Goal: Task Accomplishment & Management: Manage account settings

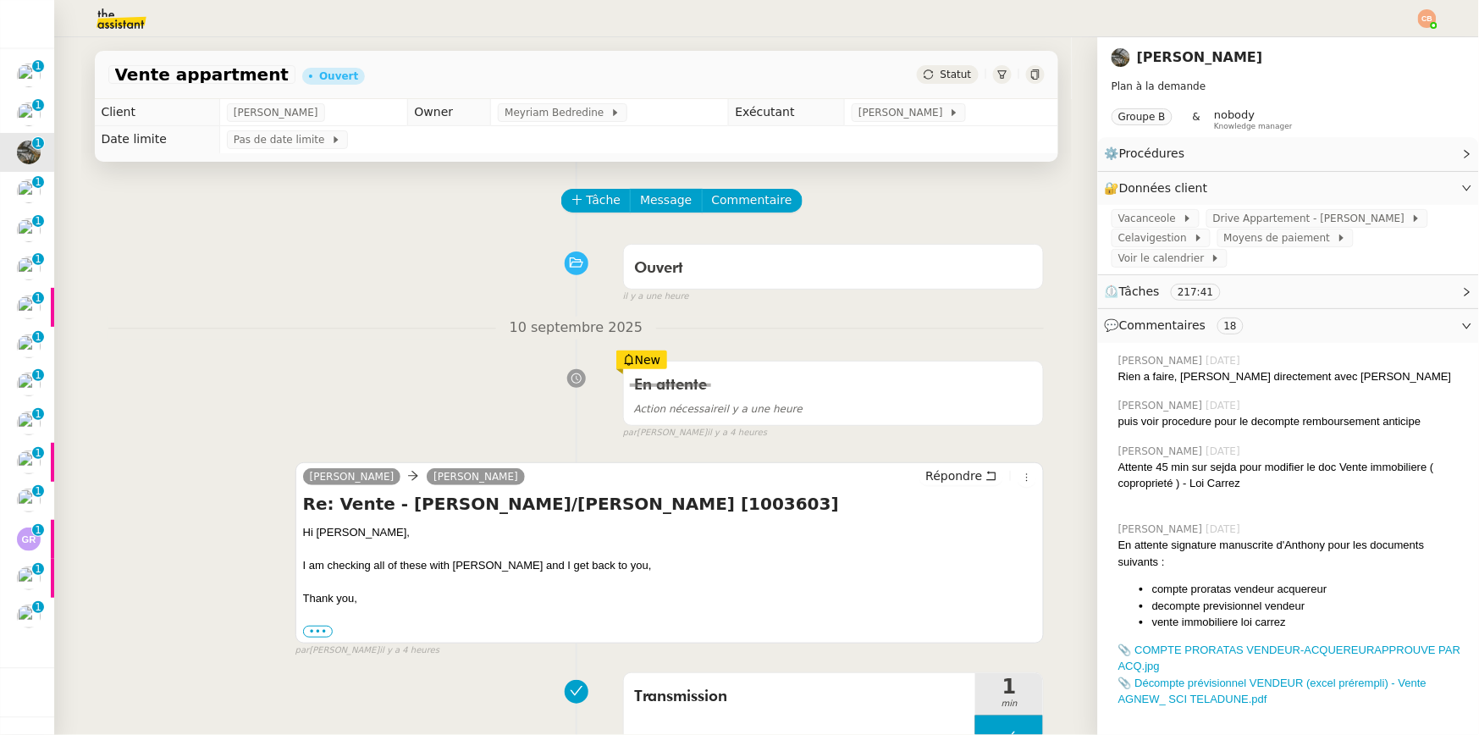
scroll to position [26, 0]
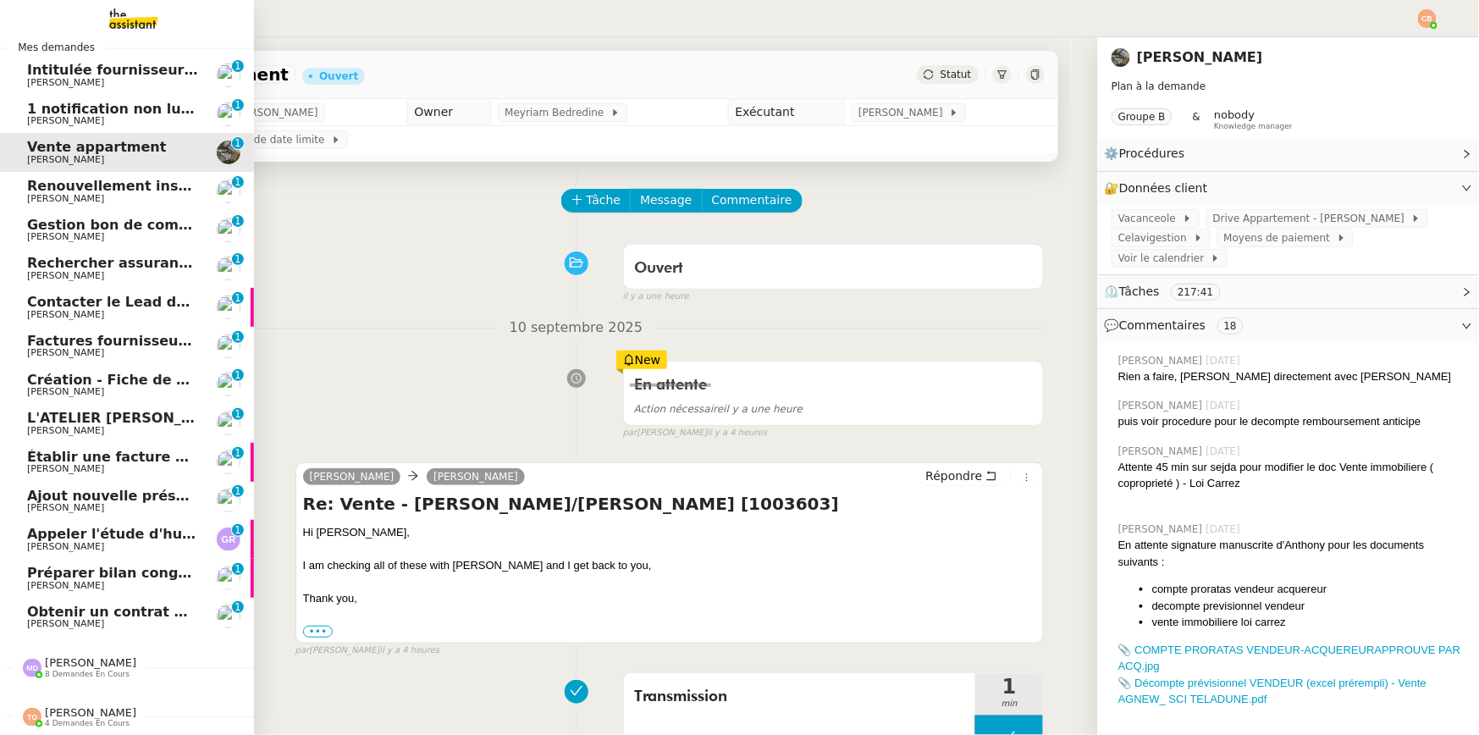
click at [60, 179] on span "Renouvellement inscriptions - septembre 2025" at bounding box center [206, 186] width 358 height 16
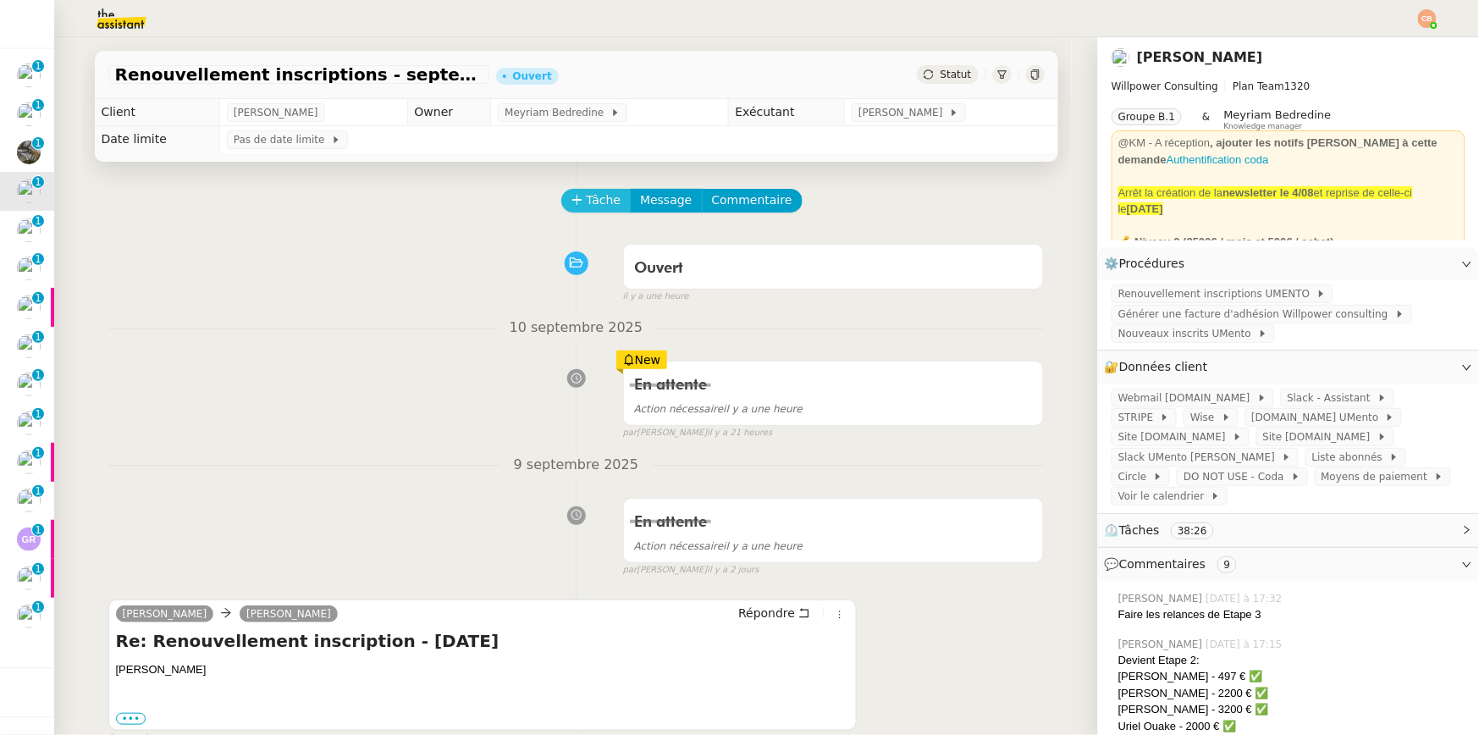
click at [568, 206] on button "Tâche" at bounding box center [596, 201] width 70 height 24
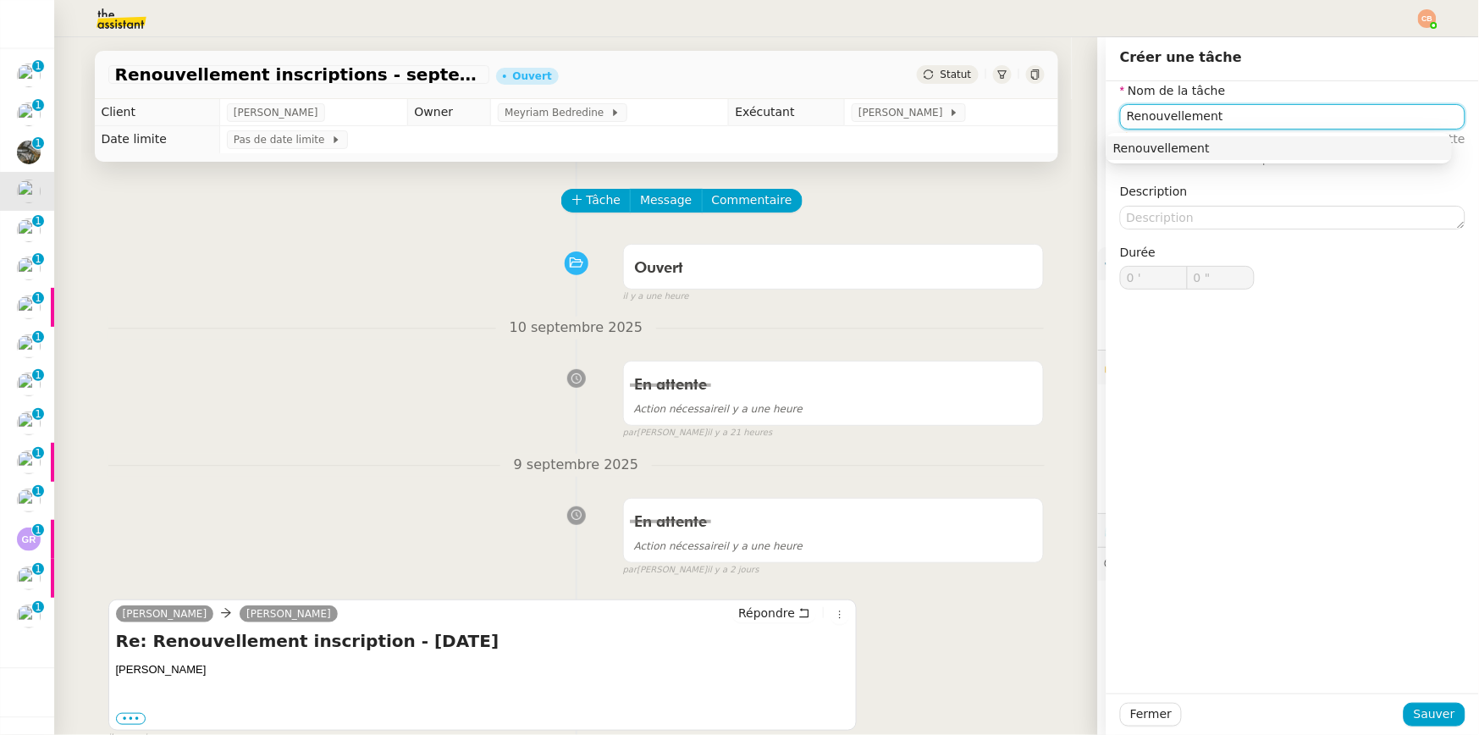
click at [1184, 146] on div "Renouvellement" at bounding box center [1280, 148] width 332 height 15
type input "Renouvellement"
click at [1354, 702] on div "Fermer Sauver" at bounding box center [1293, 714] width 373 height 41
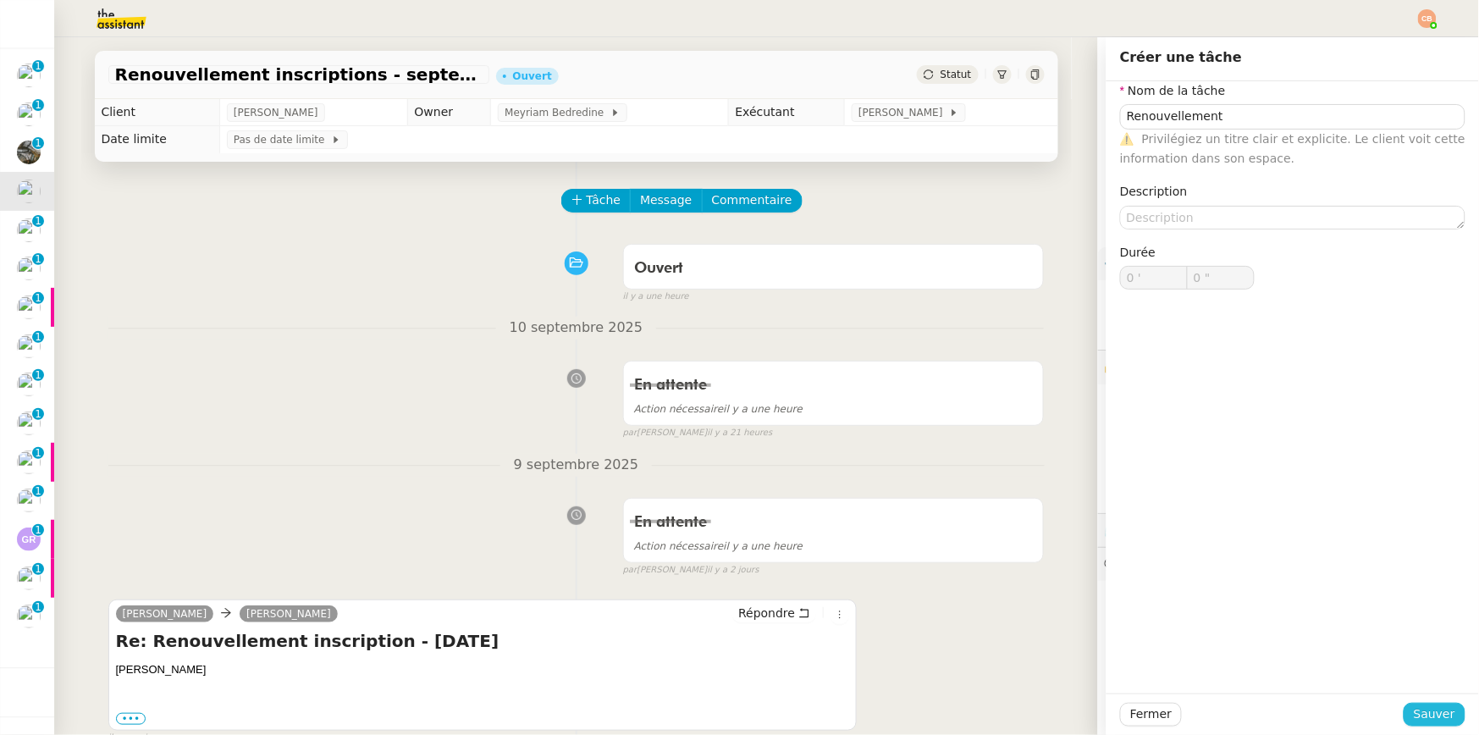
click at [1354, 708] on span "Sauver" at bounding box center [1434, 714] width 41 height 19
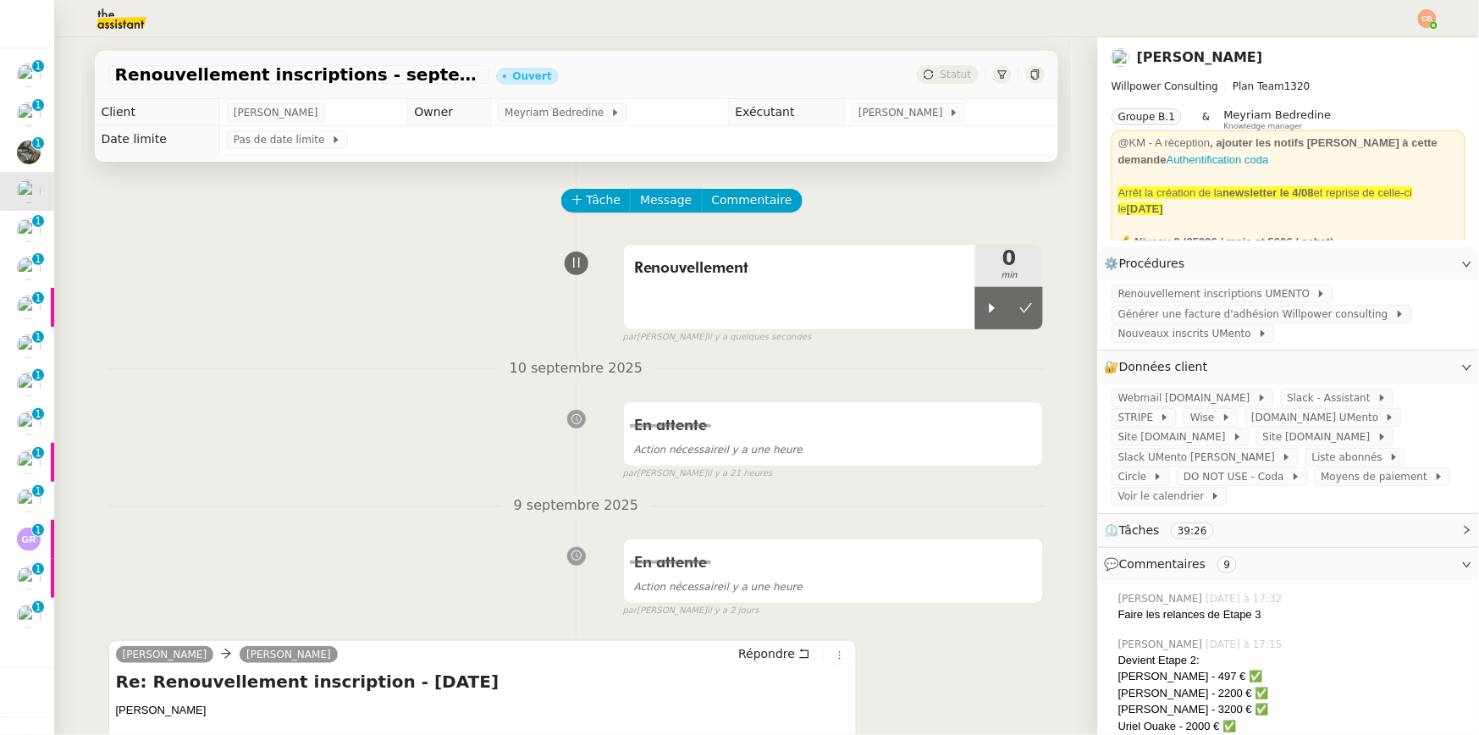
drag, startPoint x: 976, startPoint y: 311, endPoint x: 137, endPoint y: 209, distance: 845.3
click at [986, 311] on icon at bounding box center [993, 308] width 14 height 14
click at [1123, 297] on span "Renouvellement inscriptions UMENTO" at bounding box center [1218, 293] width 198 height 17
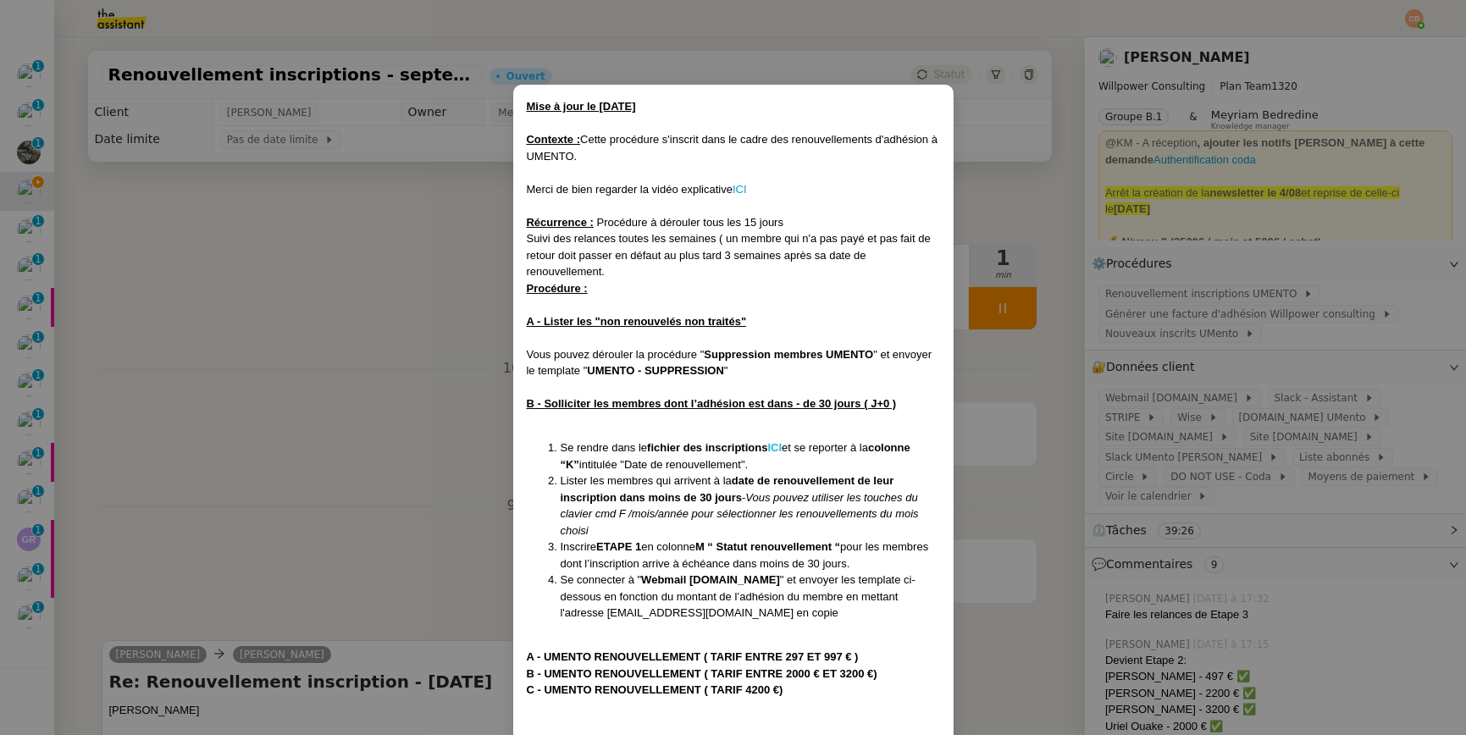
click at [782, 445] on strong "ICI" at bounding box center [774, 447] width 14 height 13
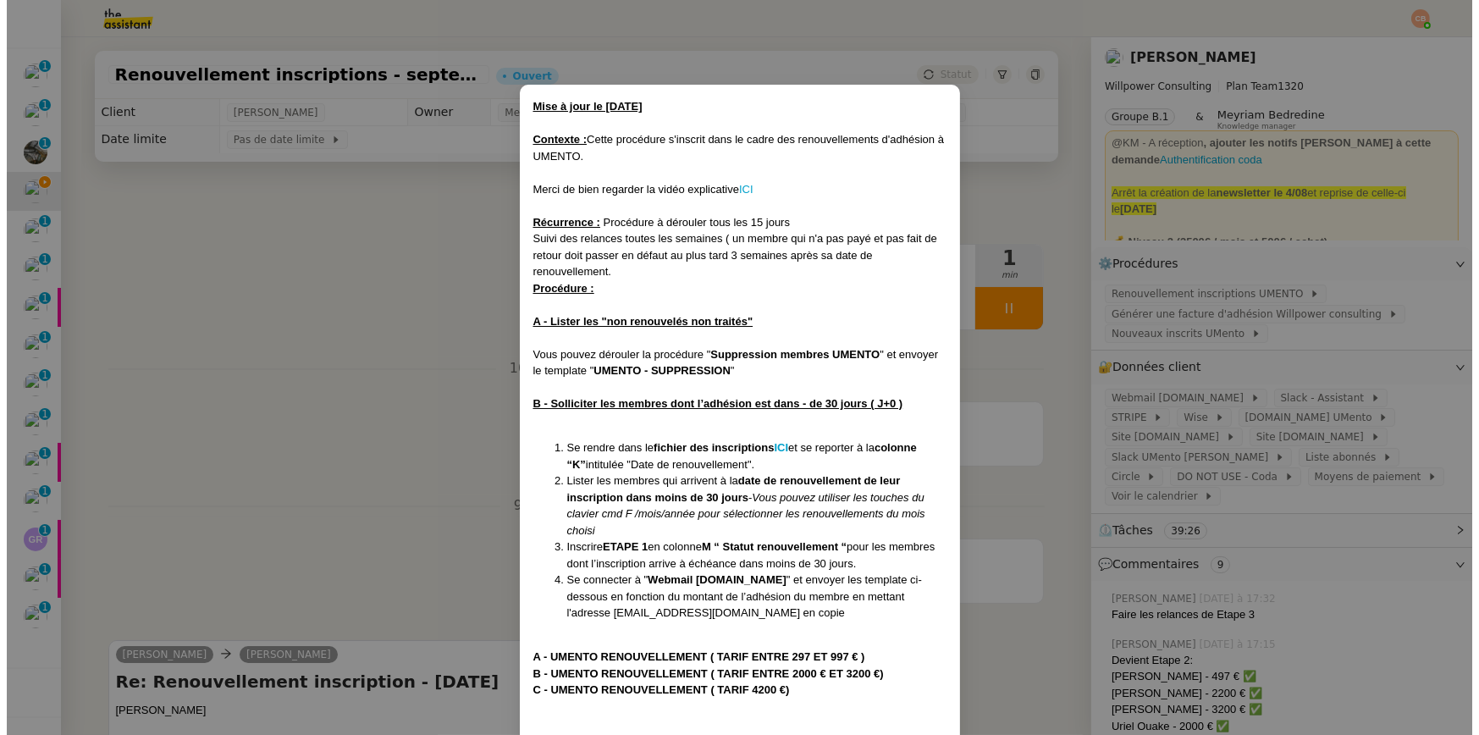
scroll to position [326, 0]
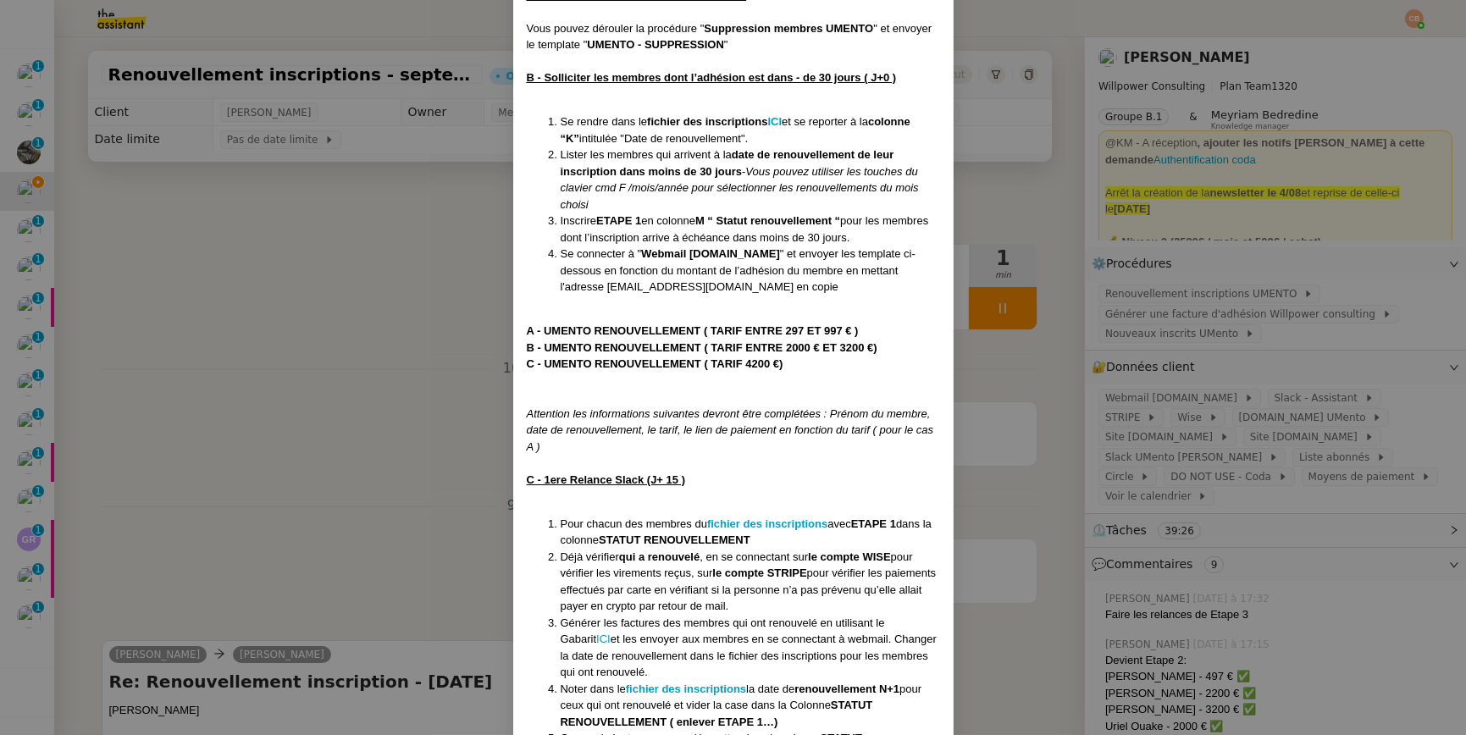
click at [384, 456] on nz-modal-container "Mise à jour le 12/08/2025 Contexte : Cette procédure s'inscrit dans le cadre de…" at bounding box center [733, 367] width 1466 height 735
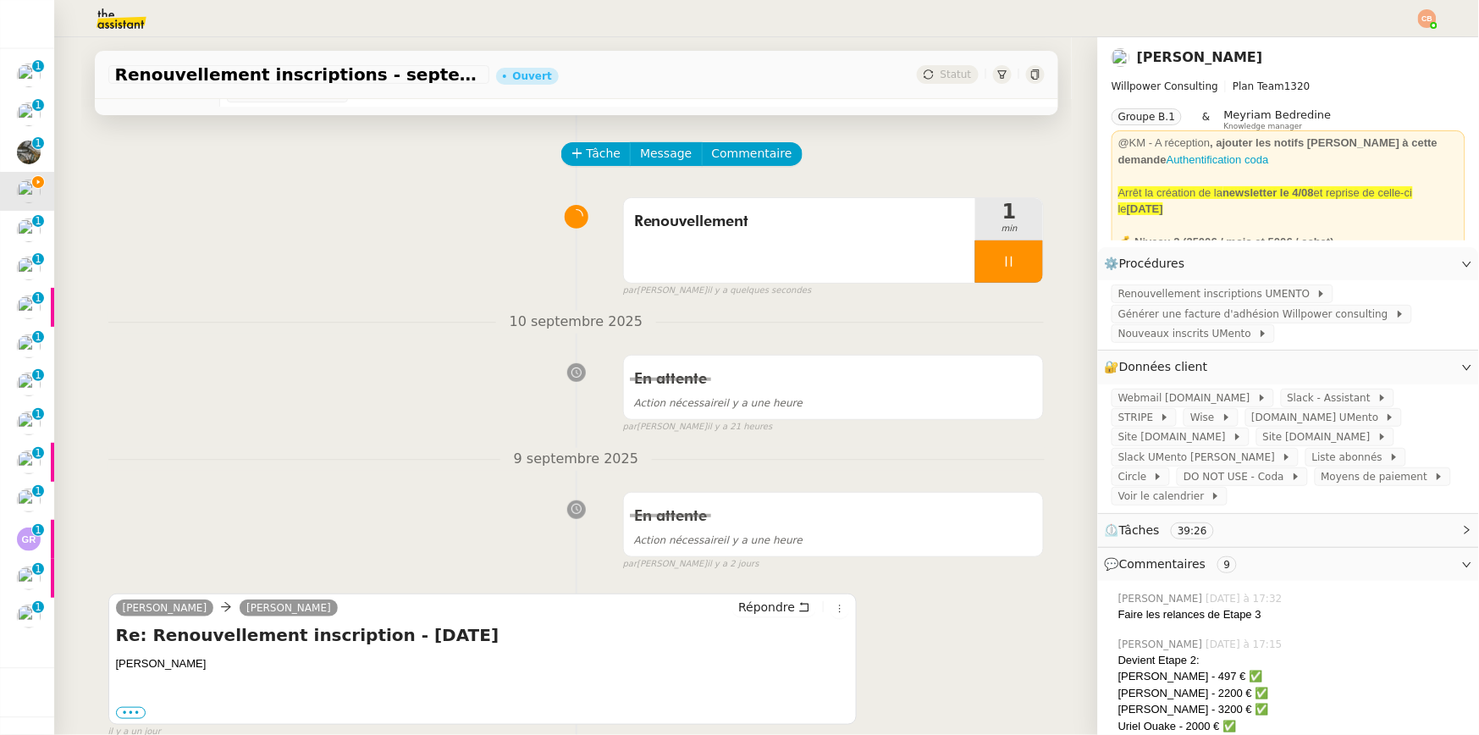
scroll to position [319, 0]
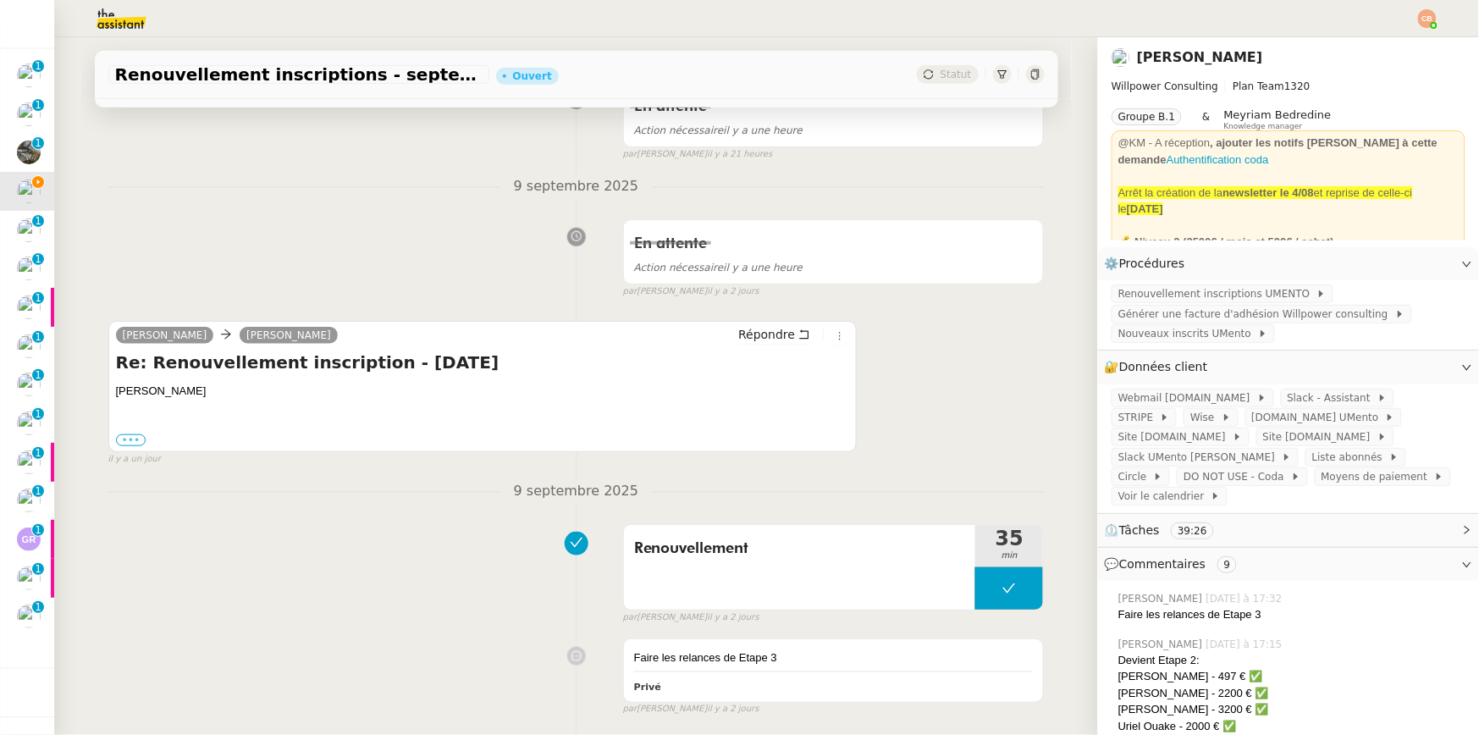
click at [123, 436] on label "•••" at bounding box center [131, 440] width 30 height 12
click at [0, 0] on input "•••" at bounding box center [0, 0] width 0 height 0
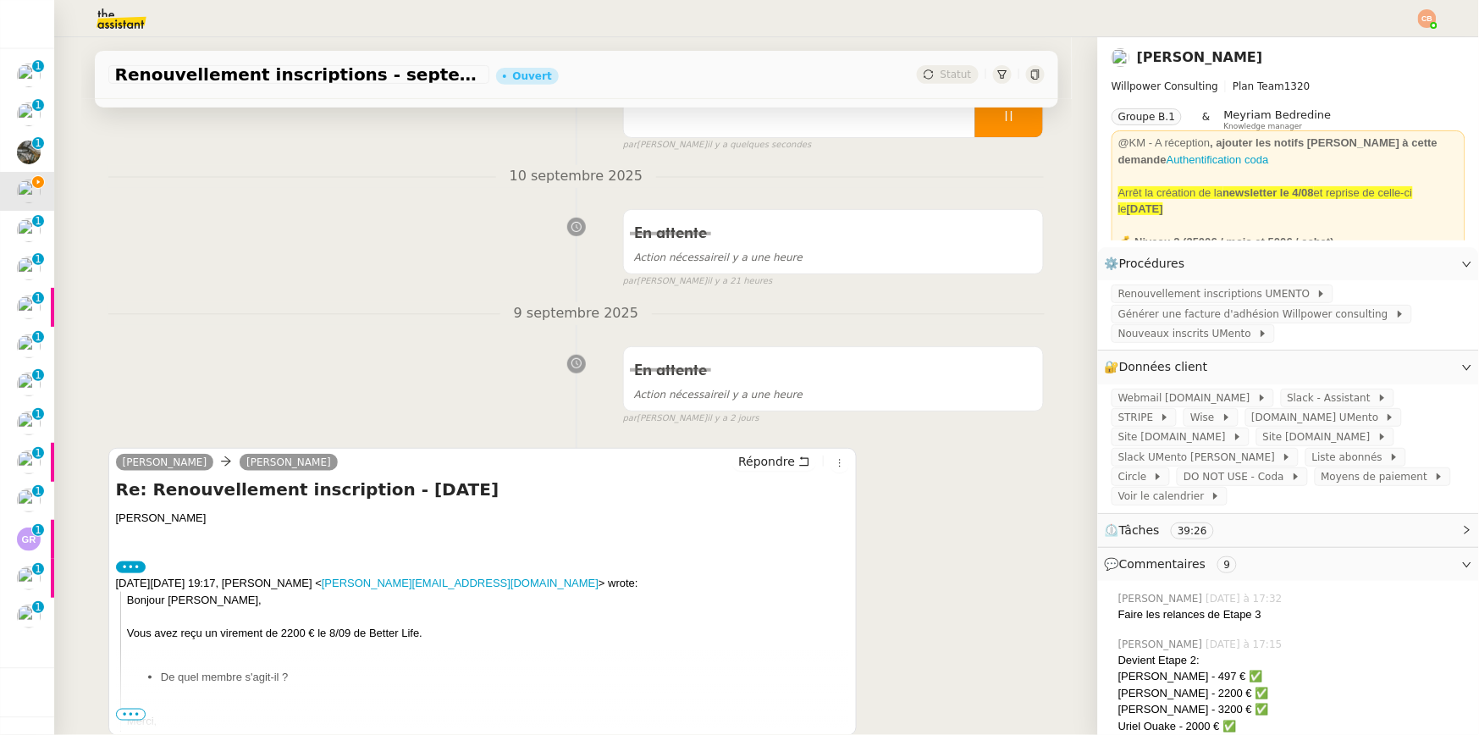
scroll to position [378, 0]
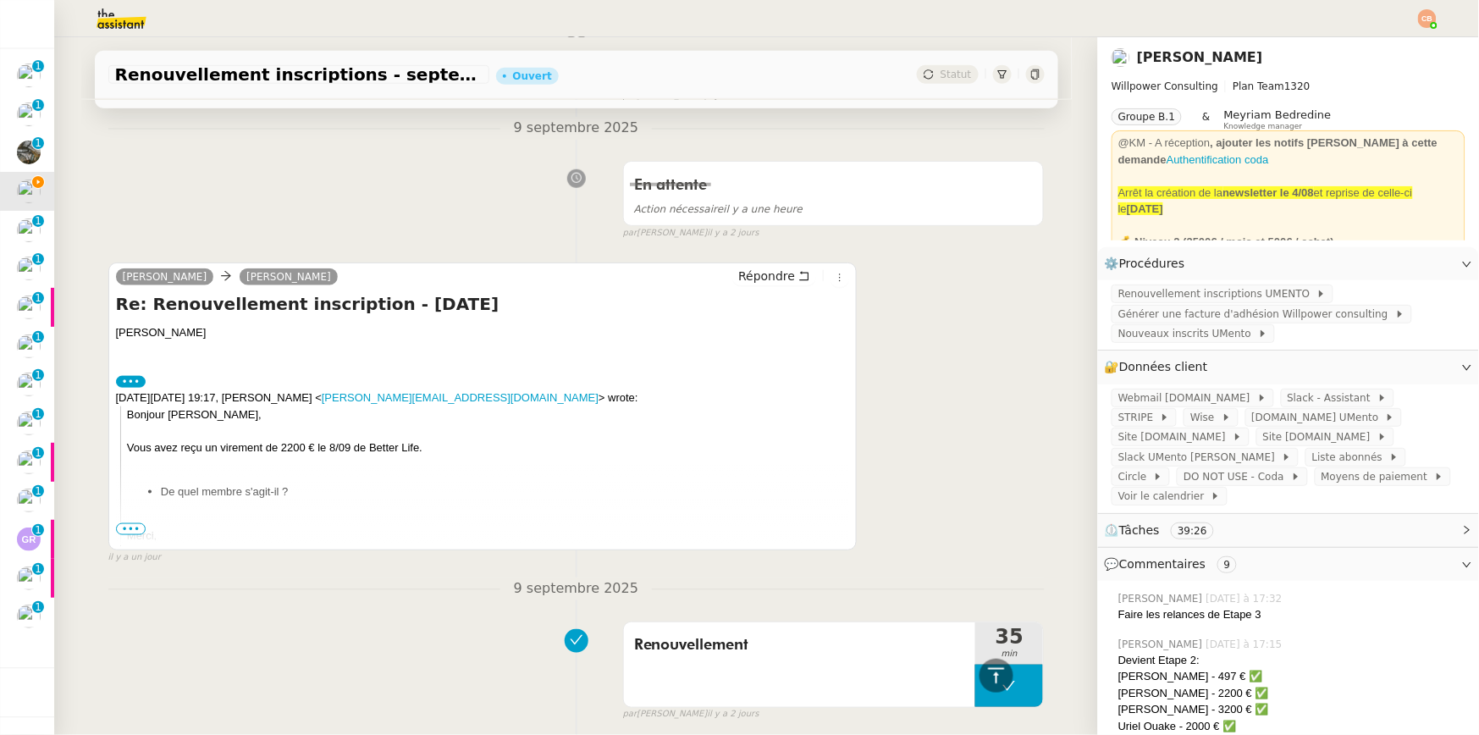
click at [120, 533] on div "Re: Renouvellement inscription - septembre 2025 Jeff Guiret ••• On Tue 9 Sep 20…" at bounding box center [483, 419] width 734 height 254
click at [121, 528] on span "•••" at bounding box center [131, 529] width 30 height 12
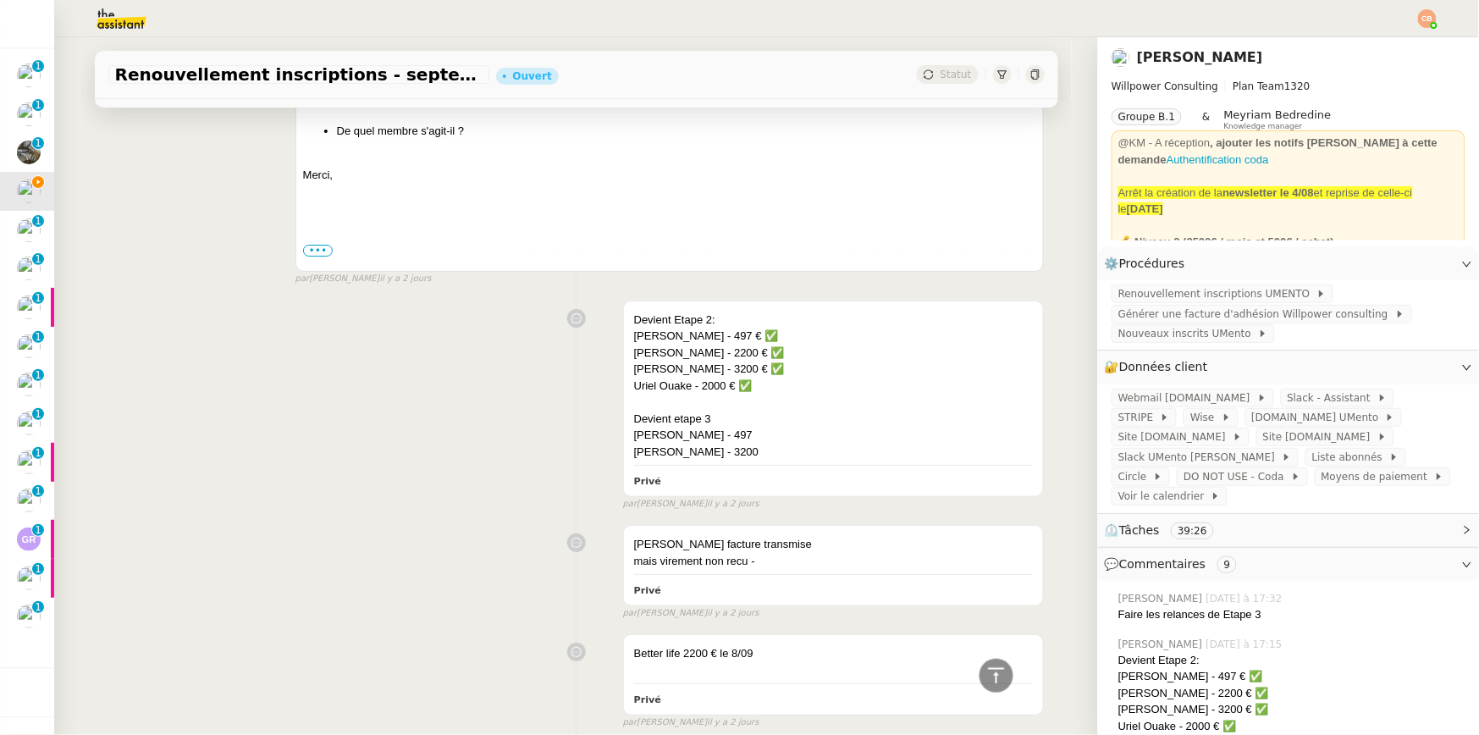
scroll to position [1840, 0]
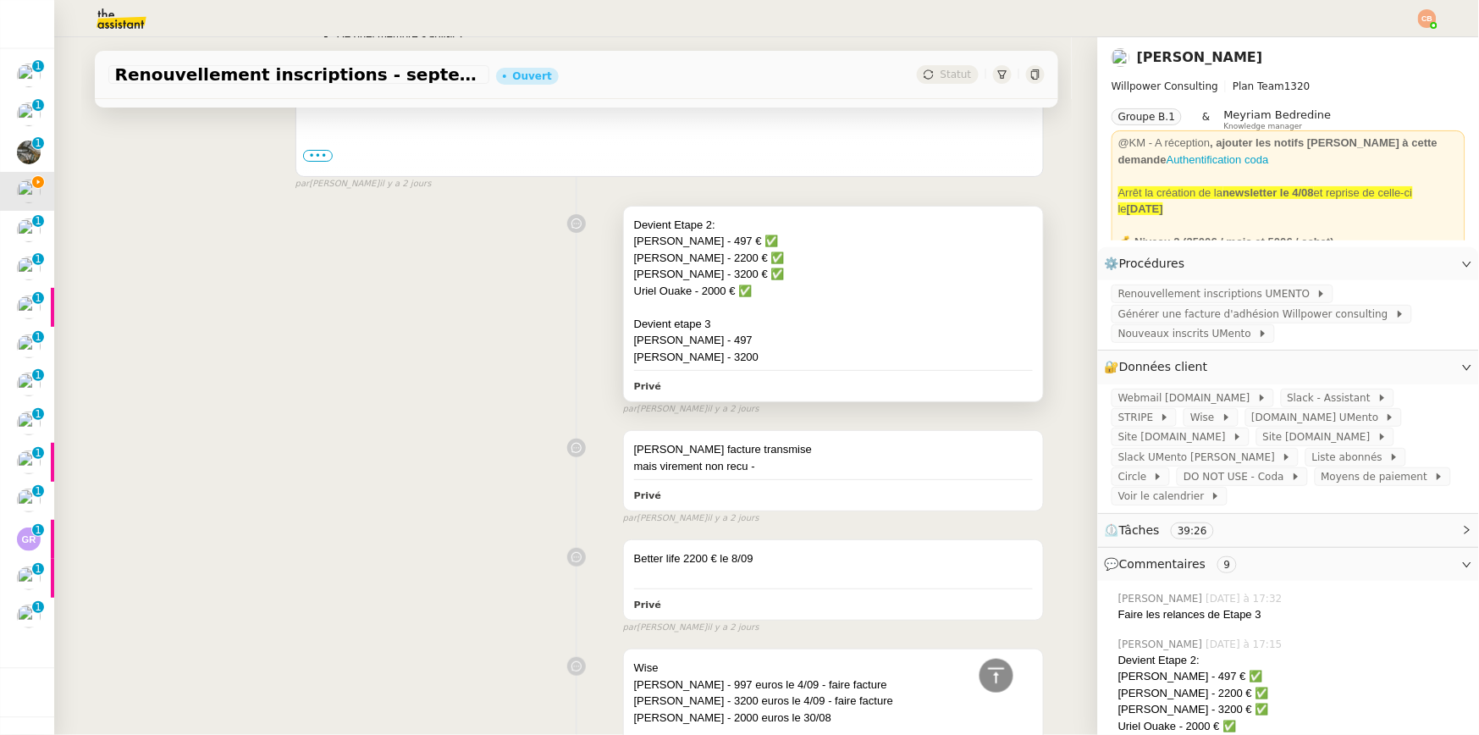
click at [826, 317] on div "Devient etape 3" at bounding box center [834, 324] width 400 height 17
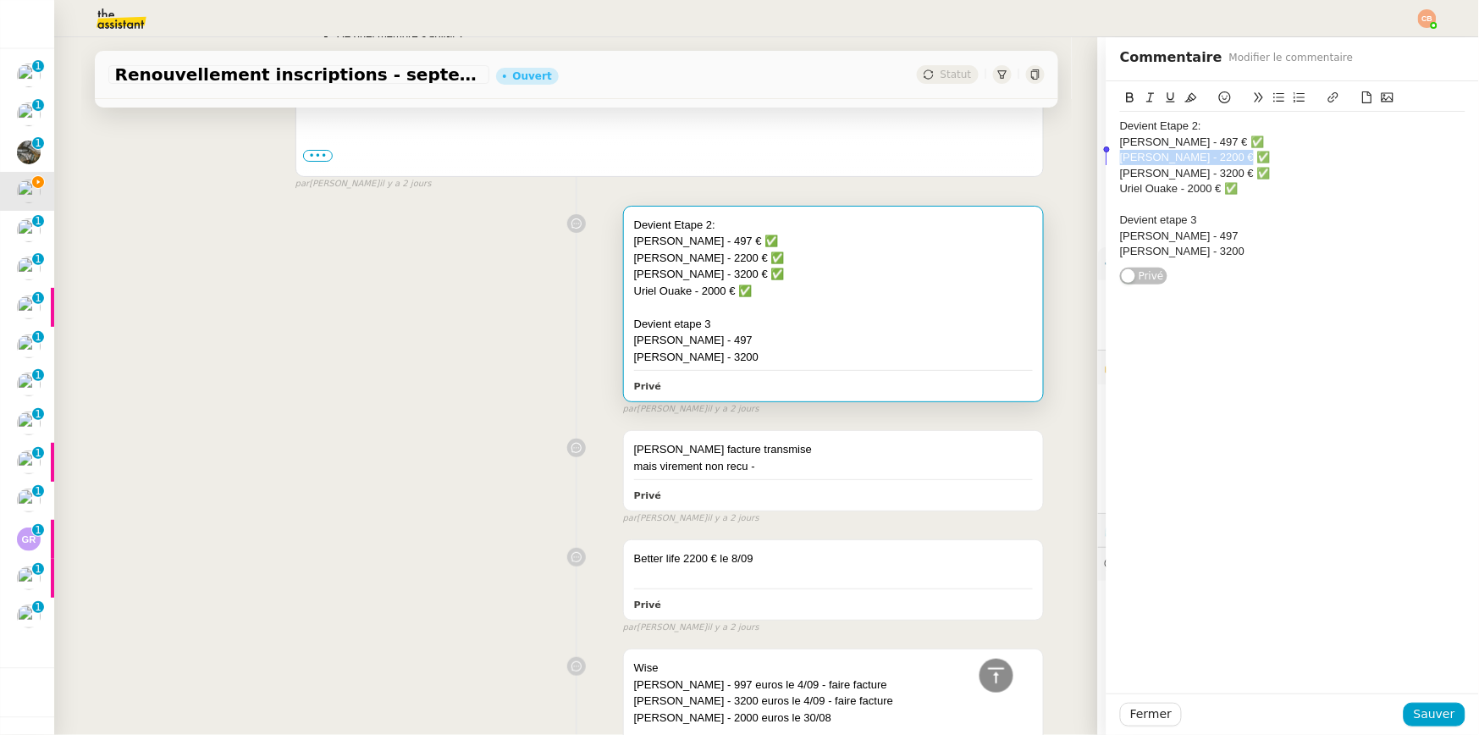
drag, startPoint x: 1243, startPoint y: 157, endPoint x: 1095, endPoint y: 163, distance: 148.3
click at [1107, 163] on div "Devient Etape 2: Dania Savio - 497 € ✅ Jeff Guiret - 2200 € ✅ Thibaud Barbotin …" at bounding box center [1293, 183] width 373 height 205
click at [1354, 708] on span "Sauver" at bounding box center [1434, 714] width 41 height 19
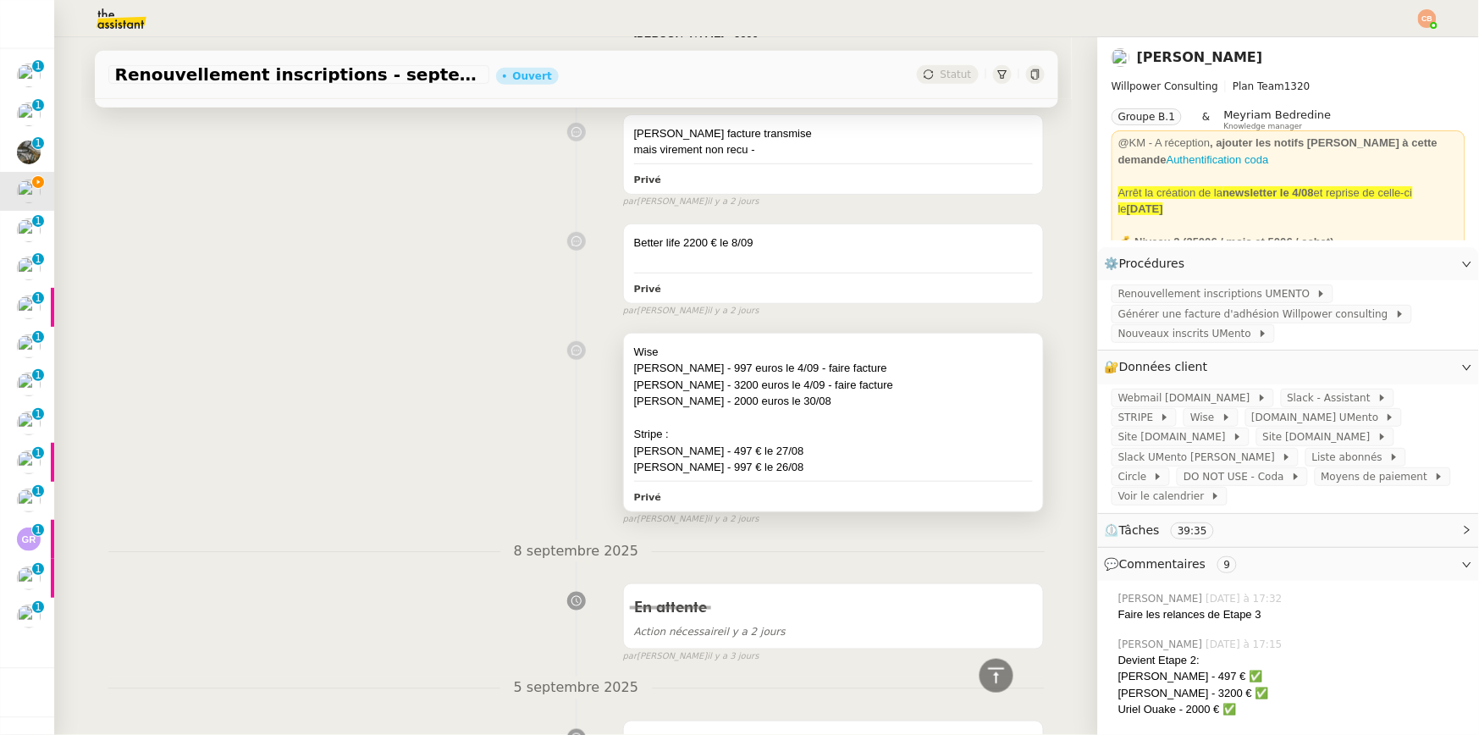
scroll to position [2141, 0]
click at [734, 369] on div "Charles Chauvin - 997 euros le 4/09 - faire facture" at bounding box center [834, 367] width 400 height 17
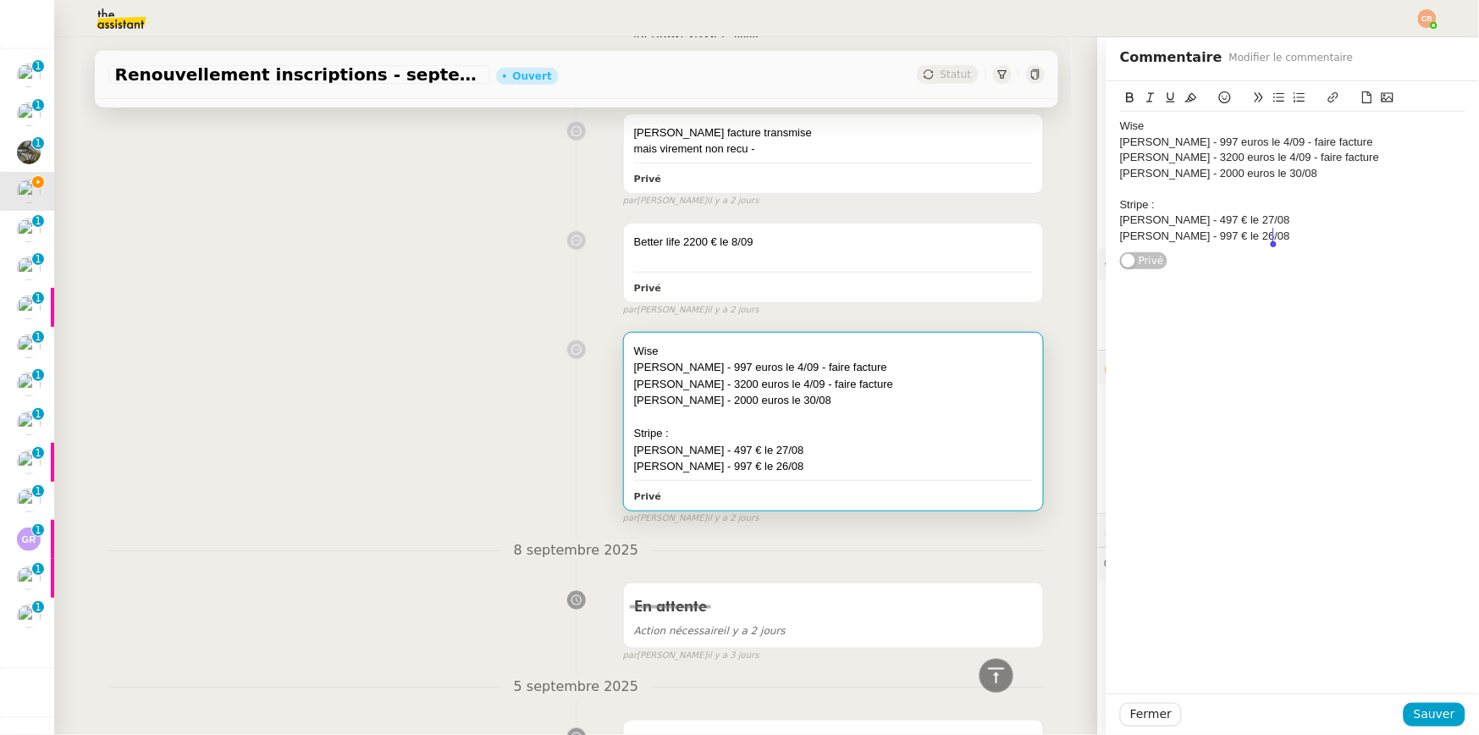
drag, startPoint x: 1106, startPoint y: 127, endPoint x: 1322, endPoint y: 251, distance: 248.8
click at [1322, 251] on div "Wise Charles Chauvin - 997 euros le 4/09 - faire facture Philippe Vernois - 320…" at bounding box center [1292, 175] width 345 height 189
copy div "Wise Charles Chauvin - 997 euros le 4/09 - faire facture Philippe Vernois - 320…"
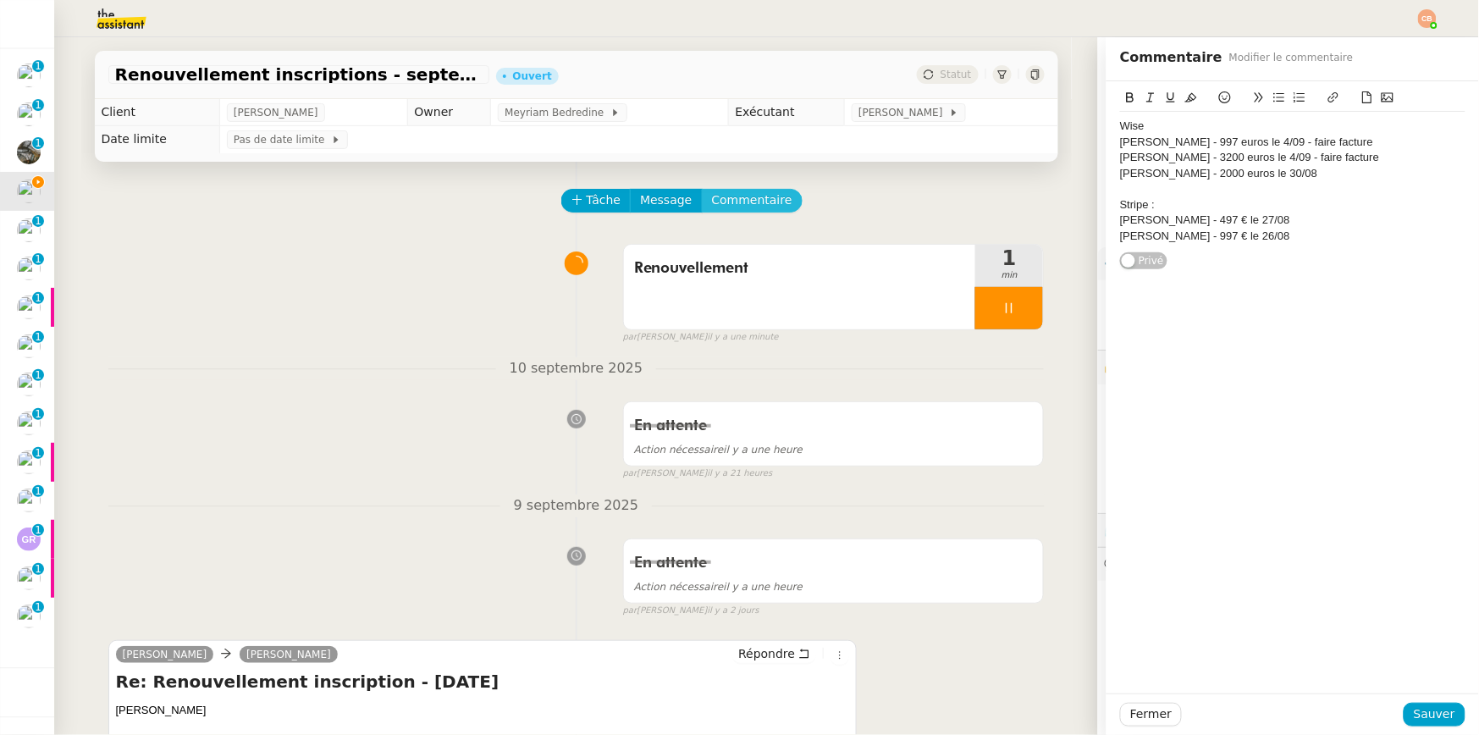
click at [712, 201] on span "Commentaire" at bounding box center [752, 200] width 80 height 19
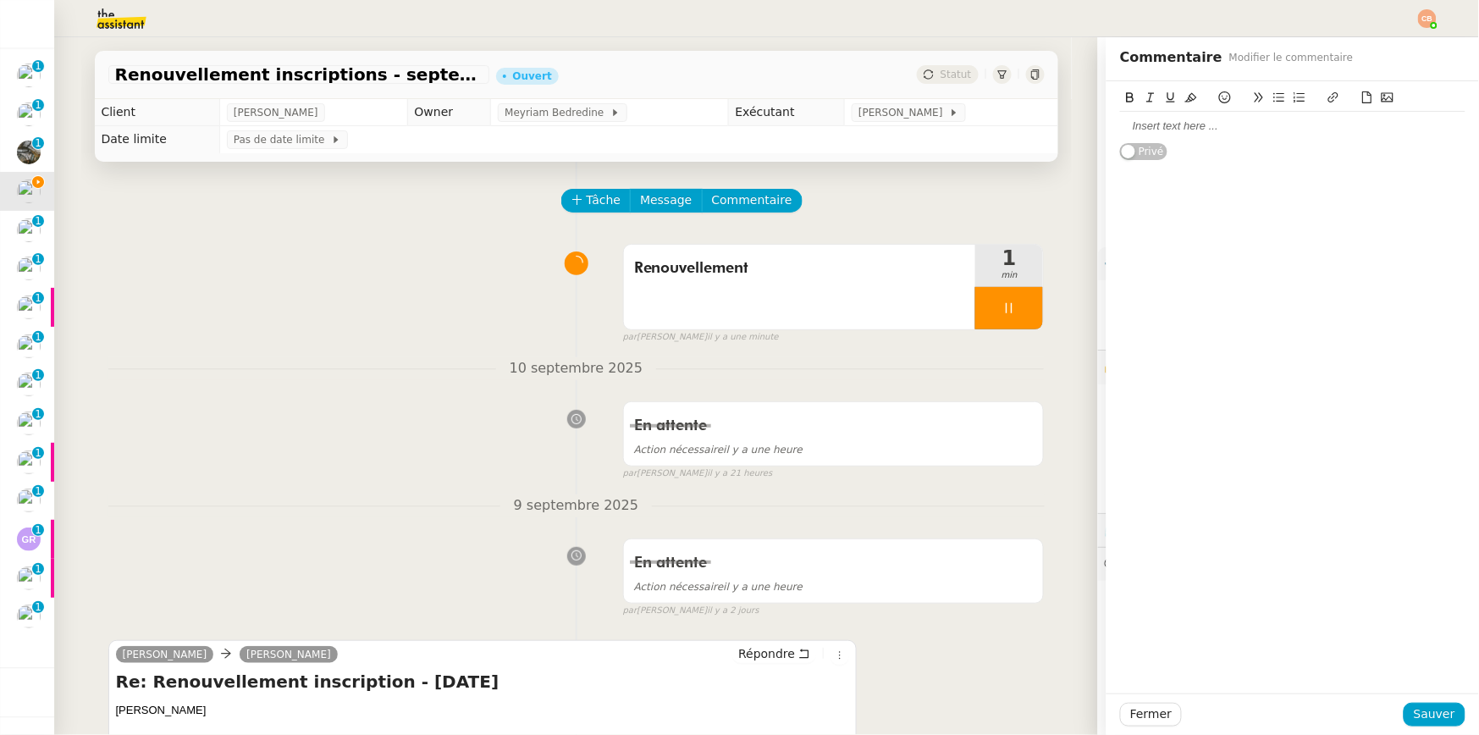
click at [1133, 131] on div at bounding box center [1292, 126] width 345 height 15
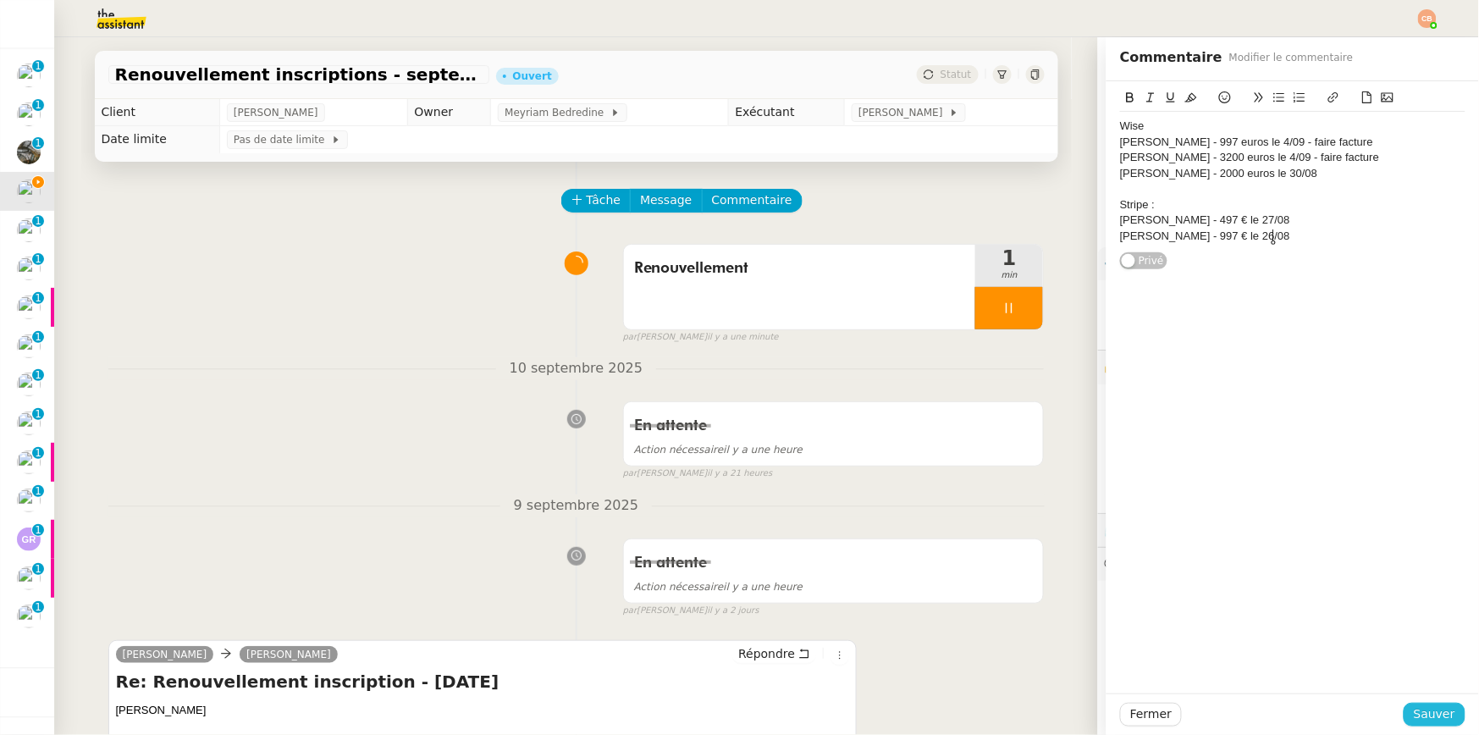
click at [1354, 708] on span "Sauver" at bounding box center [1434, 714] width 41 height 19
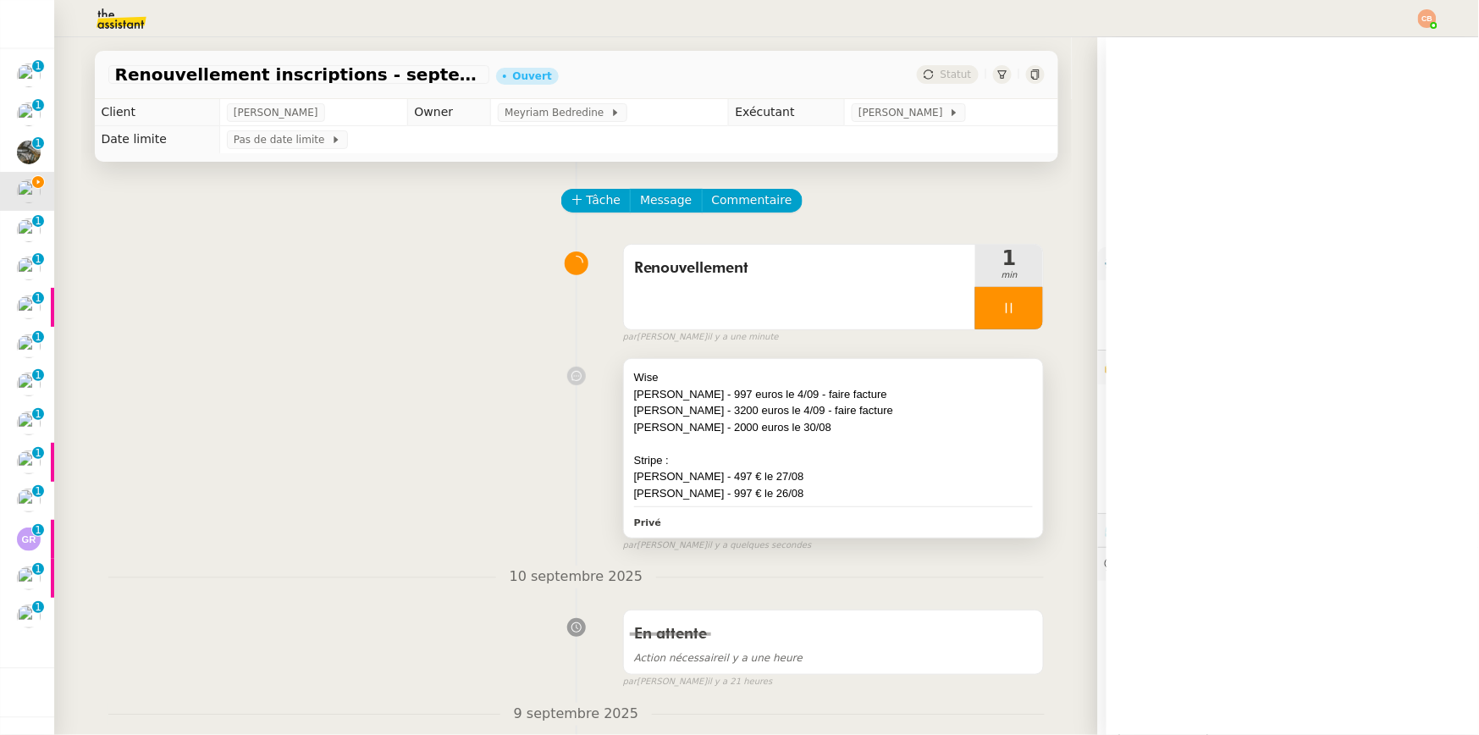
click at [969, 445] on div at bounding box center [834, 443] width 400 height 17
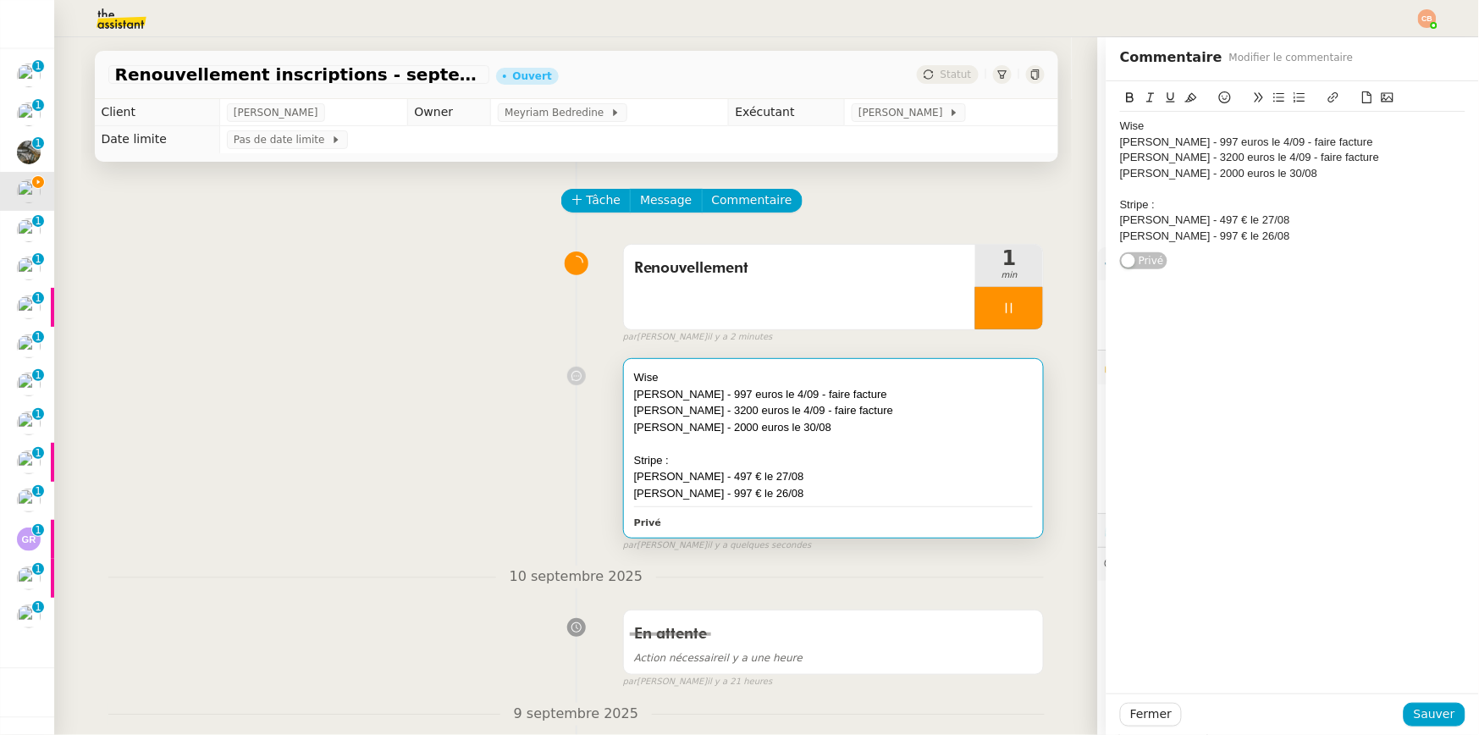
click at [1313, 178] on div "Bertrand Reynard - 2000 euros le 30/08" at bounding box center [1292, 173] width 345 height 15
click at [1354, 708] on span "Sauver" at bounding box center [1434, 714] width 41 height 19
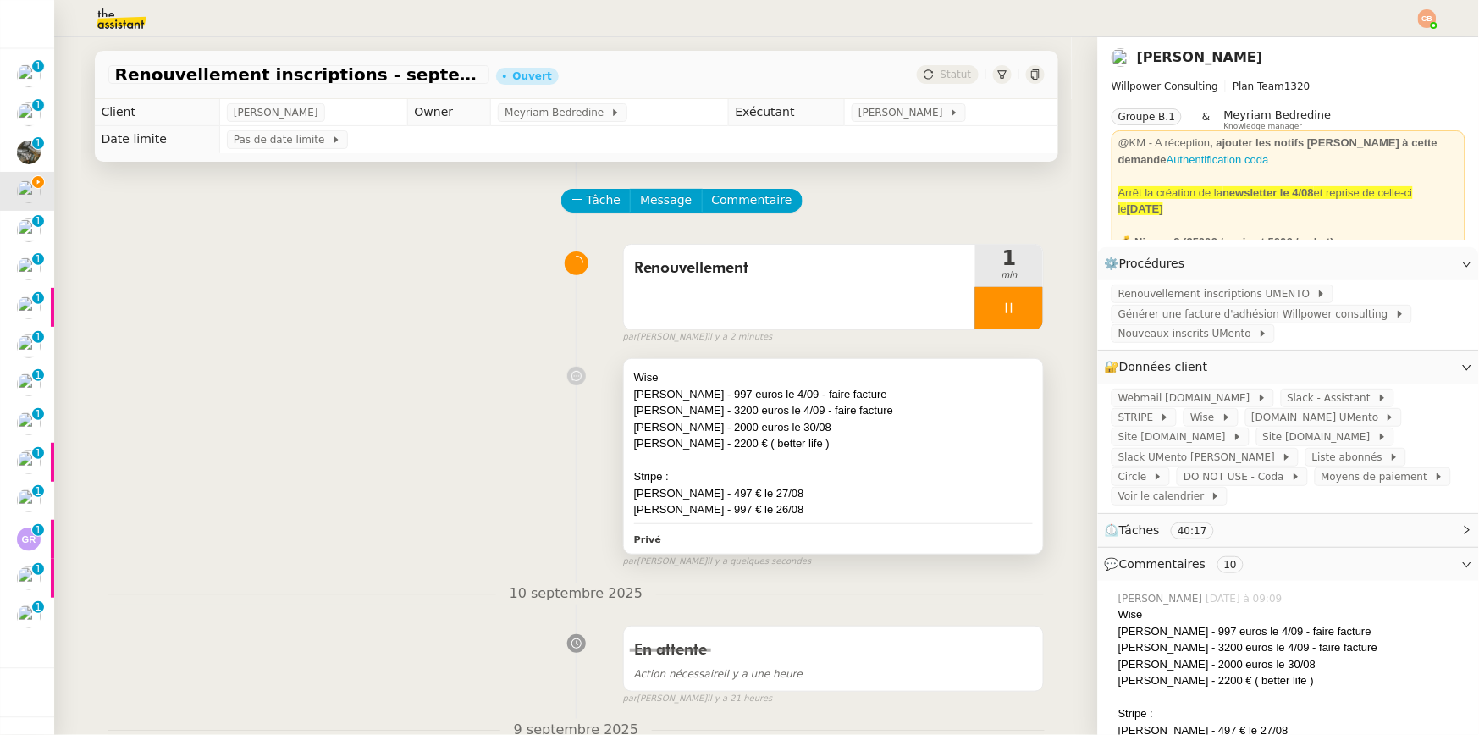
click at [832, 445] on div "Jeff Guiret - 2200 € ( better life )" at bounding box center [834, 443] width 400 height 17
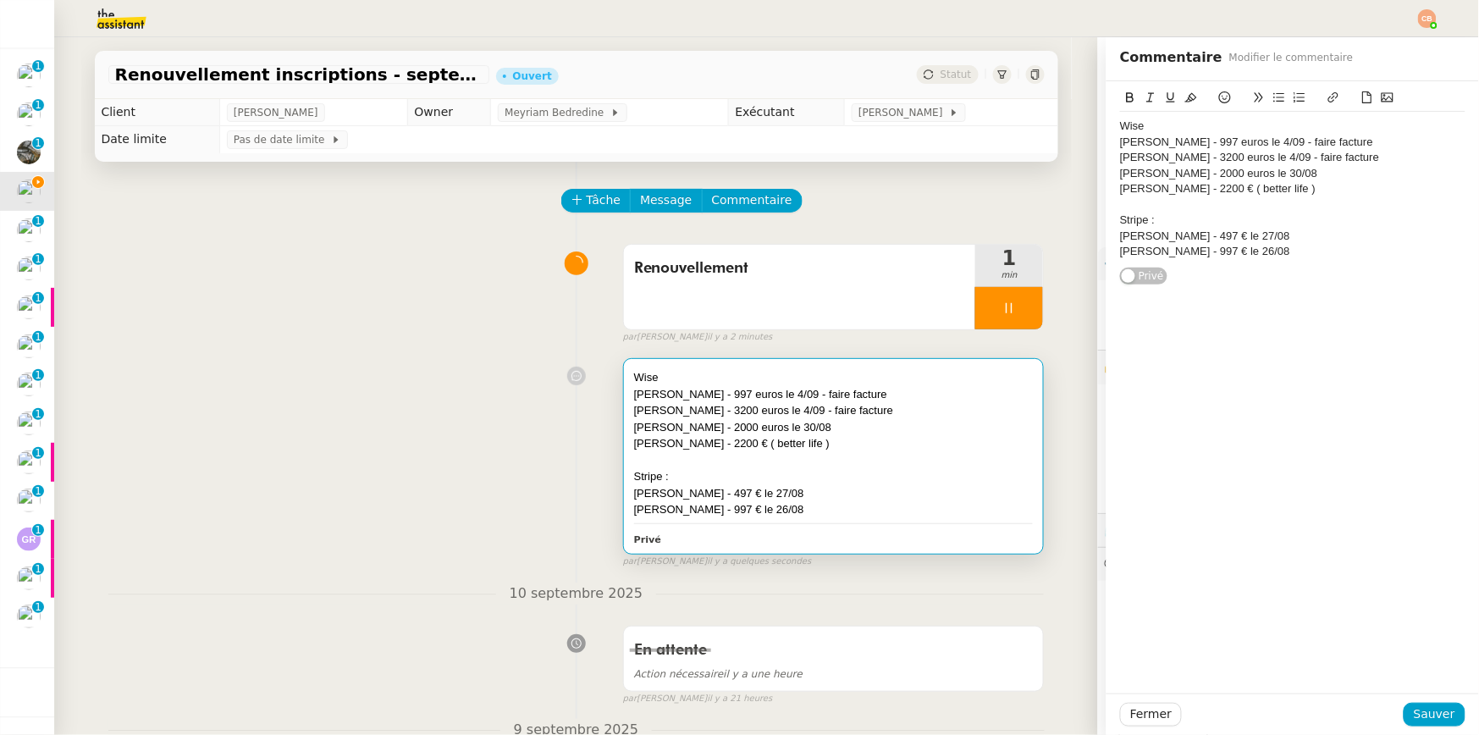
click at [1273, 193] on div "Jeff Guiret - 2200 € ( better life )" at bounding box center [1292, 188] width 345 height 15
click at [1354, 708] on span "Sauver" at bounding box center [1434, 714] width 41 height 19
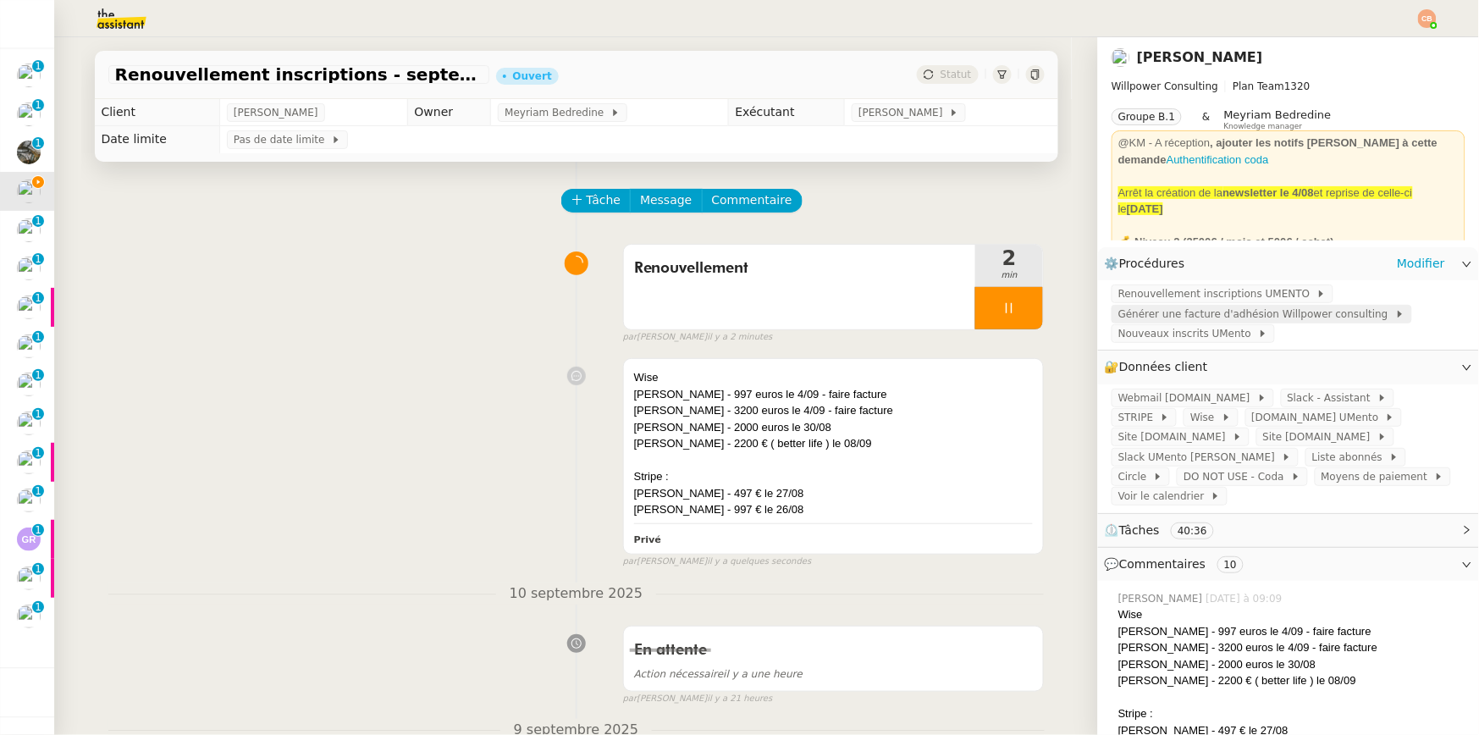
click at [1209, 322] on span "Générer une facture d'adhésion Willpower consulting" at bounding box center [1257, 314] width 277 height 17
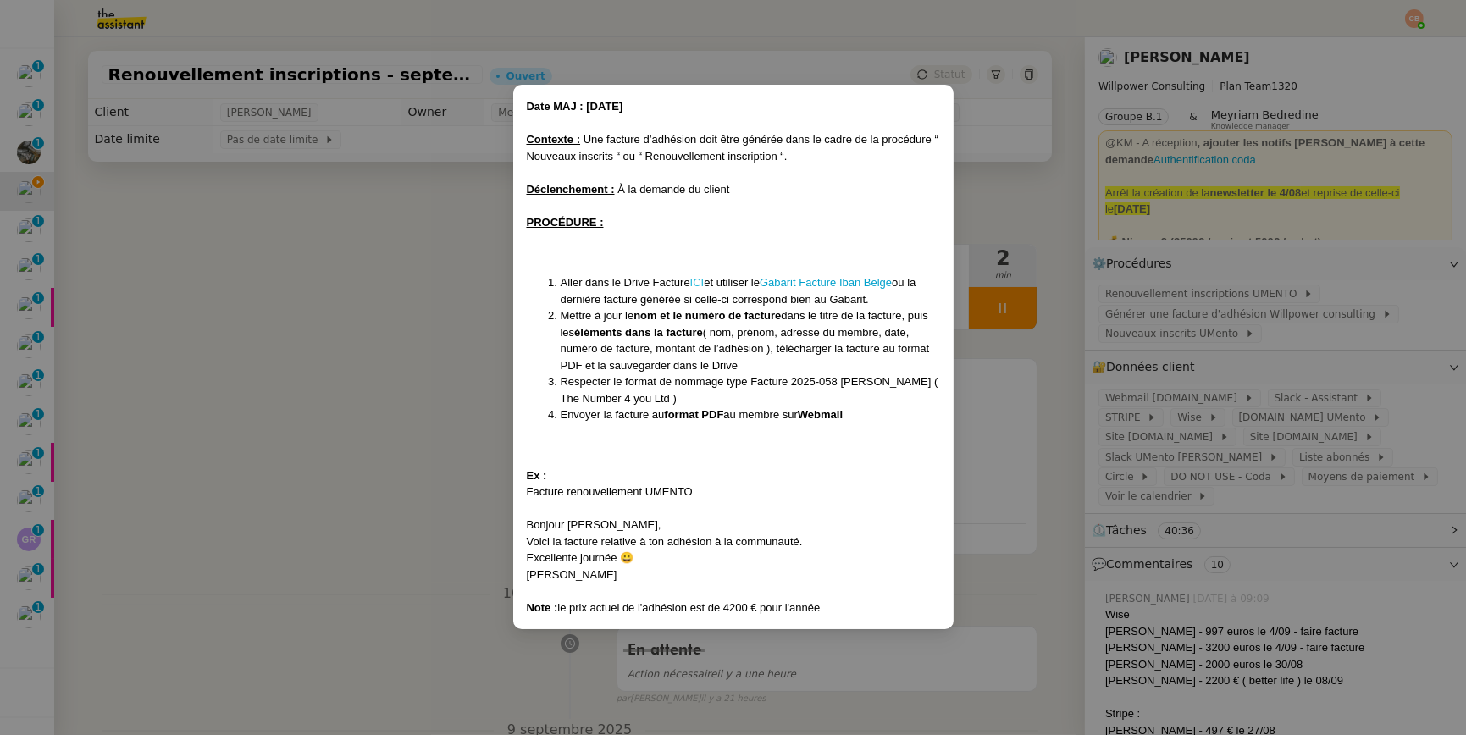
click at [700, 279] on link "ICI" at bounding box center [697, 282] width 14 height 13
click at [362, 269] on nz-modal-container "Date MAJ : 24/ 04/2025 Contexte : Une facture d’adhésion doit être générée dans…" at bounding box center [733, 367] width 1466 height 735
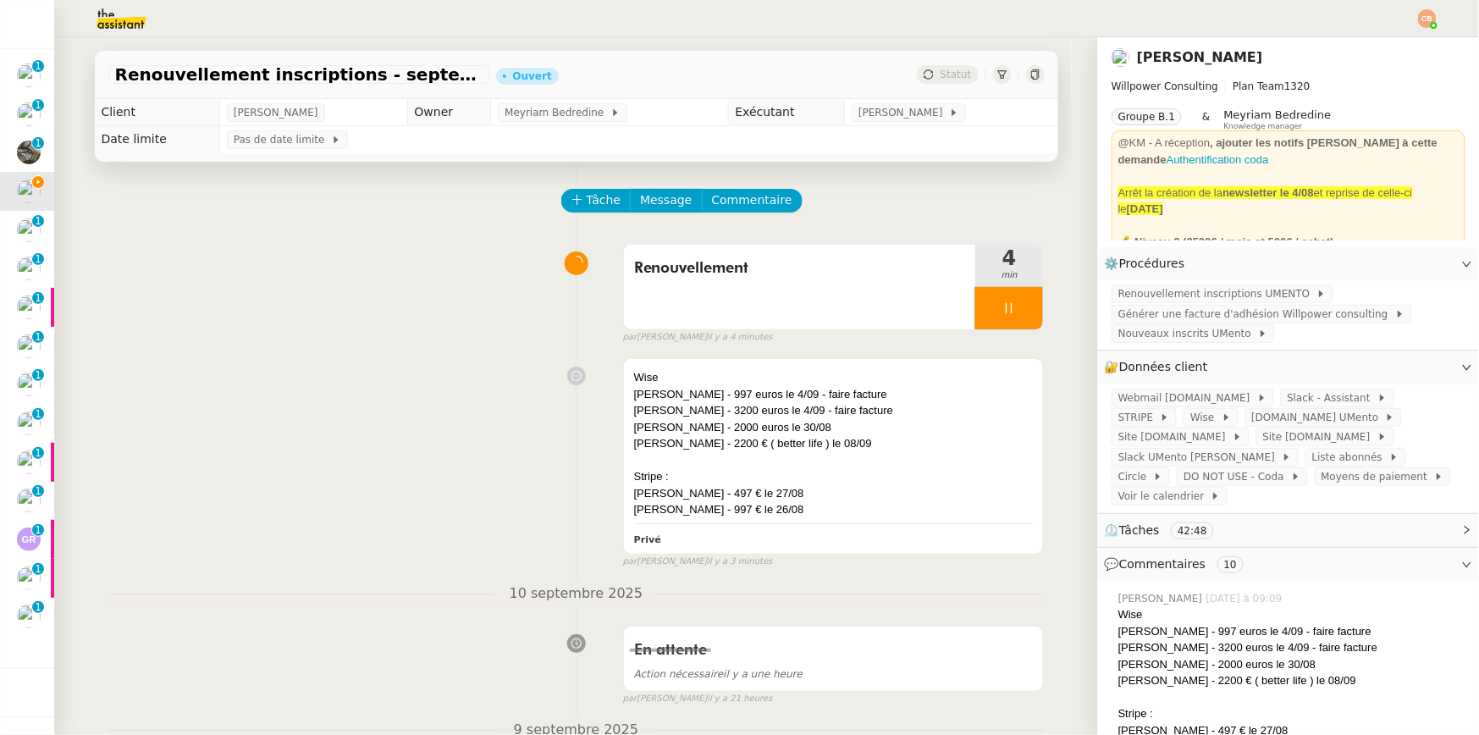
click at [220, 194] on div "Tâche Message Commentaire" at bounding box center [576, 209] width 937 height 41
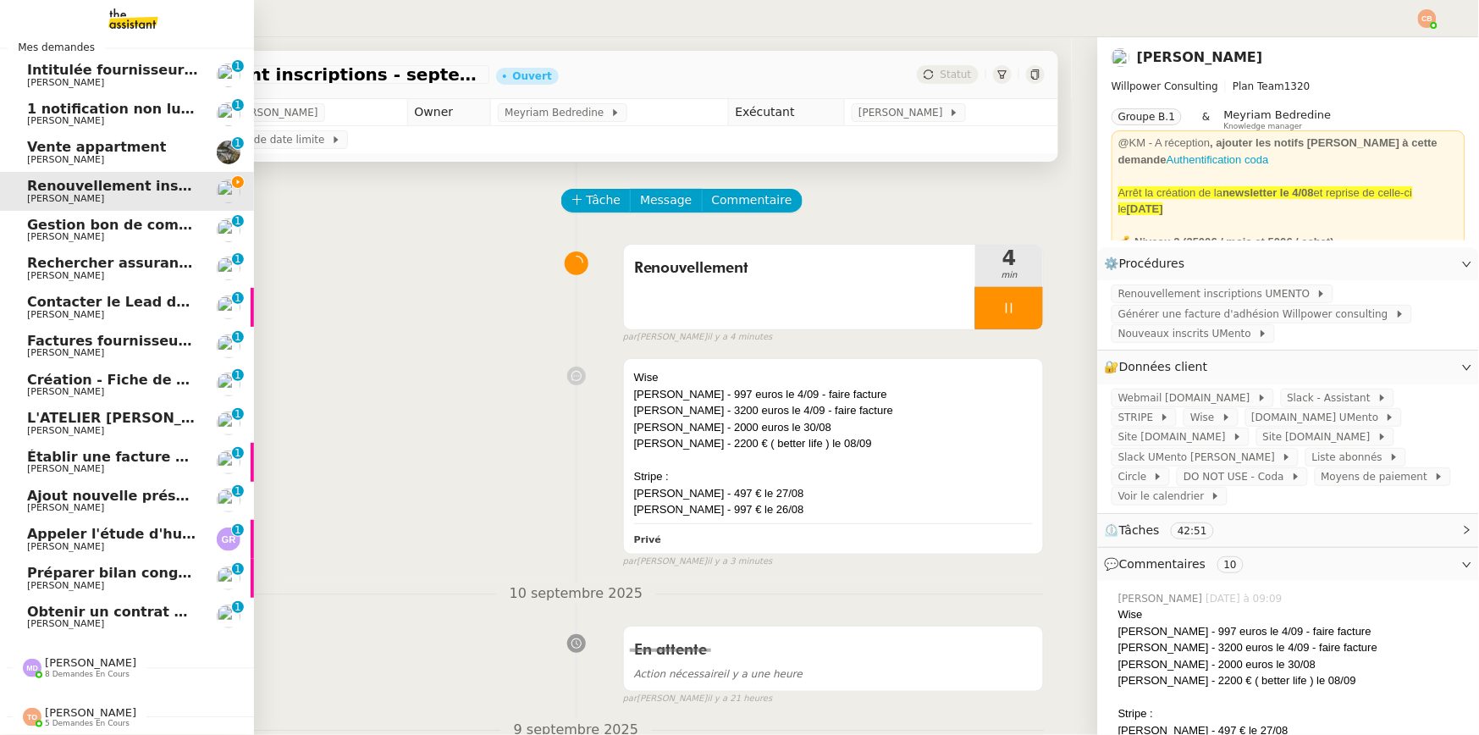
scroll to position [26, 0]
click at [86, 657] on span "[PERSON_NAME]" at bounding box center [90, 662] width 91 height 13
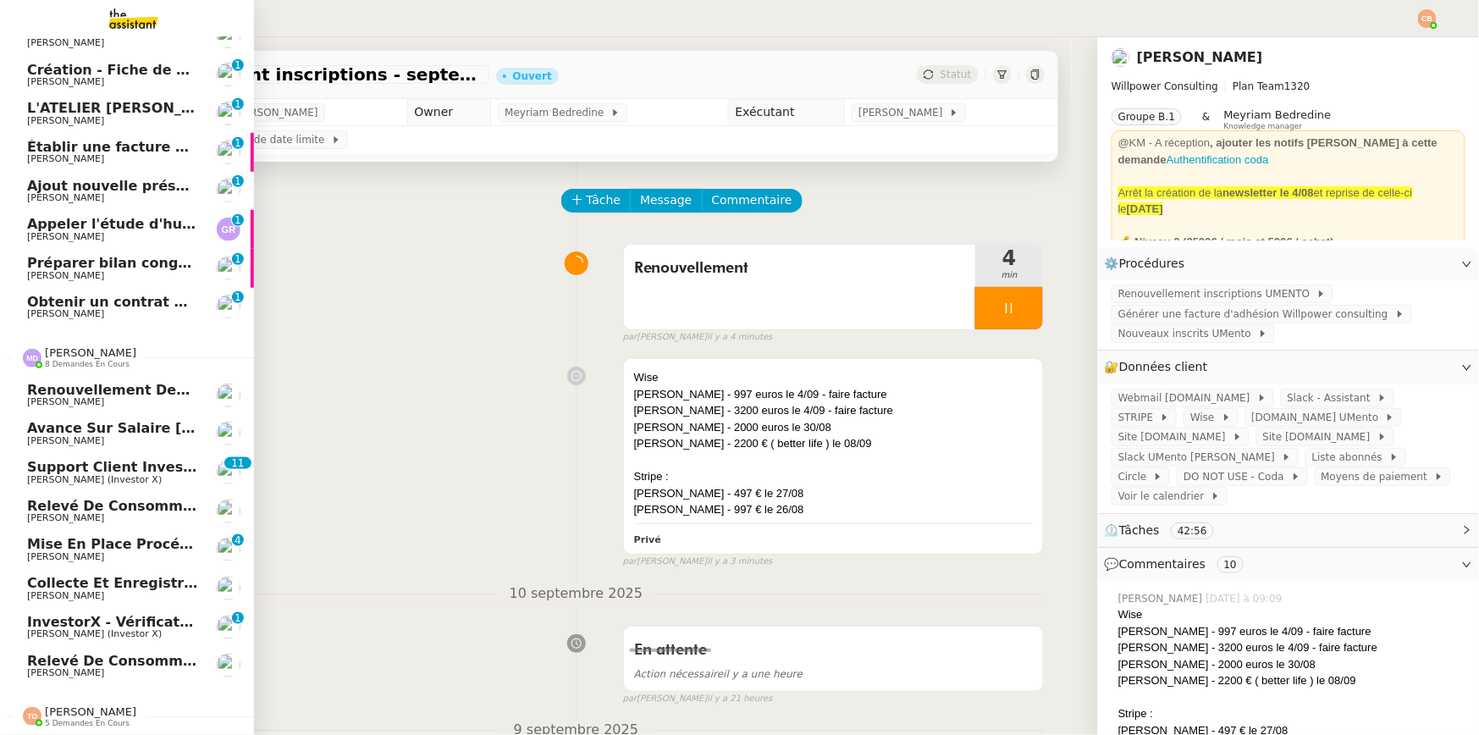
scroll to position [0, 0]
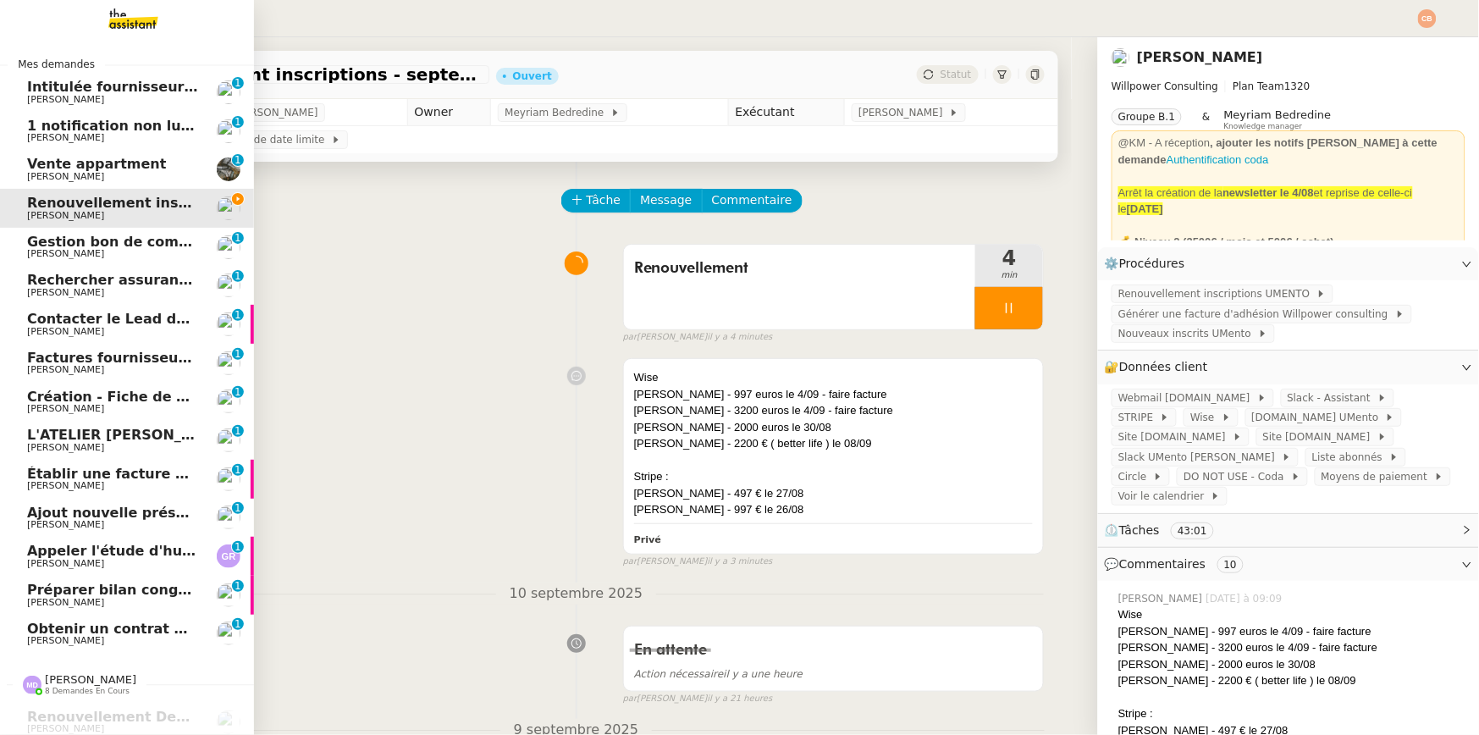
click at [135, 23] on img at bounding box center [119, 18] width 131 height 37
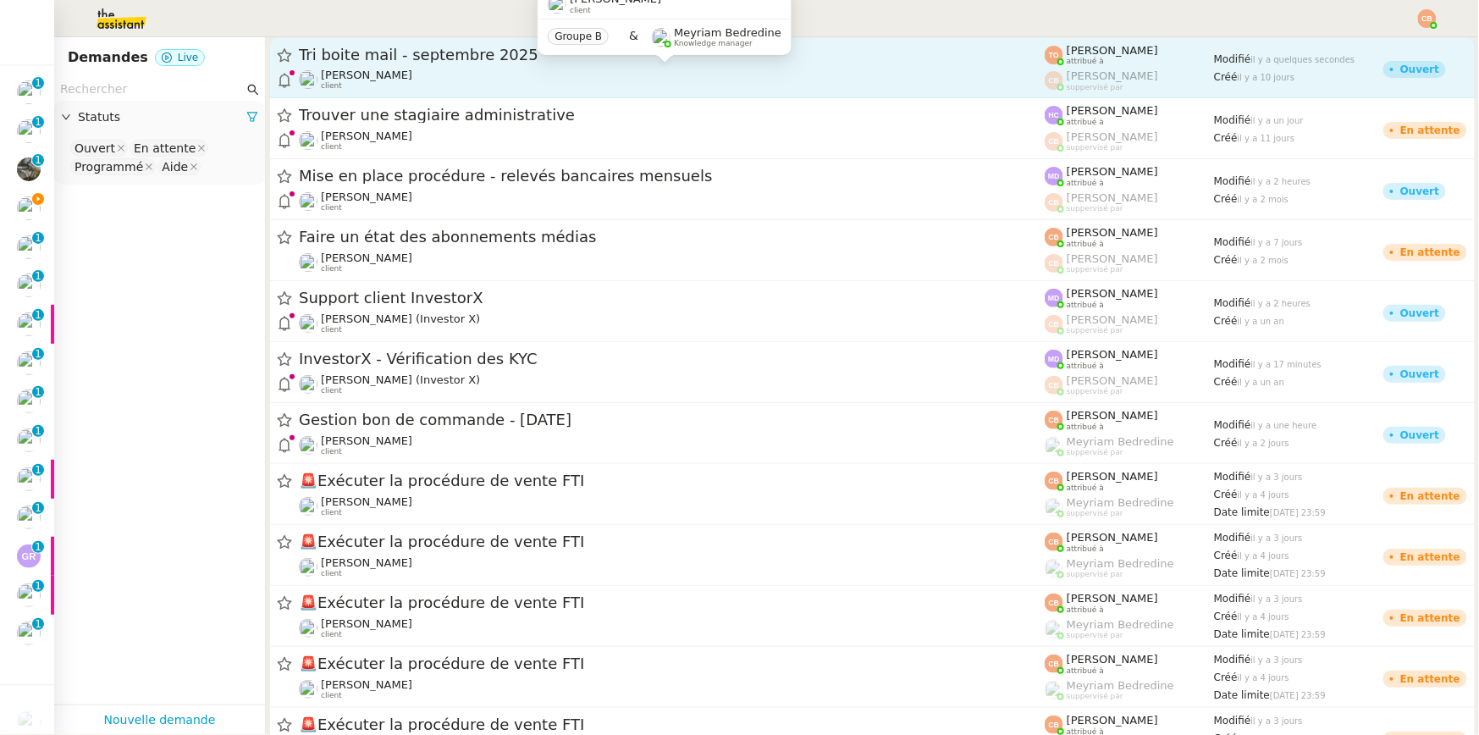
click at [412, 69] on span "[PERSON_NAME]" at bounding box center [366, 75] width 91 height 13
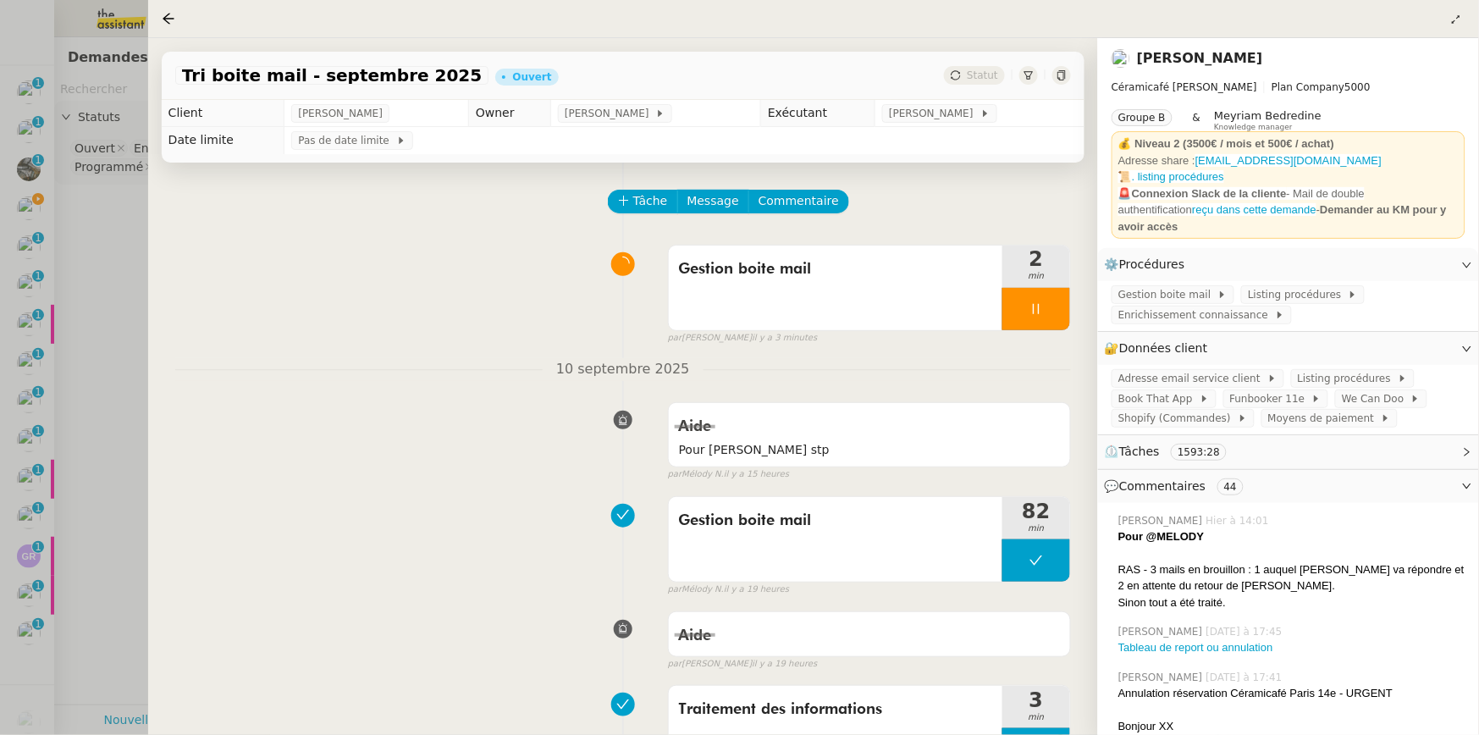
click at [67, 204] on div at bounding box center [739, 367] width 1479 height 735
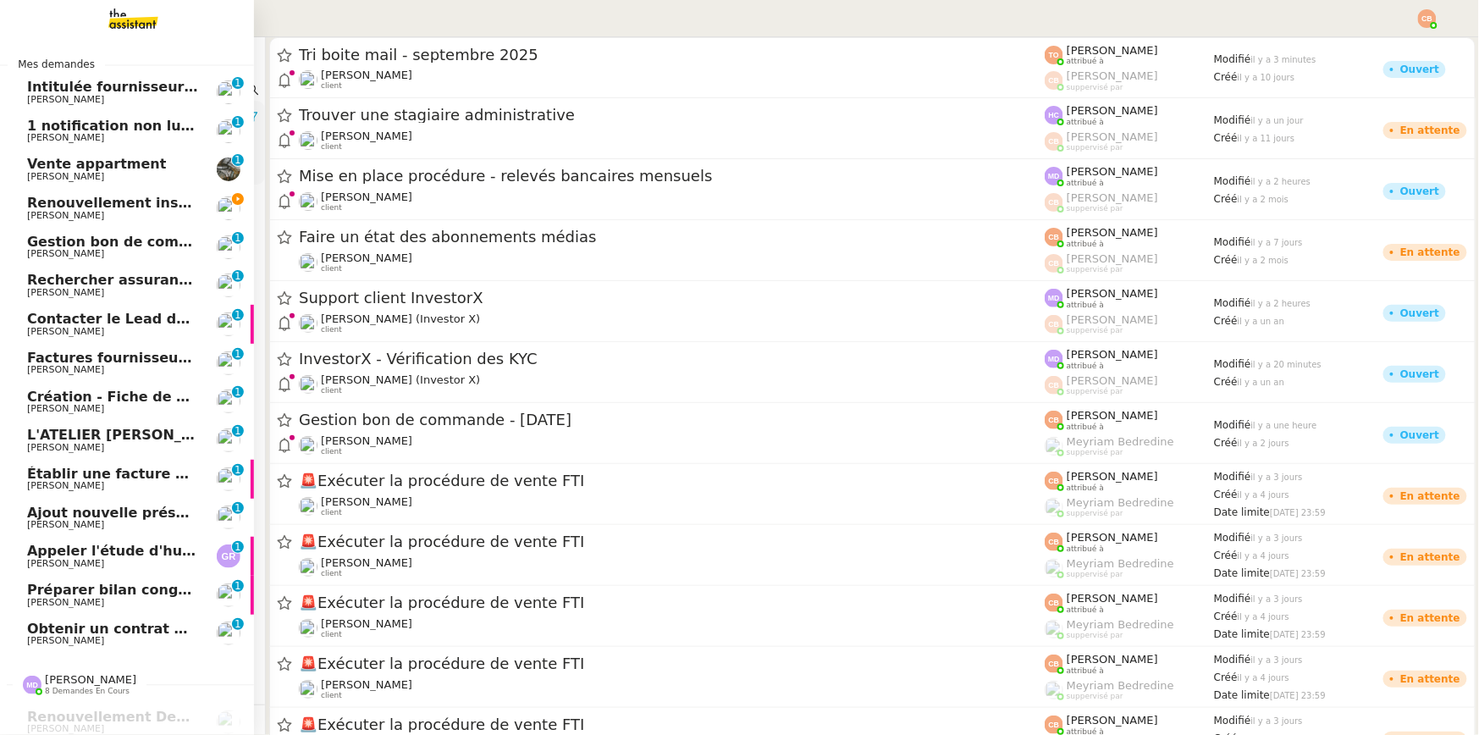
click at [29, 205] on span "Renouvellement inscriptions - septembre 2025" at bounding box center [206, 203] width 358 height 16
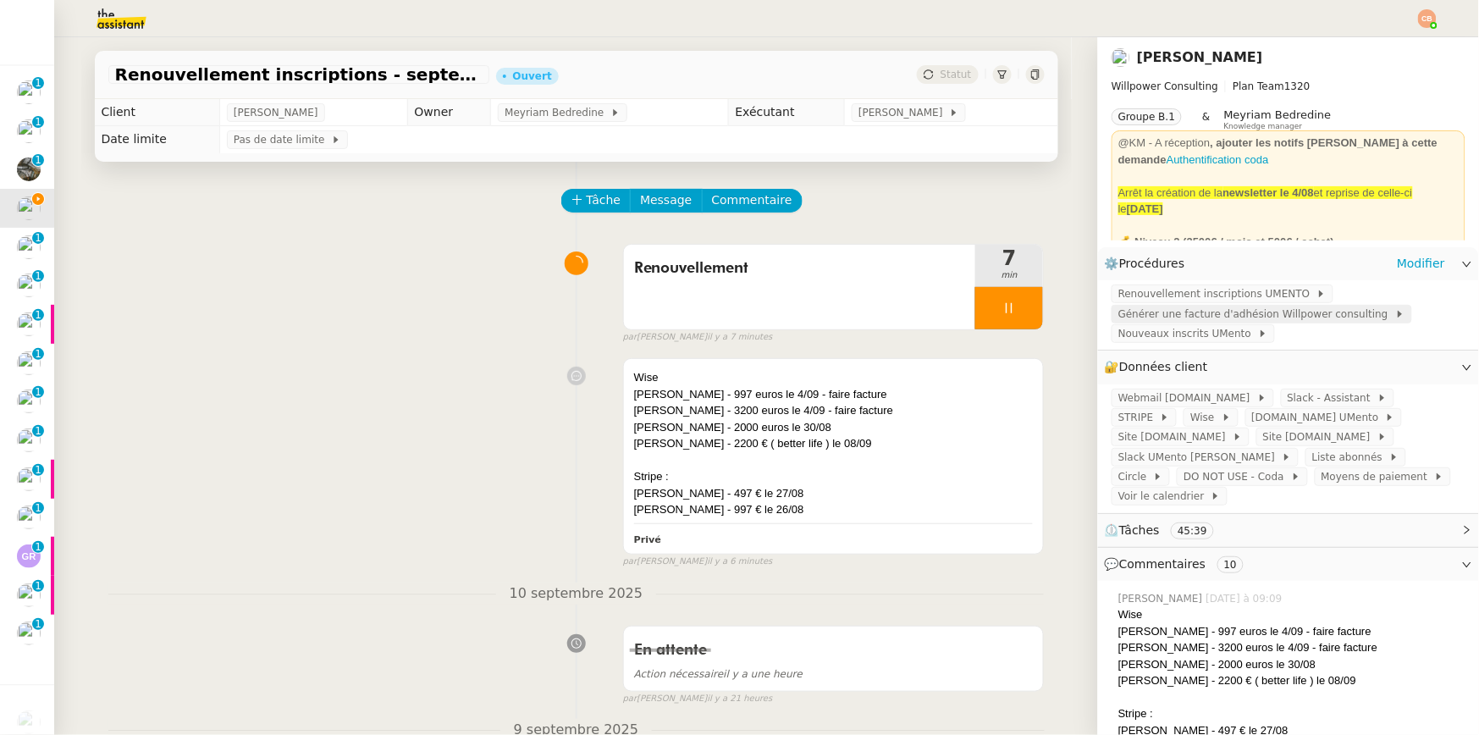
click at [1187, 317] on span "Générer une facture d'adhésion Willpower consulting" at bounding box center [1257, 314] width 277 height 17
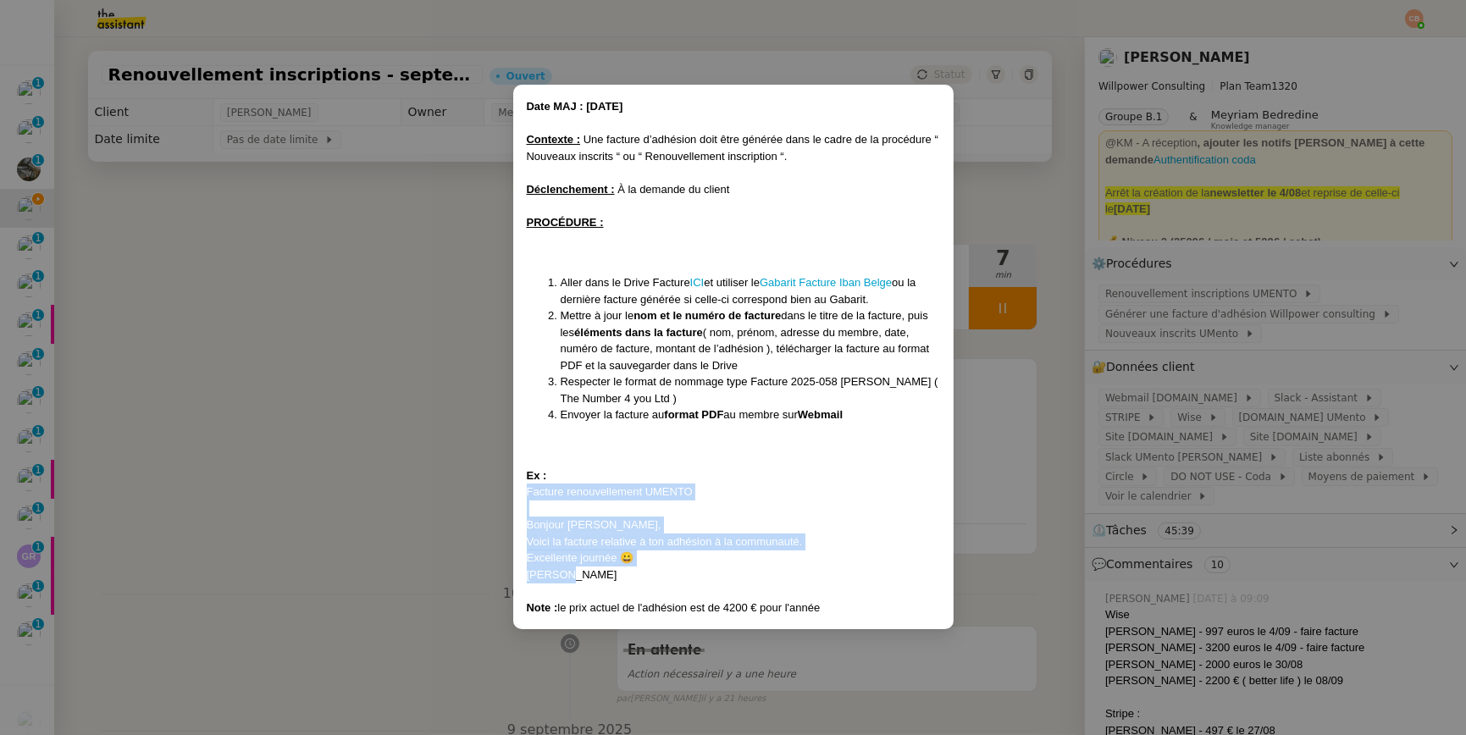
drag, startPoint x: 527, startPoint y: 491, endPoint x: 622, endPoint y: 577, distance: 128.3
click at [622, 577] on div "Date MAJ : 24/ 04/2025 Contexte : Une facture d’adhésion doit être générée dans…" at bounding box center [733, 356] width 413 height 517
copy div "Facture renouvellement UMENTO Bonjour Damien, Voici la facture relative à ton a…"
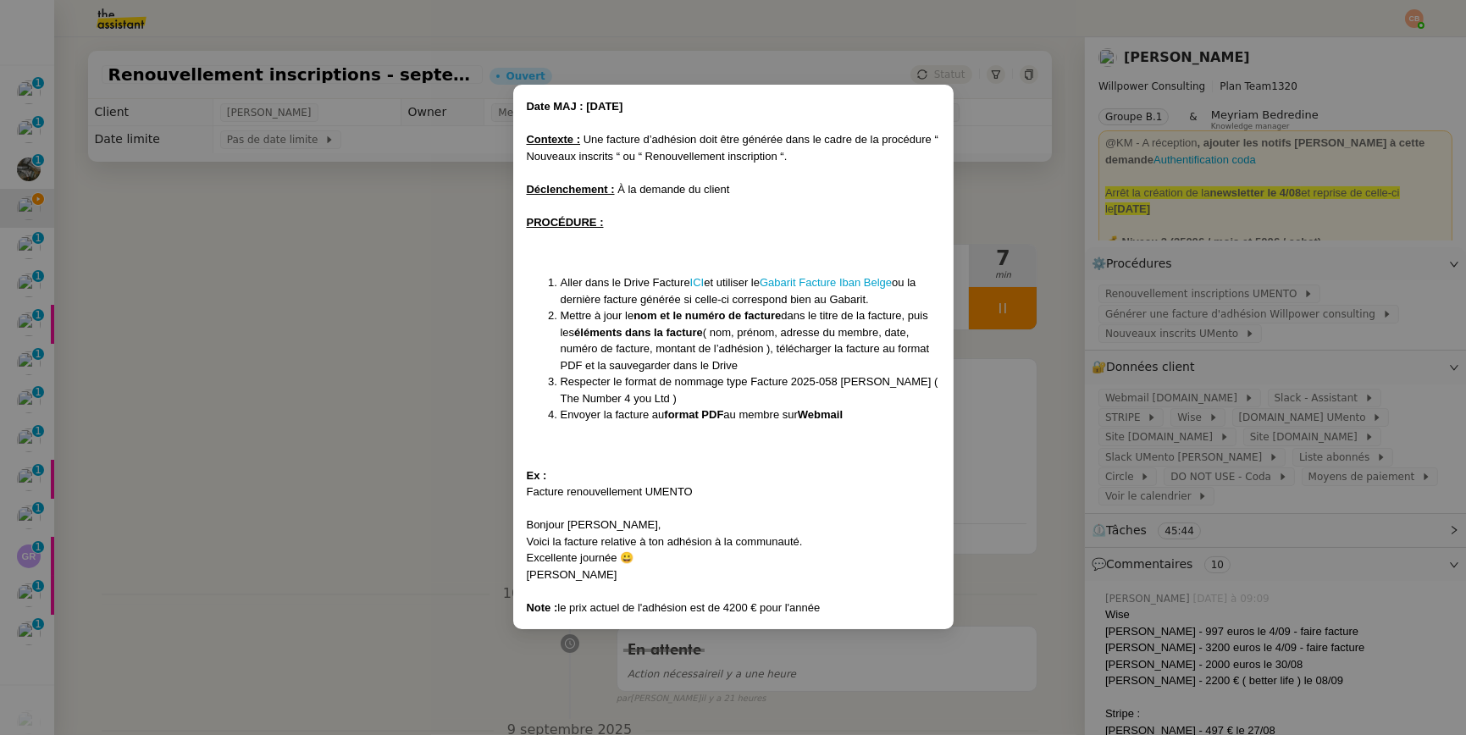
click at [351, 313] on nz-modal-container "Date MAJ : 24/ 04/2025 Contexte : Une facture d’adhésion doit être générée dans…" at bounding box center [733, 367] width 1466 height 735
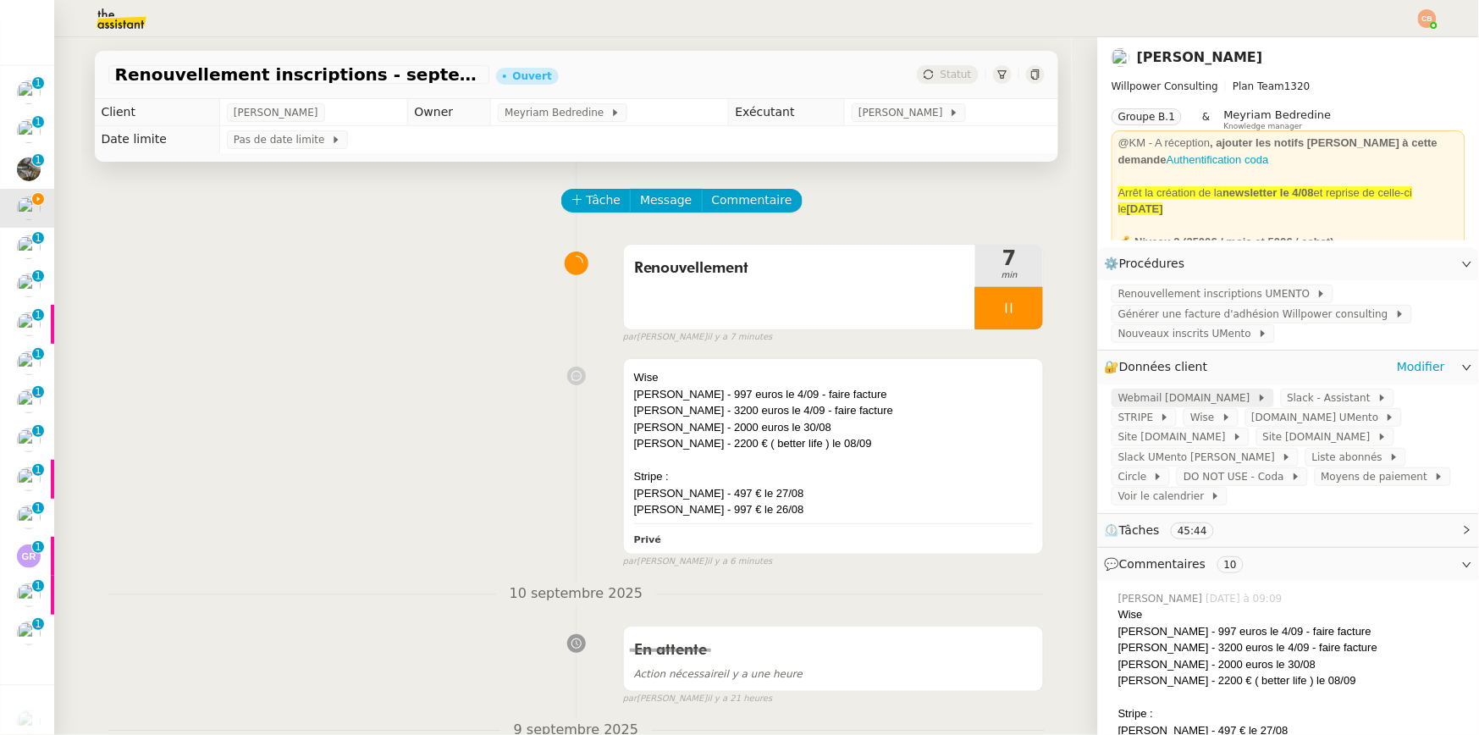
click at [1146, 391] on span "Webmail [DOMAIN_NAME]" at bounding box center [1188, 398] width 139 height 17
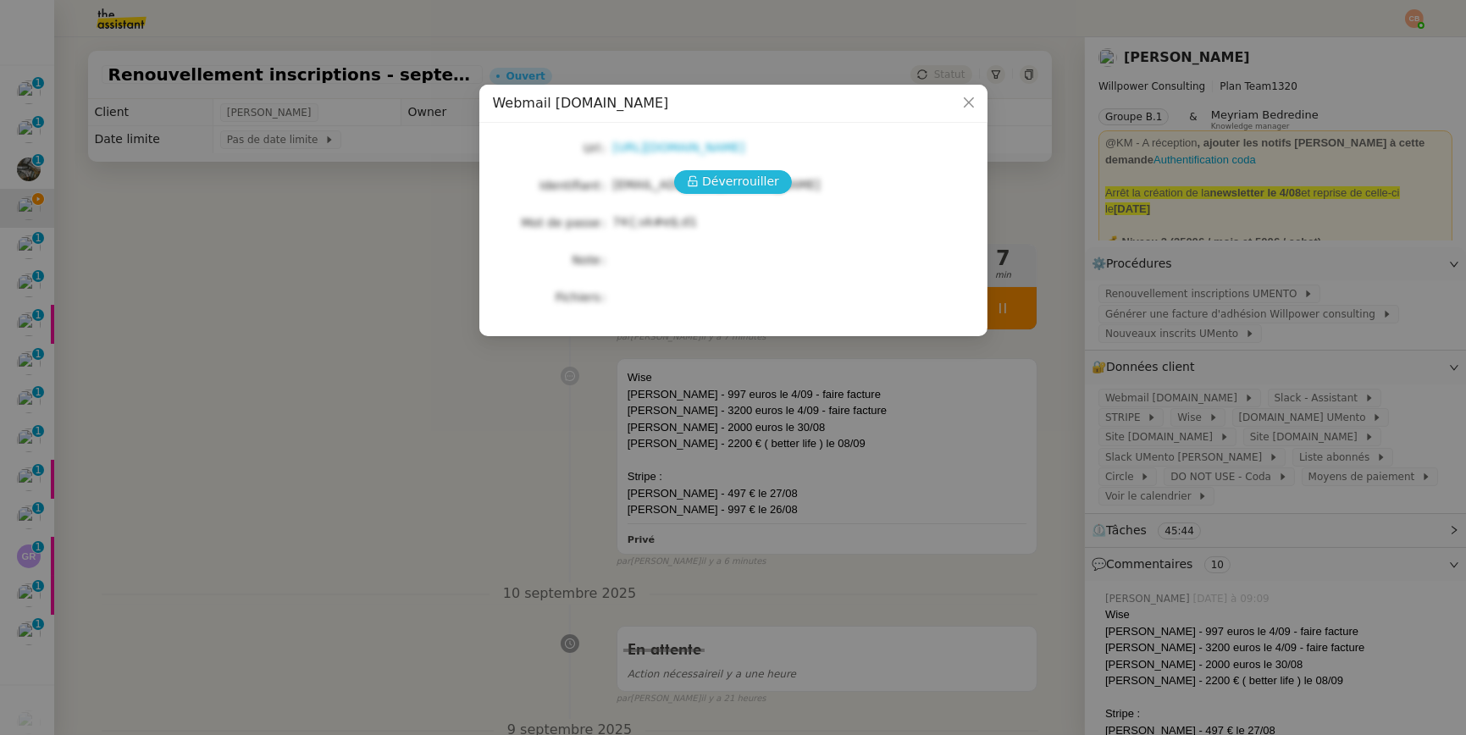
click at [763, 184] on span "Déverrouiller" at bounding box center [740, 181] width 77 height 19
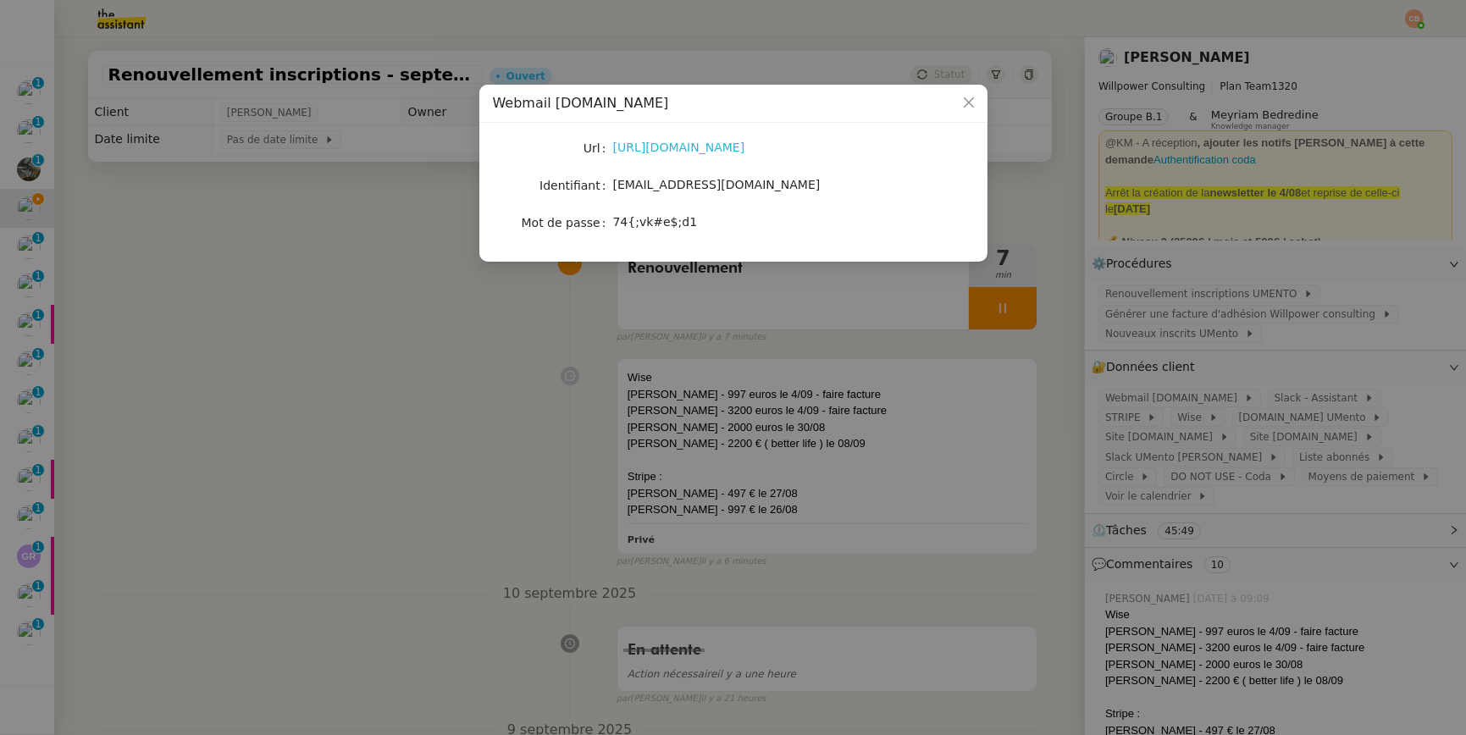
click at [710, 145] on link "https://webmail.umento.me/" at bounding box center [679, 148] width 132 height 14
drag, startPoint x: 612, startPoint y: 185, endPoint x: 807, endPoint y: 193, distance: 194.9
click at [807, 193] on div "theassistant@umento.me" at bounding box center [753, 184] width 280 height 19
copy span "theassistant@umento.me"
drag, startPoint x: 614, startPoint y: 224, endPoint x: 752, endPoint y: 243, distance: 139.3
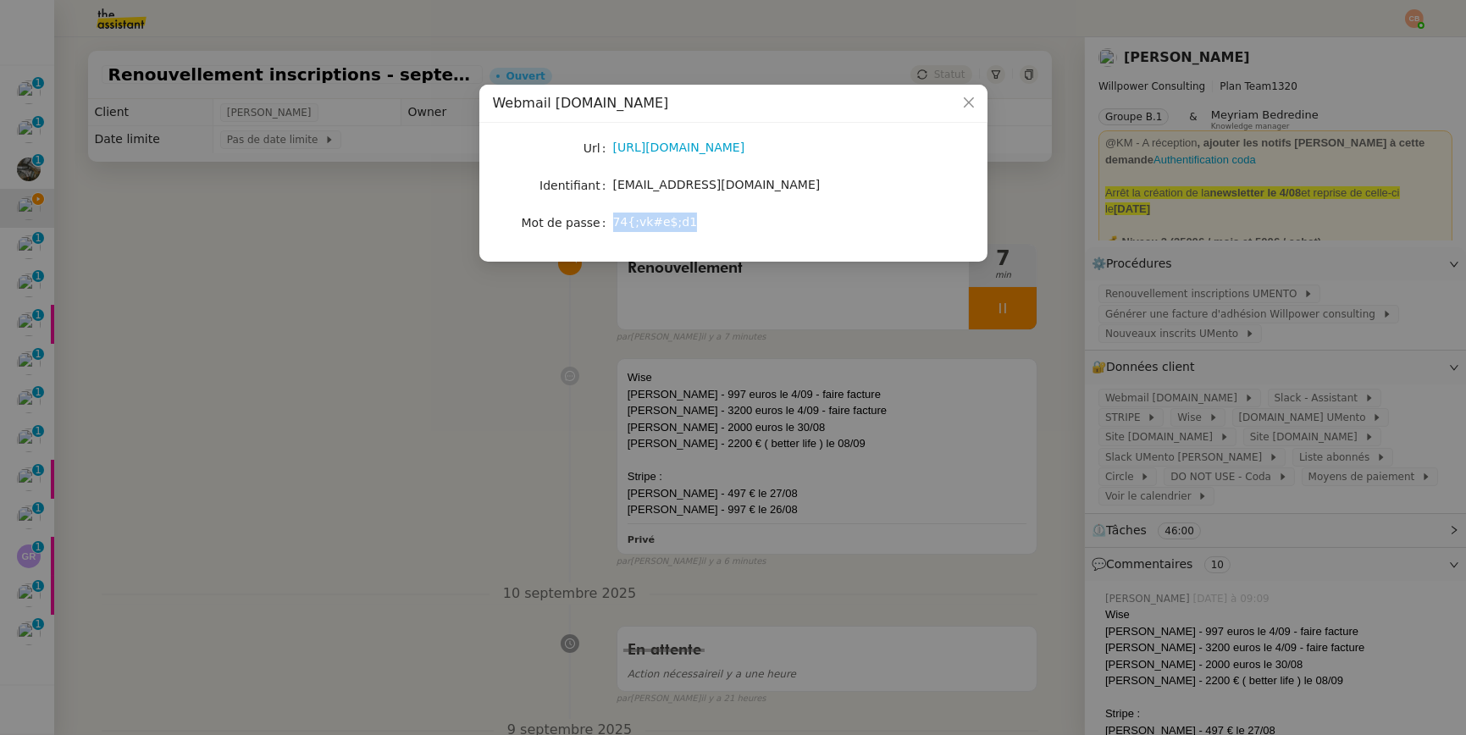
click at [752, 243] on nz-skeleton "Url https://webmail.umento.me/ Identifiant theassistant@umento.me Mot de passe …" at bounding box center [733, 192] width 481 height 112
copy span "74{;vk#e$;d1"
drag, startPoint x: 427, startPoint y: 365, endPoint x: 440, endPoint y: 365, distance: 13.5
click at [427, 365] on nz-modal-container "Webmail UMento.me Url https://webmail.umento.me/ Identifiant theassistant@ument…" at bounding box center [733, 367] width 1466 height 735
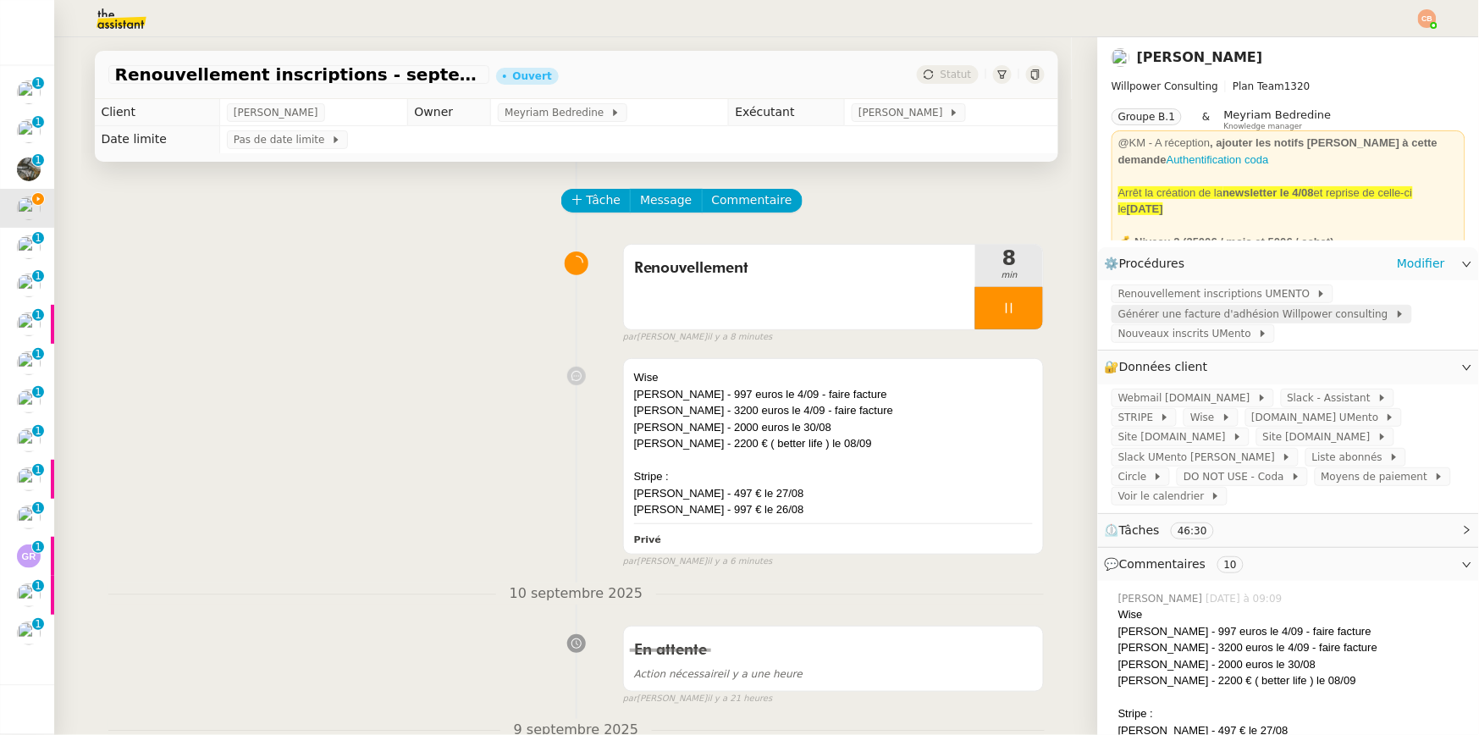
click at [1169, 313] on span "Générer une facture d'adhésion Willpower consulting" at bounding box center [1257, 314] width 277 height 17
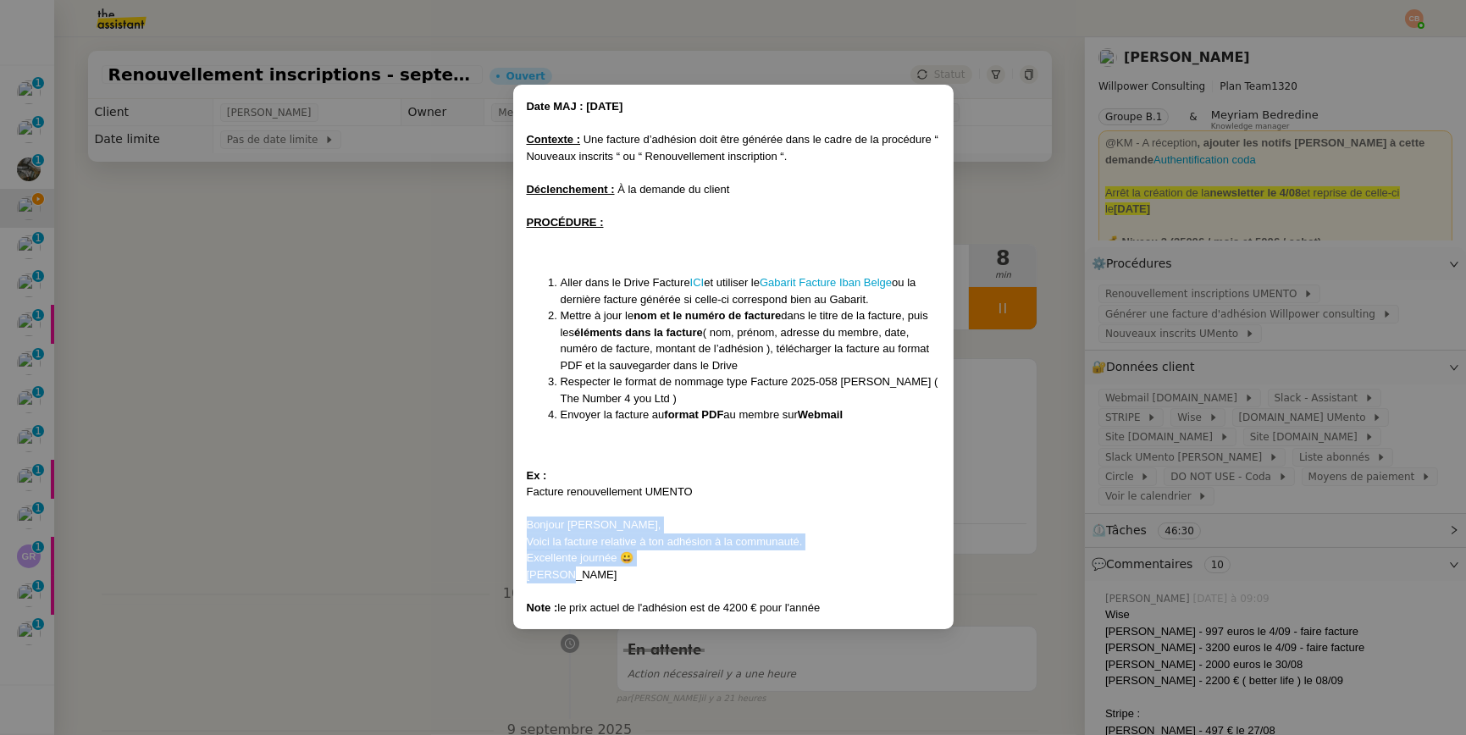
drag, startPoint x: 528, startPoint y: 526, endPoint x: 629, endPoint y: 578, distance: 113.2
click at [629, 578] on div "Date MAJ : 24/ 04/2025 Contexte : Une facture d’adhésion doit être générée dans…" at bounding box center [733, 356] width 413 height 517
copy div "Bonjour Damien, Voici la facture relative à ton adhésion à la communauté. Excel…"
click at [356, 255] on nz-modal-container "Date MAJ : 24/ 04/2025 Contexte : Une facture d’adhésion doit être générée dans…" at bounding box center [733, 367] width 1466 height 735
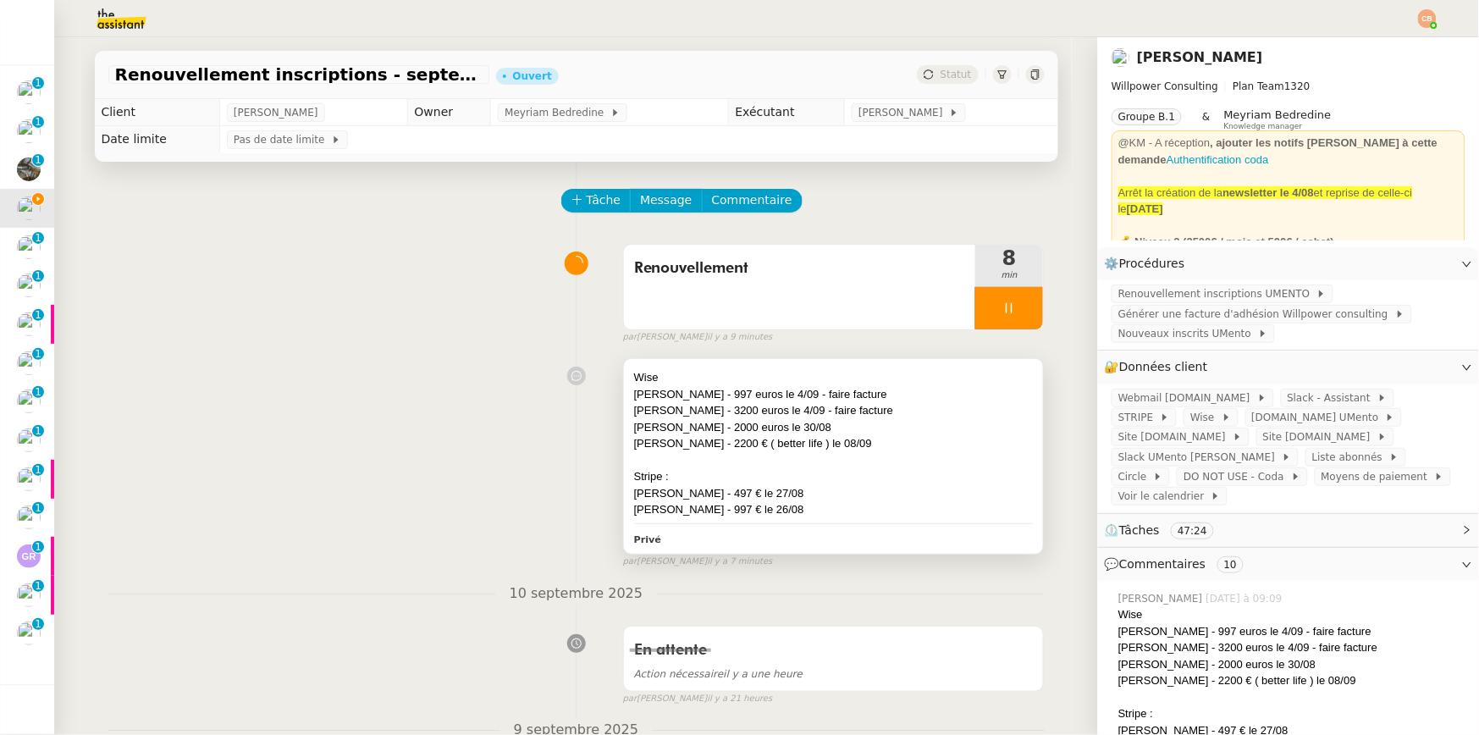
click at [820, 384] on div "Wise" at bounding box center [834, 377] width 400 height 17
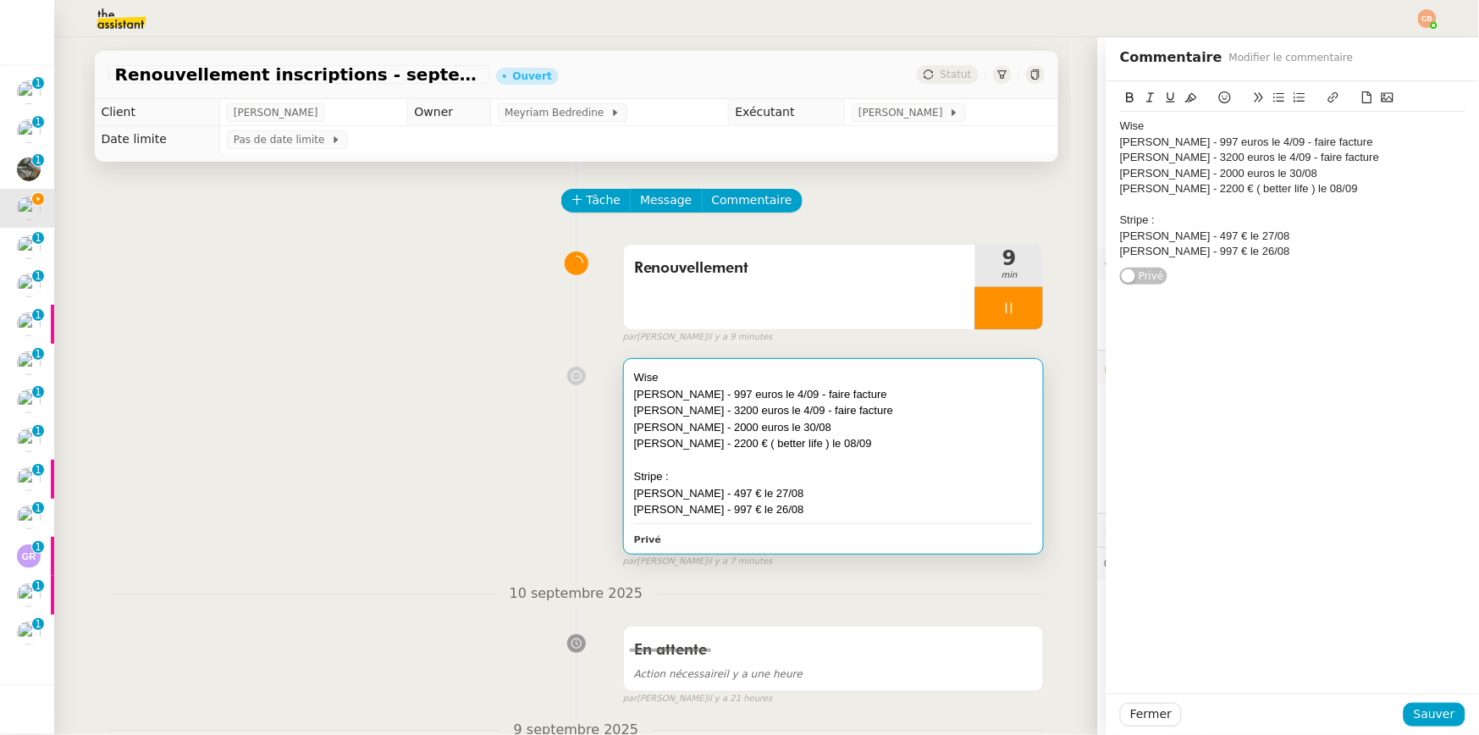
click at [1354, 138] on div "Charles Chauvin - 997 euros le 4/09 - faire facture" at bounding box center [1292, 142] width 345 height 15
click at [1219, 98] on icon at bounding box center [1225, 97] width 12 height 12
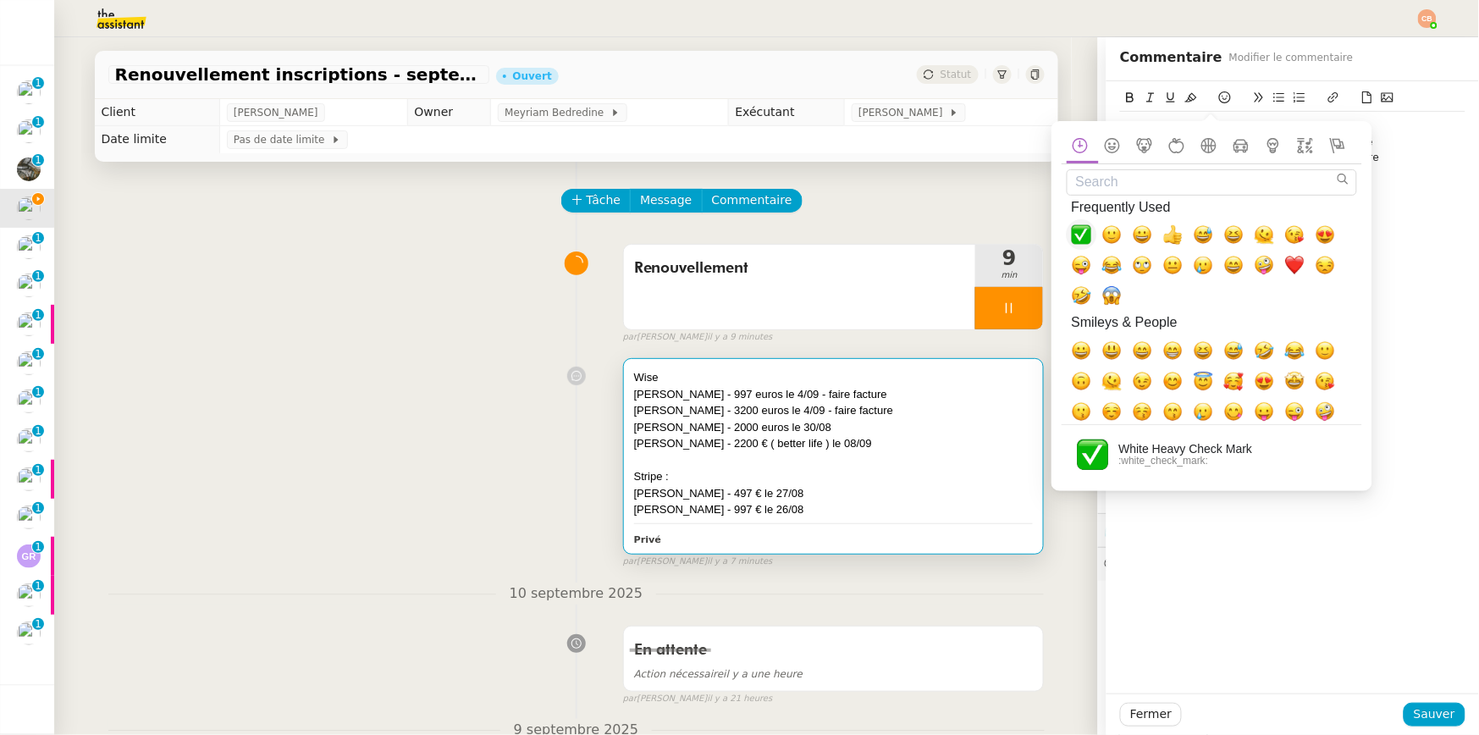
click at [1084, 229] on span "✅, white_check_mark" at bounding box center [1082, 234] width 20 height 20
click at [1354, 174] on div "Bertrand Reynard - 2000 euros le 30/08" at bounding box center [1292, 173] width 345 height 15
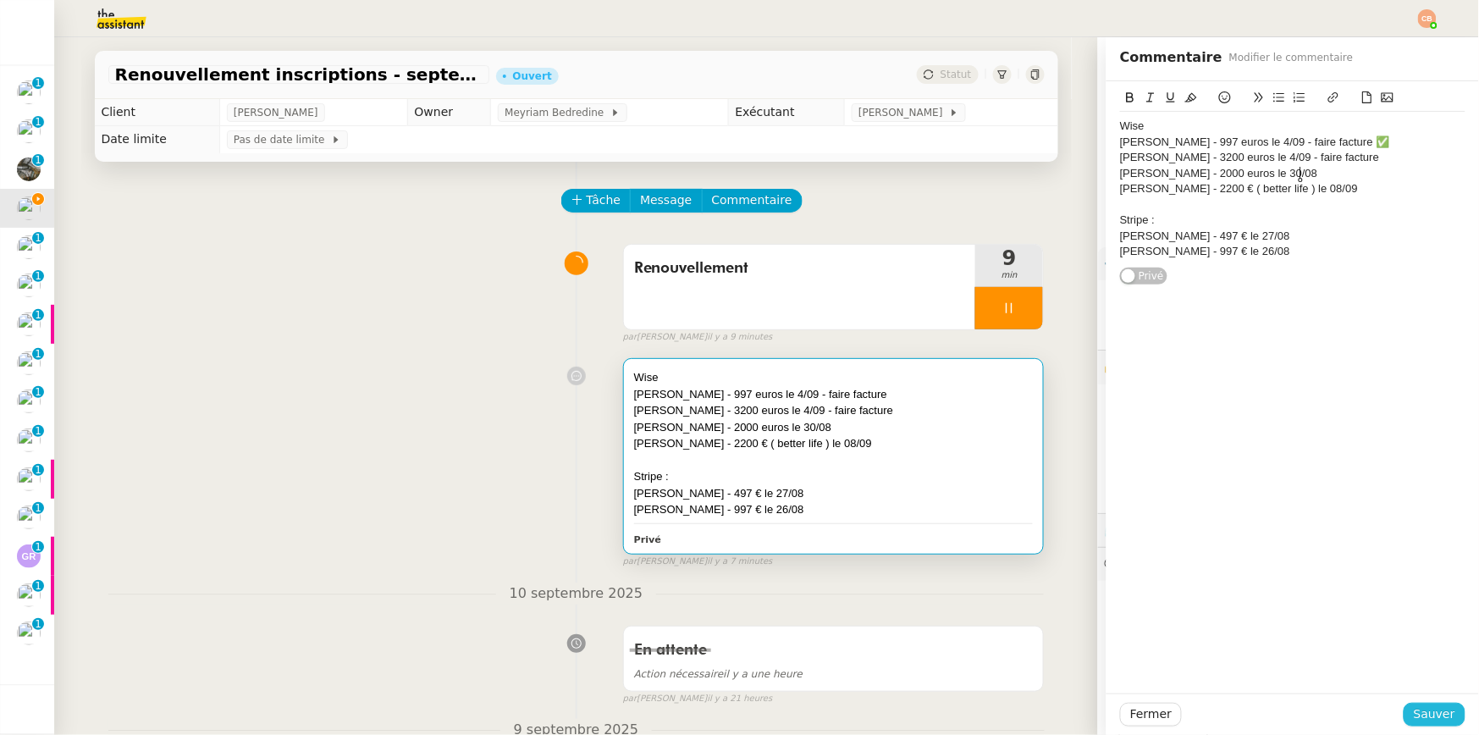
drag, startPoint x: 1418, startPoint y: 710, endPoint x: 1401, endPoint y: 699, distance: 19.8
click at [1354, 708] on span "Sauver" at bounding box center [1434, 714] width 41 height 19
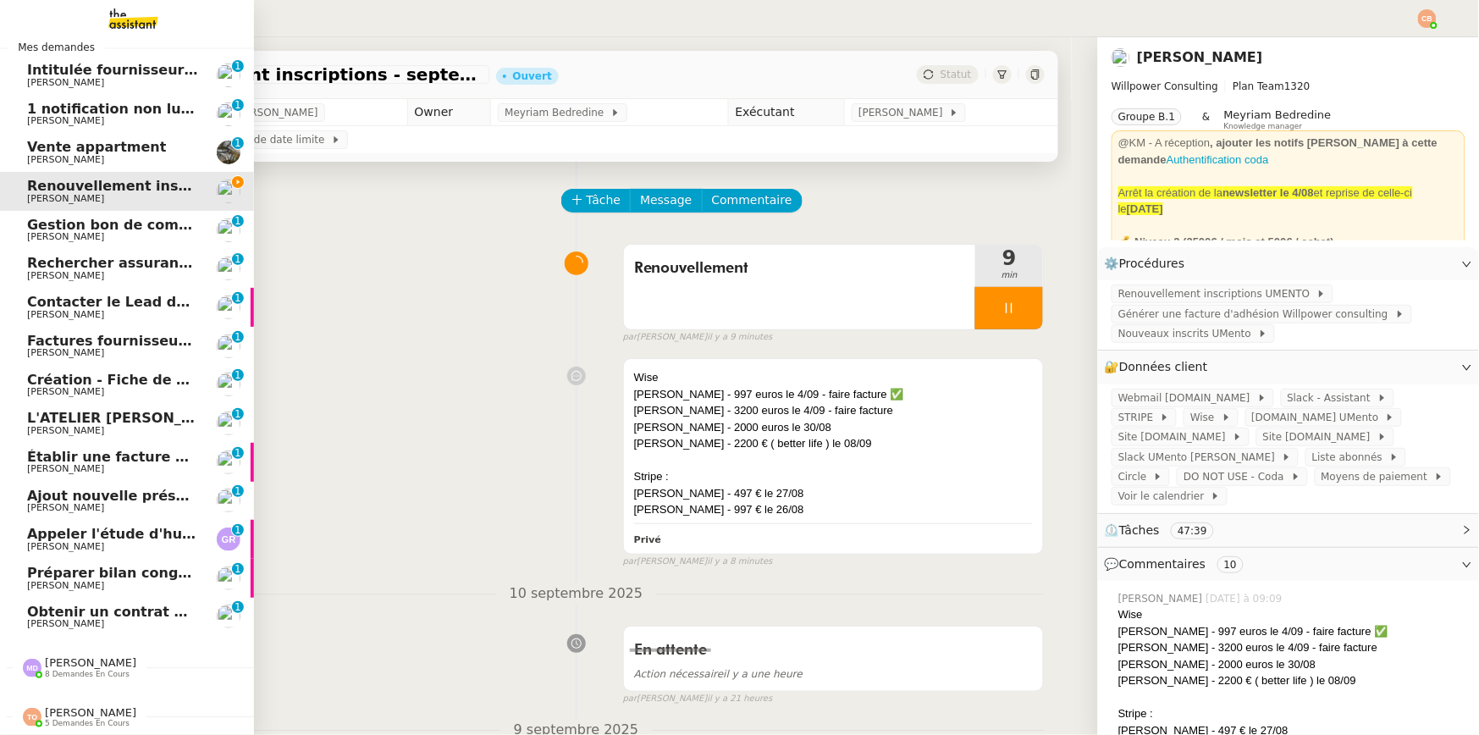
scroll to position [26, 0]
click at [85, 659] on span "[PERSON_NAME]" at bounding box center [90, 662] width 91 height 13
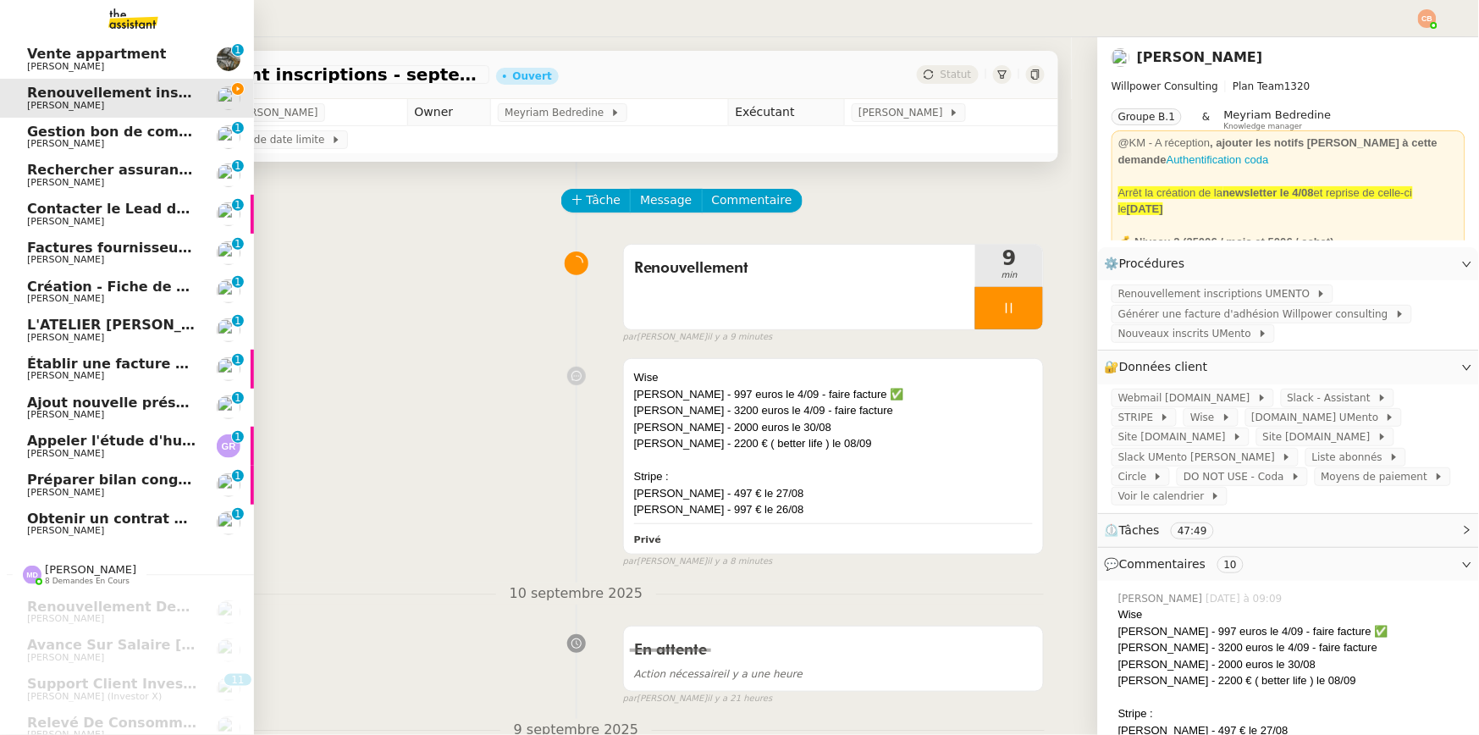
scroll to position [0, 0]
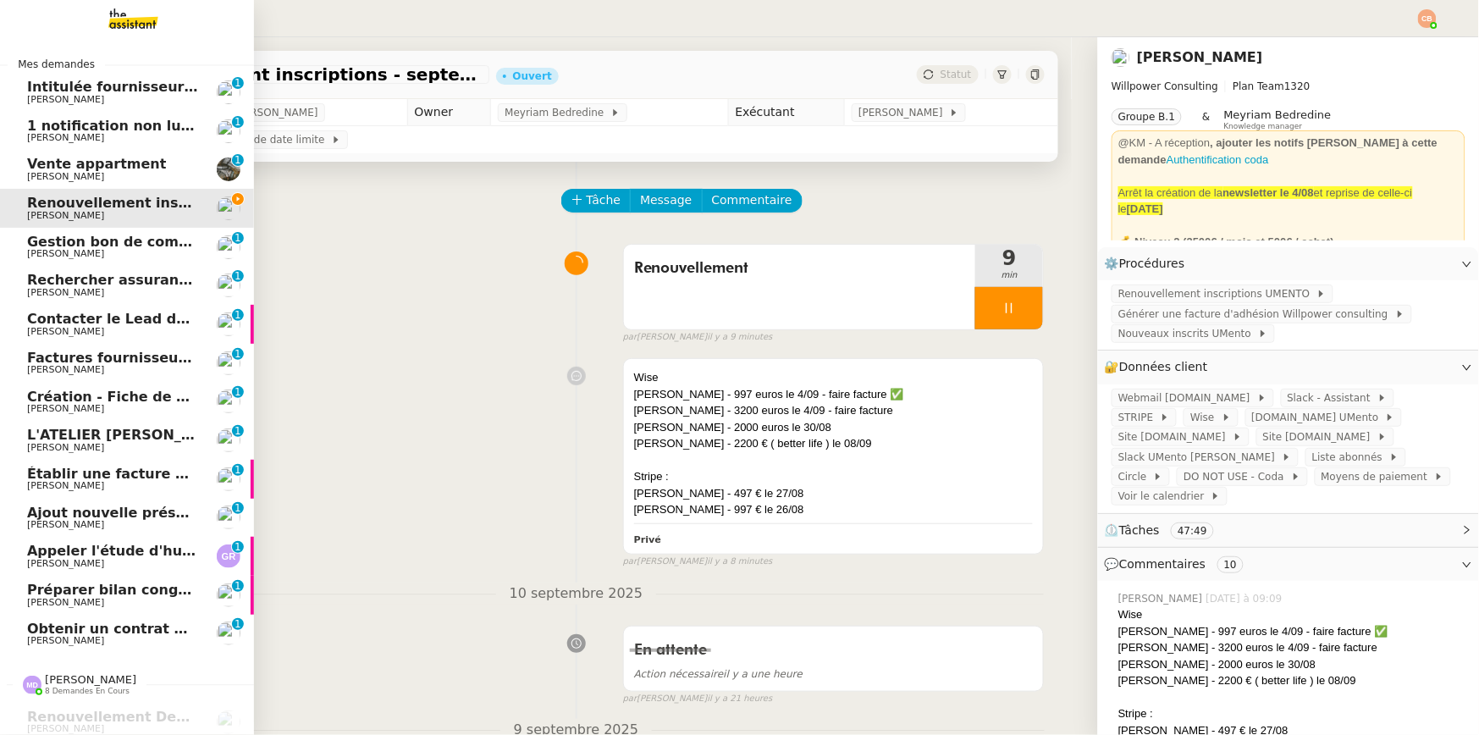
click at [120, 13] on img at bounding box center [119, 18] width 131 height 37
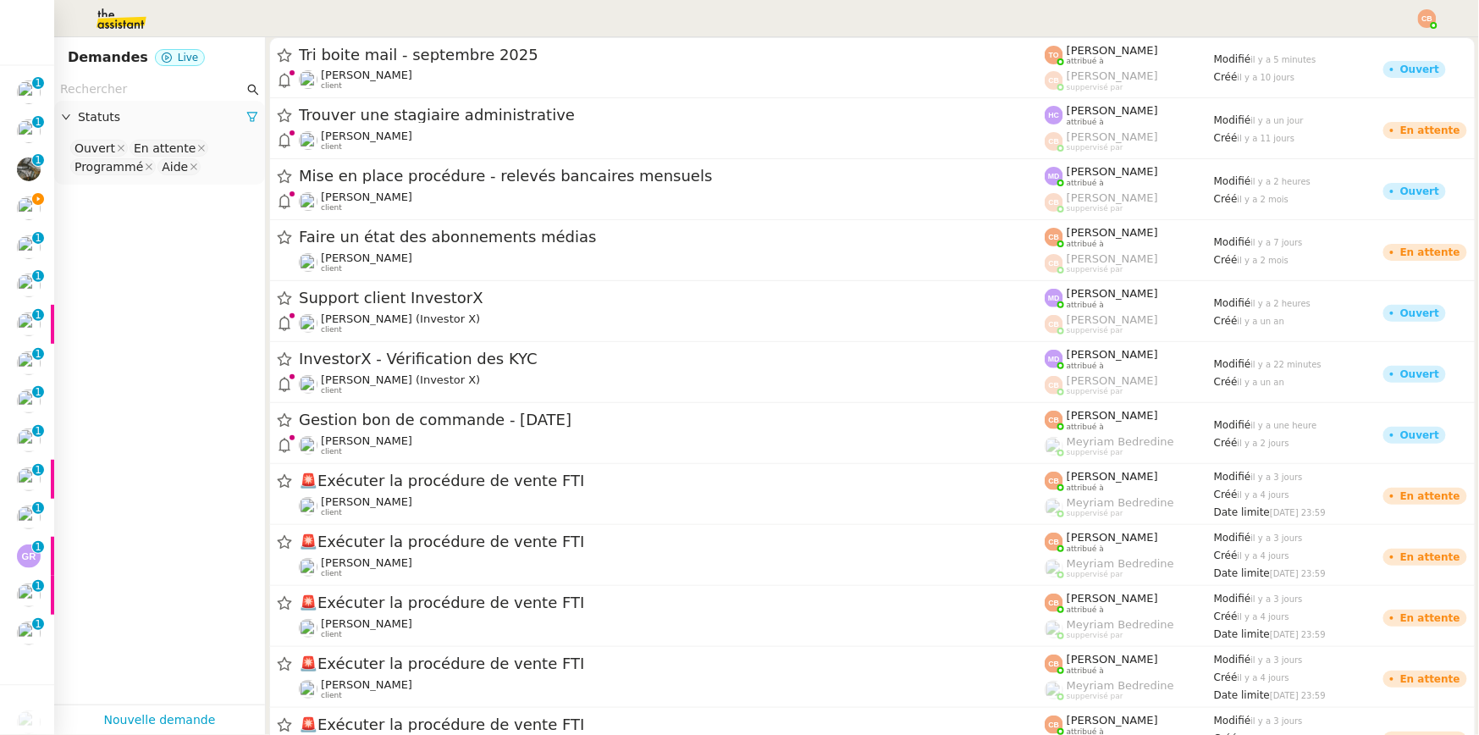
click at [122, 89] on input "text" at bounding box center [152, 89] width 184 height 19
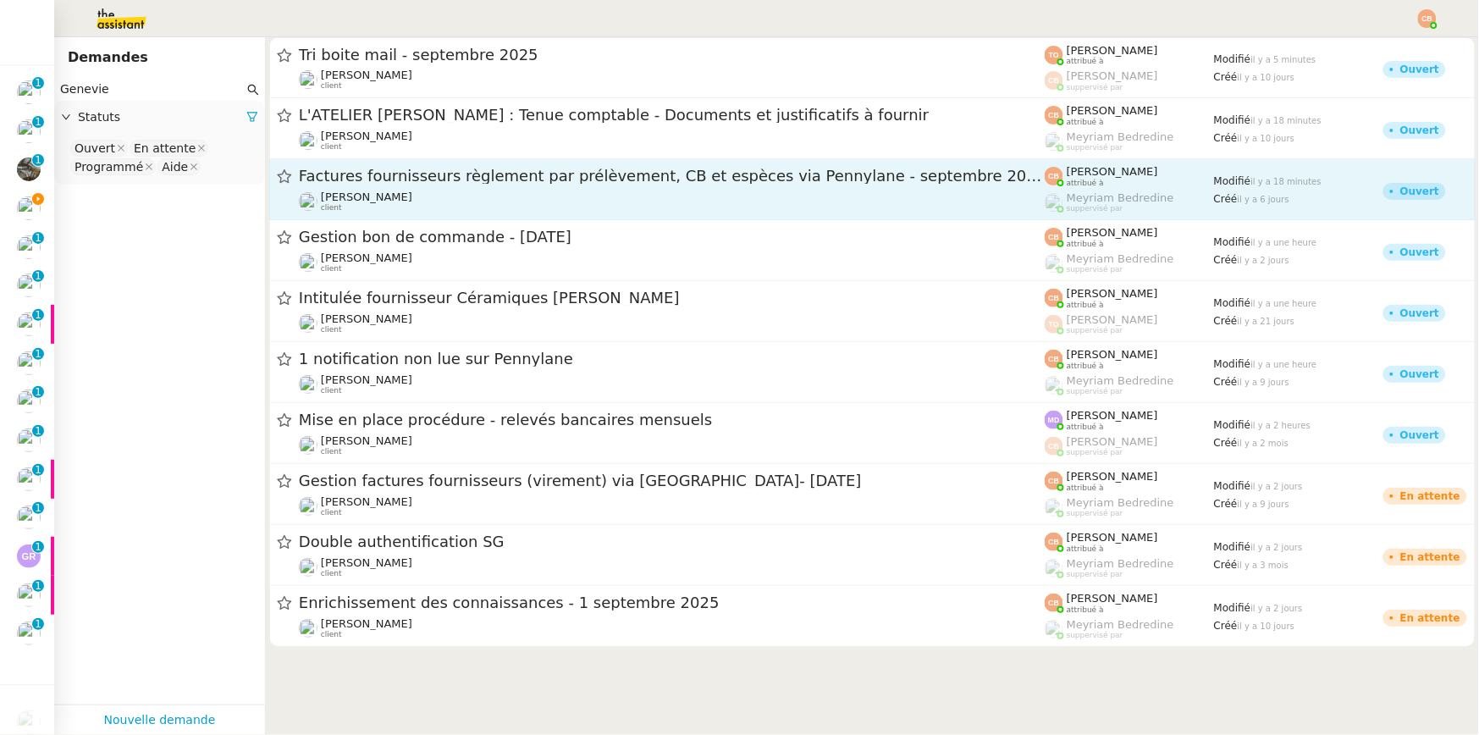
type input "Genevie"
click at [453, 180] on span "Factures fournisseurs règlement par prélèvement, CB et espèces via Pennylane - …" at bounding box center [672, 176] width 746 height 15
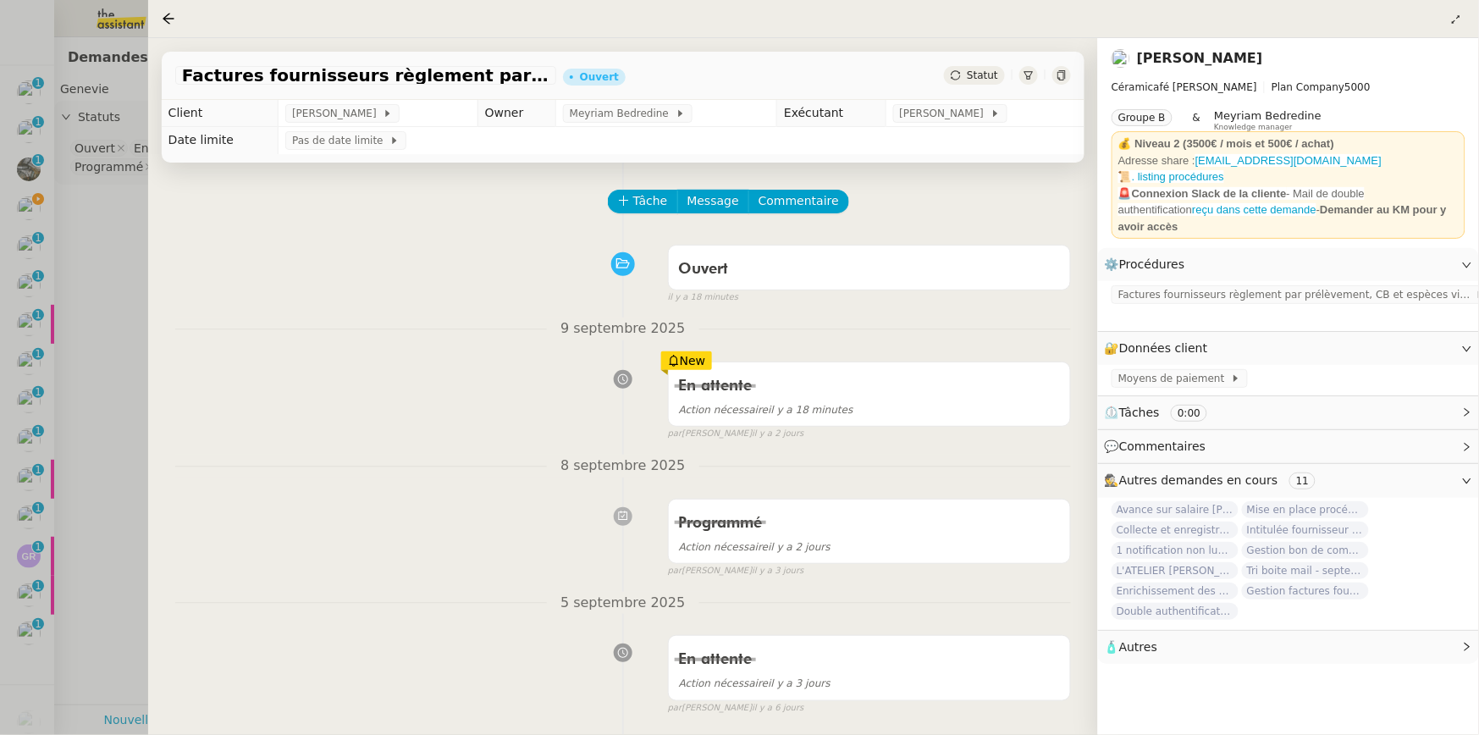
click at [157, 16] on nz-page-header at bounding box center [813, 19] width 1331 height 38
click at [163, 18] on icon at bounding box center [168, 18] width 11 height 11
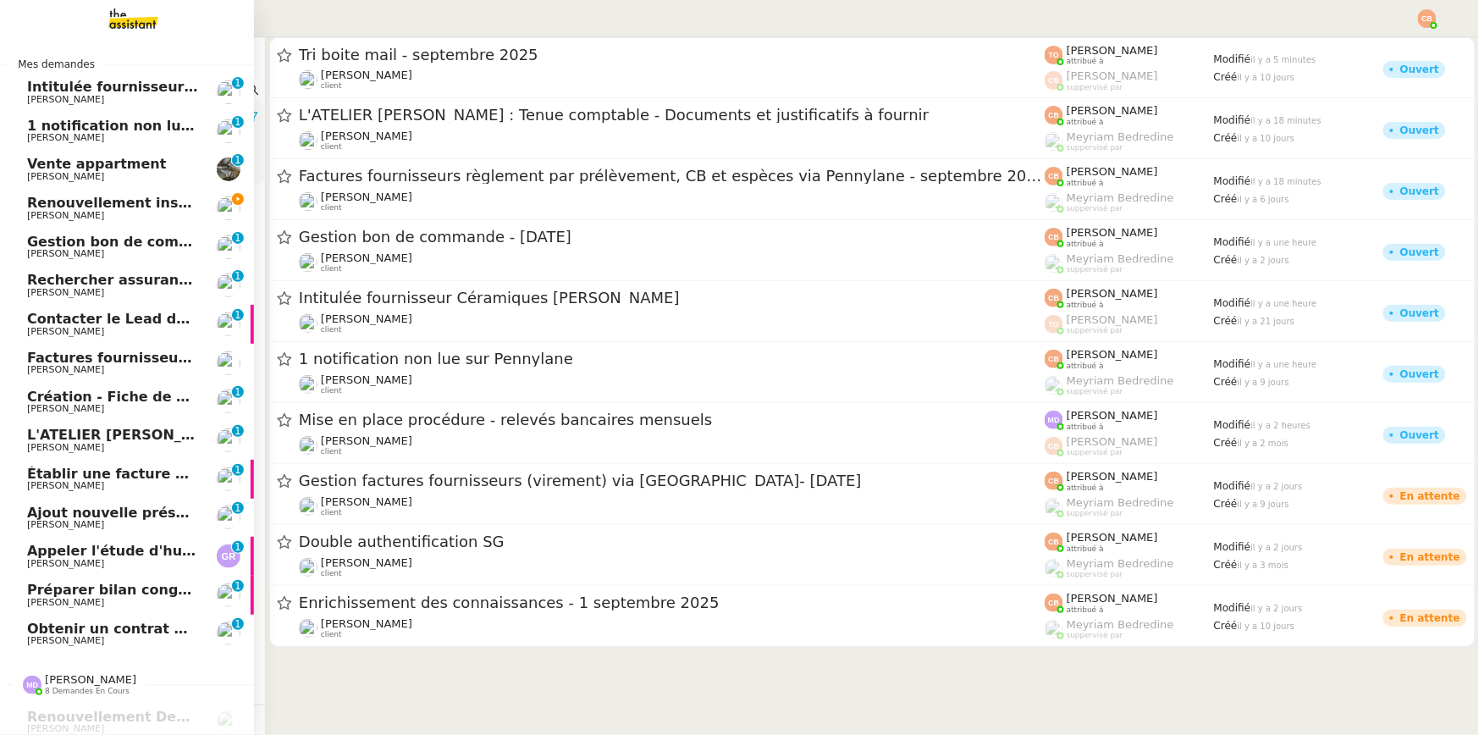
click at [36, 206] on span "Renouvellement inscriptions - septembre 2025" at bounding box center [206, 203] width 358 height 16
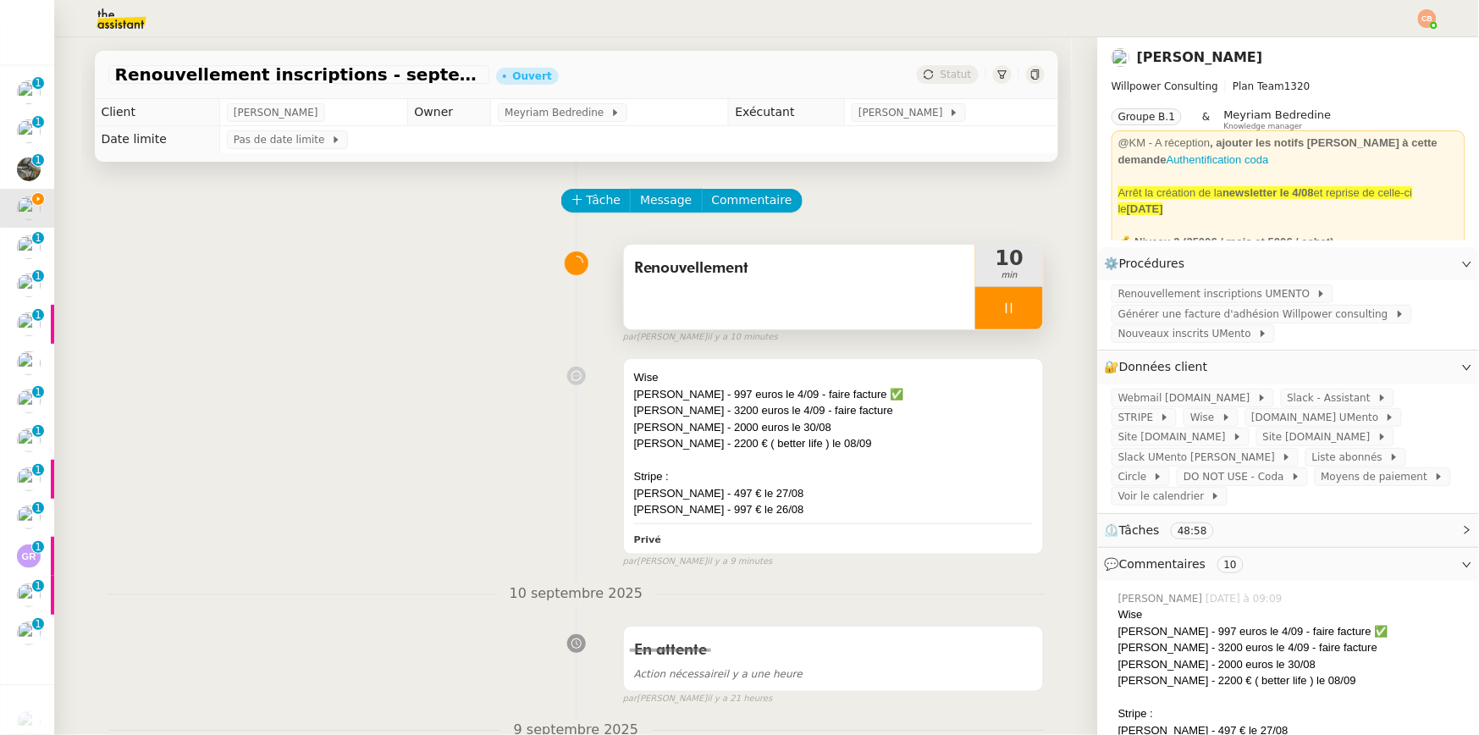
click at [992, 303] on div at bounding box center [1009, 308] width 68 height 42
click at [991, 304] on icon at bounding box center [993, 308] width 14 height 14
click at [531, 325] on div "Renouvellement 15 min false par Coralie B. il y a 16 minutes" at bounding box center [576, 290] width 937 height 108
click at [992, 308] on div at bounding box center [1009, 308] width 68 height 42
click at [992, 308] on icon at bounding box center [993, 308] width 14 height 14
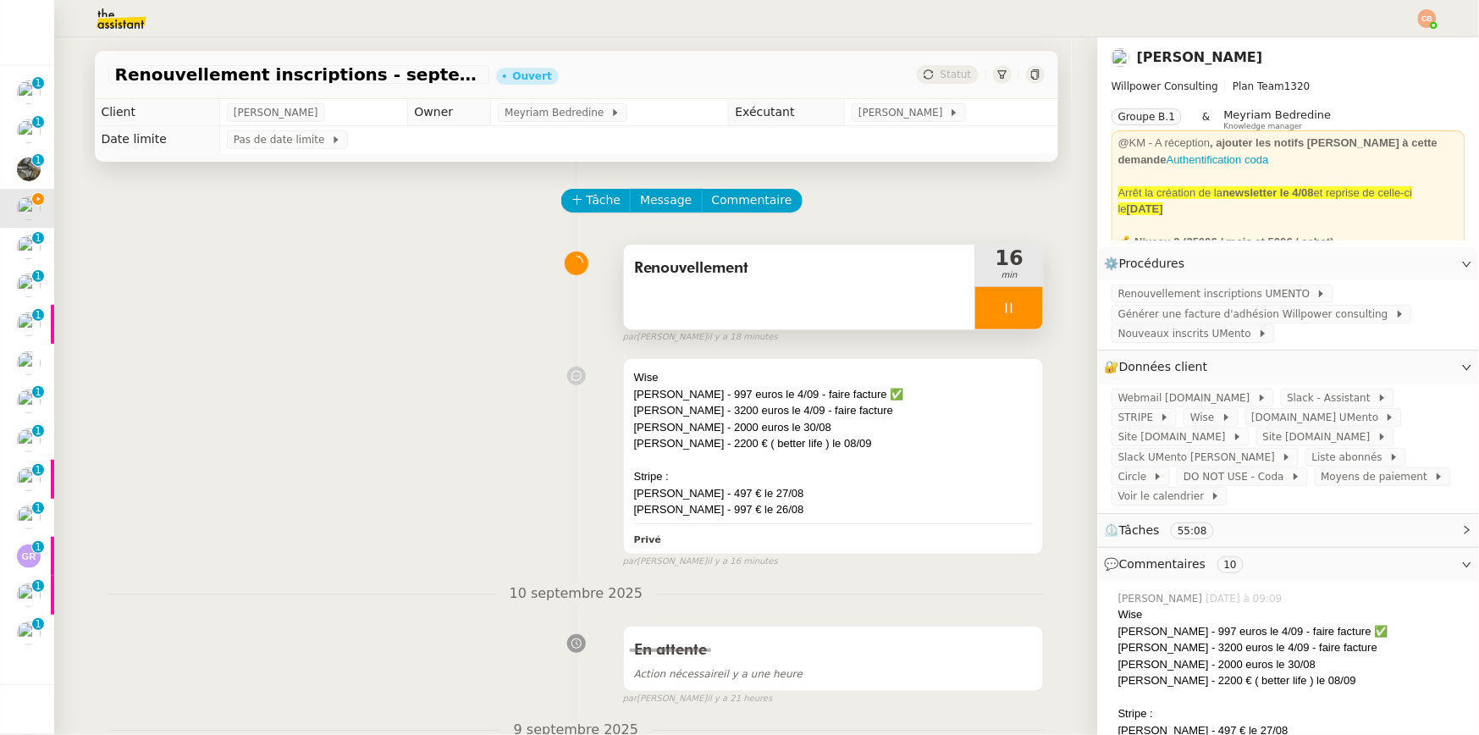
click at [1009, 321] on div at bounding box center [1009, 308] width 68 height 42
click at [986, 311] on icon at bounding box center [993, 308] width 14 height 14
click at [1163, 317] on span "Générer une facture d'adhésion Willpower consulting" at bounding box center [1257, 314] width 277 height 17
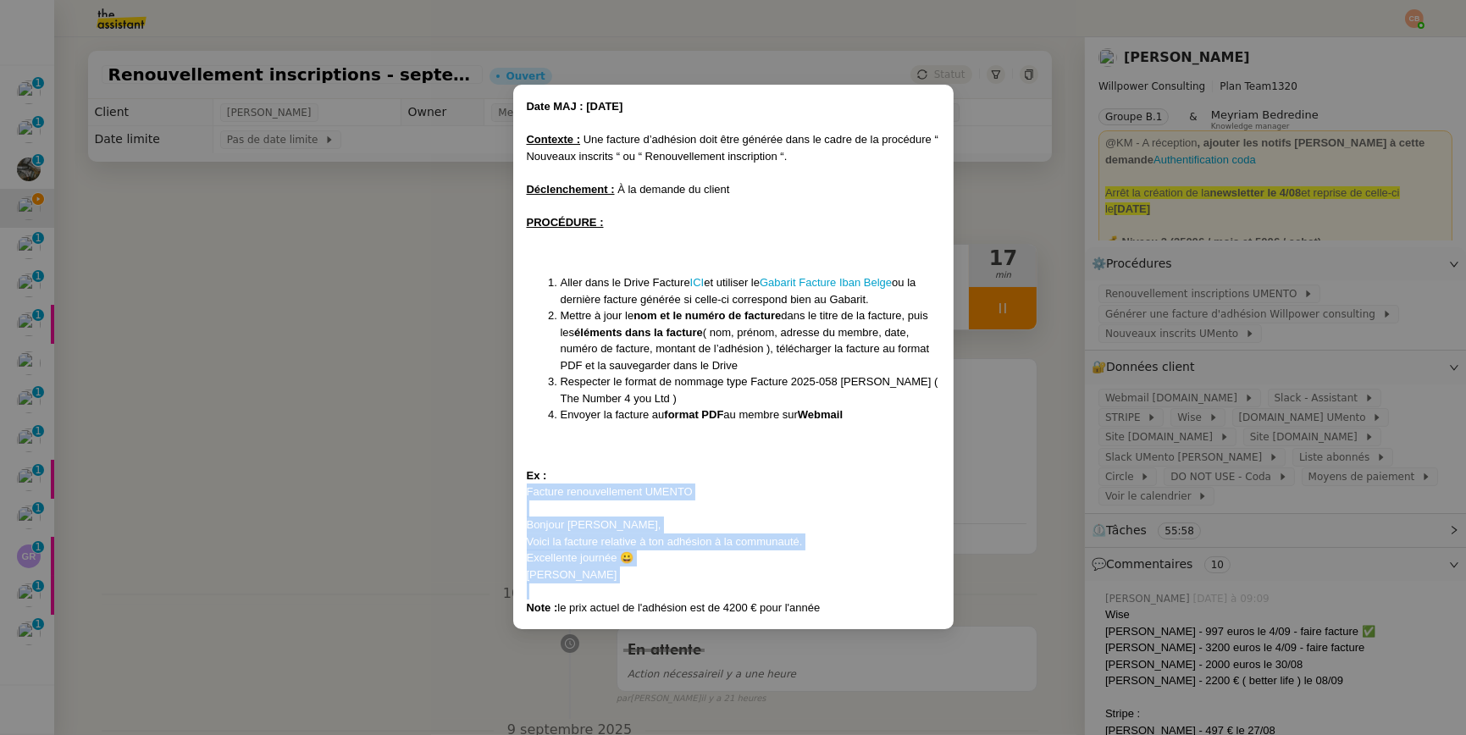
drag, startPoint x: 528, startPoint y: 493, endPoint x: 611, endPoint y: 585, distance: 124.1
click at [611, 585] on div "Date MAJ : 24/ 04/2025 Contexte : Une facture d’adhésion doit être générée dans…" at bounding box center [733, 356] width 413 height 517
copy div "Facture renouvellement UMENTO Bonjour Damien, Voici la facture relative à ton a…"
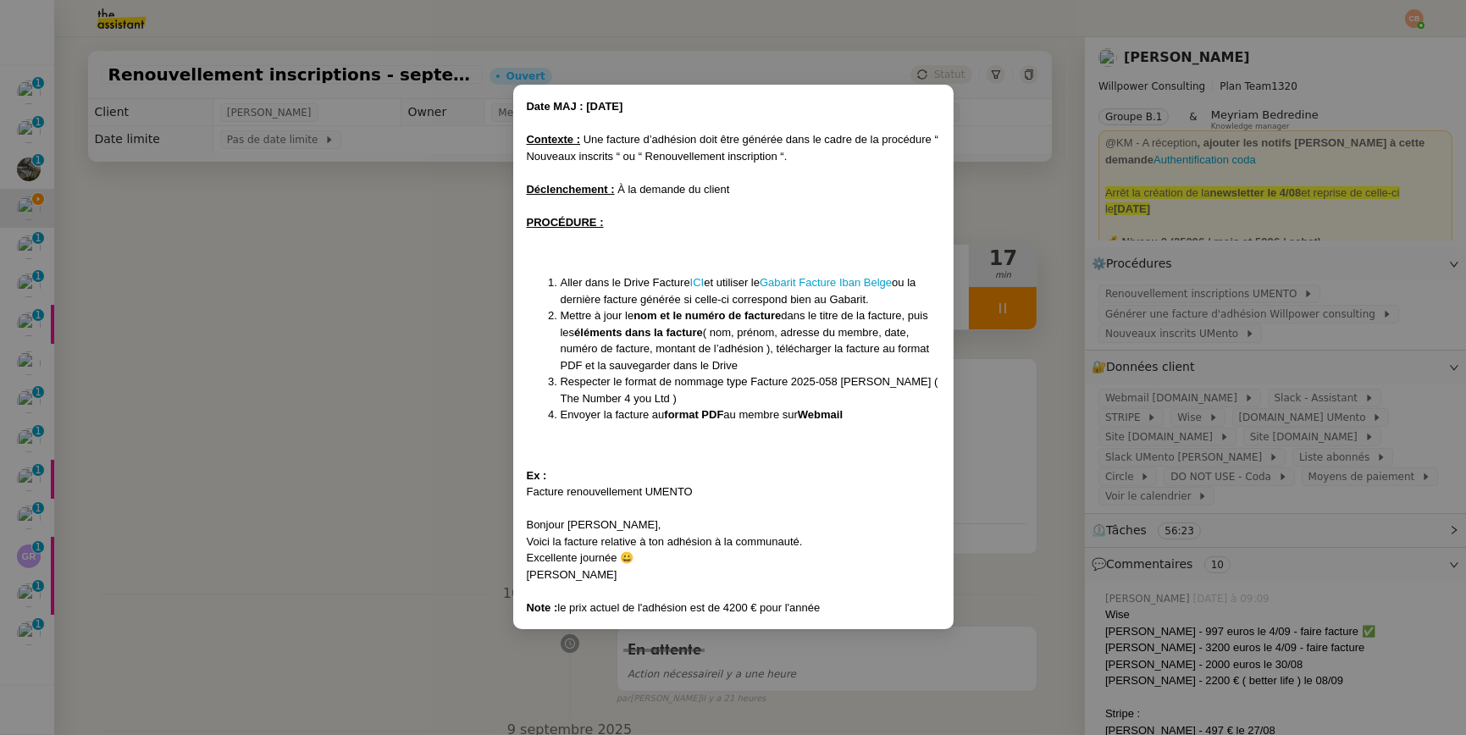
click at [370, 261] on nz-modal-container "Date MAJ : 24/ 04/2025 Contexte : Une facture d’adhésion doit être générée dans…" at bounding box center [733, 367] width 1466 height 735
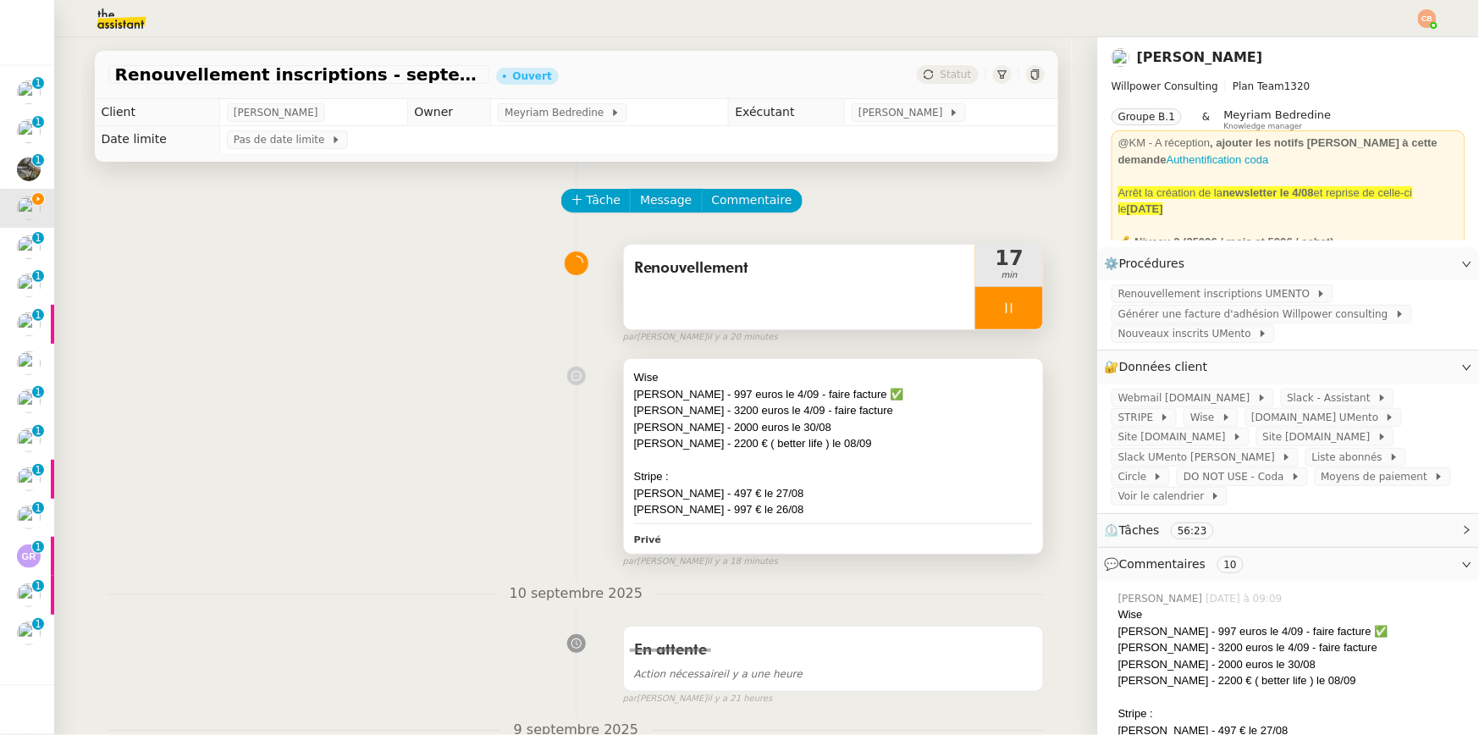
click at [876, 412] on div "Philippe Vernois - 3200 euros le 4/09 - faire facture" at bounding box center [834, 410] width 400 height 17
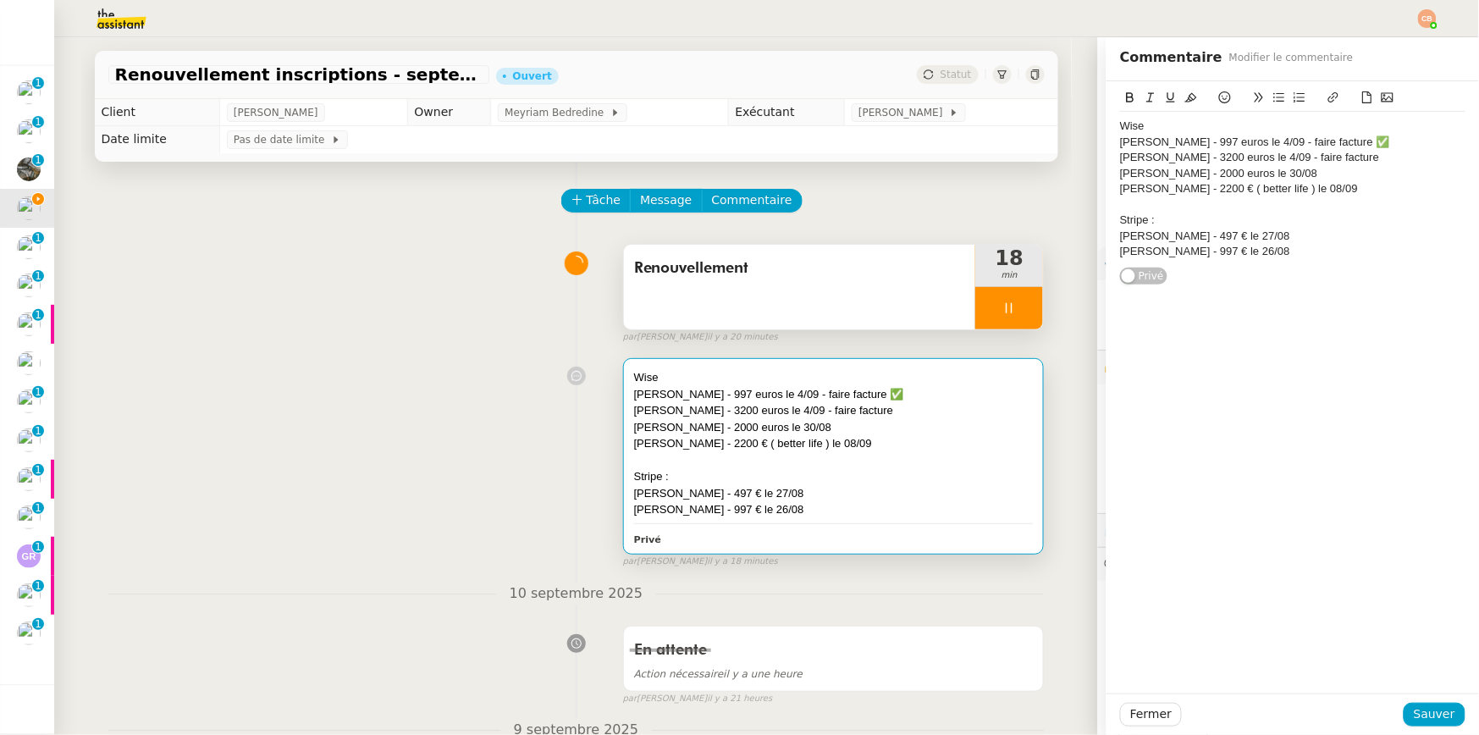
click at [1354, 161] on div "Philippe Vernois - 3200 euros le 4/09 - faire facture" at bounding box center [1292, 157] width 345 height 15
click at [1219, 92] on icon at bounding box center [1225, 97] width 12 height 12
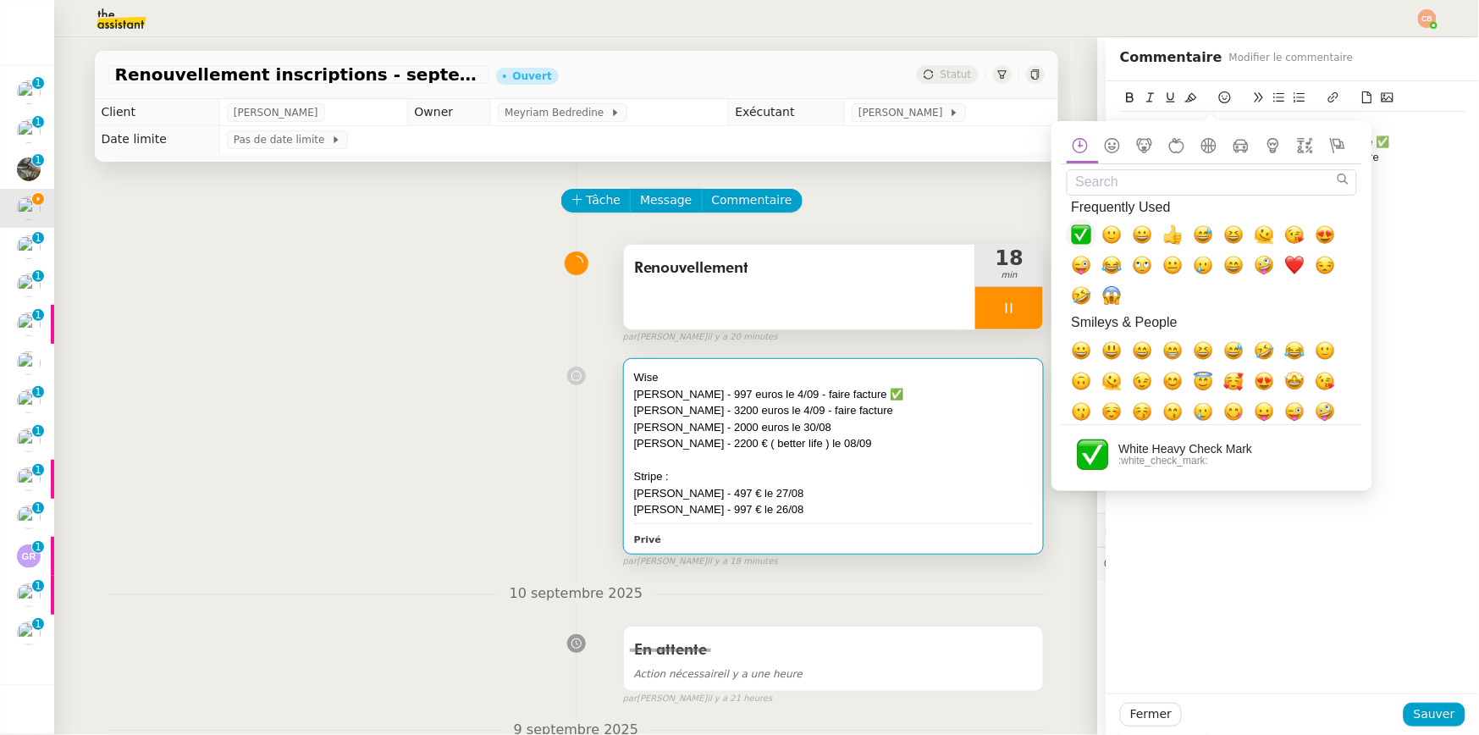
click at [1075, 224] on span "✅, white_check_mark" at bounding box center [1082, 234] width 20 height 20
click at [1354, 218] on div "Stripe :" at bounding box center [1292, 220] width 345 height 15
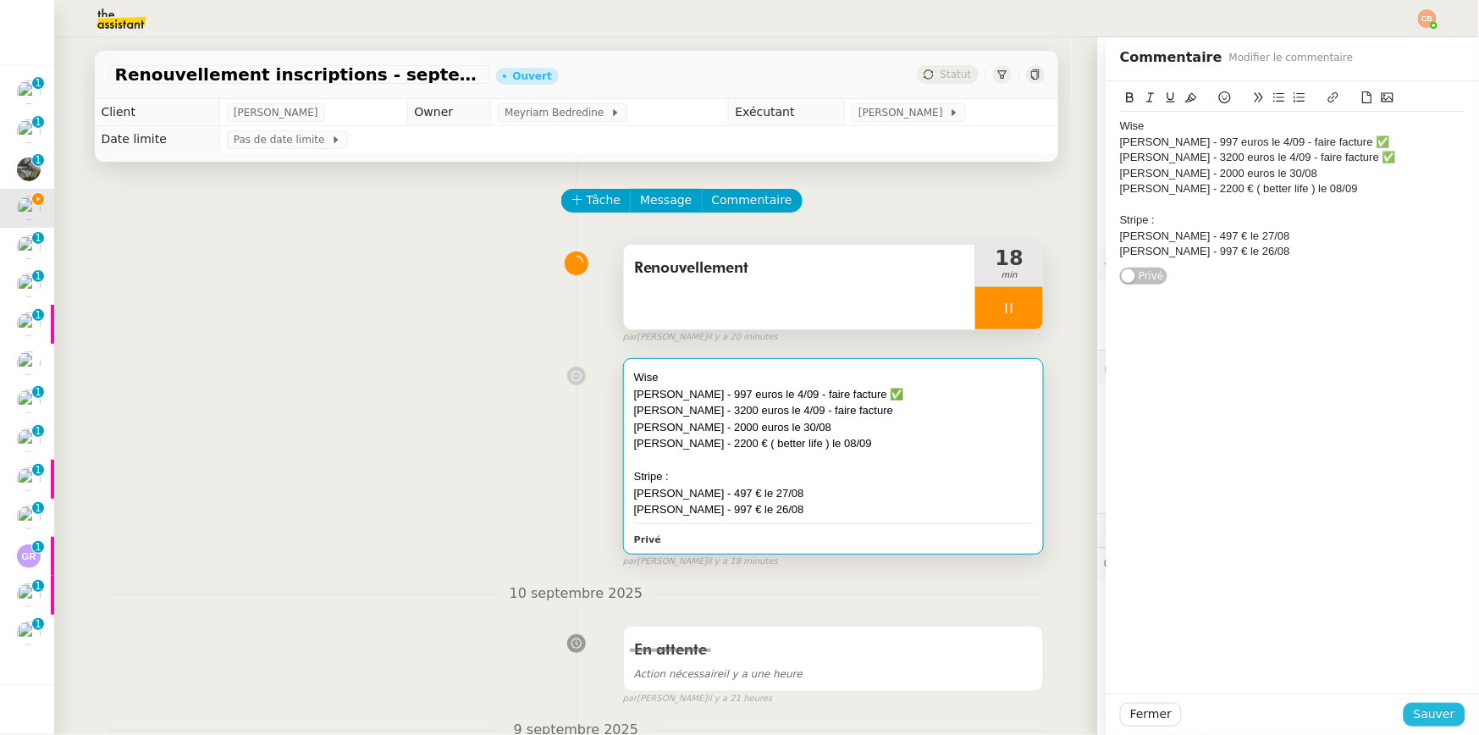
click at [1354, 708] on span "Sauver" at bounding box center [1434, 714] width 41 height 19
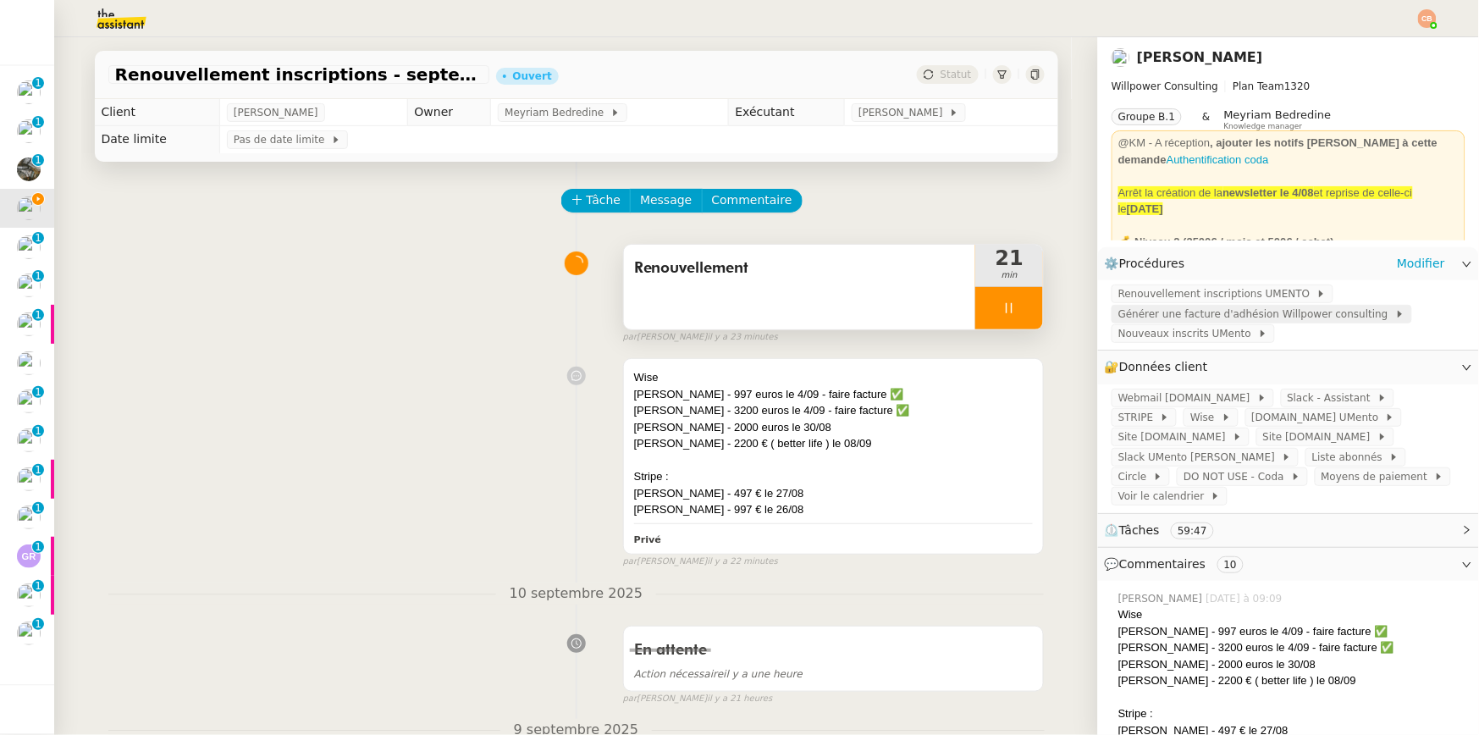
click at [1166, 312] on span "Générer une facture d'adhésion Willpower consulting" at bounding box center [1257, 314] width 277 height 17
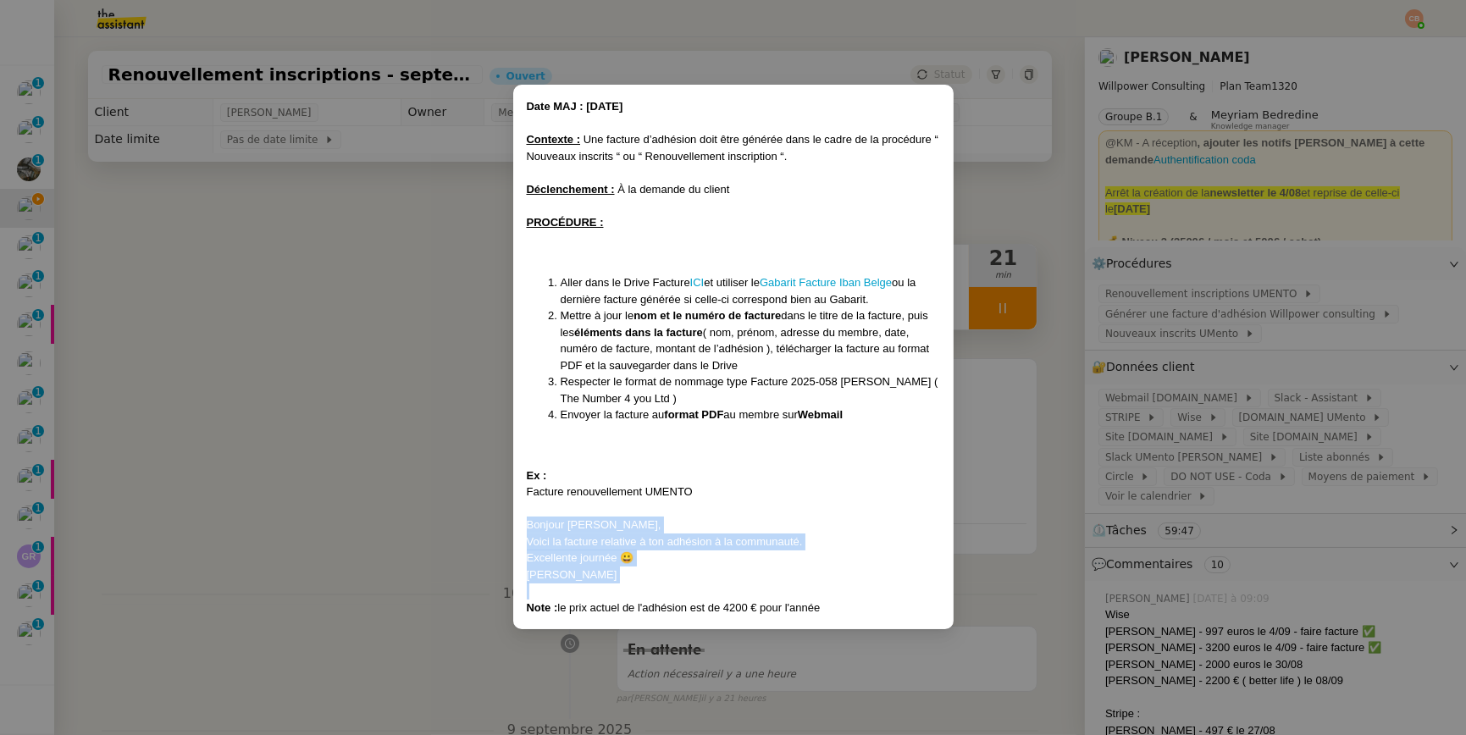
drag, startPoint x: 527, startPoint y: 527, endPoint x: 644, endPoint y: 590, distance: 133.0
click at [644, 590] on div "Date MAJ : 24/ 04/2025 Contexte : Une facture d’adhésion doit être générée dans…" at bounding box center [733, 356] width 413 height 517
copy div "Bonjour Damien, Voici la facture relative à ton adhésion à la communauté. Excel…"
click at [397, 300] on nz-modal-container "Date MAJ : 24/ 04/2025 Contexte : Une facture d’adhésion doit être générée dans…" at bounding box center [733, 367] width 1466 height 735
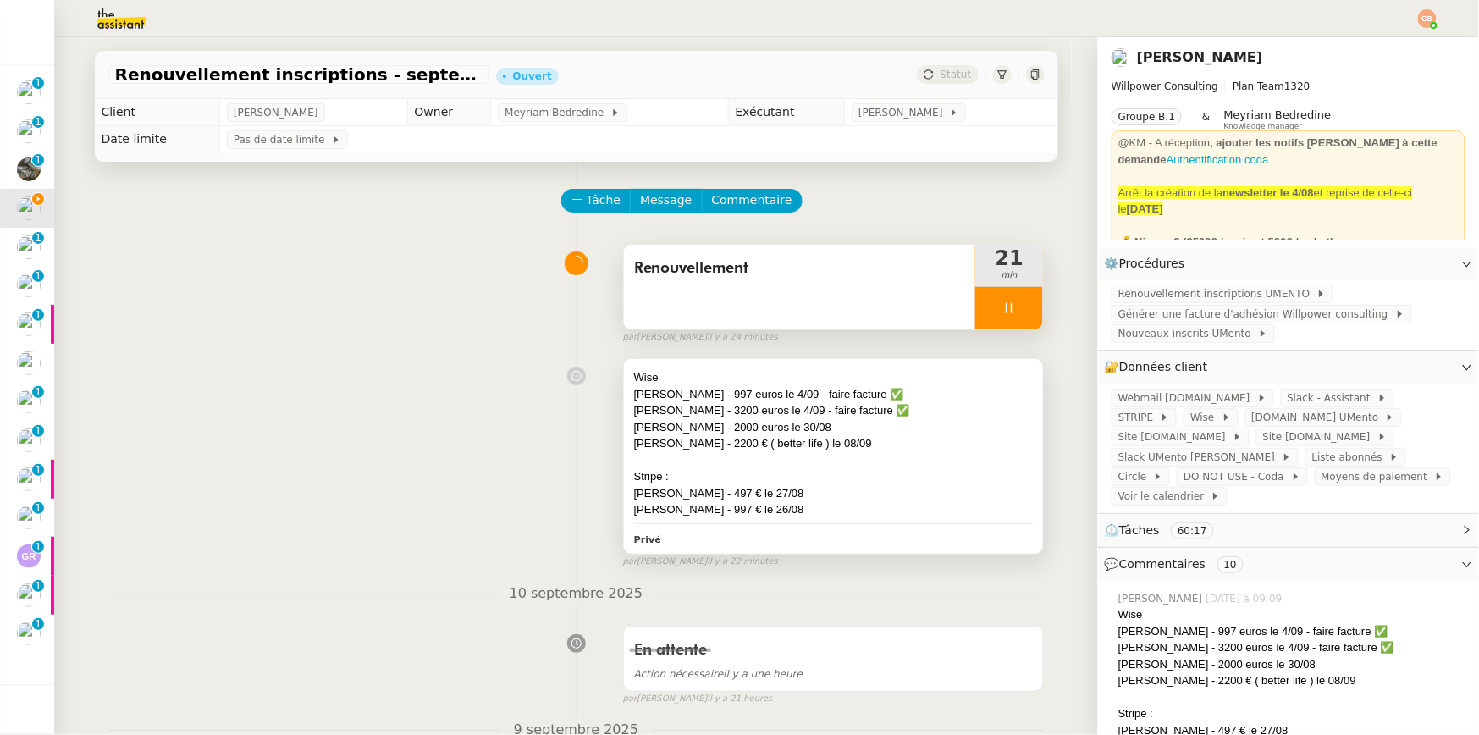
click at [875, 445] on div "Jeff Guiret - 2200 € ( better life ) le 08/09" at bounding box center [834, 443] width 400 height 17
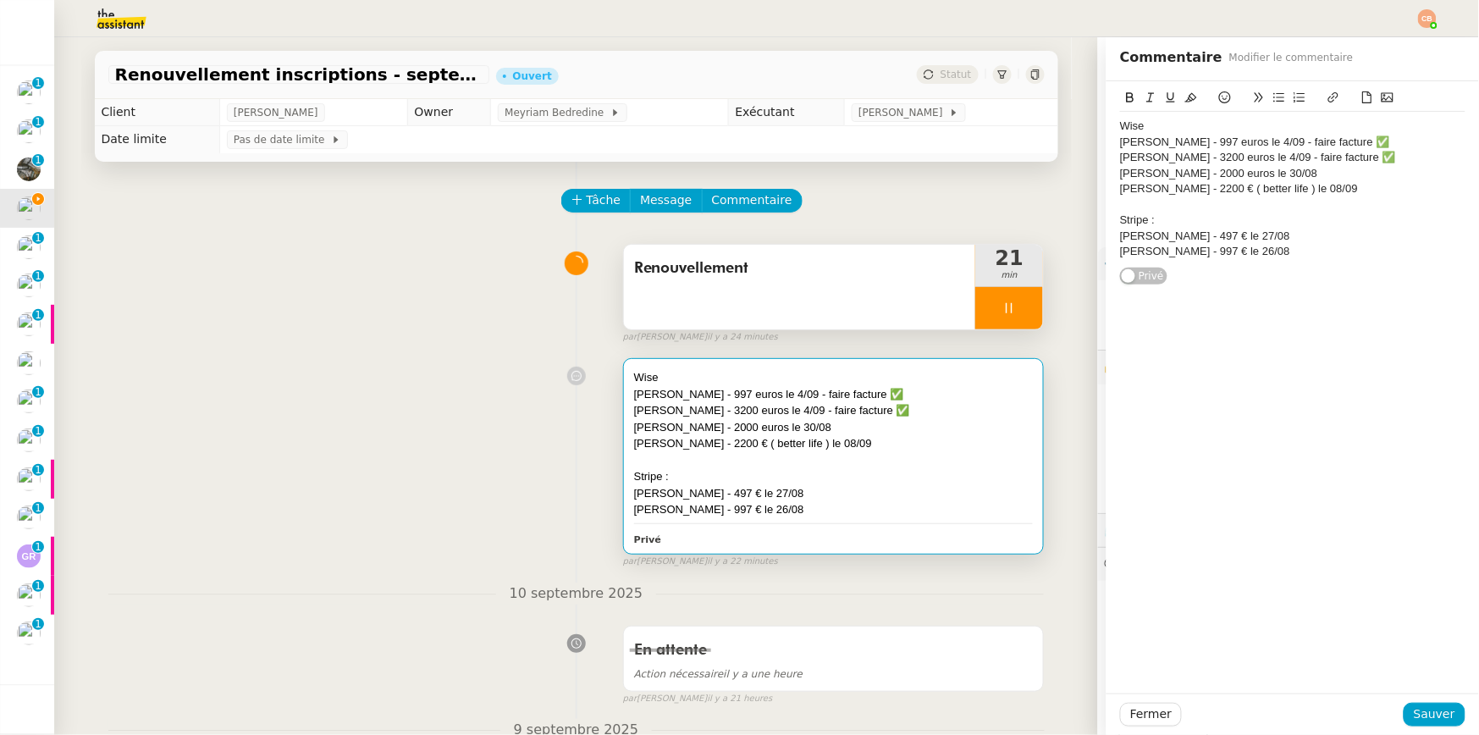
click at [1352, 176] on div "Bertrand Reynard - 2000 euros le 30/08" at bounding box center [1292, 173] width 345 height 15
click at [1215, 95] on button at bounding box center [1225, 97] width 20 height 19
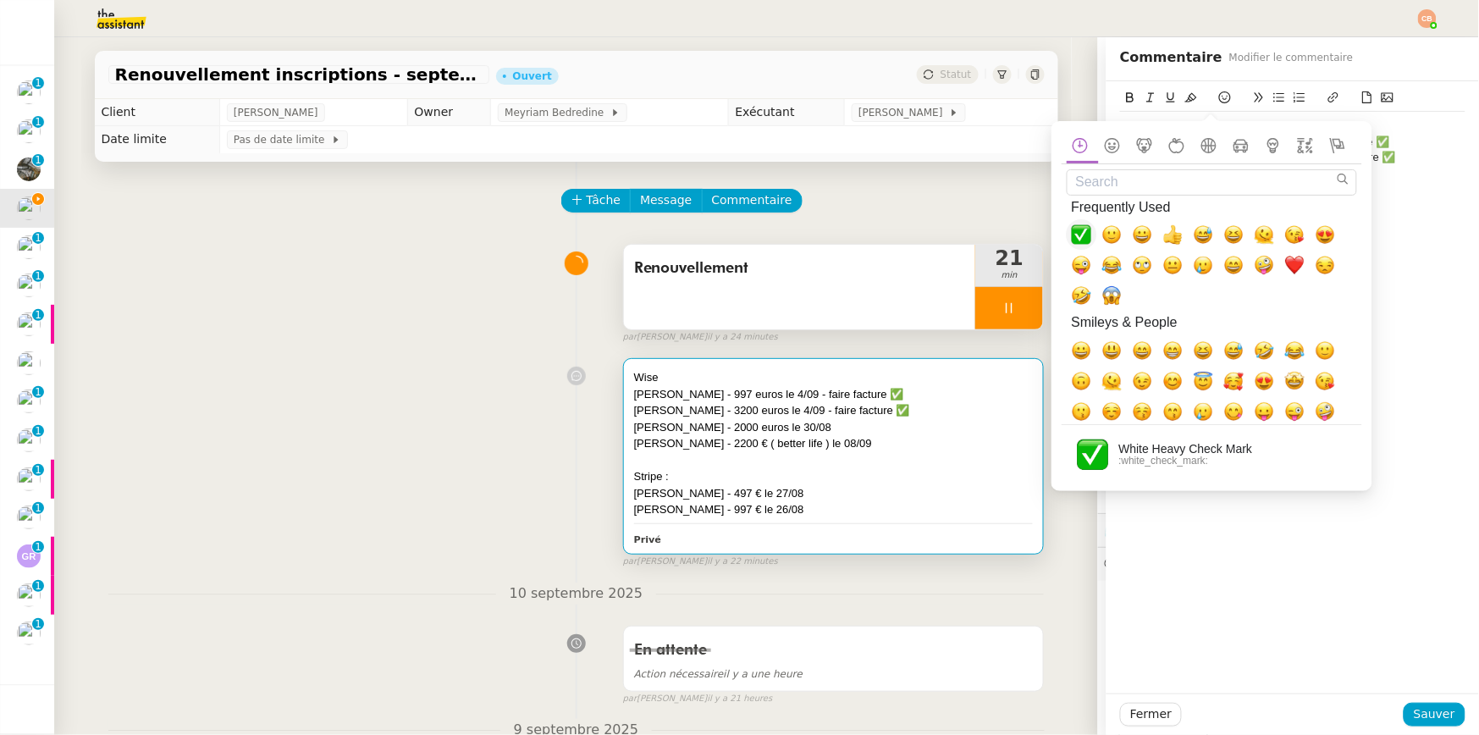
click at [1077, 242] on span "✅, white_check_mark" at bounding box center [1082, 234] width 20 height 20
click at [1354, 193] on div "Jeff Guiret - 2200 € ( better life ) le 08/09" at bounding box center [1292, 188] width 345 height 15
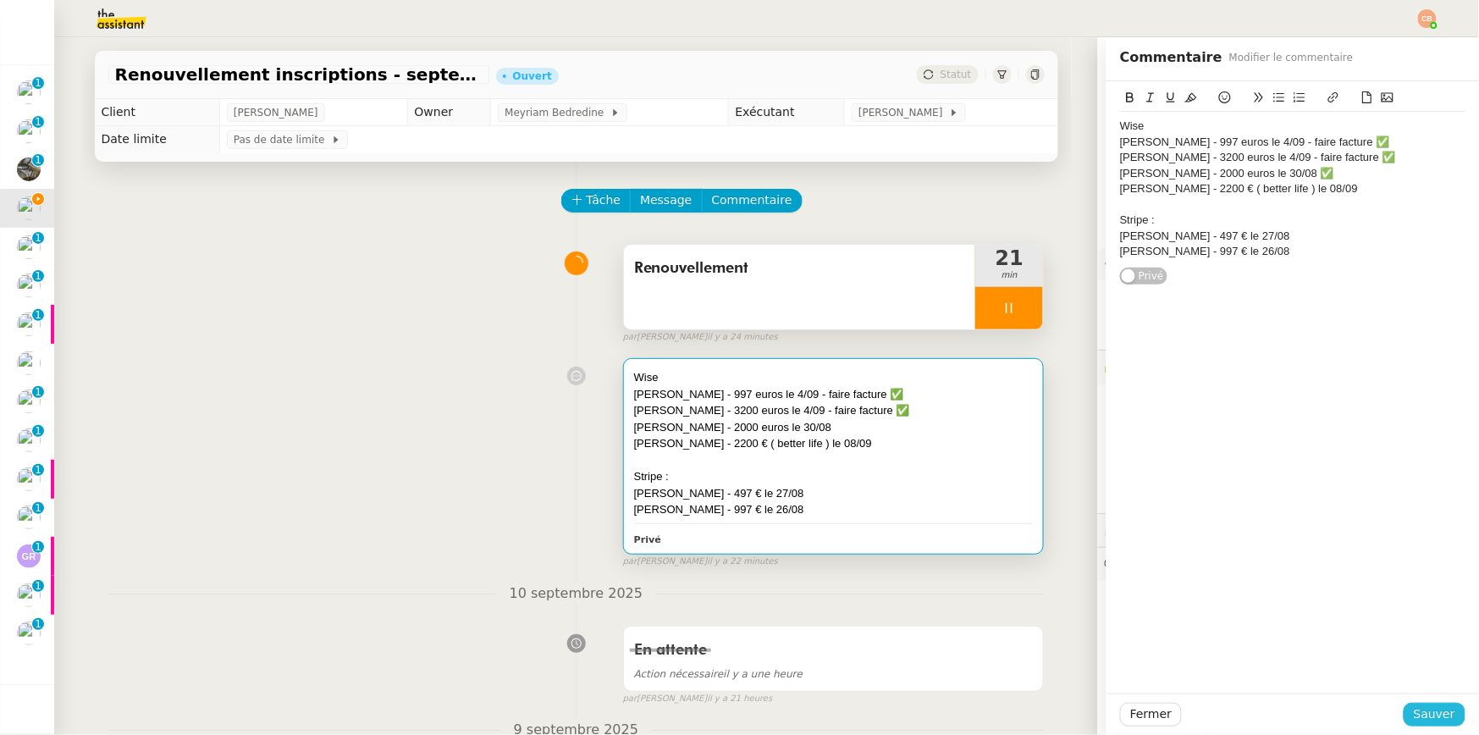
click at [1354, 708] on span "Sauver" at bounding box center [1434, 714] width 41 height 19
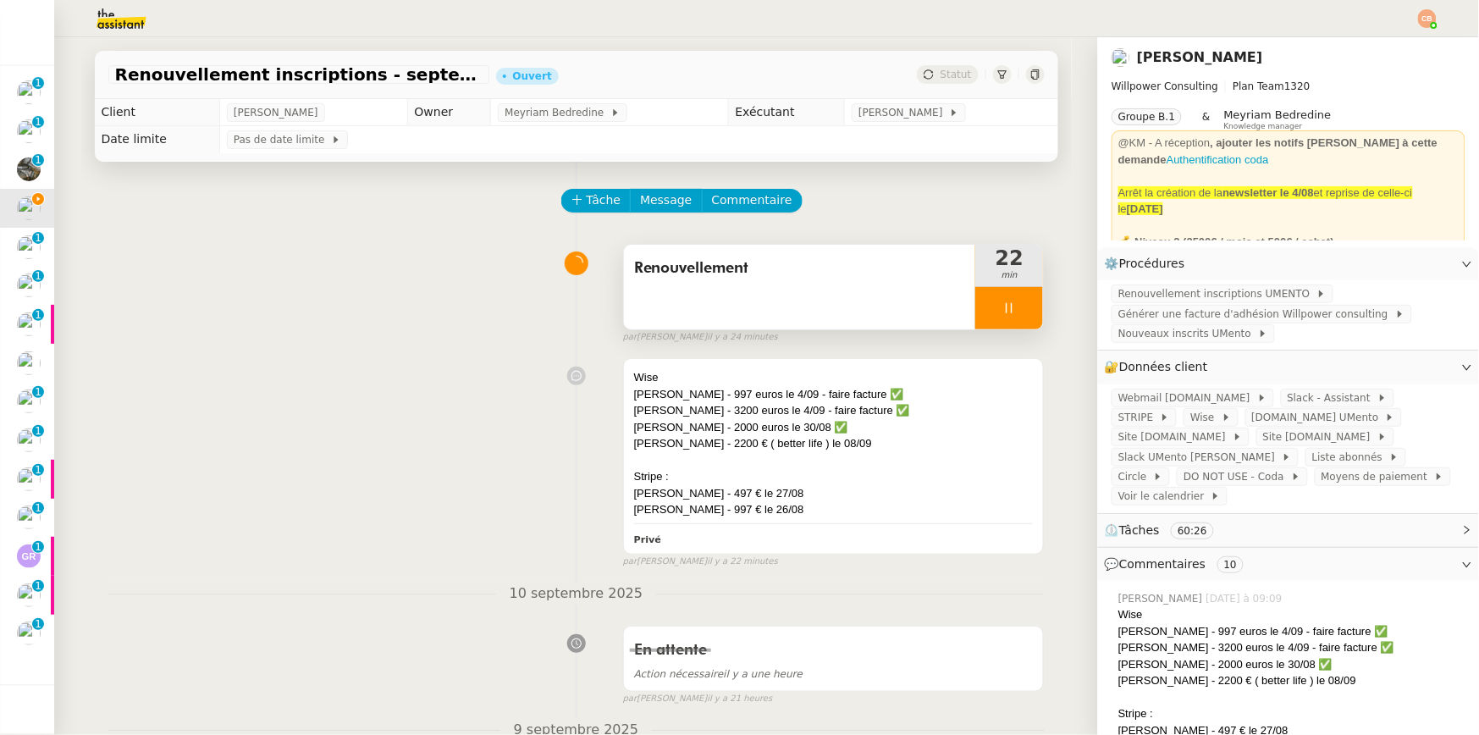
click at [1020, 309] on div at bounding box center [1009, 308] width 68 height 42
click at [986, 309] on icon at bounding box center [993, 308] width 14 height 14
click at [1152, 312] on span "Générer une facture d'adhésion Willpower consulting" at bounding box center [1257, 314] width 277 height 17
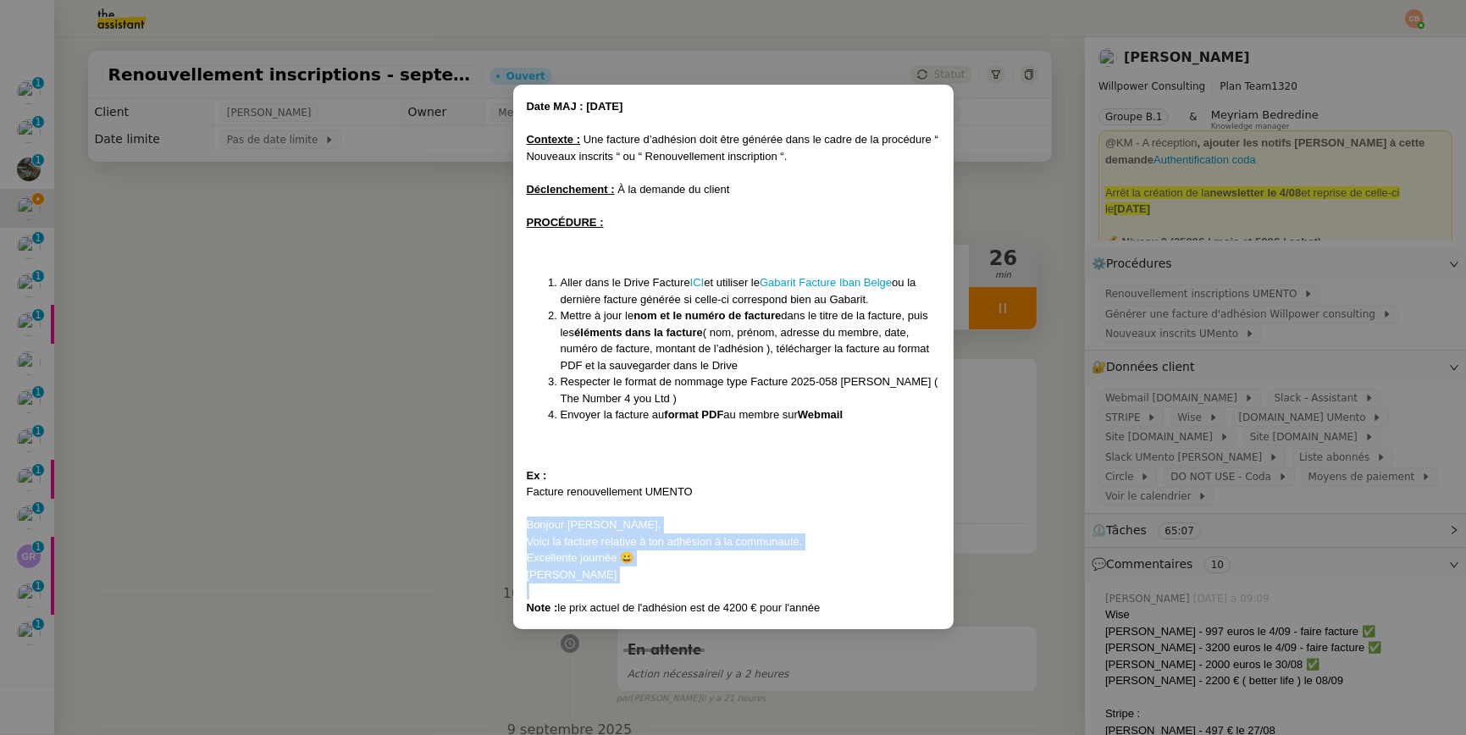
drag, startPoint x: 528, startPoint y: 523, endPoint x: 614, endPoint y: 588, distance: 107.0
click at [614, 588] on div "Date MAJ : 24/ 04/2025 Contexte : Une facture d’adhésion doit être générée dans…" at bounding box center [733, 356] width 413 height 517
copy div "Bonjour Damien, Voici la facture relative à ton adhésion à la communauté. Excel…"
click at [419, 224] on nz-modal-container "Date MAJ : 24/ 04/2025 Contexte : Une facture d’adhésion doit être générée dans…" at bounding box center [733, 367] width 1466 height 735
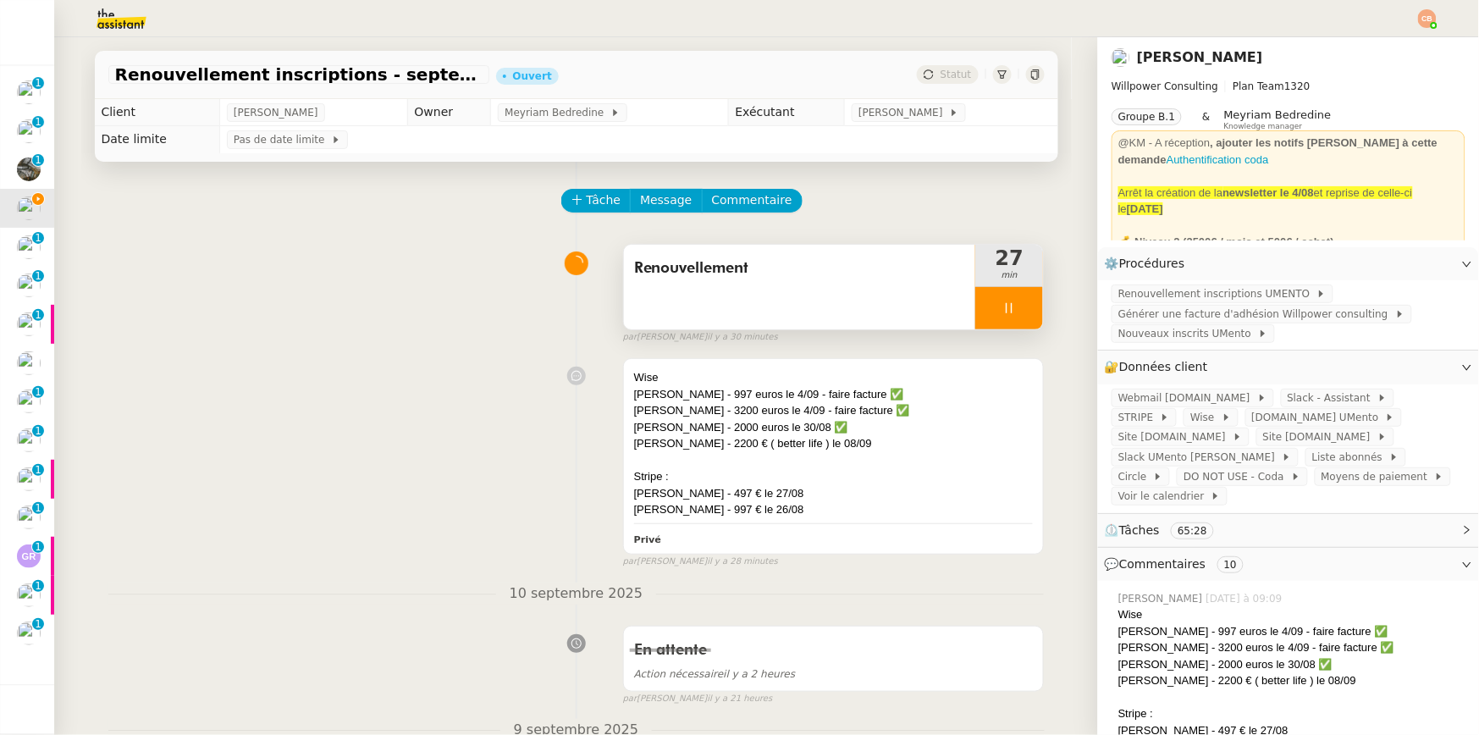
click at [991, 302] on div at bounding box center [1009, 308] width 68 height 42
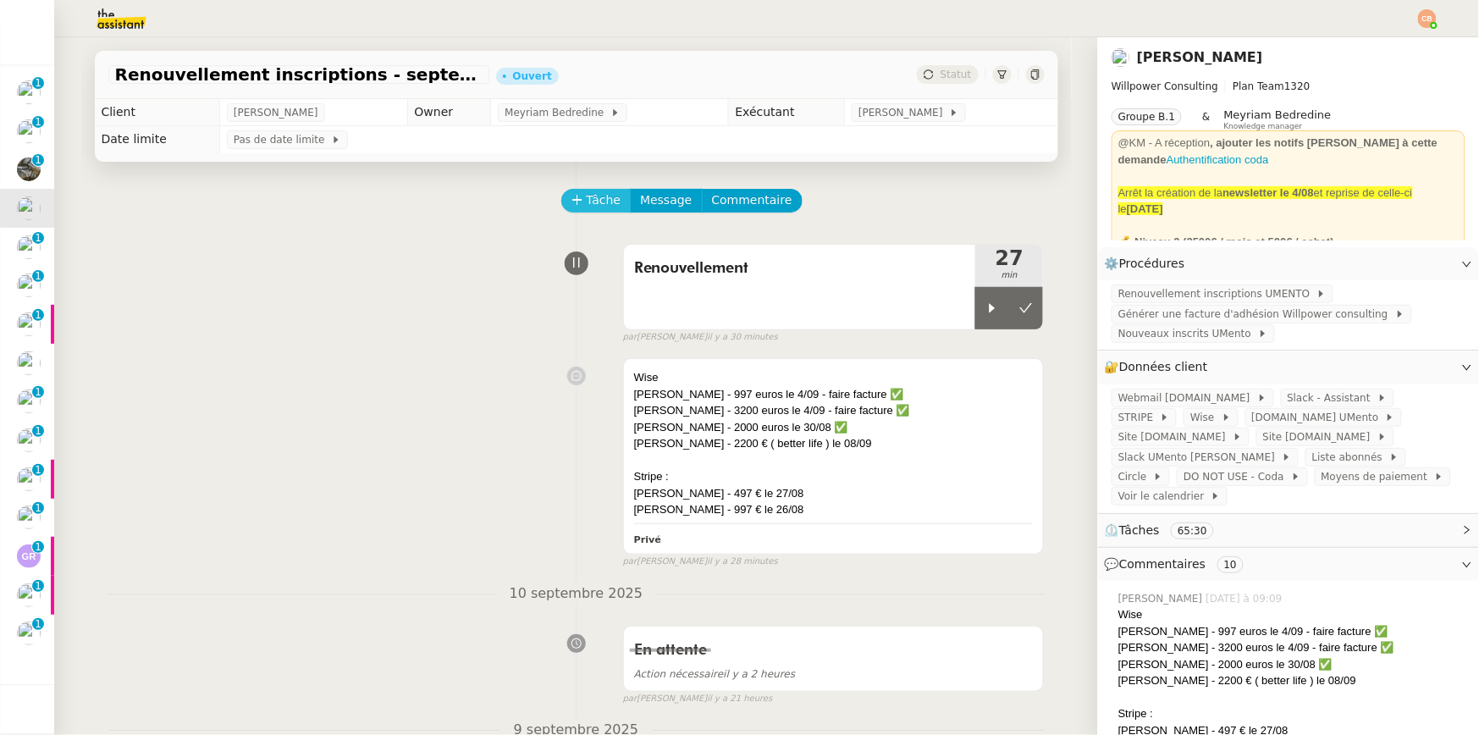
click at [591, 197] on span "Tâche" at bounding box center [604, 200] width 35 height 19
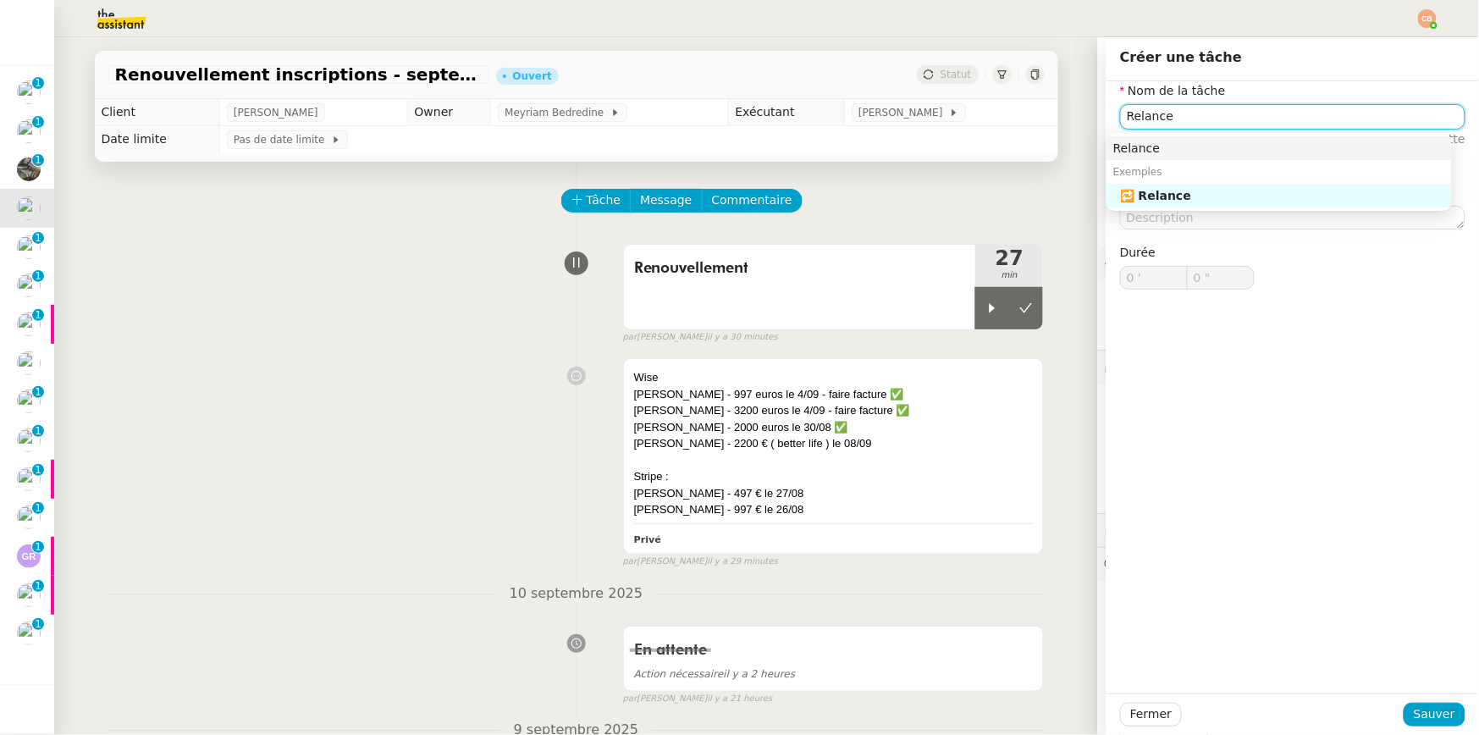
click at [1219, 144] on div "Relance" at bounding box center [1280, 148] width 332 height 15
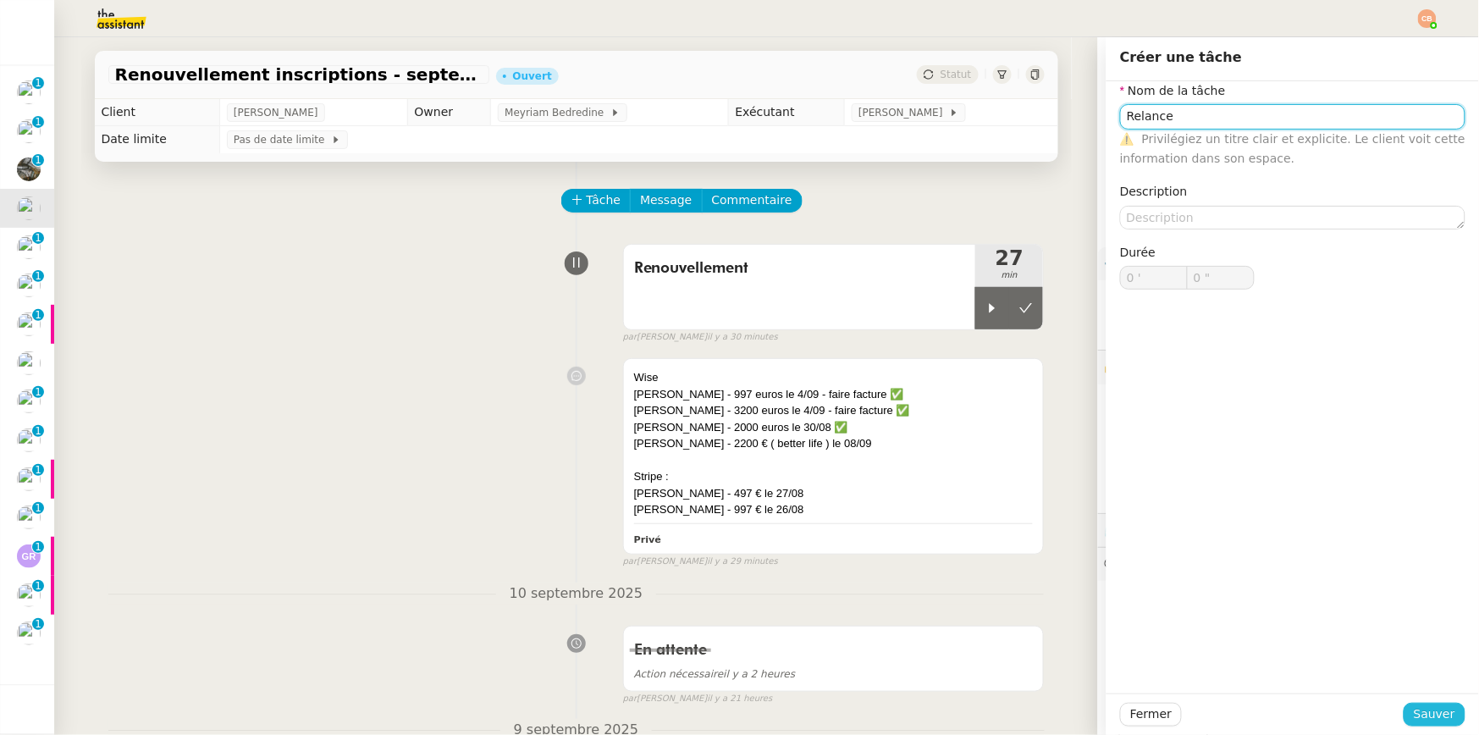
type input "Relance"
click at [1354, 708] on span "Sauver" at bounding box center [1434, 714] width 41 height 19
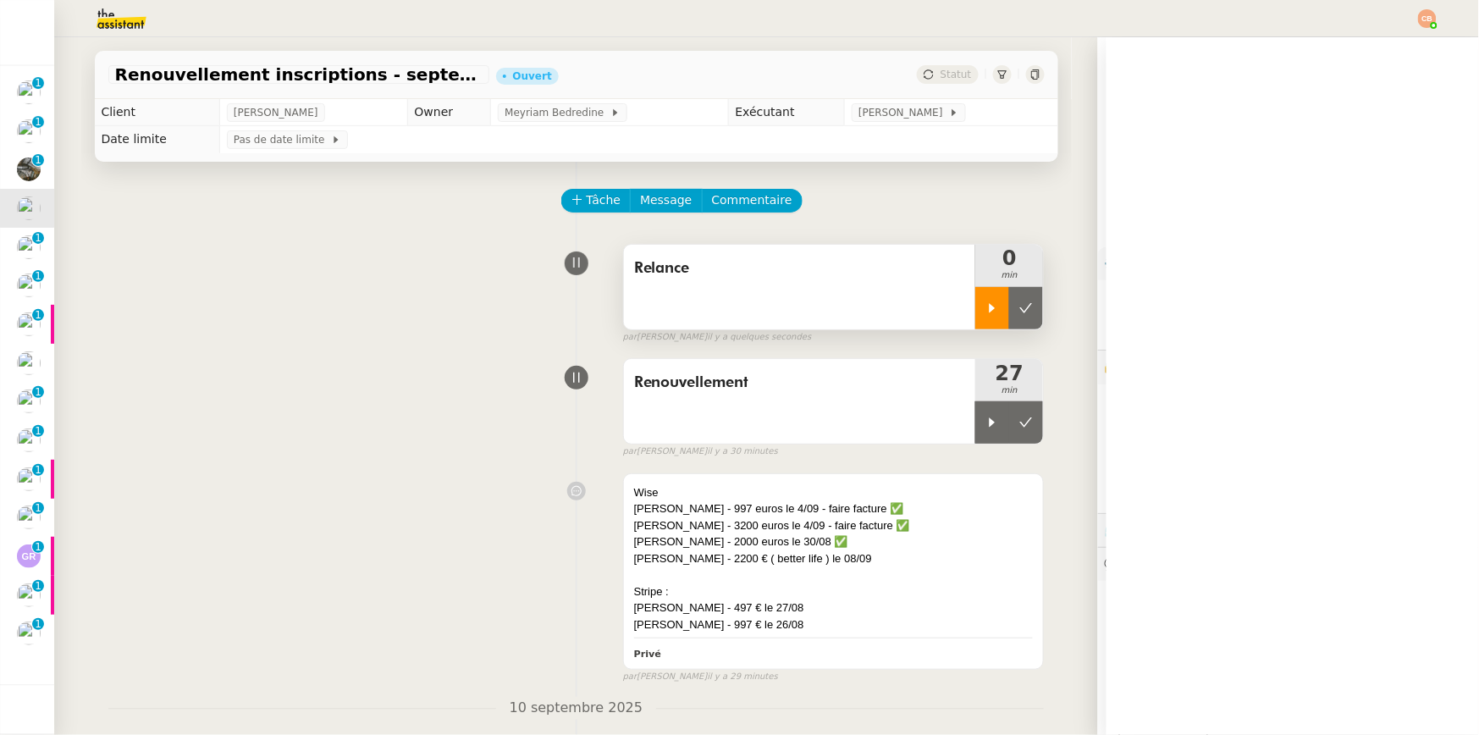
click at [987, 316] on div at bounding box center [992, 308] width 34 height 42
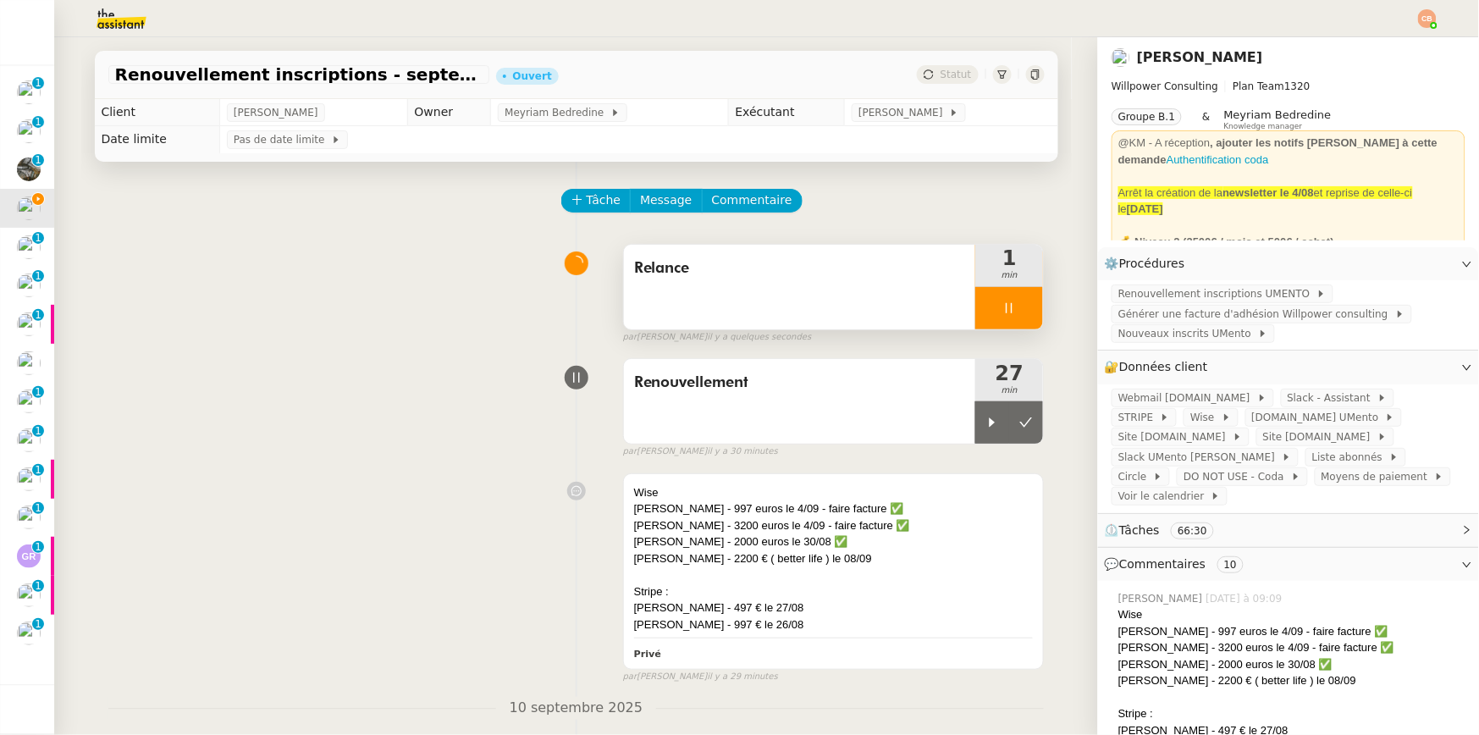
click at [978, 317] on div at bounding box center [1009, 308] width 68 height 42
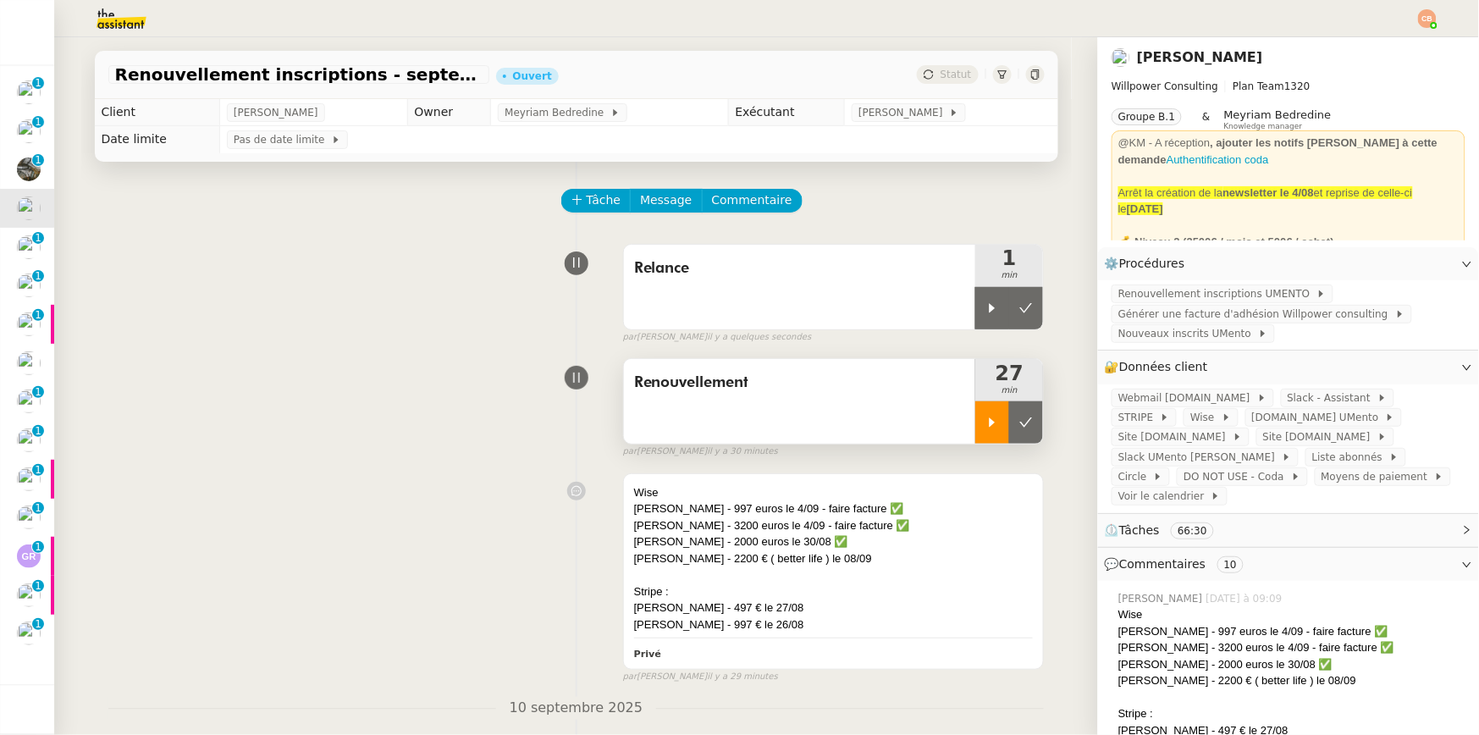
click at [986, 427] on icon at bounding box center [993, 423] width 14 height 14
click at [1136, 312] on span "Générer une facture d'adhésion Willpower consulting" at bounding box center [1257, 314] width 277 height 17
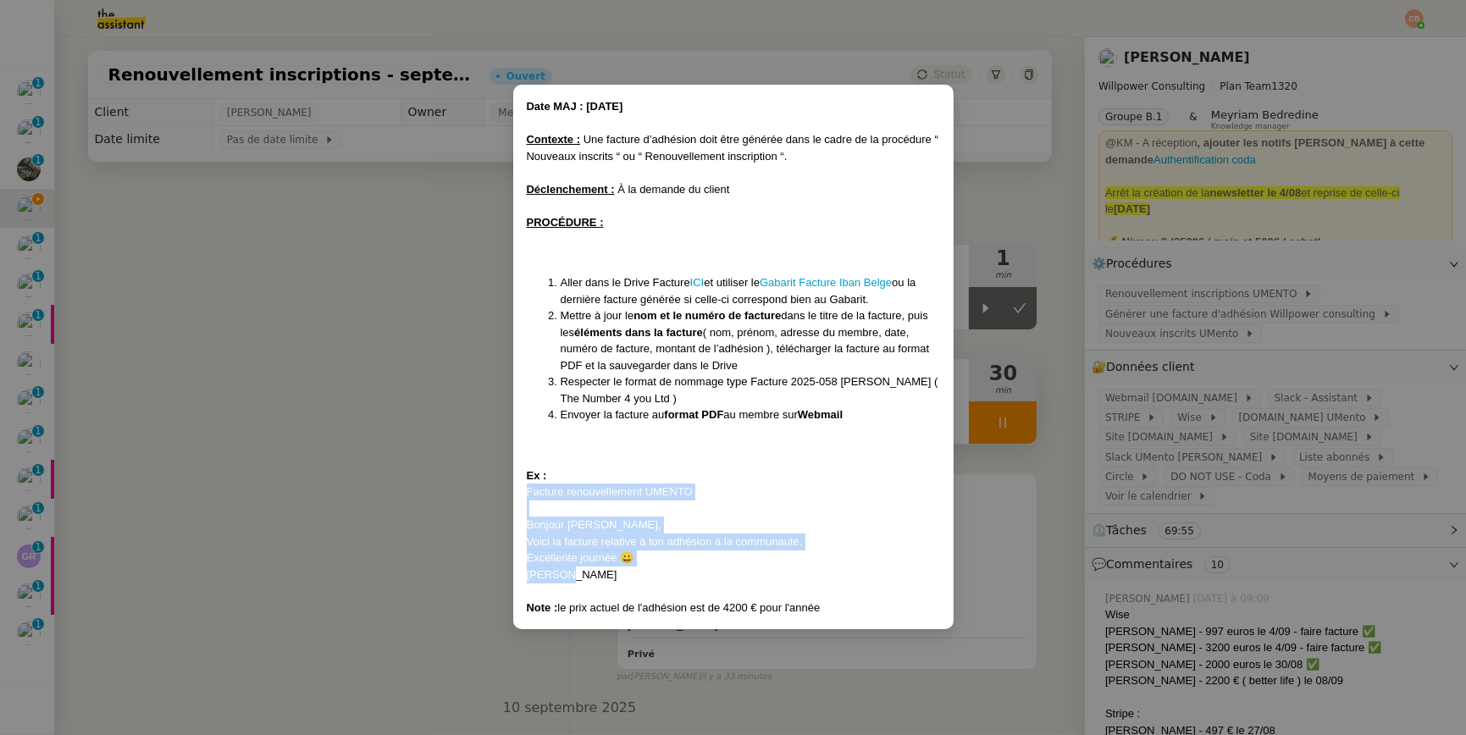
drag, startPoint x: 527, startPoint y: 495, endPoint x: 566, endPoint y: 577, distance: 90.5
click at [566, 577] on div "Date MAJ : 24/ 04/2025 Contexte : Une facture d’adhésion doit être générée dans…" at bounding box center [733, 356] width 413 height 517
copy div "Facture renouvellement UMENTO Bonjour Damien, Voici la facture relative à ton a…"
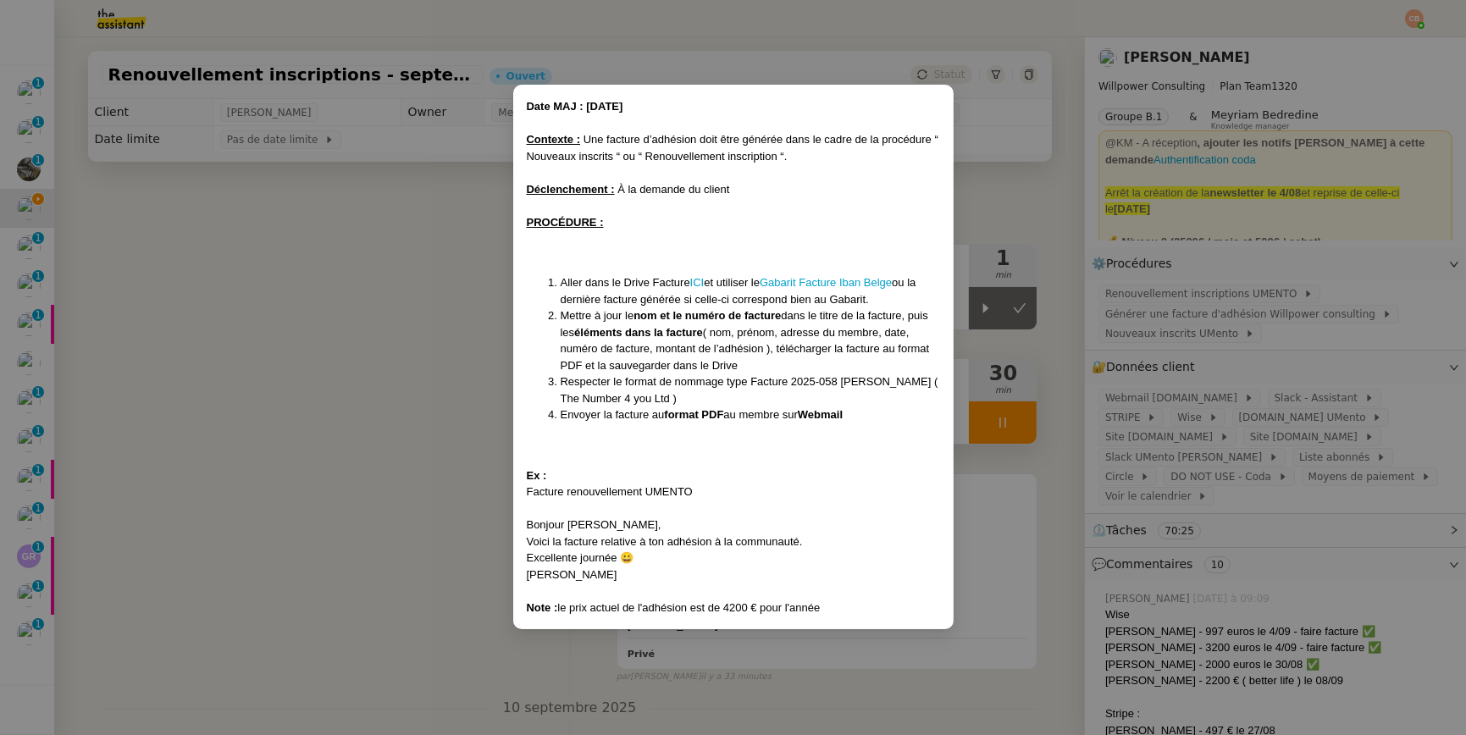
click at [403, 270] on nz-modal-container "Date MAJ : 24/ 04/2025 Contexte : Une facture d’adhésion doit être générée dans…" at bounding box center [733, 367] width 1466 height 735
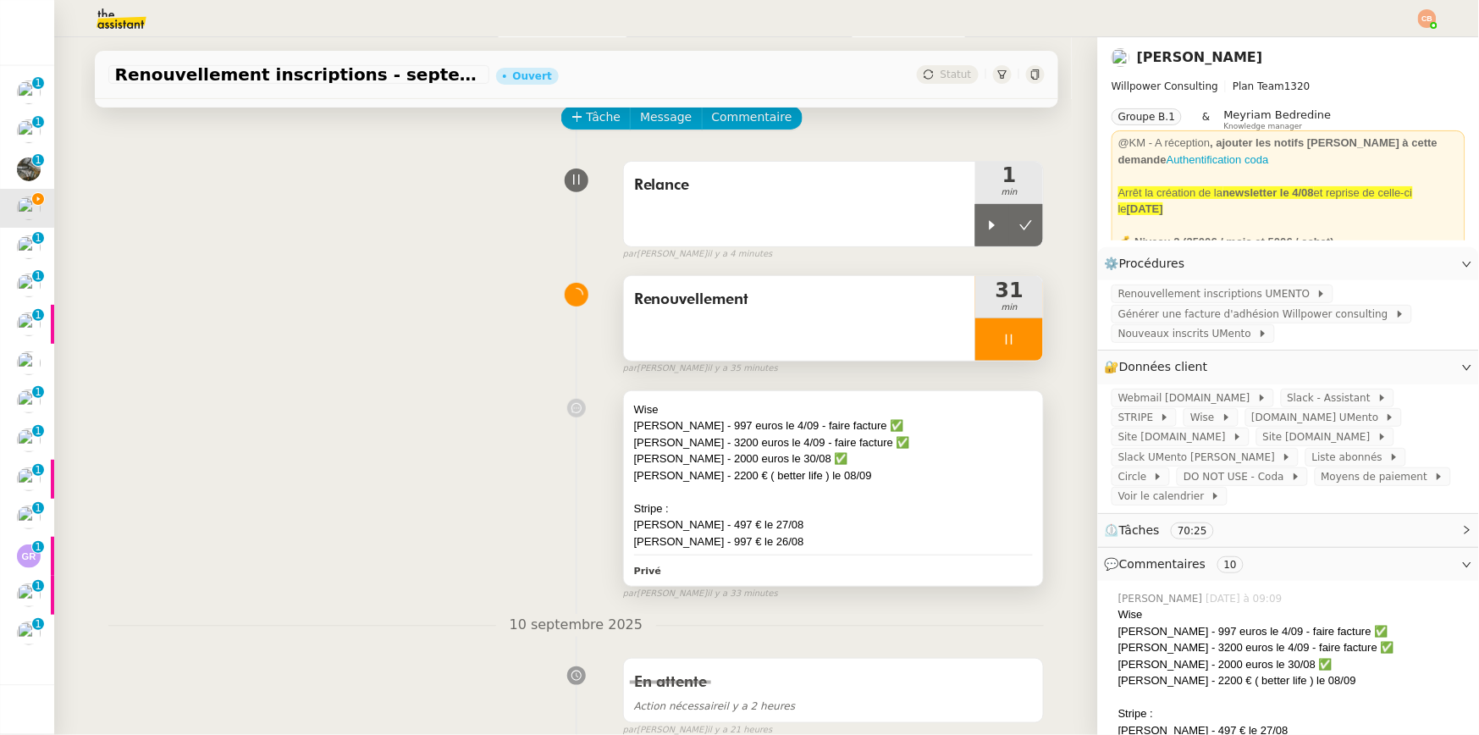
scroll to position [102, 0]
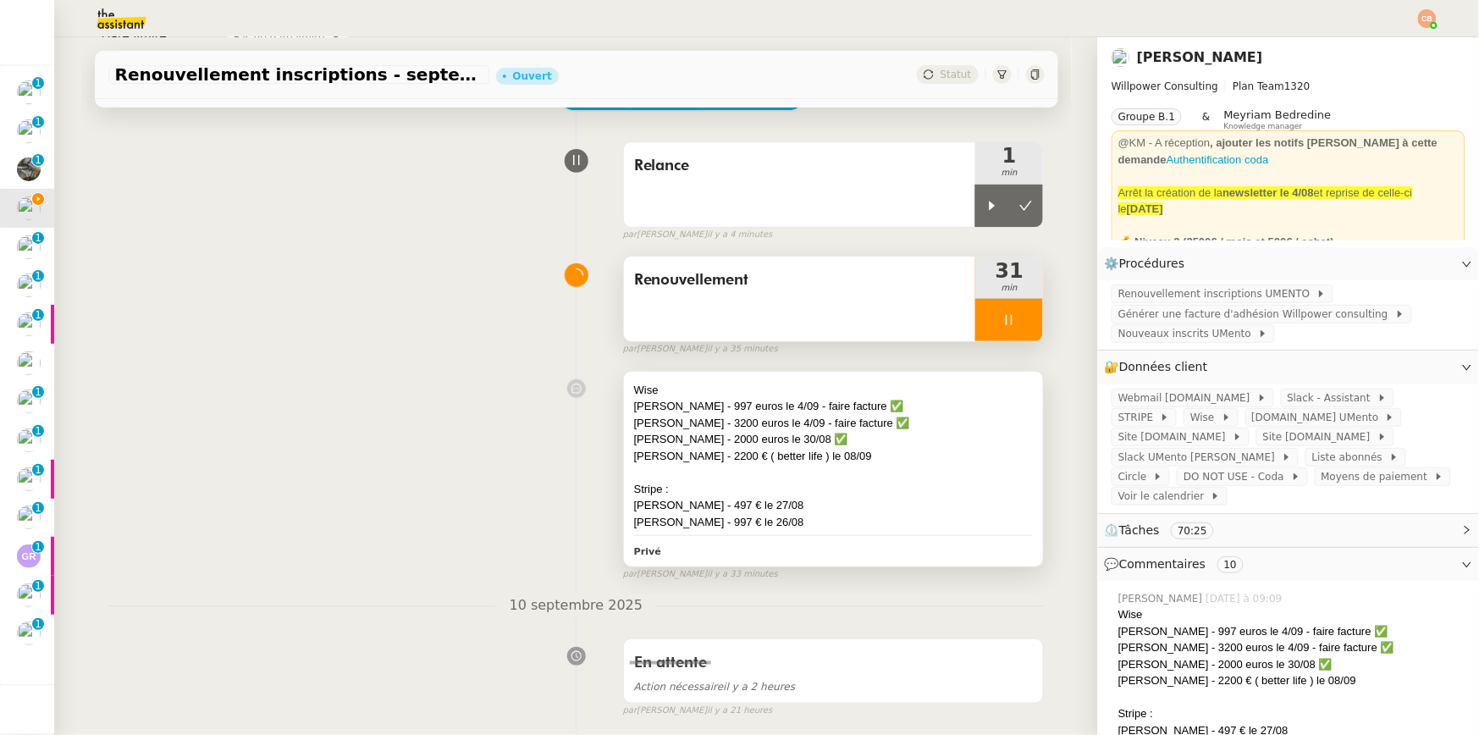
click at [843, 473] on div at bounding box center [834, 472] width 400 height 17
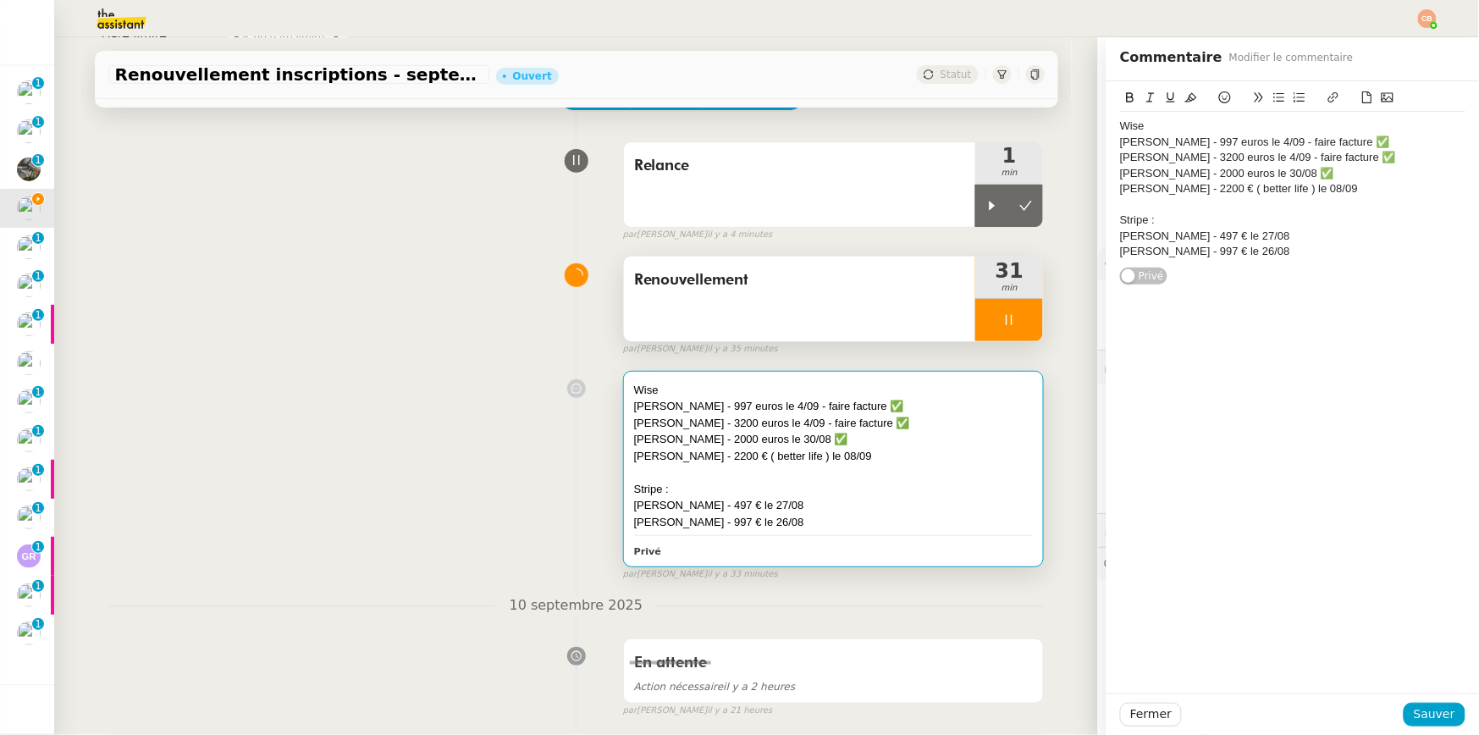
click at [1327, 191] on div "Jeff Guiret - 2200 € ( better life ) le 08/09" at bounding box center [1292, 188] width 345 height 15
click at [1219, 99] on icon at bounding box center [1225, 97] width 12 height 12
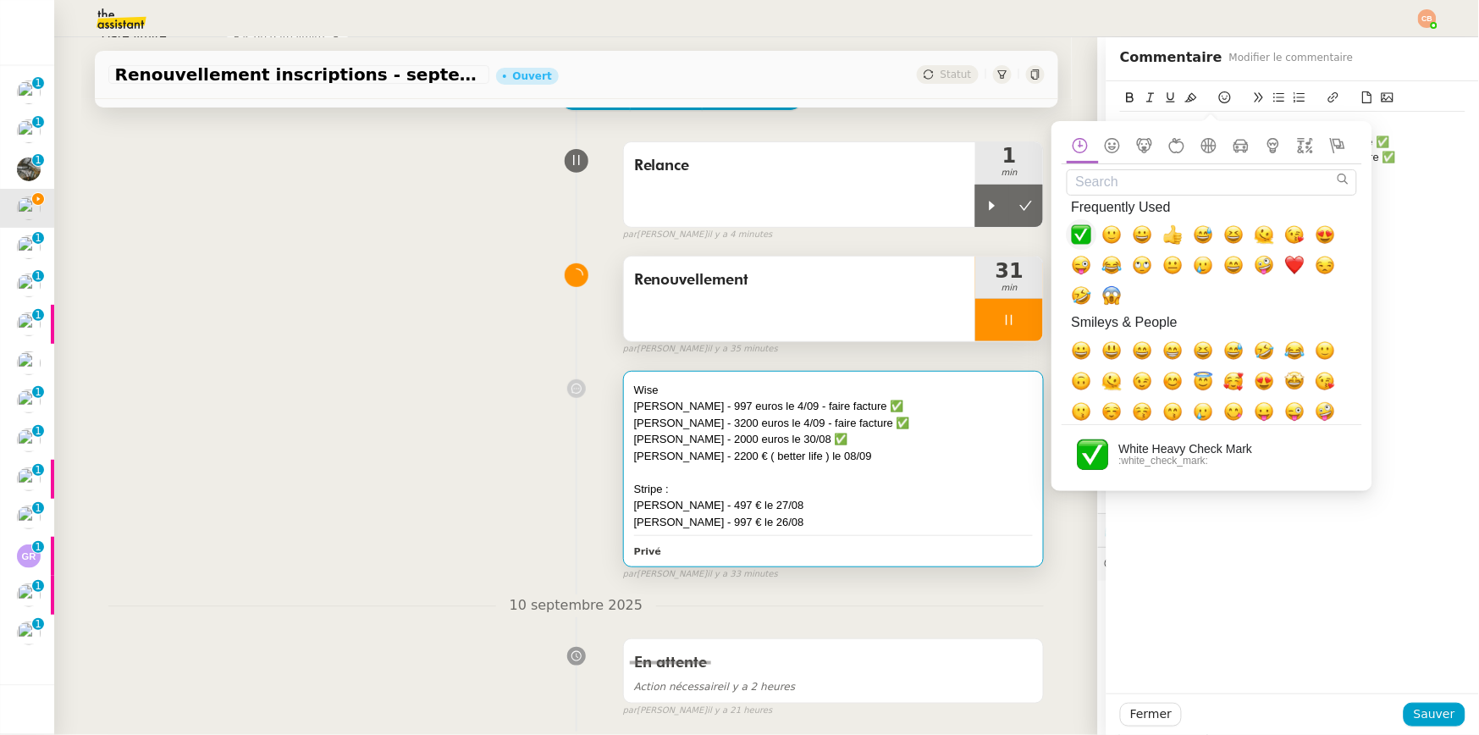
click at [1086, 229] on span "✅, white_check_mark" at bounding box center [1082, 234] width 20 height 20
click at [1354, 156] on div "Philippe Vernois - 3200 euros le 4/09 - faire facture ✅" at bounding box center [1292, 157] width 345 height 15
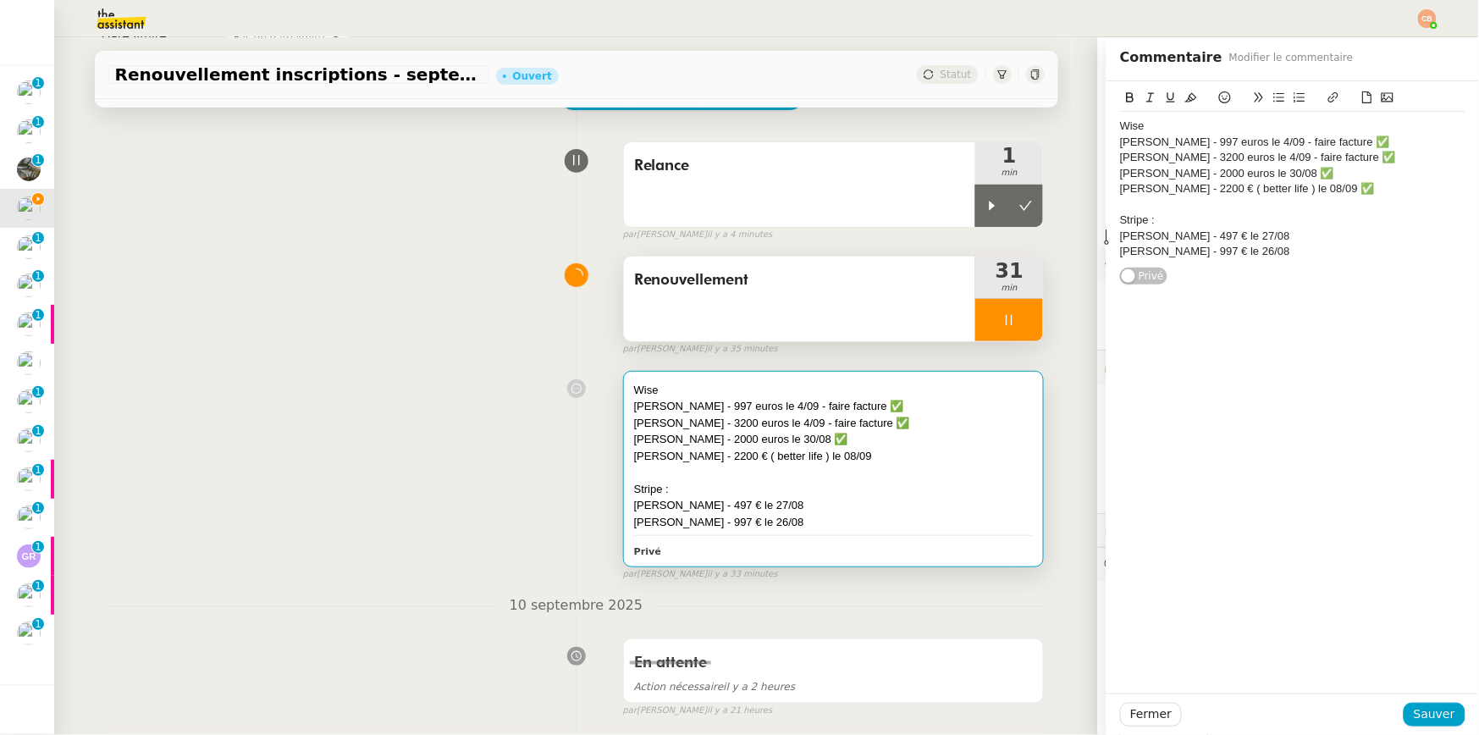
click at [1258, 229] on div "Paul Weibel - 497 € le 27/08" at bounding box center [1292, 236] width 345 height 15
click at [1257, 233] on div "Paul Weibel - 497 € le 27/08" at bounding box center [1292, 236] width 345 height 15
click at [1219, 91] on icon at bounding box center [1225, 97] width 12 height 12
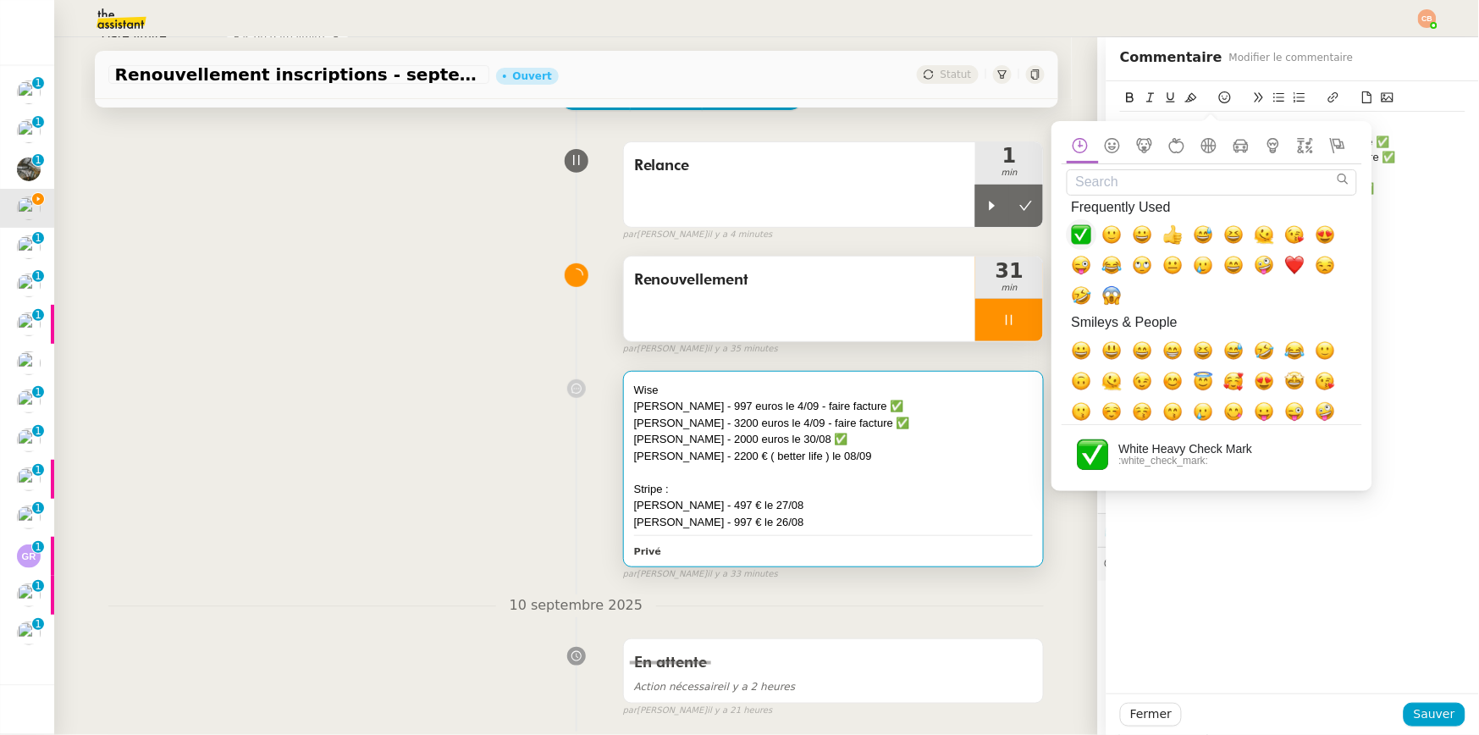
click at [1083, 230] on span "✅, white_check_mark" at bounding box center [1082, 234] width 20 height 20
click at [1354, 176] on div "Bertrand Reynard - 2000 euros le 30/08 ✅" at bounding box center [1292, 173] width 345 height 15
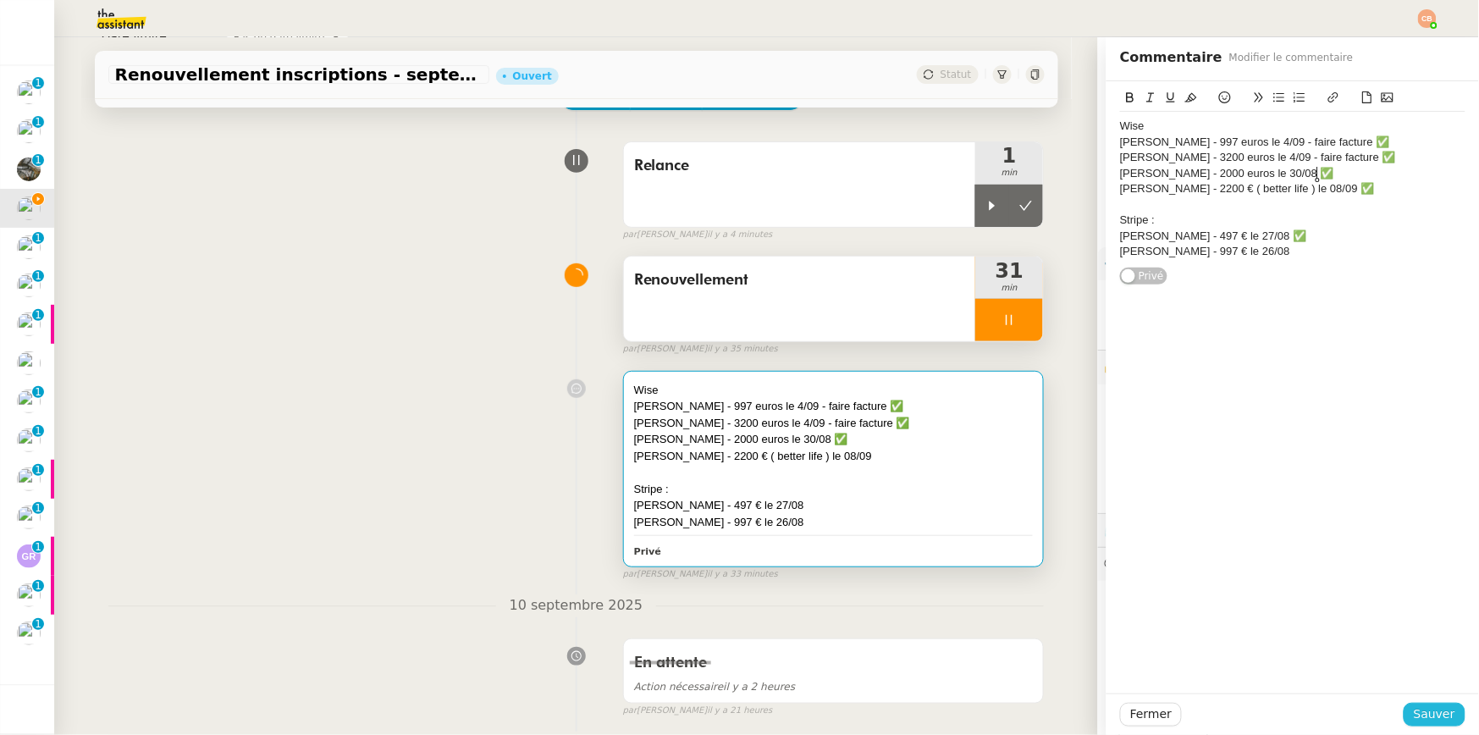
click at [1354, 708] on span "Sauver" at bounding box center [1434, 714] width 41 height 19
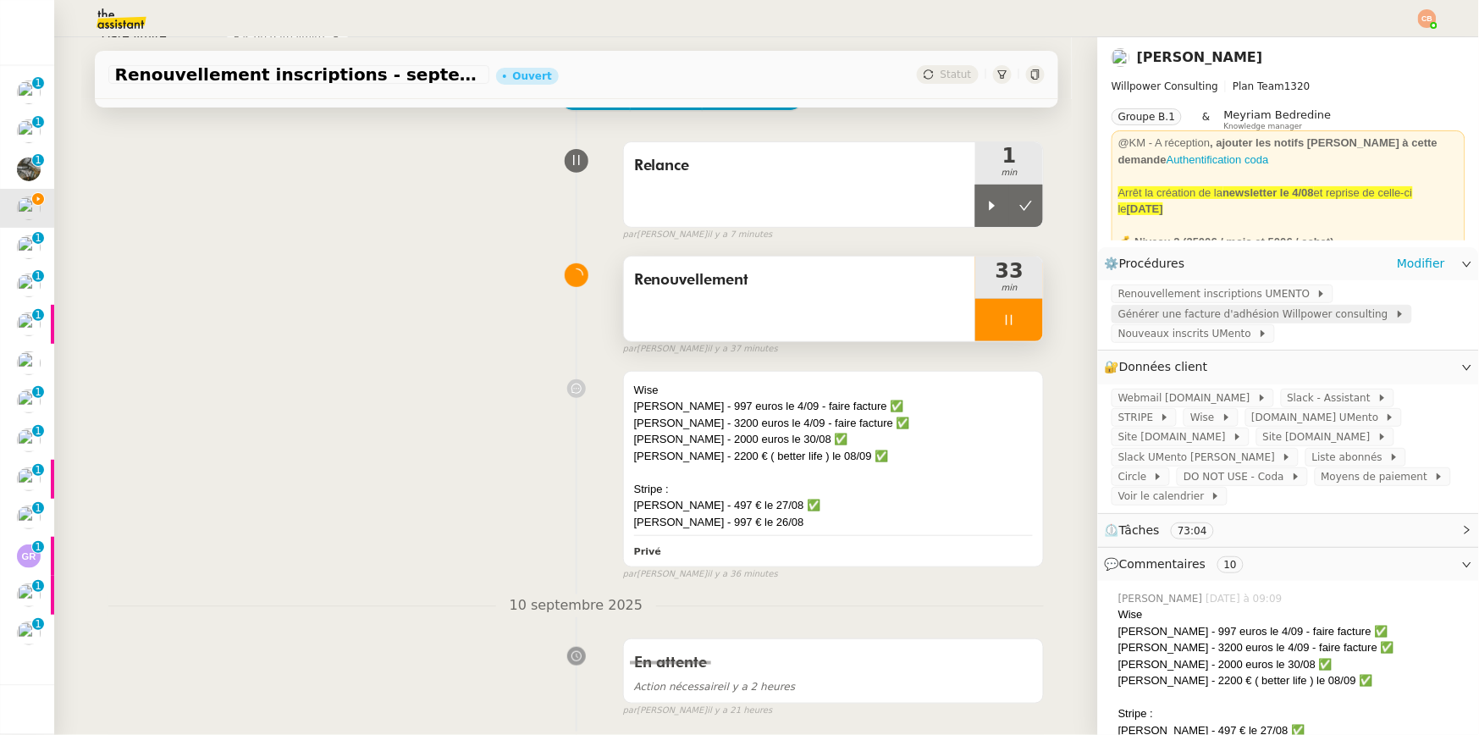
click at [1153, 318] on span "Générer une facture d'adhésion Willpower consulting" at bounding box center [1257, 314] width 277 height 17
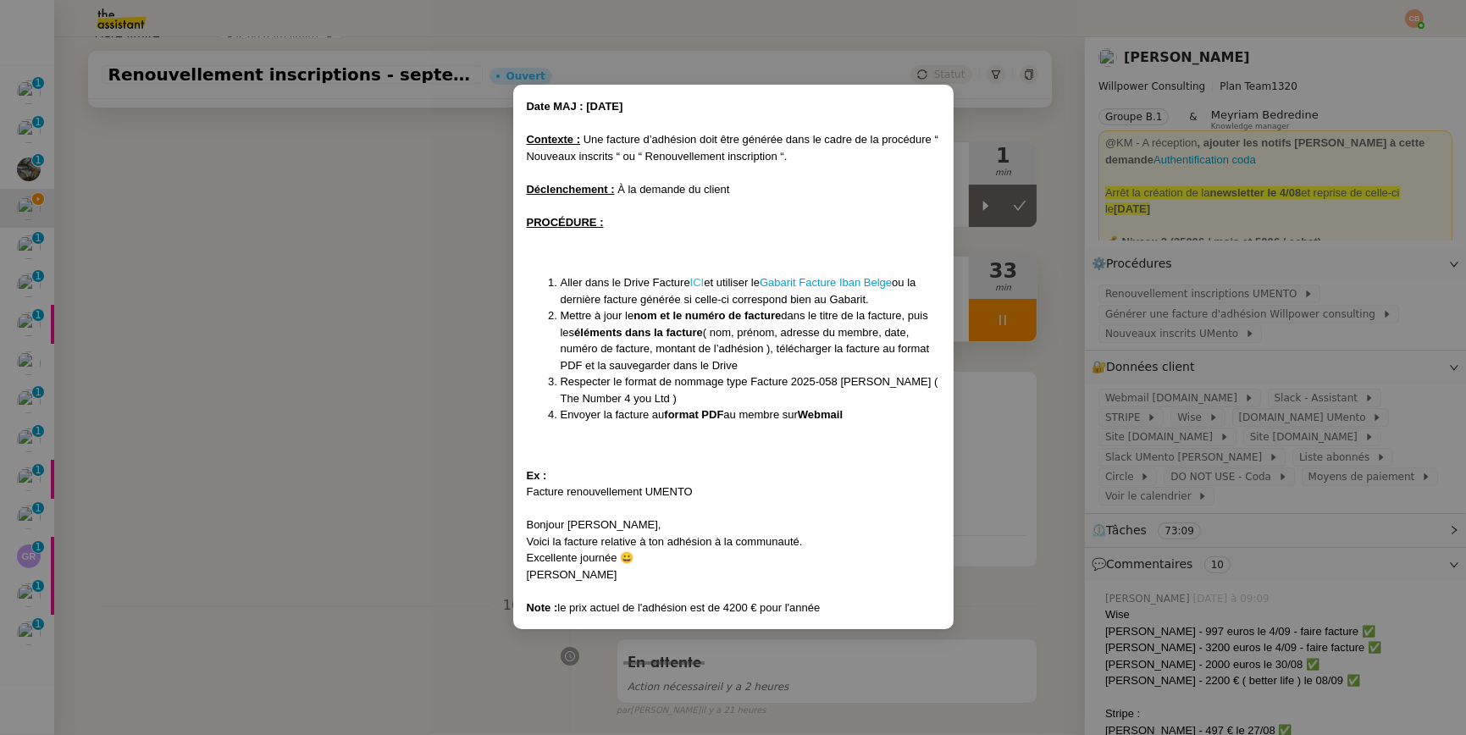
click at [699, 283] on link "ICI" at bounding box center [697, 282] width 14 height 13
click at [385, 229] on nz-modal-container "Date MAJ : 24/ 04/2025 Contexte : Une facture d’adhésion doit être générée dans…" at bounding box center [733, 367] width 1466 height 735
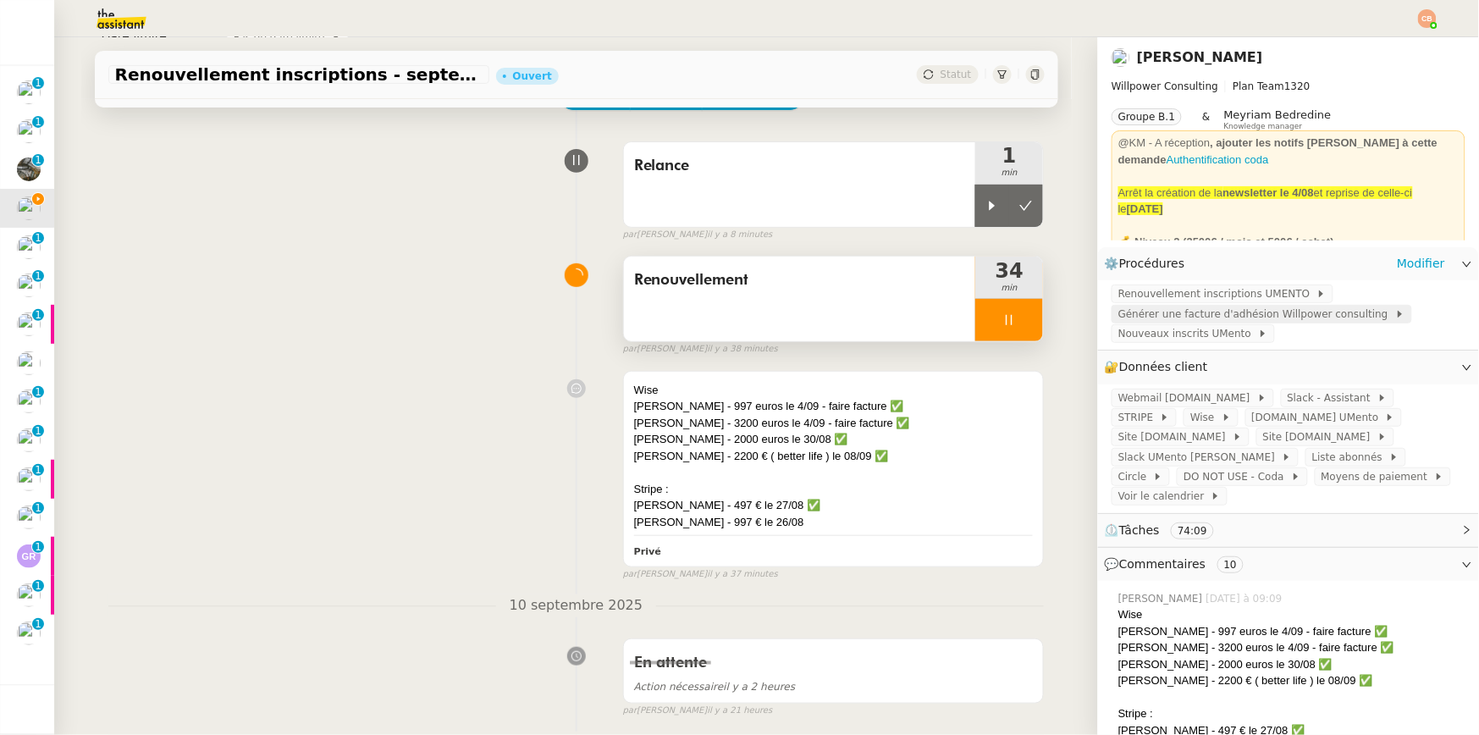
click at [1160, 312] on span "Générer une facture d'adhésion Willpower consulting" at bounding box center [1257, 314] width 277 height 17
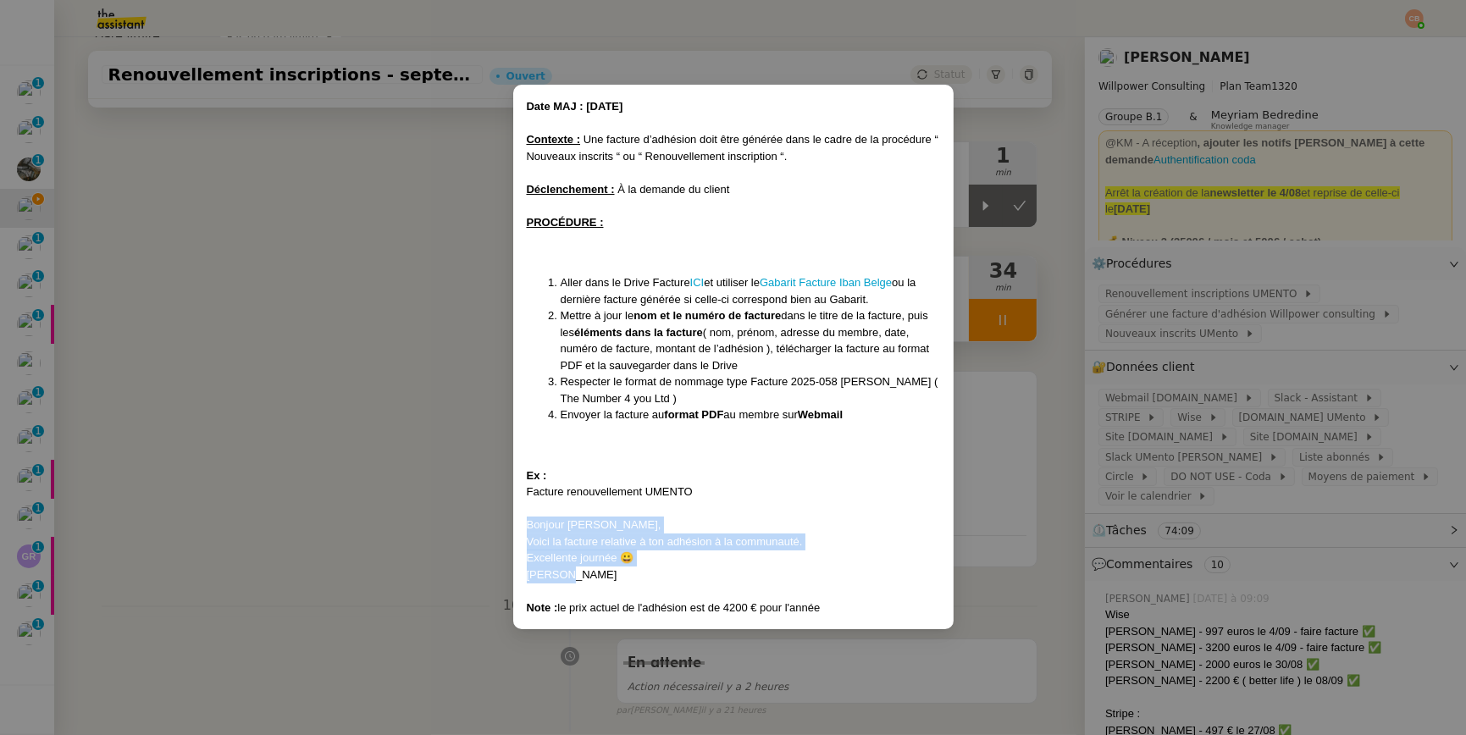
drag, startPoint x: 528, startPoint y: 525, endPoint x: 570, endPoint y: 577, distance: 66.8
click at [570, 577] on div "Date MAJ : 24/ 04/2025 Contexte : Une facture d’adhésion doit être générée dans…" at bounding box center [733, 356] width 413 height 517
copy div "Bonjour Damien, Voici la facture relative à ton adhésion à la communauté. Excel…"
click at [403, 284] on nz-modal-container "Date MAJ : 24/ 04/2025 Contexte : Une facture d’adhésion doit être générée dans…" at bounding box center [733, 367] width 1466 height 735
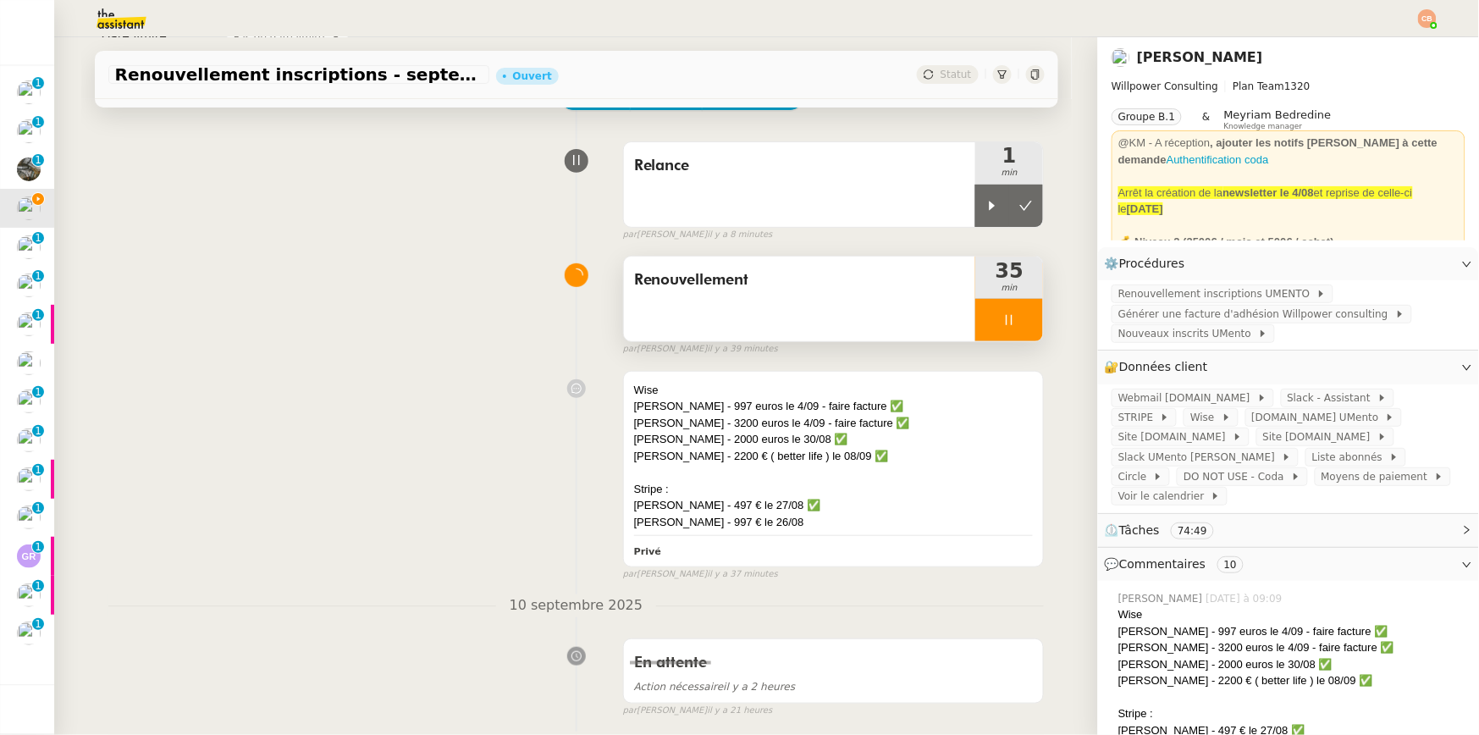
click at [1008, 317] on div at bounding box center [1009, 320] width 68 height 42
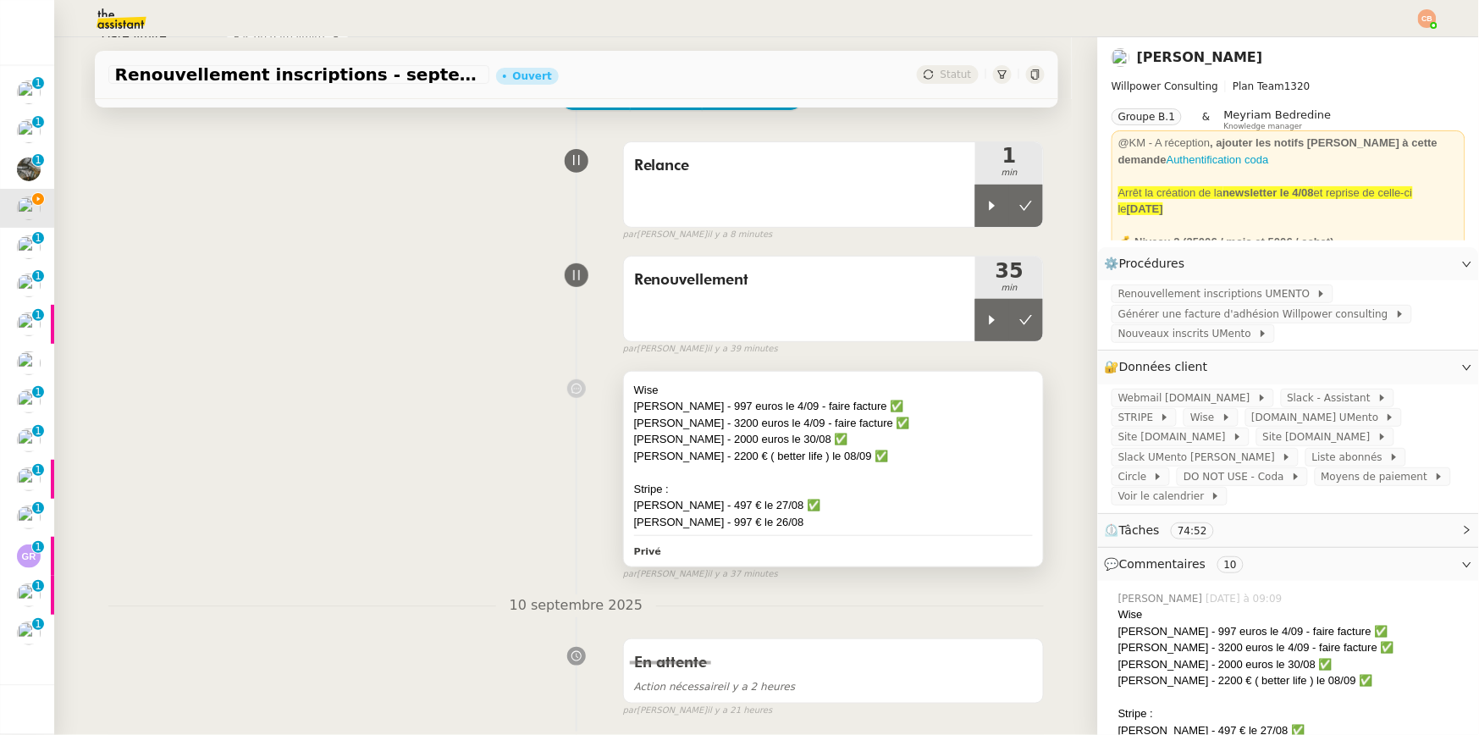
click at [944, 439] on div "Bertrand Reynard - 2000 euros le 30/08 ✅" at bounding box center [834, 439] width 400 height 17
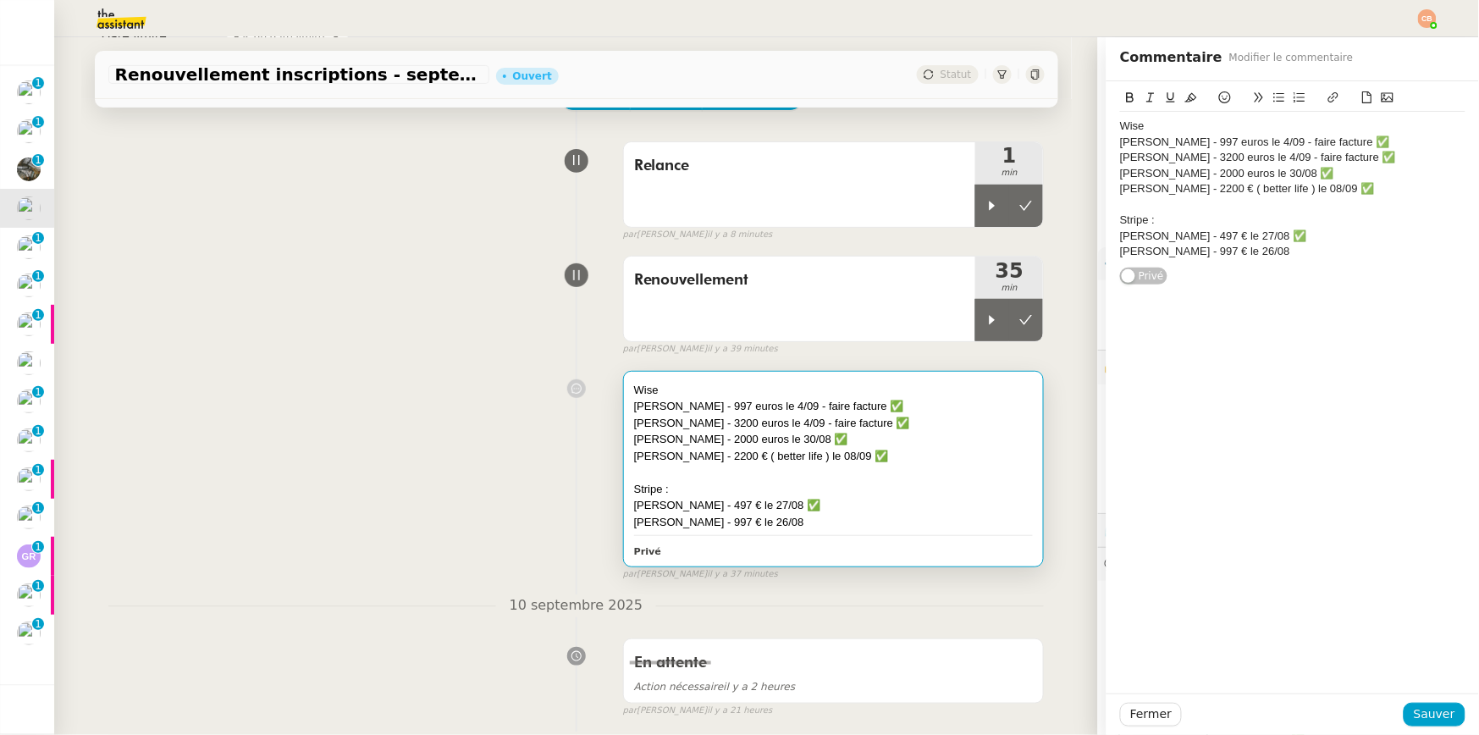
click at [1314, 255] on div "Thomas Deurdilly - 997 € le 26/08" at bounding box center [1292, 251] width 345 height 15
click at [1219, 97] on icon at bounding box center [1225, 97] width 12 height 12
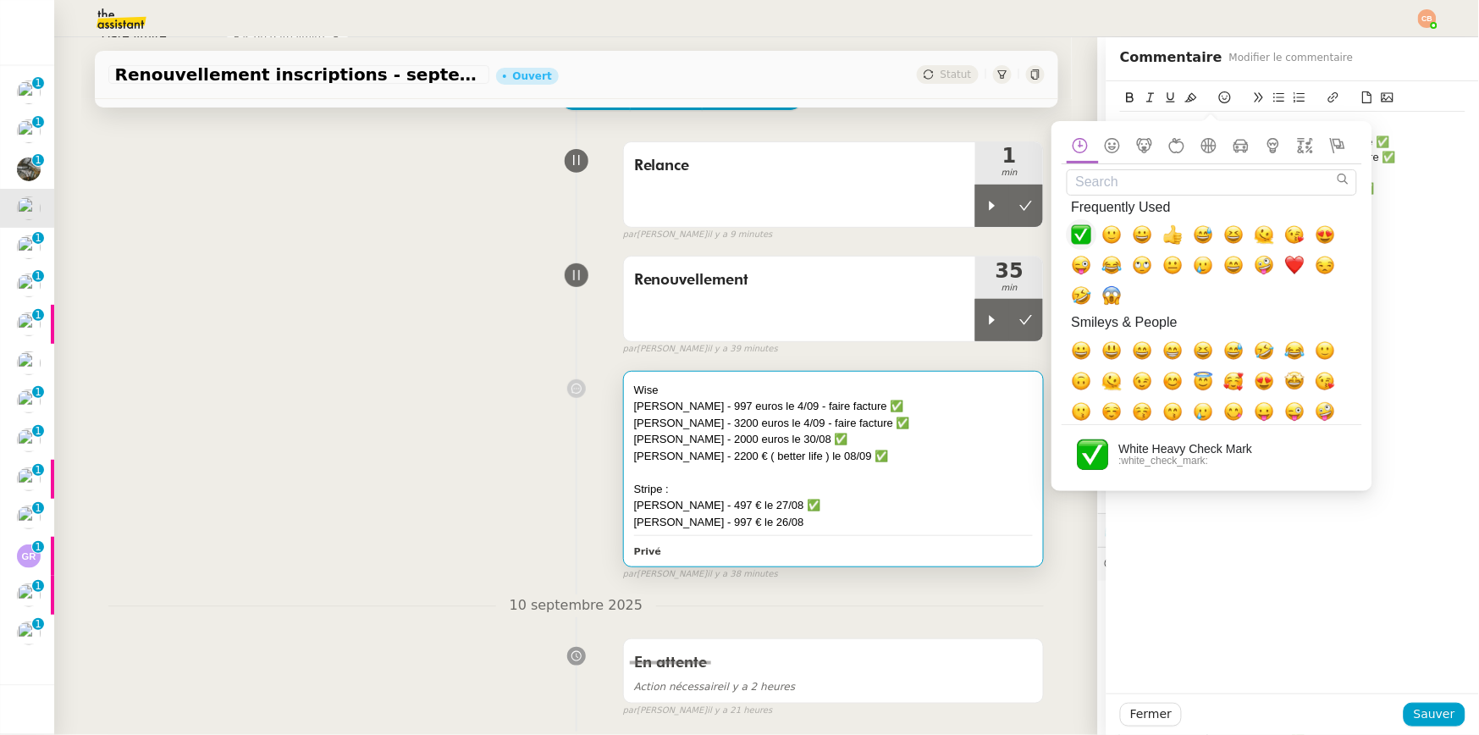
click at [1077, 233] on span "✅, white_check_mark" at bounding box center [1082, 234] width 20 height 20
click at [1354, 225] on div "Stripe :" at bounding box center [1292, 220] width 345 height 15
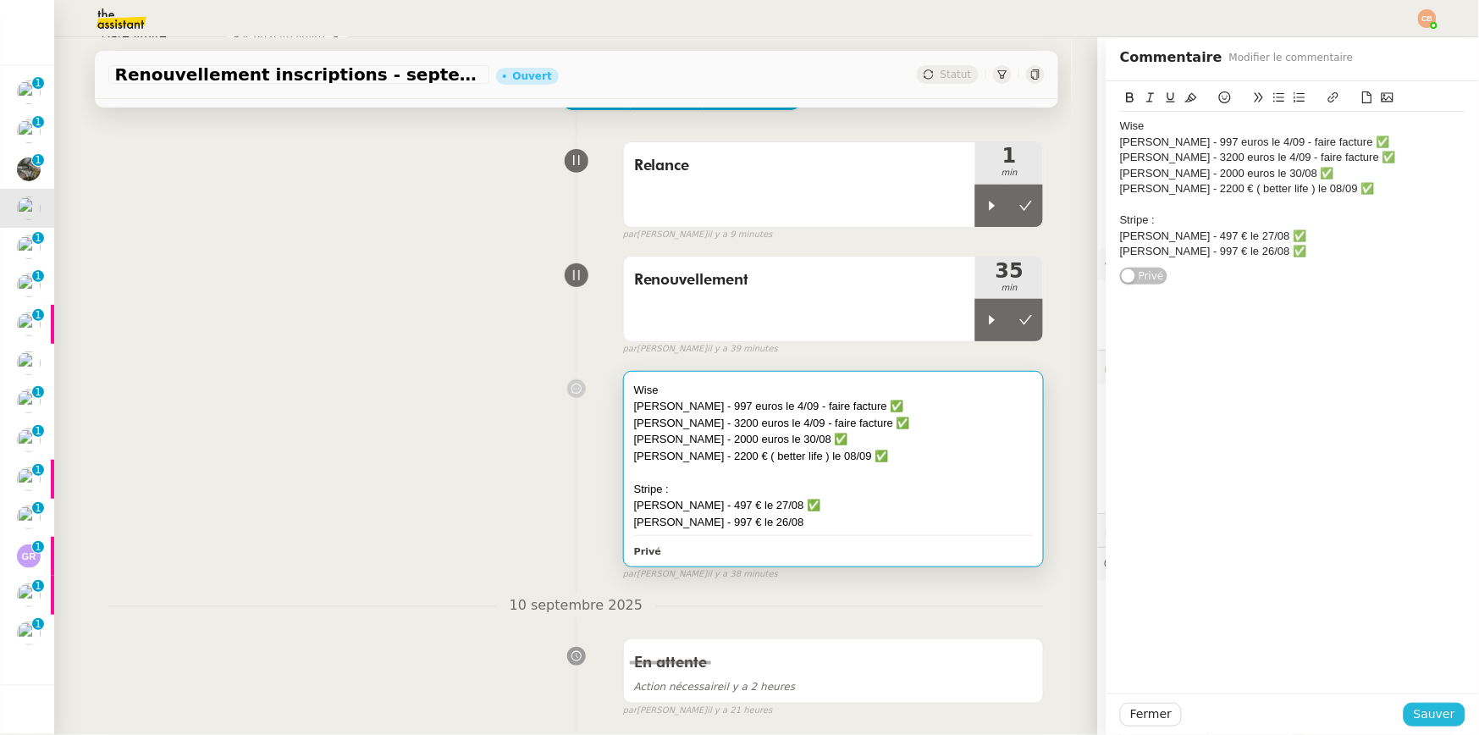
click at [1354, 708] on span "Sauver" at bounding box center [1434, 714] width 41 height 19
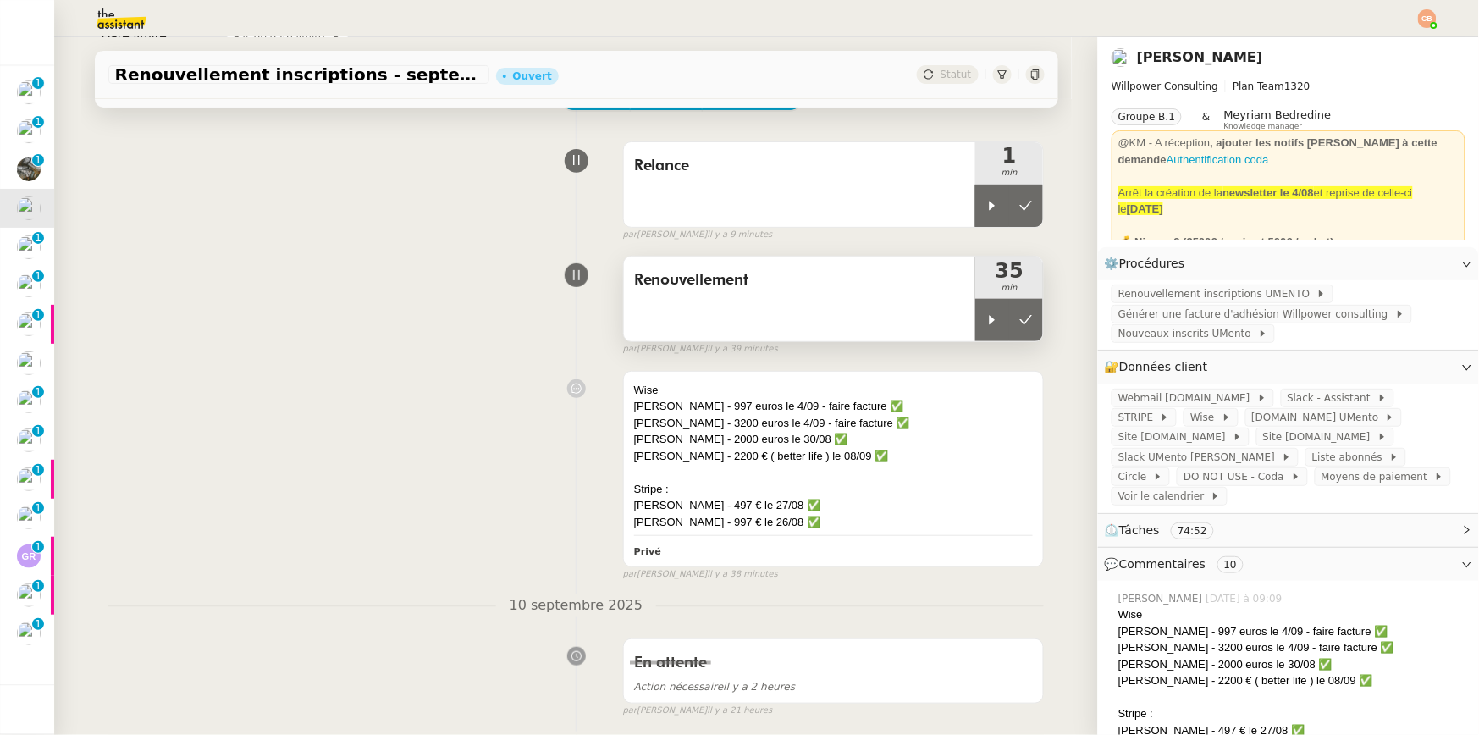
click at [836, 317] on div "Renouvellement" at bounding box center [800, 299] width 352 height 85
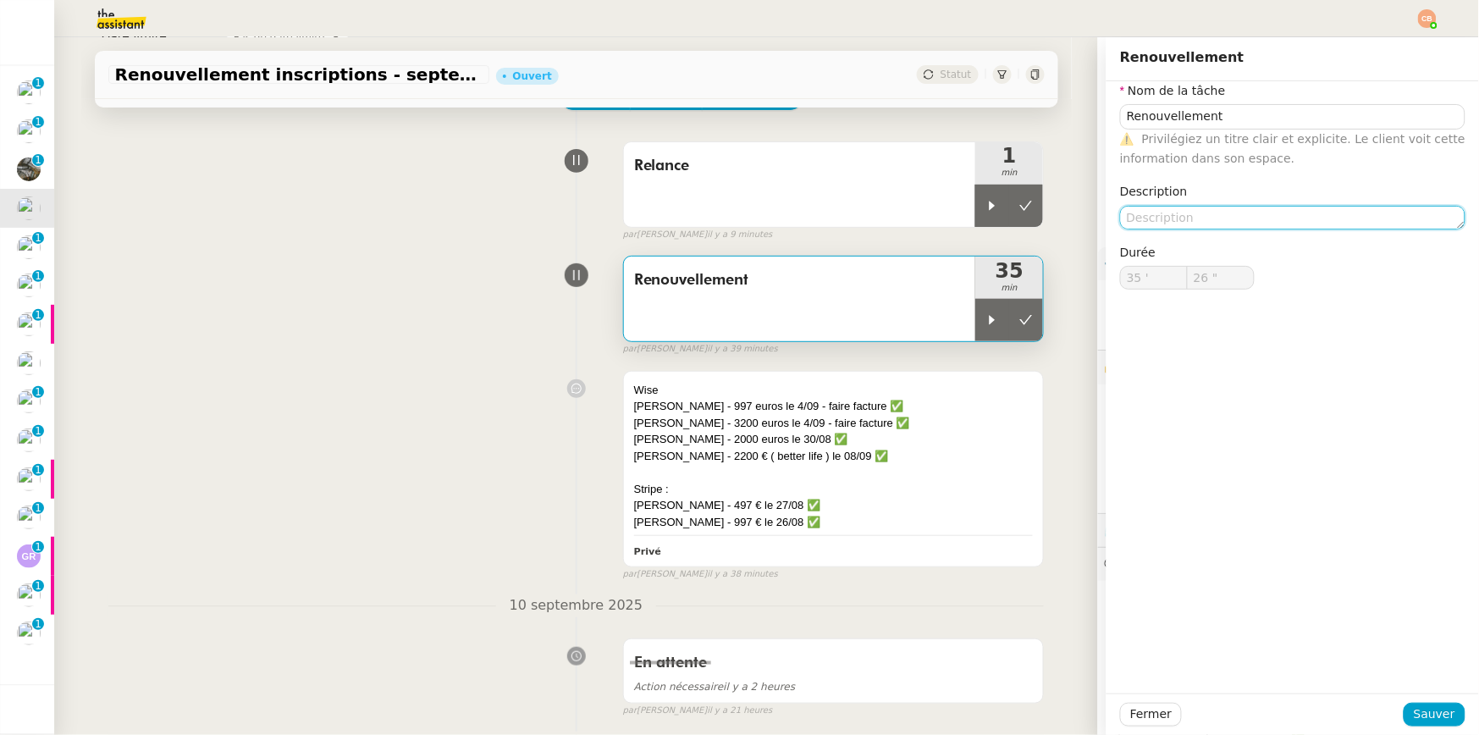
click at [1219, 207] on textarea at bounding box center [1292, 218] width 345 height 24
type textarea "Factures"
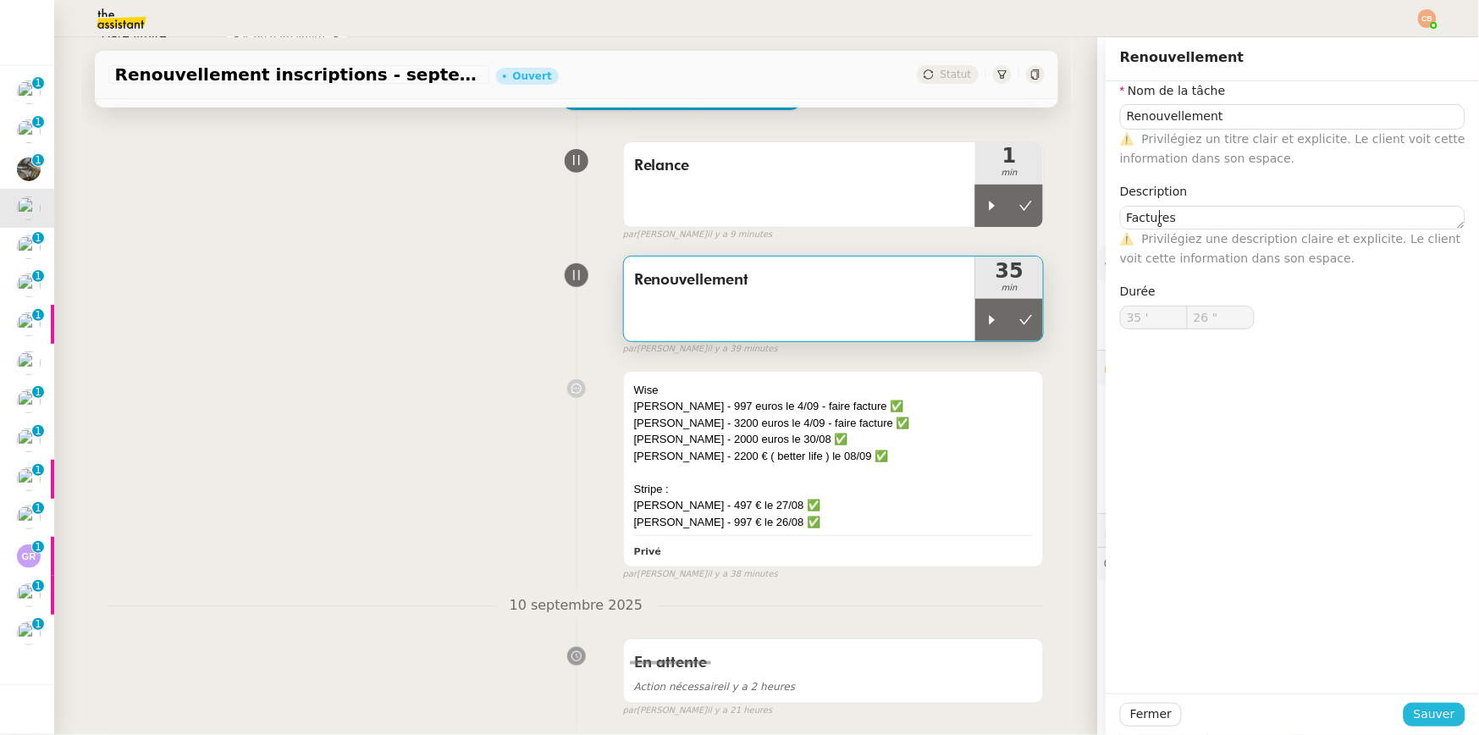
click at [1354, 708] on span "Sauver" at bounding box center [1434, 714] width 41 height 19
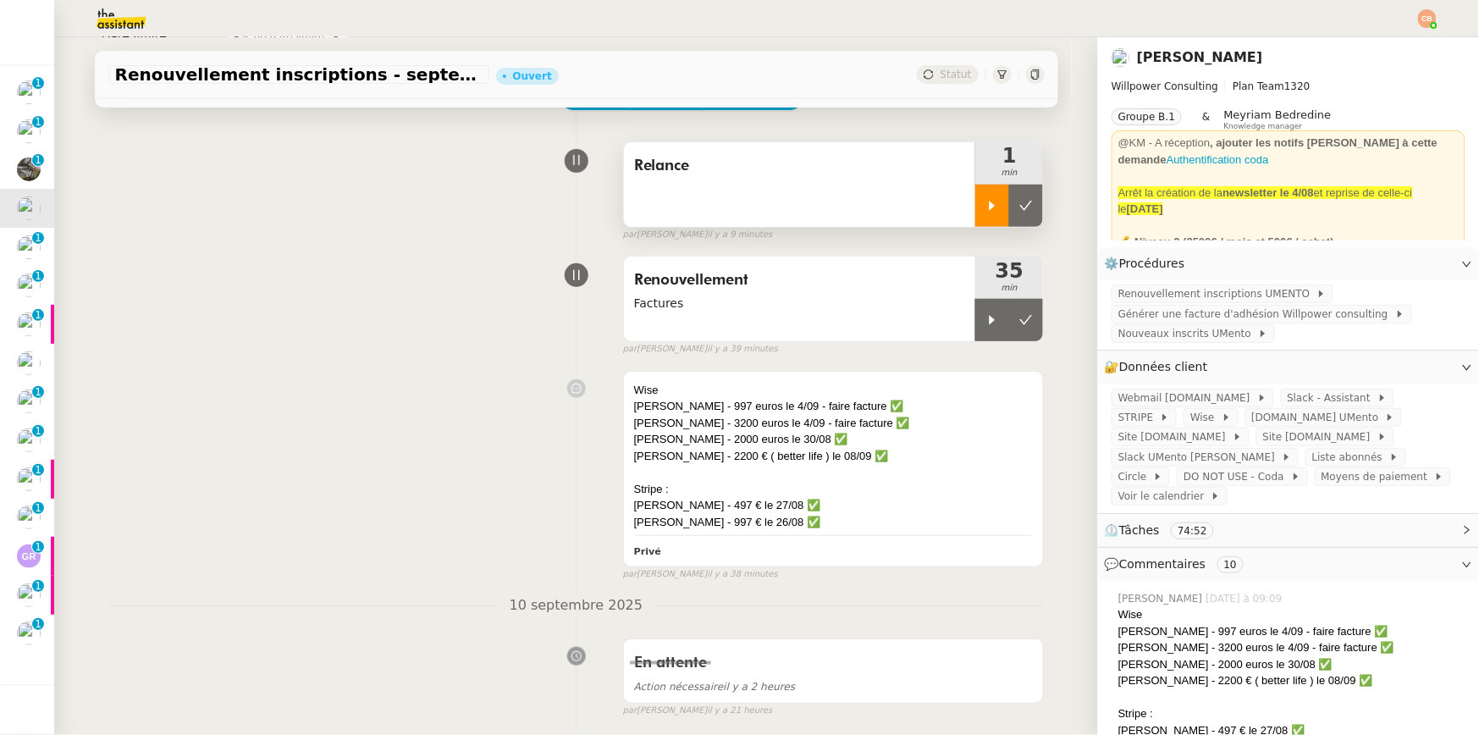
click at [986, 207] on icon at bounding box center [993, 206] width 14 height 14
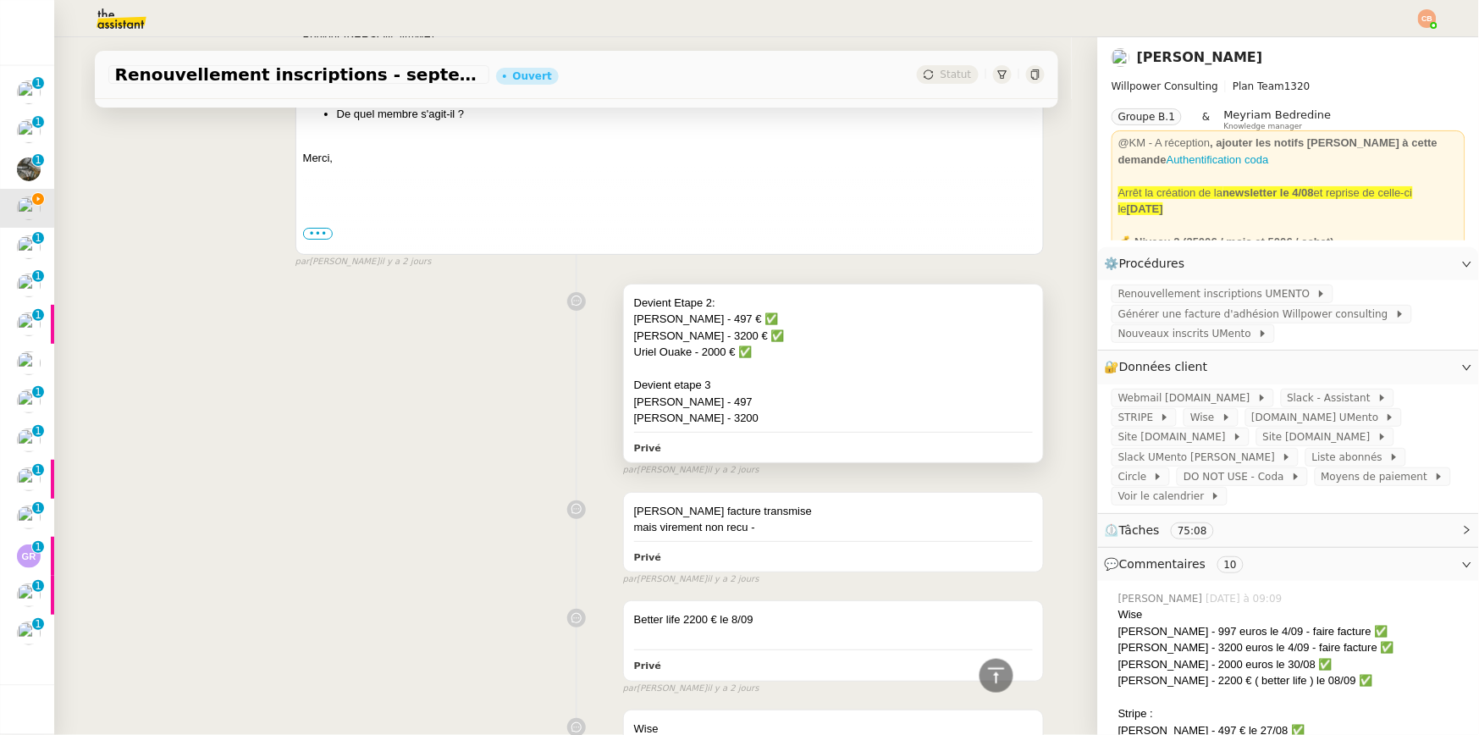
scroll to position [1778, 0]
click at [804, 392] on div "Gwenael Gellec - 497" at bounding box center [834, 398] width 400 height 17
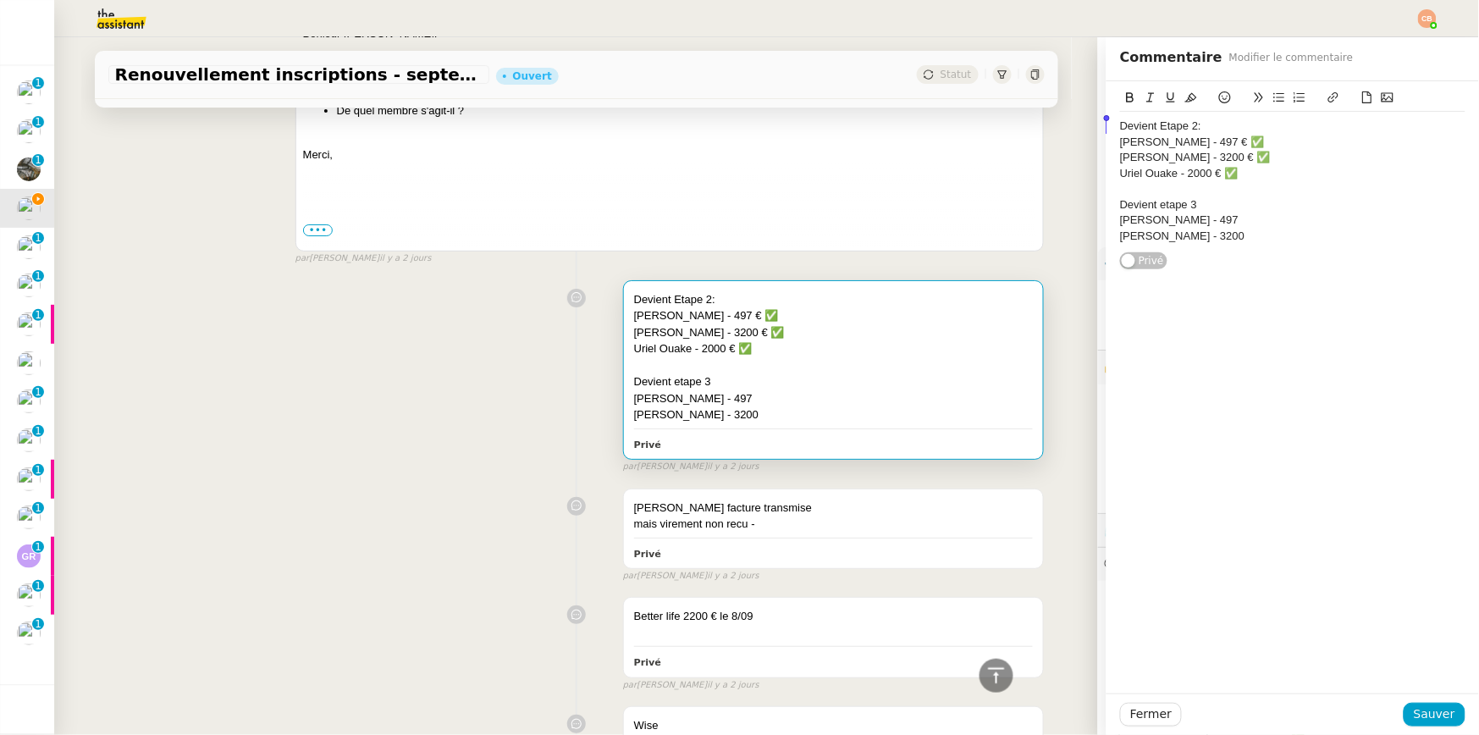
drag, startPoint x: 1245, startPoint y: 240, endPoint x: 1051, endPoint y: 128, distance: 224.2
click at [1051, 128] on app-ticket "Renouvellement inscriptions - septembre 2025 Ouvert Statut Client Cédric Tempes…" at bounding box center [766, 386] width 1425 height 698
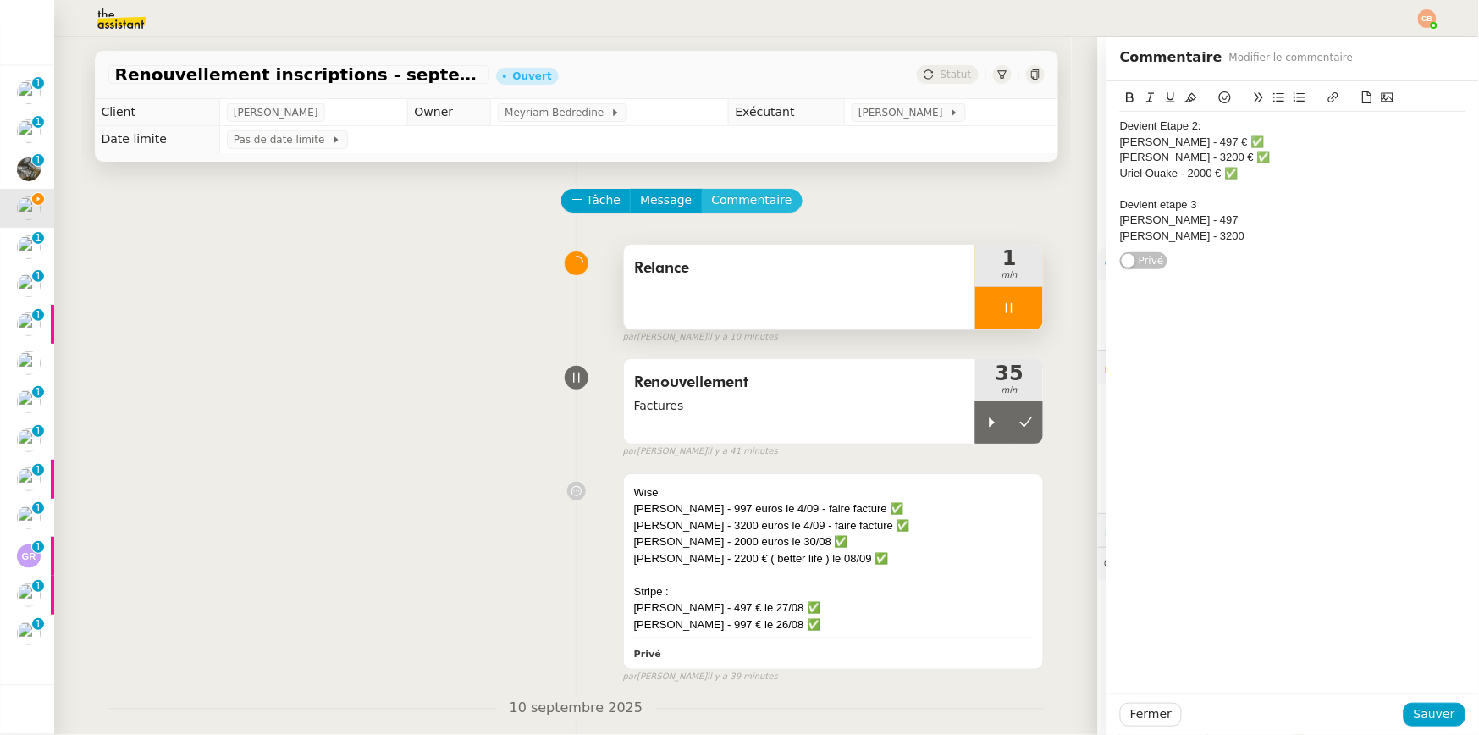
click at [716, 199] on span "Commentaire" at bounding box center [752, 200] width 80 height 19
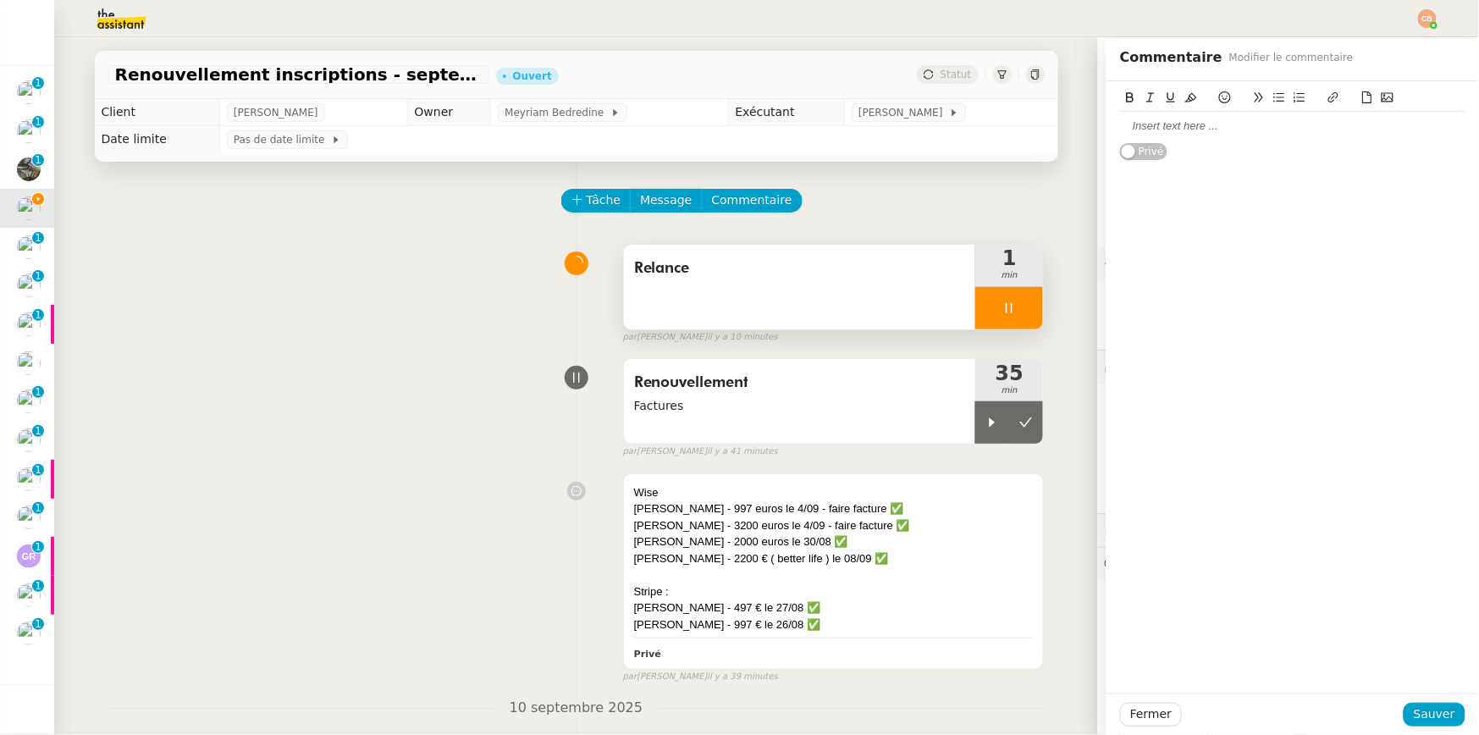
click at [1120, 124] on div at bounding box center [1292, 126] width 345 height 15
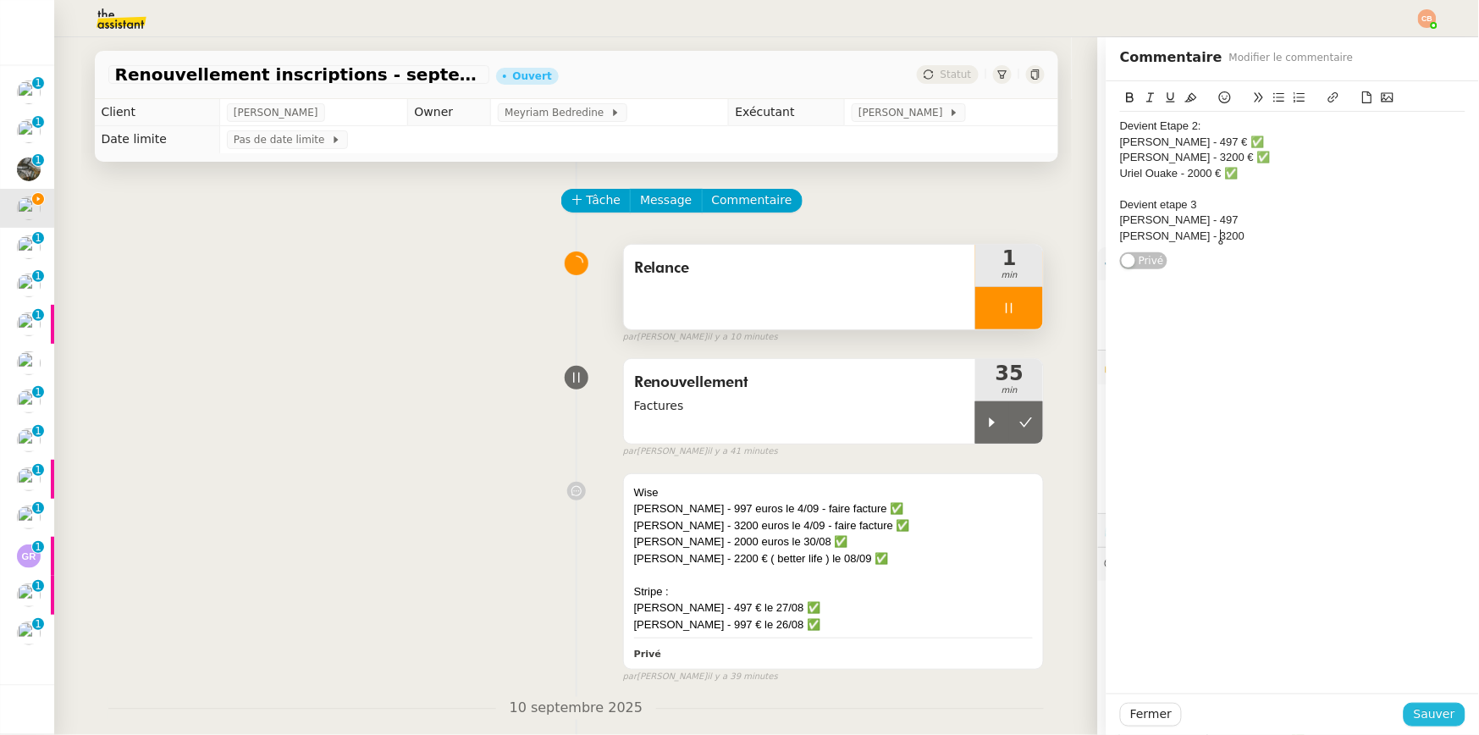
click at [1354, 708] on span "Sauver" at bounding box center [1434, 714] width 41 height 19
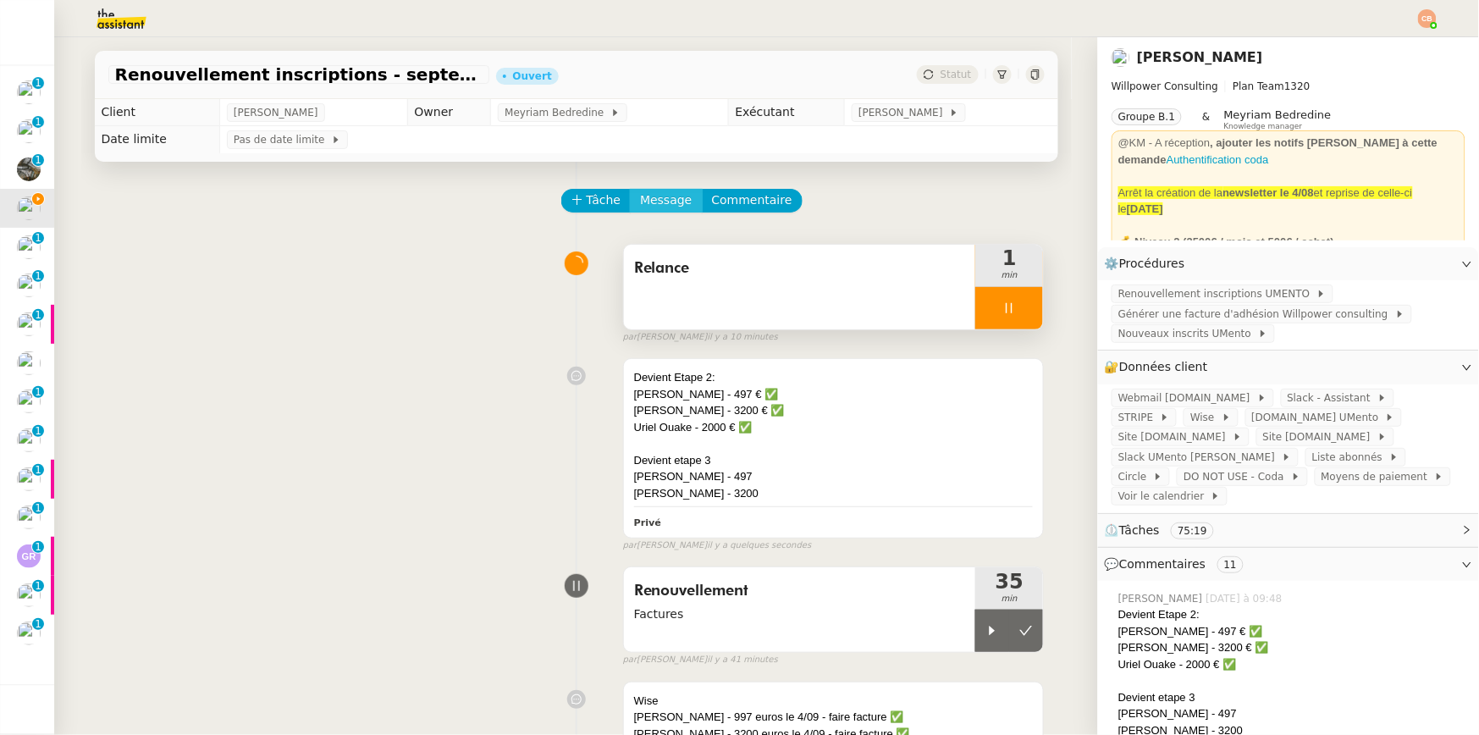
click at [657, 192] on span "Message" at bounding box center [666, 200] width 52 height 19
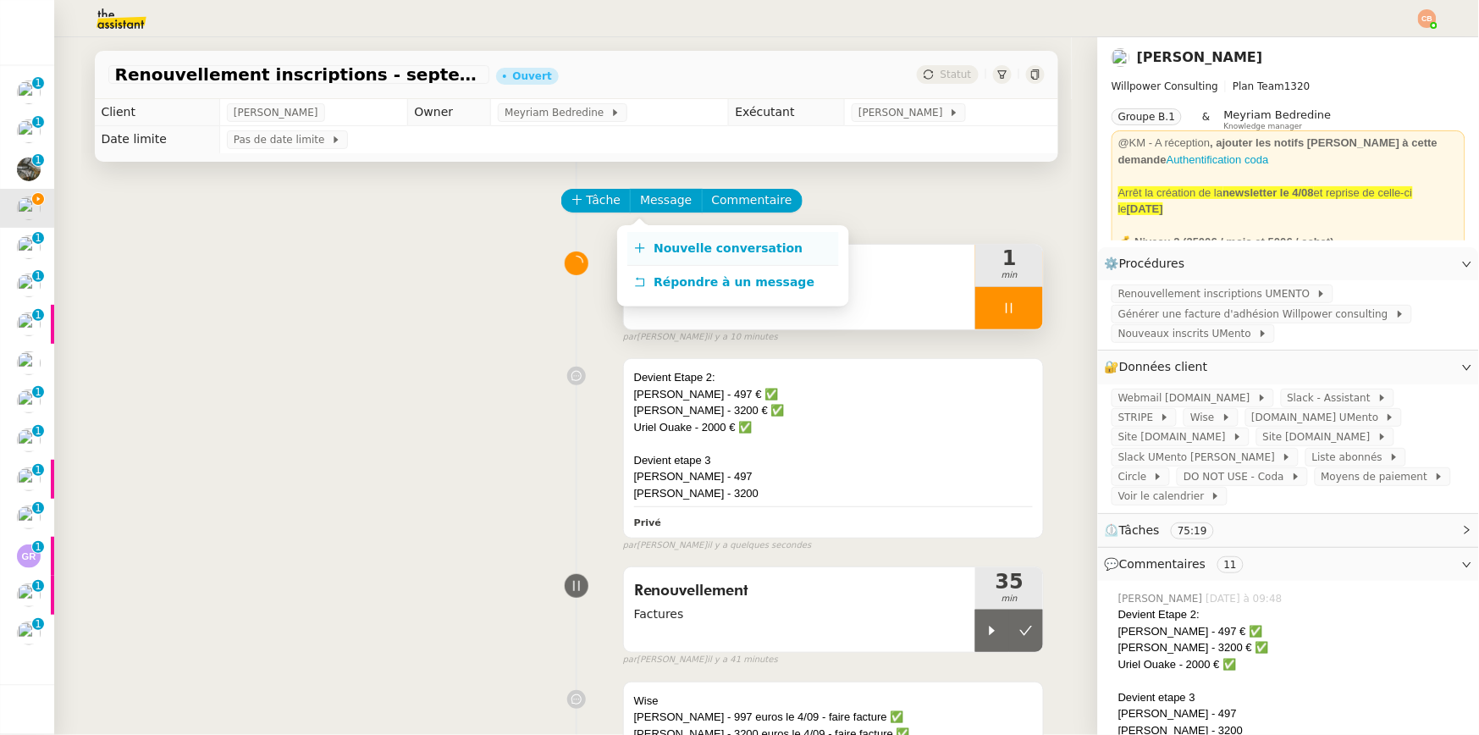
click at [674, 243] on span "Nouvelle conversation" at bounding box center [728, 248] width 149 height 14
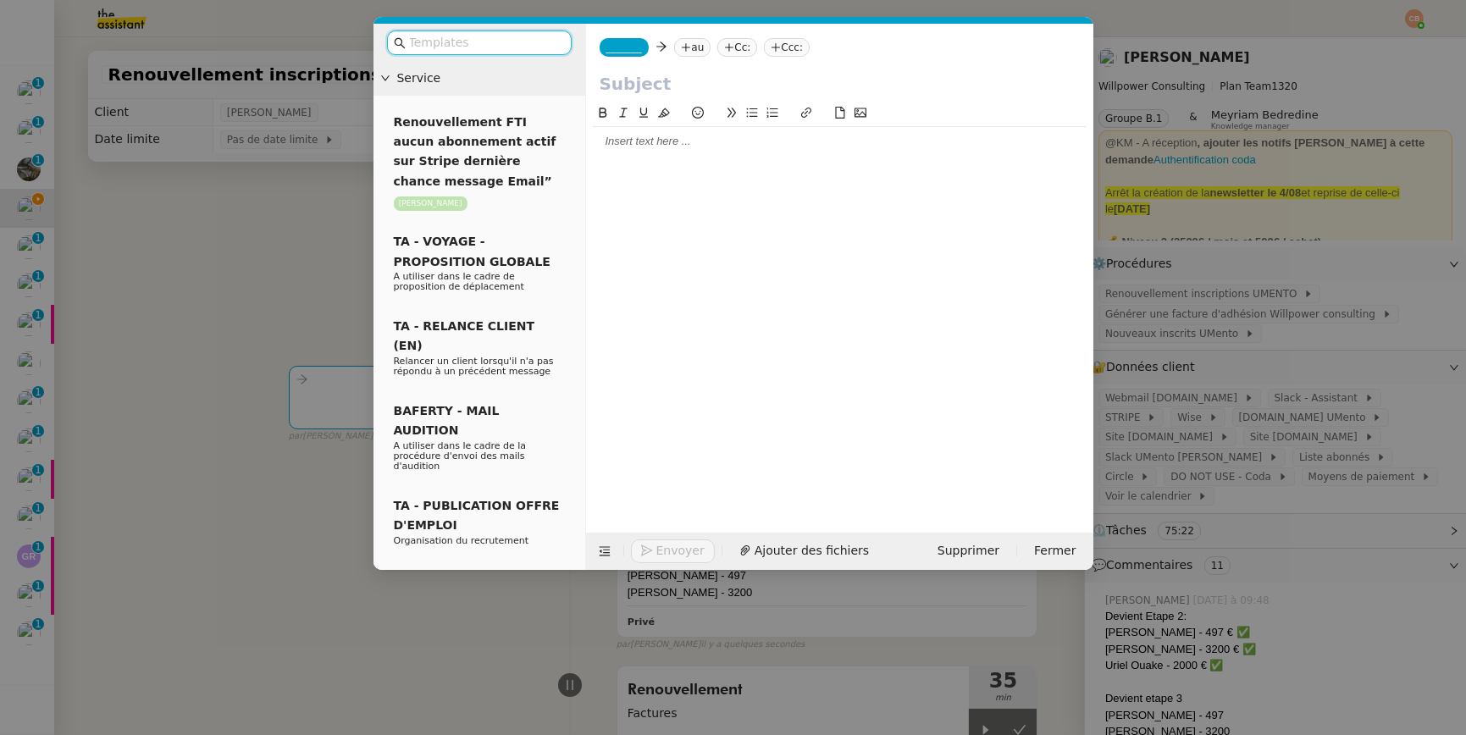
click at [507, 47] on input "text" at bounding box center [485, 42] width 152 height 19
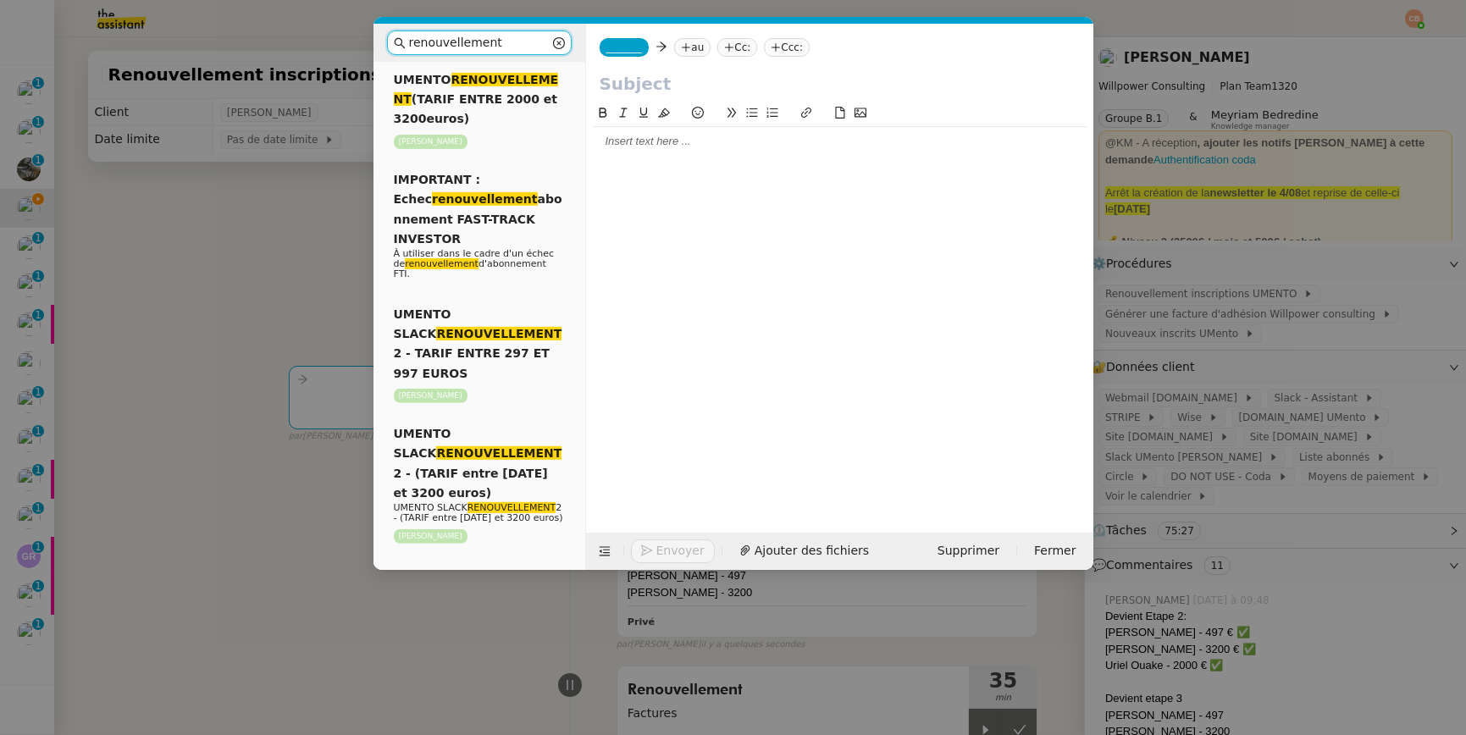
scroll to position [1469, 0]
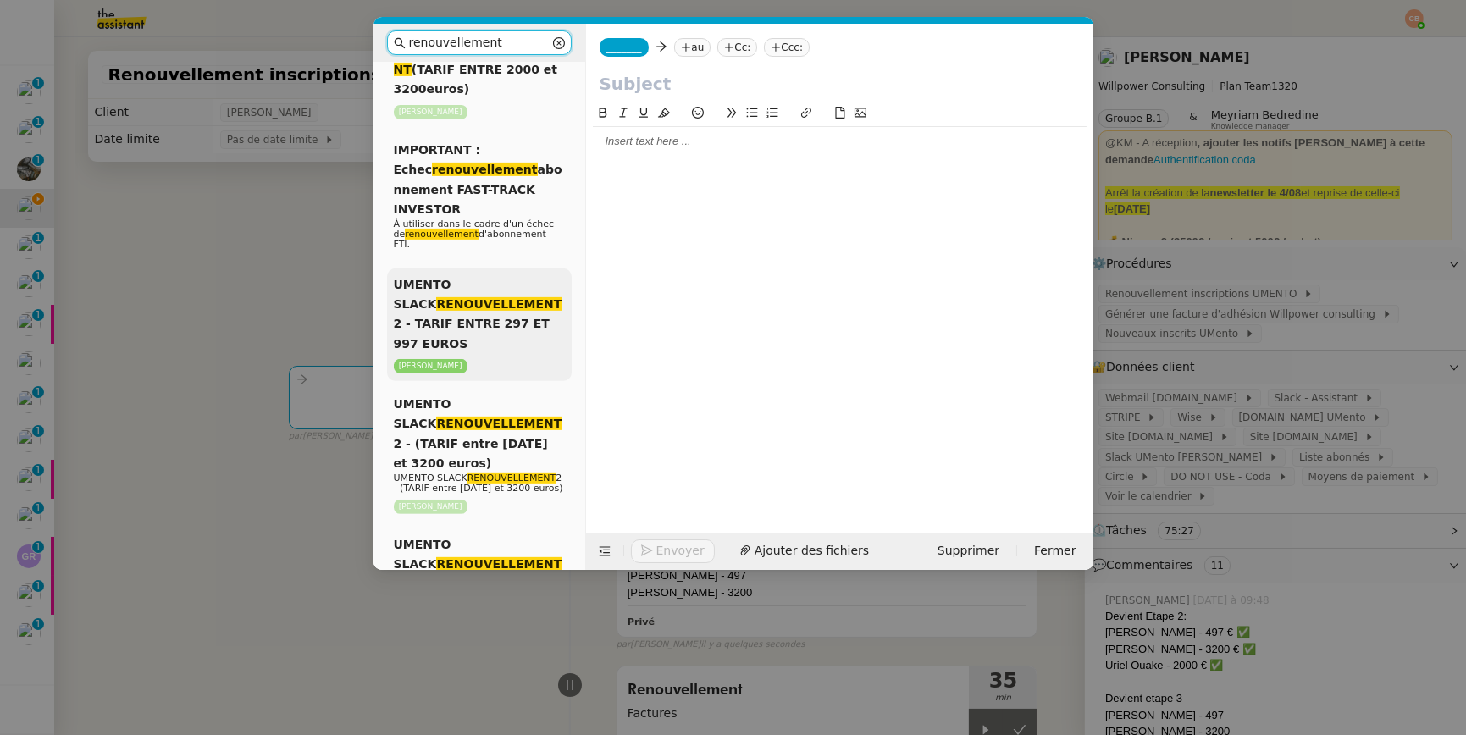
type input "renouvellement"
click at [456, 341] on span "UMENTO SLACK RENOUVELLEMENT 2 - TARIF ENTRE 297 ET 997 EUROS" at bounding box center [478, 314] width 169 height 73
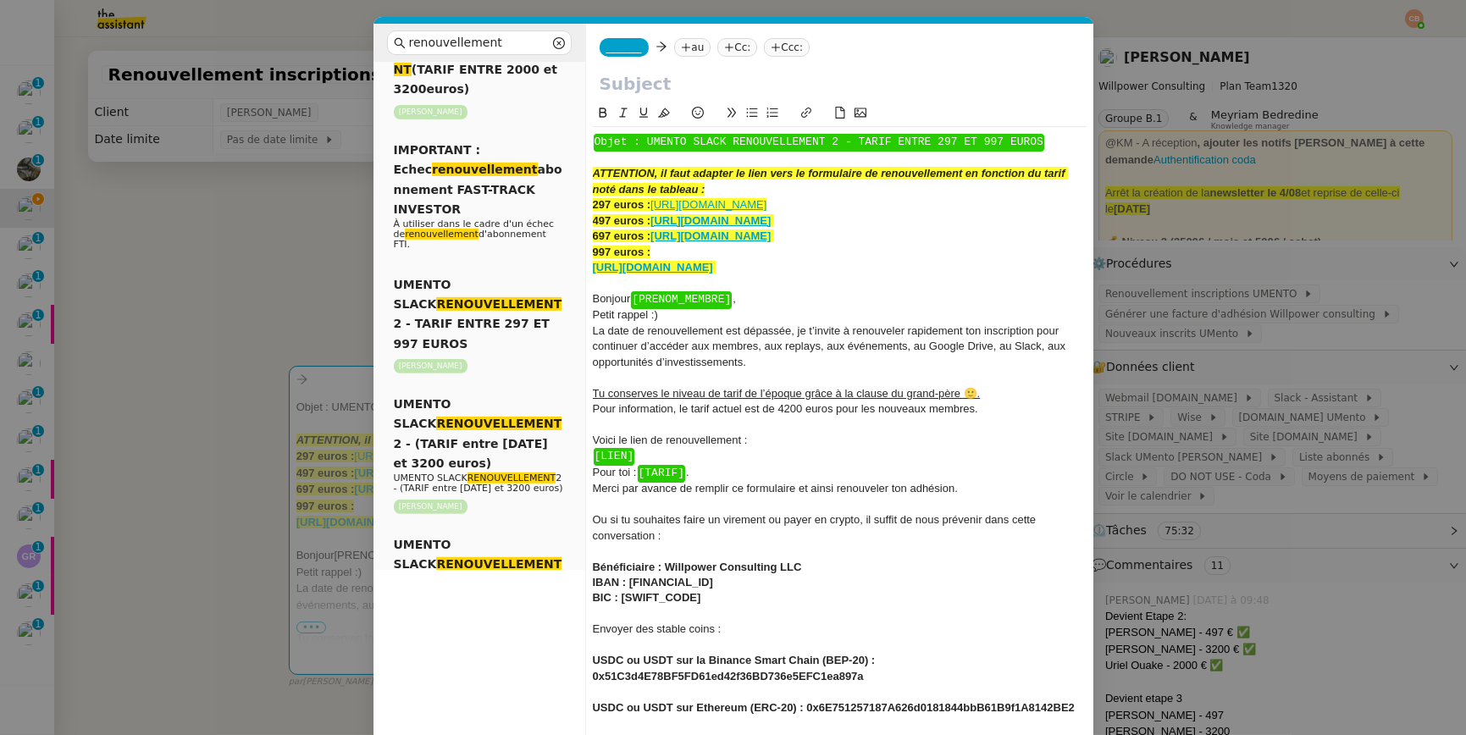
click at [758, 298] on div "Bonjour ﻿ [PRENOM_MEMBRE] ﻿ ," at bounding box center [840, 299] width 494 height 16
click at [682, 316] on div "Petit rappel :)" at bounding box center [840, 314] width 494 height 15
click at [702, 115] on icon at bounding box center [698, 113] width 12 height 12
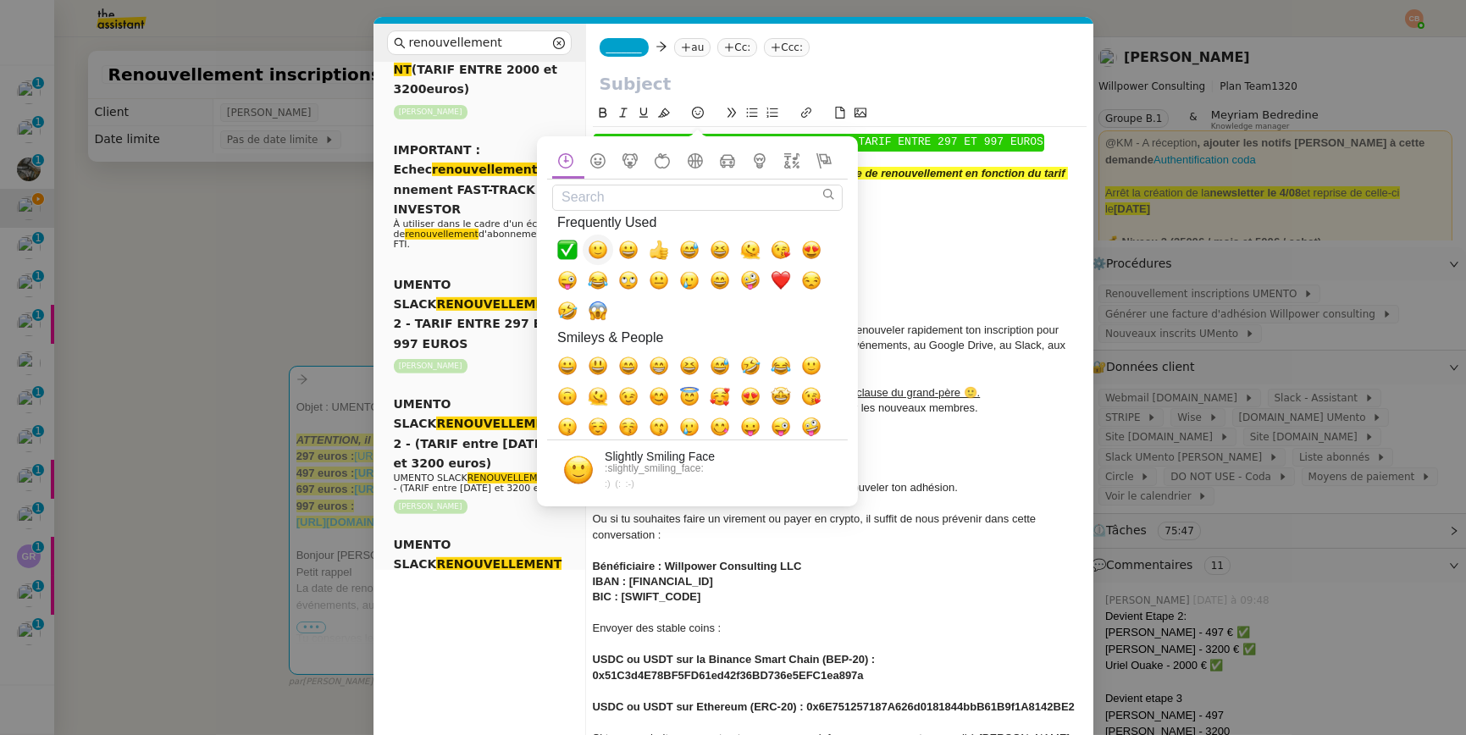
click at [602, 252] on span "🙂, slightly_smiling_face" at bounding box center [598, 250] width 20 height 20
click at [886, 308] on div "Petit rappel 🙂" at bounding box center [840, 314] width 494 height 15
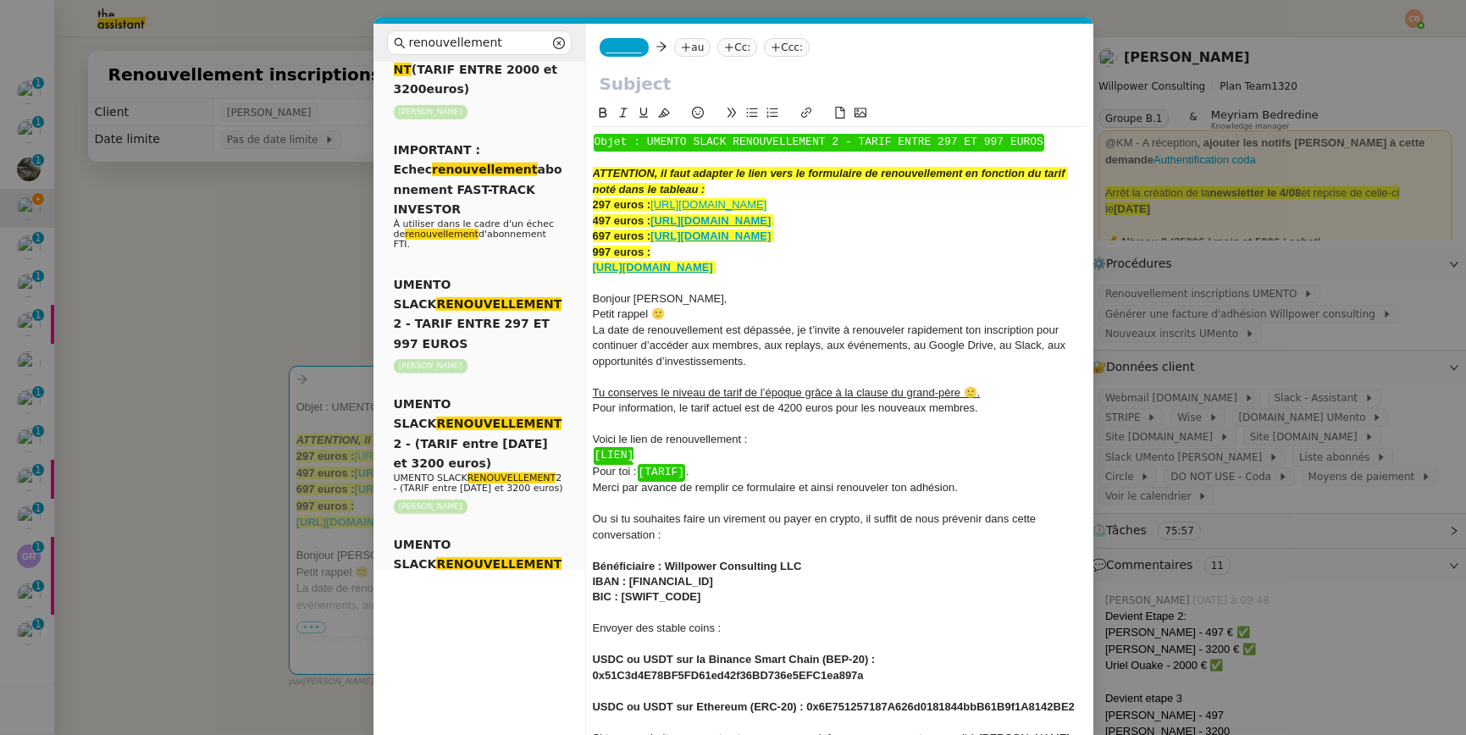
click at [661, 457] on div "﻿ [LIEN] ﻿" at bounding box center [840, 455] width 494 height 16
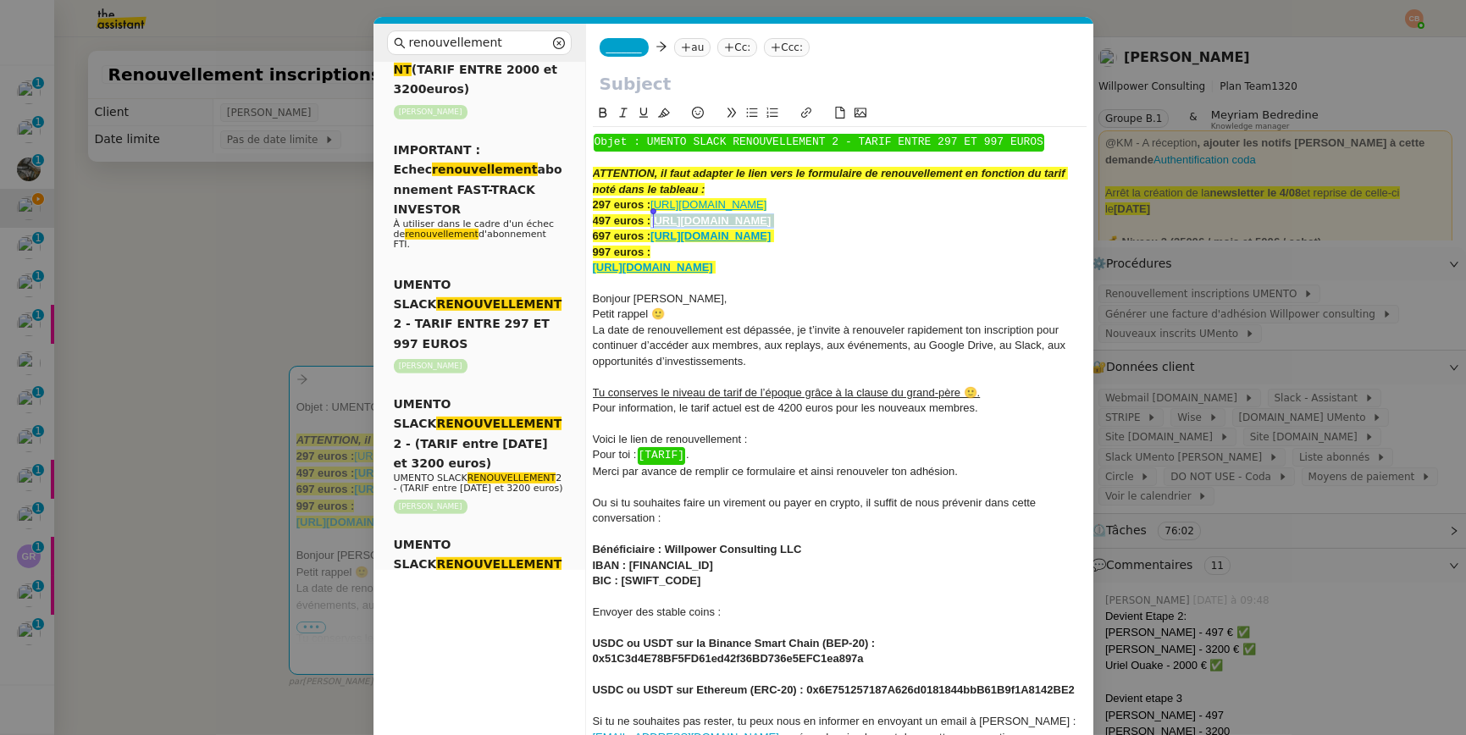
drag, startPoint x: 1065, startPoint y: 219, endPoint x: 657, endPoint y: 225, distance: 408.2
click at [657, 225] on div "497 euros : https://umento.best/adhesion-a-la-communaute-privee-umento-tarif-se…" at bounding box center [840, 220] width 494 height 15
click at [765, 447] on div "Pour toi : ﻿ [TARIF] ﻿ ." at bounding box center [840, 455] width 494 height 16
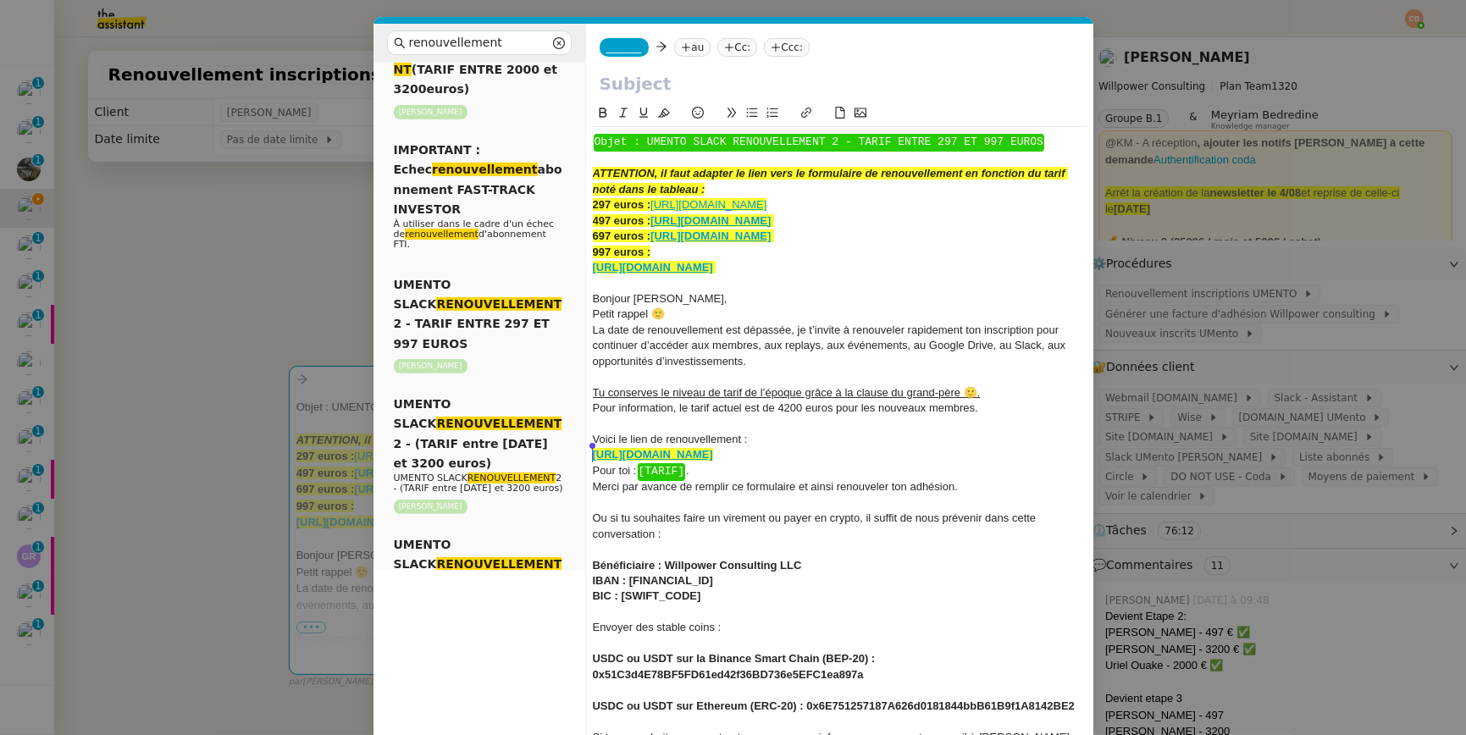
drag, startPoint x: 1005, startPoint y: 452, endPoint x: 583, endPoint y: 457, distance: 421.7
click at [583, 457] on nz-layout "renouvellement Service Renouvellement FTI aucun abonnement actif sur Stripe der…" at bounding box center [733, 475] width 720 height 902
click at [772, 442] on div "Voici le lien de renouvellement :" at bounding box center [840, 439] width 494 height 15
drag, startPoint x: 677, startPoint y: 456, endPoint x: 750, endPoint y: 445, distance: 73.6
click at [750, 445] on div "Voici le lien de renouvellement : https://umento.best/adhesion-a-la-communaute-…" at bounding box center [840, 439] width 494 height 15
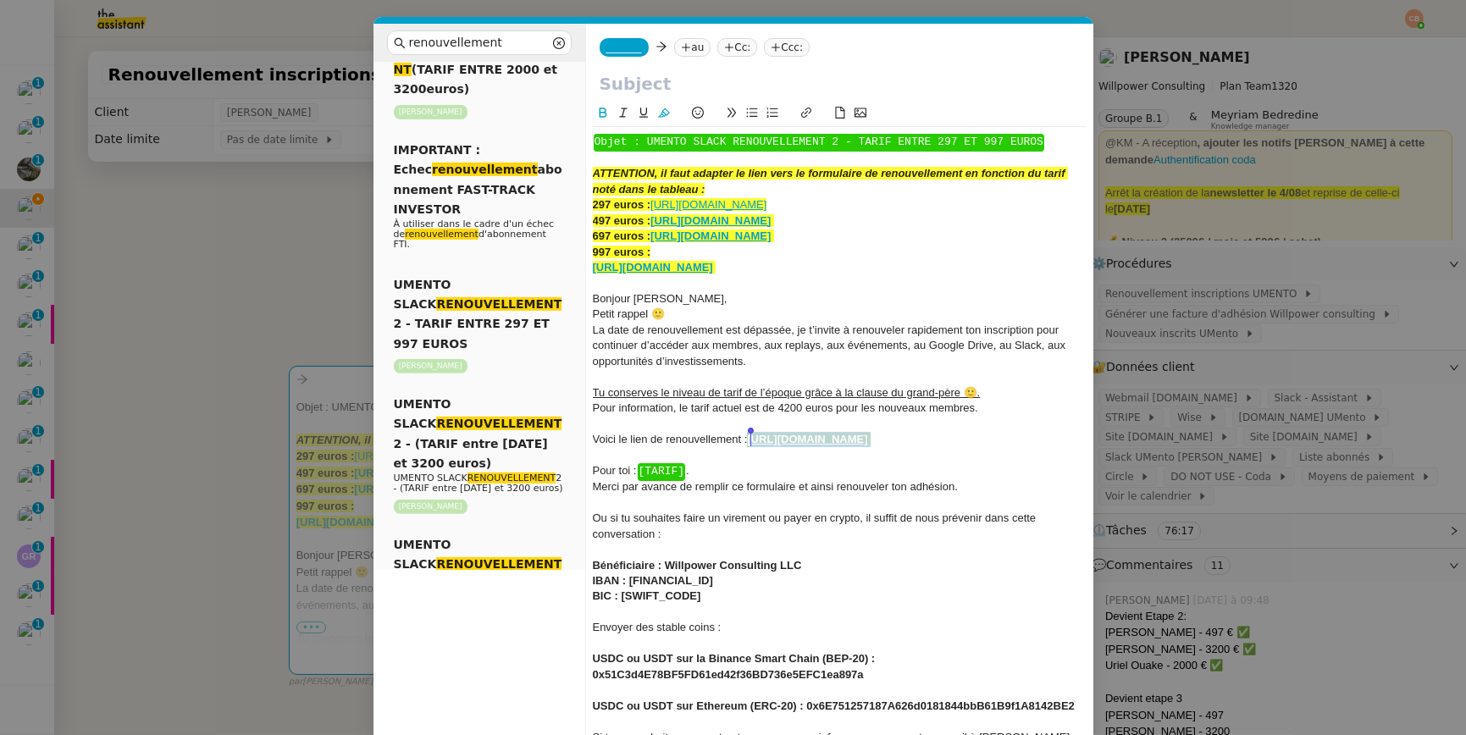
click at [668, 113] on icon at bounding box center [664, 113] width 12 height 12
click at [709, 345] on span "La date de renouvellement est dépassée, je t’invite à renouveler rapidement ton…" at bounding box center [831, 345] width 476 height 44
click at [702, 478] on div "Pour toi : ﻿ [TARIF] ﻿ ." at bounding box center [840, 471] width 494 height 16
drag, startPoint x: 700, startPoint y: 484, endPoint x: 643, endPoint y: 488, distance: 57.7
click at [643, 478] on div "Pour toi : 497 euros" at bounding box center [840, 470] width 494 height 15
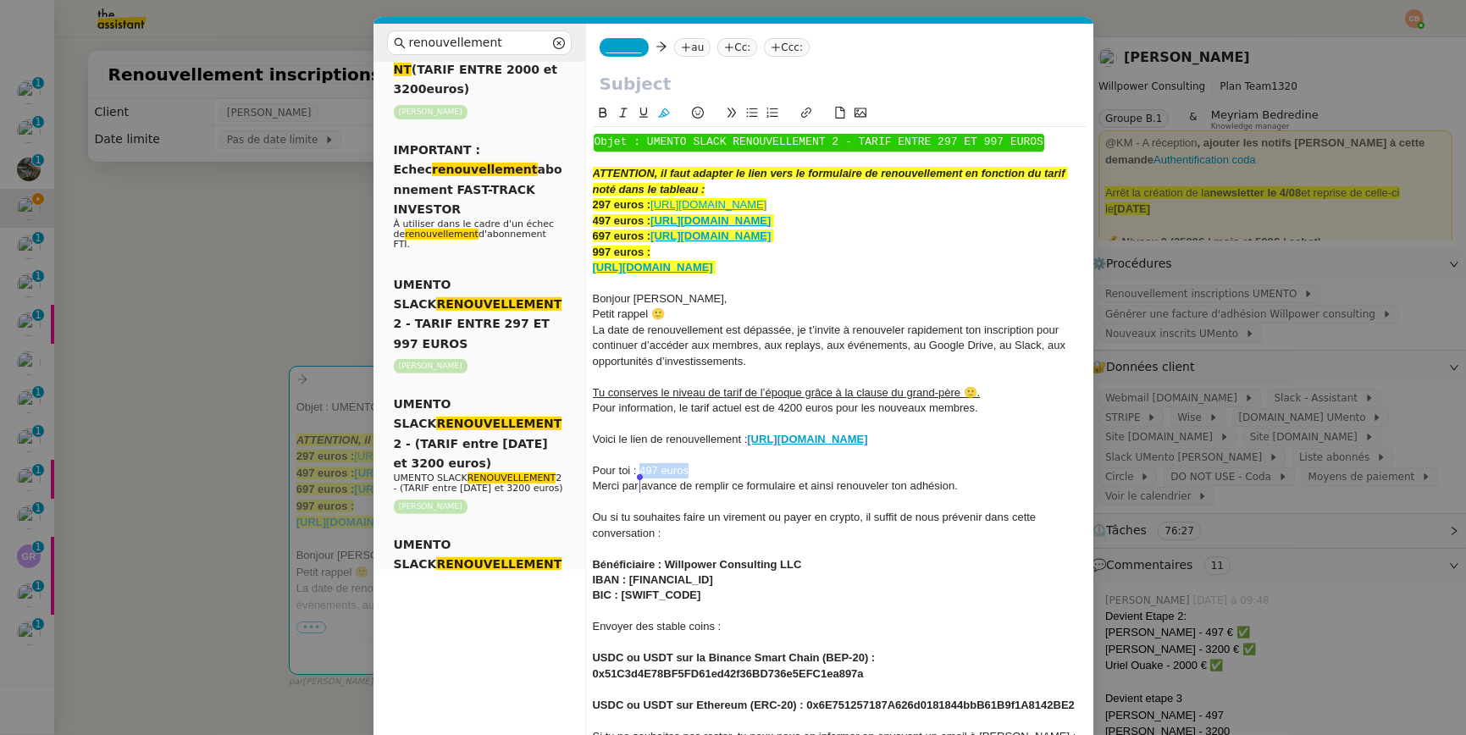
click at [603, 111] on icon at bounding box center [603, 113] width 12 height 12
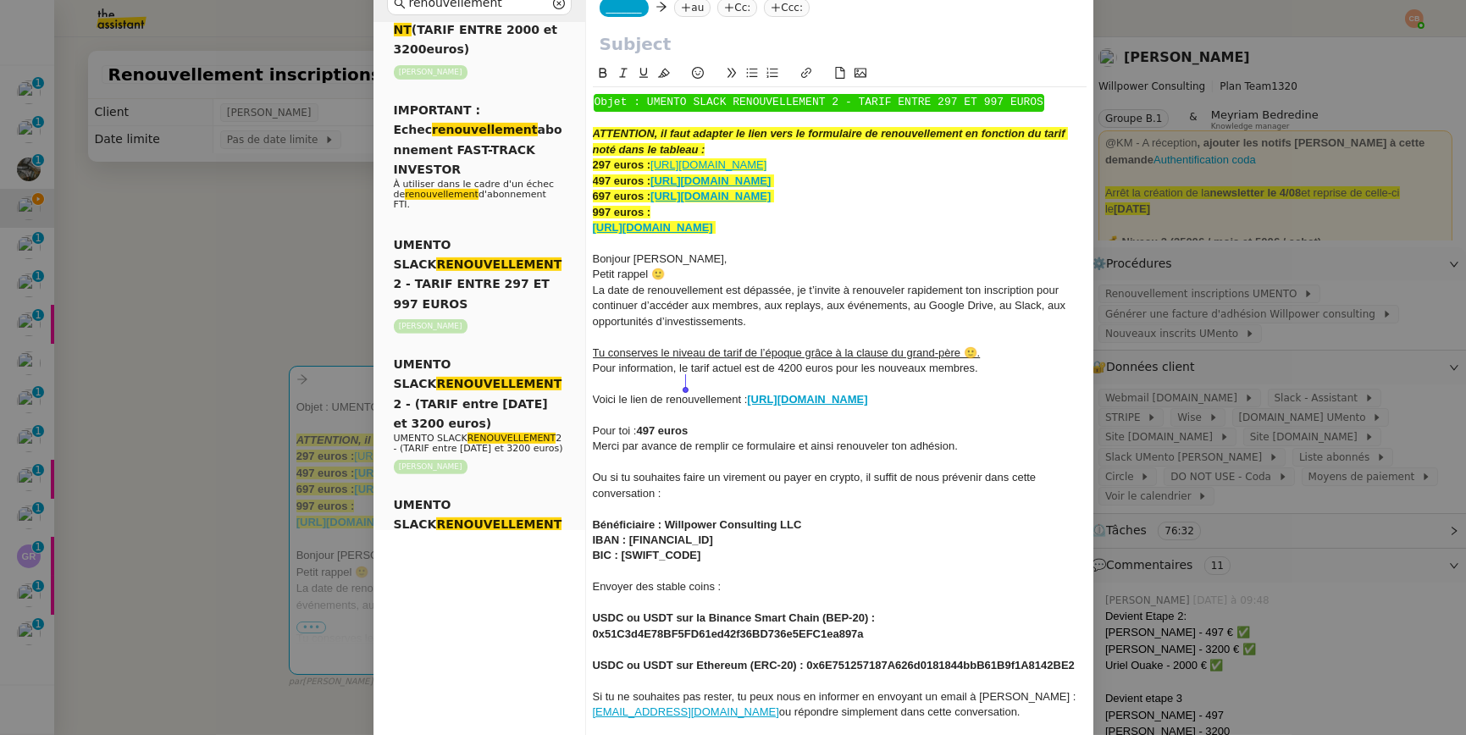
scroll to position [155, 0]
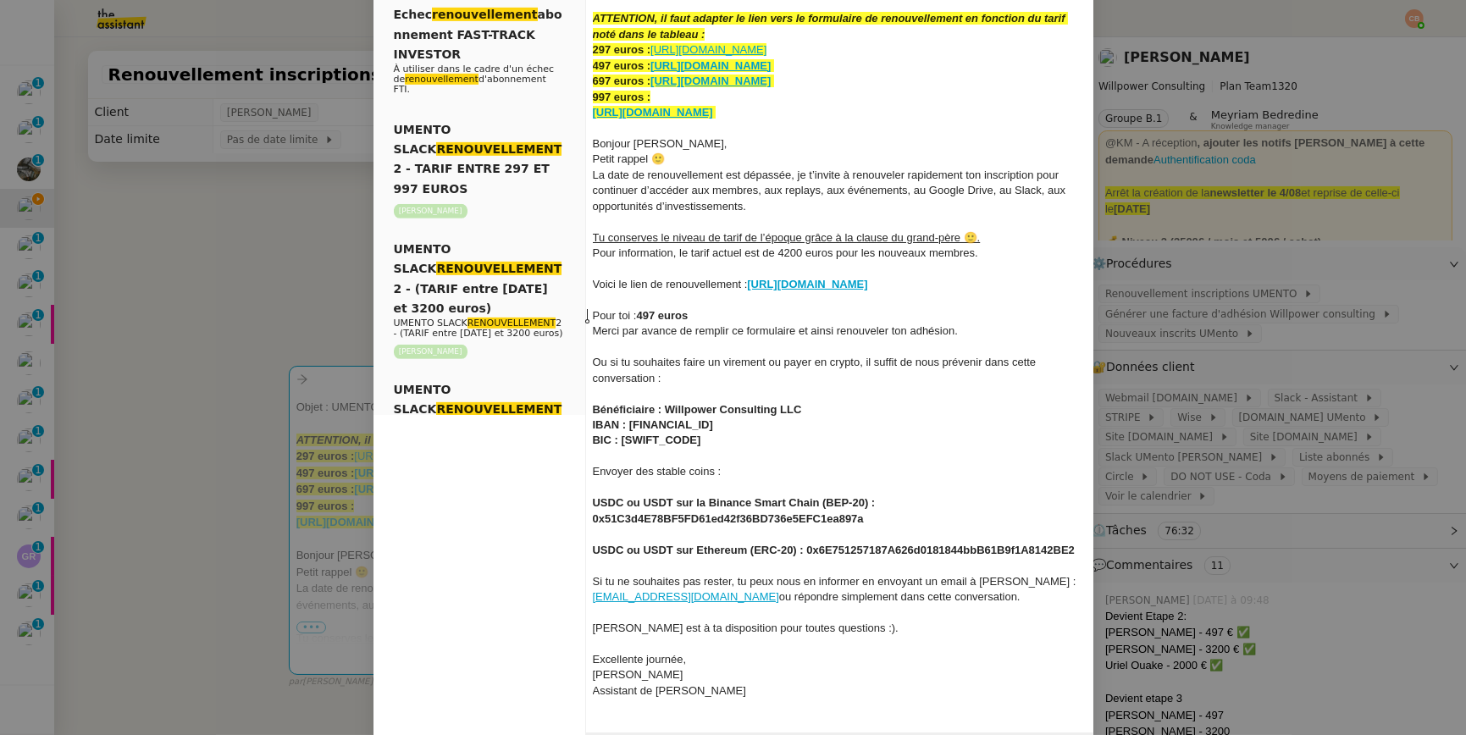
click at [618, 307] on div at bounding box center [840, 299] width 494 height 15
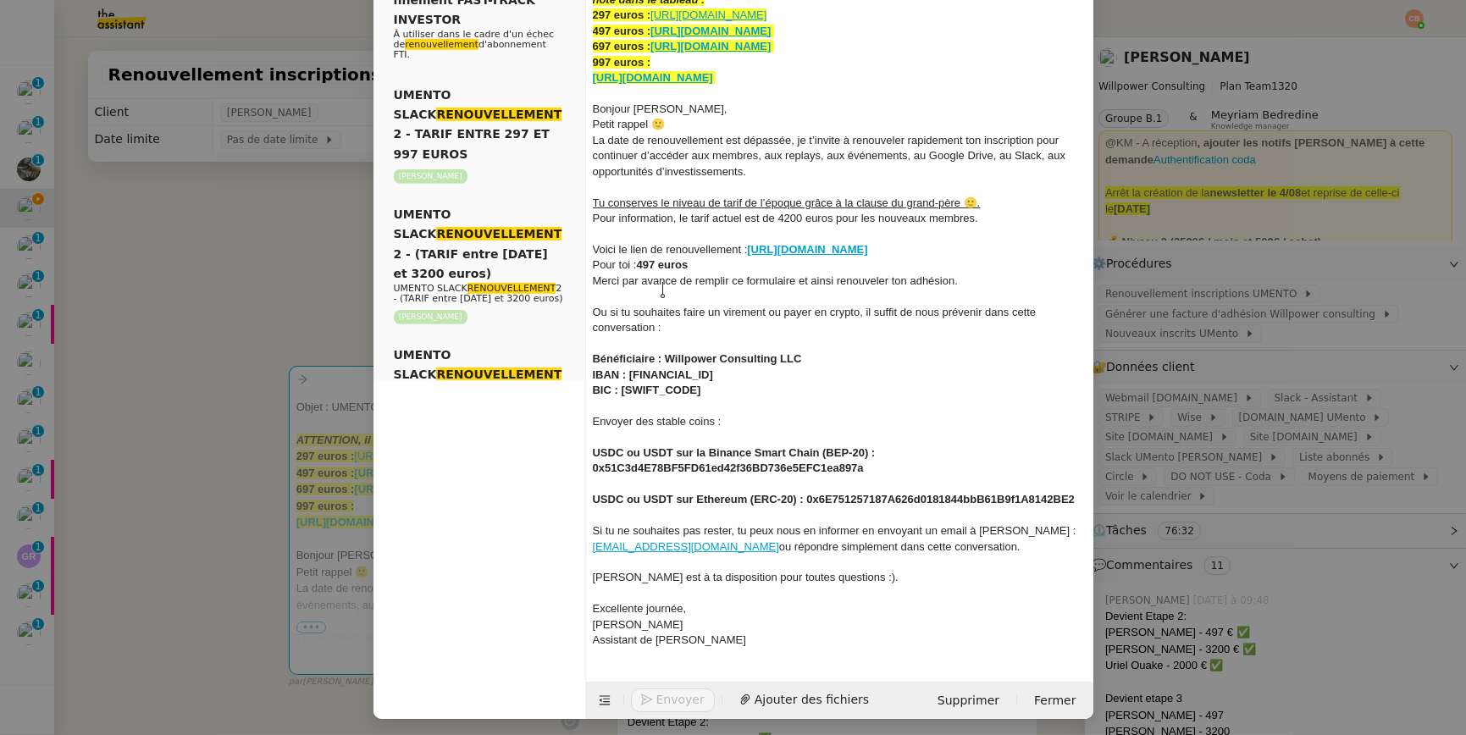
scroll to position [207, 0]
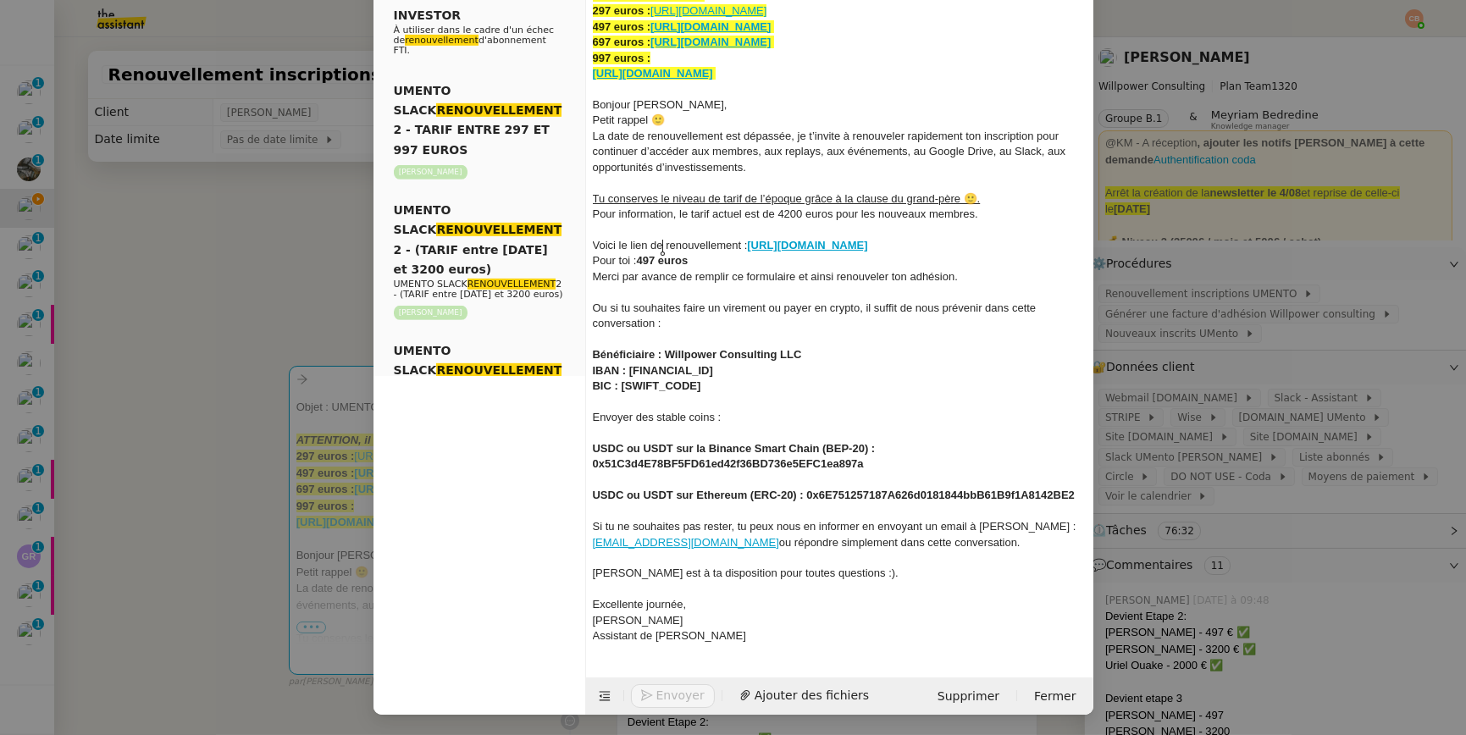
click at [840, 576] on div "Cédric est à ta disposition pour toutes questions :)." at bounding box center [840, 573] width 494 height 15
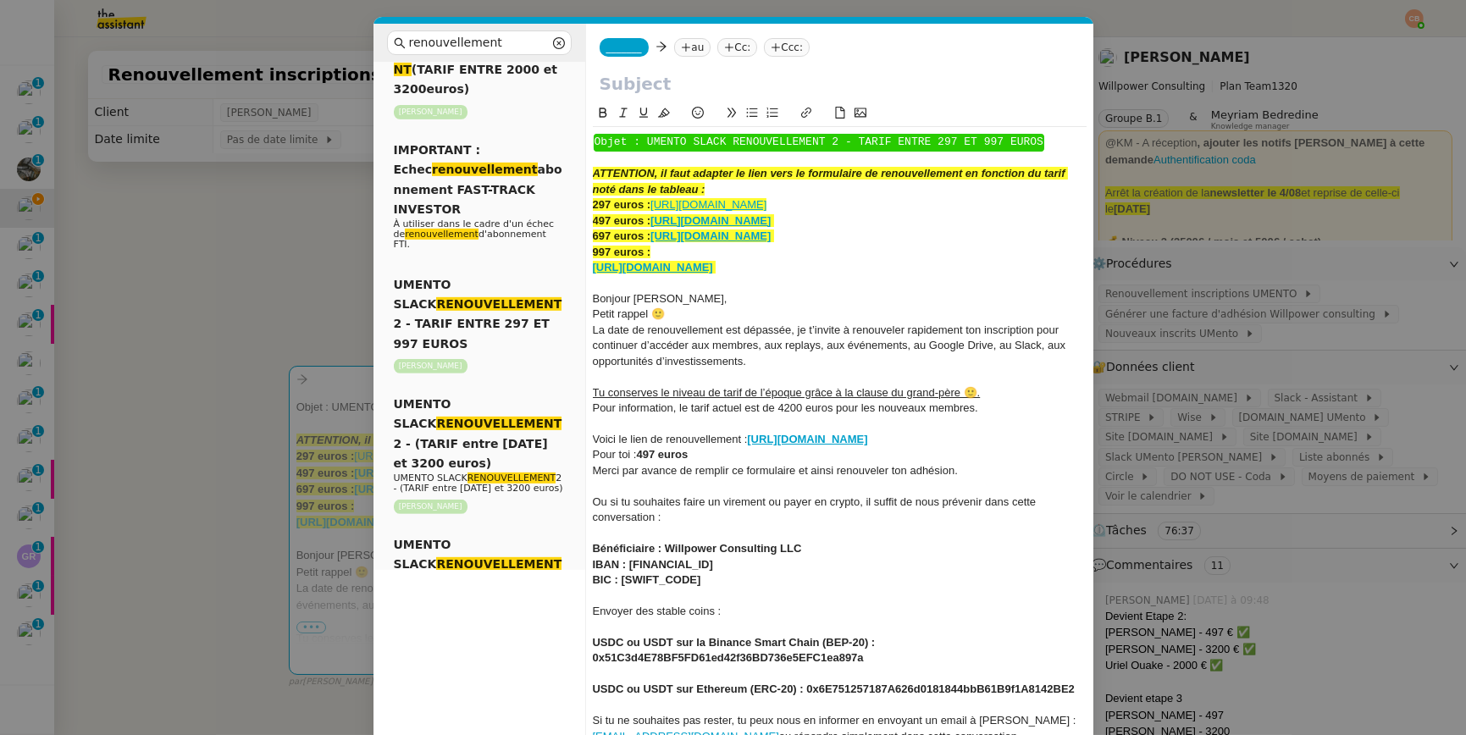
click at [692, 109] on icon at bounding box center [698, 113] width 12 height 12
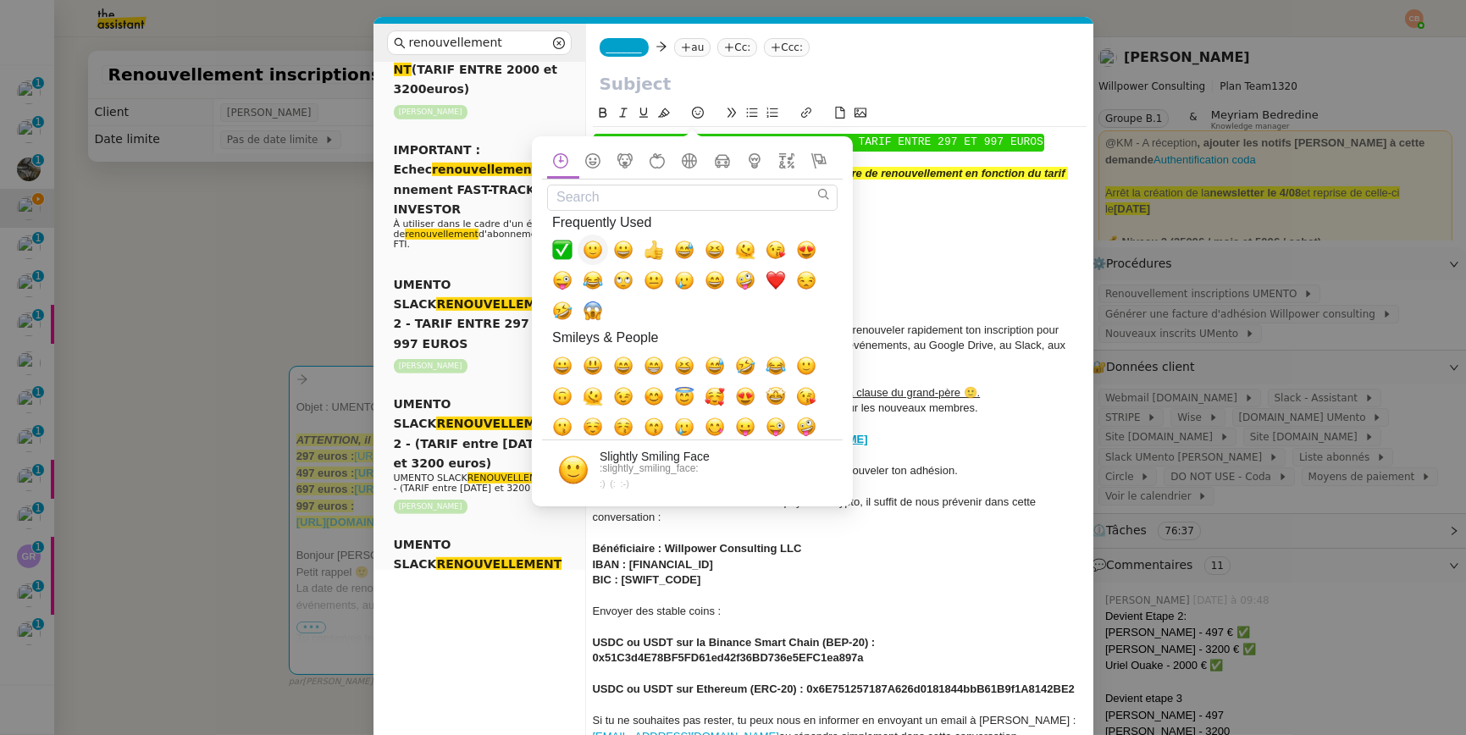
click at [597, 246] on span "🙂, slightly_smiling_face" at bounding box center [593, 250] width 20 height 20
click at [959, 323] on div "La date de renouvellement est dépassée, je t’invite à renouveler rapidement ton…" at bounding box center [840, 346] width 494 height 47
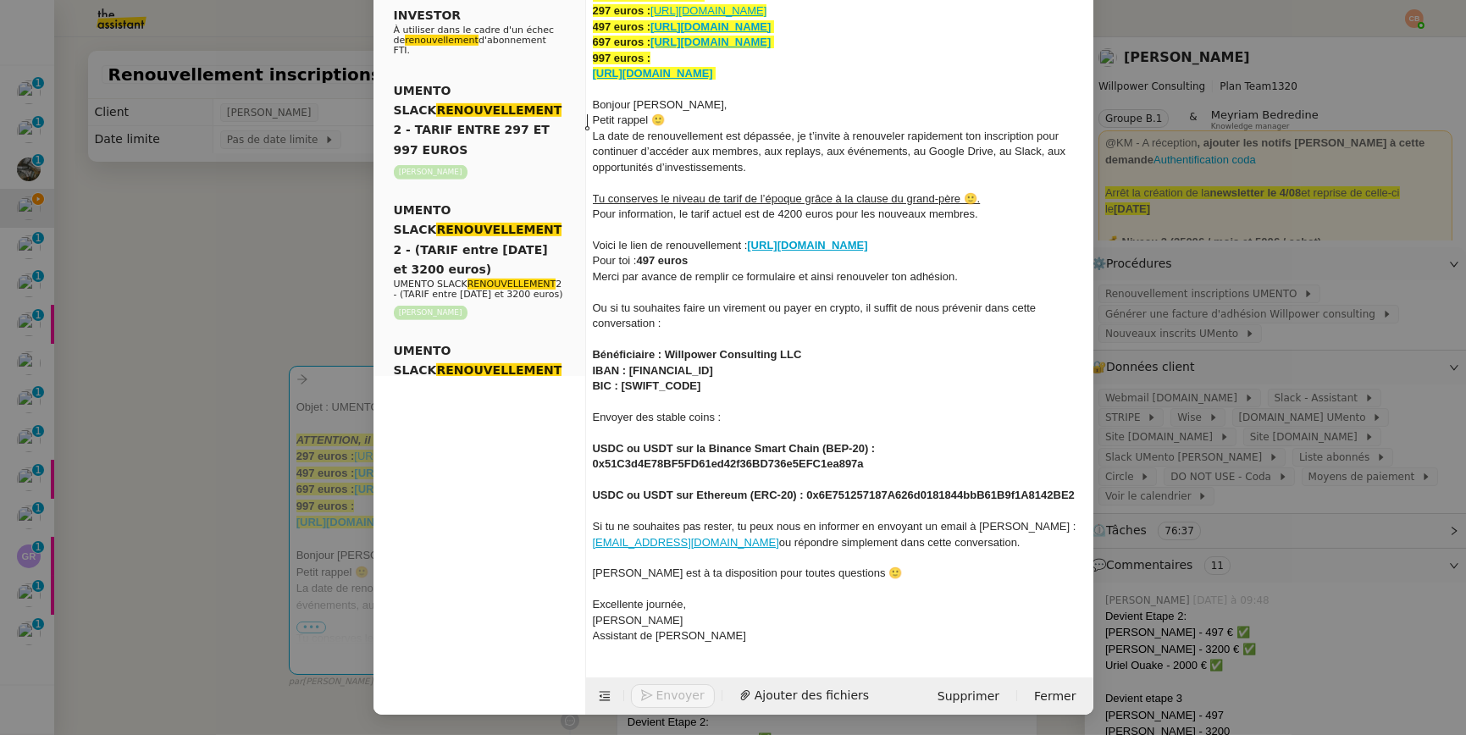
scroll to position [207, 0]
click at [662, 626] on div "[PERSON_NAME]" at bounding box center [840, 620] width 494 height 15
click at [631, 641] on span "Assistant de Cédric" at bounding box center [669, 635] width 153 height 13
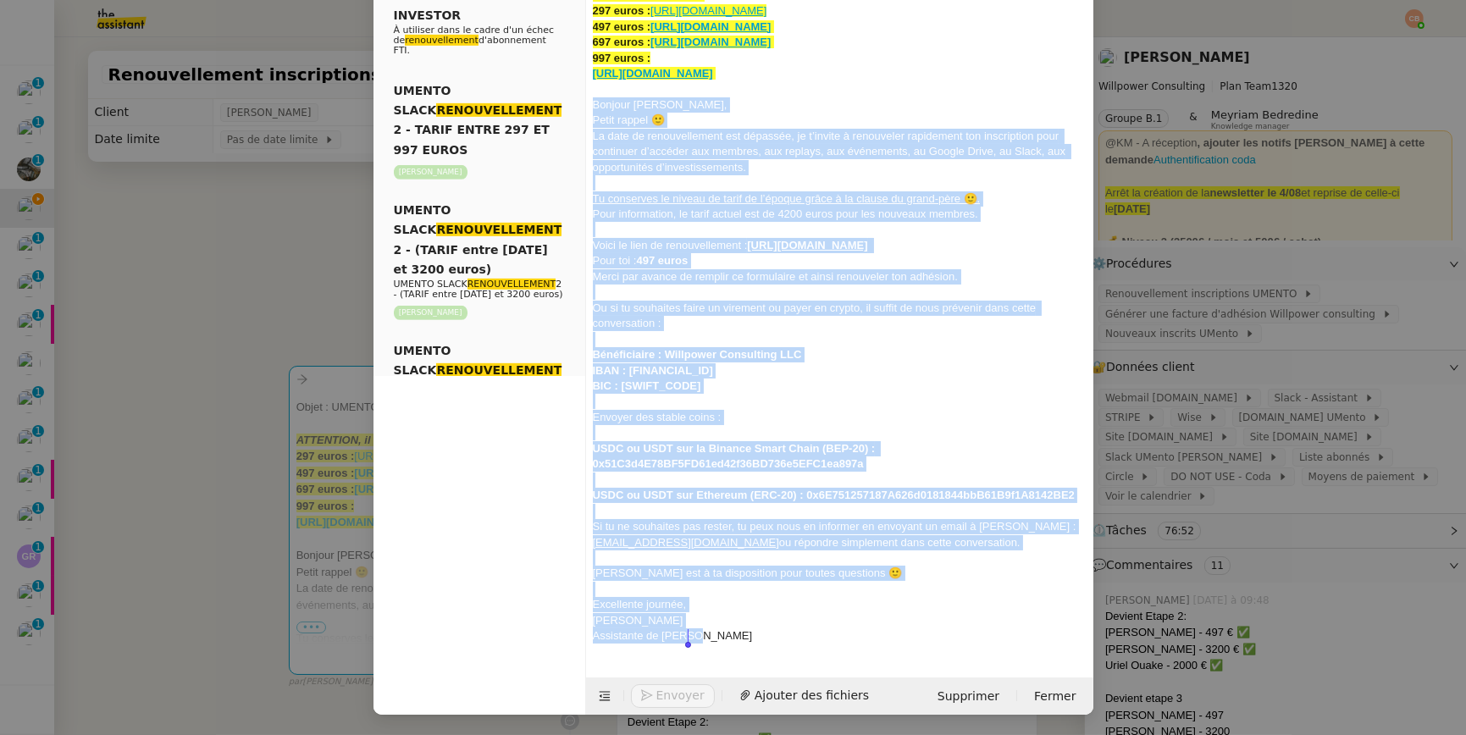
drag, startPoint x: 589, startPoint y: 299, endPoint x: 815, endPoint y: 638, distance: 406.8
click at [815, 638] on div "﻿ Objet : UMENTO SLACK RENOUVELLEMENT 2 - TARIF ENTRE 297 ET 997 EUROS ﻿ ATTENT…" at bounding box center [840, 291] width 494 height 717
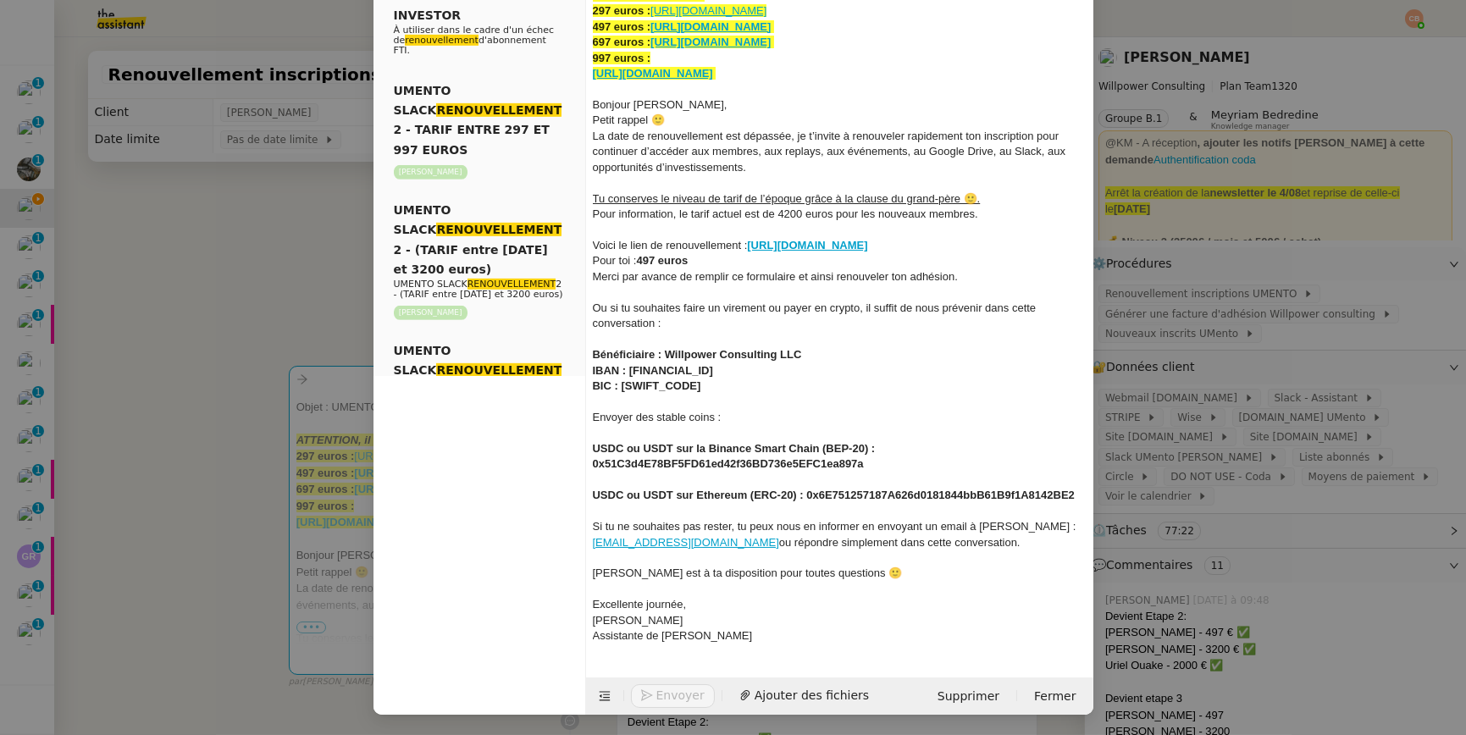
click at [276, 240] on nz-modal-container "renouvellement Service Renouvellement FTI aucun abonnement actif sur Stripe der…" at bounding box center [733, 367] width 1466 height 735
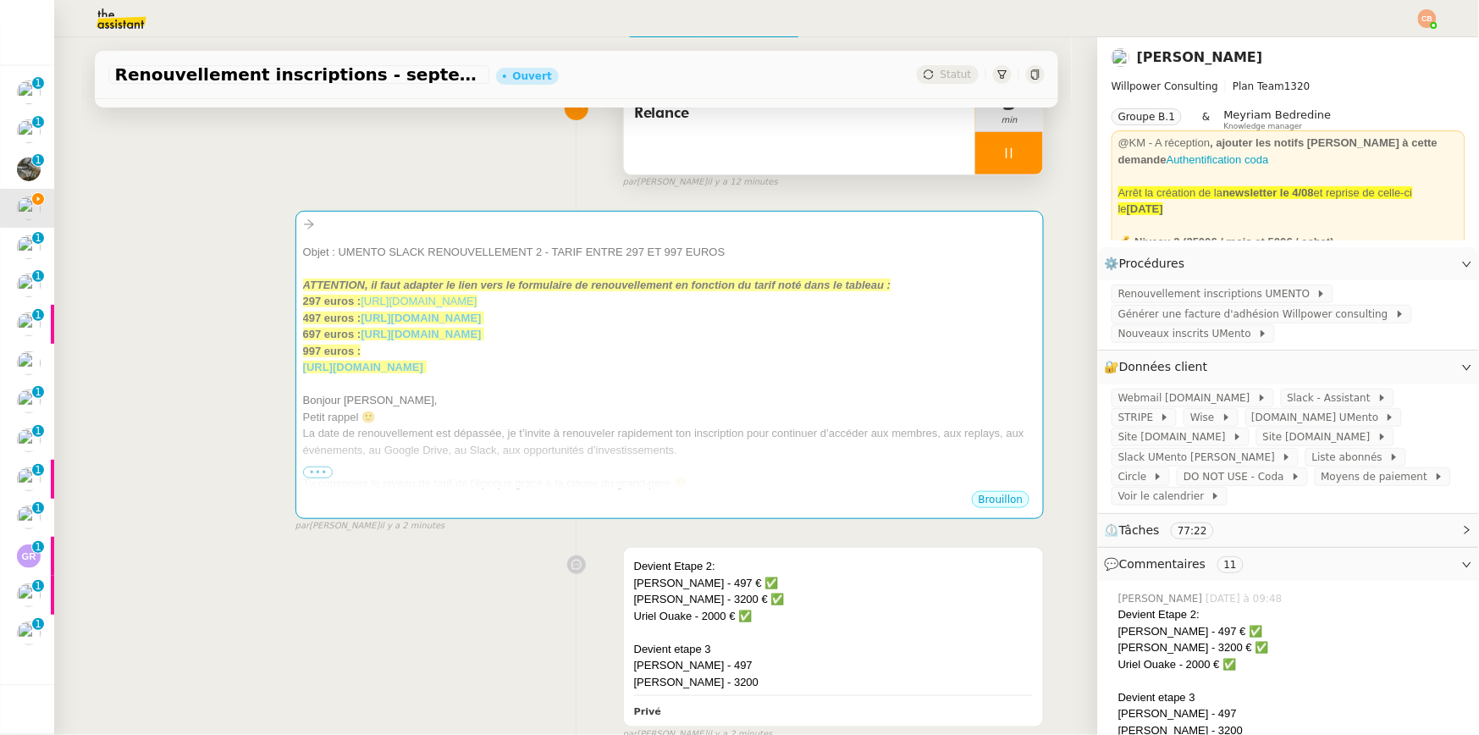
scroll to position [283, 0]
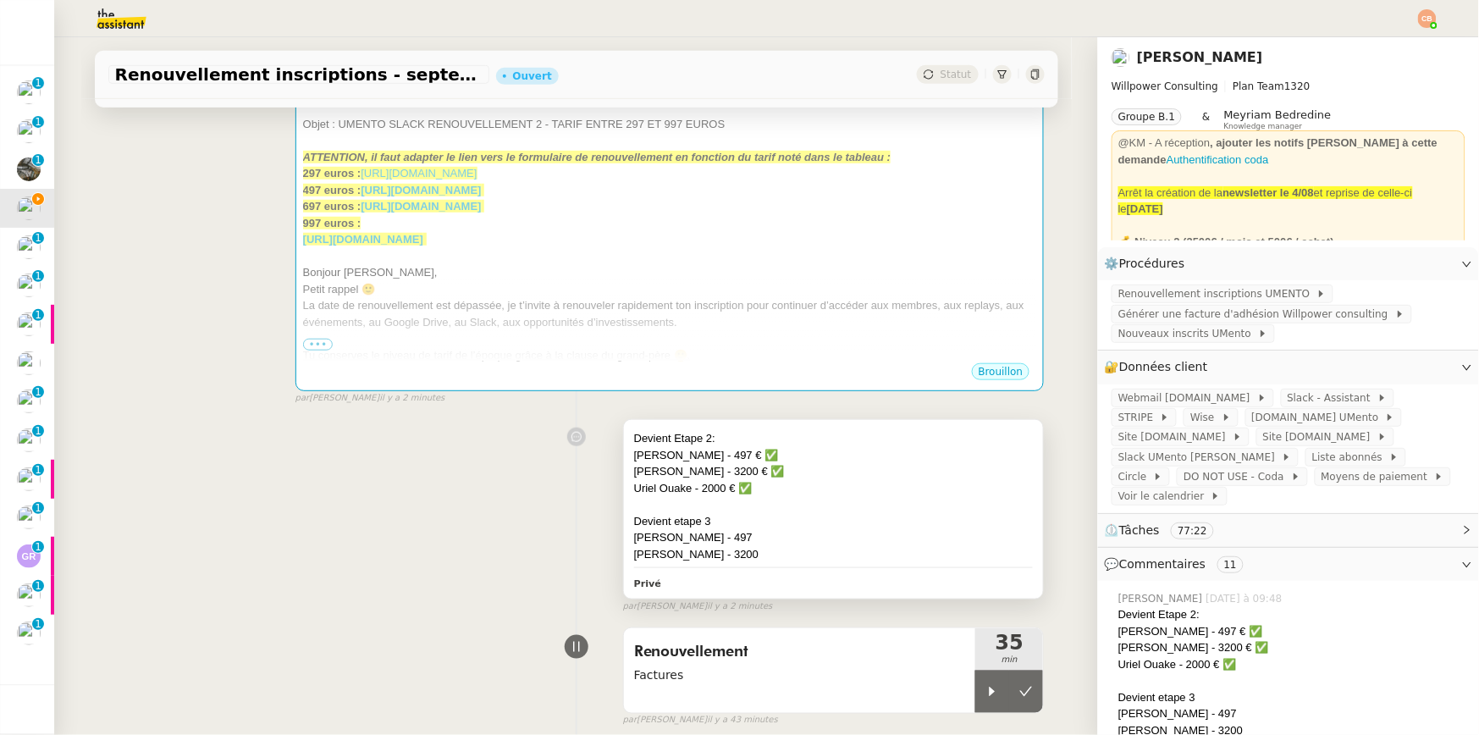
click at [789, 498] on div at bounding box center [834, 504] width 400 height 17
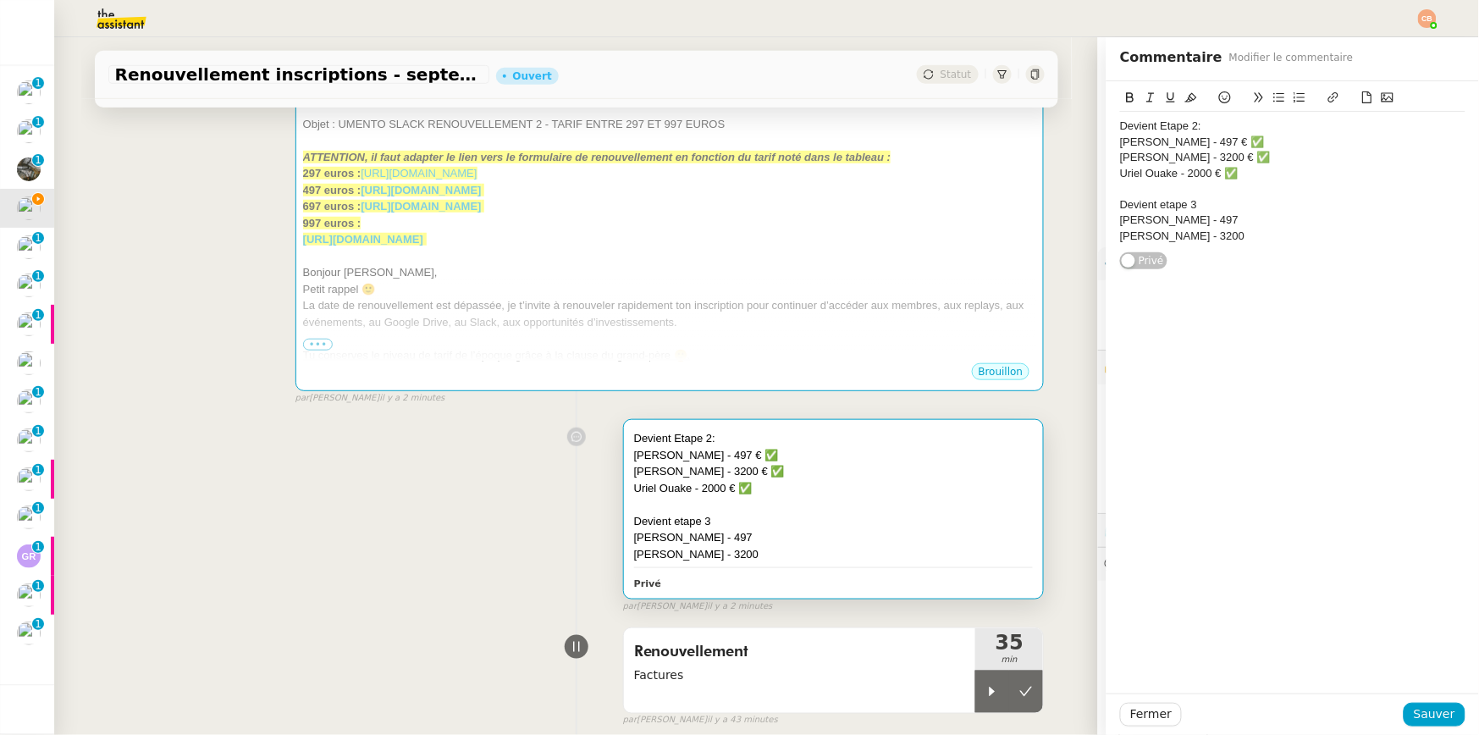
click at [1227, 218] on div "Gwenael Gellec - 497" at bounding box center [1292, 220] width 345 height 15
click at [1219, 94] on icon at bounding box center [1225, 97] width 12 height 12
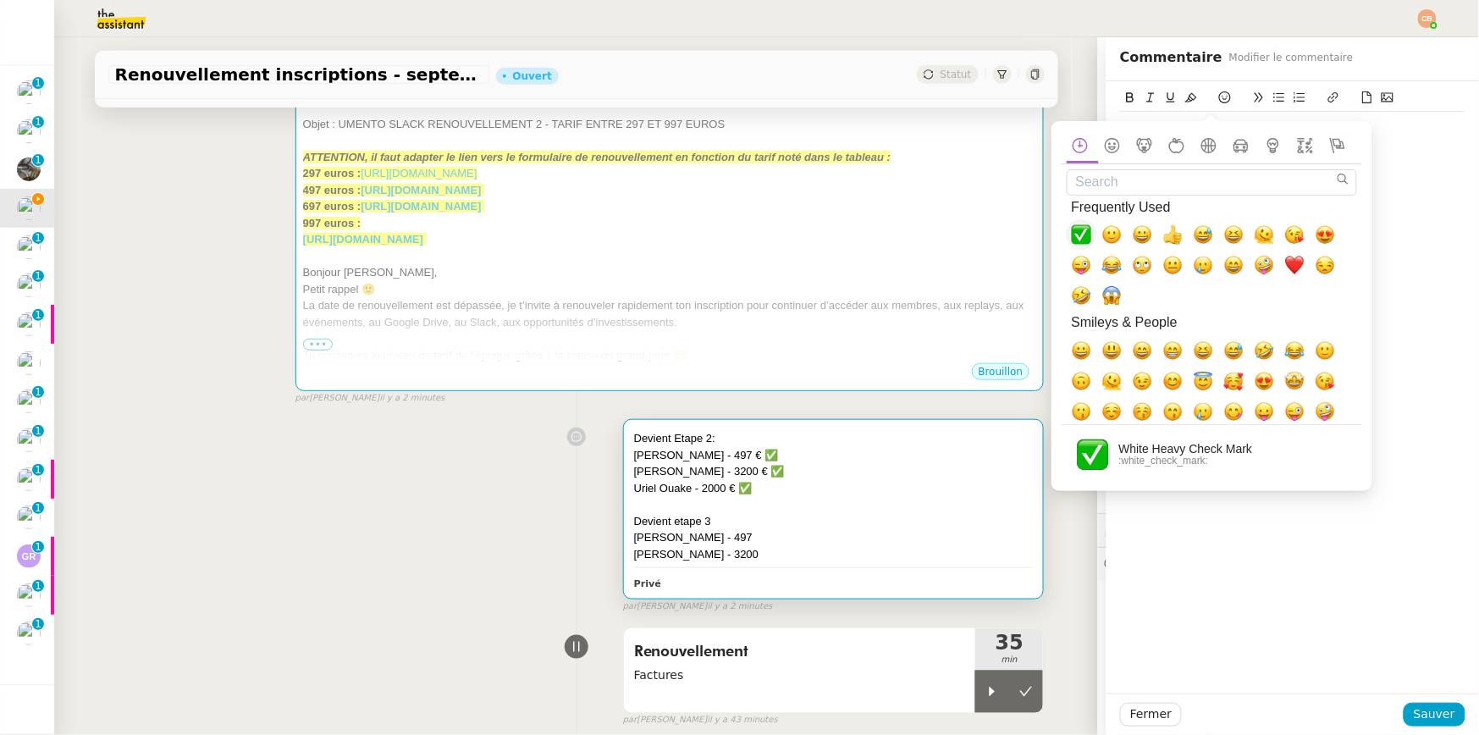
click at [1078, 230] on span "✅, white_check_mark" at bounding box center [1082, 234] width 20 height 20
click at [1354, 162] on div "Thibaud Barbotin - 3200 € ✅" at bounding box center [1292, 157] width 345 height 15
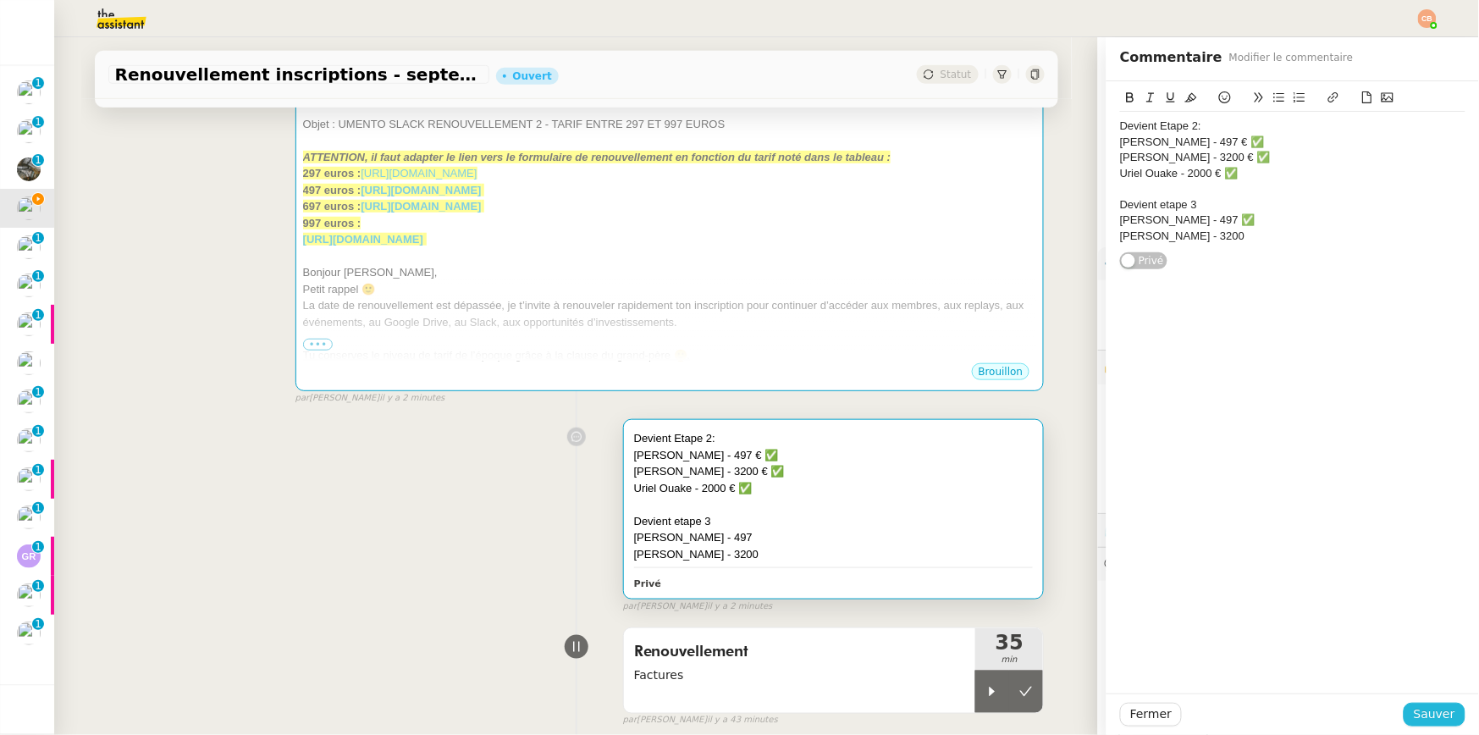
click at [1354, 708] on span "Sauver" at bounding box center [1434, 714] width 41 height 19
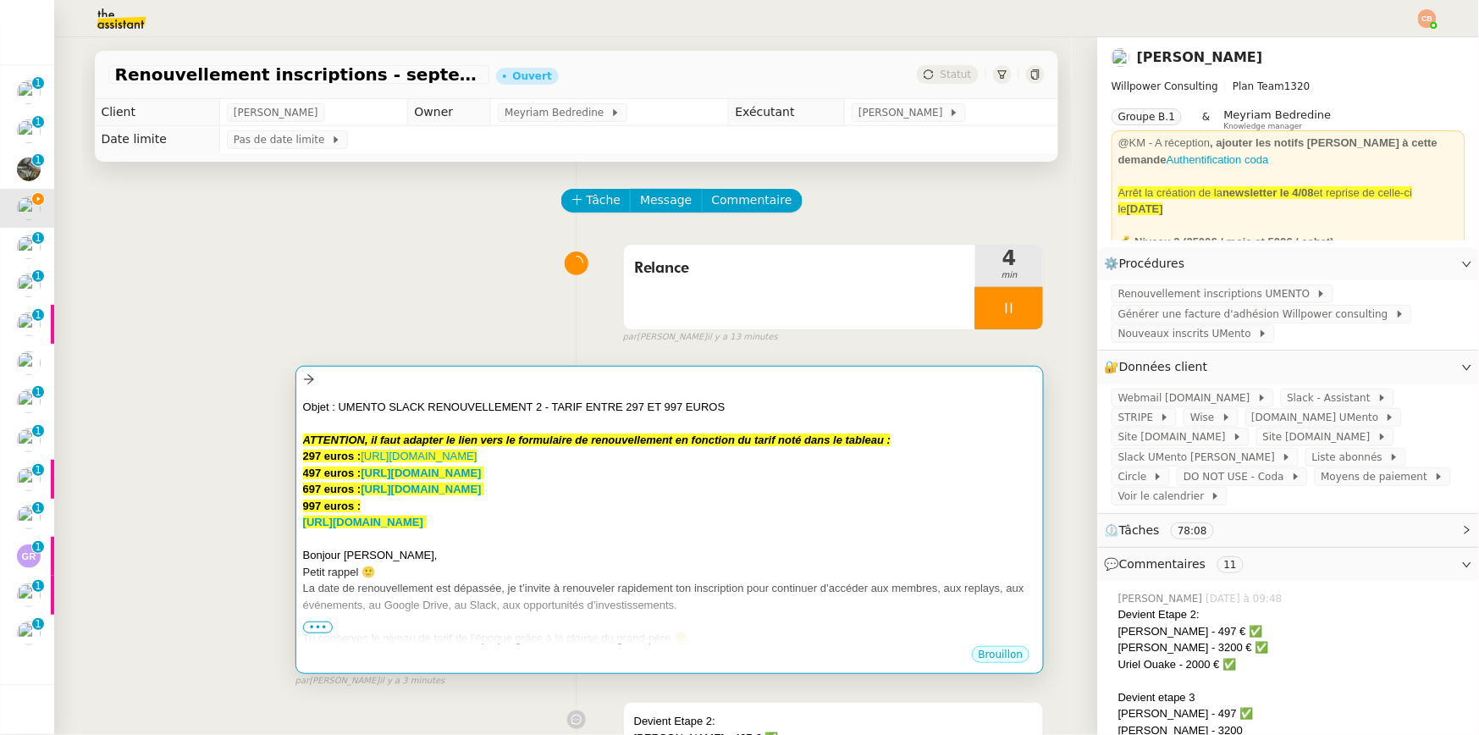
click at [931, 430] on div at bounding box center [670, 423] width 734 height 17
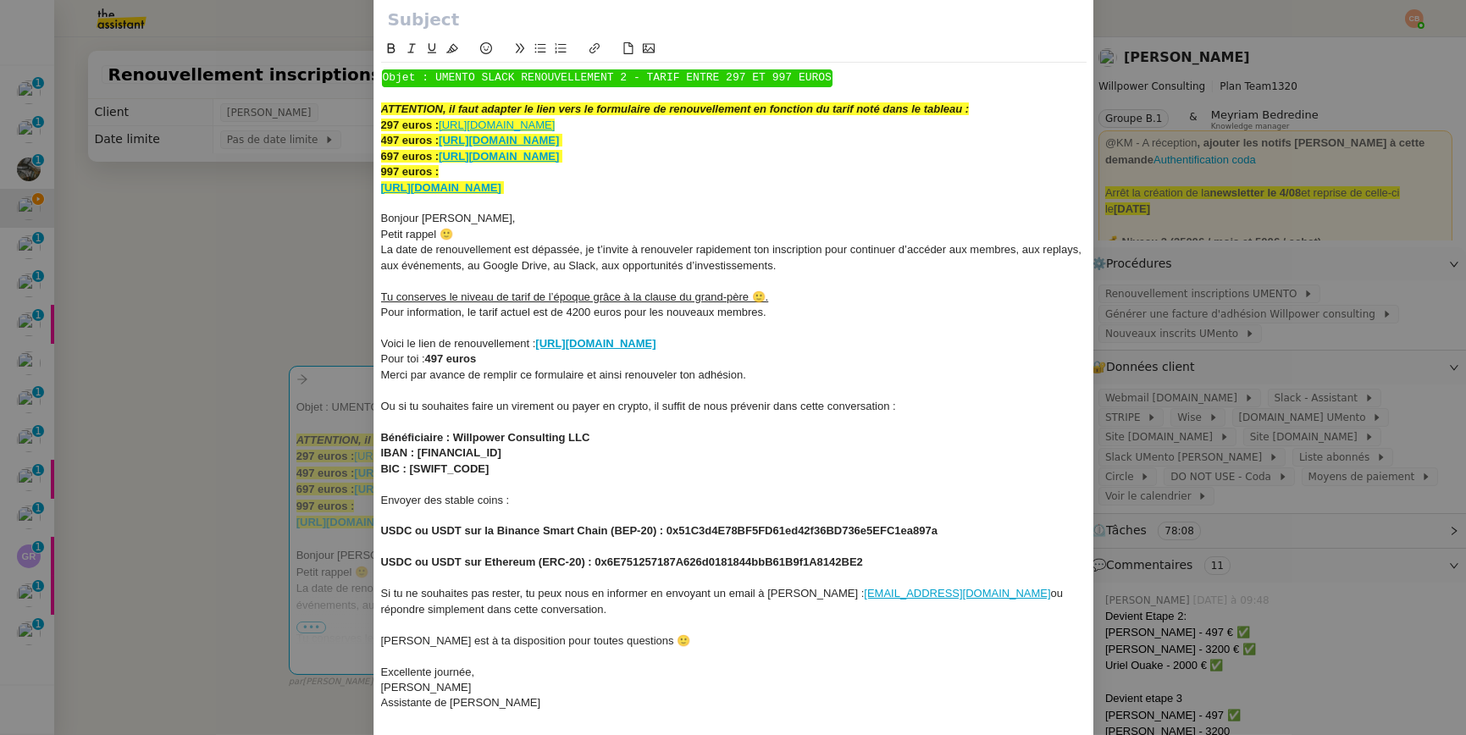
scroll to position [130, 0]
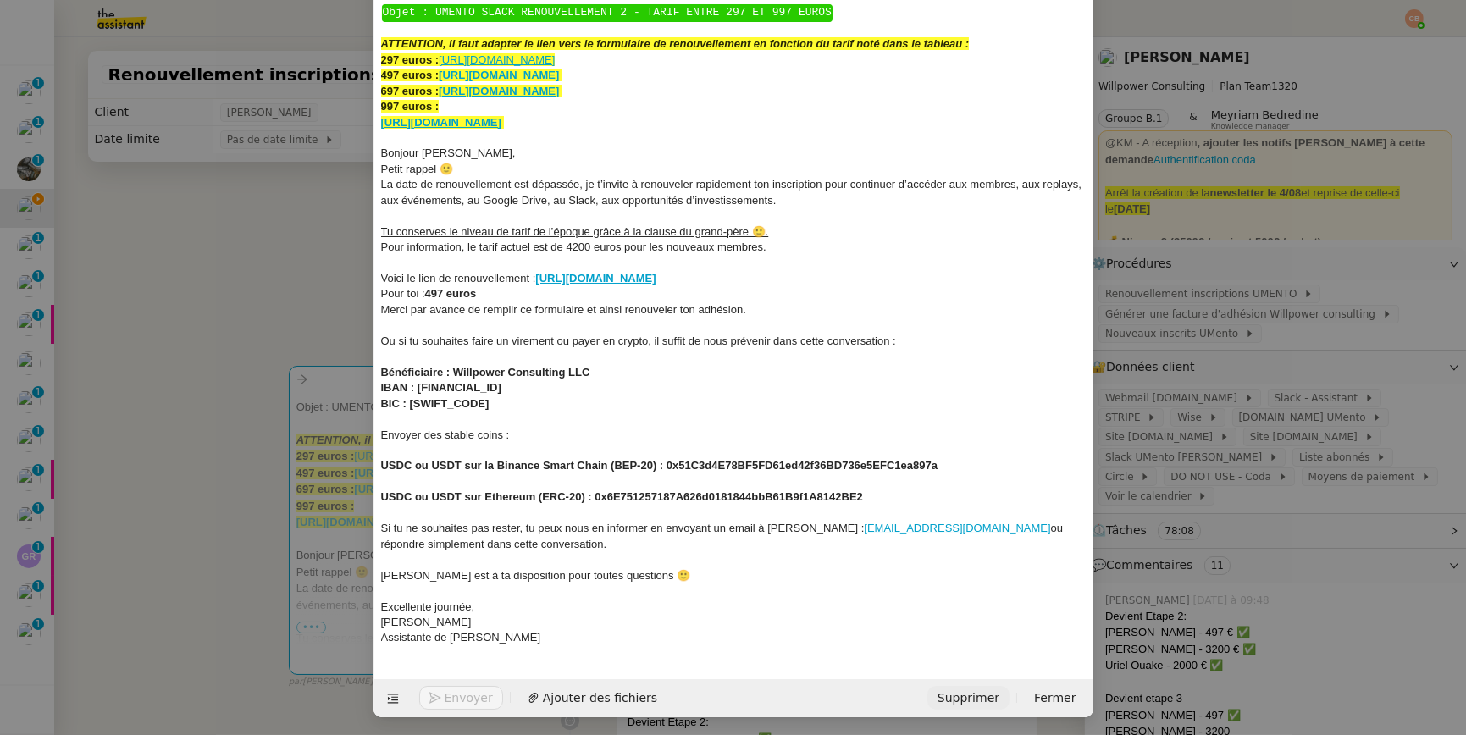
click at [951, 694] on span "Supprimer" at bounding box center [968, 697] width 62 height 19
click at [1111, 654] on span "OK" at bounding box center [1119, 651] width 17 height 17
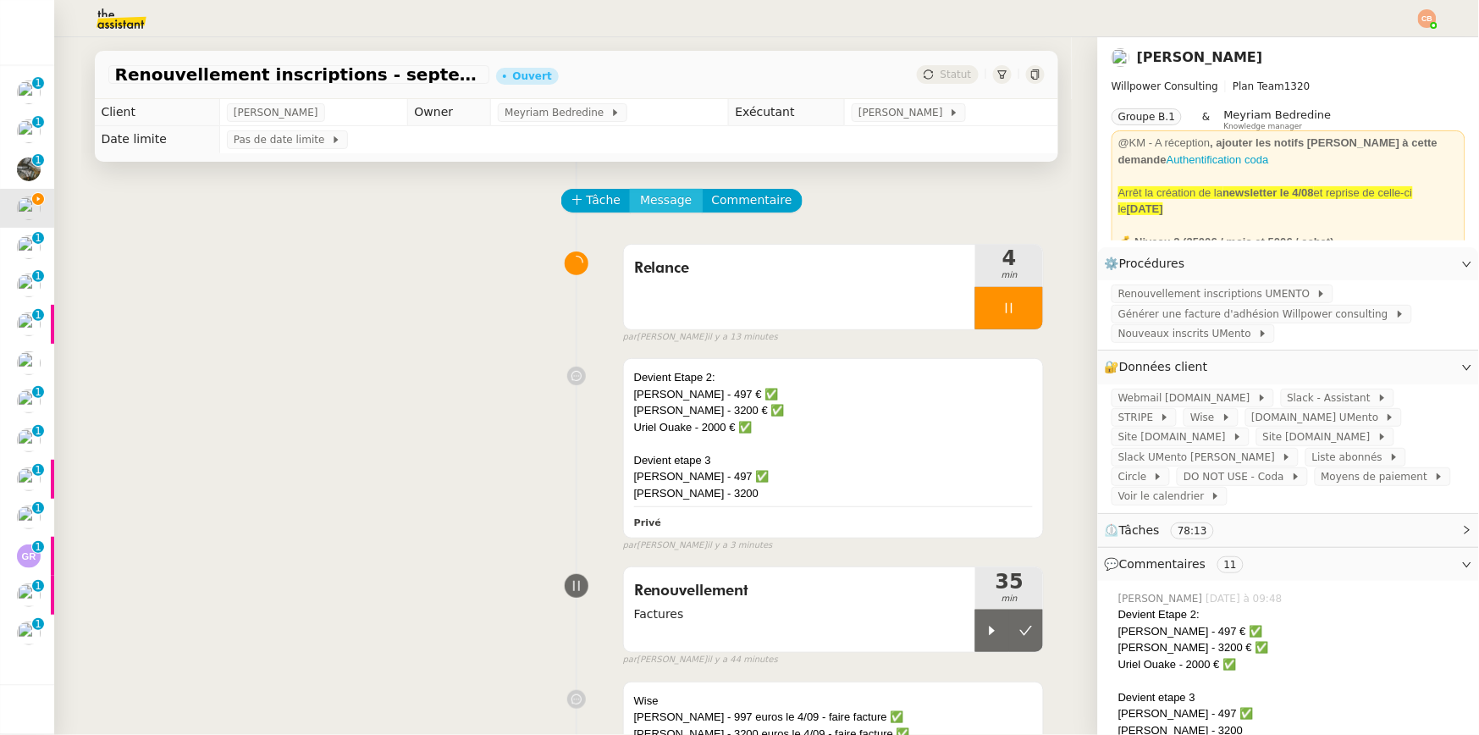
click at [661, 199] on span "Message" at bounding box center [666, 200] width 52 height 19
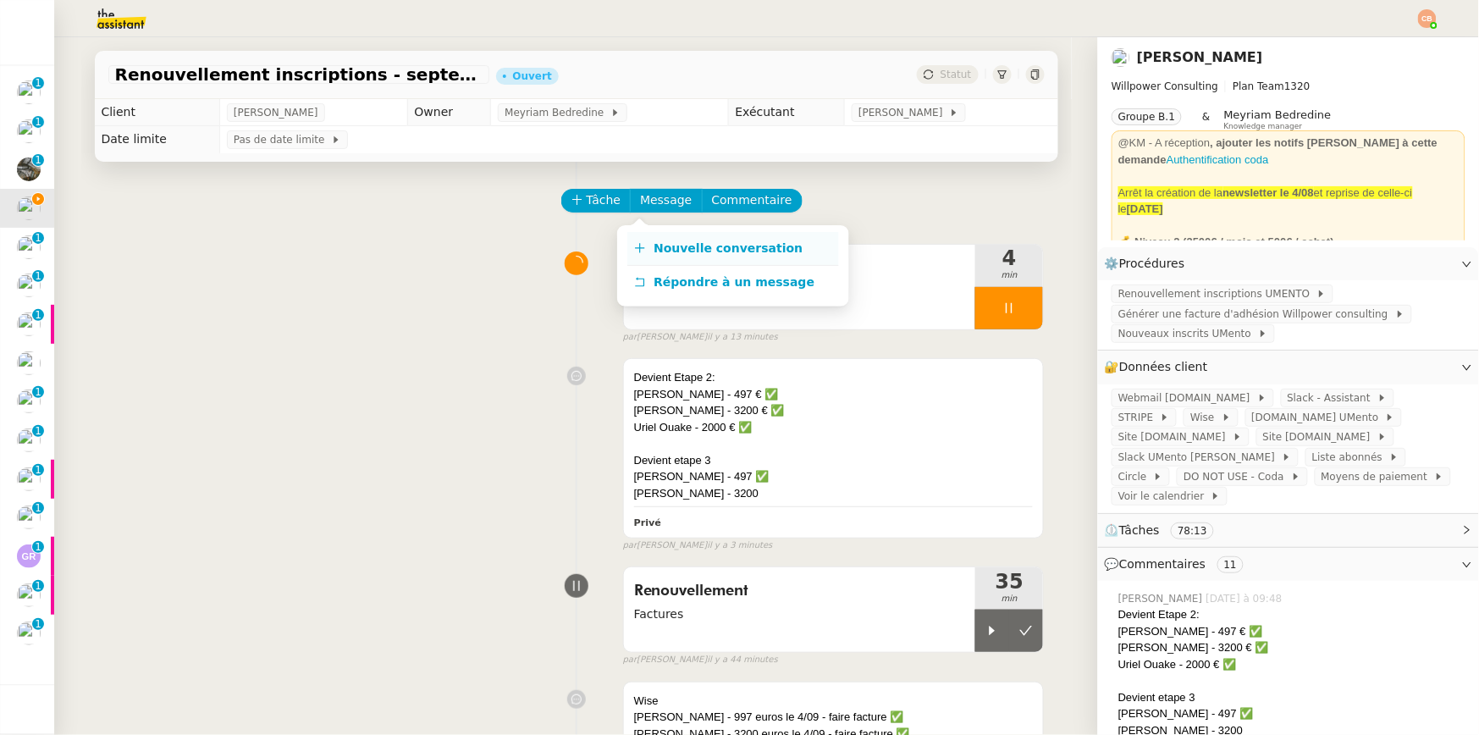
click at [671, 244] on span "Nouvelle conversation" at bounding box center [728, 248] width 149 height 14
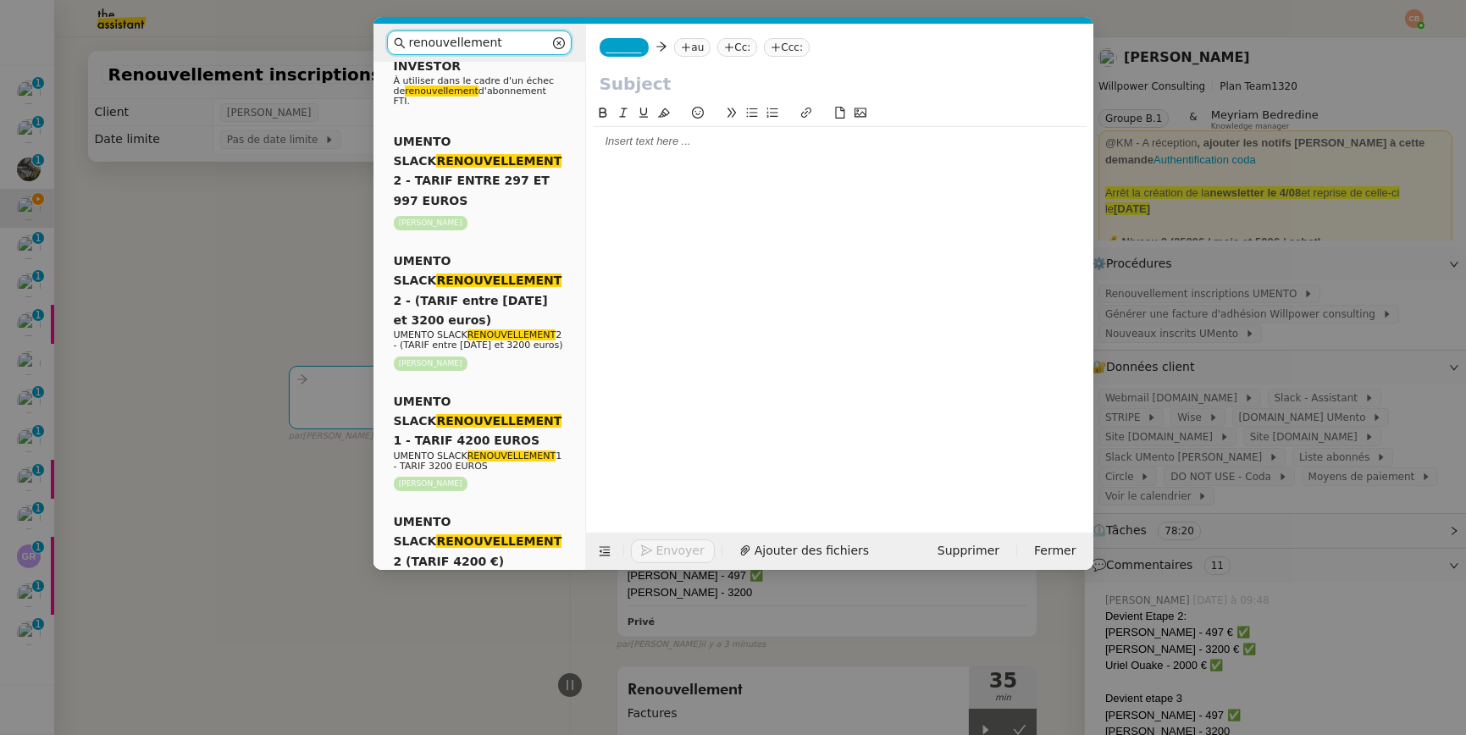
scroll to position [1628, 0]
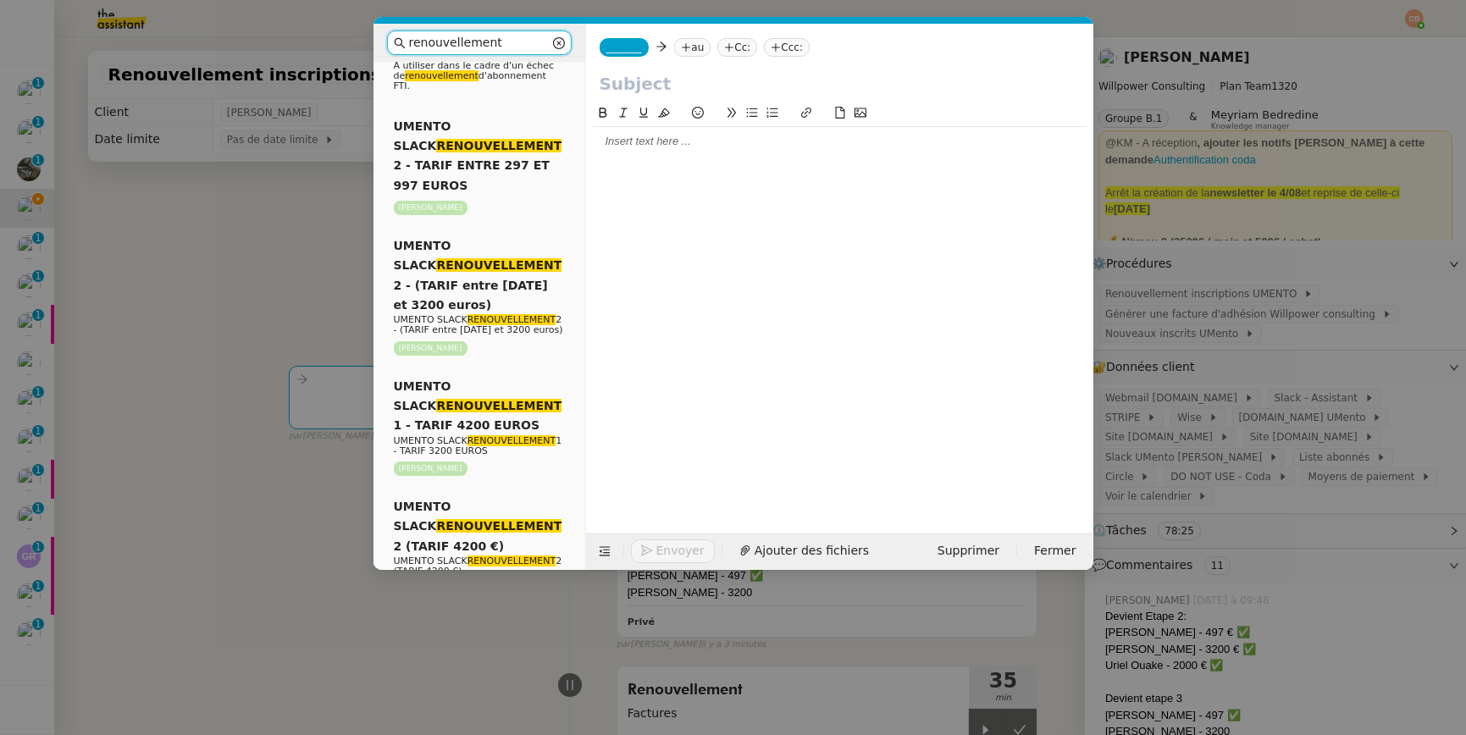
type input "renouvellement"
click at [473, 304] on span "UMENTO SLACK RENOUVELLEMENT 2 - (TARIF entre 2000 et 3200 euros)" at bounding box center [478, 275] width 169 height 73
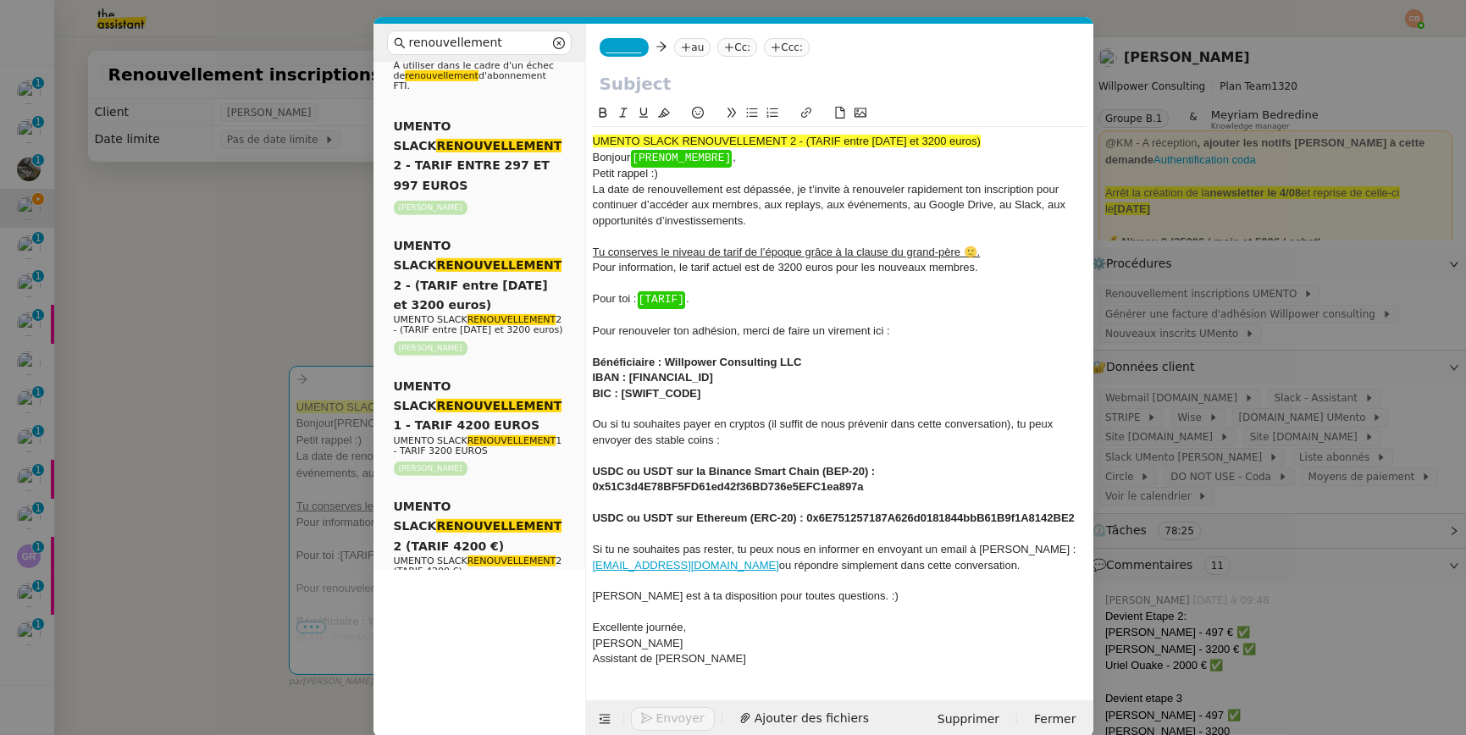
click at [753, 158] on div "Bonjour ﻿ [PRENOM_MEMBRE] ﻿ ," at bounding box center [840, 158] width 494 height 16
click at [685, 169] on div "Petit rappel :)" at bounding box center [840, 172] width 494 height 15
click at [698, 108] on icon at bounding box center [698, 113] width 12 height 12
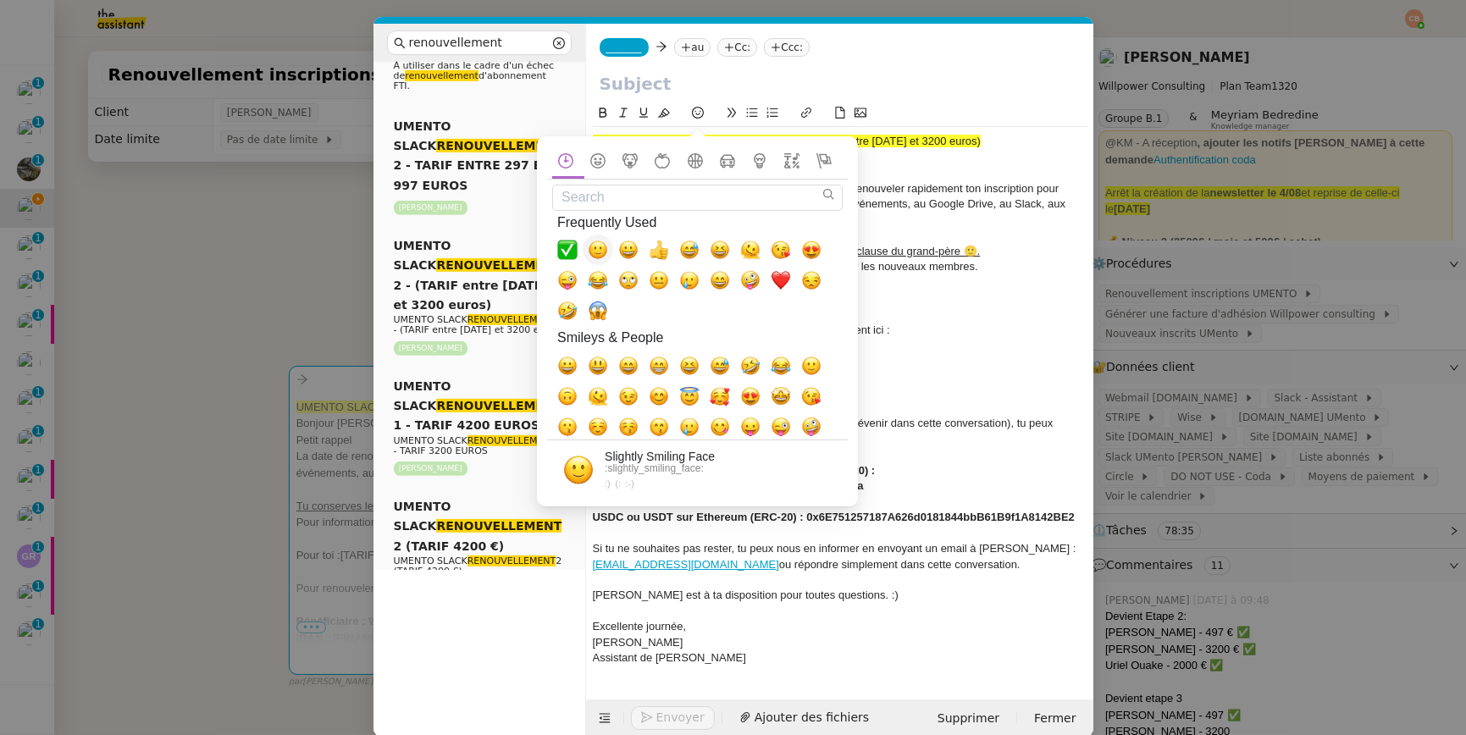
click at [598, 246] on span "🙂, slightly_smiling_face" at bounding box center [598, 250] width 20 height 20
click at [898, 202] on span "La date de renouvellement est dépassée, je t’invite à renouveler rapidement ton…" at bounding box center [831, 204] width 476 height 44
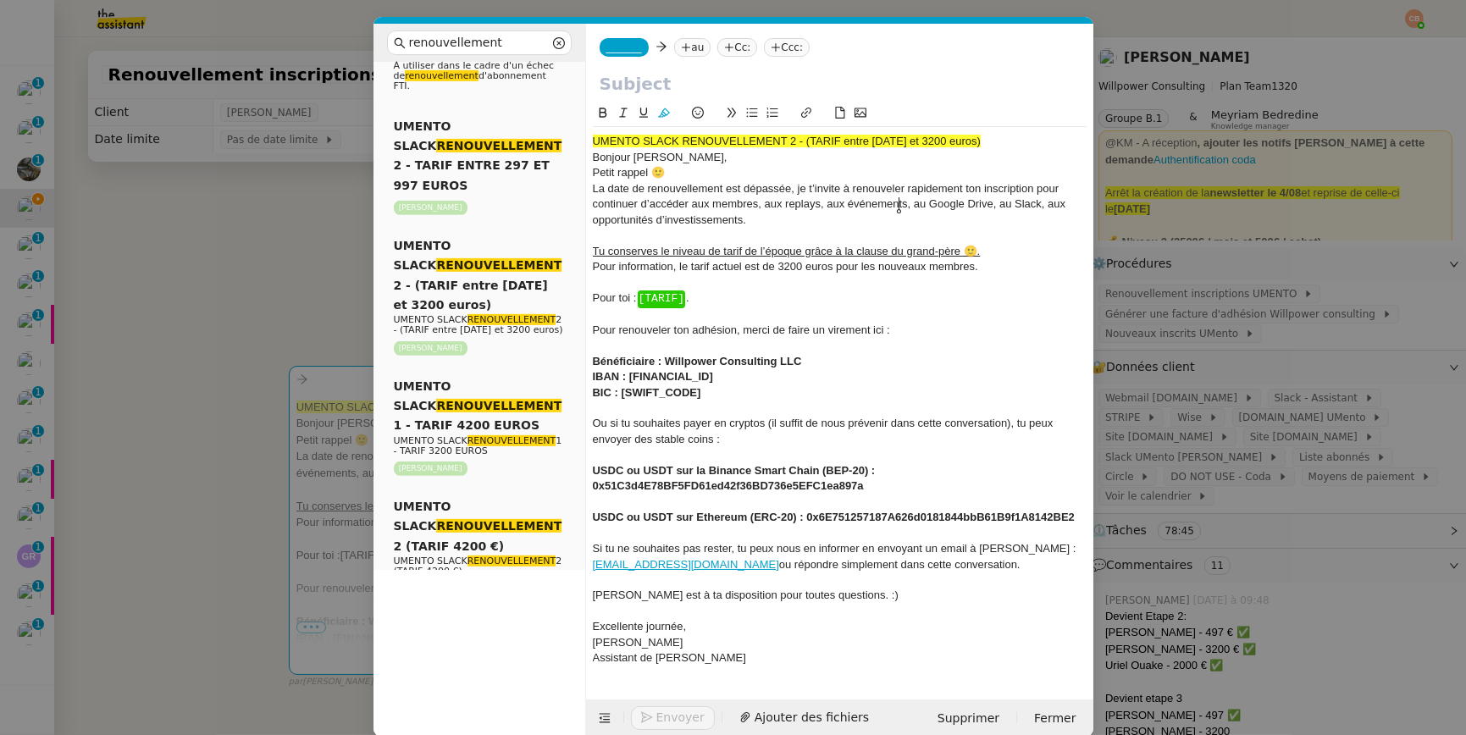
click at [786, 267] on span "Pour information, le tarif actuel est de 3200 euros pour les nouveaux membres." at bounding box center [785, 266] width 385 height 13
click at [731, 300] on div "Pour toi : ﻿ [TARIF] ﻿ ." at bounding box center [840, 298] width 494 height 16
drag, startPoint x: 640, startPoint y: 300, endPoint x: 686, endPoint y: 231, distance: 82.4
click at [729, 300] on div "Pour toi : 3200 euros" at bounding box center [840, 297] width 494 height 15
click at [601, 110] on icon at bounding box center [603, 113] width 12 height 12
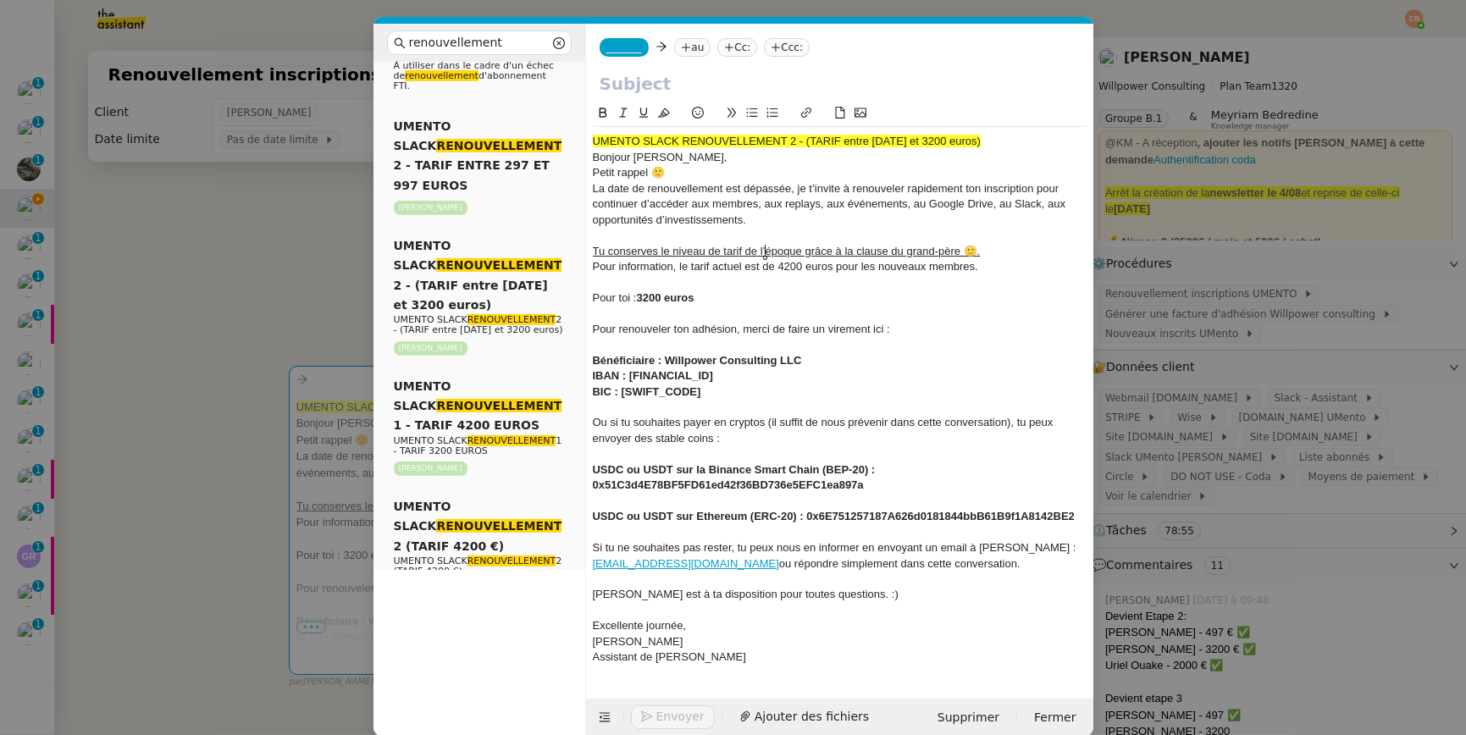
click at [765, 249] on u "Tu conserves le niveau de tarif de l’époque grâce à la clause du grand-père 🙂." at bounding box center [787, 251] width 388 height 13
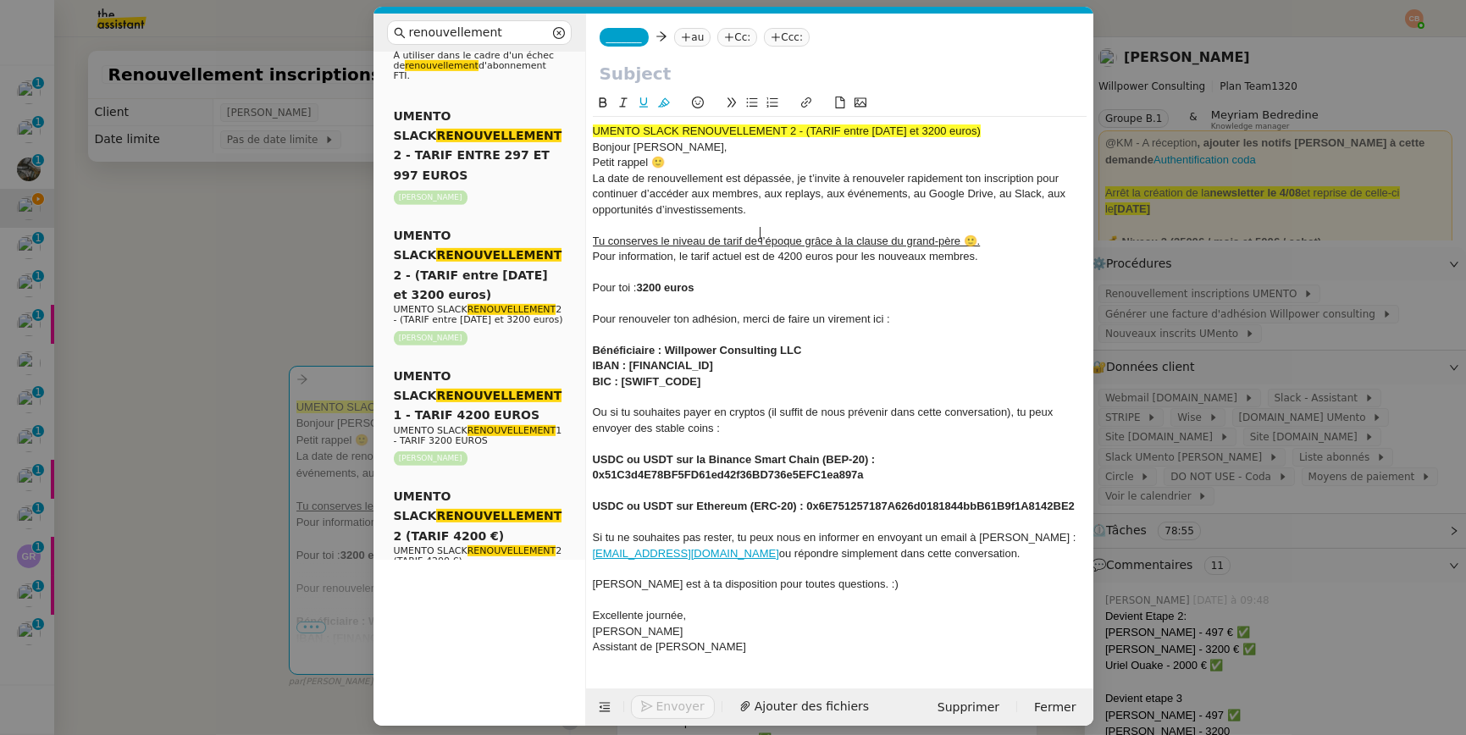
scroll to position [20, 0]
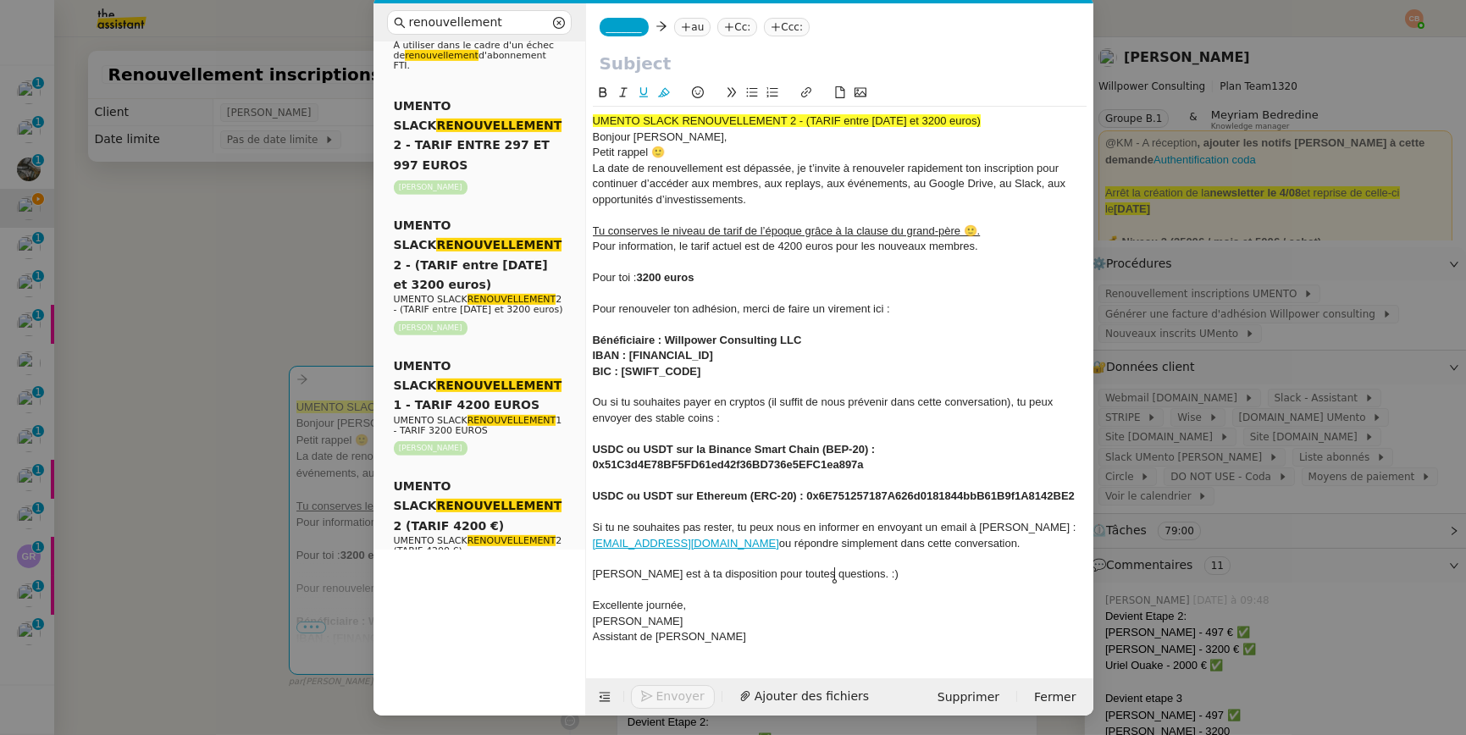
click at [840, 576] on div "Cédric est à ta disposition pour toutes questions. :)" at bounding box center [840, 573] width 494 height 15
click at [693, 88] on icon at bounding box center [698, 92] width 12 height 12
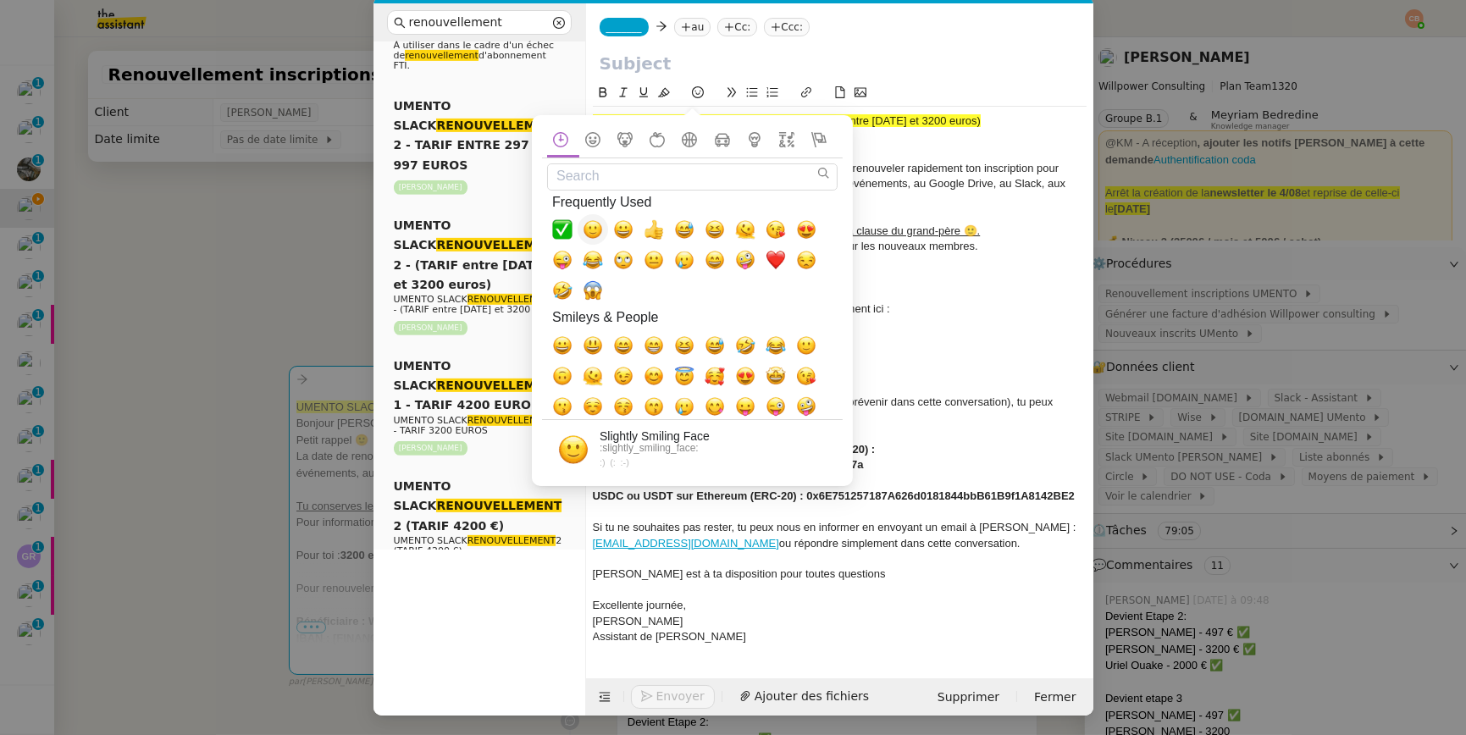
click at [593, 230] on span "🙂, slightly_smiling_face" at bounding box center [593, 229] width 20 height 20
click at [881, 205] on div "La date de renouvellement est dépassée, je t’invite à renouveler rapidement ton…" at bounding box center [840, 184] width 494 height 47
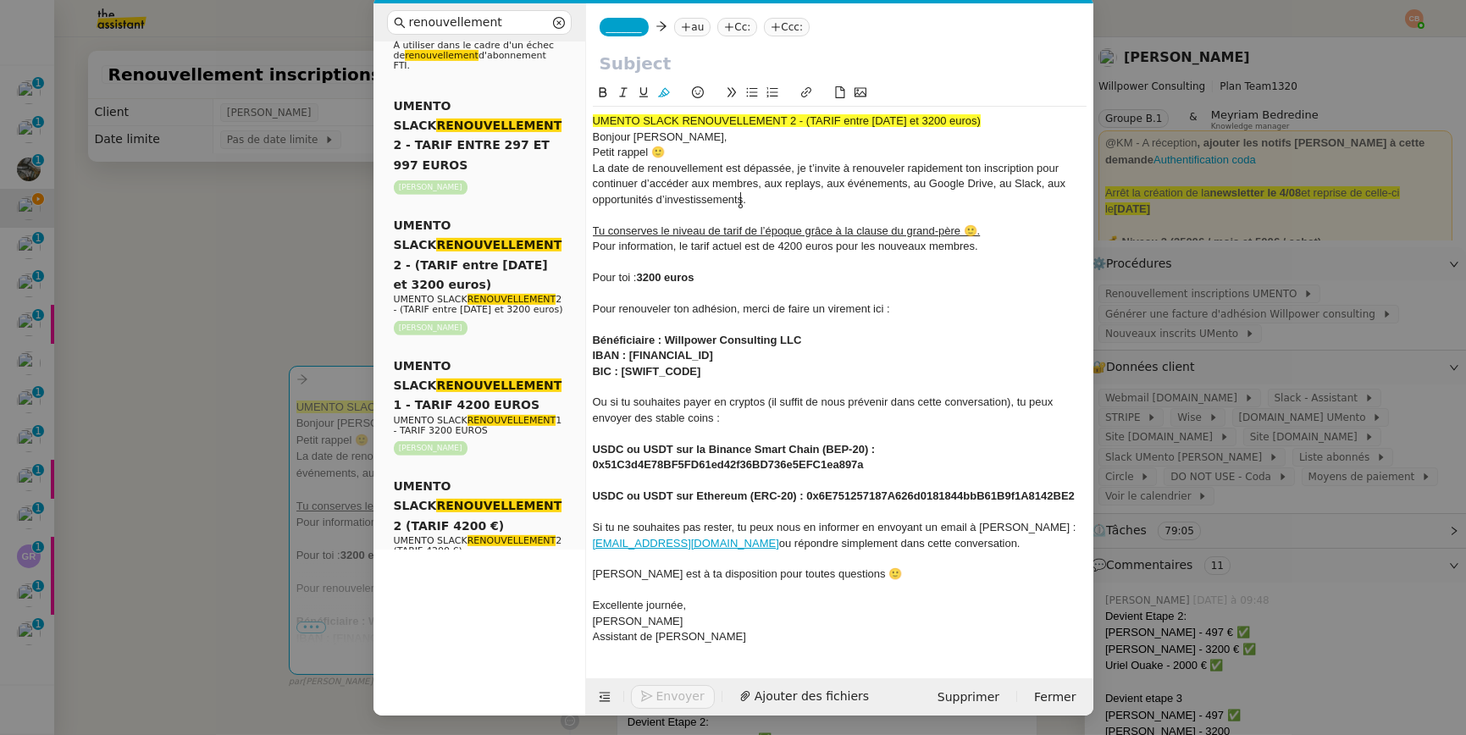
click at [634, 625] on div "[PERSON_NAME]" at bounding box center [840, 621] width 494 height 15
click at [634, 644] on div "UMENTO SLACK RENOUVELLEMENT 2 - (TARIF entre 2000 et 3200 euros) Bonjour Rebecc…" at bounding box center [840, 379] width 494 height 544
click at [633, 642] on lpop-circle at bounding box center [635, 650] width 16 height 16
click at [632, 637] on span "Assistant de Cédric" at bounding box center [669, 636] width 153 height 13
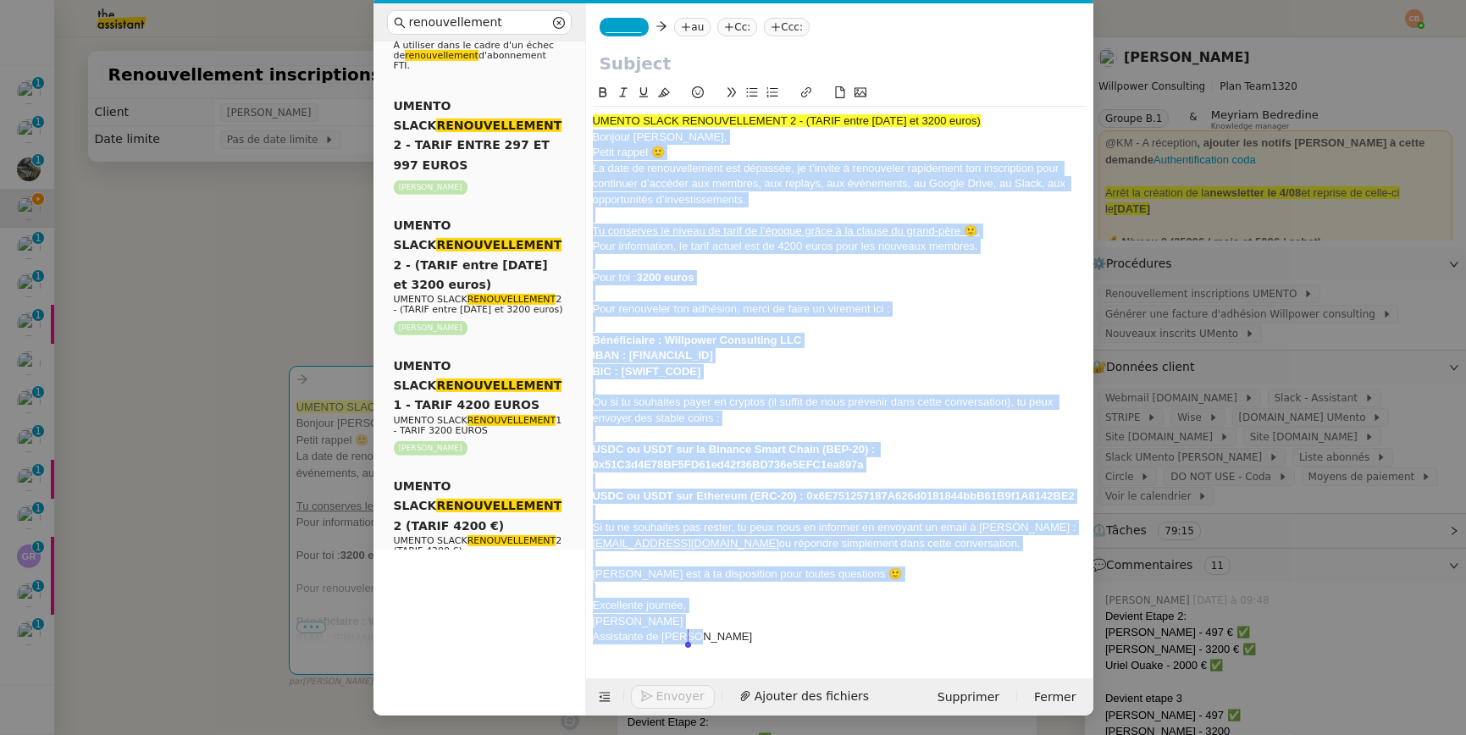
drag, startPoint x: 589, startPoint y: 140, endPoint x: 828, endPoint y: 671, distance: 582.2
click at [828, 671] on form "_______ au Cc: Ccc: UMENTO SLACK RENOUVELLEMENT 2 - (TARIF entre 2000 et 3200 e…" at bounding box center [839, 359] width 508 height 712
copy div "Bonjour Rebecca, Petit rappel 🙂 La date de renouvellement est dépassée, je t’in…"
click at [283, 275] on nz-modal-container "renouvellement Service Renouvellement FTI aucun abonnement actif sur Stripe der…" at bounding box center [733, 367] width 1466 height 735
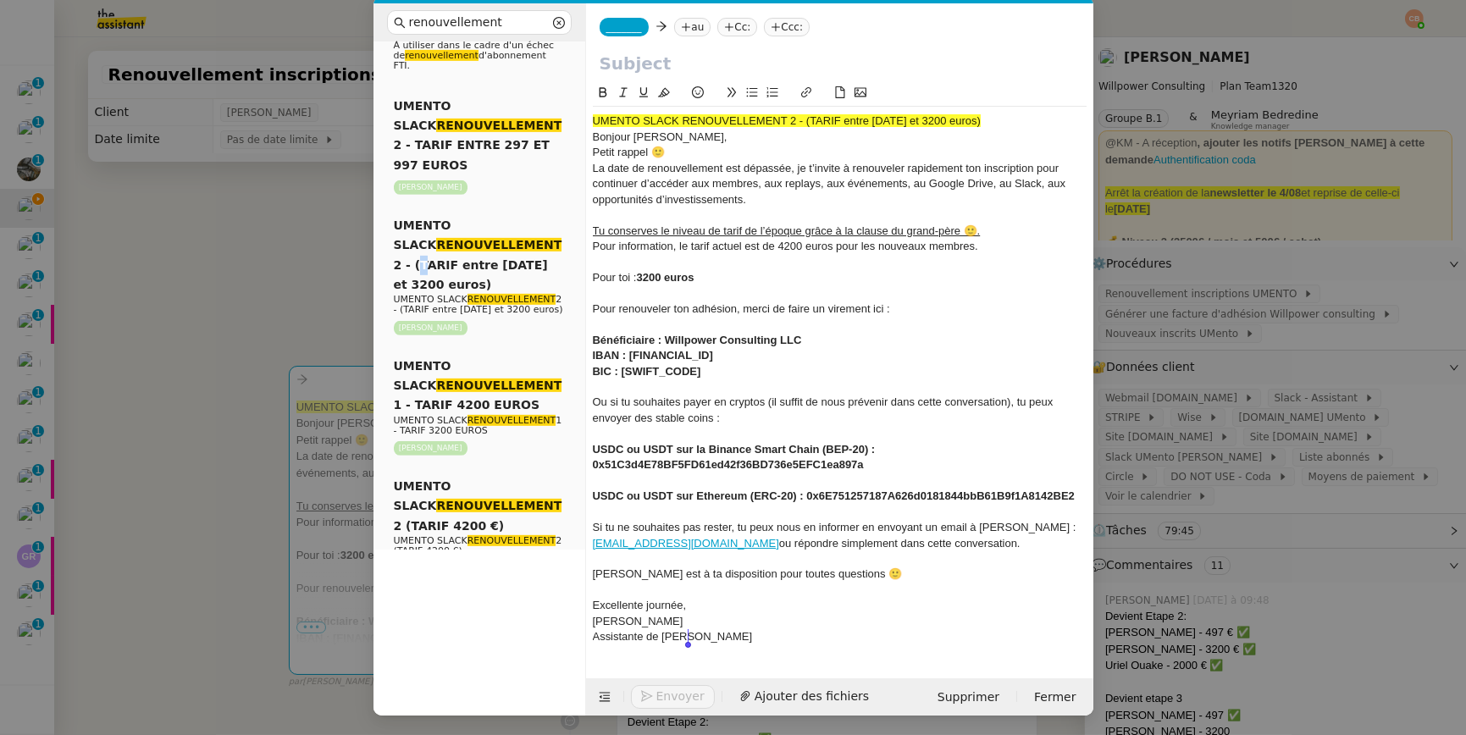
click at [283, 275] on nz-modal-container "renouvellement Service Renouvellement FTI aucun abonnement actif sur Stripe der…" at bounding box center [733, 367] width 1466 height 735
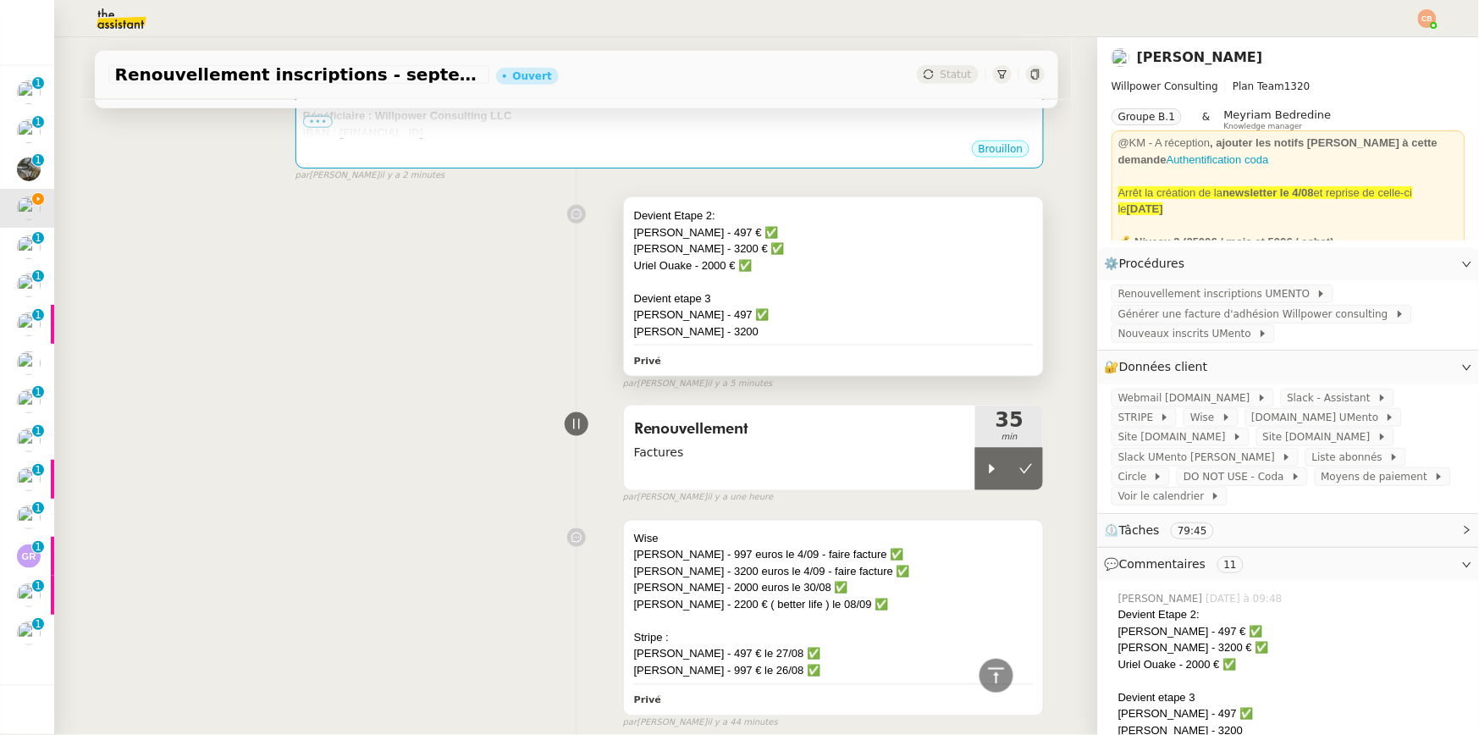
scroll to position [510, 0]
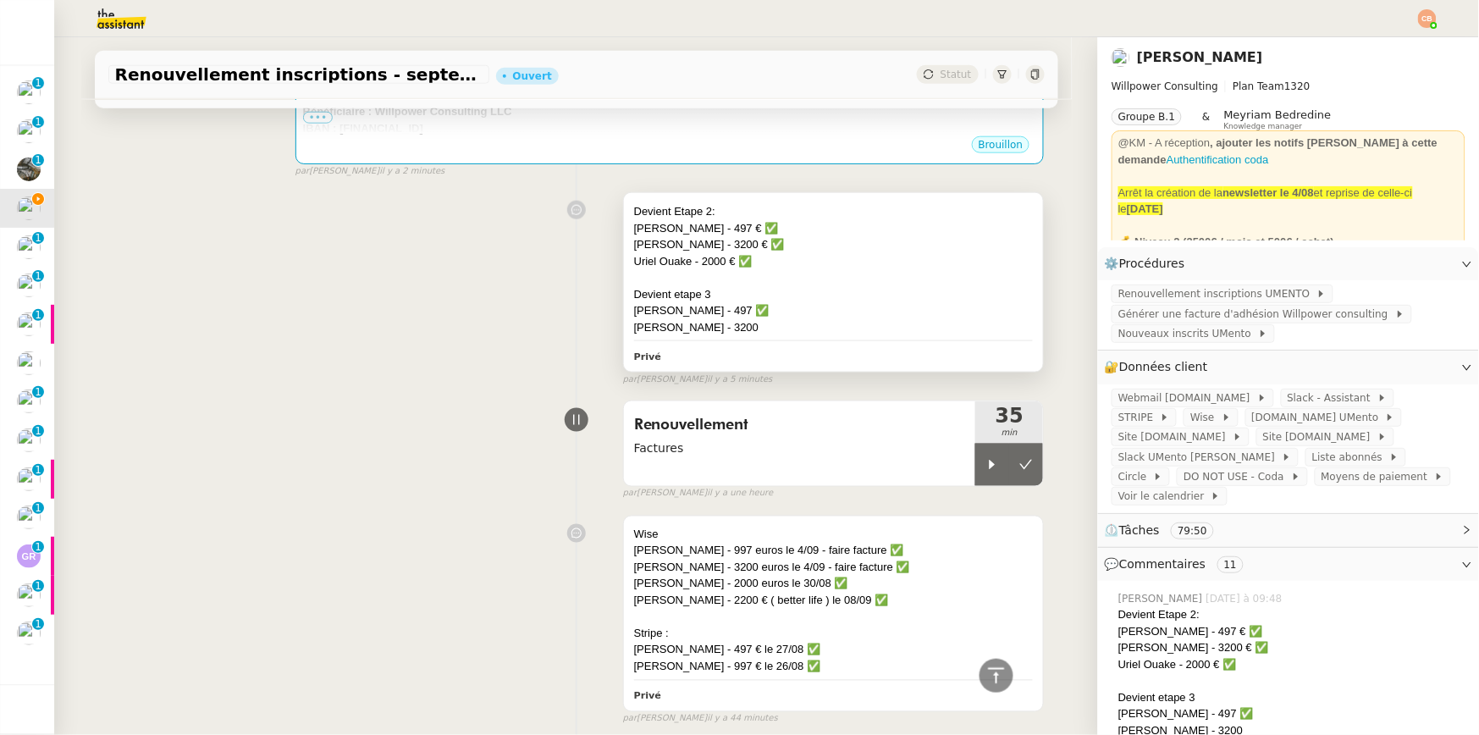
click at [844, 320] on div "Rebecca Siguier - 3200" at bounding box center [834, 327] width 400 height 17
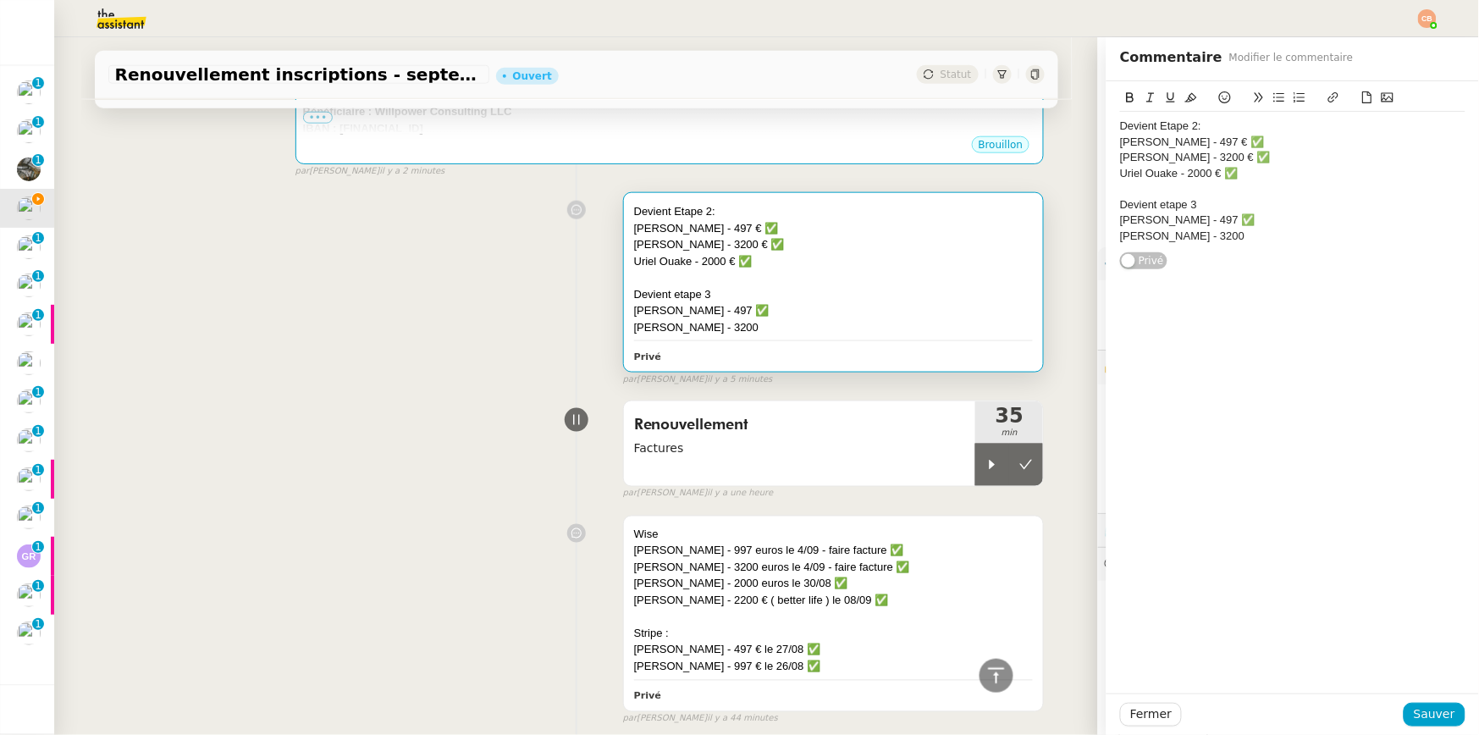
click at [1241, 240] on div "Rebecca Siguier - 3200" at bounding box center [1292, 236] width 345 height 15
click at [1219, 93] on icon at bounding box center [1225, 97] width 12 height 12
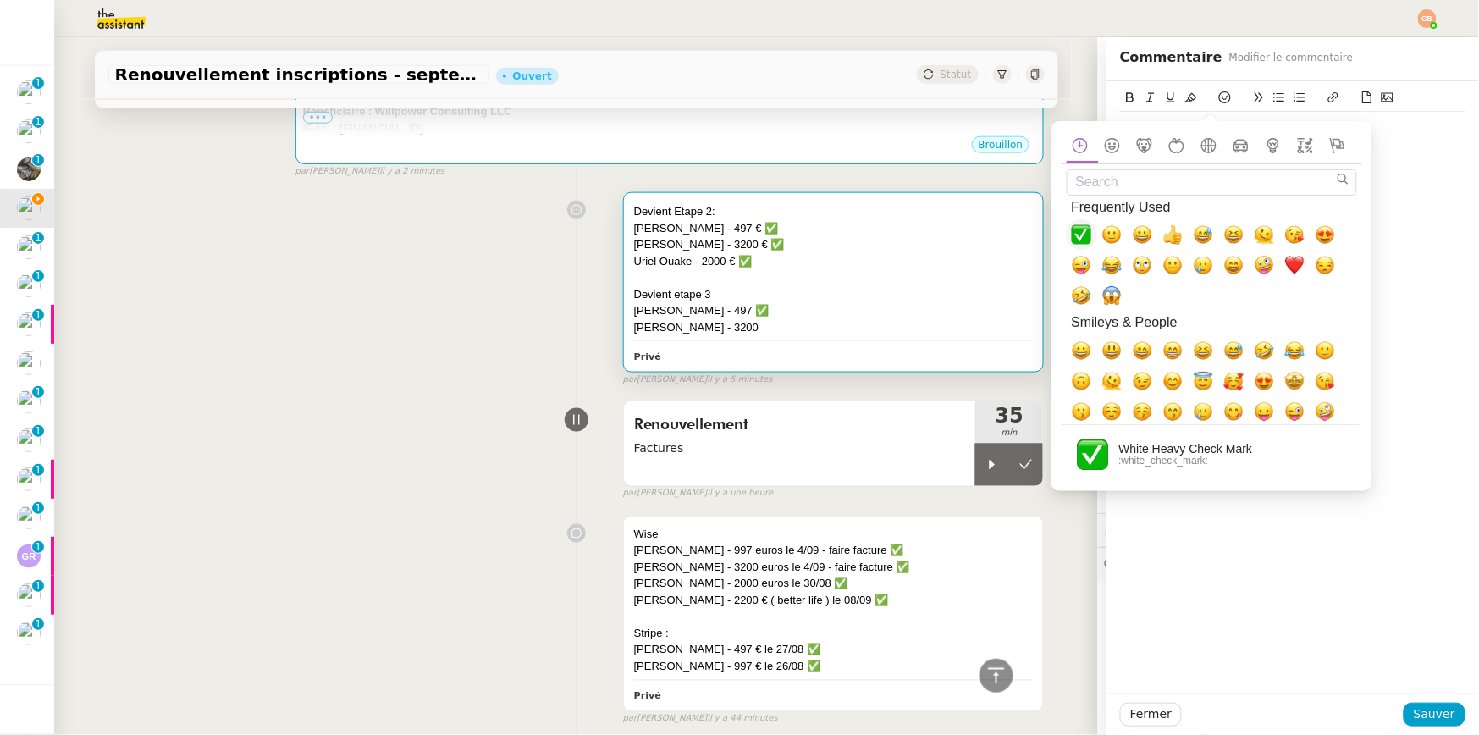
click at [1078, 237] on span "✅, white_check_mark" at bounding box center [1082, 234] width 20 height 20
click at [1412, 167] on div "Uriel Ouake - 2000 € ✅" at bounding box center [1292, 173] width 345 height 15
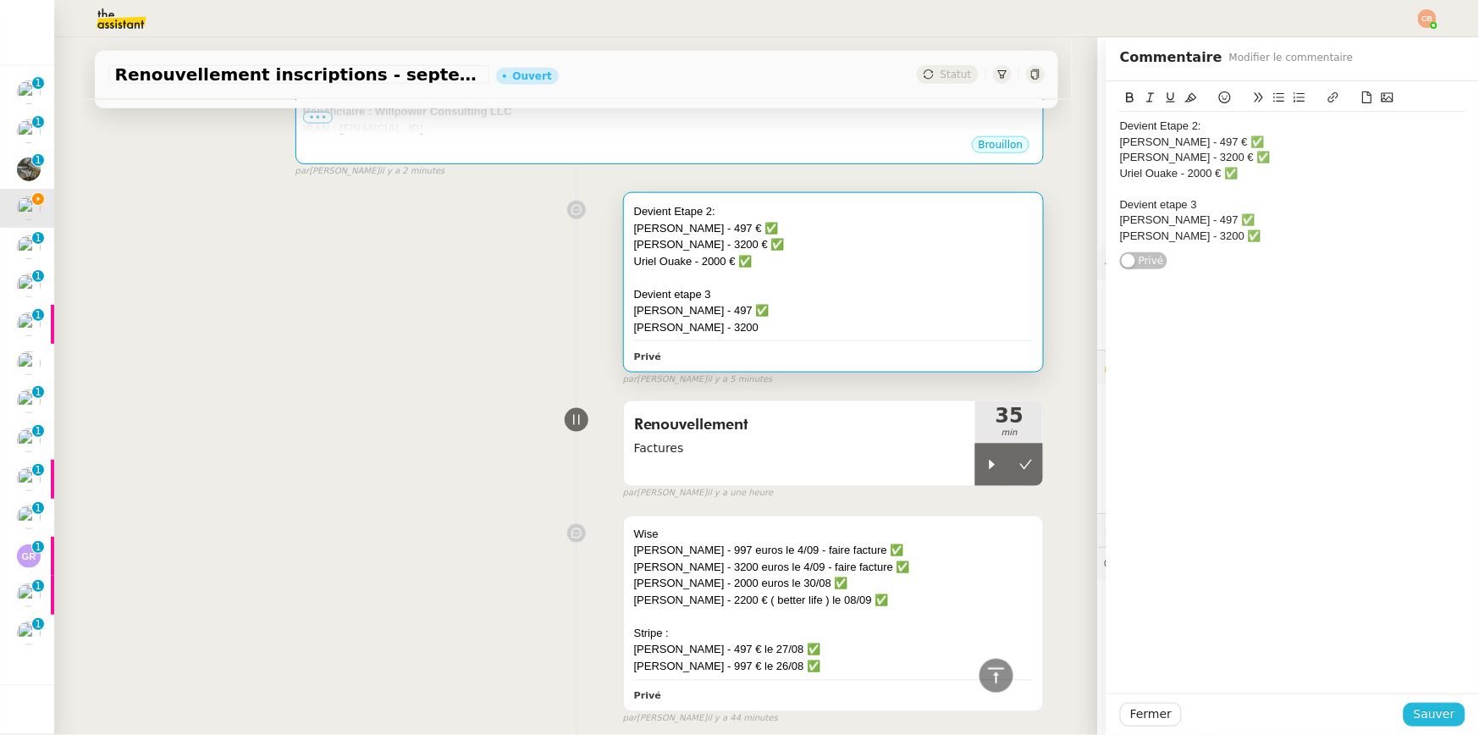
click at [1436, 716] on span "Sauver" at bounding box center [1434, 714] width 41 height 19
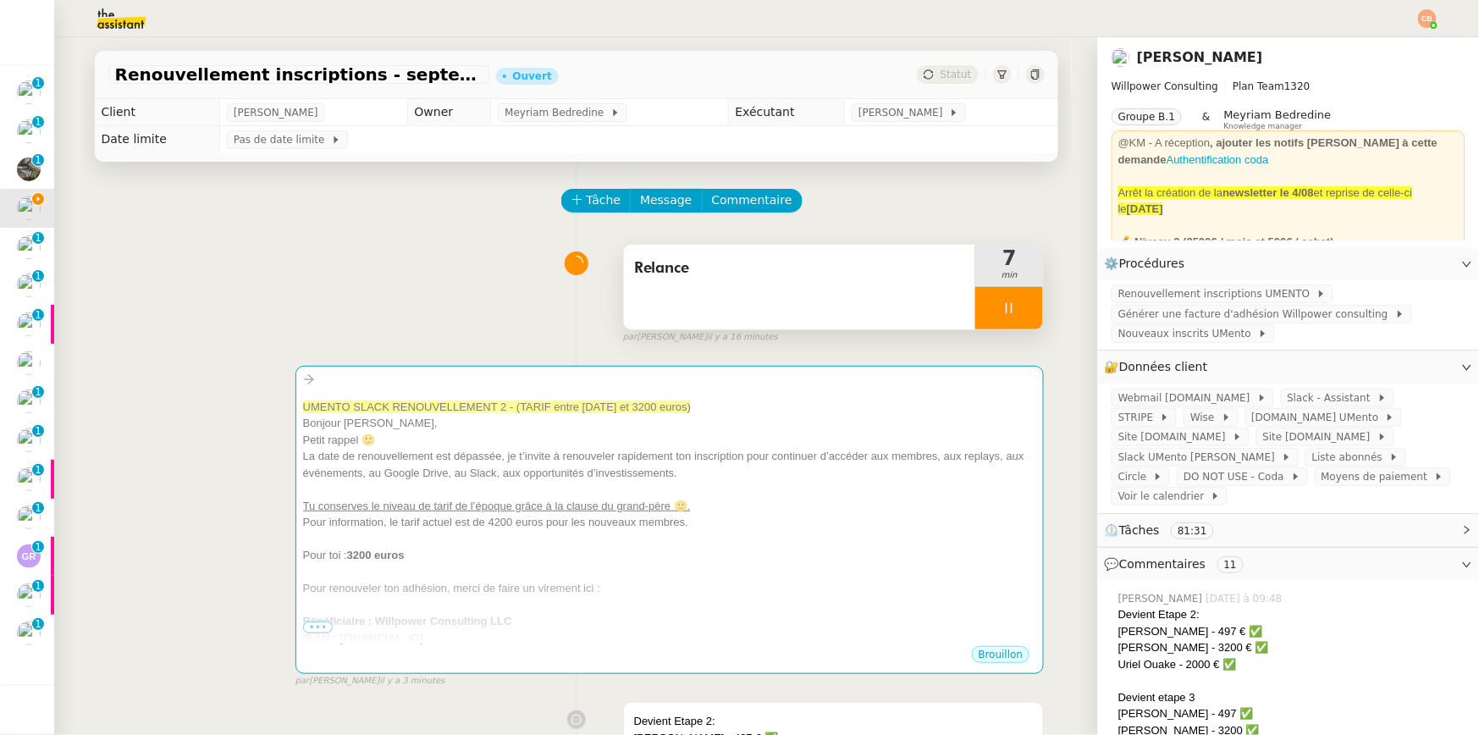
click at [993, 315] on div at bounding box center [1009, 308] width 68 height 42
click at [1020, 309] on icon at bounding box center [1027, 308] width 14 height 14
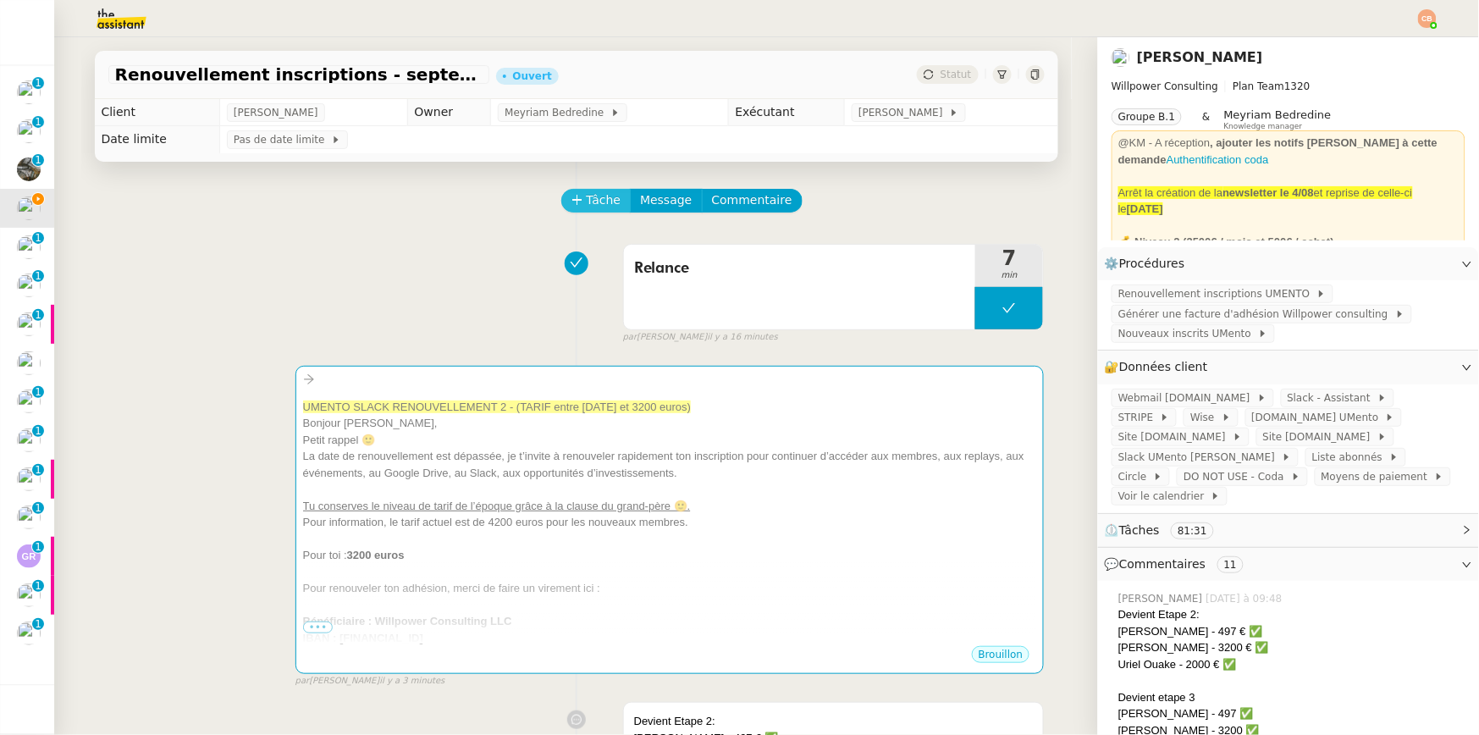
click at [587, 205] on span "Tâche" at bounding box center [604, 200] width 35 height 19
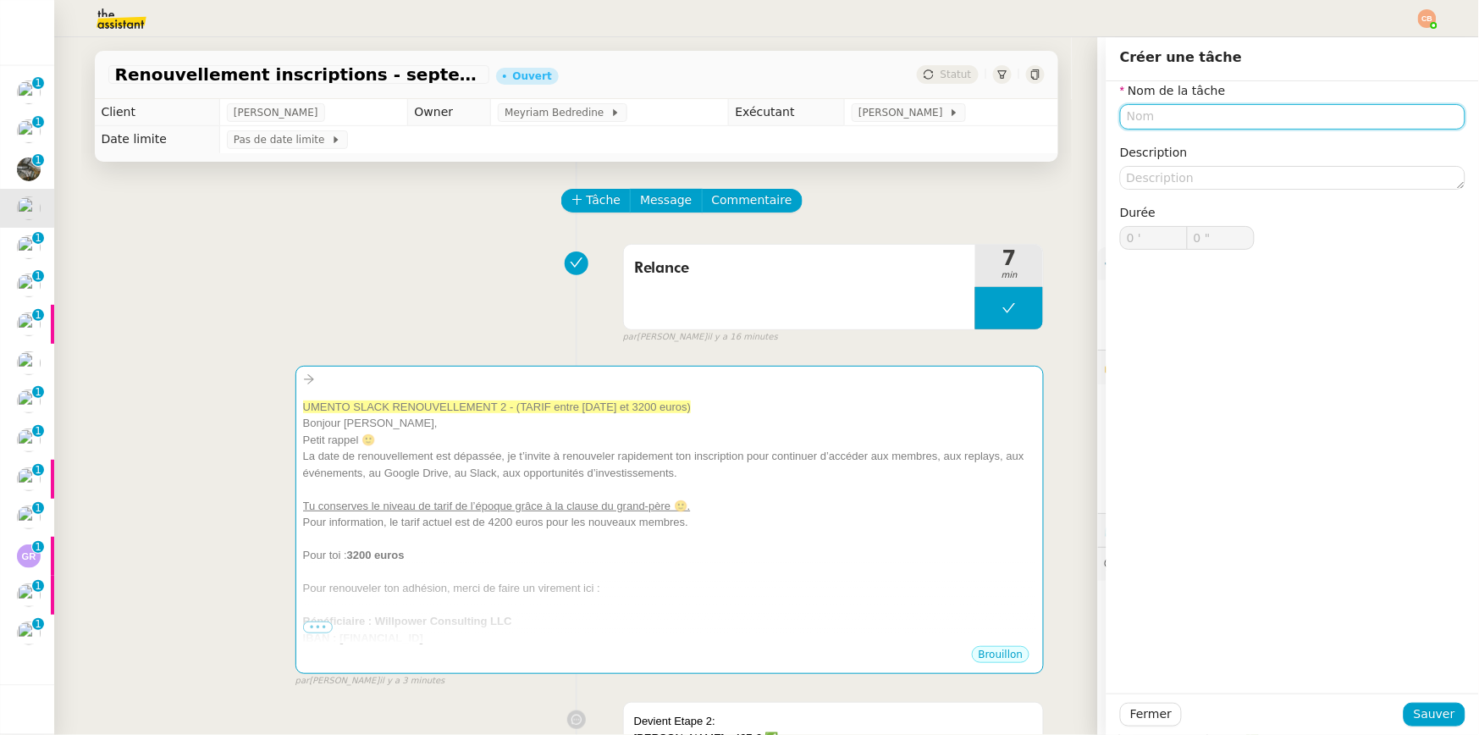
click at [1131, 115] on input "text" at bounding box center [1292, 116] width 345 height 25
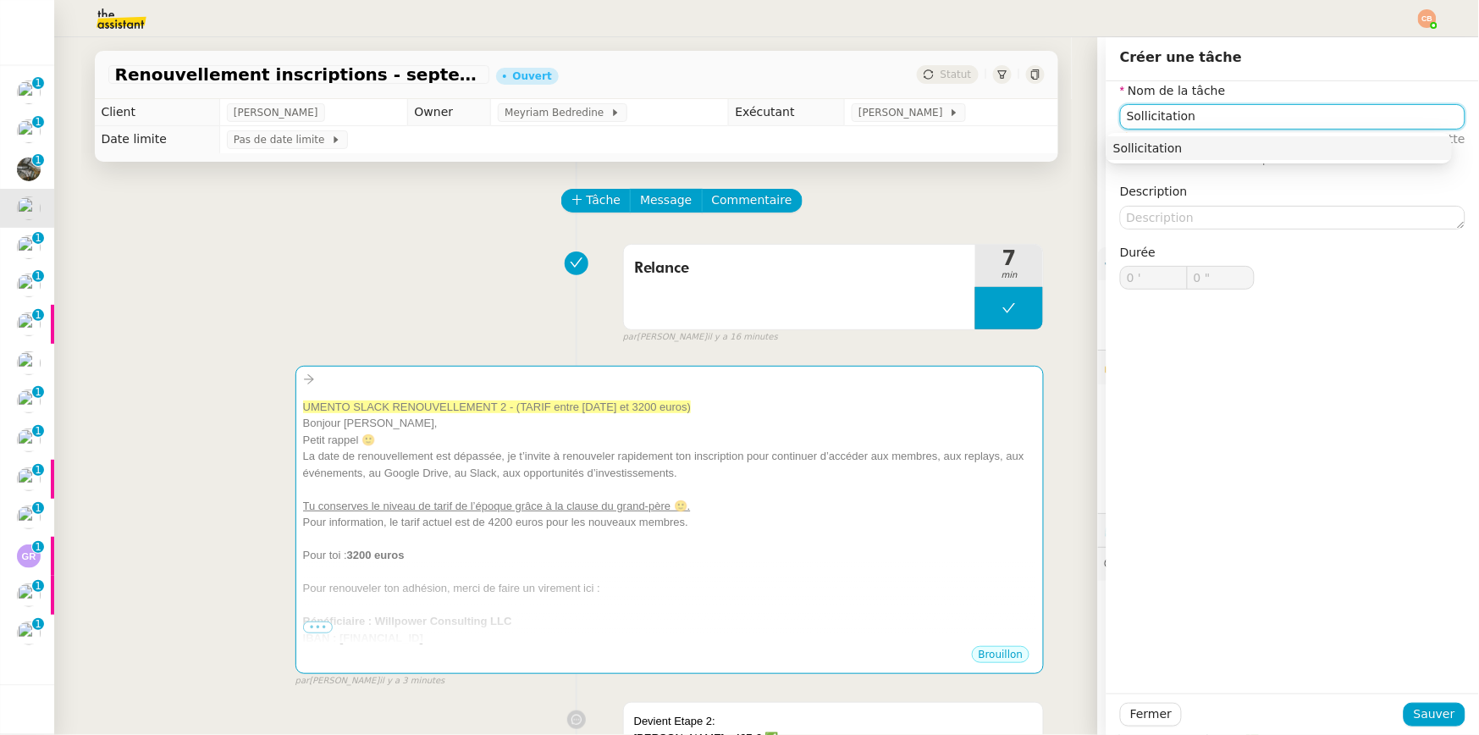
click at [1191, 142] on div "Sollicitation" at bounding box center [1280, 148] width 332 height 15
type input "Sollicitation"
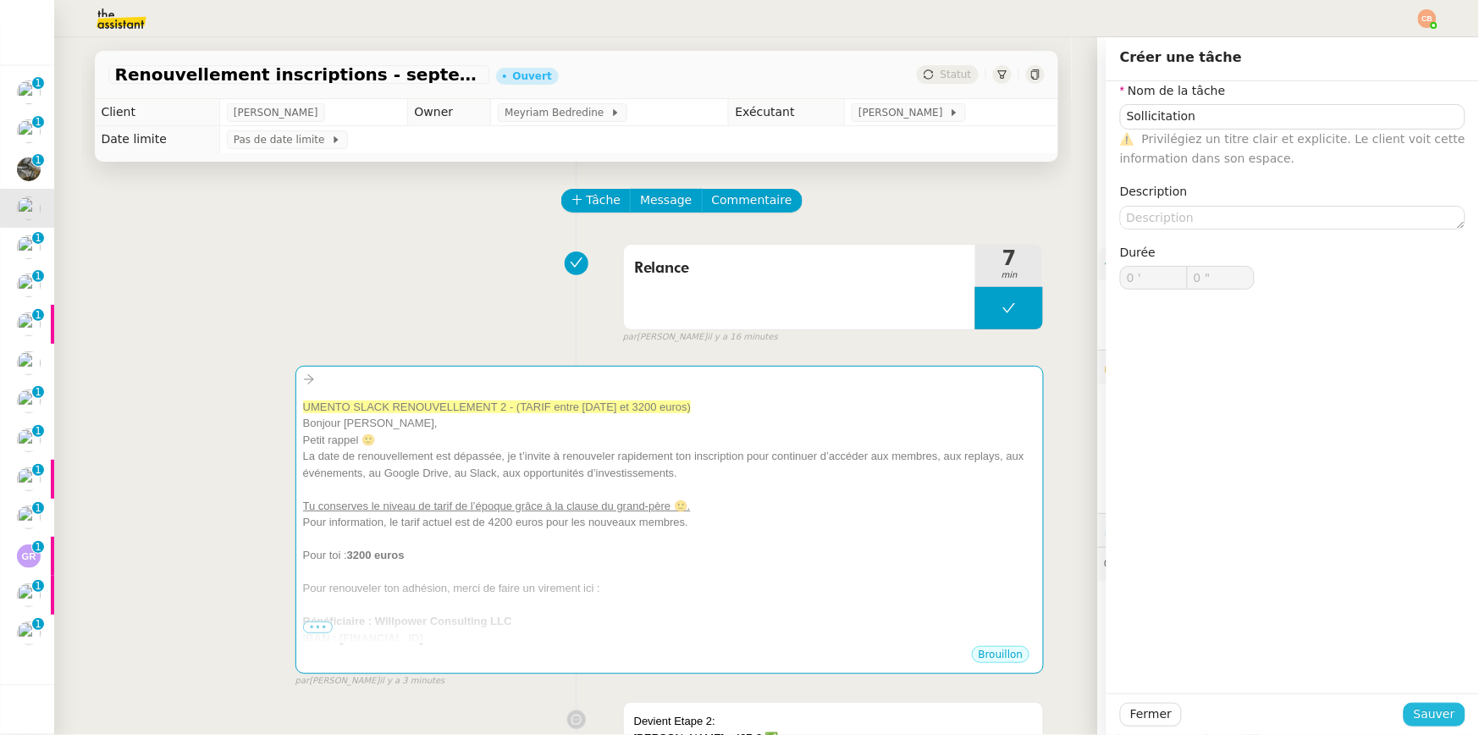
click at [1441, 714] on span "Sauver" at bounding box center [1434, 714] width 41 height 19
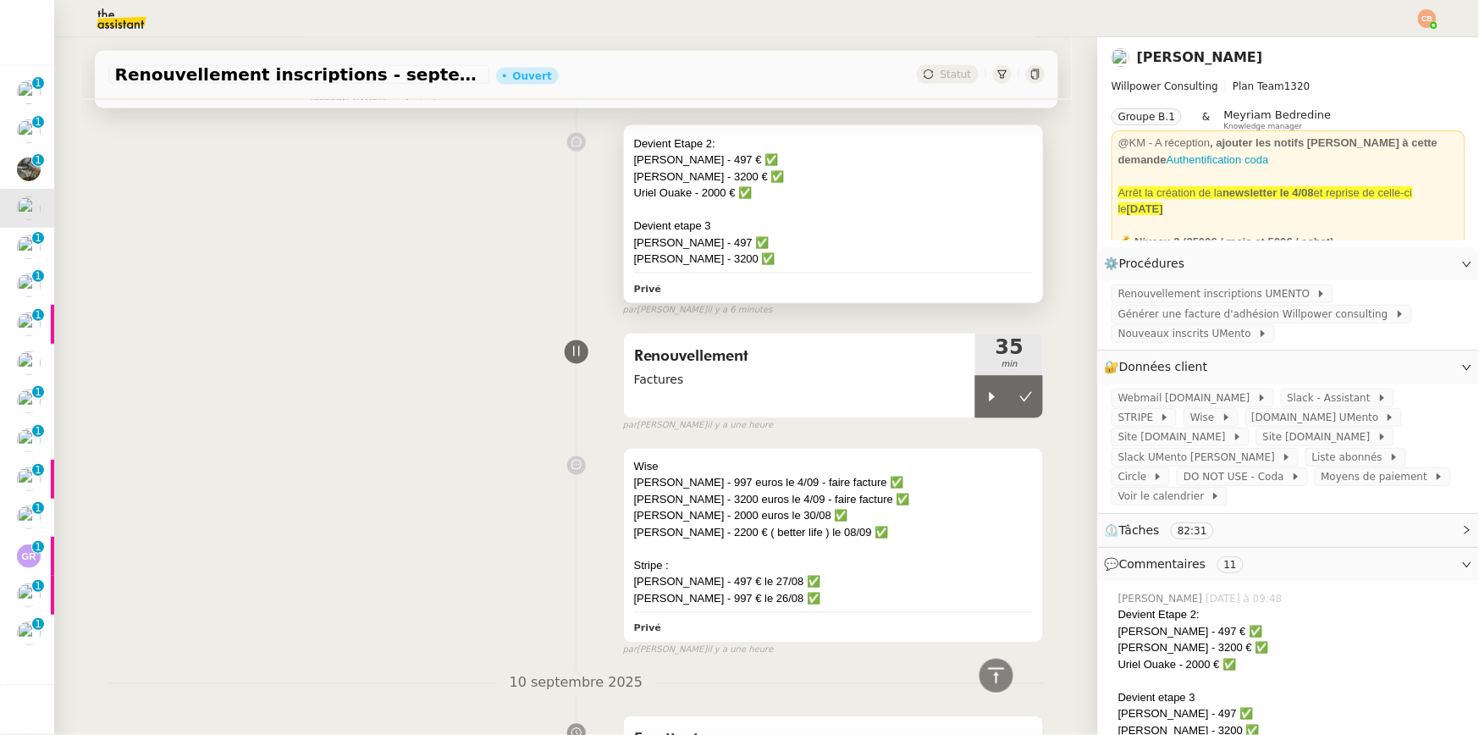
scroll to position [713, 0]
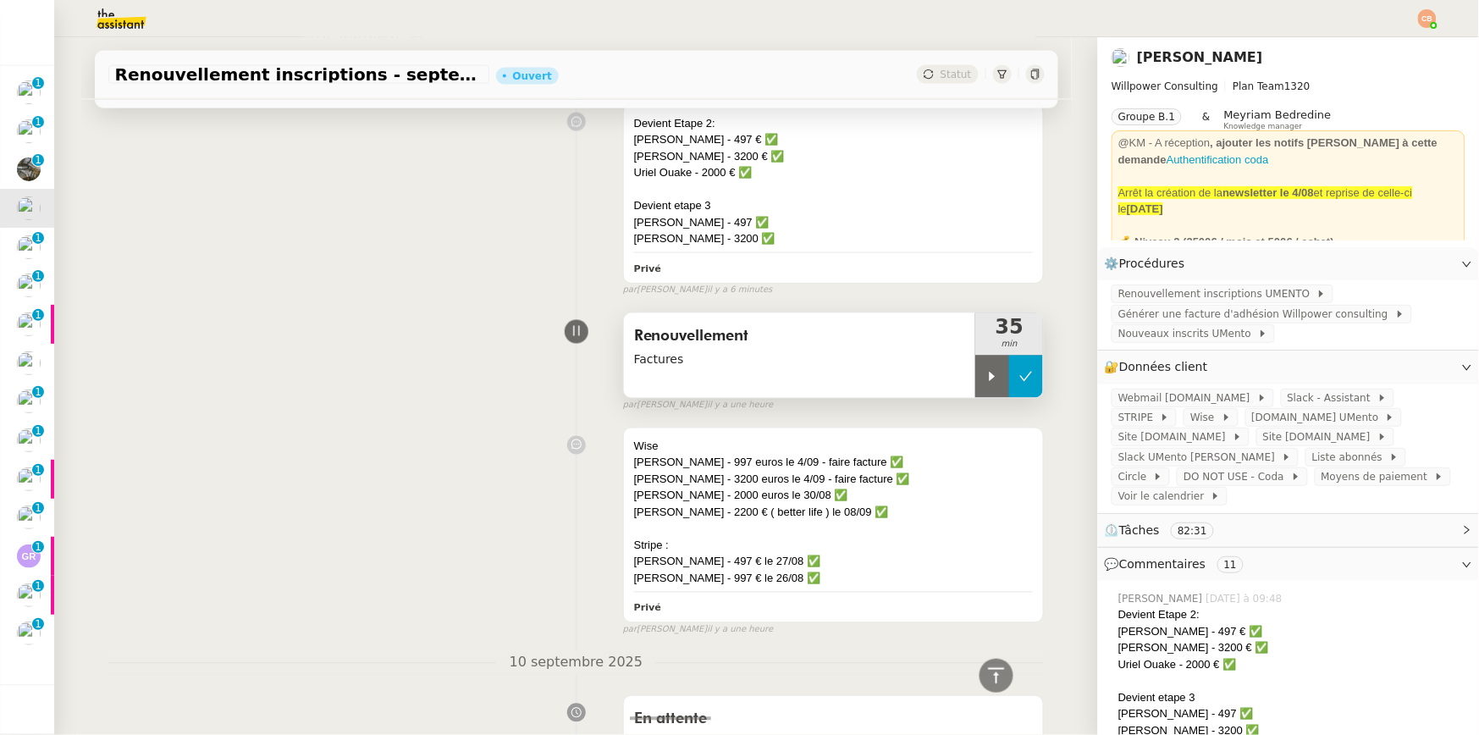
click at [1020, 379] on button at bounding box center [1026, 377] width 34 height 42
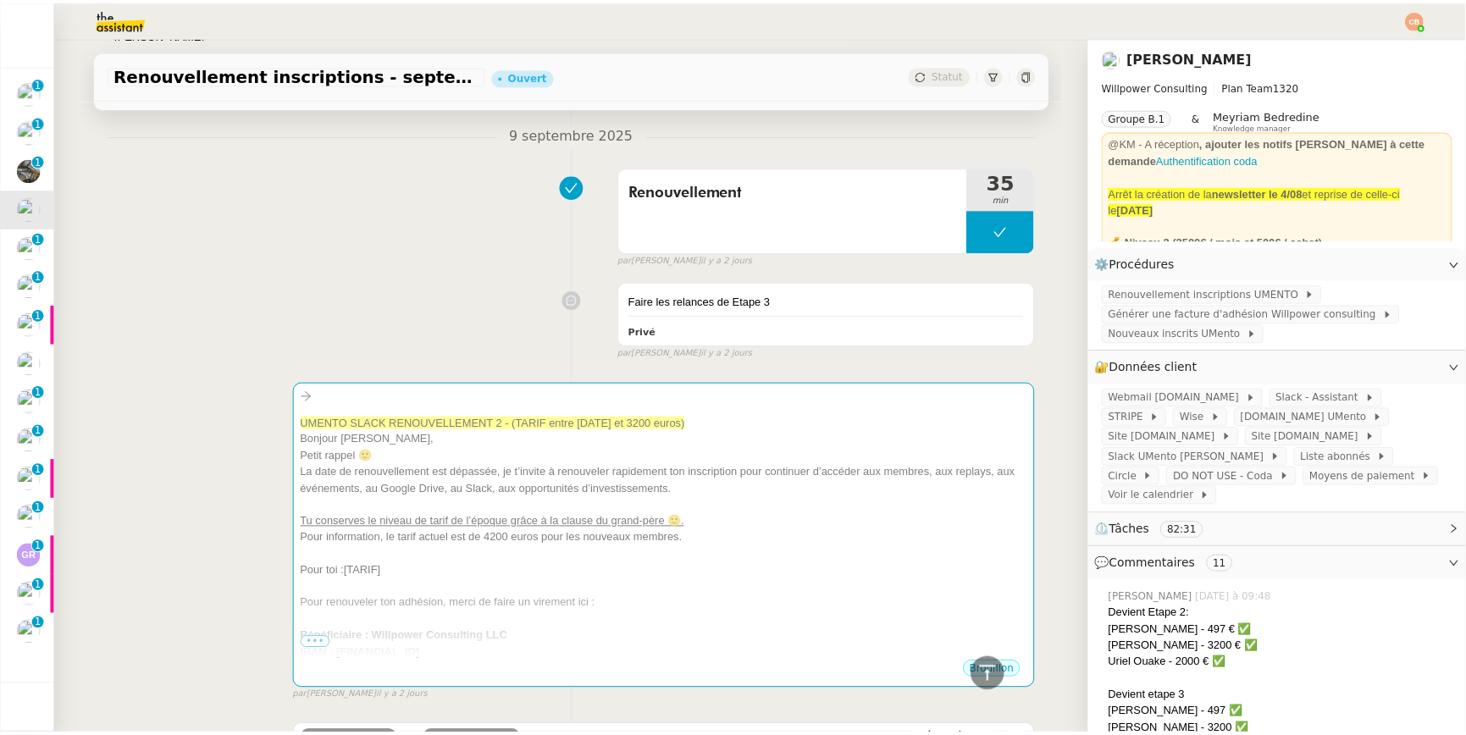
scroll to position [2003, 0]
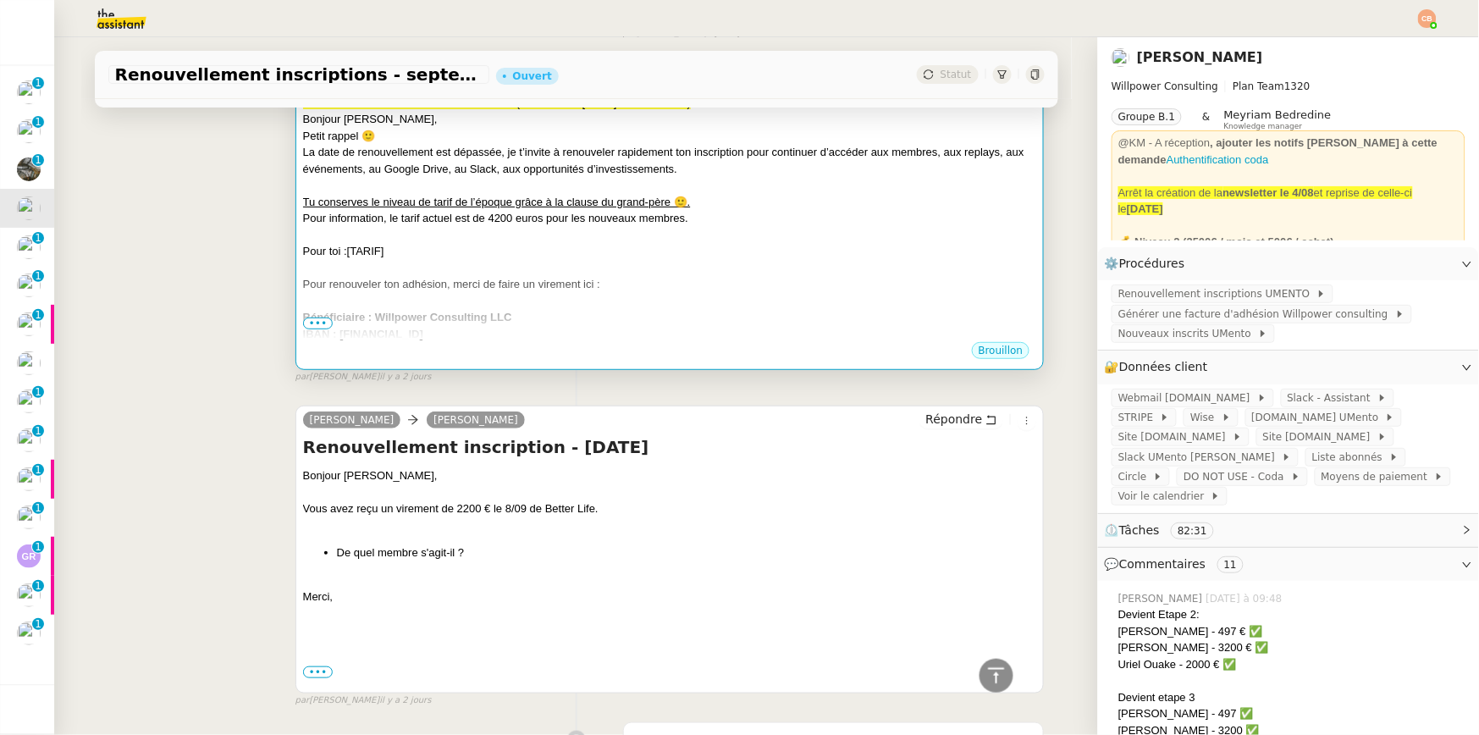
click at [762, 266] on div at bounding box center [670, 268] width 734 height 17
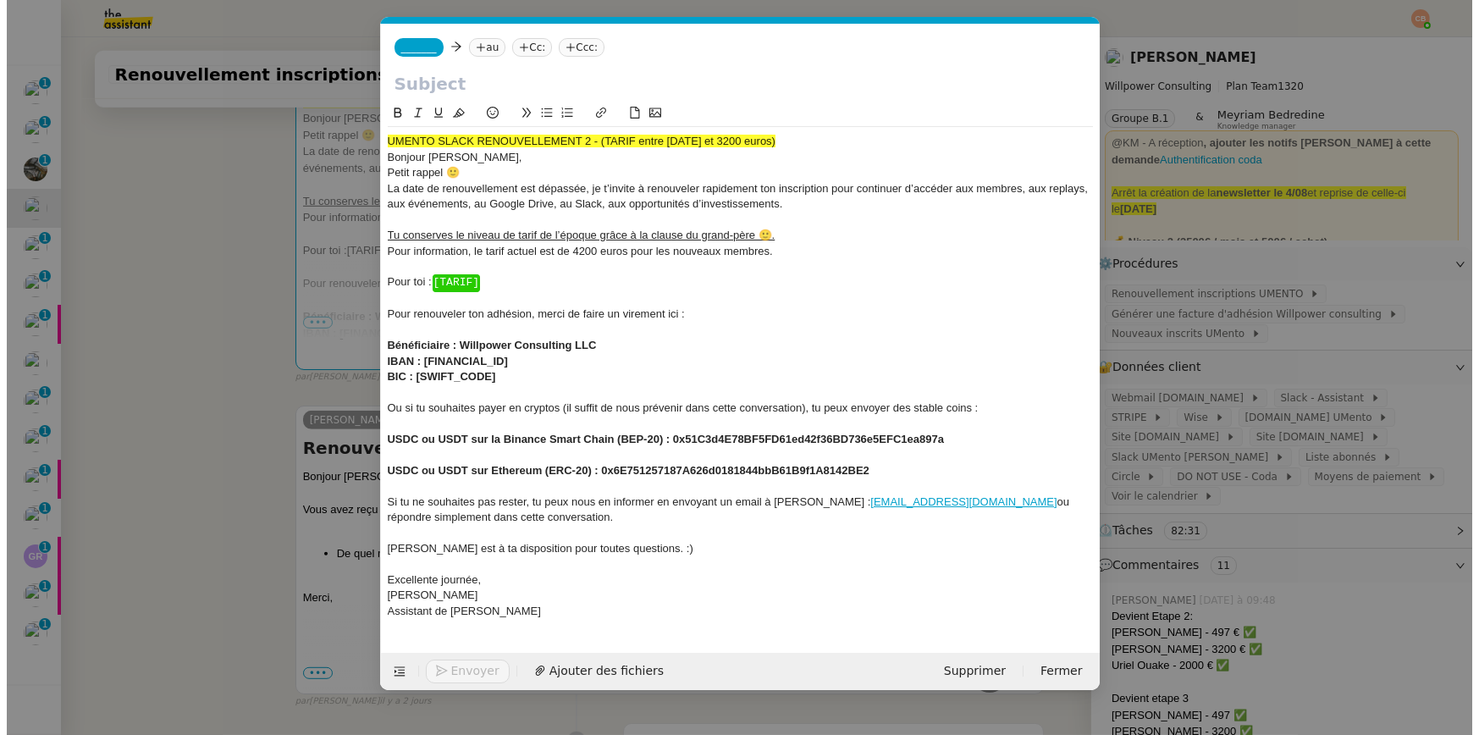
scroll to position [2007, 0]
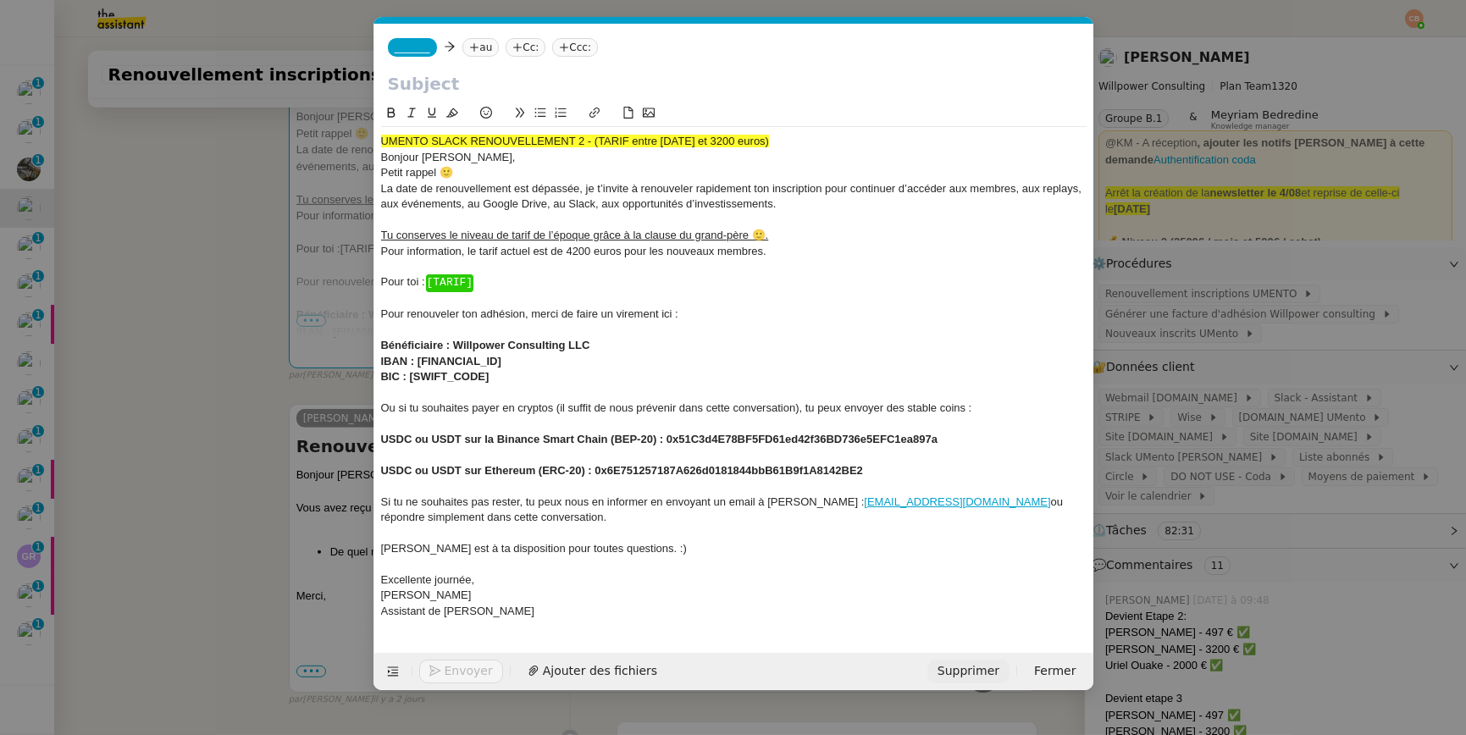
click at [993, 673] on span "Supprimer" at bounding box center [968, 670] width 62 height 19
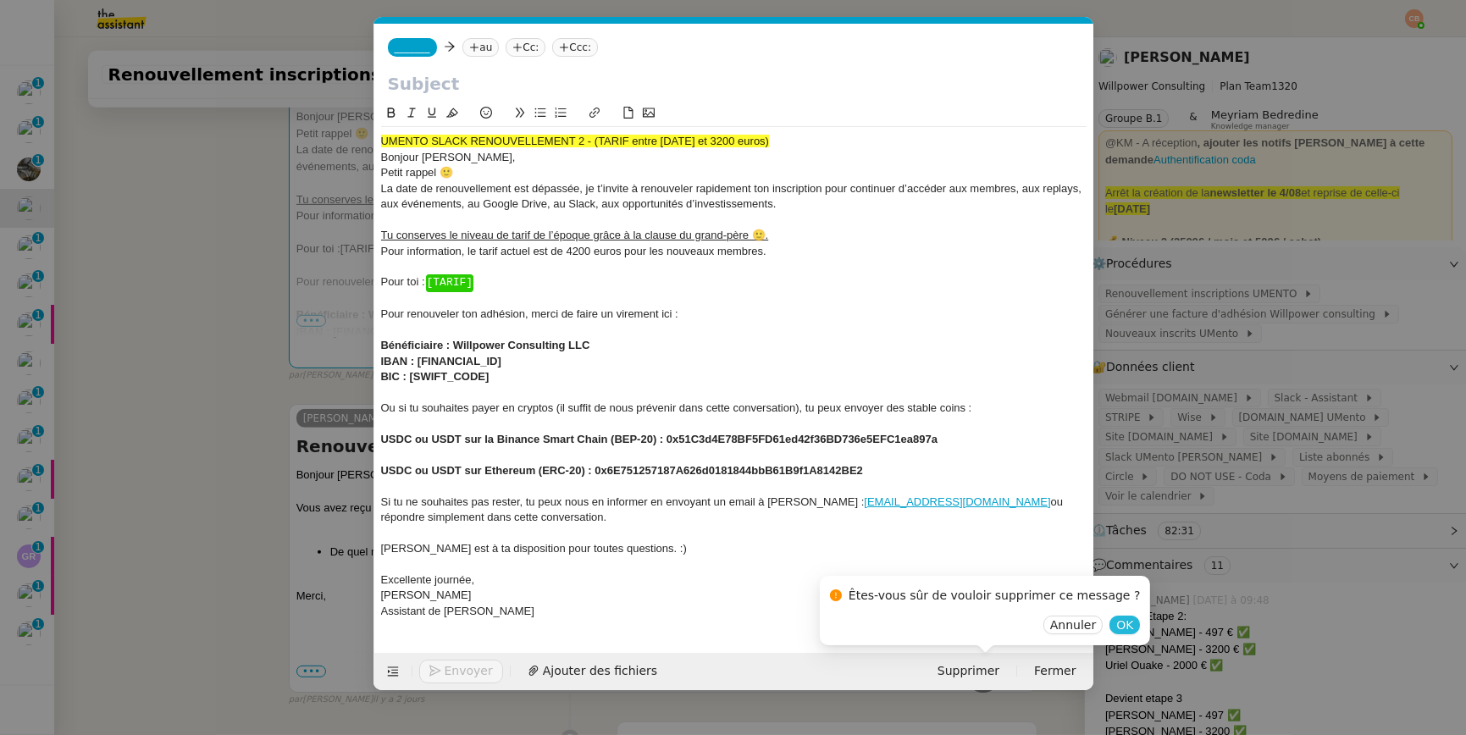
click at [1116, 619] on span "OK" at bounding box center [1124, 624] width 17 height 17
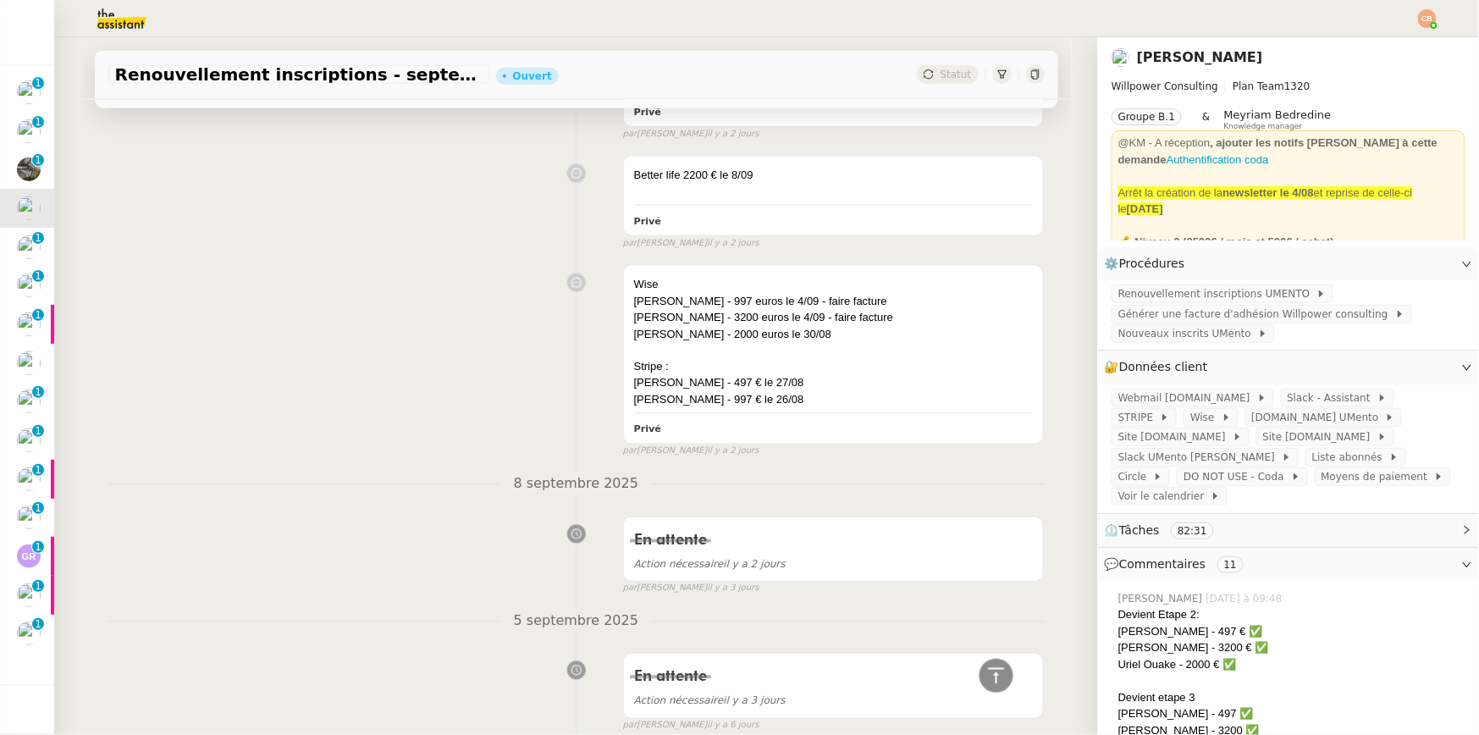
scroll to position [2199, 0]
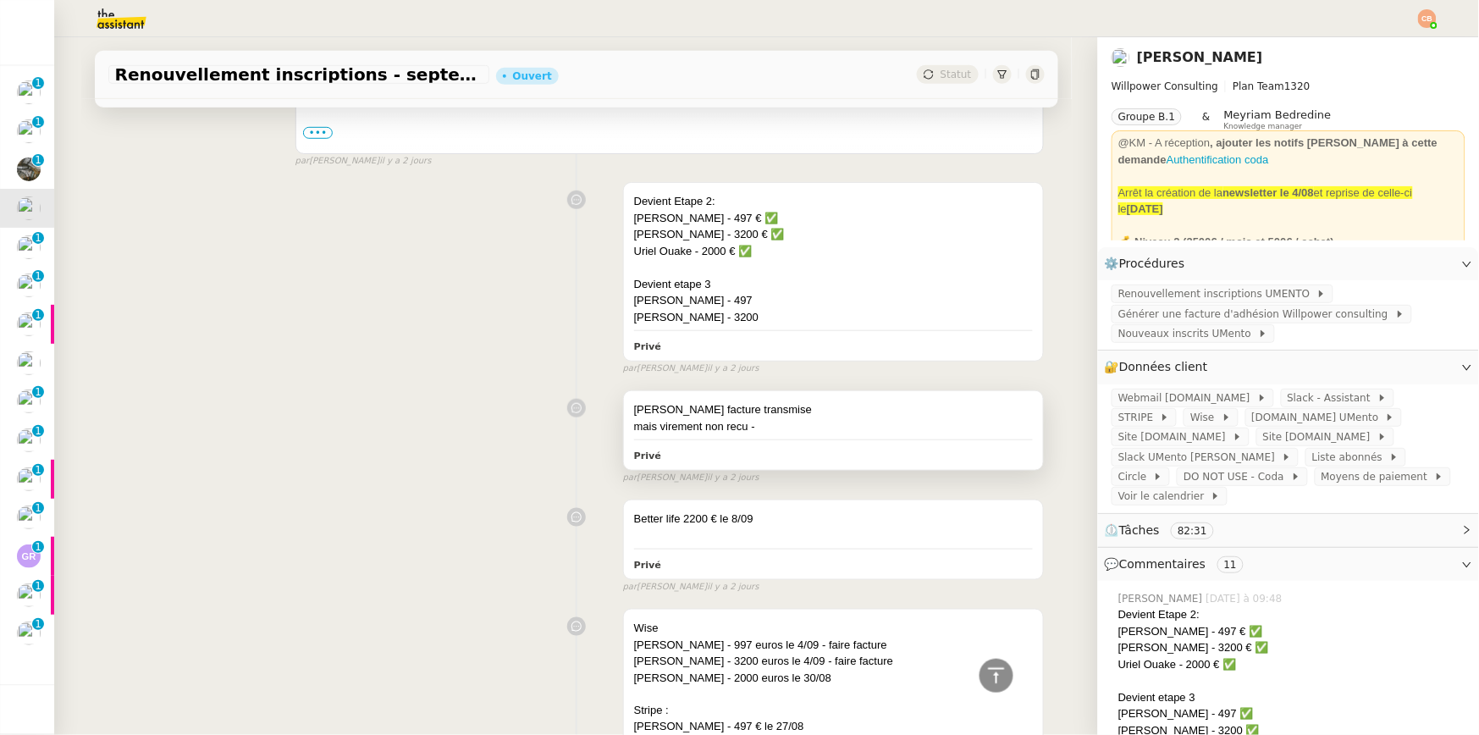
click at [794, 434] on div "Sebastien Rouault facture transmise mais virement non recu - Privé" at bounding box center [834, 430] width 420 height 79
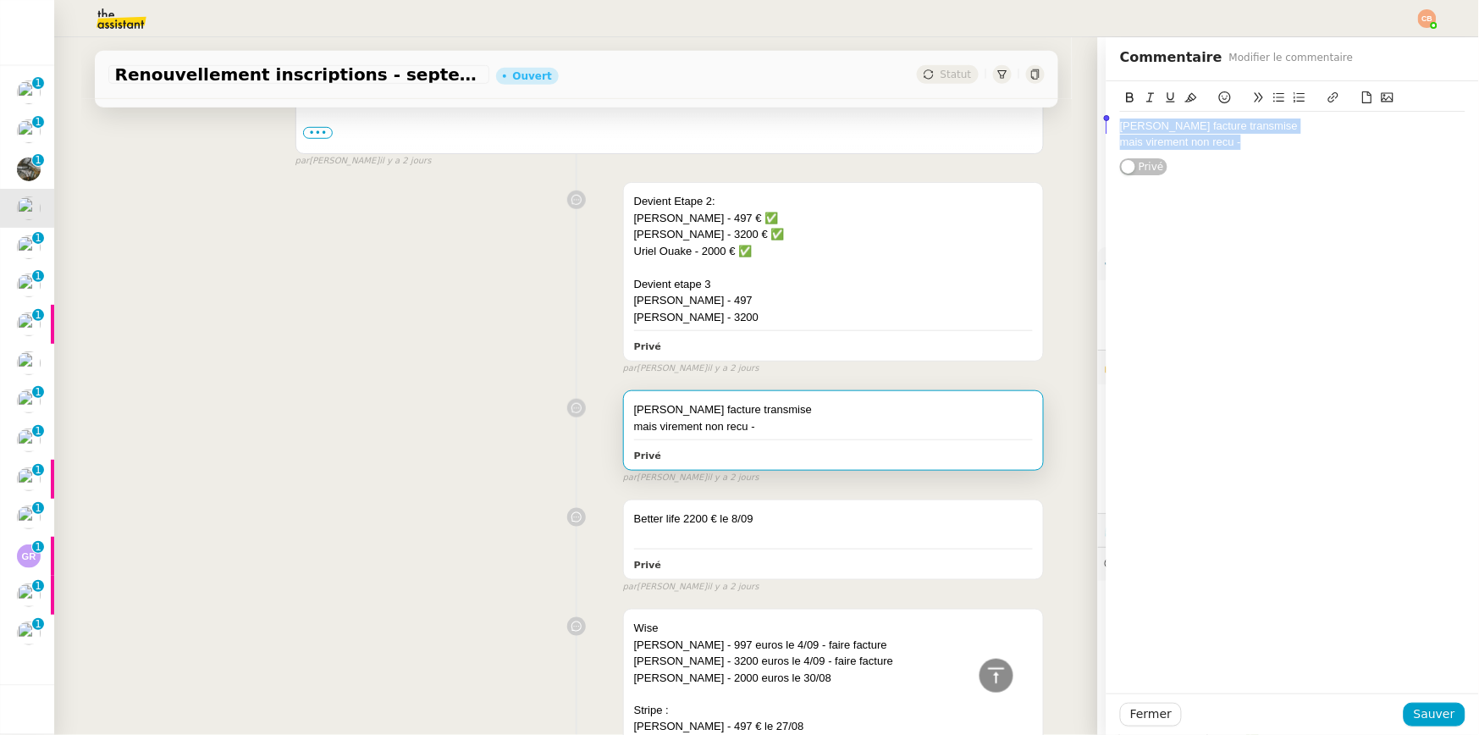
drag, startPoint x: 1249, startPoint y: 143, endPoint x: 1064, endPoint y: 108, distance: 187.8
click at [1064, 108] on app-ticket "Renouvellement inscriptions - septembre 2025 Ouvert Statut Client Cédric Tempes…" at bounding box center [766, 386] width 1425 height 698
click at [1423, 710] on span "Sauver" at bounding box center [1434, 714] width 41 height 19
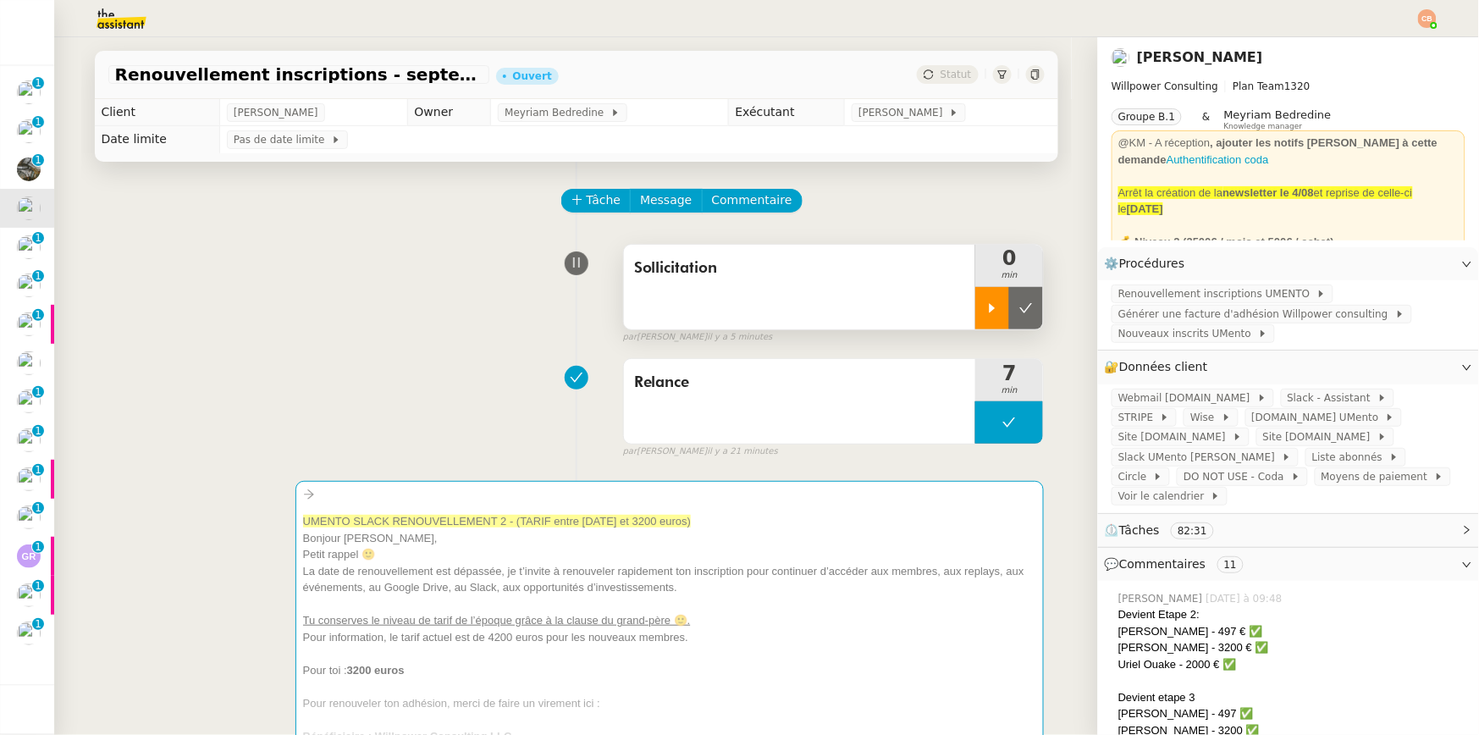
click at [975, 316] on div at bounding box center [992, 308] width 34 height 42
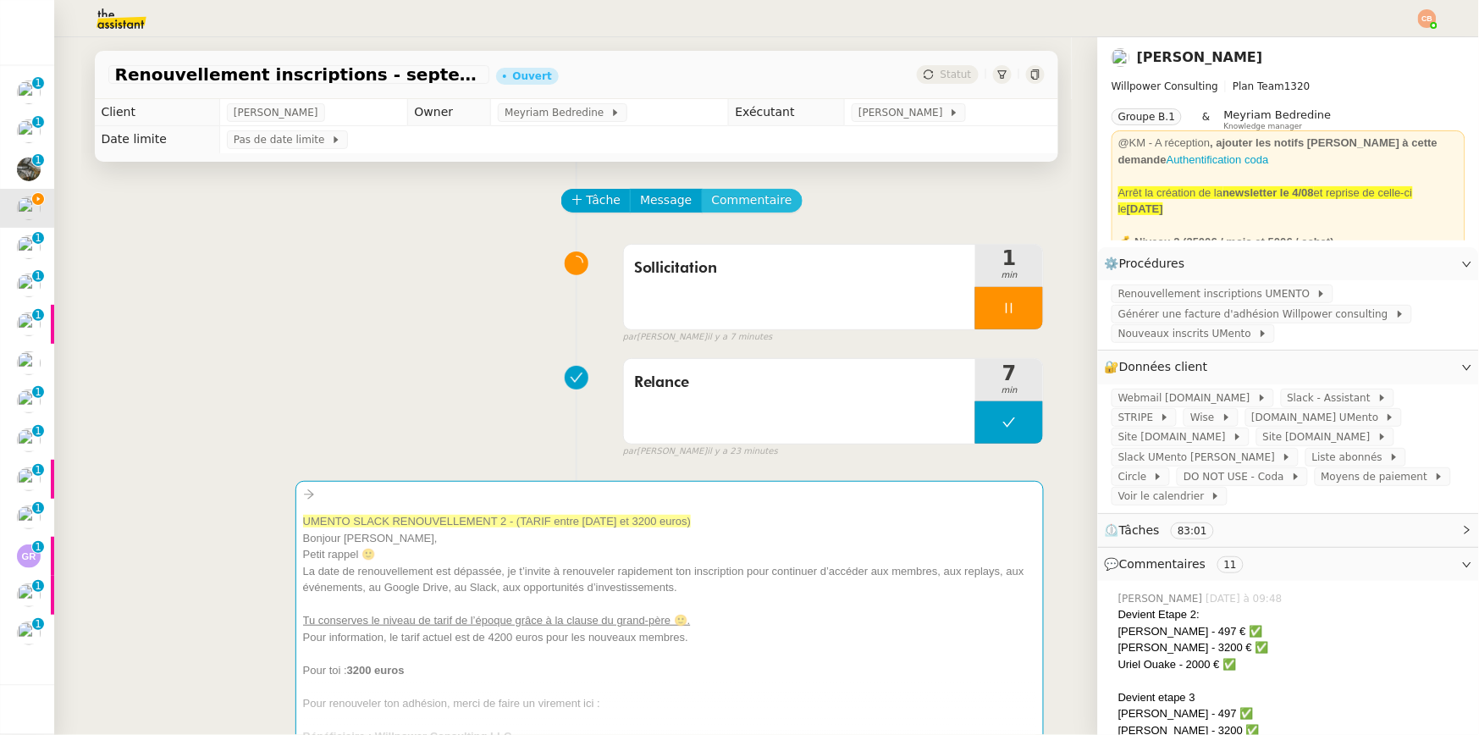
click at [735, 202] on span "Commentaire" at bounding box center [752, 200] width 80 height 19
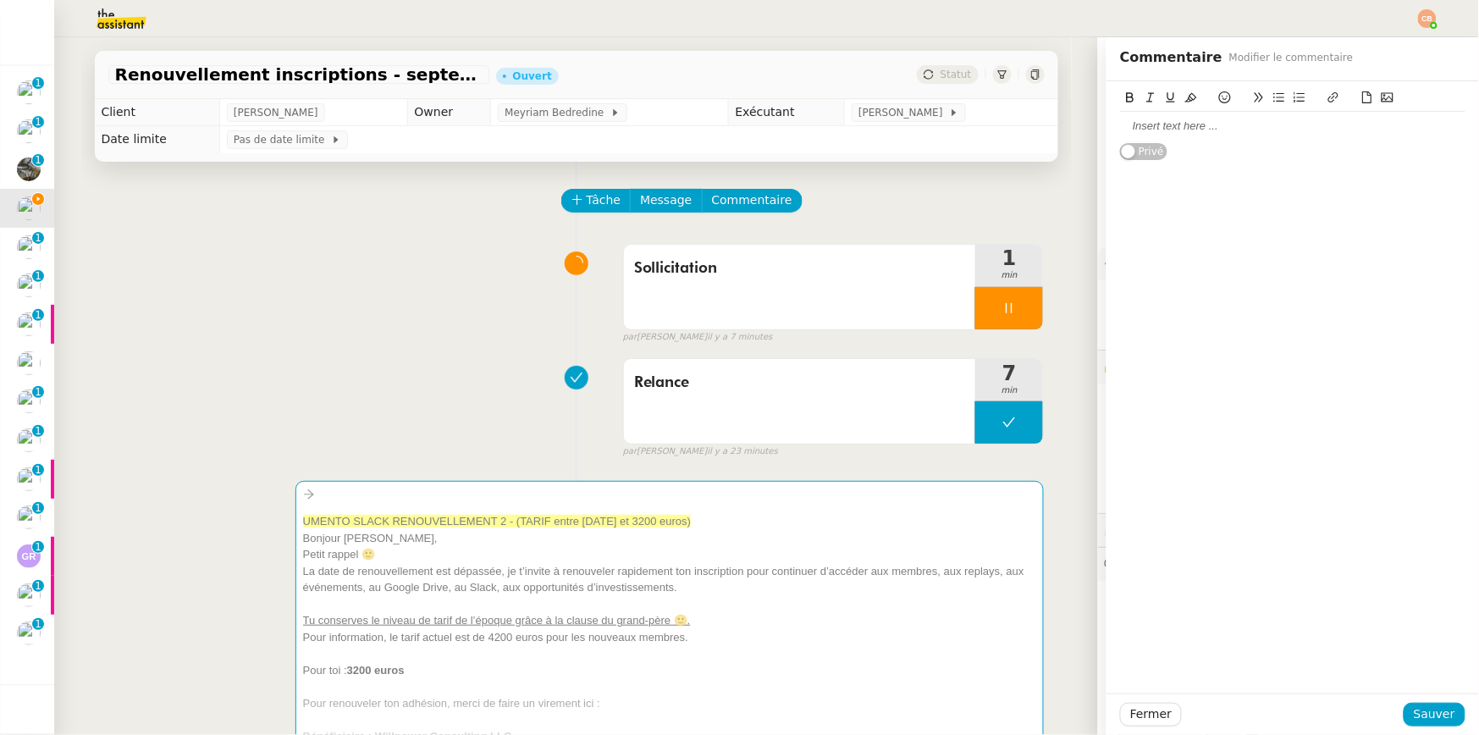
click at [1127, 124] on div at bounding box center [1292, 126] width 345 height 15
click at [1420, 717] on span "Sauver" at bounding box center [1434, 714] width 41 height 19
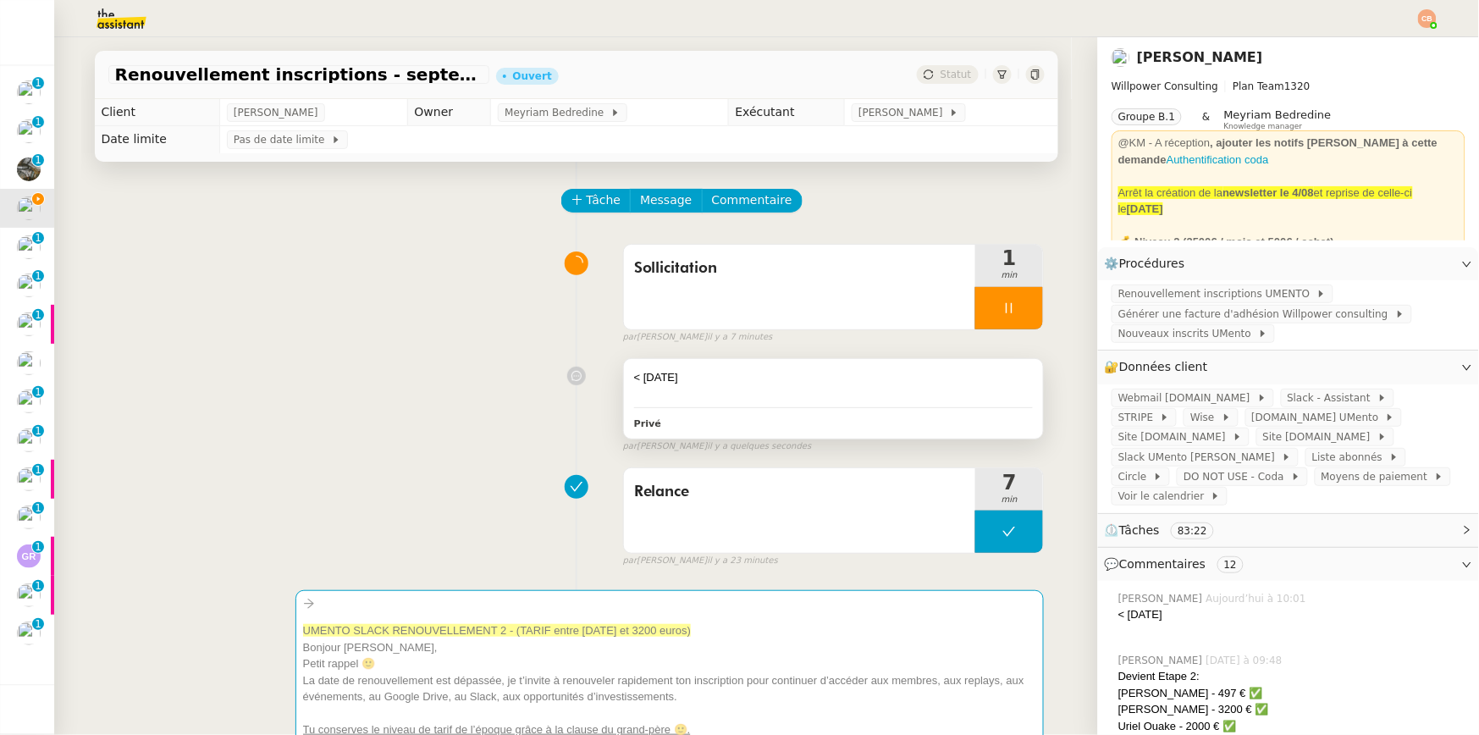
click at [893, 398] on div at bounding box center [834, 394] width 400 height 17
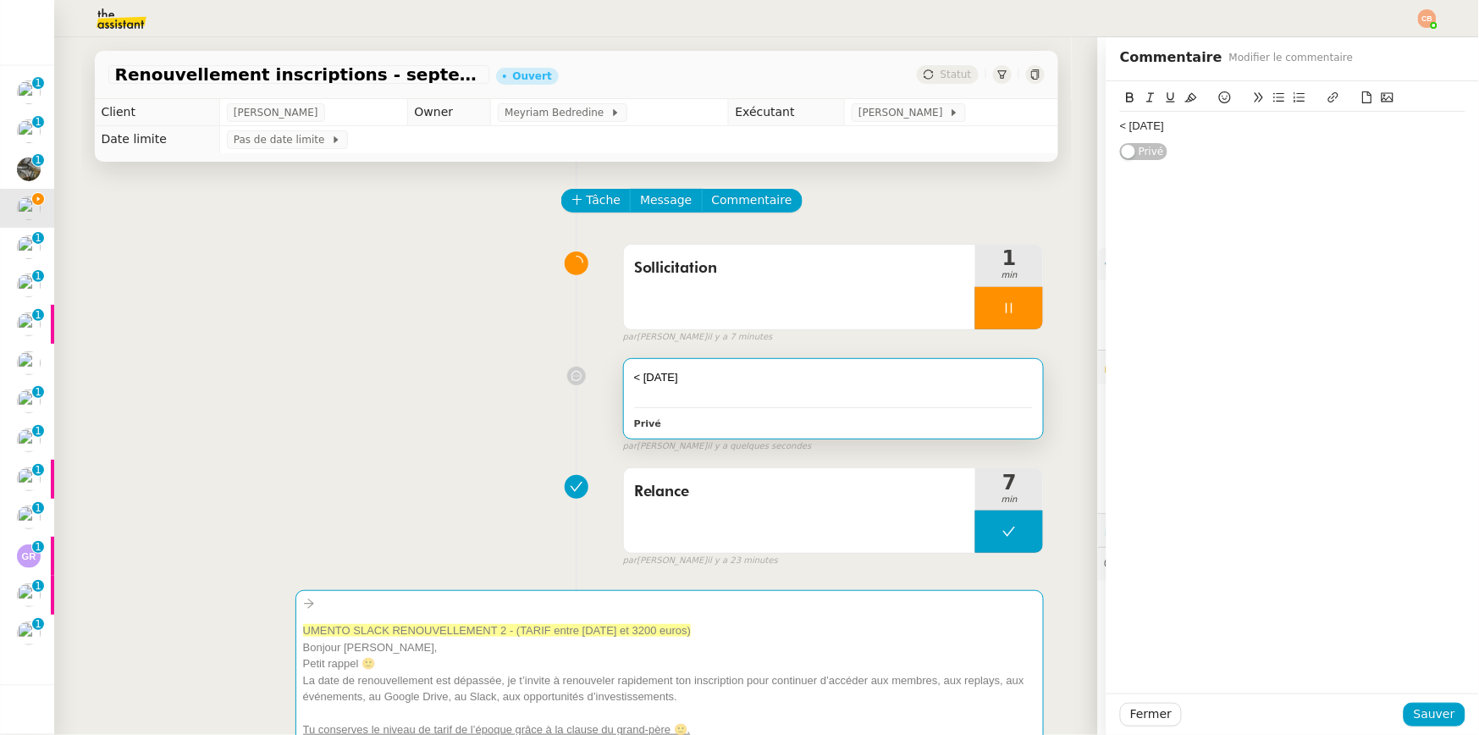
click at [1200, 133] on div "< 11 octobre" at bounding box center [1292, 126] width 345 height 15
click at [1424, 710] on span "Sauver" at bounding box center [1434, 714] width 41 height 19
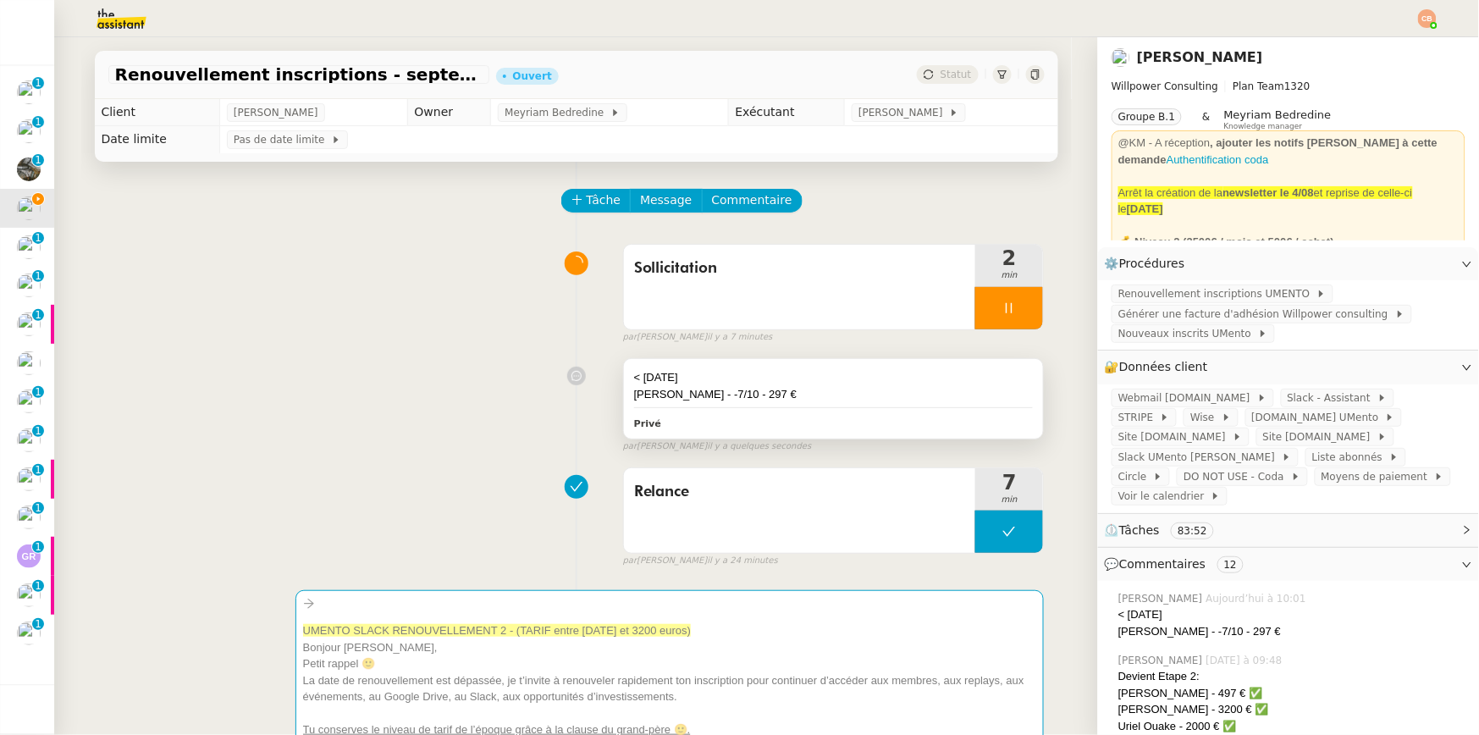
click at [810, 381] on div "< 11 octobre" at bounding box center [834, 377] width 400 height 17
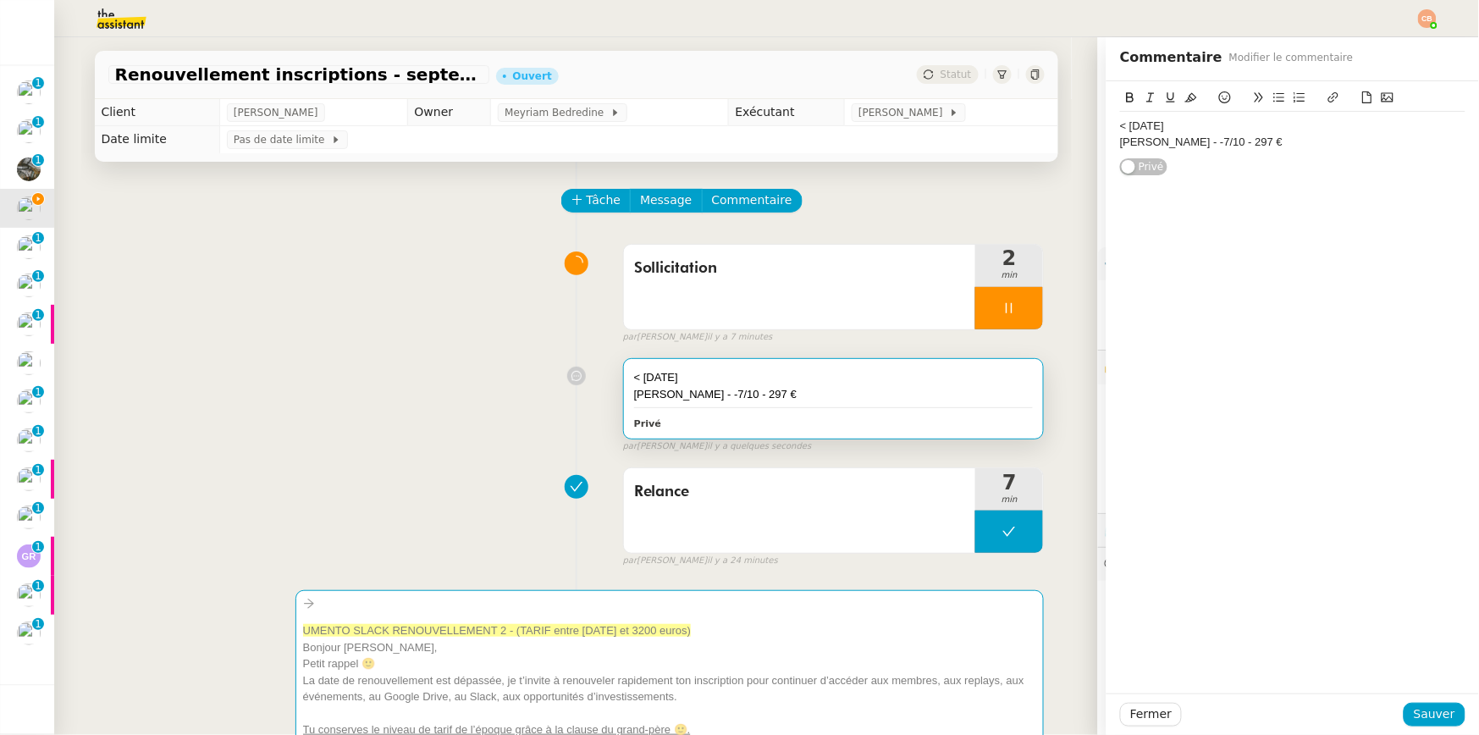
click at [1273, 152] on div "< 11 octobre Christophe perez - -7/10 - 297 €" at bounding box center [1292, 134] width 345 height 45
click at [1318, 172] on div at bounding box center [1292, 173] width 345 height 15
click at [1313, 168] on div at bounding box center [1292, 173] width 345 height 15
click at [1296, 162] on div "Fouad Guercif - 10/10 - 997" at bounding box center [1292, 157] width 345 height 15
click at [1404, 716] on button "Sauver" at bounding box center [1435, 715] width 62 height 24
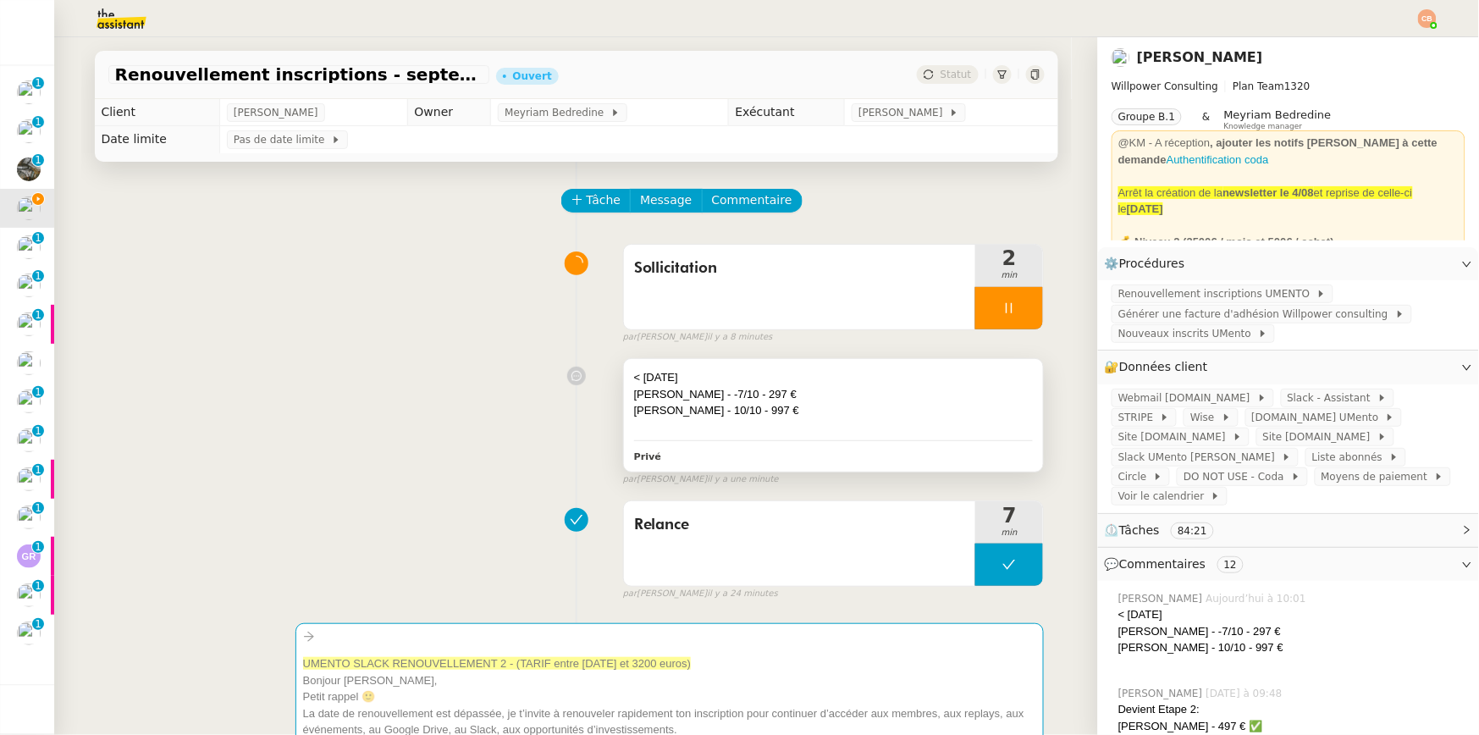
click at [829, 406] on div "Fouad Guercif - 10/10 - 997 €" at bounding box center [834, 410] width 400 height 17
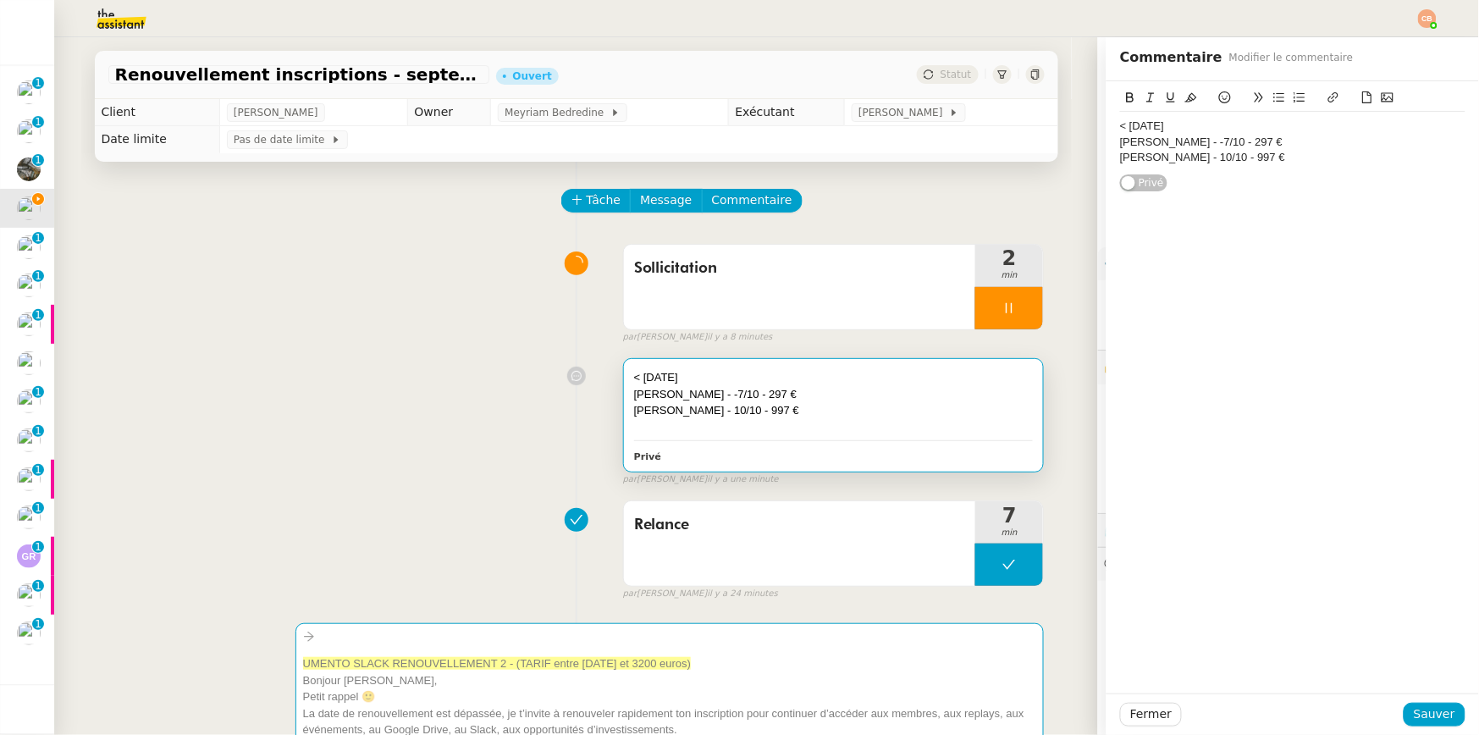
click at [1263, 167] on div "< 11 octobre Christophe perez - -7/10 - 297 € Fouad Guercif - 10/10 - 997 €" at bounding box center [1292, 142] width 345 height 60
click at [1451, 713] on button "Sauver" at bounding box center [1435, 715] width 62 height 24
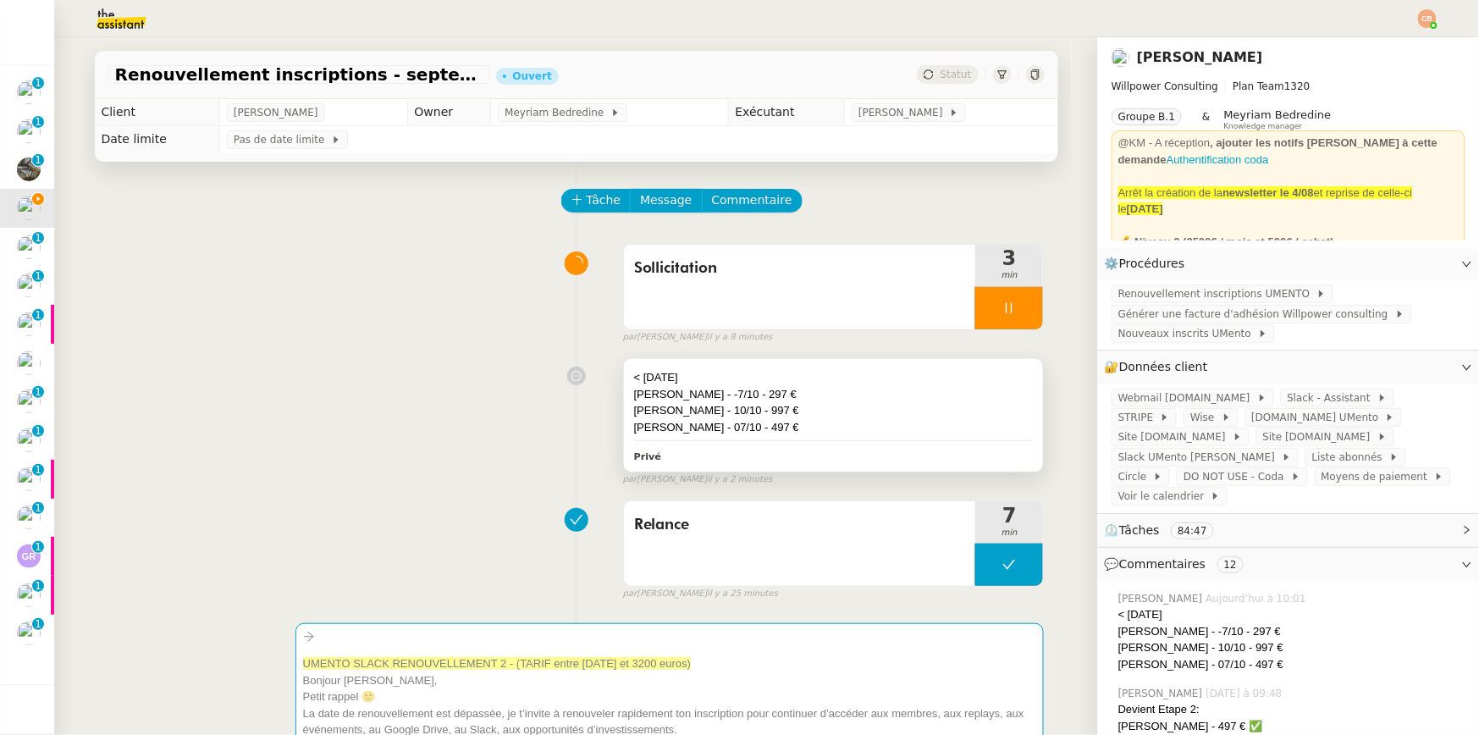
click at [921, 419] on div "Gabriel Cian - 07/10 - 497 €" at bounding box center [834, 427] width 400 height 17
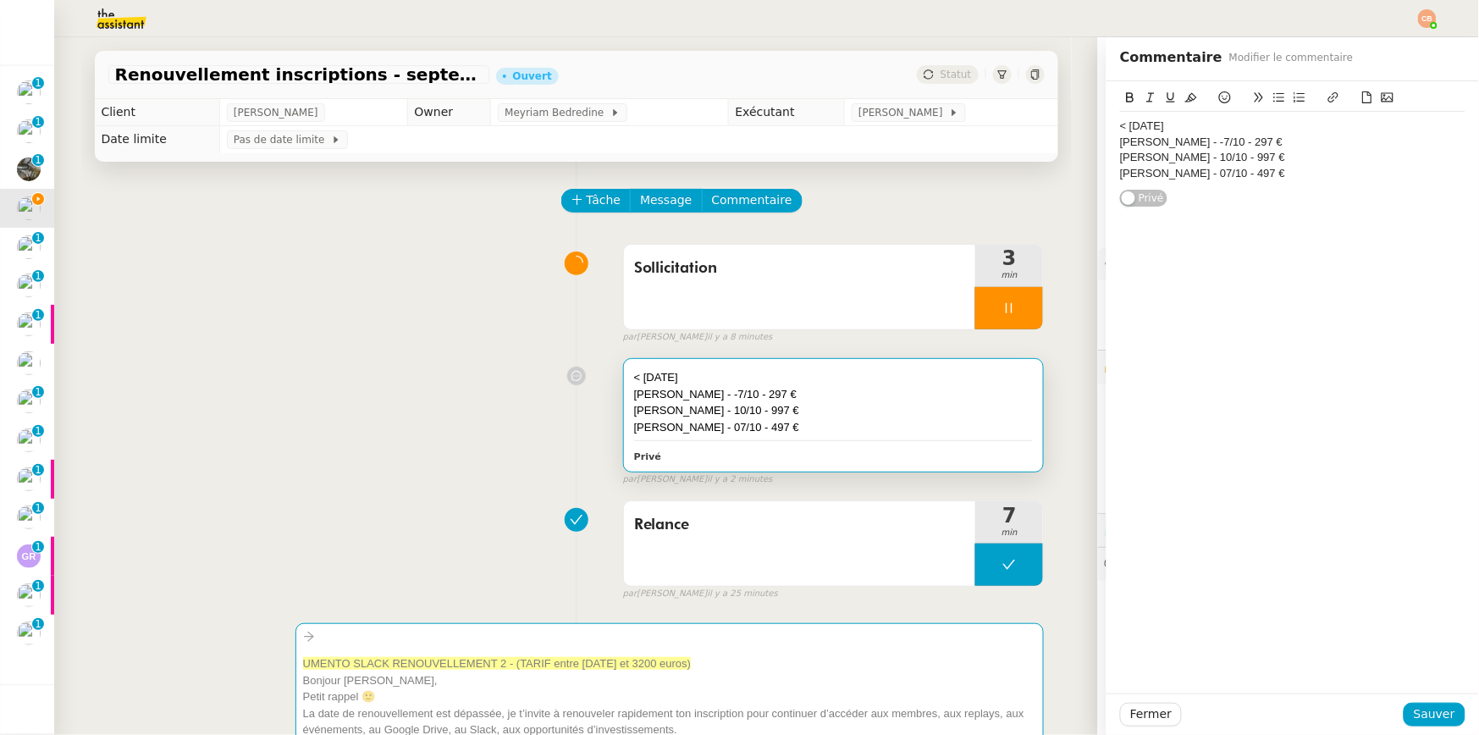
click at [1263, 178] on div "Gabriel Cian - 07/10 - 497 €" at bounding box center [1292, 173] width 345 height 15
click at [1421, 712] on span "Sauver" at bounding box center [1434, 714] width 41 height 19
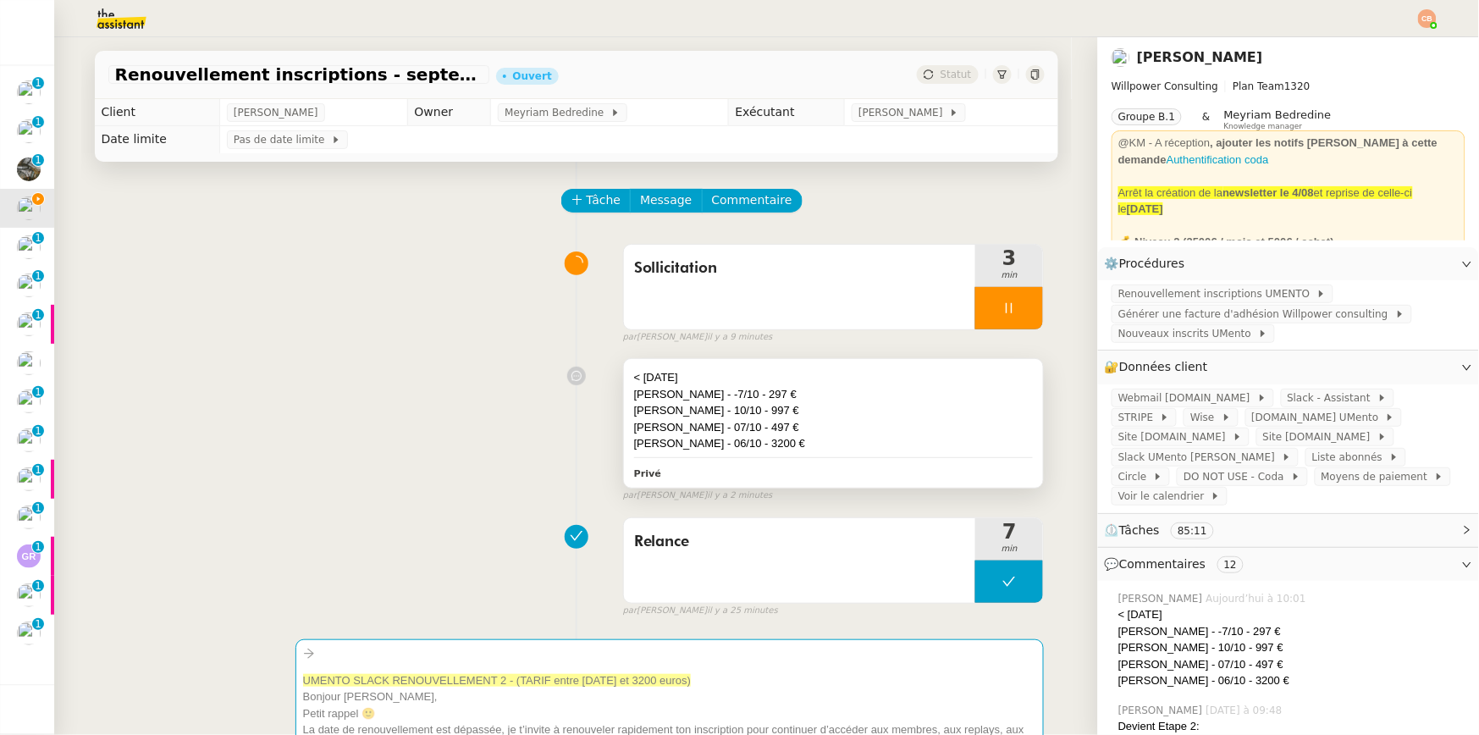
click at [836, 412] on div "Fouad Guercif - 10/10 - 997 €" at bounding box center [834, 410] width 400 height 17
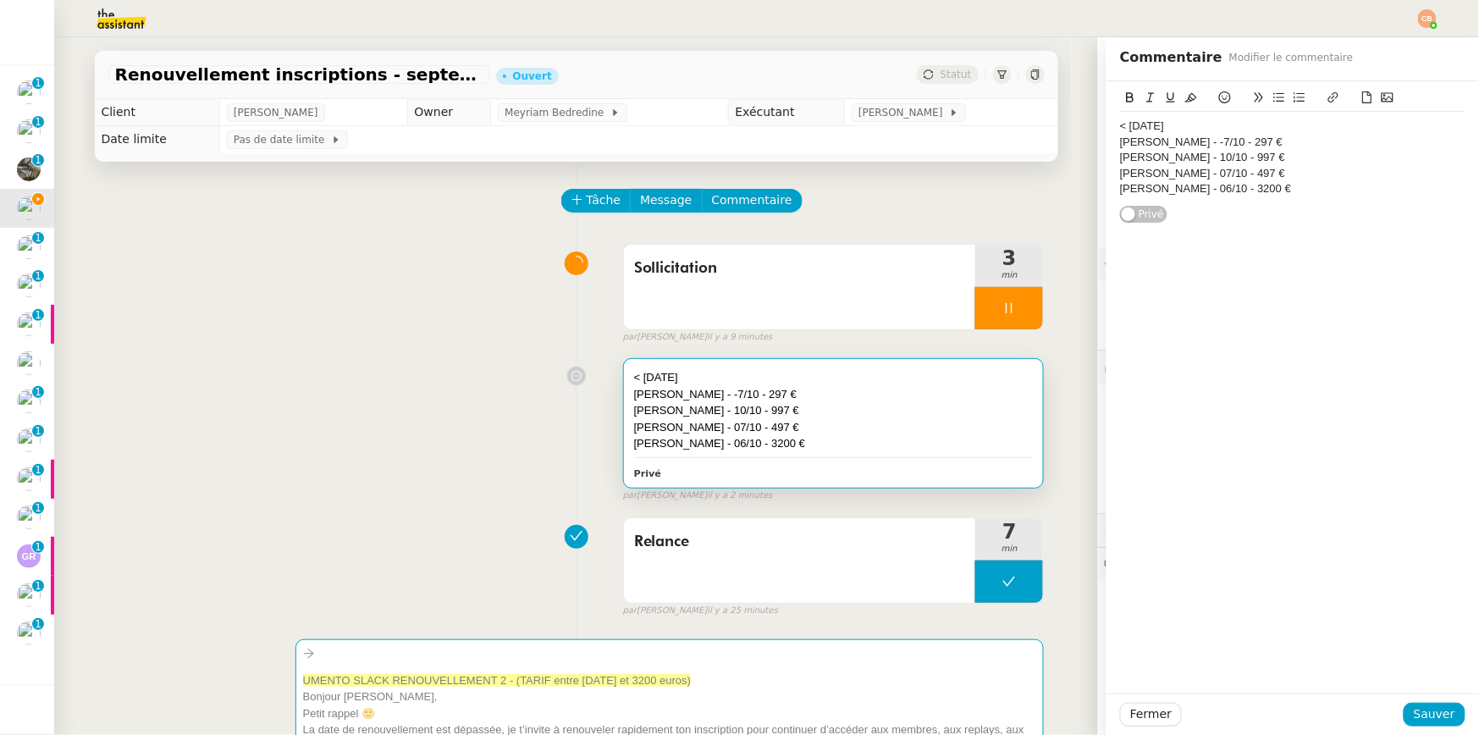
click at [1324, 192] on div "Romane Ambroisy - 06/10 - 3200 €" at bounding box center [1292, 188] width 345 height 15
click at [1414, 722] on span "Sauver" at bounding box center [1434, 714] width 41 height 19
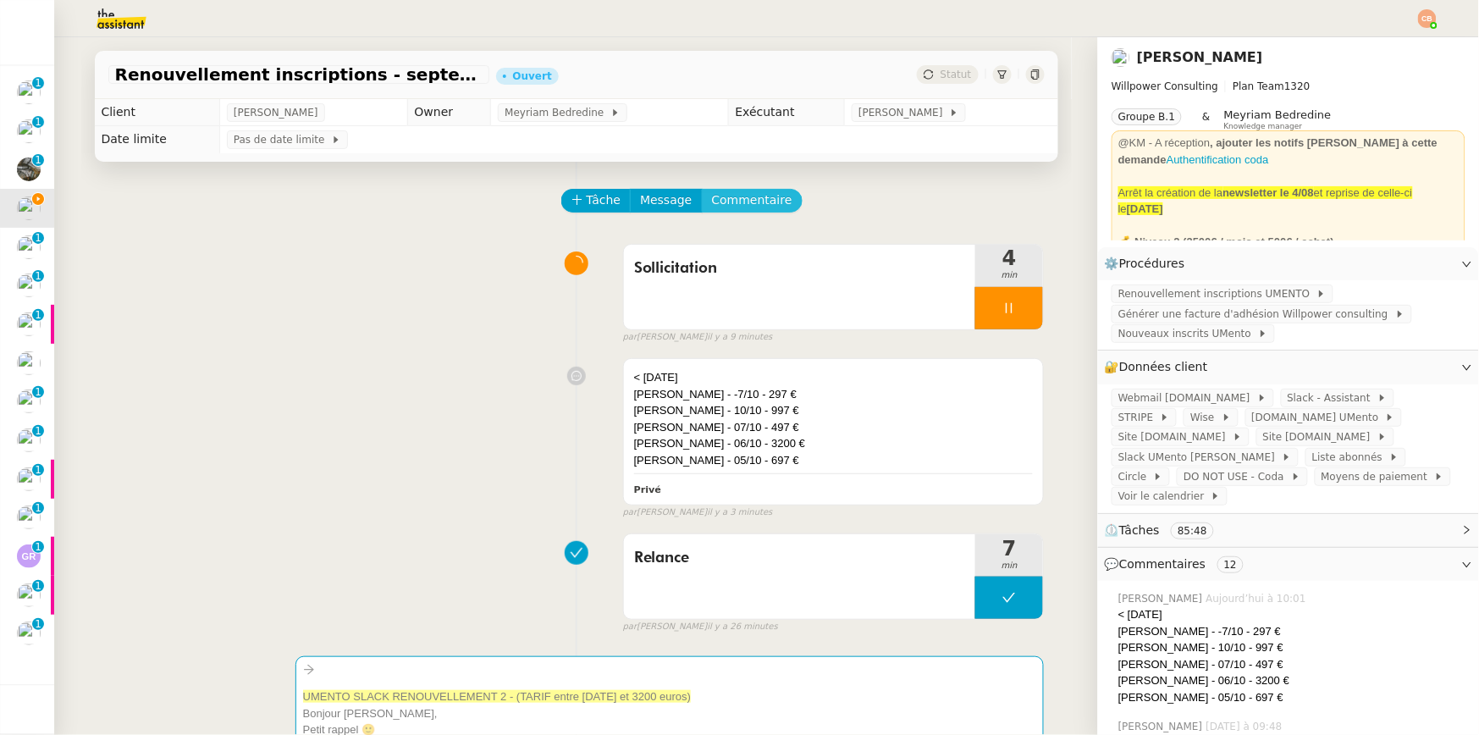
click at [718, 199] on span "Commentaire" at bounding box center [752, 200] width 80 height 19
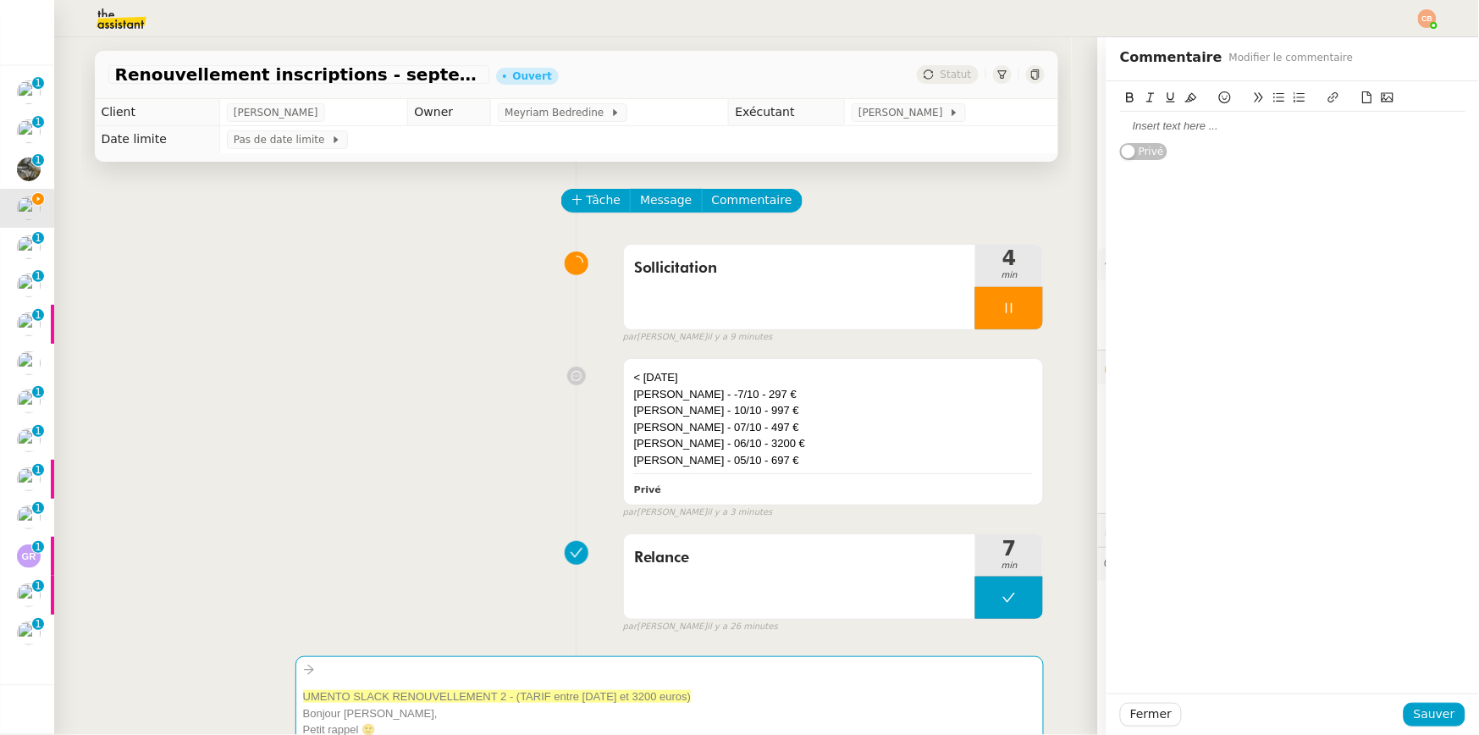
click at [423, 278] on div "Sollicitation 4 min false par Coralie B. il y a 9 minutes" at bounding box center [576, 290] width 937 height 108
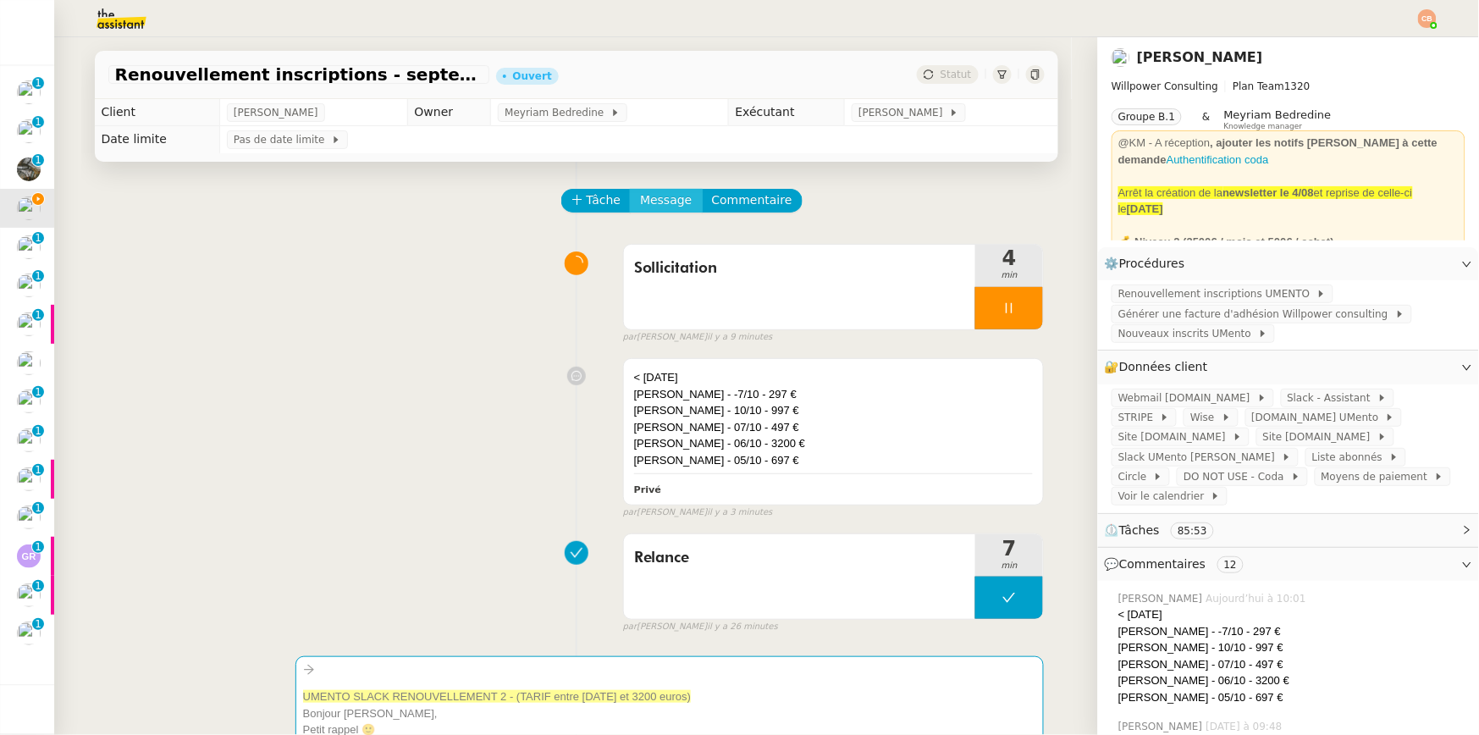
click at [658, 207] on span "Message" at bounding box center [666, 200] width 52 height 19
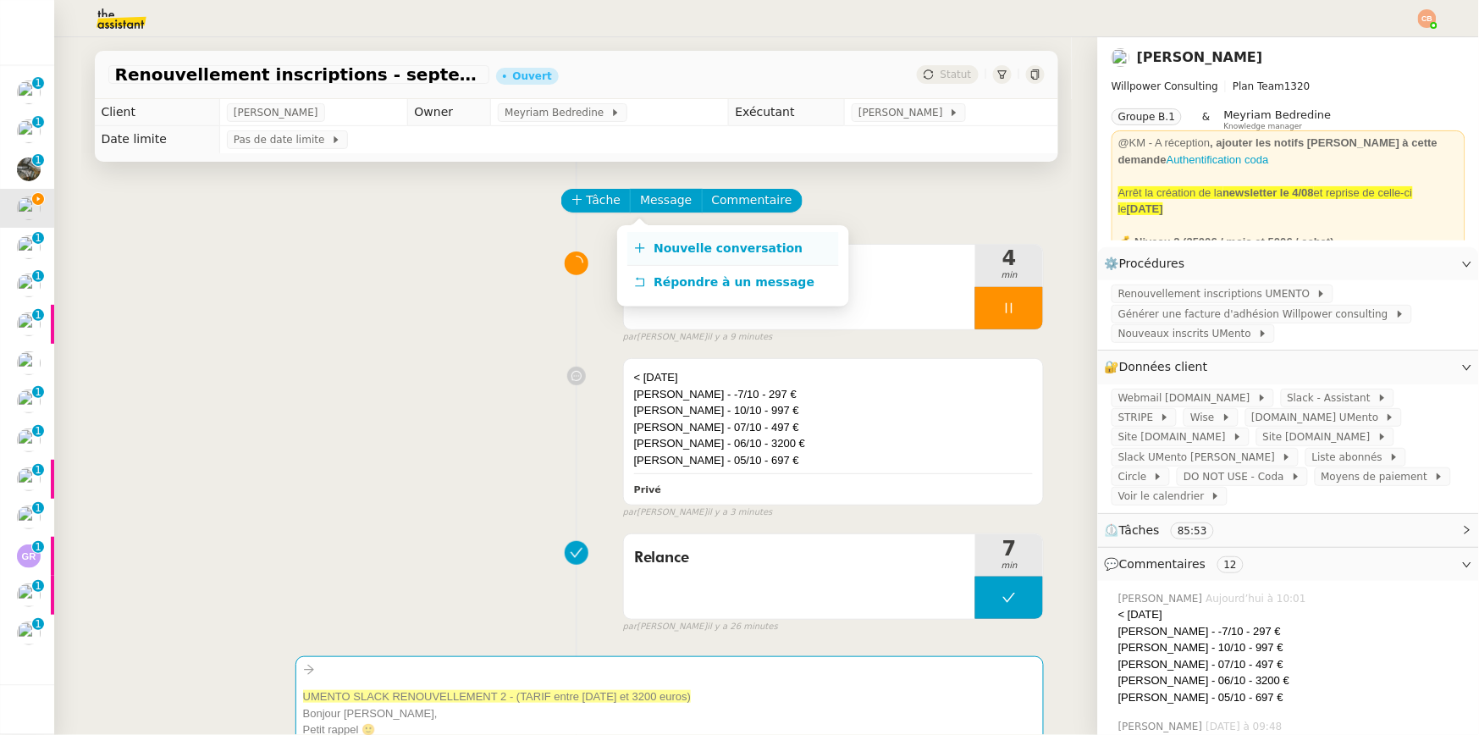
click at [661, 247] on span "Nouvelle conversation" at bounding box center [728, 248] width 149 height 14
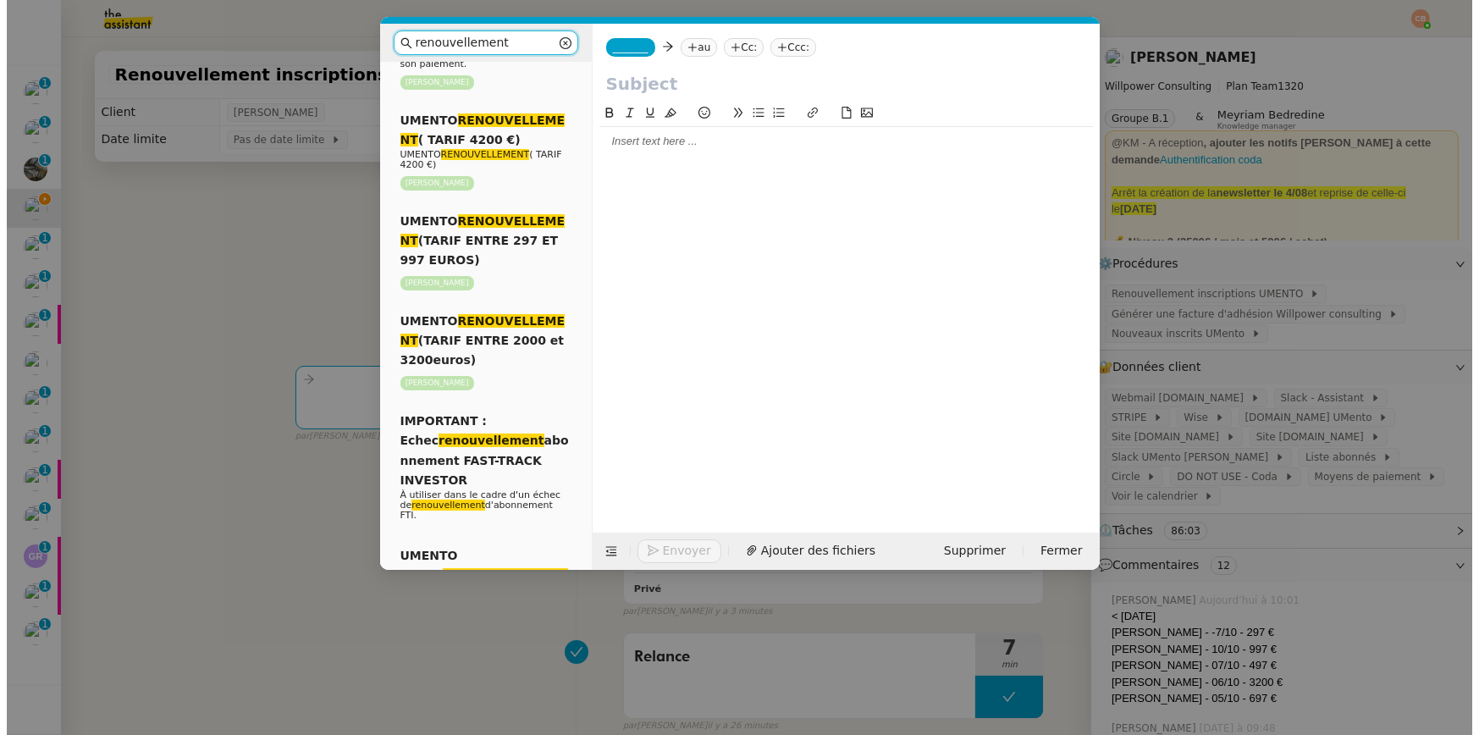
scroll to position [1202, 0]
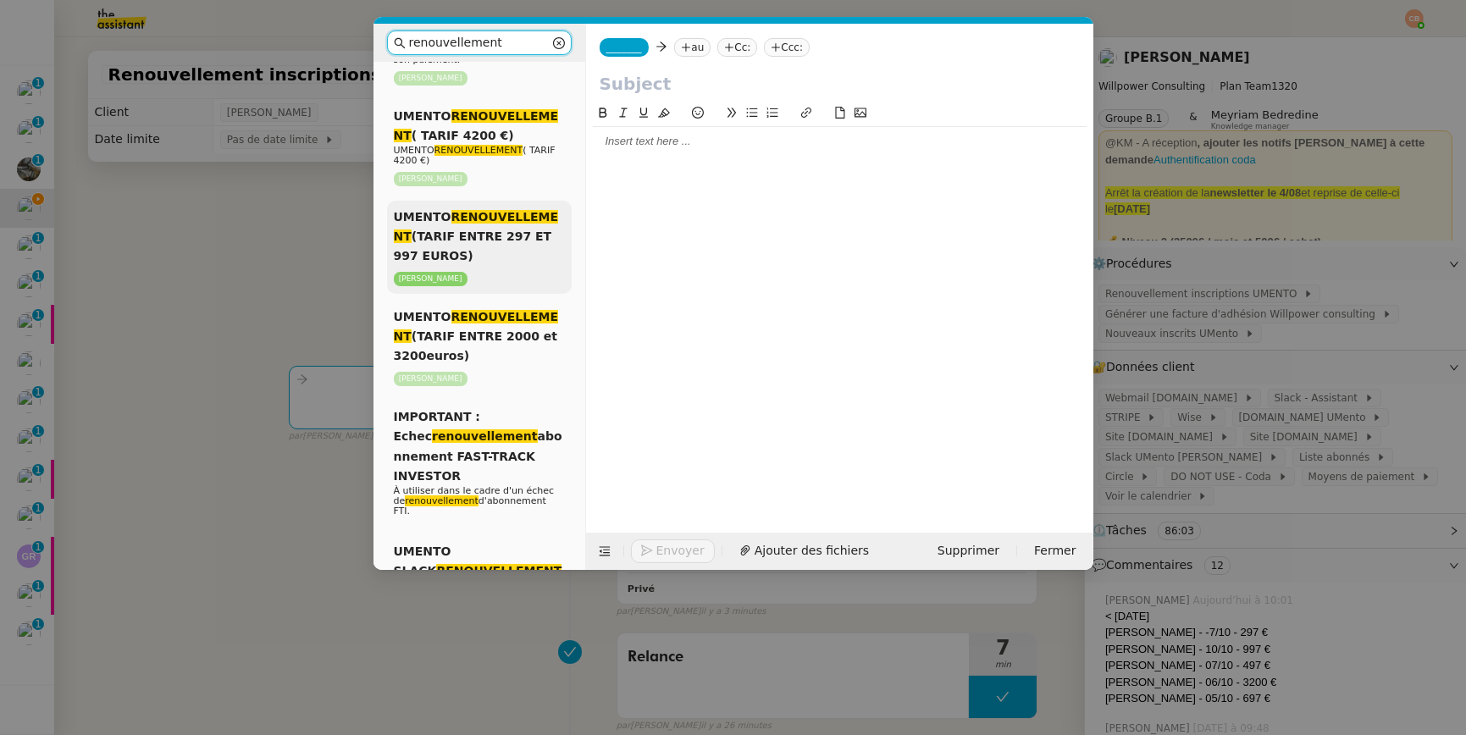
type input "renouvellement"
click at [484, 246] on div "UMENTO RENOUVELLEMENT (TARIF ENTRE 297 ET 997 EUROS) Cédric Tempestini" at bounding box center [479, 247] width 185 height 93
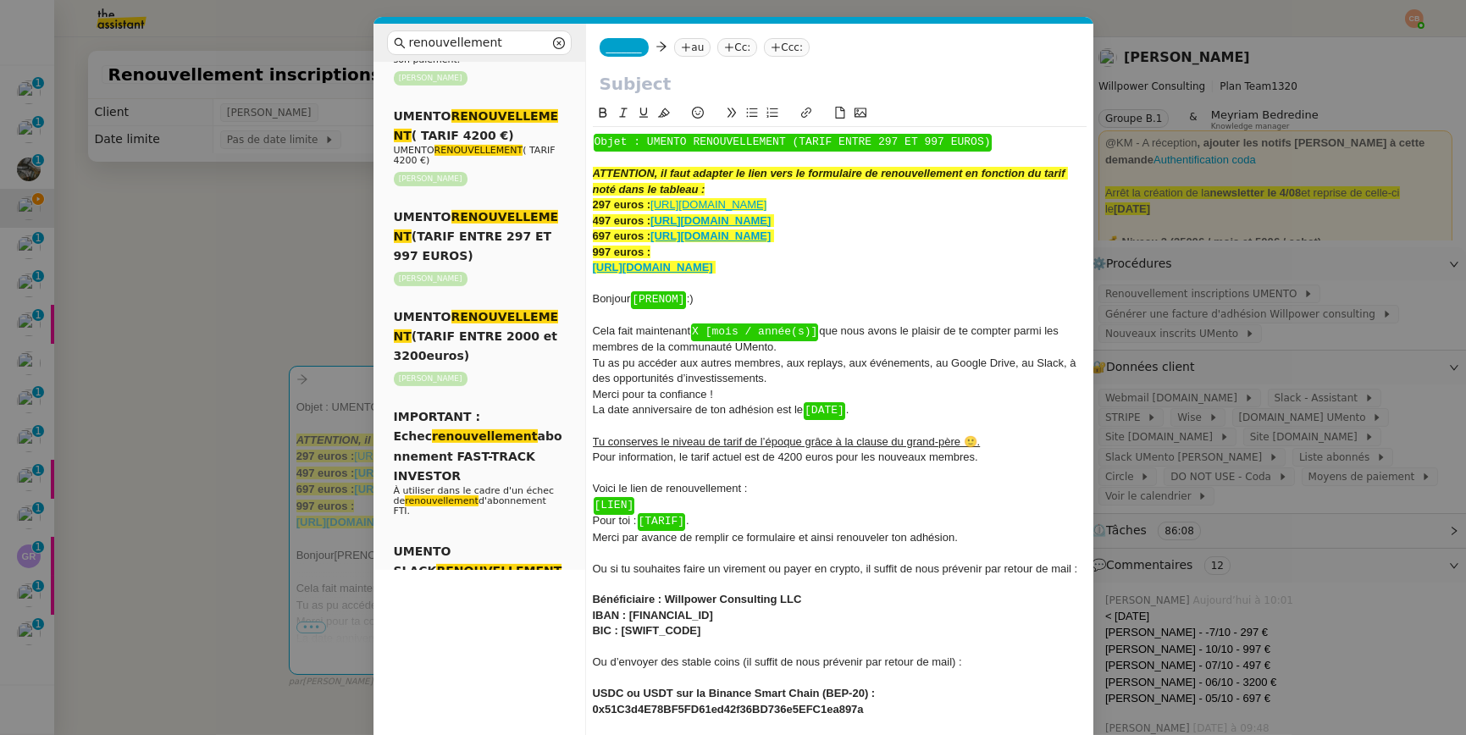
click at [232, 297] on nz-modal-container "renouvellement Service Renouvellement FTI aucun abonnement actif sur Stripe der…" at bounding box center [733, 367] width 1466 height 735
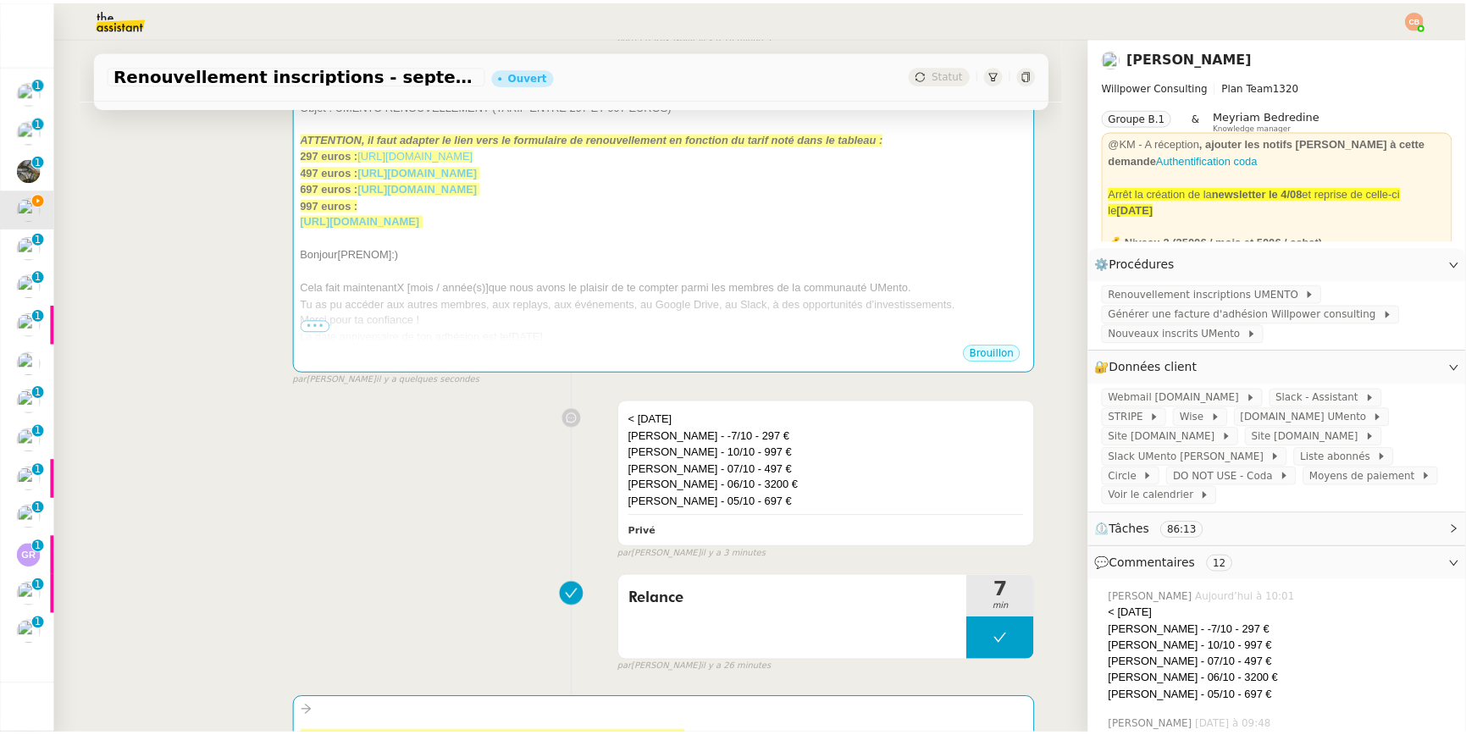
scroll to position [119, 0]
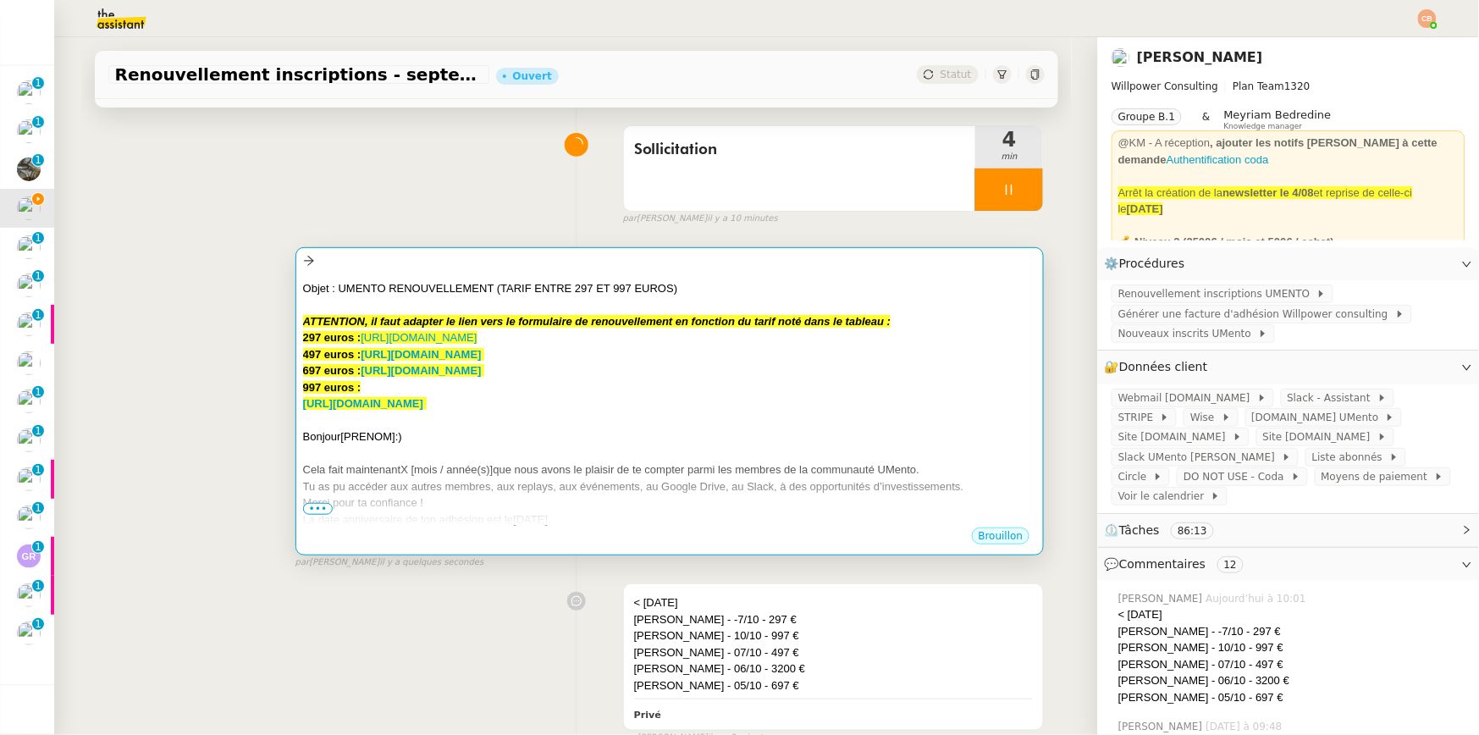
click at [746, 414] on div at bounding box center [670, 420] width 734 height 17
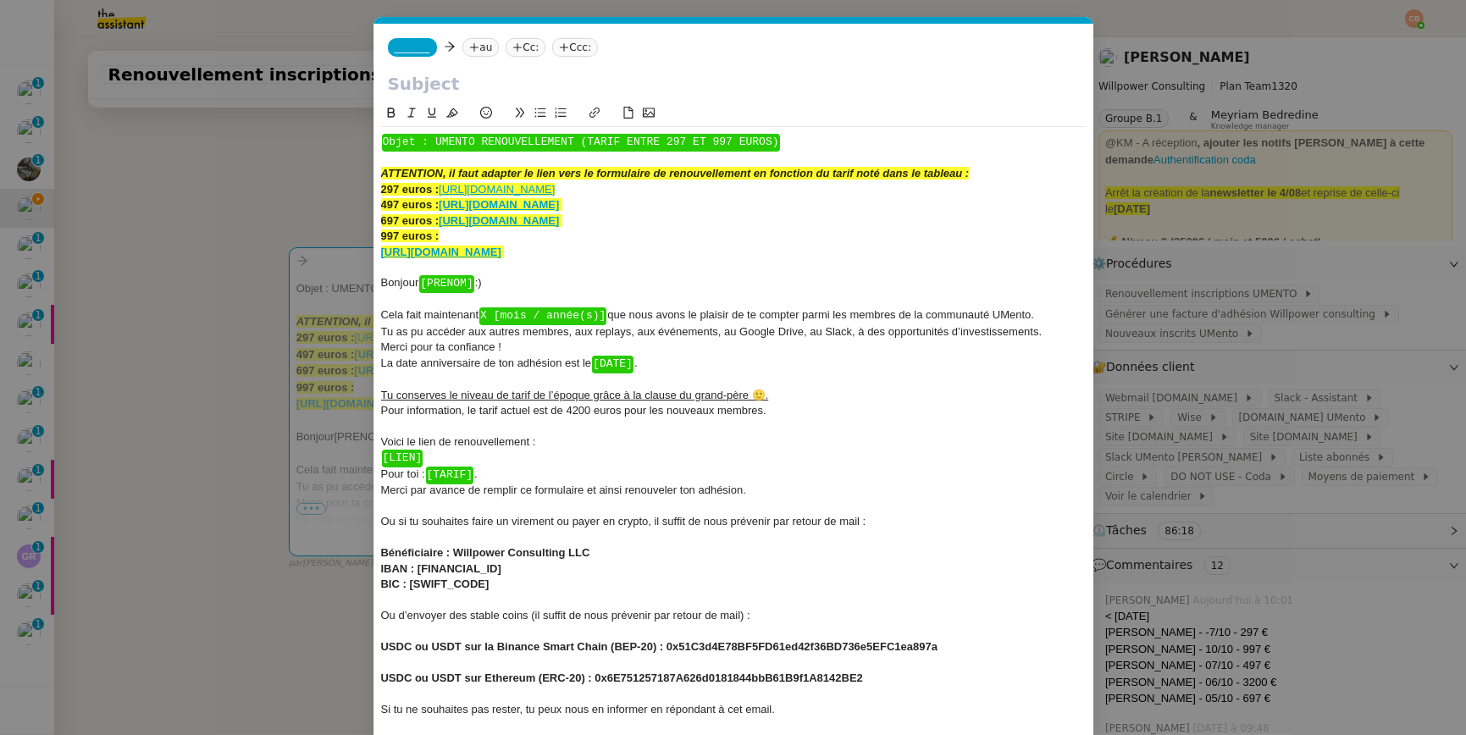
scroll to position [0, 119]
click at [480, 285] on span "Bonjour ﻿ [PRENOM] ﻿ :)" at bounding box center [431, 282] width 101 height 13
click at [497, 286] on div "Bonjour Christophe :)" at bounding box center [733, 282] width 705 height 15
click at [488, 103] on button at bounding box center [486, 112] width 20 height 19
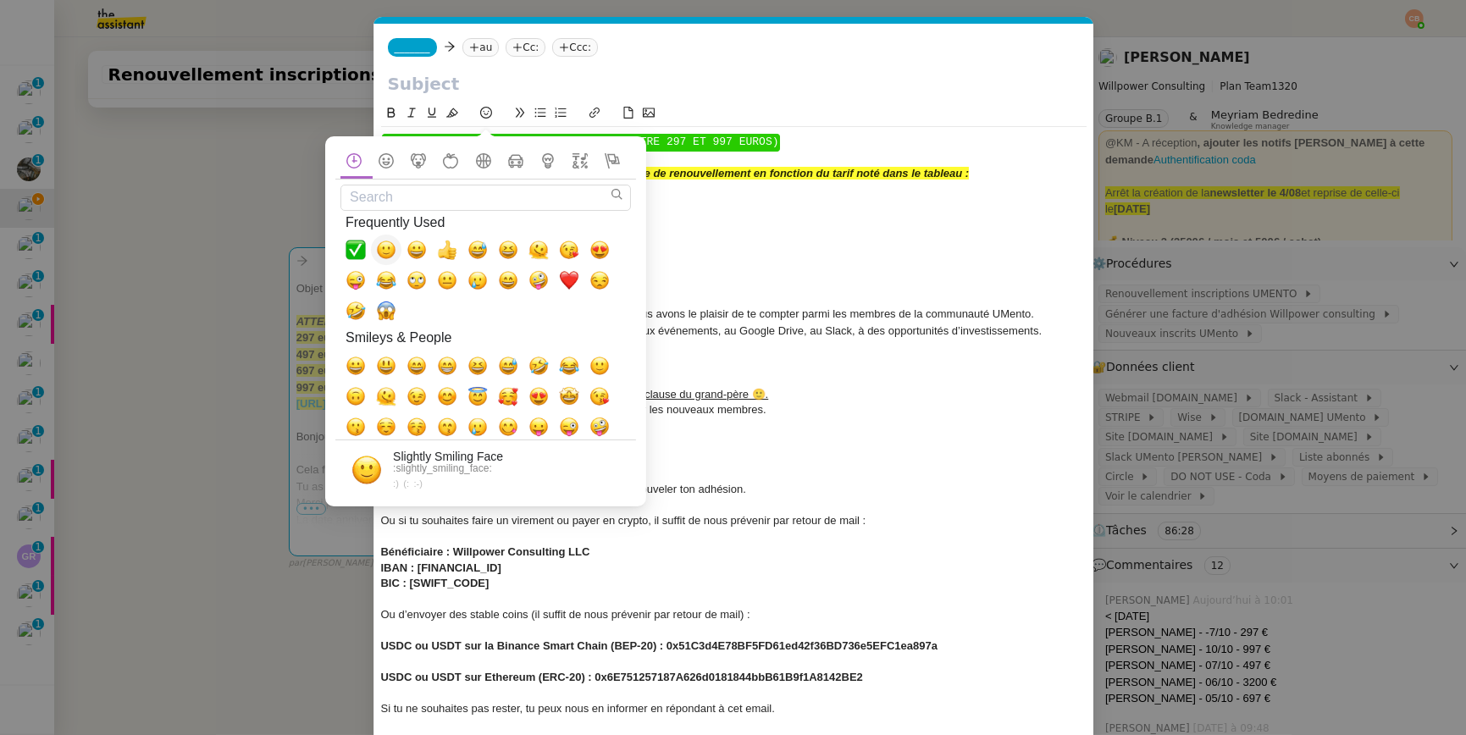
click at [386, 258] on span "🙂, slightly_smiling_face" at bounding box center [386, 250] width 20 height 20
click at [716, 275] on div "Bonjour Christophe 🙂" at bounding box center [733, 282] width 705 height 15
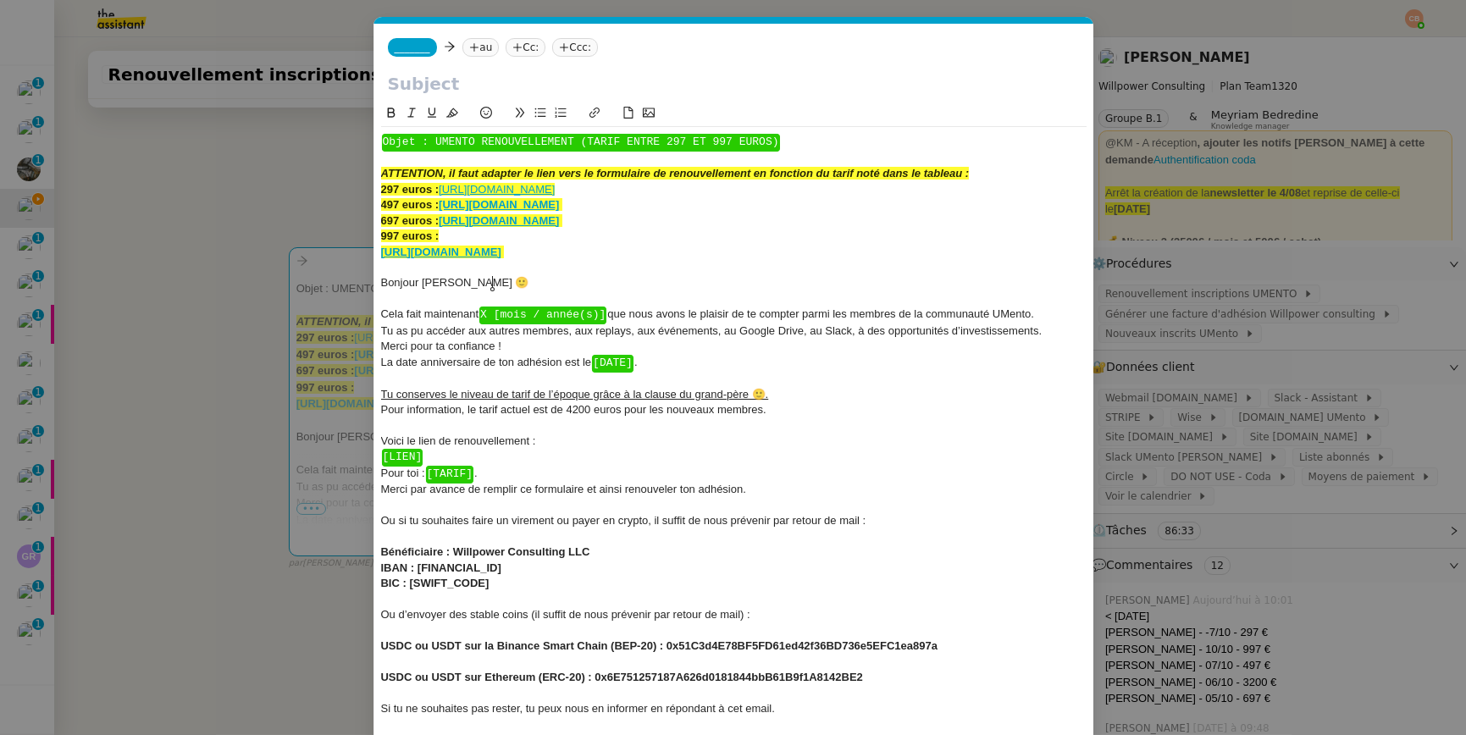
click at [616, 316] on span "Cela fait maintenant ﻿ X [mois / année(s)] ﻿ que nous avons le plaisir de te co…" at bounding box center [708, 313] width 654 height 13
click at [661, 358] on div "La date anniversaire de ton adhésion est le ﻿ [DATE] ﻿ ." at bounding box center [733, 362] width 705 height 16
drag, startPoint x: 594, startPoint y: 362, endPoint x: 682, endPoint y: 362, distance: 87.2
click at [682, 362] on div "La date anniversaire de ton adhésion est le 07/10/2025." at bounding box center [733, 361] width 705 height 15
click at [393, 115] on icon at bounding box center [391, 113] width 12 height 12
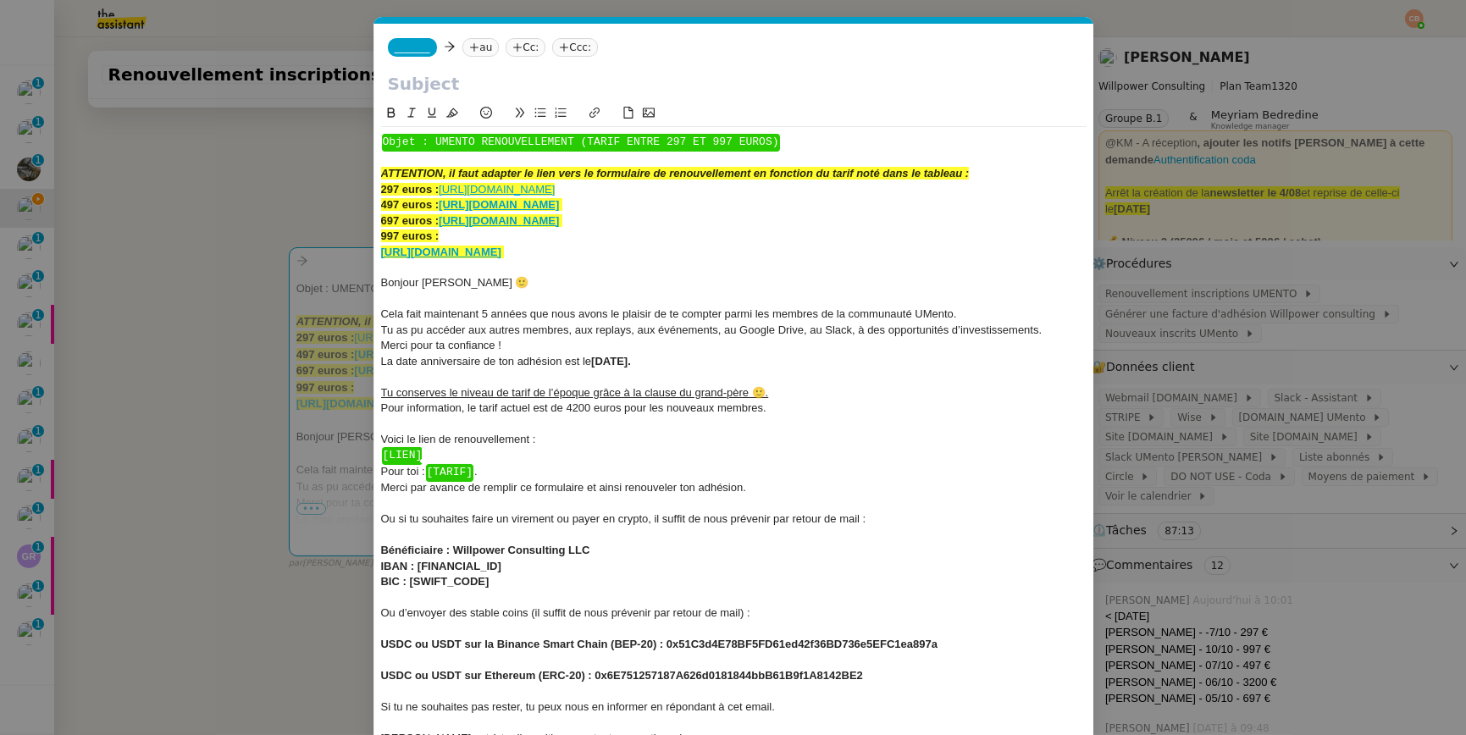
click at [435, 453] on div "﻿ [LIEN] ﻿" at bounding box center [733, 455] width 705 height 16
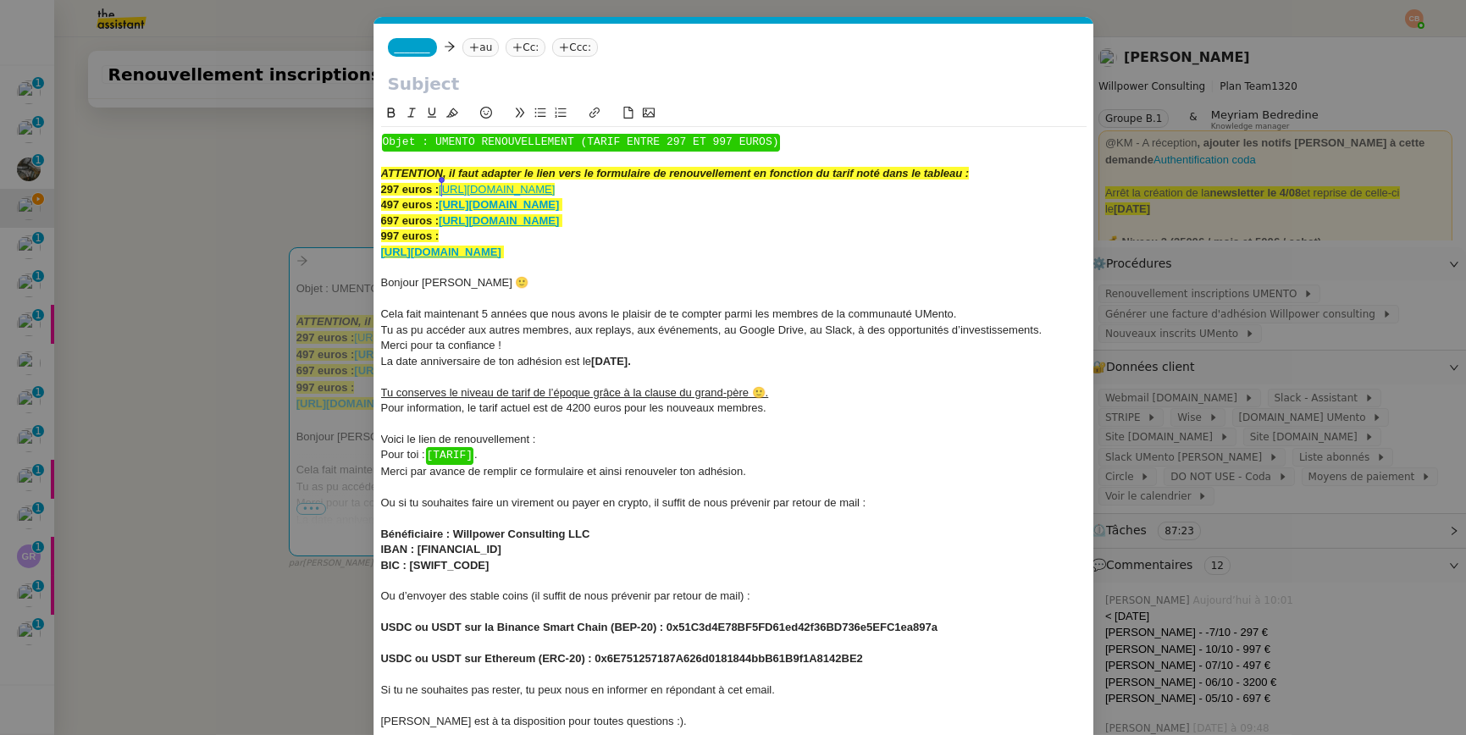
drag, startPoint x: 840, startPoint y: 182, endPoint x: 442, endPoint y: 183, distance: 398.0
click at [442, 183] on div "297 euros : https://umento.best/adhesion-a-la-communaute-privee-umento-tarif-fo…" at bounding box center [733, 189] width 705 height 15
copy link "https://umento.best/adhesion-a-la-communaute-privee-umento-tarif-fondateurs/"
click at [548, 445] on div "Voici le lien de renouvellement :" at bounding box center [733, 439] width 705 height 15
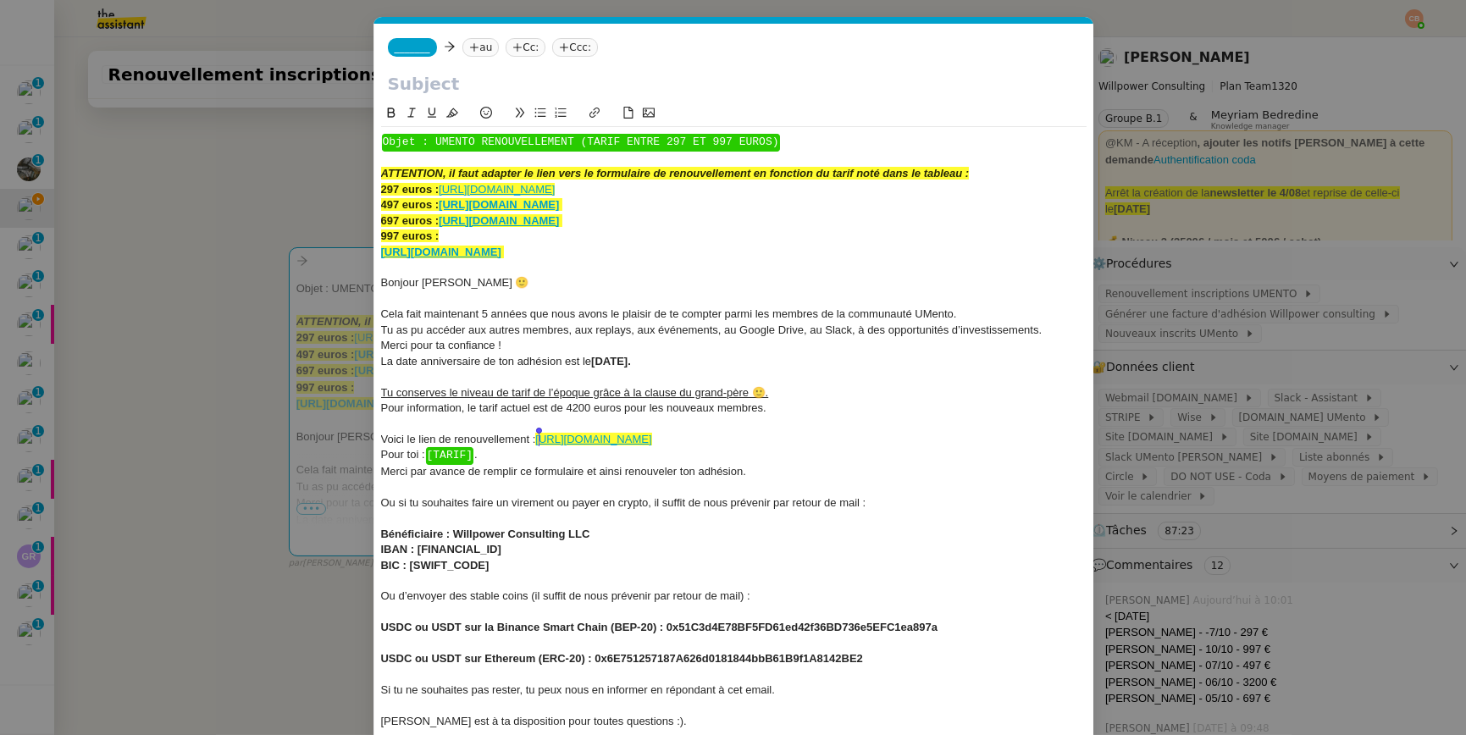
drag, startPoint x: 964, startPoint y: 439, endPoint x: 539, endPoint y: 437, distance: 425.1
click at [539, 437] on div "Voici le lien de renouvellement : https://umento.best/adhesion-a-la-communaute-…" at bounding box center [733, 439] width 705 height 15
click at [448, 113] on icon at bounding box center [452, 113] width 12 height 12
click at [809, 373] on div at bounding box center [733, 376] width 705 height 15
click at [517, 454] on div "Pour toi : ﻿ [TARIF] ﻿ ." at bounding box center [733, 455] width 705 height 16
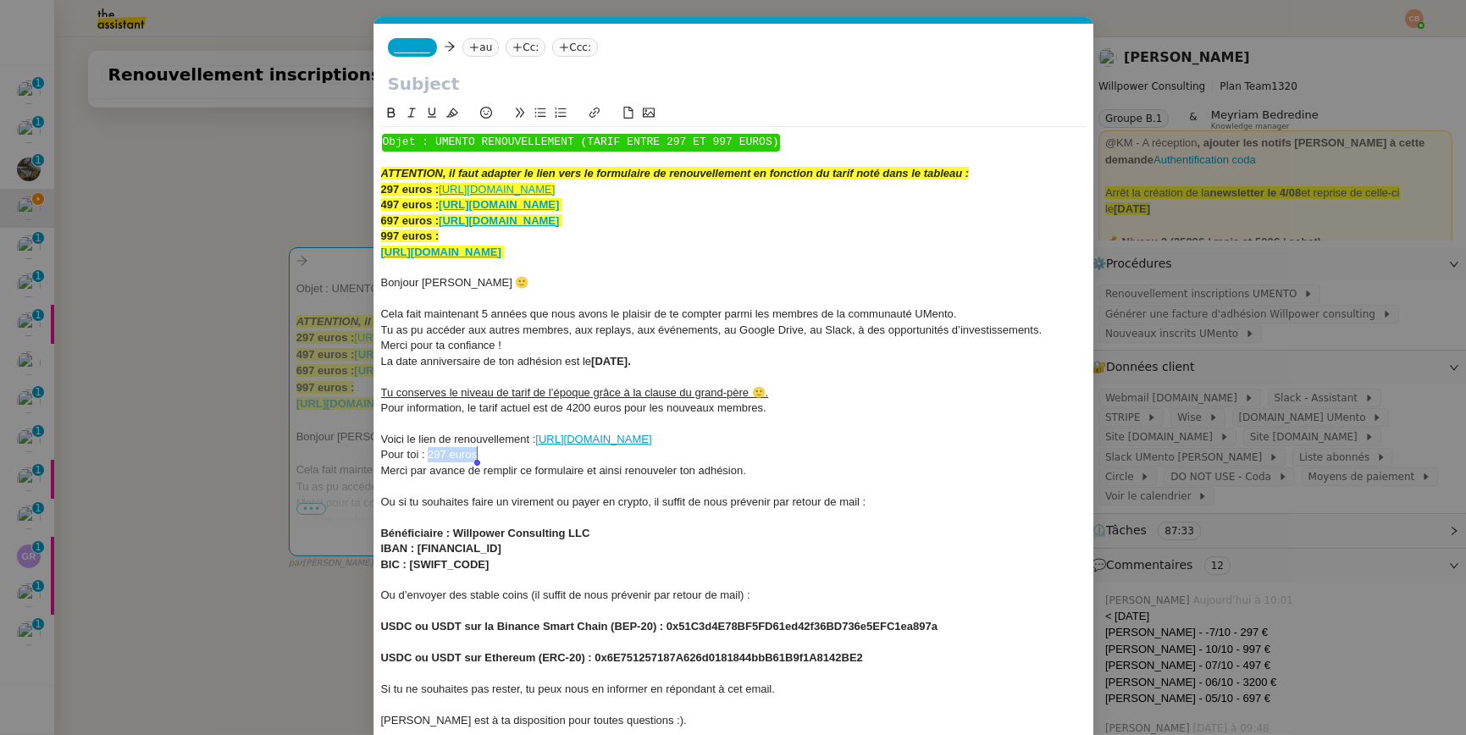
drag, startPoint x: 428, startPoint y: 455, endPoint x: 525, endPoint y: 454, distance: 96.5
click at [525, 454] on div "Pour toi : 297 euros" at bounding box center [733, 454] width 705 height 15
click at [387, 107] on icon at bounding box center [391, 113] width 12 height 12
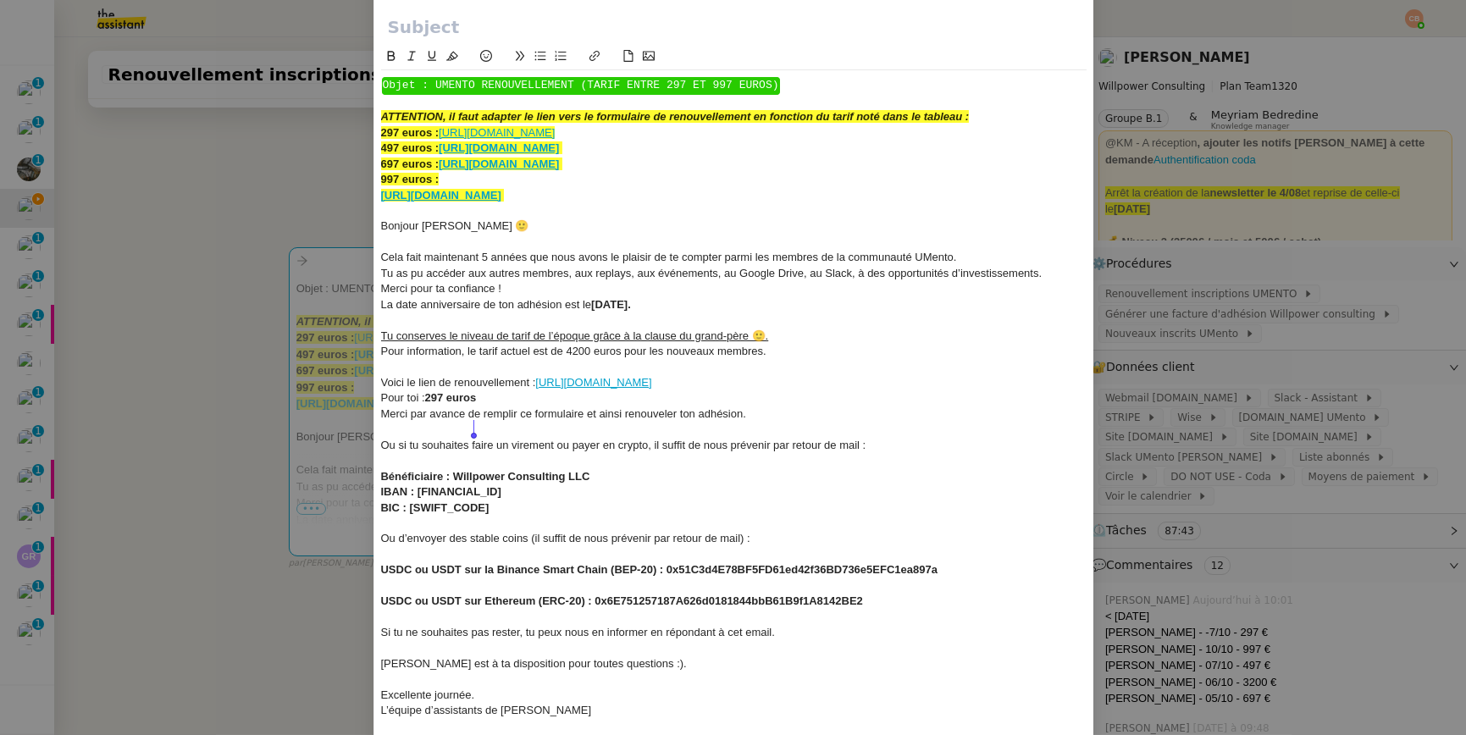
scroll to position [130, 0]
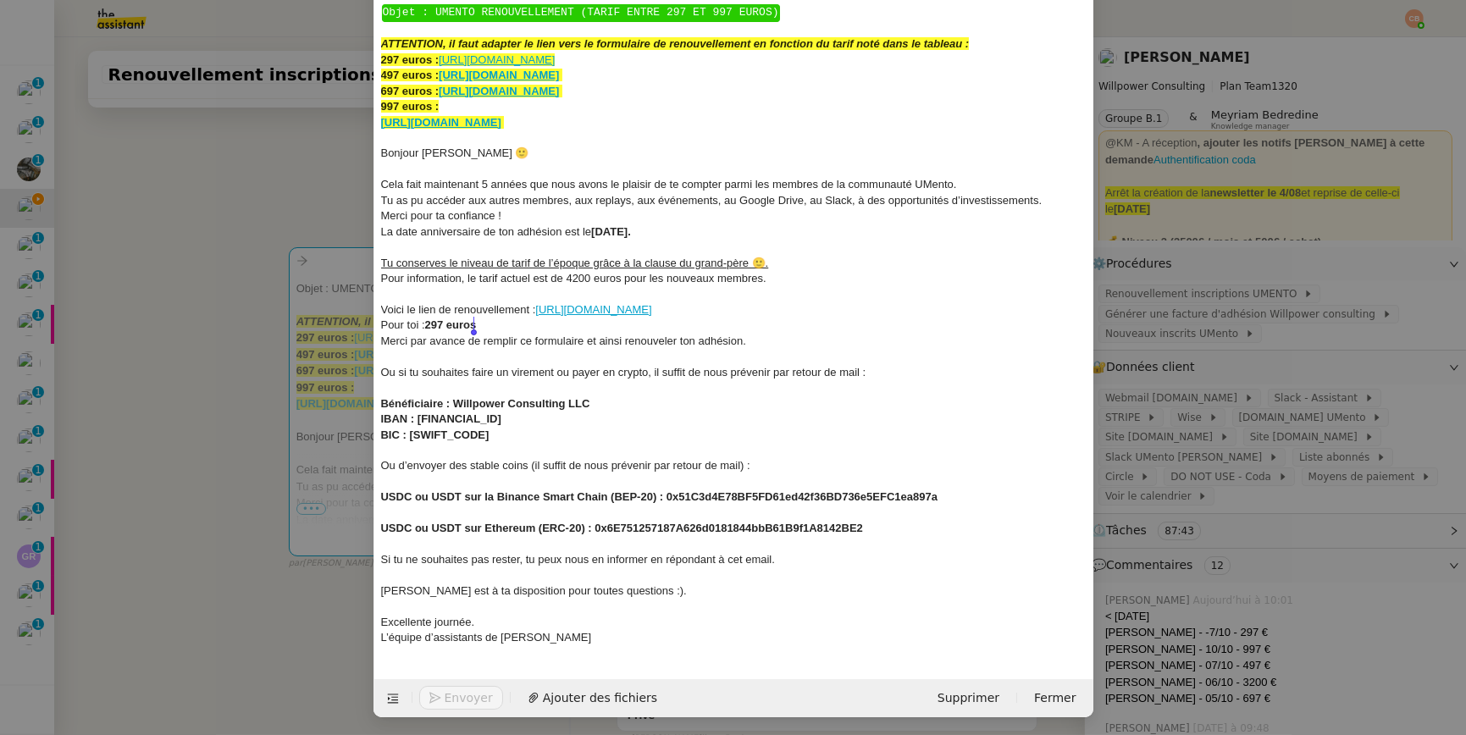
click at [634, 589] on div "Cédric est à ta disposition pour toutes questions :)." at bounding box center [733, 590] width 705 height 15
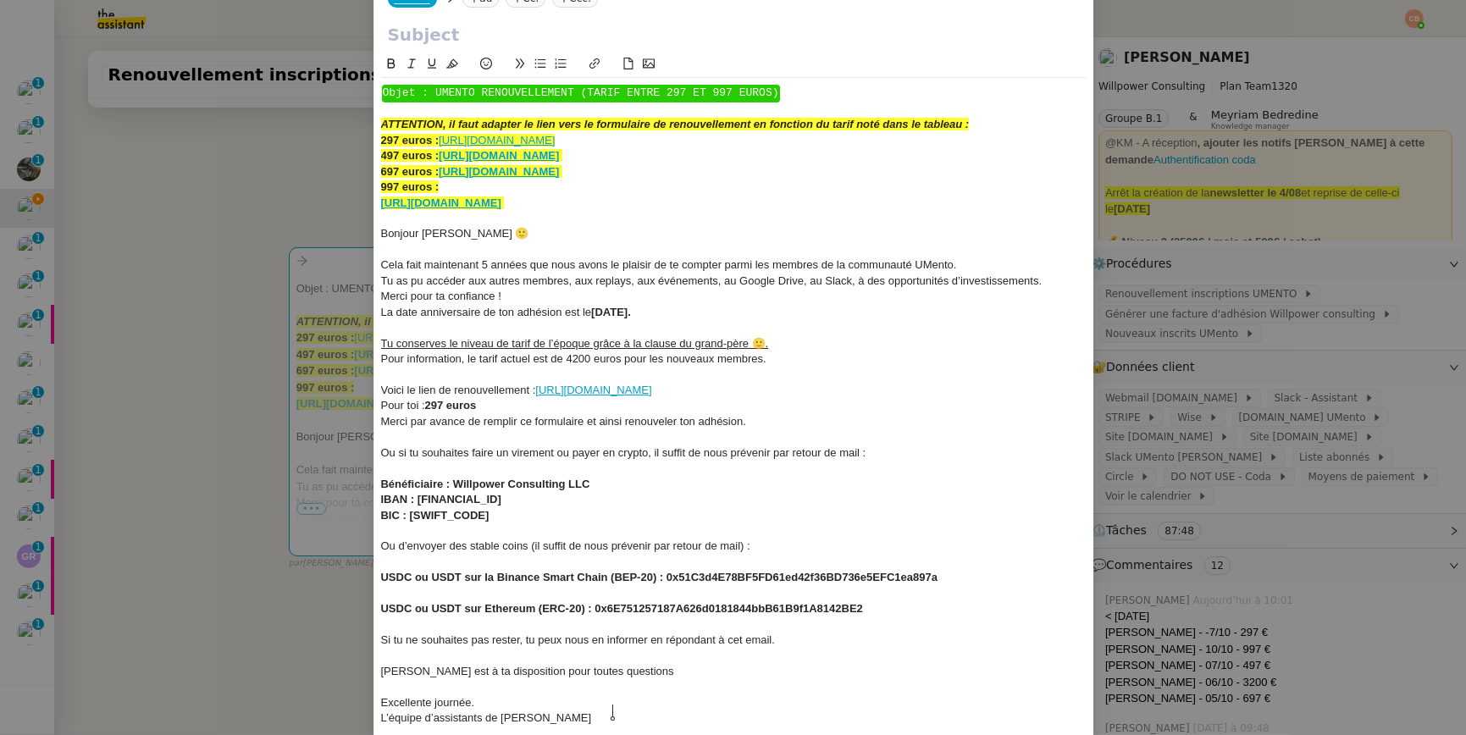
scroll to position [0, 0]
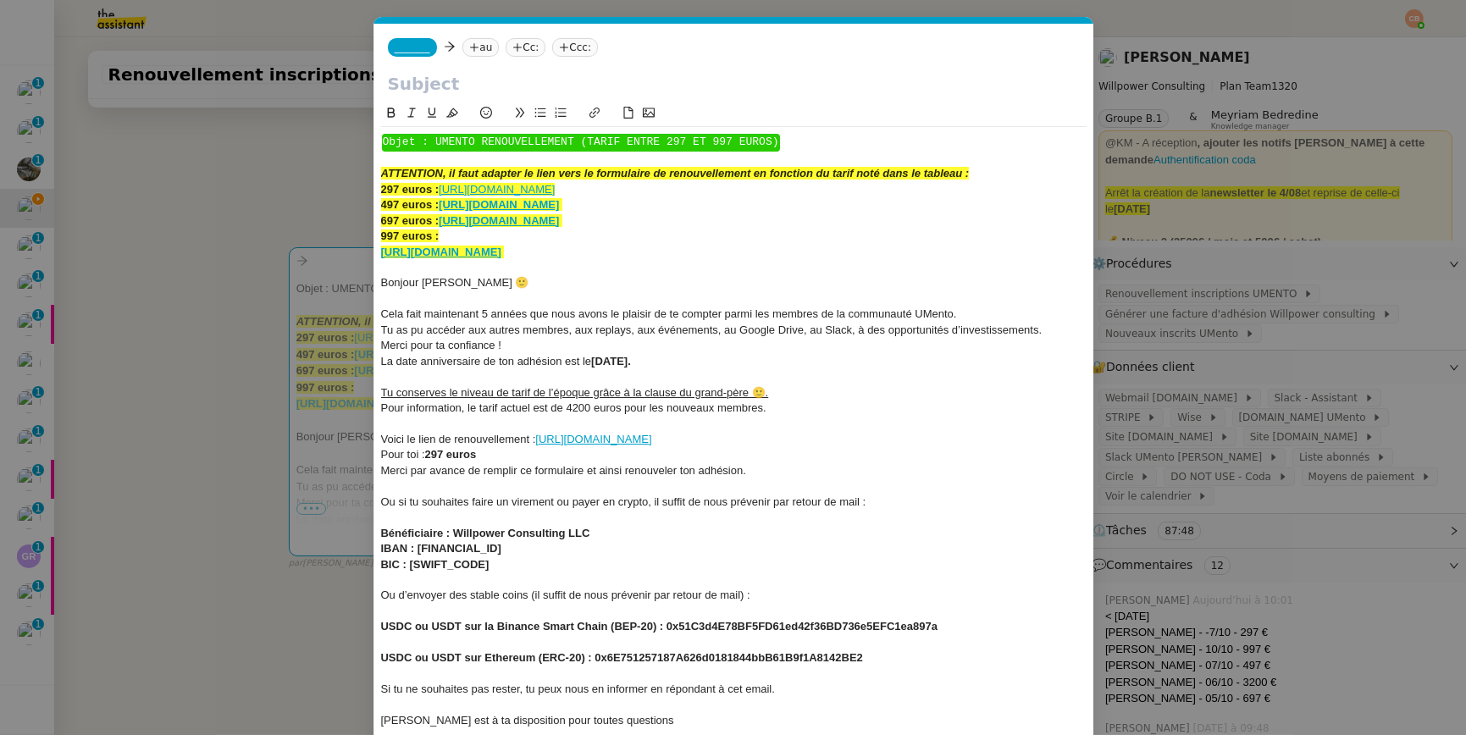
click at [484, 107] on icon at bounding box center [486, 113] width 12 height 12
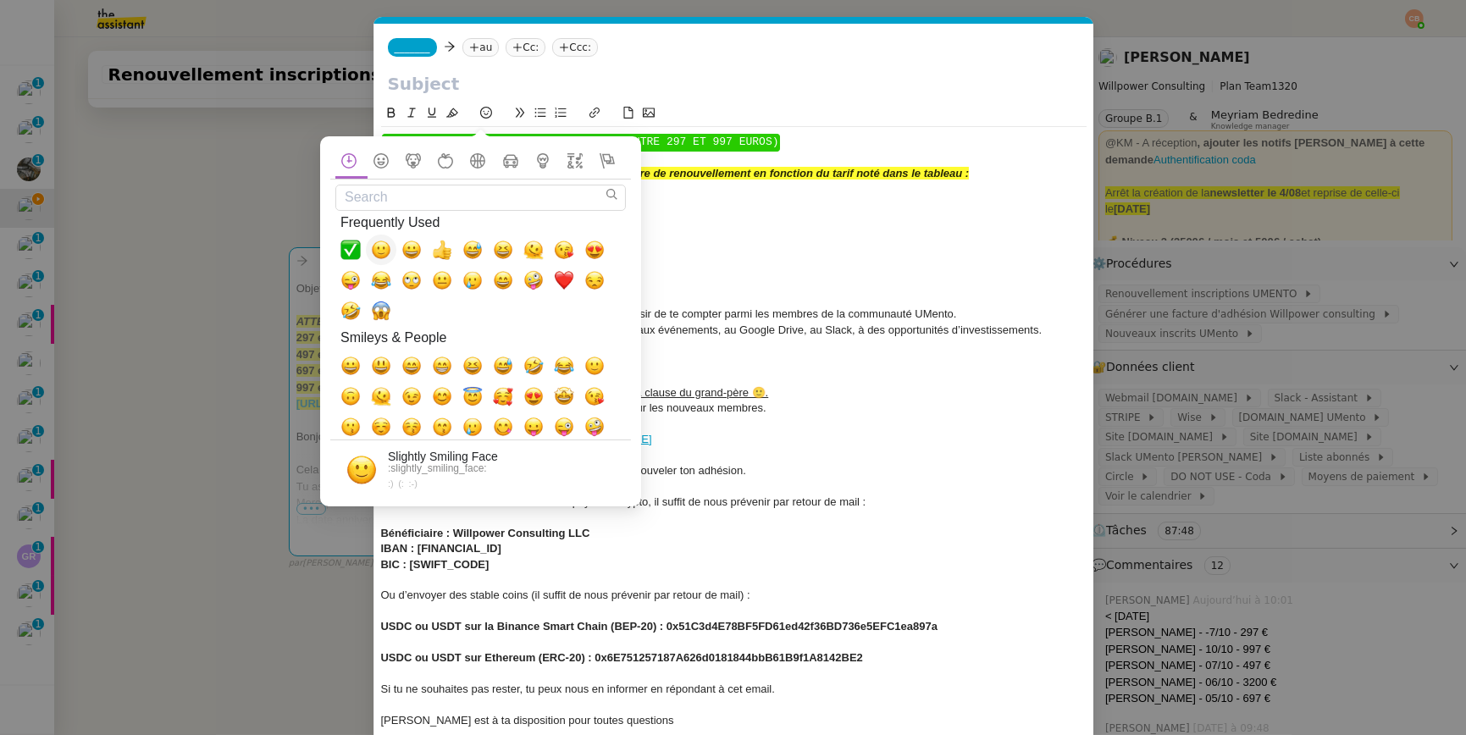
click at [381, 258] on span "🙂, slightly_smiling_face" at bounding box center [381, 250] width 20 height 20
click at [875, 268] on div at bounding box center [733, 267] width 705 height 15
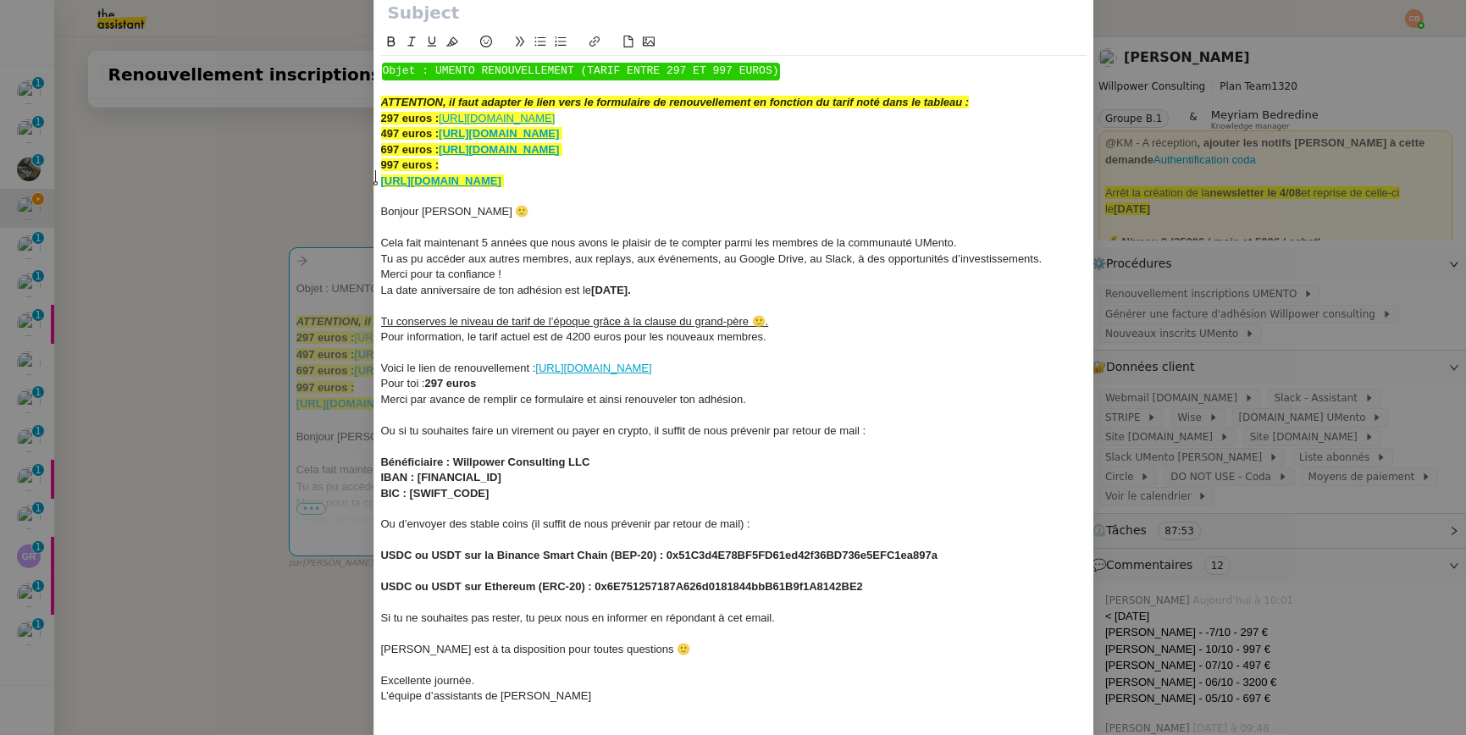
scroll to position [130, 0]
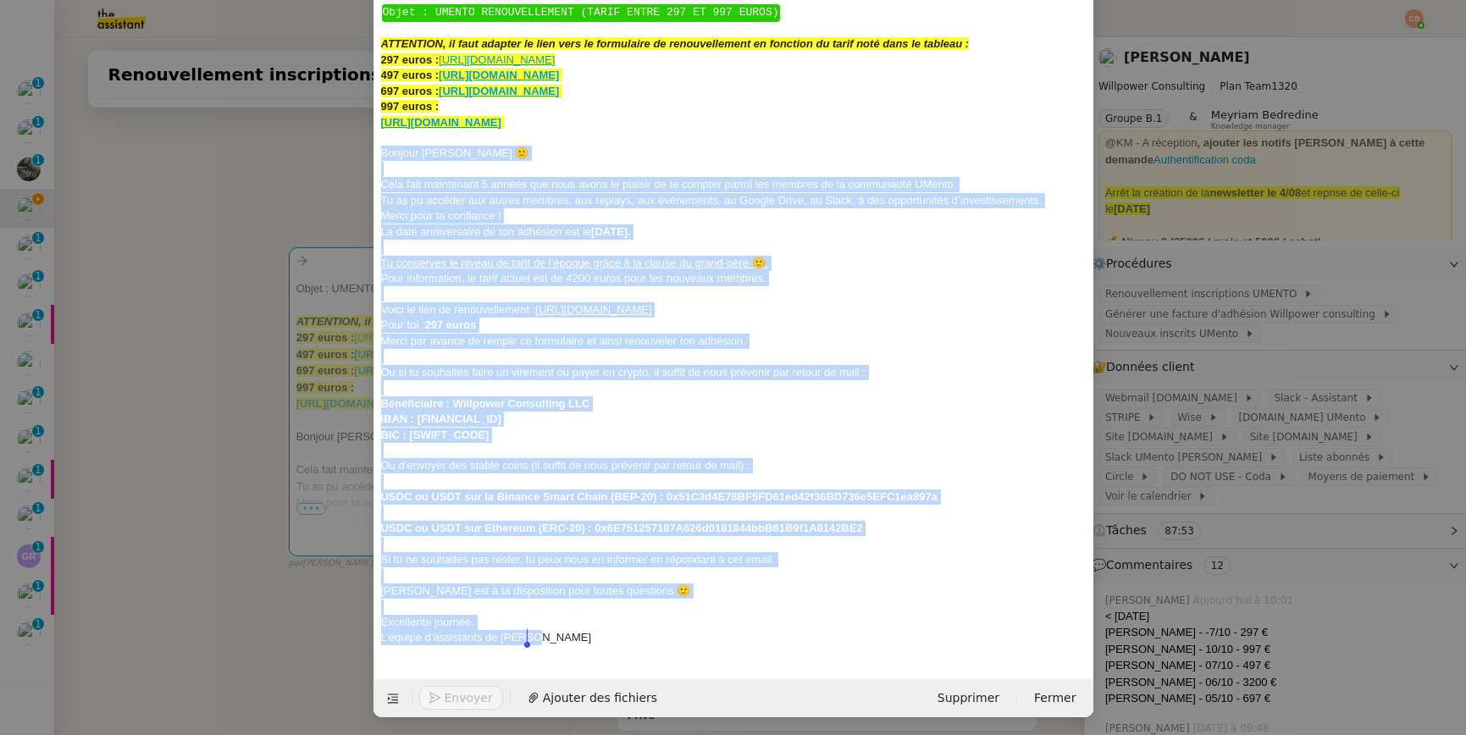
drag, startPoint x: 378, startPoint y: 148, endPoint x: 561, endPoint y: 662, distance: 545.8
click at [561, 662] on form "_______ au Cc: Ccc: ﻿ Objet : UMENTO RENOUVELLEMENT (TARIF ENTRE 297 ET 997 EUR…" at bounding box center [733, 305] width 720 height 823
copy div "Bonjour Christophe 🙂 Cela fait maintenant 5 années que nous avons le plaisir de…"
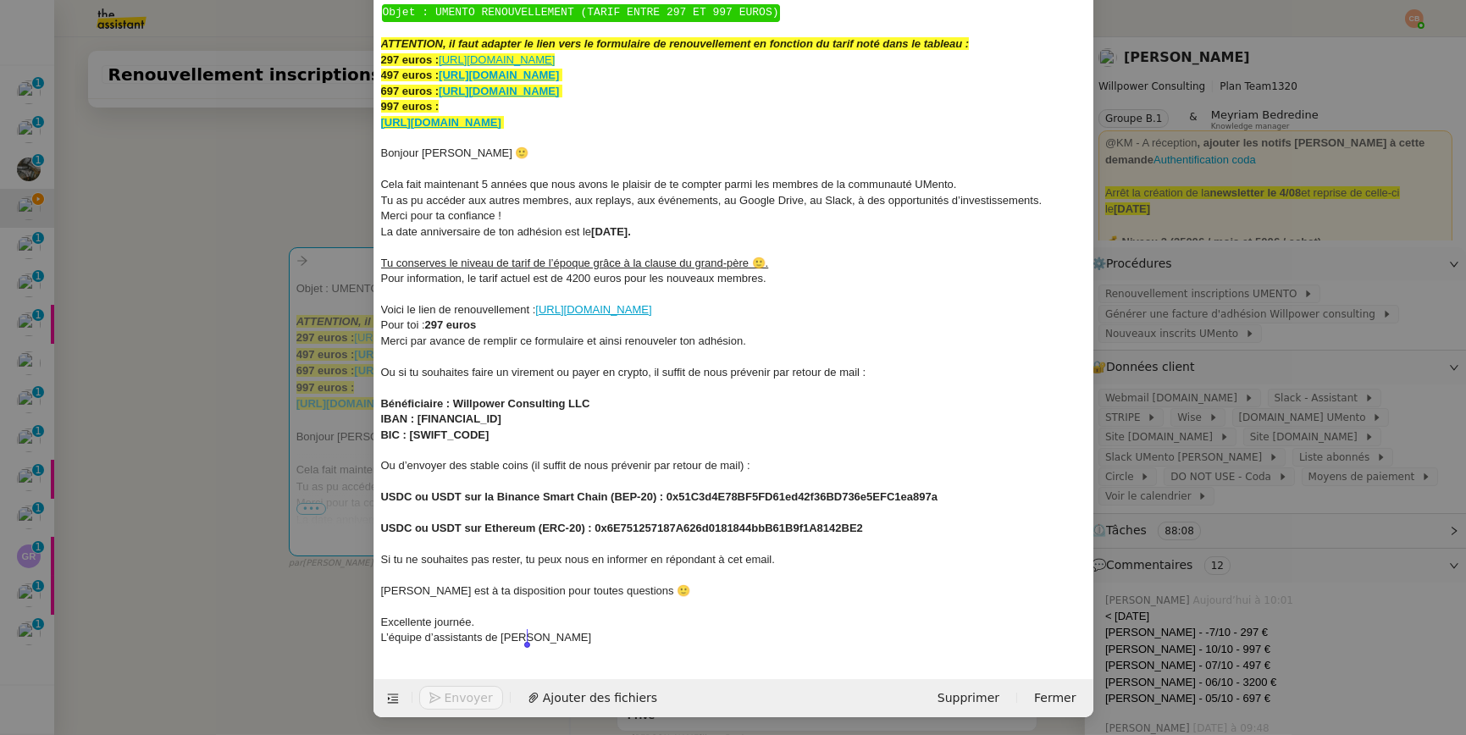
click at [250, 196] on nz-modal-container "renouvellement Service Renouvellement FTI aucun abonnement actif sur Stripe der…" at bounding box center [733, 367] width 1466 height 735
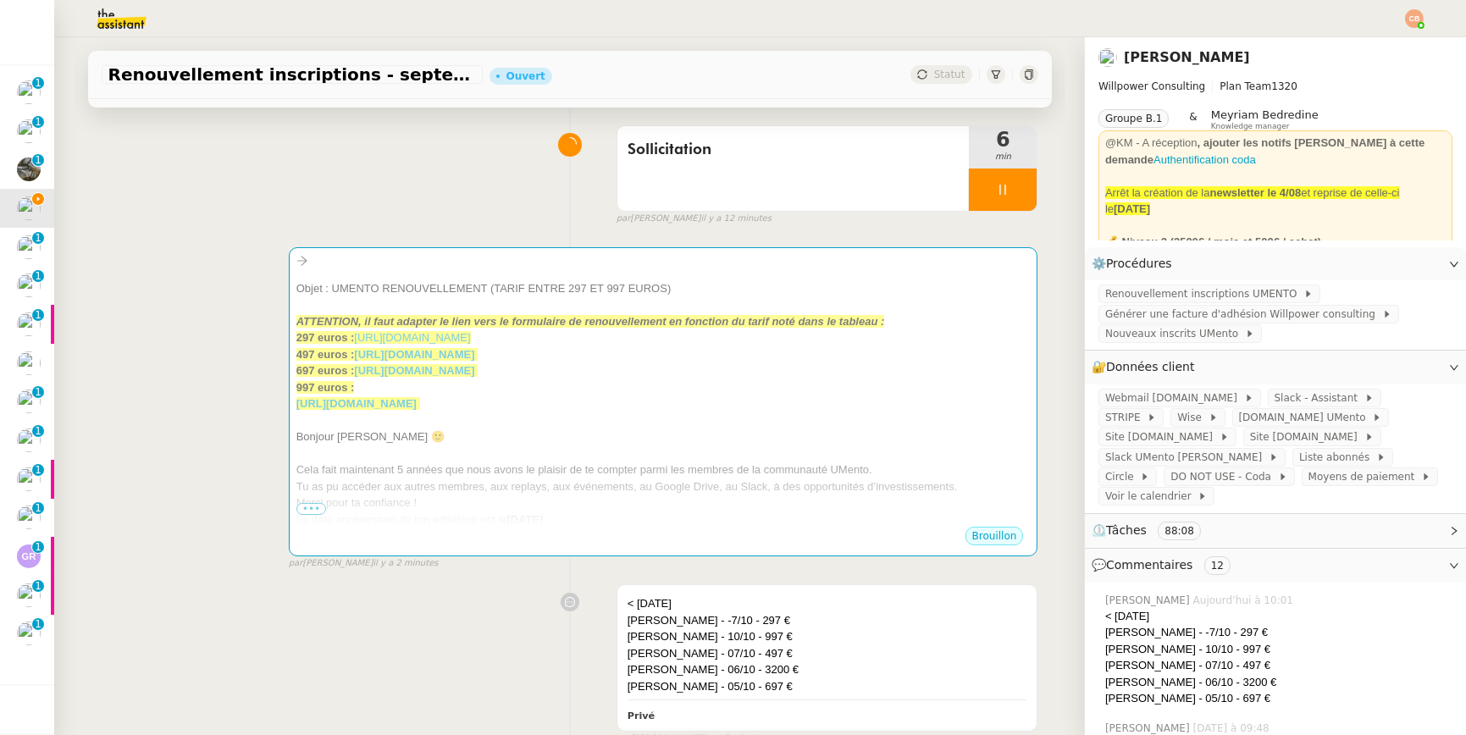
scroll to position [113, 0]
click at [1153, 285] on span "Renouvellement inscriptions UMENTO" at bounding box center [1218, 293] width 198 height 17
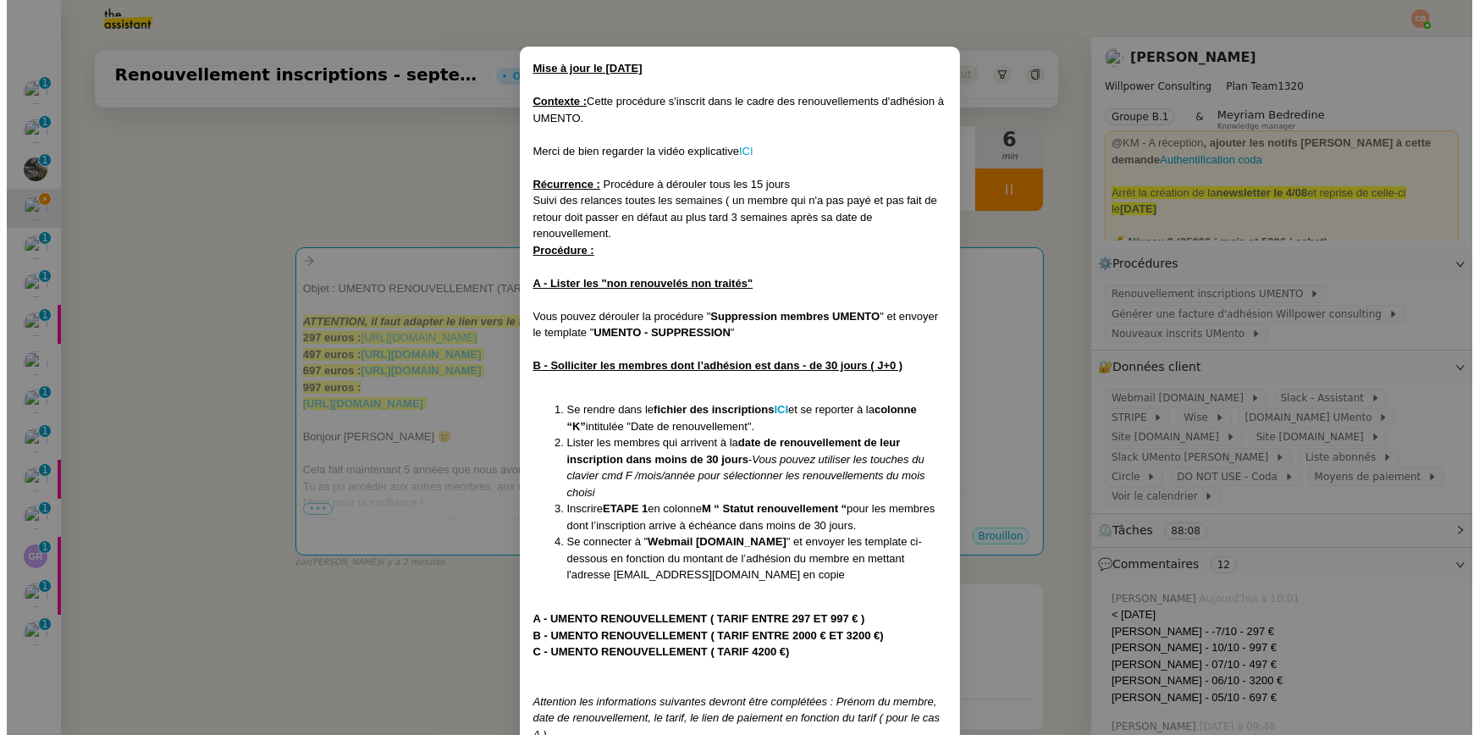
scroll to position [0, 0]
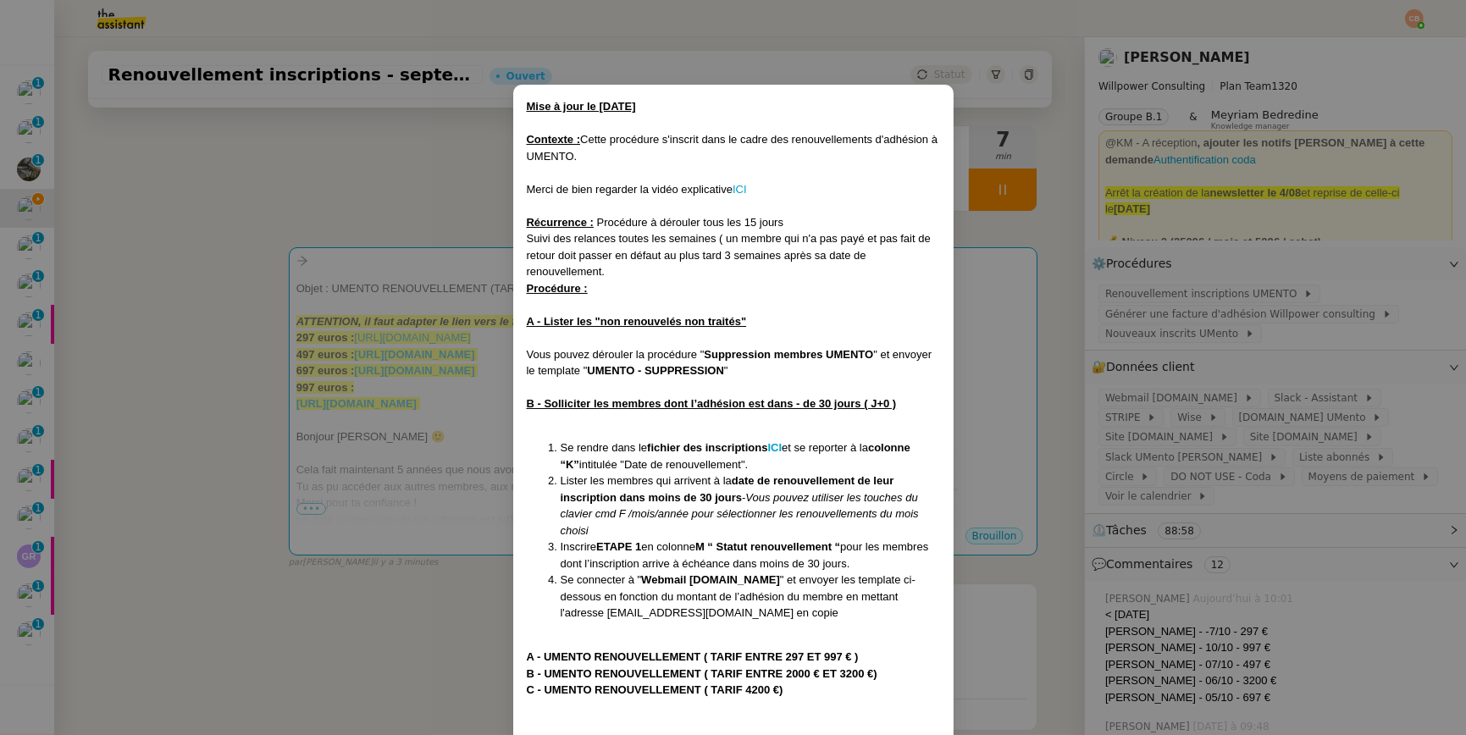
click at [350, 198] on nz-modal-container "Mise à jour le 12/08/2025 Contexte : Cette procédure s'inscrit dans le cadre de…" at bounding box center [733, 367] width 1466 height 735
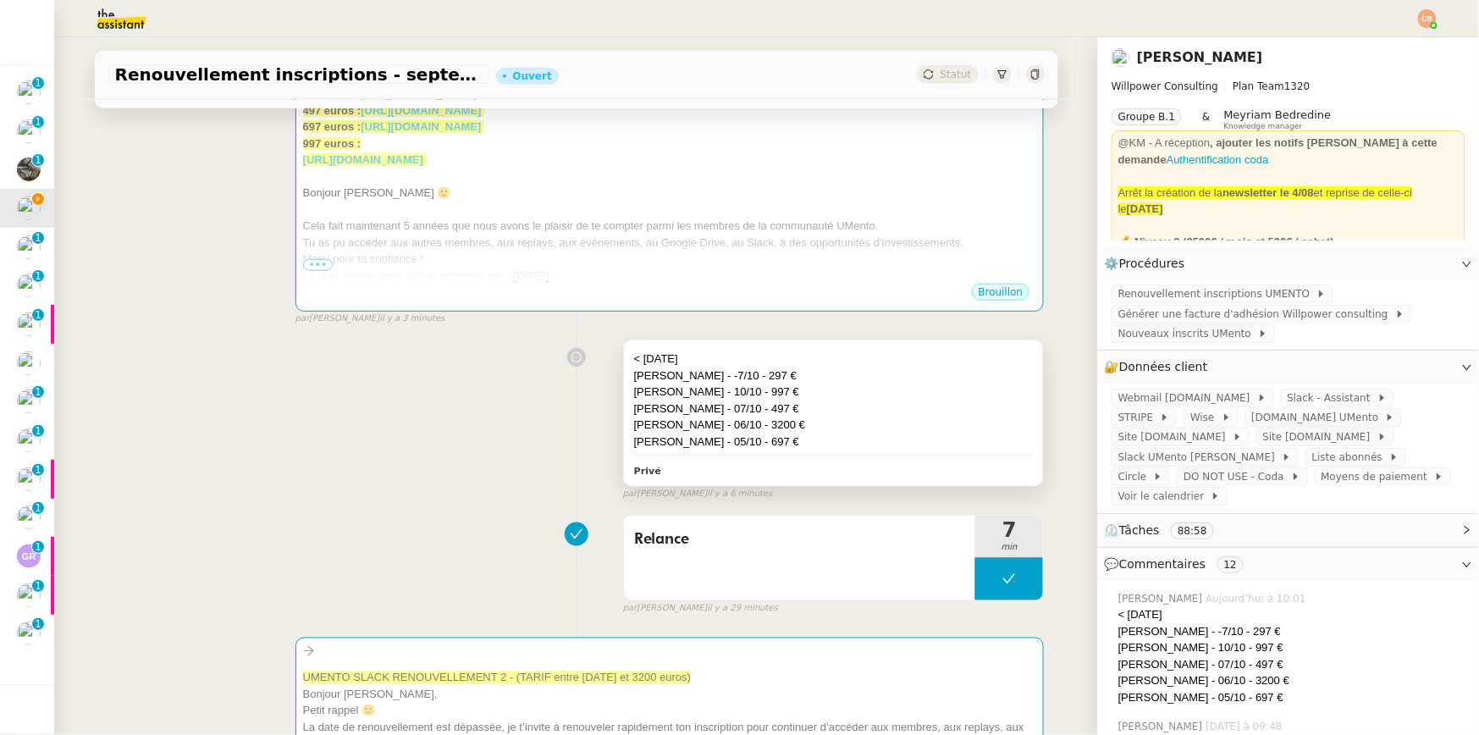
scroll to position [390, 0]
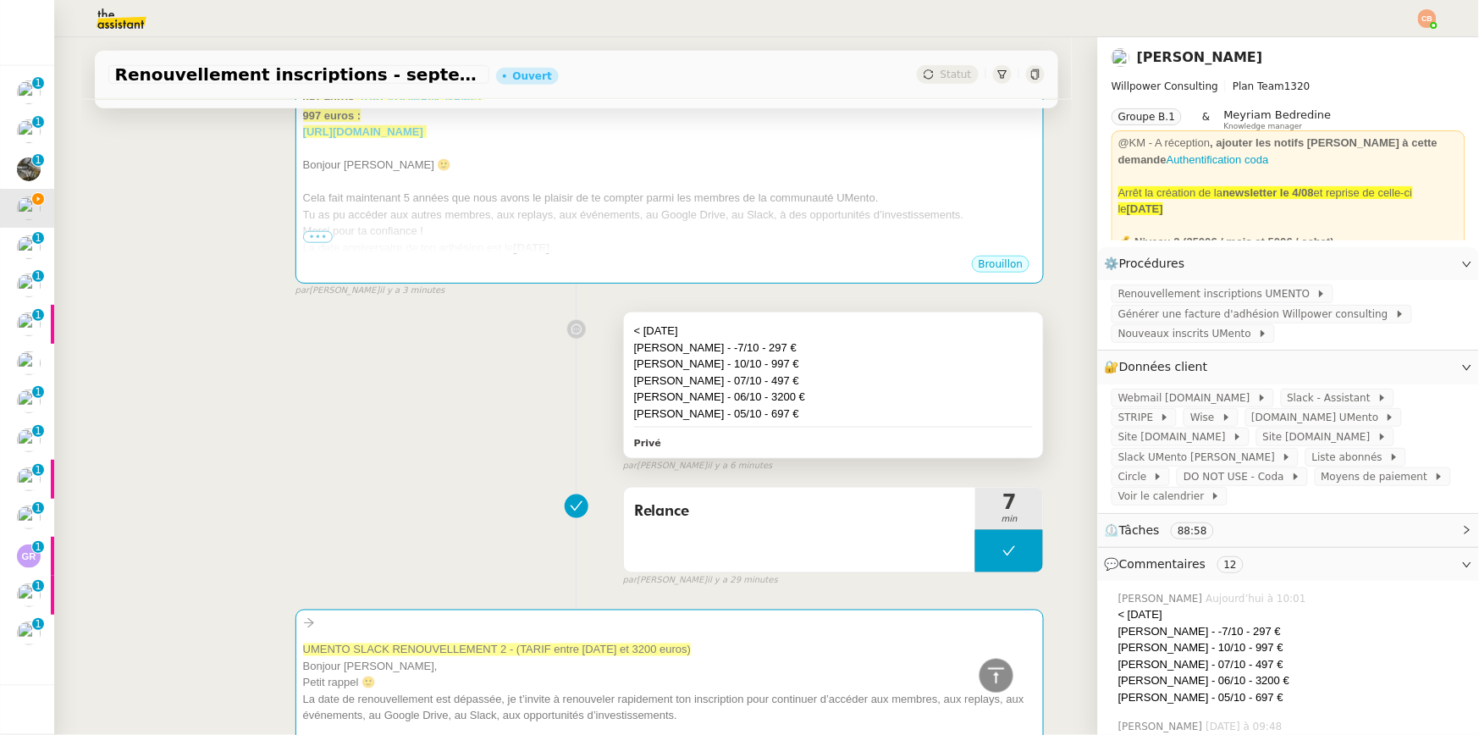
click at [865, 362] on div "Fouad Guercif - 10/10 - 997 €" at bounding box center [834, 364] width 400 height 17
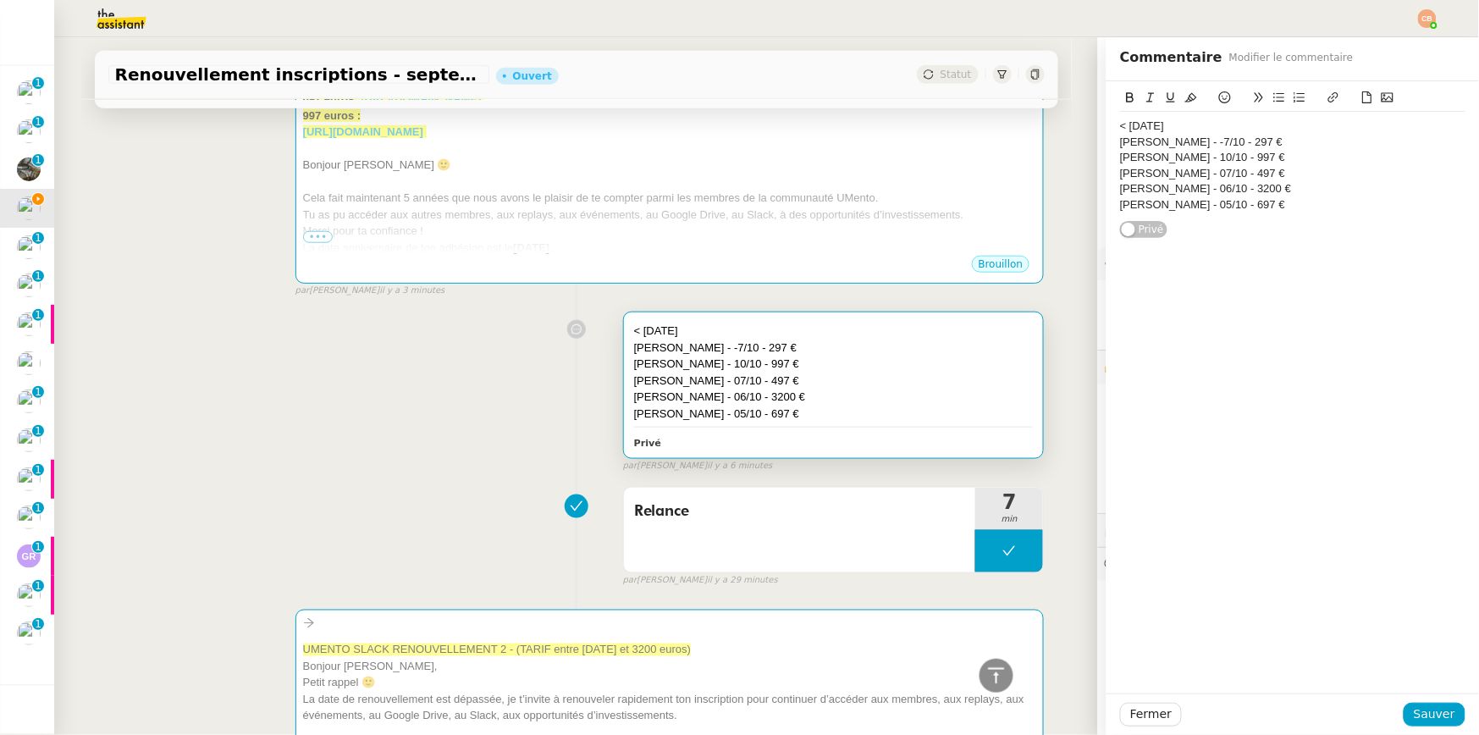
click at [1272, 148] on div "Christophe perez - -7/10 - 297 €" at bounding box center [1292, 142] width 345 height 15
click at [1219, 92] on icon at bounding box center [1225, 97] width 12 height 12
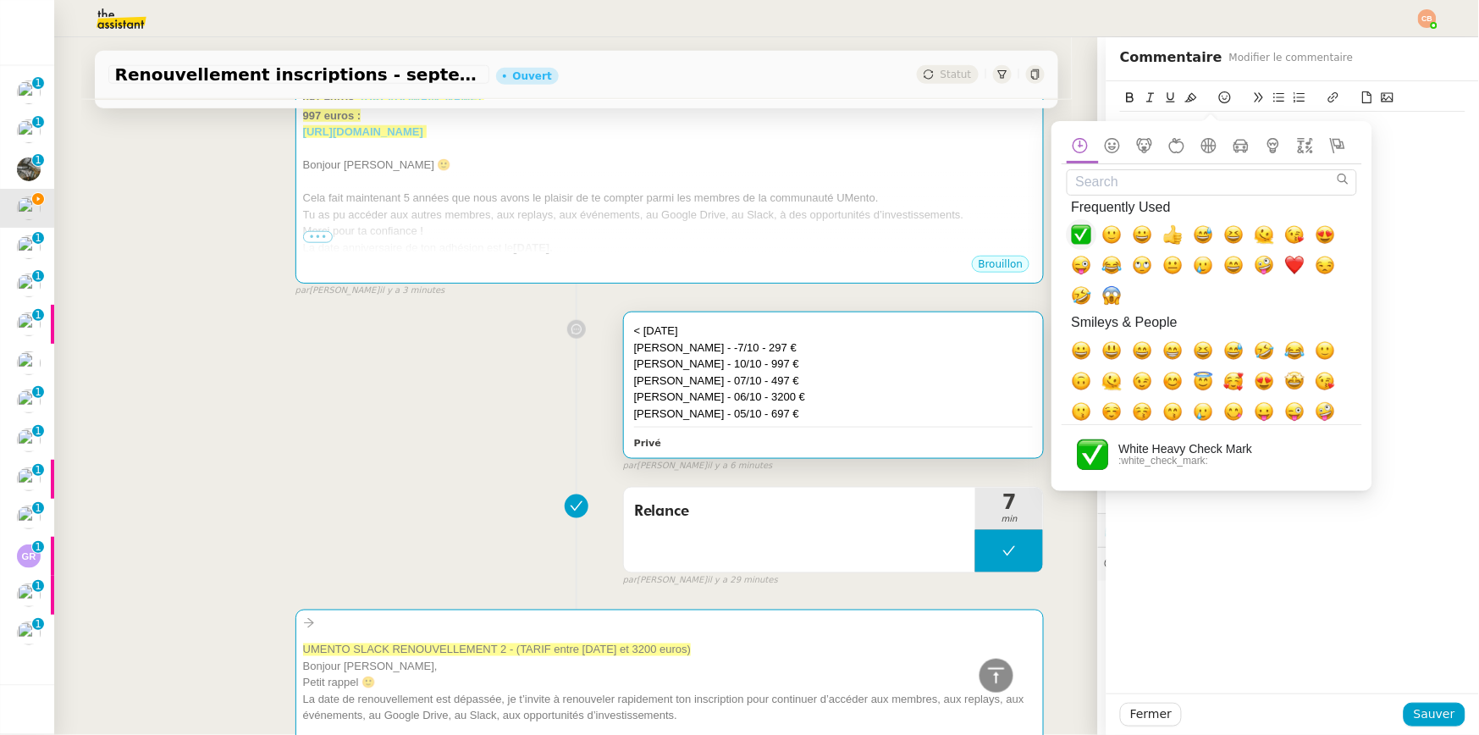
click at [1088, 231] on span "✅, white_check_mark" at bounding box center [1082, 234] width 20 height 20
click at [1373, 154] on div "Fouad Guercif - 10/10 - 997 €" at bounding box center [1292, 157] width 345 height 15
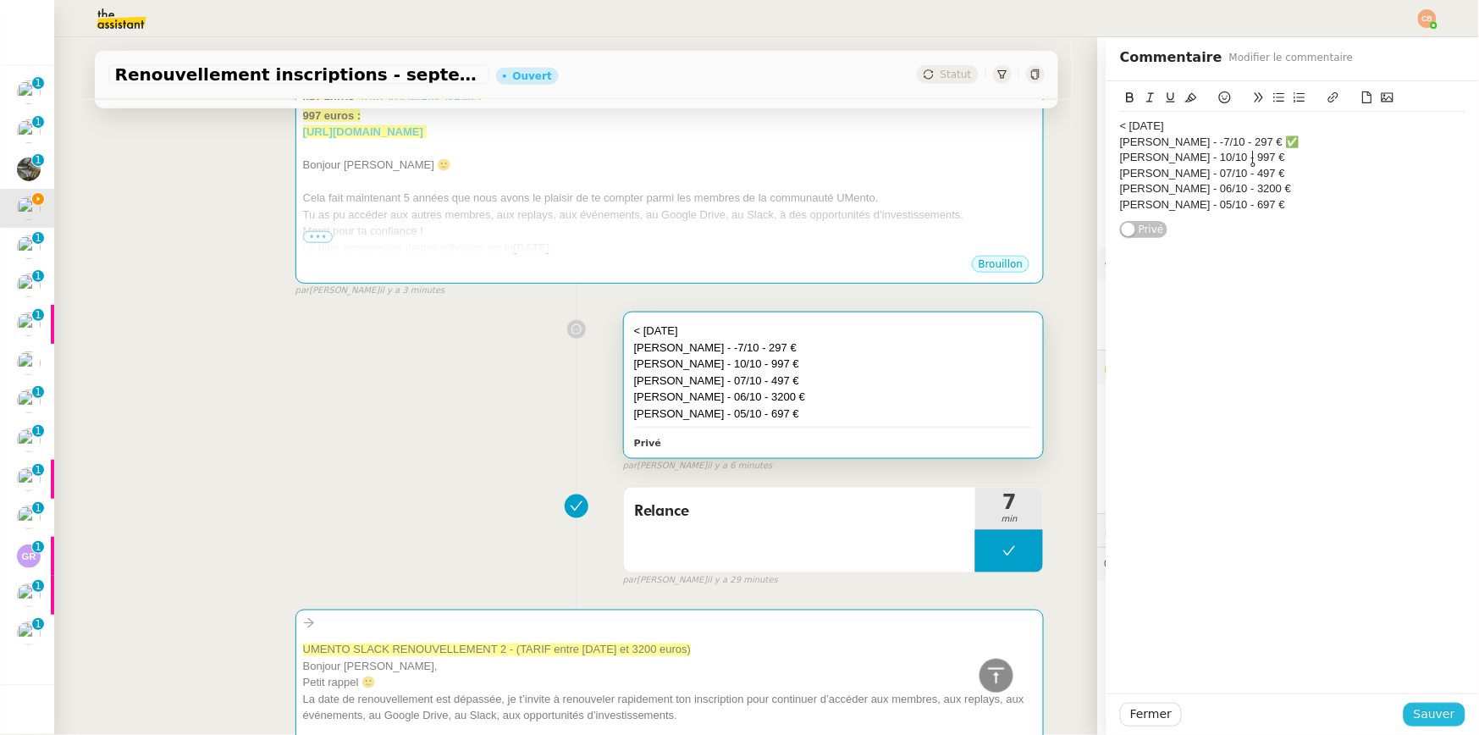
click at [1425, 717] on span "Sauver" at bounding box center [1434, 714] width 41 height 19
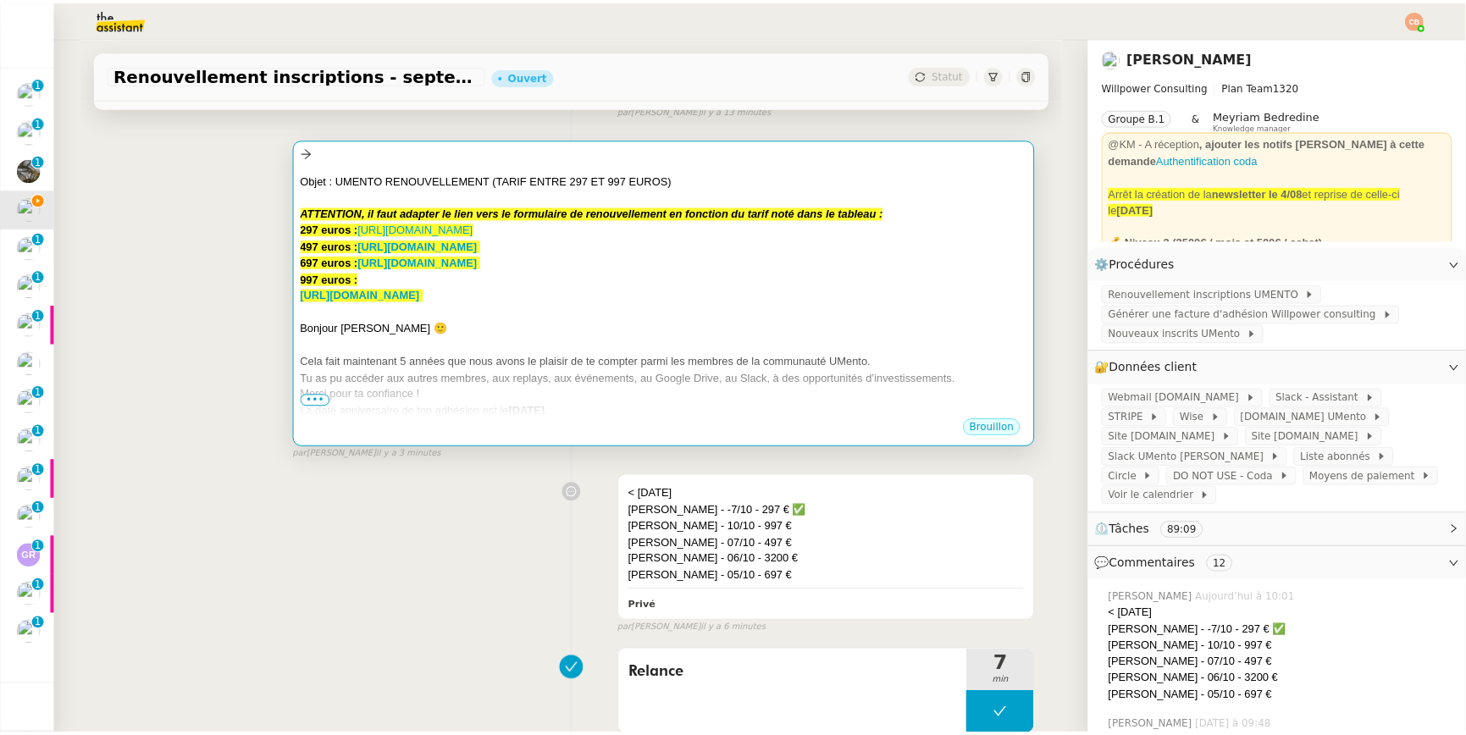
scroll to position [229, 0]
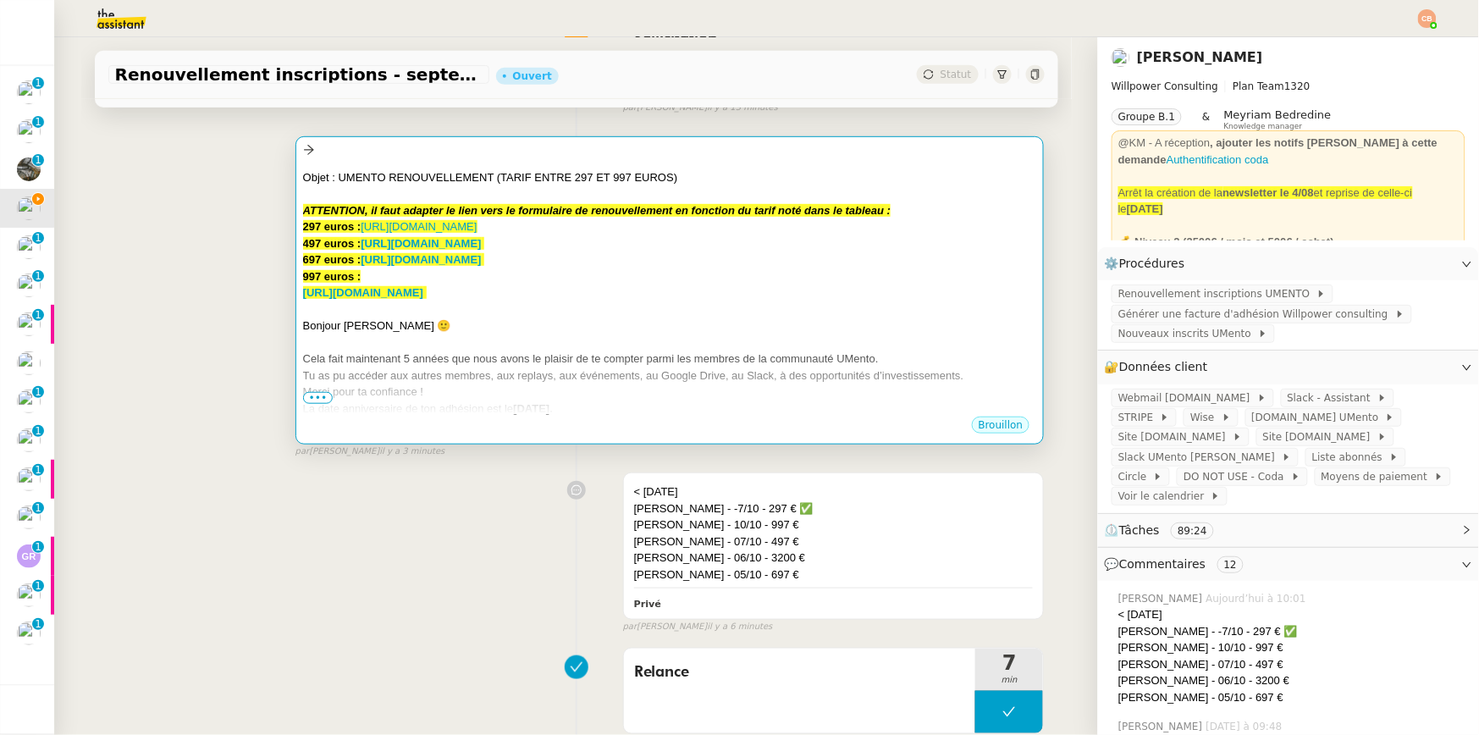
click at [821, 314] on div at bounding box center [670, 309] width 734 height 17
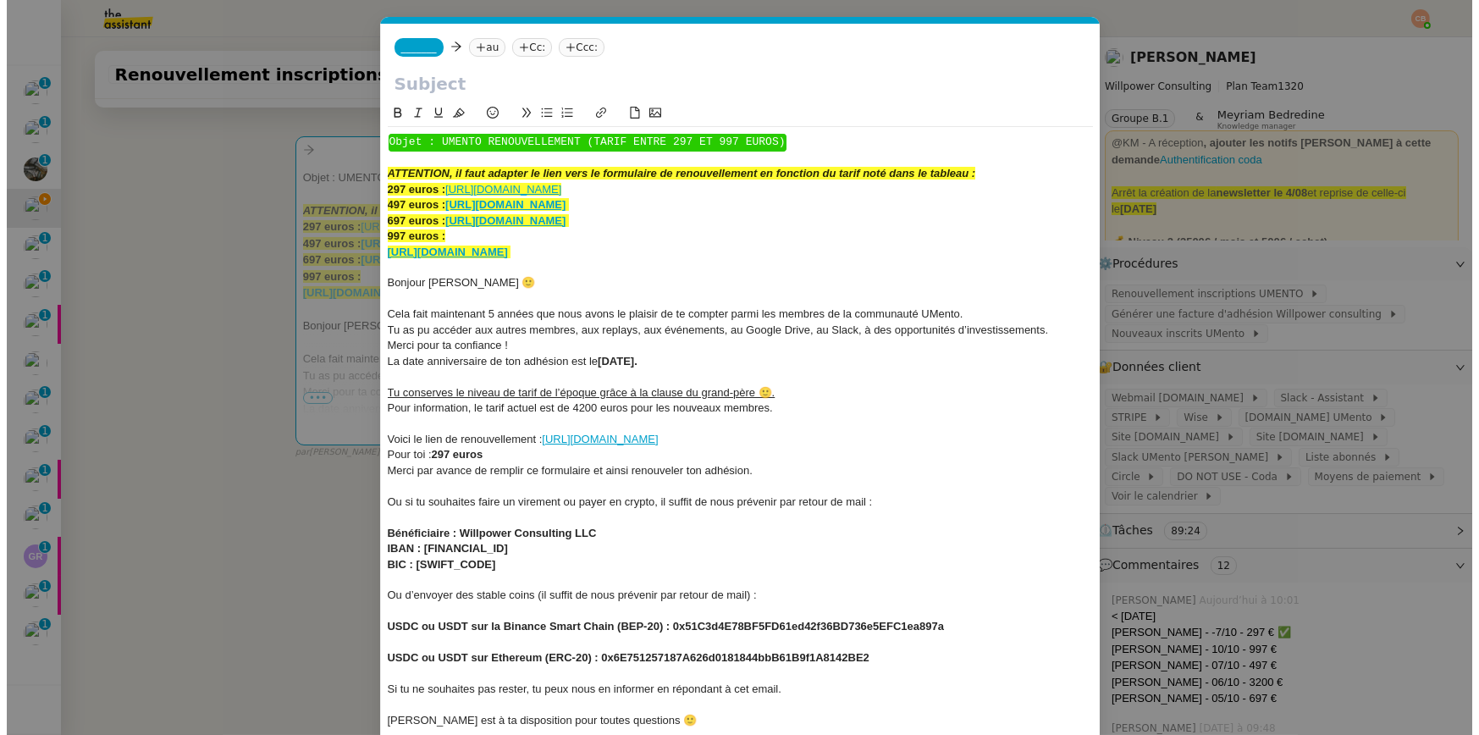
scroll to position [0, 119]
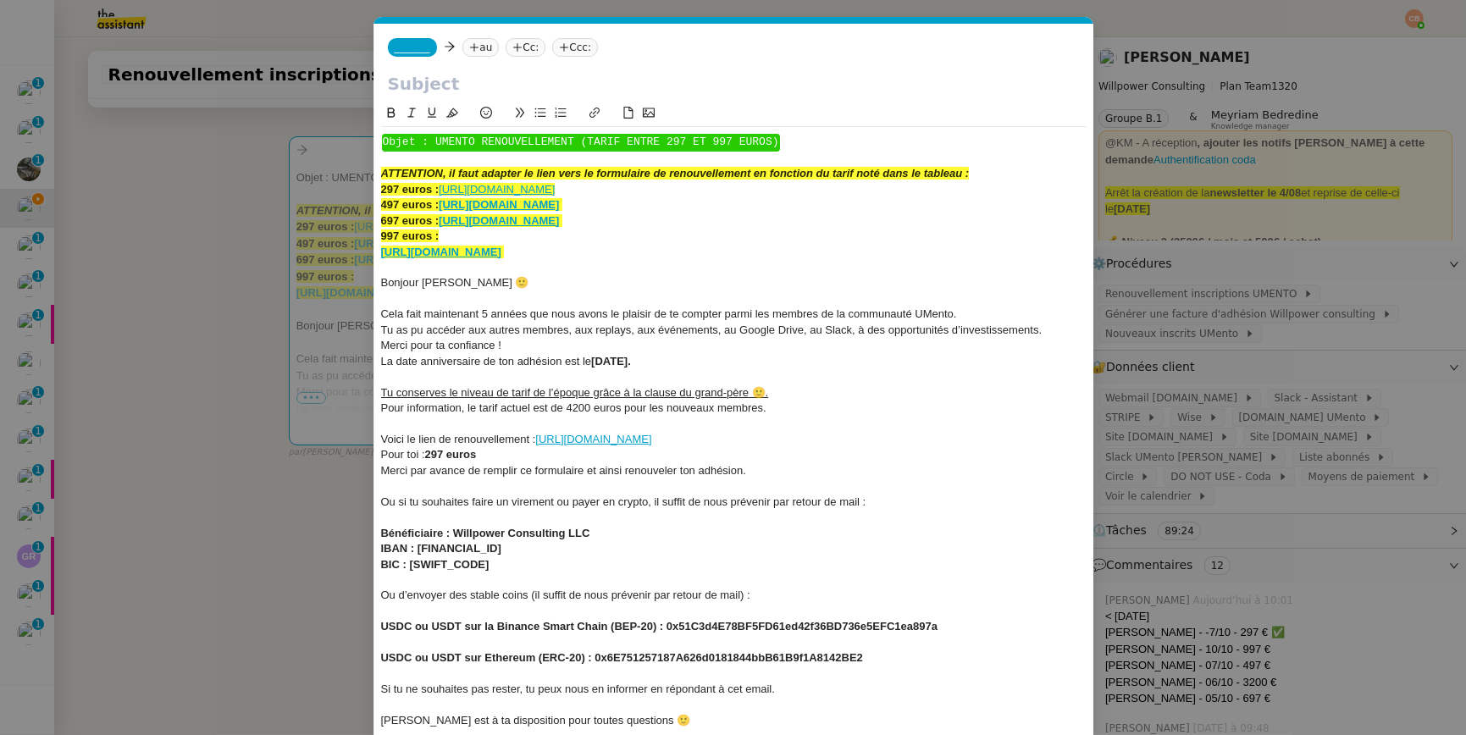
click at [473, 286] on span "Bonjour Christophe 🙂" at bounding box center [455, 282] width 148 height 13
click at [489, 314] on span "Cela fait maintenant 5 années que nous avons le plaisir de te compter parmi les…" at bounding box center [669, 313] width 576 height 13
click at [605, 362] on strong "07/10/2025." at bounding box center [611, 361] width 40 height 13
drag, startPoint x: 598, startPoint y: 362, endPoint x: 705, endPoint y: 373, distance: 108.1
click at [705, 373] on div "﻿ Objet : UMENTO RENOUVELLEMENT (TARIF ENTRE 297 ET 997 EUROS) ﻿ ATTENTION, il …" at bounding box center [733, 454] width 705 height 655
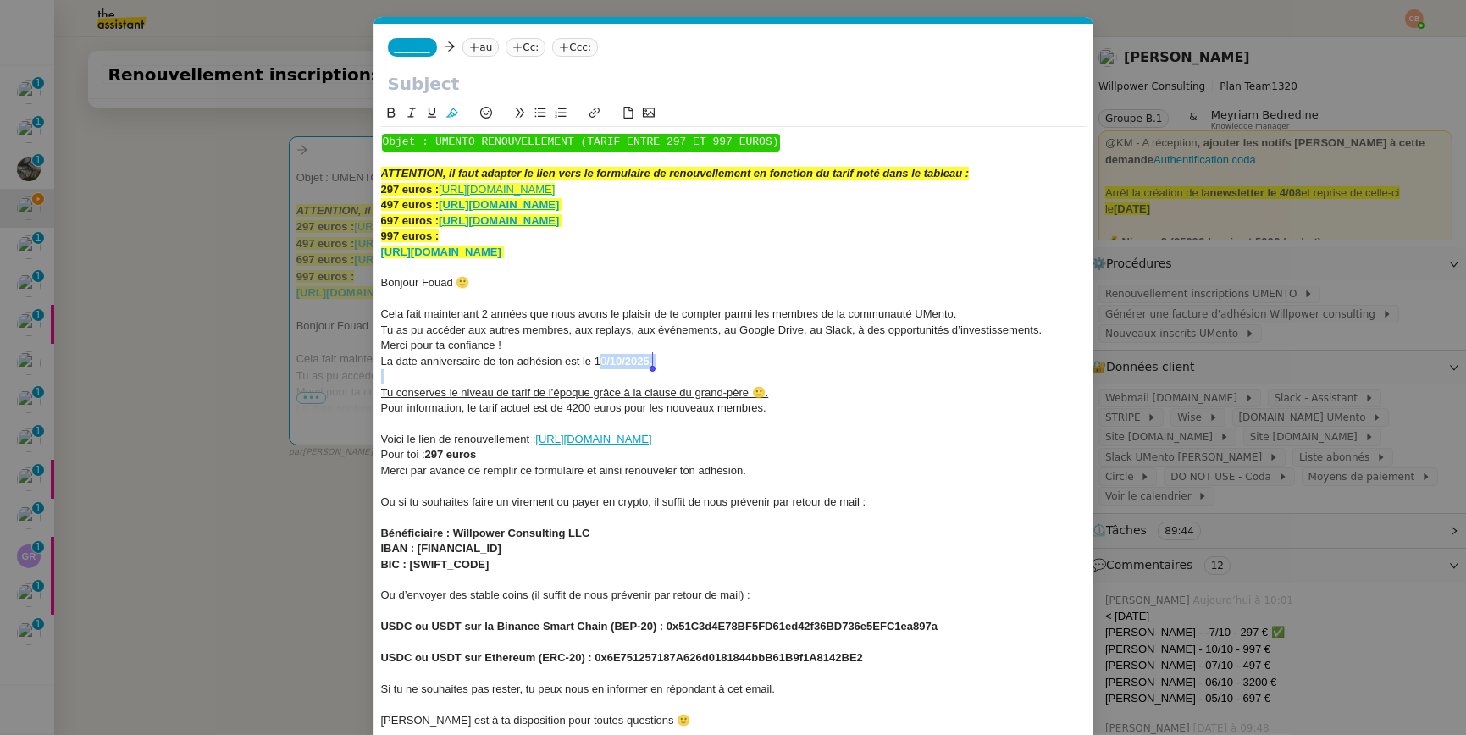
drag, startPoint x: 694, startPoint y: 371, endPoint x: 629, endPoint y: 367, distance: 65.3
click at [694, 371] on div at bounding box center [733, 376] width 705 height 15
drag, startPoint x: 594, startPoint y: 363, endPoint x: 675, endPoint y: 366, distance: 80.5
click at [675, 366] on div "La date anniversaire de ton adhésion est le 10 /10/2025." at bounding box center [733, 361] width 705 height 15
click at [395, 111] on icon at bounding box center [391, 113] width 12 height 12
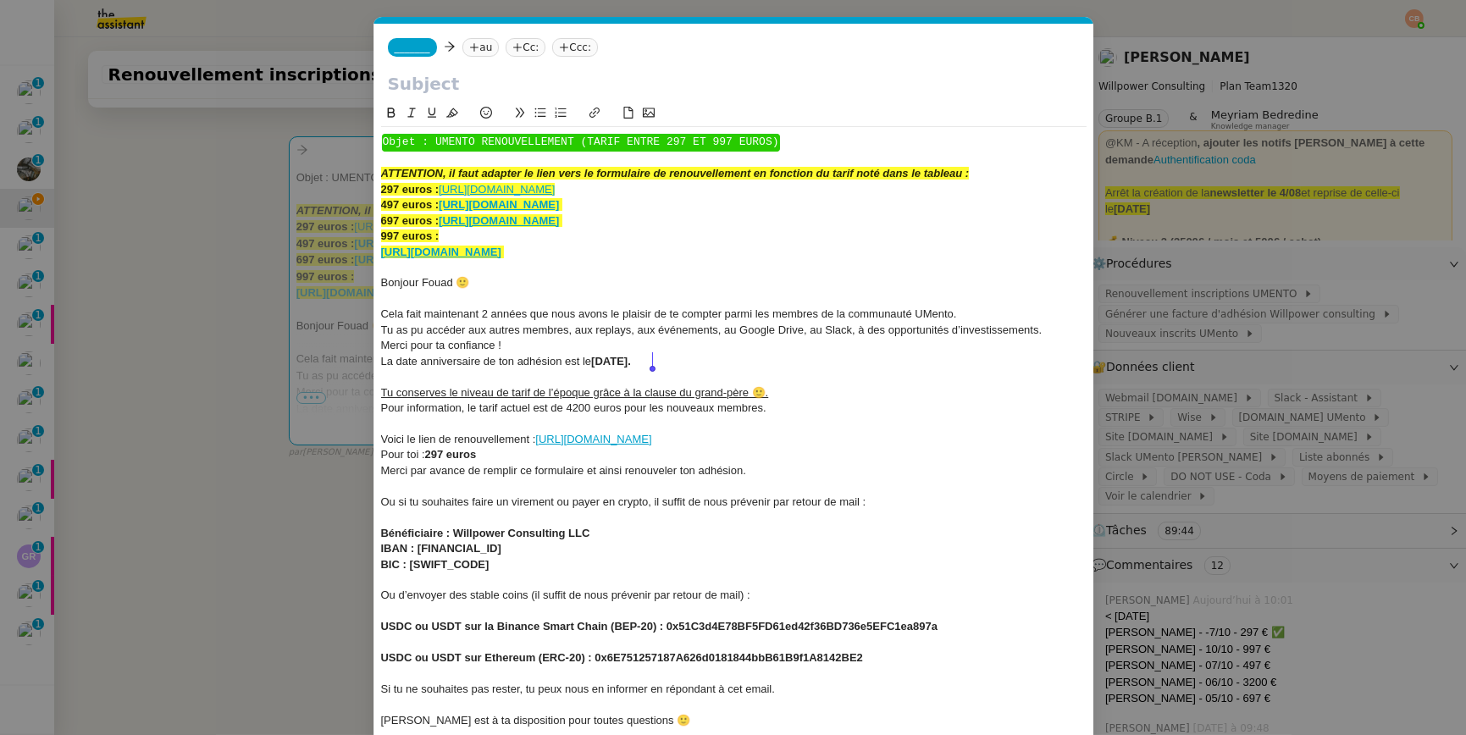
click at [170, 245] on nz-modal-container "renouvellement Service Renouvellement FTI aucun abonnement actif sur Stripe der…" at bounding box center [733, 367] width 1466 height 735
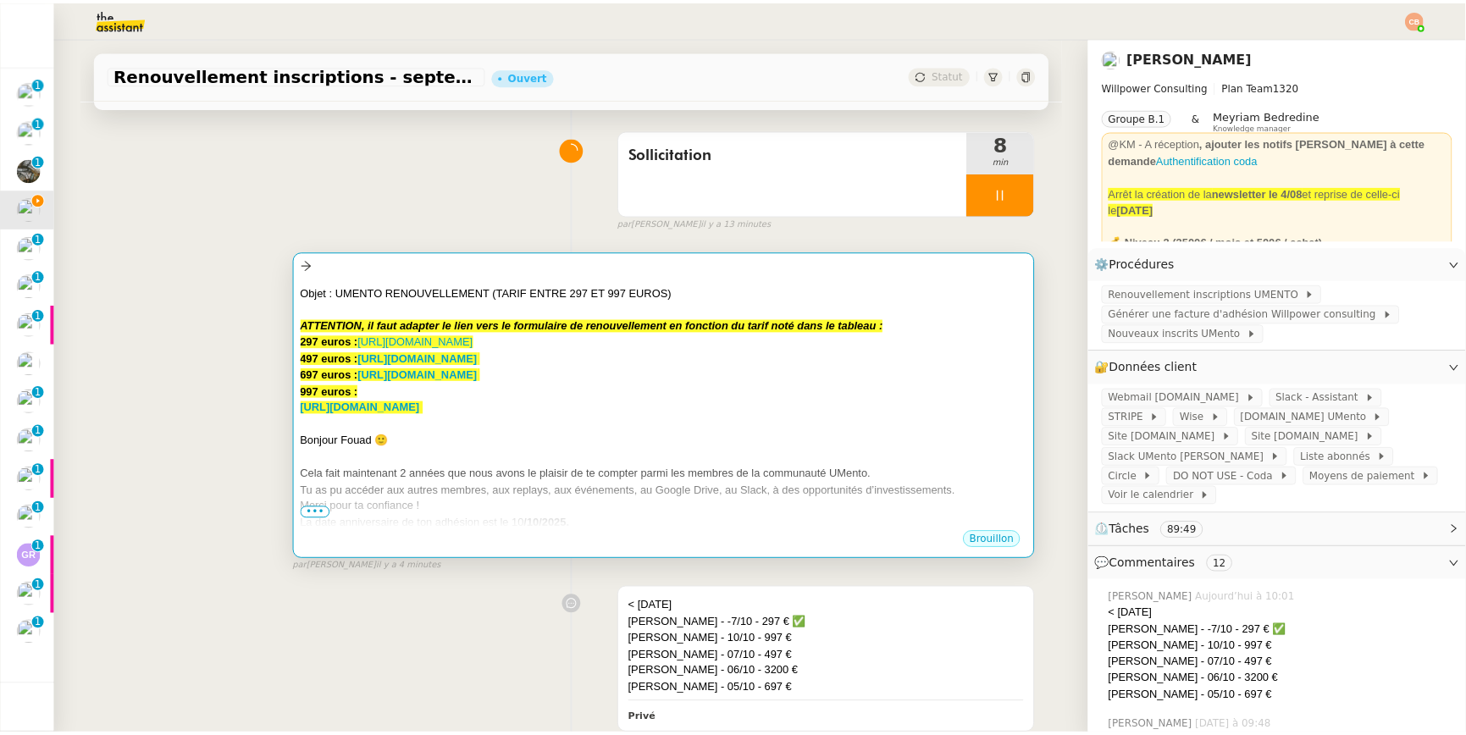
scroll to position [0, 0]
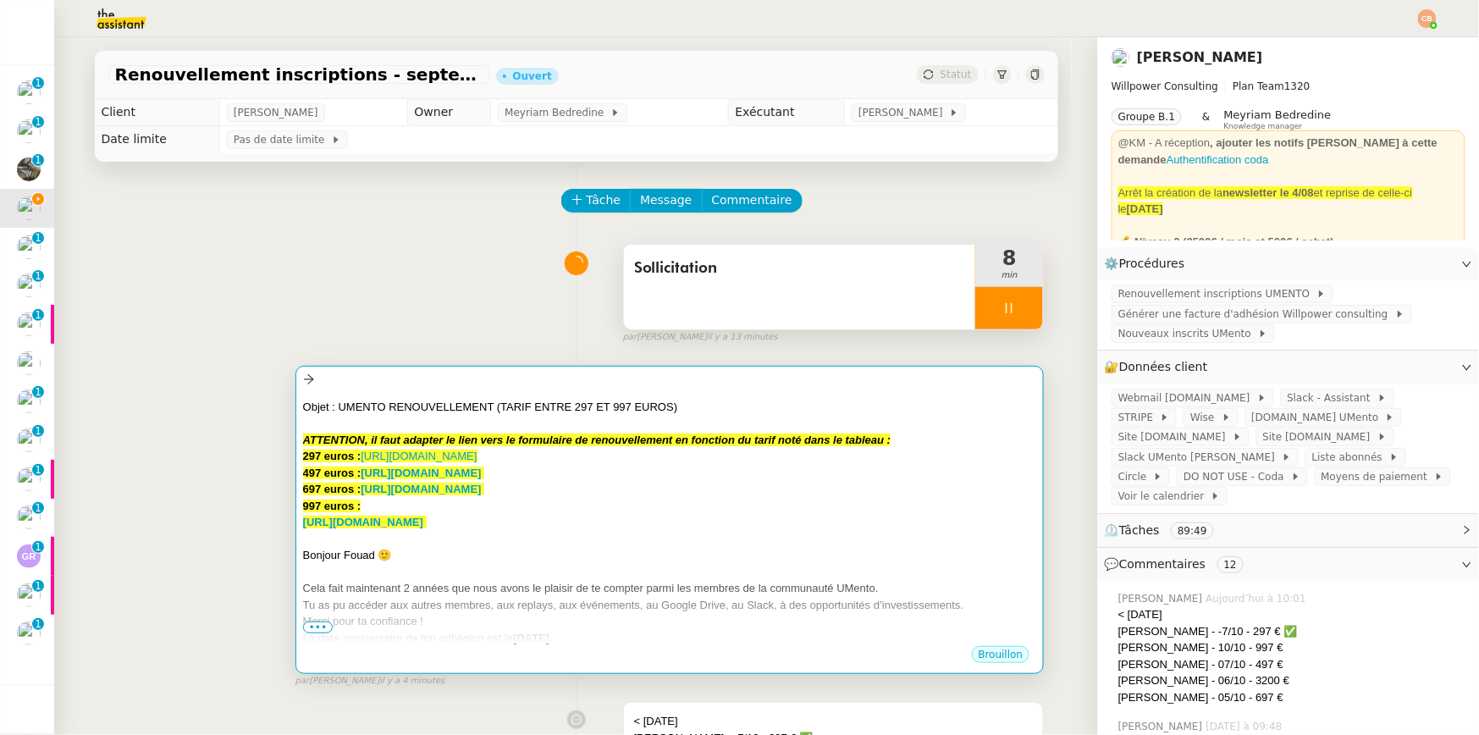
click at [976, 317] on div at bounding box center [1009, 308] width 68 height 42
drag, startPoint x: 976, startPoint y: 317, endPoint x: 941, endPoint y: 368, distance: 62.7
click at [976, 317] on div at bounding box center [992, 308] width 34 height 42
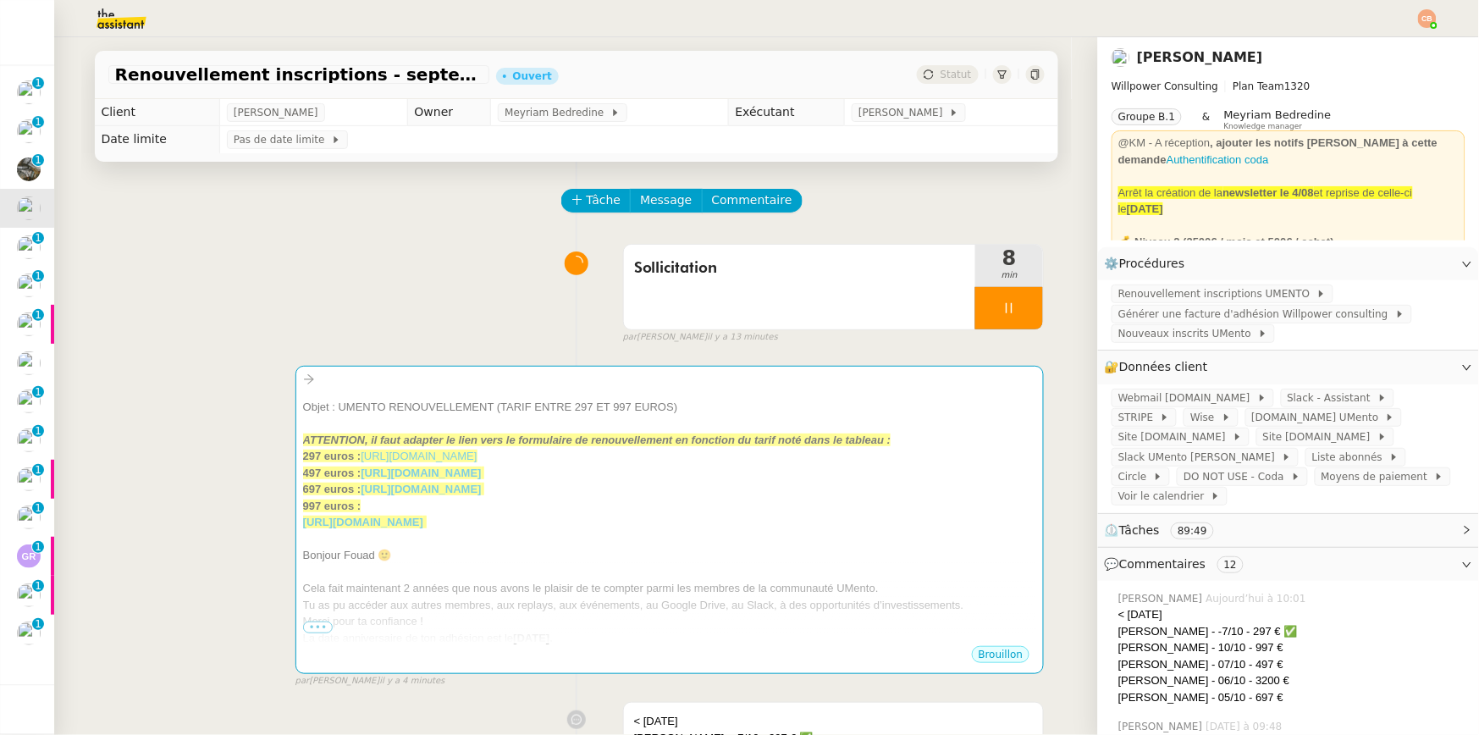
click at [909, 502] on div "997 euros :" at bounding box center [670, 506] width 734 height 17
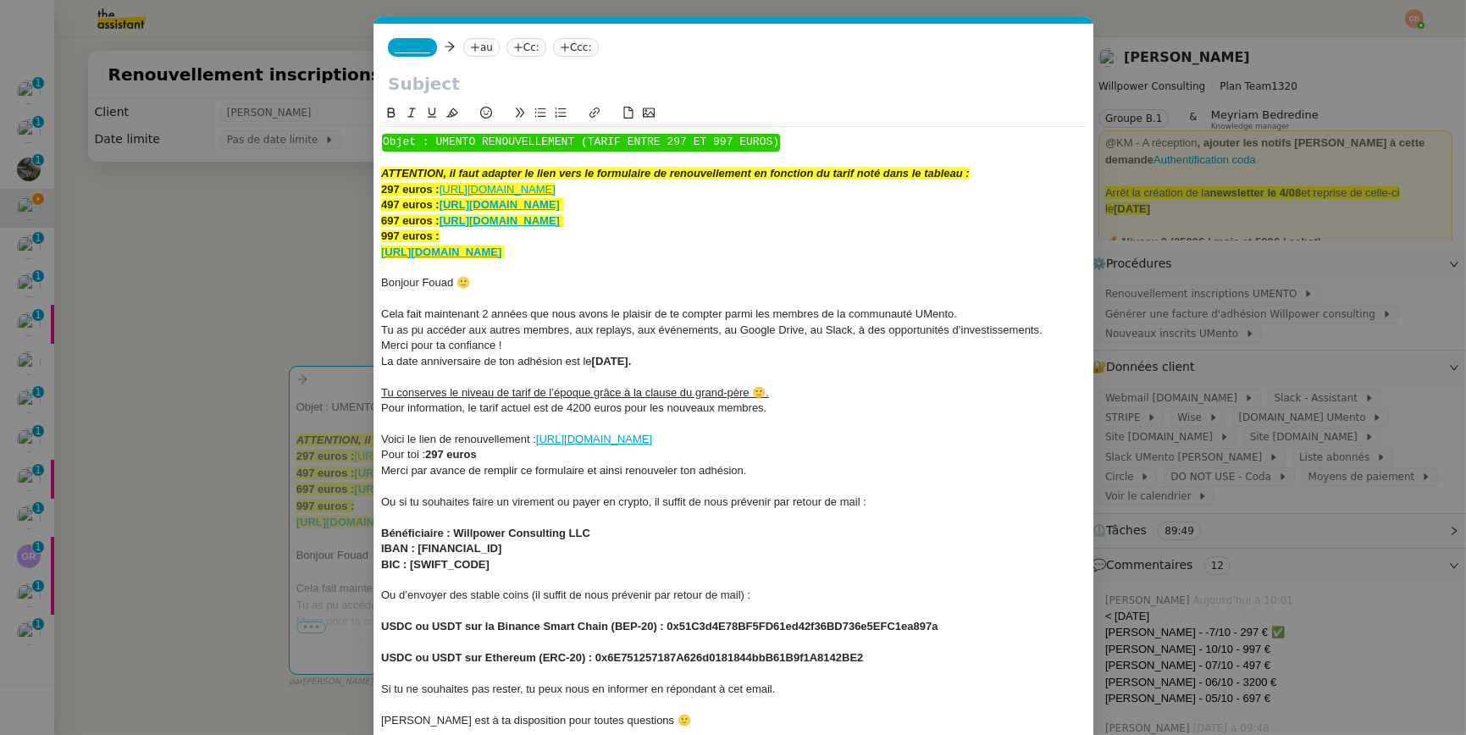
scroll to position [0, 119]
drag, startPoint x: 939, startPoint y: 438, endPoint x: 537, endPoint y: 442, distance: 402.2
click at [537, 442] on div "Voici le lien de renouvellement : https://umento.best/adhesion-a-la-communaute-…" at bounding box center [733, 439] width 705 height 15
drag, startPoint x: 816, startPoint y: 257, endPoint x: 356, endPoint y: 250, distance: 460.7
click at [356, 250] on nz-modal-container "renouvellement Service Renouvellement FTI aucun abonnement actif sur Stripe der…" at bounding box center [733, 367] width 1466 height 735
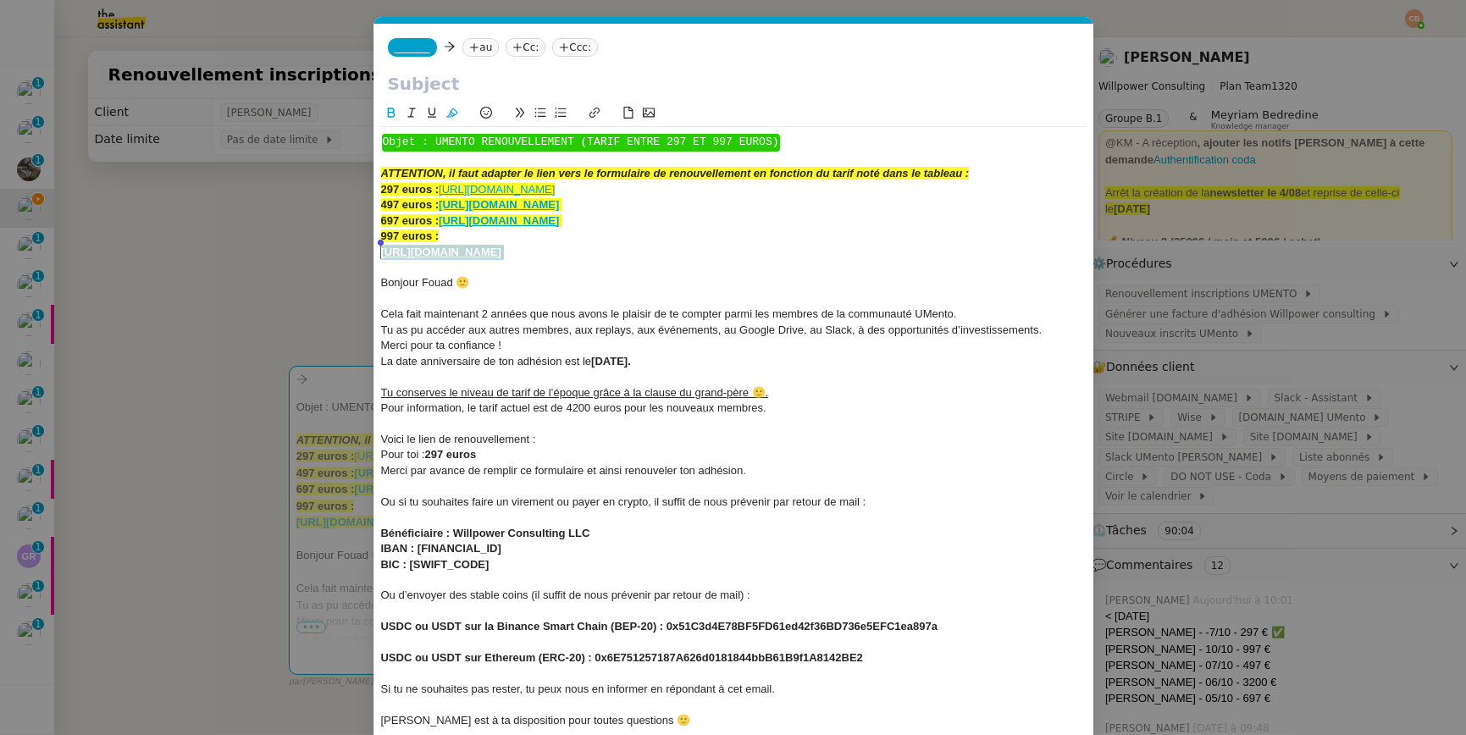
copy div "https://umento.best/adhesion-a-la-communaute-privee-umento-tarif-quatriemes/"
click at [555, 442] on div "Voici le lien de renouvellement :" at bounding box center [733, 439] width 705 height 15
drag, startPoint x: 971, startPoint y: 440, endPoint x: 538, endPoint y: 436, distance: 433.6
click at [538, 436] on div "Voici le lien de renouvellement : https://umento.best/adhesion-a-la-communaute-…" at bounding box center [733, 439] width 705 height 15
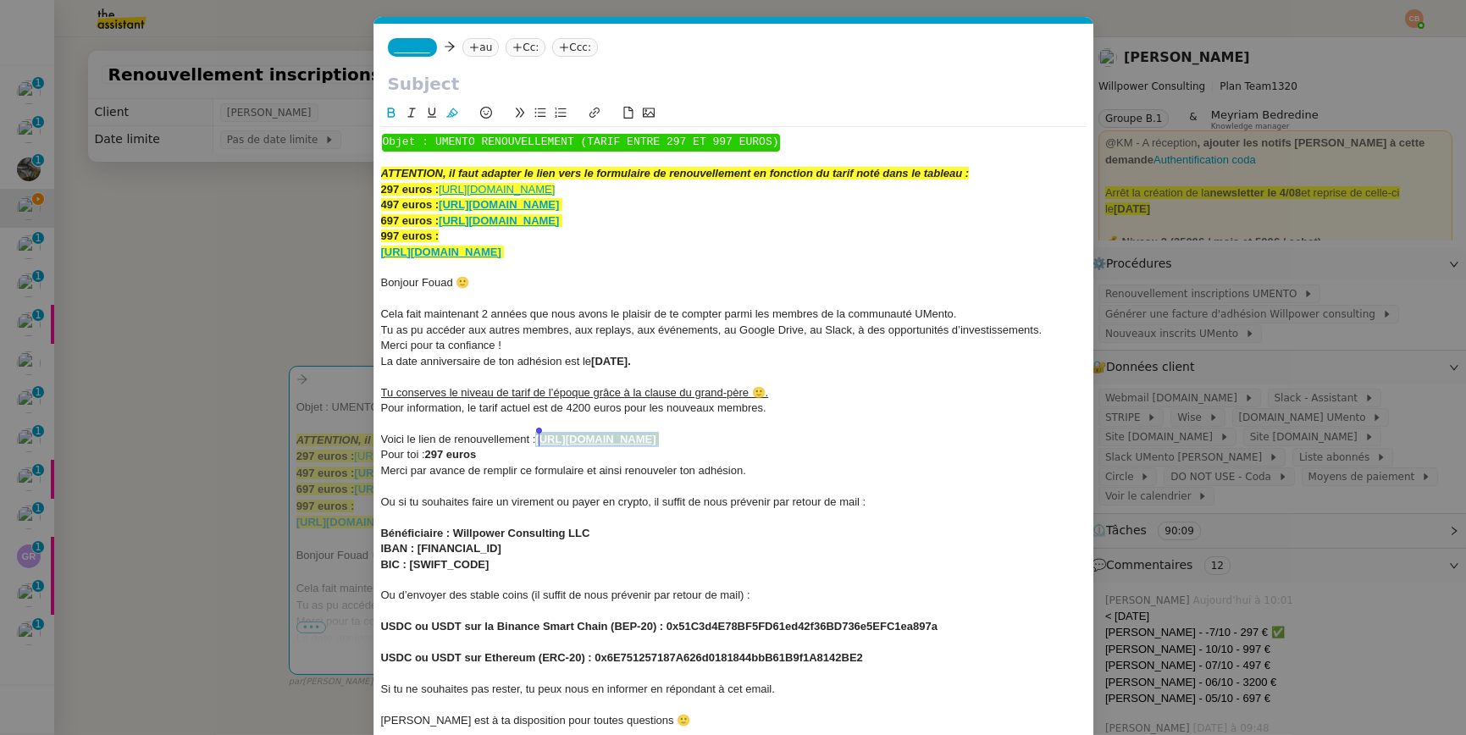
click at [450, 104] on button at bounding box center [452, 112] width 20 height 19
click at [810, 350] on div "Merci pour ta confiance !" at bounding box center [733, 345] width 705 height 15
click at [477, 453] on strong "297 euros" at bounding box center [451, 454] width 52 height 13
click at [434, 454] on strong "297 euros" at bounding box center [451, 454] width 52 height 13
drag, startPoint x: 428, startPoint y: 454, endPoint x: 514, endPoint y: 454, distance: 85.5
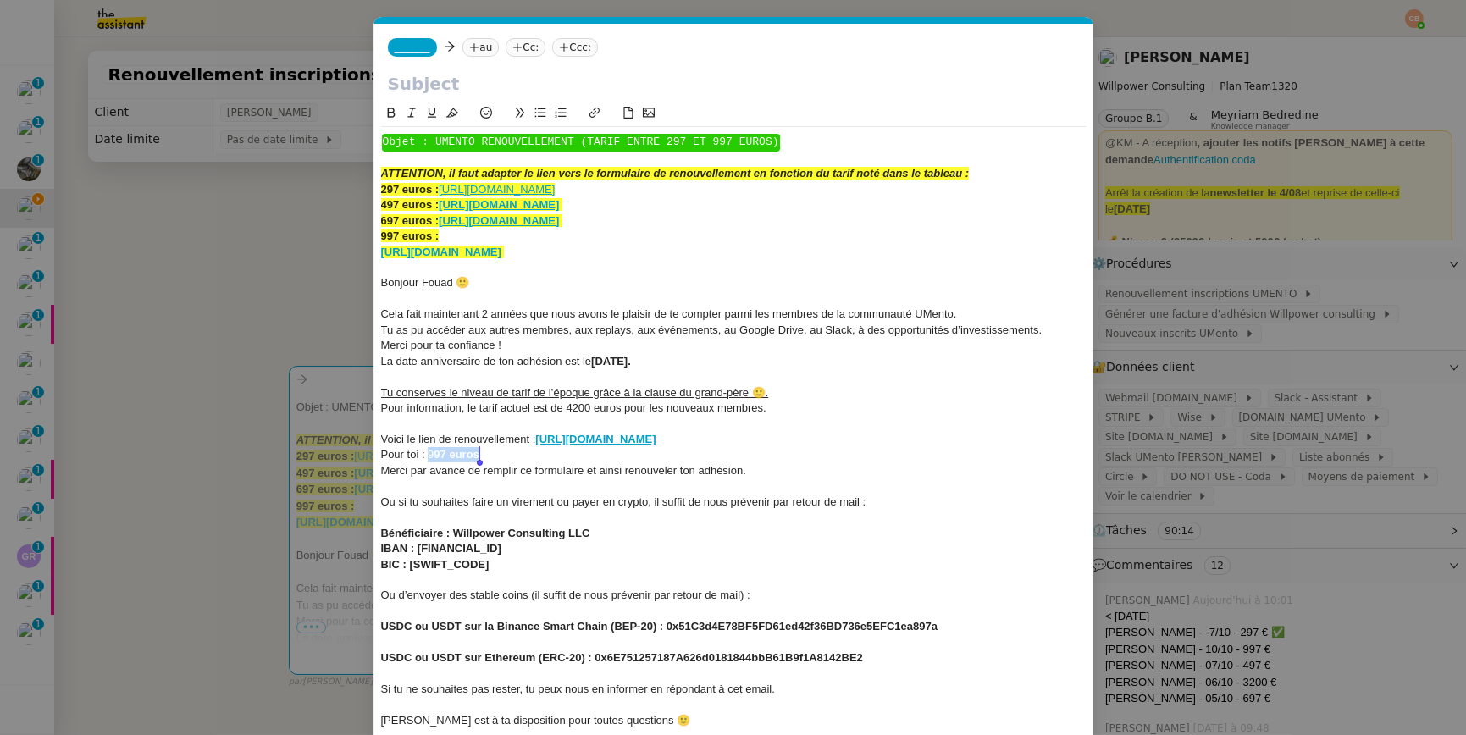
click at [514, 454] on div "Pour toi : 9 97 euros" at bounding box center [733, 454] width 705 height 15
click at [393, 113] on icon at bounding box center [391, 113] width 12 height 12
click at [539, 367] on span "La date anniversaire de ton adhésion est le" at bounding box center [486, 361] width 211 height 13
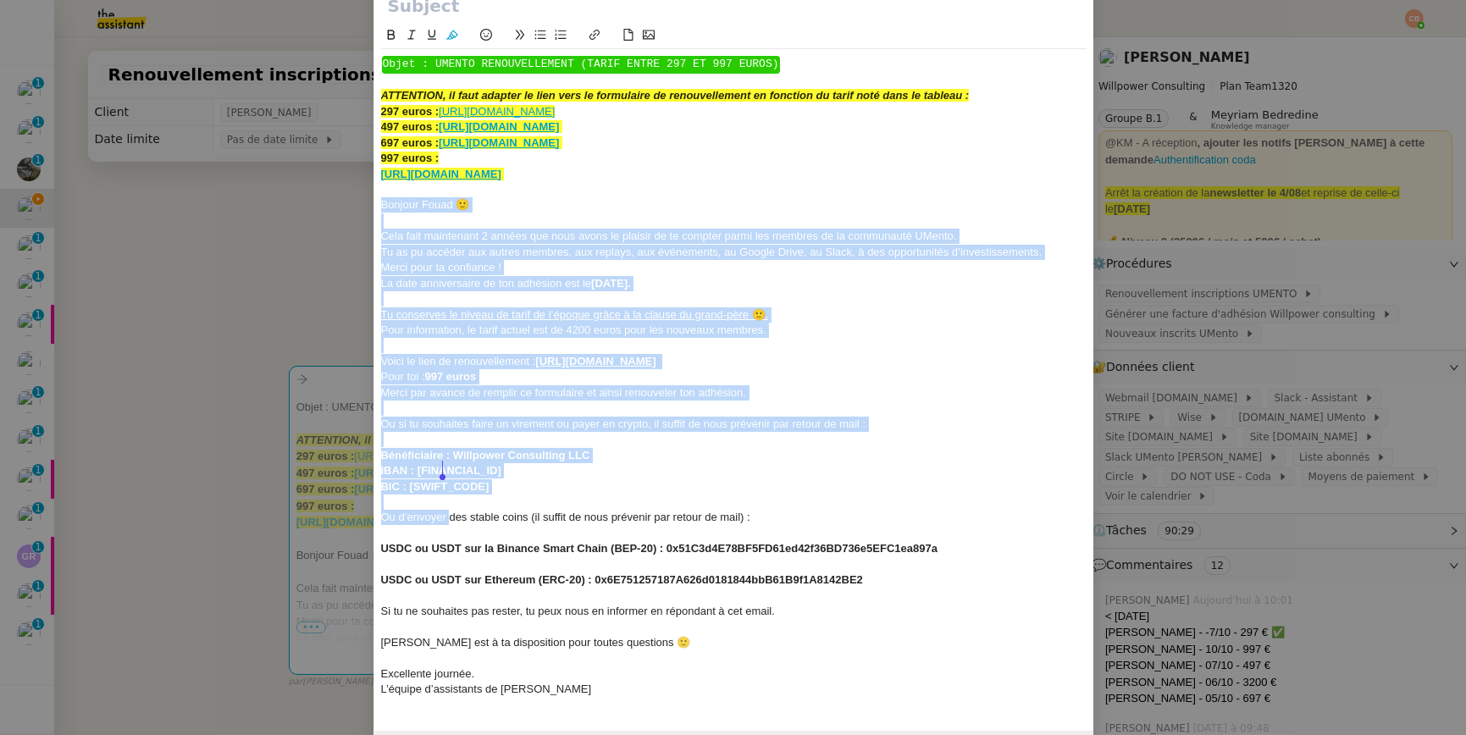
scroll to position [130, 0]
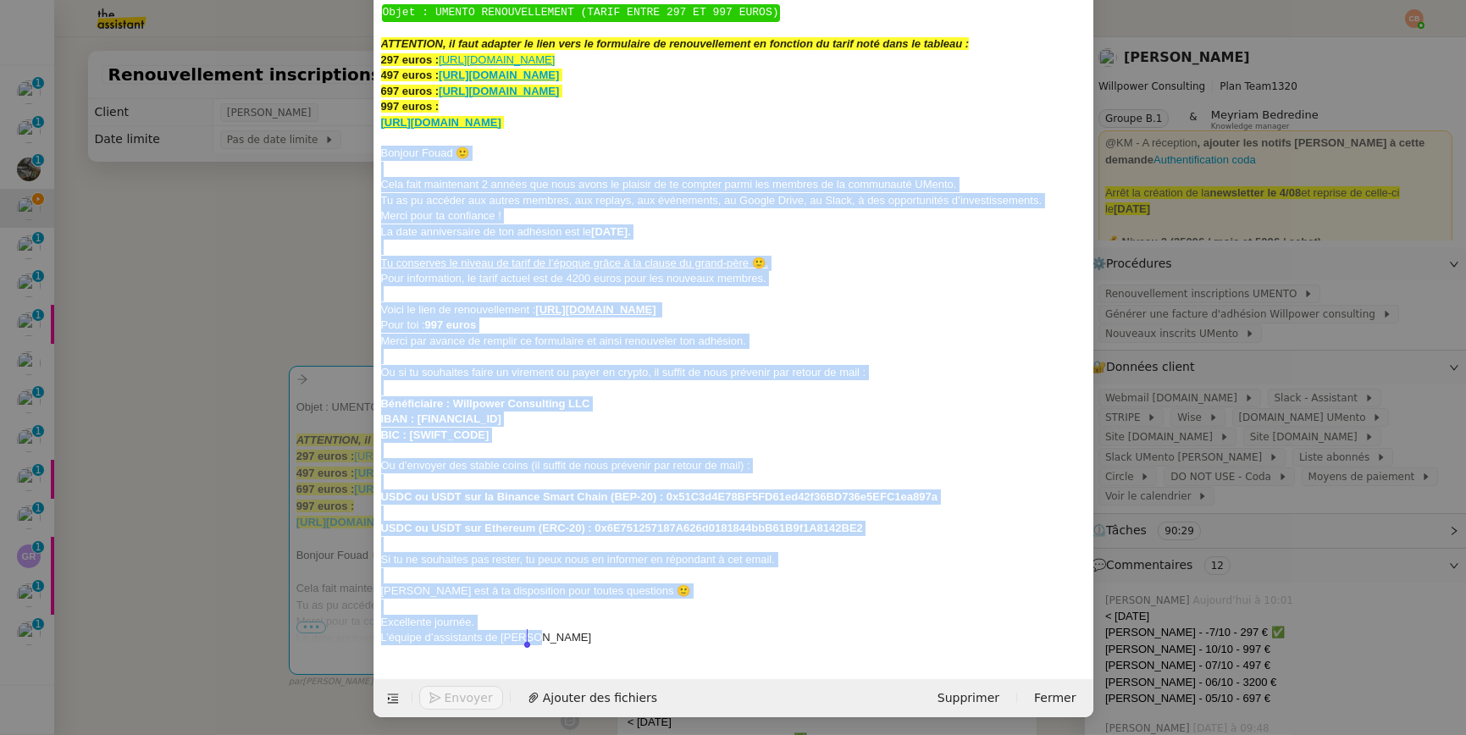
drag, startPoint x: 377, startPoint y: 283, endPoint x: 537, endPoint y: 660, distance: 409.4
click at [537, 660] on form "_______ au Cc: Ccc: ﻿ Objet : UMENTO RENOUVELLEMENT (TARIF ENTRE 297 ET 997 EUR…" at bounding box center [733, 305] width 720 height 823
copy div "Bonjour Fouad 🙂 Cela fait maintenant 2 années que nous avons le plaisir de te c…"
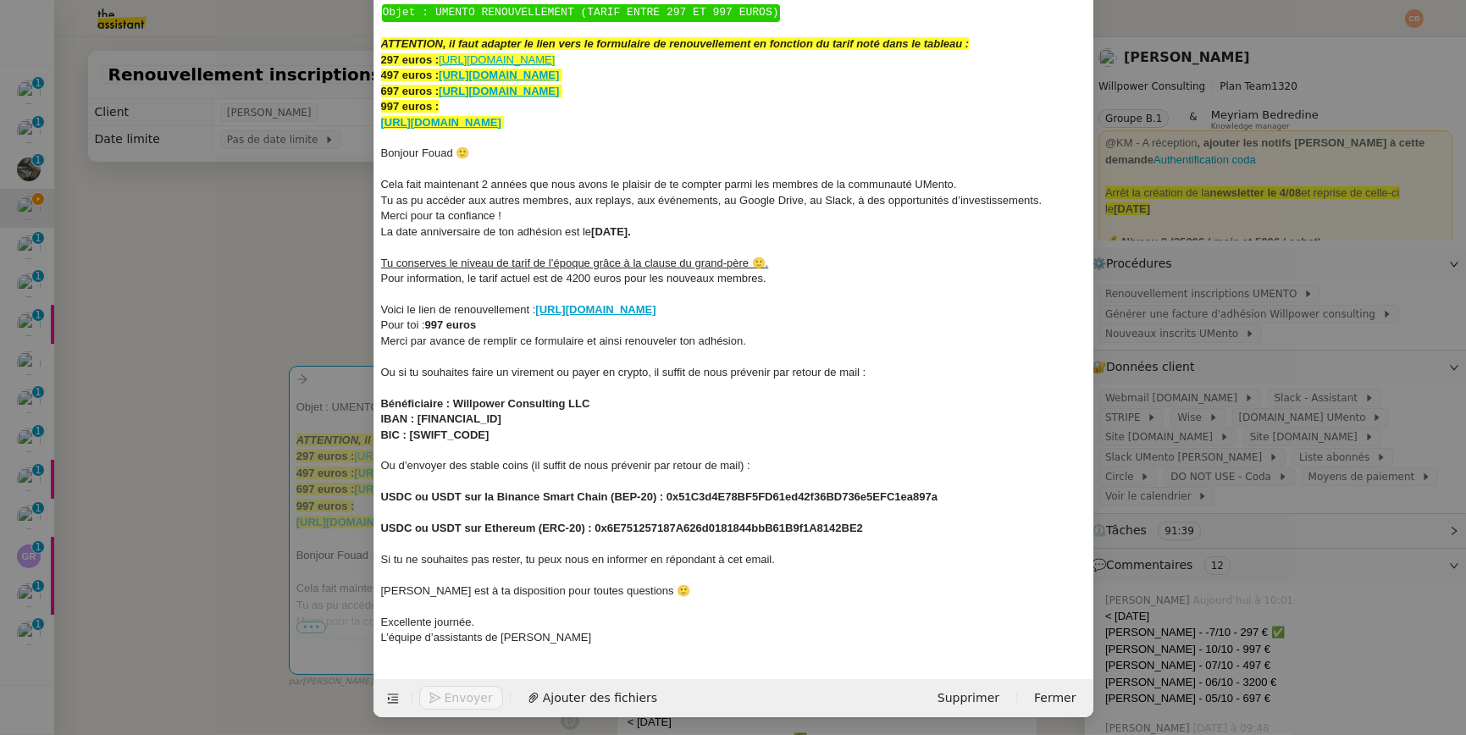
click at [219, 198] on nz-modal-container "renouvellement Service Renouvellement FTI aucun abonnement actif sur Stripe der…" at bounding box center [733, 367] width 1466 height 735
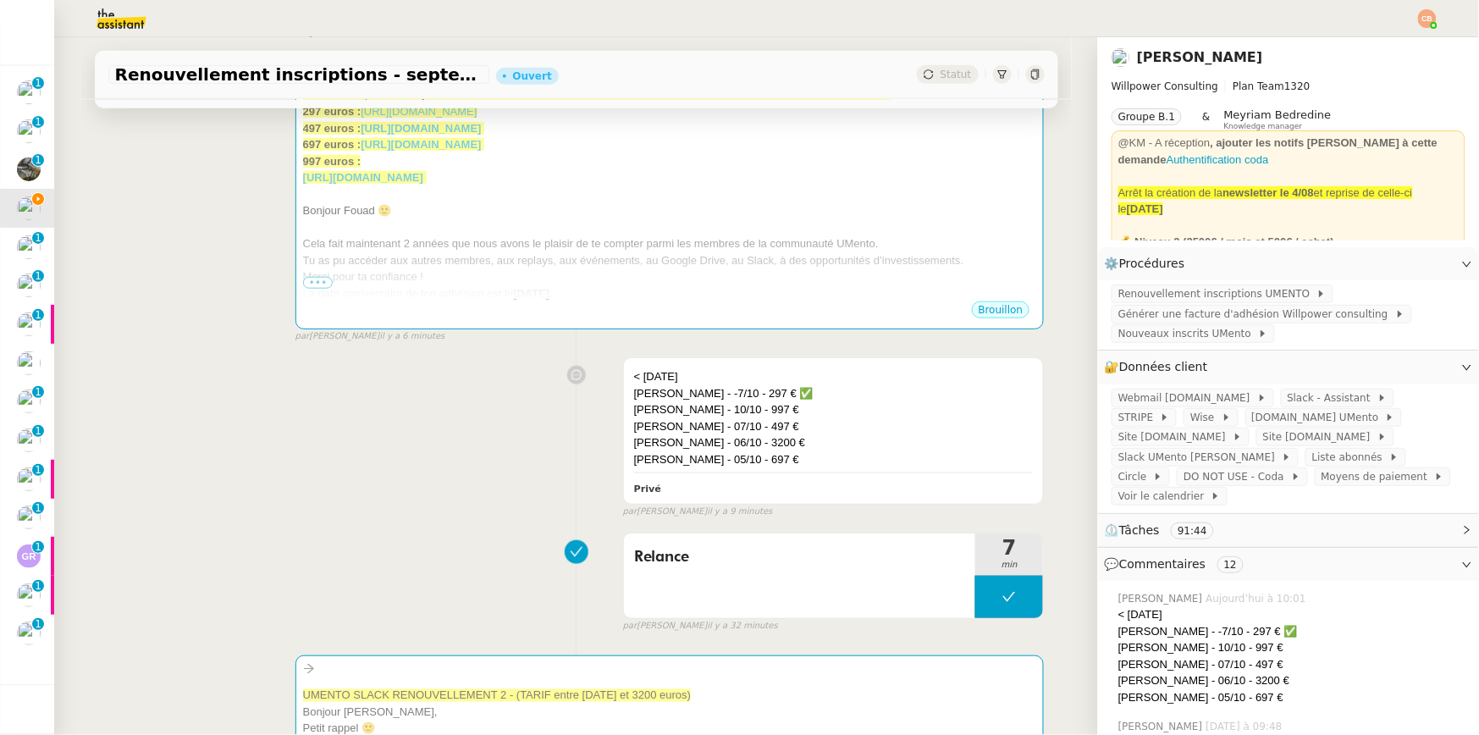
scroll to position [435, 0]
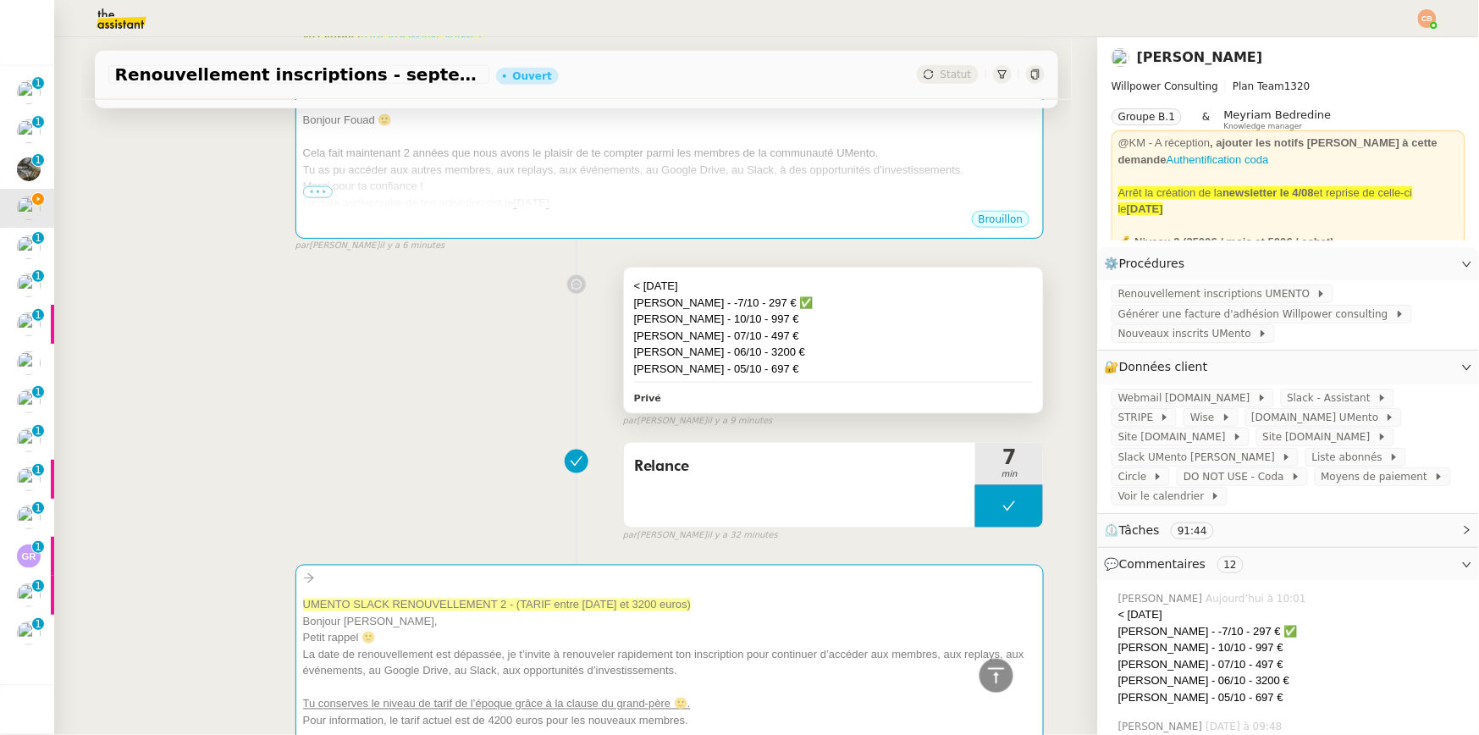
click at [900, 319] on div "Fouad Guercif - 10/10 - 997 €" at bounding box center [834, 319] width 400 height 17
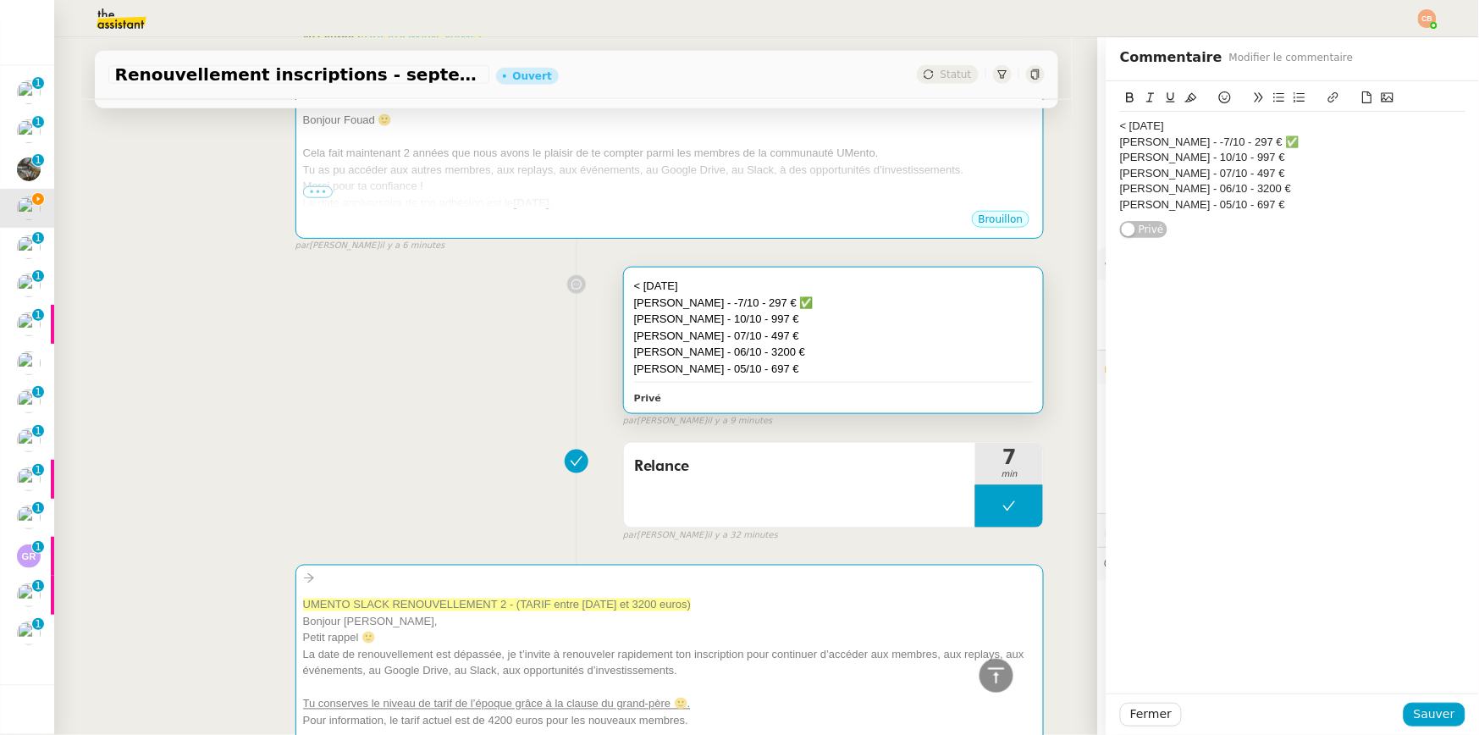
click at [1263, 153] on div "Fouad Guercif - 10/10 - 997 €" at bounding box center [1292, 157] width 345 height 15
click at [1219, 96] on icon at bounding box center [1225, 97] width 12 height 12
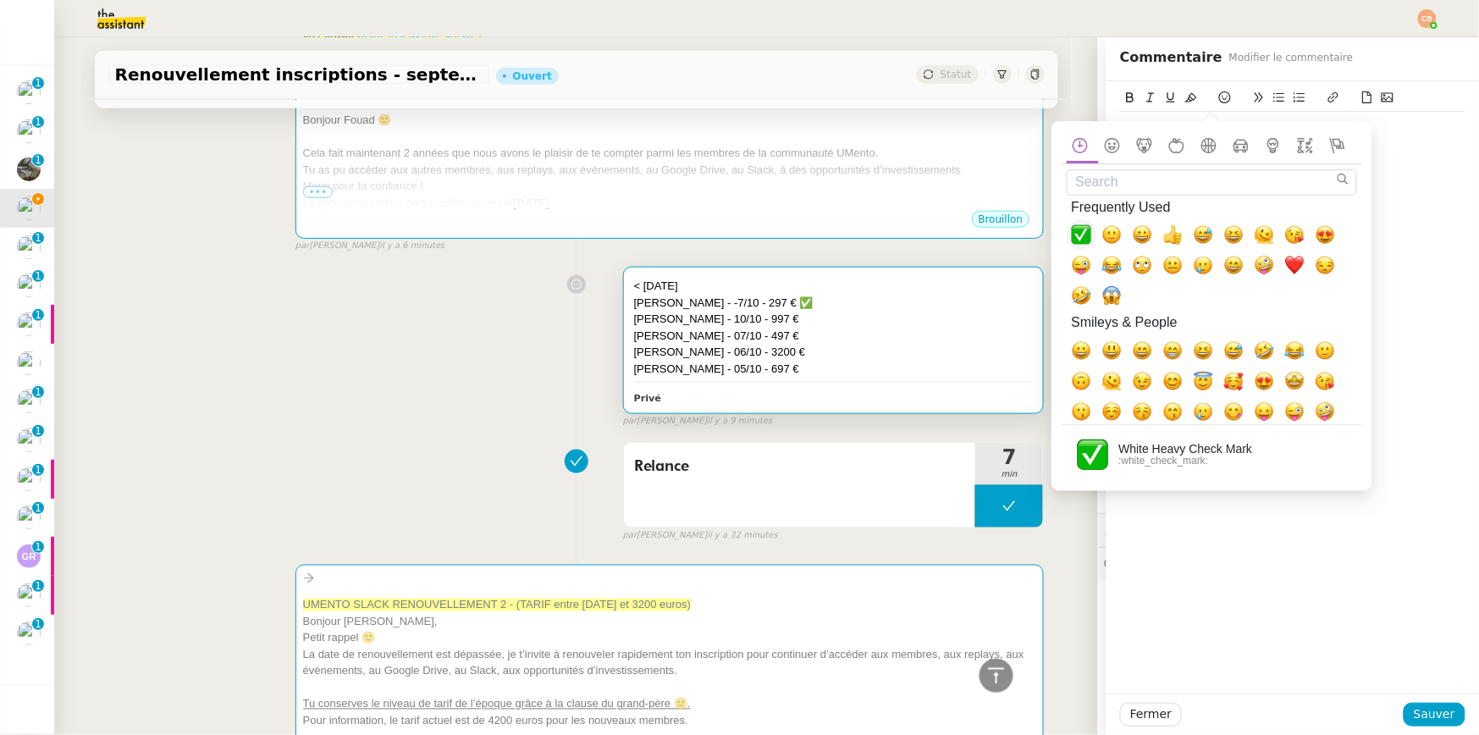
click at [1075, 238] on span "✅, white_check_mark" at bounding box center [1082, 234] width 20 height 20
click at [1395, 162] on div "Fouad Guercif - 10/10 - 997 € ✅" at bounding box center [1292, 157] width 345 height 15
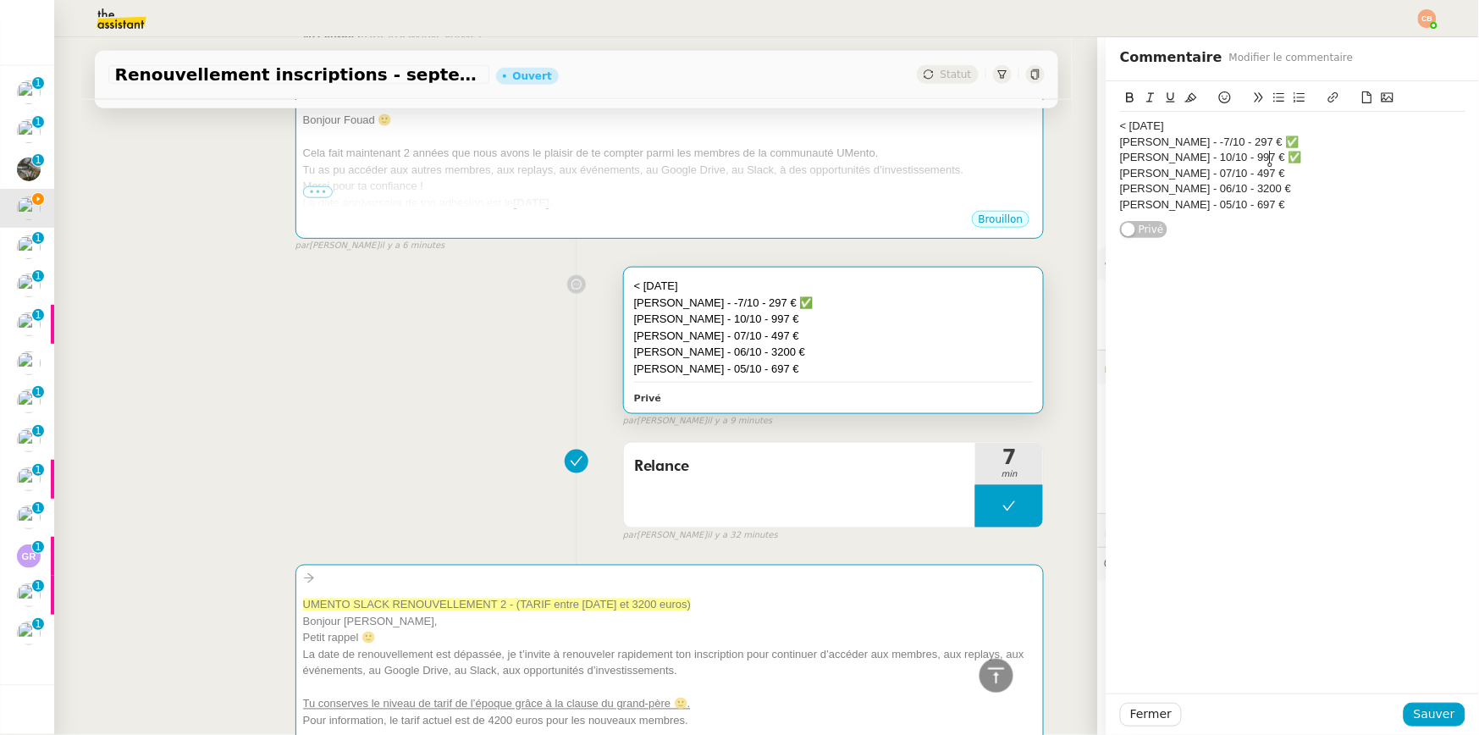
click at [1274, 207] on div "Saskia Vulpian - 05/10 - 697 €" at bounding box center [1292, 204] width 345 height 15
click at [1414, 710] on span "Sauver" at bounding box center [1434, 714] width 41 height 19
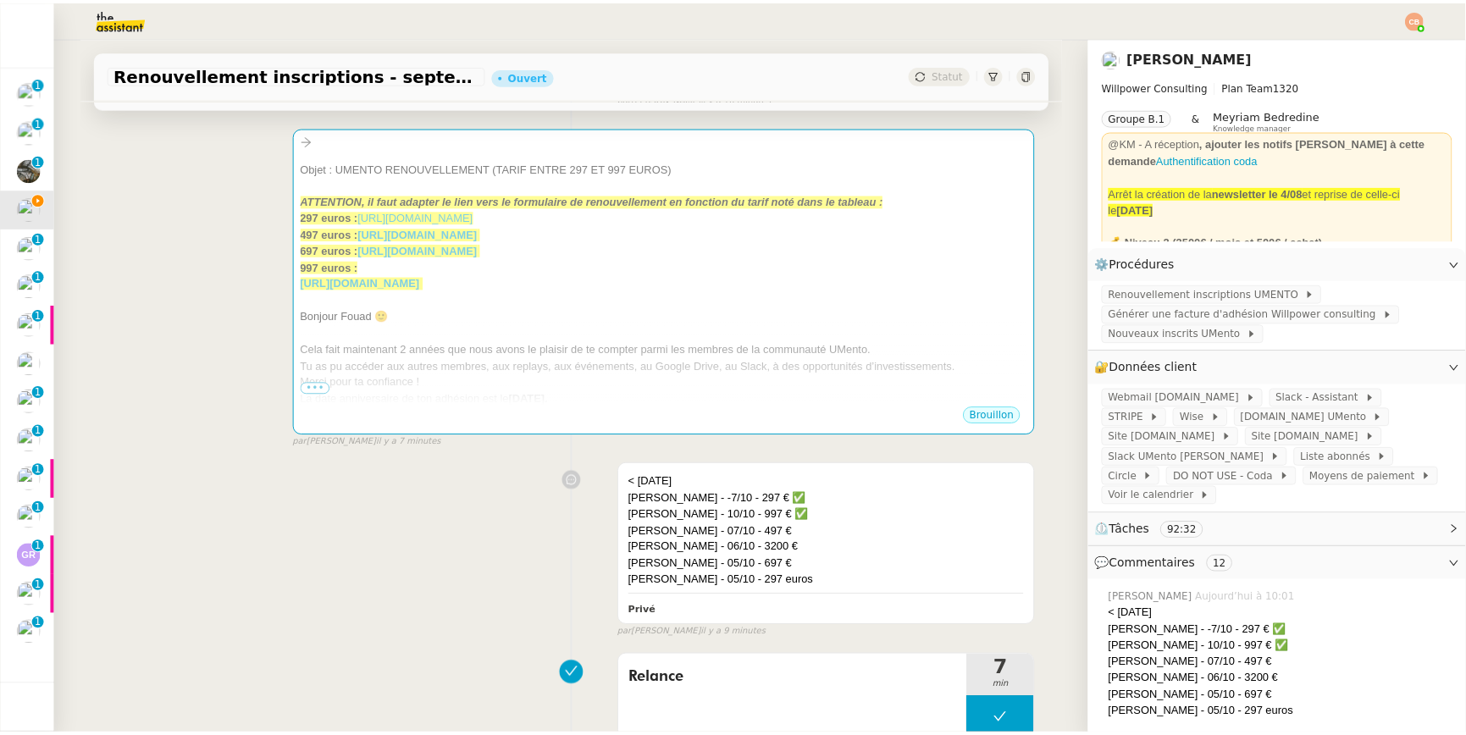
scroll to position [207, 0]
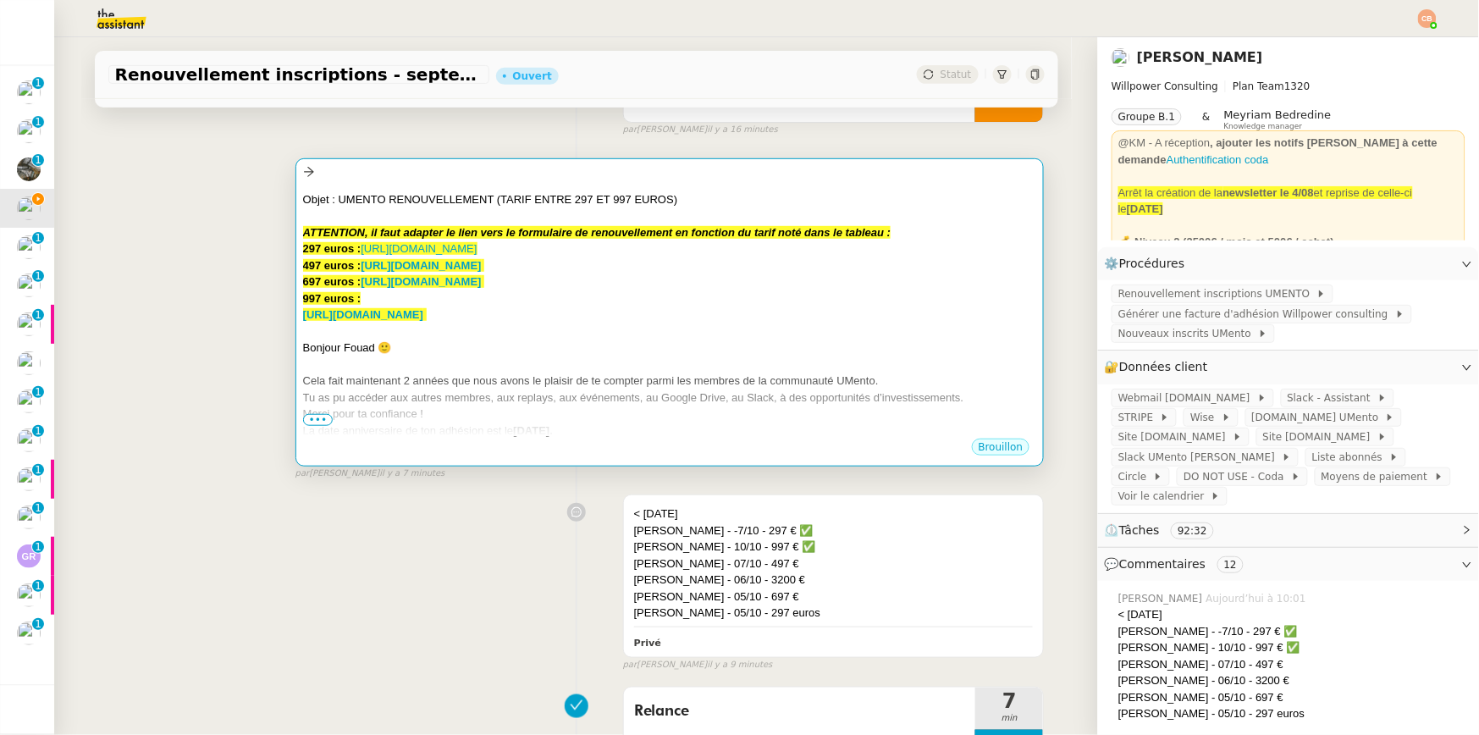
click at [799, 356] on div at bounding box center [670, 364] width 734 height 17
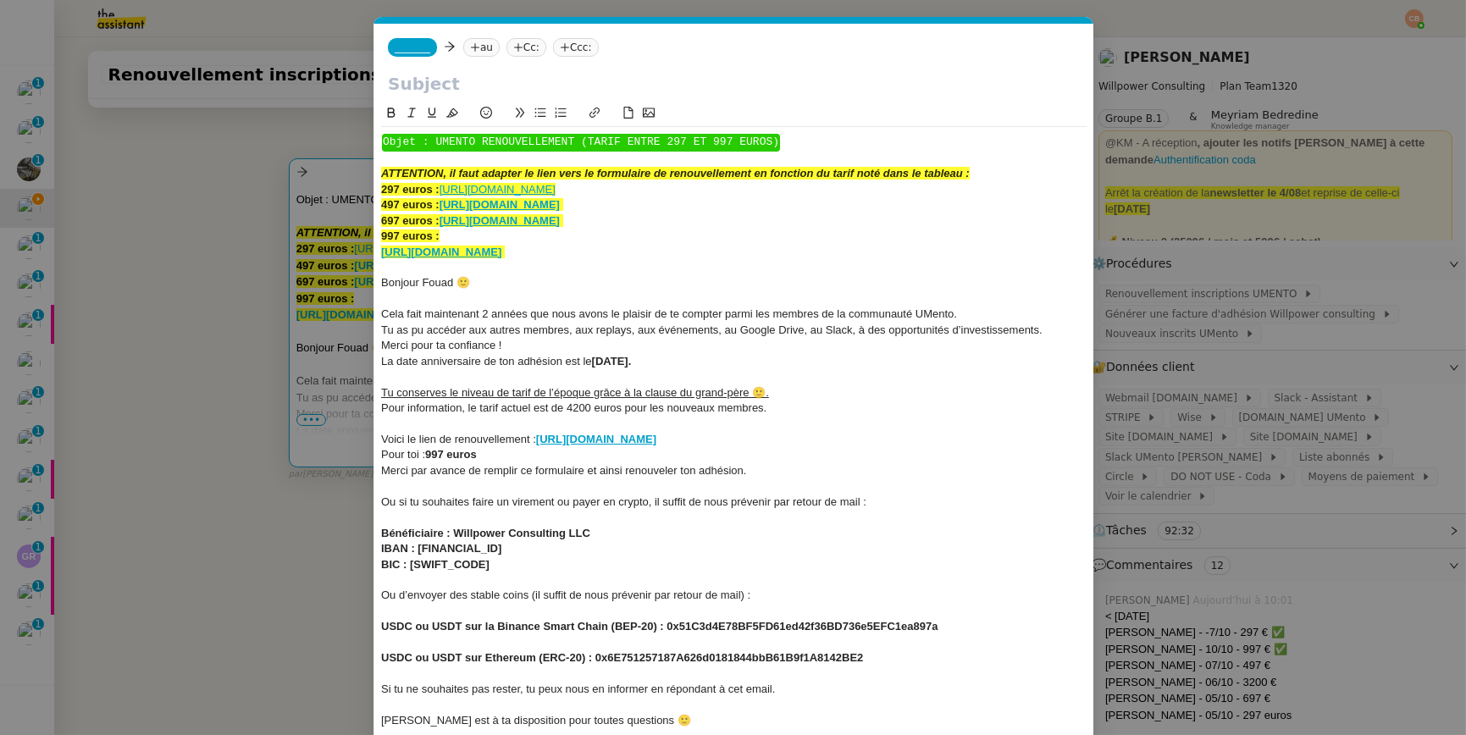
scroll to position [0, 119]
click at [455, 280] on span "Bonjour Fouad 🙂" at bounding box center [425, 282] width 89 height 13
click at [489, 317] on span "Cela fait maintenant 2 années que nous avons le plaisir de te compter parmi les…" at bounding box center [669, 313] width 576 height 13
click at [606, 363] on strong "10/10/2025." at bounding box center [611, 361] width 40 height 13
drag, startPoint x: 595, startPoint y: 362, endPoint x: 669, endPoint y: 366, distance: 73.8
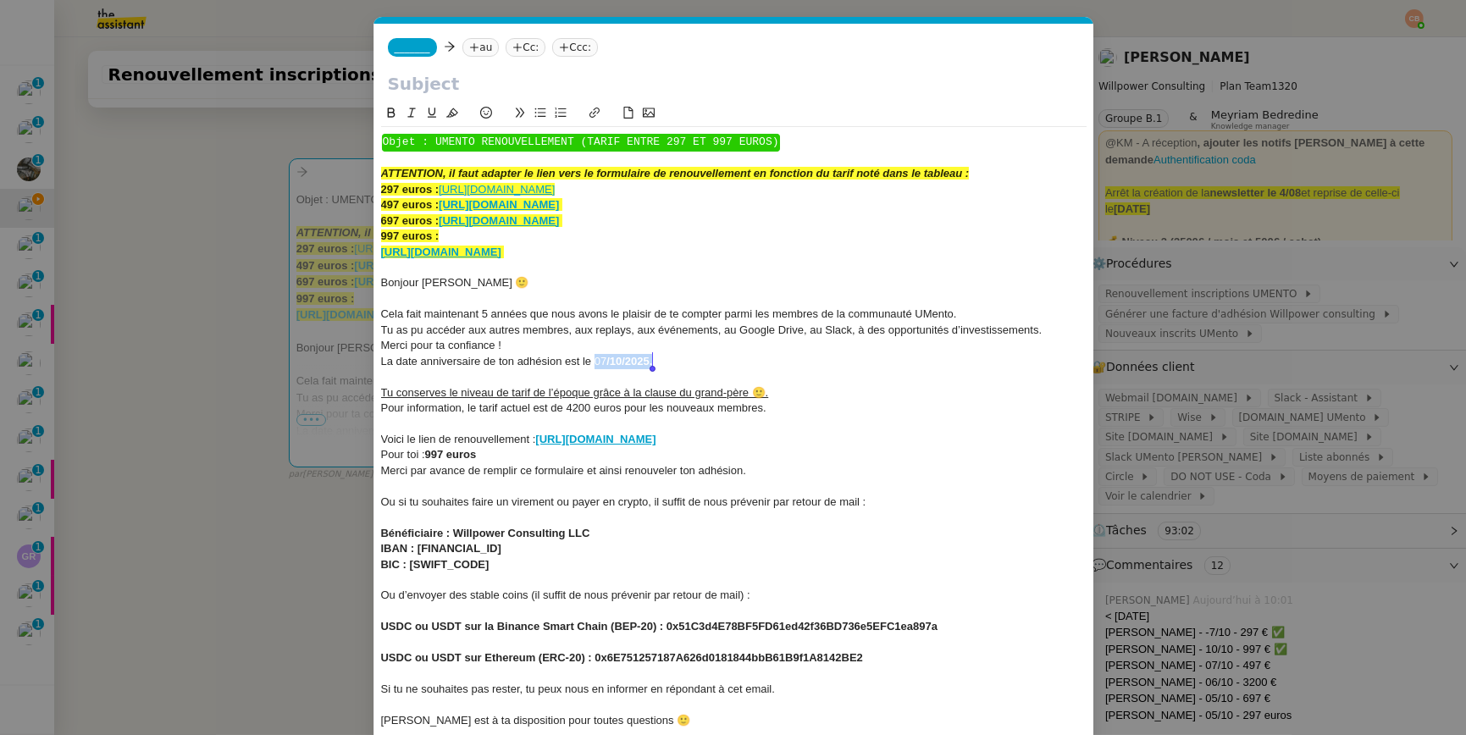
click at [669, 366] on div "La date anniversaire de ton adhésion est le 07 /10/2025." at bounding box center [733, 361] width 705 height 15
click at [392, 114] on icon at bounding box center [391, 113] width 12 height 12
drag, startPoint x: 986, startPoint y: 440, endPoint x: 538, endPoint y: 438, distance: 448.0
click at [538, 438] on div "Voici le lien de renouvellement : https://umento.best/adhesion-a-la-communaute-…" at bounding box center [733, 439] width 705 height 15
drag, startPoint x: 854, startPoint y: 201, endPoint x: 443, endPoint y: 205, distance: 411.6
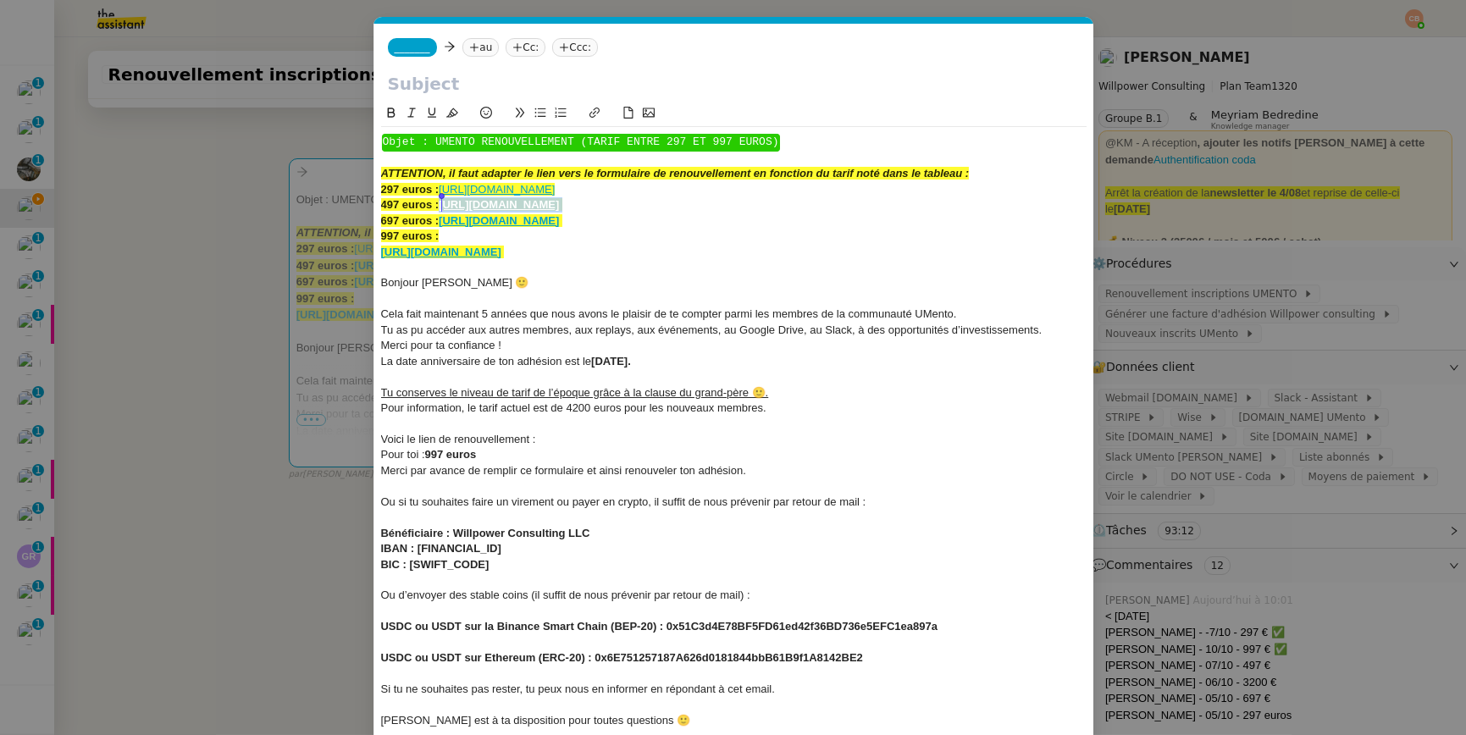
click at [443, 205] on div "497 euros : https://umento.best/adhesion-a-la-communaute-privee-umento-tarif-se…" at bounding box center [733, 204] width 705 height 15
copy div "https://umento.best/adhesion-a-la-communaute-privee-umento-tarif-seconds/"
click at [586, 435] on div "Voici le lien de renouvellement :" at bounding box center [733, 439] width 705 height 15
drag, startPoint x: 939, startPoint y: 436, endPoint x: 537, endPoint y: 437, distance: 402.2
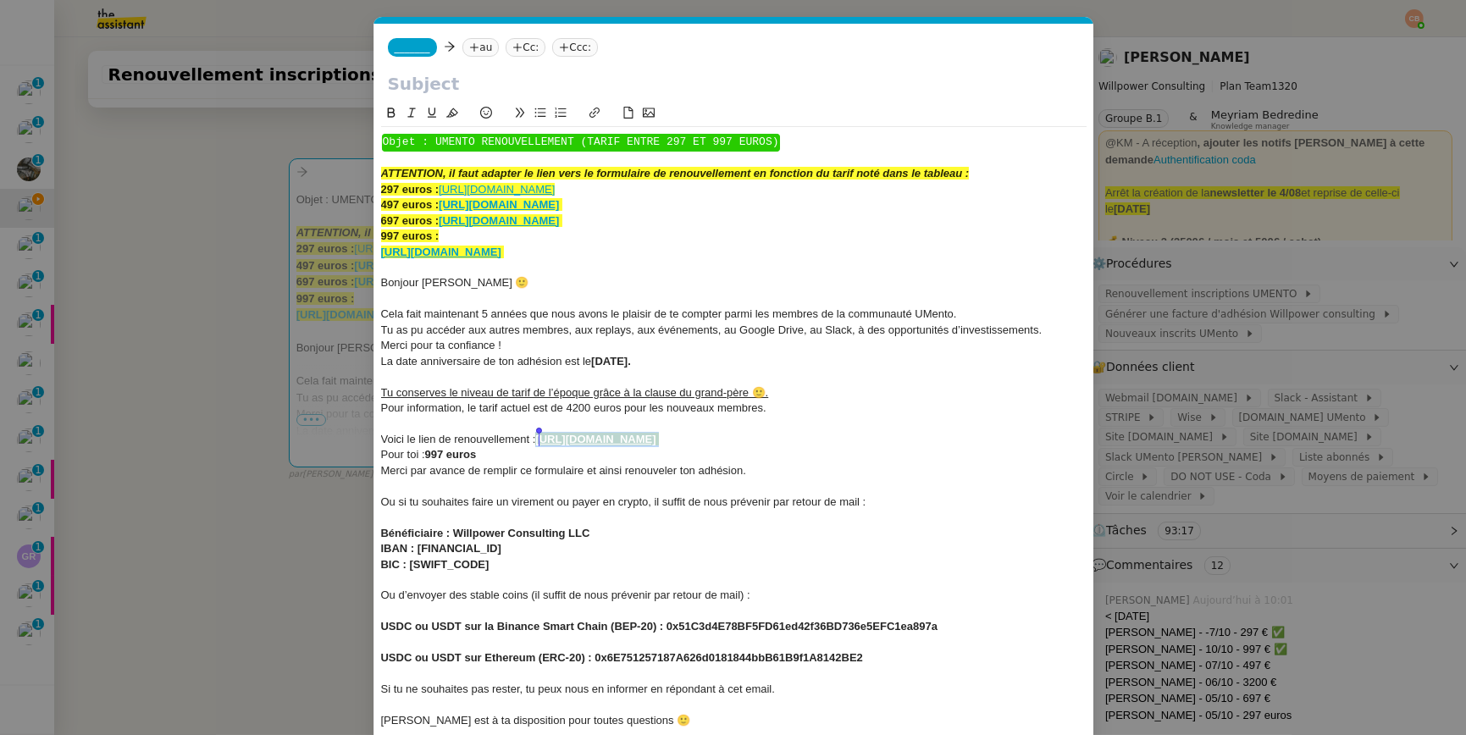
click at [537, 437] on div "Voici le lien de renouvellement : https://umento.best/adhesion-a-la-communaute-…" at bounding box center [733, 439] width 705 height 15
click at [450, 107] on icon at bounding box center [452, 113] width 12 height 12
click at [519, 434] on span "Voici le lien de renouvellement :" at bounding box center [458, 439] width 155 height 13
click at [434, 456] on strong "997 euros" at bounding box center [451, 454] width 52 height 13
drag, startPoint x: 429, startPoint y: 456, endPoint x: 528, endPoint y: 457, distance: 99.1
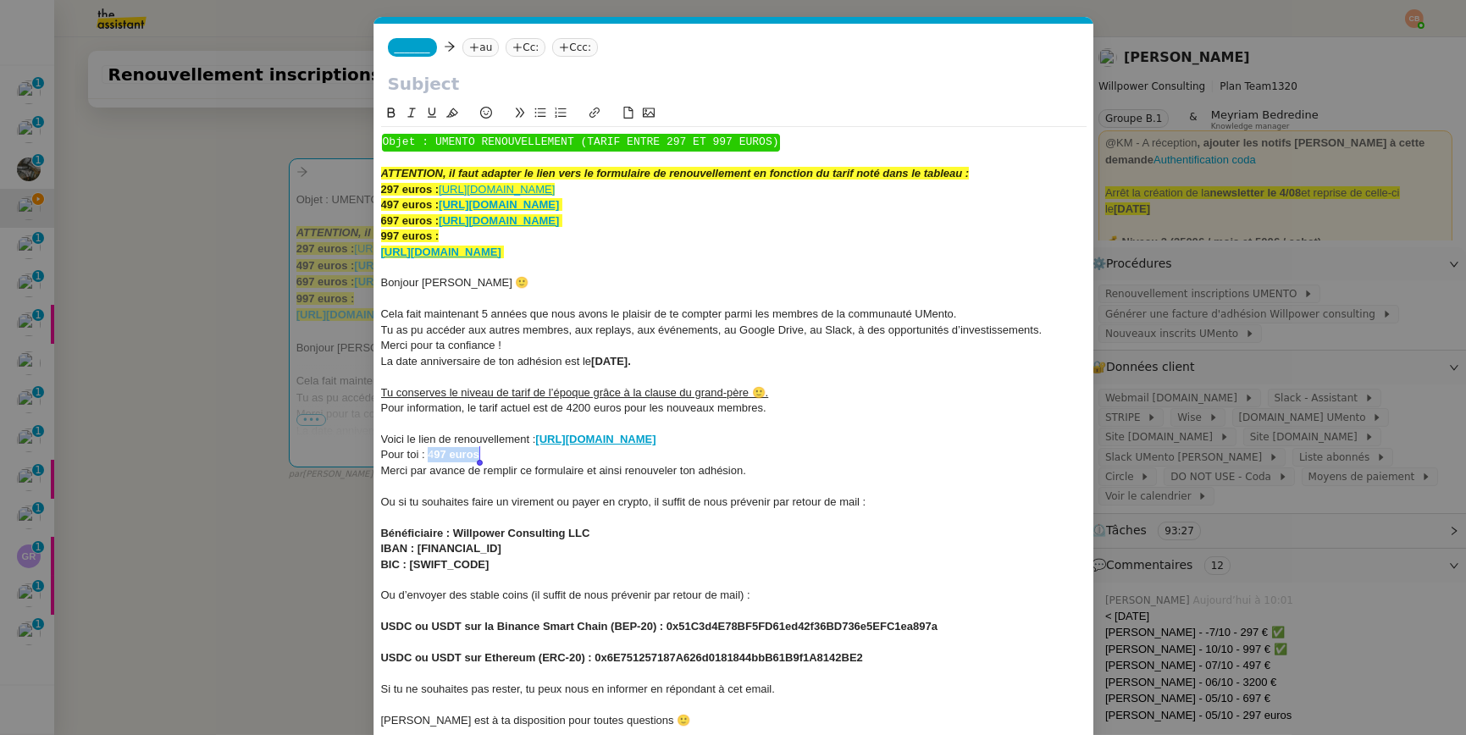
click at [528, 457] on div "Pour toi : 4 97 euros" at bounding box center [733, 454] width 705 height 15
click at [394, 113] on icon at bounding box center [391, 113] width 8 height 10
click at [623, 552] on div "IBAN : BE26 9673 0090 0329" at bounding box center [733, 548] width 705 height 15
click at [375, 285] on nz-spin "﻿ Objet : UMENTO RENOUVELLEMENT (TARIF ENTRE 297 ET 997 EUROS) ﻿ ATTENTION, il …" at bounding box center [733, 446] width 719 height 686
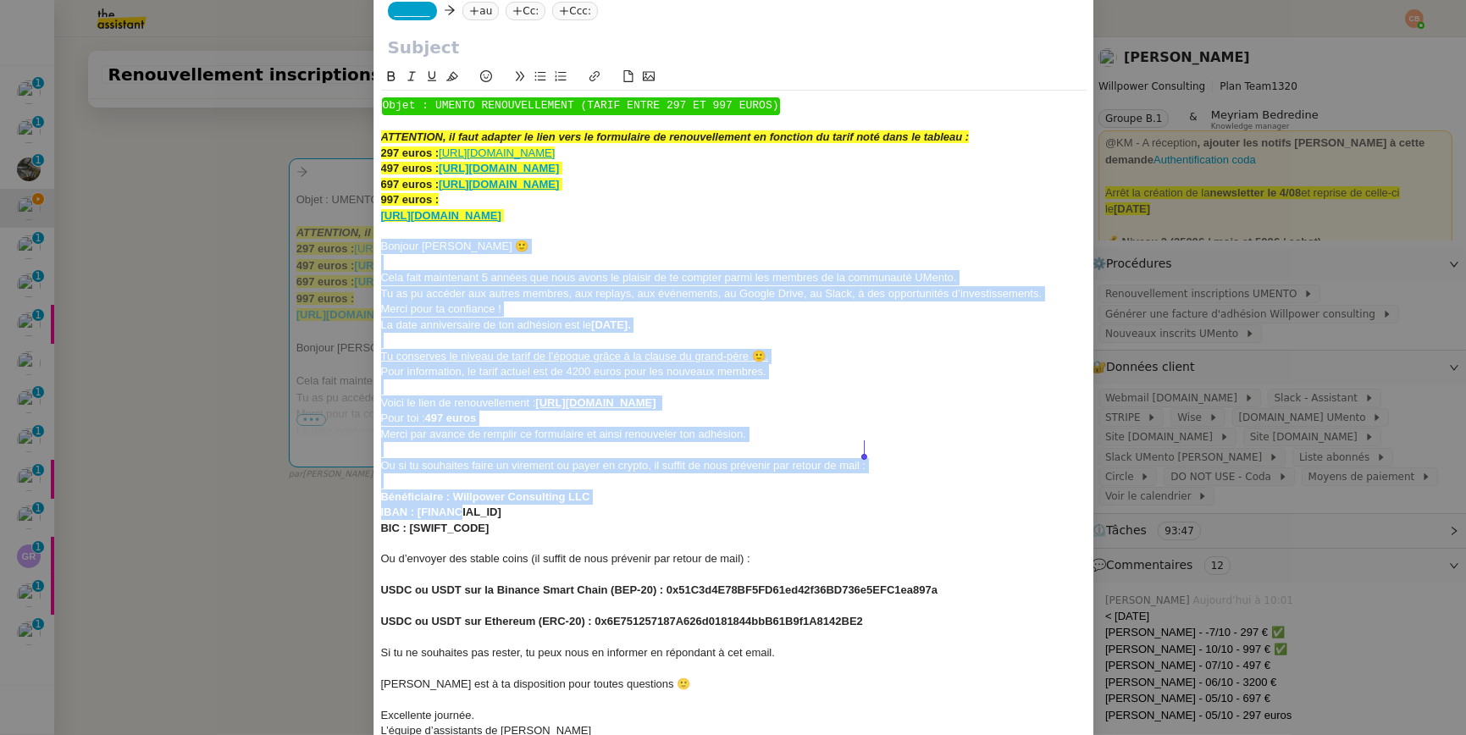
scroll to position [130, 0]
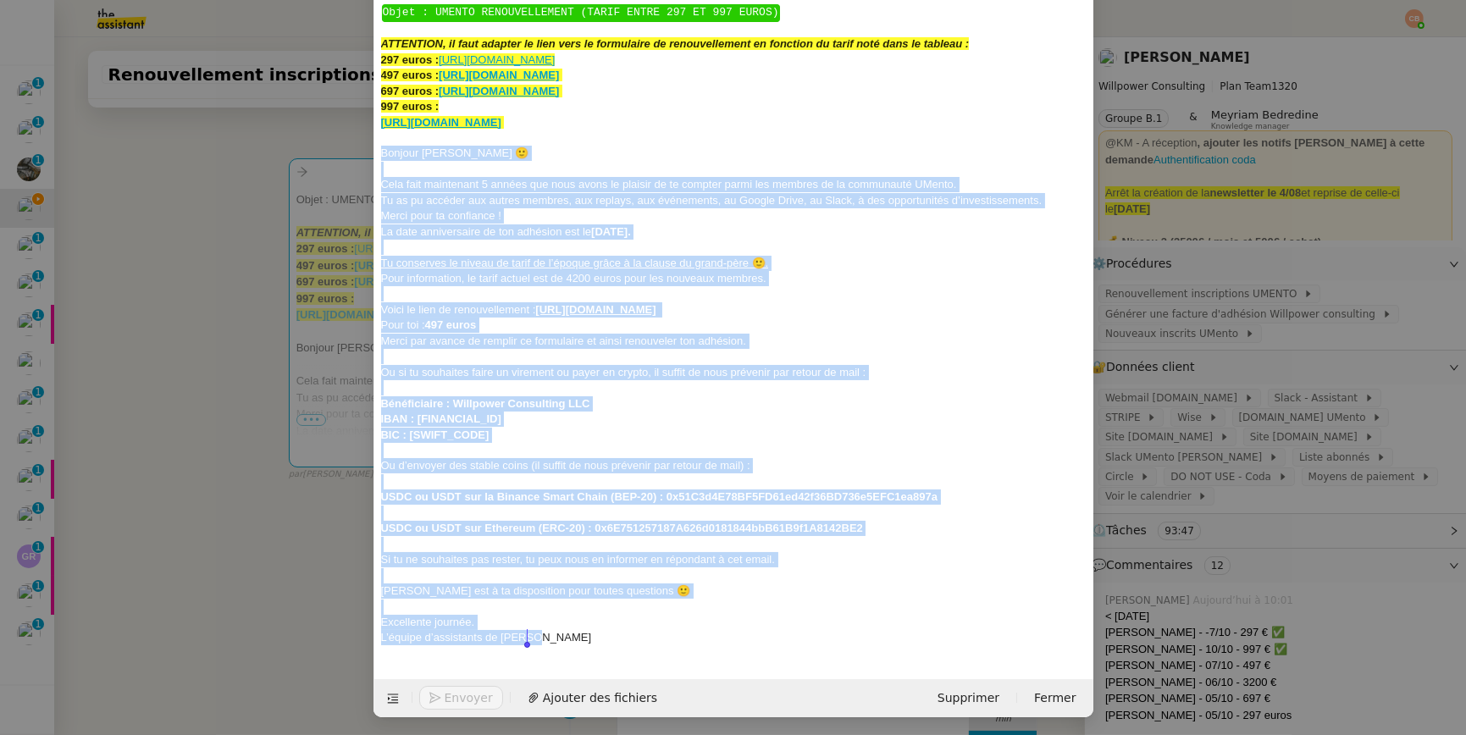
drag, startPoint x: 378, startPoint y: 285, endPoint x: 553, endPoint y: 679, distance: 431.8
click at [553, 679] on form "_______ au Cc: Ccc: ﻿ Objet : UMENTO RENOUVELLEMENT (TARIF ENTRE 297 ET 997 EUR…" at bounding box center [733, 305] width 720 height 823
copy div "Bonjour Gabriel 🙂 Cela fait maintenant 5 années que nous avons le plaisir de te…"
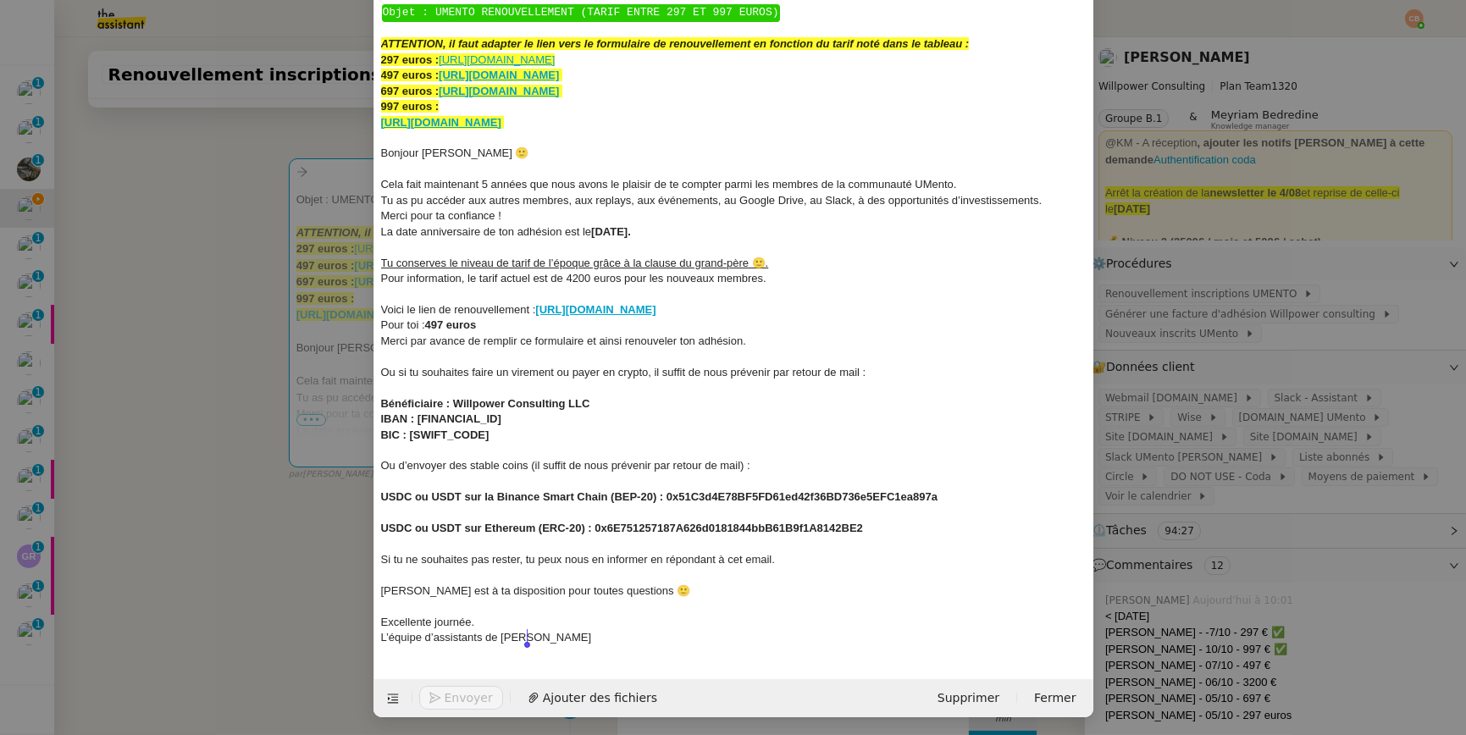
click at [134, 264] on nz-modal-container "renouvellement Service Renouvellement FTI aucun abonnement actif sur Stripe der…" at bounding box center [733, 367] width 1466 height 735
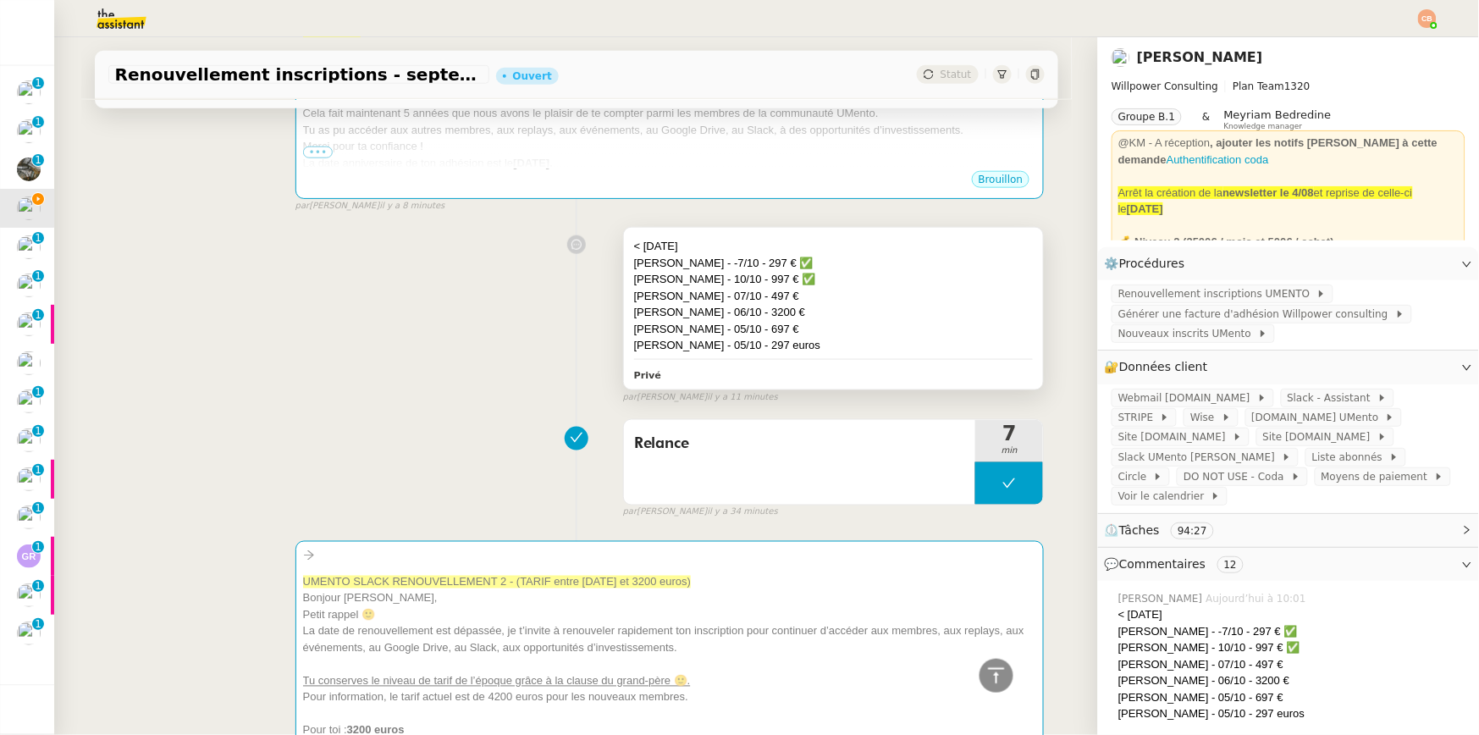
scroll to position [478, 0]
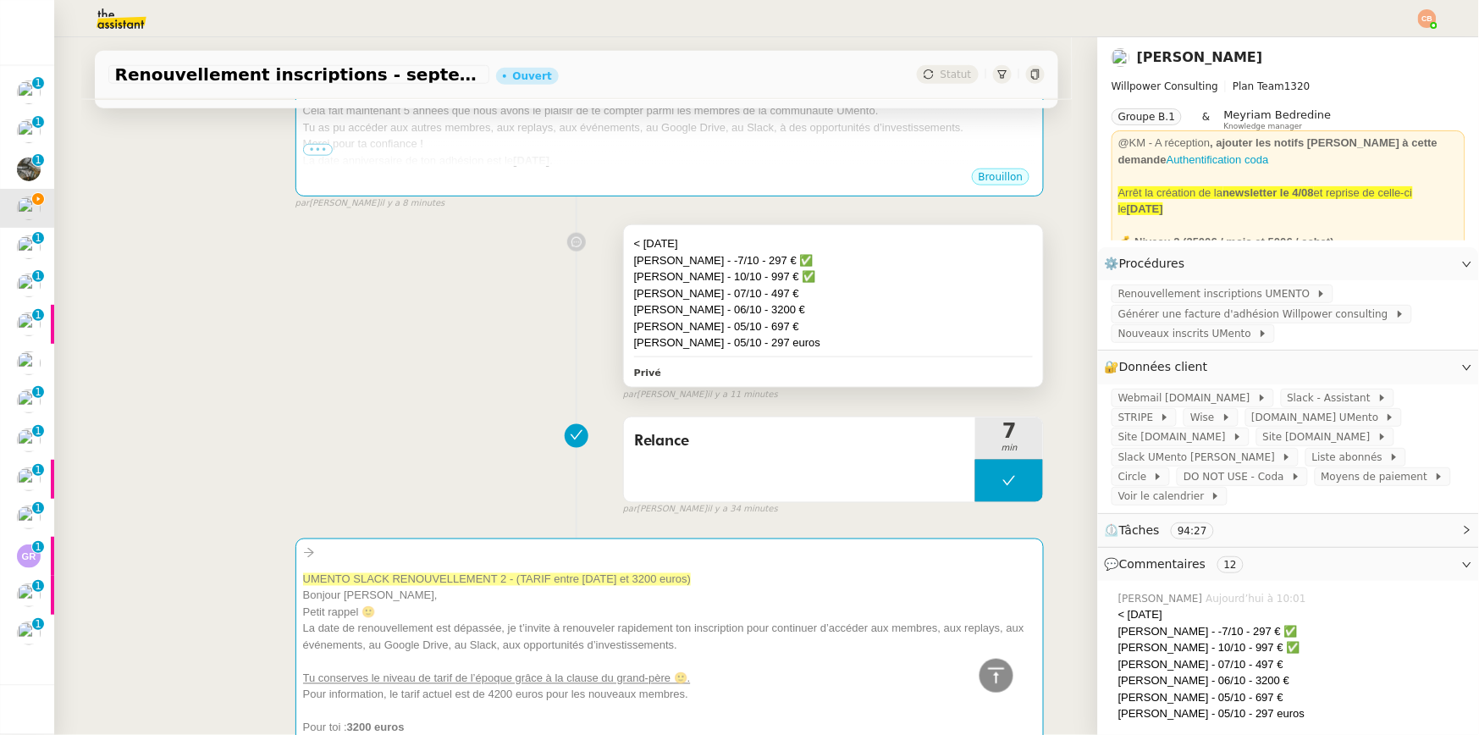
click at [887, 285] on div "Gabriel Cian - 07/10 - 497 €" at bounding box center [834, 293] width 400 height 17
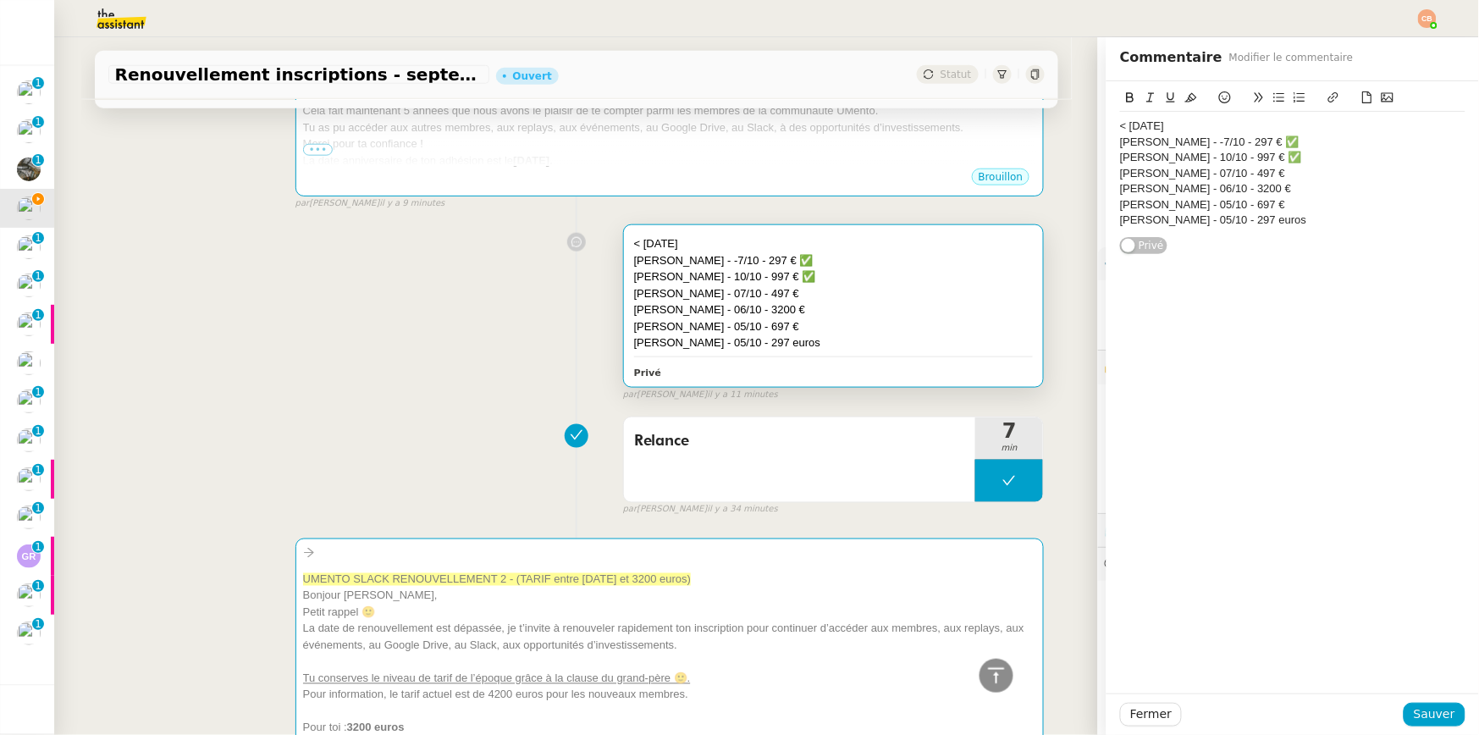
click at [1249, 177] on div "Gabriel Cian - 07/10 - 497 €" at bounding box center [1292, 173] width 345 height 15
click at [1199, 100] on div at bounding box center [1292, 100] width 345 height 24
click at [1219, 96] on icon at bounding box center [1225, 97] width 12 height 12
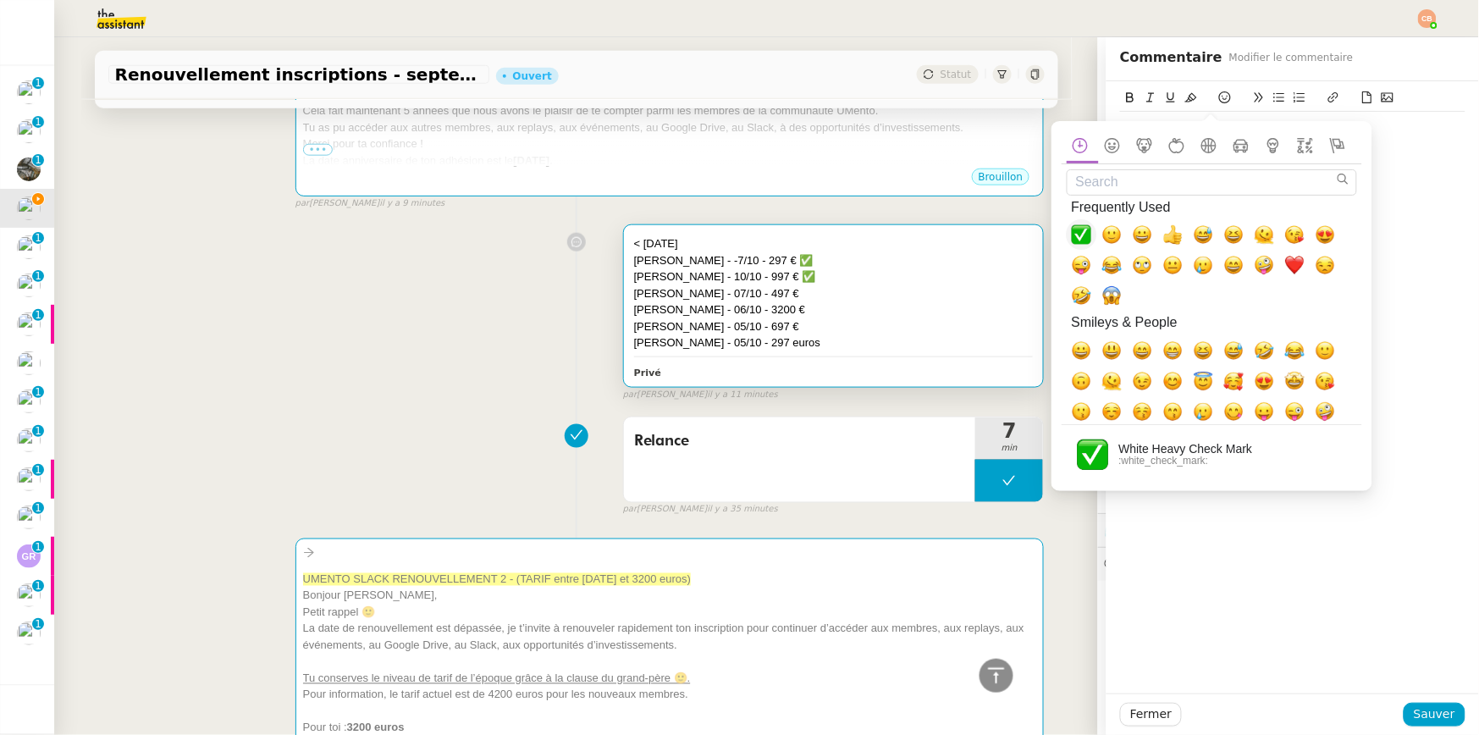
click at [1085, 236] on span "✅, white_check_mark" at bounding box center [1082, 234] width 20 height 20
click at [1381, 146] on div "Christophe perez - -7/10 - 297 € ✅" at bounding box center [1292, 142] width 345 height 15
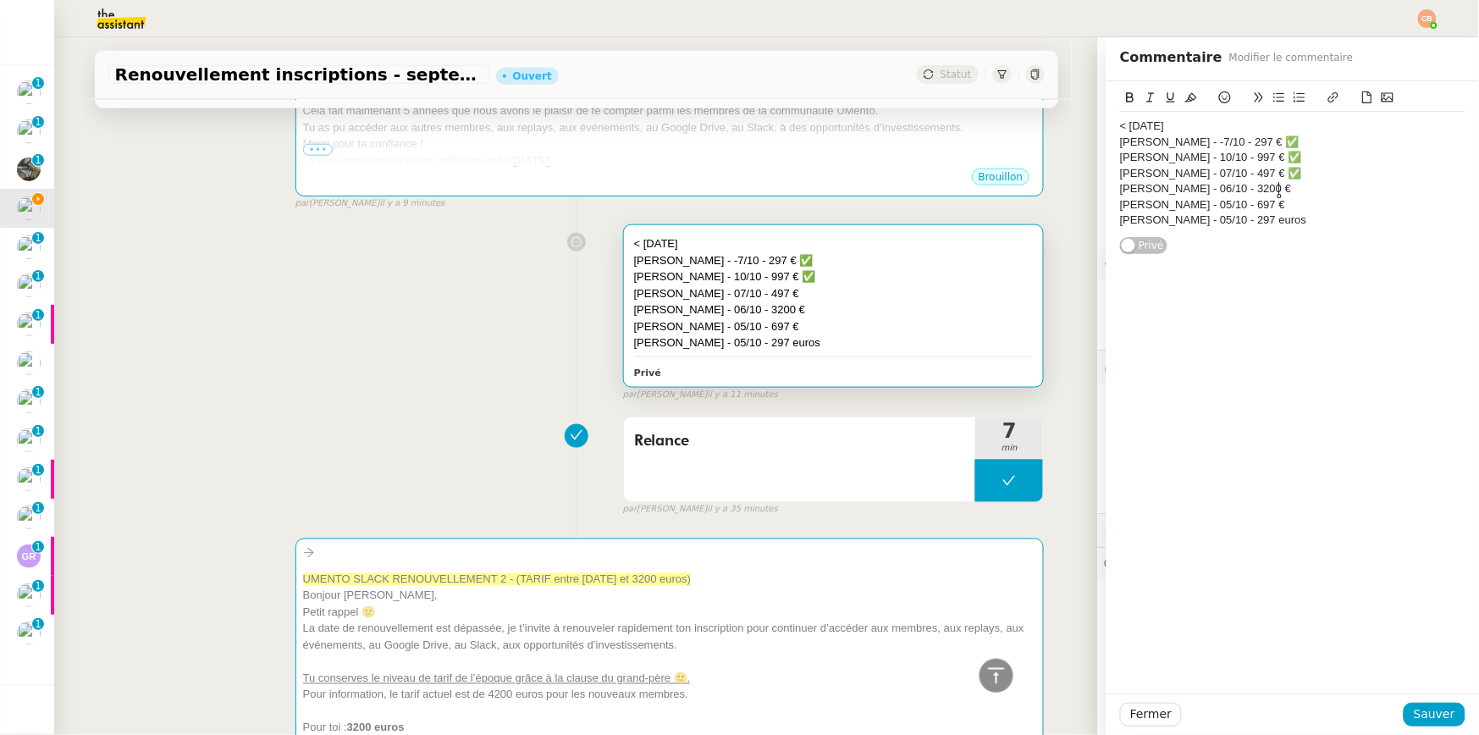
click at [1288, 183] on div "Romane Ambroisy - 06/10 - 3200 €" at bounding box center [1292, 188] width 345 height 15
click at [1420, 714] on span "Sauver" at bounding box center [1434, 714] width 41 height 19
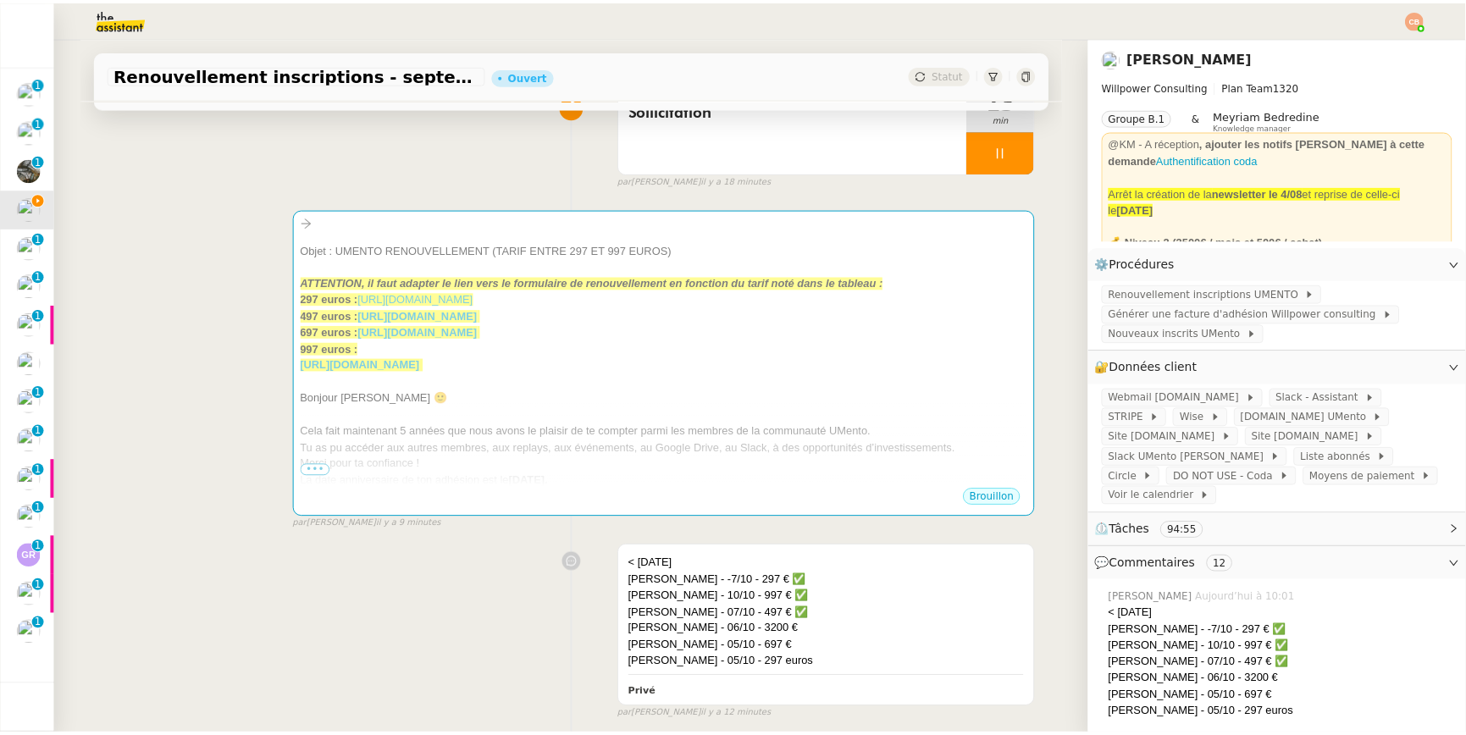
scroll to position [153, 0]
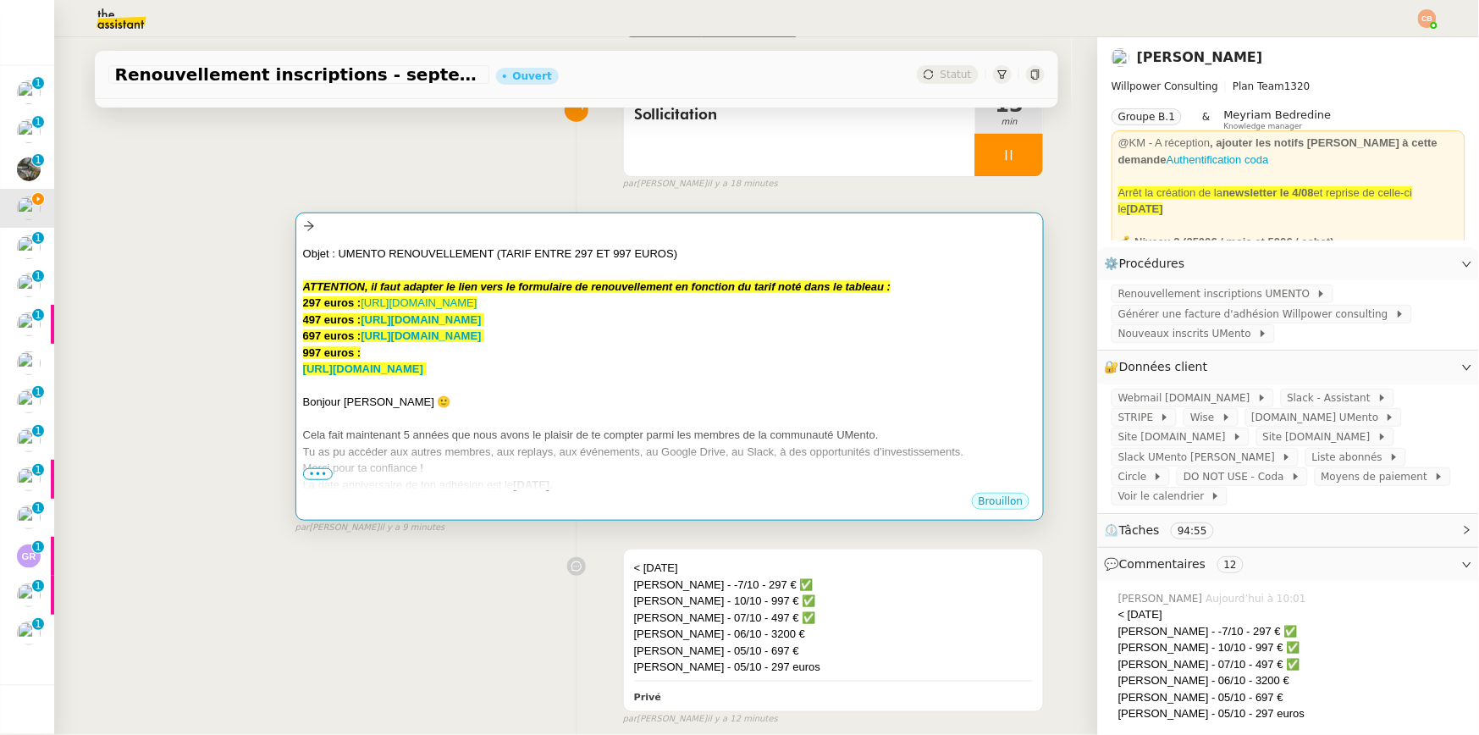
click at [807, 332] on div "697 euros : https://umento.best/adhesion-a-la-communaute-privee-umento-tarif-tr…" at bounding box center [670, 336] width 734 height 17
click at [828, 362] on div "https://umento.best/adhesion-a-la-communaute-privee-umento-tarif-quatriemes/" at bounding box center [670, 369] width 734 height 17
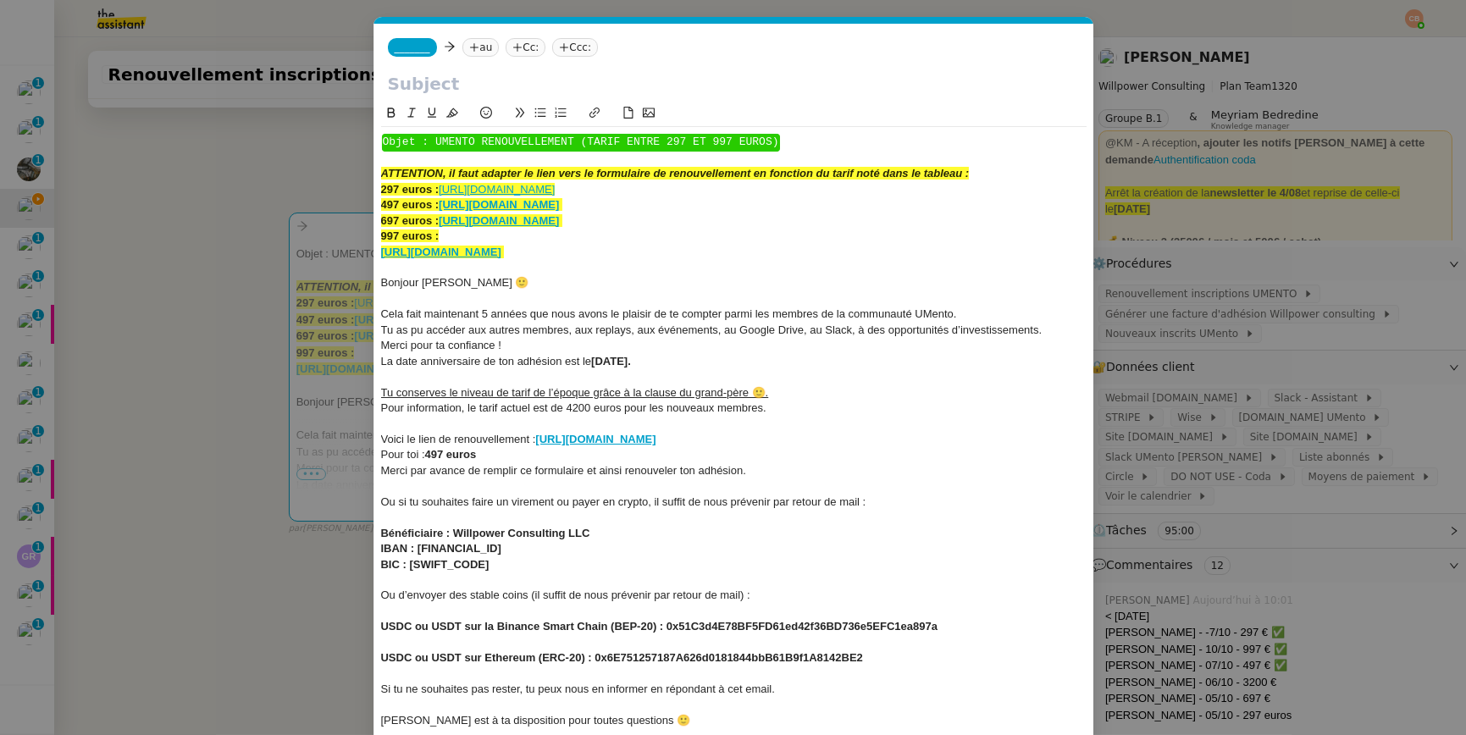
click at [456, 284] on span "Bonjour Gabriel 🙂" at bounding box center [455, 282] width 148 height 13
click at [487, 315] on span "Cela fait maintenant 5 années que nous avons le plaisir de te compter parmi les…" at bounding box center [669, 313] width 576 height 13
click at [603, 363] on strong "07/10/2025." at bounding box center [611, 361] width 40 height 13
drag, startPoint x: 954, startPoint y: 437, endPoint x: 539, endPoint y: 437, distance: 415.8
click at [539, 437] on div "Voici le lien de renouvellement : https://umento.best/adhesion-a-la-communaute-…" at bounding box center [733, 439] width 705 height 15
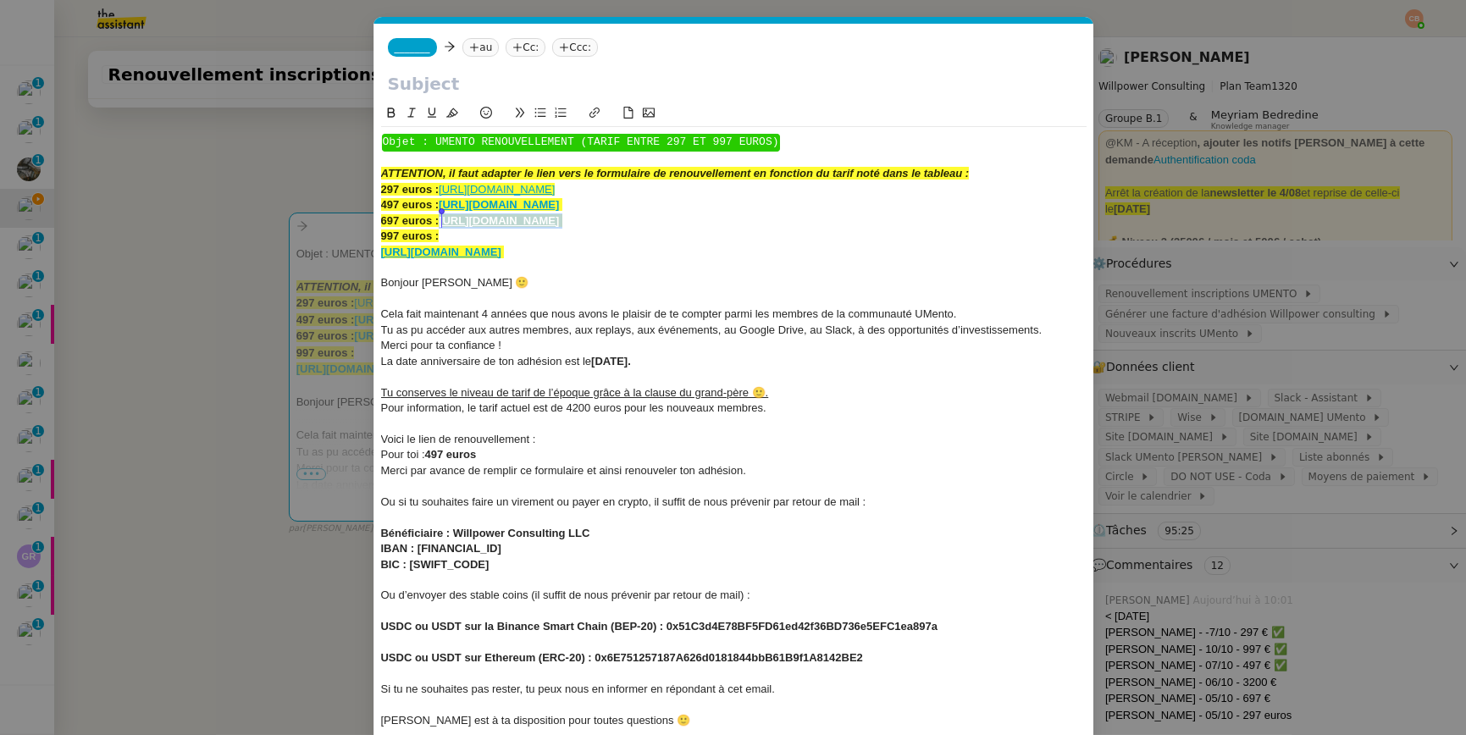
drag, startPoint x: 876, startPoint y: 222, endPoint x: 445, endPoint y: 224, distance: 431.9
click at [445, 224] on div "697 euros : https://umento.best/adhesion-a-la-communaute-privee-umento-tarif-tr…" at bounding box center [733, 220] width 705 height 15
copy div "https://umento.best/adhesion-a-la-communaute-privee-umento-tarif-troisiemes/"
click at [615, 428] on div at bounding box center [733, 423] width 705 height 15
click at [609, 434] on div "Voici le lien de renouvellement :" at bounding box center [733, 439] width 705 height 15
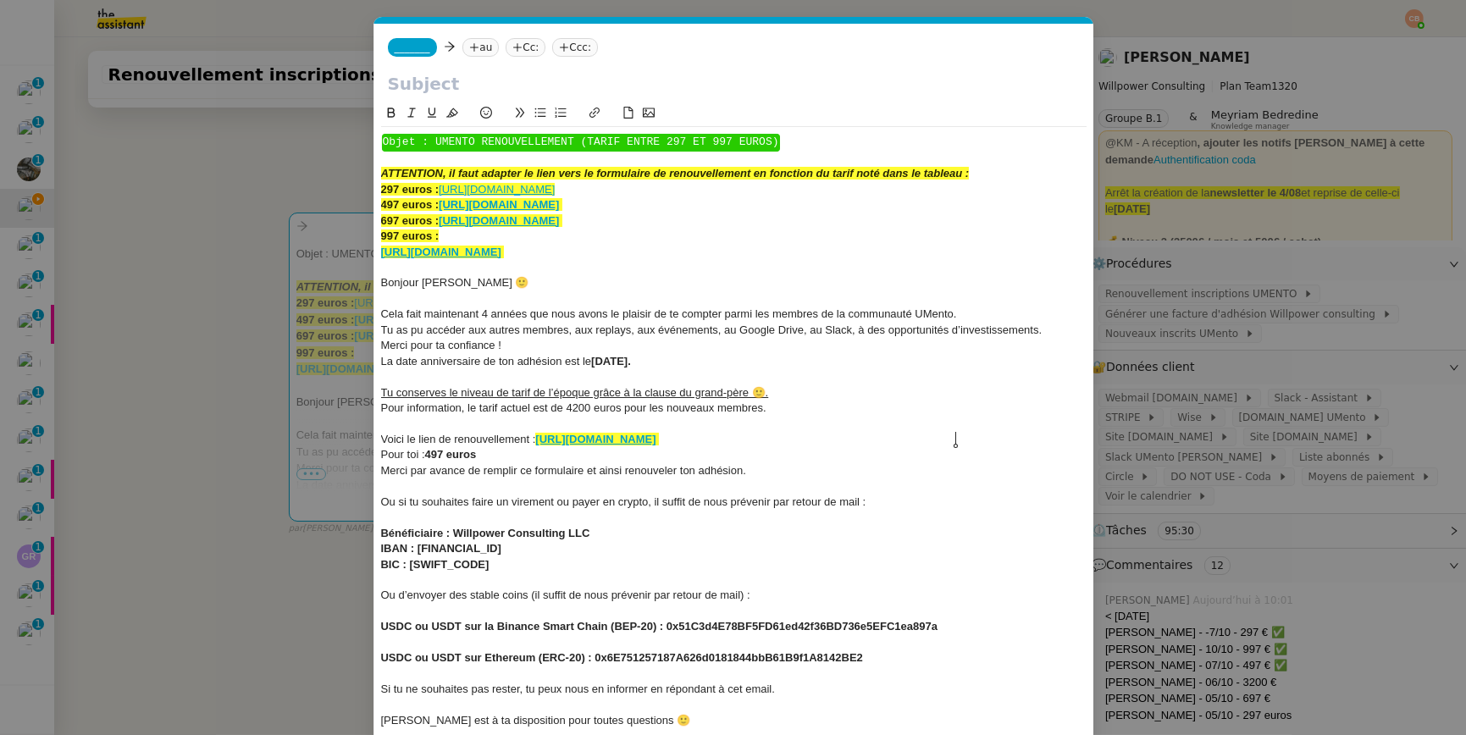
scroll to position [0, 0]
drag, startPoint x: 967, startPoint y: 437, endPoint x: 539, endPoint y: 439, distance: 427.6
click at [539, 439] on div "Voici le lien de renouvellement : https://umento.best/adhesion-a-la-communaute-…" at bounding box center [733, 439] width 705 height 15
click at [450, 107] on icon at bounding box center [452, 113] width 12 height 12
click at [813, 378] on div at bounding box center [733, 376] width 705 height 15
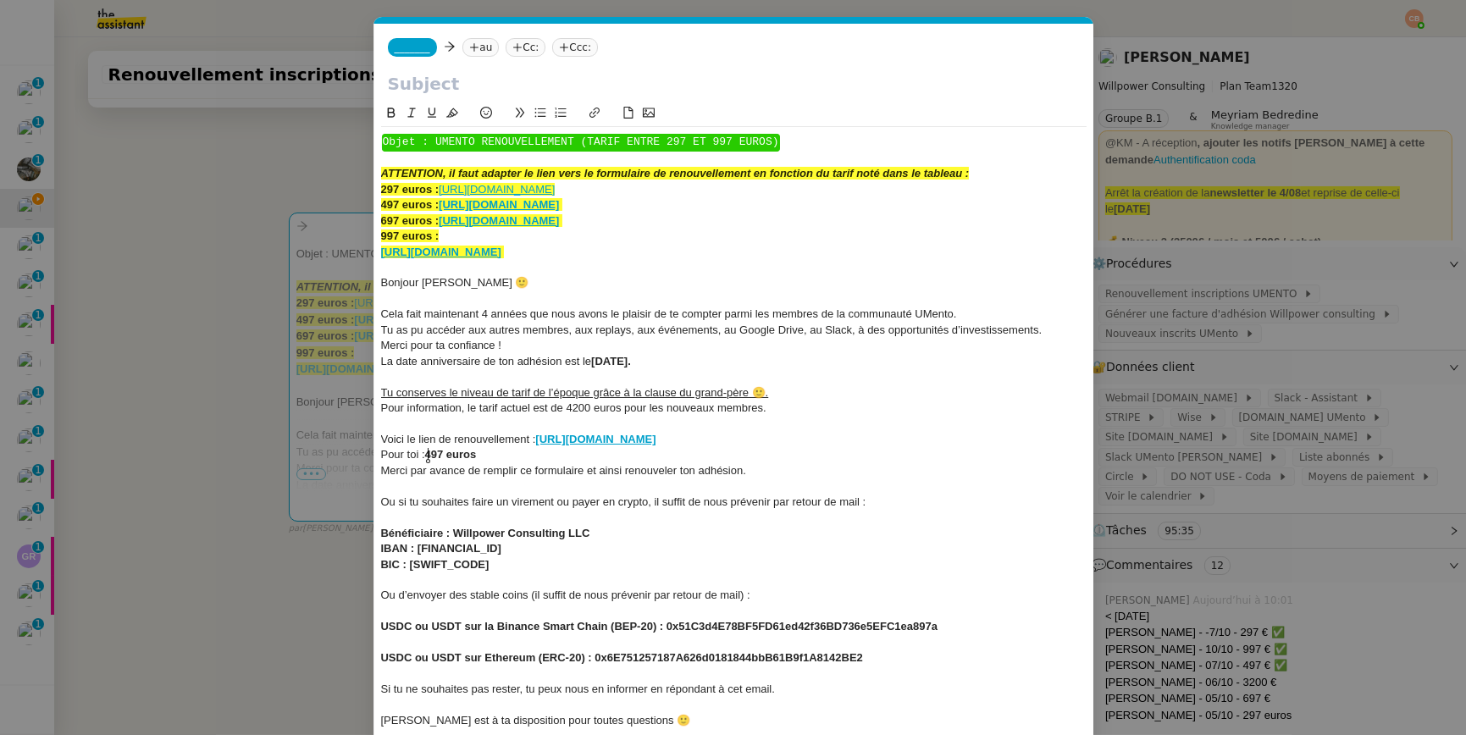
click at [430, 453] on strong "497 euros" at bounding box center [451, 454] width 52 height 13
click at [434, 453] on strong "497 euros" at bounding box center [451, 454] width 52 height 13
drag, startPoint x: 428, startPoint y: 453, endPoint x: 494, endPoint y: 456, distance: 66.1
click at [494, 456] on div "Pour toi : 6 97 euros" at bounding box center [733, 454] width 705 height 15
click at [394, 113] on icon at bounding box center [391, 113] width 8 height 10
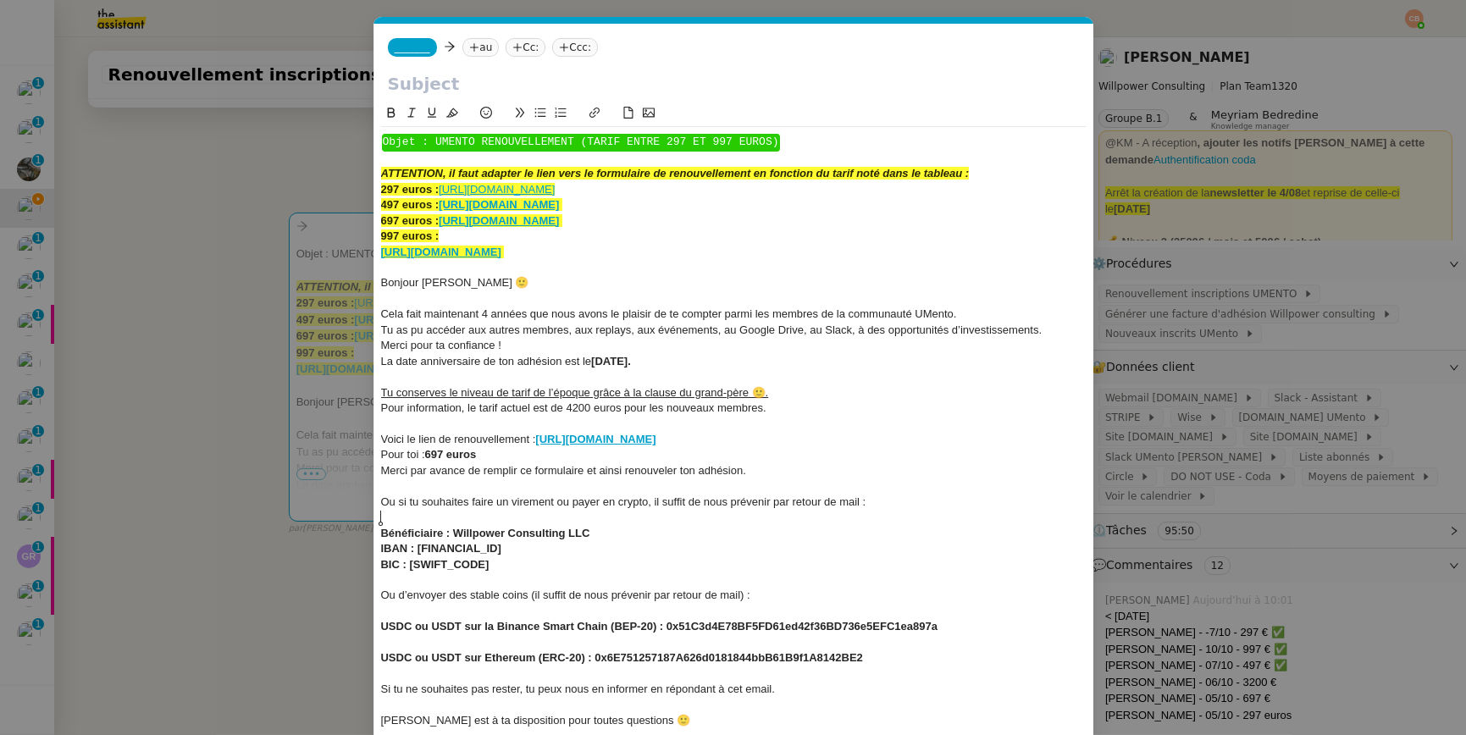
click at [683, 519] on div at bounding box center [733, 517] width 705 height 15
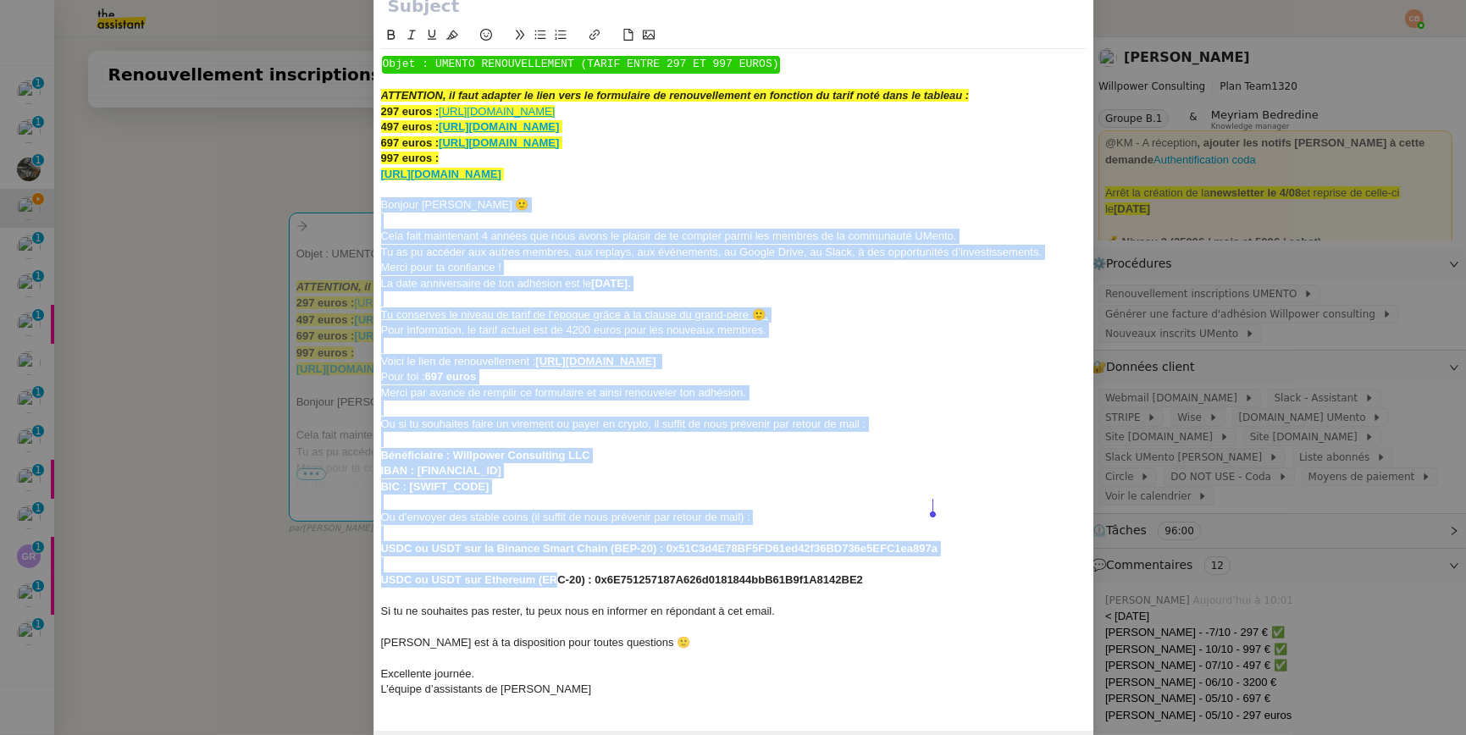
scroll to position [130, 0]
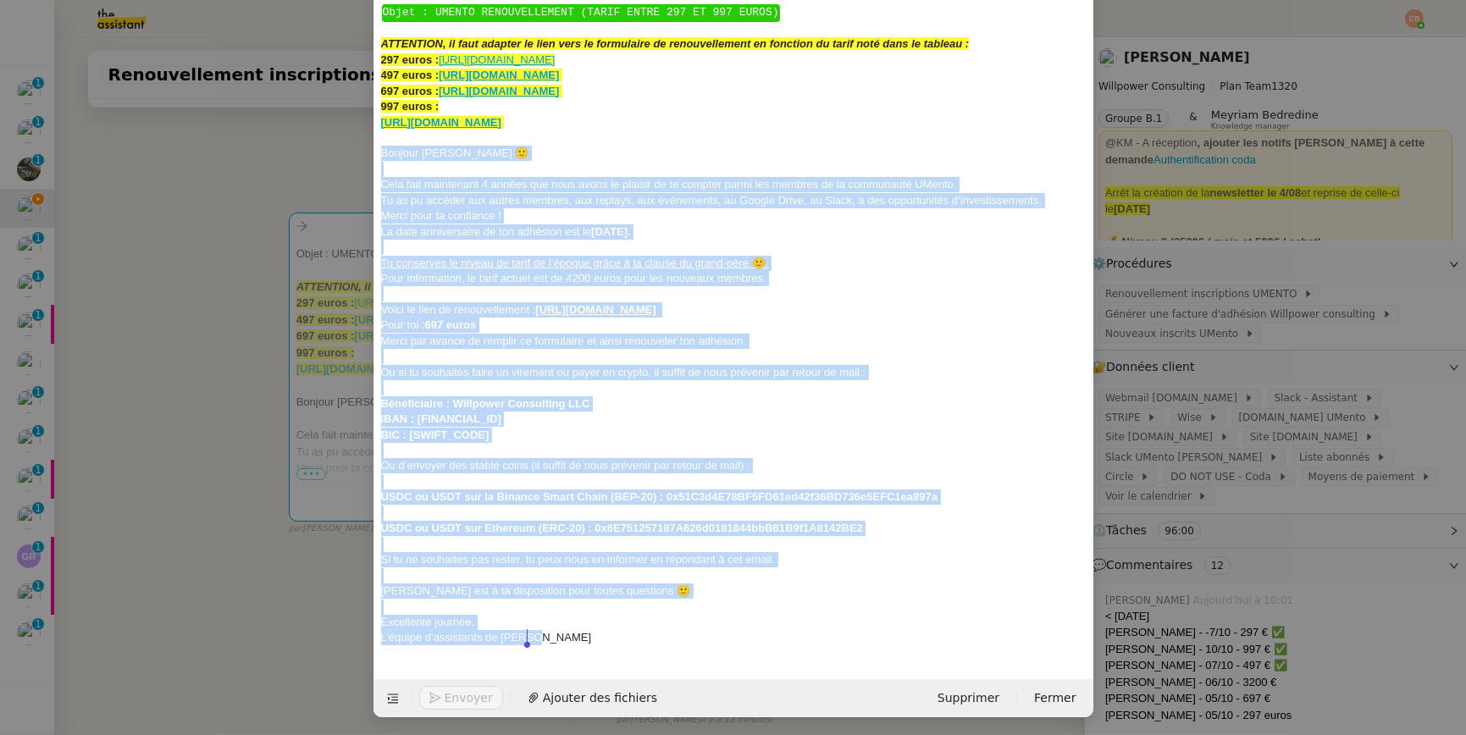
drag, startPoint x: 376, startPoint y: 285, endPoint x: 647, endPoint y: 634, distance: 442.4
click at [647, 634] on div "﻿ Objet : UMENTO RENOUVELLEMENT (TARIF ENTRE 297 ET 997 EUROS) ﻿ ATTENTION, il …" at bounding box center [733, 324] width 705 height 655
copy div "Bonjour Saskia 🙂 Cela fait maintenant 4 années que nous avons le plaisir de te …"
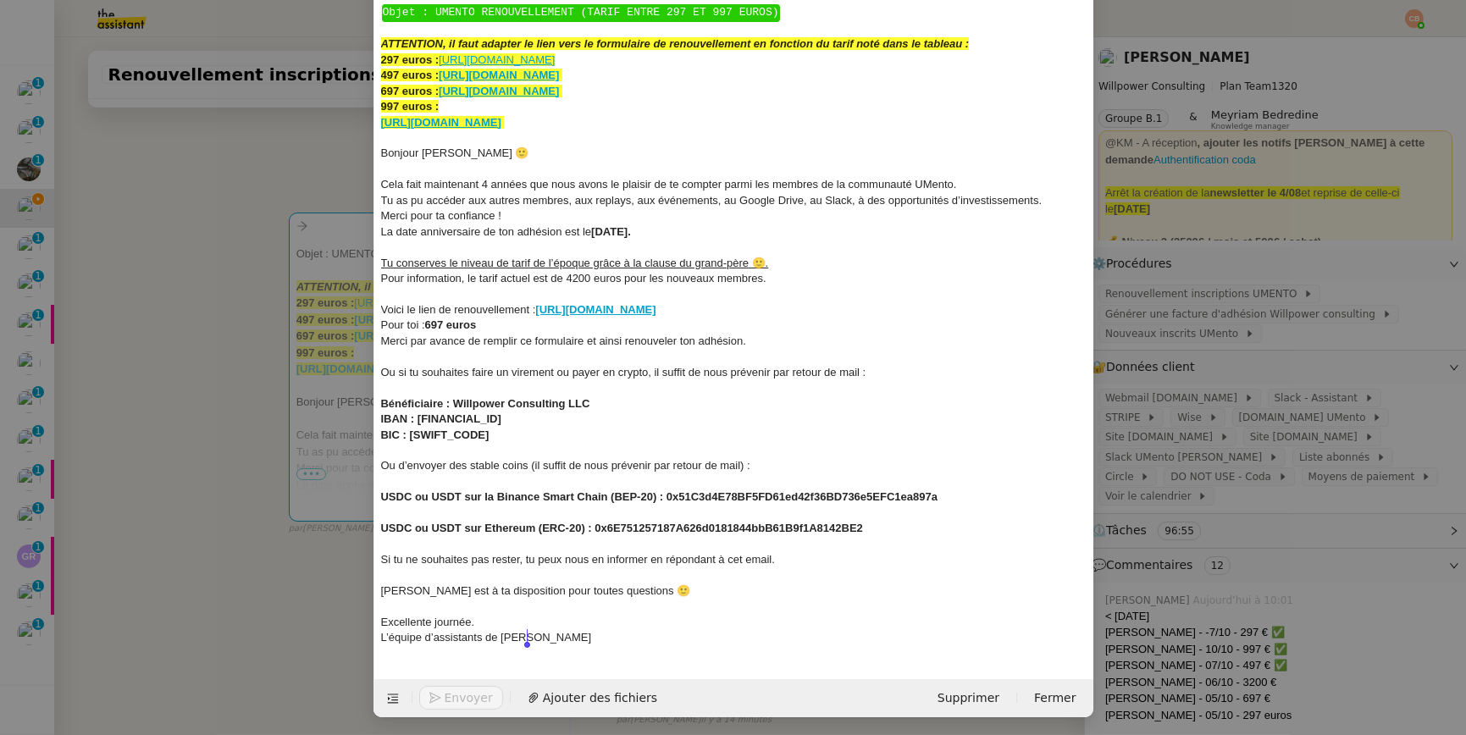
click at [213, 165] on nz-modal-container "renouvellement Service Renouvellement FTI aucun abonnement actif sur Stripe der…" at bounding box center [733, 367] width 1466 height 735
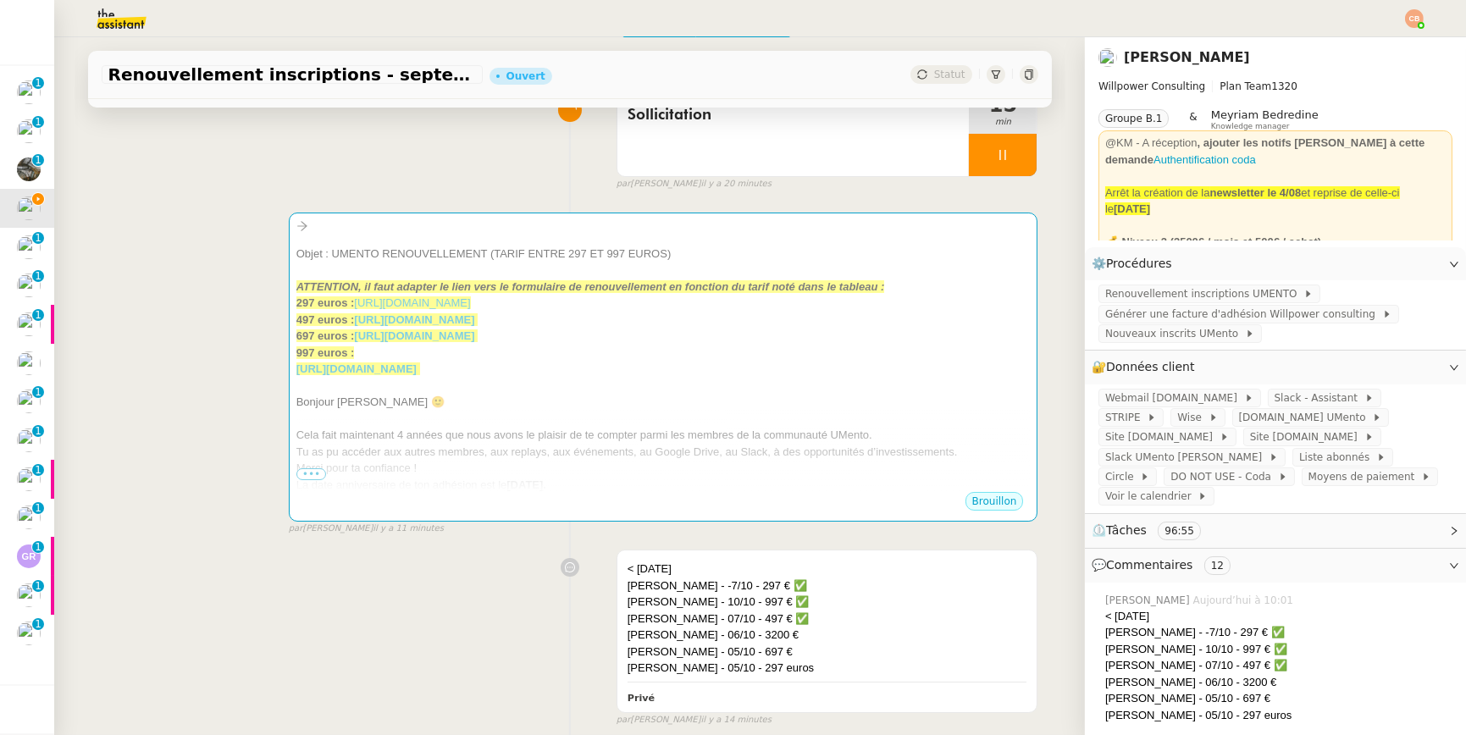
scroll to position [113, 0]
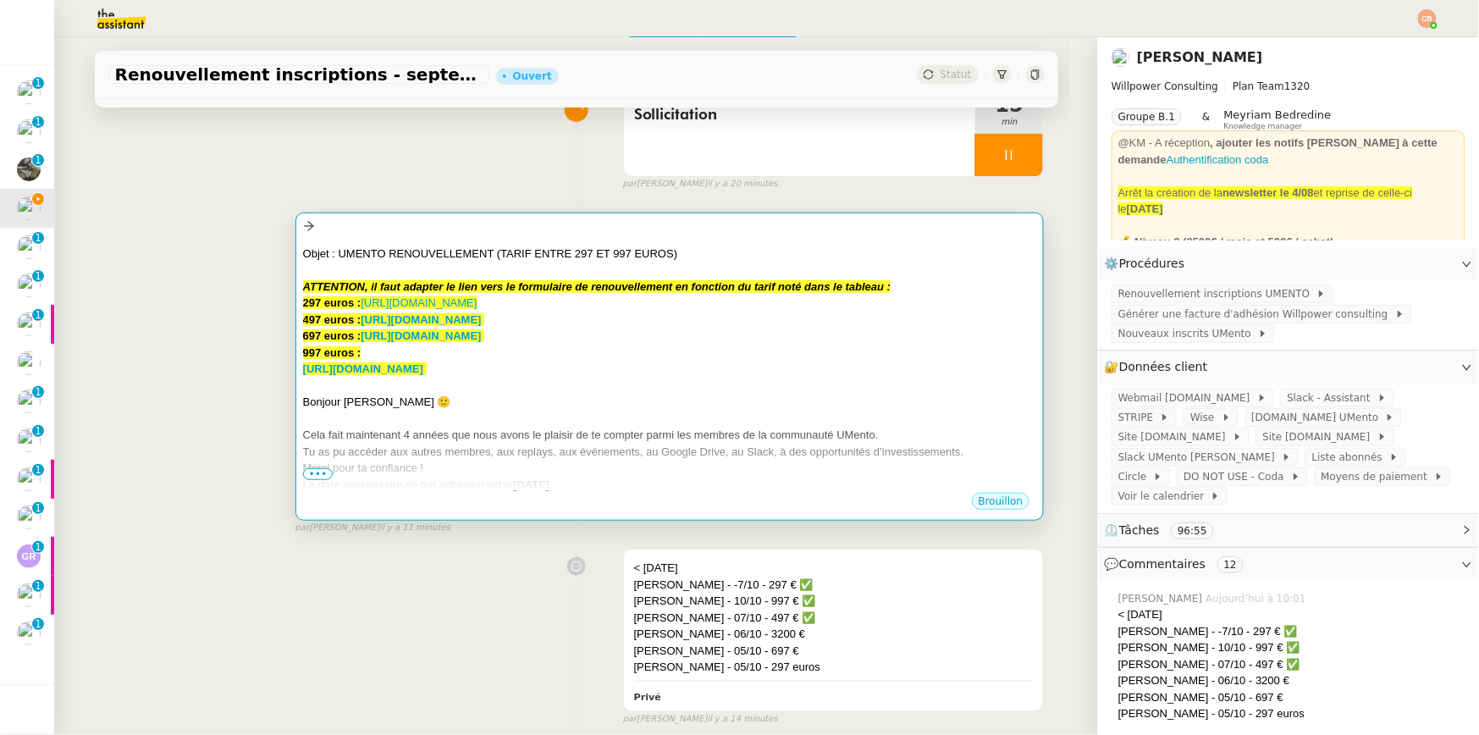
click at [561, 413] on div at bounding box center [670, 419] width 734 height 17
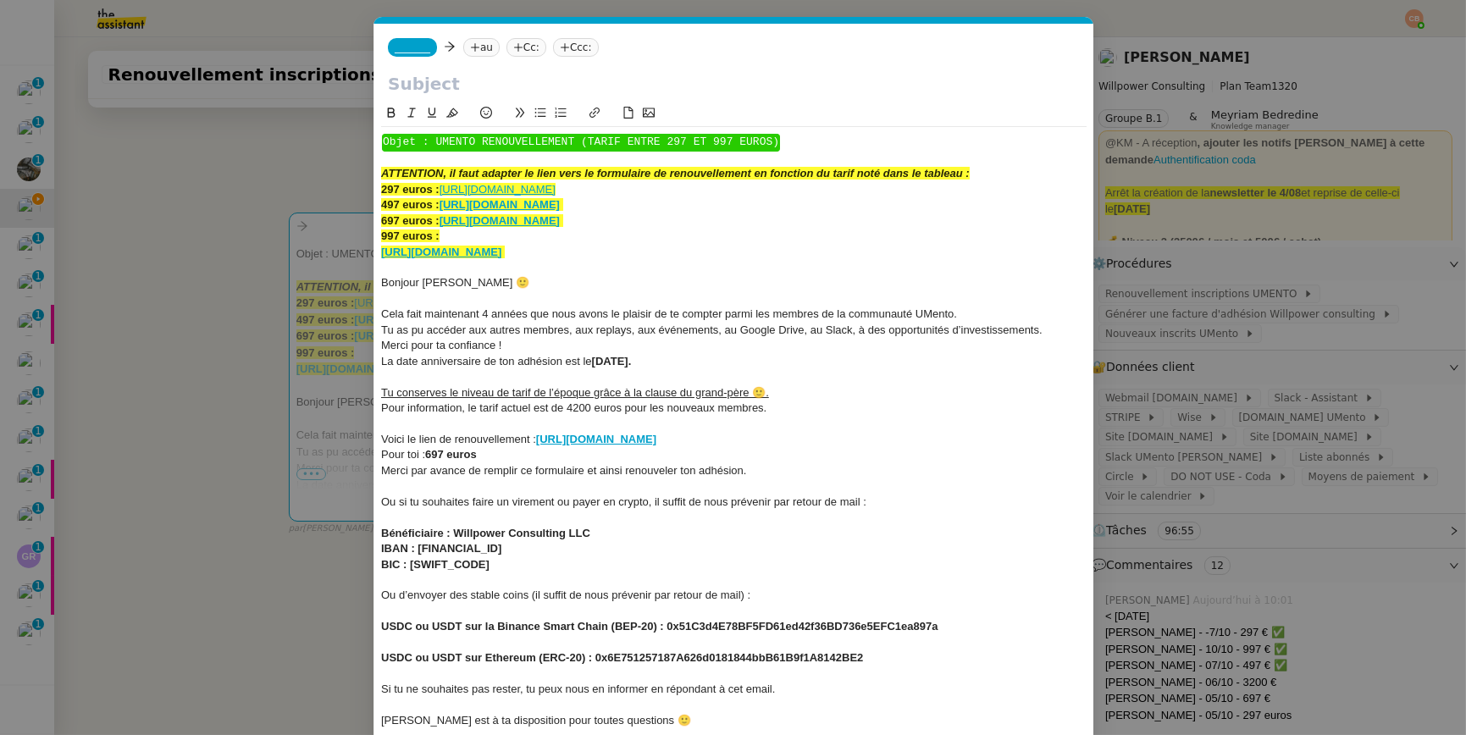
scroll to position [0, 119]
click at [453, 281] on span "Bonjour Saskia 🙂" at bounding box center [455, 282] width 148 height 13
click at [489, 316] on span "Cela fait maintenant 4 années que nous avons le plaisir de te compter parmi les…" at bounding box center [669, 313] width 576 height 13
drag, startPoint x: 942, startPoint y: 438, endPoint x: 539, endPoint y: 441, distance: 403.1
click at [539, 441] on div "Voici le lien de renouvellement : https://umento.best/adhesion-a-la-communaute-…" at bounding box center [733, 439] width 705 height 15
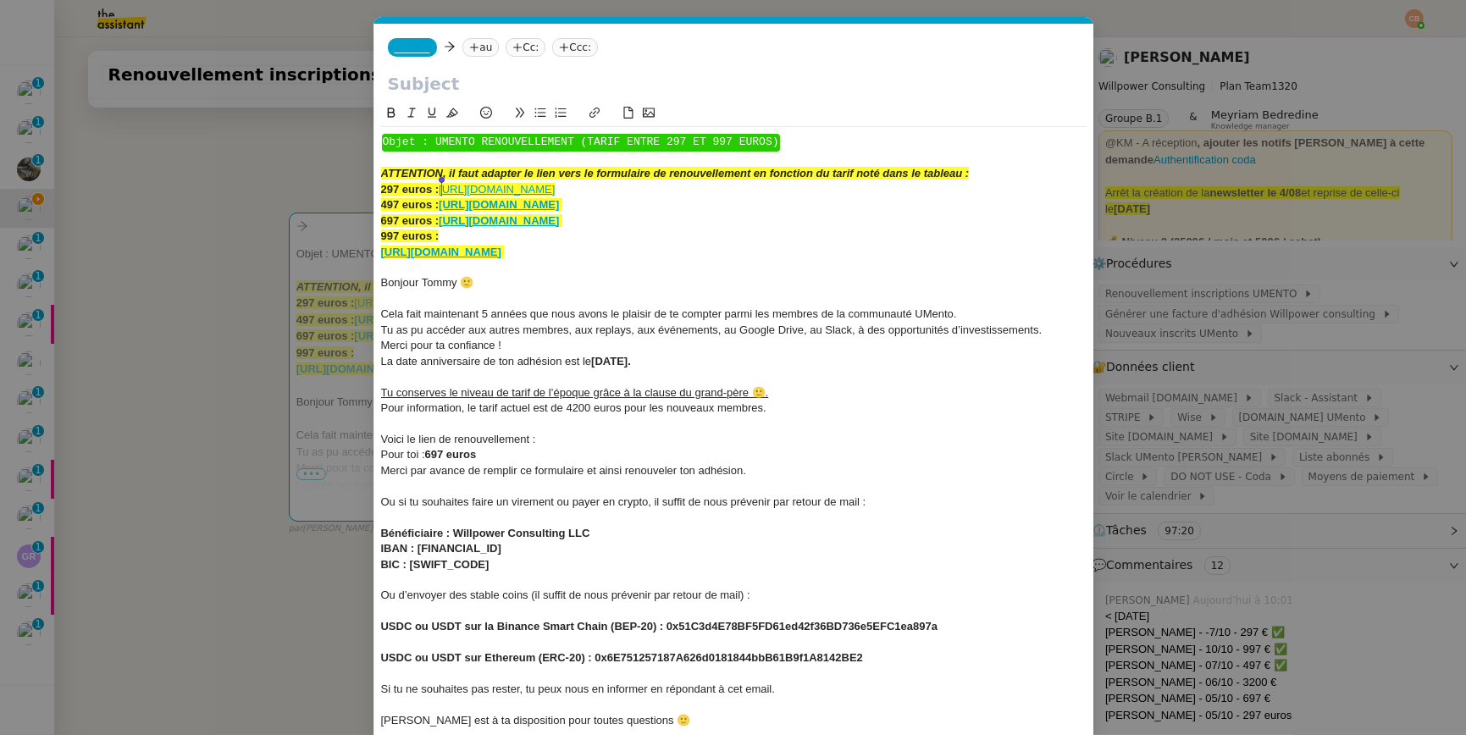
drag, startPoint x: 843, startPoint y: 189, endPoint x: 445, endPoint y: 194, distance: 398.0
click at [445, 194] on div "297 euros : https://umento.best/adhesion-a-la-communaute-privee-umento-tarif-fo…" at bounding box center [733, 189] width 705 height 15
copy link "https://umento.best/adhesion-a-la-communaute-privee-umento-tarif-fondateurs/"
click at [591, 438] on div "Voici le lien de renouvellement :" at bounding box center [733, 439] width 705 height 15
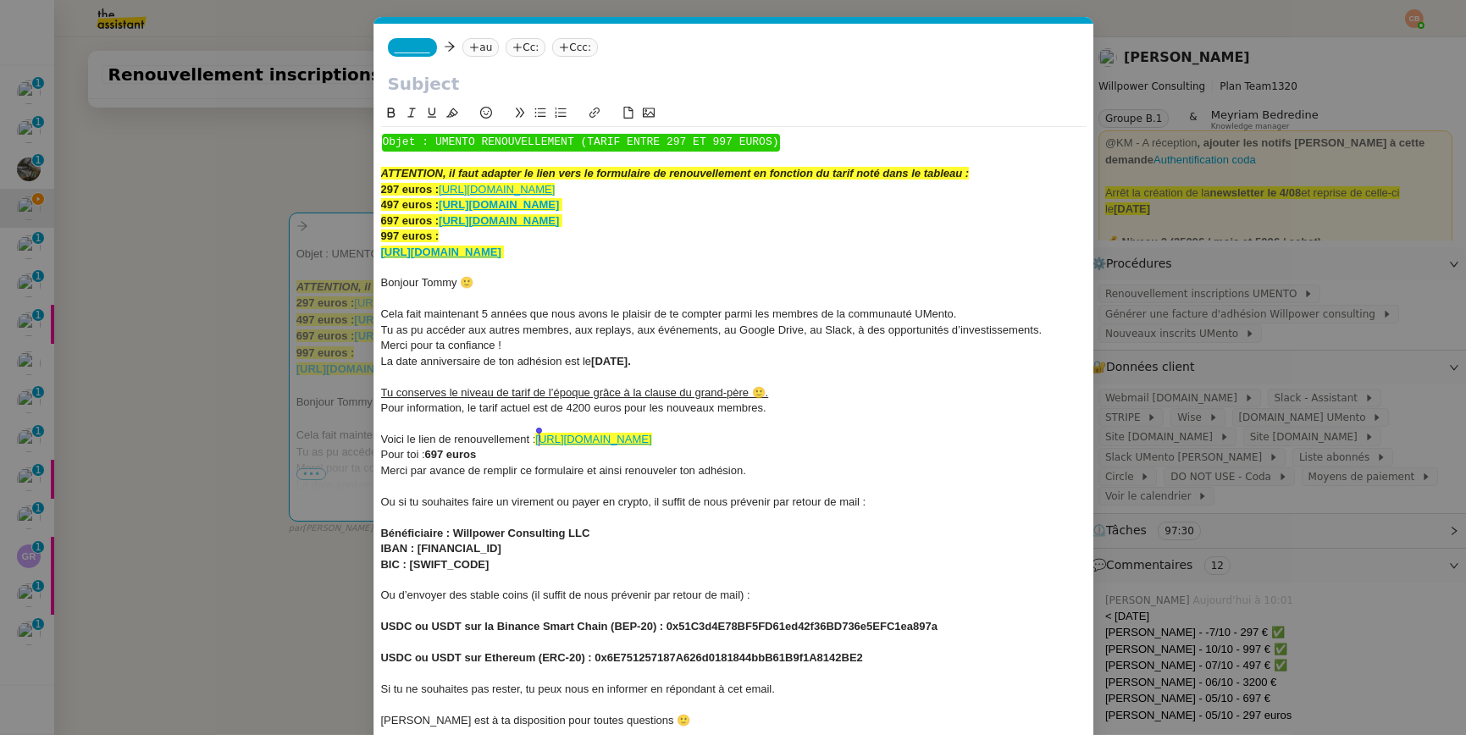
drag, startPoint x: 930, startPoint y: 436, endPoint x: 538, endPoint y: 438, distance: 392.1
click at [538, 438] on div "Voici le lien de renouvellement : https://umento.best/adhesion-a-la-communaute-…" at bounding box center [733, 439] width 705 height 15
click at [454, 117] on icon at bounding box center [452, 113] width 12 height 12
click at [489, 418] on div at bounding box center [733, 423] width 705 height 15
click at [434, 454] on strong "697 euros" at bounding box center [451, 454] width 52 height 13
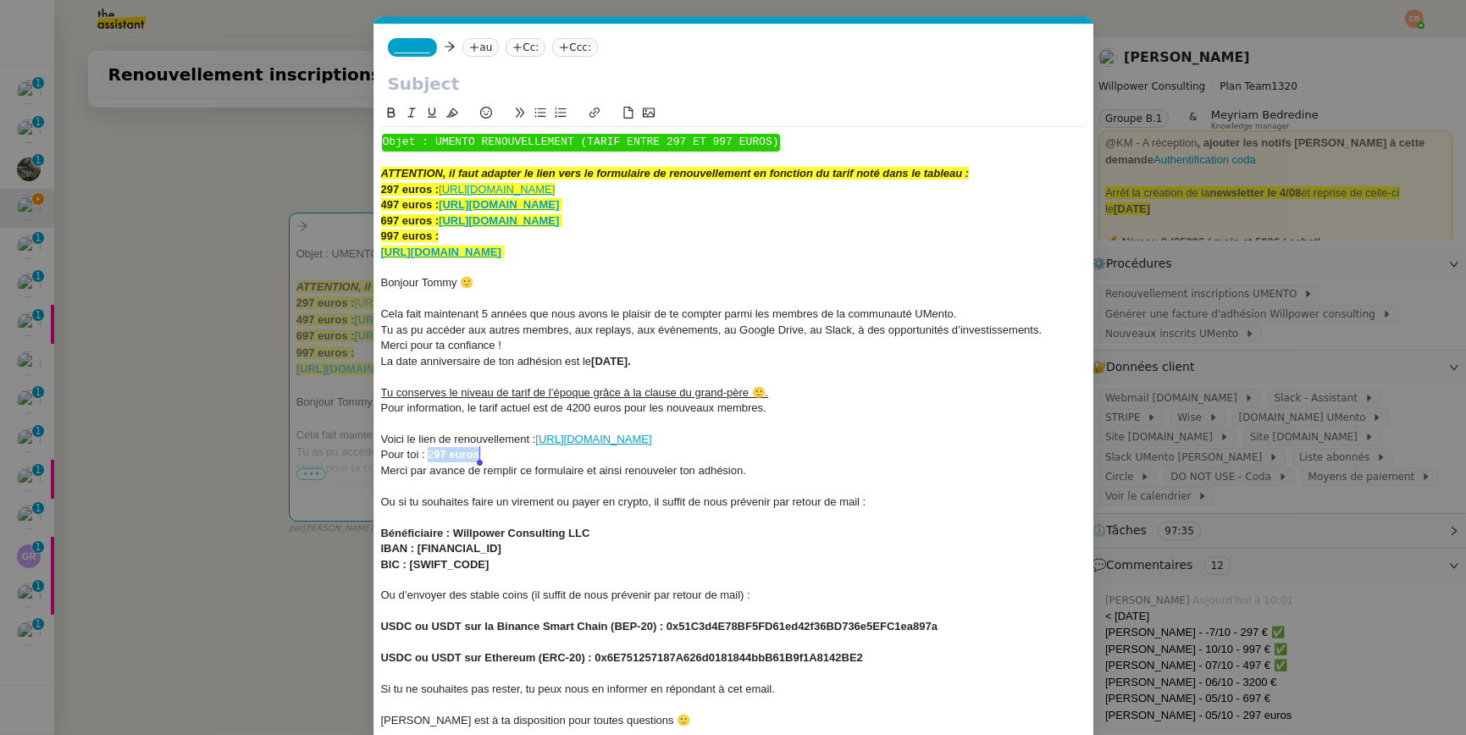
drag, startPoint x: 428, startPoint y: 453, endPoint x: 522, endPoint y: 451, distance: 94.9
click at [522, 451] on div "Pour toi : 2 97 euros" at bounding box center [733, 454] width 705 height 15
click at [391, 114] on icon at bounding box center [391, 113] width 12 height 12
click at [421, 388] on u "Tu conserves le niveau de tarif de l’époque grâce à la clause du grand-père 🙂." at bounding box center [575, 392] width 388 height 13
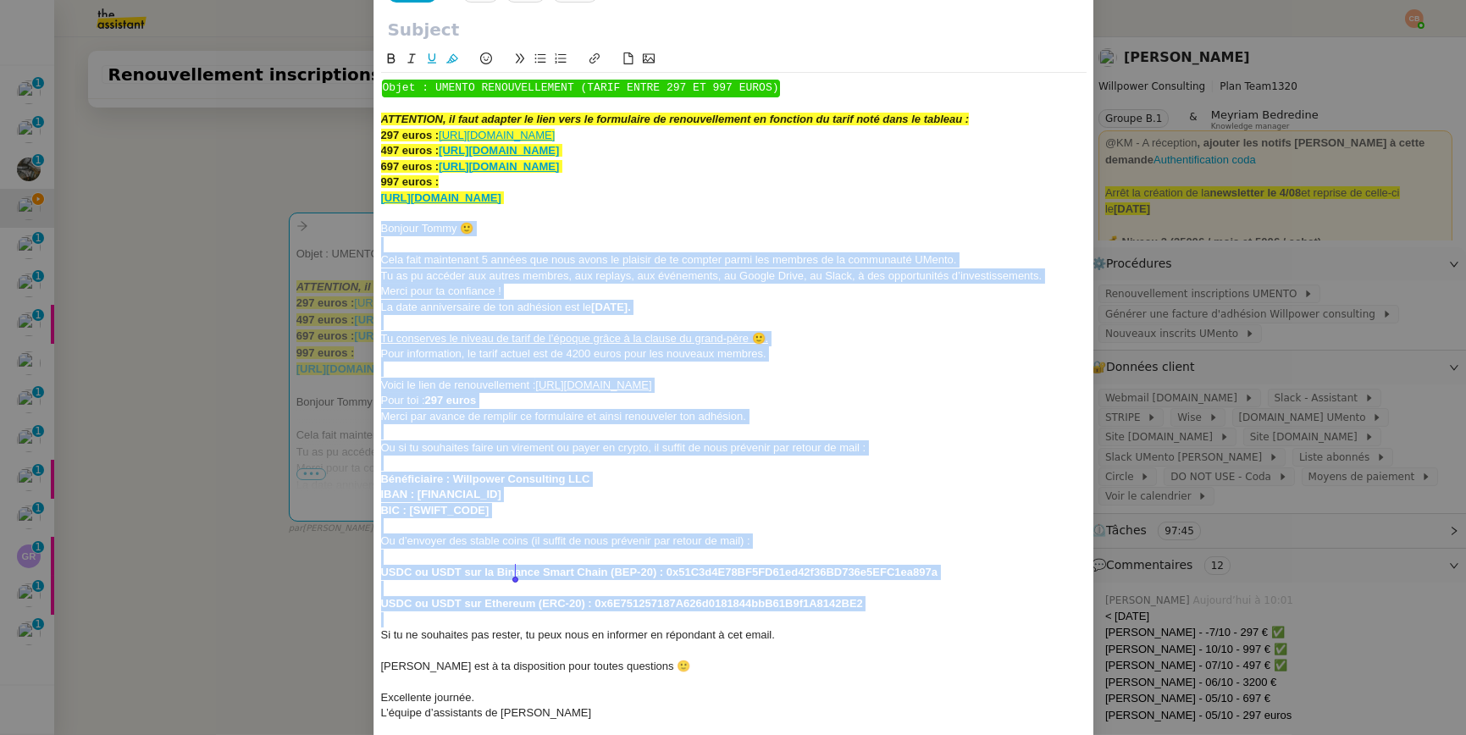
scroll to position [130, 0]
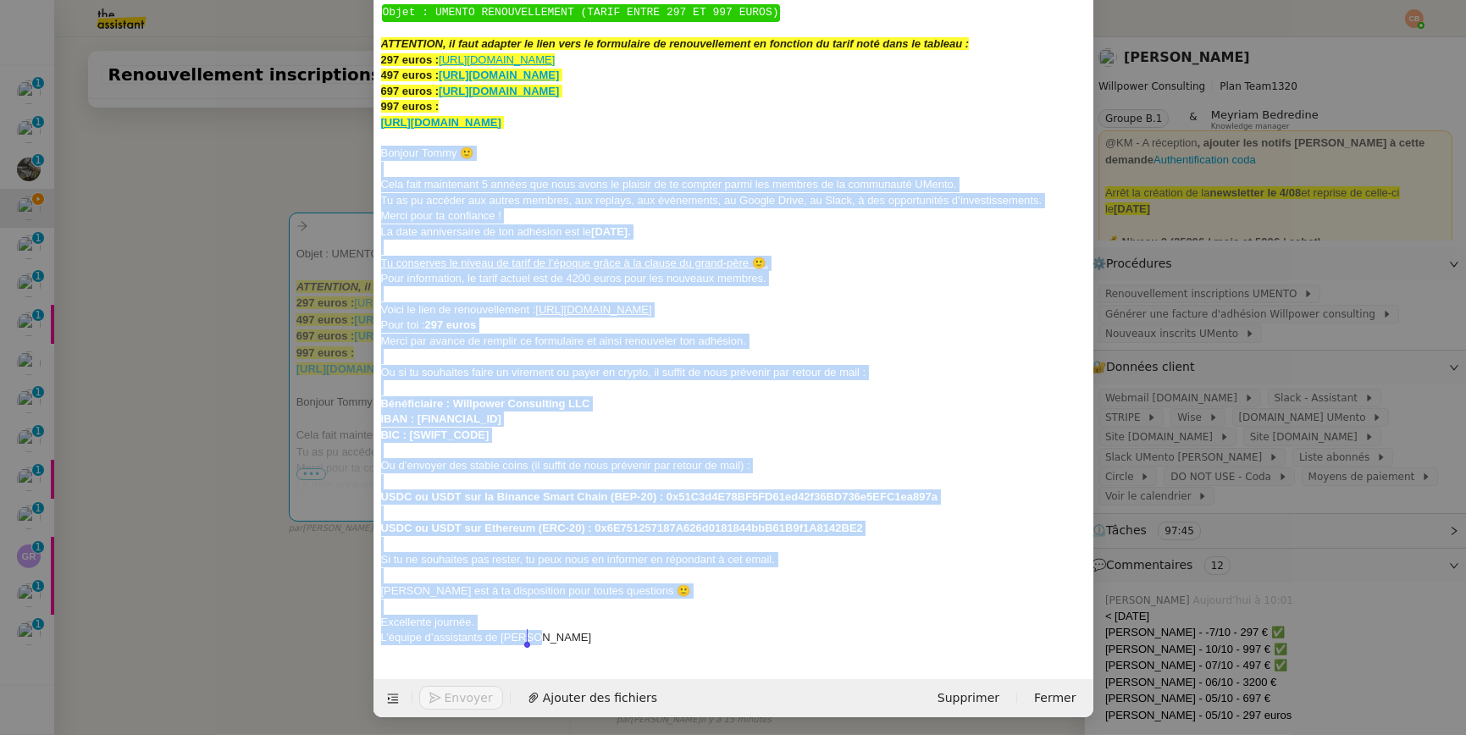
drag, startPoint x: 375, startPoint y: 284, endPoint x: 588, endPoint y: 650, distance: 423.8
click at [588, 650] on div "﻿ Objet : UMENTO RENOUVELLEMENT (TARIF ENTRE 297 ET 997 EUROS) ﻿ ATTENTION, il …" at bounding box center [733, 324] width 705 height 655
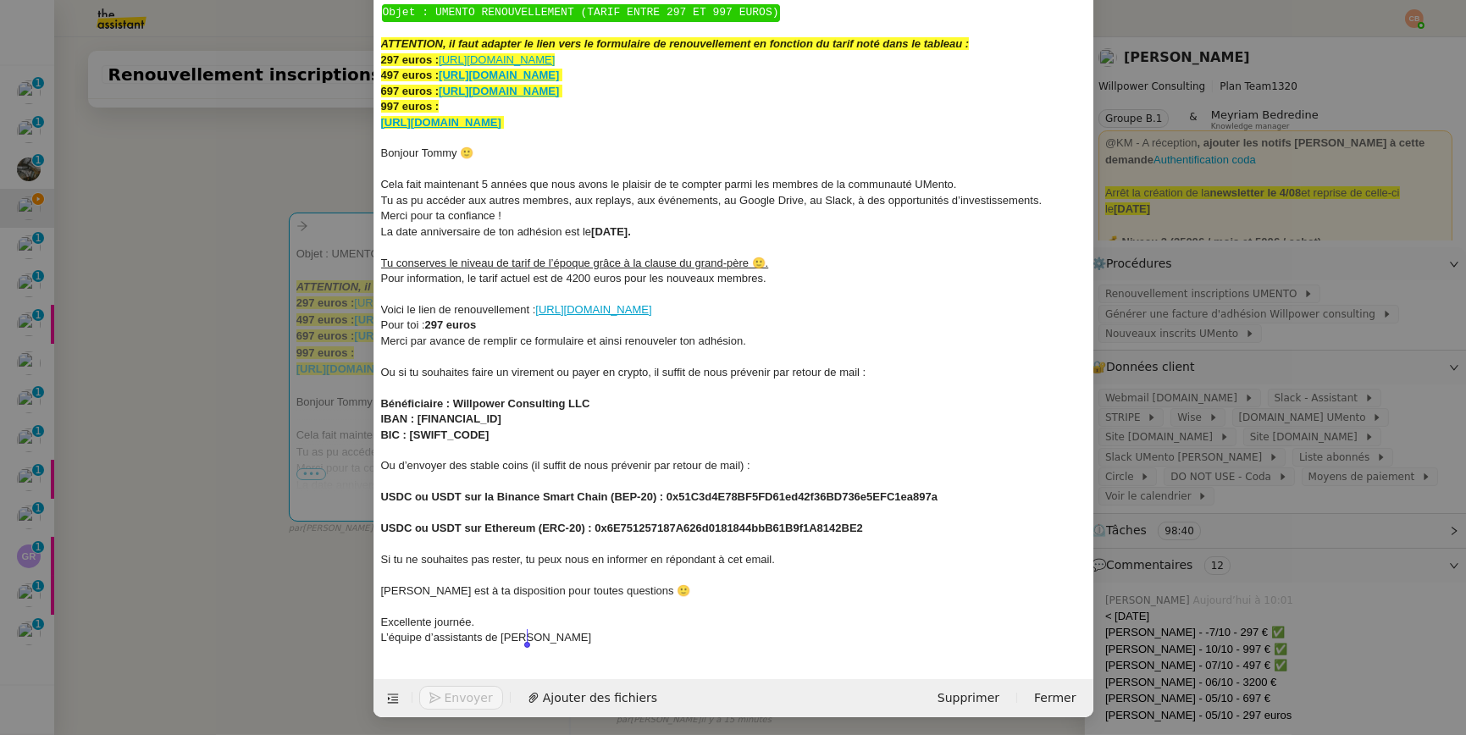
click at [273, 191] on nz-modal-container "renouvellement Service Renouvellement FTI aucun abonnement actif sur Stripe der…" at bounding box center [733, 367] width 1466 height 735
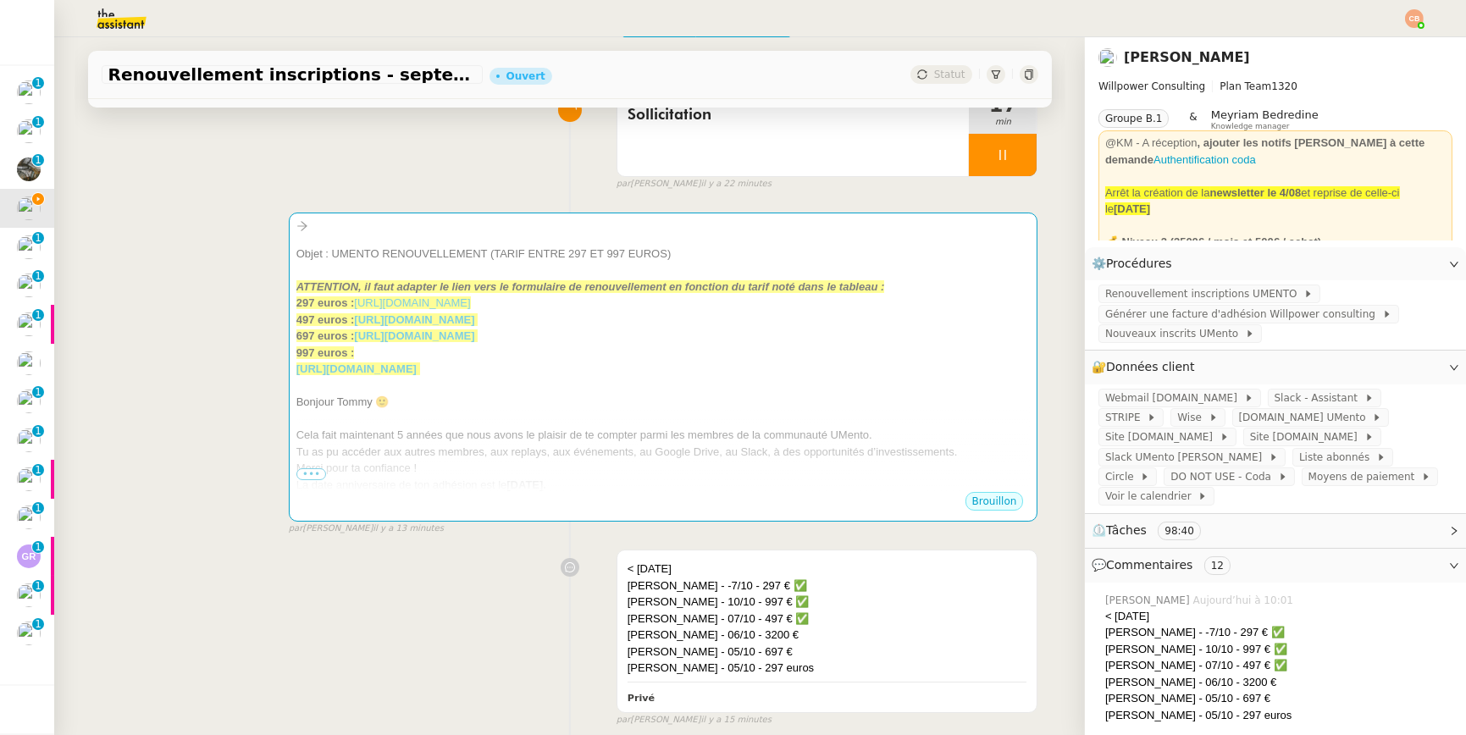
scroll to position [113, 0]
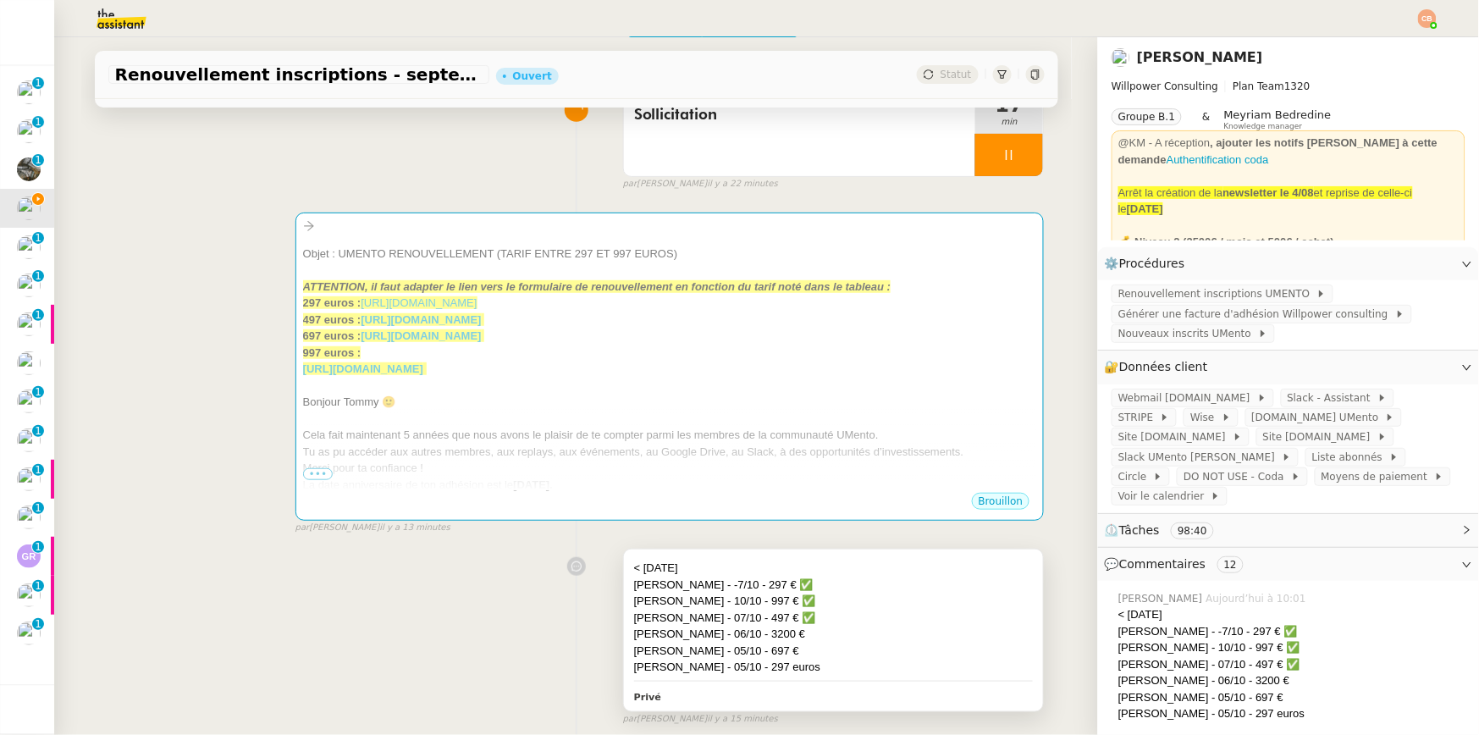
click at [858, 641] on div "Romane Ambroisy - 06/10 - 3200 €" at bounding box center [834, 634] width 400 height 17
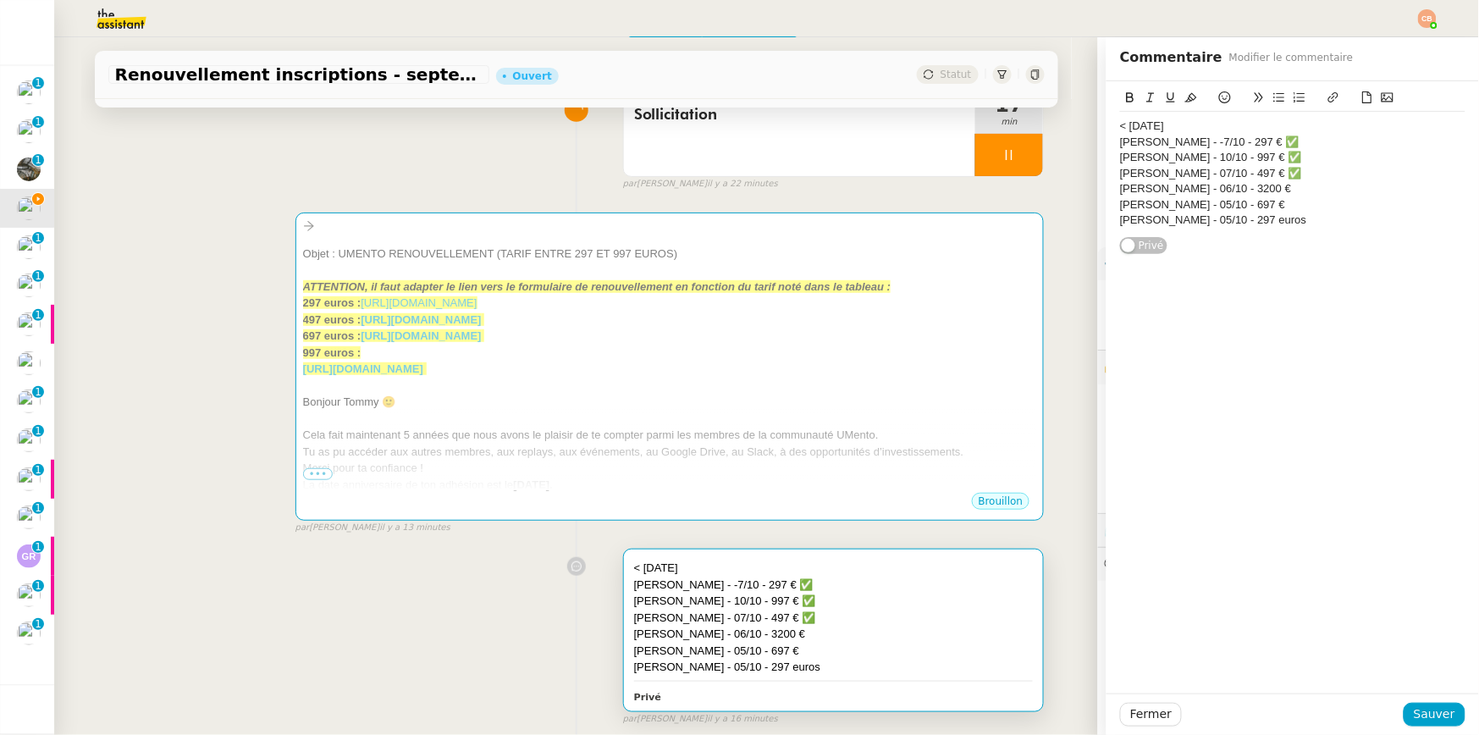
click at [1268, 205] on div "Saskia Vulpian - 05/10 - 697 €" at bounding box center [1292, 204] width 345 height 15
click at [1219, 94] on icon at bounding box center [1225, 97] width 12 height 12
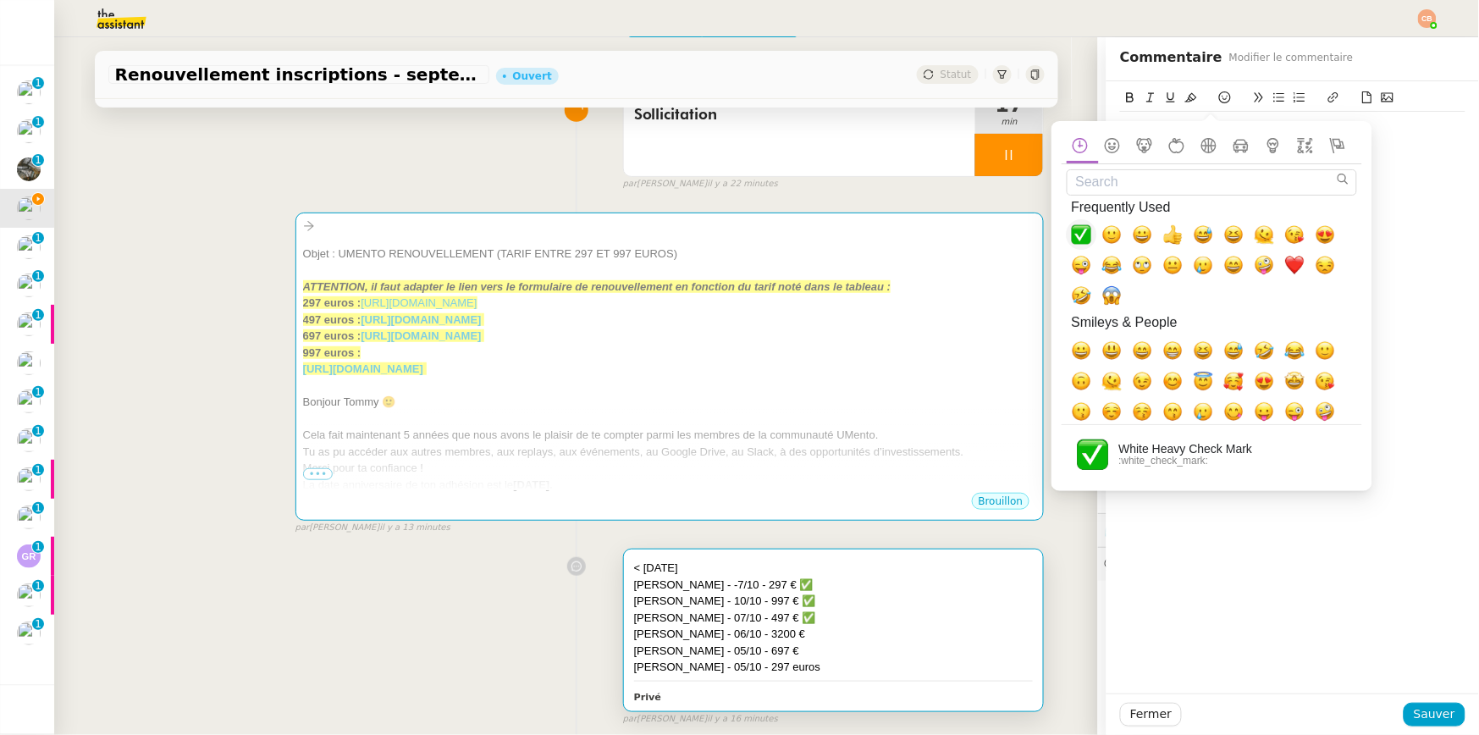
click at [1078, 239] on span "✅, white_check_mark" at bounding box center [1082, 234] width 20 height 20
click at [1379, 163] on div "Fouad Guercif - 10/10 - 997 € ✅" at bounding box center [1292, 157] width 345 height 15
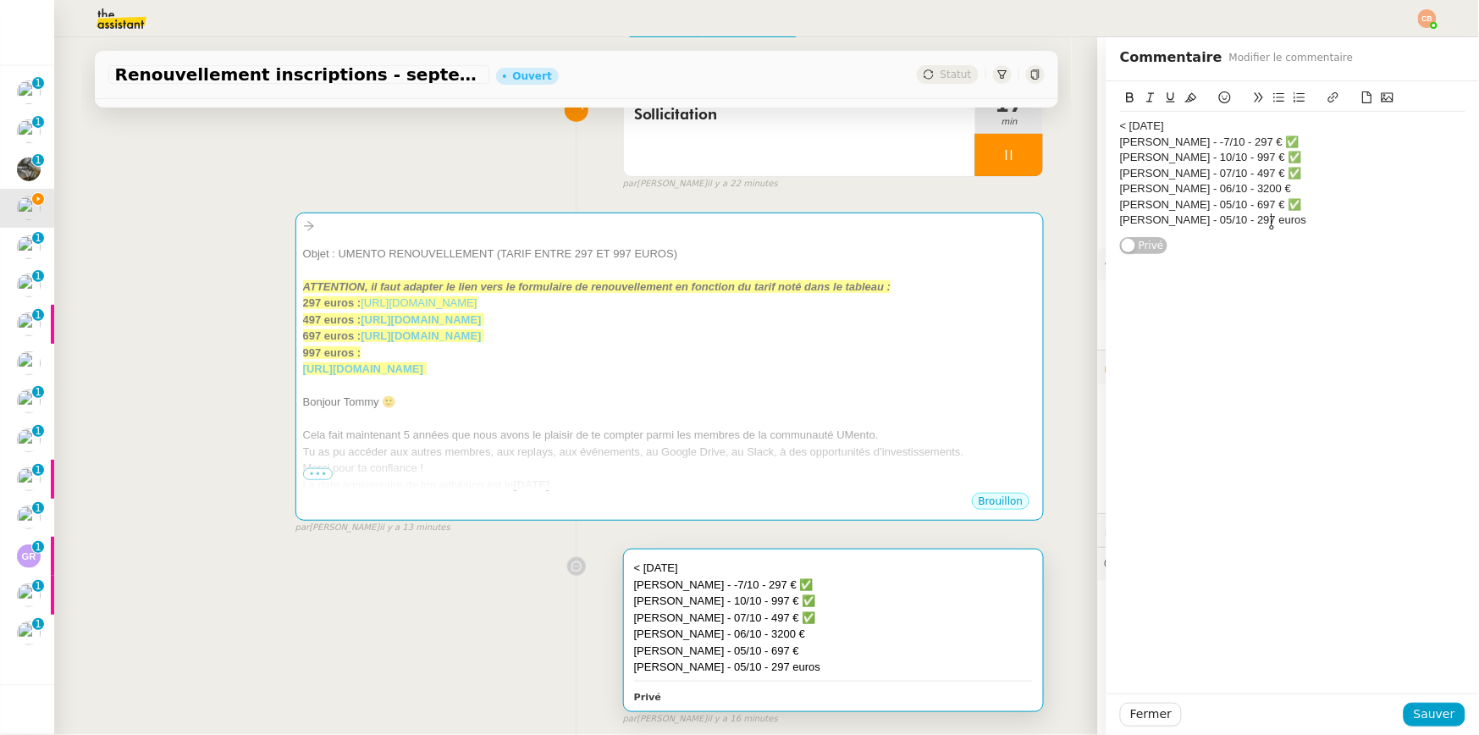
click at [1309, 224] on div "tommy Khalifa - 05/10 - 297 euros" at bounding box center [1292, 220] width 345 height 15
click at [1219, 95] on icon at bounding box center [1225, 97] width 12 height 12
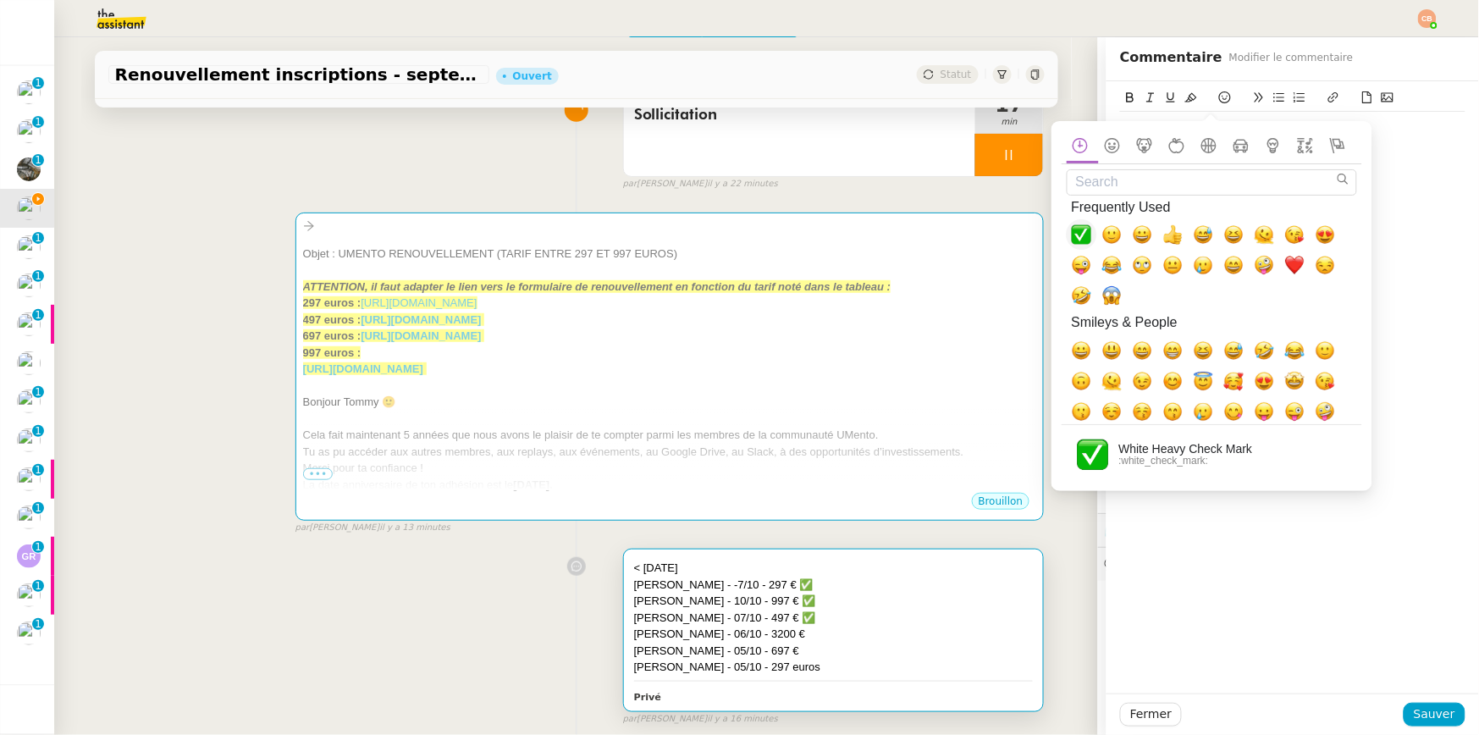
click at [1078, 234] on span "✅, white_check_mark" at bounding box center [1082, 234] width 20 height 20
click at [1424, 208] on div "Saskia Vulpian - 05/10 - 697 € ✅" at bounding box center [1292, 204] width 345 height 15
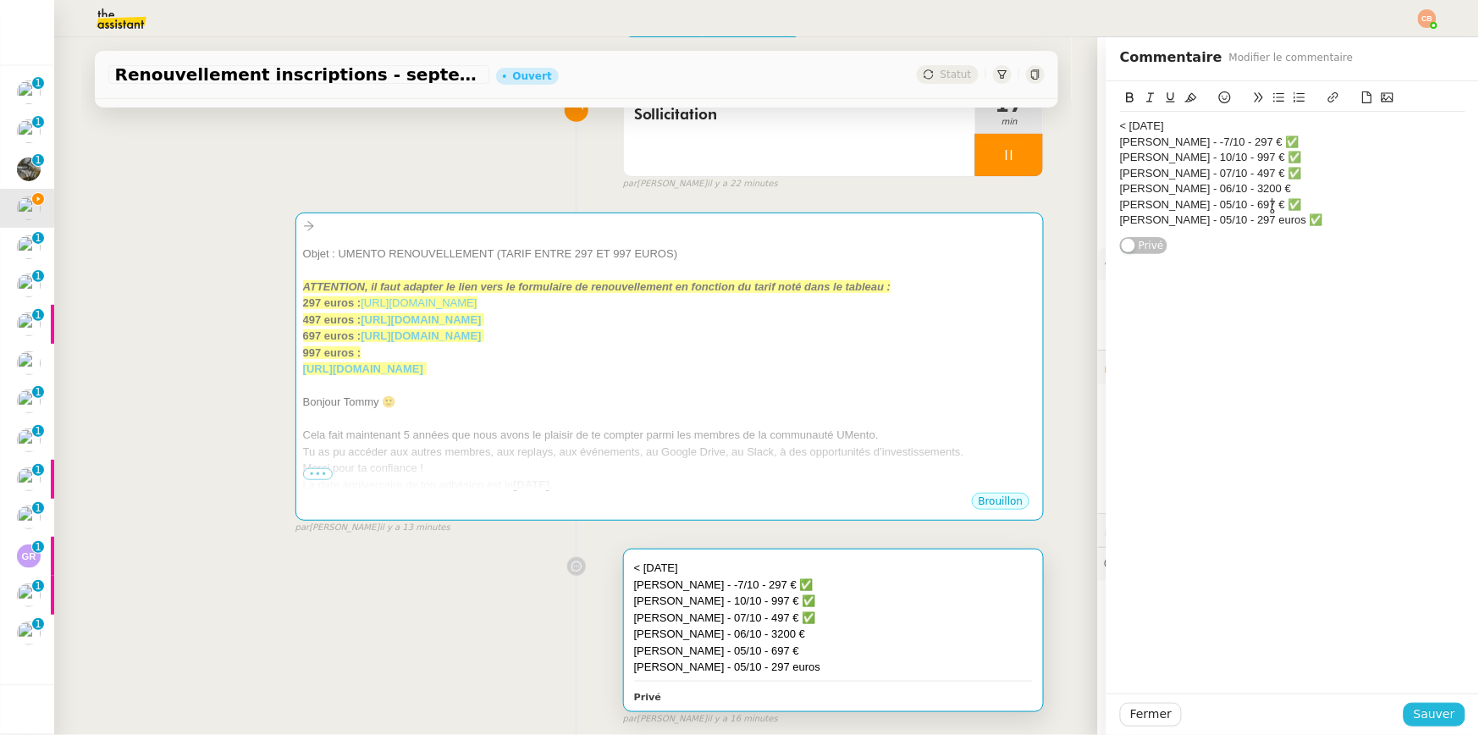
click at [1414, 716] on span "Sauver" at bounding box center [1434, 714] width 41 height 19
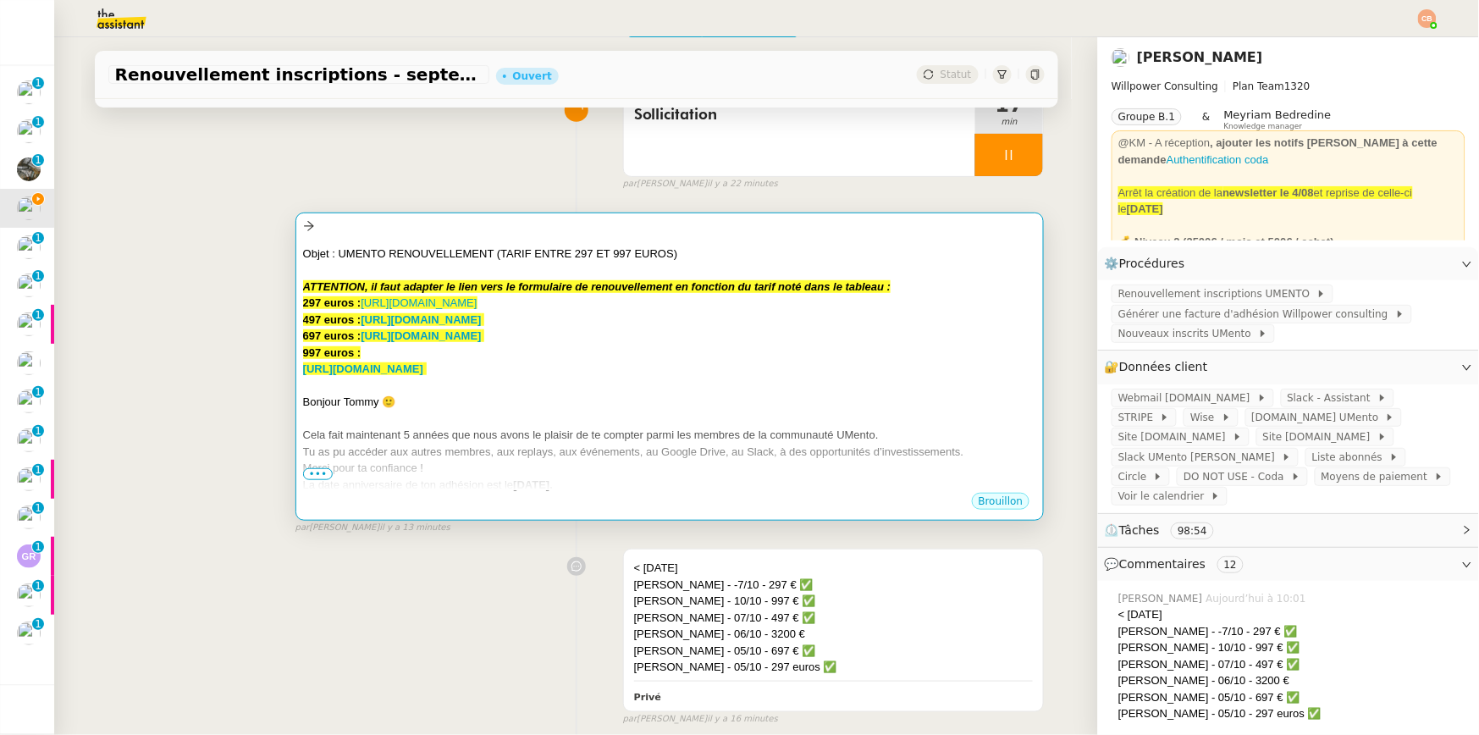
click at [758, 387] on div at bounding box center [670, 386] width 734 height 17
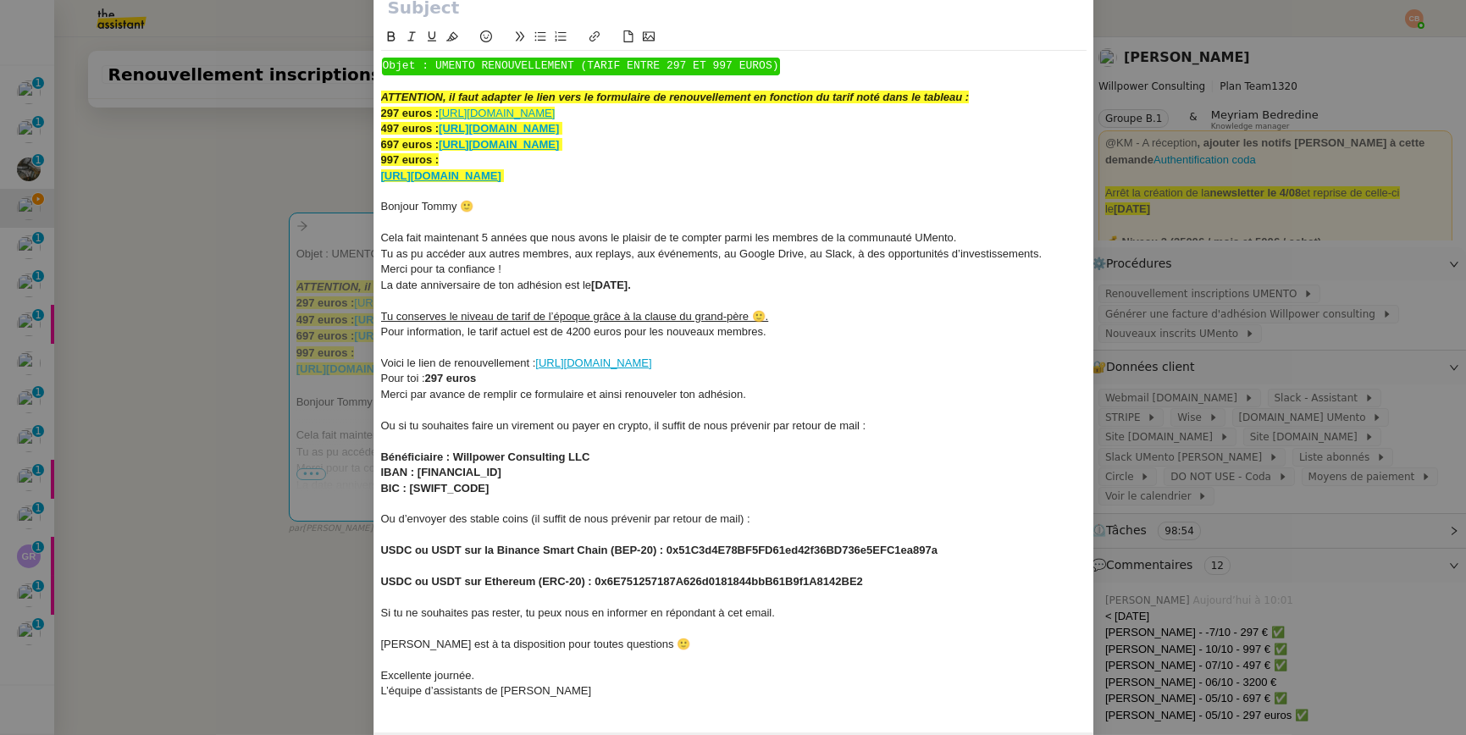
scroll to position [130, 0]
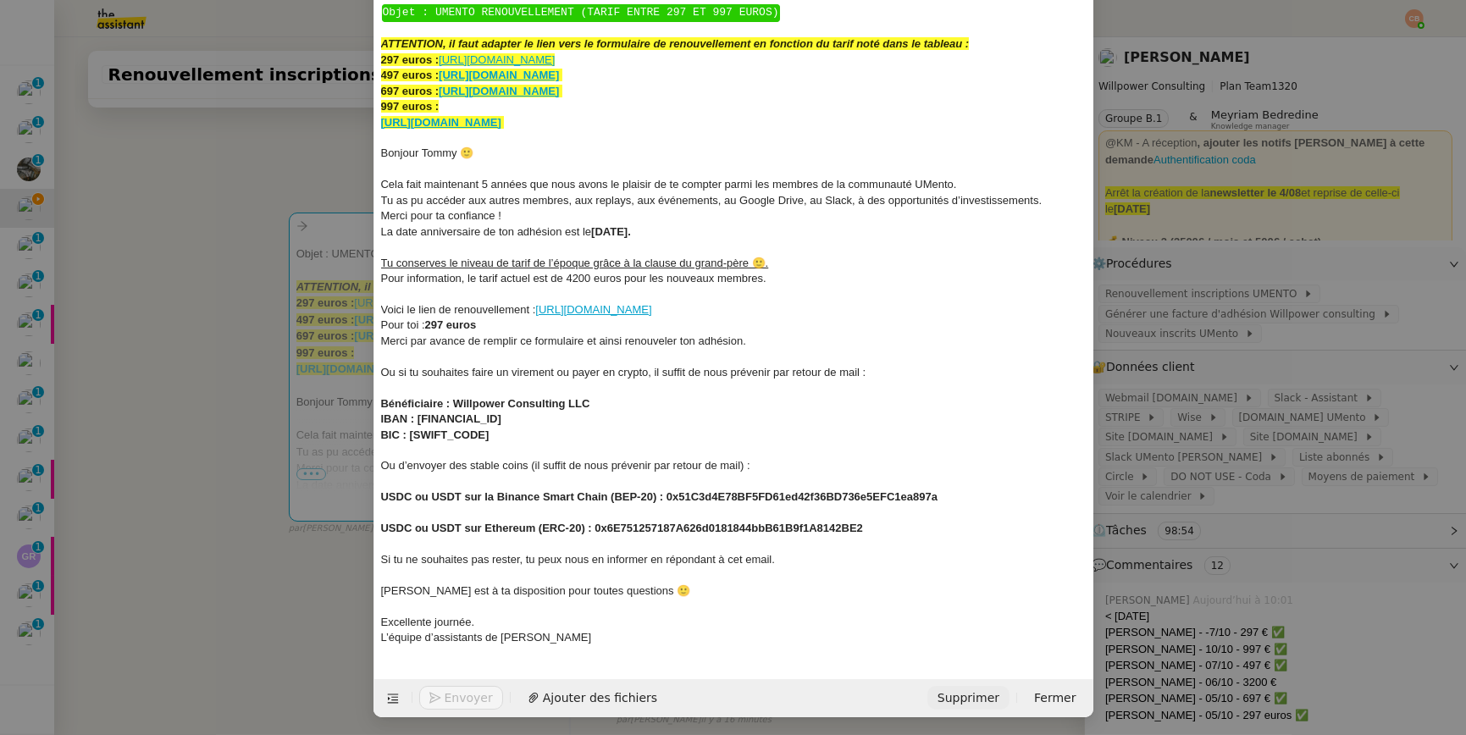
click at [959, 697] on span "Supprimer" at bounding box center [968, 697] width 62 height 19
click at [1111, 654] on span "OK" at bounding box center [1119, 651] width 17 height 17
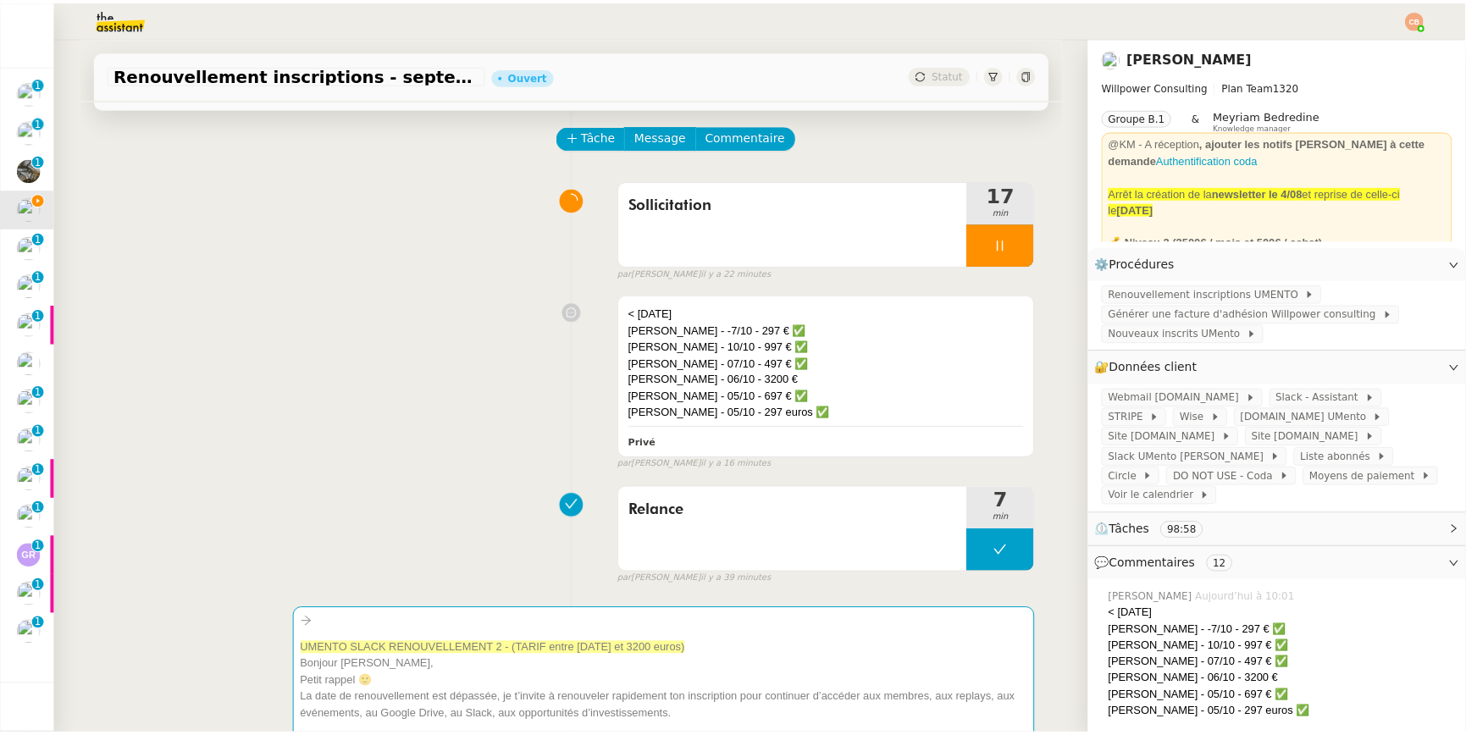
scroll to position [0, 0]
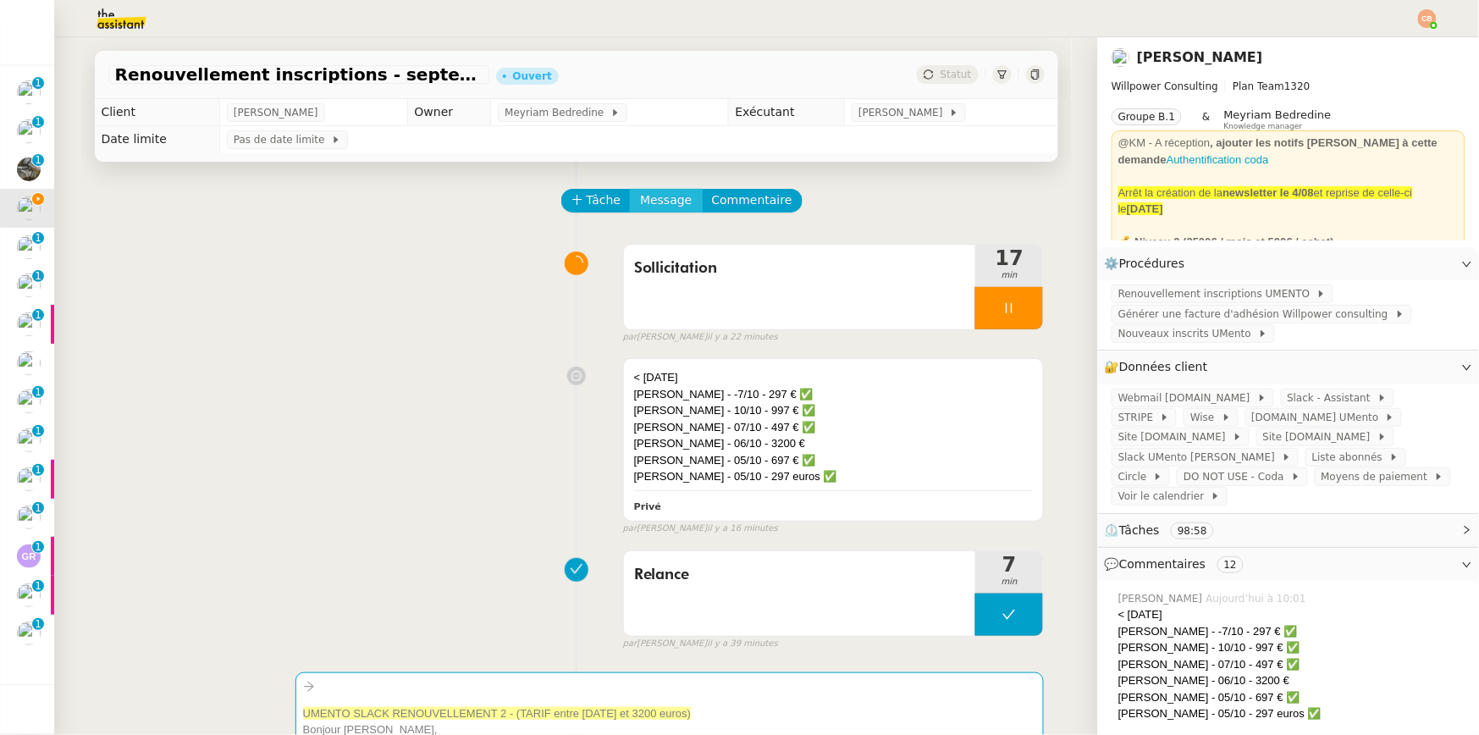
click at [658, 205] on span "Message" at bounding box center [666, 200] width 52 height 19
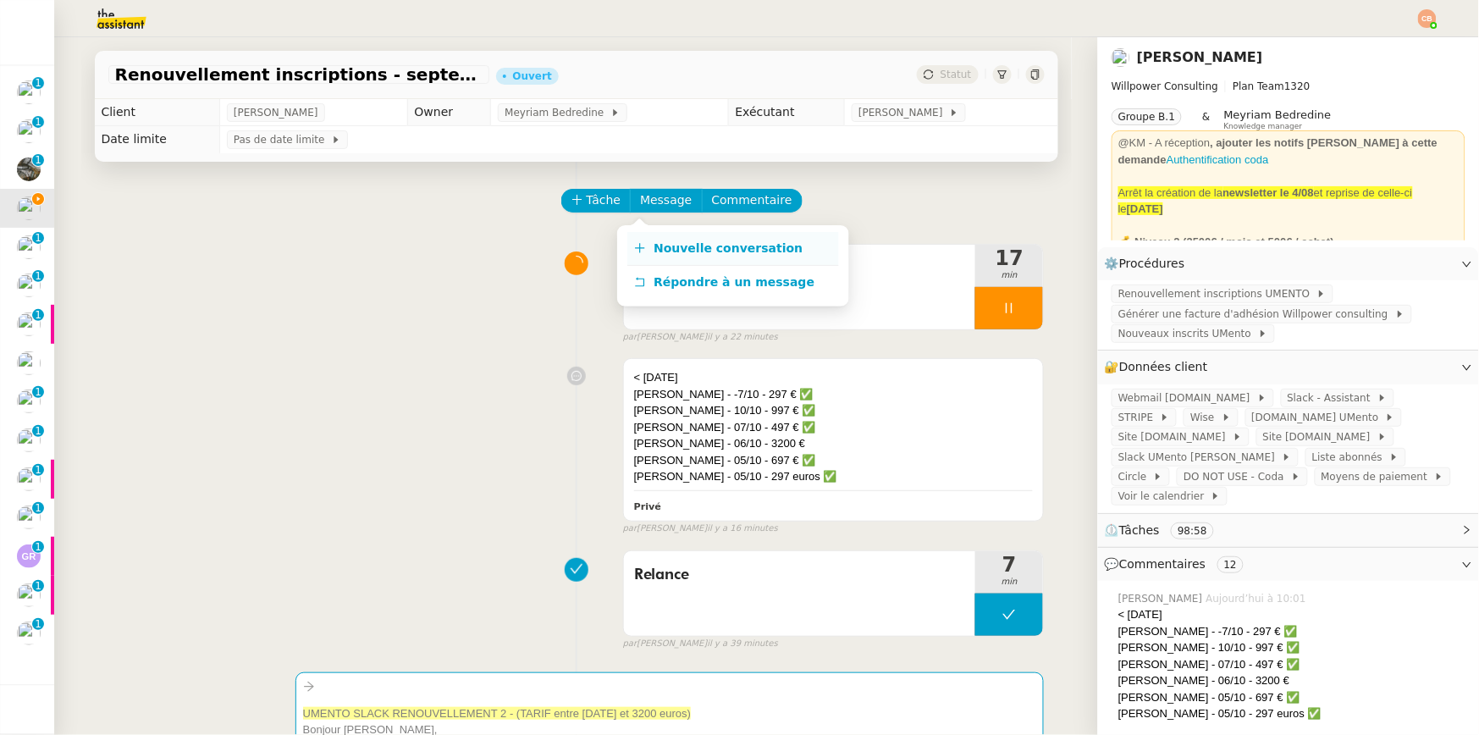
click at [659, 242] on span "Nouvelle conversation" at bounding box center [728, 248] width 149 height 14
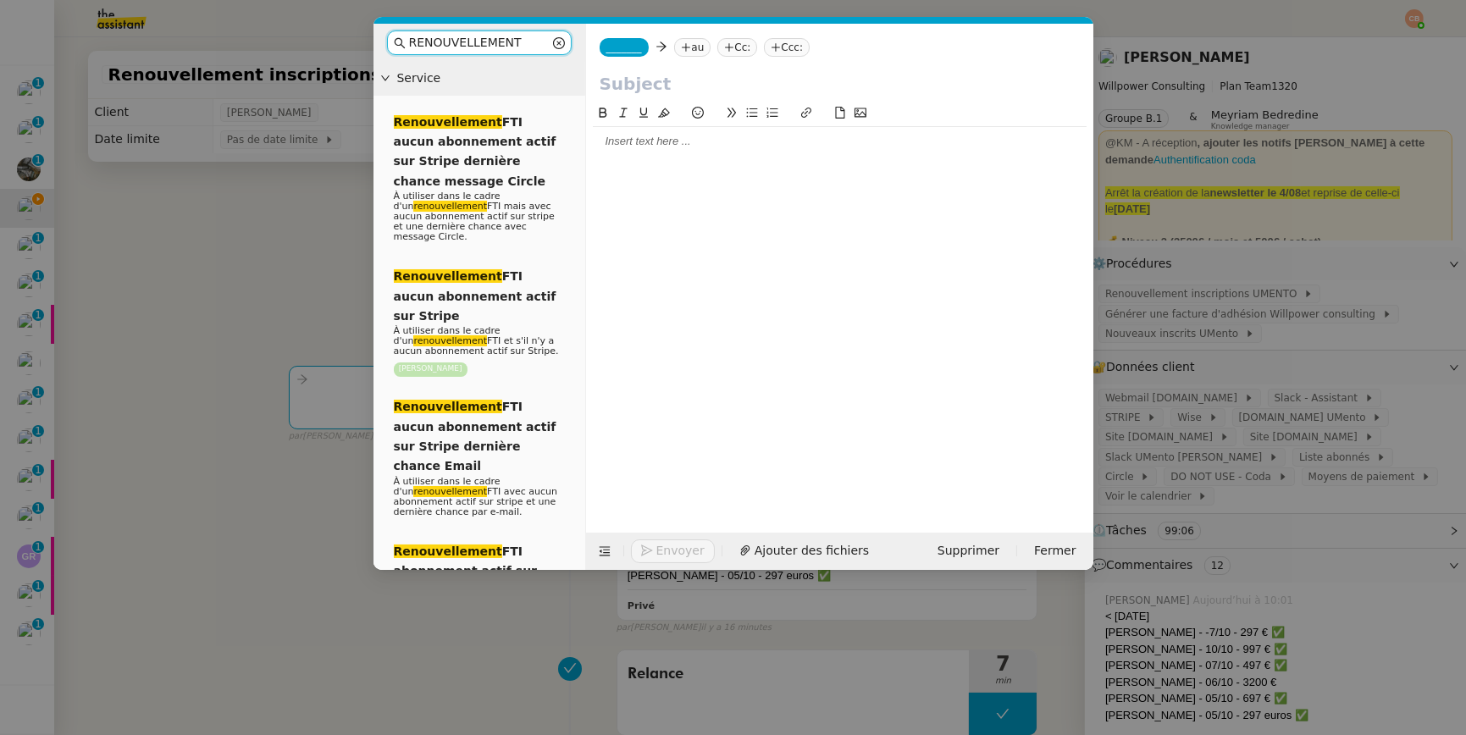
type input "RENOUVELLEMENT"
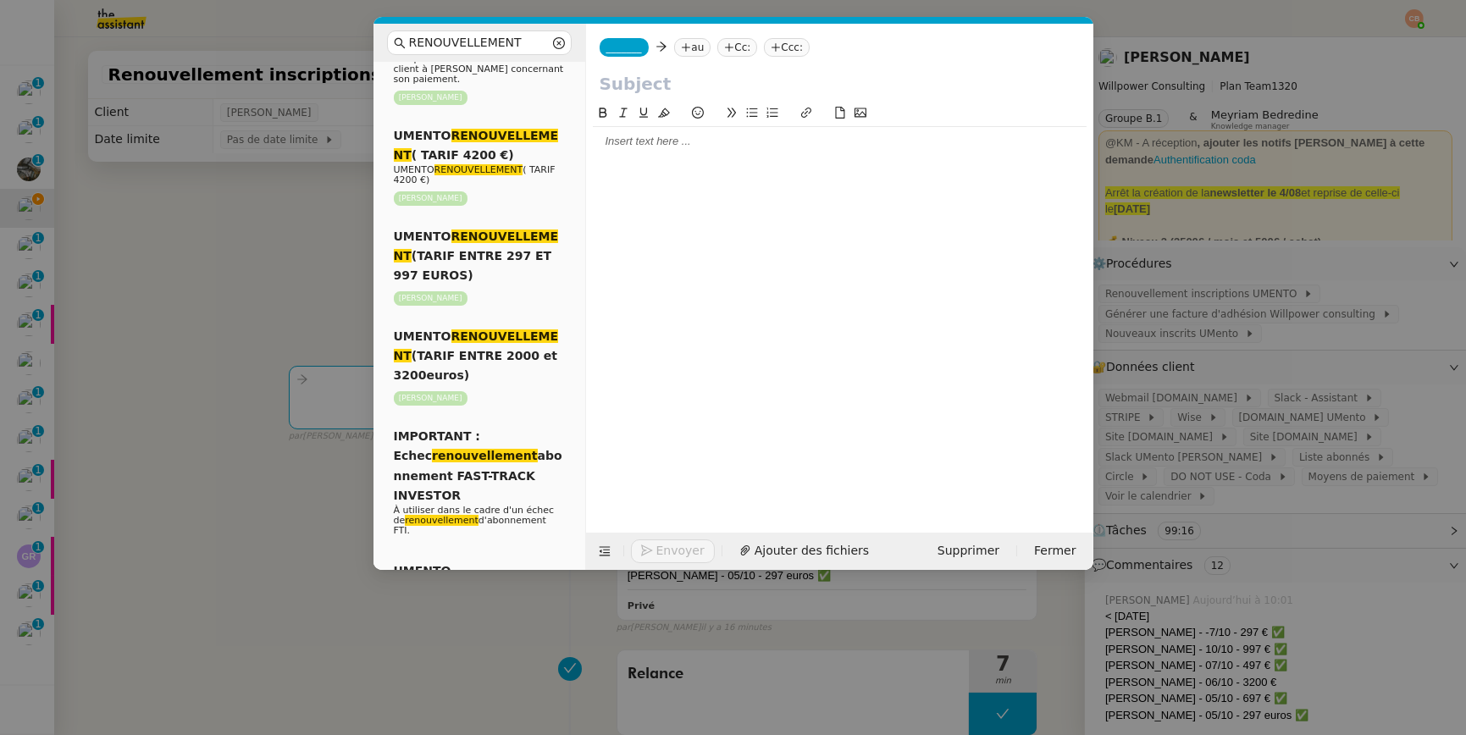
scroll to position [1248, 0]
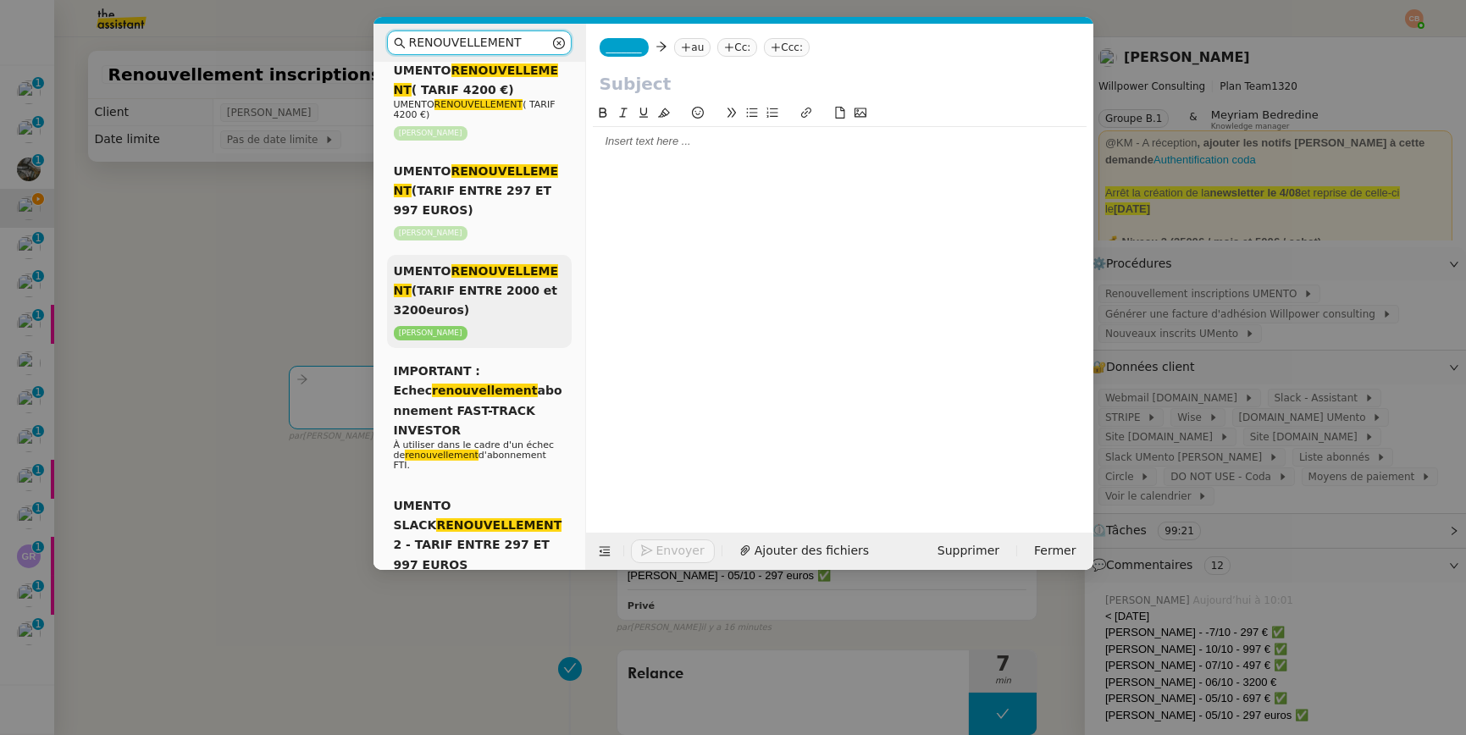
click at [487, 302] on div "UMENTO RENOUVELLEMENT (TARIF ENTRE 2000 et 3200euros) Cédric Tempestini" at bounding box center [479, 301] width 185 height 93
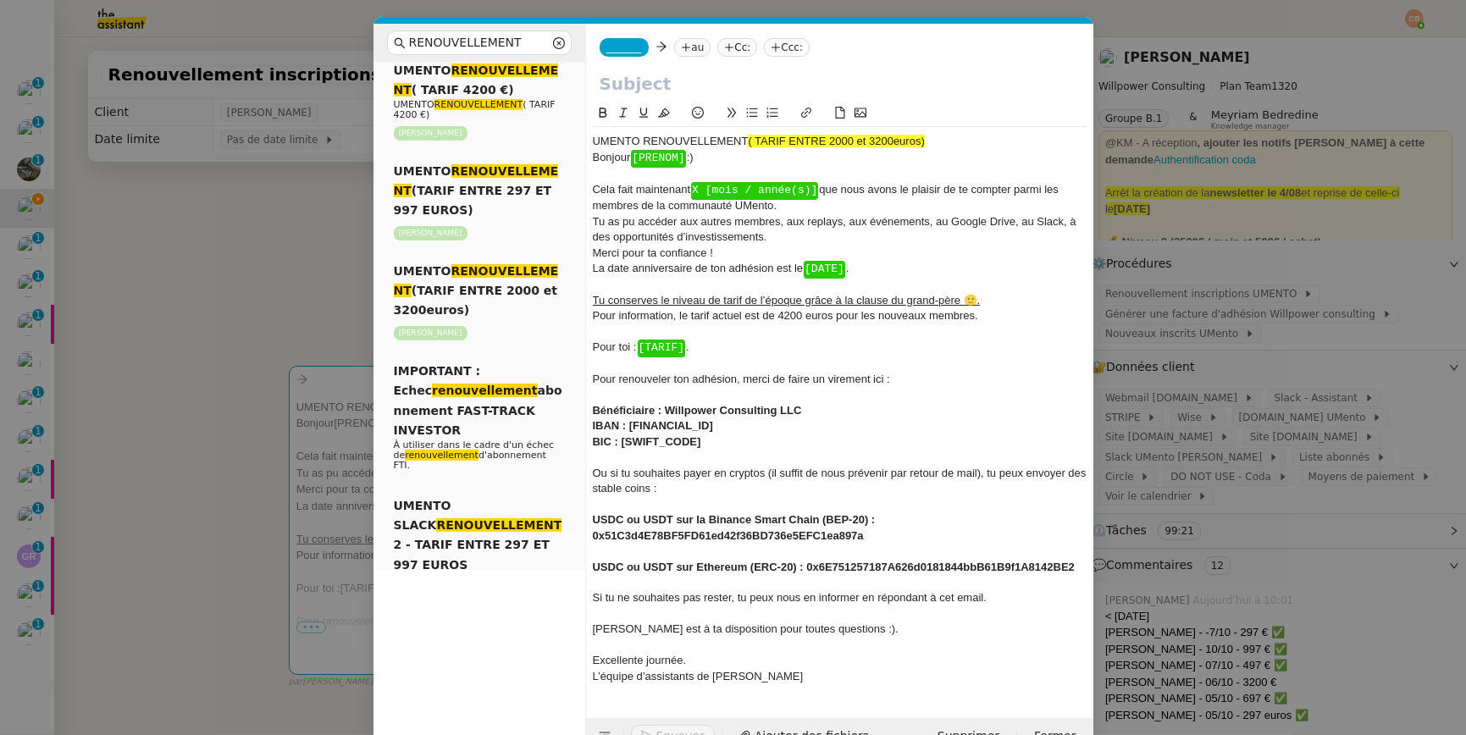
click at [685, 158] on span "﻿ [PRENOM] ﻿" at bounding box center [658, 159] width 54 height 18
click at [712, 158] on div "﻿ Bonjour Romane :)" at bounding box center [840, 157] width 494 height 15
click at [702, 115] on icon at bounding box center [698, 113] width 12 height 12
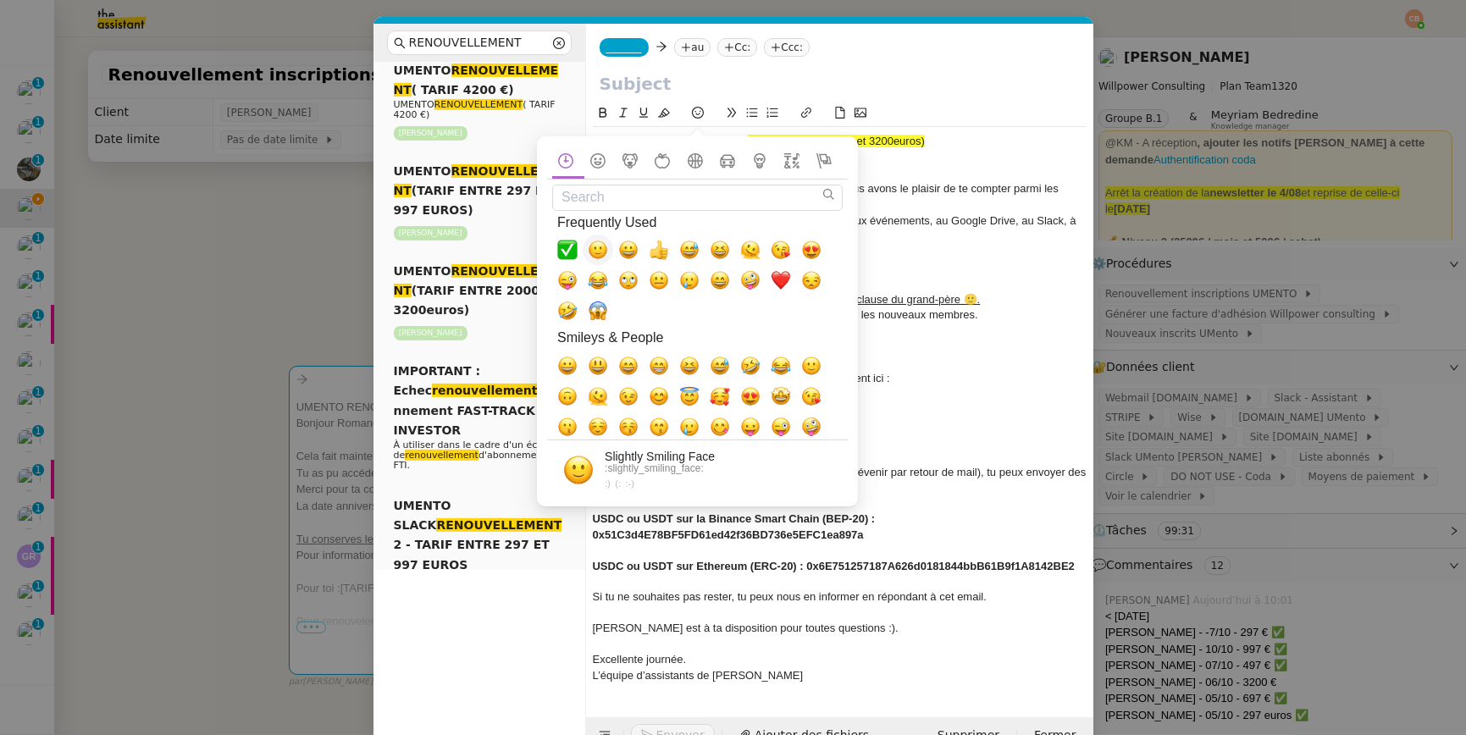
click at [589, 251] on span "🙂, slightly_smiling_face" at bounding box center [598, 250] width 20 height 20
click at [918, 196] on div "Cela fait maintenant ﻿ X [mois / année(s)] ﻿ que nous avons le plaisir de te co…" at bounding box center [840, 197] width 494 height 32
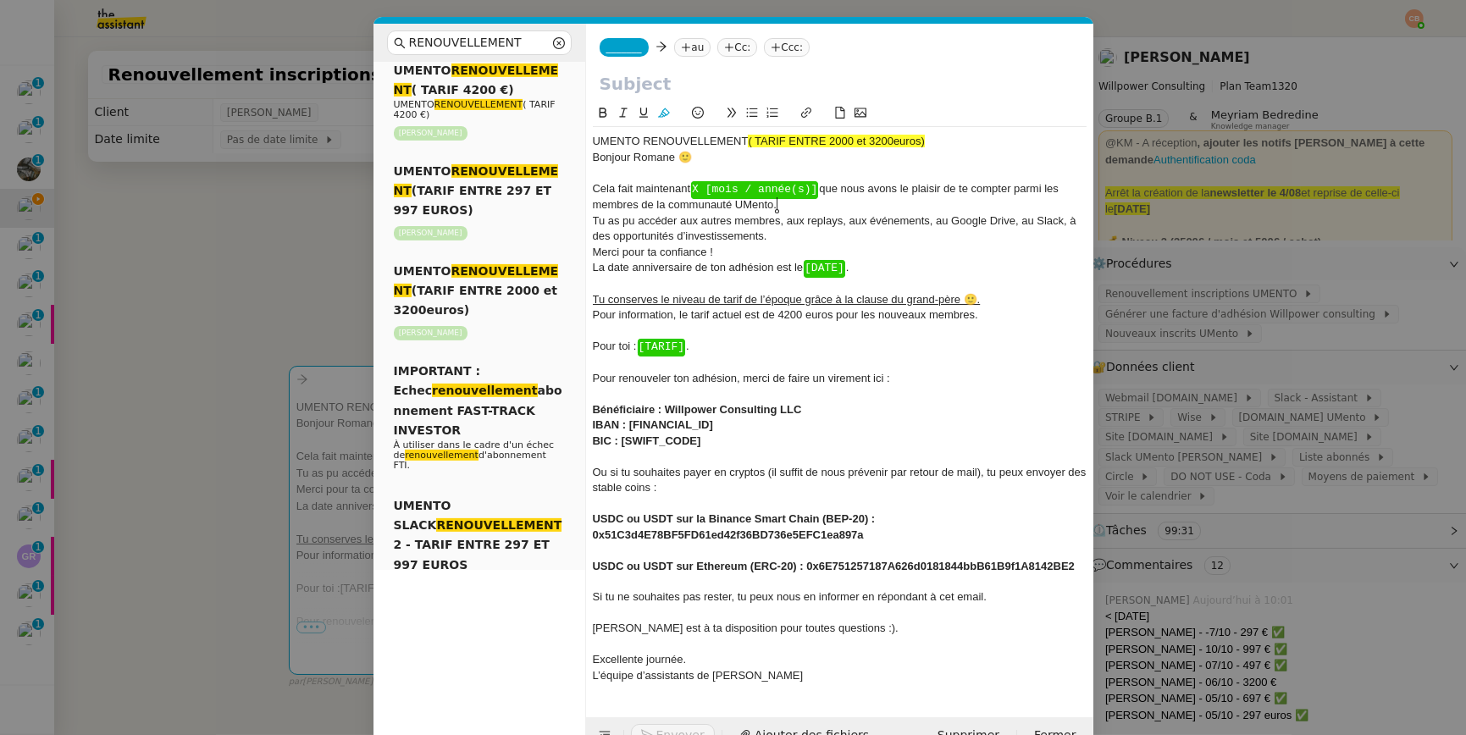
click at [817, 185] on span "X [mois / année(s)]" at bounding box center [754, 189] width 125 height 13
click at [744, 186] on span "Cela fait maintenant 2 années ﻿ ﻿ que nous avons le plaisir de te compter parmi…" at bounding box center [826, 196] width 467 height 29
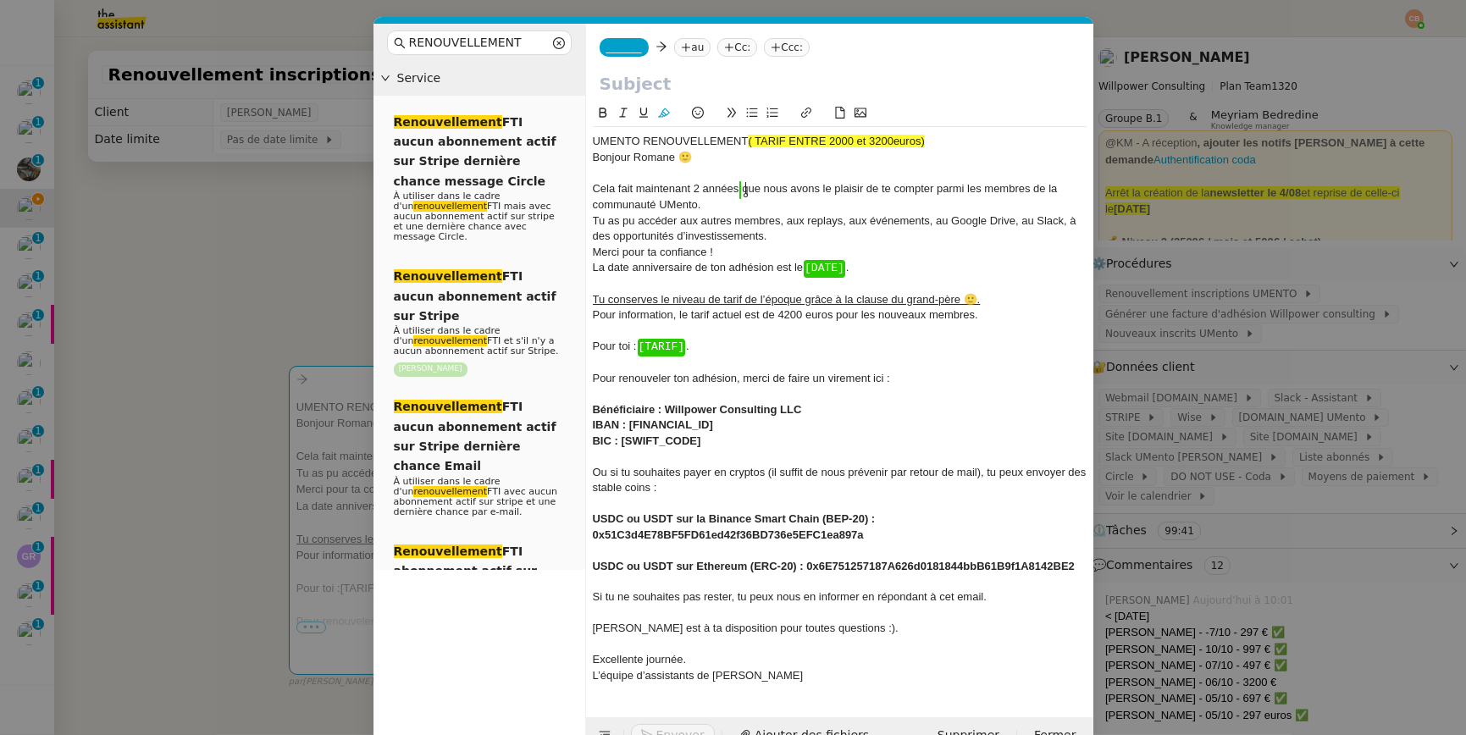
scroll to position [1248, 0]
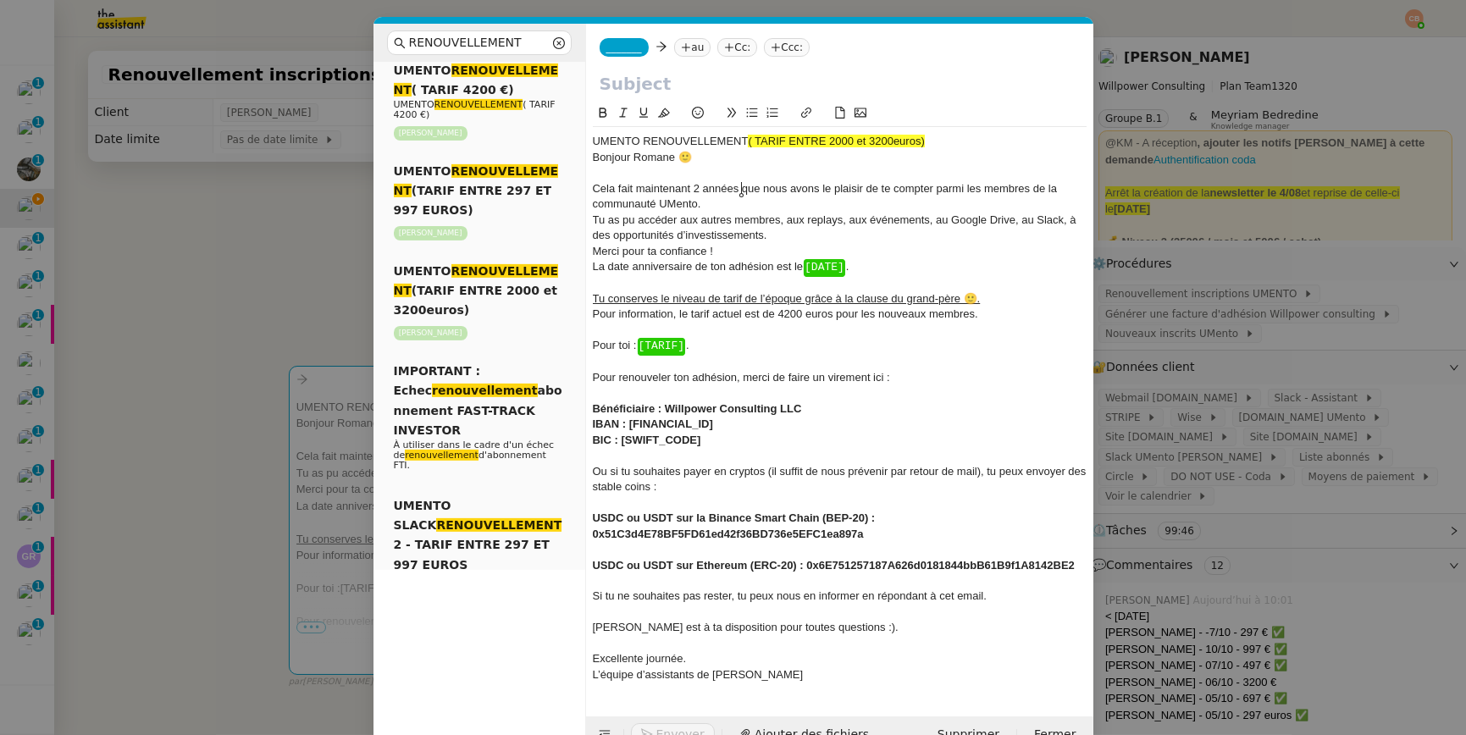
click at [864, 264] on div "La date anniversaire de ton adhésion est le ﻿ [DATE] ﻿ ." at bounding box center [840, 267] width 494 height 16
drag, startPoint x: 807, startPoint y: 270, endPoint x: 939, endPoint y: 272, distance: 132.1
click at [939, 272] on div "La date anniversaire de ton adhésion est le 06/10/2025." at bounding box center [840, 266] width 494 height 15
click at [605, 107] on icon at bounding box center [603, 113] width 12 height 12
click at [715, 350] on div "Pour toi : ﻿ [TARIF] ﻿ ." at bounding box center [840, 345] width 494 height 16
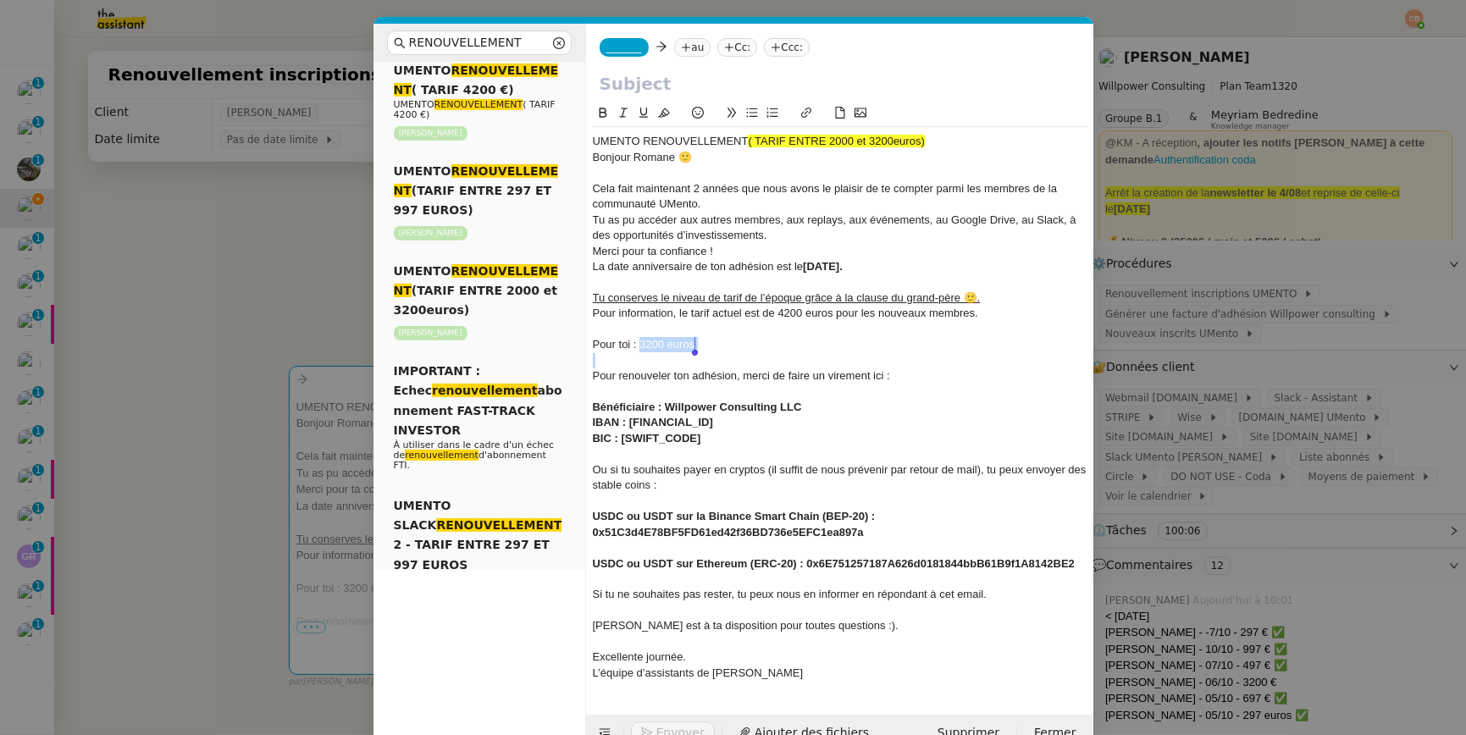
drag, startPoint x: 641, startPoint y: 349, endPoint x: 745, endPoint y: 358, distance: 104.6
click at [745, 358] on div "UMENTO RENOUVELLEMENT ( TARIF ENTRE 2000 et 3200euros) ﻿ Bonjour Romane 🙂 Cela …" at bounding box center [840, 407] width 494 height 561
click at [601, 109] on icon at bounding box center [603, 113] width 12 height 12
click at [758, 243] on div "Tu as pu accéder aux autres membres, aux replays, aux événements, au Google Dri…" at bounding box center [840, 228] width 494 height 31
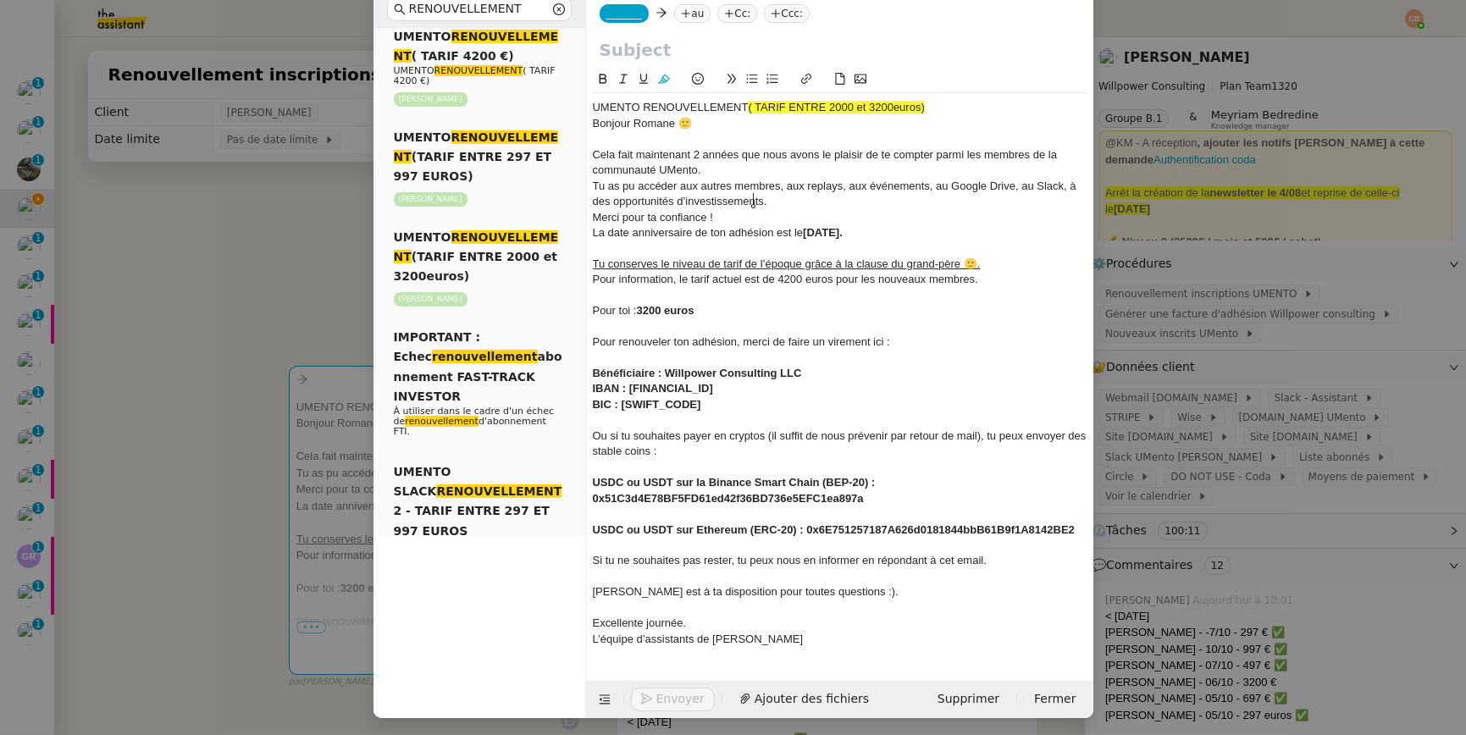
scroll to position [36, 0]
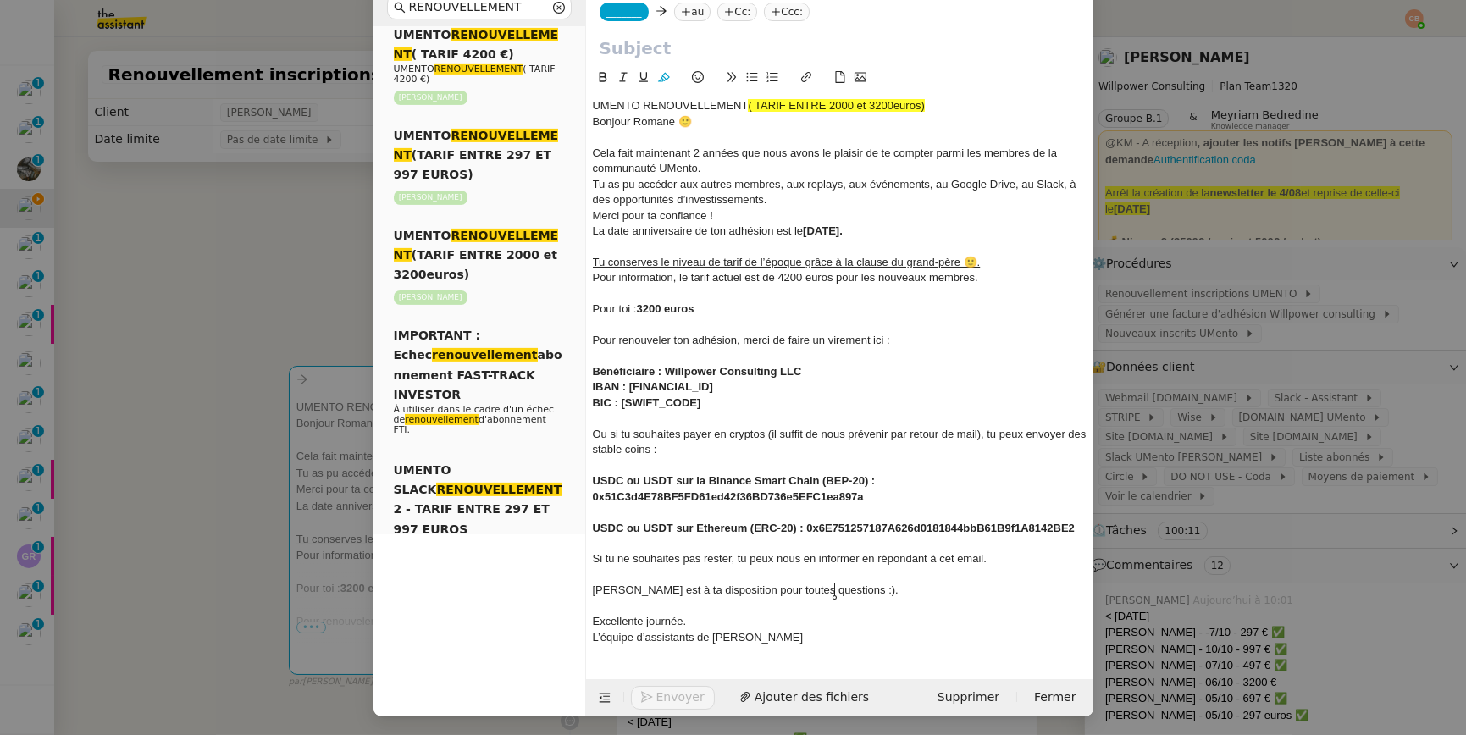
click at [845, 593] on div "Cédric est à ta disposition pour toutes questions :)." at bounding box center [840, 590] width 494 height 15
click at [692, 74] on icon at bounding box center [698, 77] width 12 height 12
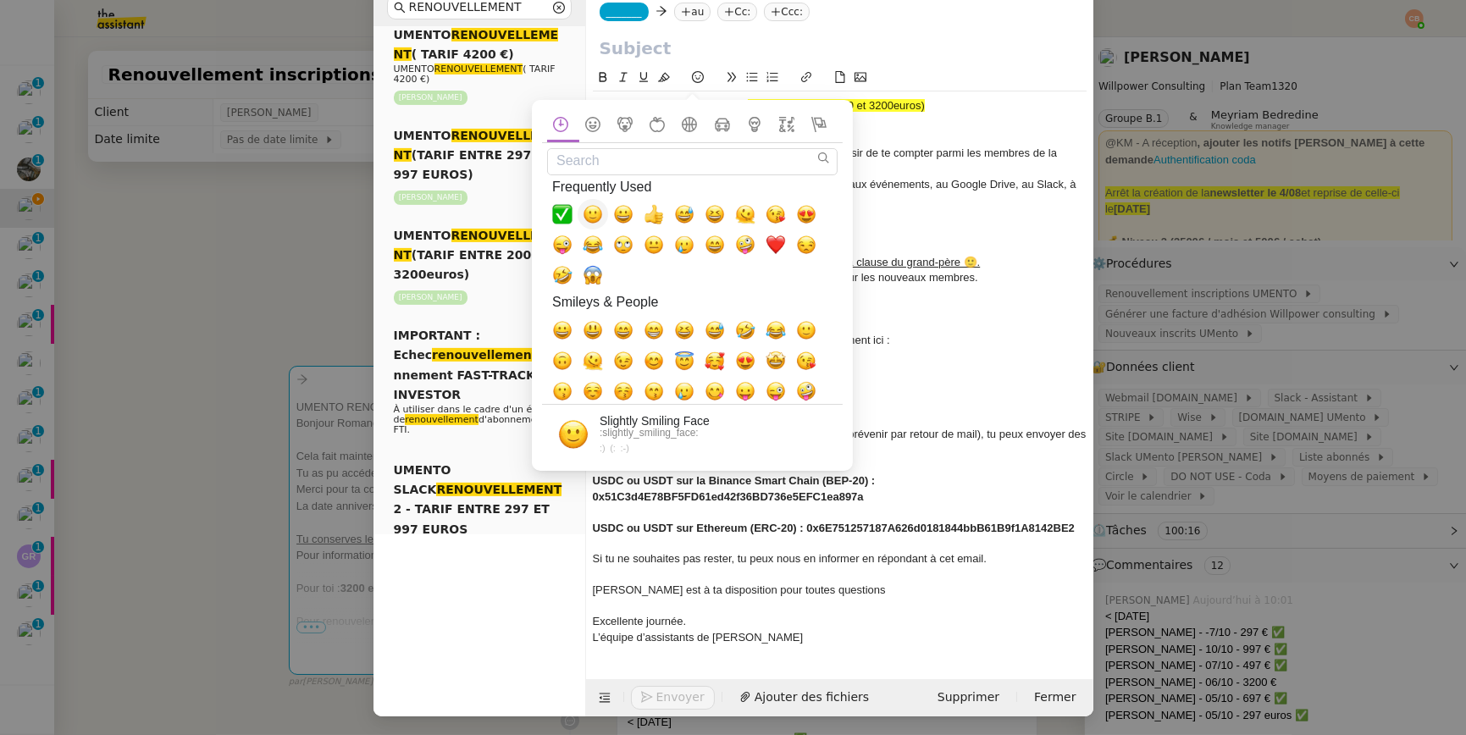
click at [593, 213] on span "🙂, slightly_smiling_face" at bounding box center [593, 214] width 20 height 20
drag, startPoint x: 972, startPoint y: 241, endPoint x: 963, endPoint y: 229, distance: 15.1
click at [972, 241] on div at bounding box center [840, 246] width 494 height 15
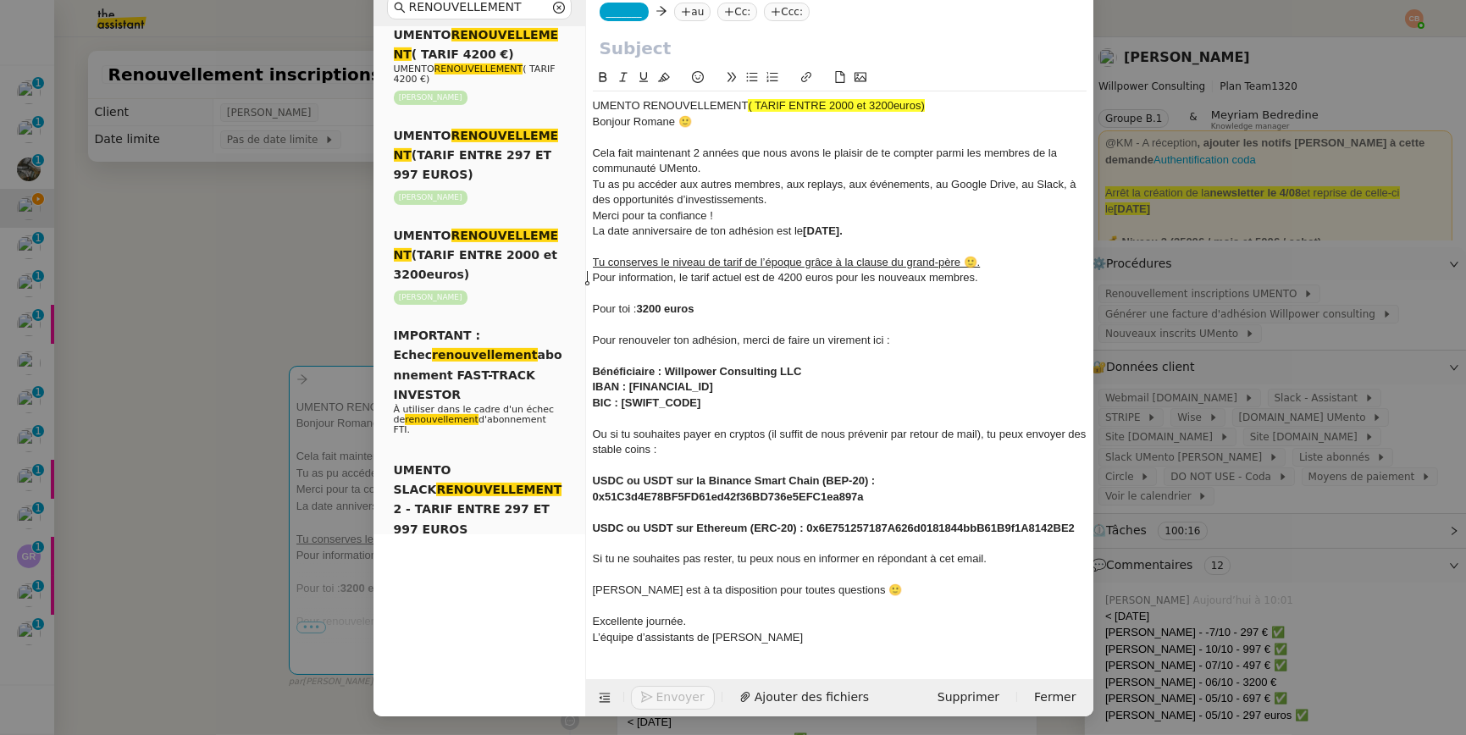
scroll to position [0, 0]
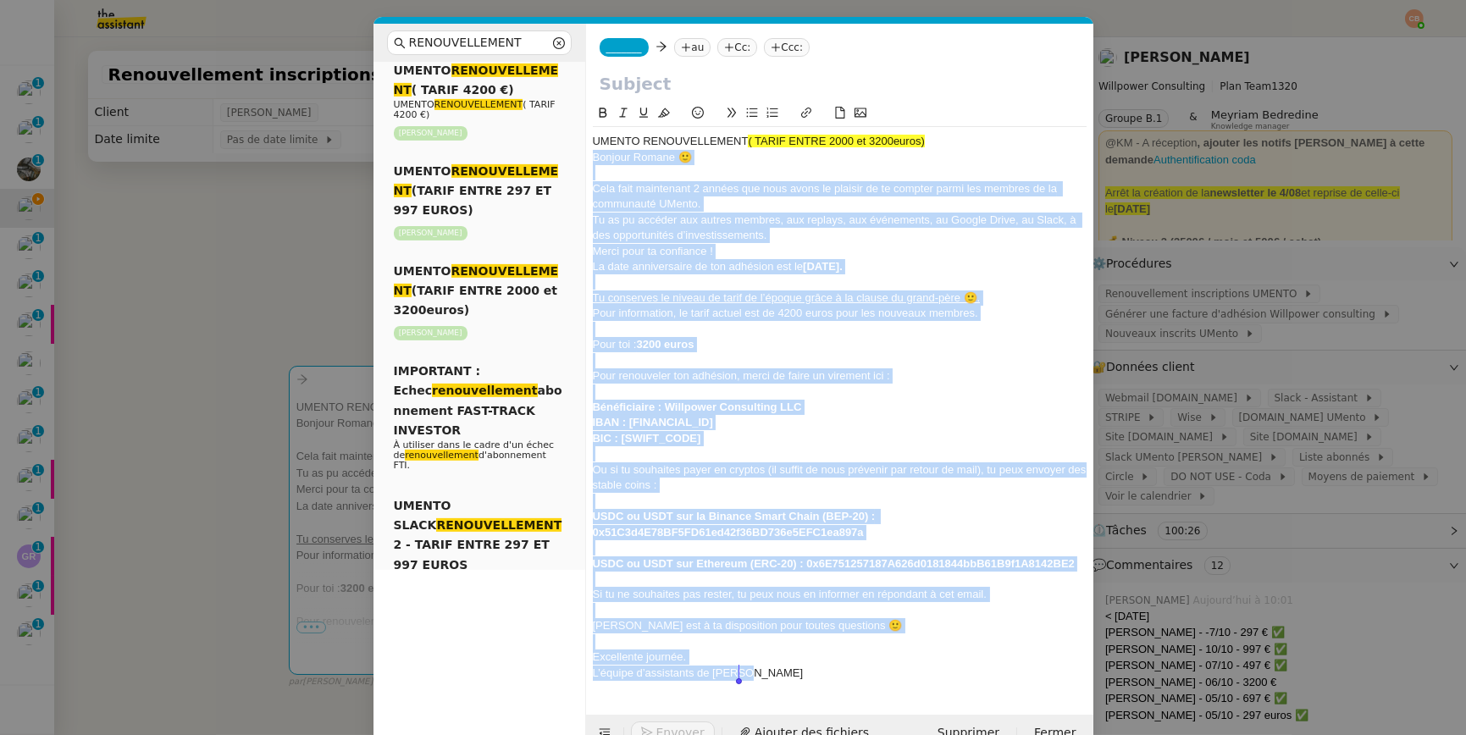
drag, startPoint x: 589, startPoint y: 159, endPoint x: 759, endPoint y: 703, distance: 569.4
click at [759, 703] on form "_______ au Cc: Ccc: UMENTO RENOUVELLEMENT ( TARIF ENTRE 2000 et 3200euros) ﻿ Bo…" at bounding box center [839, 388] width 508 height 728
copy div "Bonjour Romane 🙂 Cela fait maintenant 2 années que nous avons le plaisir de te …"
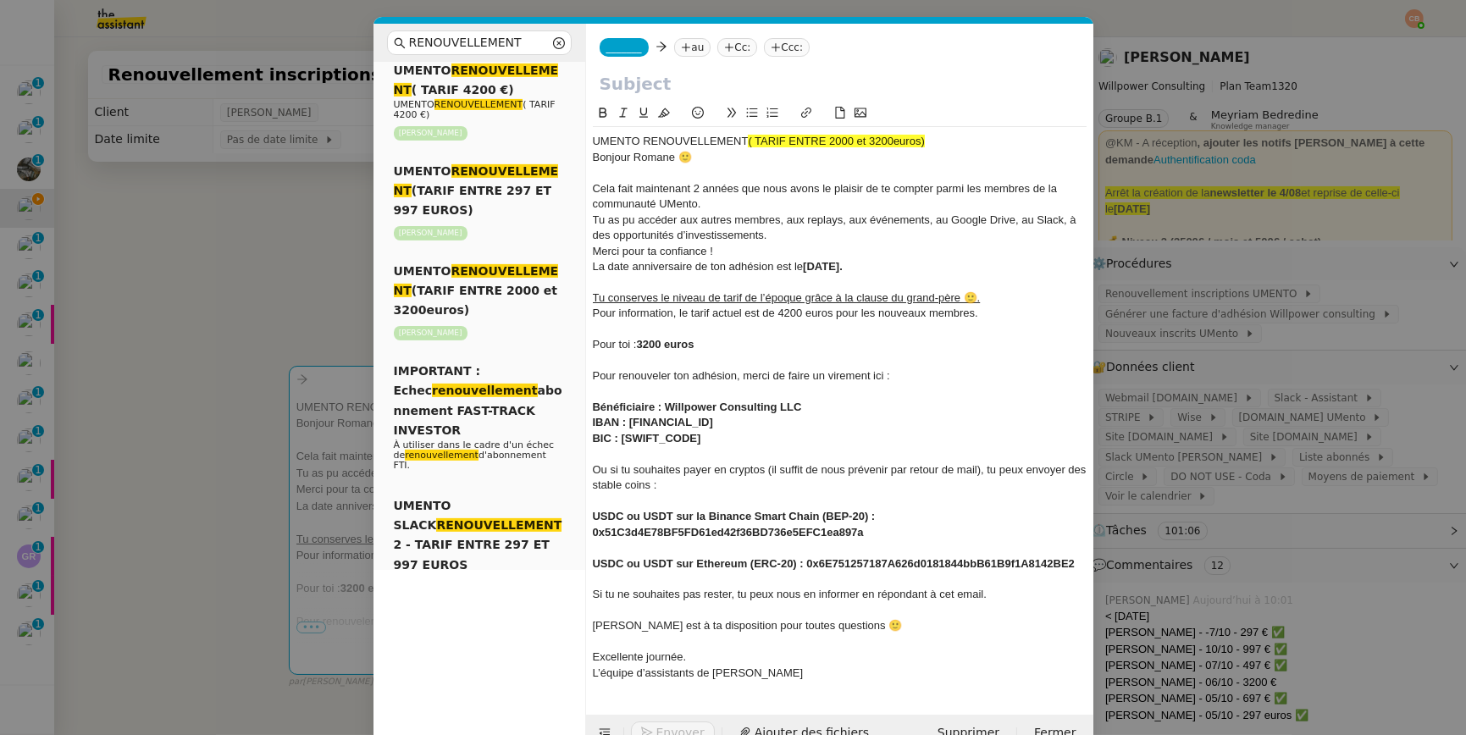
click at [272, 279] on nz-modal-container "RENOUVELLEMENT Service Renouvellement FTI aucun abonnement actif sur Stripe der…" at bounding box center [733, 367] width 1466 height 735
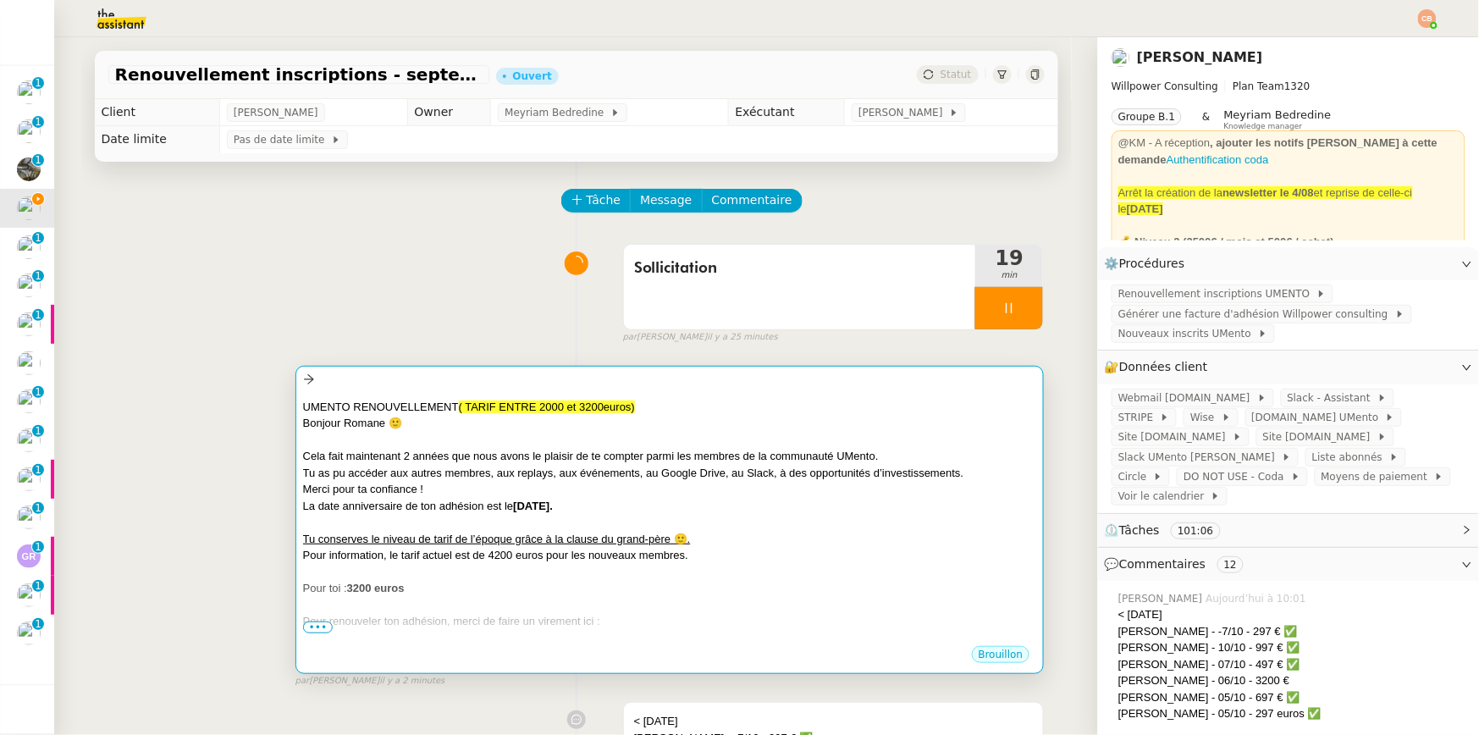
click at [732, 435] on div at bounding box center [670, 440] width 734 height 17
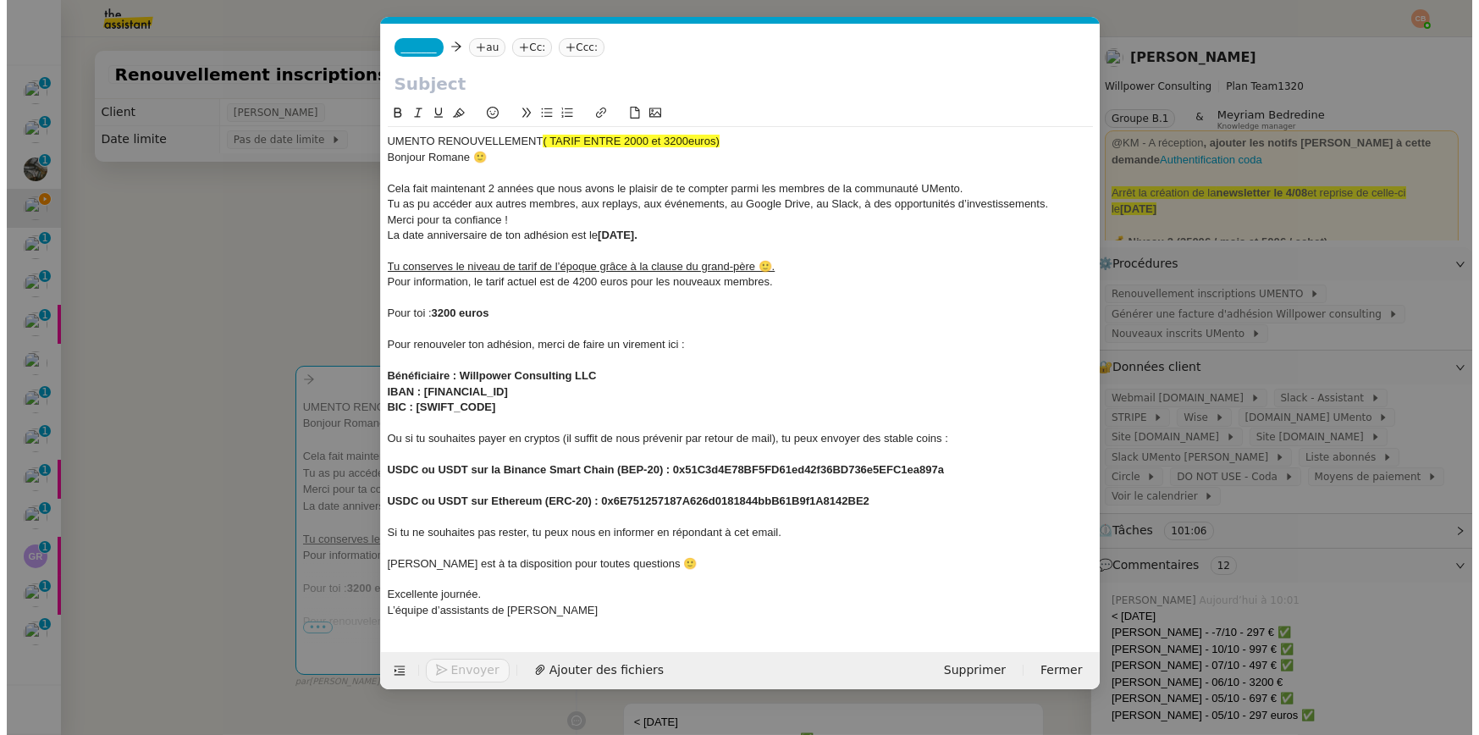
scroll to position [0, 144]
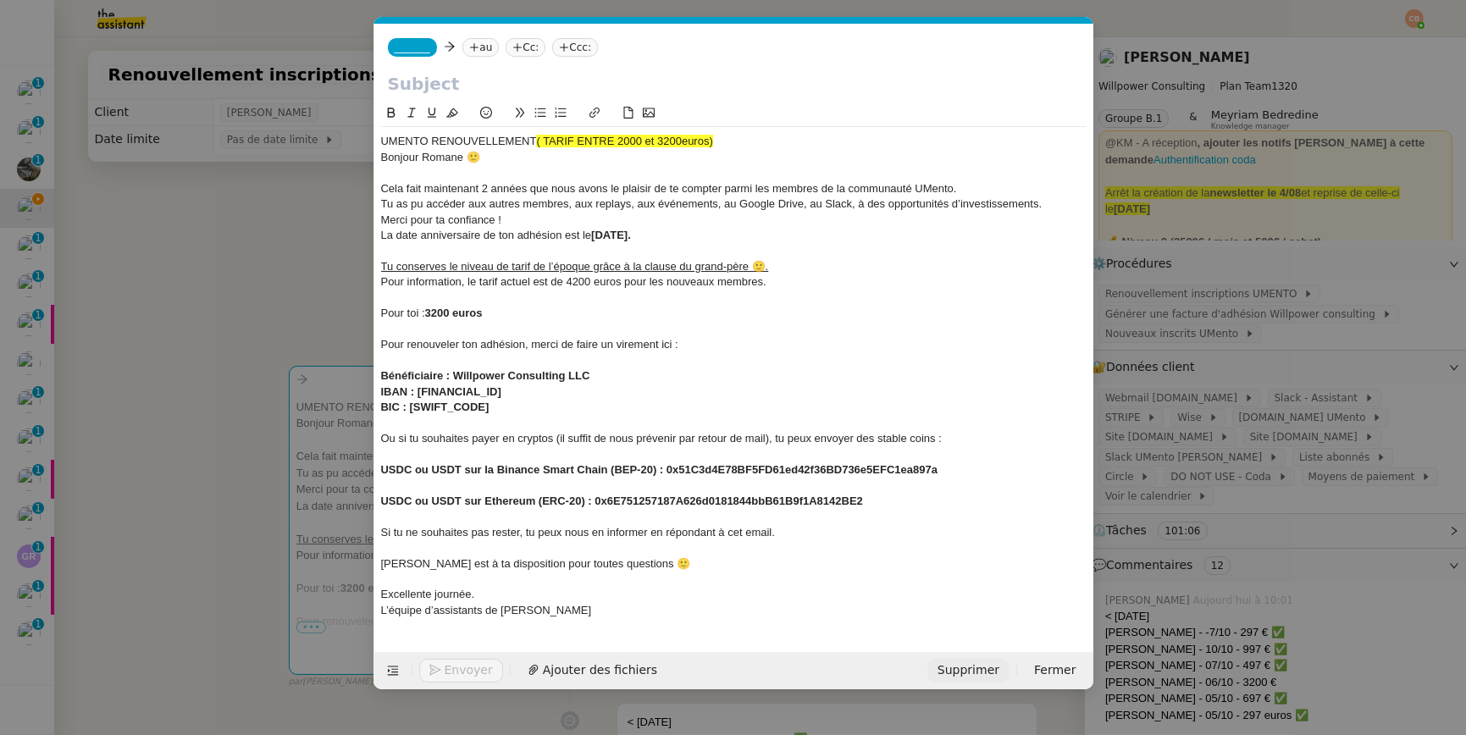
click at [971, 679] on span "Supprimer" at bounding box center [968, 669] width 62 height 19
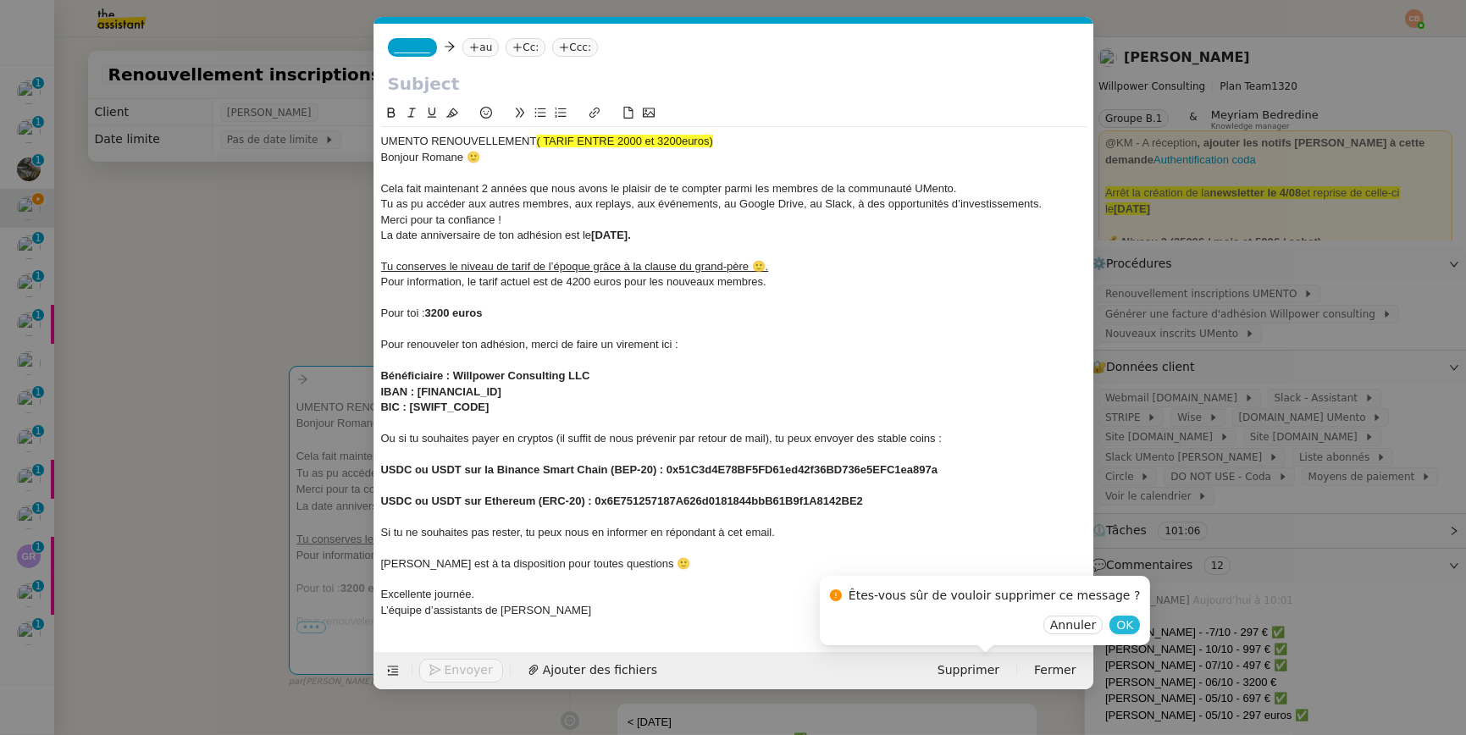
click at [1116, 623] on span "OK" at bounding box center [1124, 624] width 17 height 17
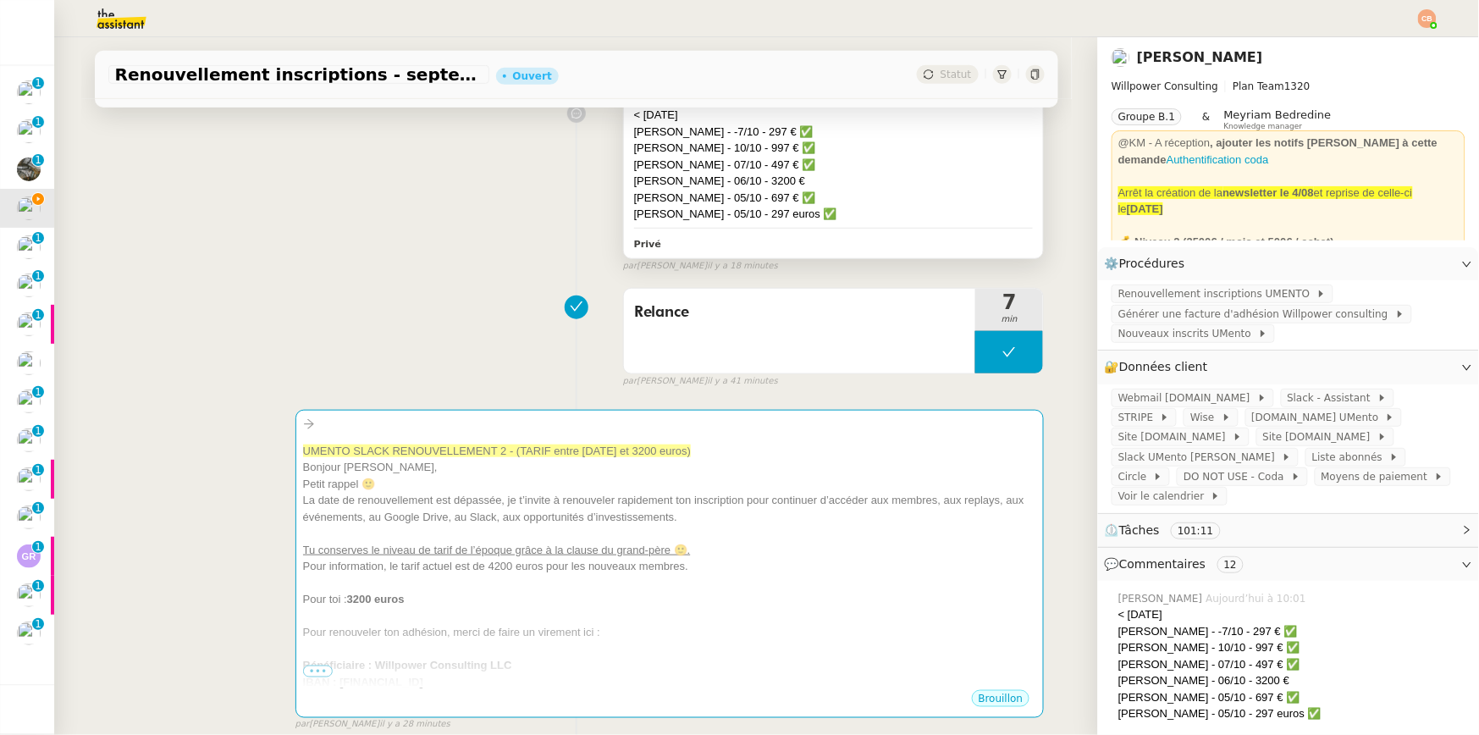
scroll to position [144, 0]
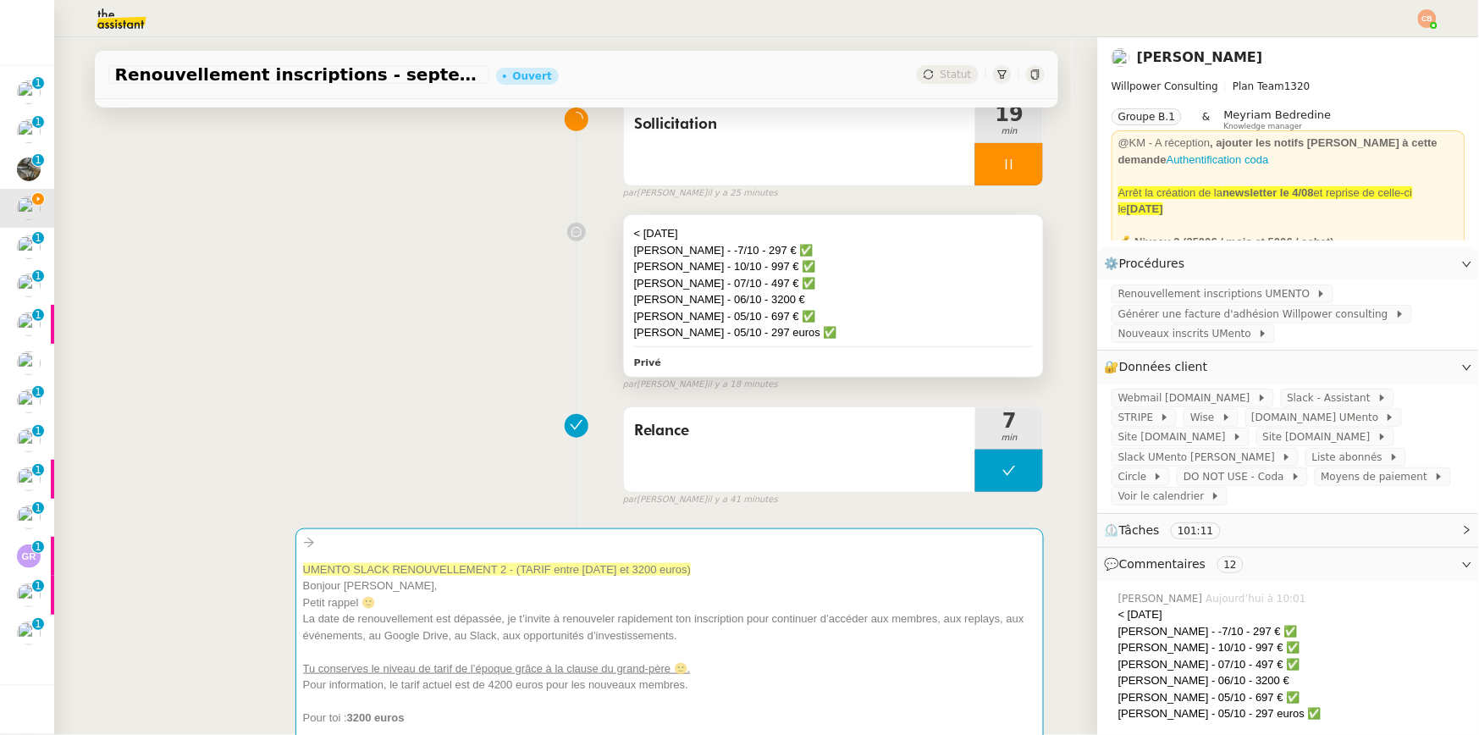
click at [886, 290] on div "Gabriel Cian - 07/10 - 497 € ✅" at bounding box center [834, 283] width 400 height 17
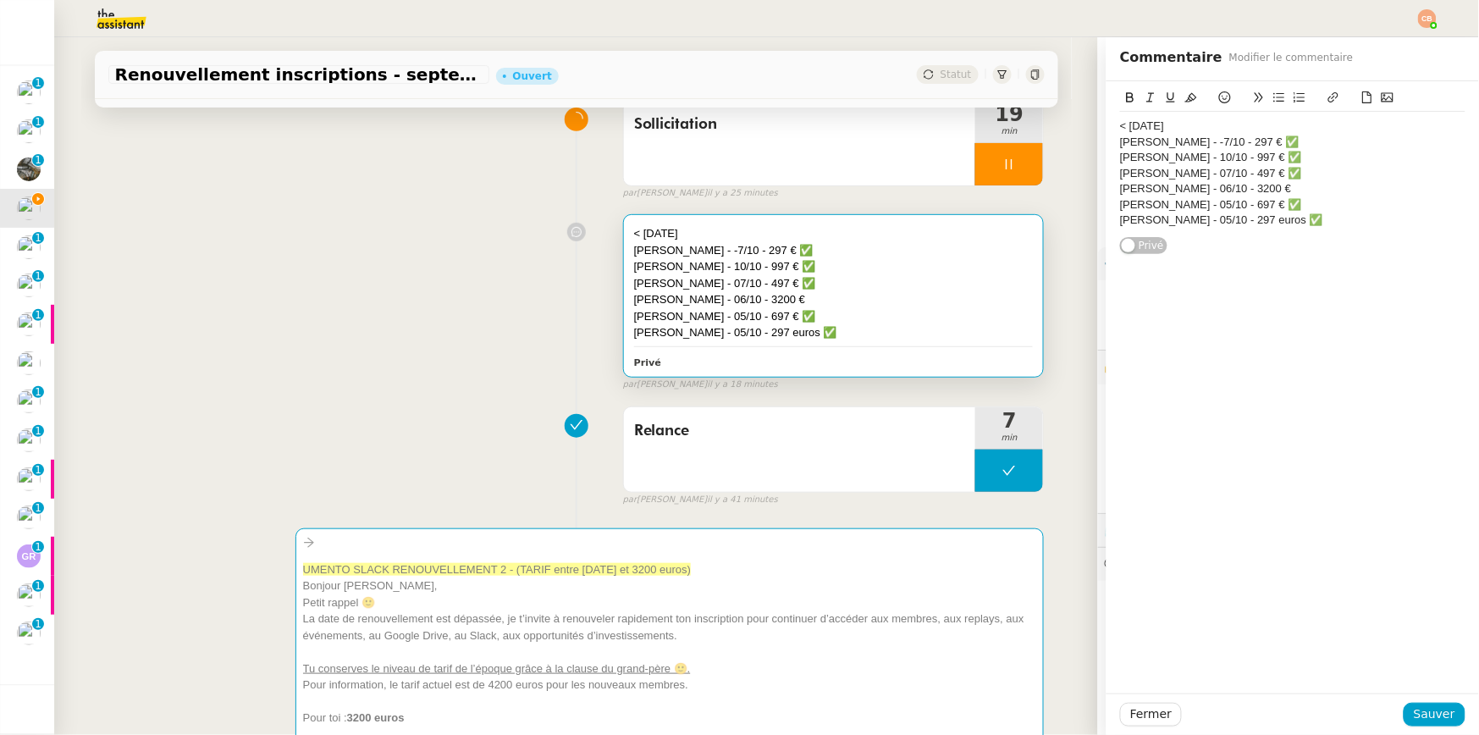
click at [1296, 185] on div "Romane Ambroisy - 06/10 - 3200 €" at bounding box center [1292, 188] width 345 height 15
click at [1219, 96] on icon at bounding box center [1225, 97] width 12 height 12
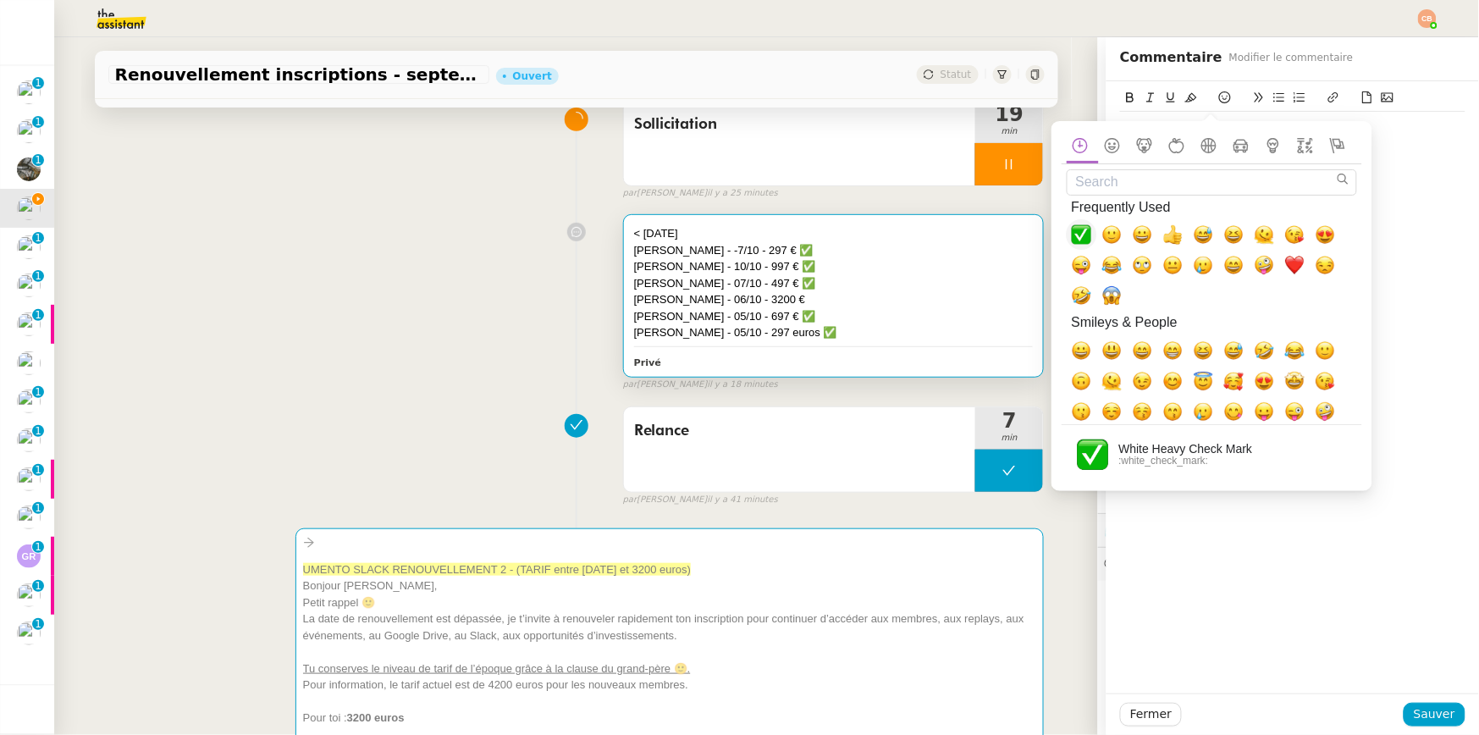
click at [1078, 233] on span "✅, white_check_mark" at bounding box center [1082, 234] width 20 height 20
drag, startPoint x: 1401, startPoint y: 154, endPoint x: 1430, endPoint y: 338, distance: 186.0
click at [1401, 155] on div "Fouad Guercif - 10/10 - 997 € ✅" at bounding box center [1292, 157] width 345 height 15
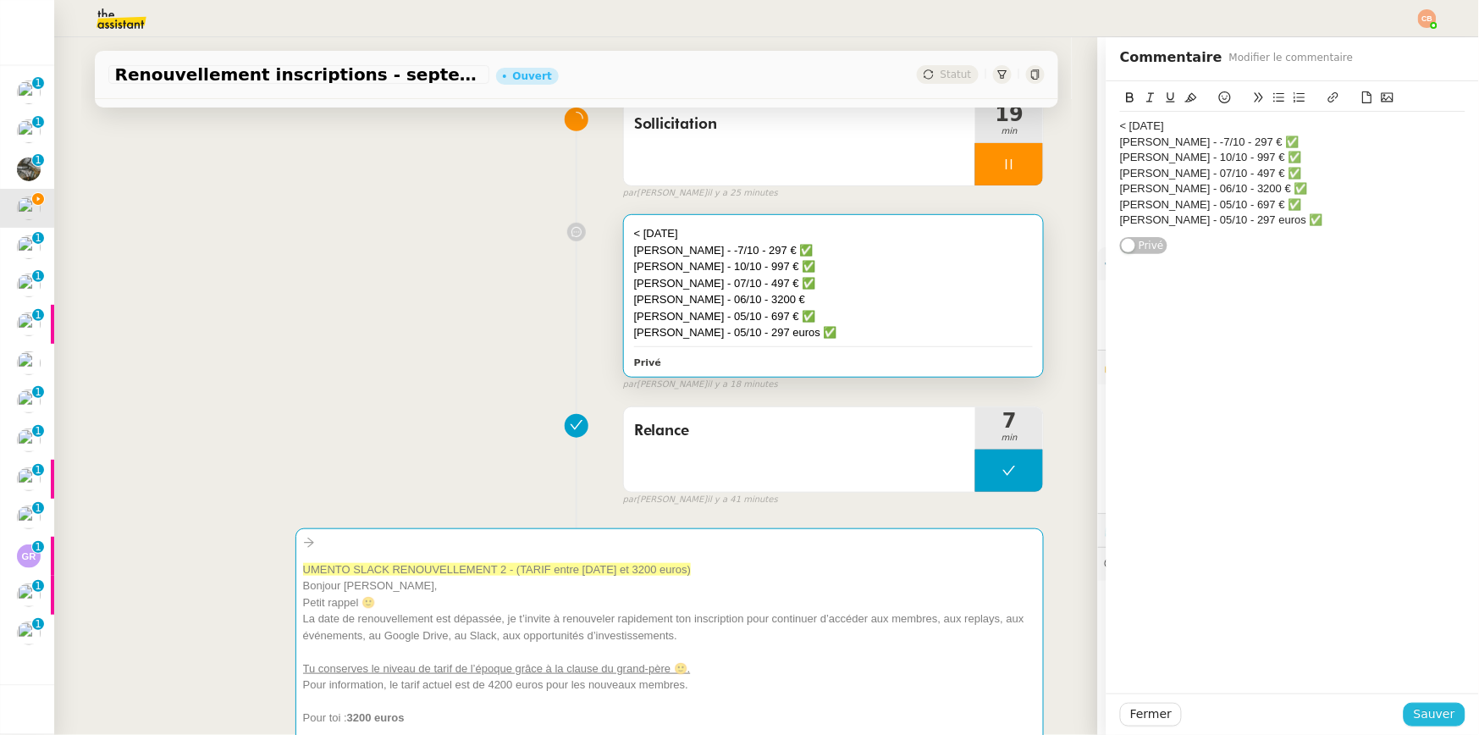
click at [1427, 714] on span "Sauver" at bounding box center [1434, 714] width 41 height 19
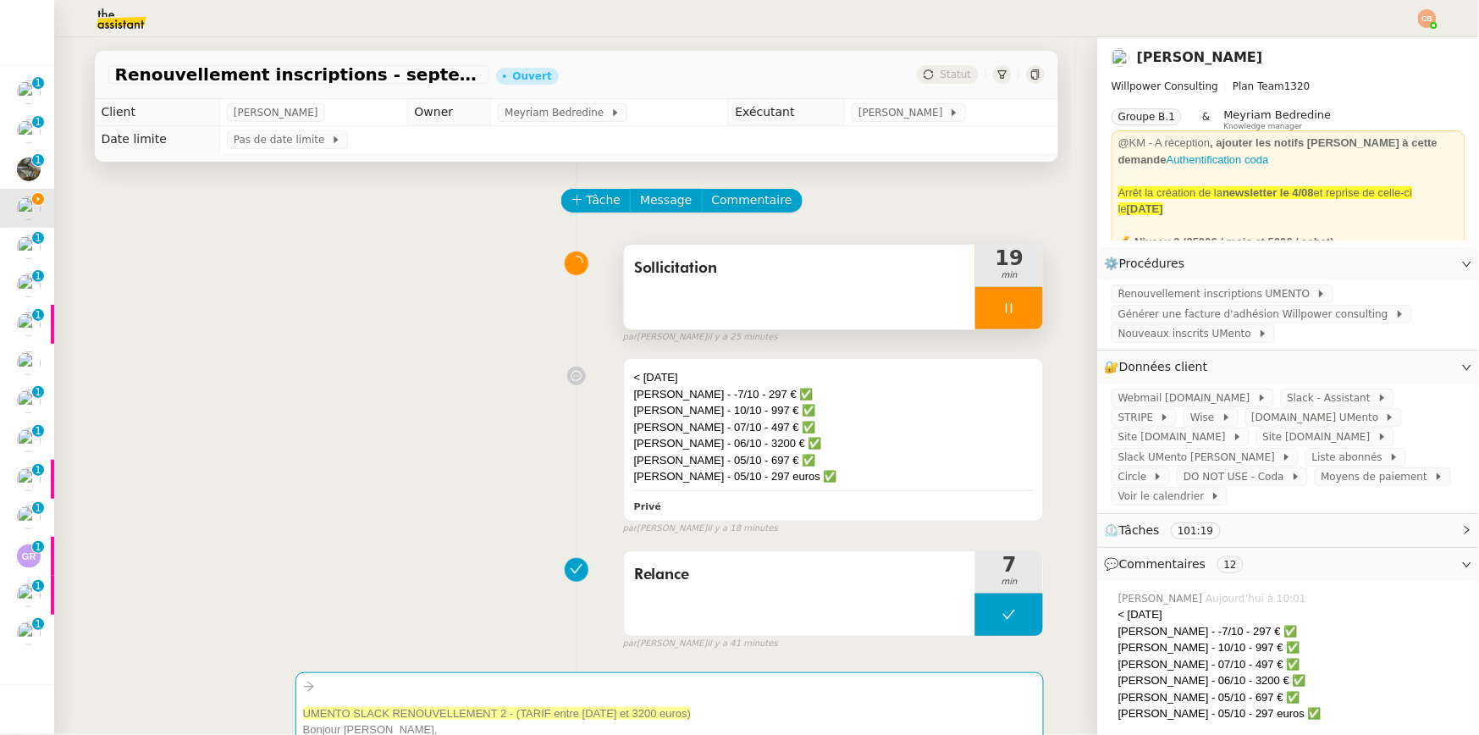
click at [1013, 316] on div at bounding box center [1009, 308] width 68 height 42
drag, startPoint x: 1012, startPoint y: 313, endPoint x: 729, endPoint y: 266, distance: 286.8
click at [1020, 313] on icon at bounding box center [1027, 308] width 14 height 14
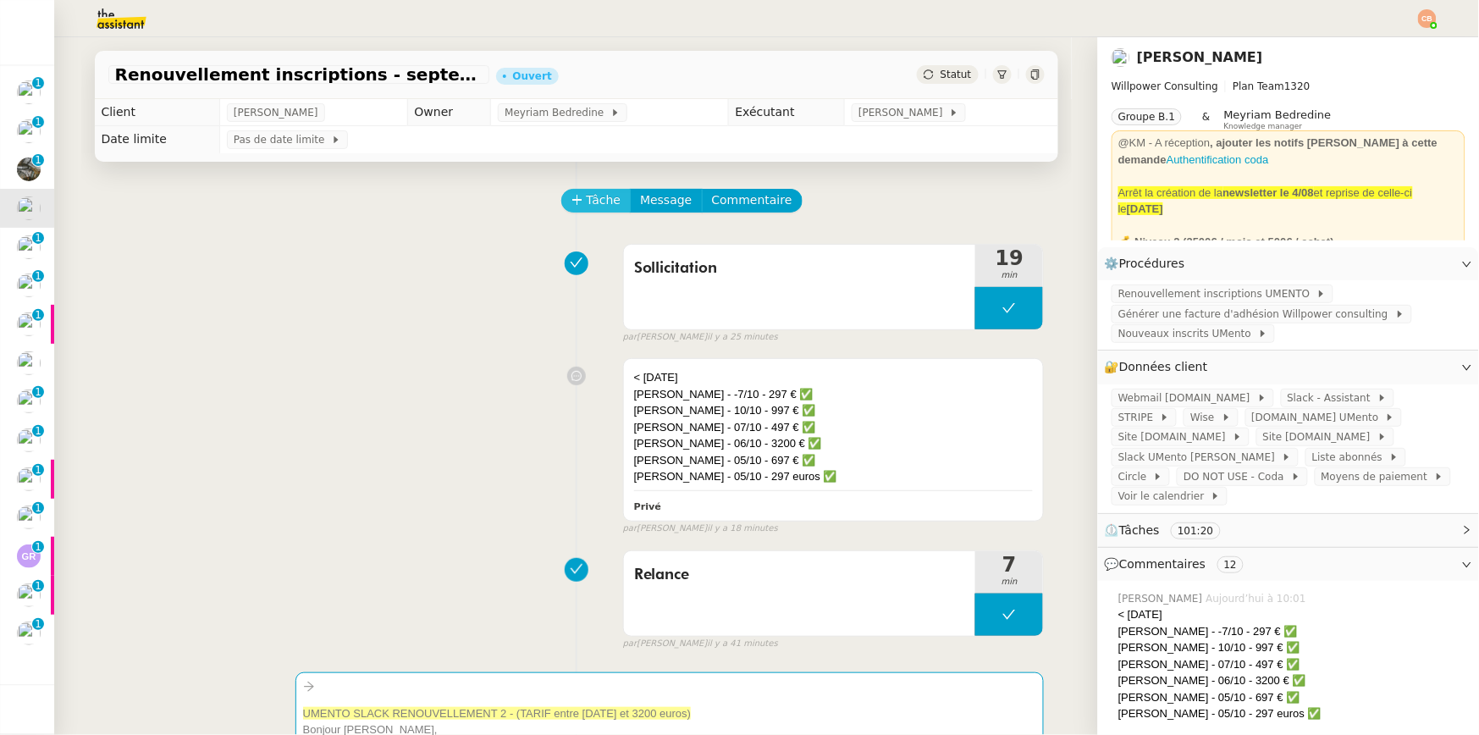
click at [591, 206] on span "Tâche" at bounding box center [604, 200] width 35 height 19
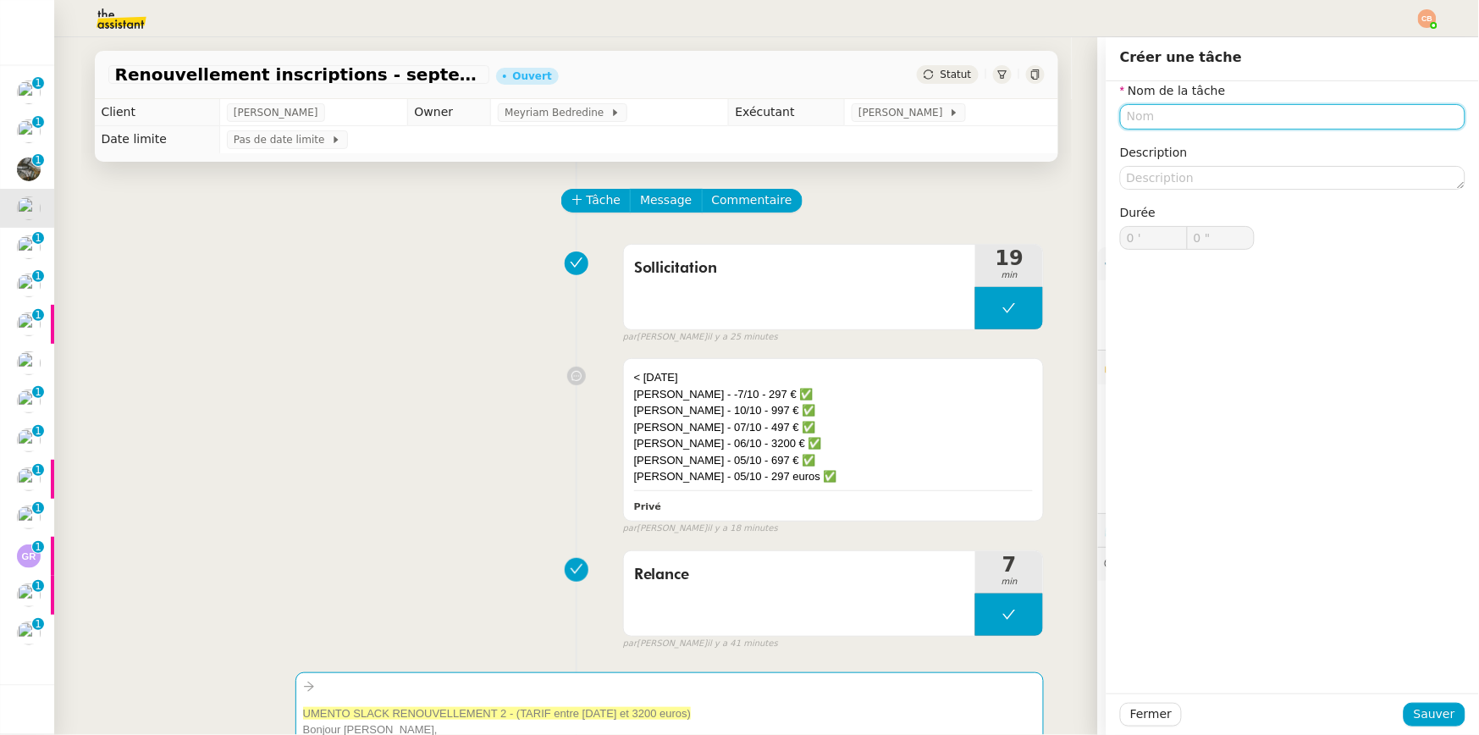
click at [1153, 110] on input "text" at bounding box center [1292, 116] width 345 height 25
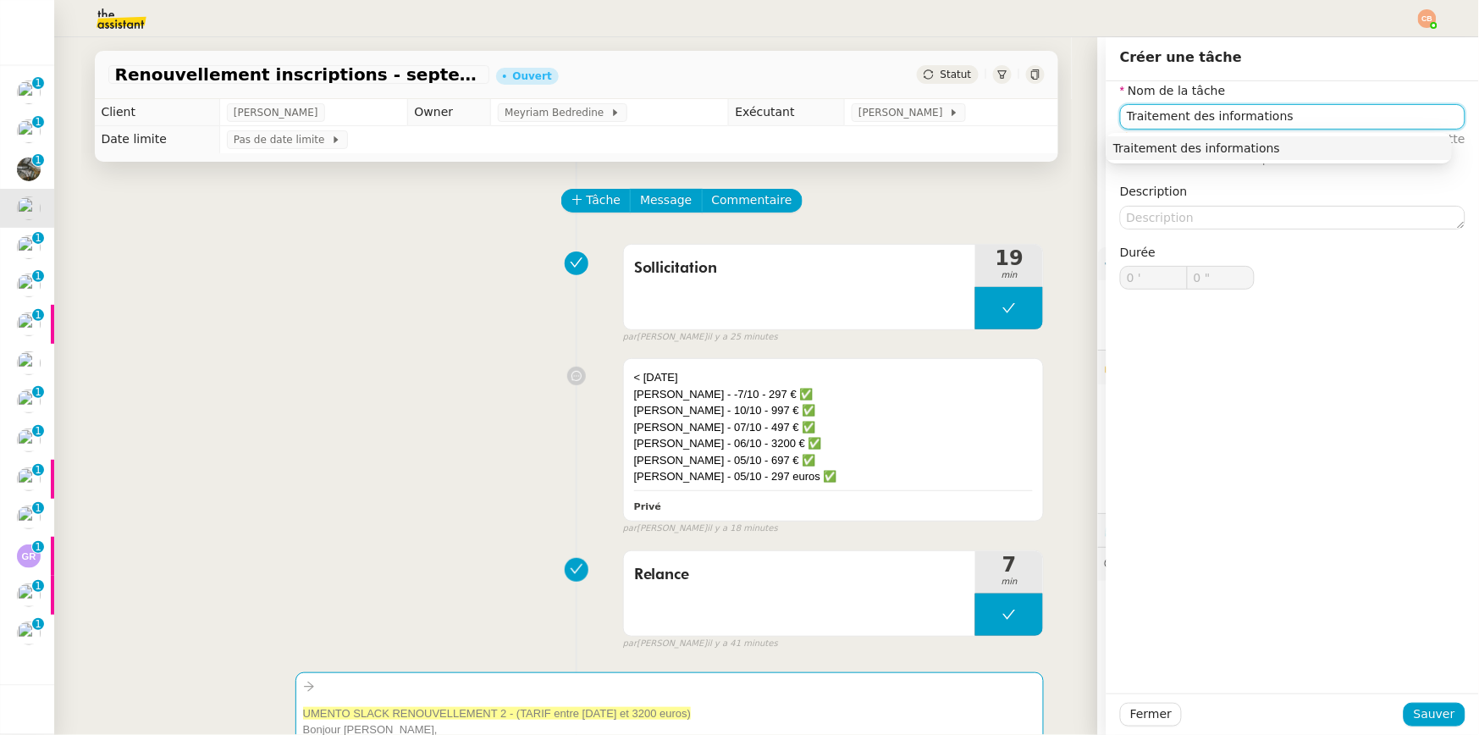
click at [1257, 152] on div "Traitement des informations" at bounding box center [1280, 148] width 332 height 15
type input "Traitement des informations"
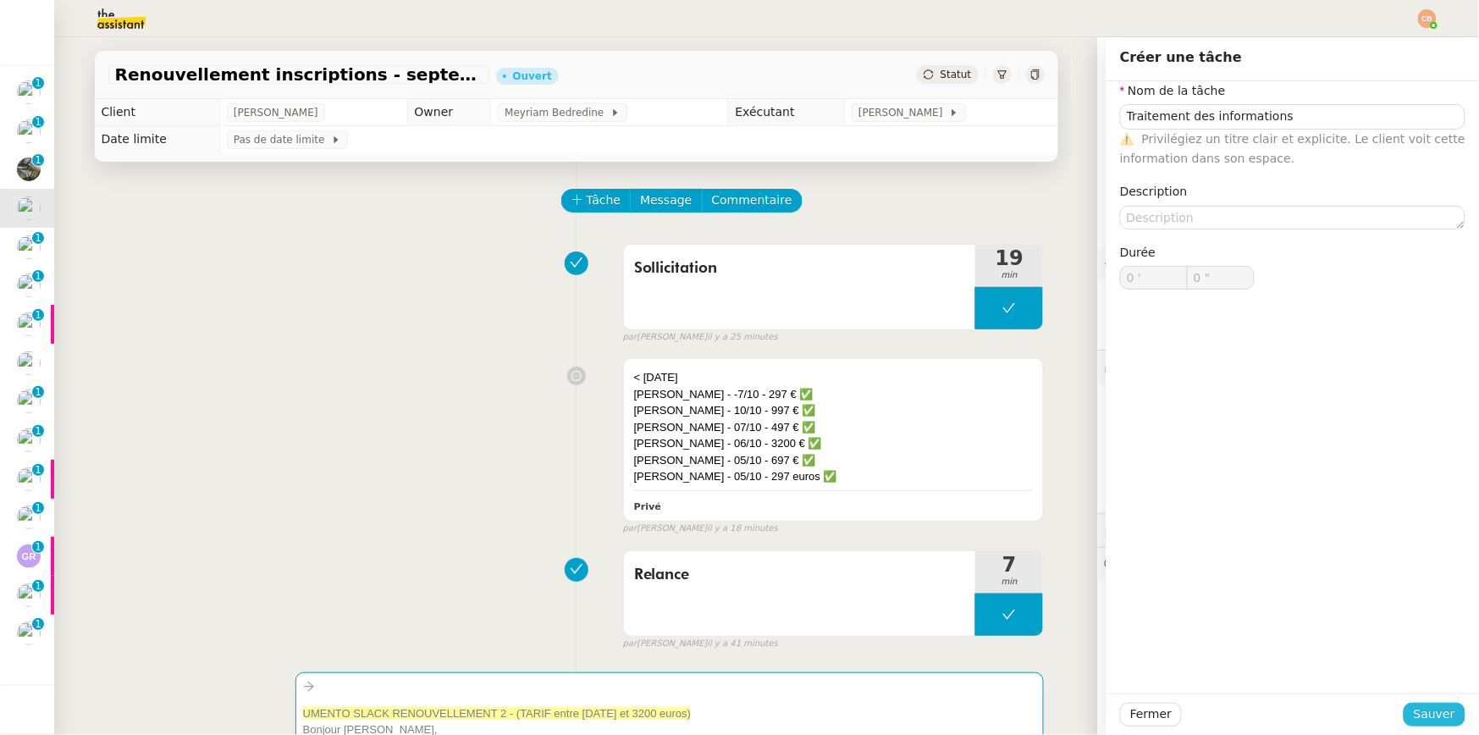
drag, startPoint x: 1414, startPoint y: 711, endPoint x: 1097, endPoint y: 536, distance: 362.7
click at [1414, 711] on span "Sauver" at bounding box center [1434, 714] width 41 height 19
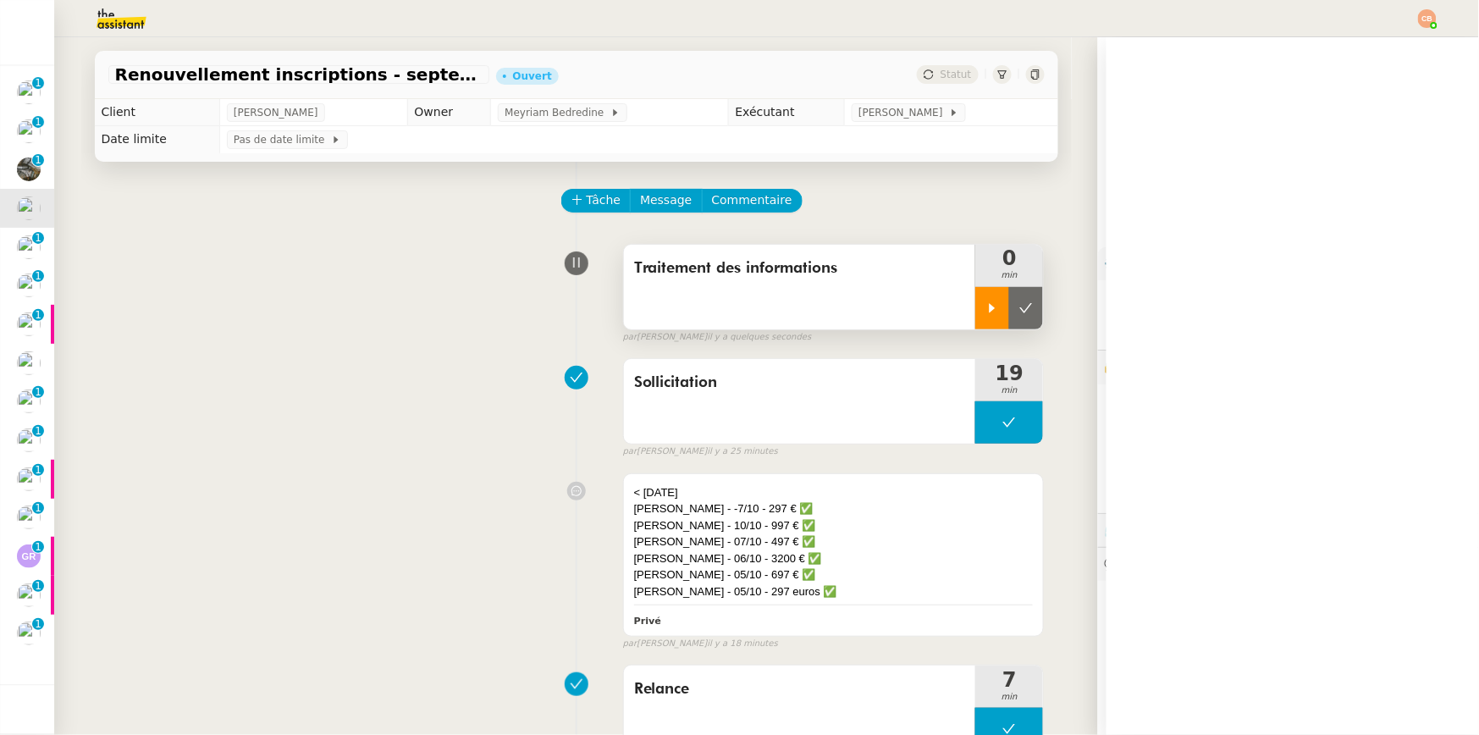
click at [986, 312] on icon at bounding box center [993, 308] width 14 height 14
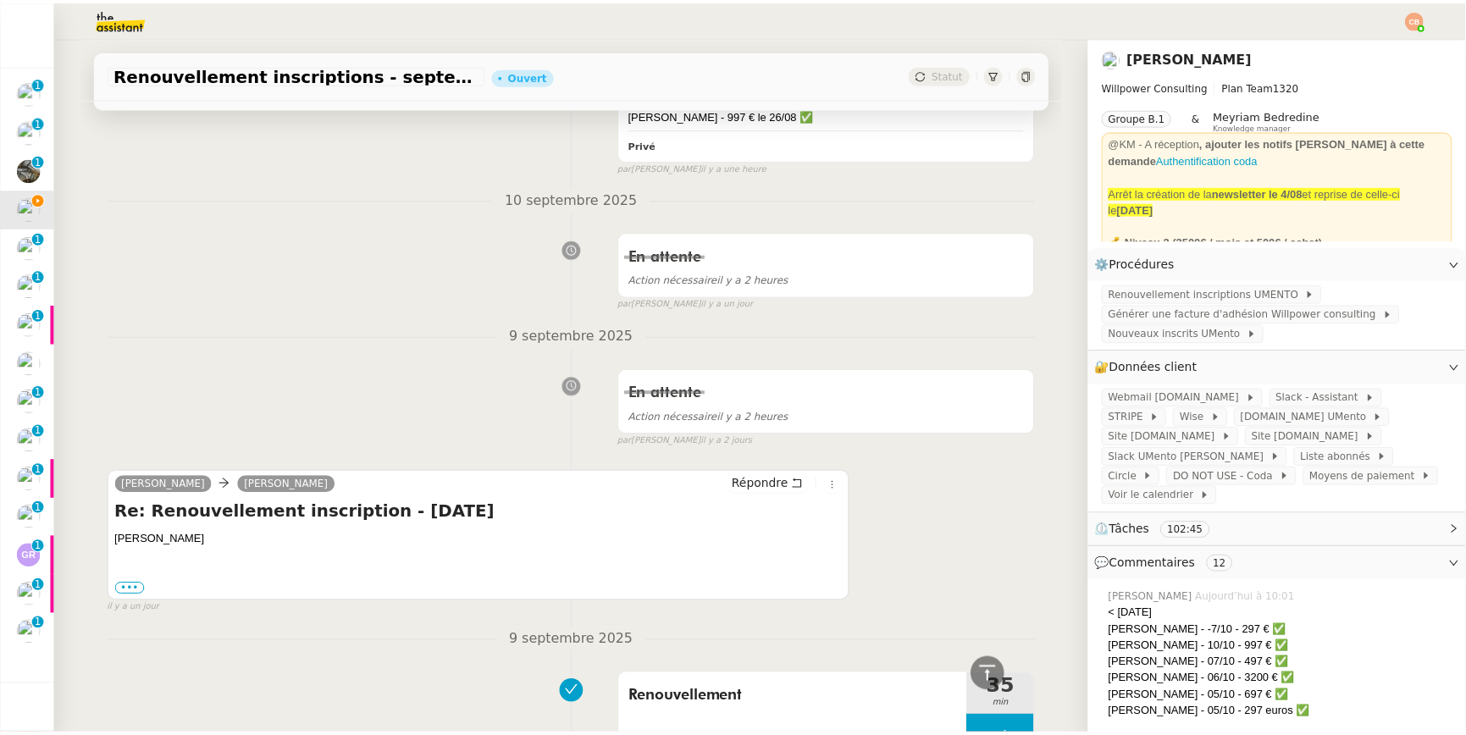
scroll to position [1561, 0]
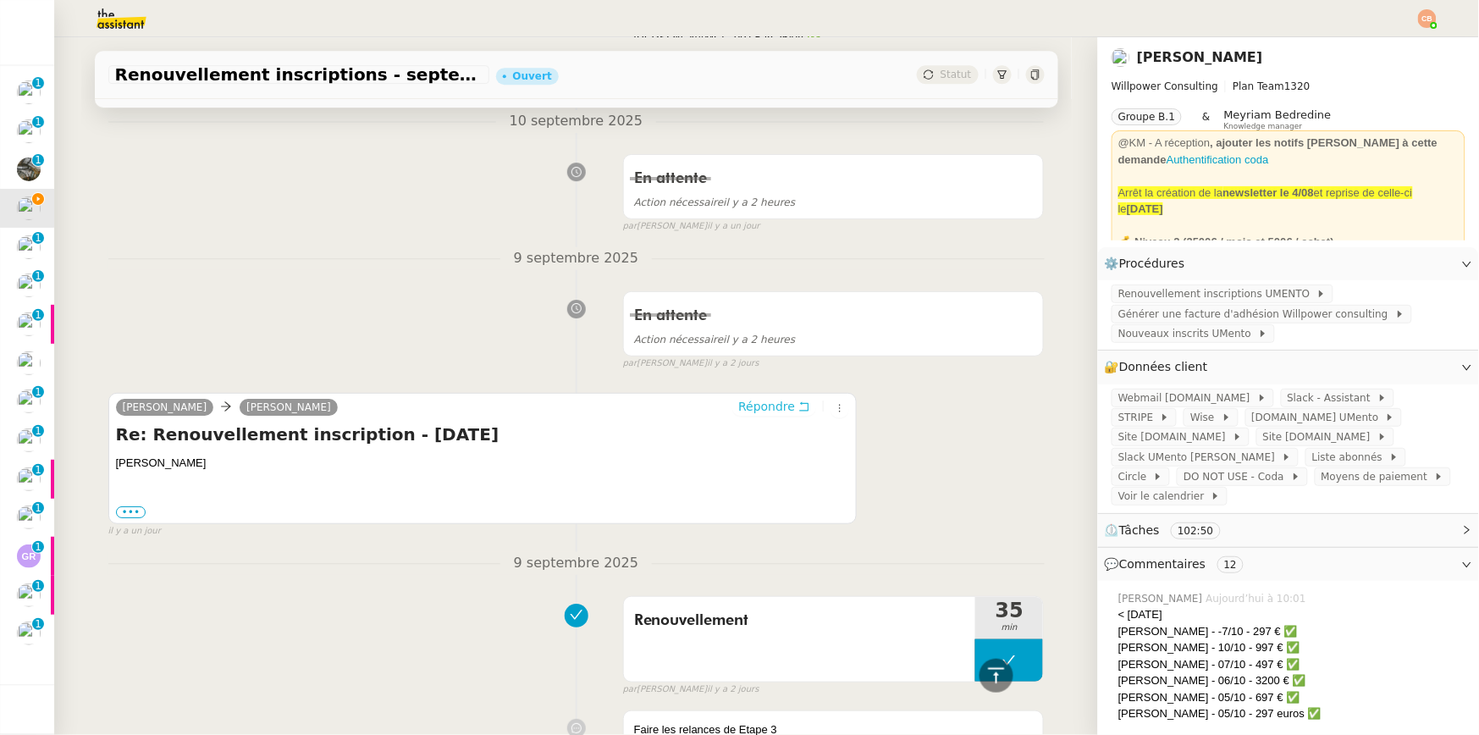
click at [745, 399] on span "Répondre" at bounding box center [766, 406] width 57 height 17
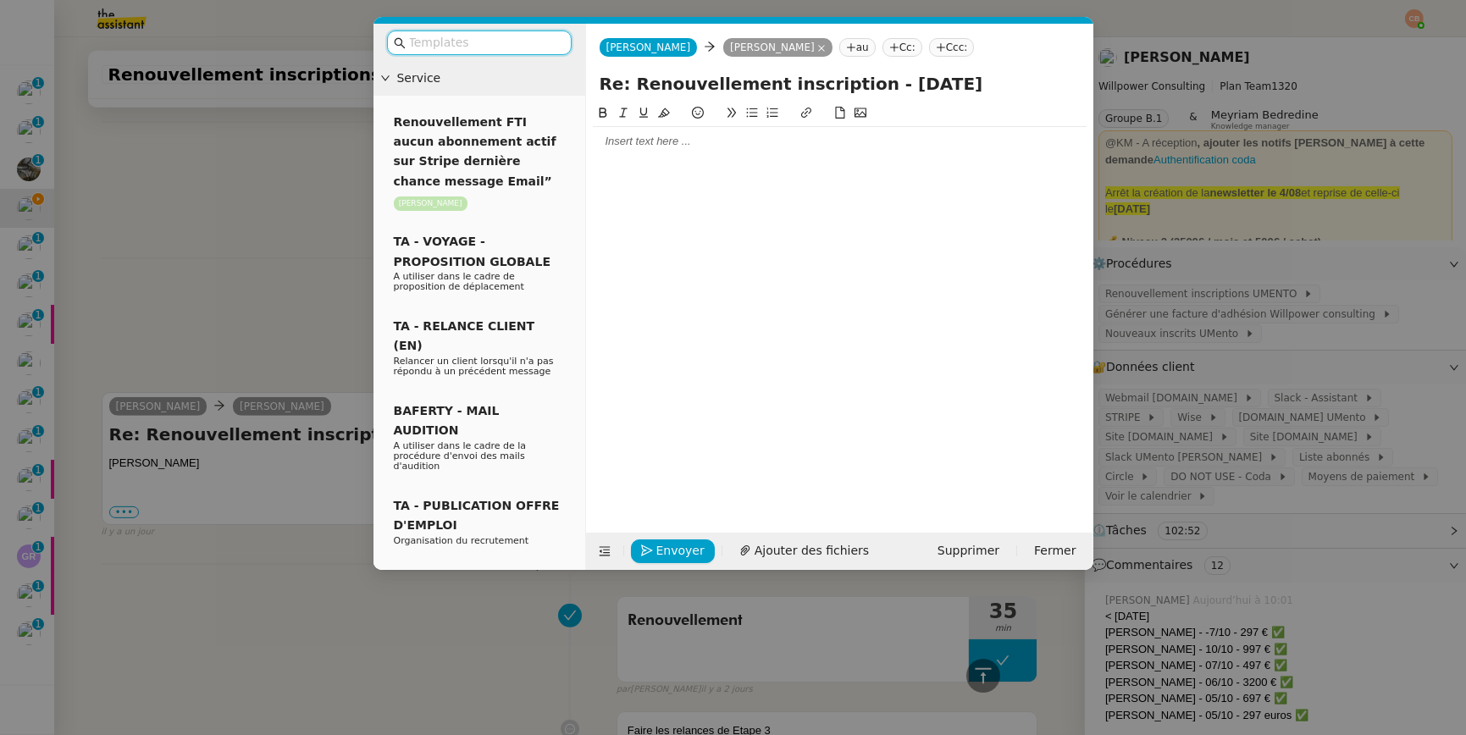
scroll to position [1692, 0]
click at [605, 128] on div at bounding box center [840, 141] width 494 height 29
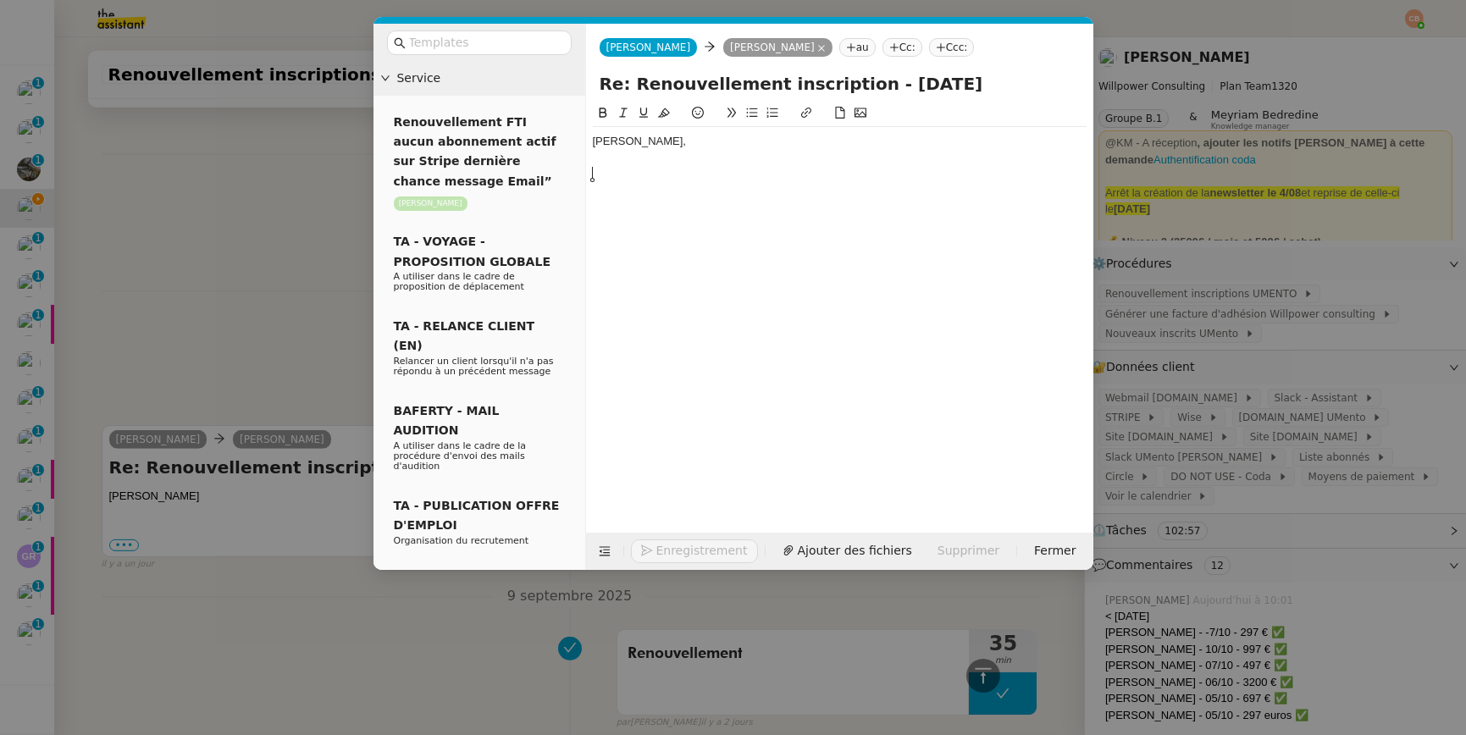
scroll to position [1741, 0]
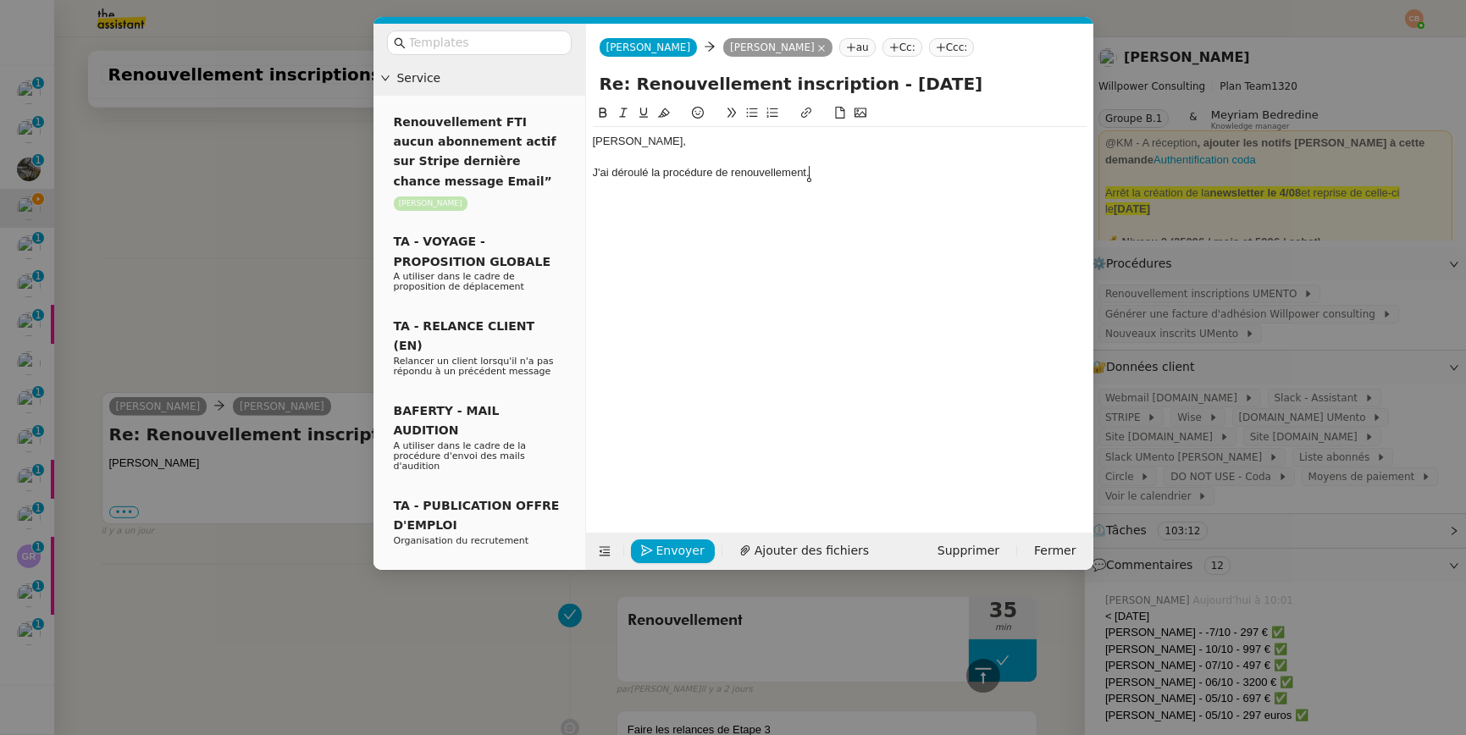
click at [598, 173] on div "J'ai déroulé la procédure de renouvellement." at bounding box center [840, 172] width 494 height 15
click at [1012, 172] on div "Je vous remercie pour votre retour. J'ai déroulé la procédure de renouvellement." at bounding box center [840, 172] width 494 height 15
drag, startPoint x: 716, startPoint y: 200, endPoint x: 587, endPoint y: 207, distance: 128.9
click at [587, 207] on nz-spin "Cédric, Je vous remercie pour votre retour. J'ai déroulé la procédure de renouv…" at bounding box center [839, 308] width 507 height 410
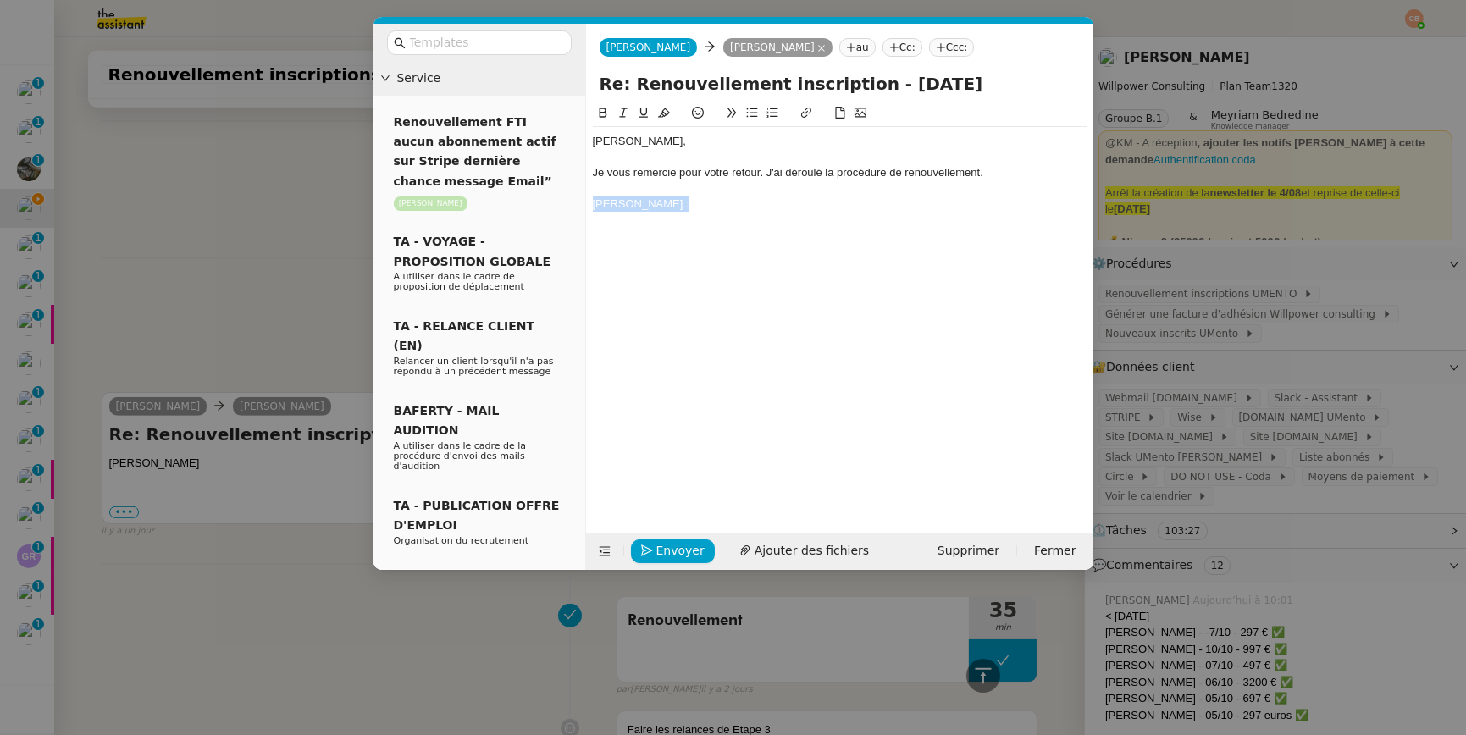
click at [604, 111] on icon at bounding box center [603, 113] width 8 height 10
click at [685, 207] on div "Johann Allaf :" at bounding box center [840, 203] width 494 height 15
click at [656, 205] on strong "Johann Allaf :" at bounding box center [642, 203] width 99 height 13
click at [738, 202] on div "Johann Allaf ( 12/07 ) :" at bounding box center [840, 203] width 494 height 15
drag, startPoint x: 889, startPoint y: 207, endPoint x: 712, endPoint y: 201, distance: 177.1
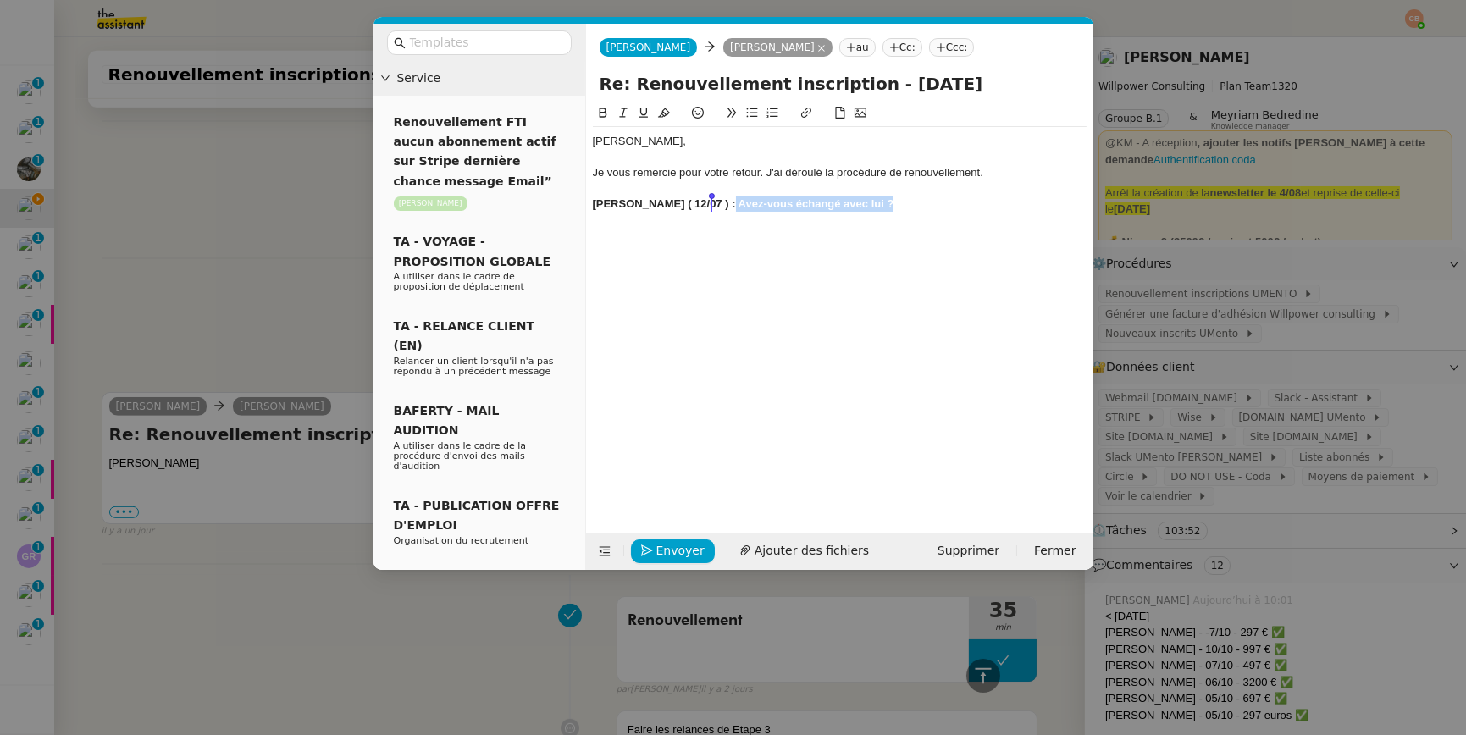
click at [712, 201] on div "Johann Allaf ( 12/07 ) : Avez-vous échangé avec lui ?" at bounding box center [840, 203] width 494 height 15
click at [605, 108] on icon at bounding box center [603, 113] width 8 height 10
click at [884, 207] on div "Johann Allaf ( 12/07 ) : Avez-vous échangé avec lui ?" at bounding box center [840, 203] width 494 height 15
click at [715, 204] on div "Johann Allaf ( 12/07 ) : Avez-vous échangé avec lui ?" at bounding box center [840, 203] width 494 height 15
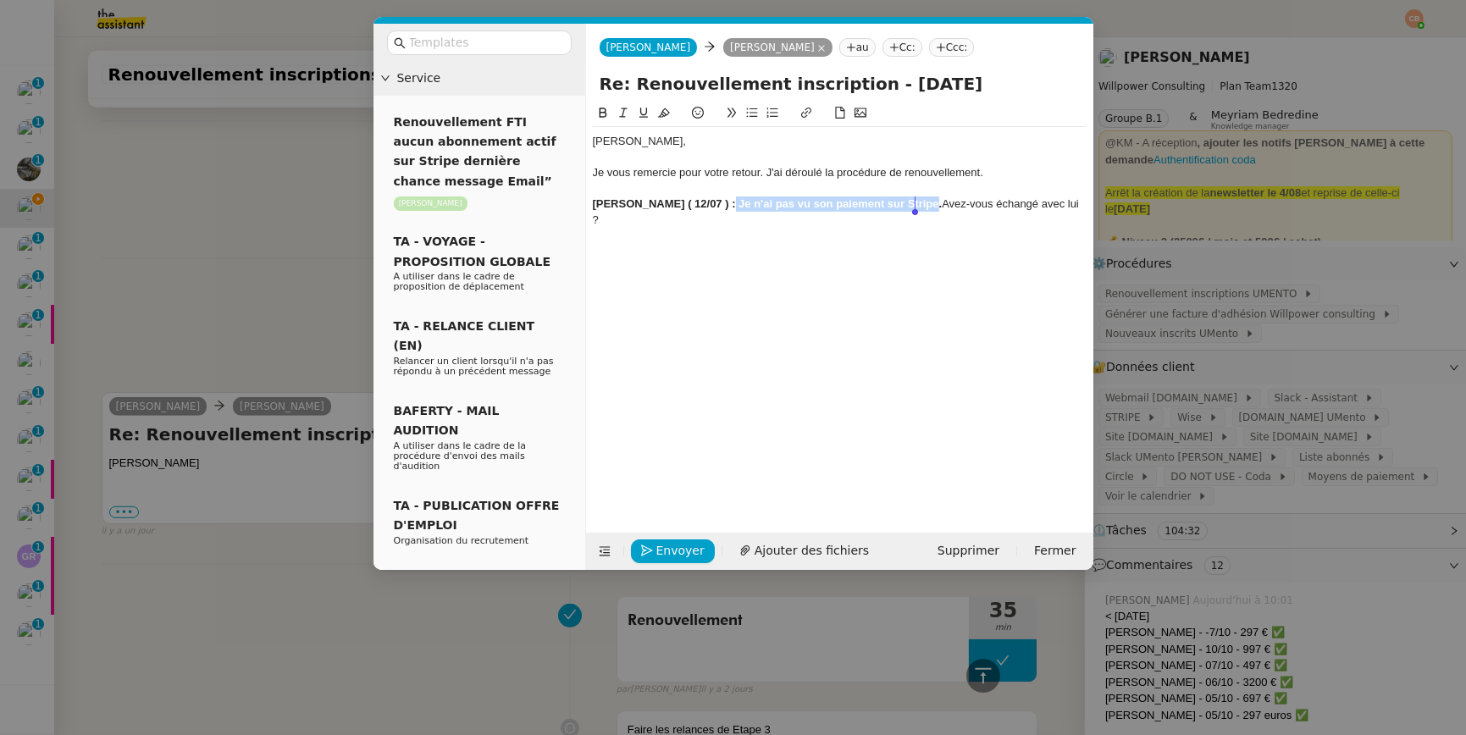
drag, startPoint x: 714, startPoint y: 206, endPoint x: 915, endPoint y: 209, distance: 200.7
click at [915, 209] on strong "Johann Allaf ( 12/07 ) : Je n'ai pas vu son paiement sur Stripe." at bounding box center [768, 203] width 350 height 13
click at [608, 116] on icon at bounding box center [603, 113] width 12 height 12
click at [972, 188] on div at bounding box center [840, 188] width 494 height 15
click at [1074, 206] on div "Johann Allaf ( 12/07 ) : Je n'ai pas vu son paiement sur Stripe. Avez-vous écha…" at bounding box center [840, 203] width 494 height 15
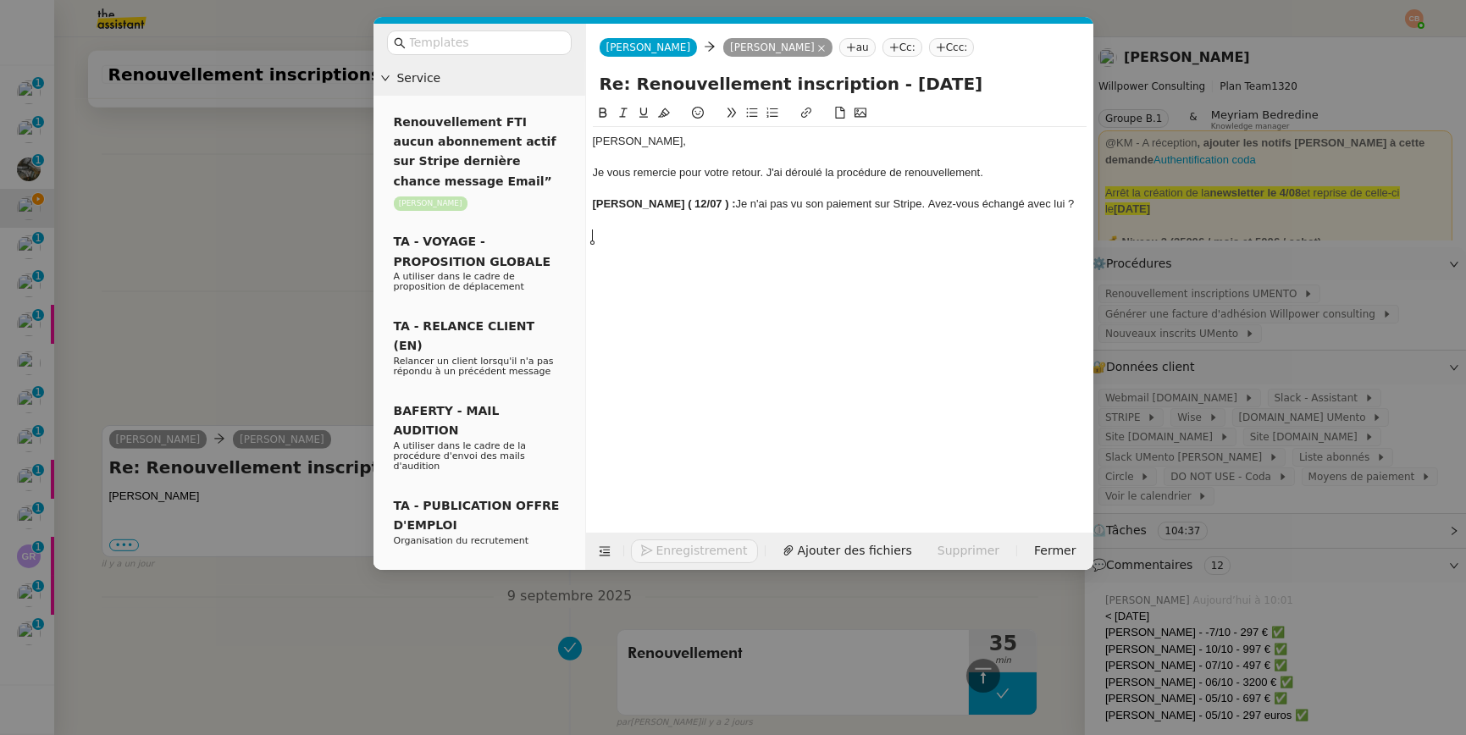
scroll to position [1840, 0]
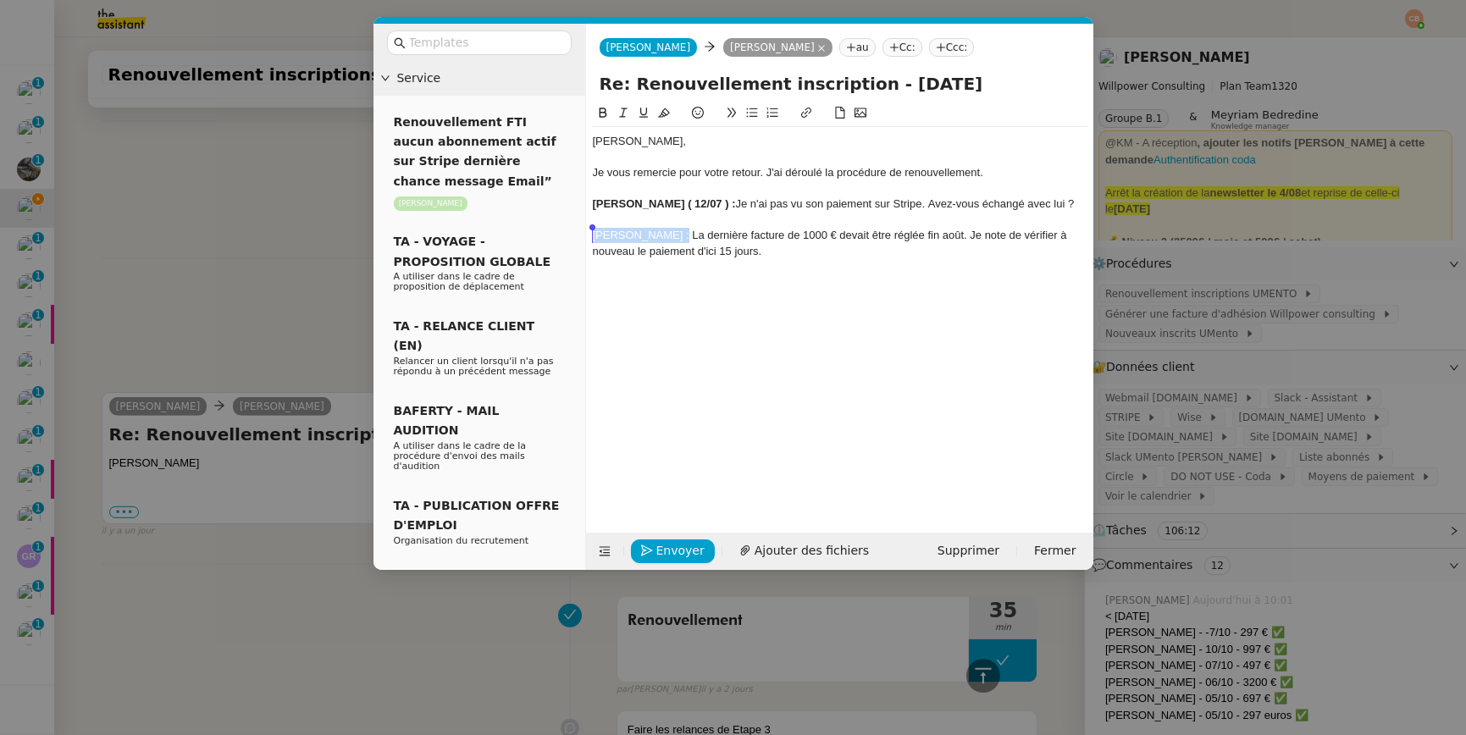
drag, startPoint x: 672, startPoint y: 237, endPoint x: 594, endPoint y: 240, distance: 78.0
click at [594, 240] on div "Laurent Myoux : La dernière facture de 1000 € devait être réglée fin août. Je n…" at bounding box center [840, 243] width 494 height 31
click at [602, 116] on icon at bounding box center [603, 113] width 8 height 10
click at [801, 255] on div "Laurent Myoux : La dernière facture de 1000 € devait être réglée fin août. Je n…" at bounding box center [840, 243] width 494 height 31
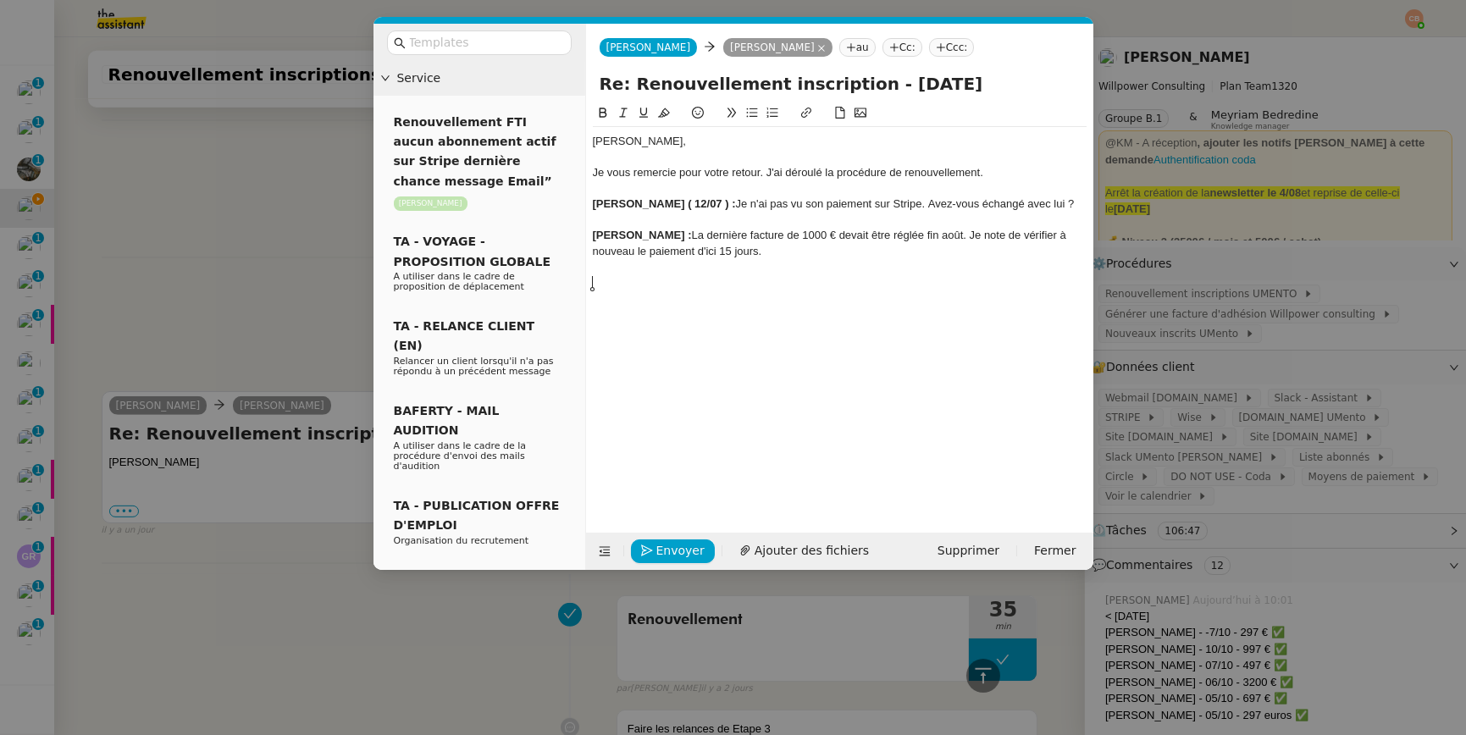
click at [788, 256] on div "Laurent Myoux : La dernière facture de 1000 € devait être réglée fin août. Je n…" at bounding box center [840, 243] width 494 height 31
click at [243, 274] on nz-modal-container "Service Renouvellement FTI aucun abonnement actif sur Stripe dernière chance me…" at bounding box center [733, 367] width 1466 height 735
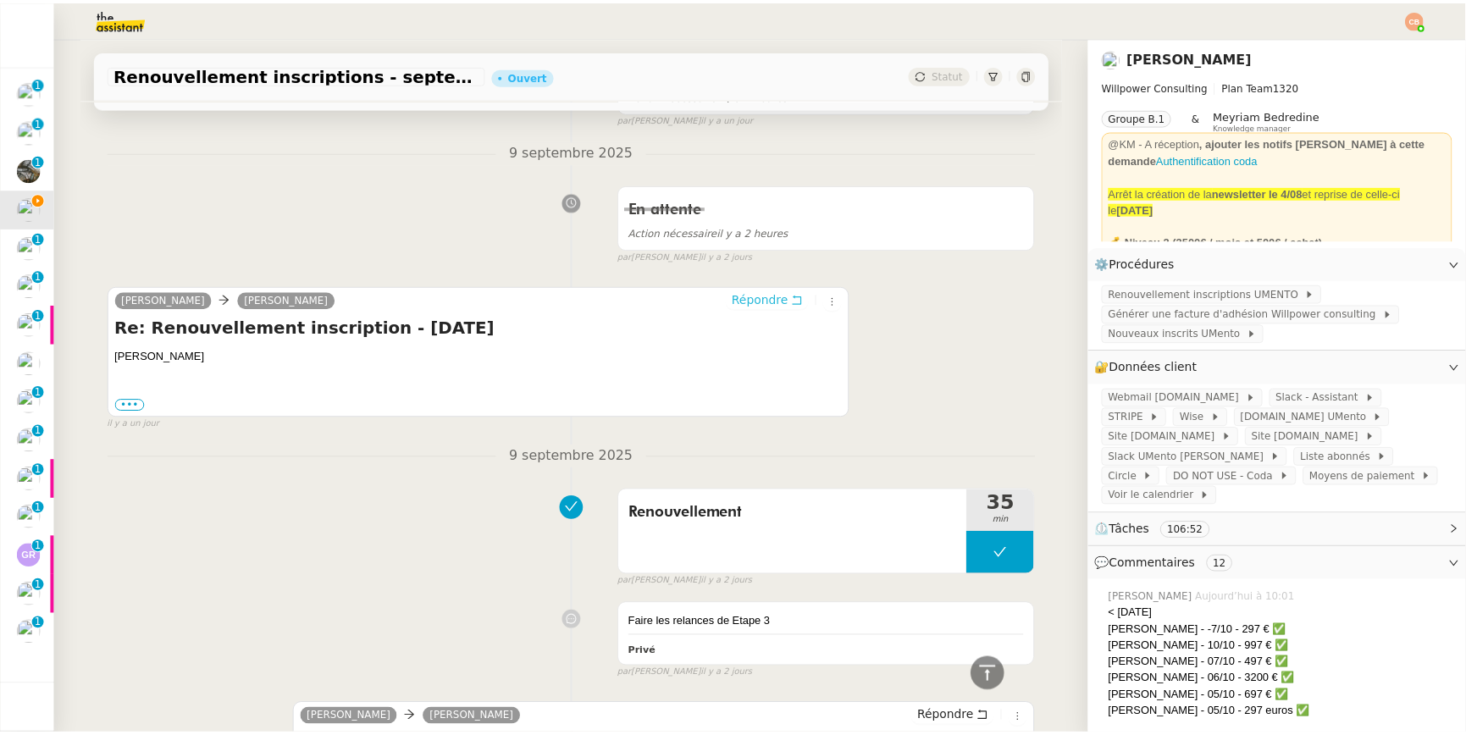
scroll to position [0, 0]
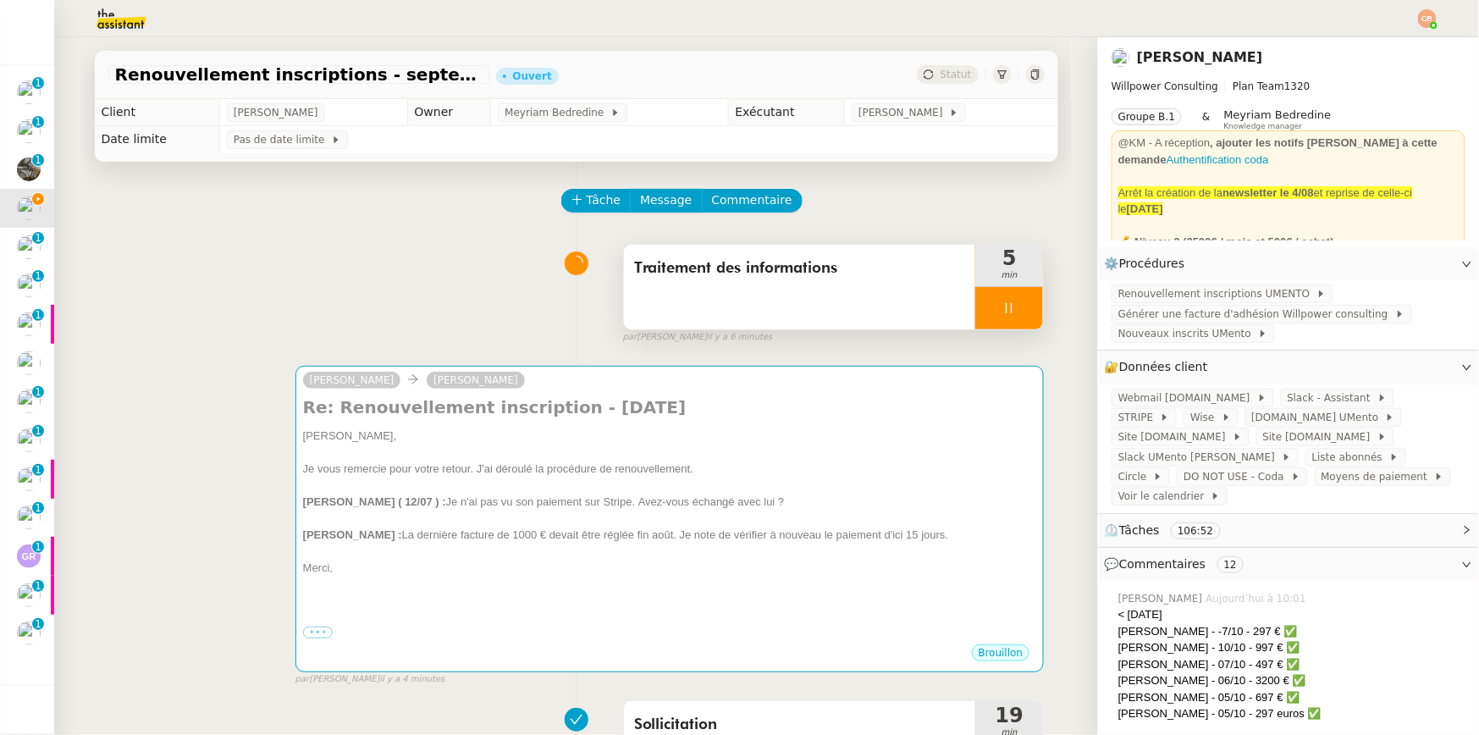
click at [1006, 296] on div at bounding box center [1009, 308] width 68 height 42
click at [1009, 296] on button at bounding box center [1026, 308] width 34 height 42
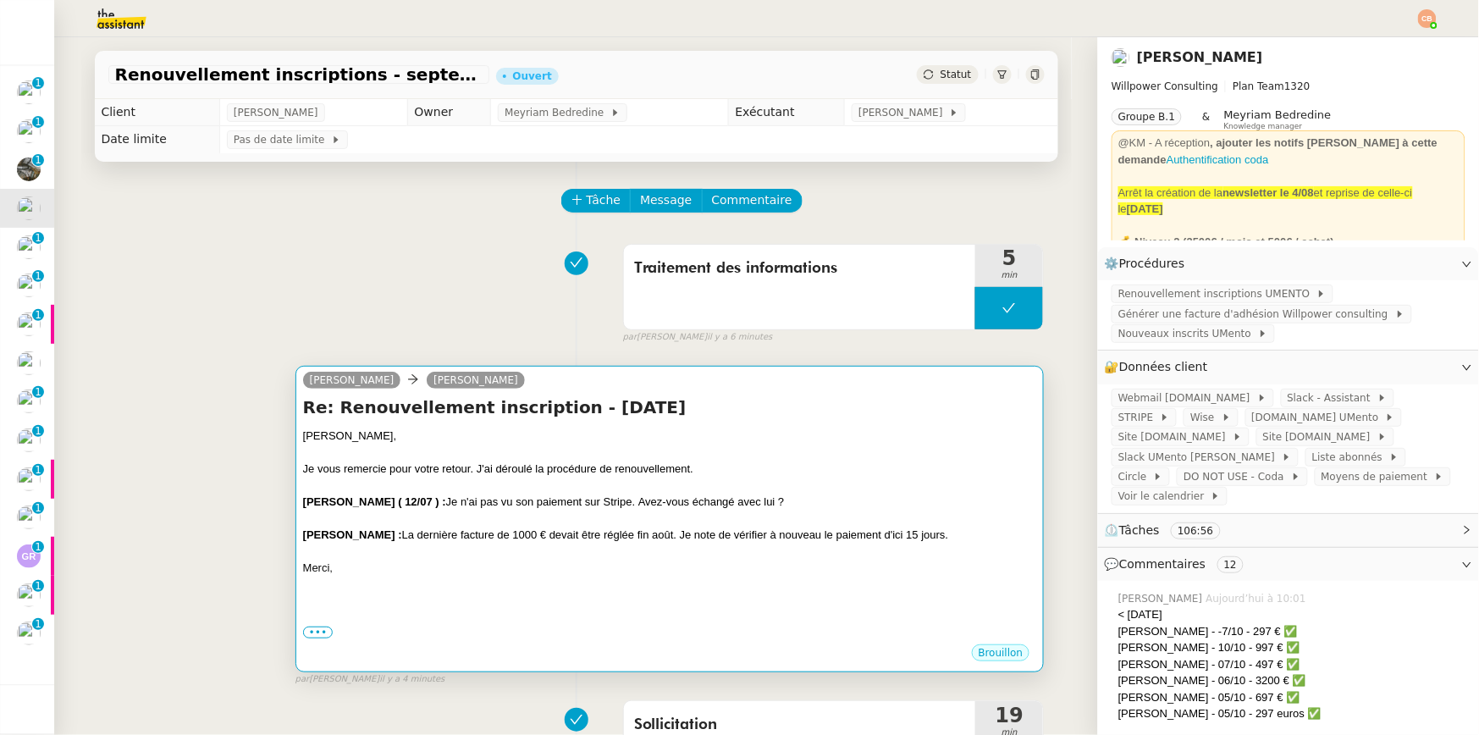
click at [953, 434] on div "[PERSON_NAME]," at bounding box center [670, 436] width 734 height 17
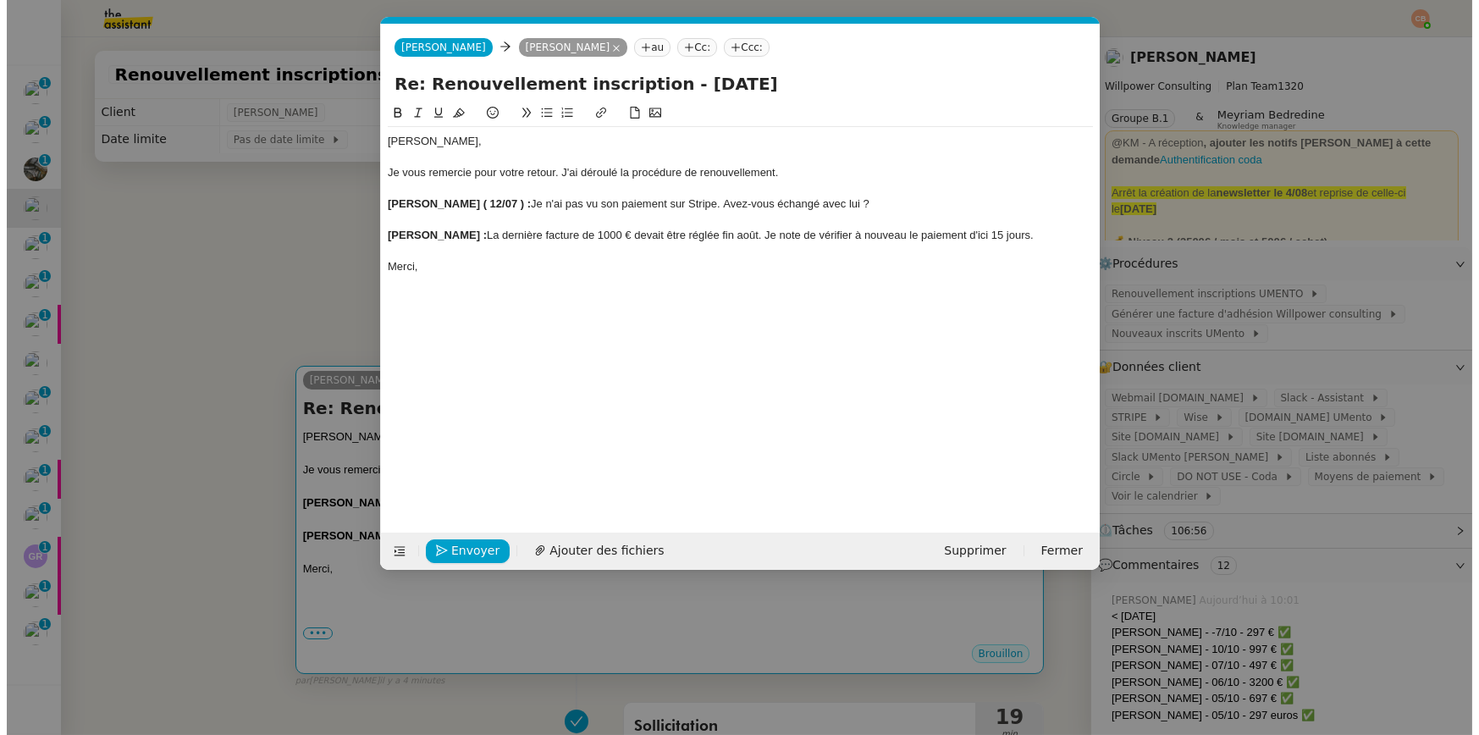
scroll to position [0, 36]
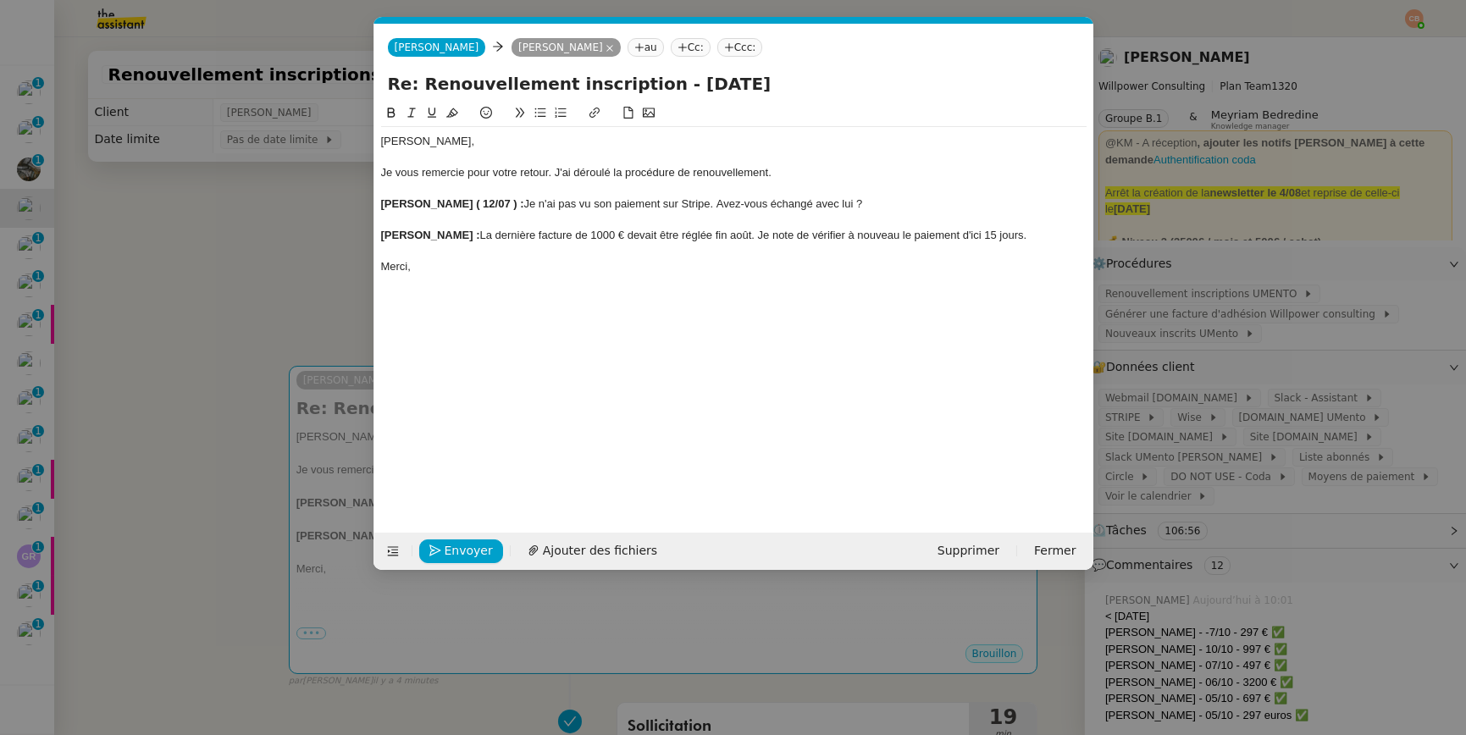
click at [683, 205] on div "Johann Allaf ( 12/07 ) : Je n'ai pas vu son paiement sur Stripe. Avez-vous écha…" at bounding box center [733, 203] width 705 height 15
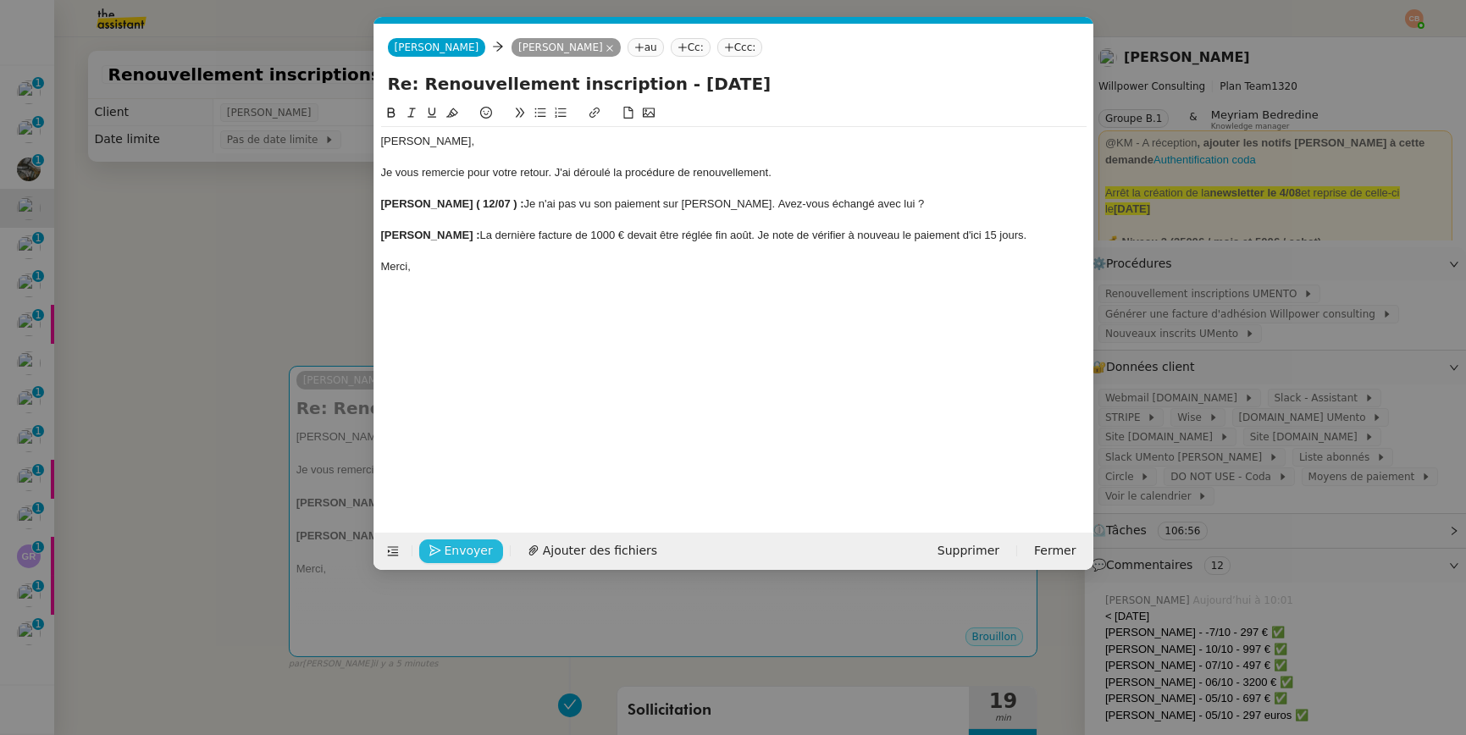
click at [445, 551] on span "Envoyer" at bounding box center [469, 550] width 48 height 19
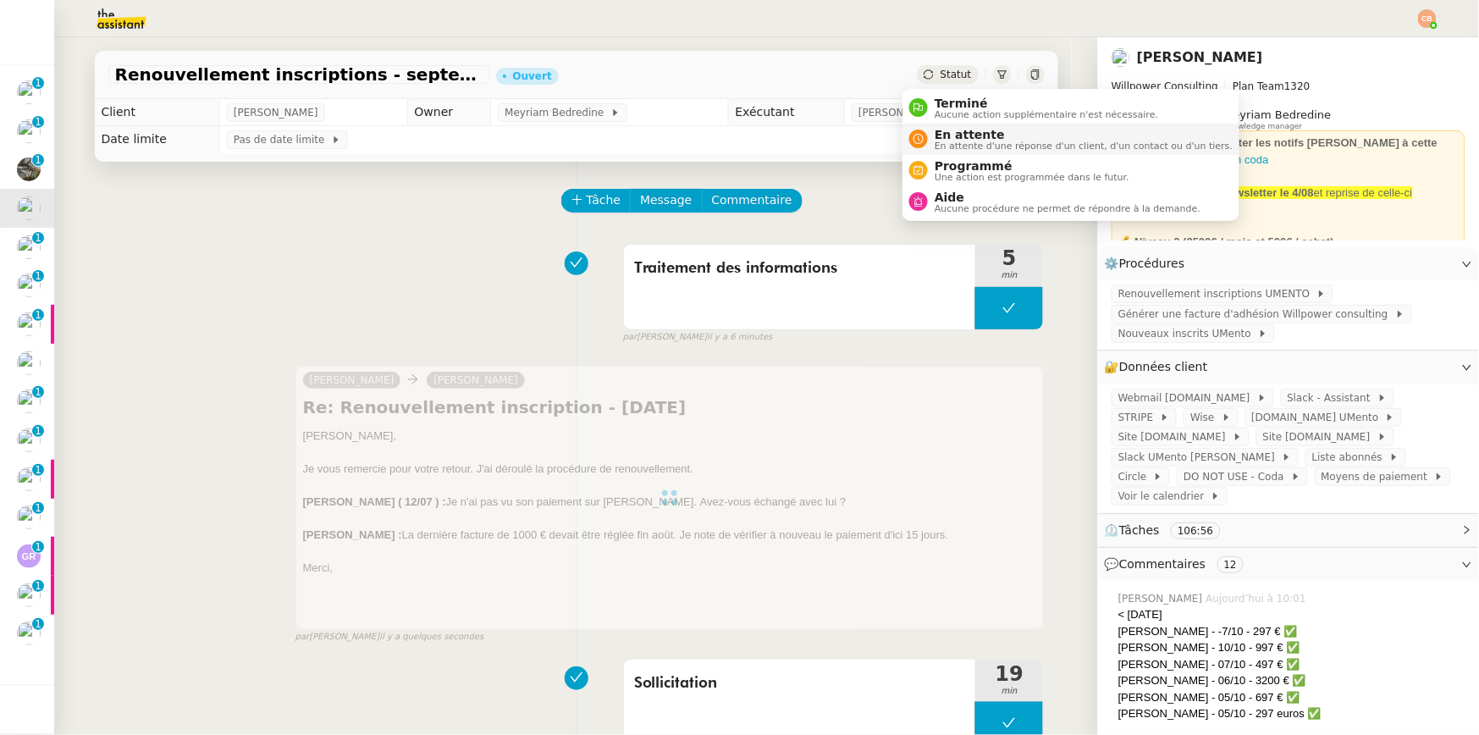
click at [945, 131] on span "En attente" at bounding box center [1084, 135] width 298 height 14
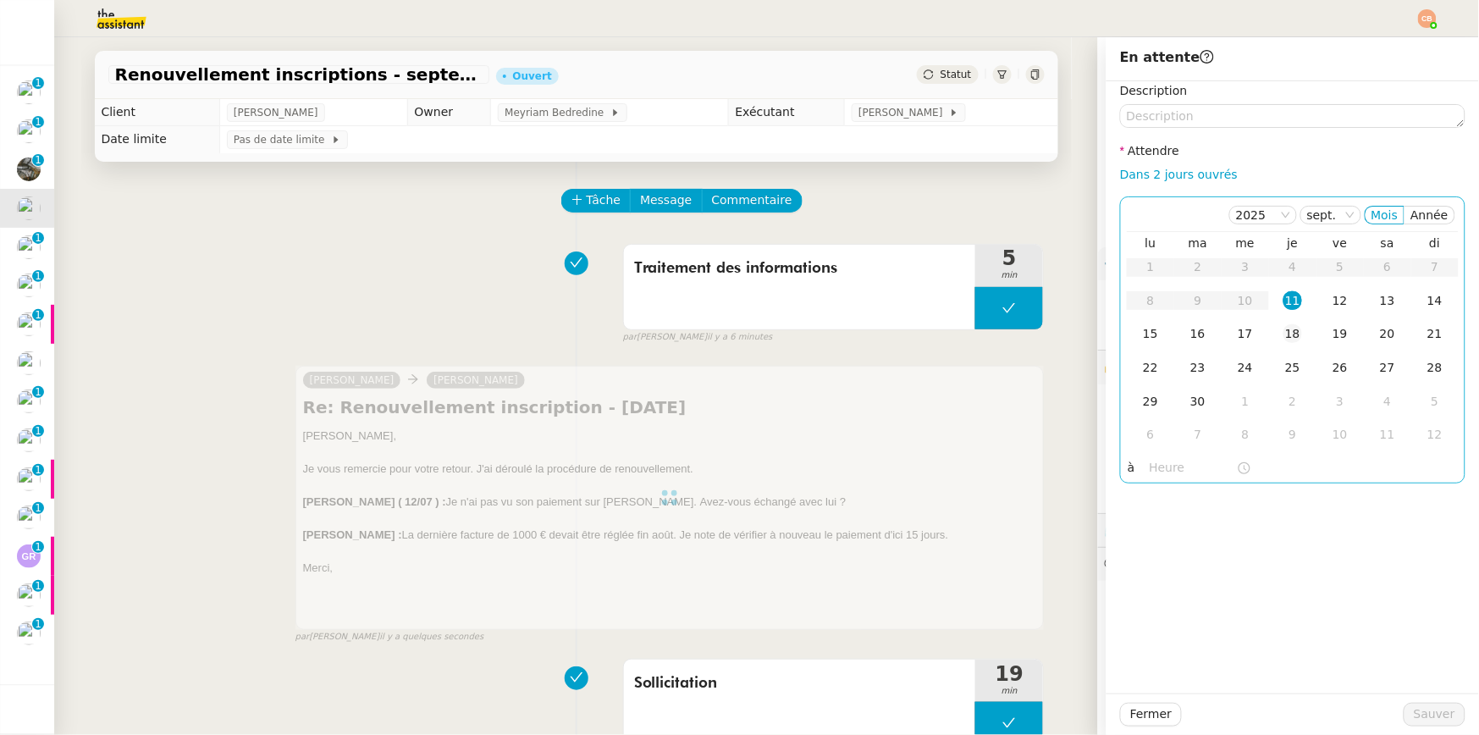
click at [1284, 336] on div "18" at bounding box center [1293, 333] width 19 height 19
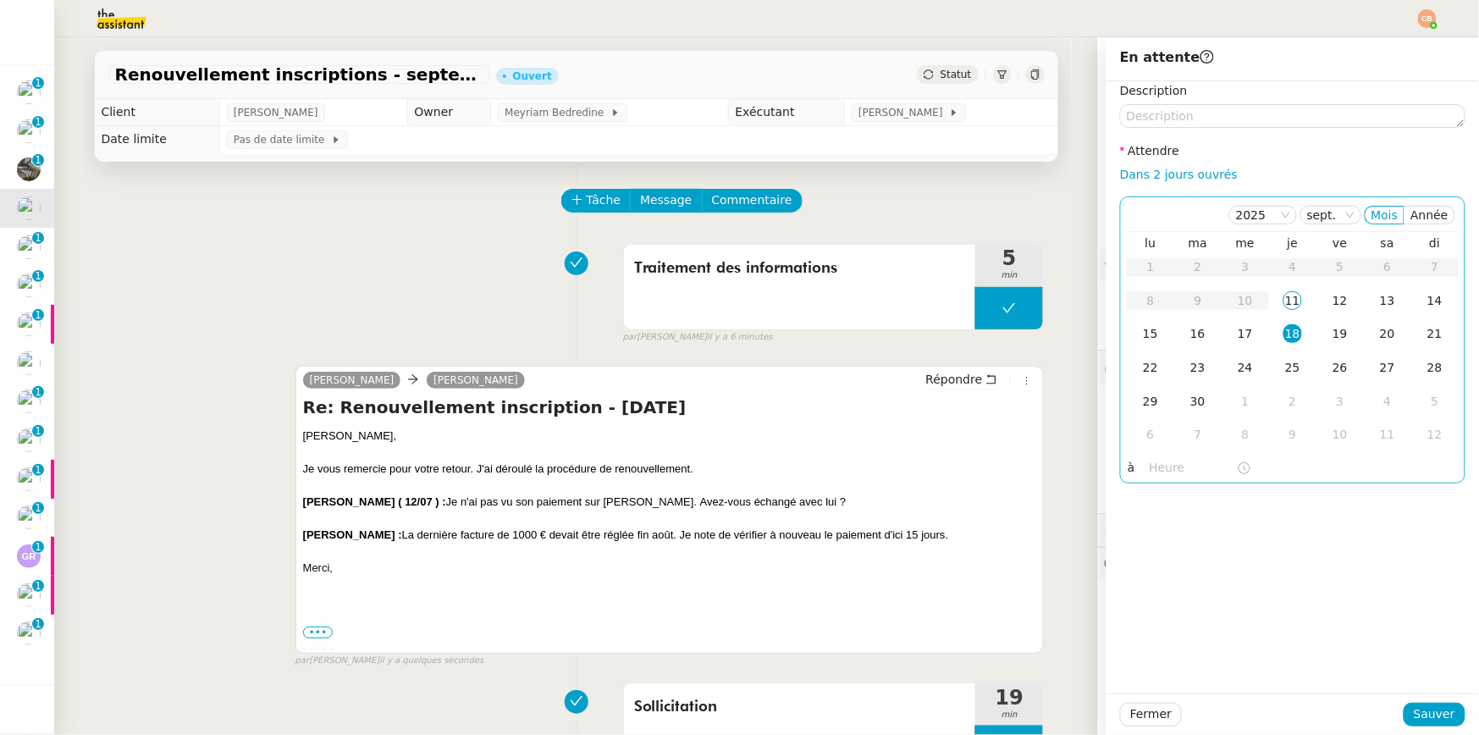
click at [1171, 461] on input "text" at bounding box center [1193, 467] width 87 height 19
click at [1146, 564] on div "09" at bounding box center [1150, 566] width 47 height 20
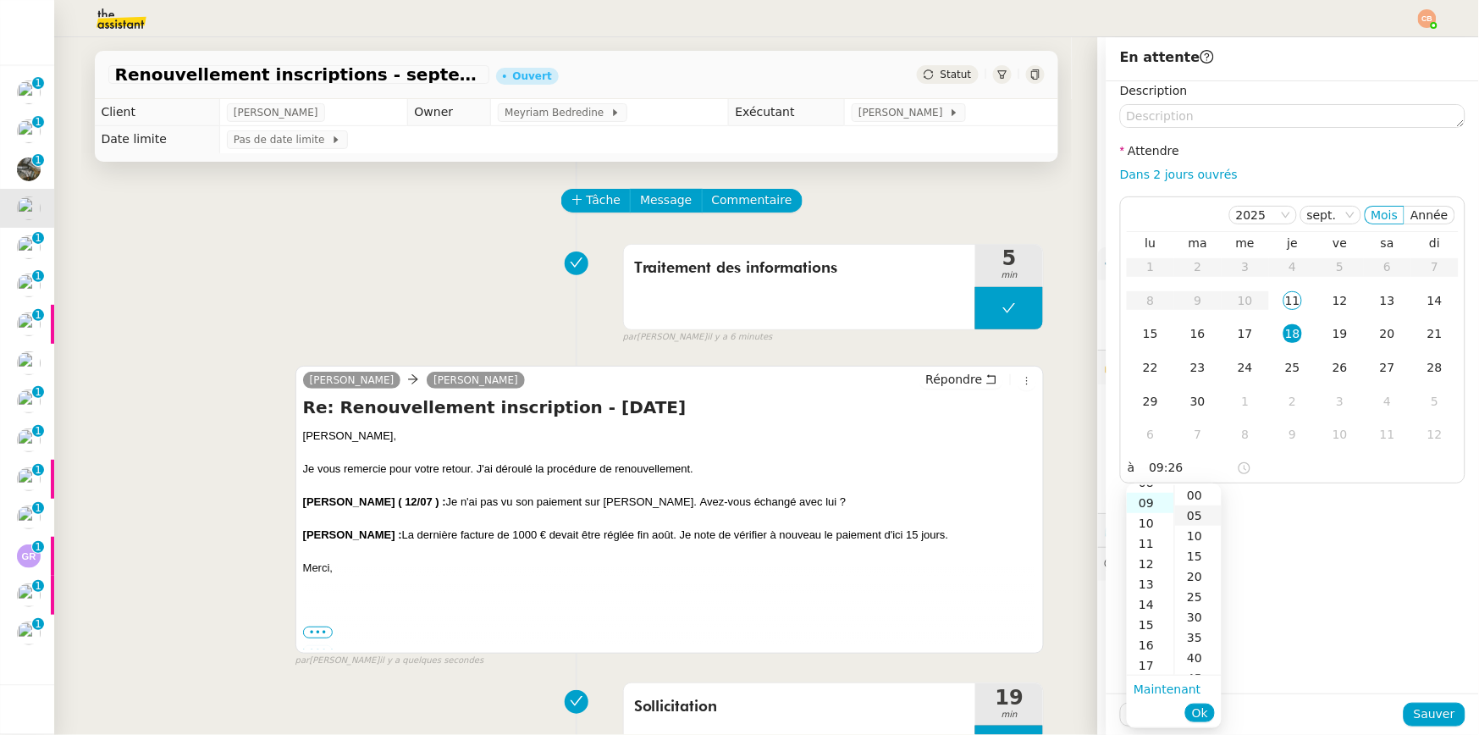
scroll to position [182, 0]
click at [1192, 493] on div "00" at bounding box center [1198, 495] width 47 height 20
type input "09:00"
click at [1359, 511] on div "Description Attendre Dans 2 jours ouvrés 2025 sept. Mois Année lu ma me je ve s…" at bounding box center [1293, 387] width 373 height 612
click at [1429, 711] on span "Sauver" at bounding box center [1434, 714] width 41 height 19
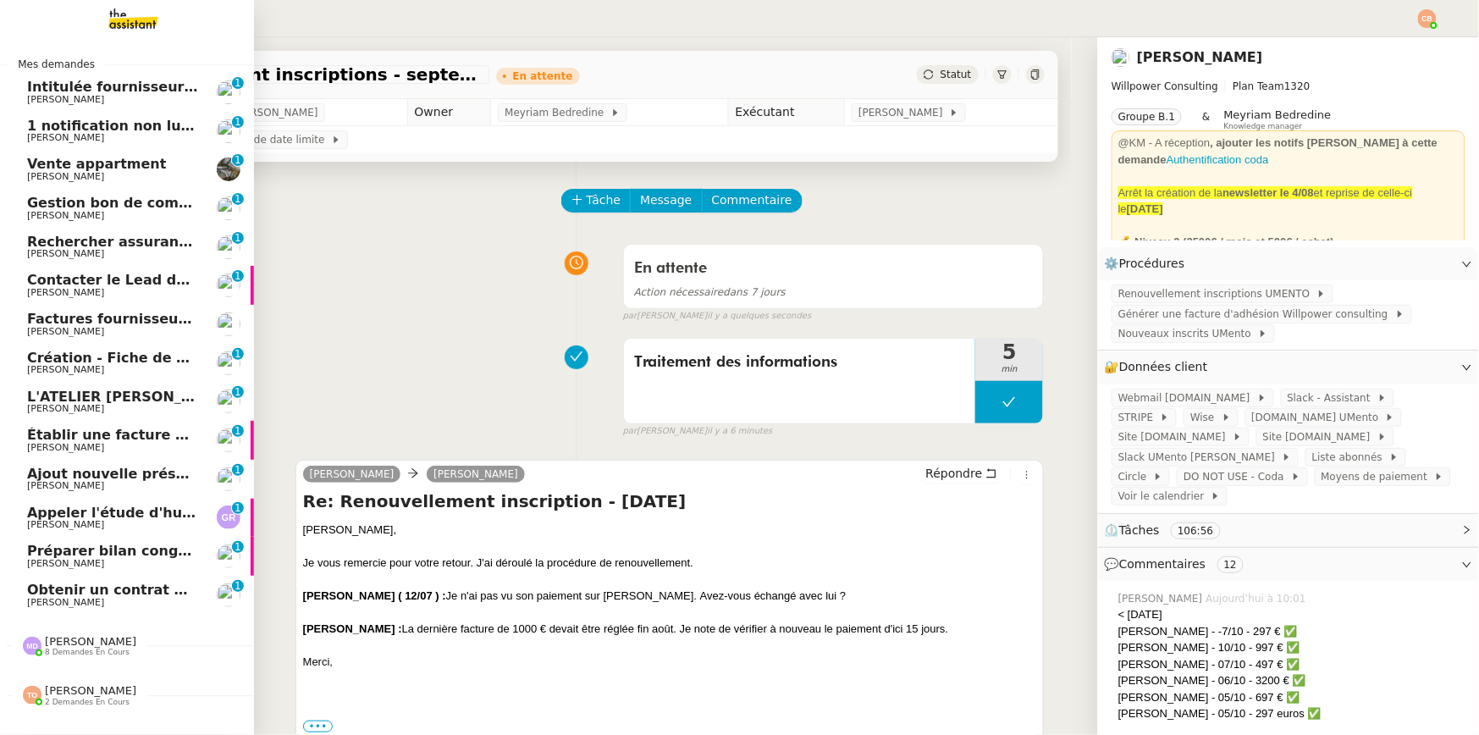
click at [61, 207] on span "Gestion bon de commande - 9 septembre 2025" at bounding box center [162, 203] width 270 height 16
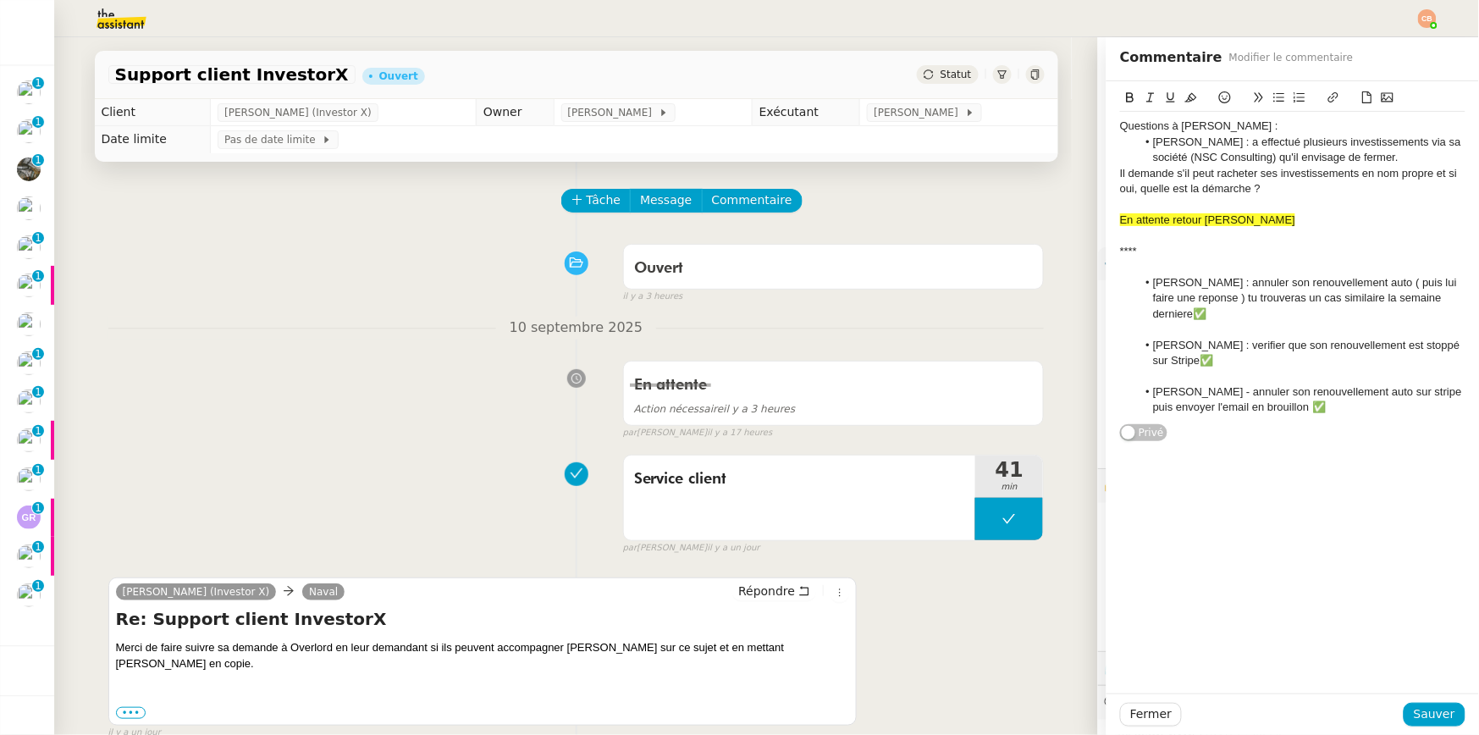
click at [215, 228] on div "Tâche Message Commentaire" at bounding box center [576, 209] width 937 height 41
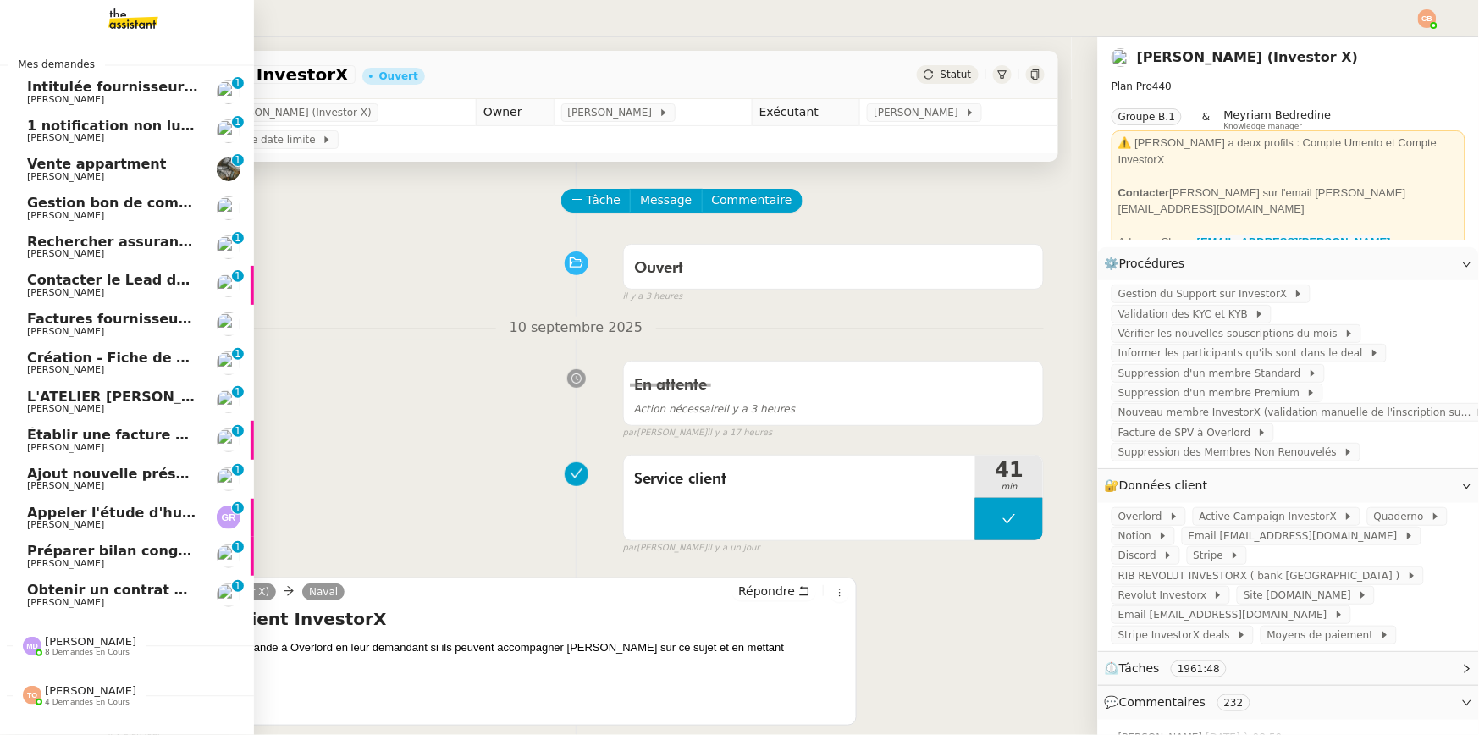
click at [51, 210] on span "[PERSON_NAME]" at bounding box center [65, 215] width 77 height 11
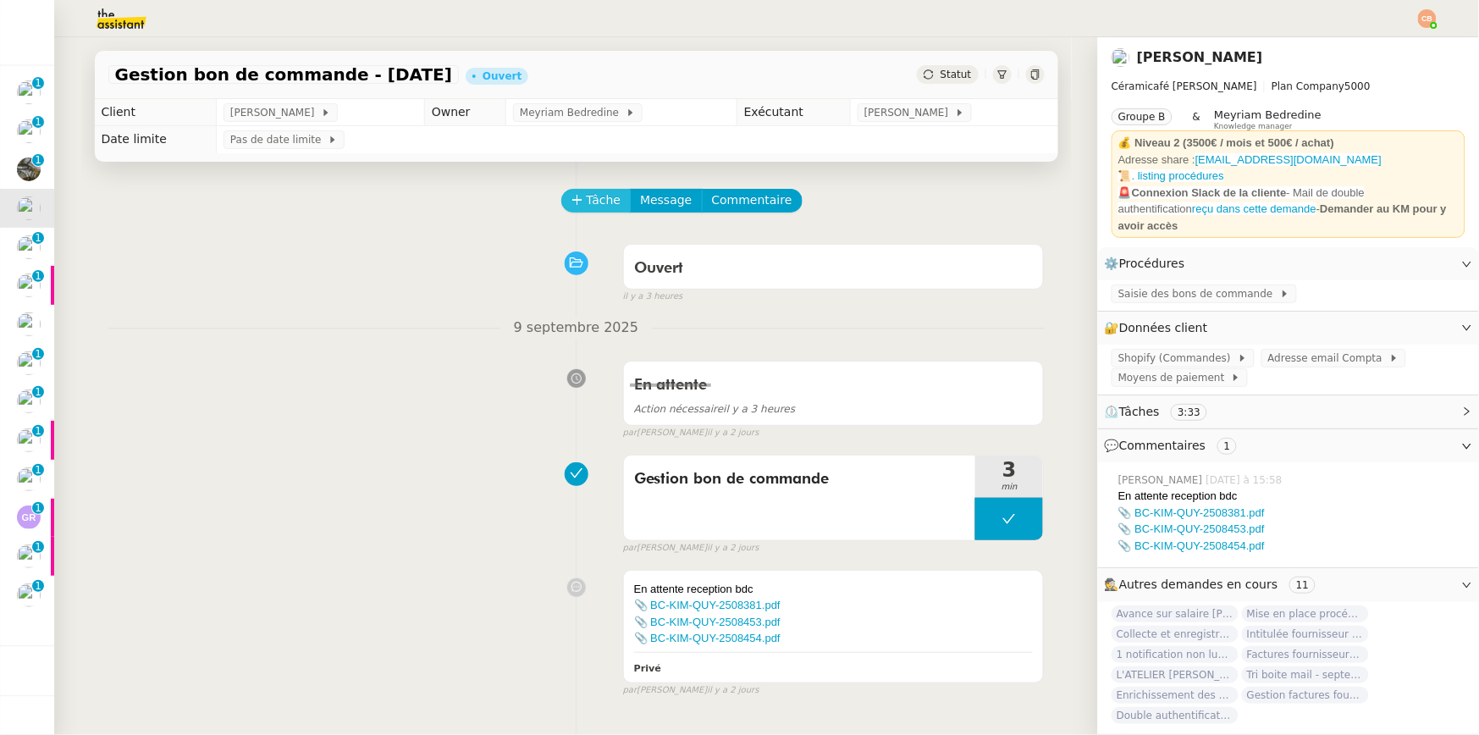
click at [587, 207] on span "Tâche" at bounding box center [604, 200] width 35 height 19
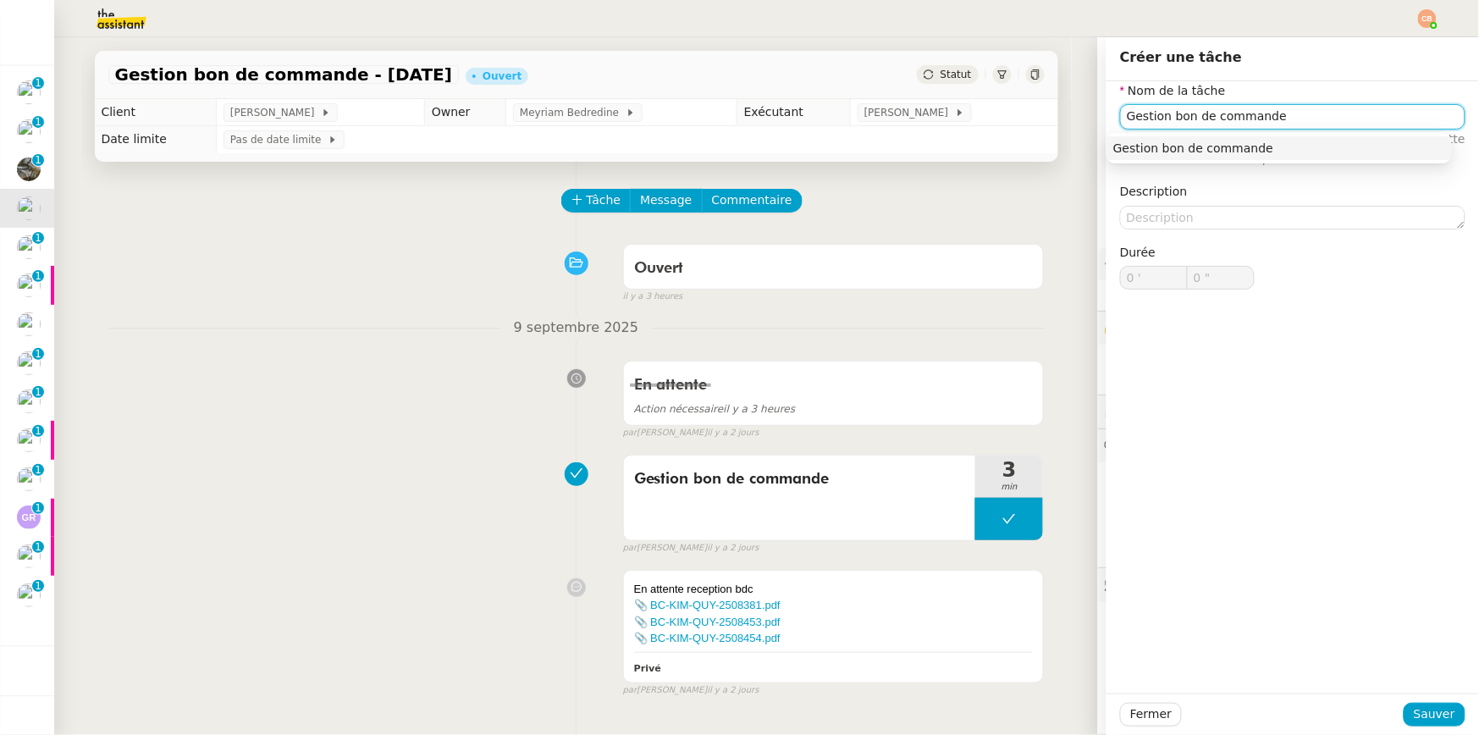
drag, startPoint x: 1168, startPoint y: 155, endPoint x: 1174, endPoint y: 163, distance: 9.7
click at [1168, 154] on div "Gestion bon de commande" at bounding box center [1280, 148] width 332 height 15
type input "Gestion bon de commande"
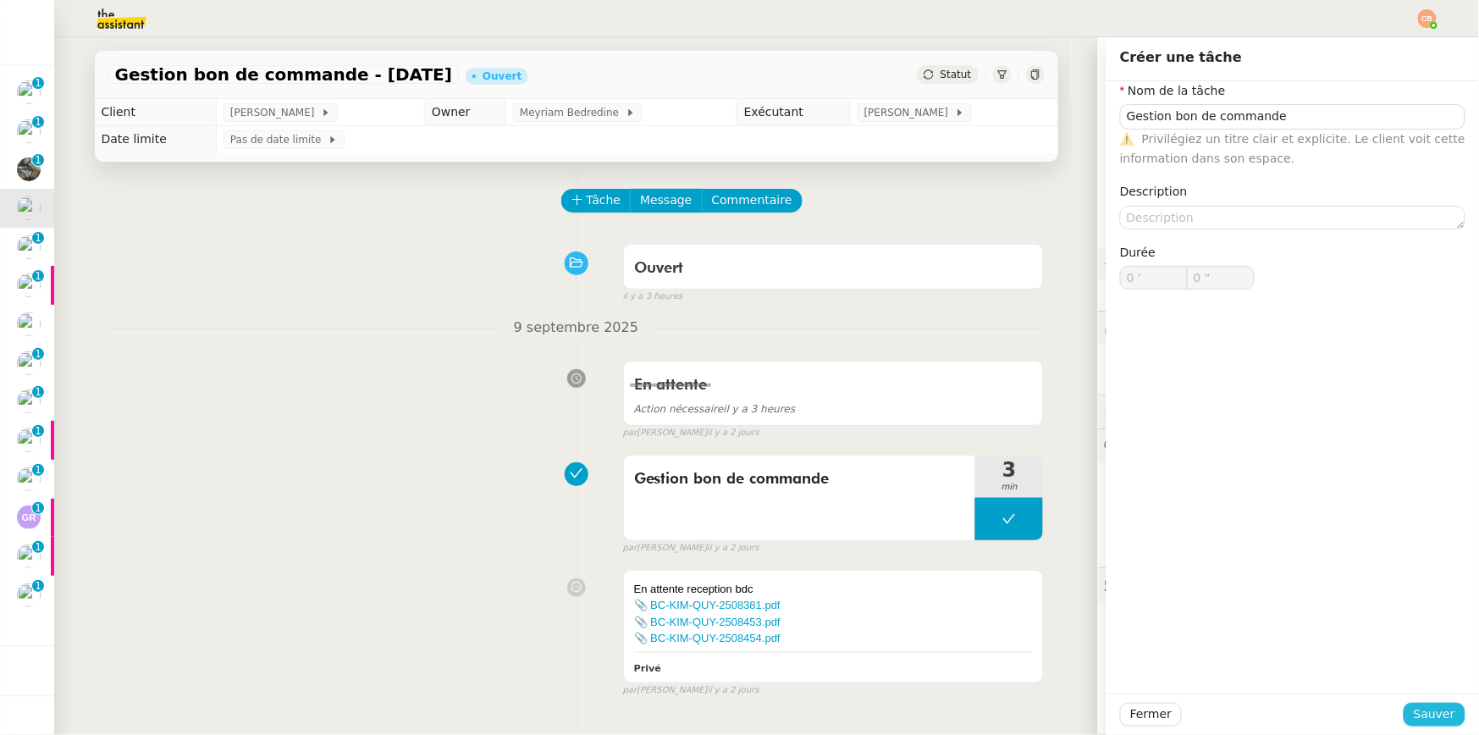
click at [1416, 710] on span "Sauver" at bounding box center [1434, 714] width 41 height 19
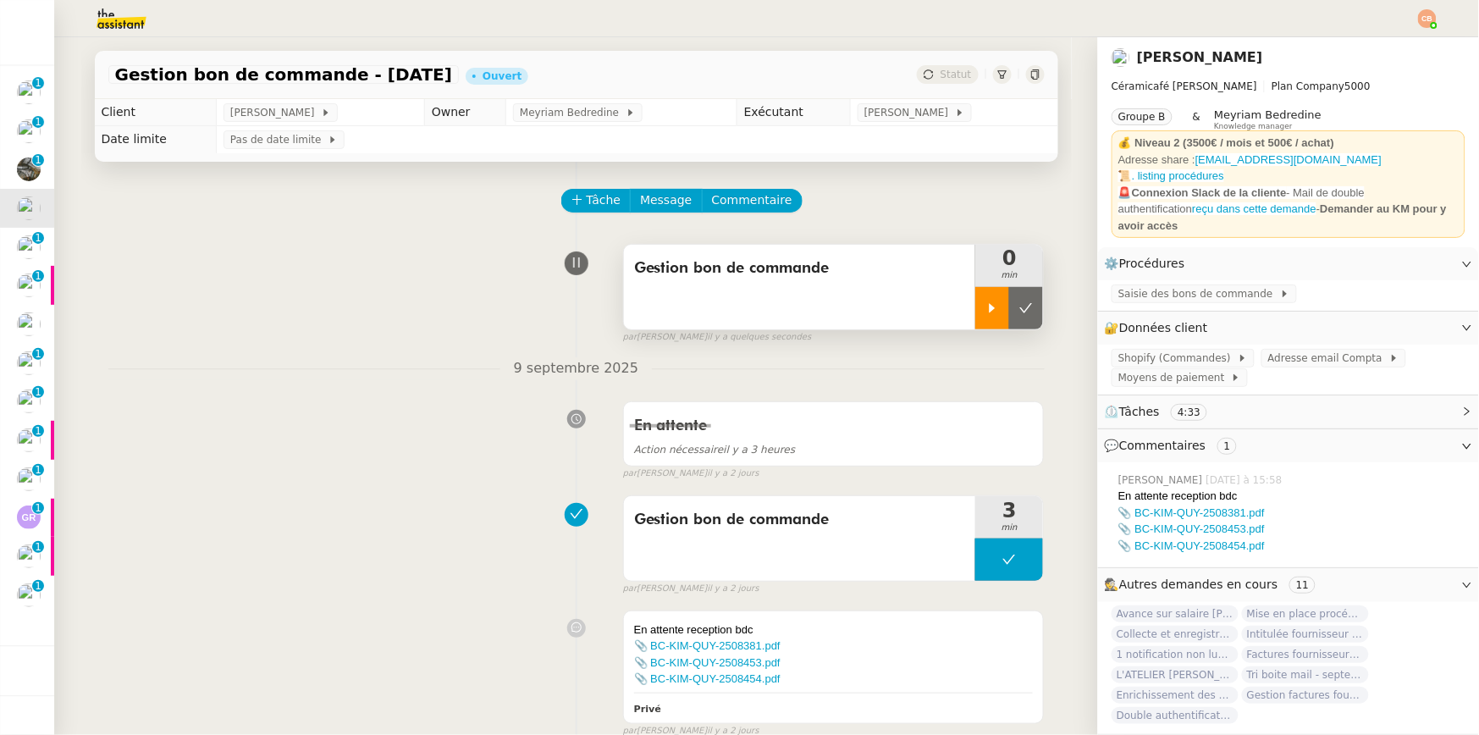
click at [989, 305] on icon at bounding box center [993, 308] width 14 height 14
click at [1295, 350] on span "Adresse email Compta" at bounding box center [1328, 358] width 121 height 17
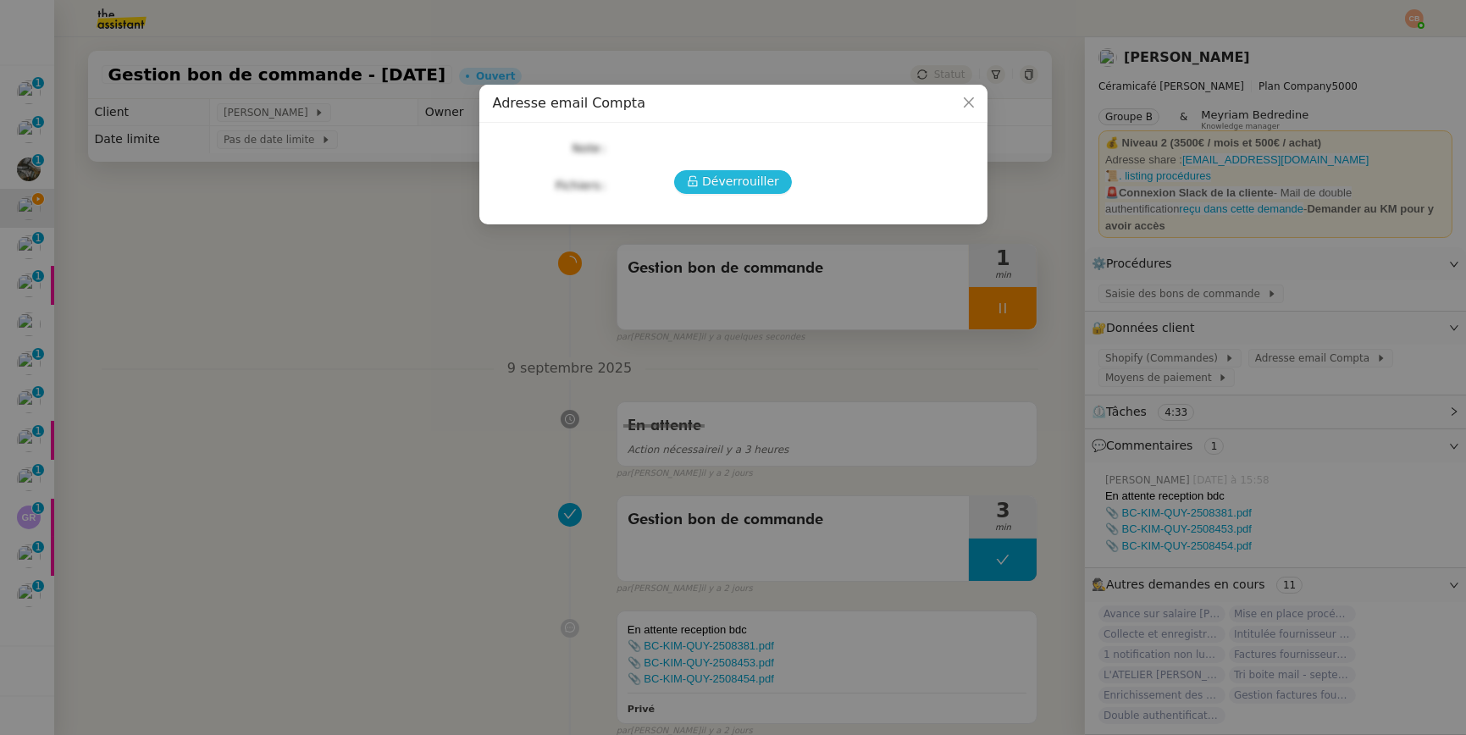
click at [742, 183] on span "Déverrouiller" at bounding box center [740, 181] width 77 height 19
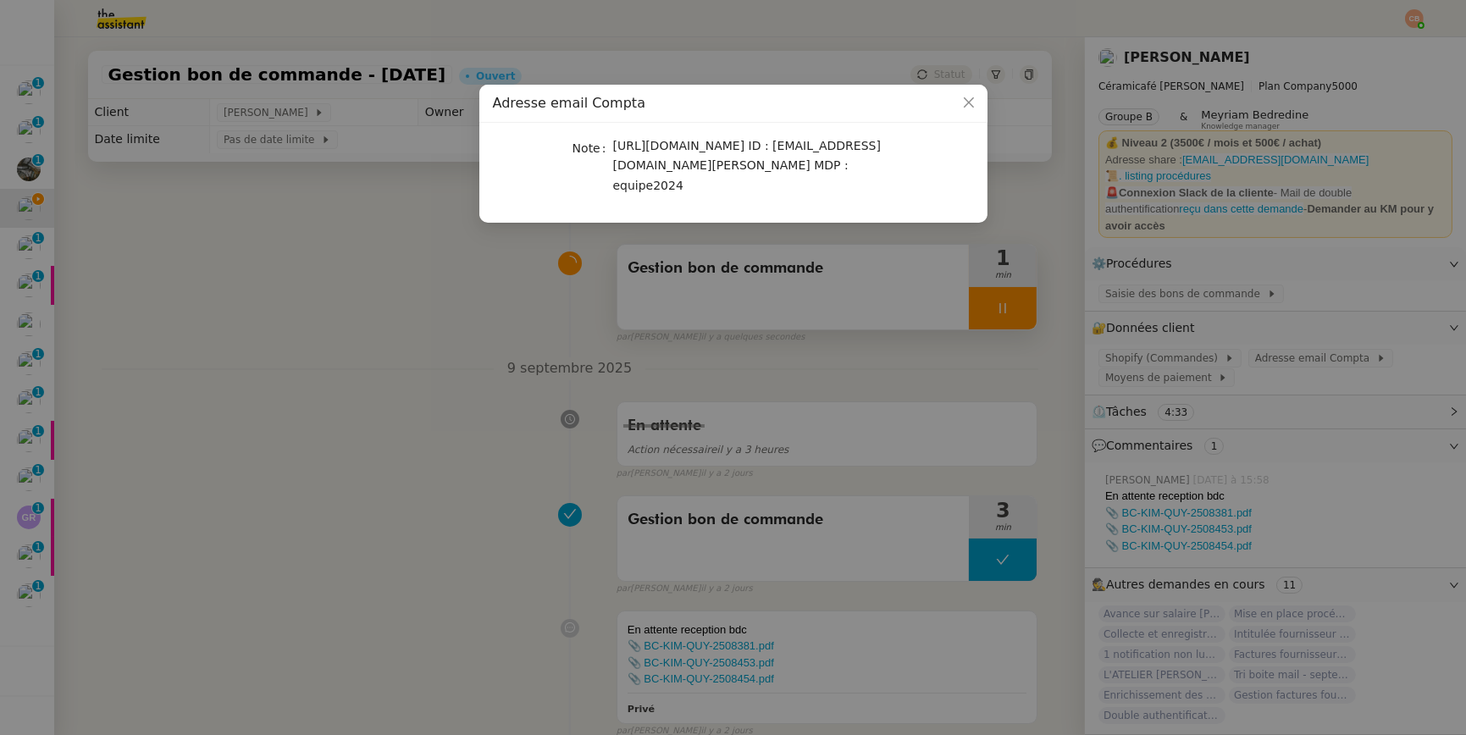
drag, startPoint x: 611, startPoint y: 146, endPoint x: 774, endPoint y: 146, distance: 162.6
click at [772, 146] on span "[URL][DOMAIN_NAME] ID : [EMAIL_ADDRESS][DOMAIN_NAME][PERSON_NAME] MDP : equipe2…" at bounding box center [747, 165] width 268 height 53
drag, startPoint x: 780, startPoint y: 145, endPoint x: 614, endPoint y: 145, distance: 166.0
click at [614, 145] on span "[URL][DOMAIN_NAME] ID : [EMAIL_ADDRESS][DOMAIN_NAME][PERSON_NAME] MDP : equipe2…" at bounding box center [747, 165] width 268 height 53
copy span "[URL][DOMAIN_NAME]"
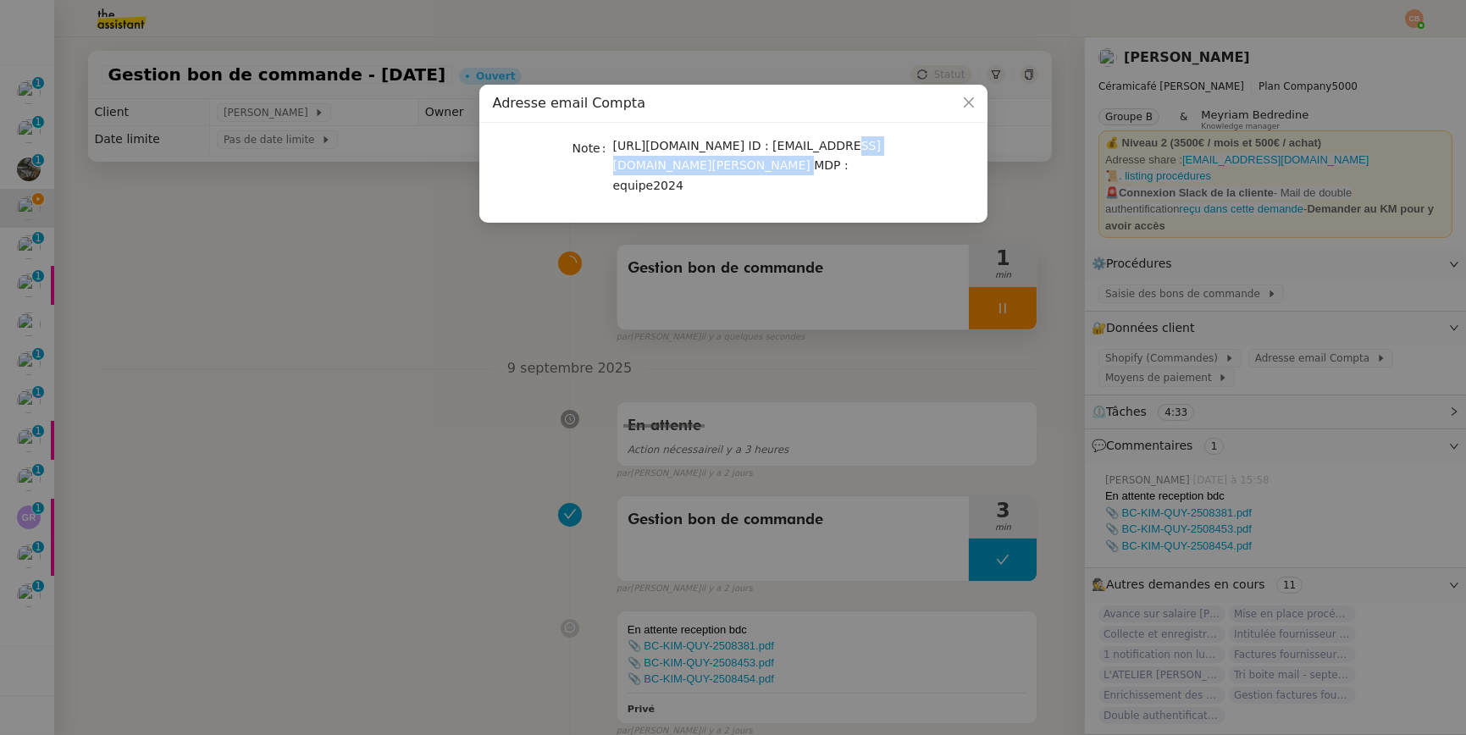
drag, startPoint x: 615, startPoint y: 166, endPoint x: 797, endPoint y: 163, distance: 182.1
click at [797, 163] on span "[URL][DOMAIN_NAME] ID : [EMAIL_ADDRESS][DOMAIN_NAME][PERSON_NAME] MDP : equipe2…" at bounding box center [747, 165] width 268 height 53
copy span "[EMAIL_ADDRESS][DOMAIN_NAME][PERSON_NAME]"
drag, startPoint x: 615, startPoint y: 191, endPoint x: 705, endPoint y: 191, distance: 90.6
click at [705, 191] on div "[URL][DOMAIN_NAME] ID : [EMAIL_ADDRESS][DOMAIN_NAME][PERSON_NAME] MDP : equipe2…" at bounding box center [753, 165] width 280 height 59
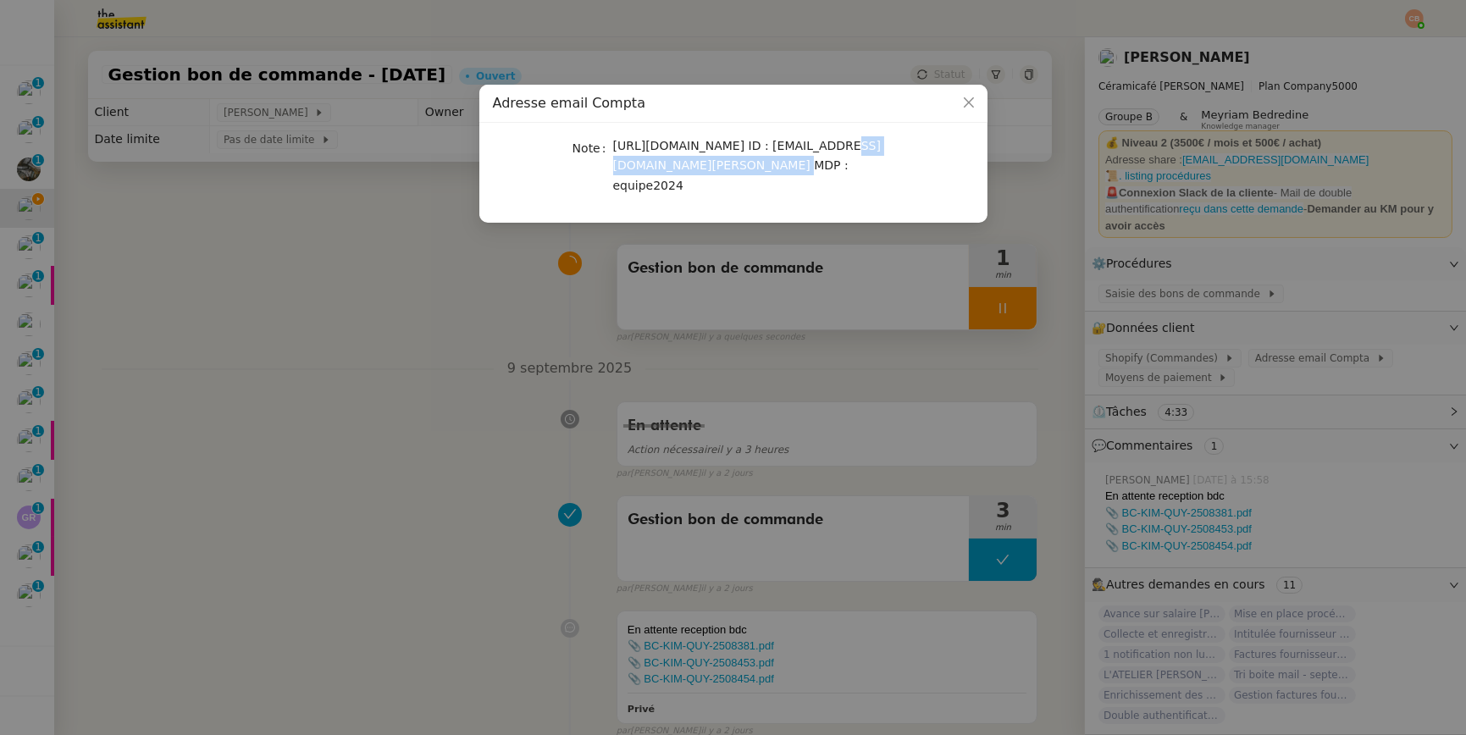
copy span "equipe2024"
click at [351, 267] on nz-modal-container "Adresse email Compta Note [URL][DOMAIN_NAME] ID : [EMAIL_ADDRESS][DOMAIN_NAME][…" at bounding box center [733, 367] width 1466 height 735
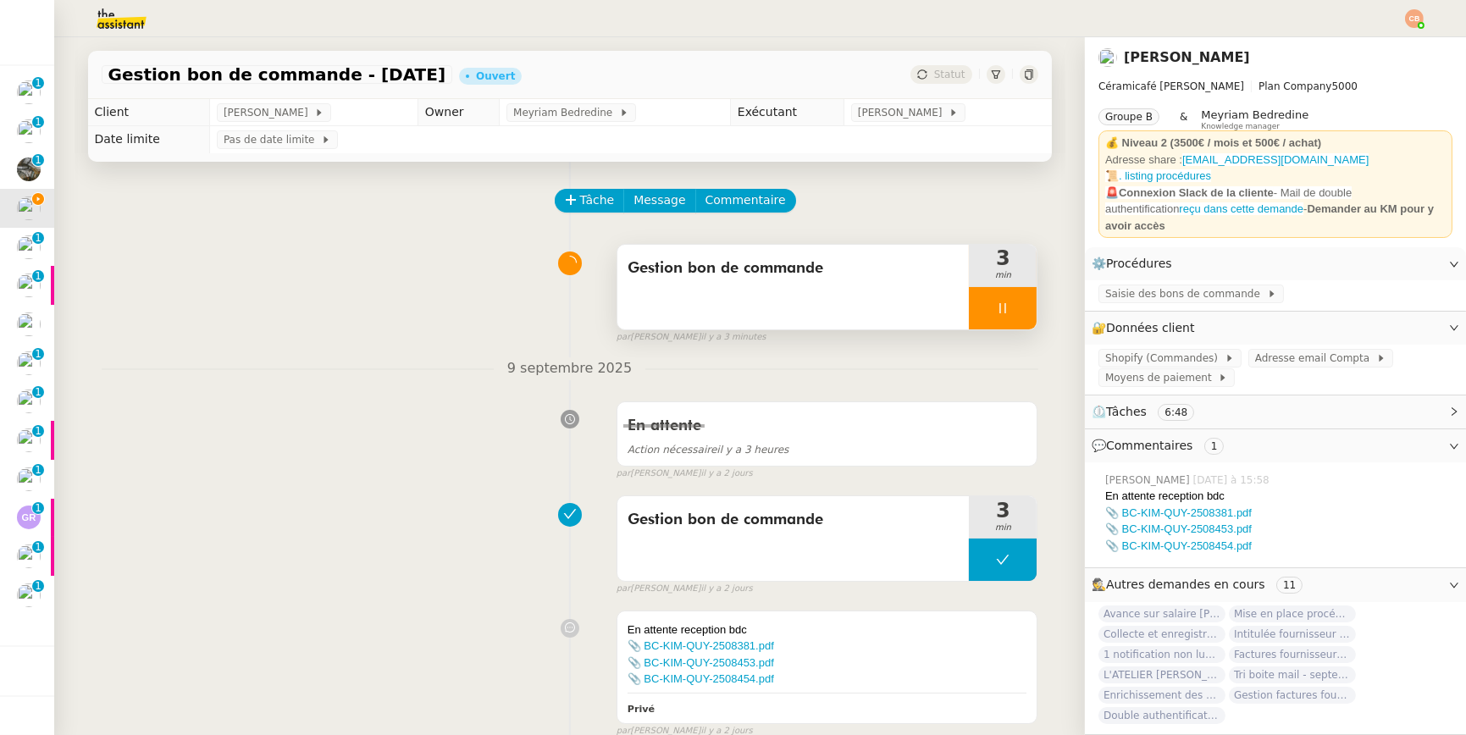
click at [351, 267] on nz-modal-container "Adresse email Compta Note [URL][DOMAIN_NAME] ID : [EMAIL_ADDRESS][DOMAIN_NAME][…" at bounding box center [733, 367] width 1466 height 735
click at [1165, 350] on span "Shopify (Commandes)" at bounding box center [1178, 358] width 119 height 17
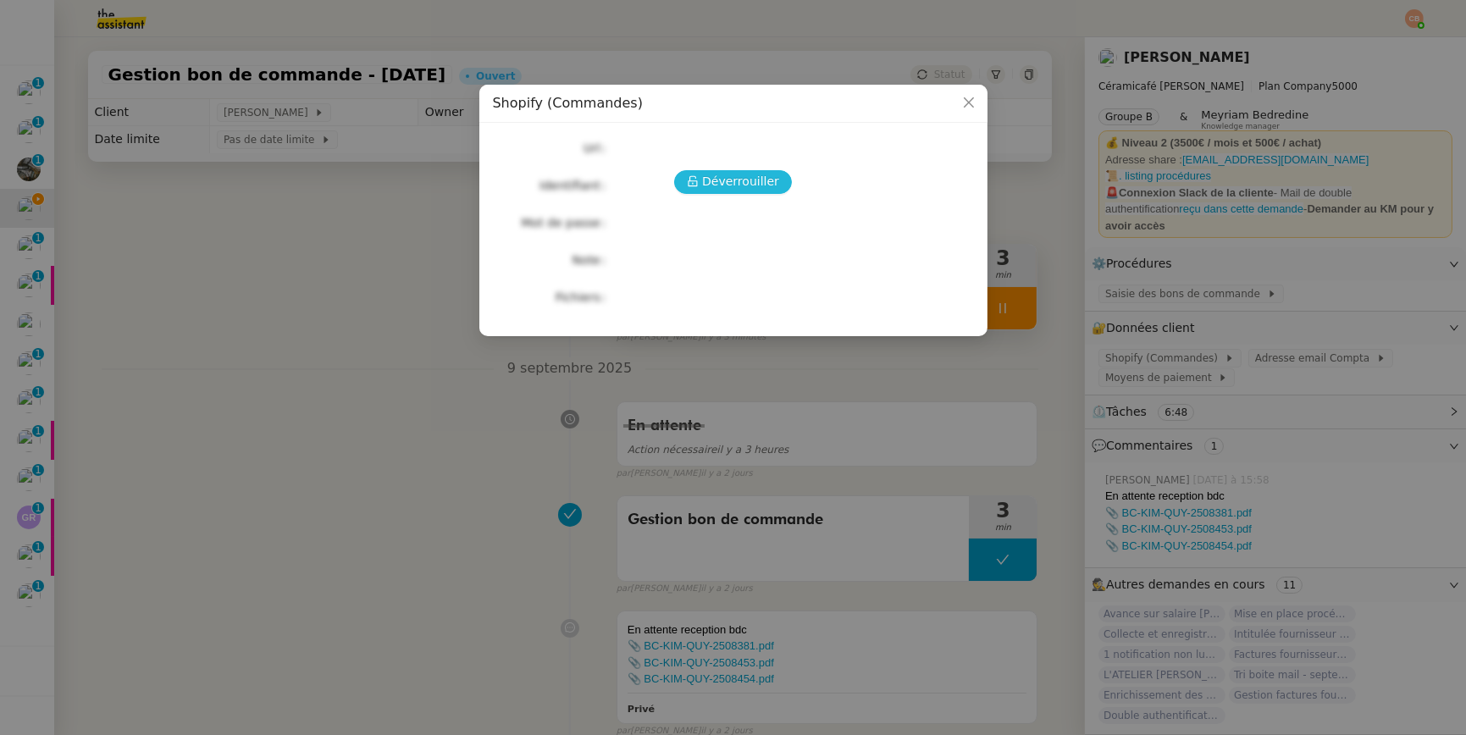
click at [722, 176] on span "Déverrouiller" at bounding box center [740, 181] width 77 height 19
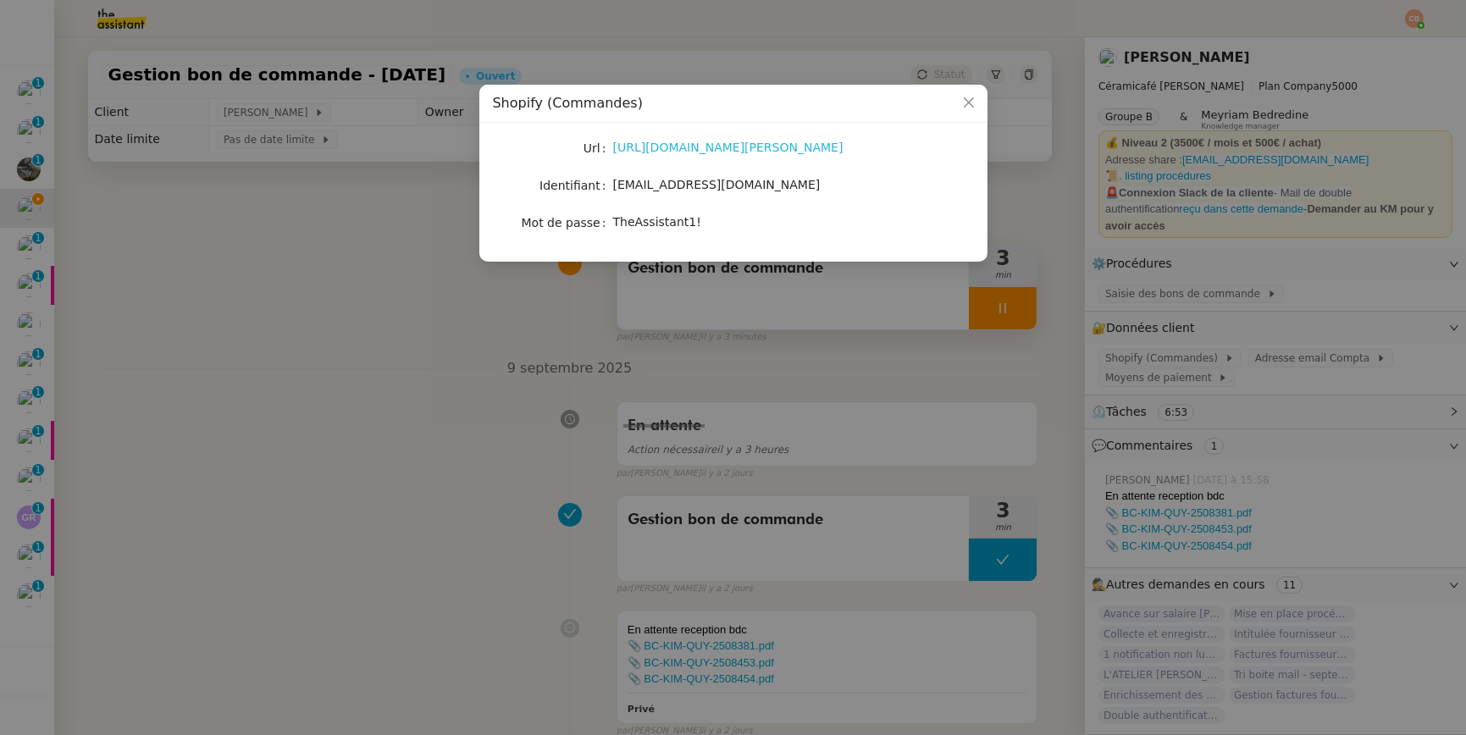
click at [713, 152] on link "[URL][DOMAIN_NAME][PERSON_NAME]" at bounding box center [728, 148] width 230 height 14
click at [395, 241] on nz-modal-container "Shopify (Commandes) Url [URL][DOMAIN_NAME][PERSON_NAME] Identifiant [EMAIL_ADDR…" at bounding box center [733, 367] width 1466 height 735
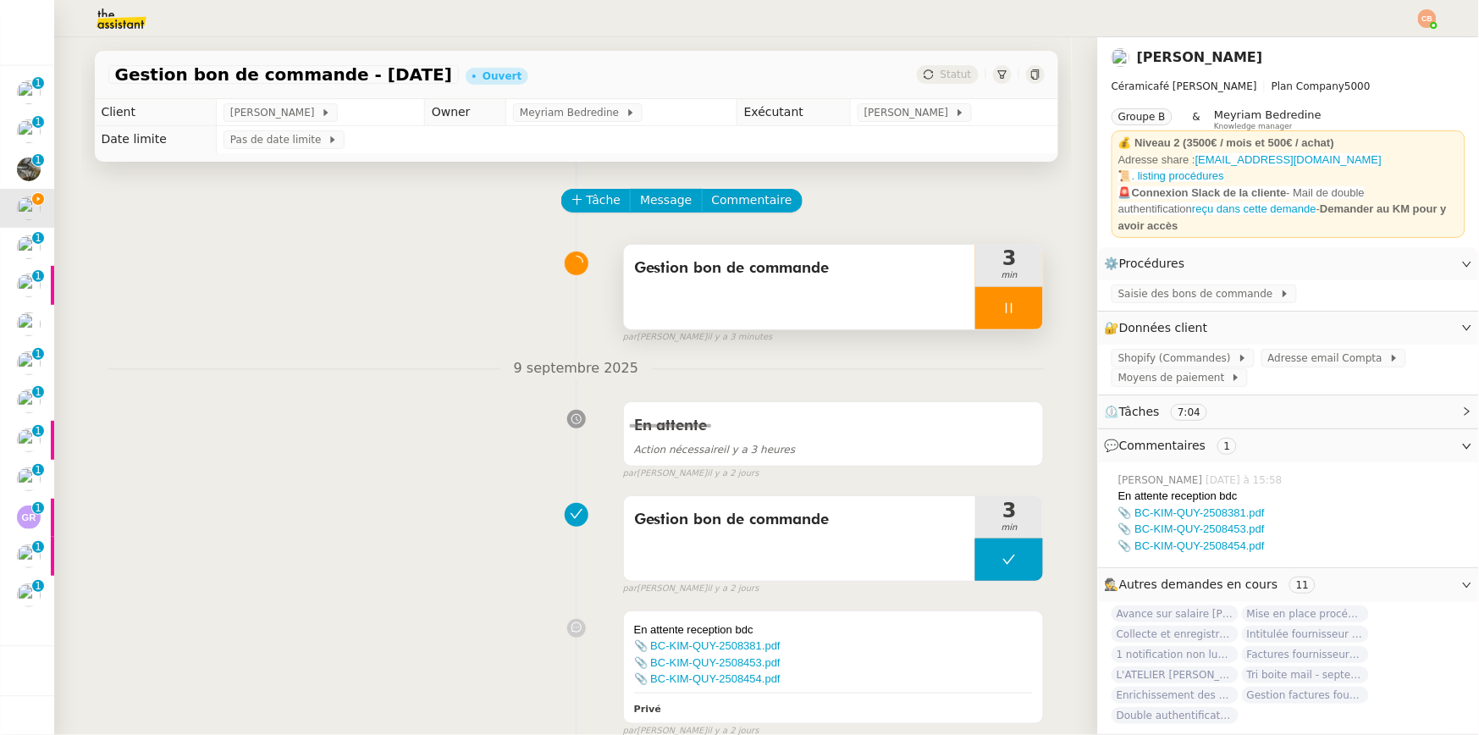
click at [982, 301] on div at bounding box center [1009, 308] width 68 height 42
click at [991, 302] on icon at bounding box center [993, 308] width 14 height 14
click at [735, 195] on span "Commentaire" at bounding box center [752, 200] width 80 height 19
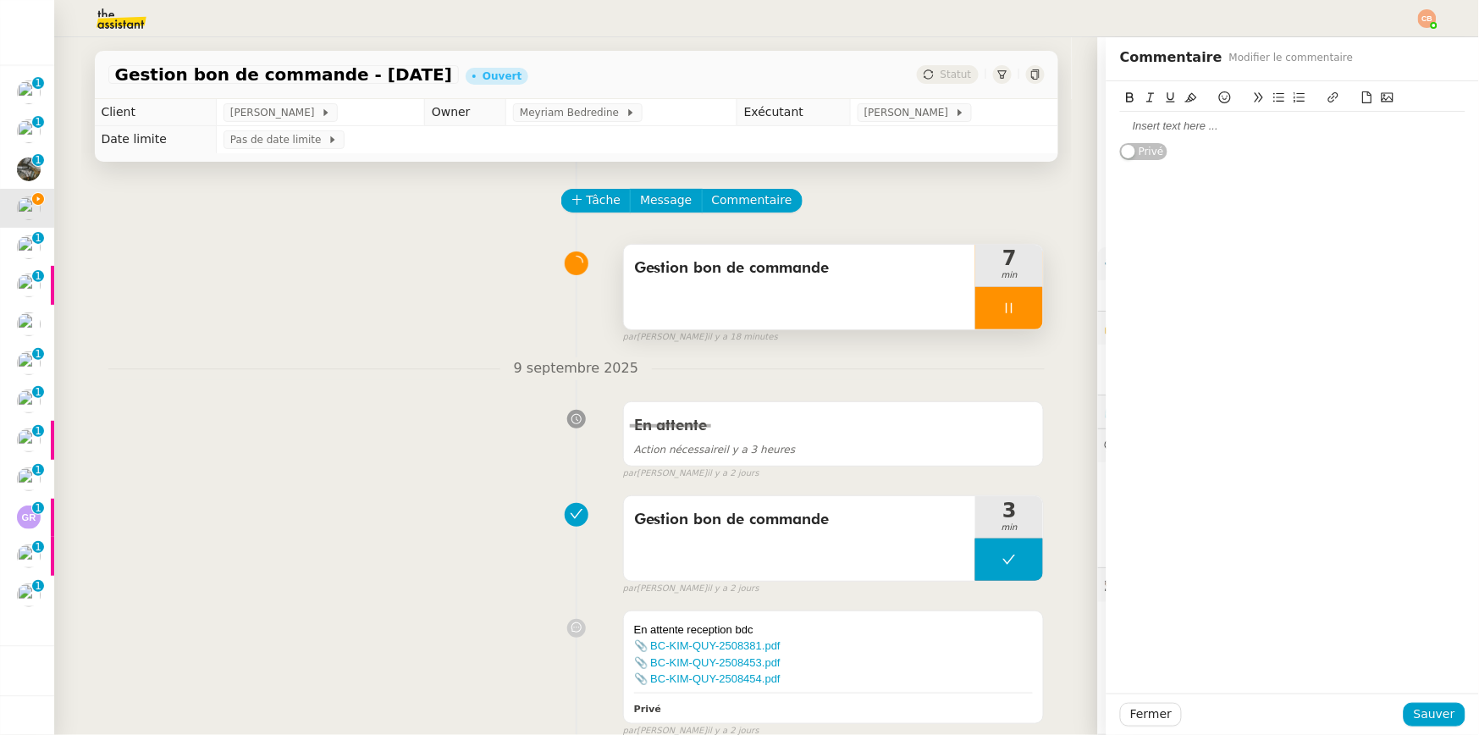
click at [1177, 124] on div at bounding box center [1292, 126] width 345 height 15
drag, startPoint x: 1193, startPoint y: 143, endPoint x: 1075, endPoint y: 145, distance: 117.7
click at [1075, 145] on app-ticket "Gestion bon de commande - 9 septembre 2025 Ouvert Statut Client Genevieve Lands…" at bounding box center [766, 386] width 1425 height 698
click at [1422, 710] on span "Sauver" at bounding box center [1434, 714] width 41 height 19
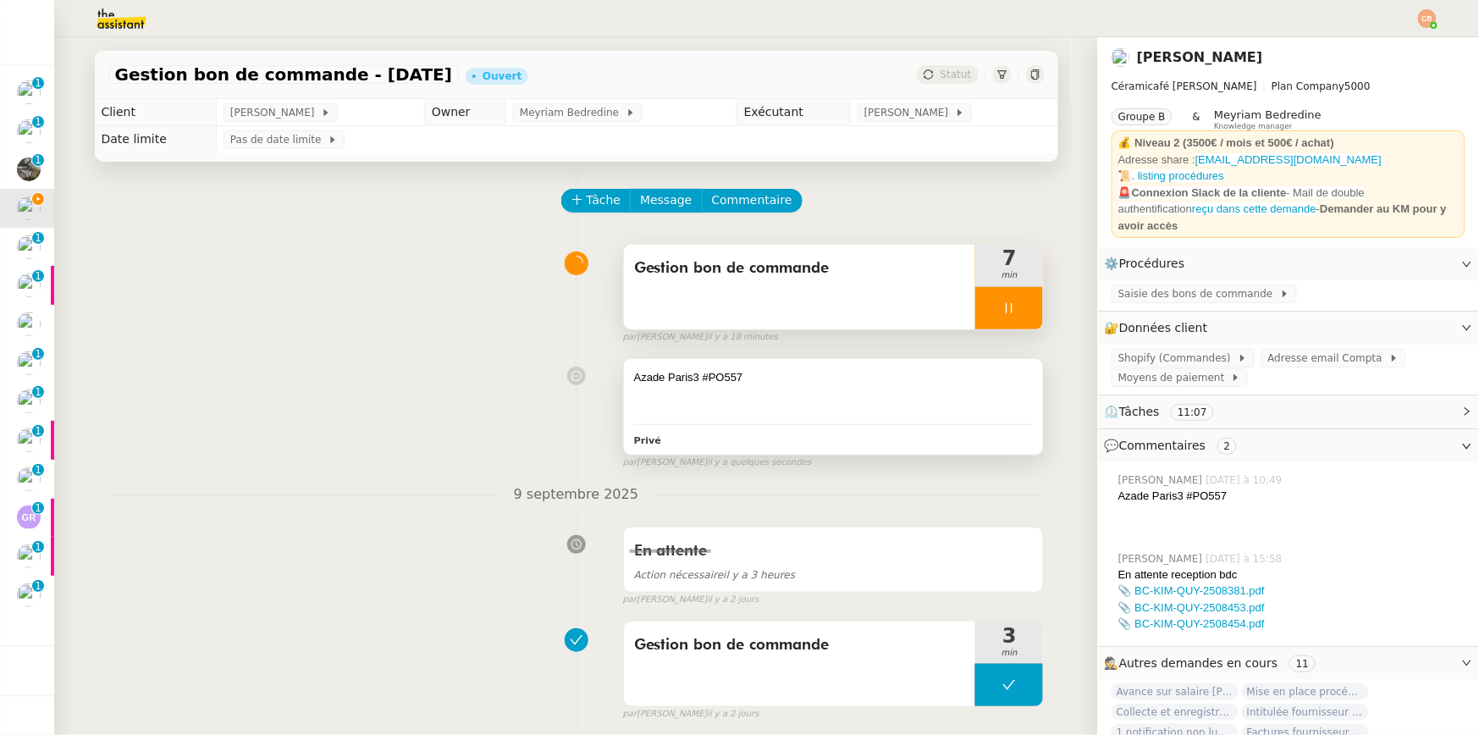
click at [813, 376] on div "Azade Paris3 #PO557" at bounding box center [834, 377] width 400 height 17
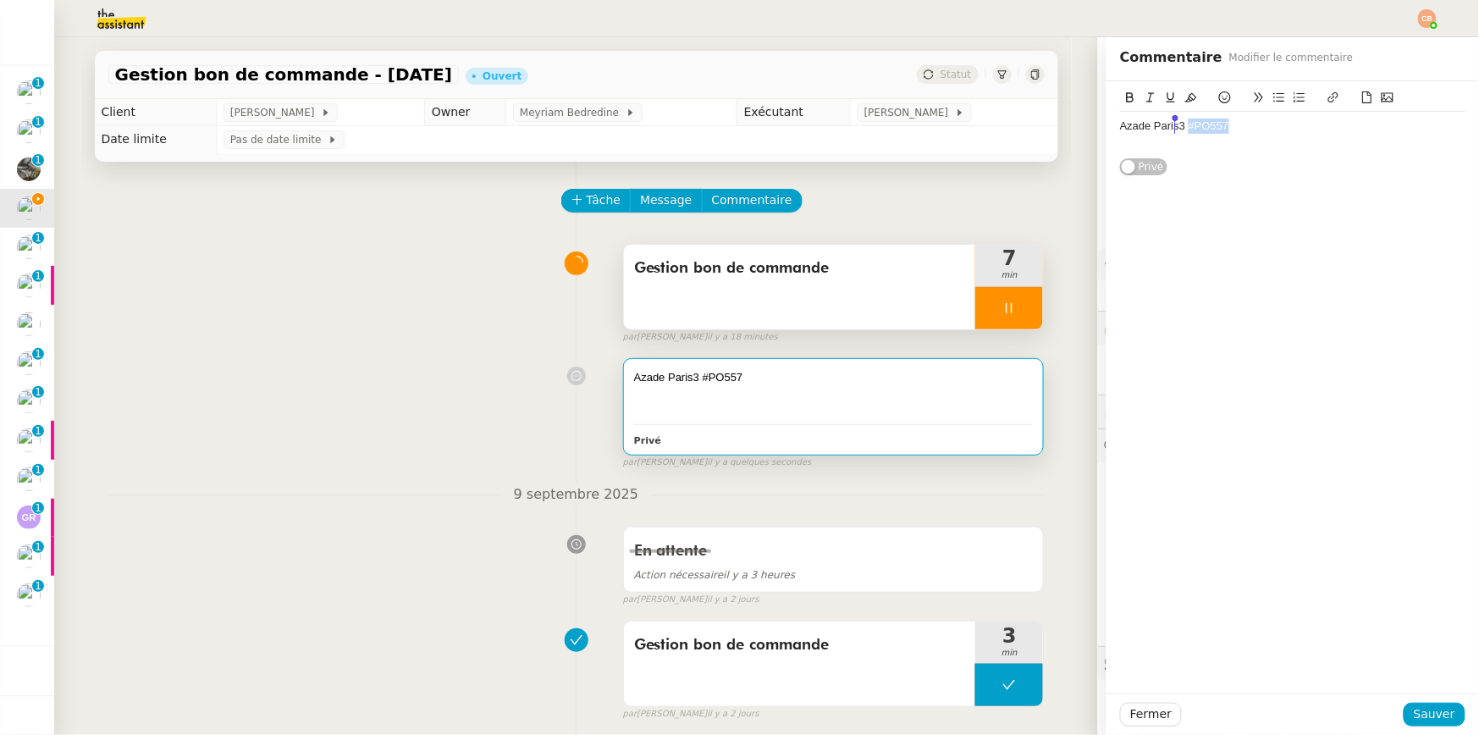
drag, startPoint x: 1251, startPoint y: 128, endPoint x: 1174, endPoint y: 132, distance: 77.2
click at [1174, 132] on div "Azade Paris3 #PO557" at bounding box center [1292, 126] width 345 height 15
click at [1310, 86] on div "Azade Paris3 #PO557" at bounding box center [1292, 118] width 345 height 75
drag, startPoint x: 1177, startPoint y: 126, endPoint x: 1260, endPoint y: 124, distance: 83.0
click at [1260, 124] on div "Azade Paris3 #PO557" at bounding box center [1292, 126] width 345 height 15
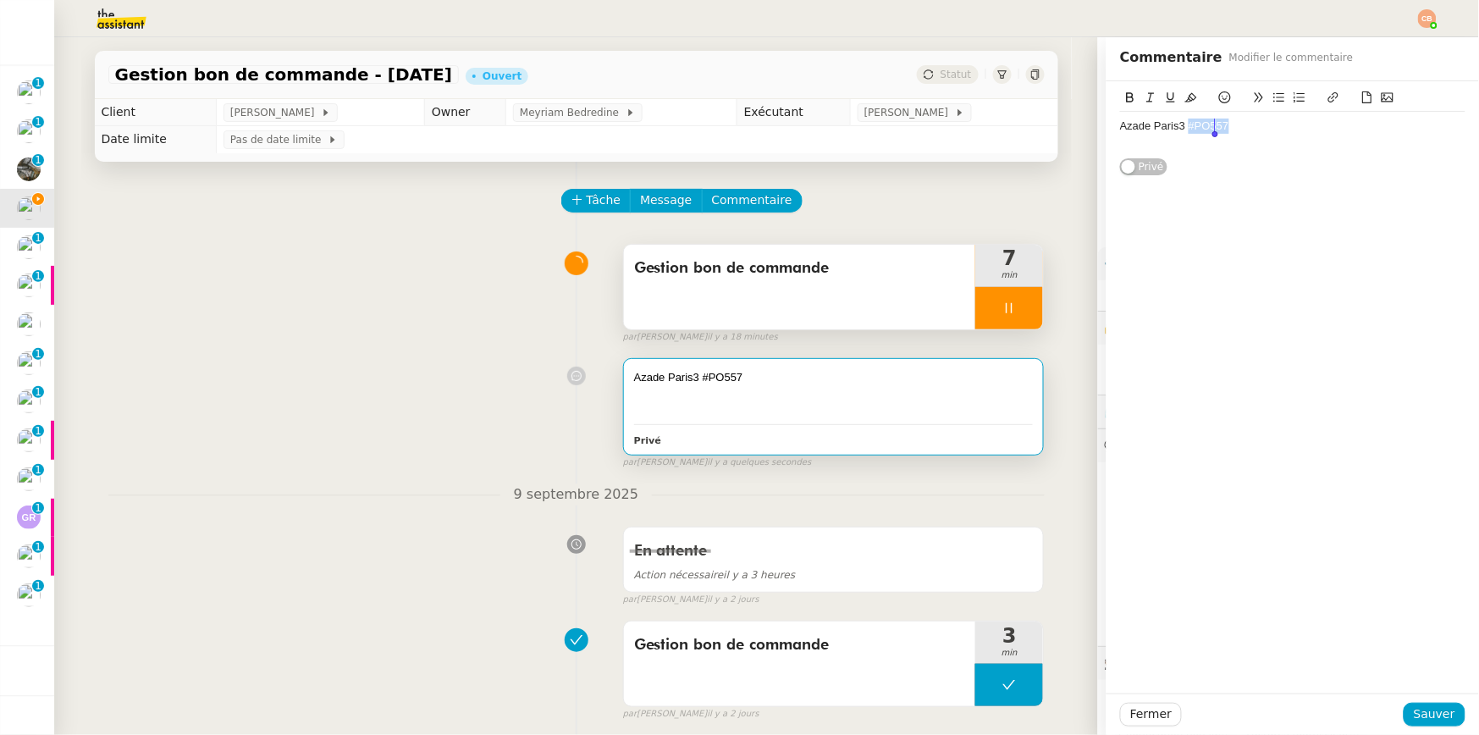
click at [1328, 97] on icon at bounding box center [1334, 97] width 12 height 12
type input "#PO557"
paste input "https://admin.shopify.com/store/latelier-genevieve/purchase_orders/1350435153"
type input "https://admin.shopify.com/store/latelier-genevieve/purchase_orders/1350435153"
click at [1262, 124] on div "Azade Paris3 #PO557" at bounding box center [1292, 126] width 345 height 15
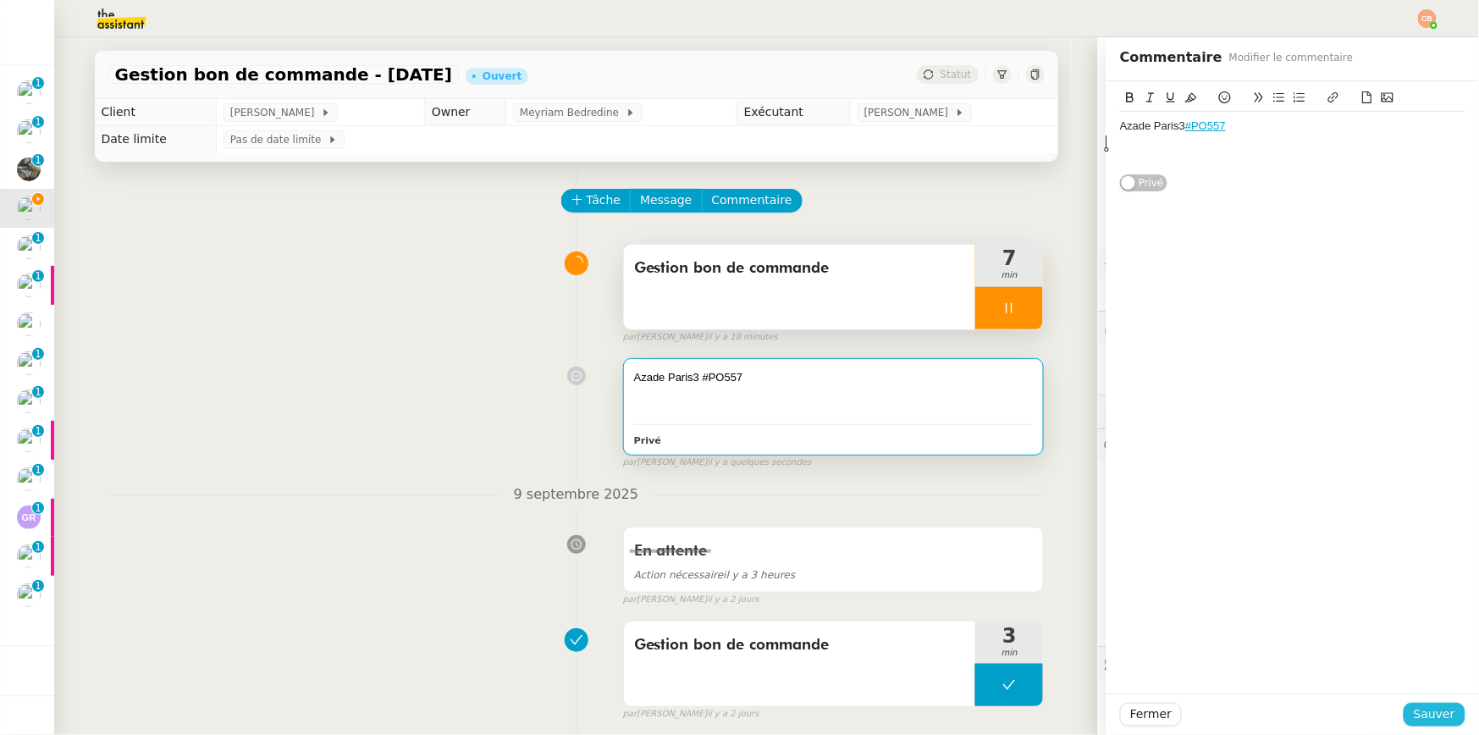
click at [1425, 720] on span "Sauver" at bounding box center [1434, 714] width 41 height 19
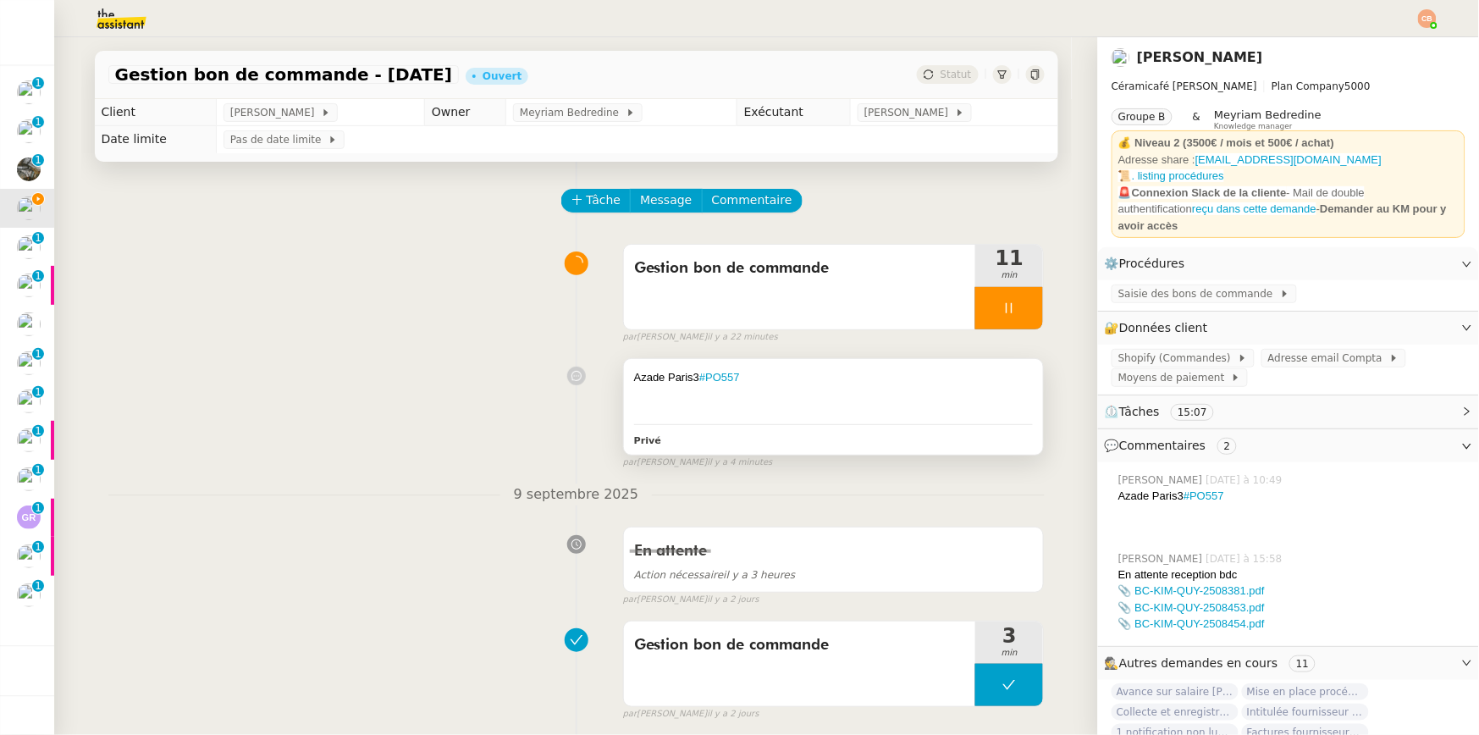
click at [820, 399] on div at bounding box center [834, 394] width 400 height 17
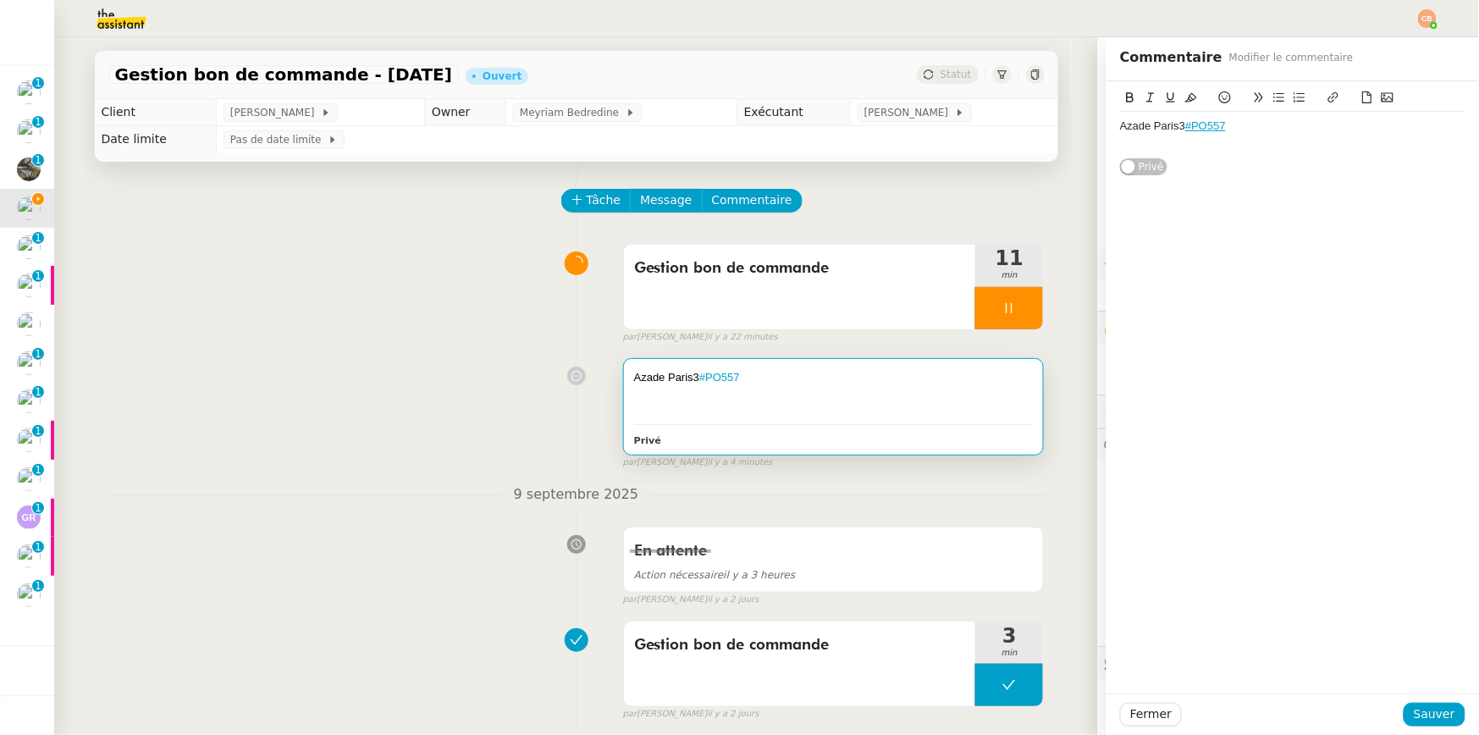
click at [1266, 124] on div "Azade Paris3 #PO557" at bounding box center [1292, 126] width 345 height 15
drag, startPoint x: 1180, startPoint y: 159, endPoint x: 1061, endPoint y: 163, distance: 119.4
click at [1061, 163] on app-ticket "Gestion bon de commande - 9 septembre 2025 Ouvert Statut Client Genevieve Lands…" at bounding box center [766, 386] width 1425 height 698
click at [1120, 140] on div "#PO558" at bounding box center [1292, 142] width 345 height 15
drag, startPoint x: 1245, startPoint y: 137, endPoint x: 1183, endPoint y: 144, distance: 62.2
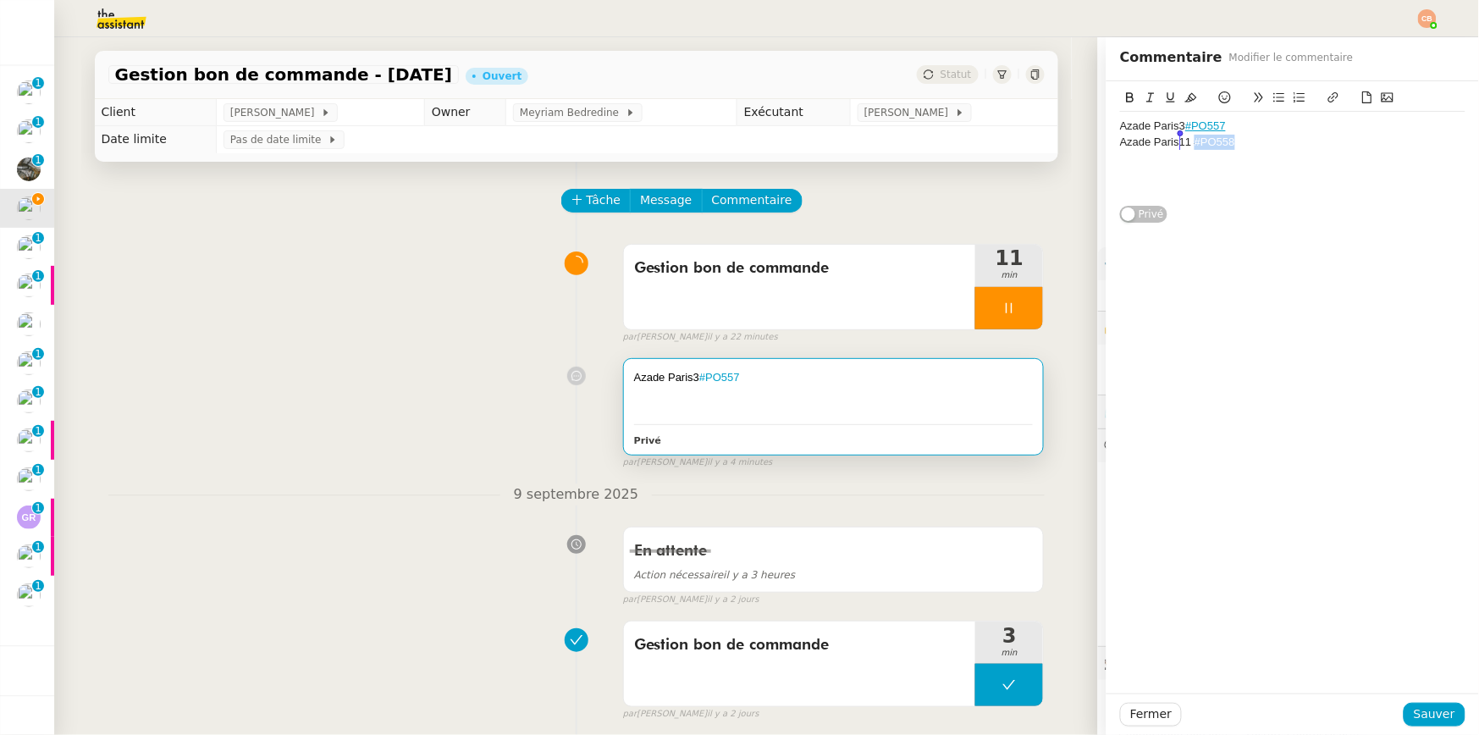
click at [1183, 144] on div "Azade Paris11 #PO558" at bounding box center [1292, 142] width 345 height 15
click at [1328, 94] on icon at bounding box center [1334, 97] width 12 height 12
type input "#PO558"
paste input "https://admin.shopify.com/store/latelier-genevieve/purchase_orders/1350500689"
type input "https://admin.shopify.com/store/latelier-genevieve/purchase_orders/1350500689"
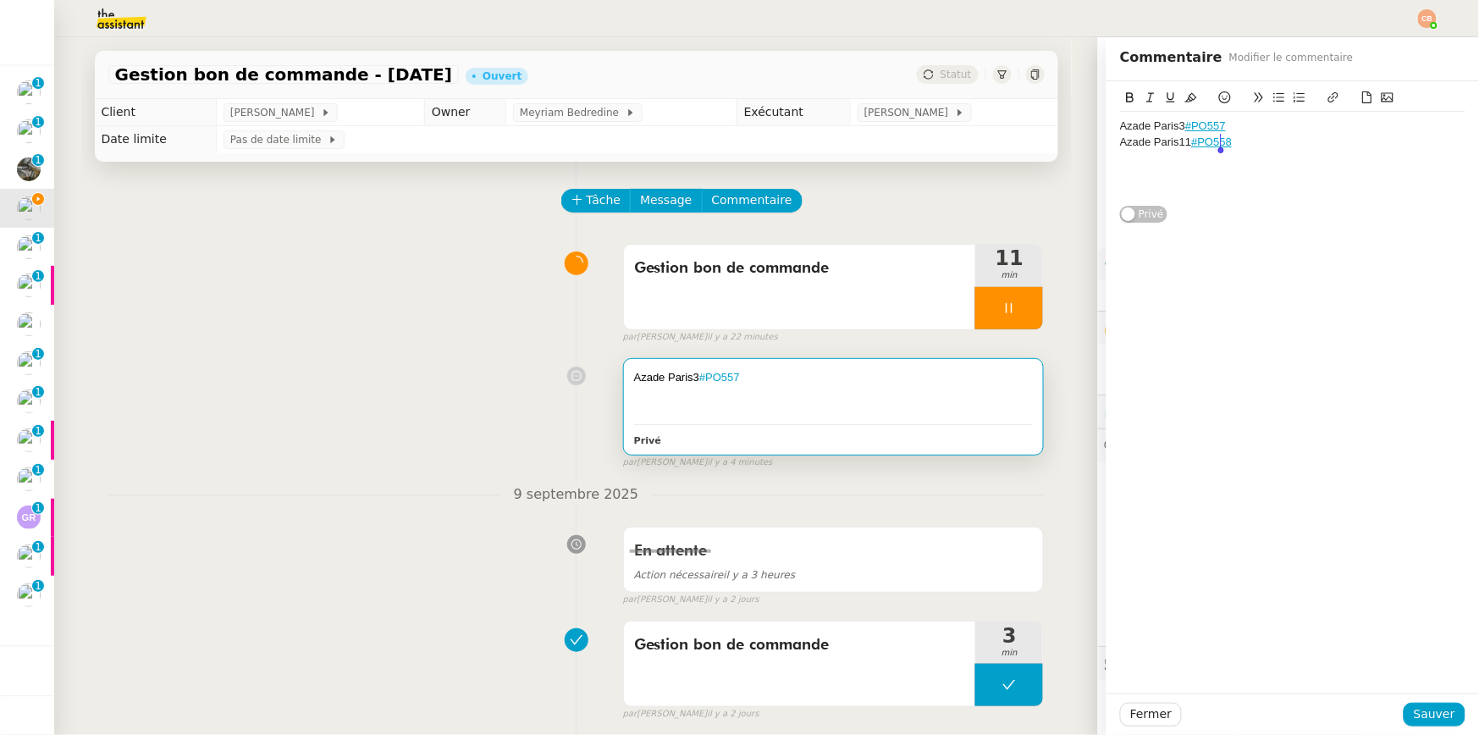
click at [1262, 151] on div at bounding box center [1292, 157] width 345 height 15
click at [1418, 715] on span "Sauver" at bounding box center [1434, 714] width 41 height 19
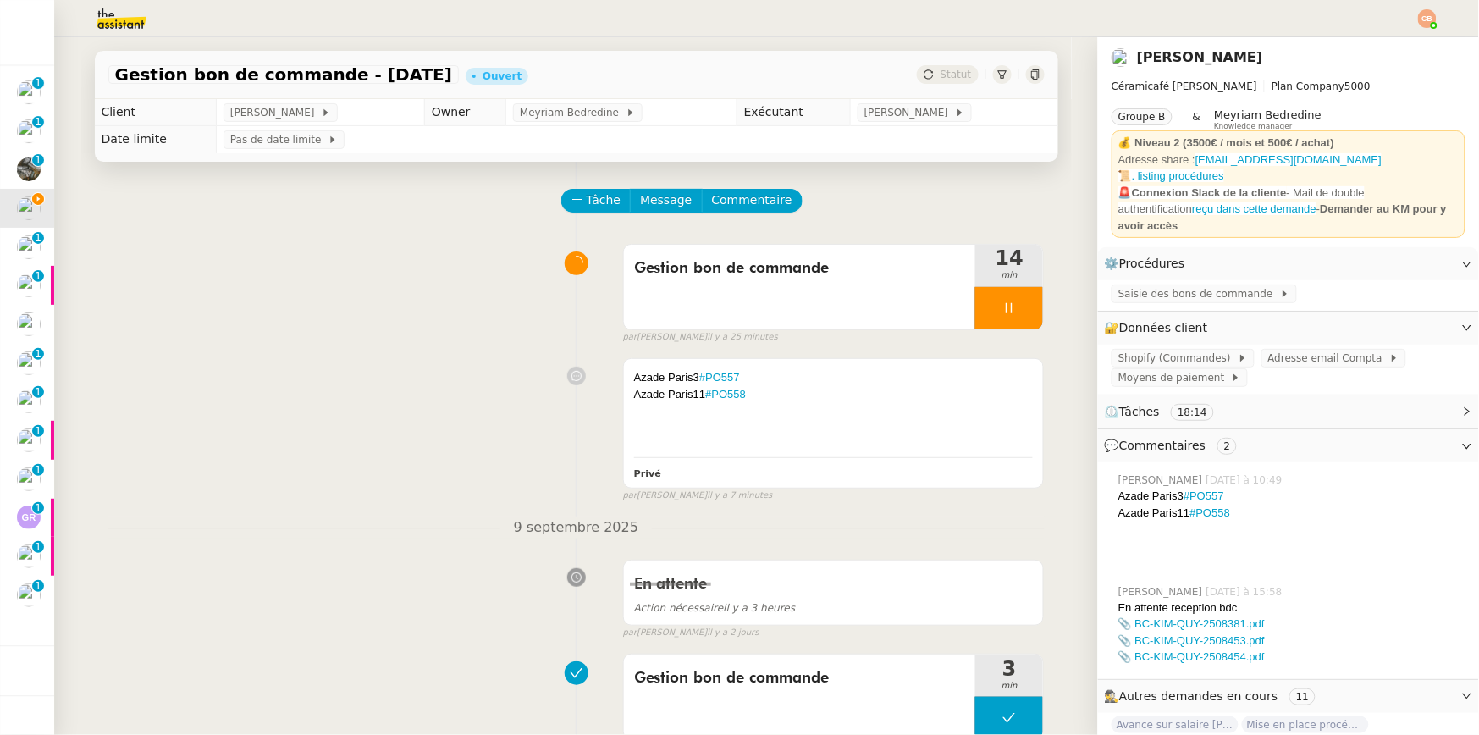
click at [992, 308] on div at bounding box center [1009, 308] width 68 height 42
click at [992, 308] on icon at bounding box center [993, 308] width 14 height 14
click at [843, 401] on div "Azade Paris11 #PO558" at bounding box center [834, 394] width 400 height 17
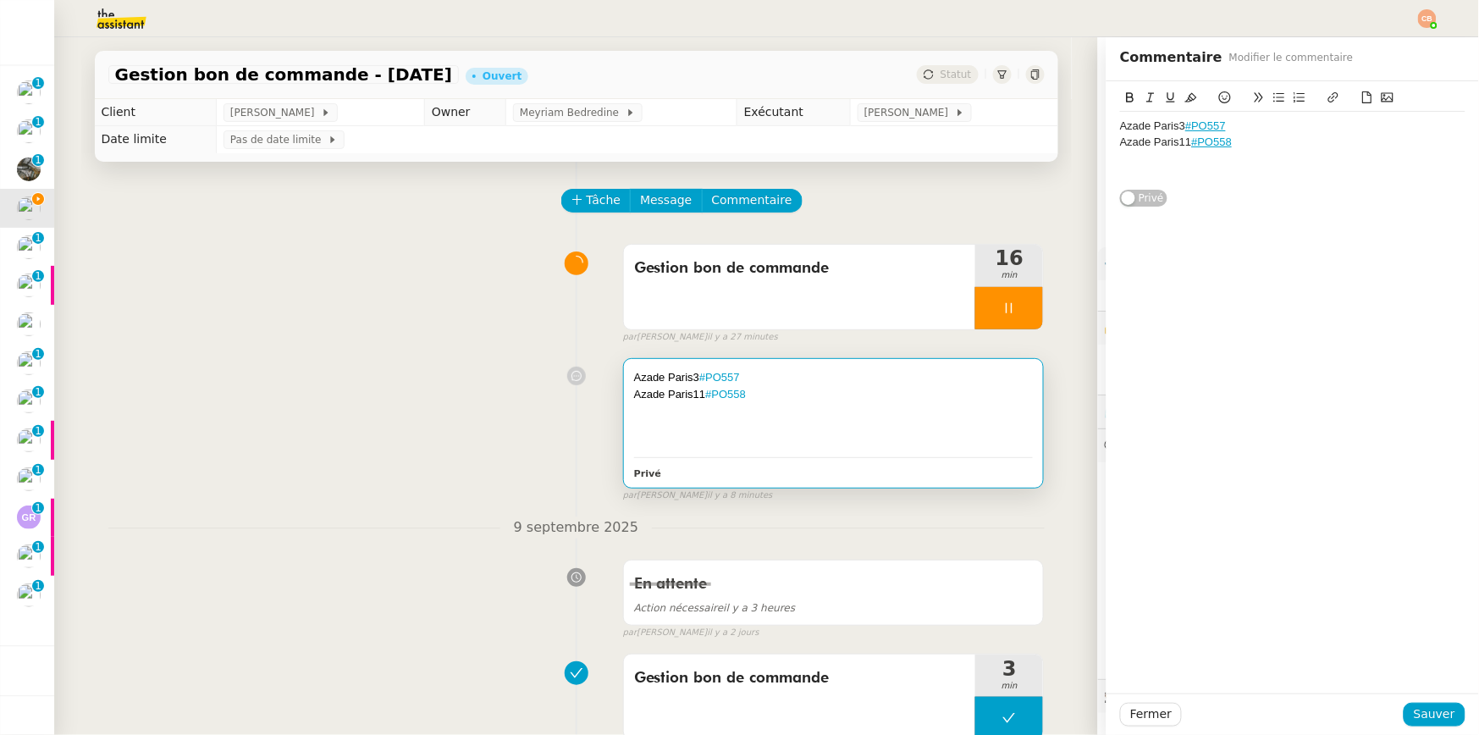
click at [1236, 135] on div "Azade Paris11 #PO558" at bounding box center [1292, 142] width 345 height 15
click at [1434, 713] on span "Sauver" at bounding box center [1434, 714] width 41 height 19
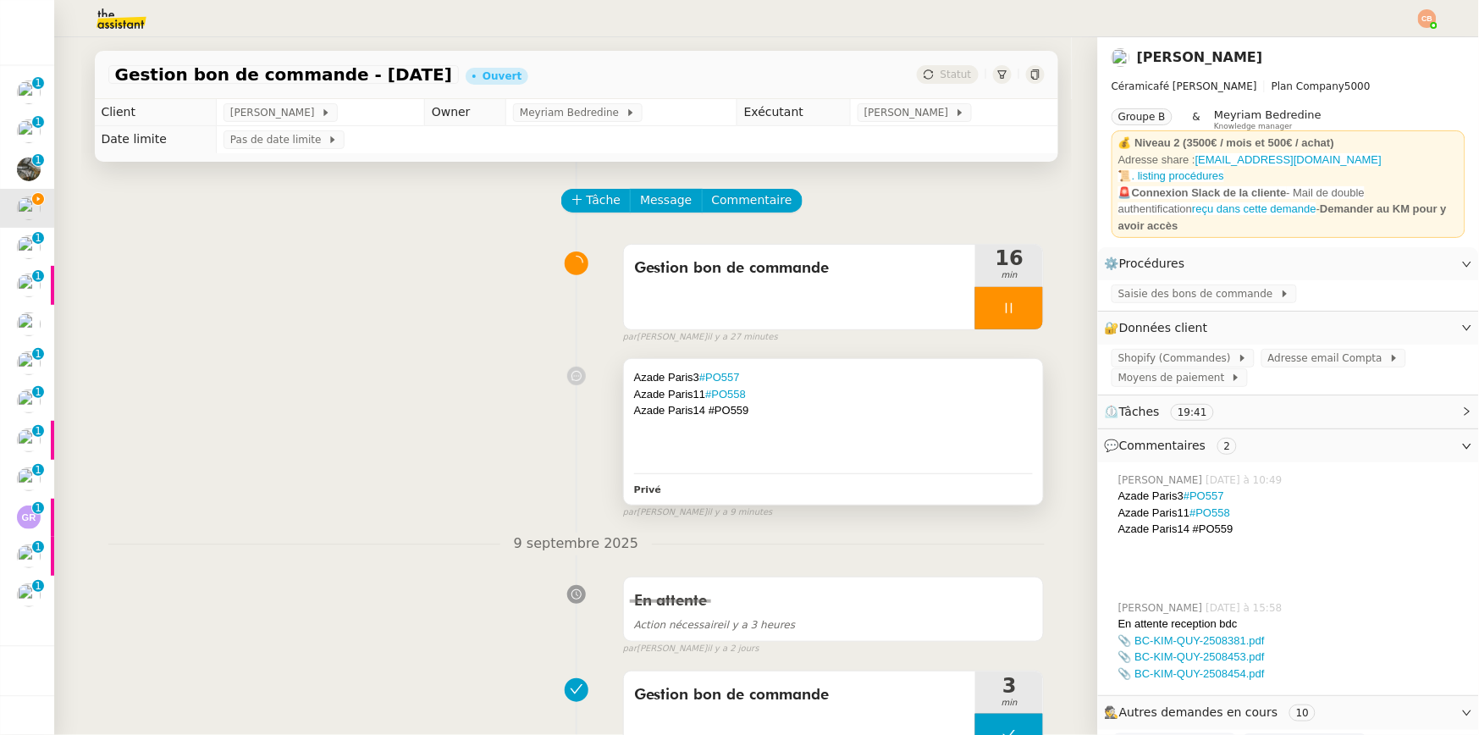
click at [855, 443] on div at bounding box center [834, 443] width 400 height 17
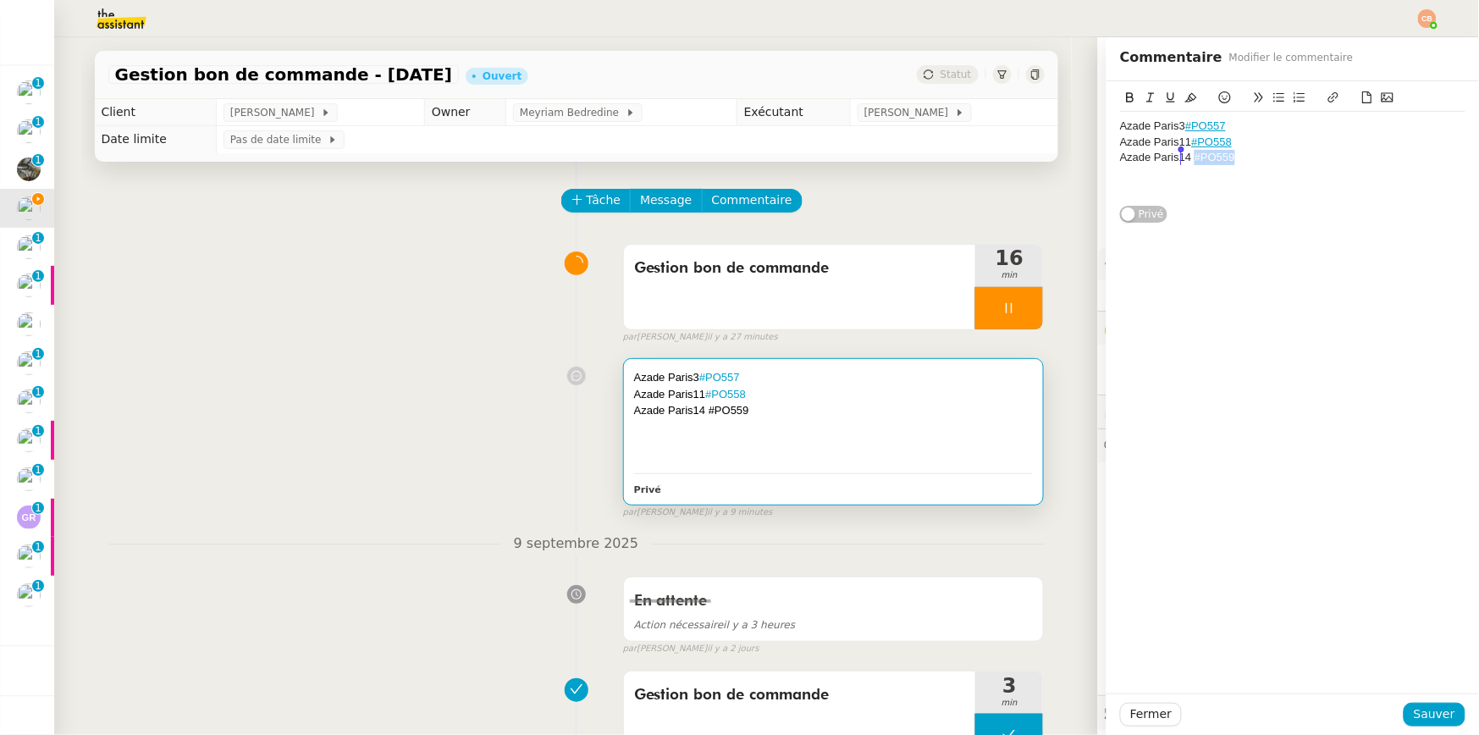
drag, startPoint x: 1248, startPoint y: 159, endPoint x: 1181, endPoint y: 163, distance: 67.0
click at [1181, 163] on div "Azade Paris14 #PO559" at bounding box center [1292, 157] width 345 height 15
click at [1328, 97] on icon at bounding box center [1334, 97] width 12 height 12
type input "#PO559"
paste input "https://admin.shopify.com/store/latelier-genevieve/purchase_orders/1350533457"
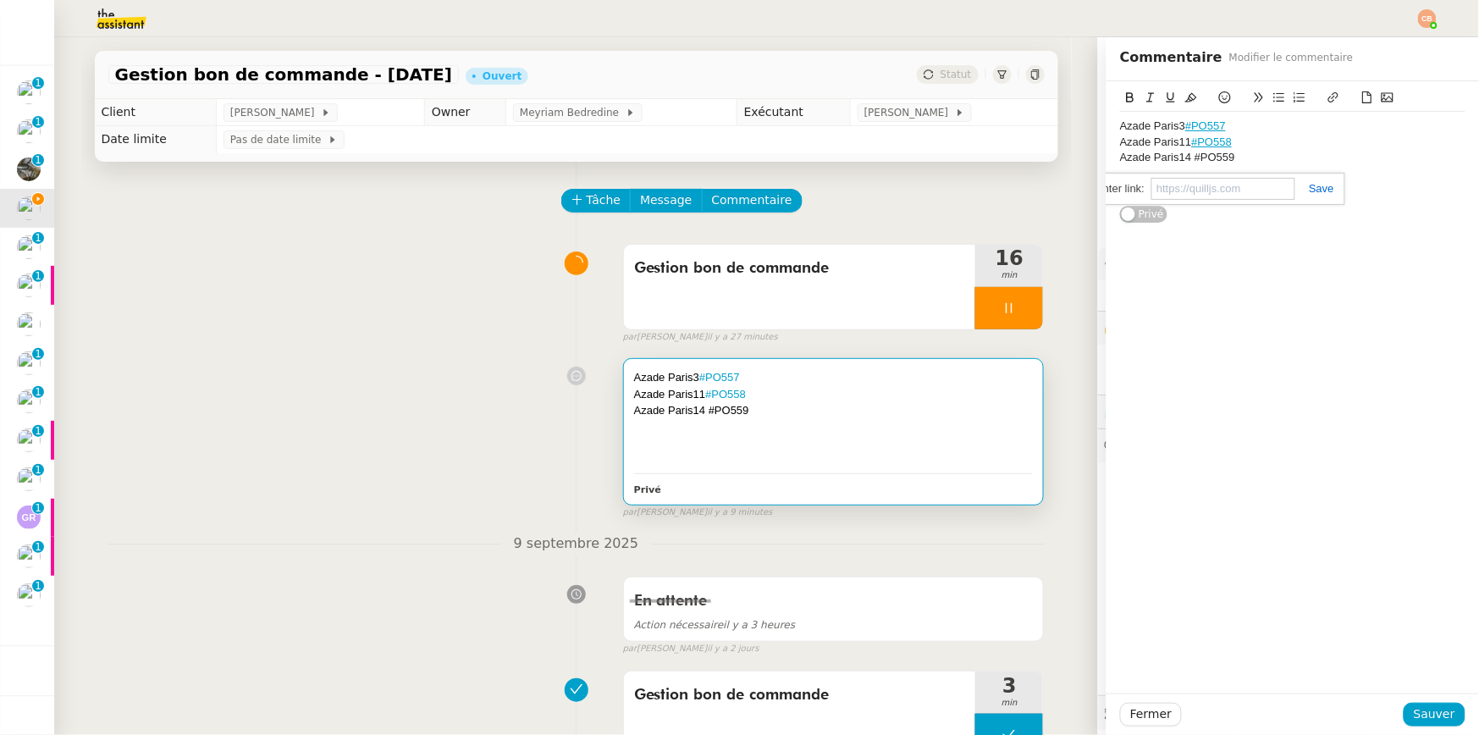
type input "https://admin.shopify.com/store/latelier-genevieve/purchase_orders/1350533457"
click at [1229, 163] on lpop-circle at bounding box center [1221, 171] width 16 height 16
click at [1236, 159] on div "Azade Paris14 #PO559" at bounding box center [1292, 157] width 345 height 15
click at [1451, 716] on button "Sauver" at bounding box center [1435, 715] width 62 height 24
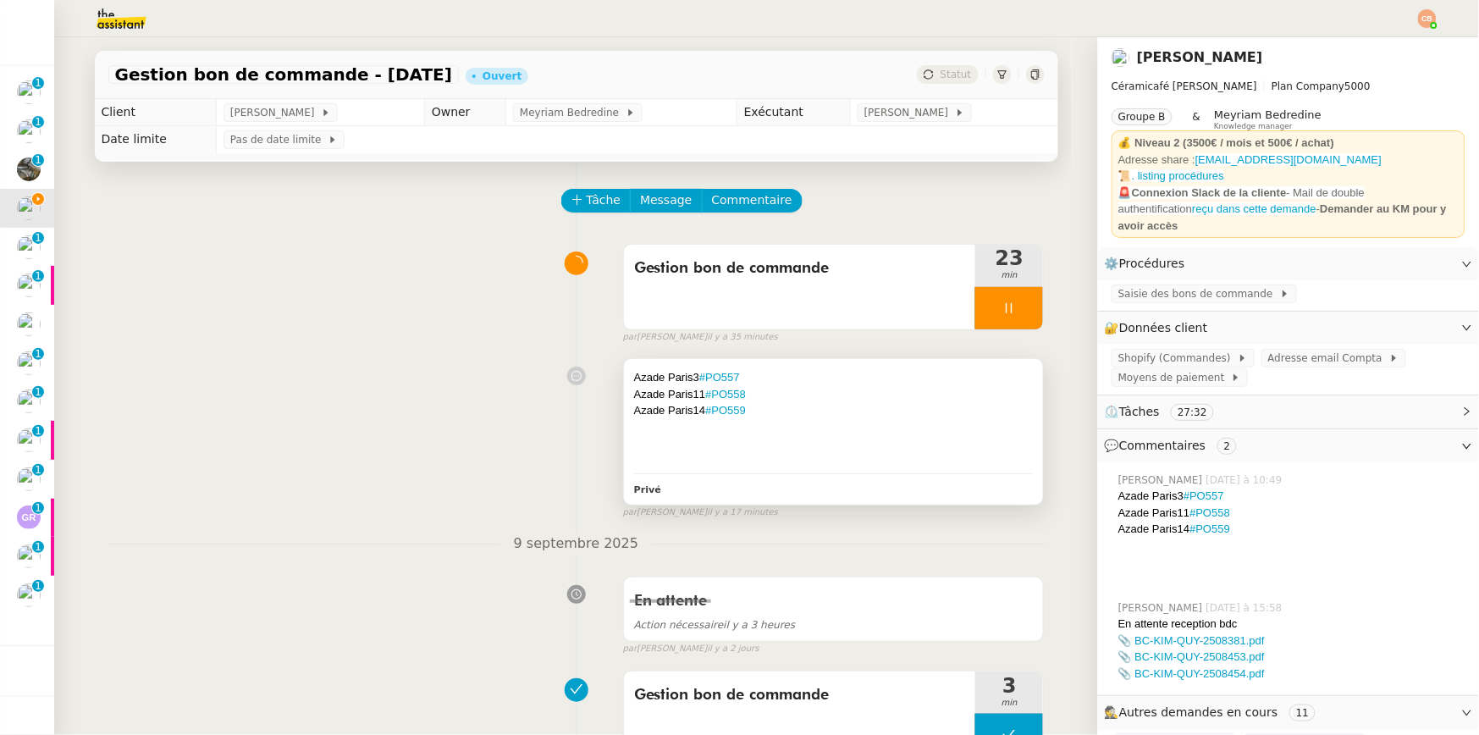
click at [806, 423] on div at bounding box center [834, 427] width 400 height 17
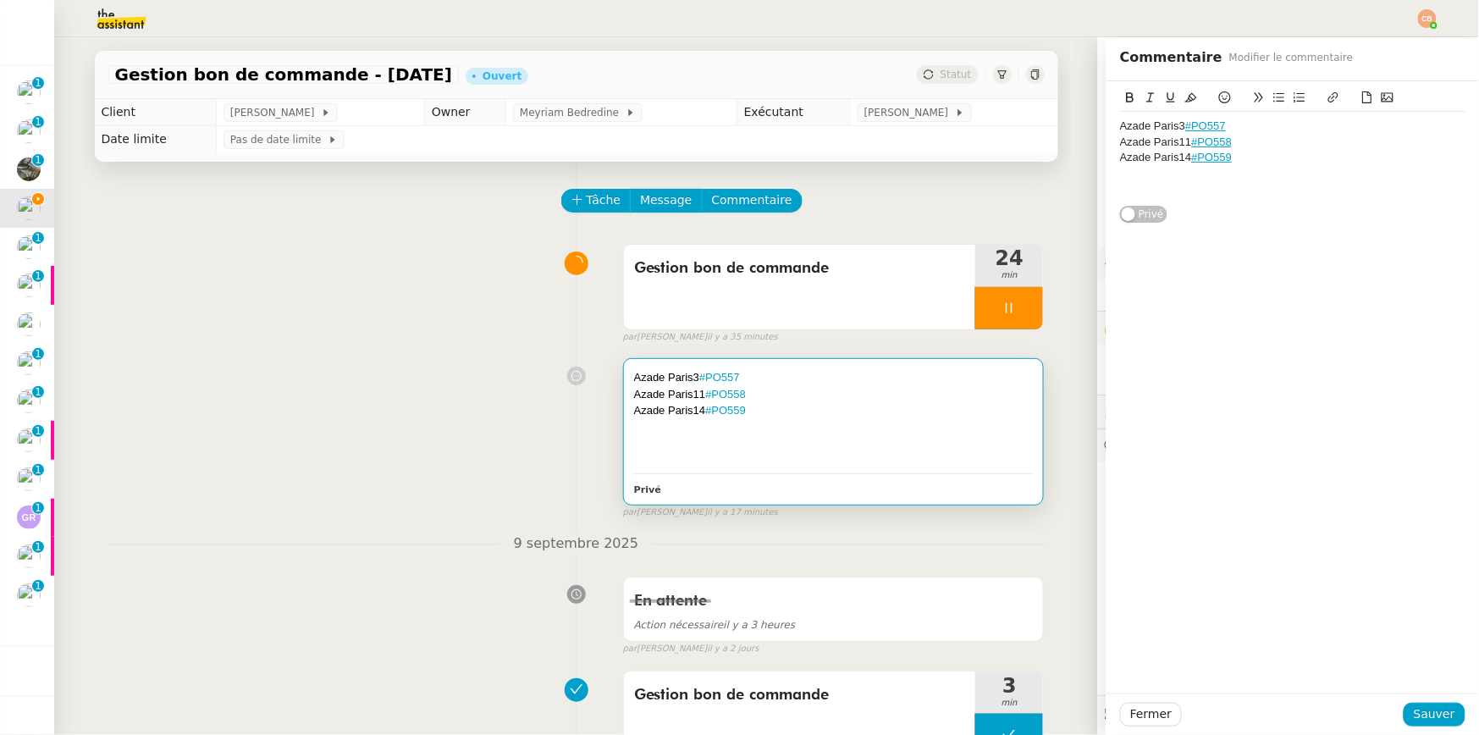
click at [1258, 168] on div at bounding box center [1292, 173] width 345 height 15
drag, startPoint x: 1437, startPoint y: 710, endPoint x: 1040, endPoint y: 356, distance: 532.0
click at [1437, 710] on span "Sauver" at bounding box center [1434, 714] width 41 height 19
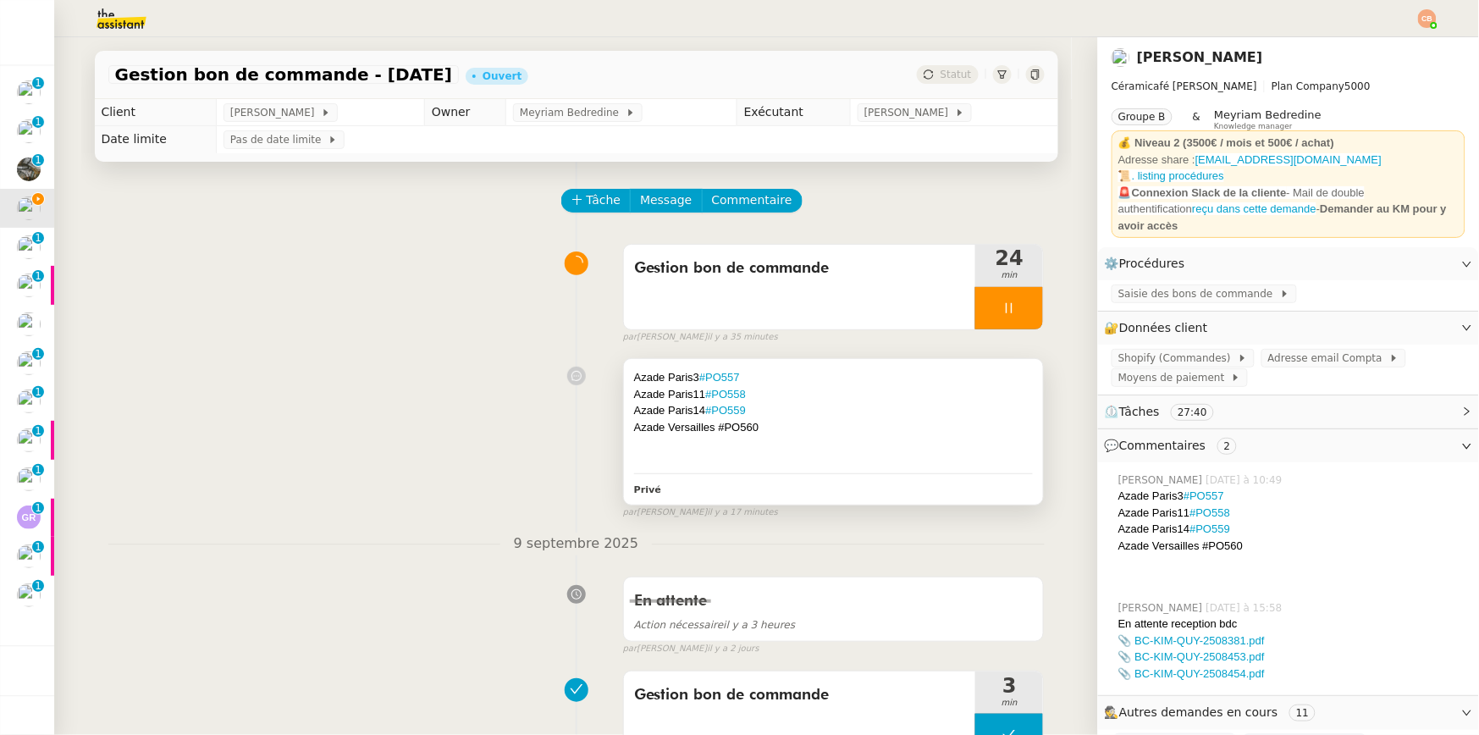
click at [871, 413] on div "Azade Paris14 #PO559" at bounding box center [834, 410] width 400 height 17
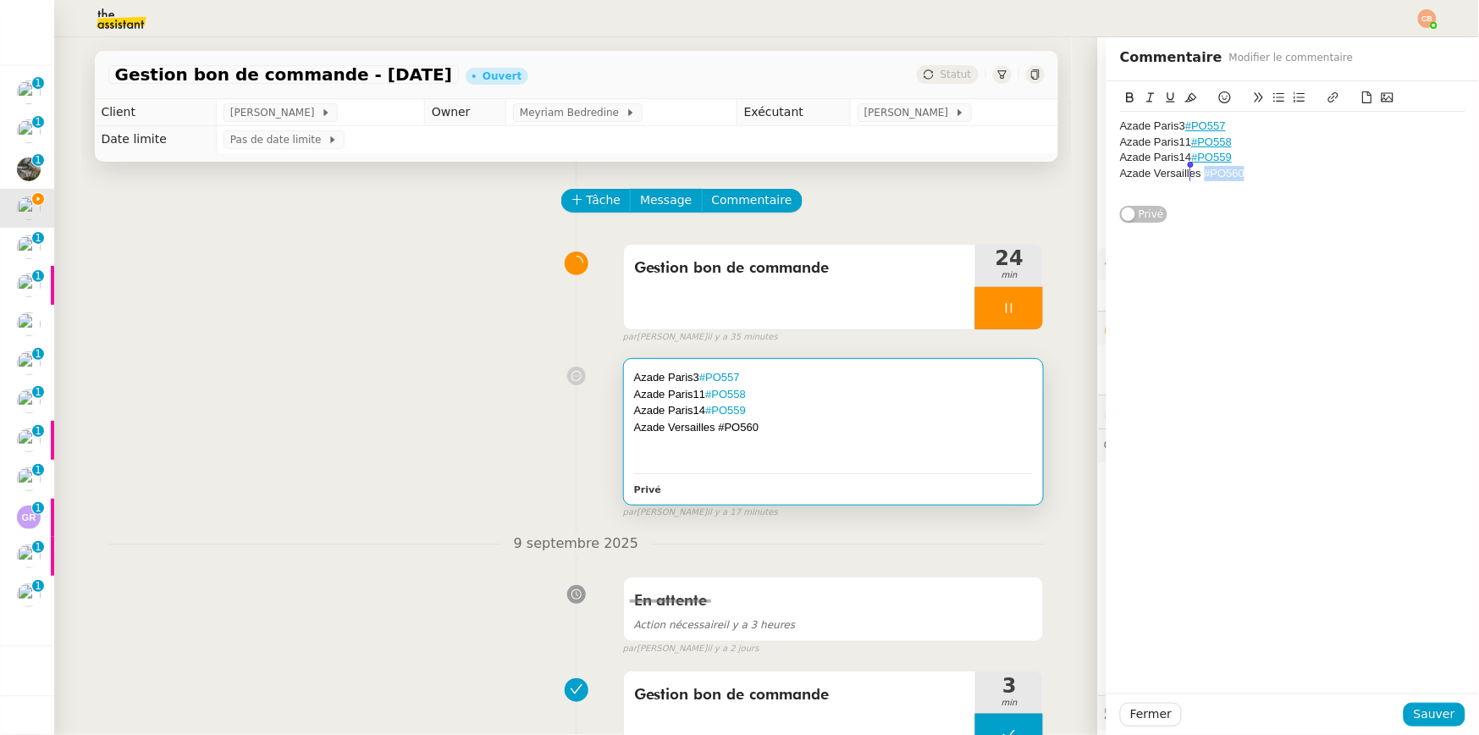
drag, startPoint x: 1257, startPoint y: 174, endPoint x: 1192, endPoint y: 180, distance: 65.5
click at [1192, 180] on div "Azade Versailles #PO560" at bounding box center [1292, 173] width 345 height 15
click at [1329, 95] on icon at bounding box center [1334, 97] width 10 height 10
type input "#PO560"
paste input "https://admin.shopify.com/store/latelier-genevieve/purchase_orders/1350566225"
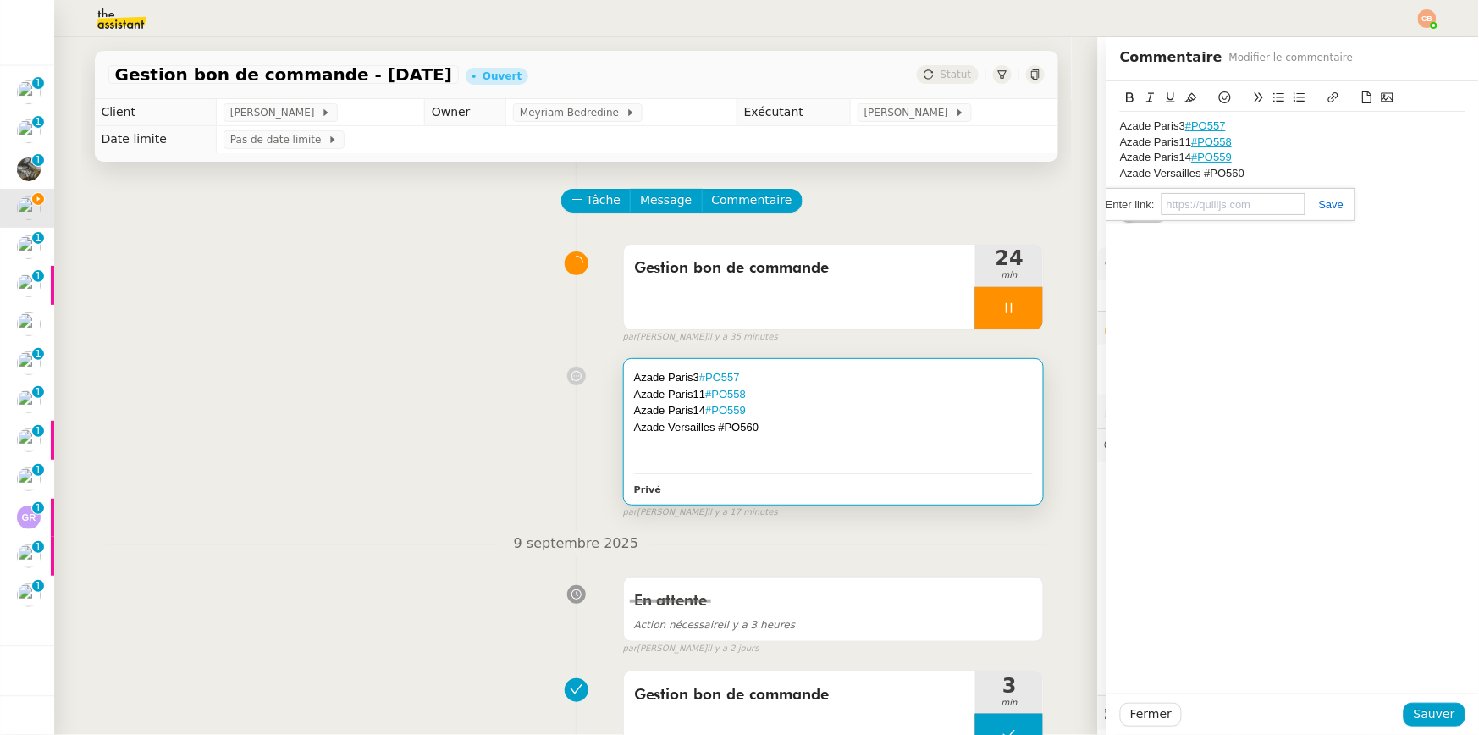
type input "https://admin.shopify.com/store/latelier-genevieve/purchase_orders/1350566225"
click at [1292, 185] on div at bounding box center [1292, 188] width 345 height 15
click at [1436, 709] on span "Sauver" at bounding box center [1434, 714] width 41 height 19
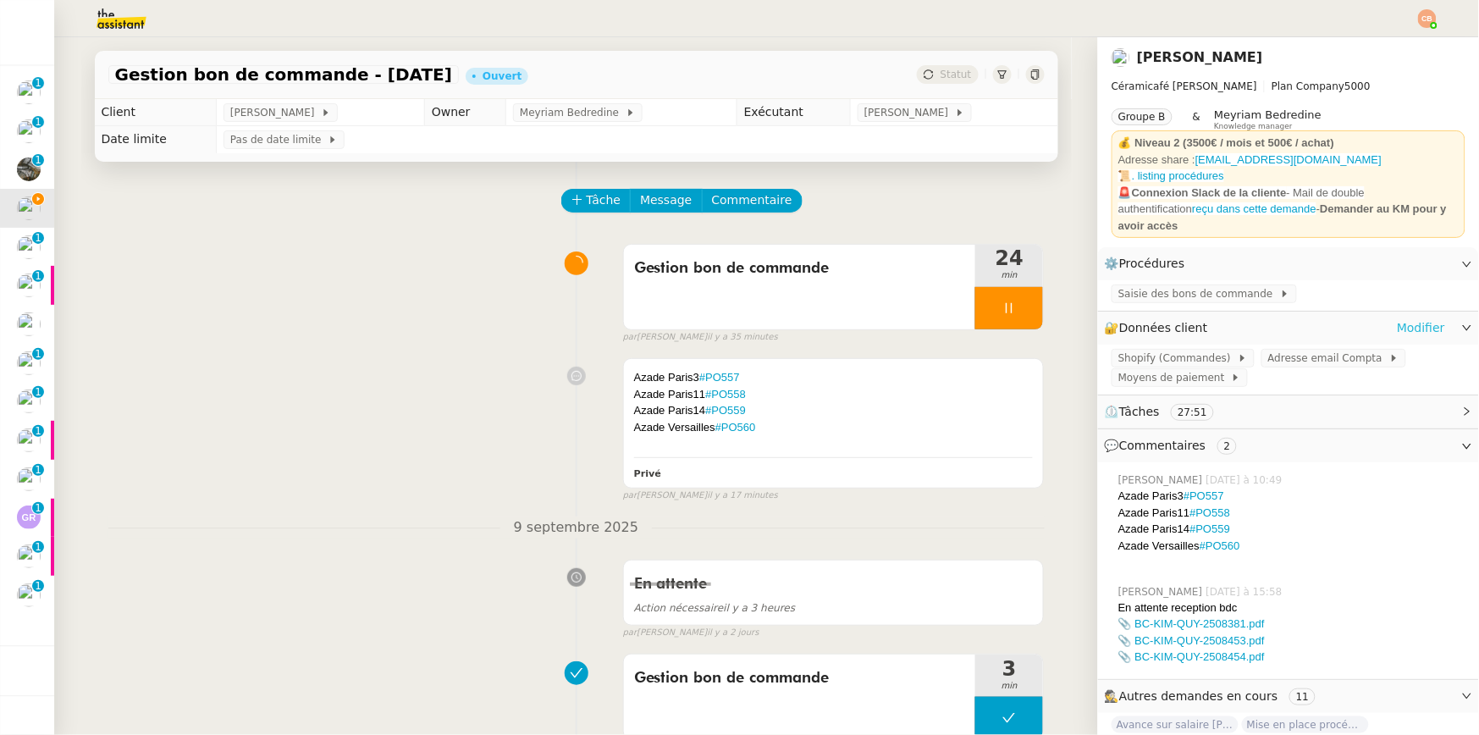
click at [1397, 319] on link "Modifier" at bounding box center [1421, 327] width 48 height 19
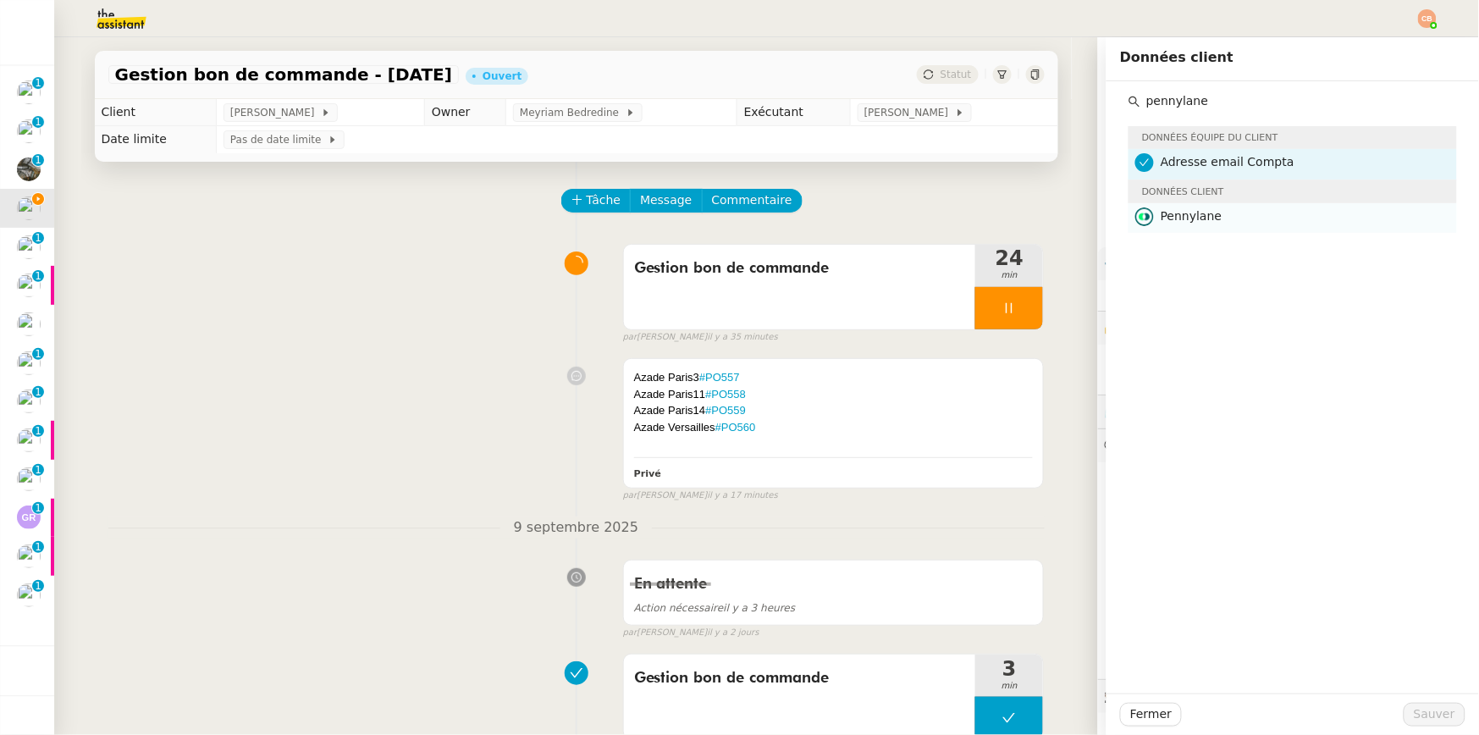
type input "pennylane"
click at [1197, 228] on div "Pennylane" at bounding box center [1304, 218] width 286 height 23
click at [1435, 725] on button "Sauver" at bounding box center [1435, 715] width 62 height 24
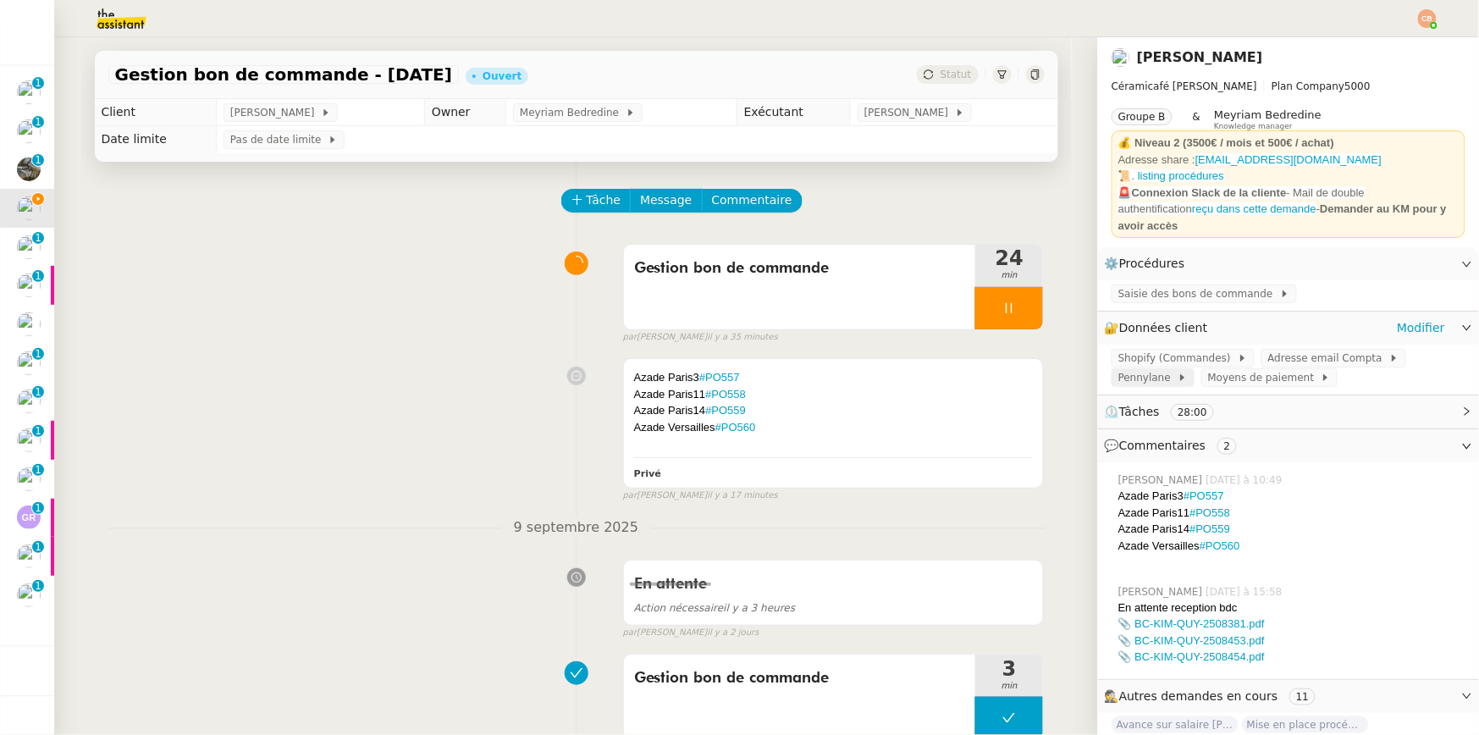
click at [1133, 370] on span "Pennylane" at bounding box center [1148, 377] width 59 height 17
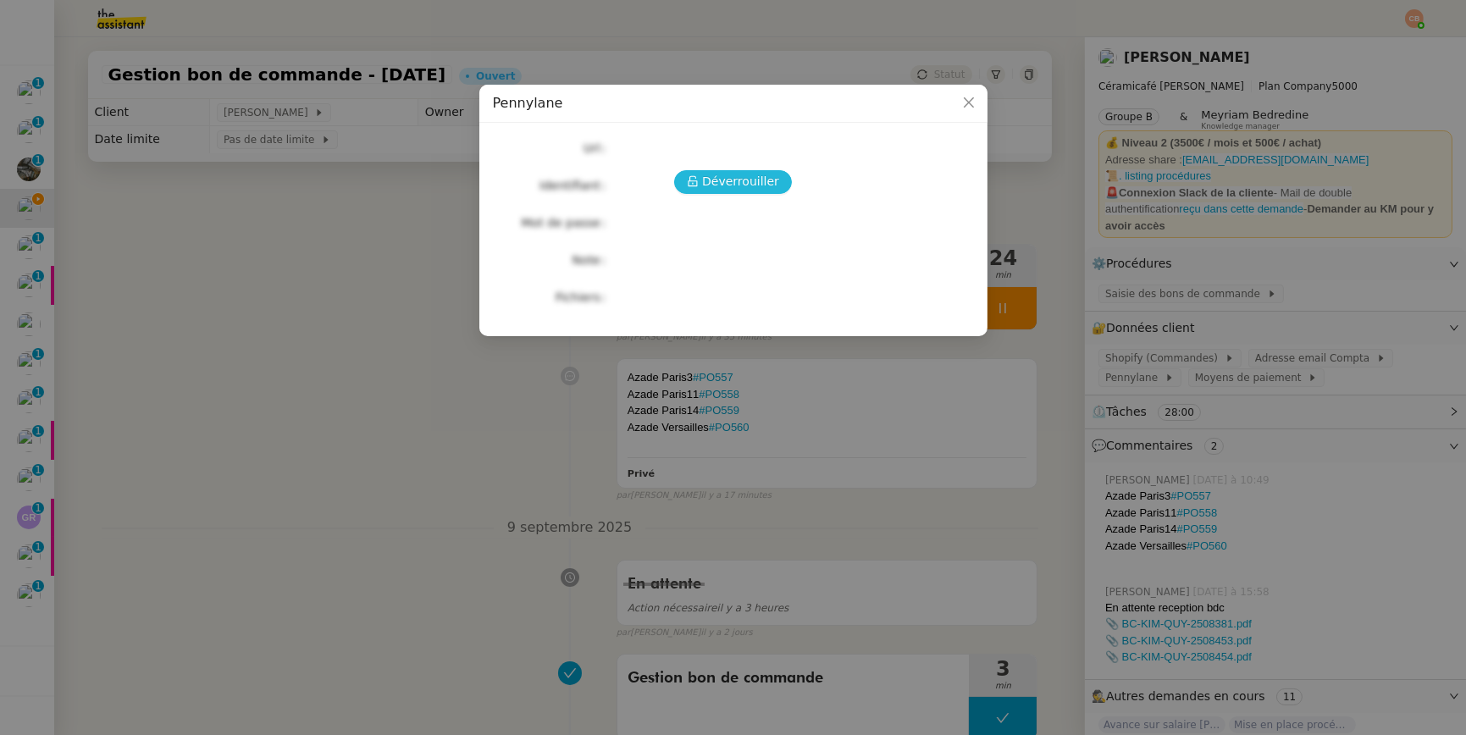
click at [735, 182] on span "Déverrouiller" at bounding box center [740, 181] width 77 height 19
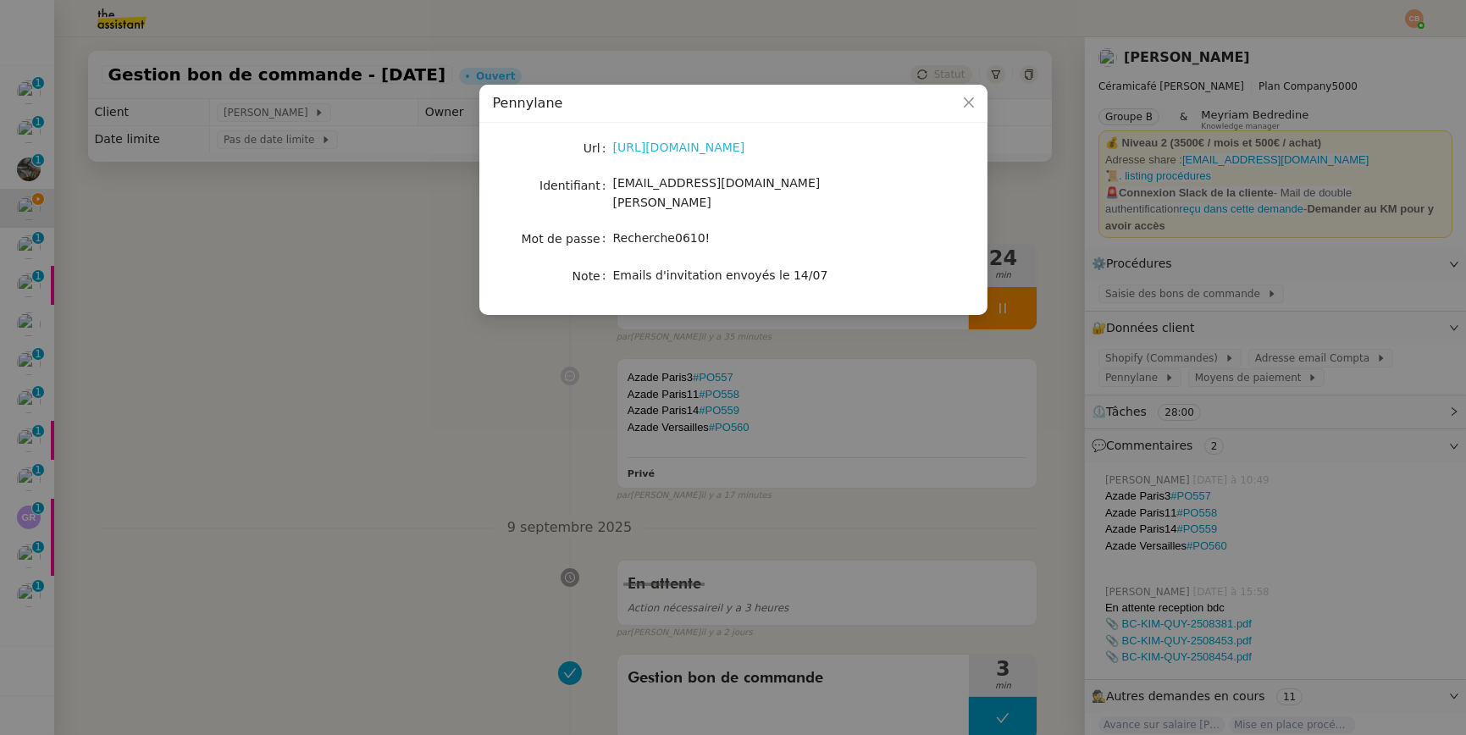
click at [724, 148] on link "https://app.pennylane.com/" at bounding box center [679, 148] width 132 height 14
drag, startPoint x: 614, startPoint y: 221, endPoint x: 746, endPoint y: 225, distance: 132.2
click at [746, 229] on div "Recherche0610!" at bounding box center [753, 238] width 280 height 19
copy span "Recherche0610!"
click at [338, 285] on nz-modal-container "Pennylane Url https://app.pennylane.com/ Identifiant charlie@ceramicafe-genevie…" at bounding box center [733, 367] width 1466 height 735
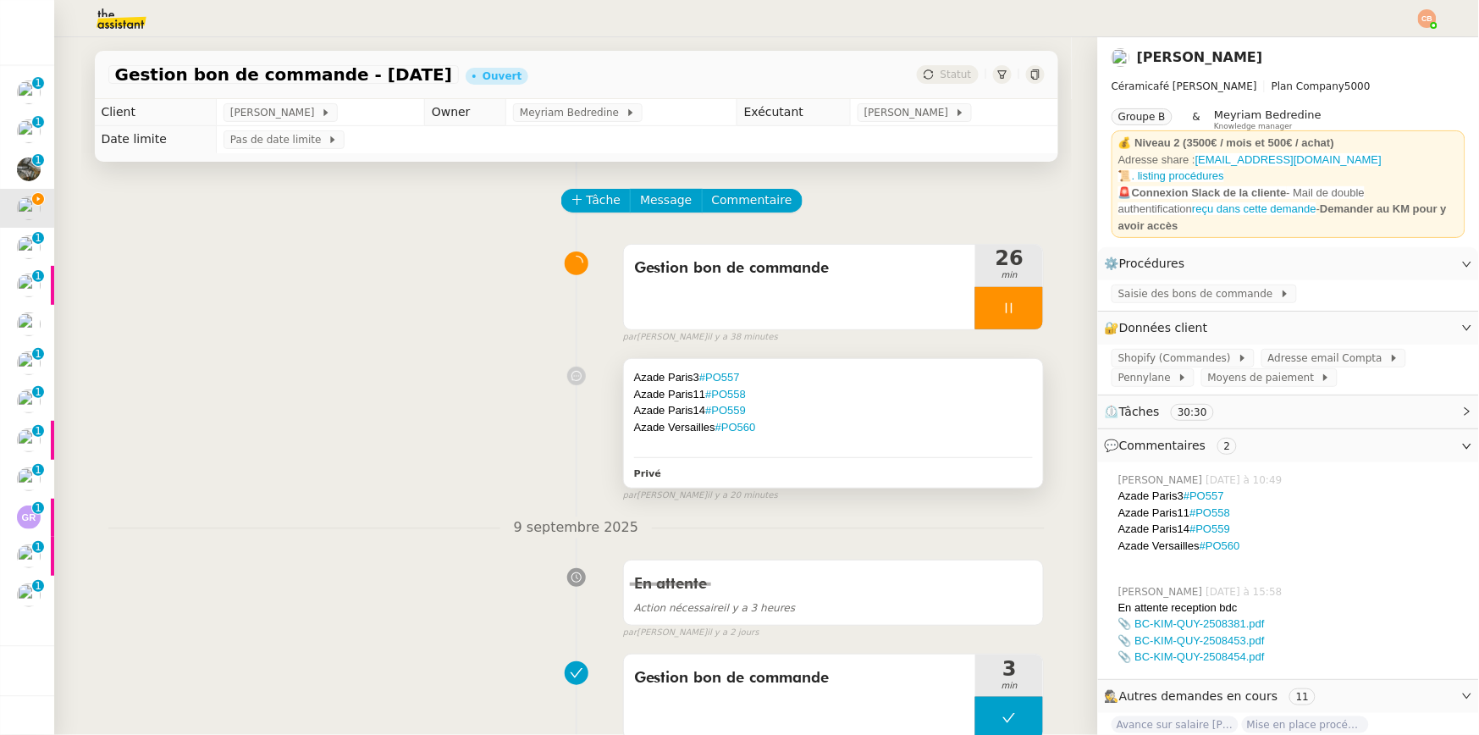
scroll to position [3, 0]
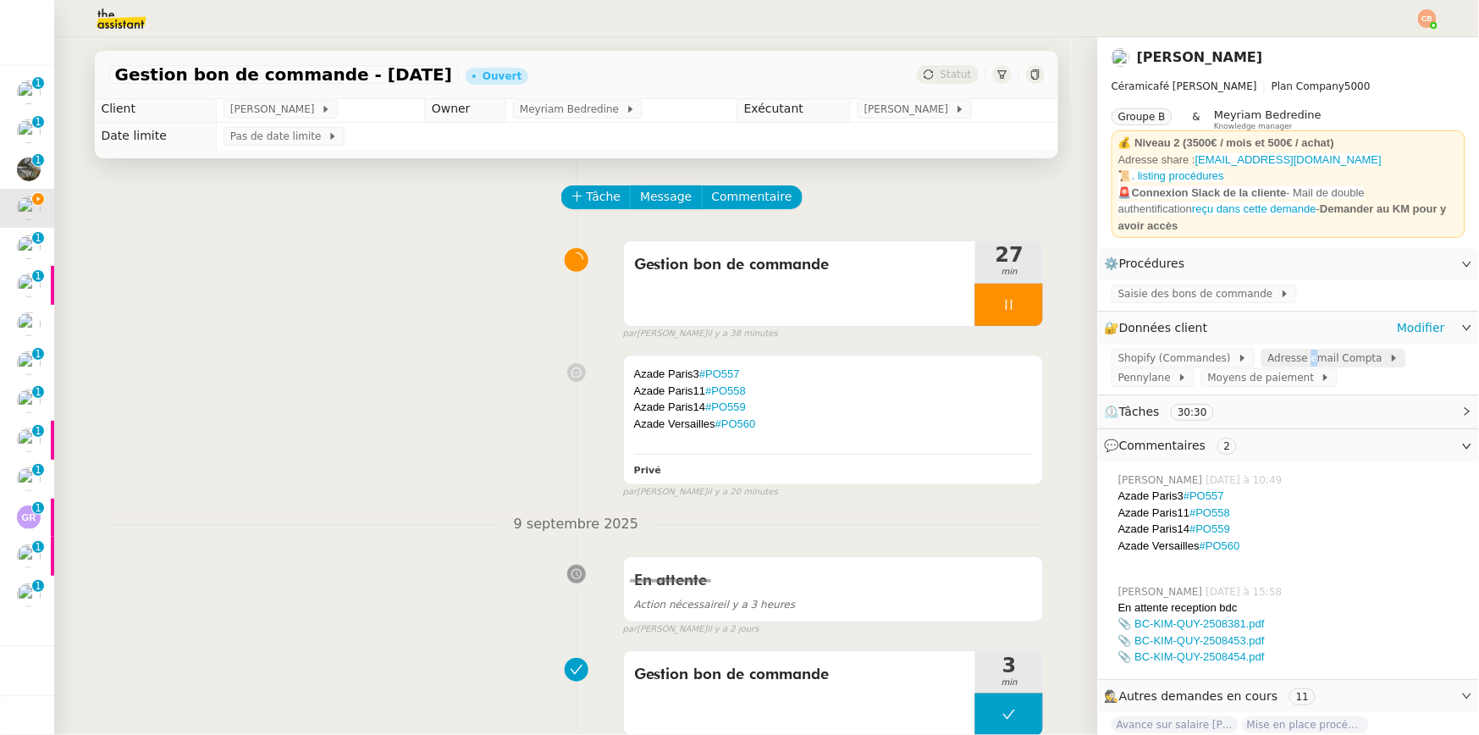
click at [1295, 350] on span "Adresse email Compta" at bounding box center [1328, 358] width 121 height 17
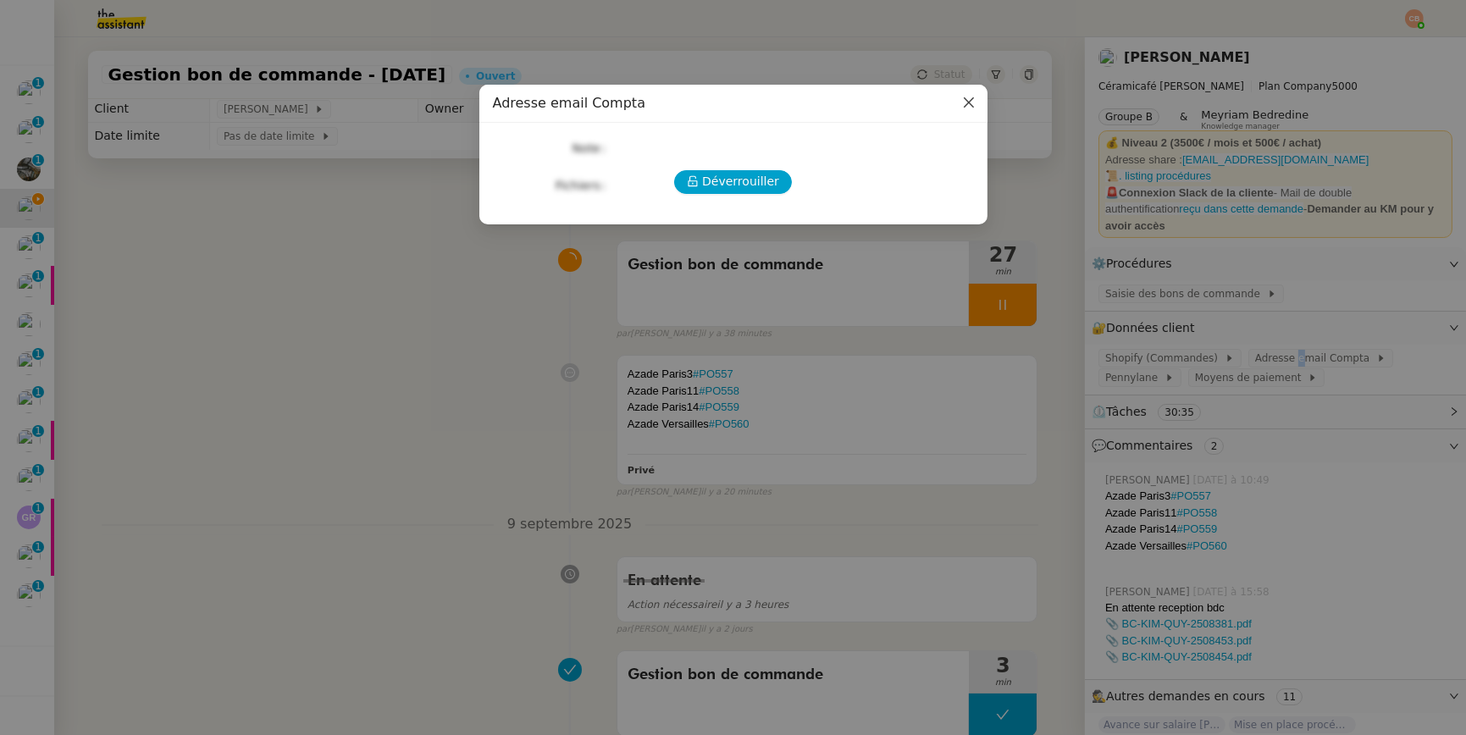
click at [973, 99] on icon "Close" at bounding box center [969, 103] width 14 height 14
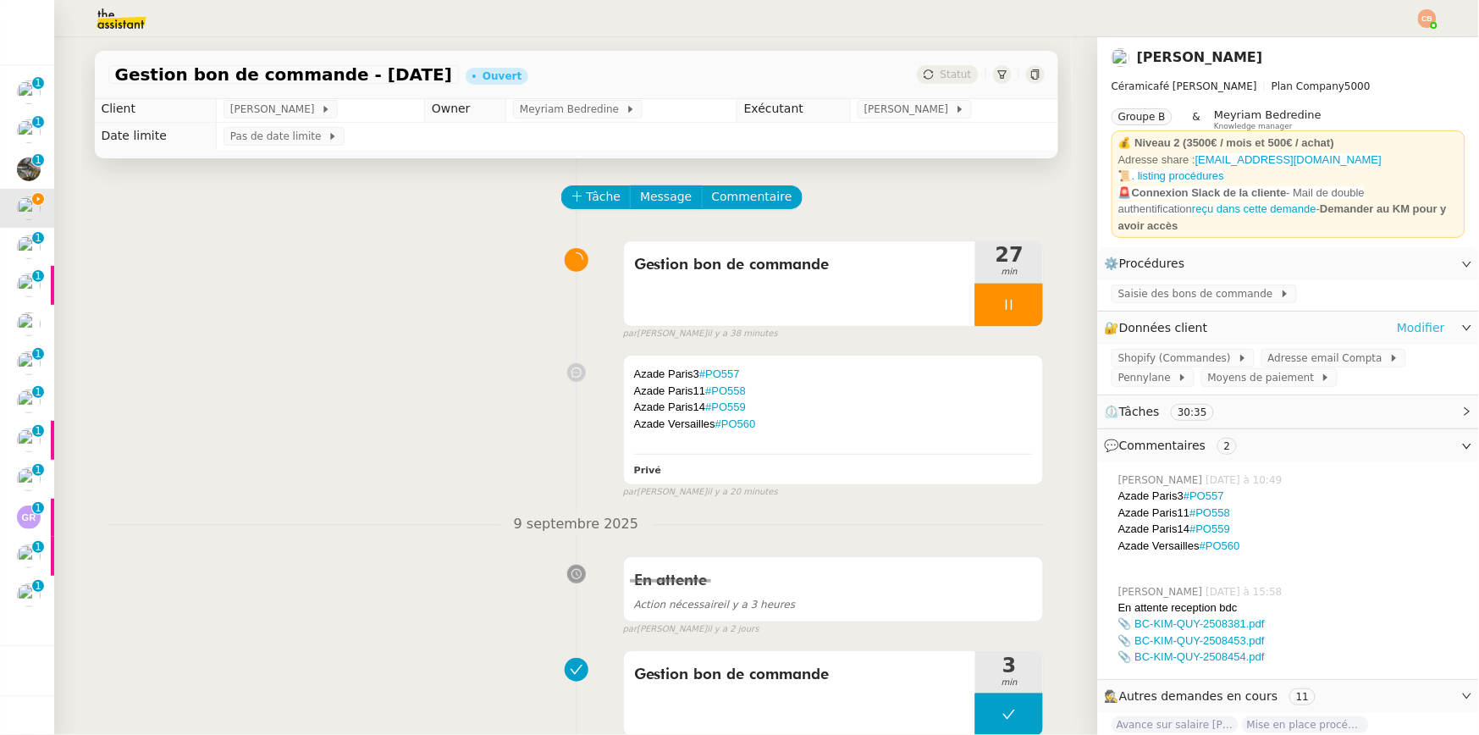
click at [1405, 321] on link "Modifier" at bounding box center [1421, 327] width 48 height 19
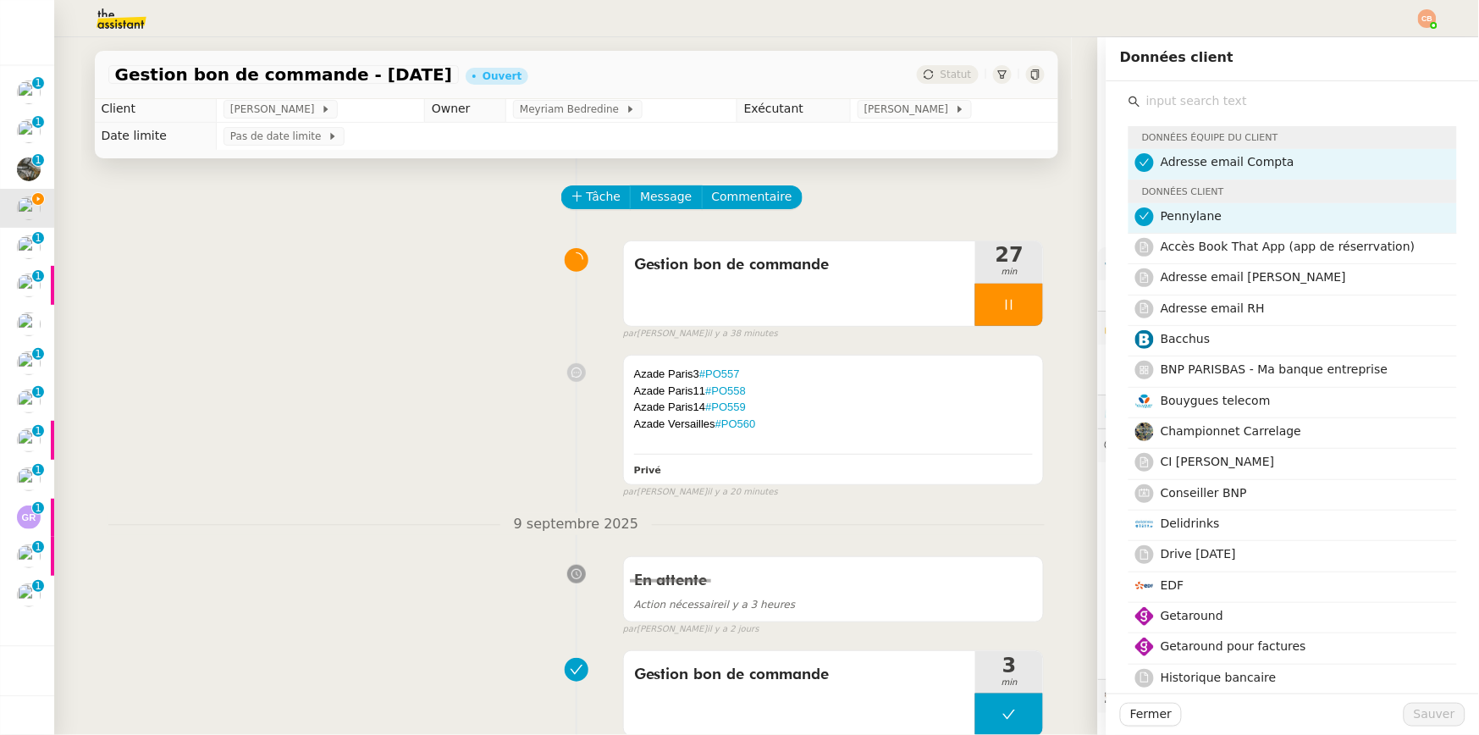
click at [1208, 97] on input "text" at bounding box center [1299, 101] width 317 height 23
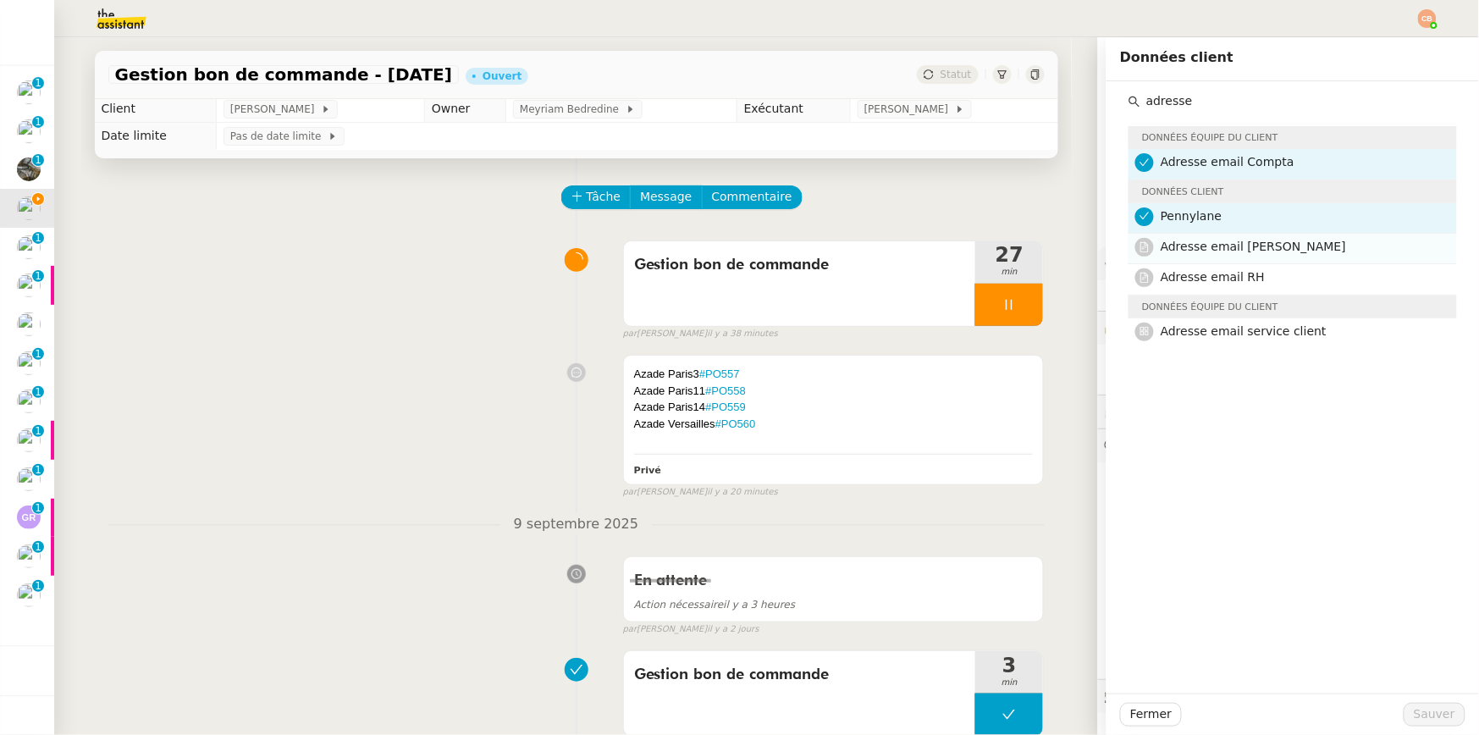
type input "adresse"
click at [1240, 249] on span "Adresse email [PERSON_NAME]" at bounding box center [1253, 247] width 185 height 14
click at [1414, 710] on span "Sauver" at bounding box center [1434, 714] width 41 height 19
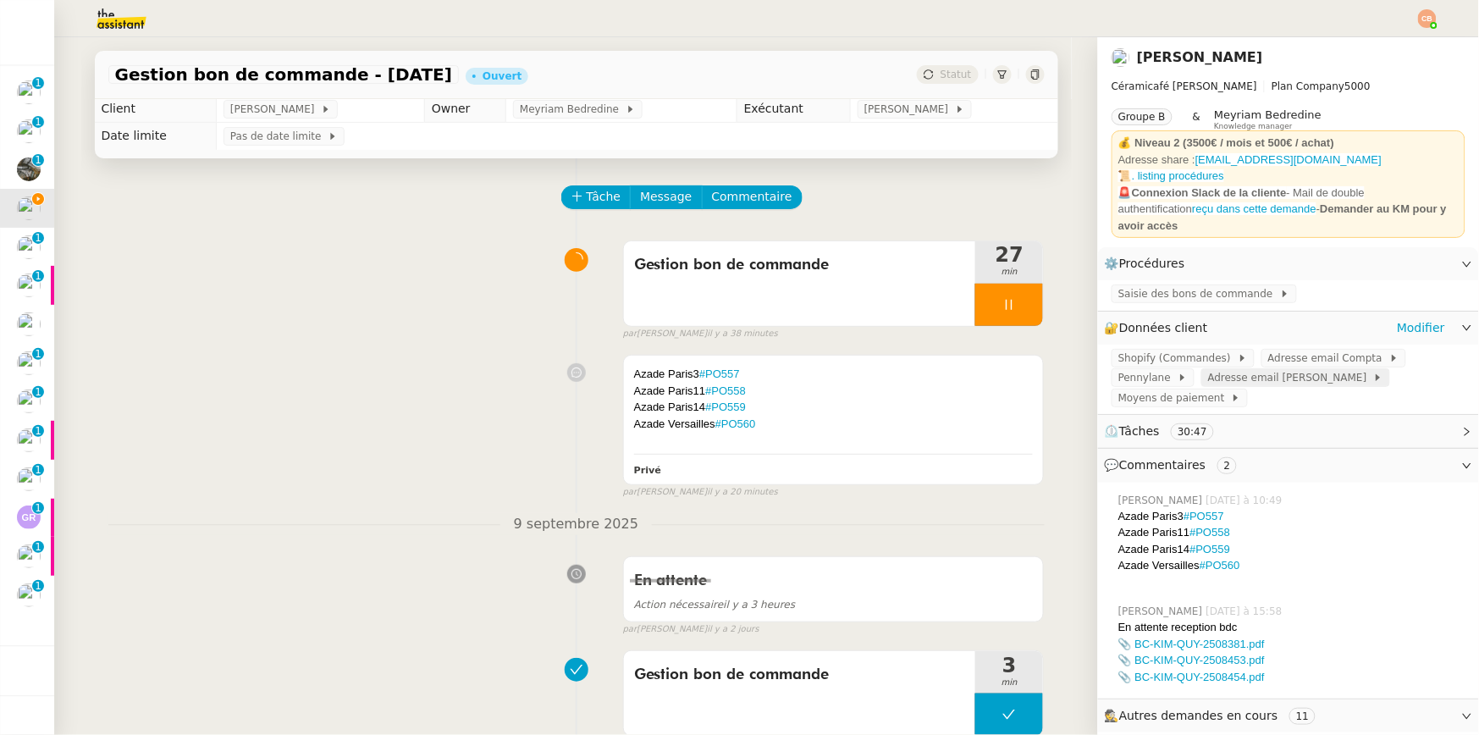
click at [1246, 371] on span "Adresse email [PERSON_NAME]" at bounding box center [1291, 377] width 166 height 17
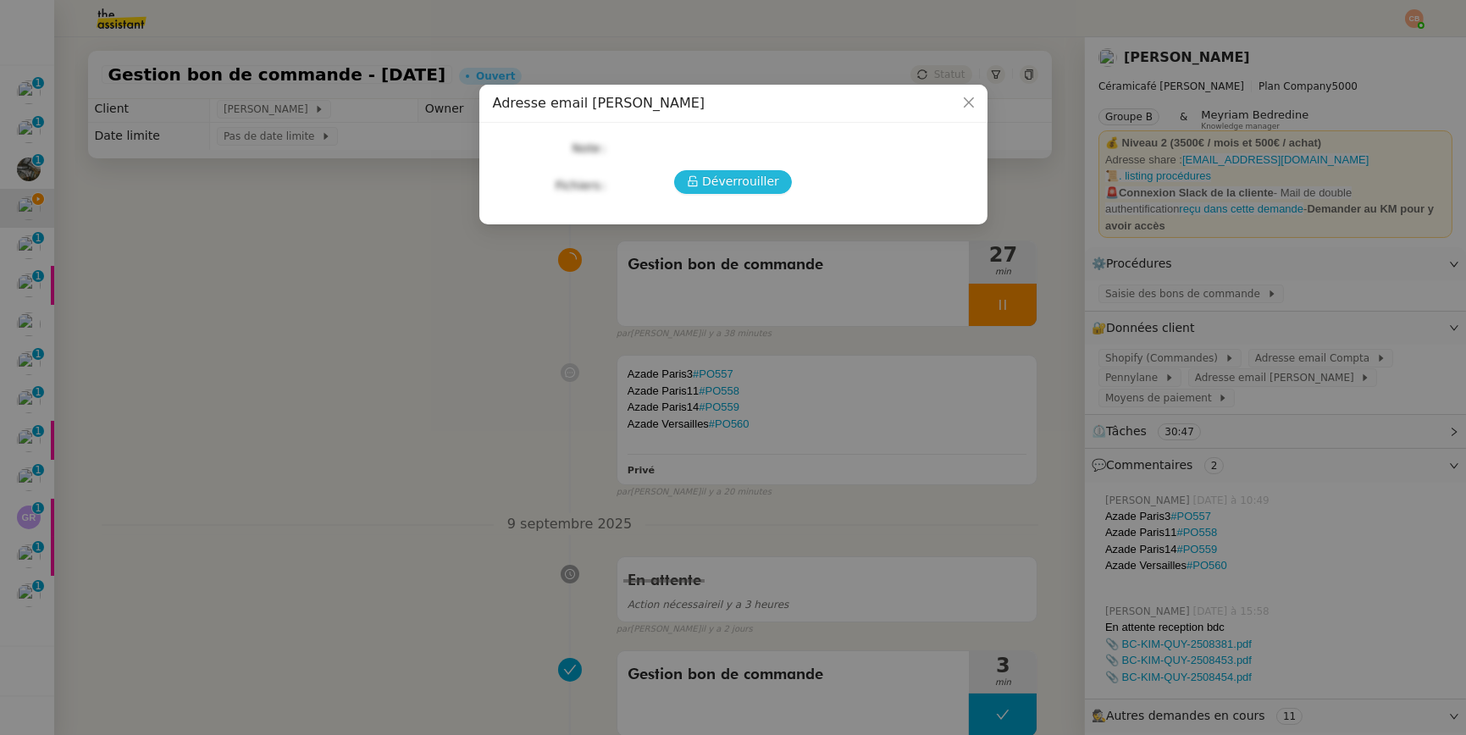
click at [742, 190] on span "Déverrouiller" at bounding box center [740, 181] width 77 height 19
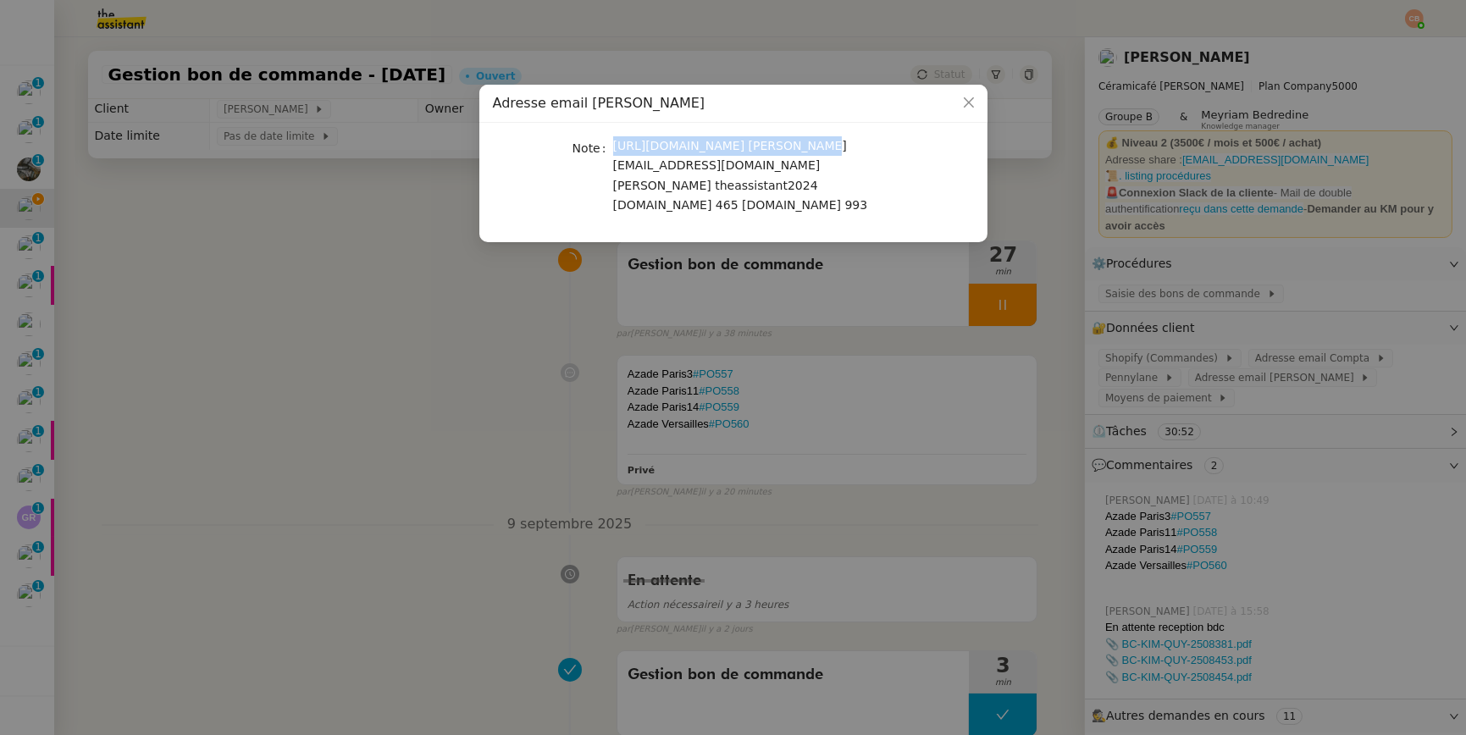
drag, startPoint x: 612, startPoint y: 144, endPoint x: 790, endPoint y: 146, distance: 177.8
click at [790, 146] on div "https://mail.ovh.net/roundcube/ charlie@ceramicafe-genevieve.fr theassistant202…" at bounding box center [753, 175] width 280 height 79
copy span "https://mail.ovh.net/roundcube/"
drag, startPoint x: 613, startPoint y: 168, endPoint x: 791, endPoint y: 169, distance: 177.8
click at [791, 169] on span "https://mail.ovh.net/roundcube/ charlie@ceramicafe-genevieve.fr theassistant202…" at bounding box center [740, 175] width 255 height 73
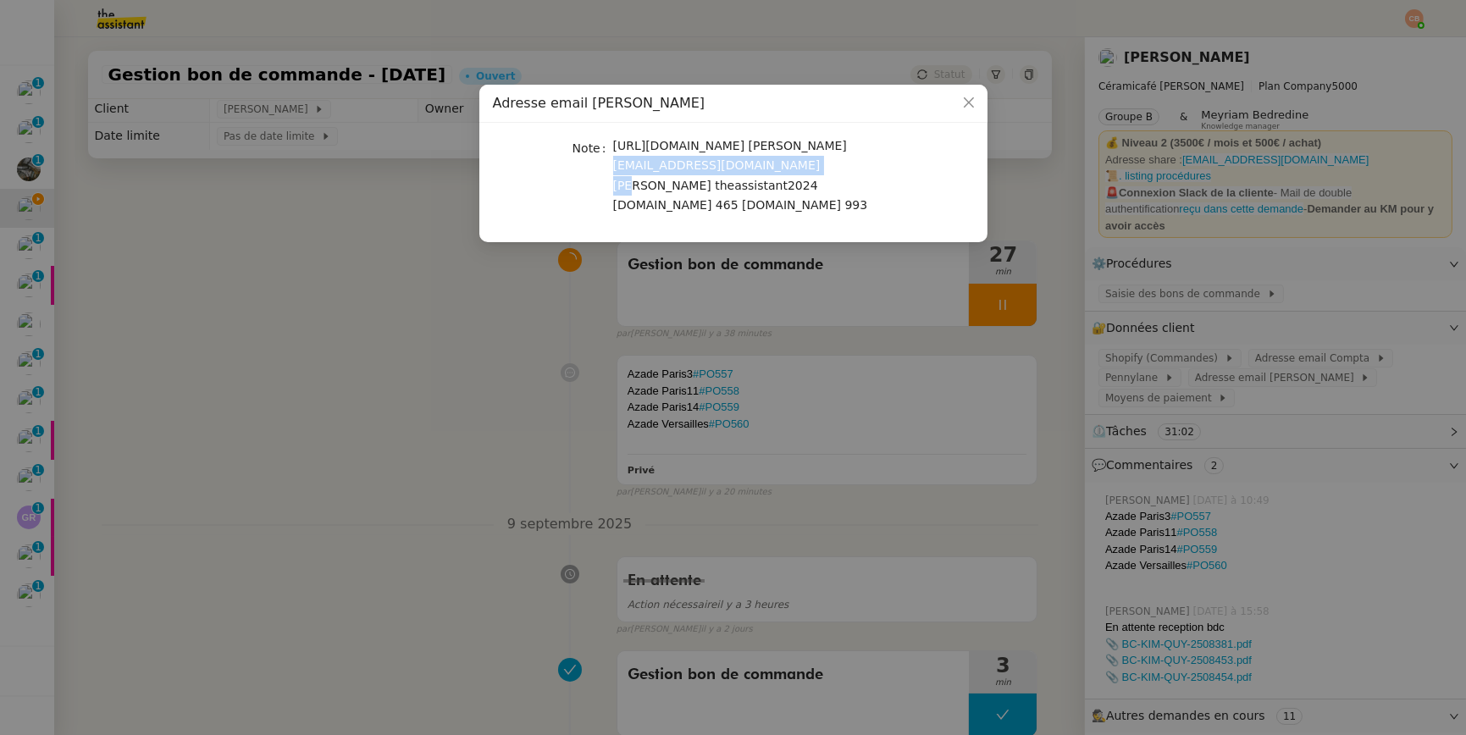
copy span "[EMAIL_ADDRESS][DOMAIN_NAME][PERSON_NAME]"
drag, startPoint x: 797, startPoint y: 166, endPoint x: 926, endPoint y: 162, distance: 128.8
click at [926, 162] on nz-form-item "Note https://mail.ovh.net/roundcube/ charlie@ceramicafe-genevieve.fr theassista…" at bounding box center [733, 175] width 481 height 79
copy span "theassistant2024"
click at [401, 321] on nz-modal-container "Adresse email Charlie Note https://mail.ovh.net/roundcube/ charlie@ceramicafe-g…" at bounding box center [733, 367] width 1466 height 735
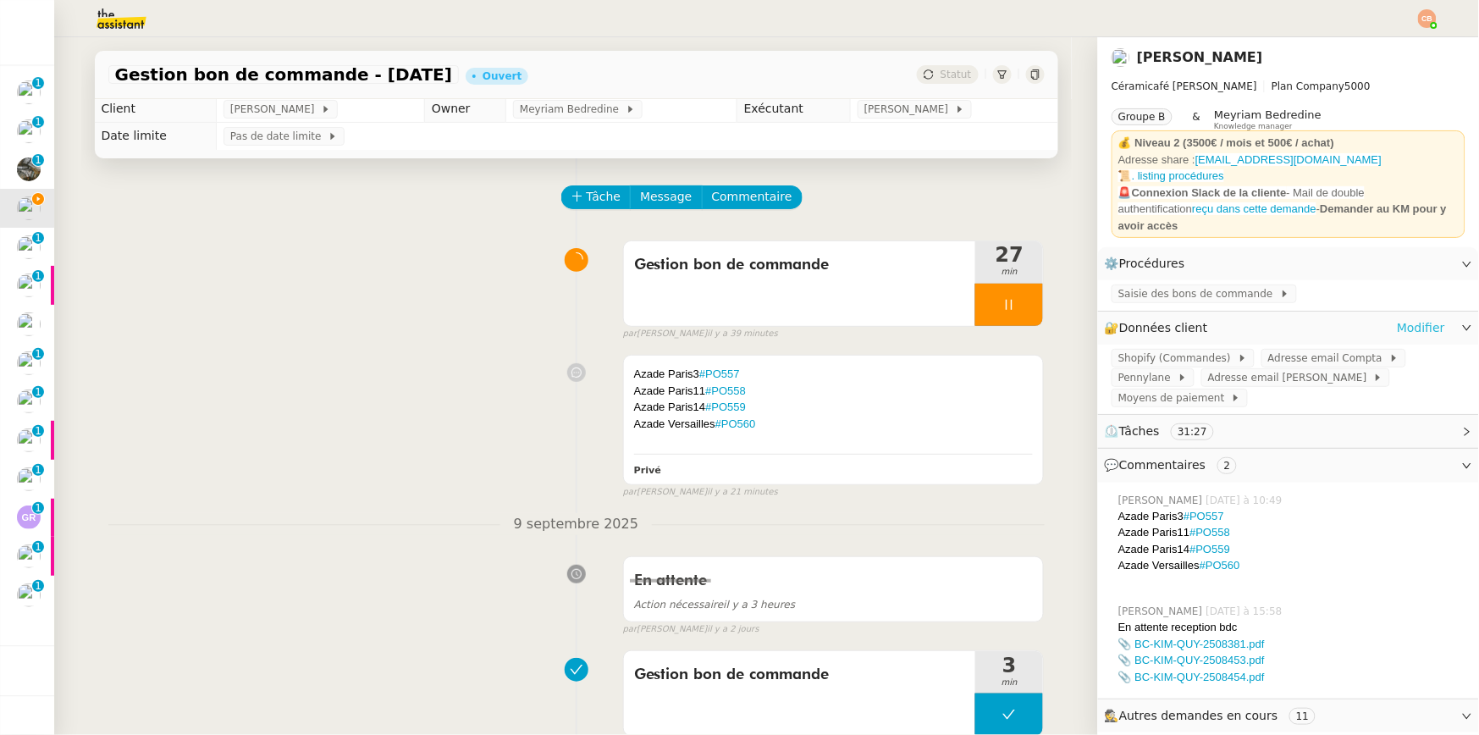
click at [1421, 318] on link "Modifier" at bounding box center [1421, 327] width 48 height 19
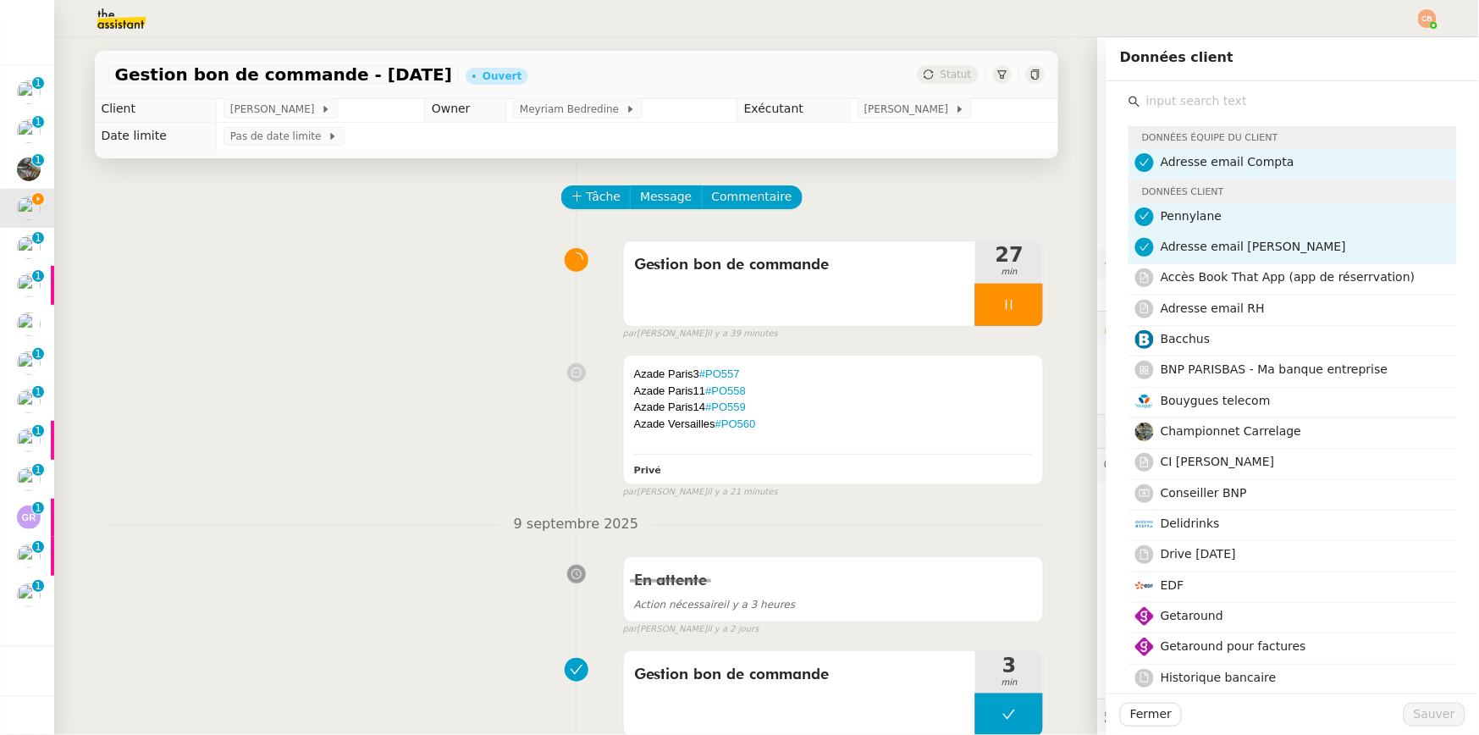
click at [1215, 106] on input "text" at bounding box center [1299, 101] width 317 height 23
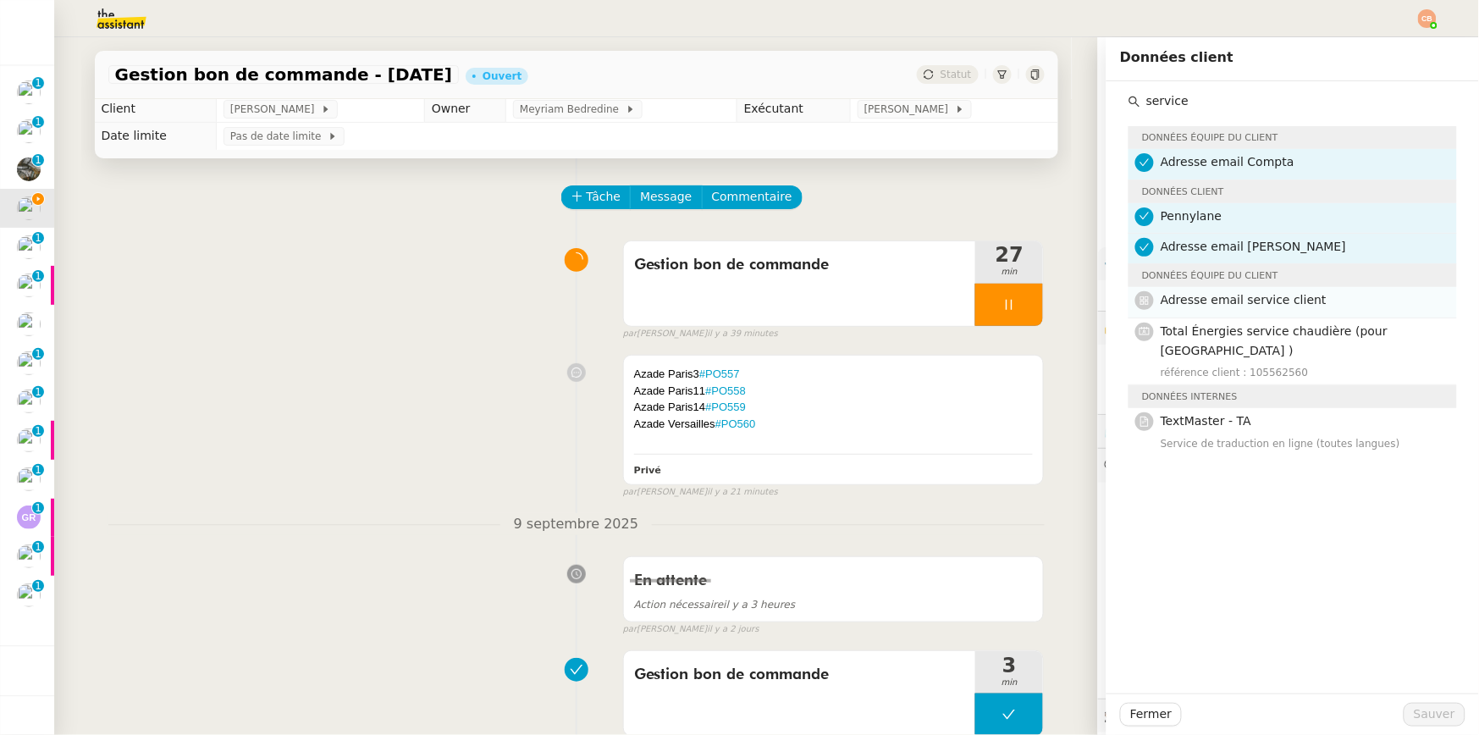
type input "service"
click at [1244, 289] on nz-list-item "Adresse email service client" at bounding box center [1293, 302] width 329 height 30
click at [1414, 710] on span "Sauver" at bounding box center [1434, 714] width 41 height 19
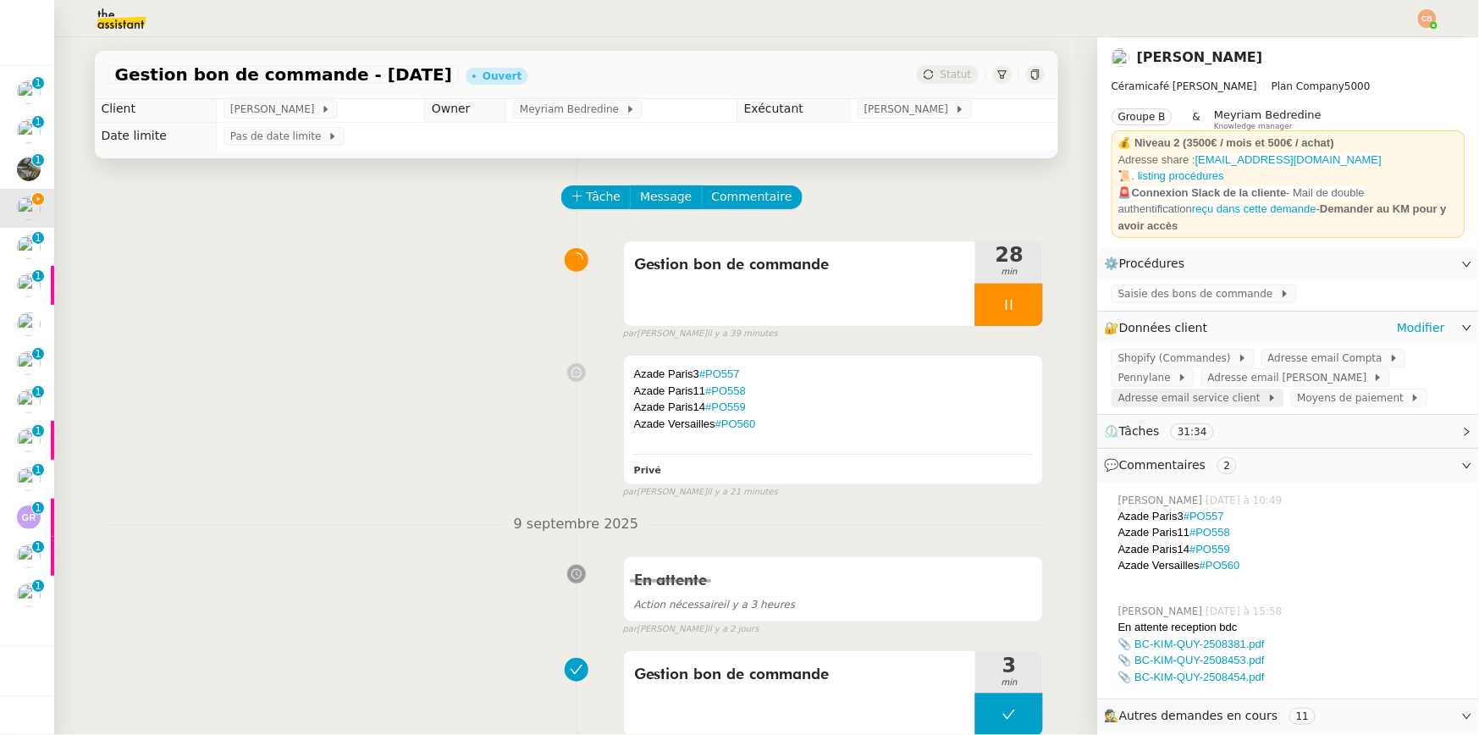
click at [1218, 390] on span "Adresse email service client" at bounding box center [1193, 398] width 149 height 17
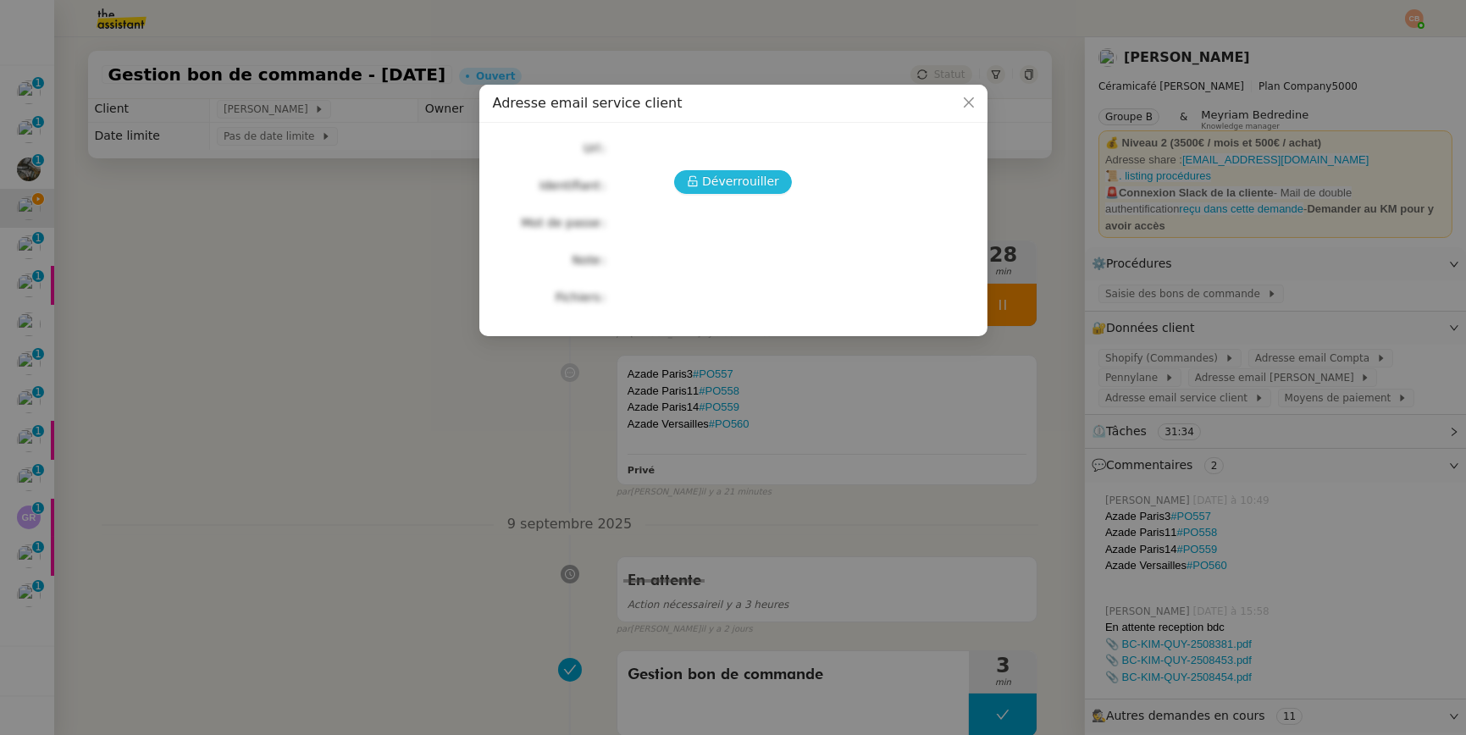
click at [738, 178] on span "Déverrouiller" at bounding box center [740, 181] width 77 height 19
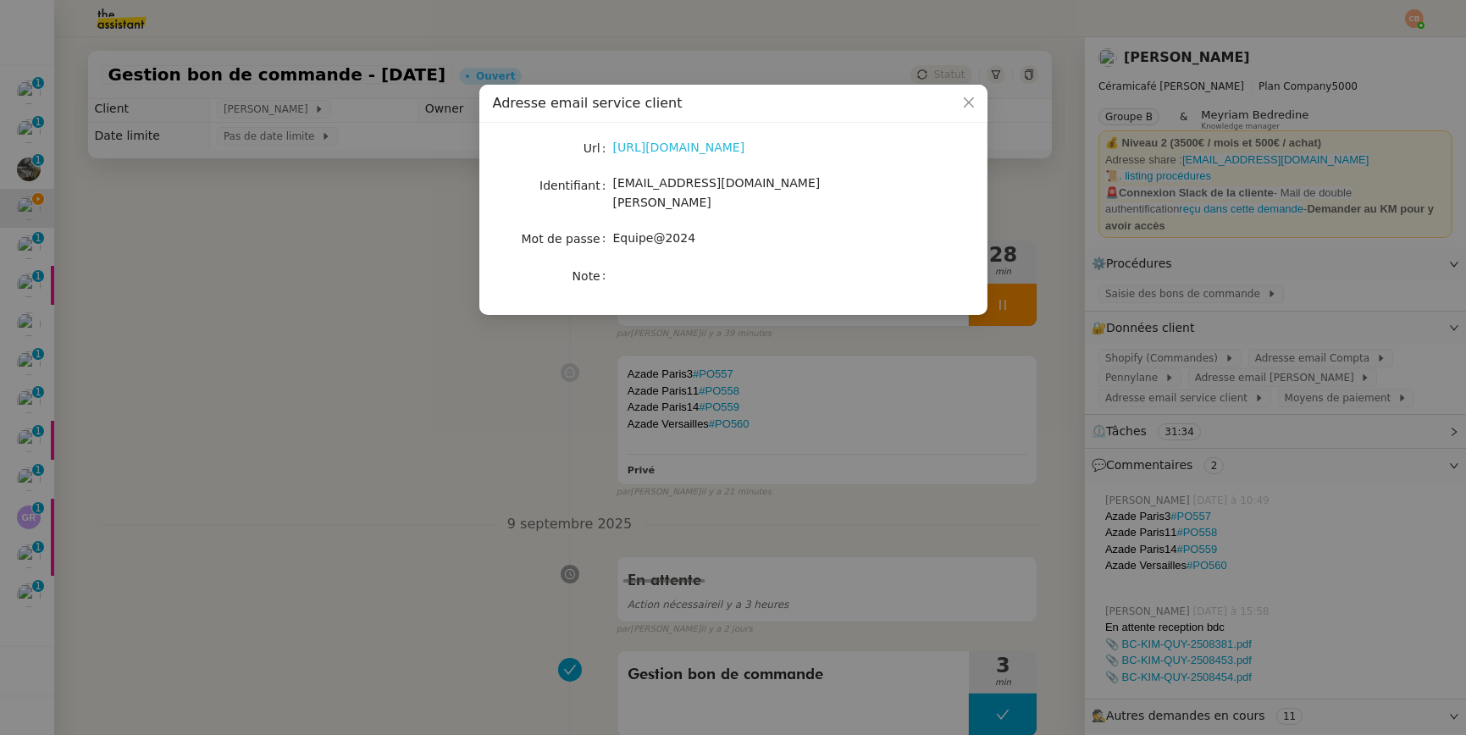
click at [725, 151] on link "https://ex4.mail.ovh.net/owa/#path=/mail" at bounding box center [679, 148] width 132 height 14
drag, startPoint x: 615, startPoint y: 186, endPoint x: 816, endPoint y: 186, distance: 201.5
click at [816, 186] on div "bonjour@ceramicafe-genevieve.fr" at bounding box center [753, 194] width 280 height 40
copy span "bonjour@ceramicafe-genevieve.fr"
drag, startPoint x: 616, startPoint y: 226, endPoint x: 726, endPoint y: 226, distance: 110.1
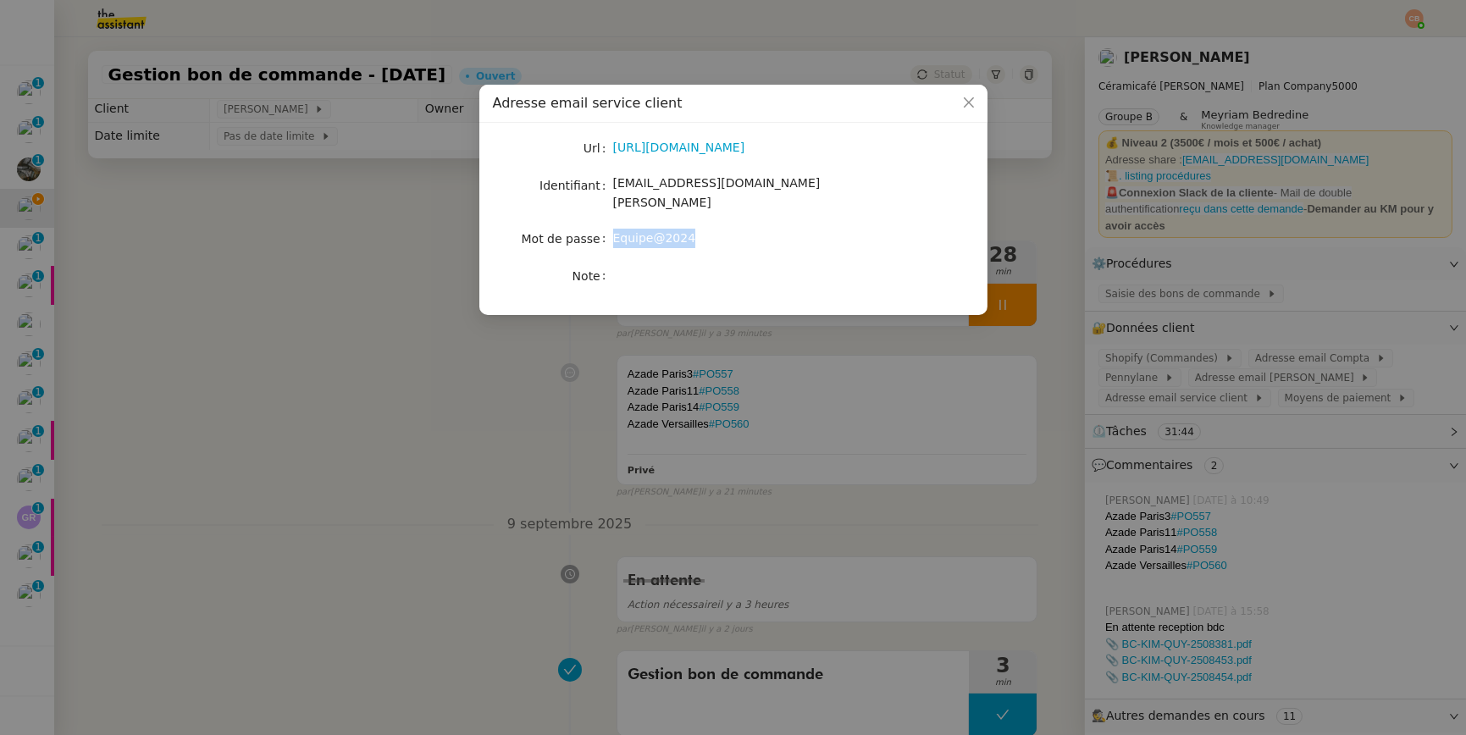
click at [726, 229] on div "Equipe@2024" at bounding box center [753, 238] width 280 height 19
copy span "Equipe@2024"
click at [394, 276] on nz-modal-container "Adresse email service client Url https://ex4.mail.ovh.net/owa/#path=/mail Ident…" at bounding box center [733, 367] width 1466 height 735
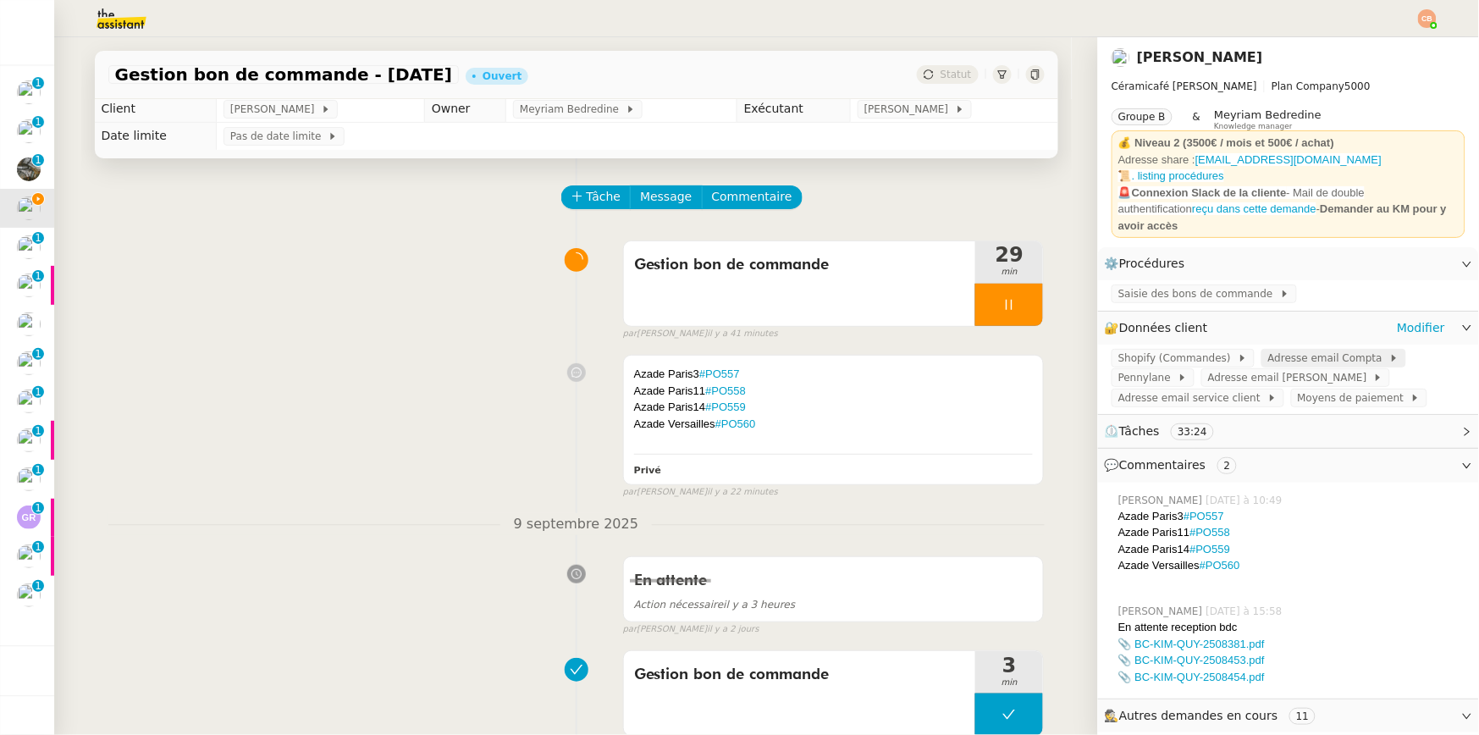
click at [1271, 350] on span "Adresse email Compta" at bounding box center [1328, 358] width 121 height 17
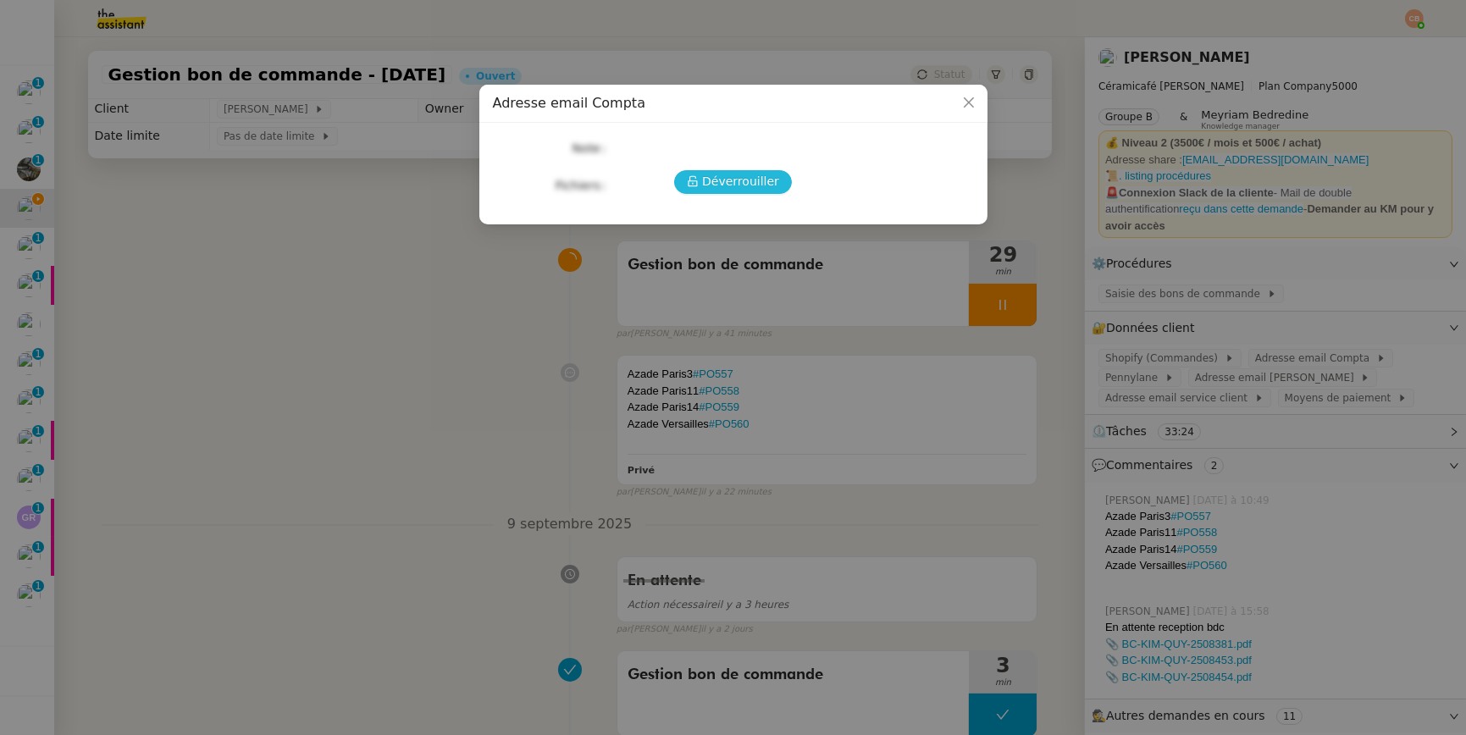
click at [761, 181] on span "Déverrouiller" at bounding box center [740, 181] width 77 height 19
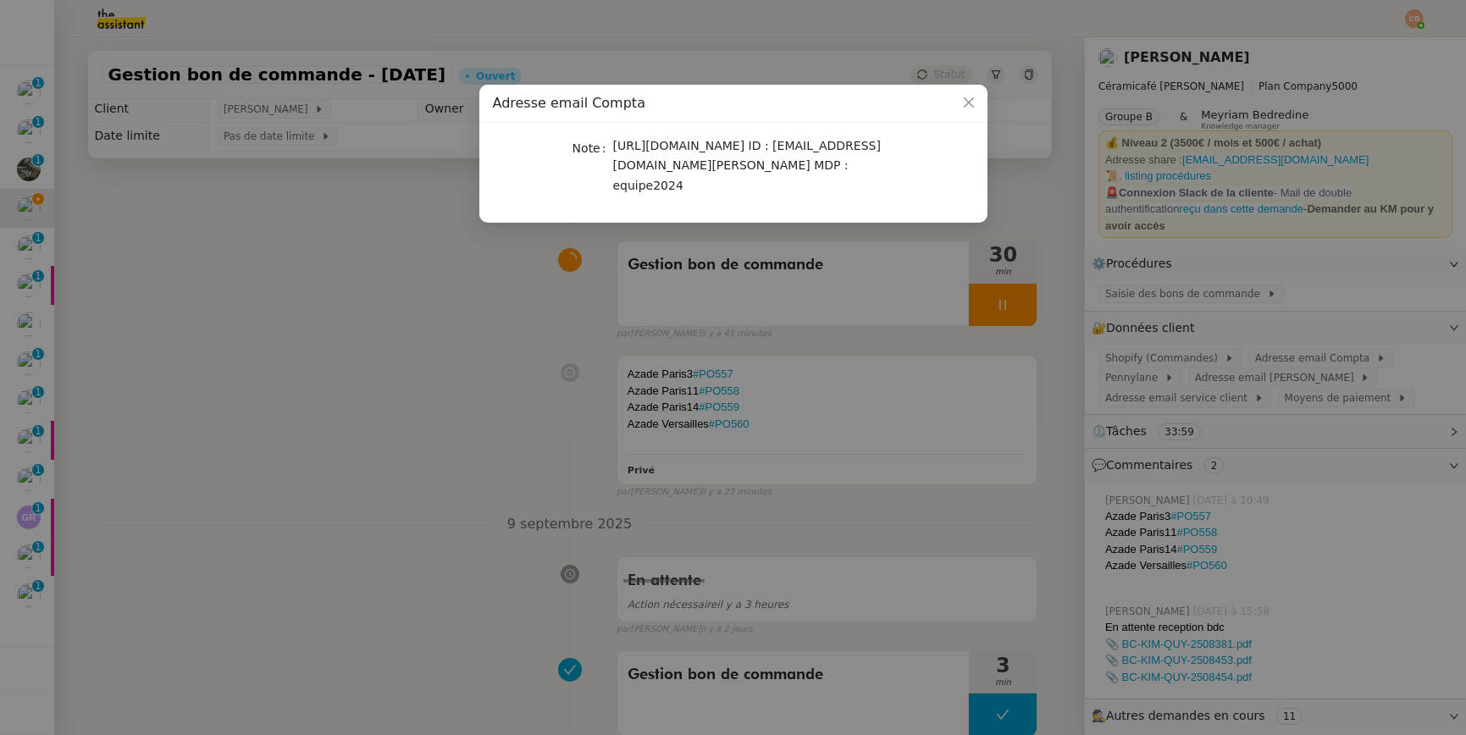
click at [481, 282] on nz-modal-container "Adresse email Compta Note https://mail.ovh.net/roundcube ID : compta@ceramicafe…" at bounding box center [733, 367] width 1466 height 735
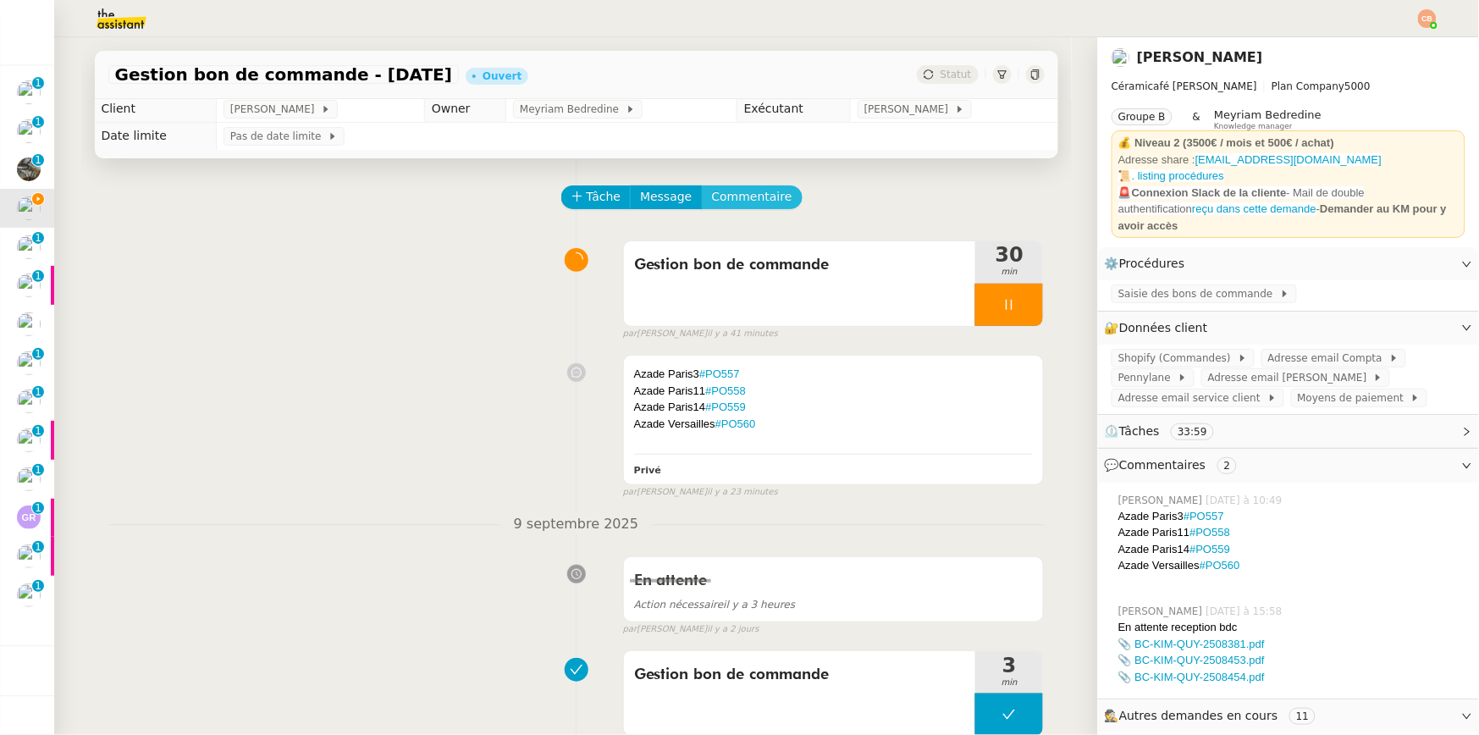
click at [716, 196] on span "Commentaire" at bounding box center [752, 196] width 80 height 19
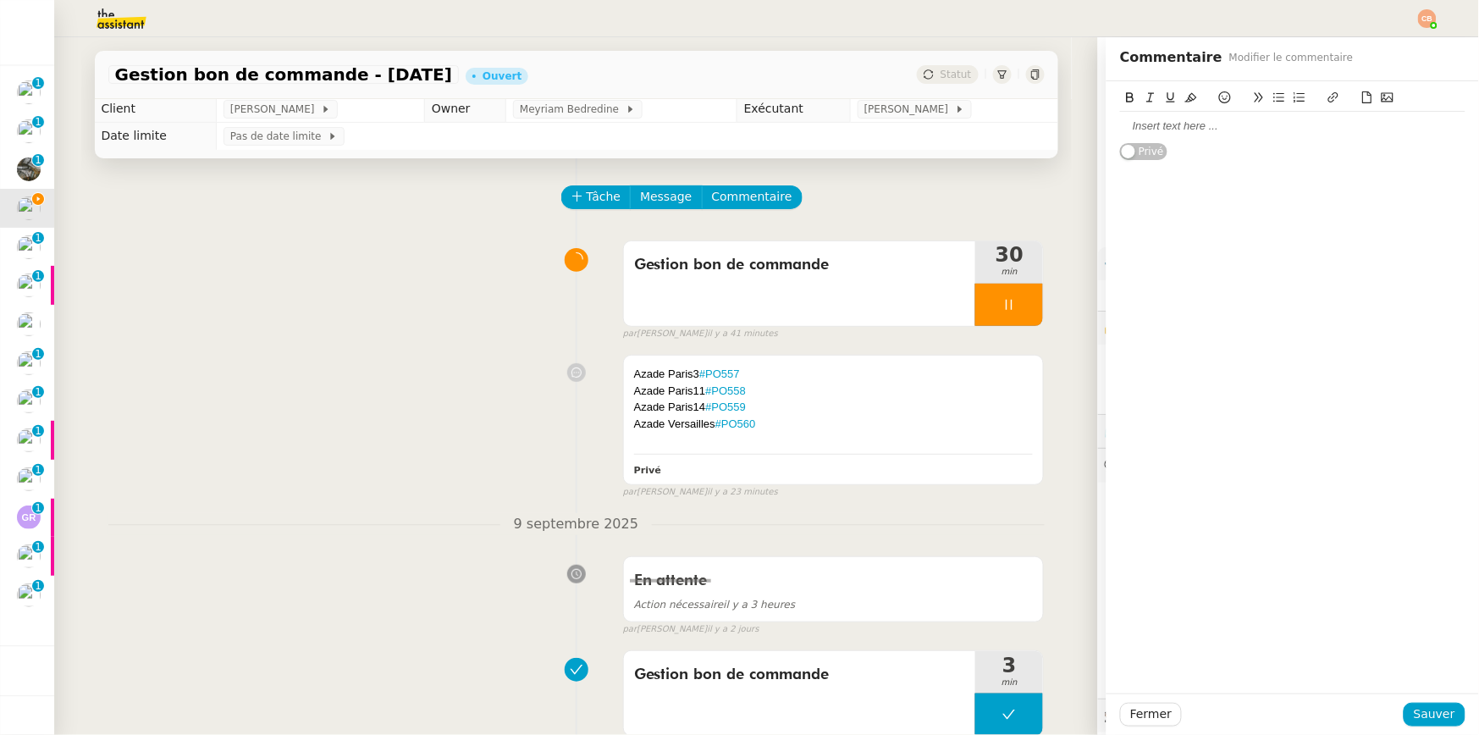
click at [1135, 119] on div at bounding box center [1292, 126] width 345 height 15
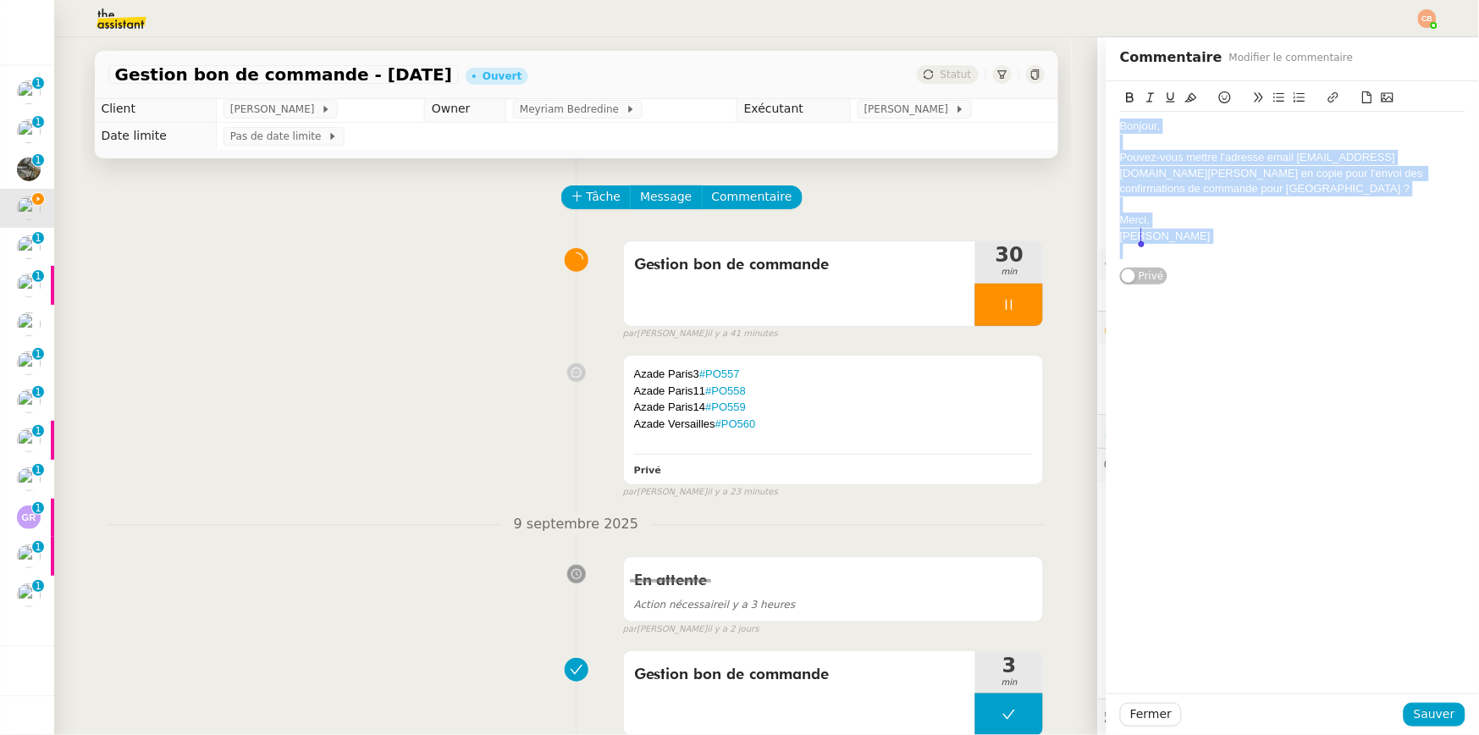
drag, startPoint x: 1107, startPoint y: 126, endPoint x: 1171, endPoint y: 260, distance: 148.5
click at [1171, 260] on div "Bonjour, Pouvez-vous mettre l'adresse email compta@ceramicafe-genevieve.fr en c…" at bounding box center [1292, 189] width 345 height 154
copy div "Bonjour, Pouvez-vous mettre l'adresse email compta@ceramicafe-genevieve.fr en c…"
click at [1433, 715] on span "Sauver" at bounding box center [1434, 714] width 41 height 19
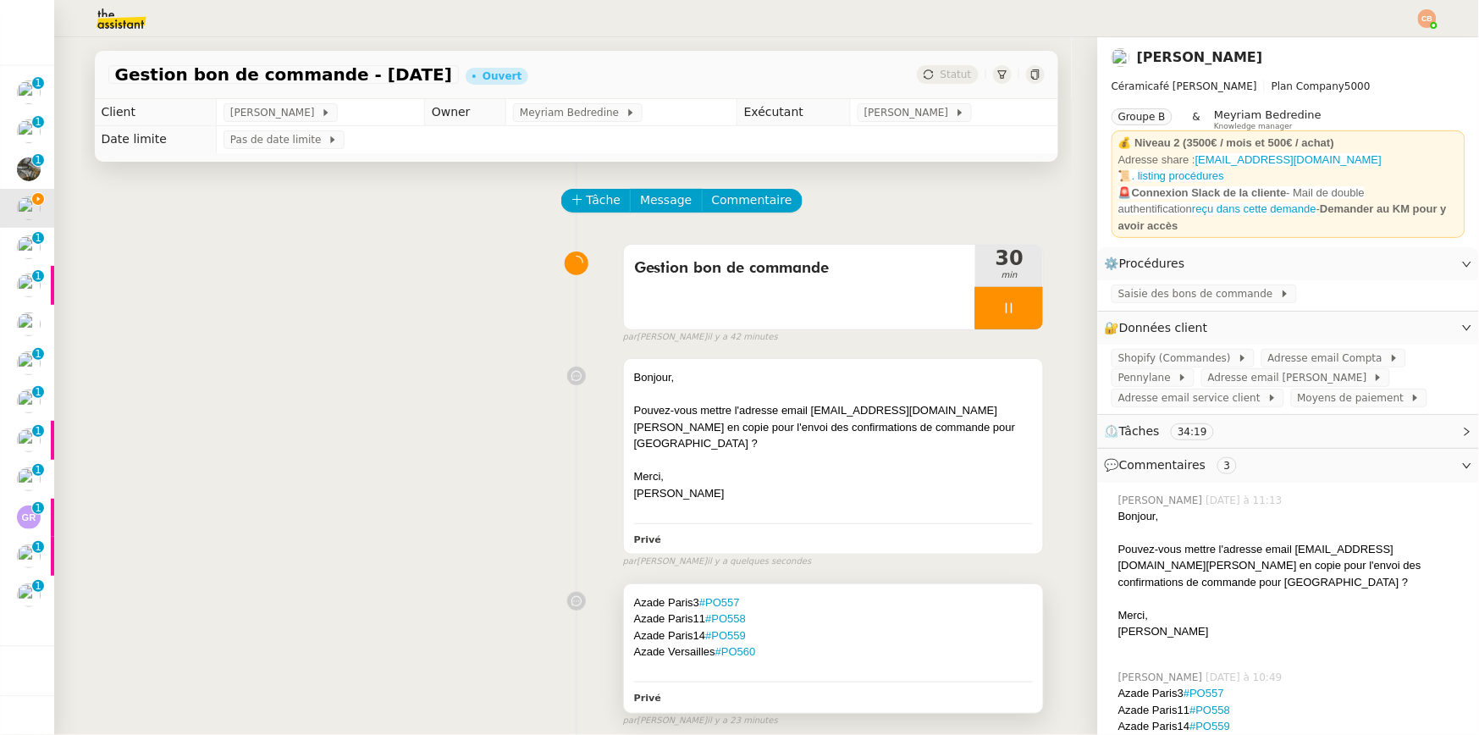
click at [832, 611] on div "Azade Paris11 #PO558" at bounding box center [834, 619] width 400 height 17
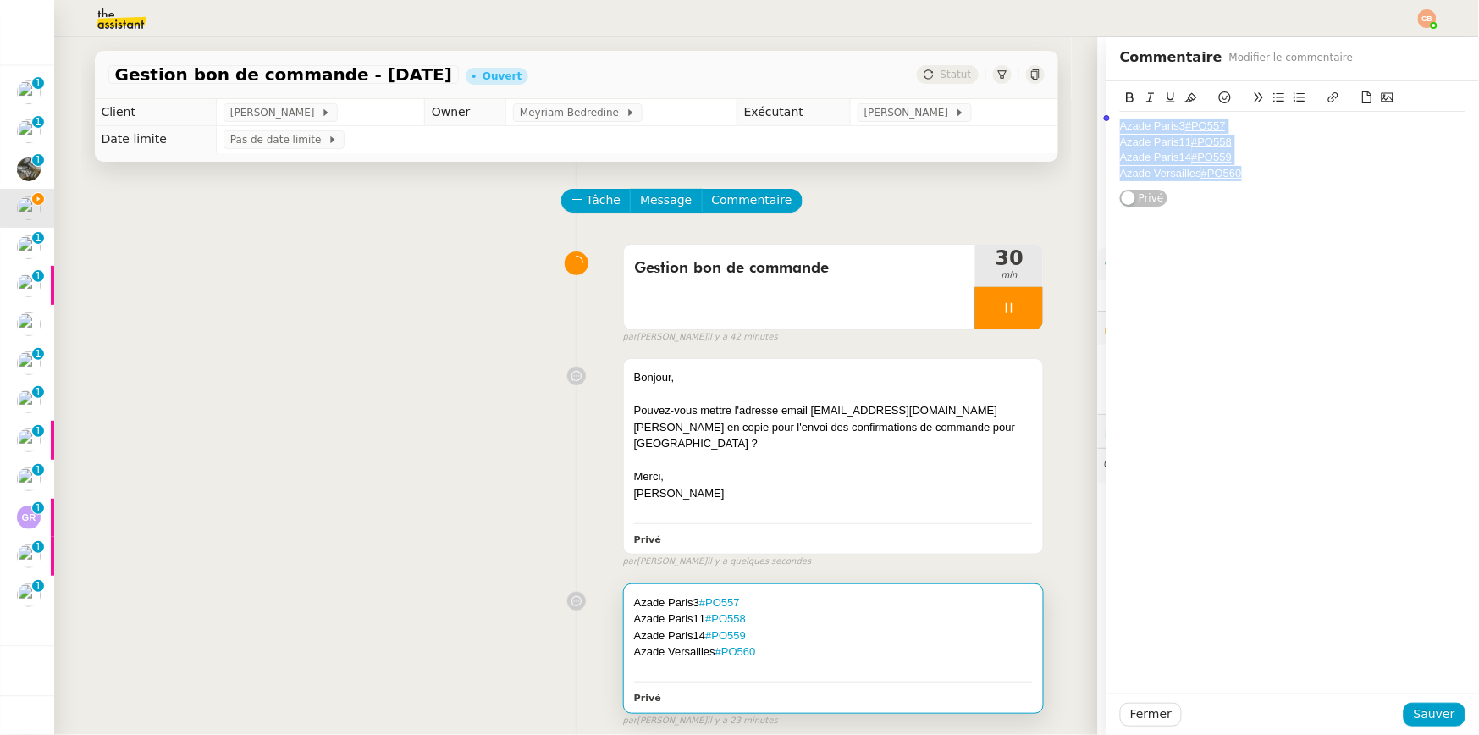
drag, startPoint x: 1269, startPoint y: 180, endPoint x: 1059, endPoint y: 101, distance: 224.3
click at [1059, 101] on app-ticket "Gestion bon de commande - 9 septembre 2025 Ouvert Statut Client Genevieve Lands…" at bounding box center [766, 386] width 1425 height 698
click at [655, 200] on span "Message" at bounding box center [666, 200] width 52 height 19
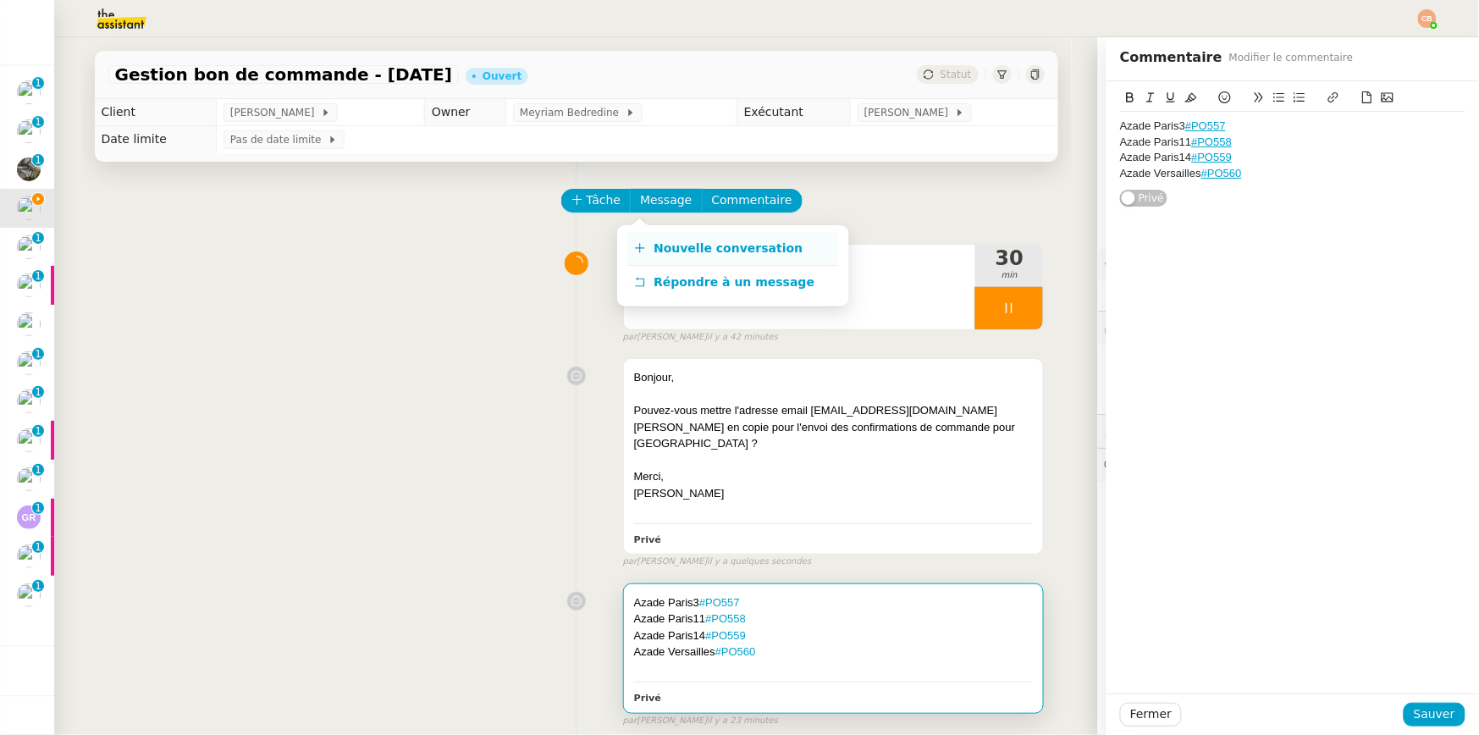
click at [664, 253] on span "Nouvelle conversation" at bounding box center [728, 248] width 149 height 14
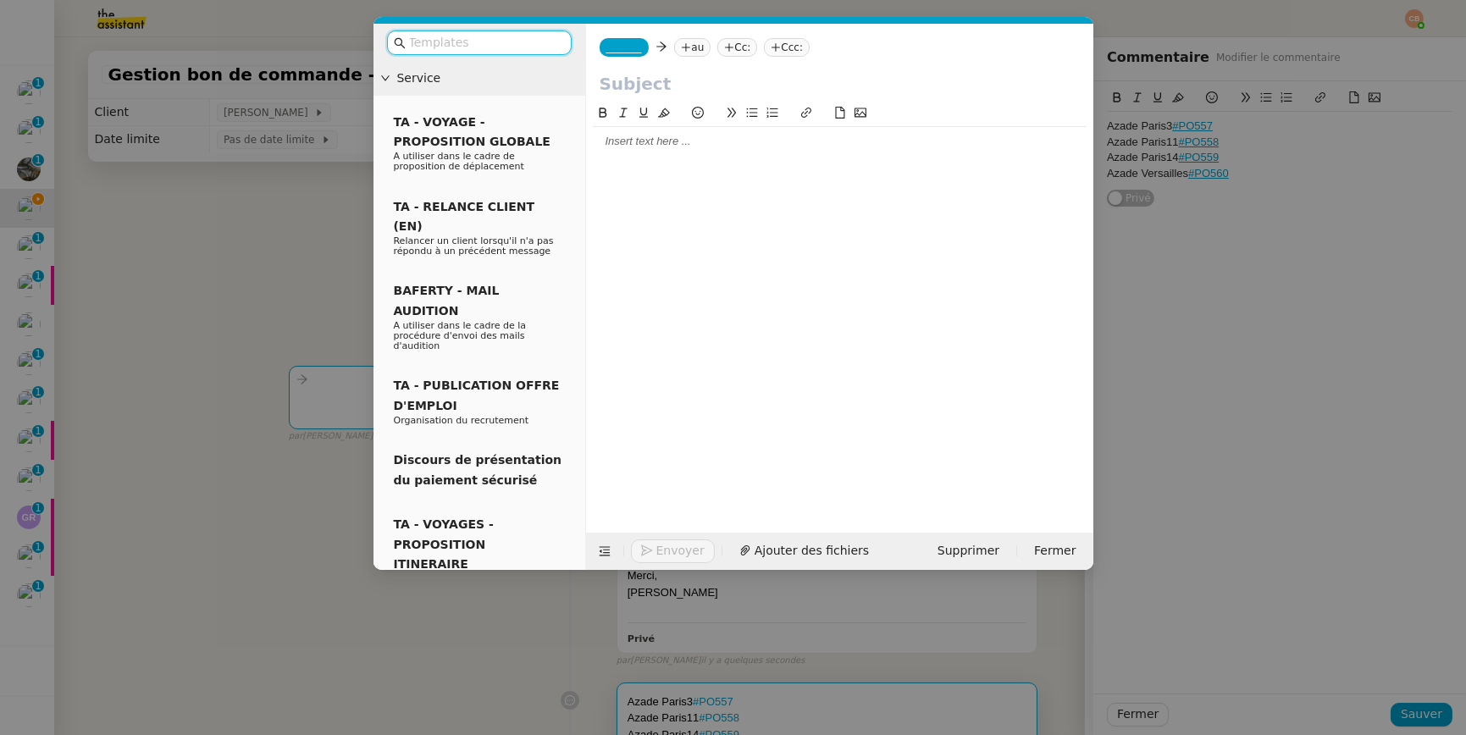
click at [613, 47] on span "_______" at bounding box center [624, 47] width 36 height 12
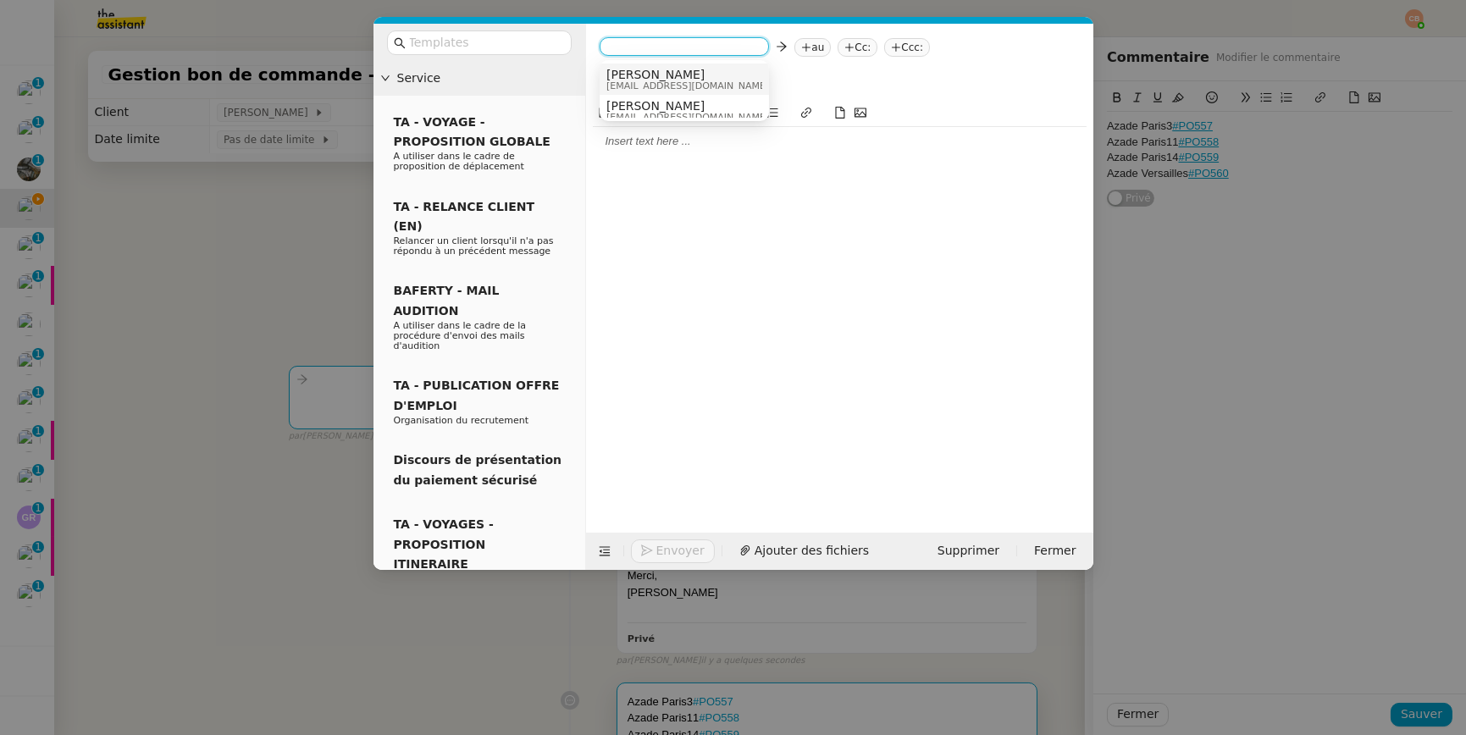
click at [616, 85] on span "[EMAIL_ADDRESS][DOMAIN_NAME][PERSON_NAME]" at bounding box center [726, 85] width 240 height 9
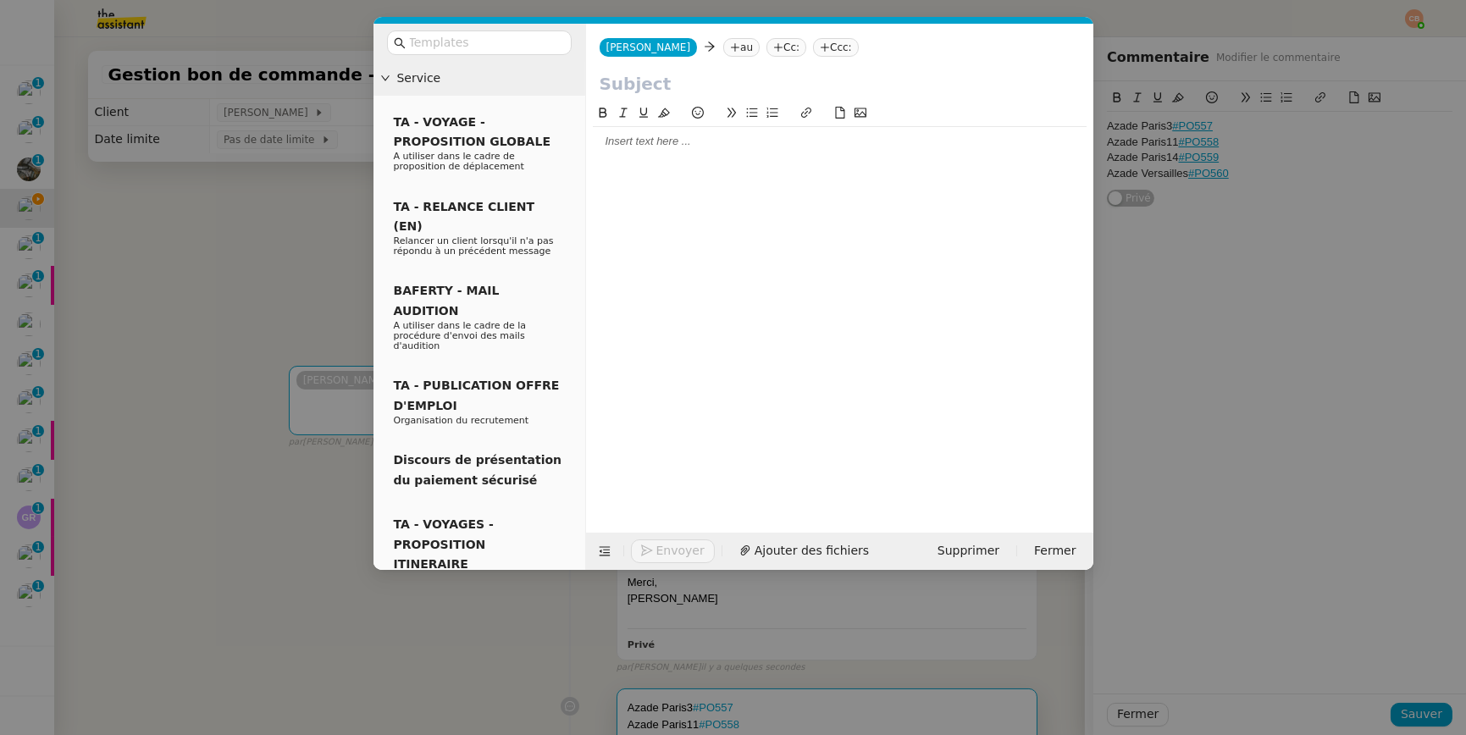
click at [723, 49] on nz-tag "au" at bounding box center [741, 47] width 36 height 19
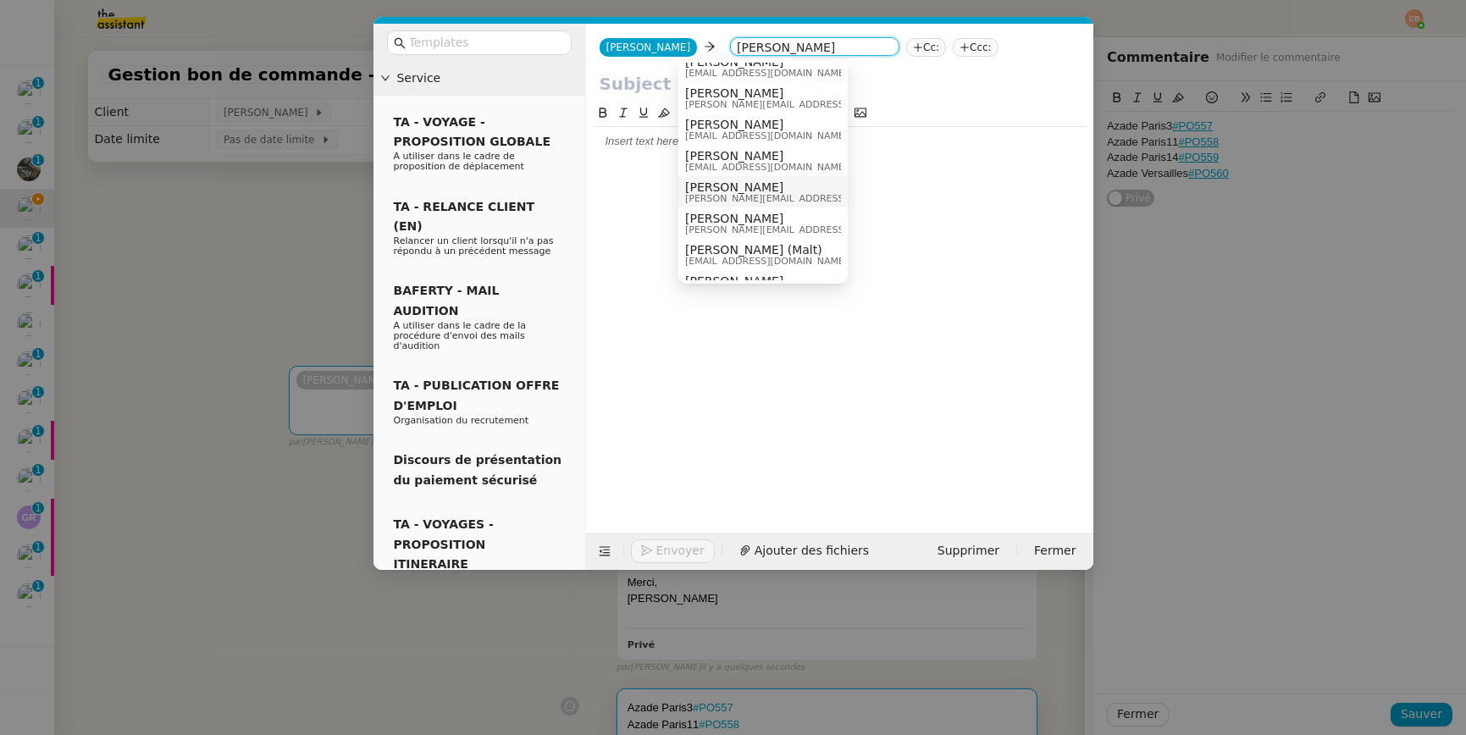
scroll to position [503, 0]
type input "cedric"
click at [743, 202] on span "cedric@ceramicafe-genevieve.fr" at bounding box center [844, 206] width 318 height 9
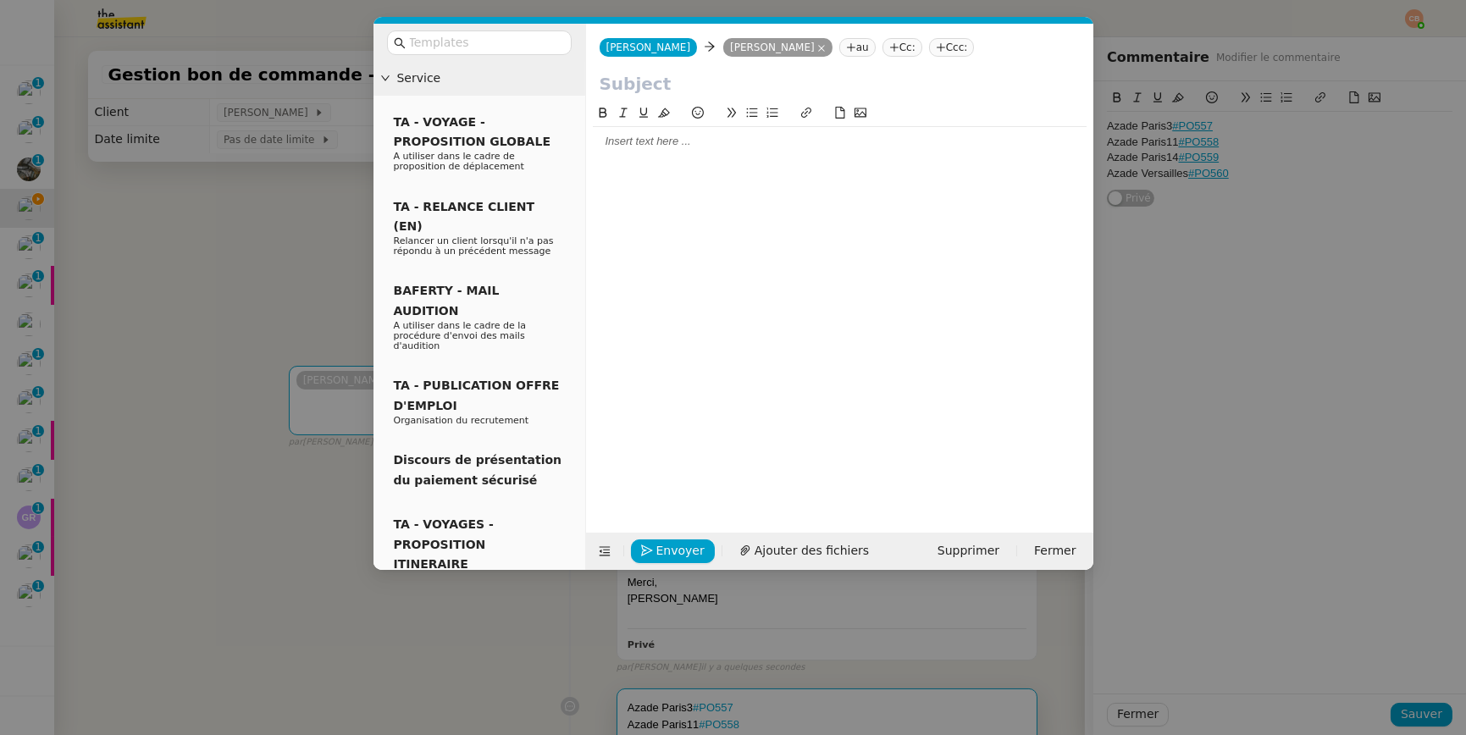
scroll to position [0, 0]
click at [653, 138] on div at bounding box center [840, 141] width 494 height 15
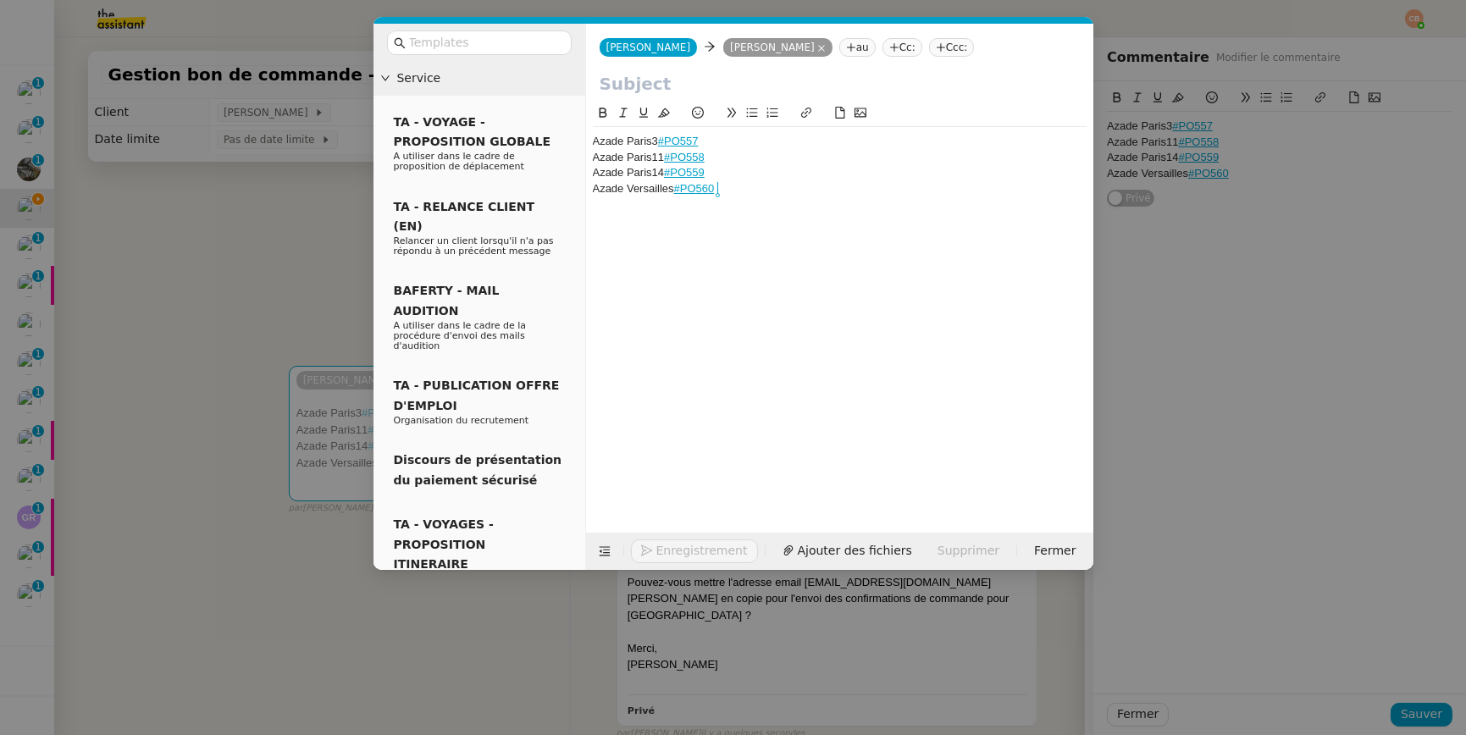
click at [660, 93] on input "text" at bounding box center [840, 83] width 480 height 25
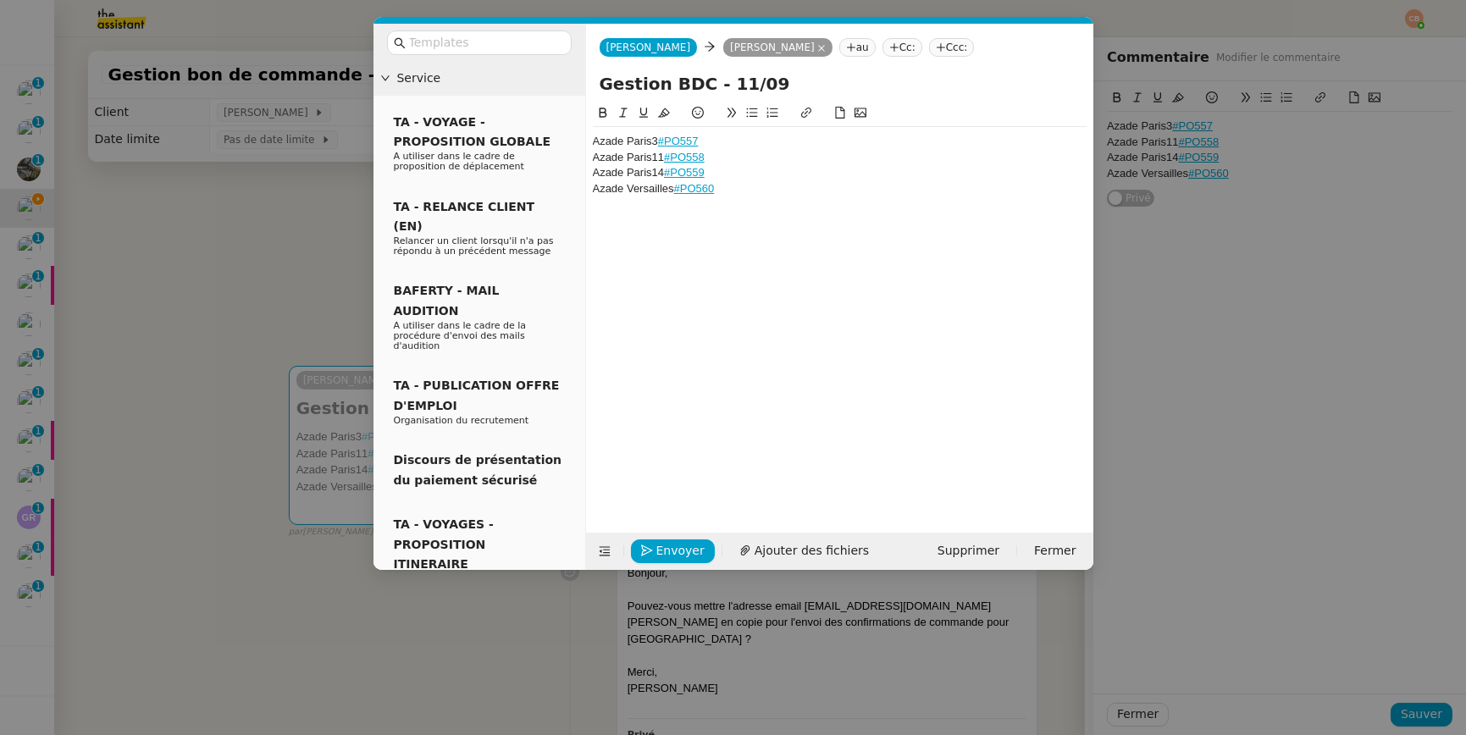
type input "Gestion BDC - 11/09"
click at [595, 146] on div "Azade Paris3 #PO557" at bounding box center [840, 141] width 494 height 15
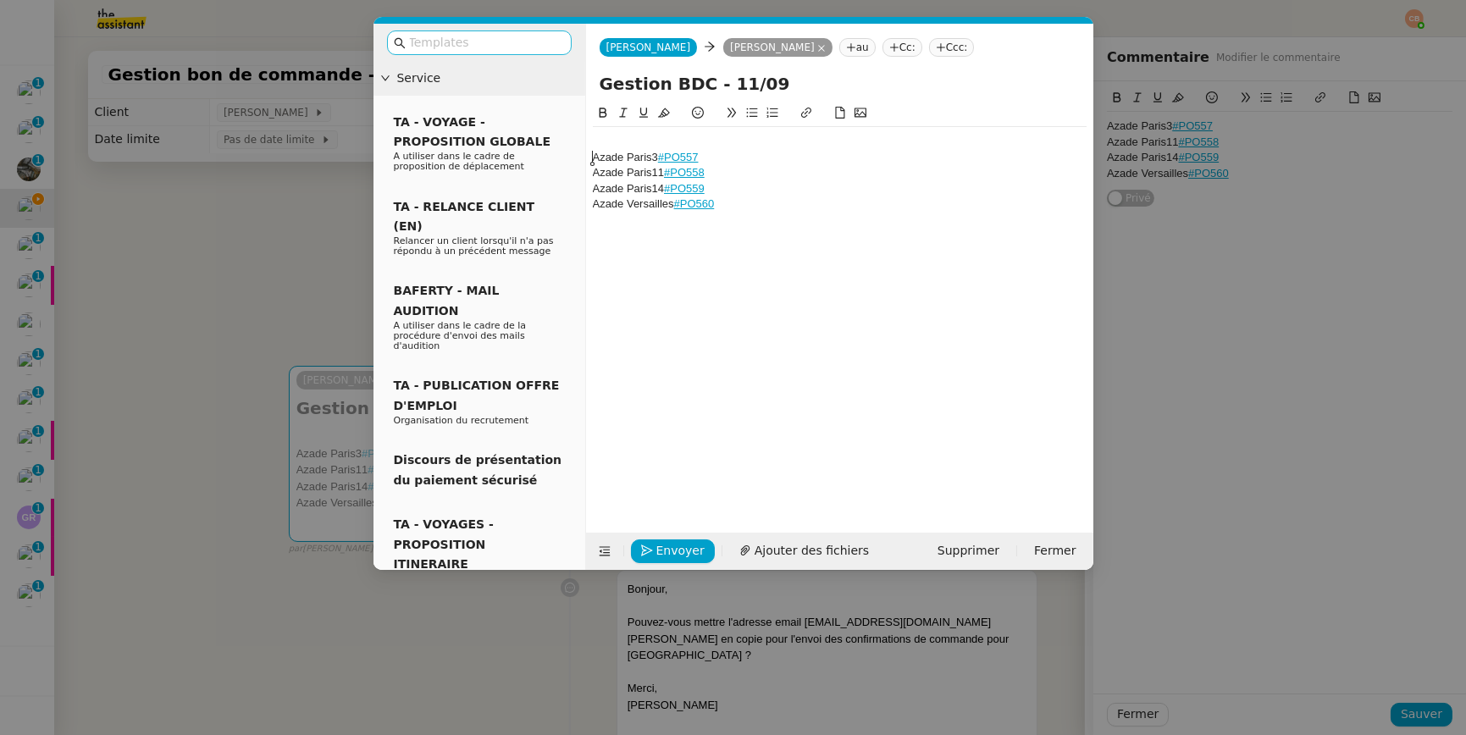
click at [444, 42] on input "text" at bounding box center [485, 42] width 152 height 19
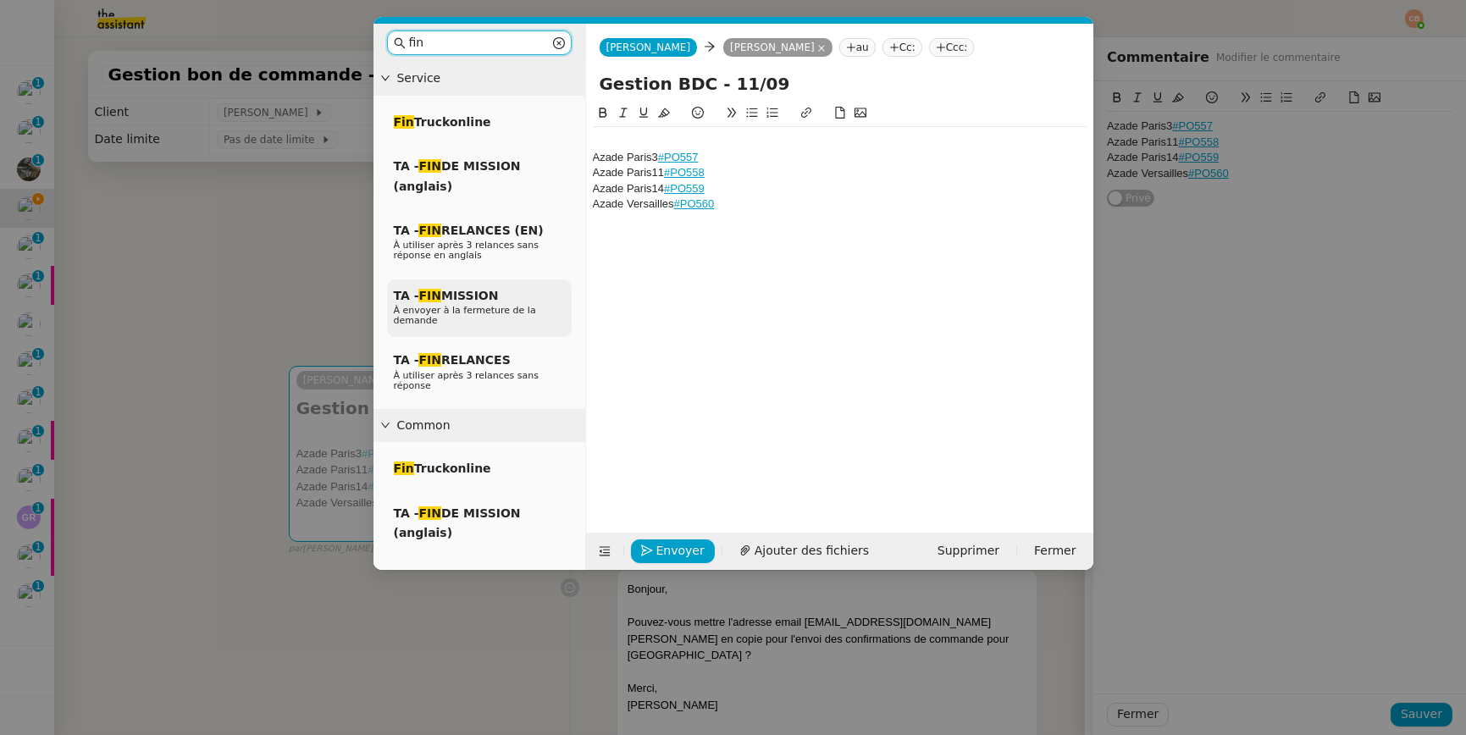
type input "fin"
click at [497, 301] on div "TA - FIN MISSION À envoyer à la fermeture de la demande" at bounding box center [479, 308] width 185 height 58
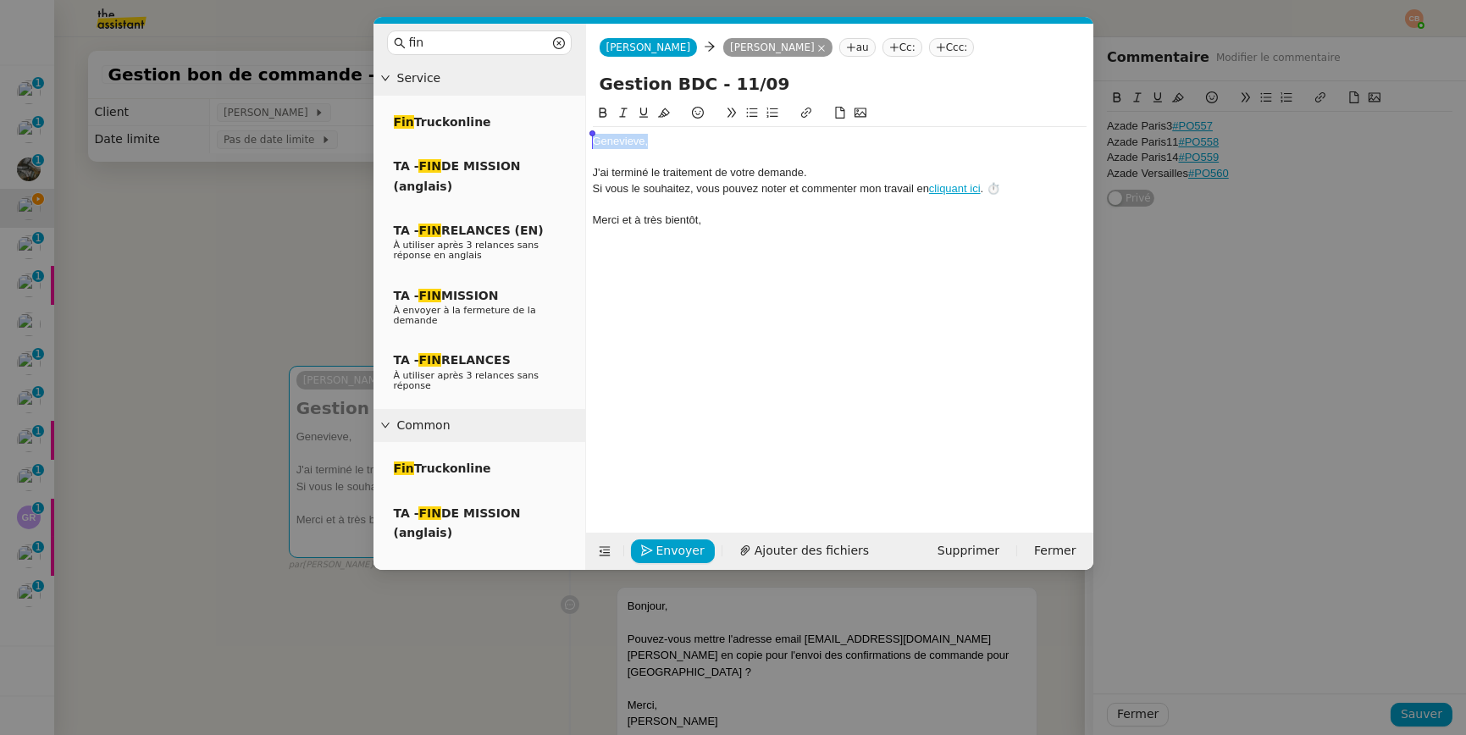
drag, startPoint x: 671, startPoint y: 143, endPoint x: 589, endPoint y: 146, distance: 81.3
click at [589, 146] on nz-spin "﻿Genevieve﻿, J'ai terminé le traitement de votre demande. Si vous le souhaitez,…" at bounding box center [839, 308] width 507 height 410
click at [190, 224] on nz-modal-container "fin Service Fin Truckonline TA - FIN DE MISSION (anglais) TA - FIN RELANCES (EN…" at bounding box center [733, 367] width 1466 height 735
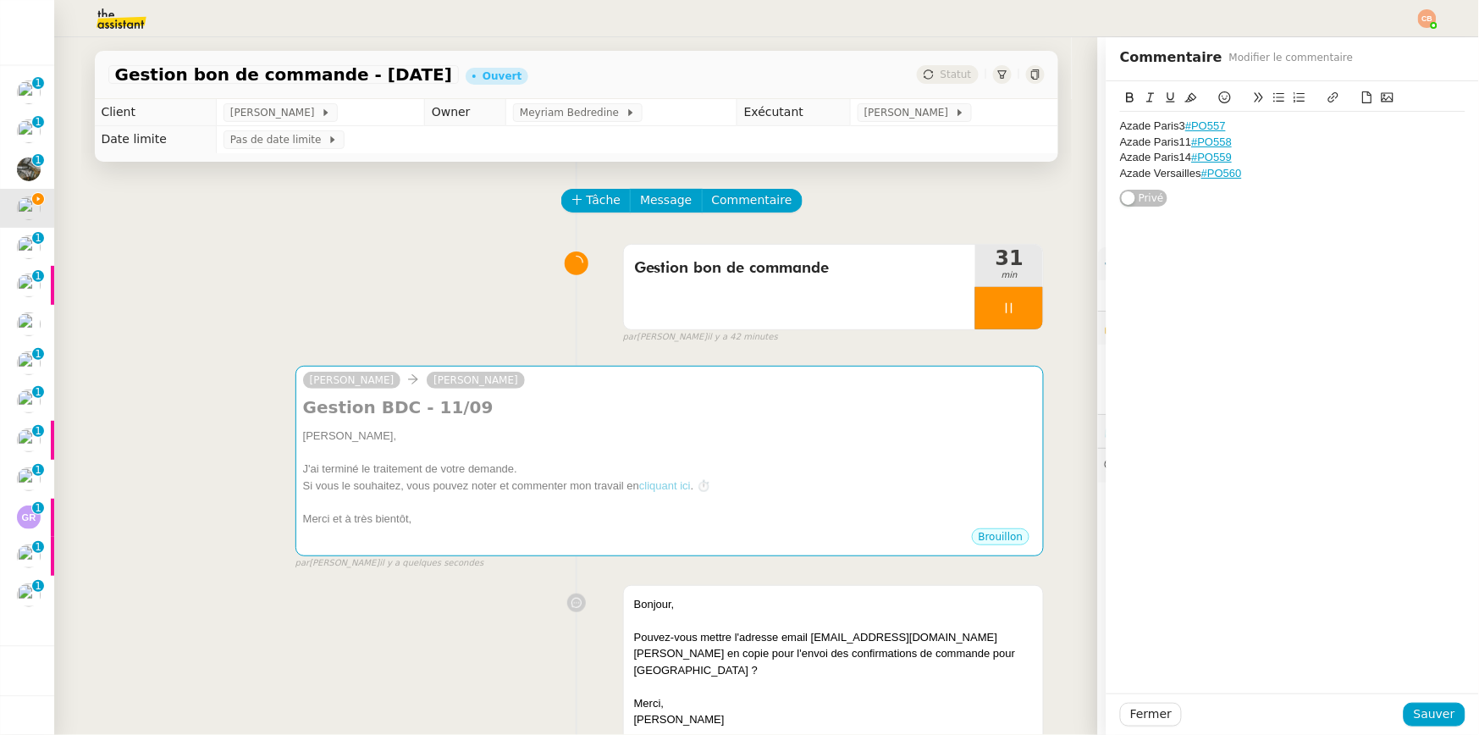
click at [1306, 235] on div "Azade Paris3 #PO557 Azade Paris11 #PO558 Azade Paris14 #PO559 Azade Versailles …" at bounding box center [1293, 387] width 373 height 612
drag, startPoint x: 1271, startPoint y: 177, endPoint x: 1099, endPoint y: 127, distance: 179.0
click at [1107, 127] on div "Azade Paris3 #PO557 Azade Paris11 #PO558 Azade Paris14 #PO559 Azade Versailles …" at bounding box center [1293, 144] width 373 height 126
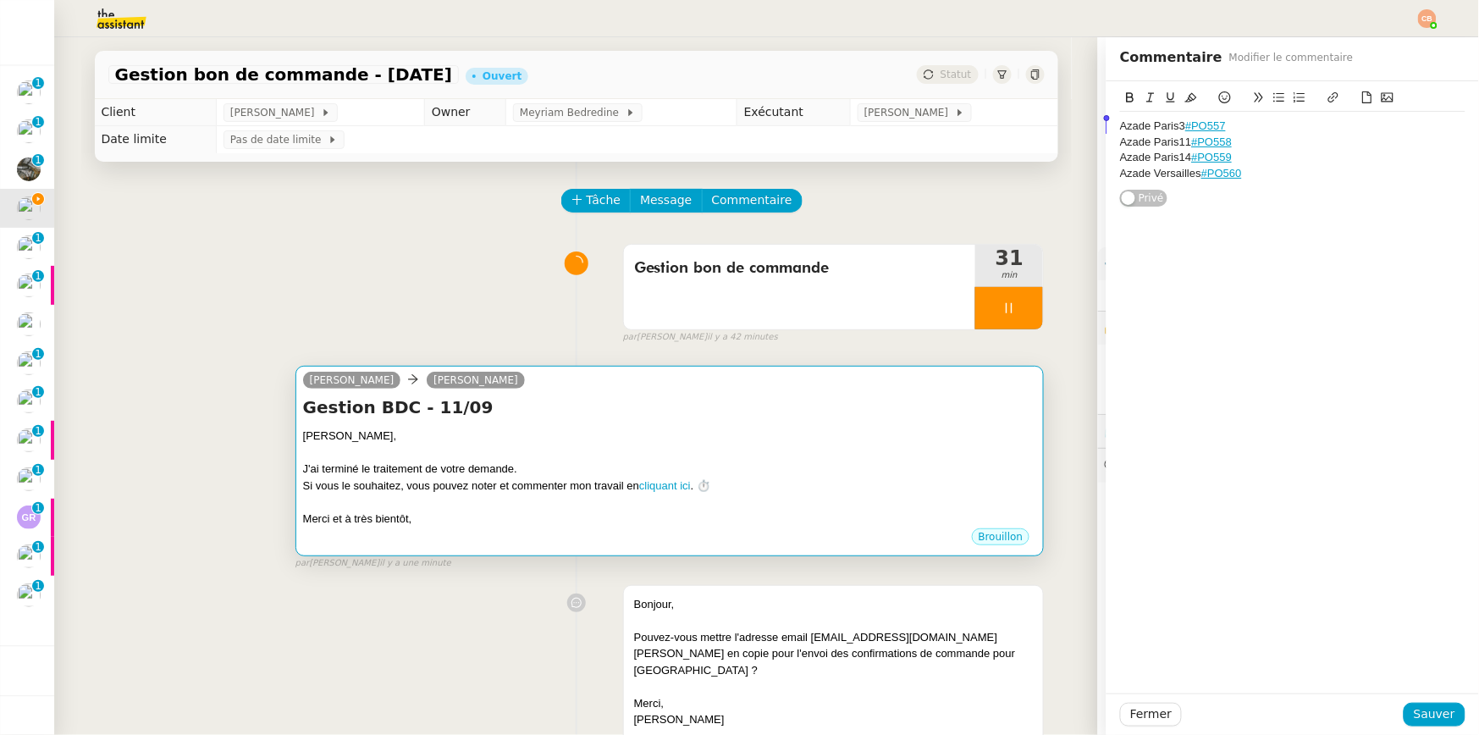
click at [775, 400] on h4 "Gestion BDC - 11/09" at bounding box center [670, 407] width 734 height 24
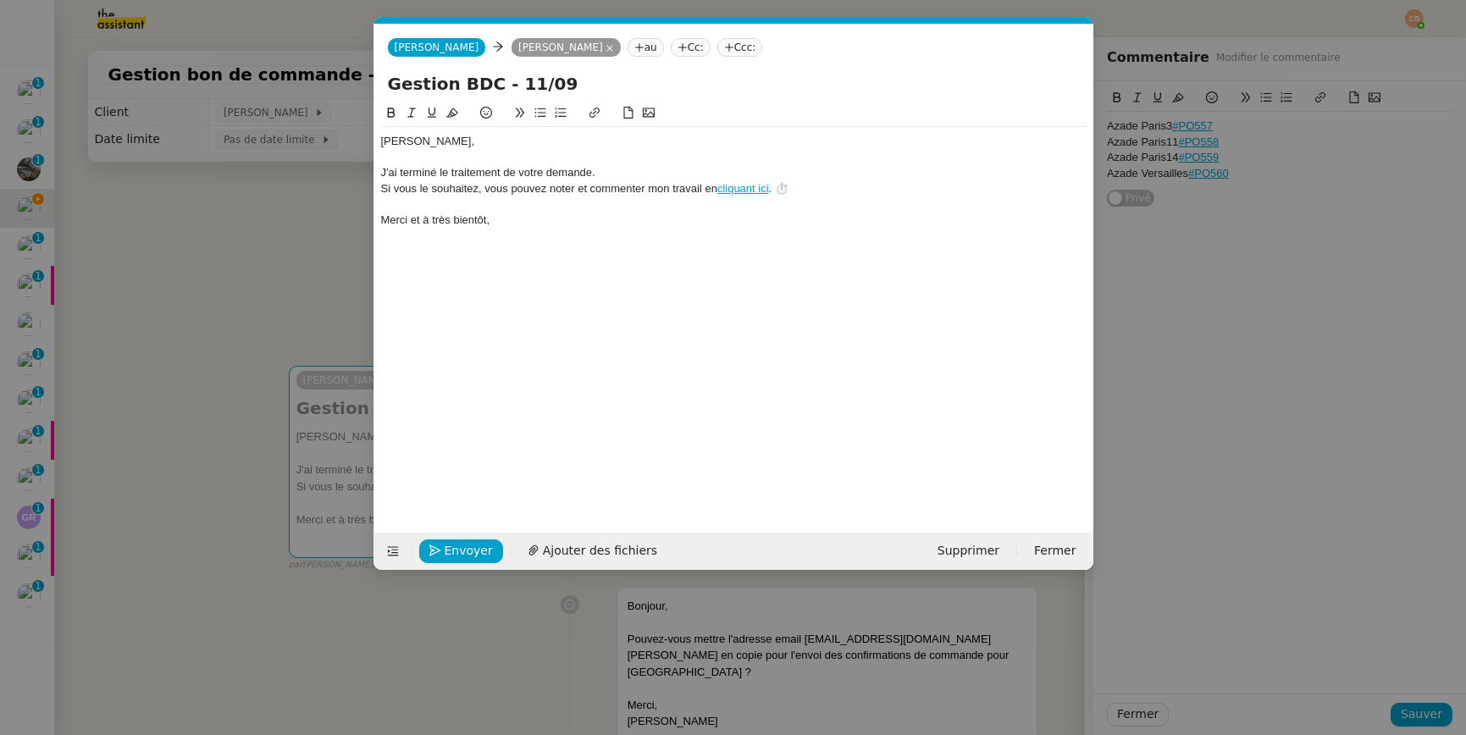
scroll to position [0, 48]
click at [649, 172] on div "J'ai terminé le traitement de votre demande." at bounding box center [733, 172] width 705 height 15
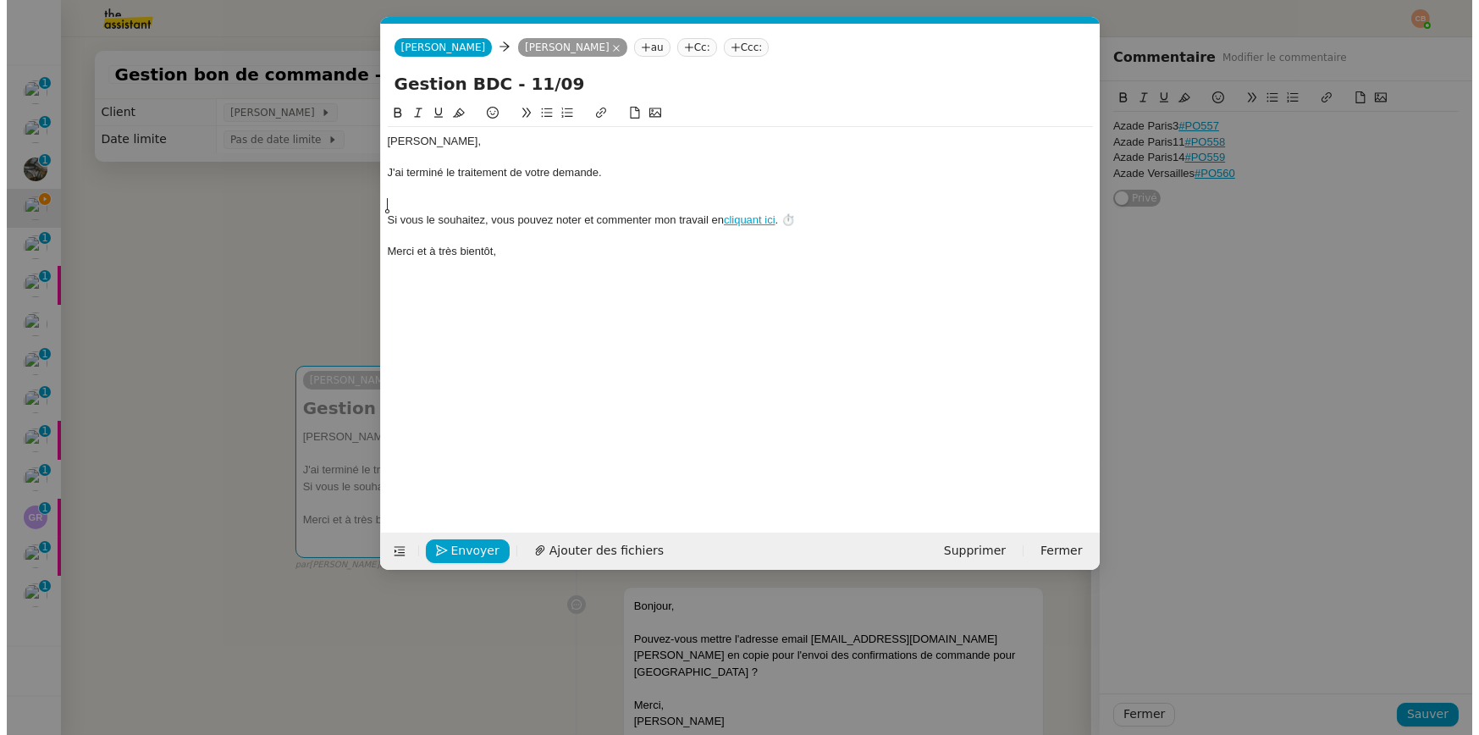
scroll to position [0, 0]
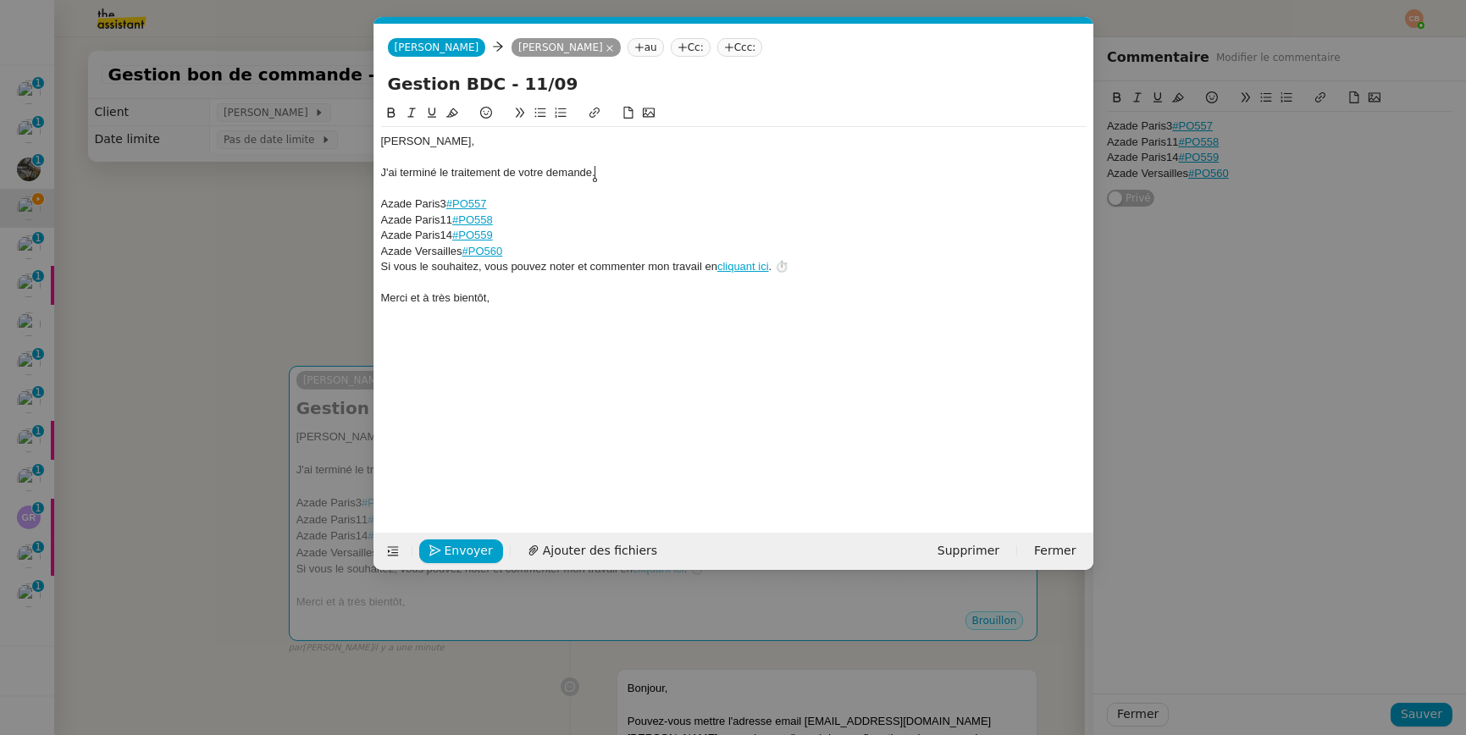
click at [622, 171] on div "J'ai terminé le traitement de votre demande." at bounding box center [733, 172] width 705 height 15
click at [381, 207] on div "Azade Paris3 #PO557" at bounding box center [733, 203] width 705 height 15
click at [547, 119] on button at bounding box center [540, 112] width 20 height 19
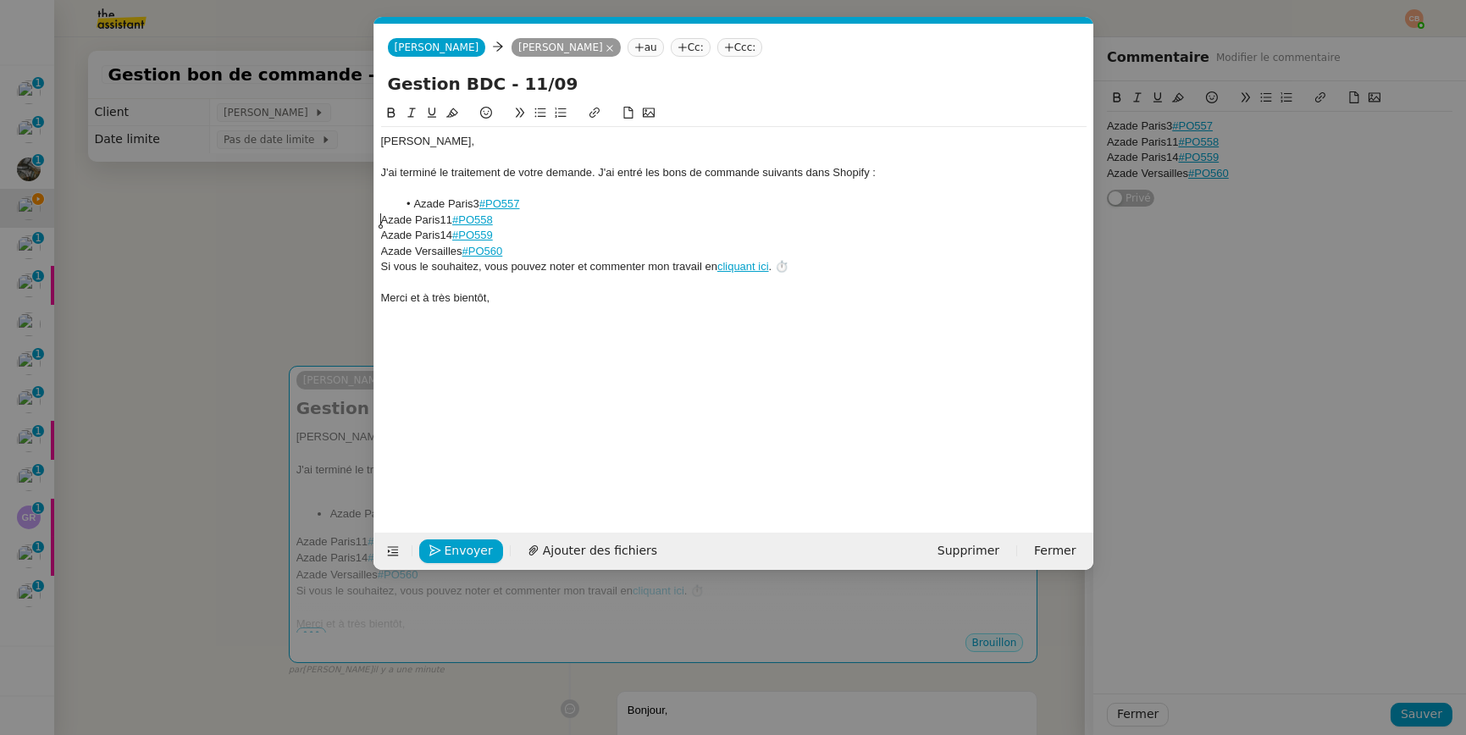
click at [382, 218] on div "Azade Paris11 #PO558" at bounding box center [733, 220] width 705 height 15
click at [538, 118] on icon at bounding box center [540, 113] width 12 height 12
click at [381, 233] on div "Azade Paris14 #PO559" at bounding box center [733, 235] width 705 height 15
click at [539, 113] on icon at bounding box center [540, 113] width 12 height 12
click at [384, 249] on div "Azade Versailles #PO560" at bounding box center [733, 251] width 705 height 15
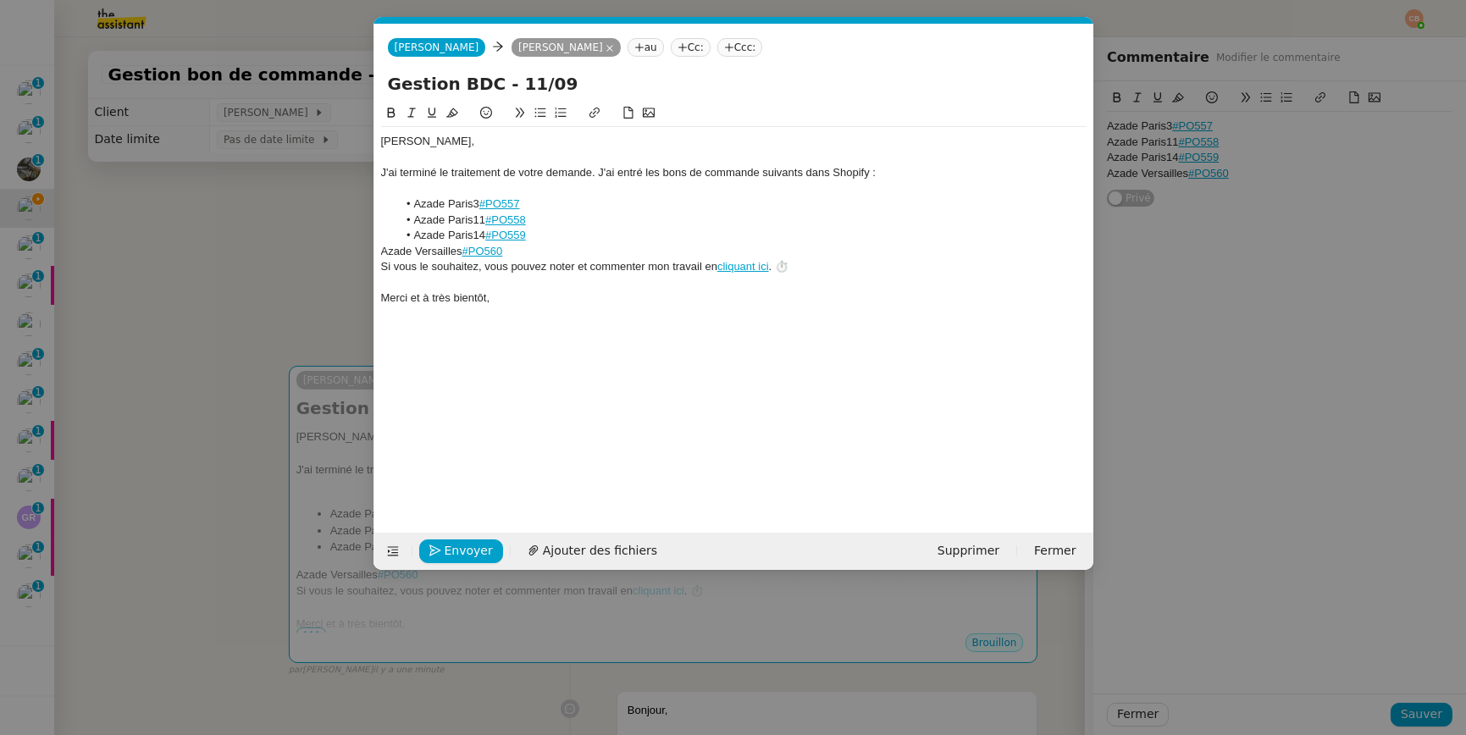
click at [541, 121] on button at bounding box center [540, 112] width 20 height 19
click at [550, 244] on li "Azade Versailles #PO560" at bounding box center [741, 251] width 689 height 15
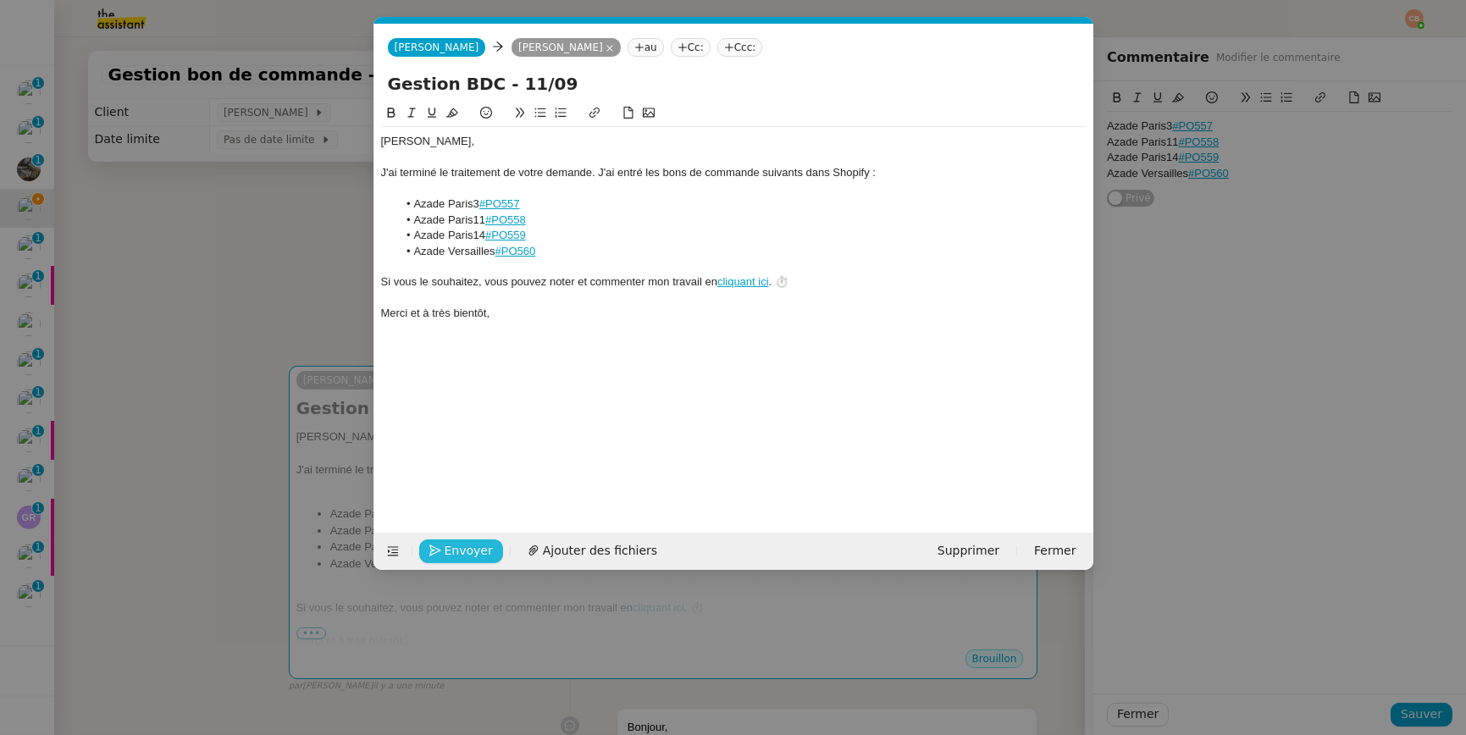
click at [459, 553] on span "Envoyer" at bounding box center [469, 550] width 48 height 19
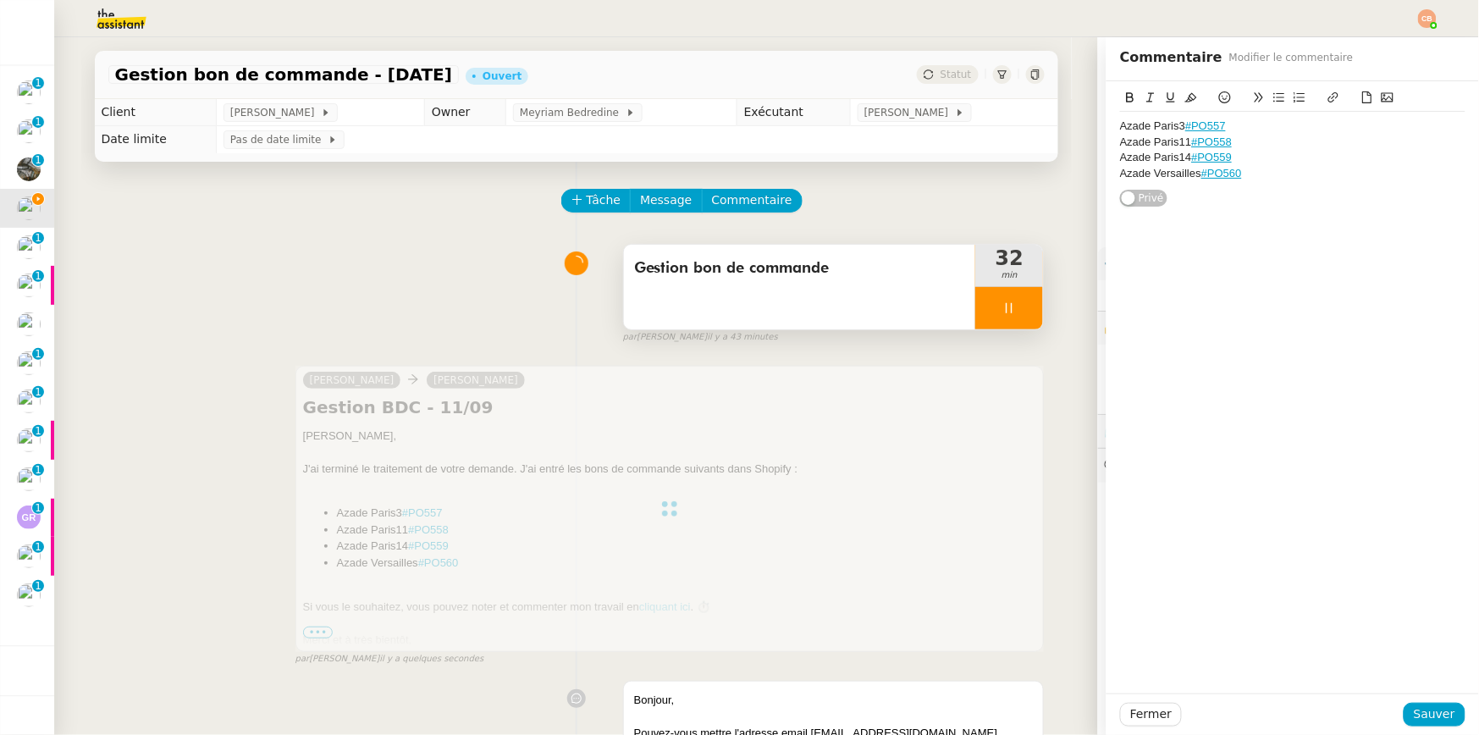
click at [999, 303] on div at bounding box center [1009, 308] width 68 height 42
click at [1020, 306] on icon at bounding box center [1027, 308] width 14 height 14
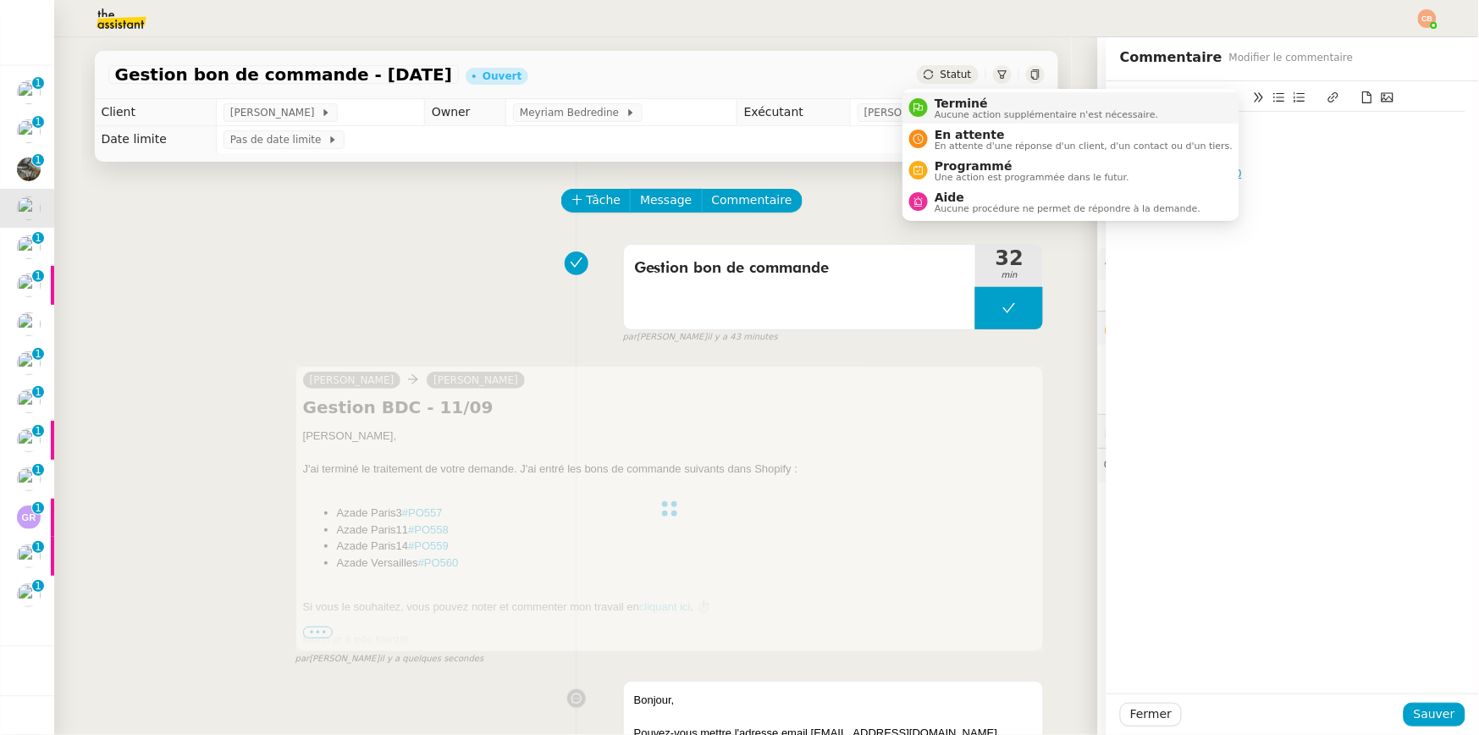
click at [946, 105] on span "Terminé" at bounding box center [1047, 104] width 224 height 14
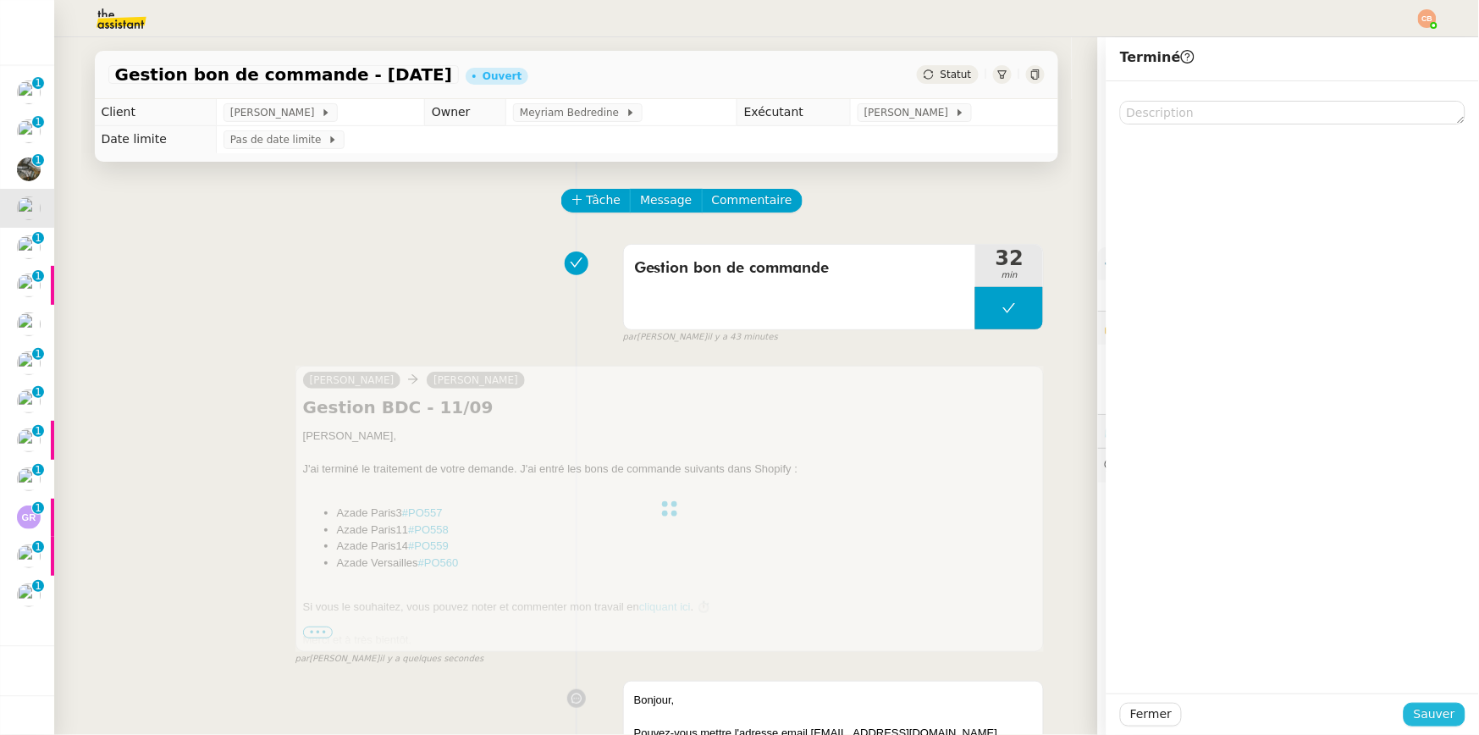
click at [1414, 708] on span "Sauver" at bounding box center [1434, 714] width 41 height 19
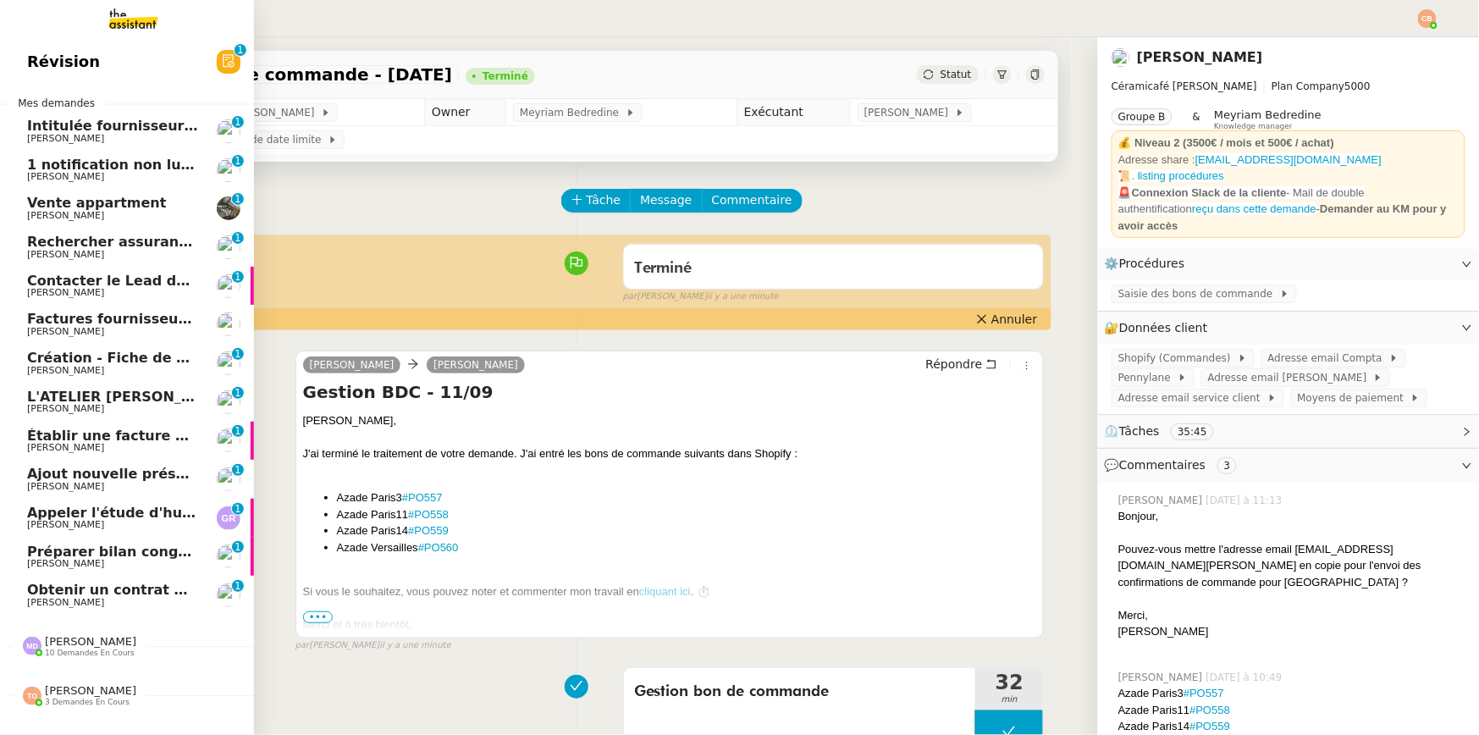
click at [71, 397] on span "L'ATELIER [PERSON_NAME] : Tenue comptable - Documents et justificatifs à fournir" at bounding box center [343, 397] width 633 height 16
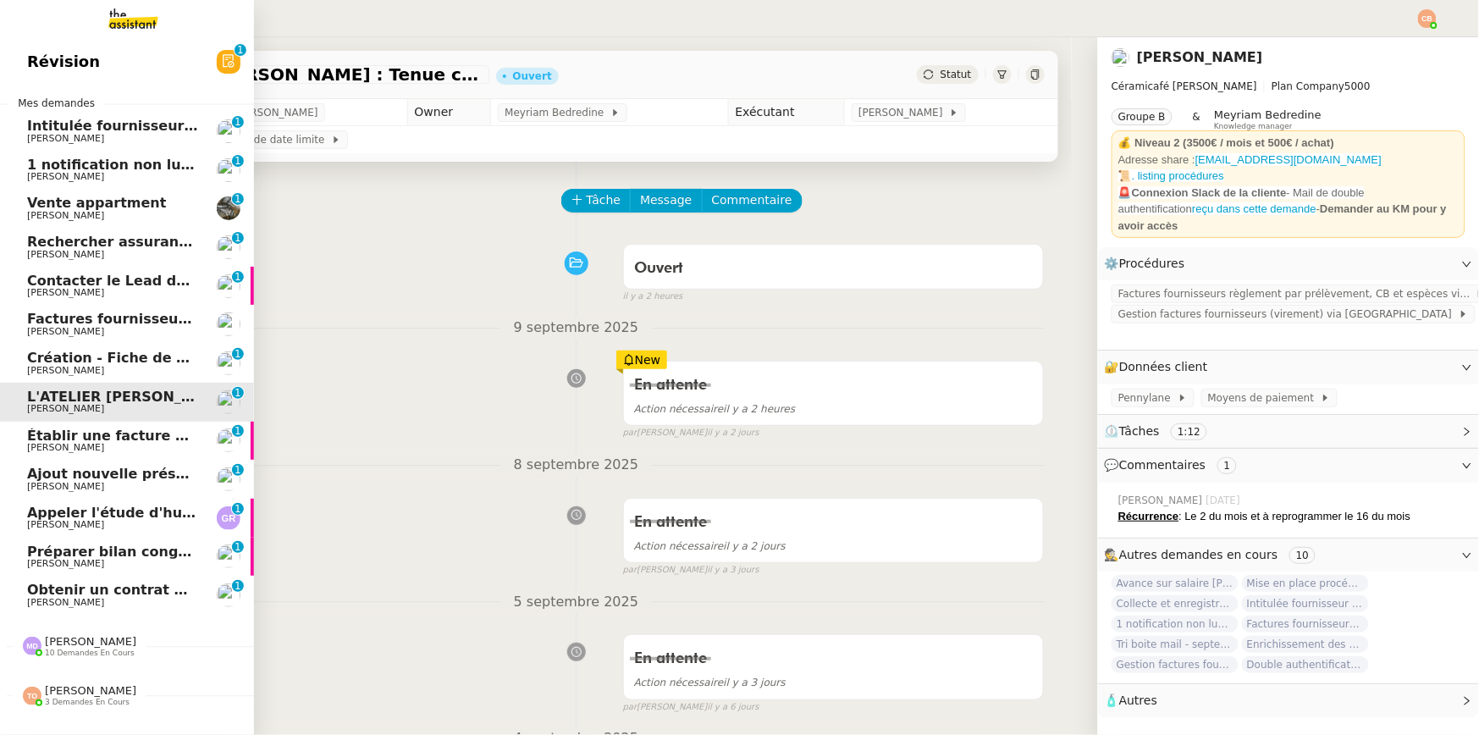
click at [77, 446] on span "[PERSON_NAME]" at bounding box center [65, 447] width 77 height 11
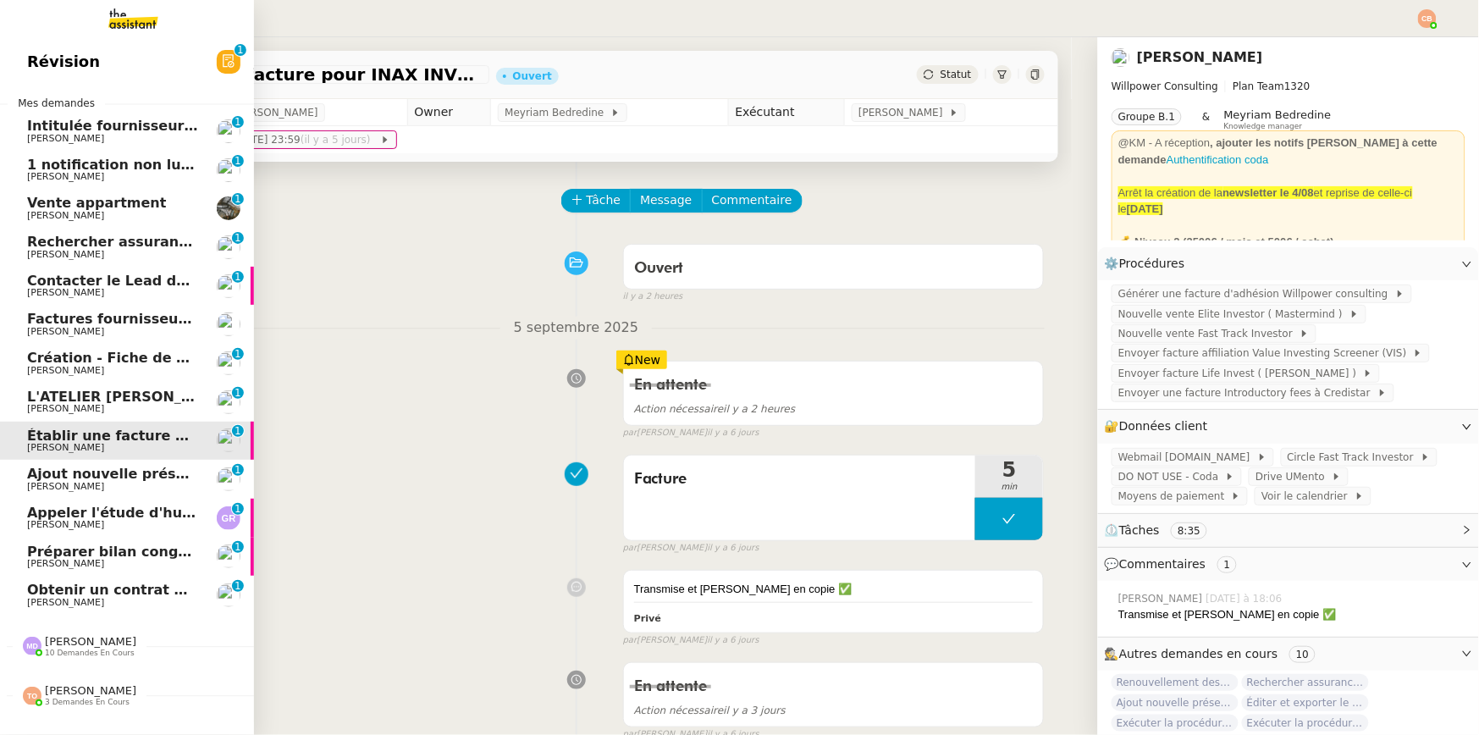
click at [83, 480] on span "Ajout nouvelle présentation - 2024" at bounding box center [160, 474] width 266 height 16
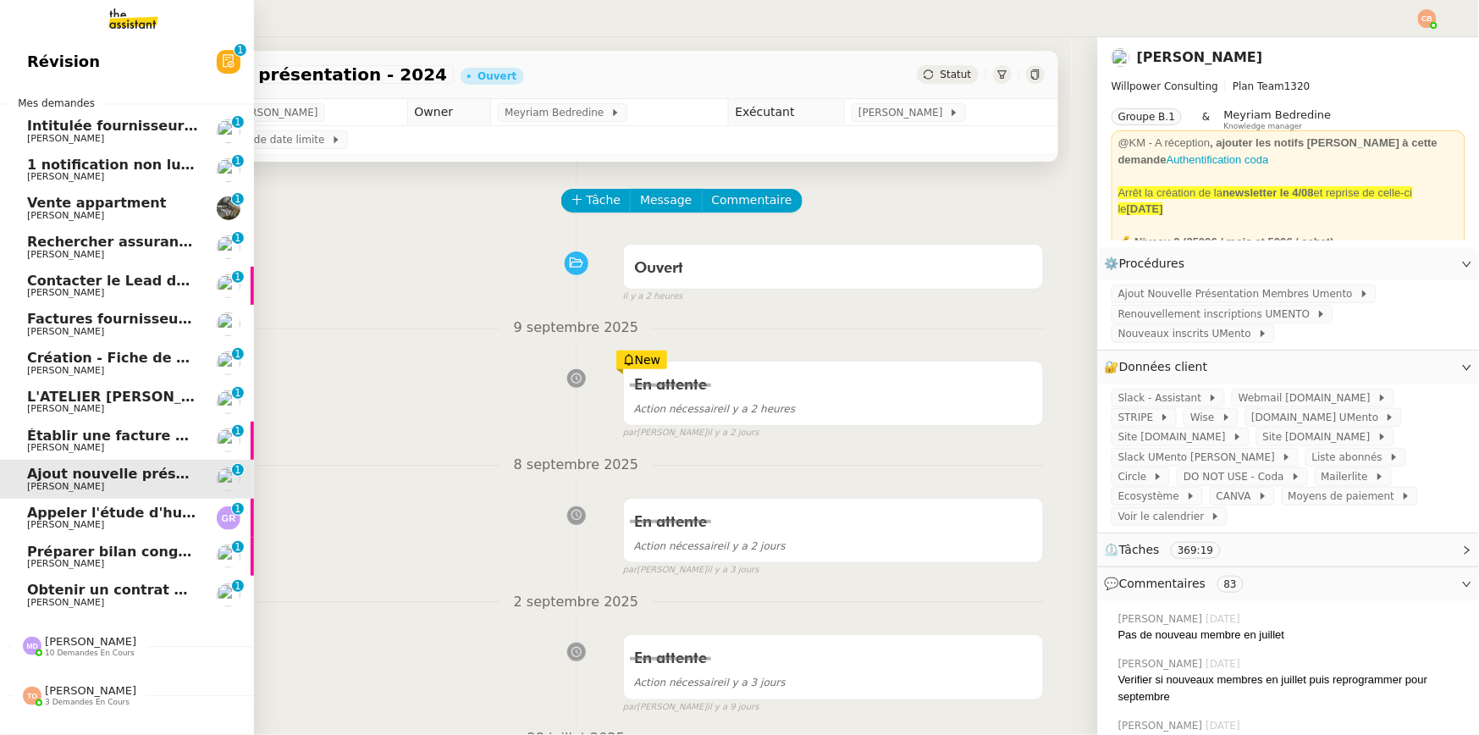
click at [86, 520] on span "[PERSON_NAME]" at bounding box center [65, 524] width 77 height 11
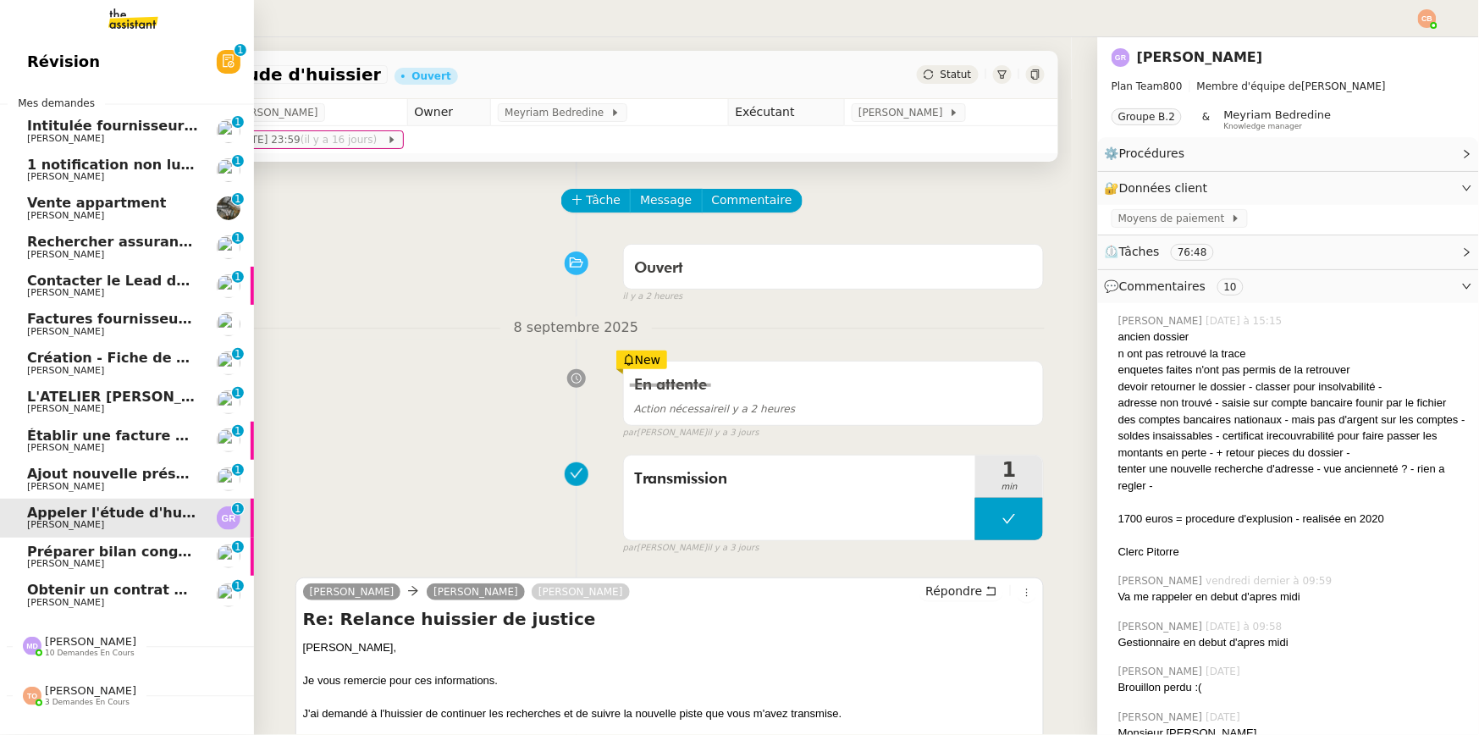
click at [84, 549] on span "Préparer bilan congés équipe" at bounding box center [139, 552] width 225 height 16
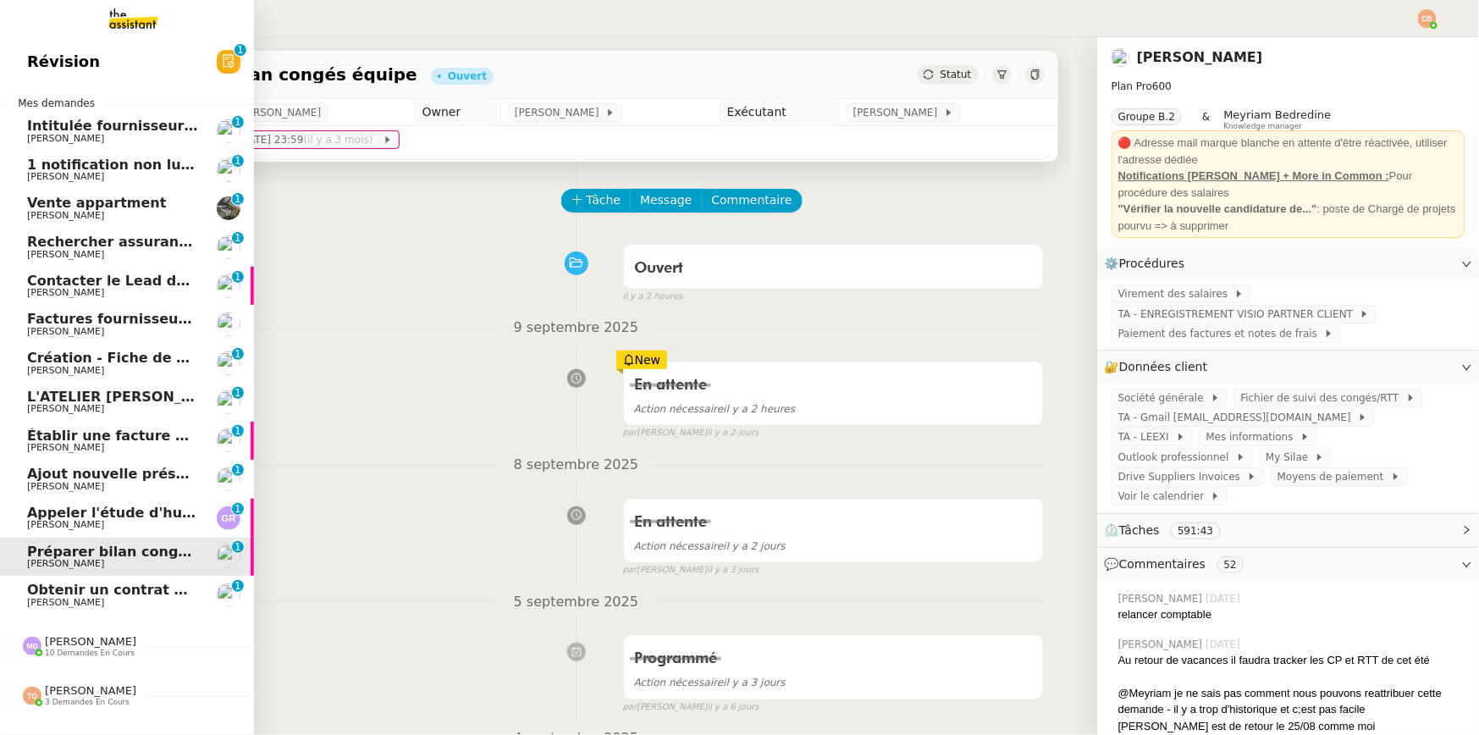
click at [77, 650] on span "10 demandes en cours" at bounding box center [90, 653] width 90 height 9
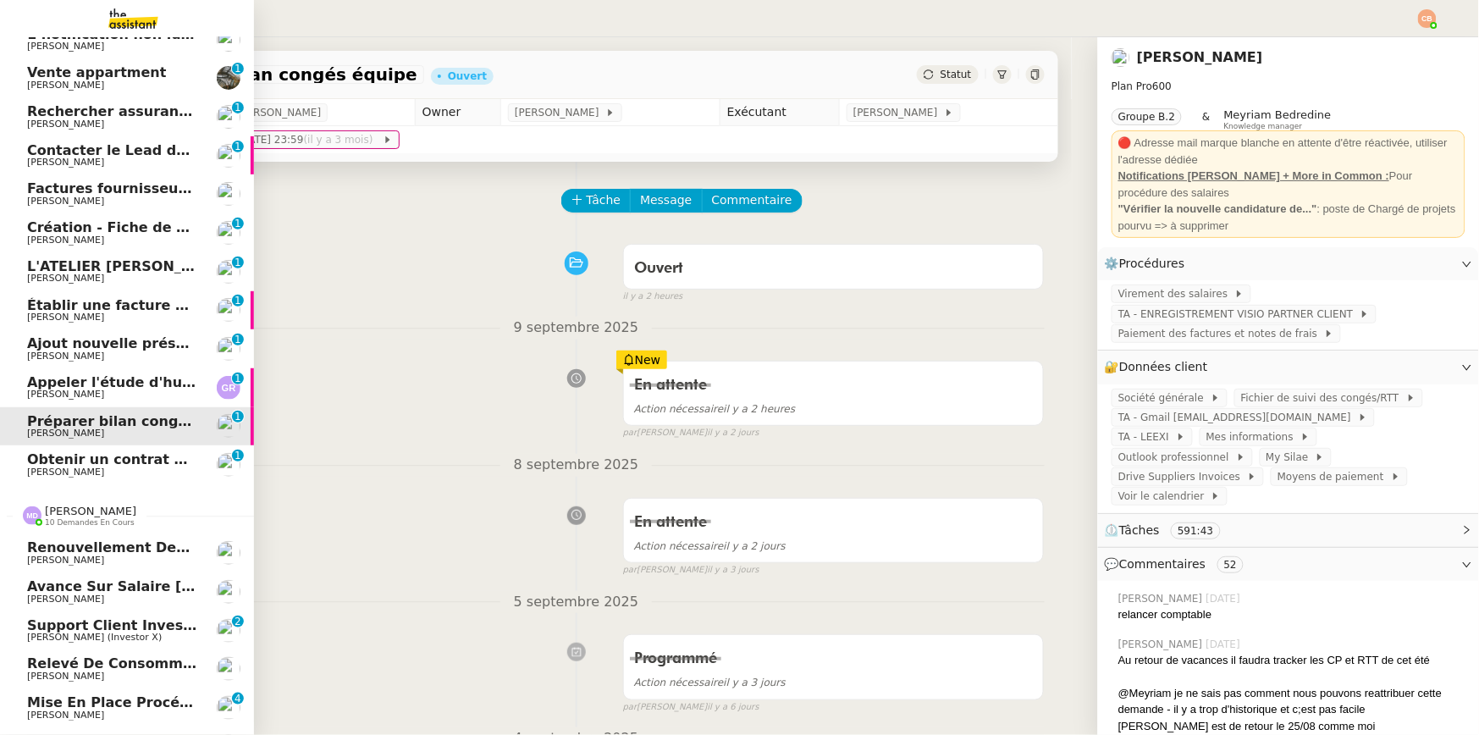
scroll to position [374, 0]
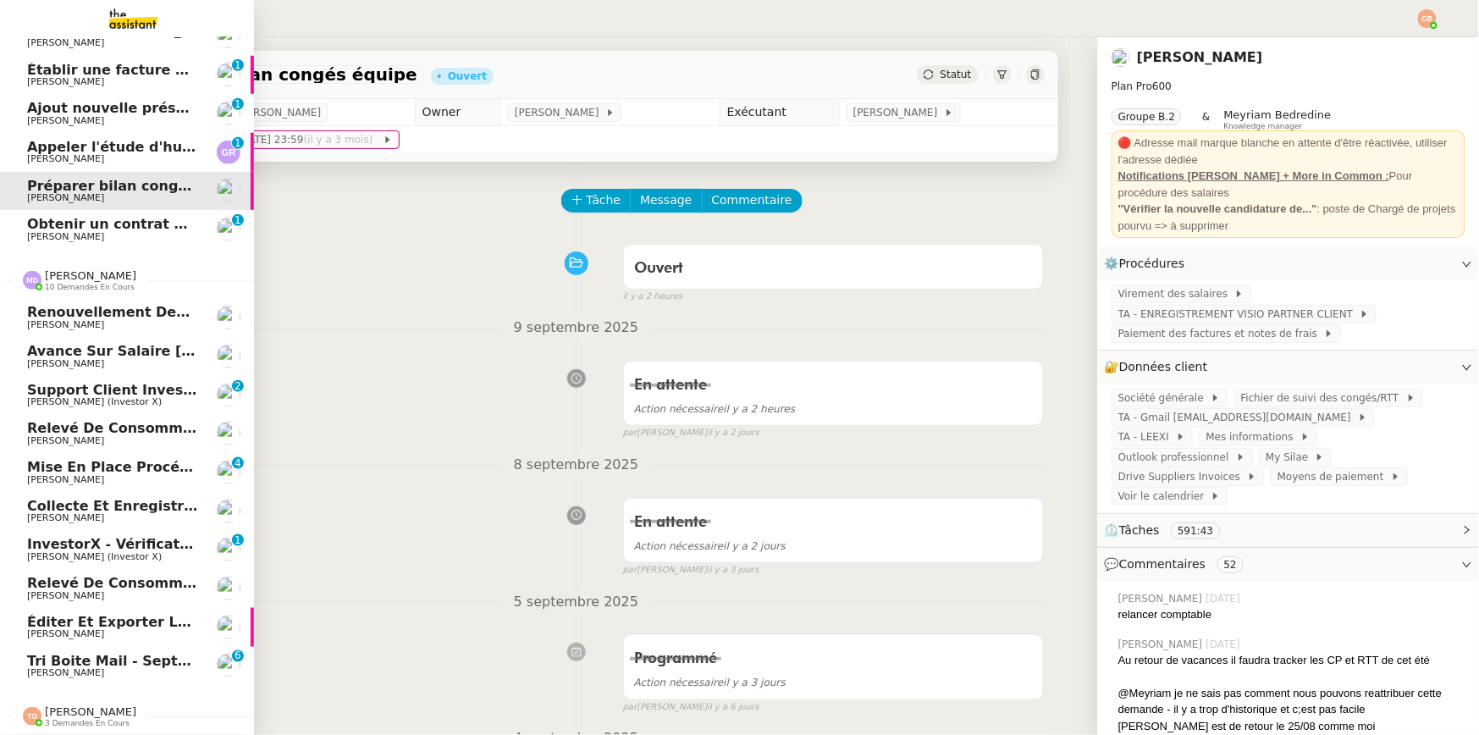
click at [90, 628] on span "[PERSON_NAME]" at bounding box center [65, 633] width 77 height 11
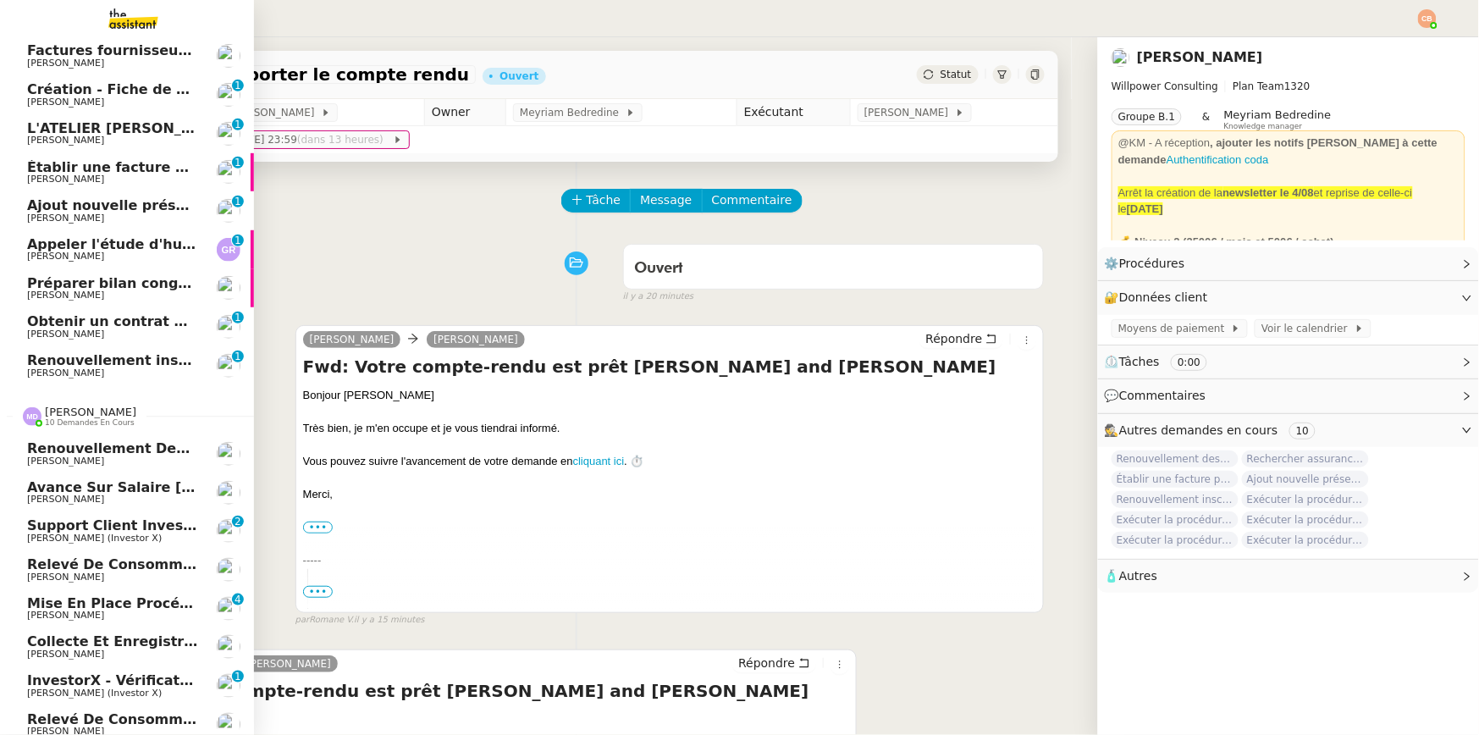
scroll to position [374, 0]
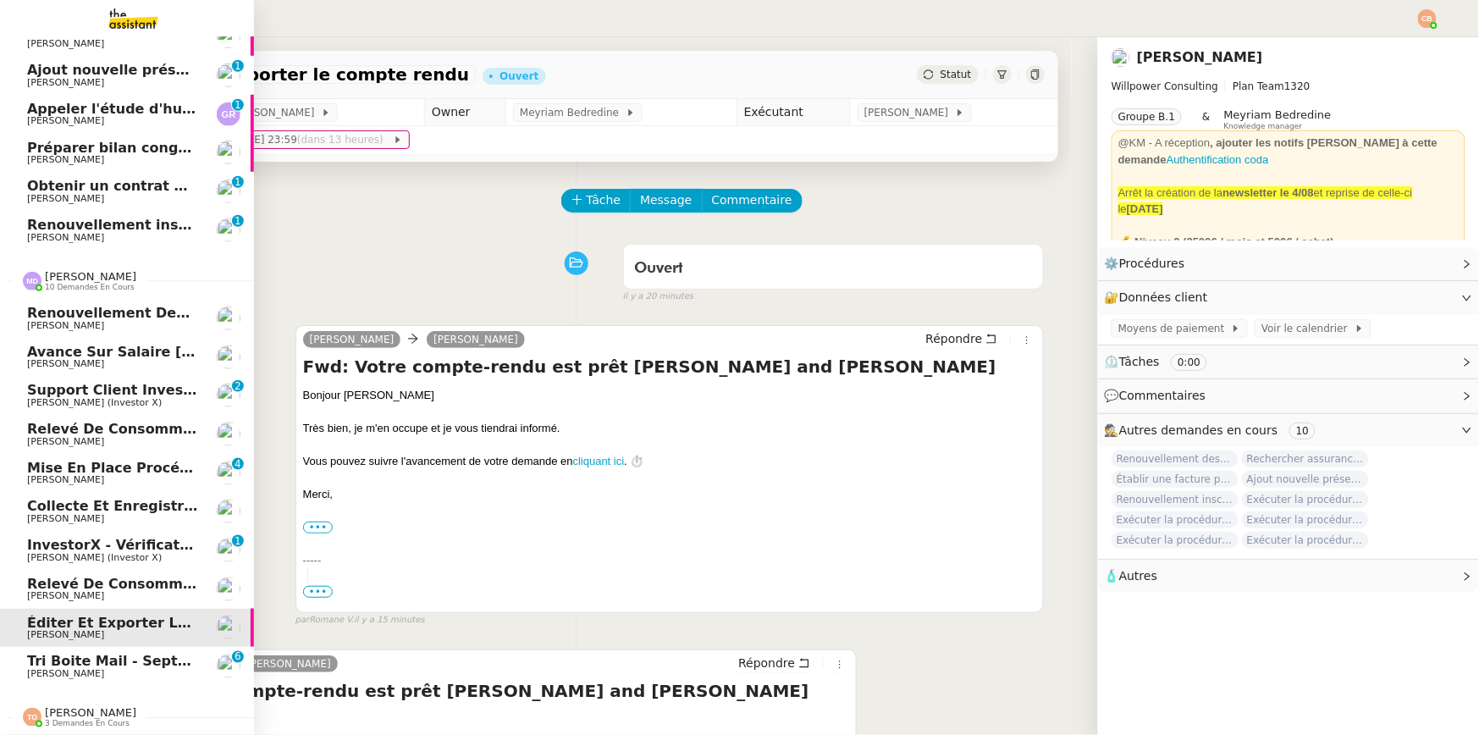
click at [66, 382] on span "Support client InvestorX" at bounding box center [121, 390] width 189 height 16
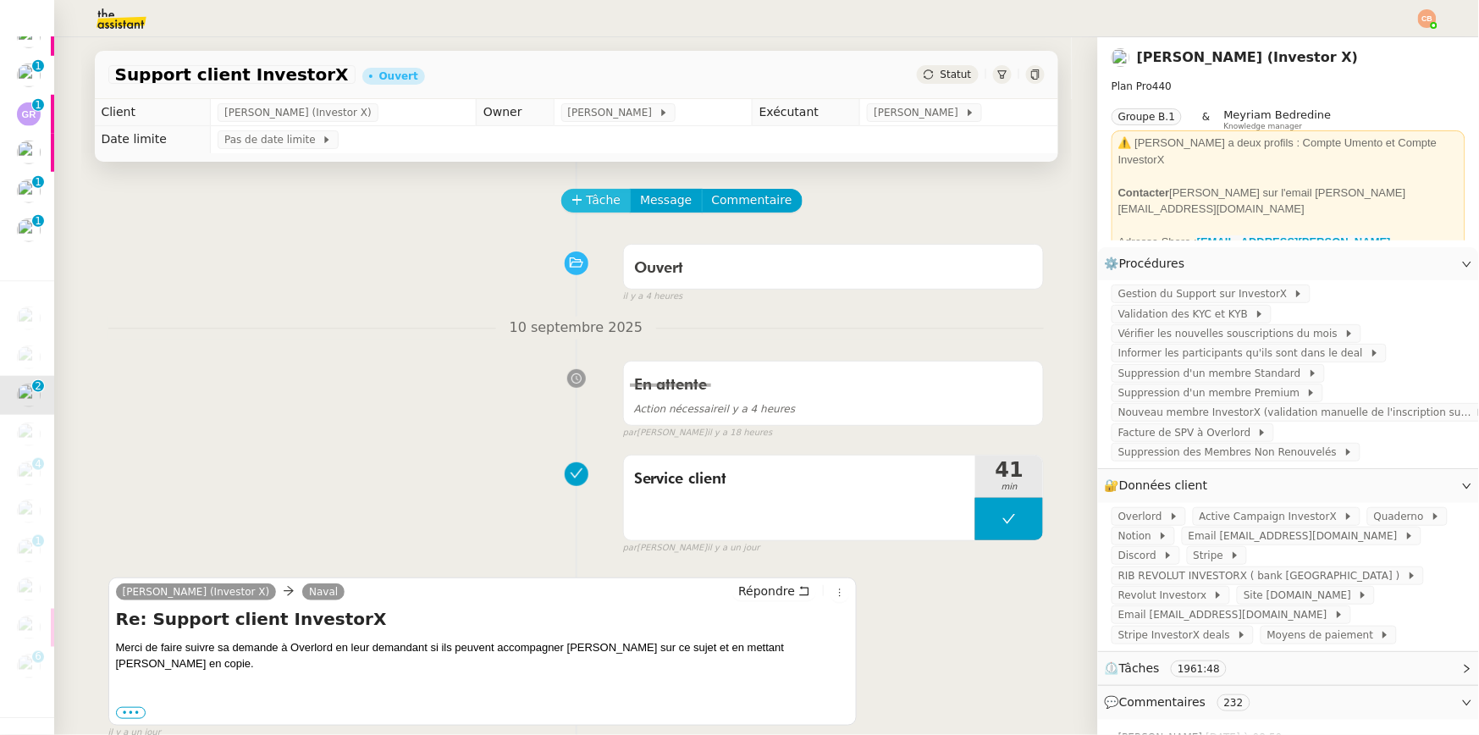
click at [589, 201] on span "Tâche" at bounding box center [604, 200] width 35 height 19
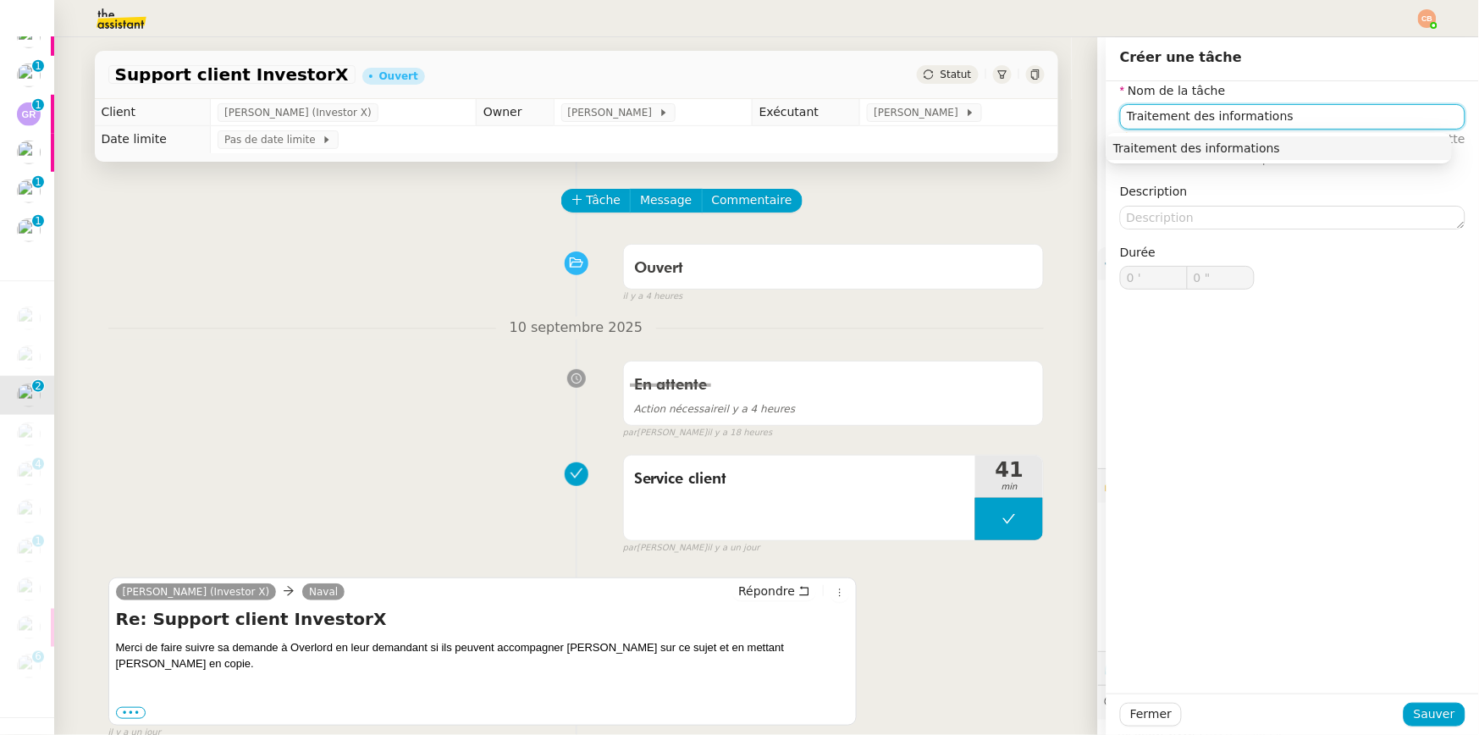
click at [1239, 146] on div "Traitement des informations" at bounding box center [1280, 148] width 332 height 15
type input "Traitement des informations"
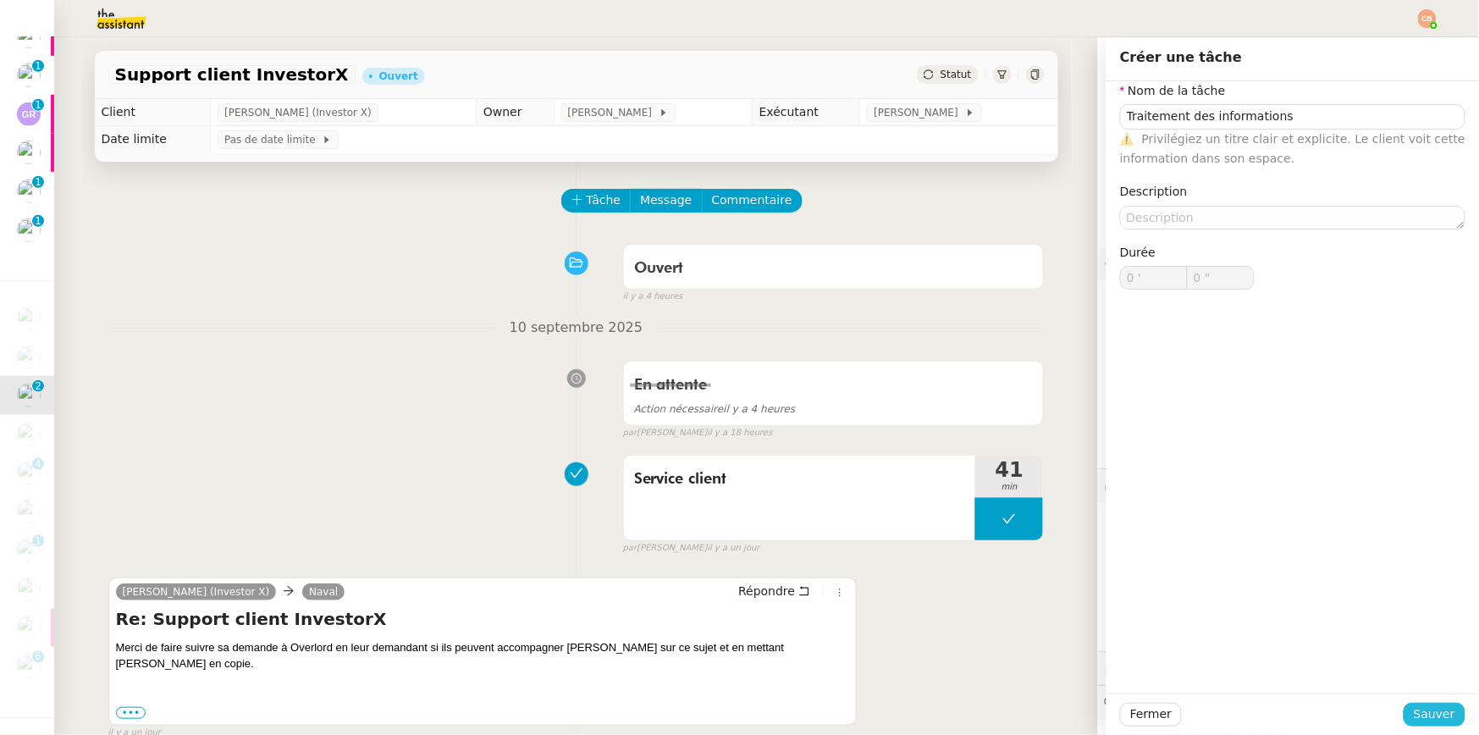
click at [1421, 710] on span "Sauver" at bounding box center [1434, 714] width 41 height 19
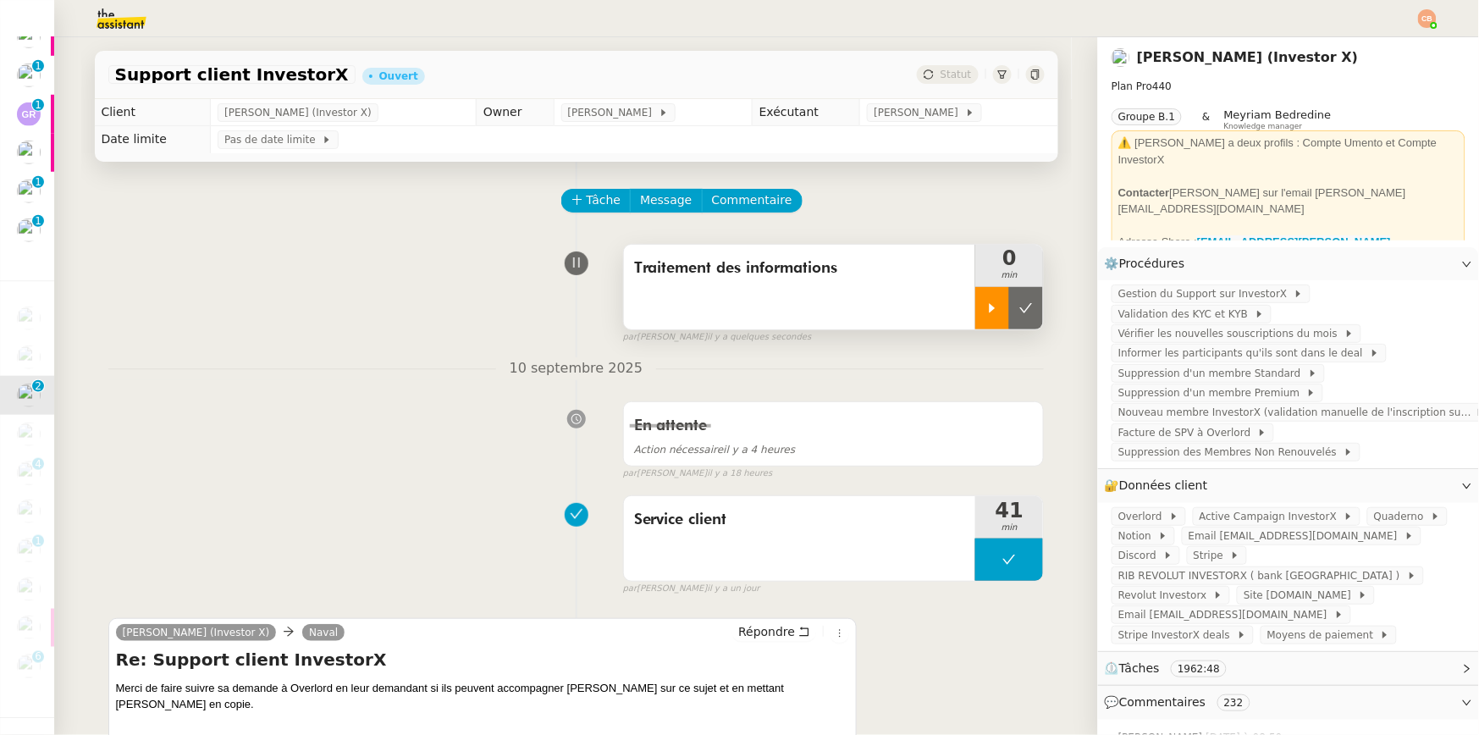
click at [990, 311] on icon at bounding box center [993, 307] width 6 height 9
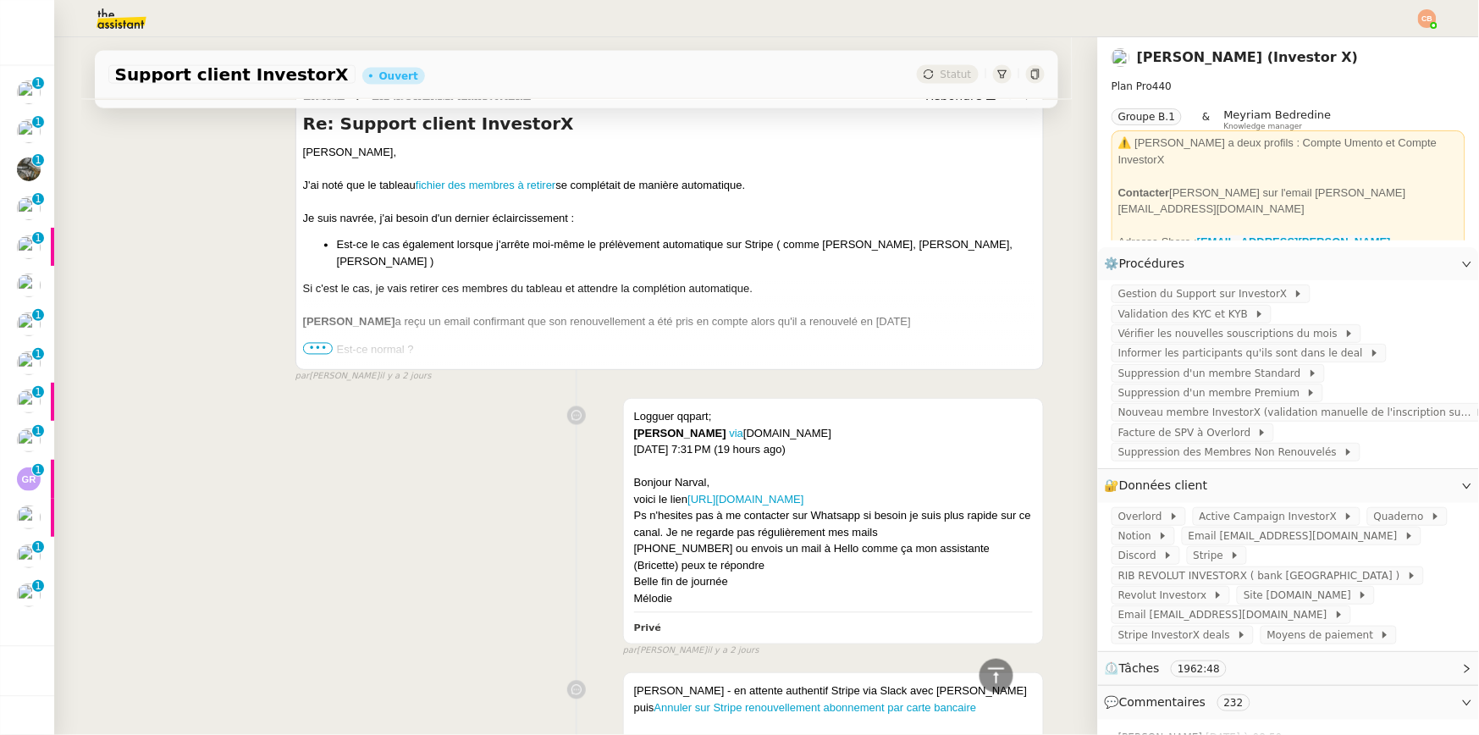
scroll to position [2495, 0]
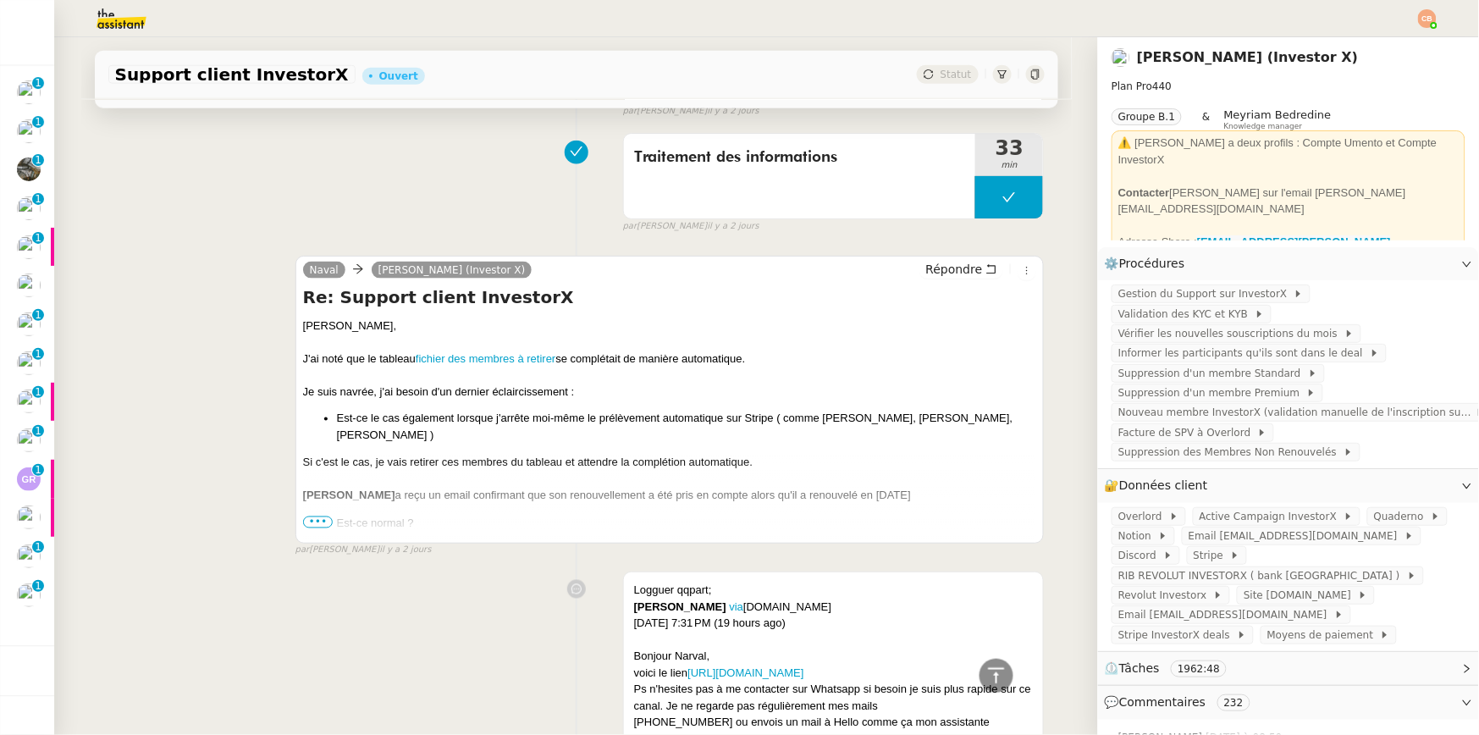
click at [303, 517] on span "•••" at bounding box center [318, 523] width 30 height 12
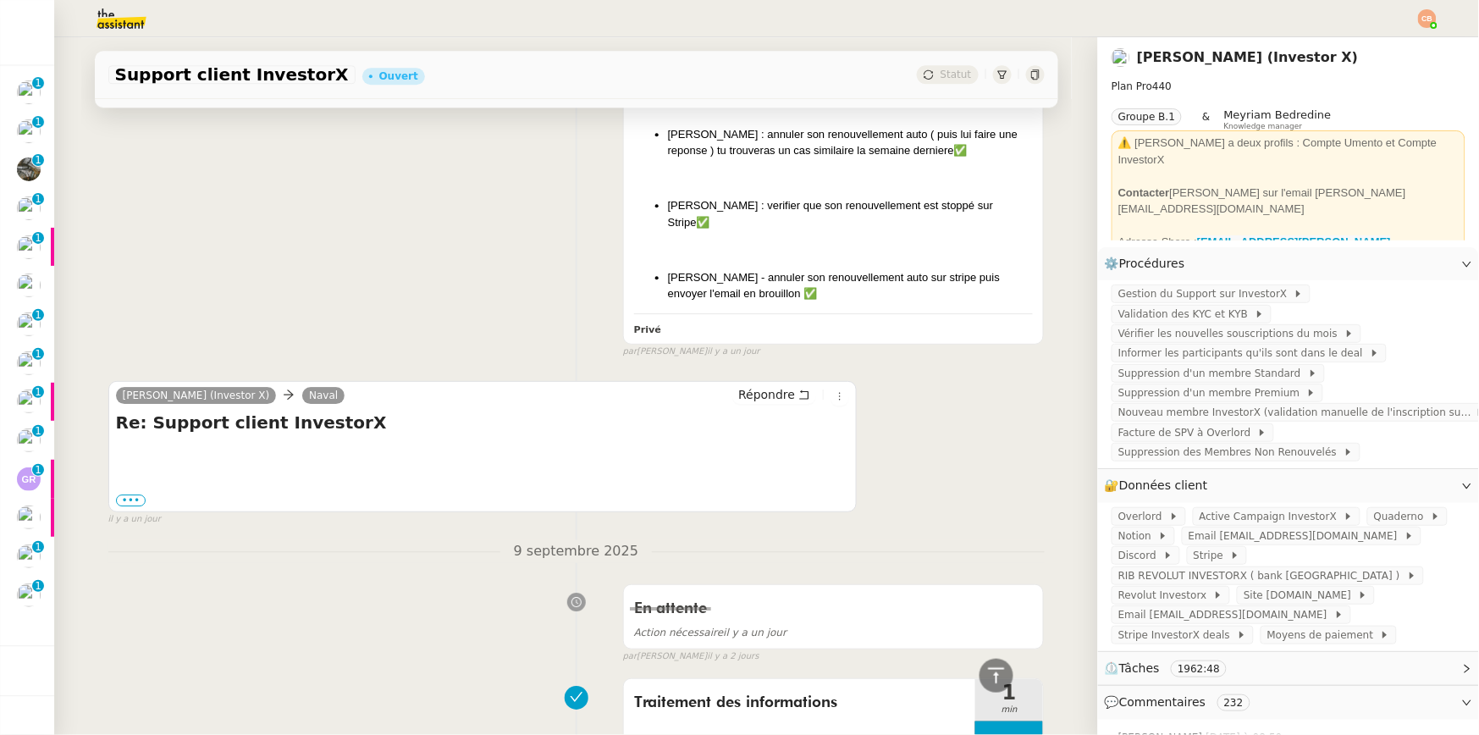
scroll to position [1319, 0]
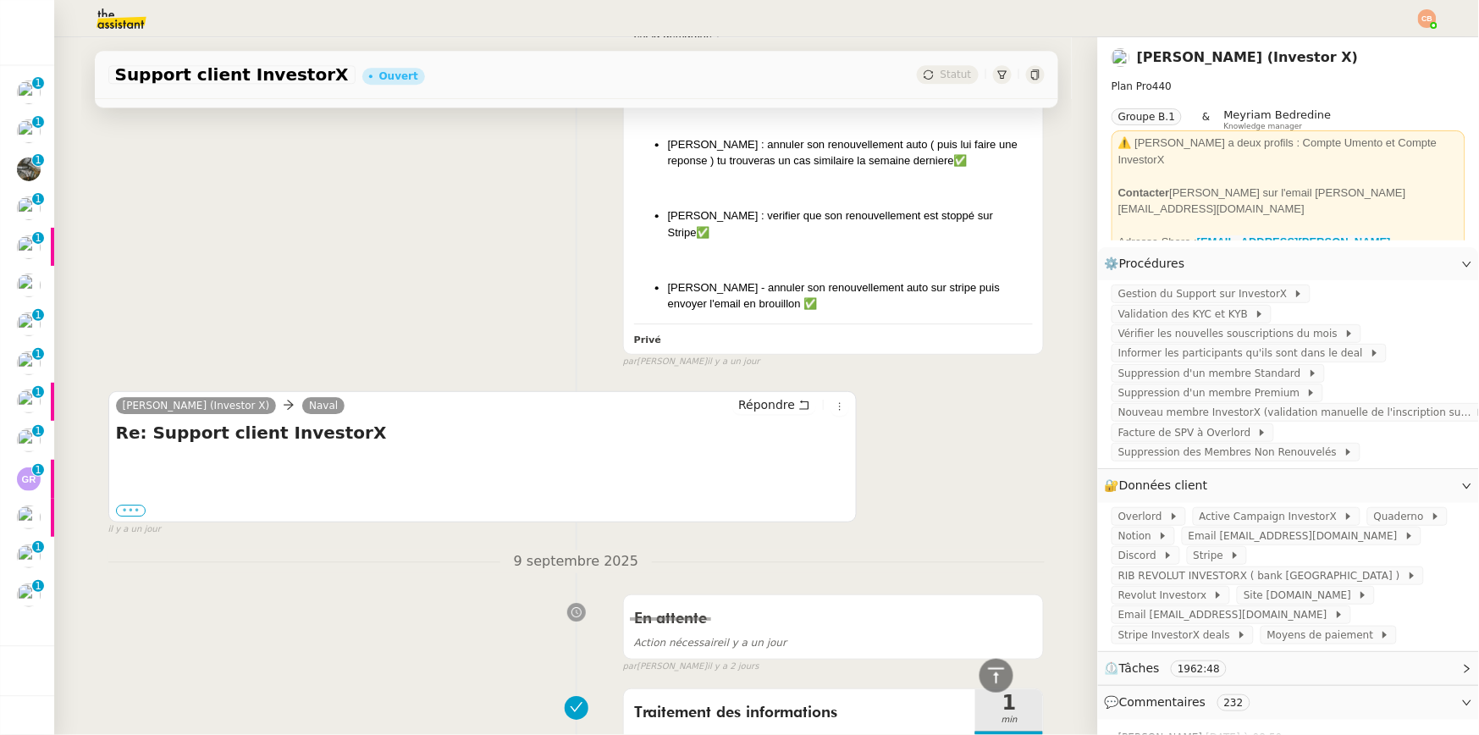
click at [131, 505] on label "•••" at bounding box center [131, 511] width 30 height 12
click at [0, 0] on input "•••" at bounding box center [0, 0] width 0 height 0
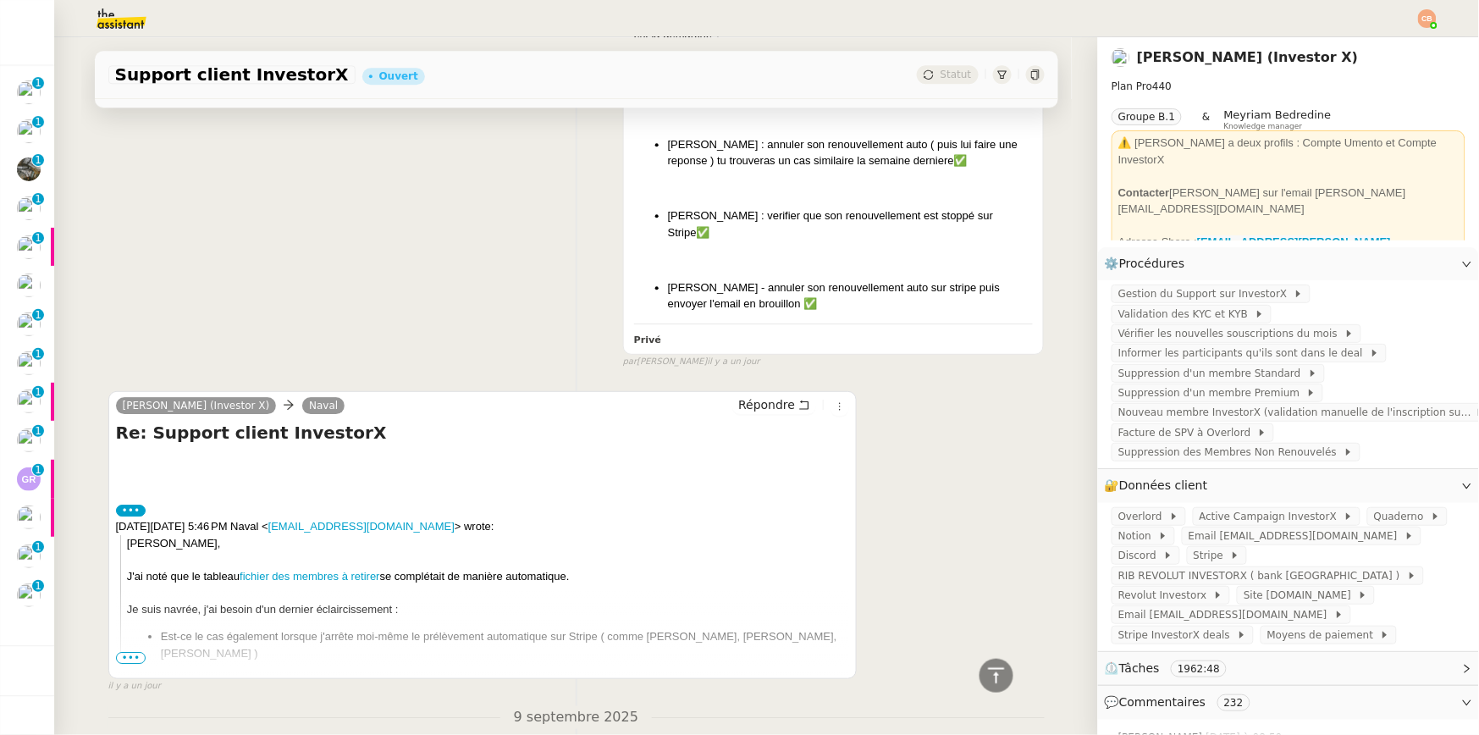
click at [123, 652] on span "•••" at bounding box center [131, 658] width 30 height 12
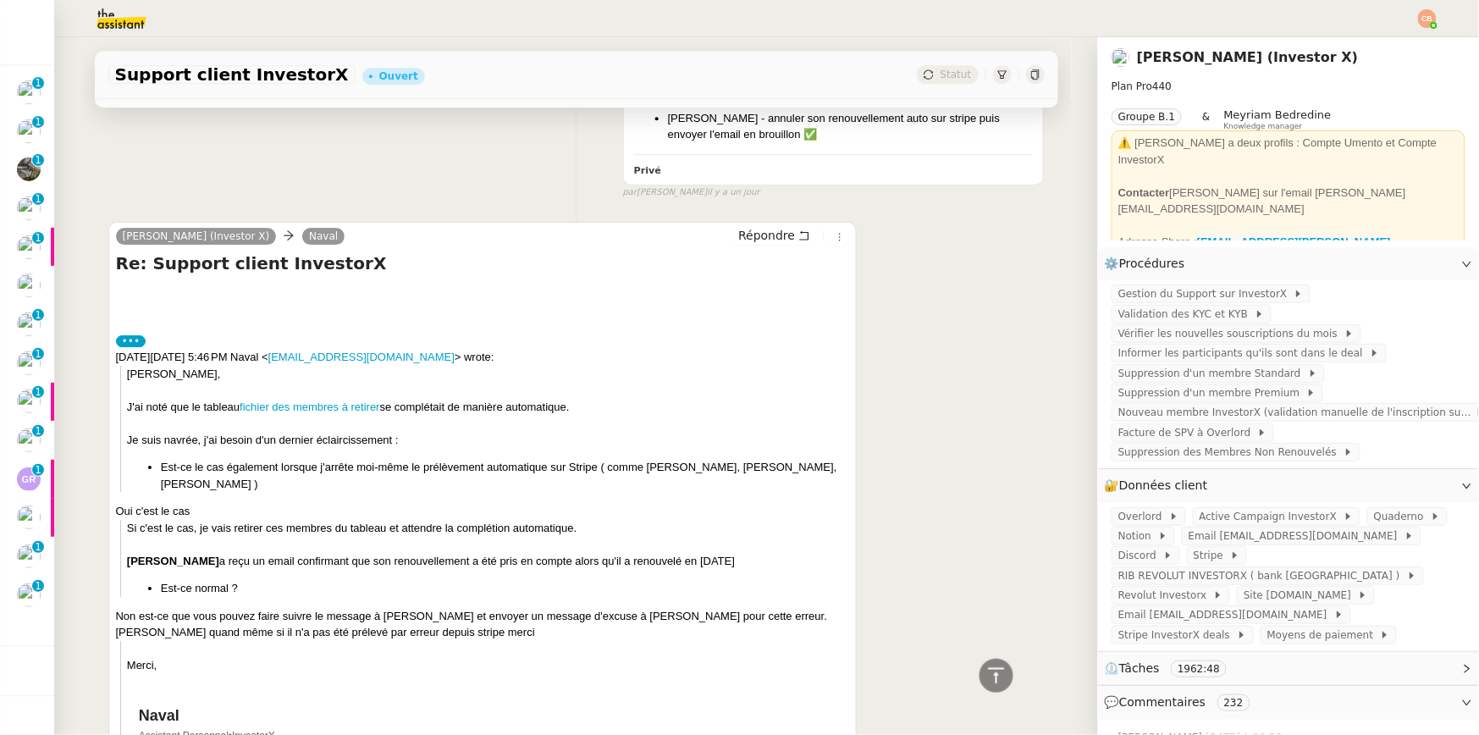
scroll to position [1578, 0]
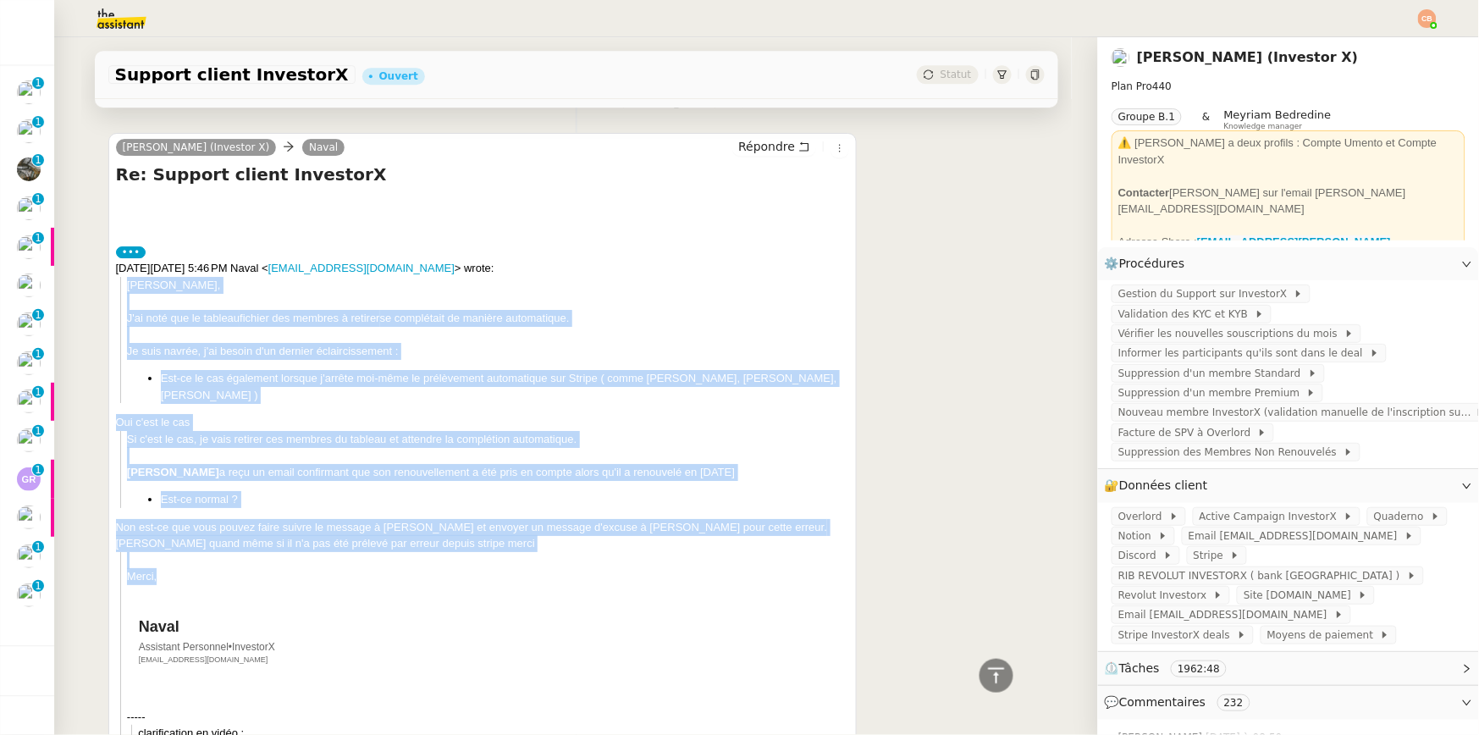
drag, startPoint x: 120, startPoint y: 248, endPoint x: 392, endPoint y: 538, distance: 397.2
click at [290, 414] on div "Oui c'est le cas" at bounding box center [483, 422] width 734 height 17
drag, startPoint x: 121, startPoint y: 284, endPoint x: 498, endPoint y: 515, distance: 442.1
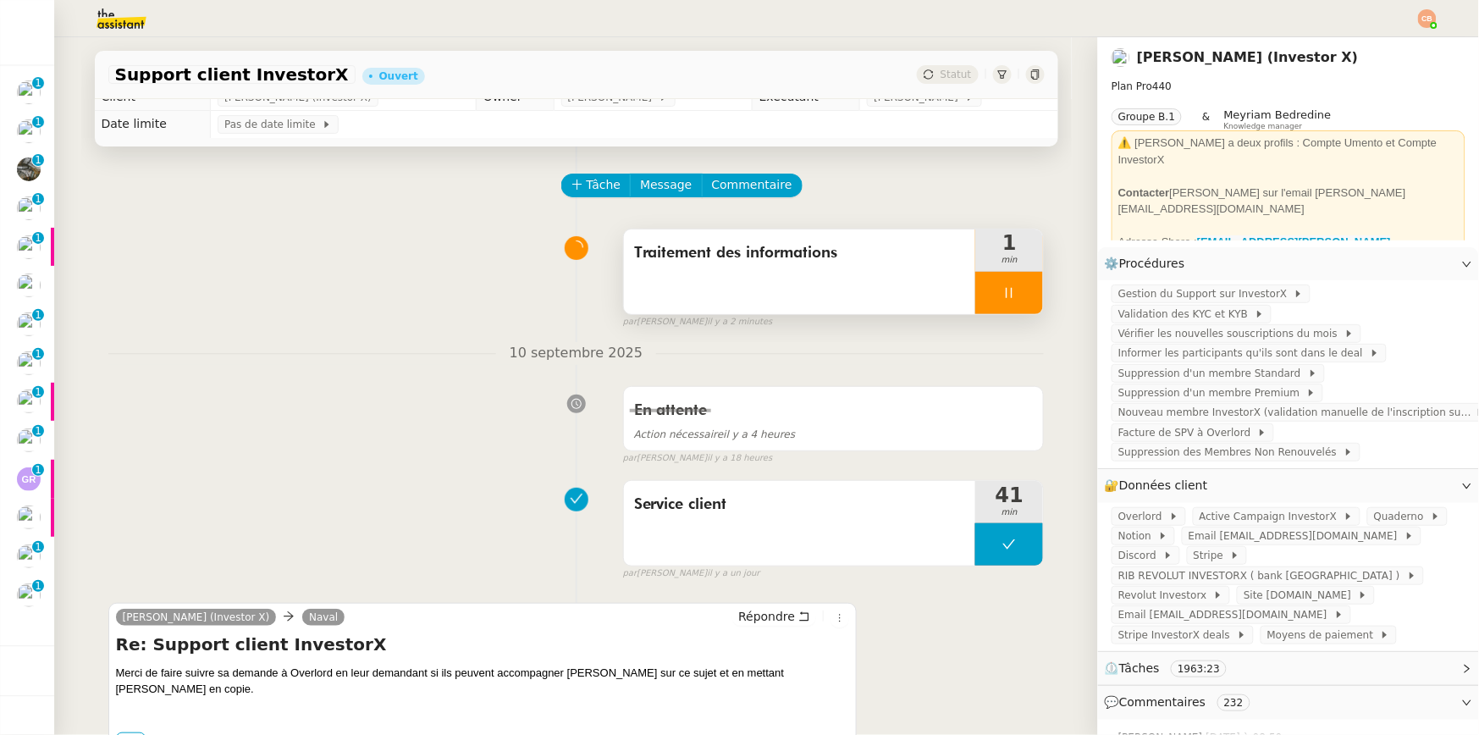
scroll to position [0, 0]
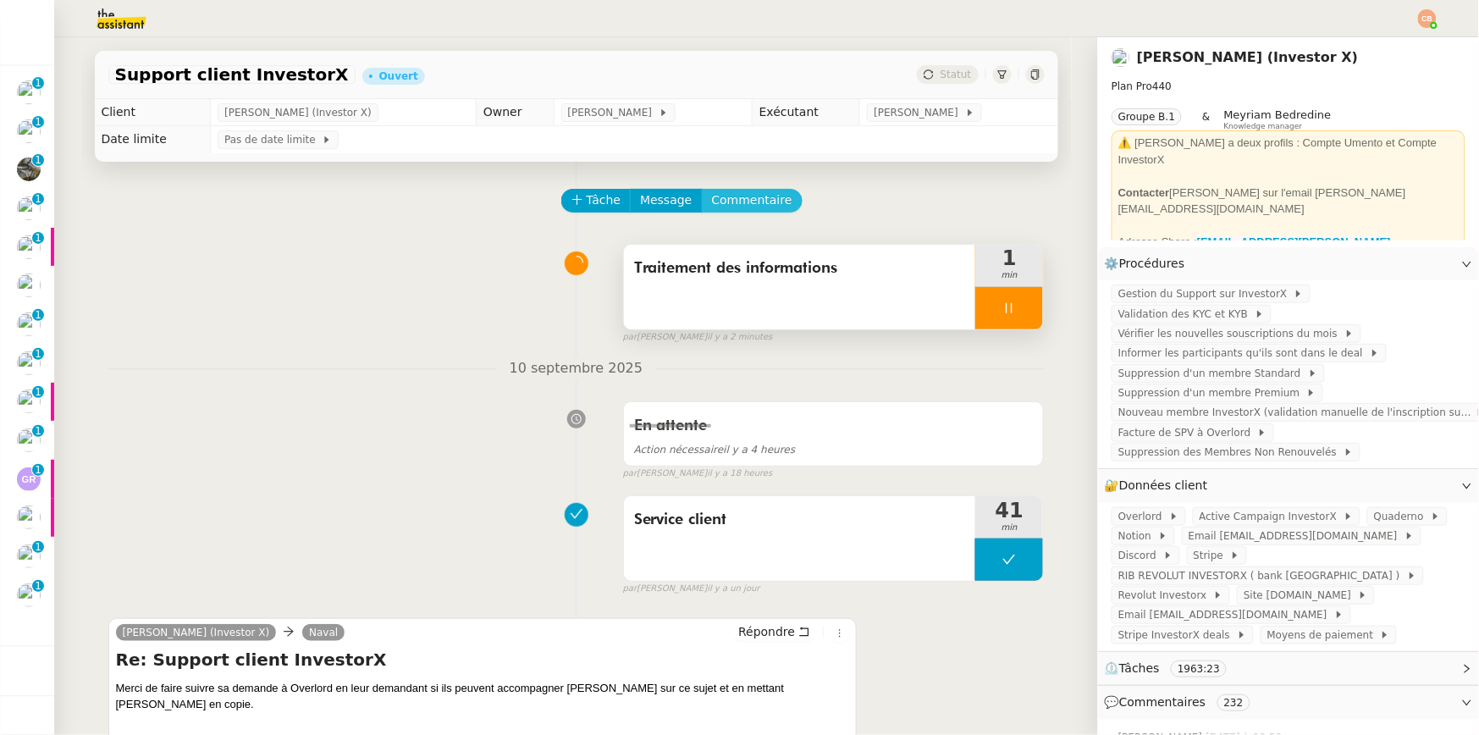
click at [739, 199] on span "Commentaire" at bounding box center [752, 200] width 80 height 19
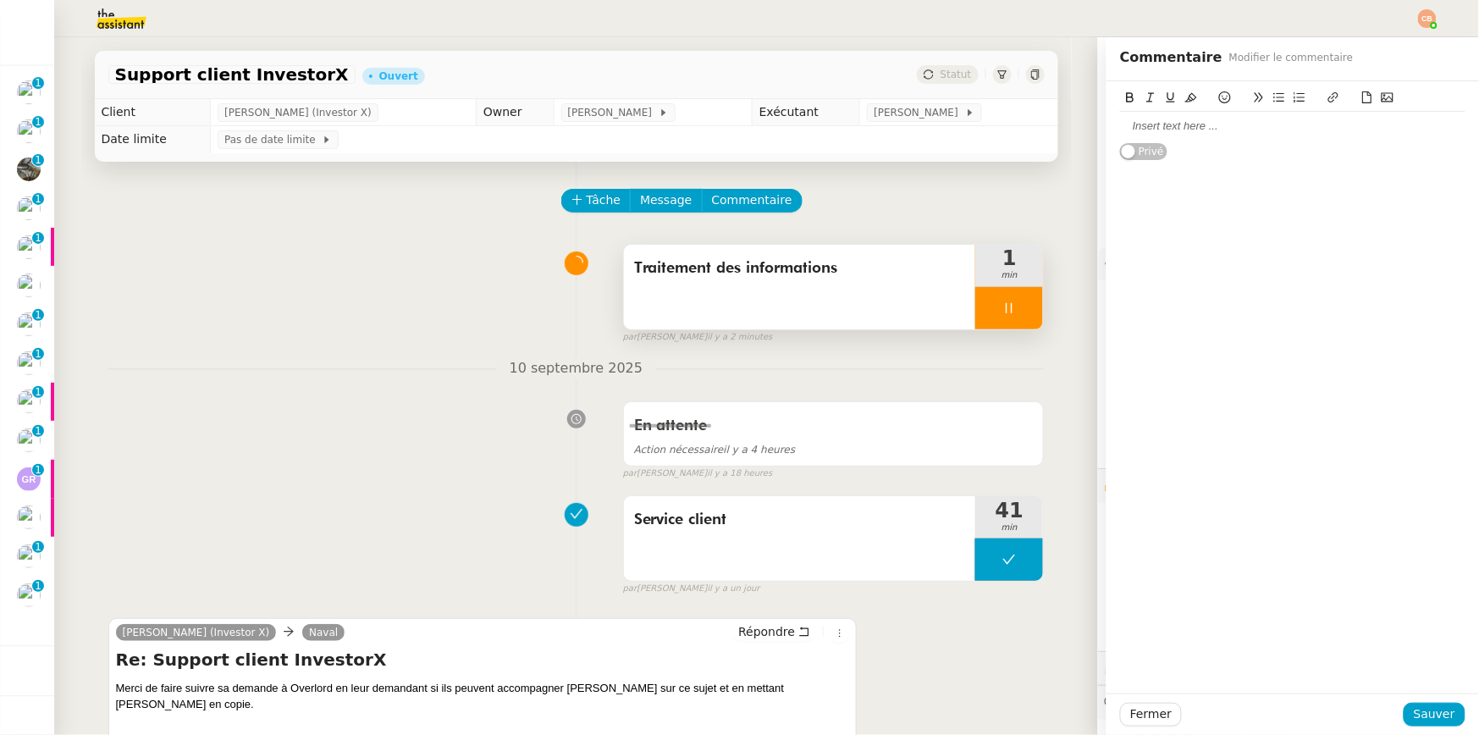
click at [1125, 122] on div at bounding box center [1292, 126] width 345 height 15
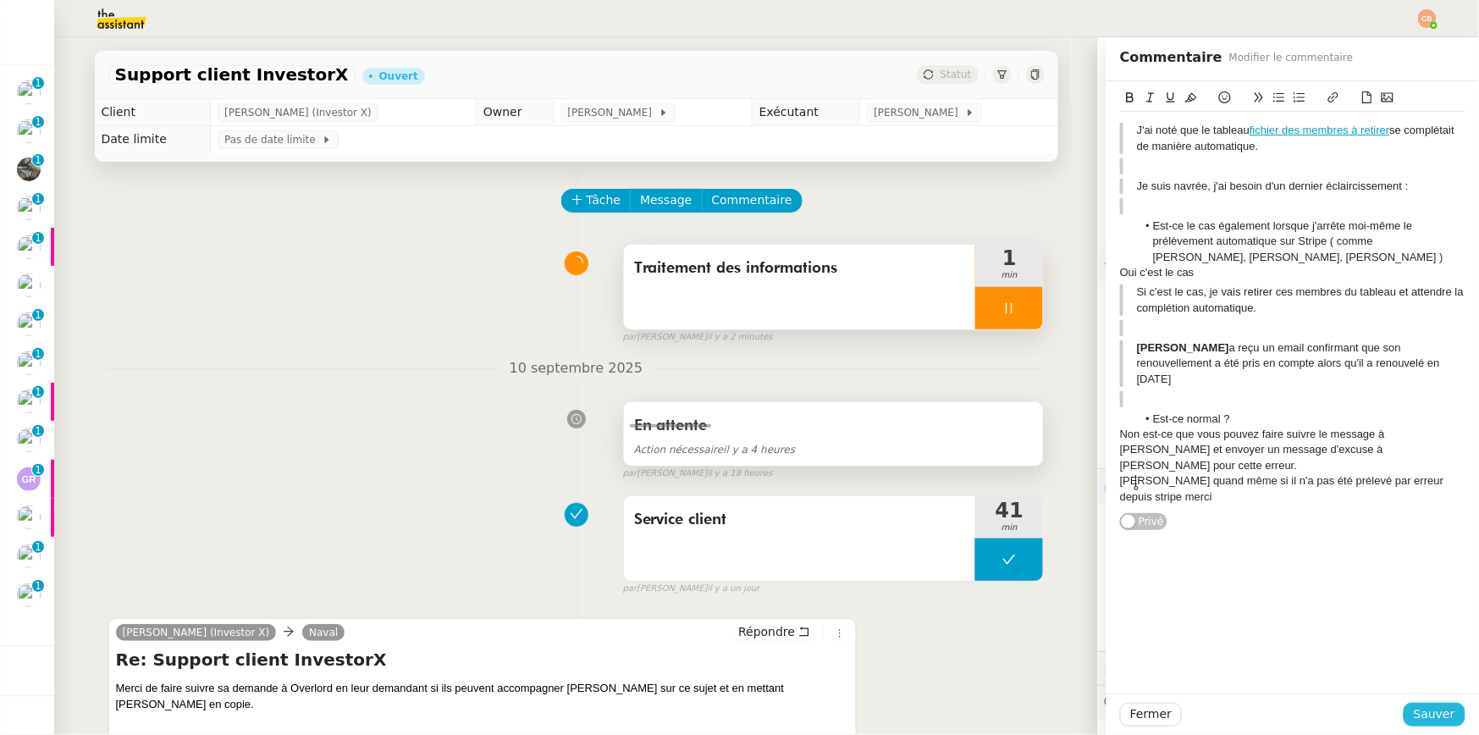
drag, startPoint x: 1419, startPoint y: 710, endPoint x: 771, endPoint y: 405, distance: 717.1
click at [1419, 710] on span "Sauver" at bounding box center [1434, 714] width 41 height 19
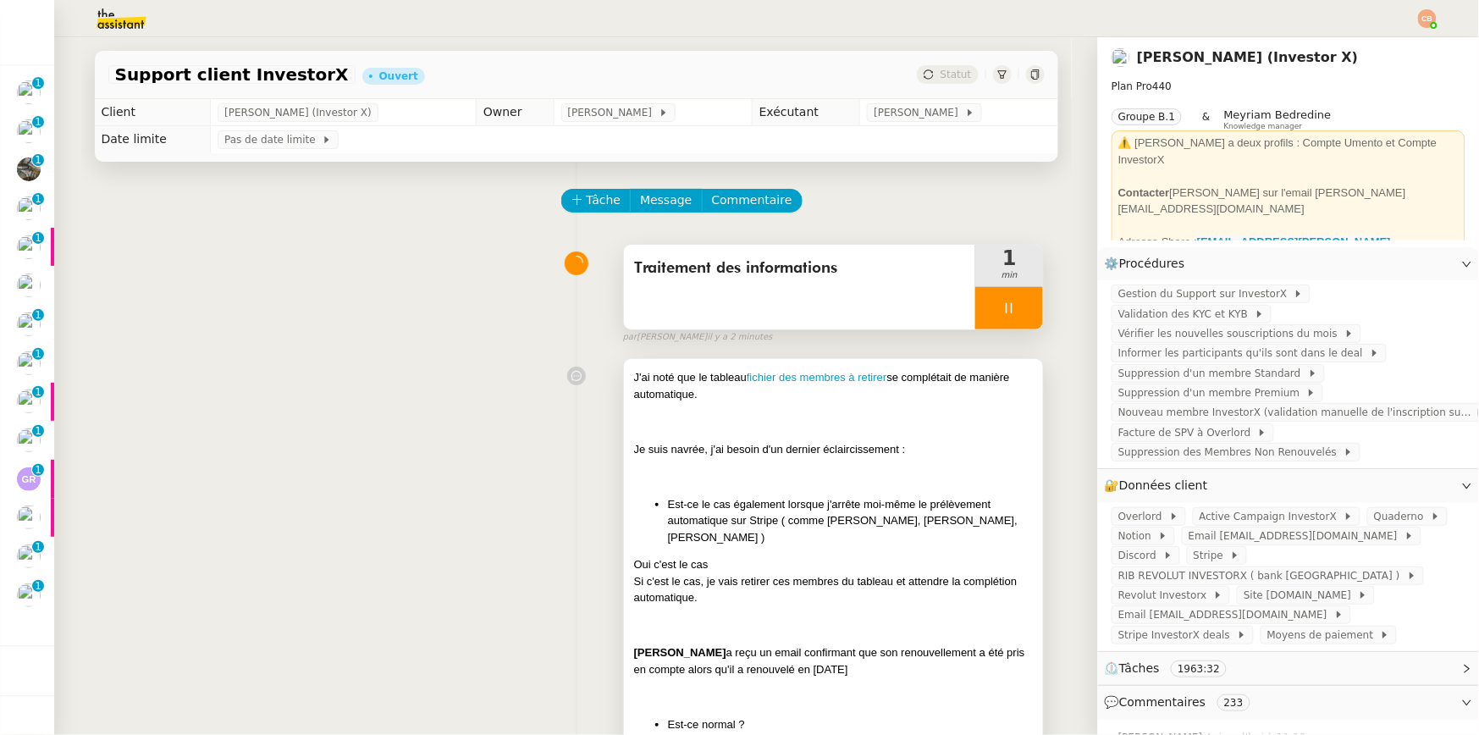
click at [711, 496] on li "Est-ce le cas également lorsque j'arrête moi-même le prélèvement automatique su…" at bounding box center [851, 521] width 366 height 50
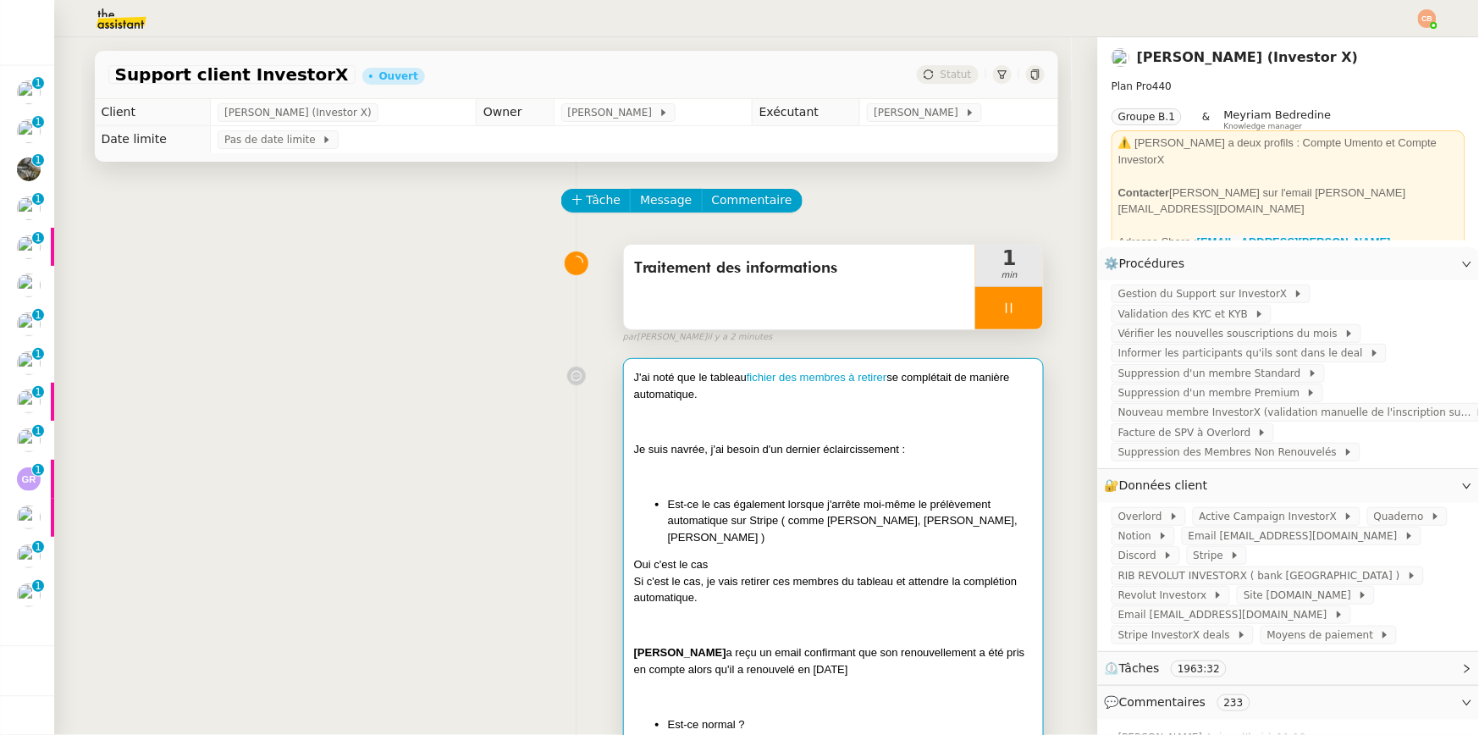
click at [763, 556] on div "Oui c'est le cas" at bounding box center [834, 564] width 400 height 17
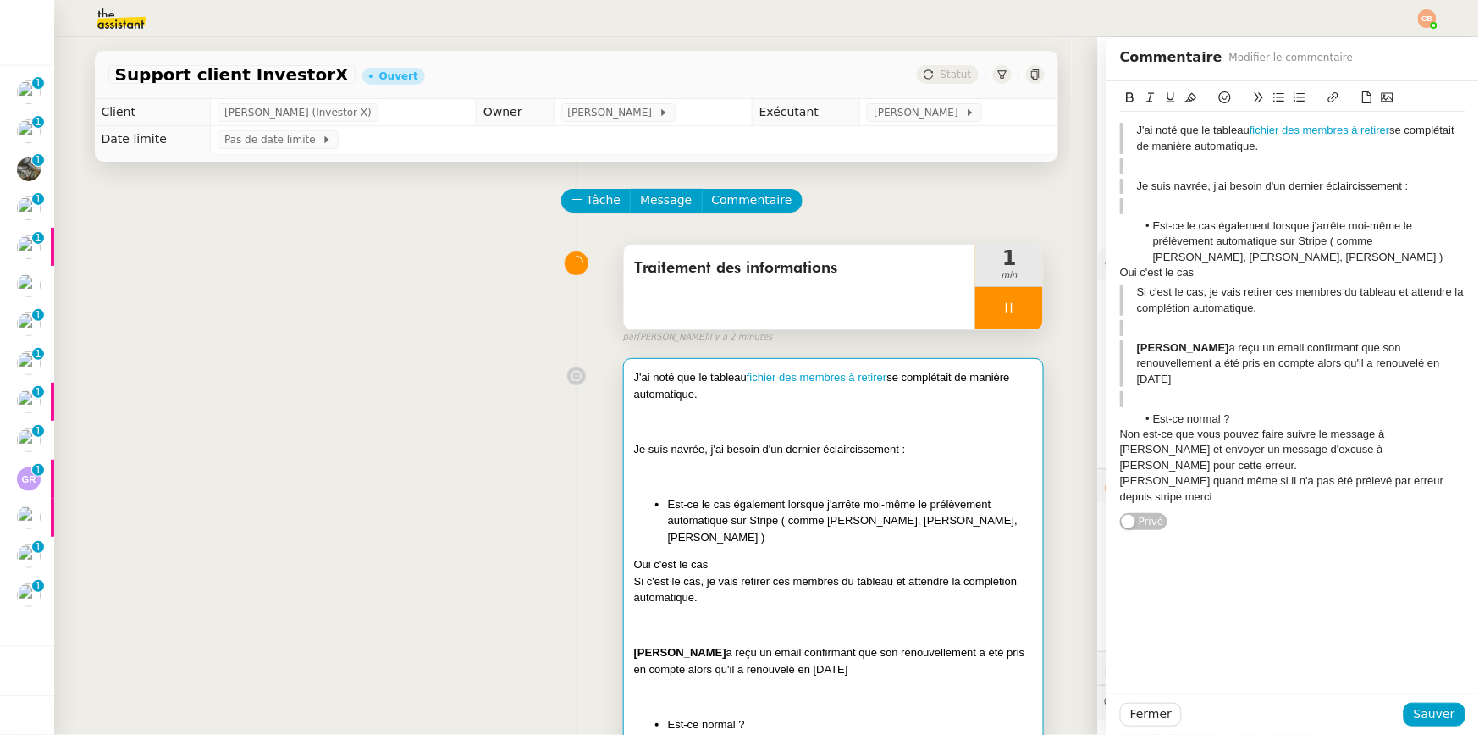
scroll to position [51, 0]
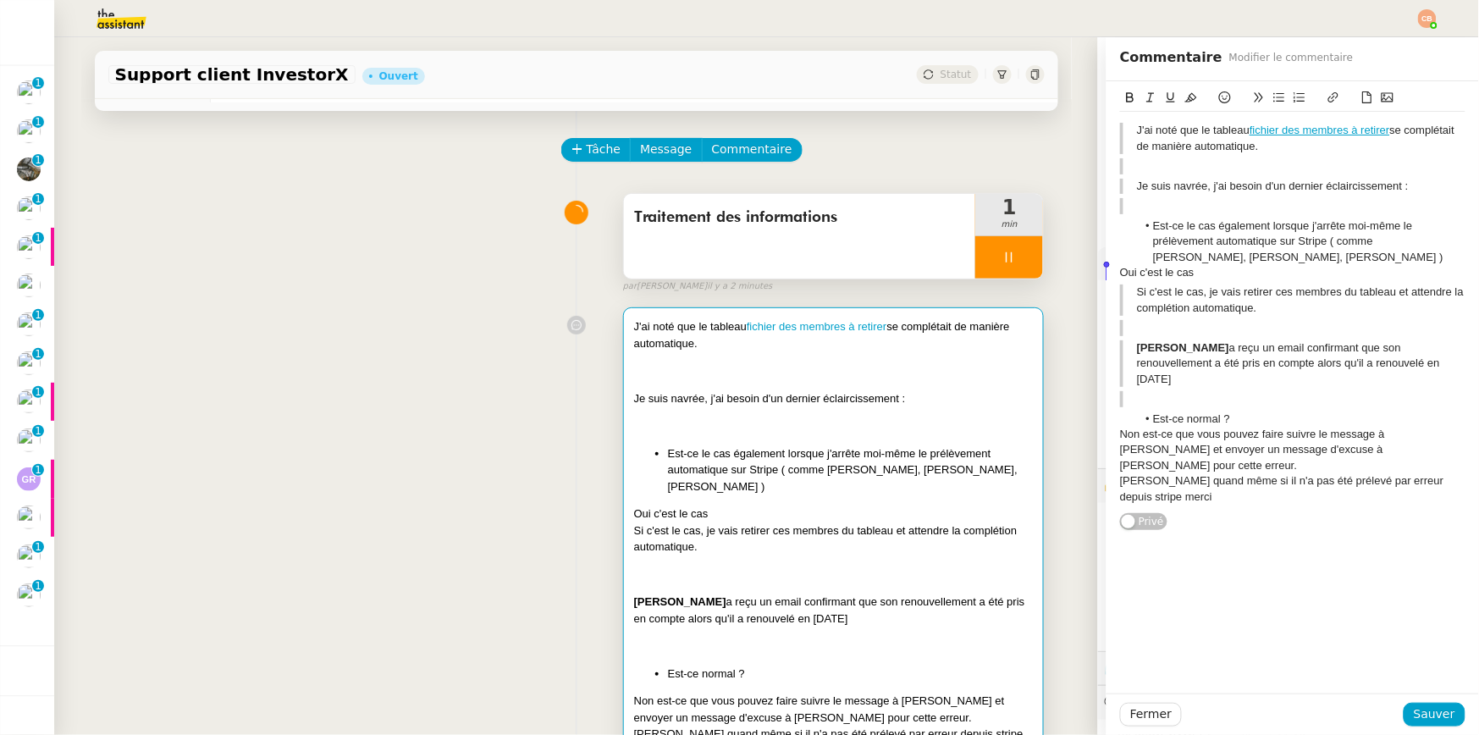
drag, startPoint x: 1196, startPoint y: 273, endPoint x: 1071, endPoint y: 277, distance: 125.4
click at [1071, 277] on app-ticket "Support client InvestorX Ouvert Statut Client Cédric Tempestini (Investor X) Ow…" at bounding box center [766, 386] width 1425 height 698
click at [1185, 101] on icon at bounding box center [1191, 97] width 12 height 9
click at [1208, 313] on blockquote "Si c'est le cas, je vais retirer ces membres du tableau et attendre la compléti…" at bounding box center [1292, 300] width 345 height 31
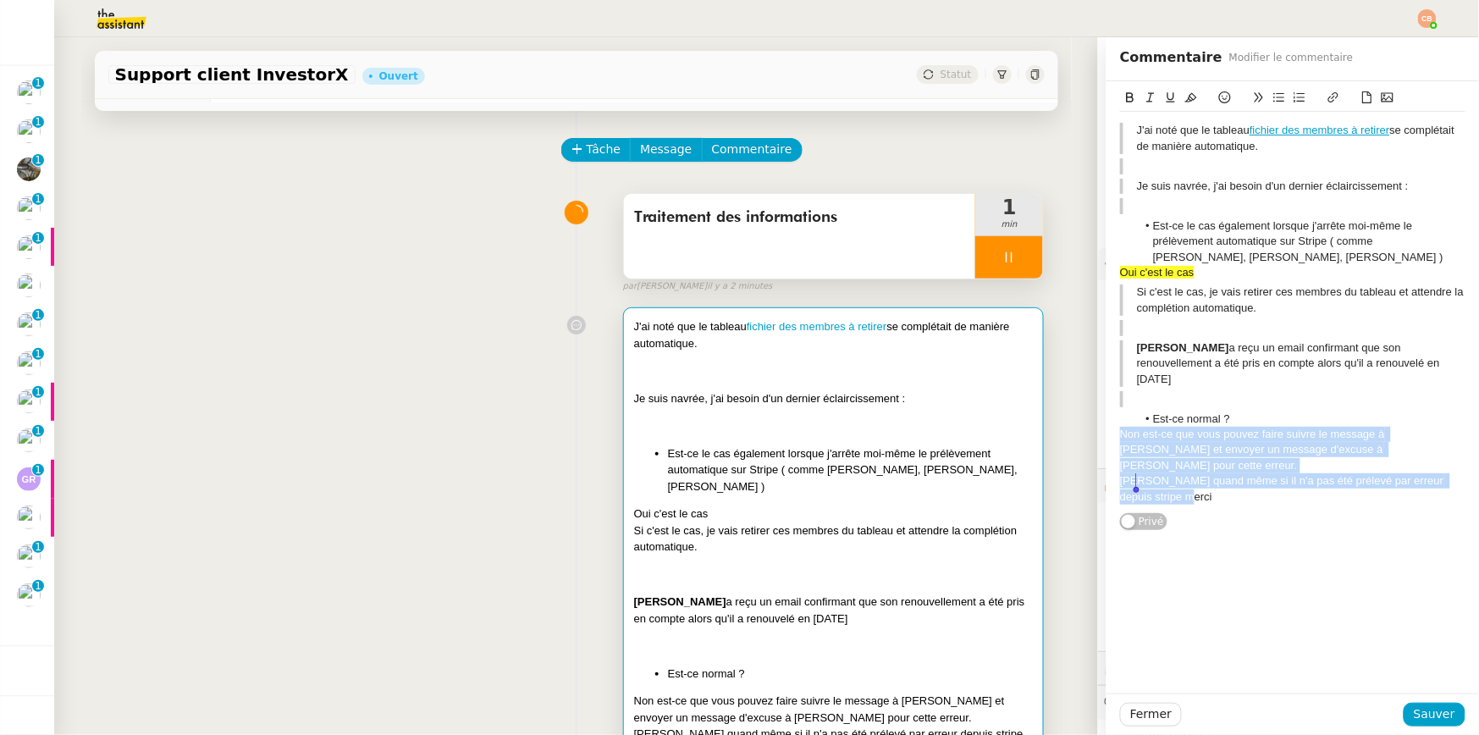
drag, startPoint x: 1107, startPoint y: 437, endPoint x: 1350, endPoint y: 517, distance: 256.0
click at [1350, 517] on div "J'ai noté que le tableau fichier des membres à retirer se complétait de manière…" at bounding box center [1293, 387] width 373 height 612
click at [1185, 99] on icon at bounding box center [1191, 97] width 12 height 9
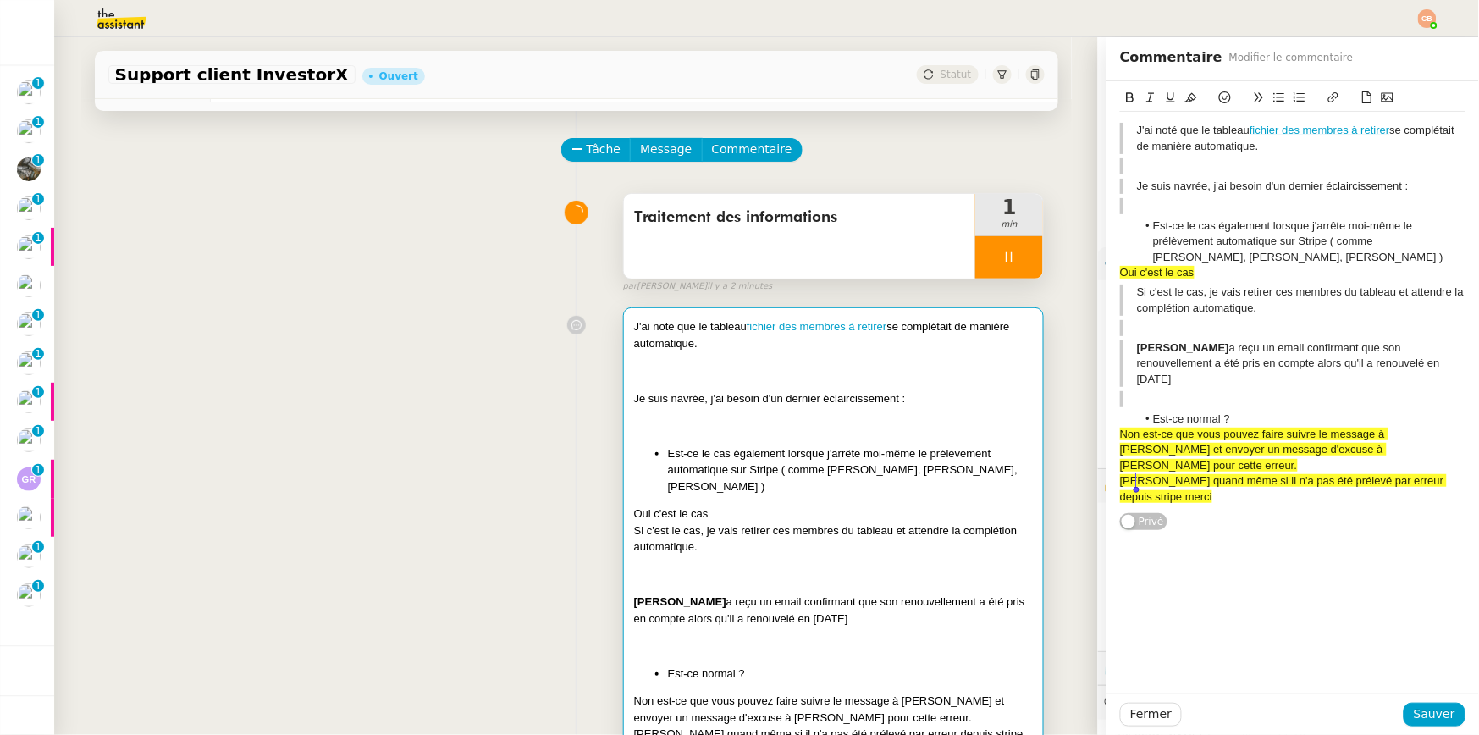
click at [1245, 277] on div "Oui c'est le cas" at bounding box center [1292, 272] width 345 height 15
drag, startPoint x: 1411, startPoint y: 723, endPoint x: 1013, endPoint y: 214, distance: 646.1
click at [1414, 723] on span "Sauver" at bounding box center [1434, 714] width 41 height 19
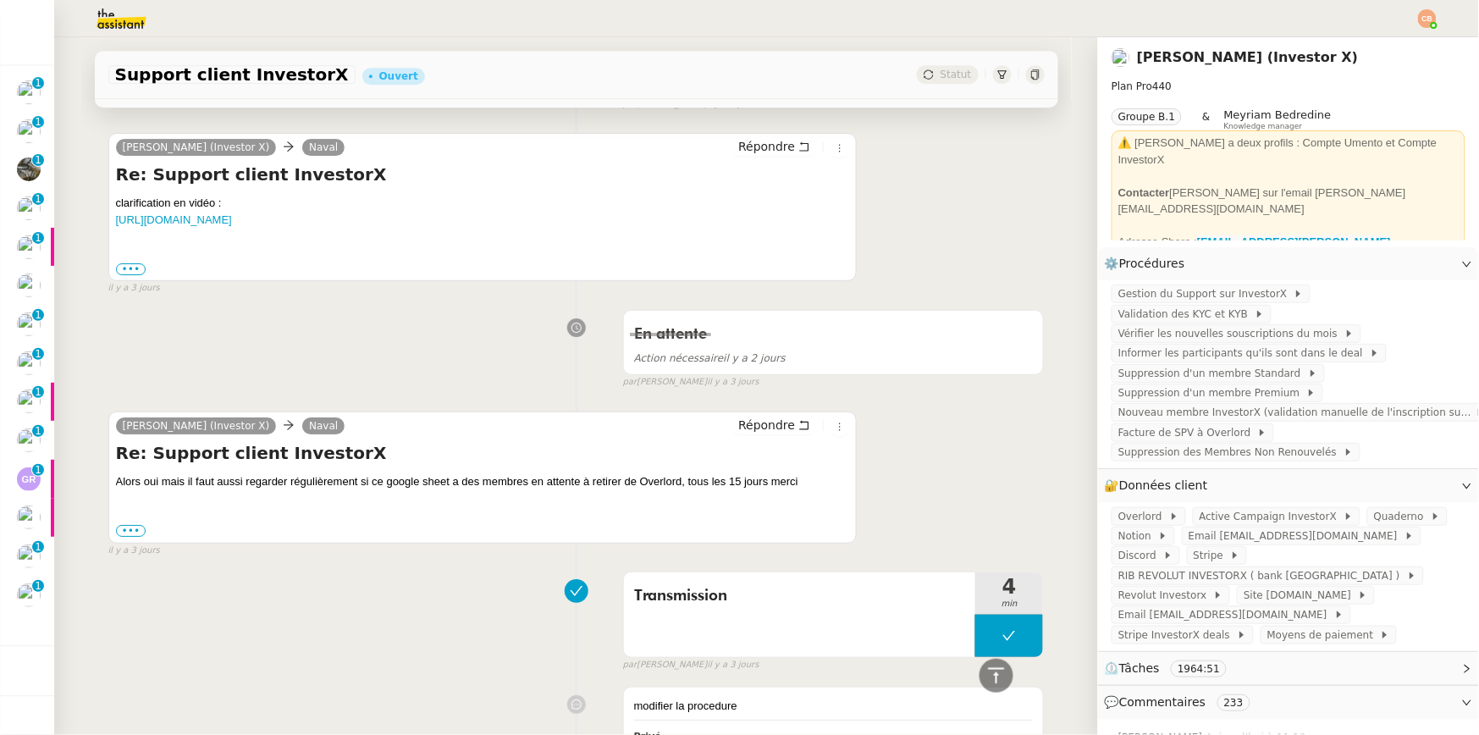
scroll to position [9836, 0]
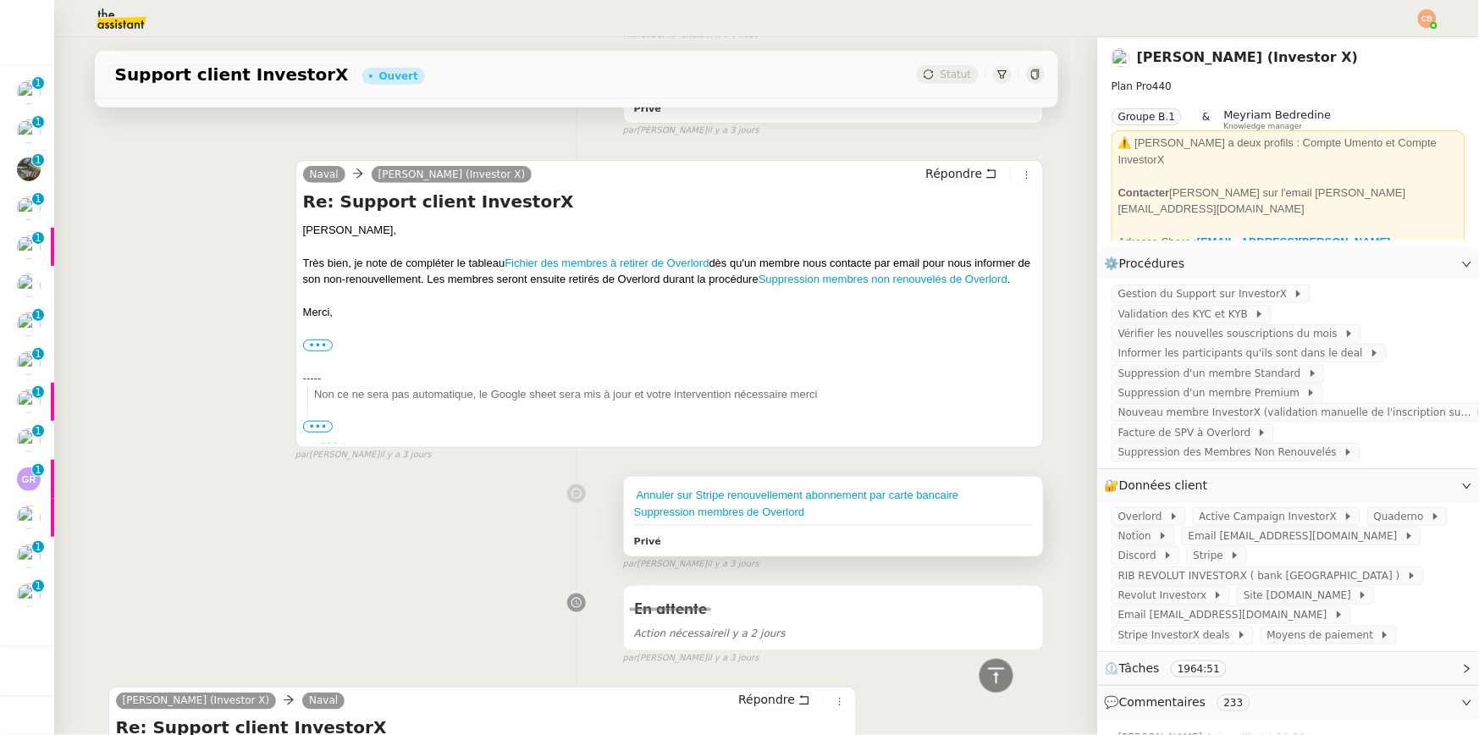
click at [926, 531] on div "Privé" at bounding box center [834, 540] width 400 height 19
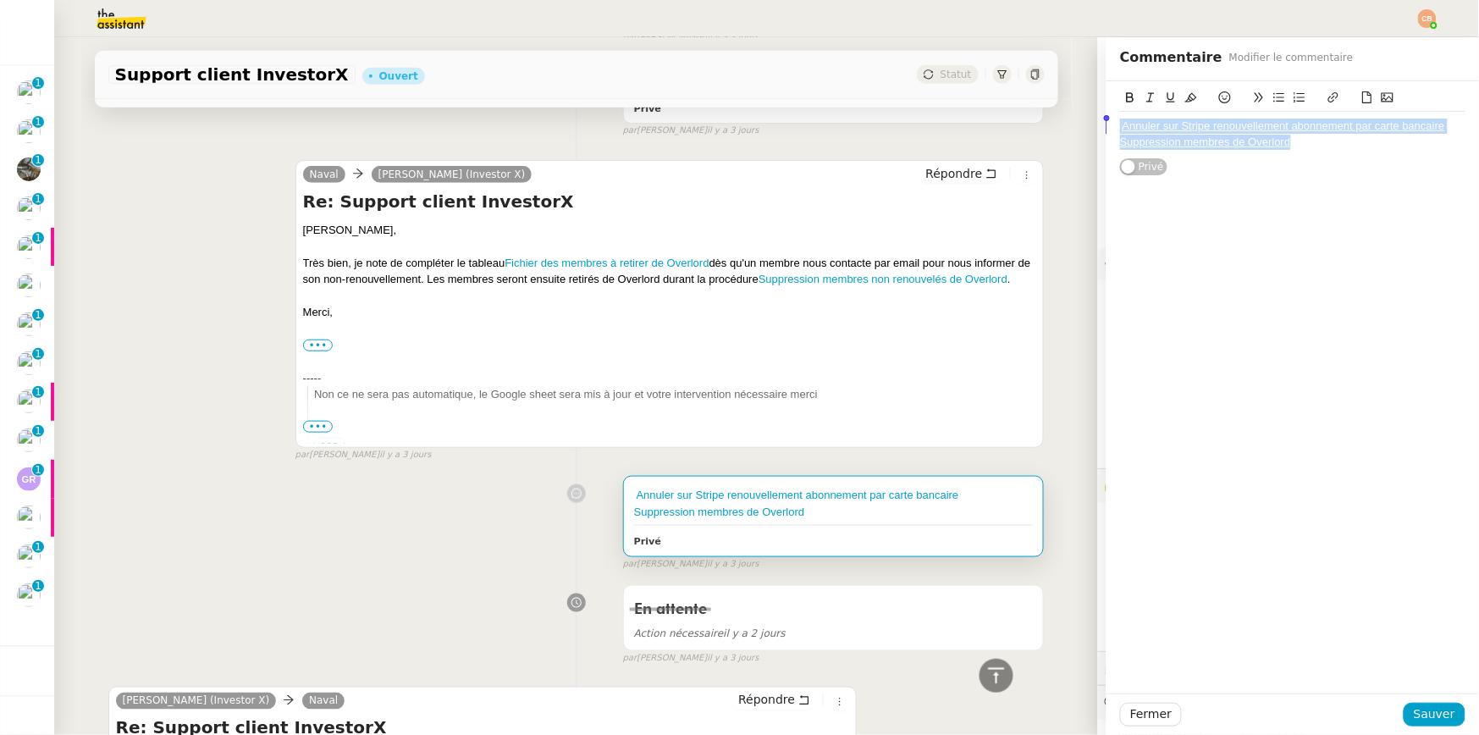
drag, startPoint x: 1307, startPoint y: 152, endPoint x: 1083, endPoint y: 131, distance: 224.5
click at [1083, 131] on app-ticket "Support client InvestorX Ouvert Statut Client [PERSON_NAME] (Investor X) Owner …" at bounding box center [766, 386] width 1425 height 698
copy div "Annuler sur Stripe renouvellement abonnement par carte bancaire Suppression mem…"
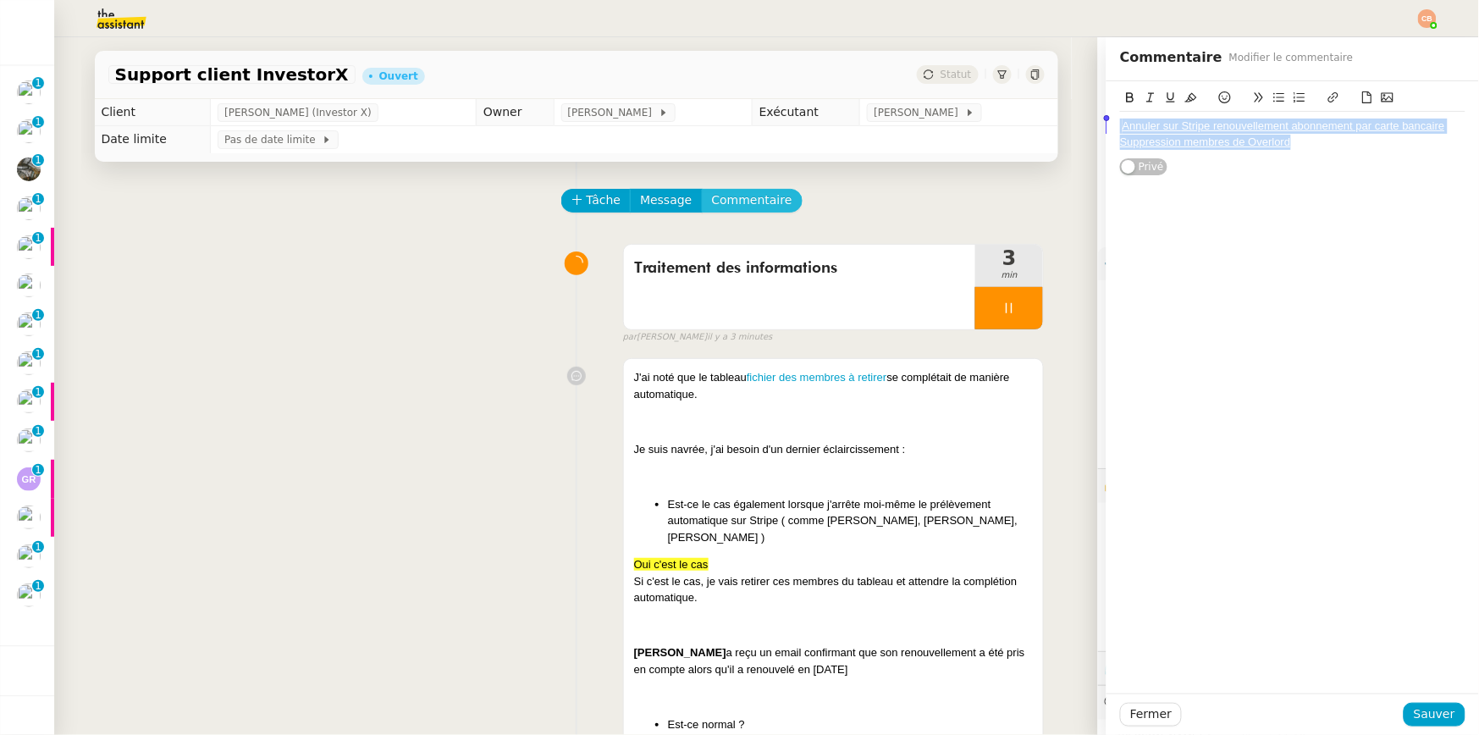
click at [751, 206] on span "Commentaire" at bounding box center [752, 200] width 80 height 19
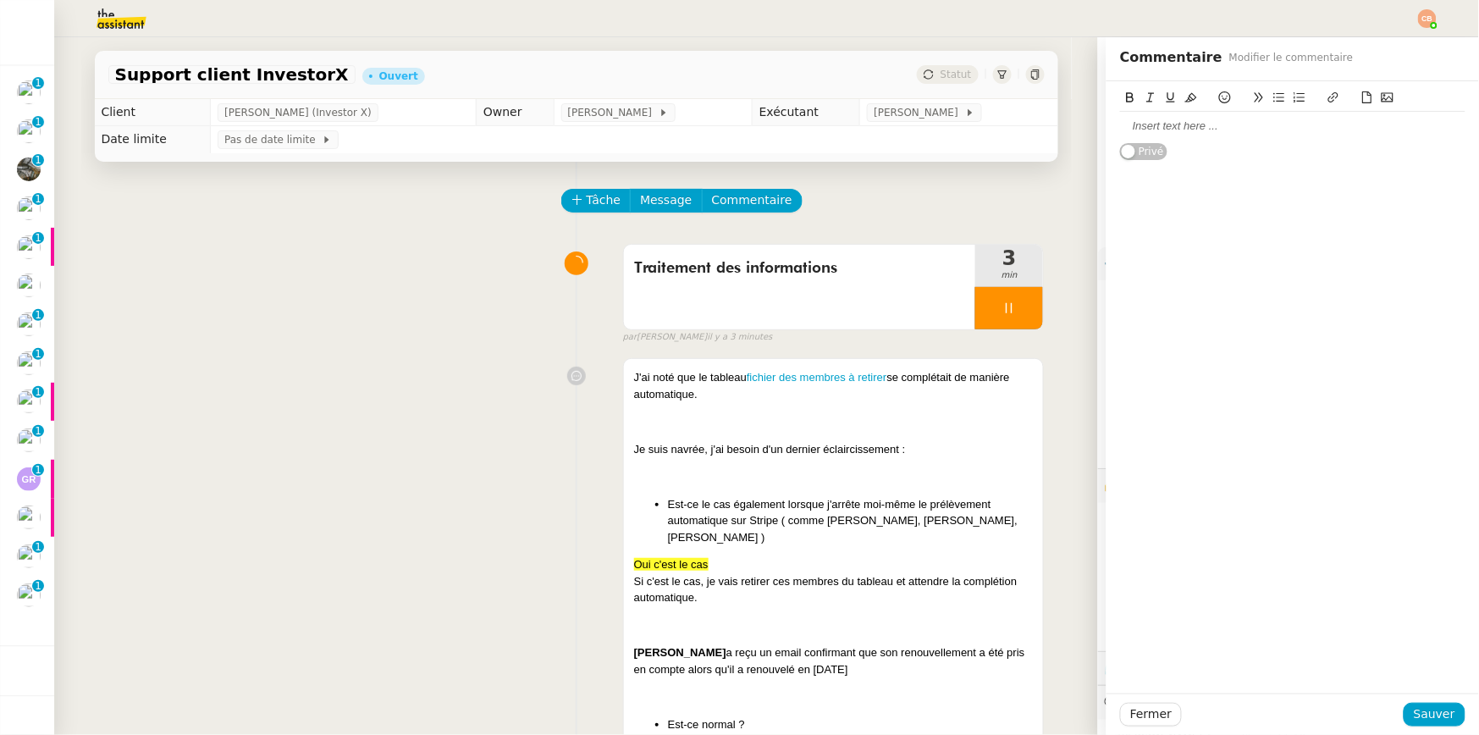
click at [1138, 124] on div at bounding box center [1292, 126] width 345 height 15
paste div
click at [1414, 713] on span "Sauver" at bounding box center [1434, 714] width 41 height 19
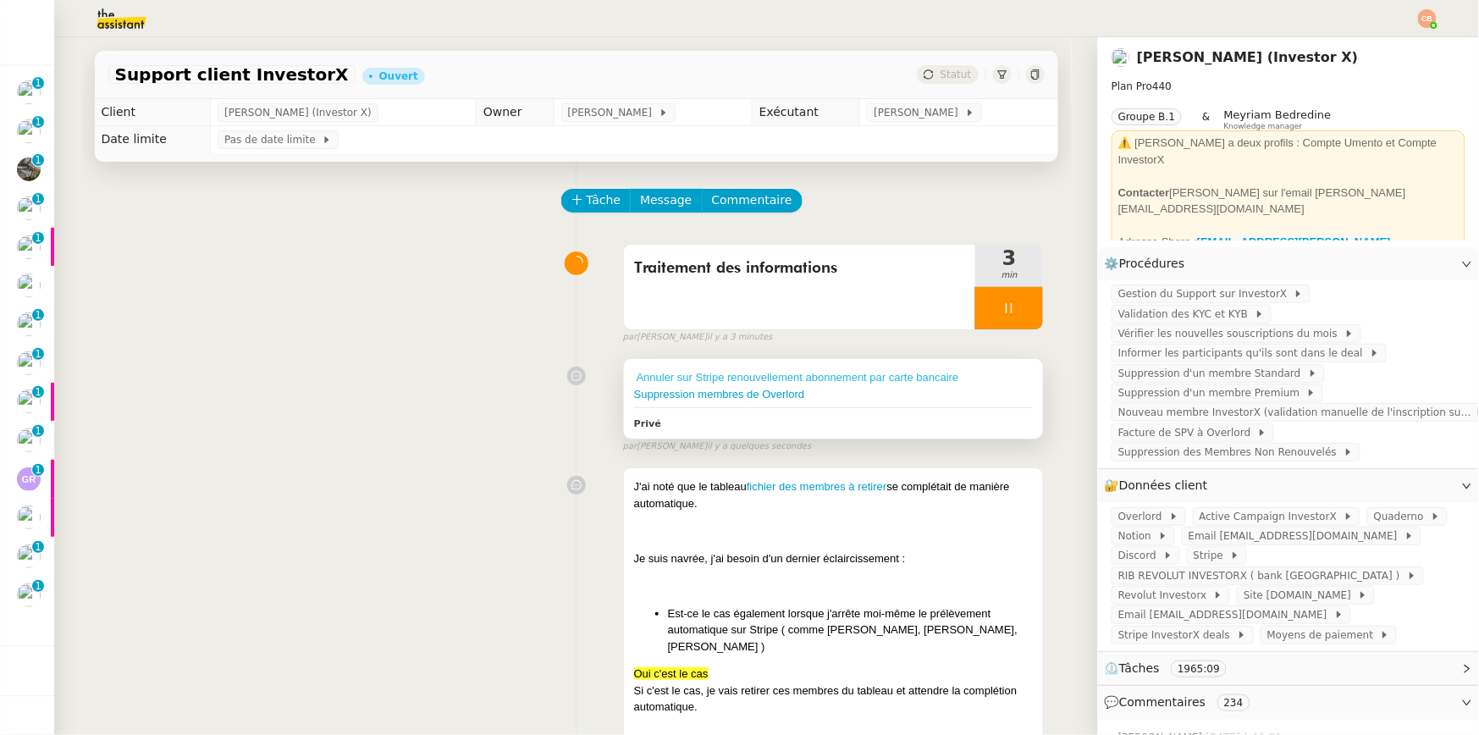
click at [719, 379] on link "Annuler sur Stripe renouvellement abonnement par carte bancaire" at bounding box center [798, 377] width 323 height 13
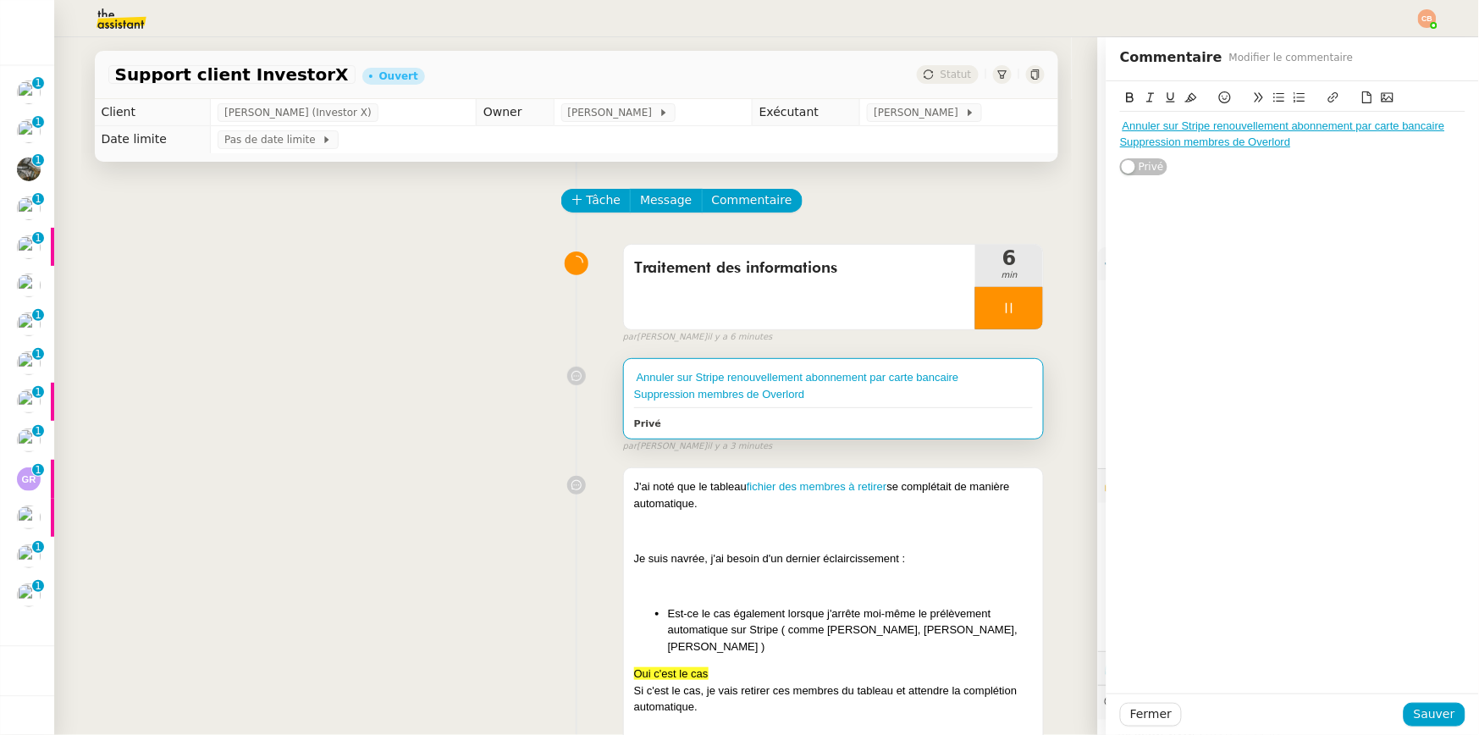
click at [1210, 147] on link "Suppression membres de Overlord" at bounding box center [1205, 141] width 171 height 13
click at [1196, 172] on link "[URL][DOMAIN_NAME]" at bounding box center [1162, 173] width 116 height 22
click at [359, 293] on div "Traitement des informations 6 min false par [PERSON_NAME] il y a 6 minutes" at bounding box center [576, 290] width 937 height 108
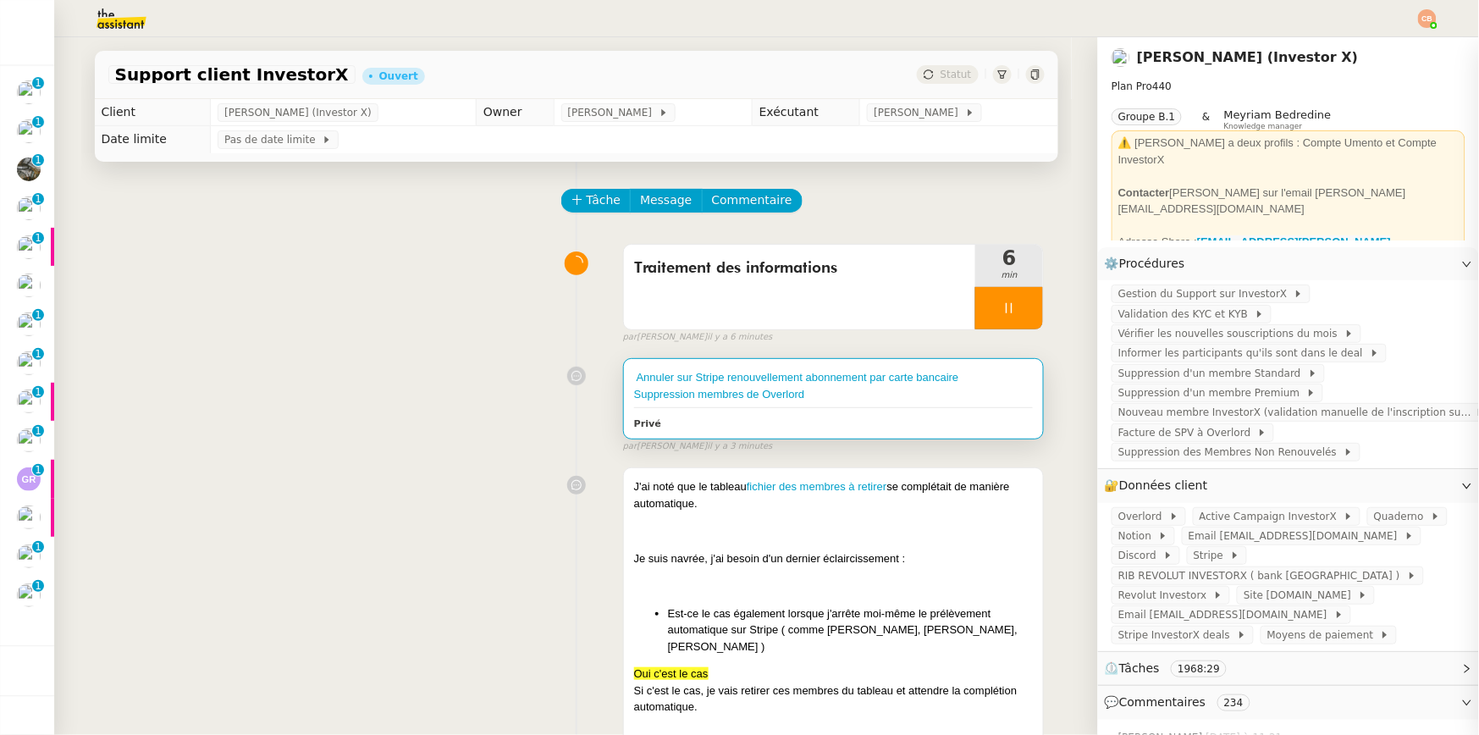
click at [359, 293] on div "Traitement des informations 6 min false par [PERSON_NAME] il y a 6 minutes" at bounding box center [576, 290] width 937 height 108
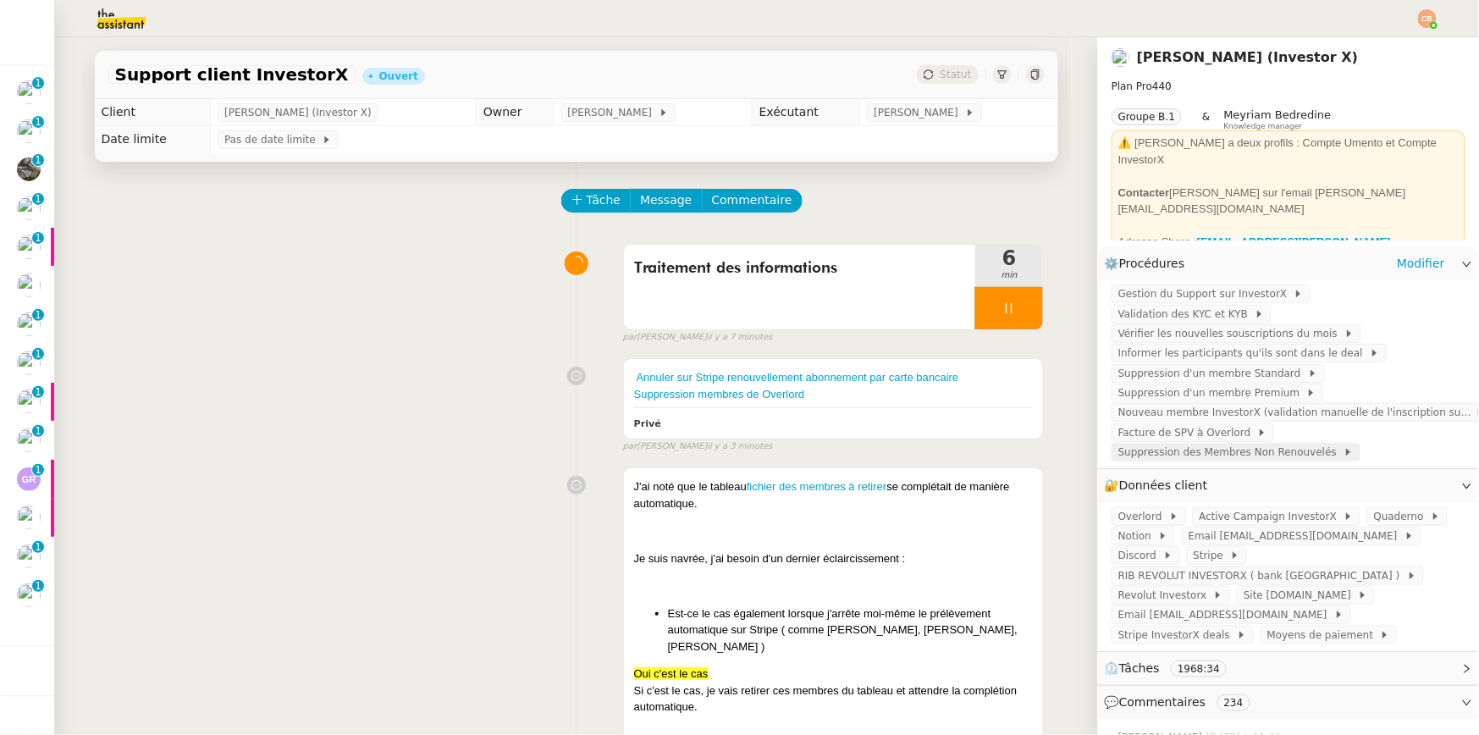
click at [1200, 450] on span "Suppression des Membres Non Renouvelés" at bounding box center [1231, 452] width 225 height 17
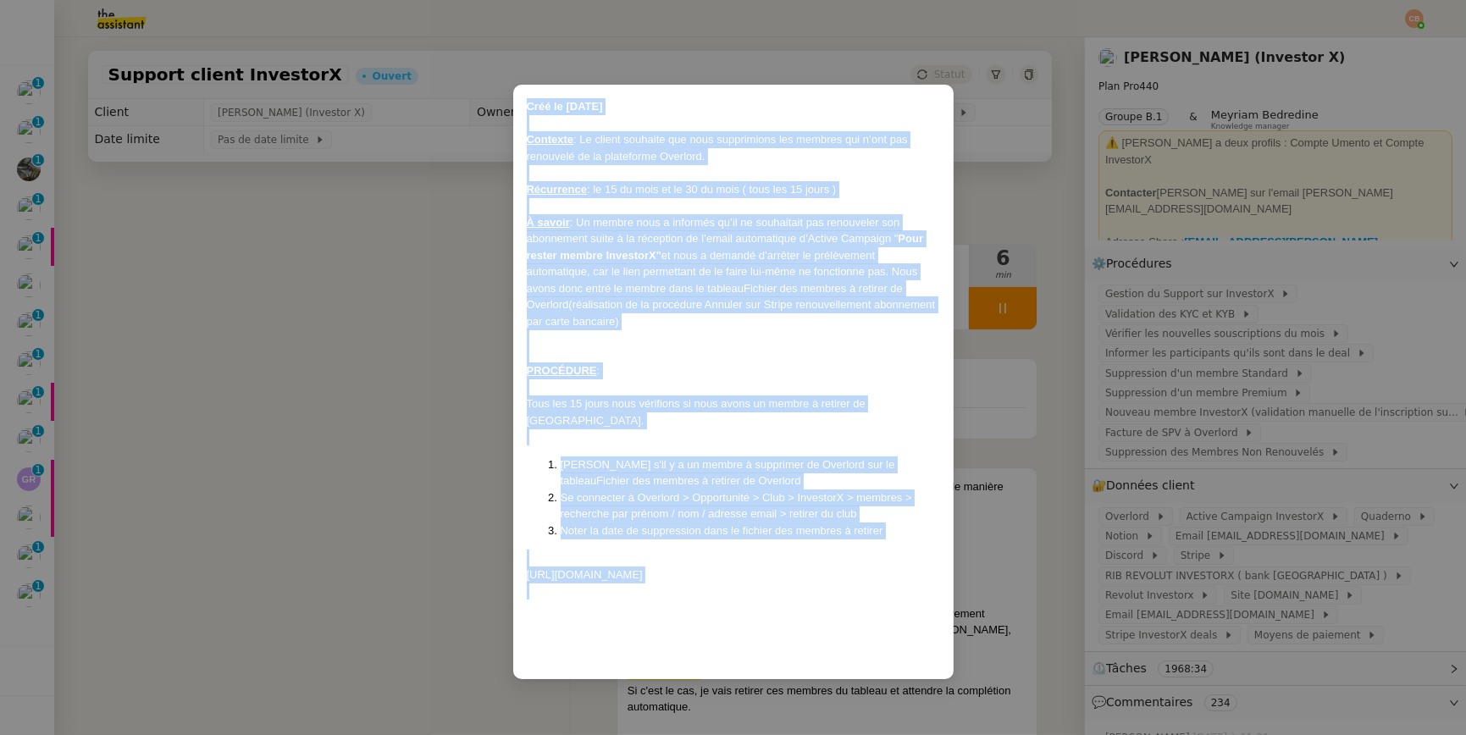
drag, startPoint x: 528, startPoint y: 107, endPoint x: 792, endPoint y: 585, distance: 546.1
click at [792, 585] on div "Créé le [DATE] Contexte : Le client souhaite que nous supprimions les membres q…" at bounding box center [733, 381] width 413 height 567
copy div "Créé le 08/09/2025 Contexte : Le client souhaite que nous supprimions les membr…"
click at [401, 435] on nz-modal-container "Créé le 08/09/2025 Contexte : Le client souhaite que nous supprimions les membr…" at bounding box center [733, 367] width 1466 height 735
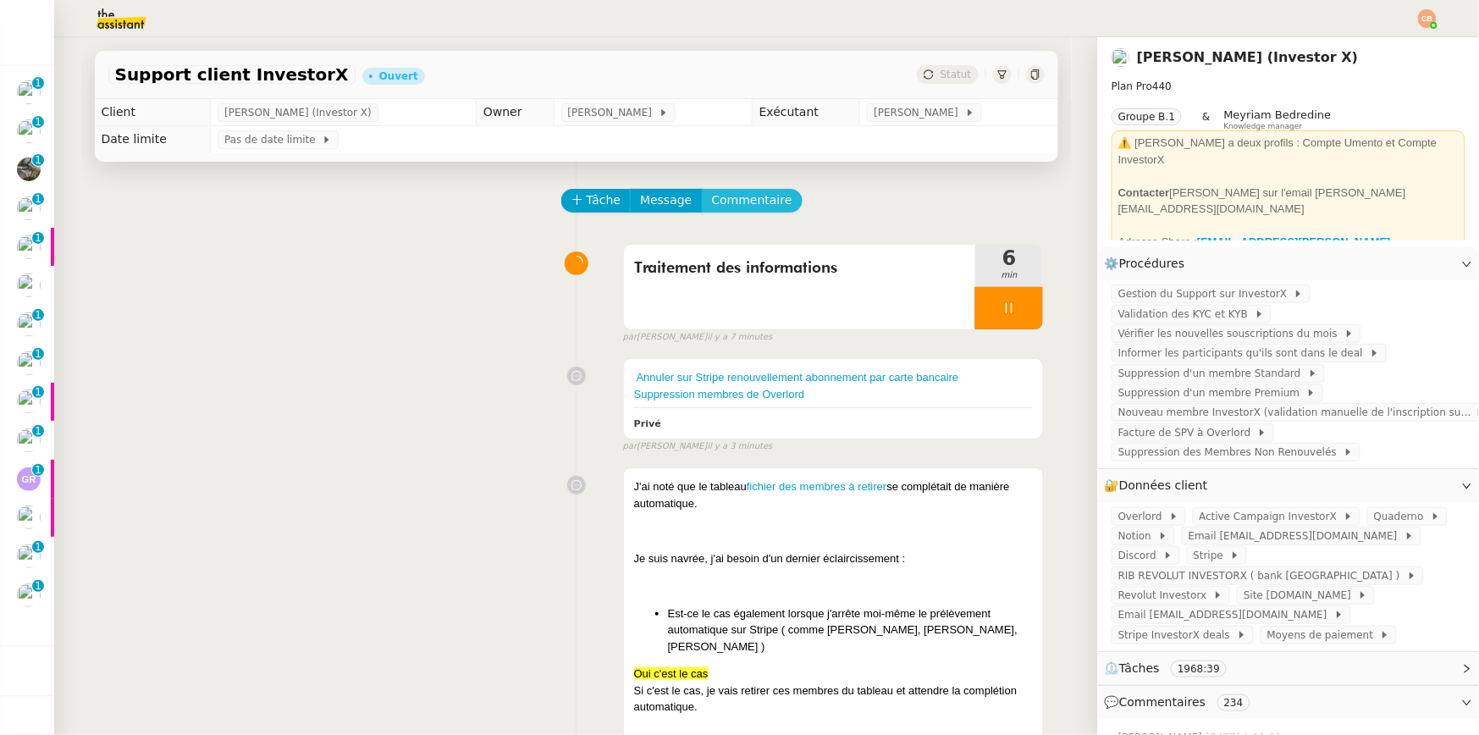
click at [722, 197] on span "Commentaire" at bounding box center [752, 200] width 80 height 19
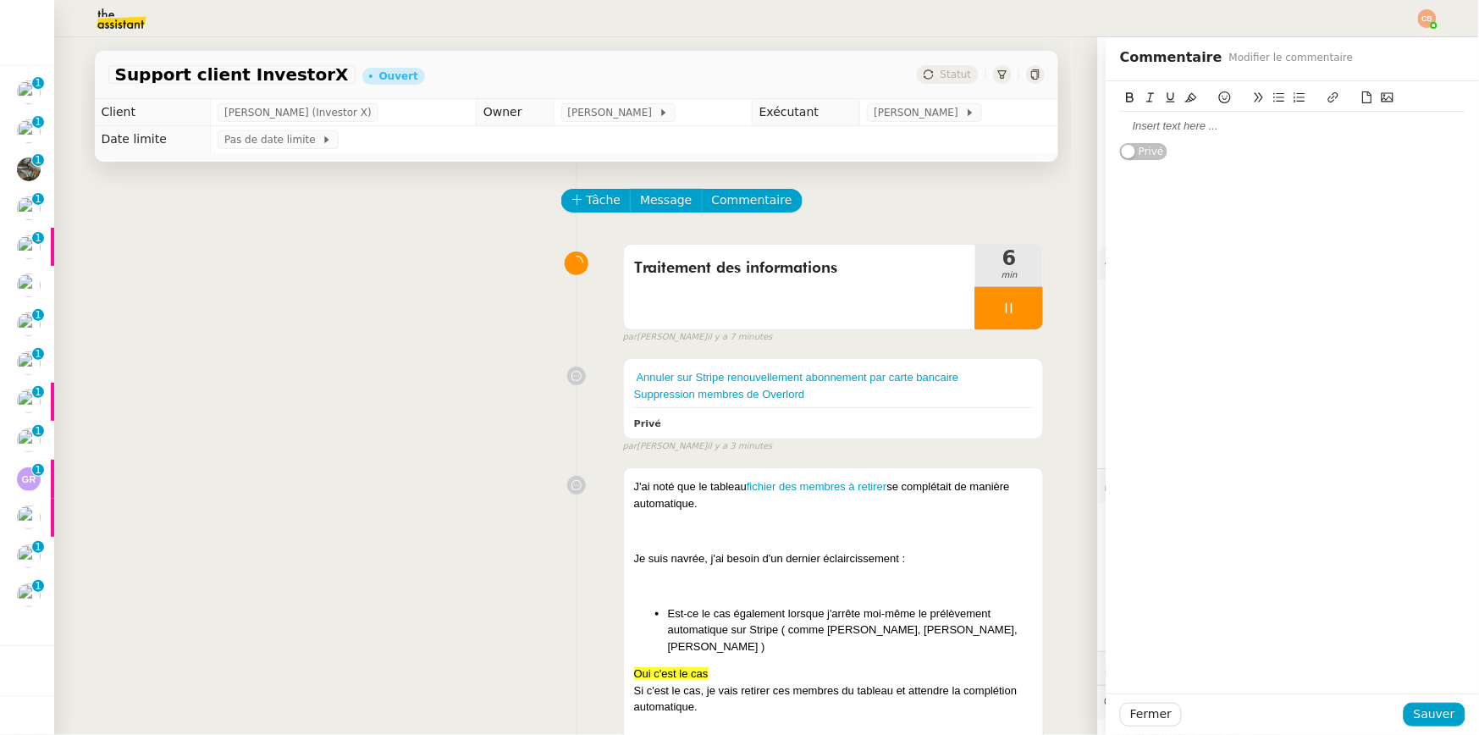
click at [1214, 125] on div at bounding box center [1292, 126] width 345 height 15
paste div
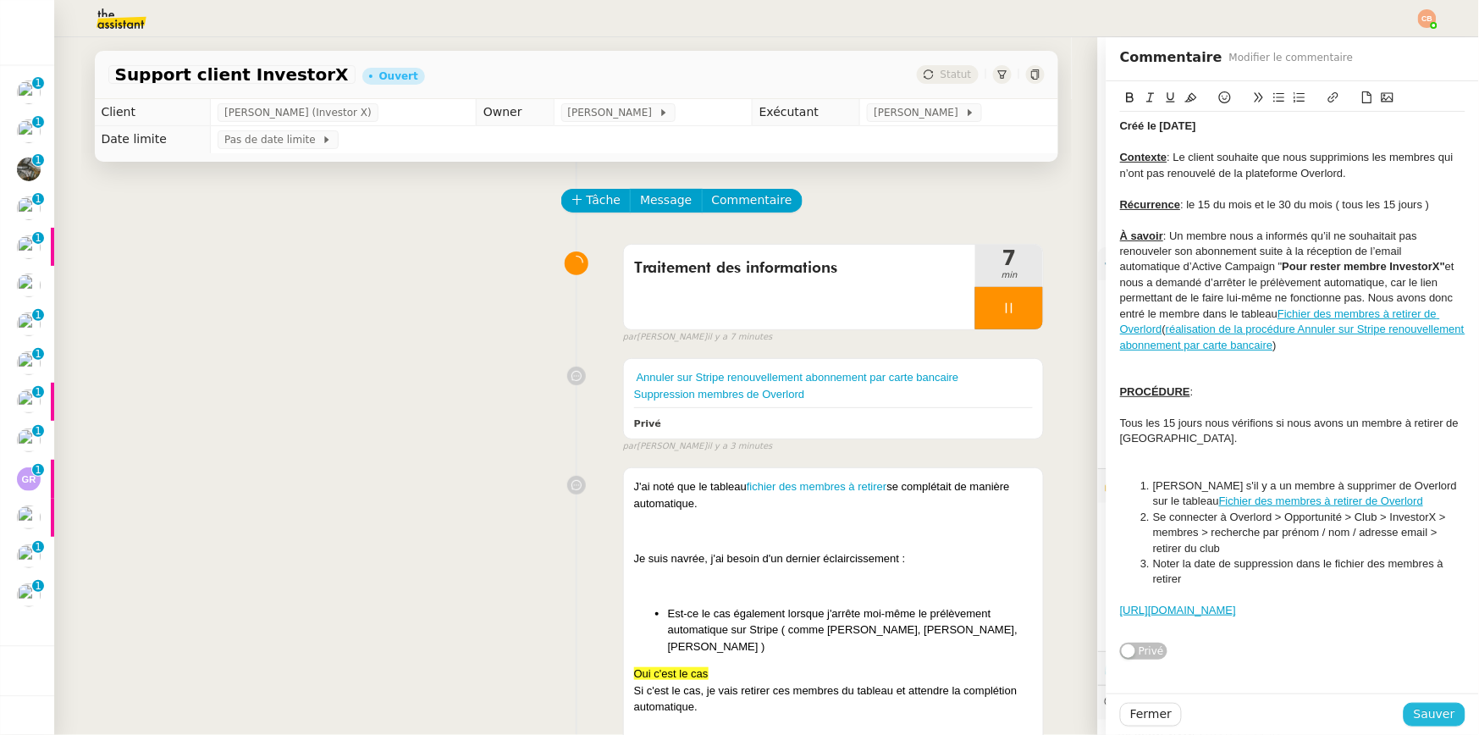
click at [1427, 712] on span "Sauver" at bounding box center [1434, 714] width 41 height 19
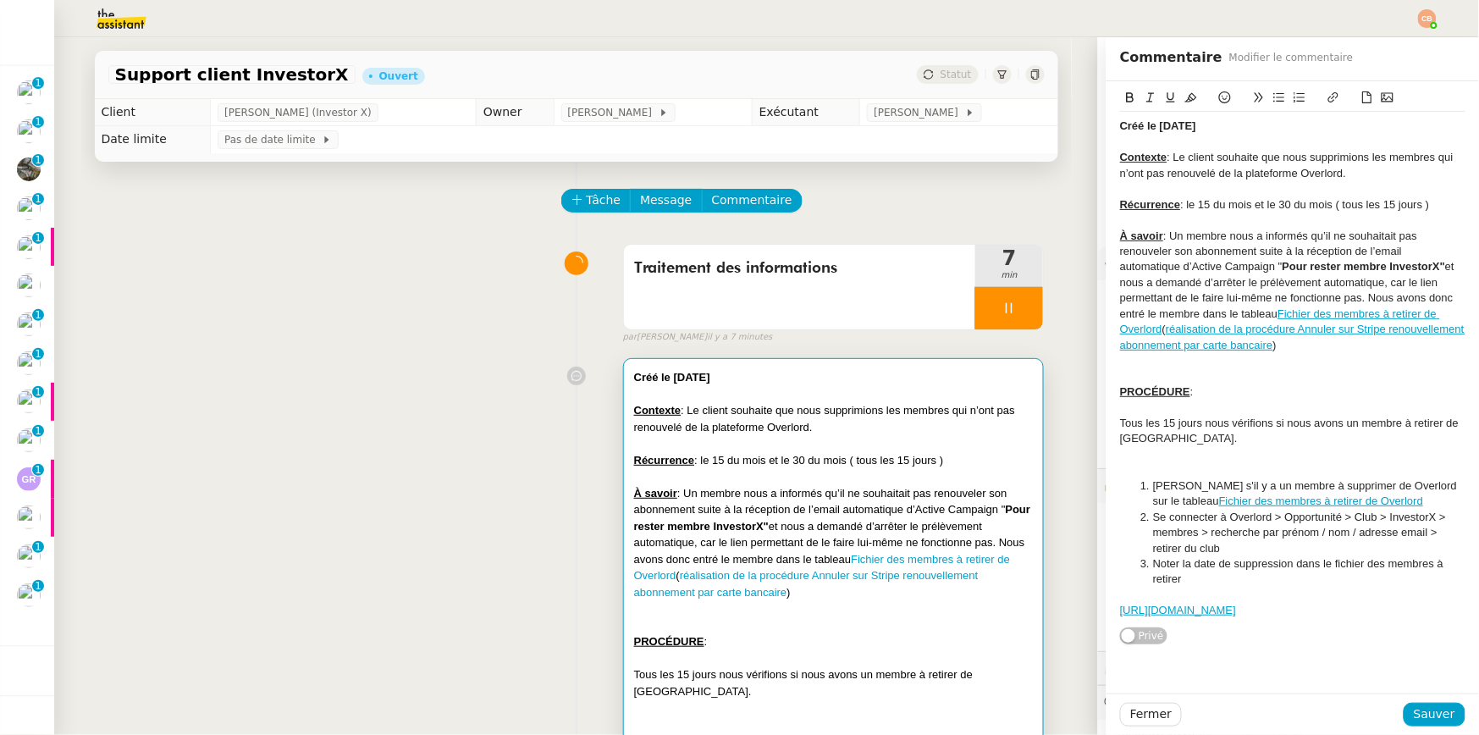
click at [1215, 235] on div "À savoir : Un membre nous a informés qu’il ne souhaitait pas renouveler son abo…" at bounding box center [1292, 291] width 345 height 125
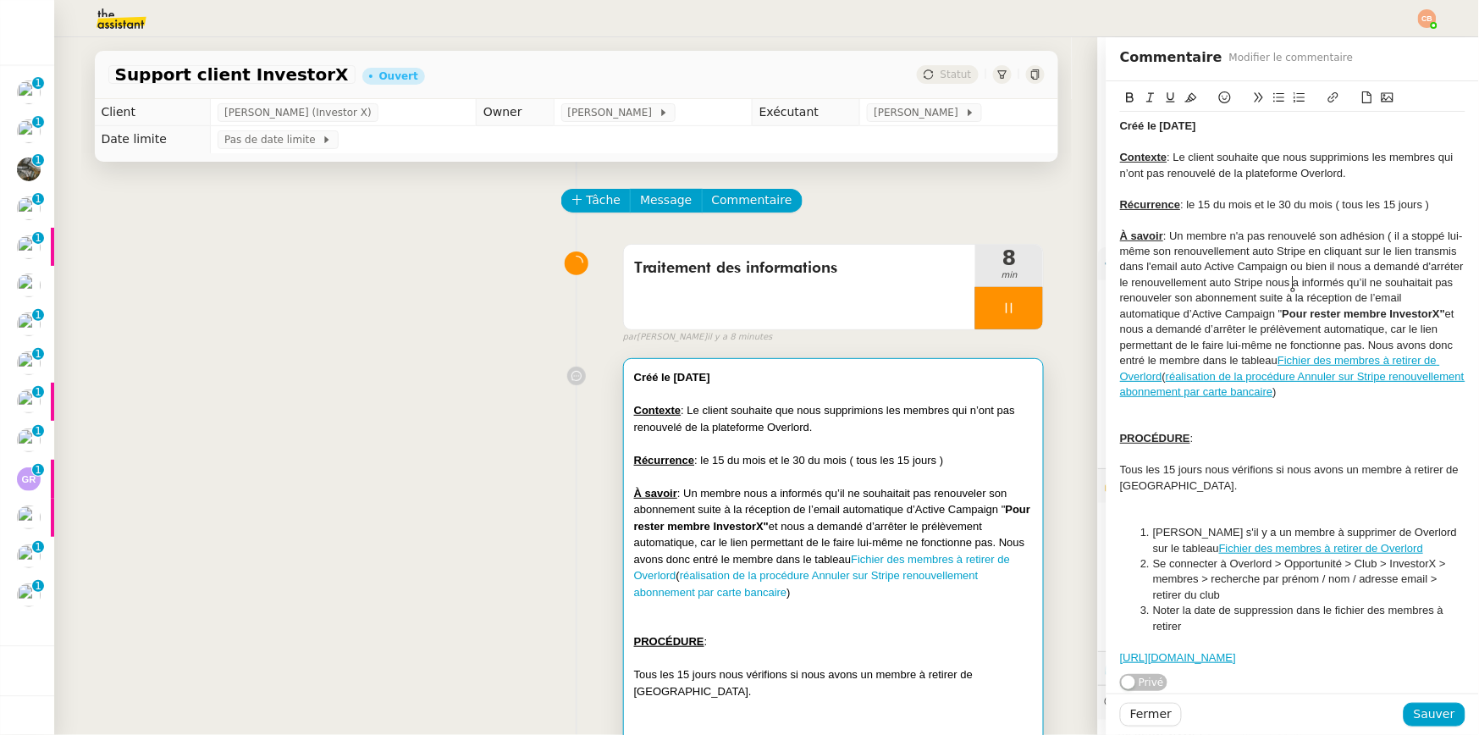
click at [1134, 279] on div "À savoir : Un membre n'a pas renouvelé son adhésion ( il a stoppé lui-même son …" at bounding box center [1292, 315] width 345 height 172
click at [0, 0] on lt-span "arrêter" at bounding box center [0, 0] width 0 height 0
click at [1292, 283] on div "À savoir : Un membre n'a pas renouvelé son adhésion ( il a stoppé lui-même son …" at bounding box center [1292, 315] width 345 height 172
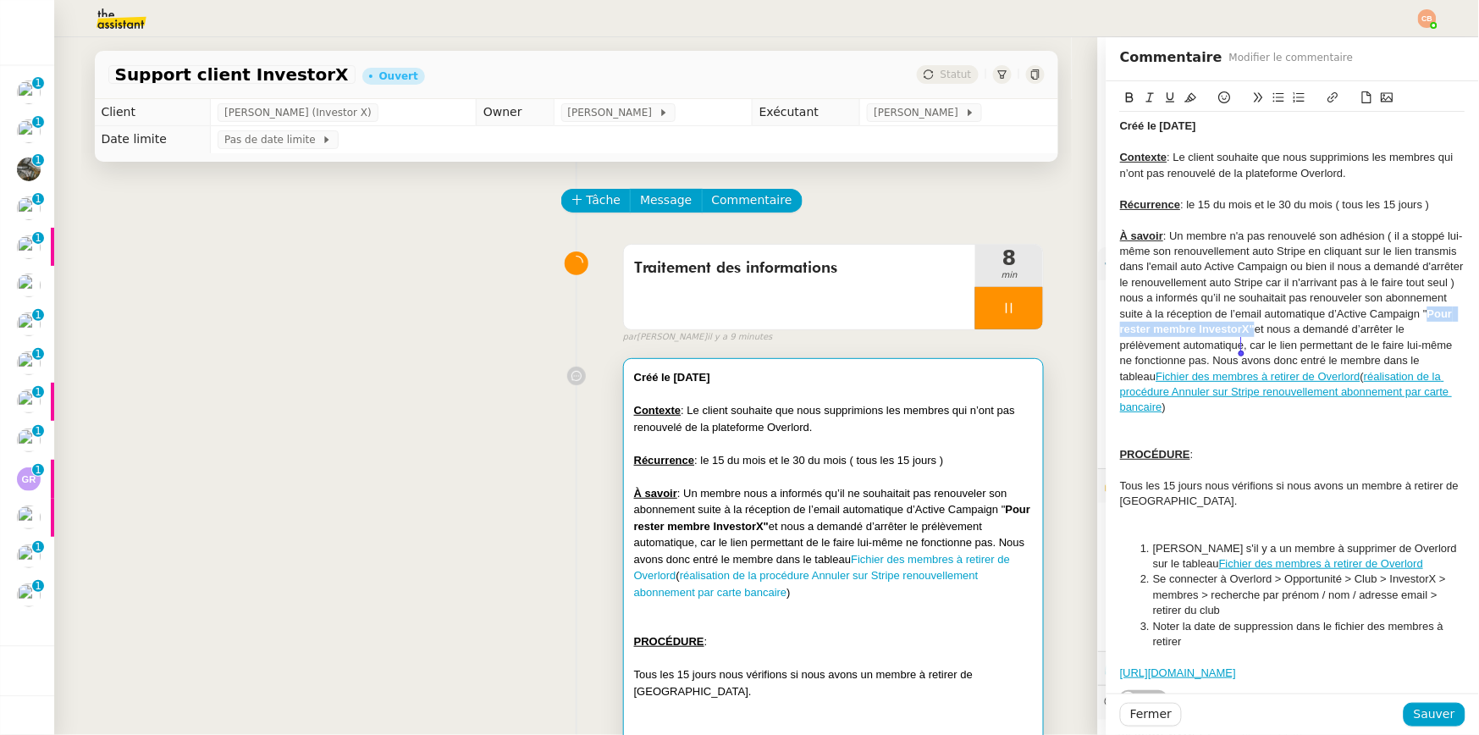
drag, startPoint x: 1411, startPoint y: 332, endPoint x: 1242, endPoint y: 345, distance: 169.0
click at [1242, 345] on div "nous a informés qu’il ne souhaitait pas renouveler son abonnement suite à la ré…" at bounding box center [1292, 352] width 345 height 125
copy div "" Pour rester membre InvestorX""
click at [1318, 267] on div "À savoir : Un membre n'a pas renouvelé son adhésion ( il a stoppé lui-même son …" at bounding box center [1292, 260] width 345 height 63
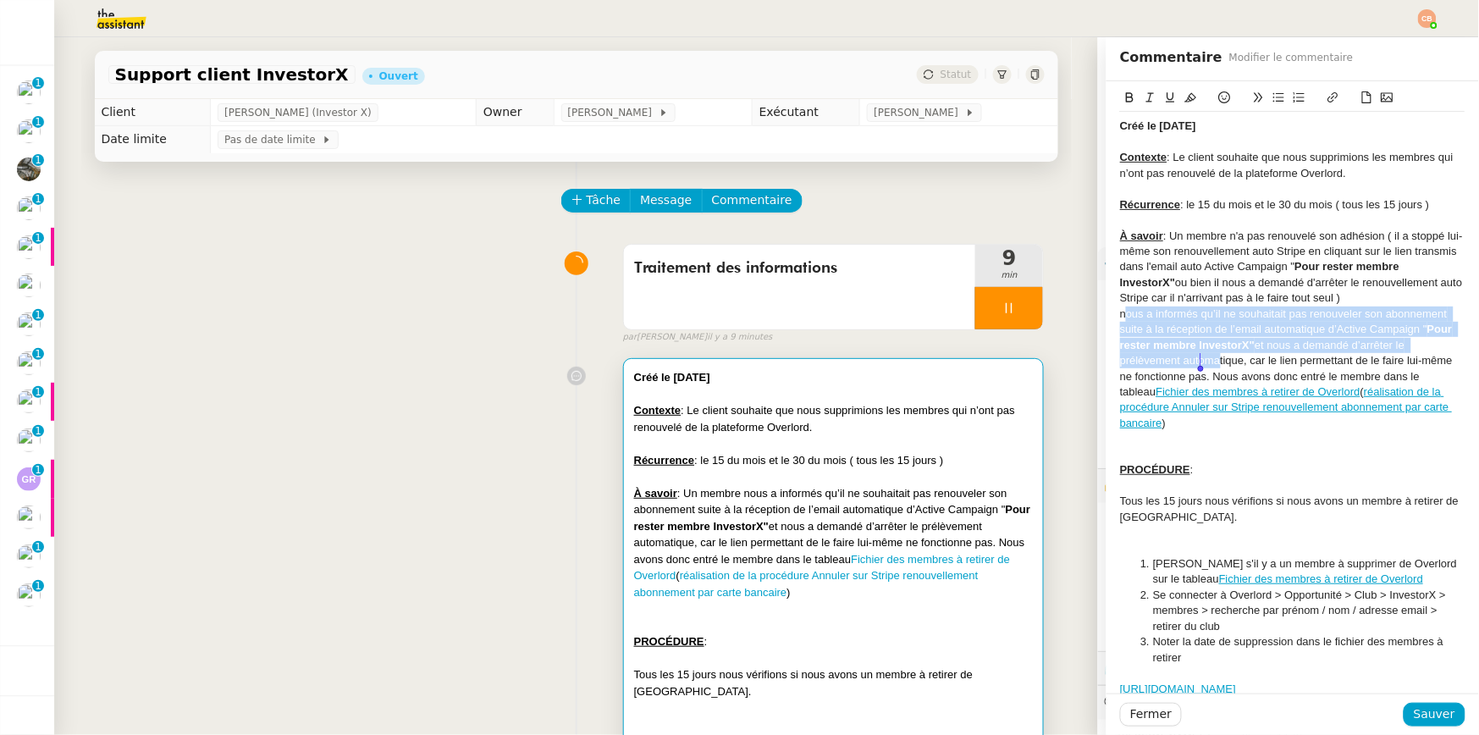
drag, startPoint x: 1111, startPoint y: 319, endPoint x: 1197, endPoint y: 367, distance: 98.5
click at [1197, 367] on div "nous a informés qu’il ne souhaitait pas renouveler son abonnement suite à la ré…" at bounding box center [1292, 369] width 345 height 125
click at [1120, 322] on div "nous a informés qu’il ne souhaitait pas renouveler son abonnement suite à la ré…" at bounding box center [1292, 369] width 345 height 125
drag, startPoint x: 1110, startPoint y: 316, endPoint x: 1408, endPoint y: 373, distance: 303.6
click at [1408, 373] on div "nous a informés qu’il ne souhaitait pas renouveler son abonnement suite à la ré…" at bounding box center [1292, 369] width 345 height 125
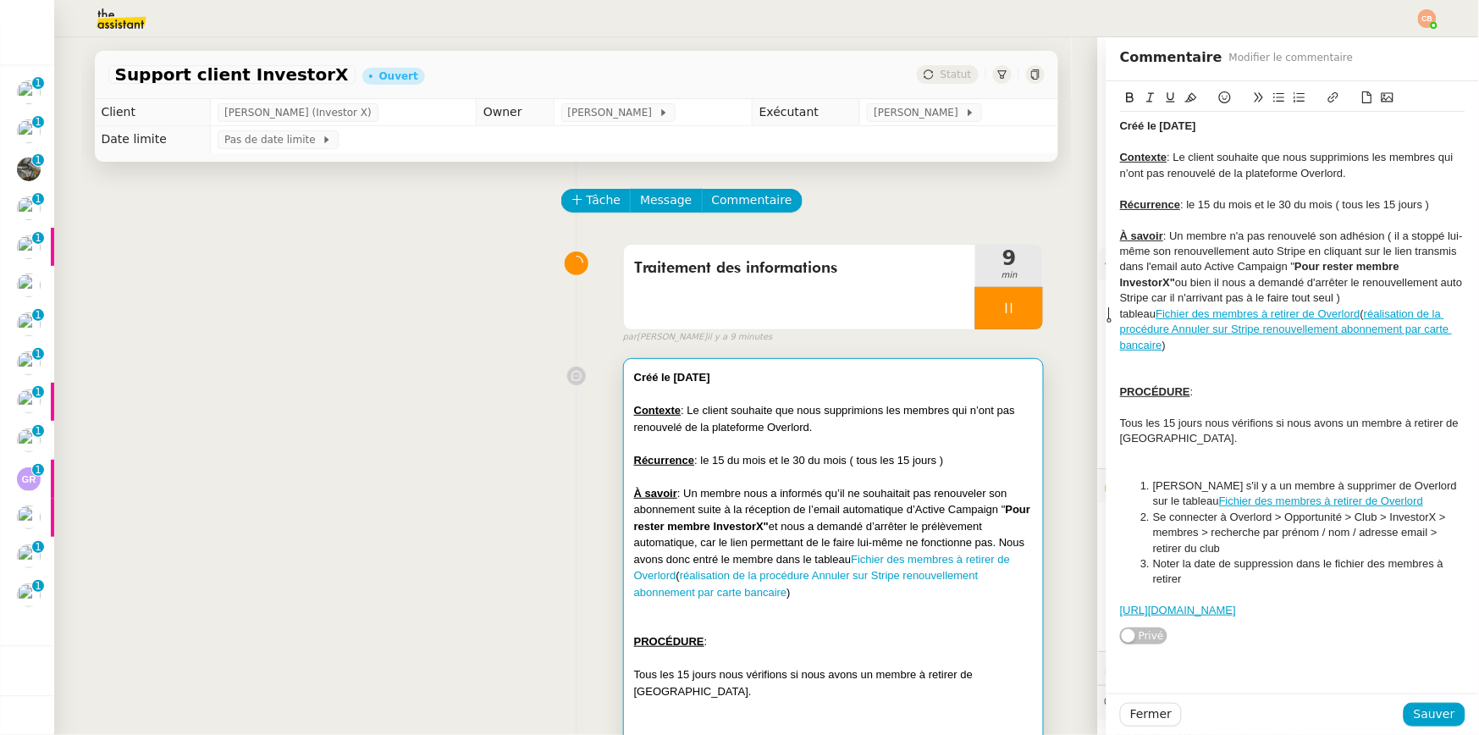
click at [1222, 301] on div "À savoir : Un membre n'a pas renouvelé son adhésion ( il a stoppé lui-même son …" at bounding box center [1292, 268] width 345 height 78
click at [0, 0] on lt-span "arriva i t" at bounding box center [0, 0] width 0 height 0
click at [1362, 296] on div "À savoir : Un membre n'a pas renouvelé son adhésion ( il a stoppé lui-même son …" at bounding box center [1292, 268] width 345 height 78
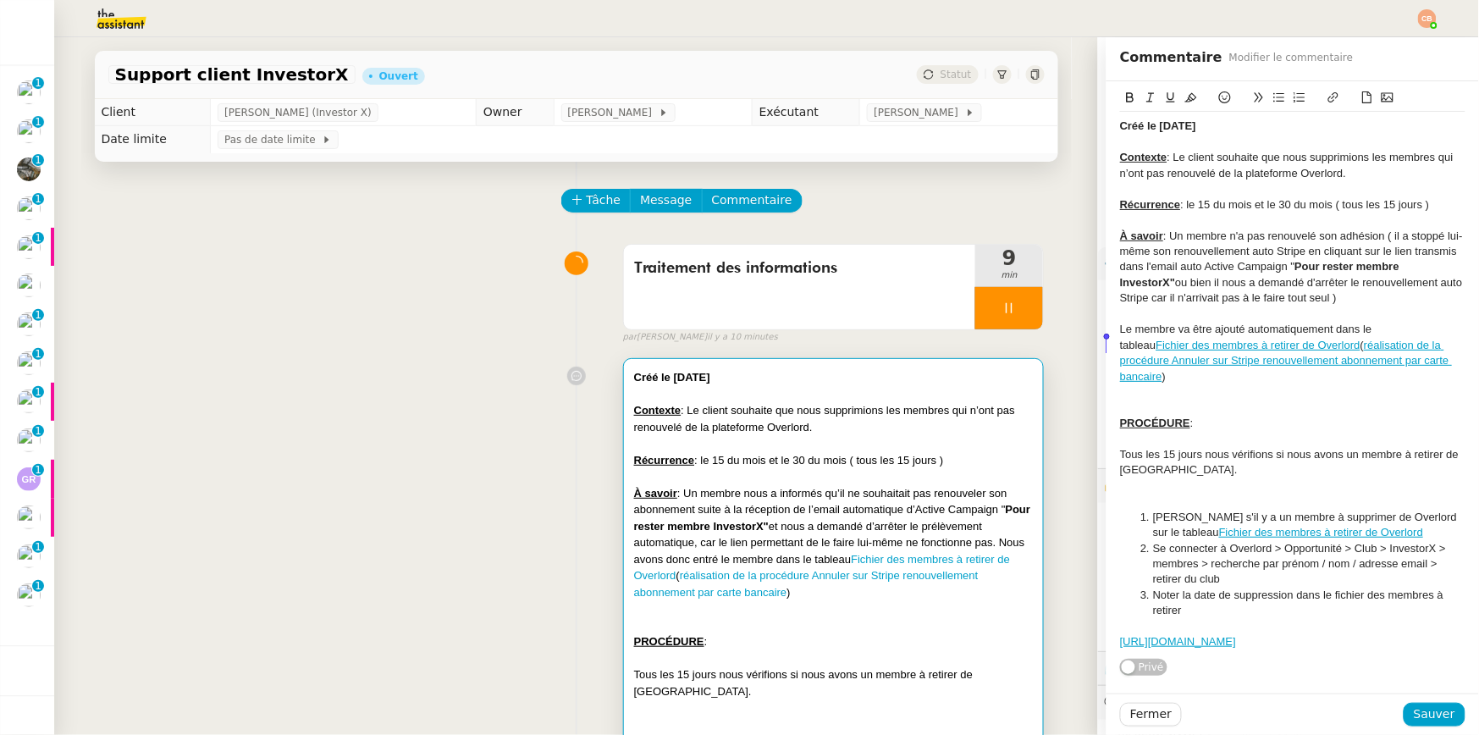
drag, startPoint x: 1150, startPoint y: 345, endPoint x: 1104, endPoint y: 348, distance: 45.9
click at [1107, 348] on div "Créé le 08/09/2025 Contexte : Le client souhaite que nous supprimions les membr…" at bounding box center [1293, 378] width 373 height 595
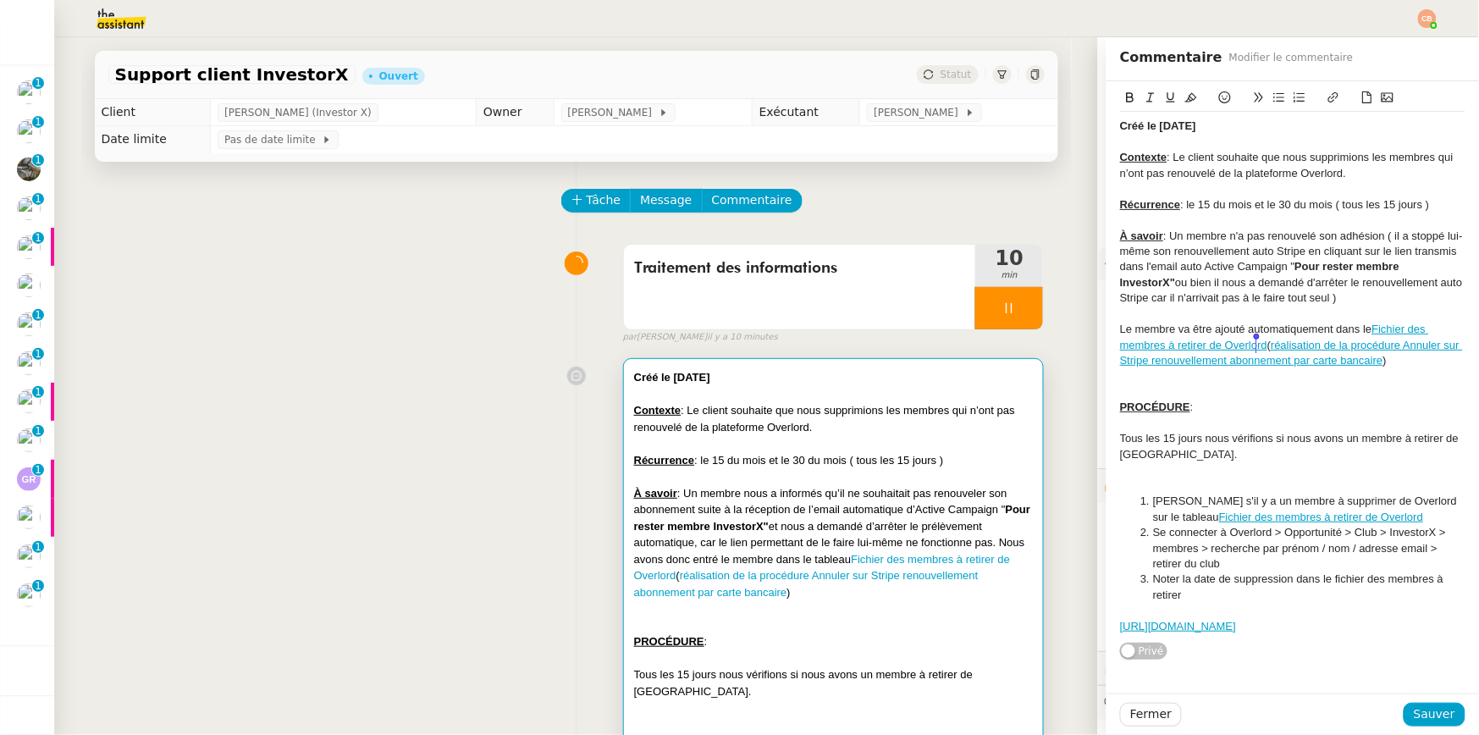
drag, startPoint x: 1400, startPoint y: 362, endPoint x: 1258, endPoint y: 351, distance: 141.9
click at [1258, 351] on div "Le membre va être ajouté automatiquement dans le Fichier des membres à retirer …" at bounding box center [1292, 345] width 345 height 47
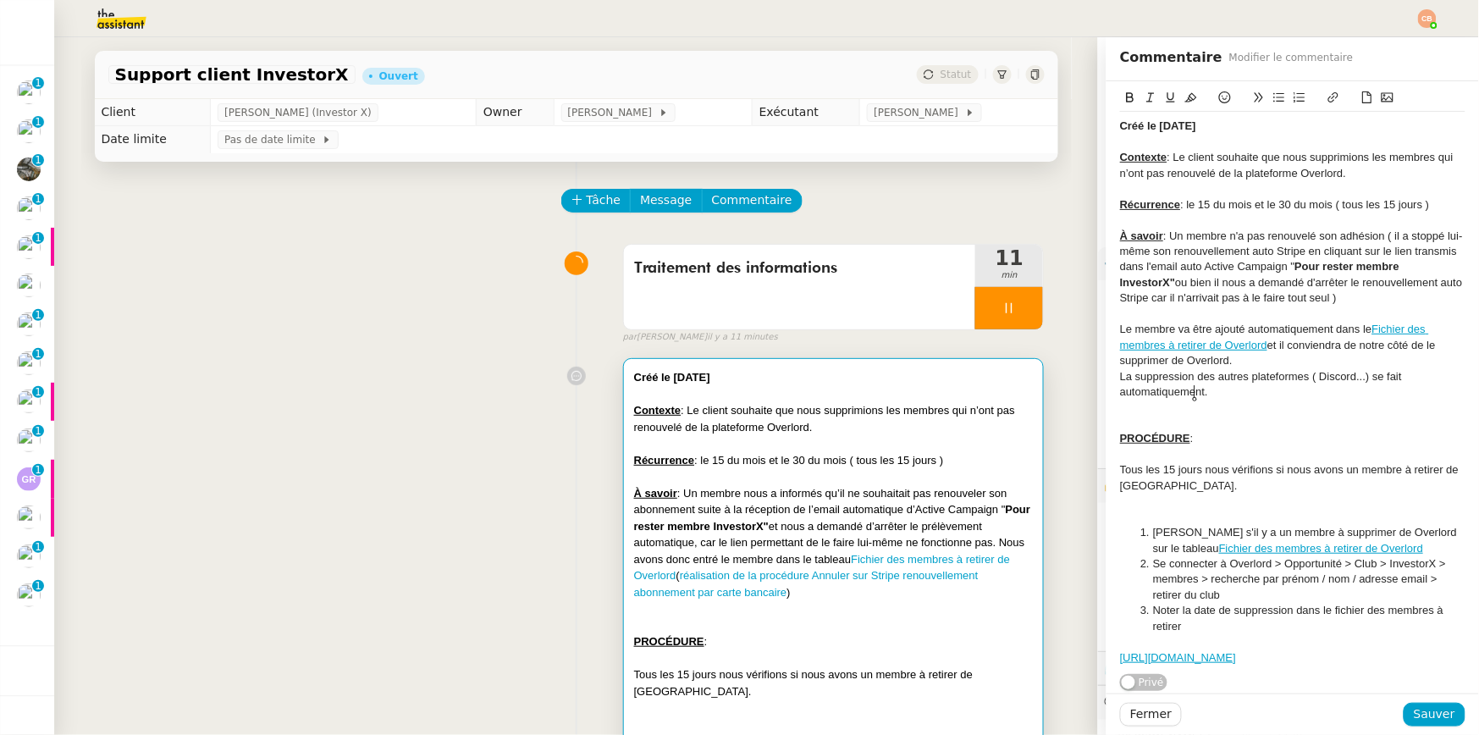
click at [1143, 419] on div at bounding box center [1292, 423] width 345 height 15
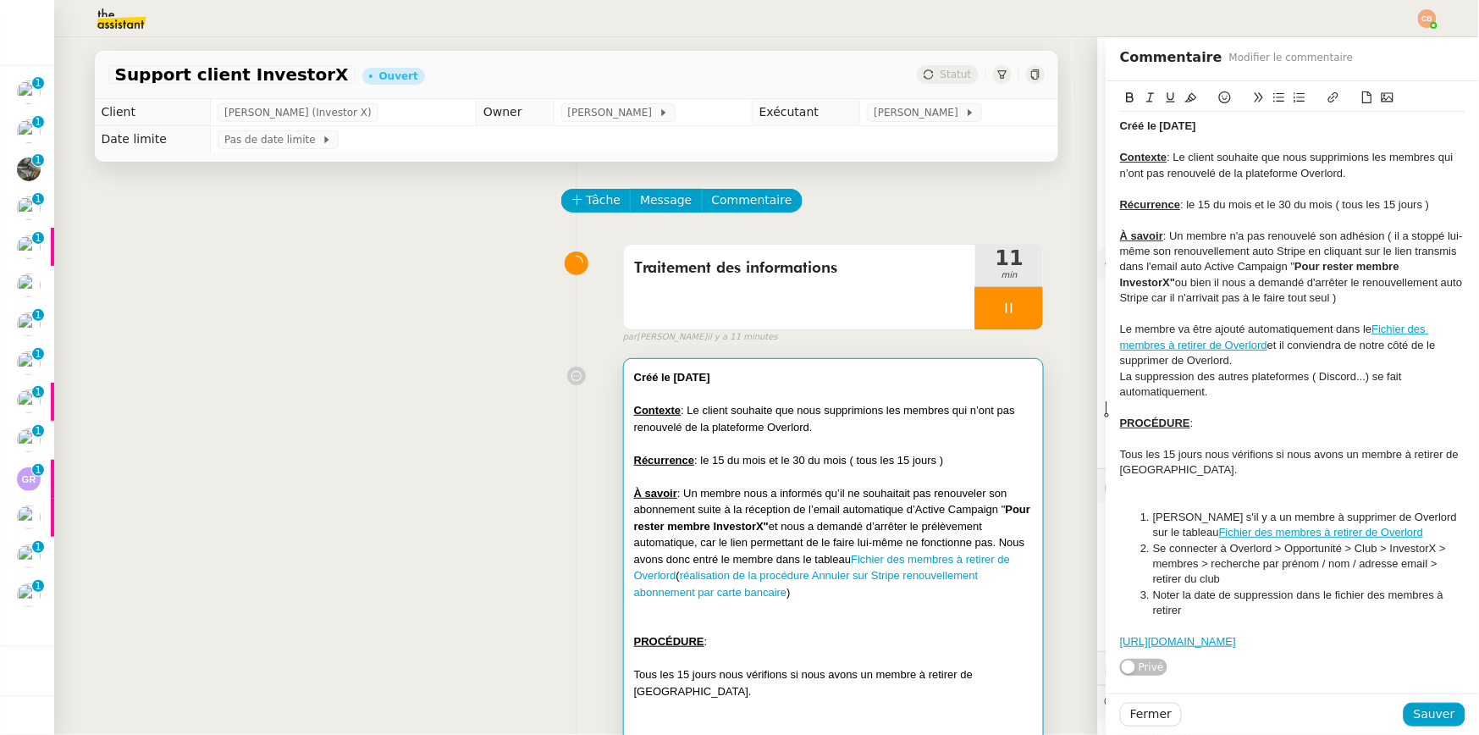
click at [1186, 494] on div at bounding box center [1292, 501] width 345 height 15
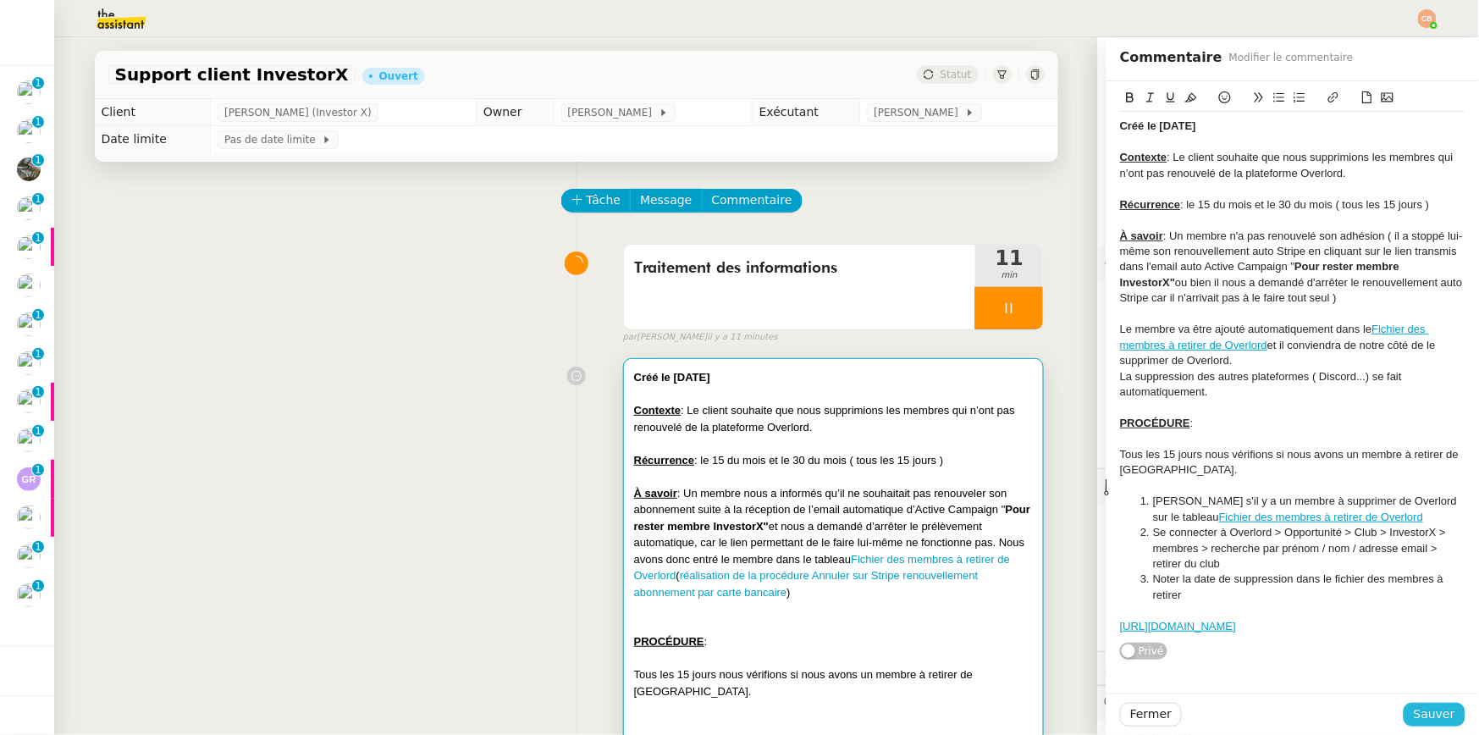
click at [1414, 709] on span "Sauver" at bounding box center [1434, 714] width 41 height 19
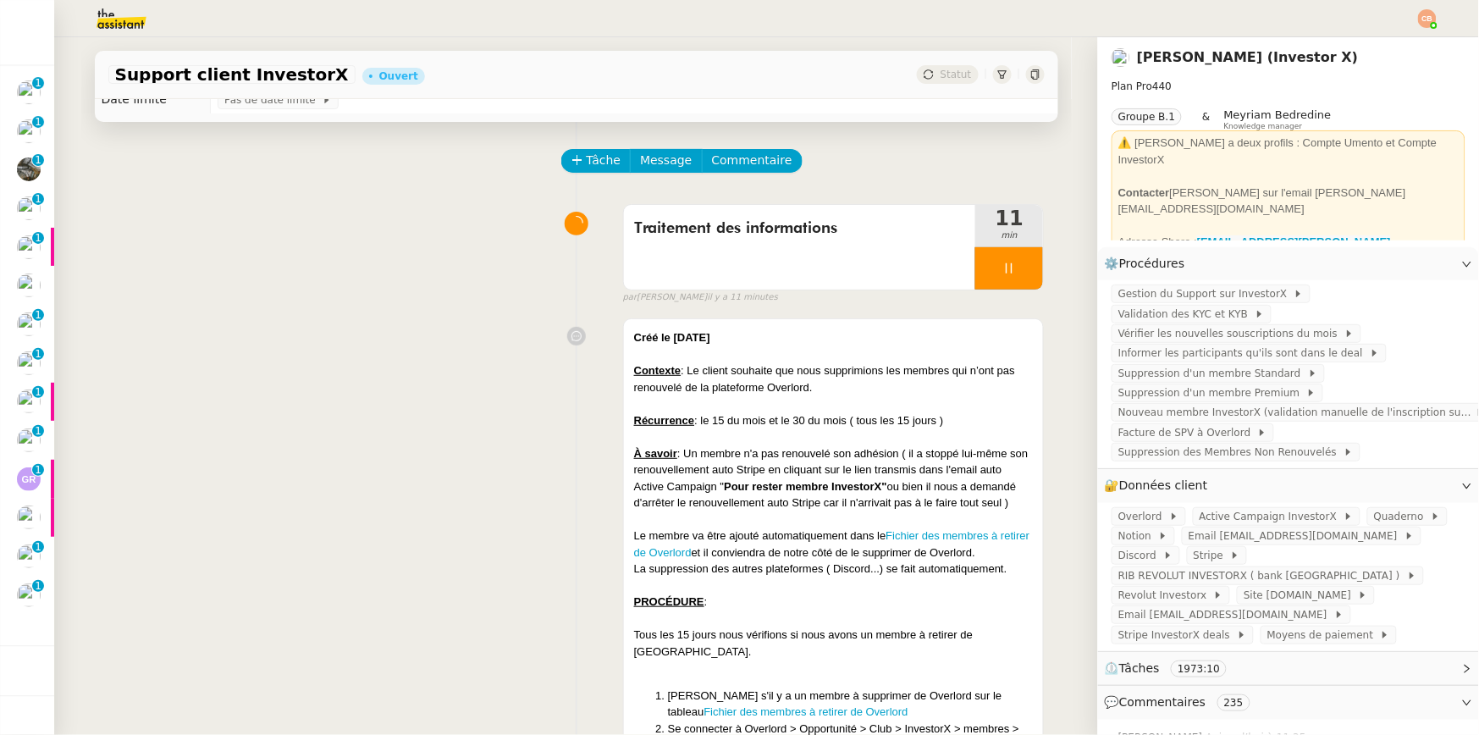
scroll to position [130, 0]
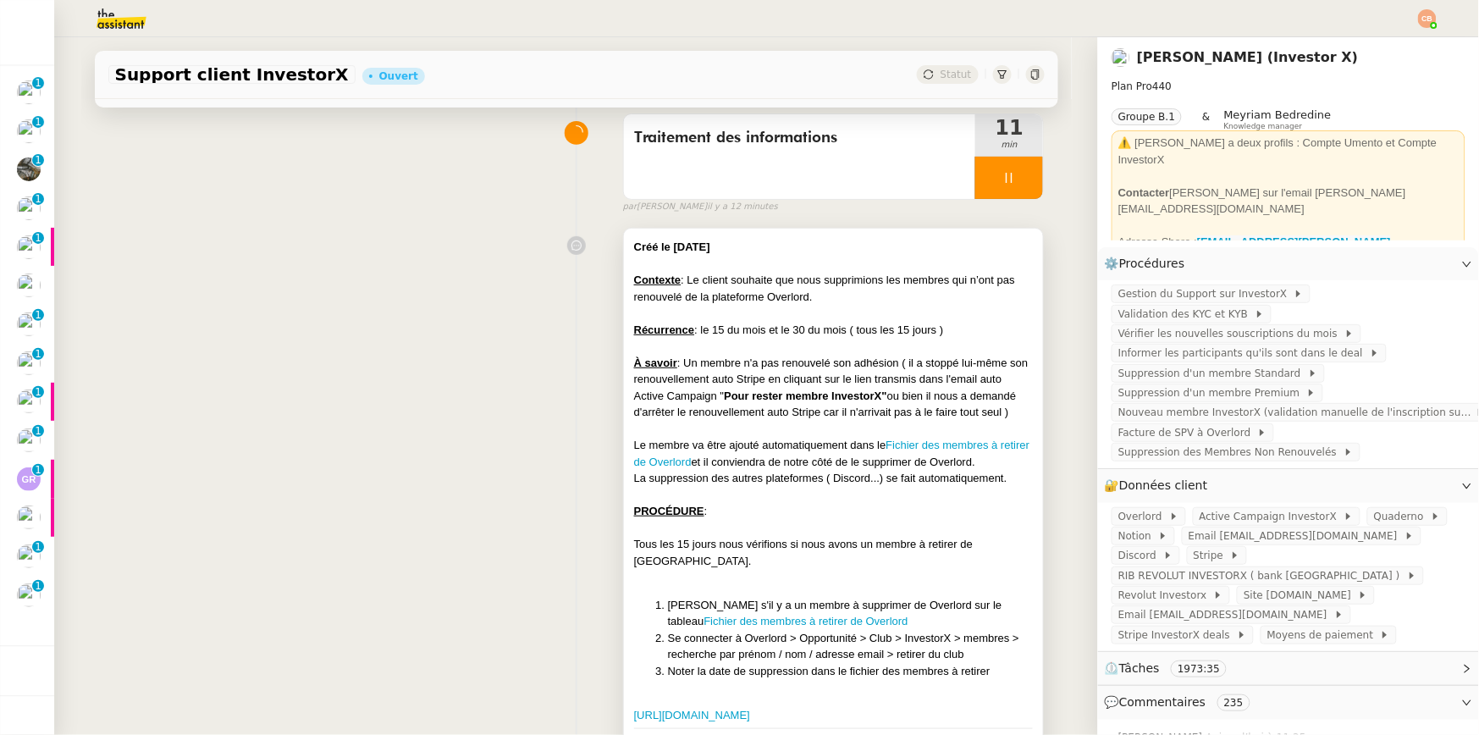
click at [727, 432] on div at bounding box center [834, 429] width 400 height 17
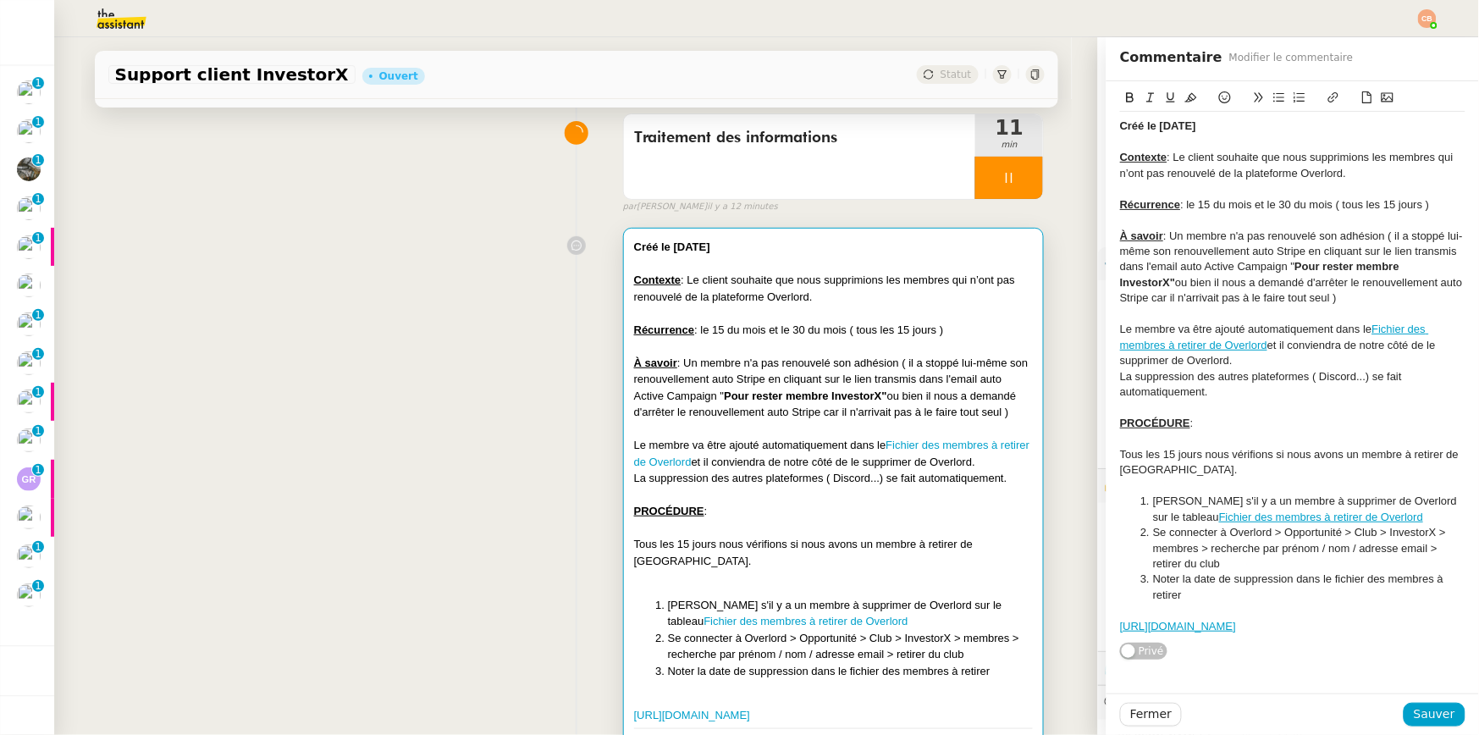
click at [1120, 334] on div "Le membre va être ajouté automatiquement dans le Fichier des membres à retirer …" at bounding box center [1292, 345] width 345 height 47
click at [1414, 713] on span "Sauver" at bounding box center [1434, 714] width 41 height 19
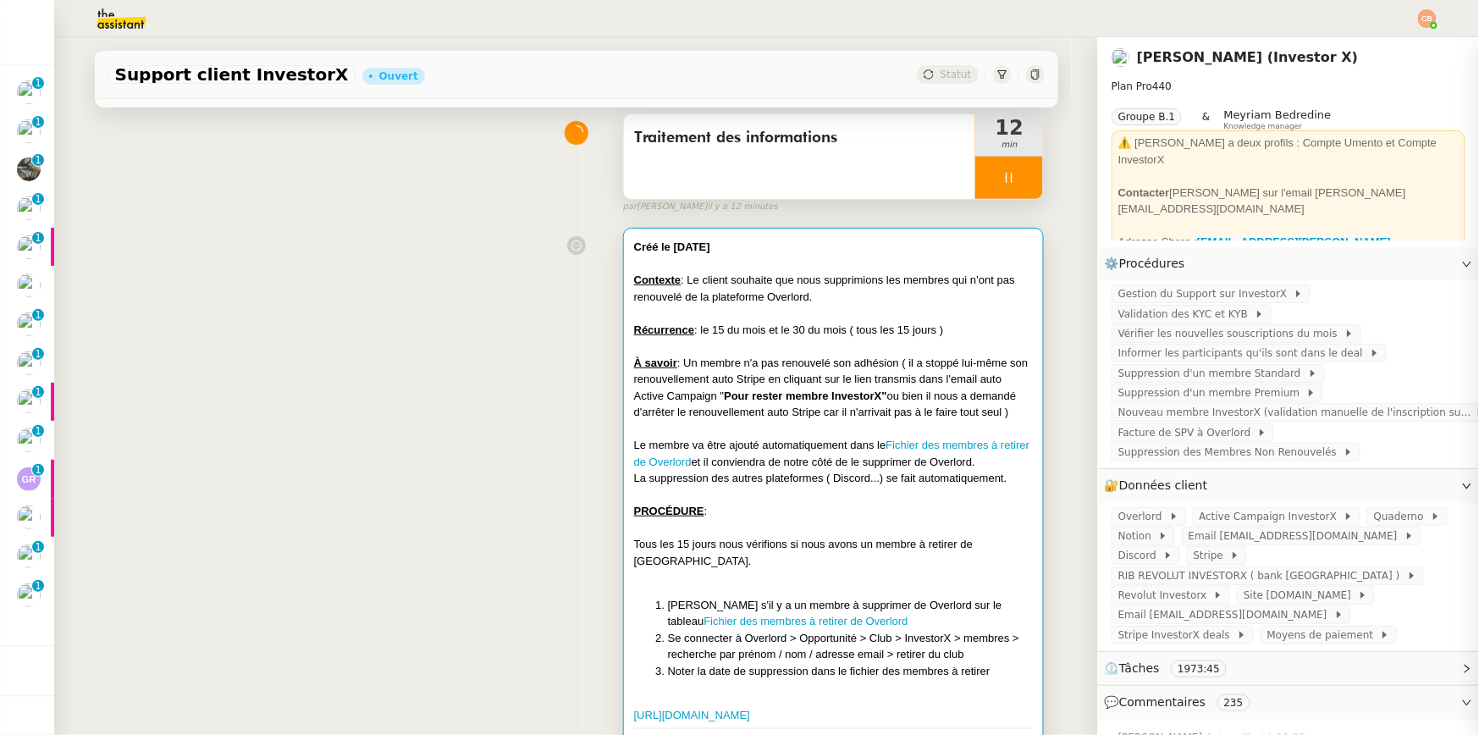
click at [1000, 199] on div at bounding box center [1009, 178] width 68 height 42
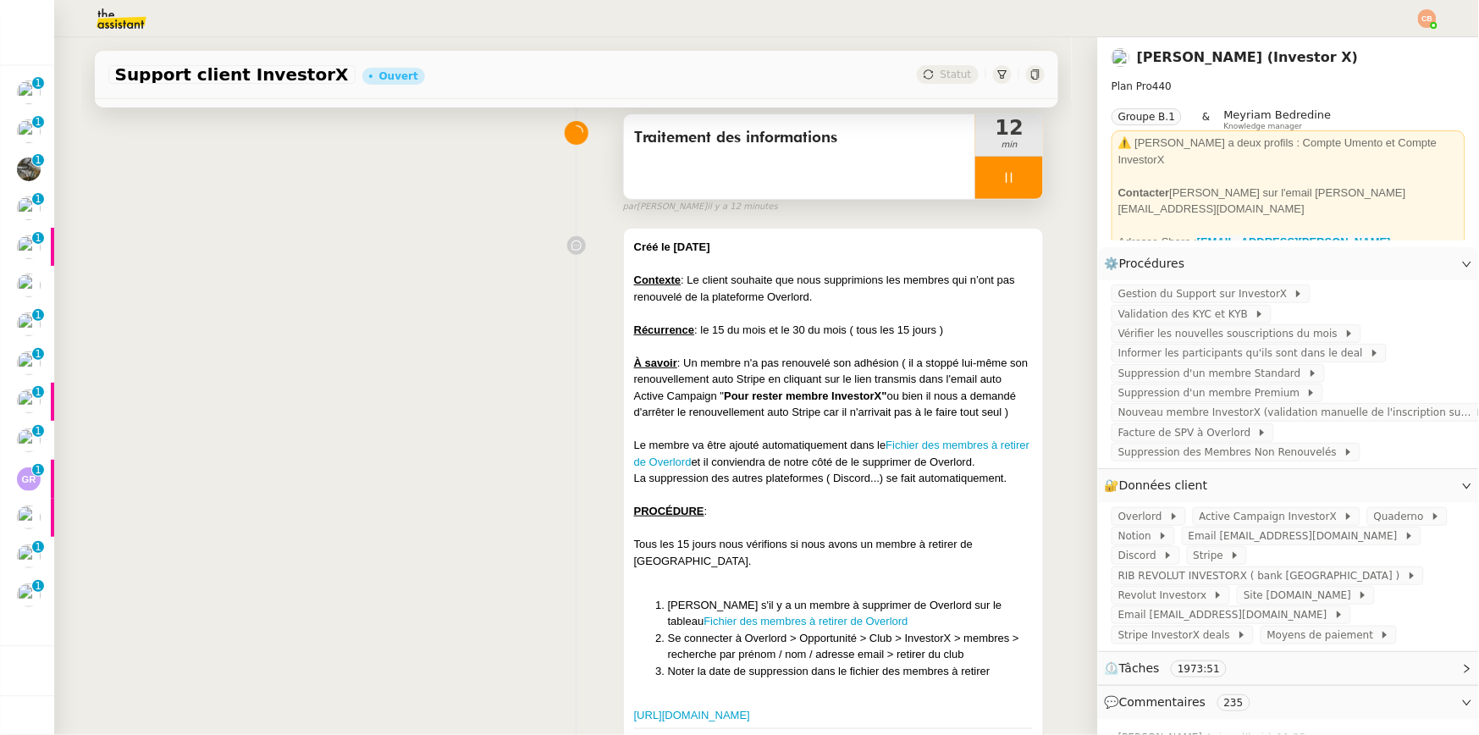
click at [1000, 199] on div at bounding box center [1009, 178] width 68 height 42
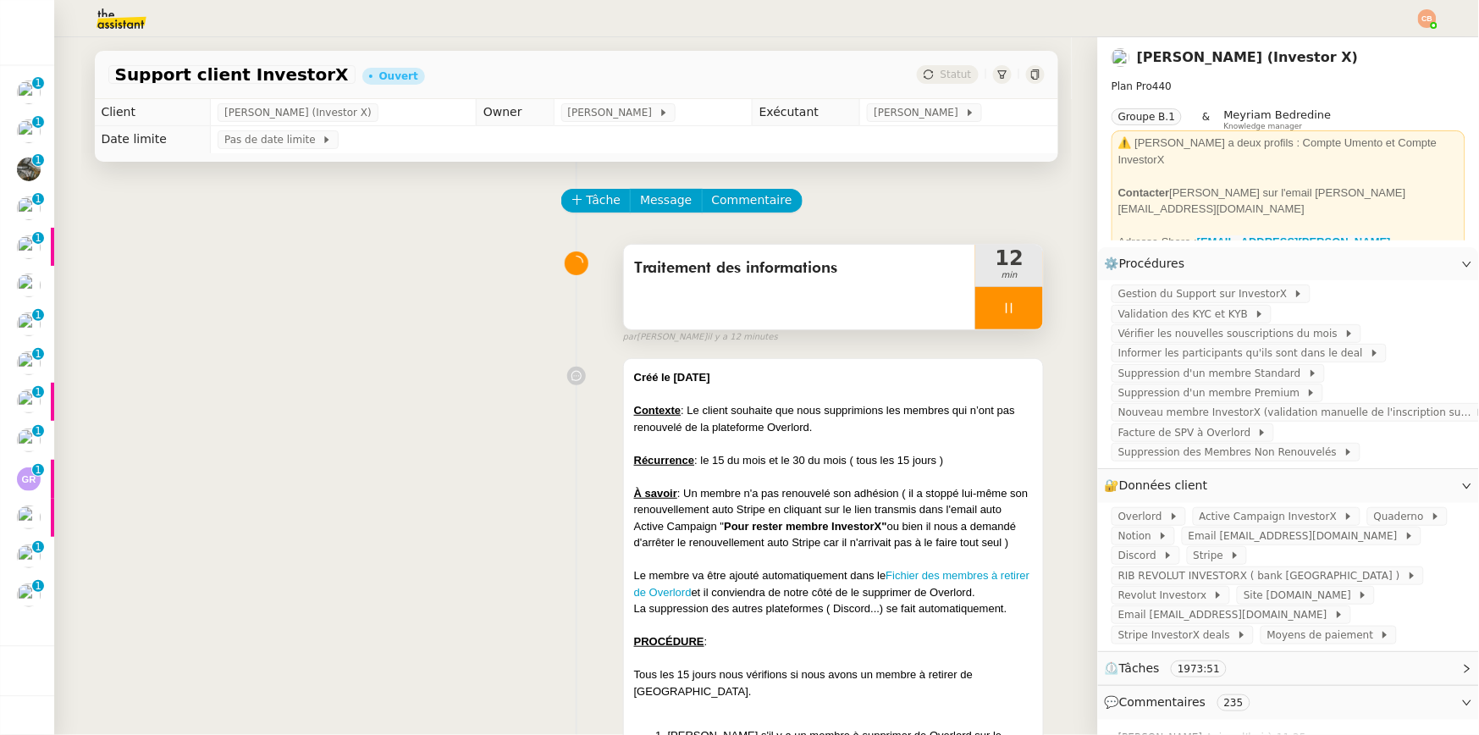
click at [1000, 307] on div at bounding box center [1009, 308] width 68 height 42
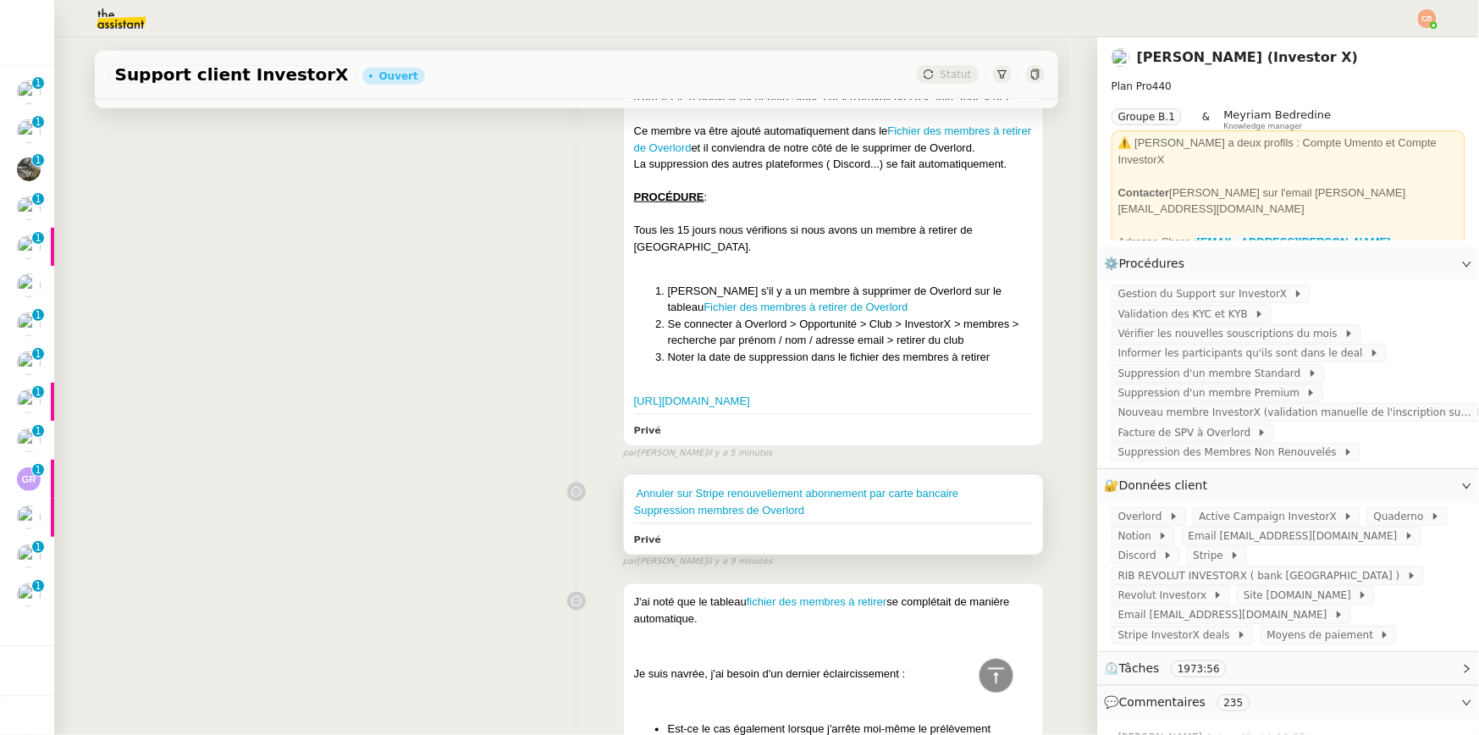
click at [865, 511] on div "Suppression membres de Overlord" at bounding box center [834, 510] width 400 height 17
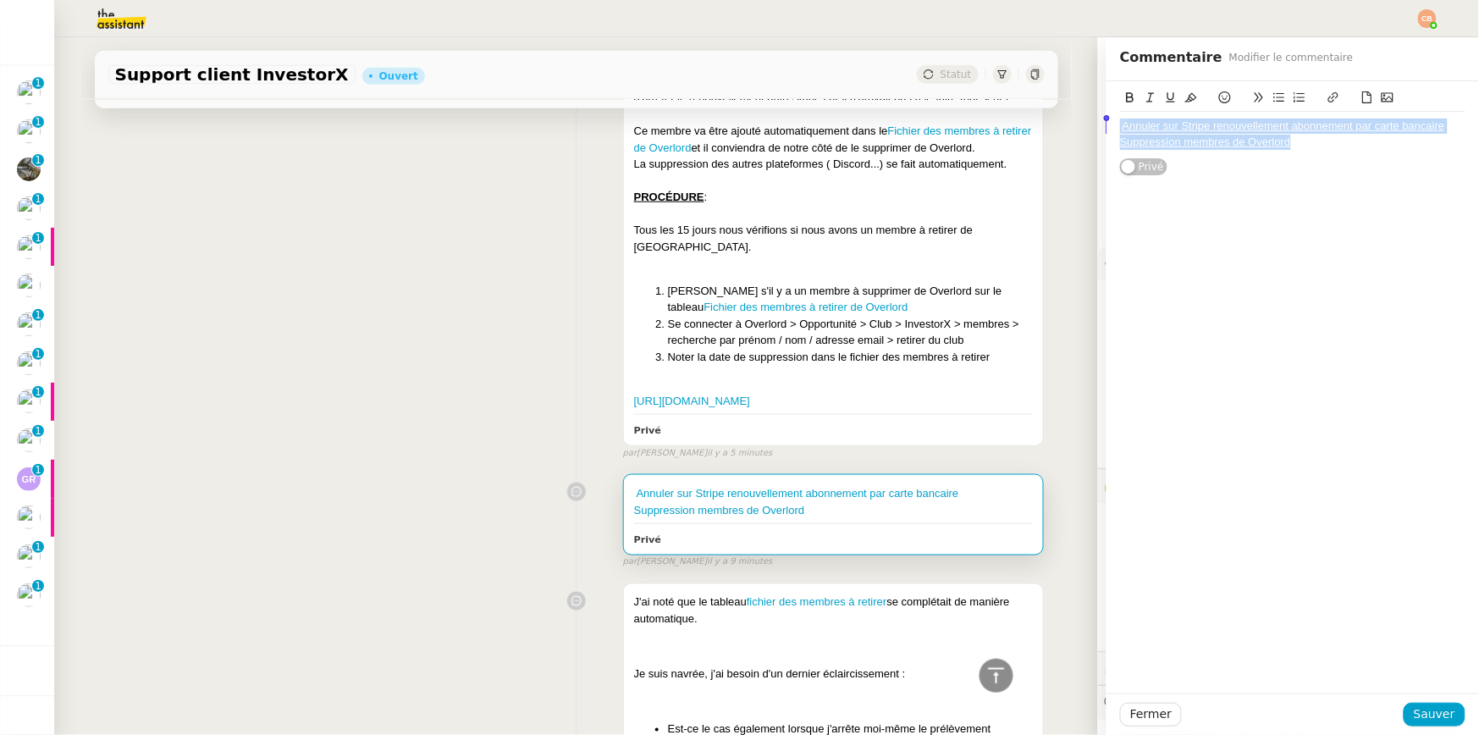
drag, startPoint x: 1293, startPoint y: 142, endPoint x: 1047, endPoint y: 121, distance: 247.3
click at [1047, 121] on app-ticket "Support client InvestorX Ouvert Statut Client Cédric Tempestini (Investor X) Ow…" at bounding box center [766, 386] width 1425 height 698
copy div "Annuler sur Stripe renouvellement abonnement par carte bancaire Suppression mem…"
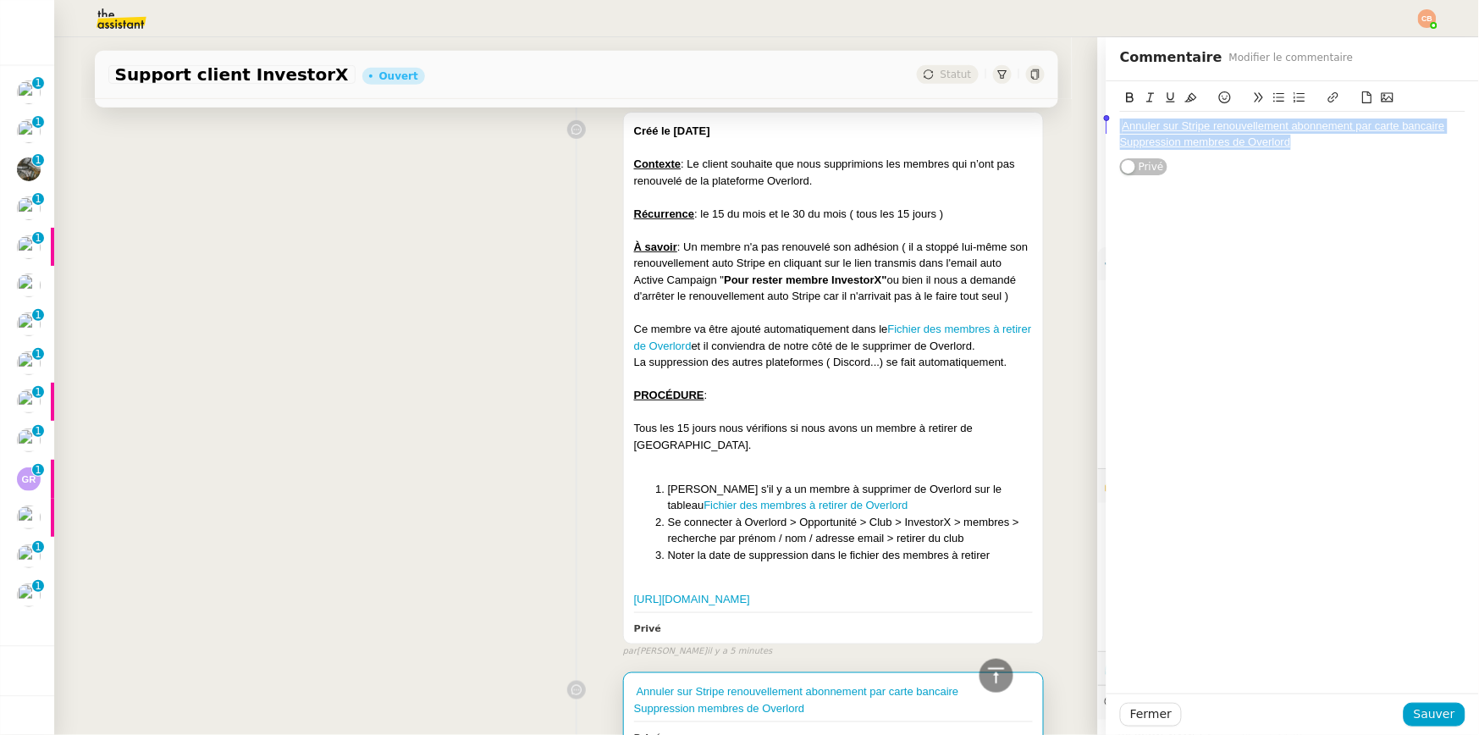
scroll to position [71, 0]
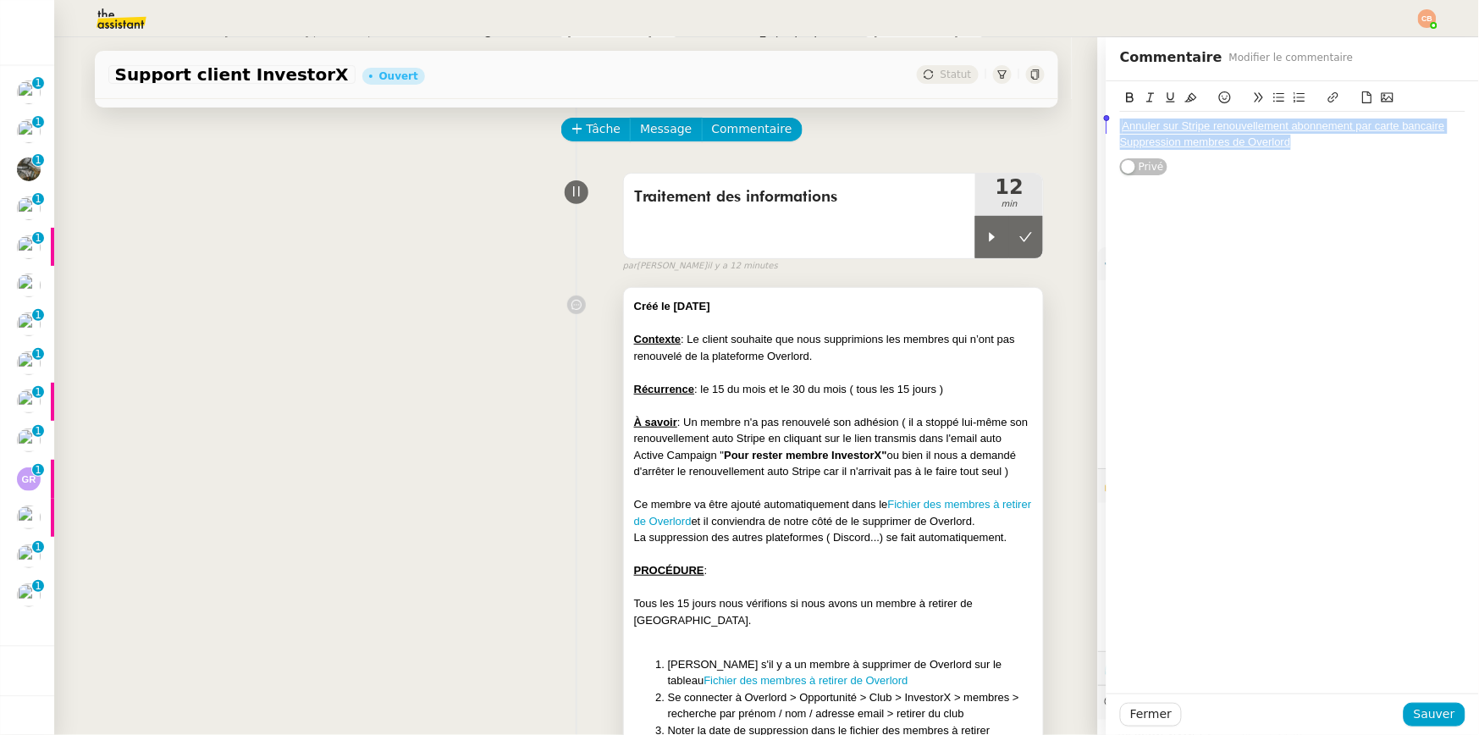
click at [824, 300] on div "Créé le 08/09/2025" at bounding box center [834, 306] width 400 height 17
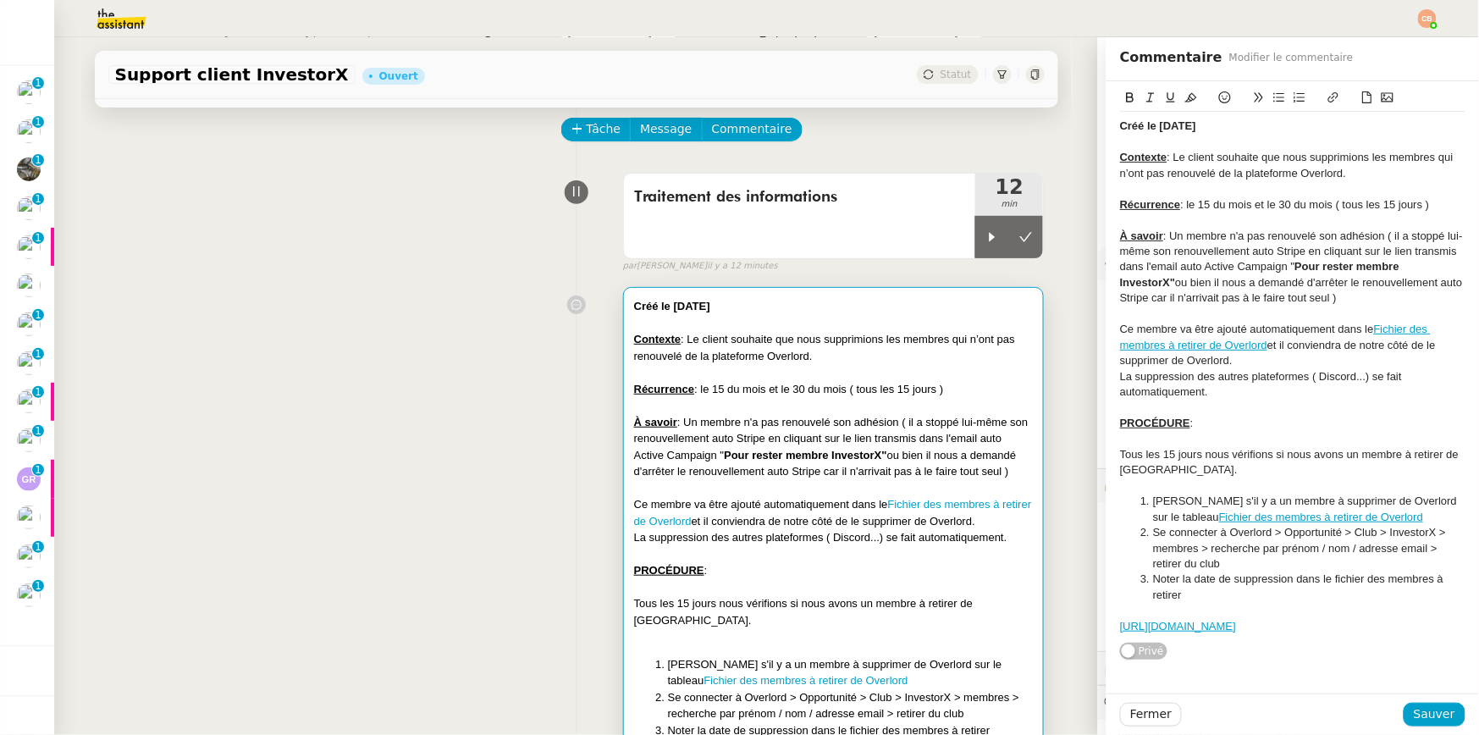
click at [1120, 127] on strong "Créé le 08/09/2025" at bounding box center [1158, 125] width 76 height 13
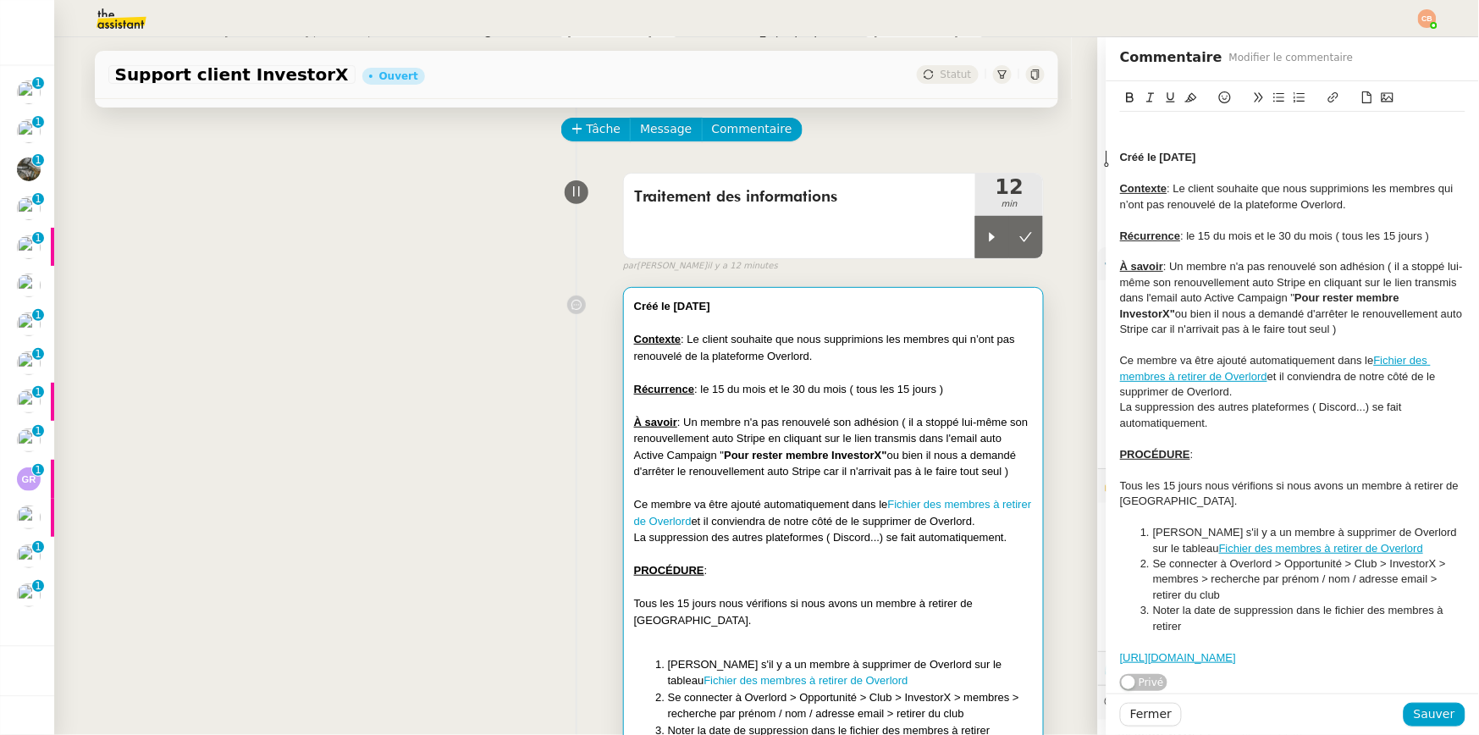
click at [1120, 115] on div "﻿ Créé le 08/09/2025 Contexte : Le client souhaite que nous supprimions les mem…" at bounding box center [1292, 392] width 345 height 561
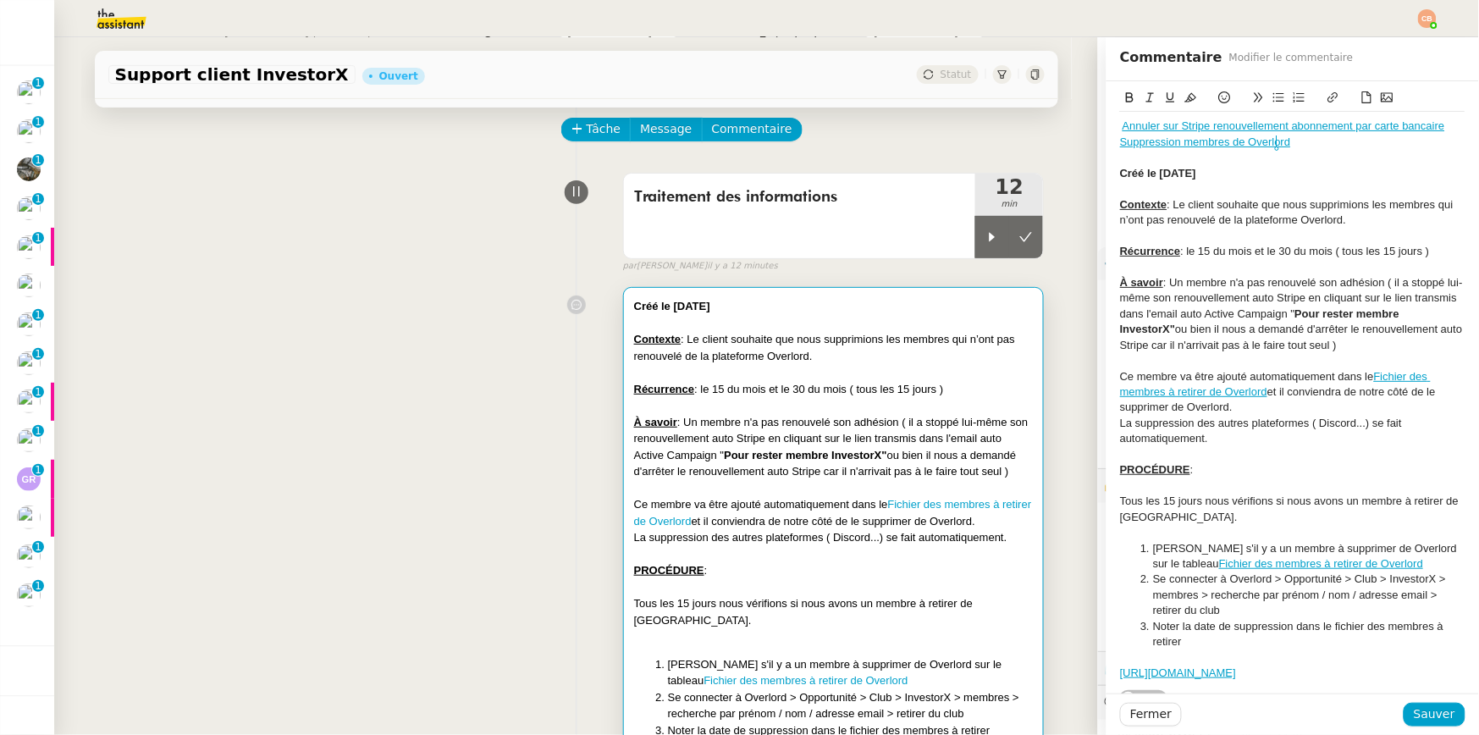
click at [1444, 130] on div "Annuler sur Stripe renouvellement abonnement par carte bancaire" at bounding box center [1292, 126] width 345 height 15
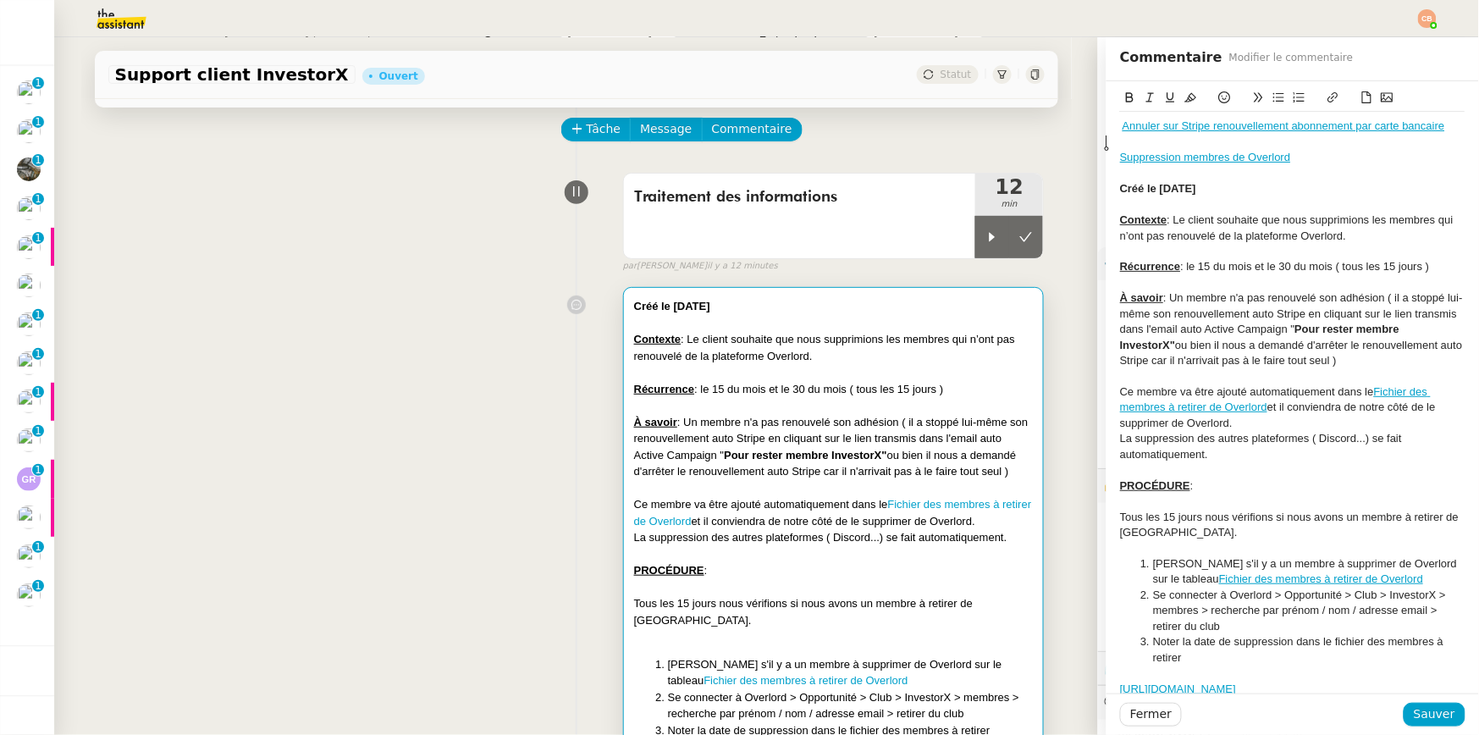
click at [1120, 128] on div "Annuler sur Stripe renouvellement abonnement par carte bancaire" at bounding box center [1292, 126] width 345 height 15
click at [1250, 176] on div at bounding box center [1292, 173] width 345 height 15
click at [1423, 718] on span "Sauver" at bounding box center [1434, 714] width 41 height 19
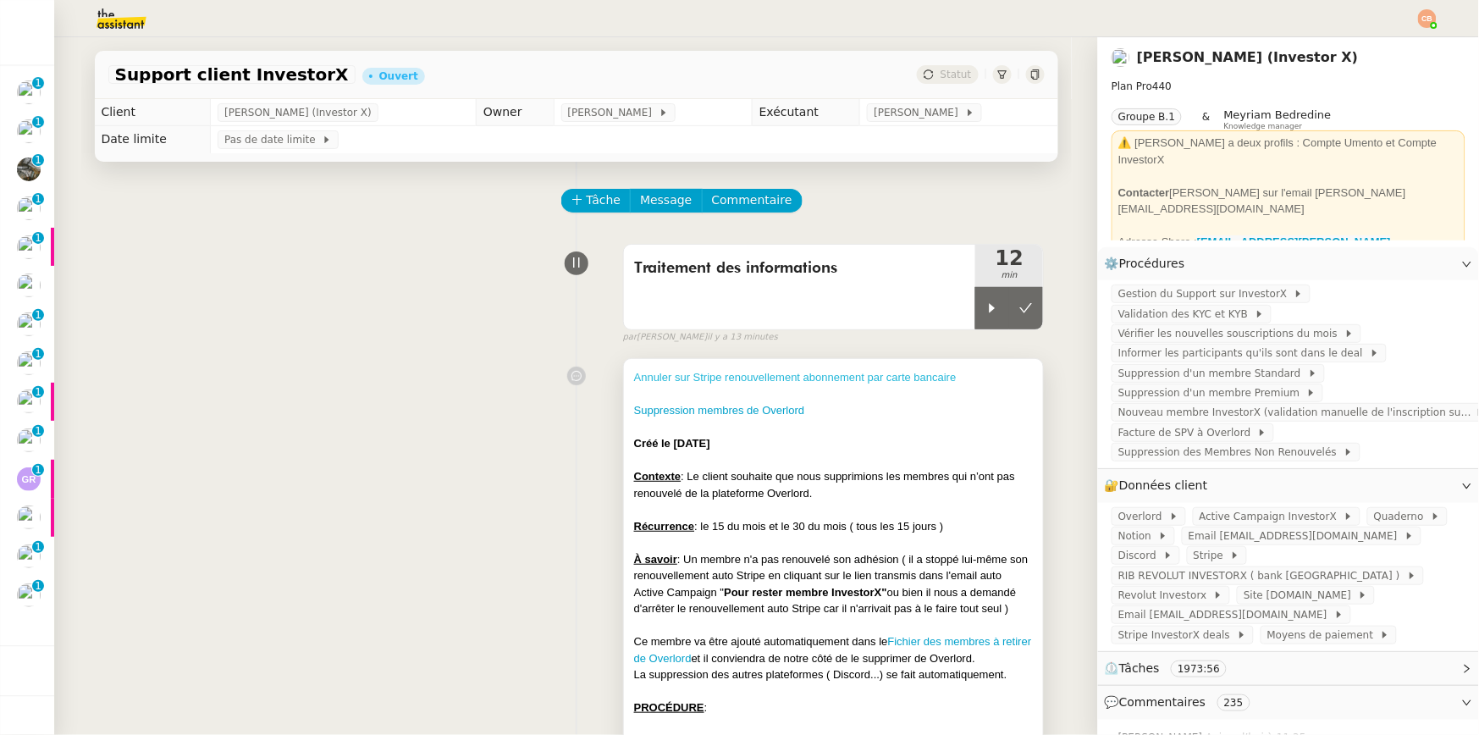
click at [721, 379] on link "Annuler sur Stripe renouvellement abonnement par carte bancaire" at bounding box center [795, 377] width 323 height 13
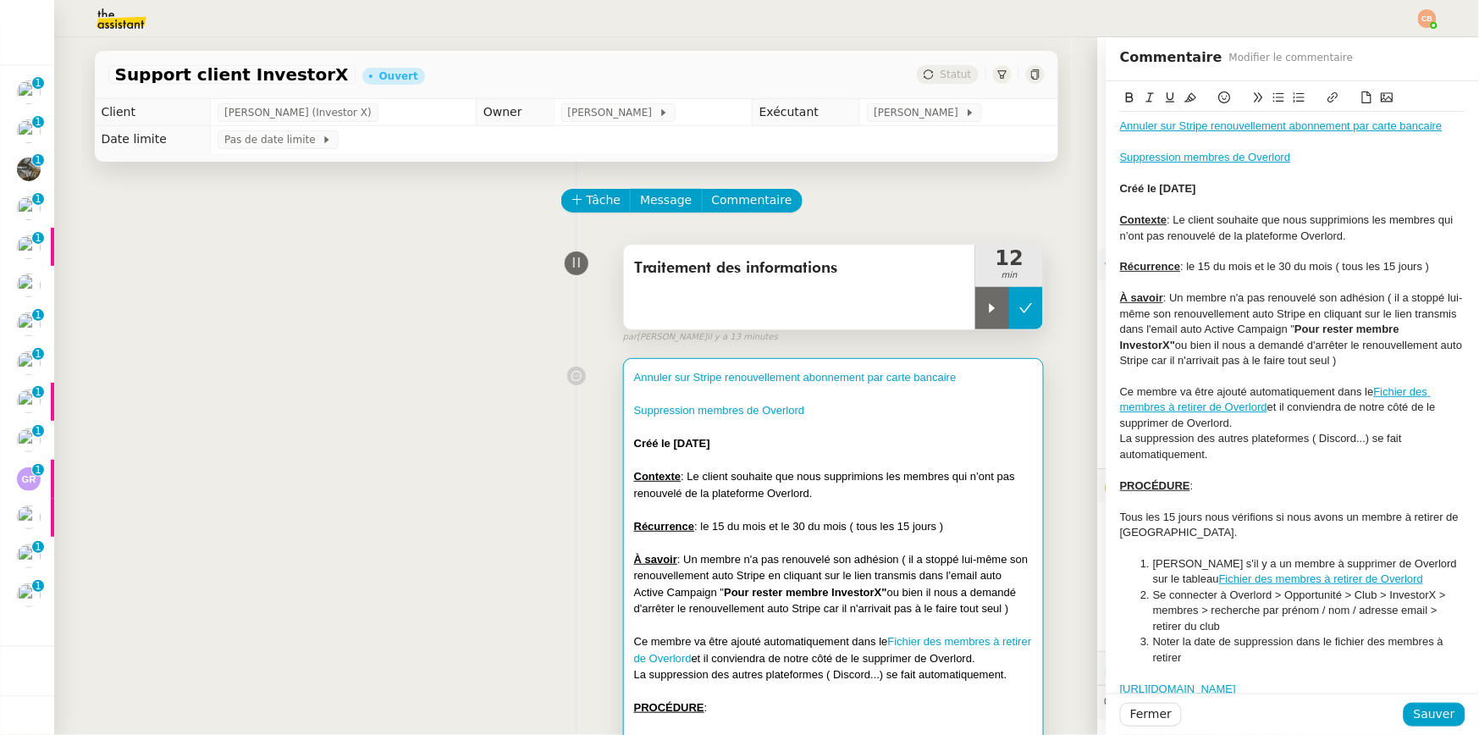
click at [1017, 303] on button at bounding box center [1026, 308] width 34 height 42
click at [1414, 720] on span "Sauver" at bounding box center [1434, 714] width 41 height 19
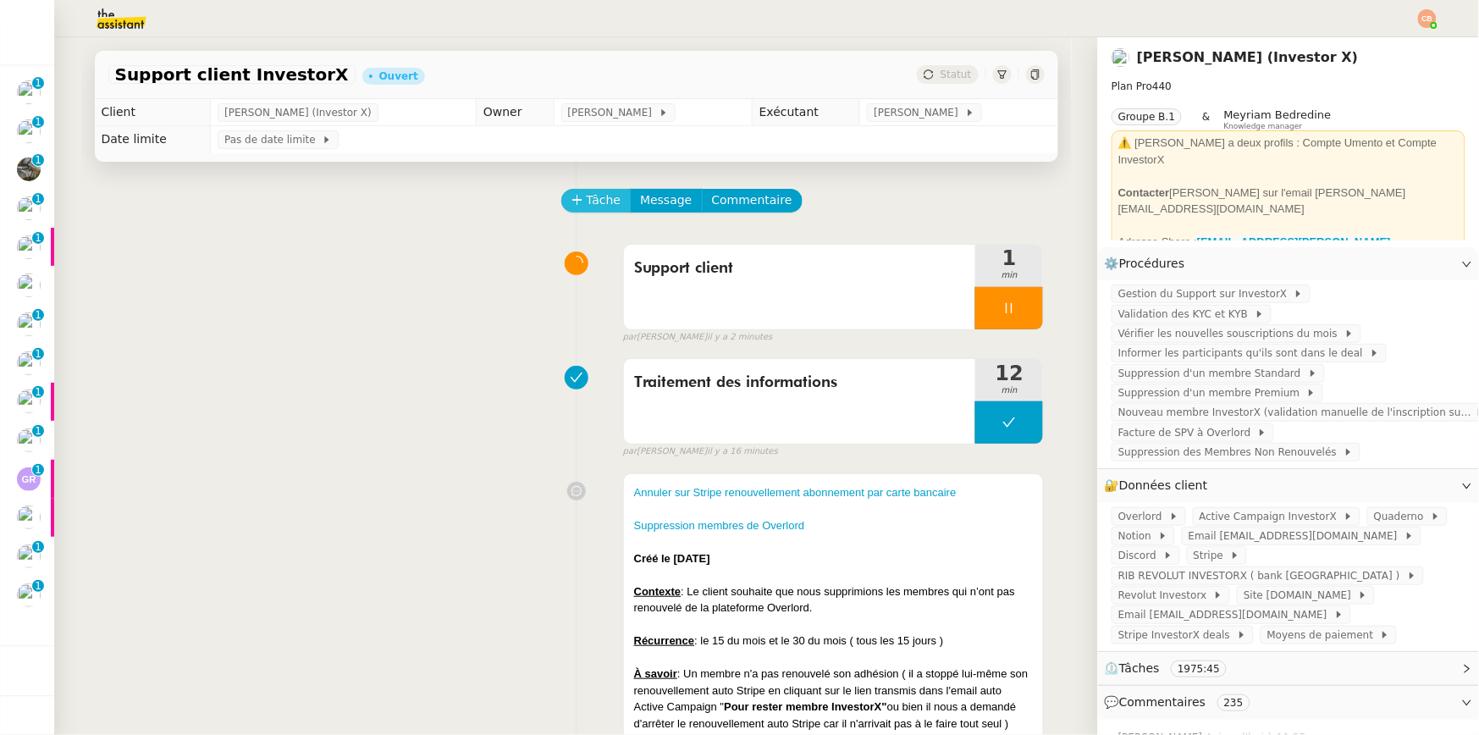
click at [572, 196] on icon at bounding box center [578, 200] width 12 height 12
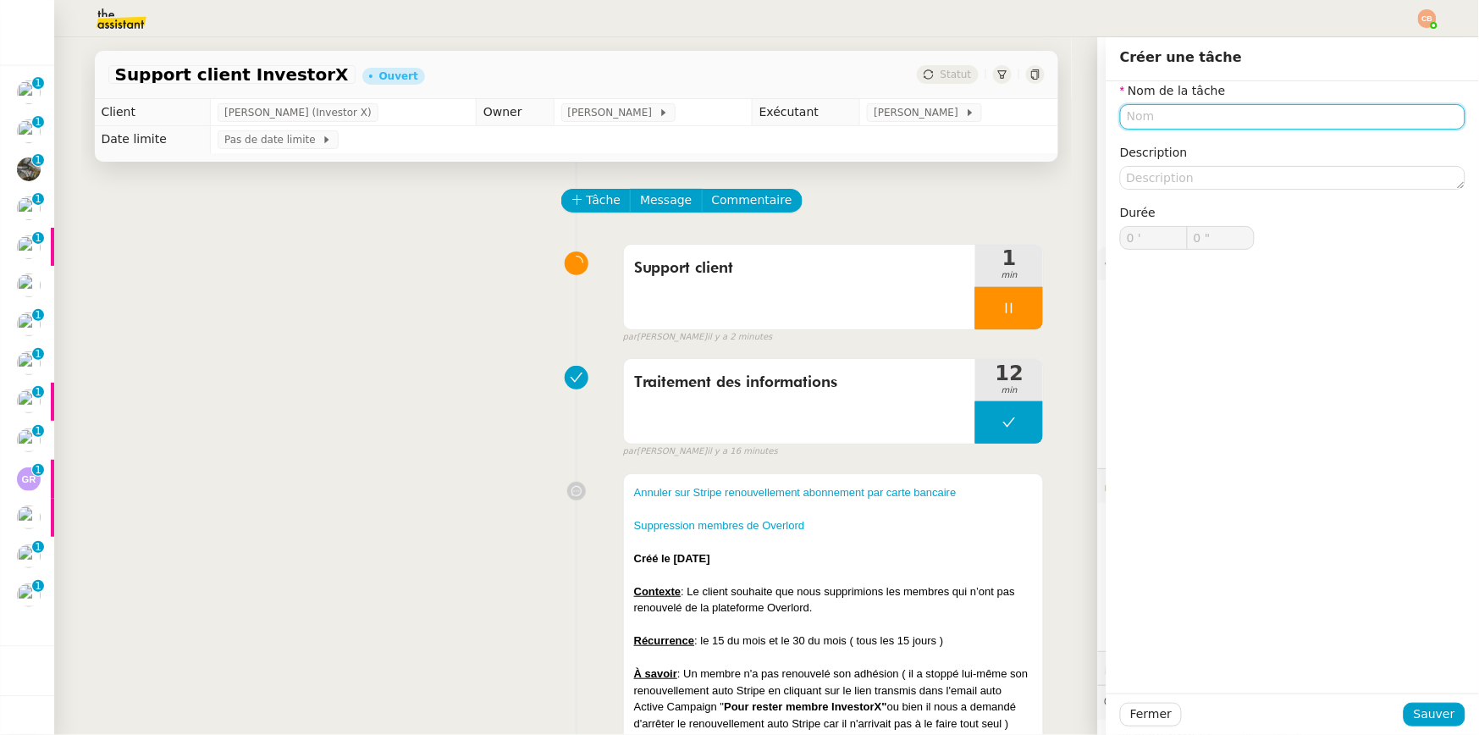
click at [1132, 119] on input "text" at bounding box center [1292, 116] width 345 height 25
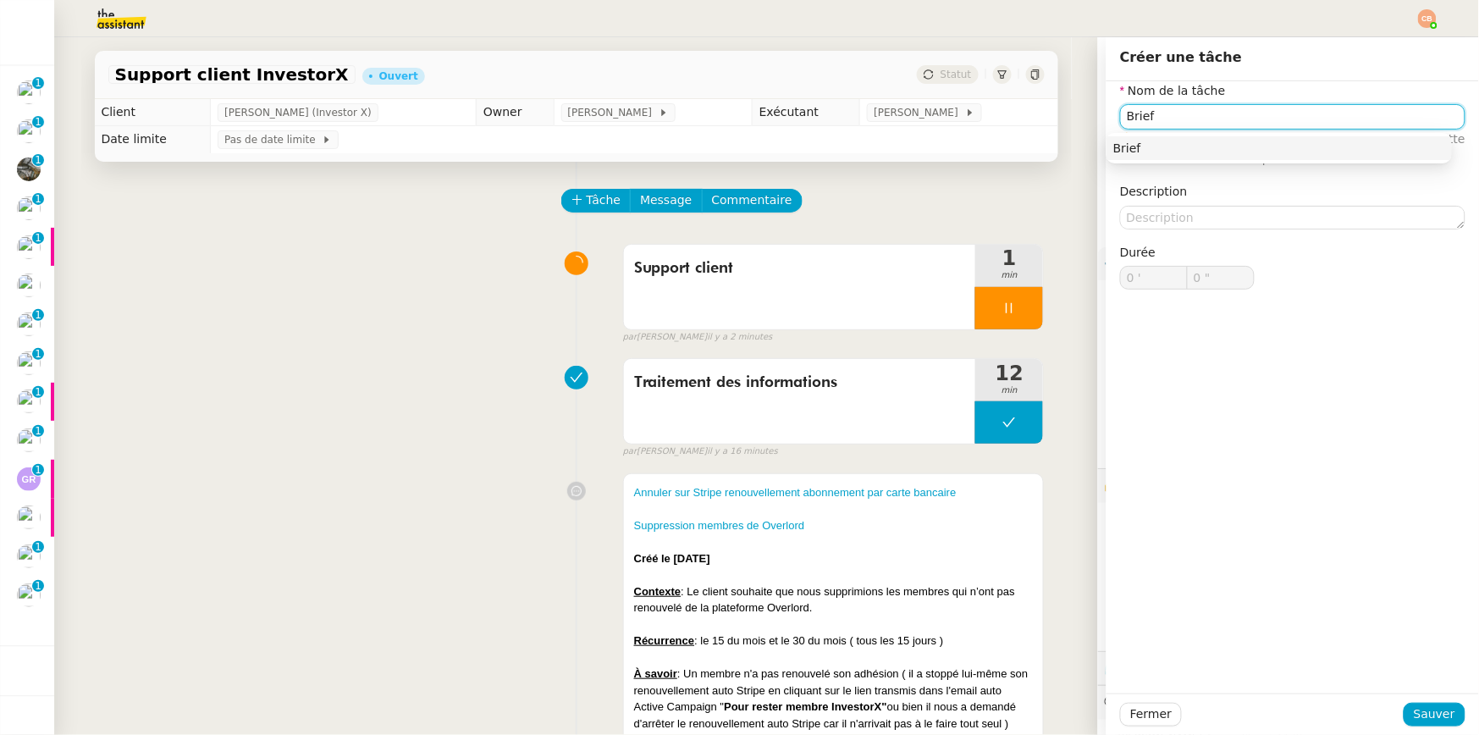
click at [1186, 144] on div "Brief" at bounding box center [1280, 148] width 332 height 15
type input "Brief"
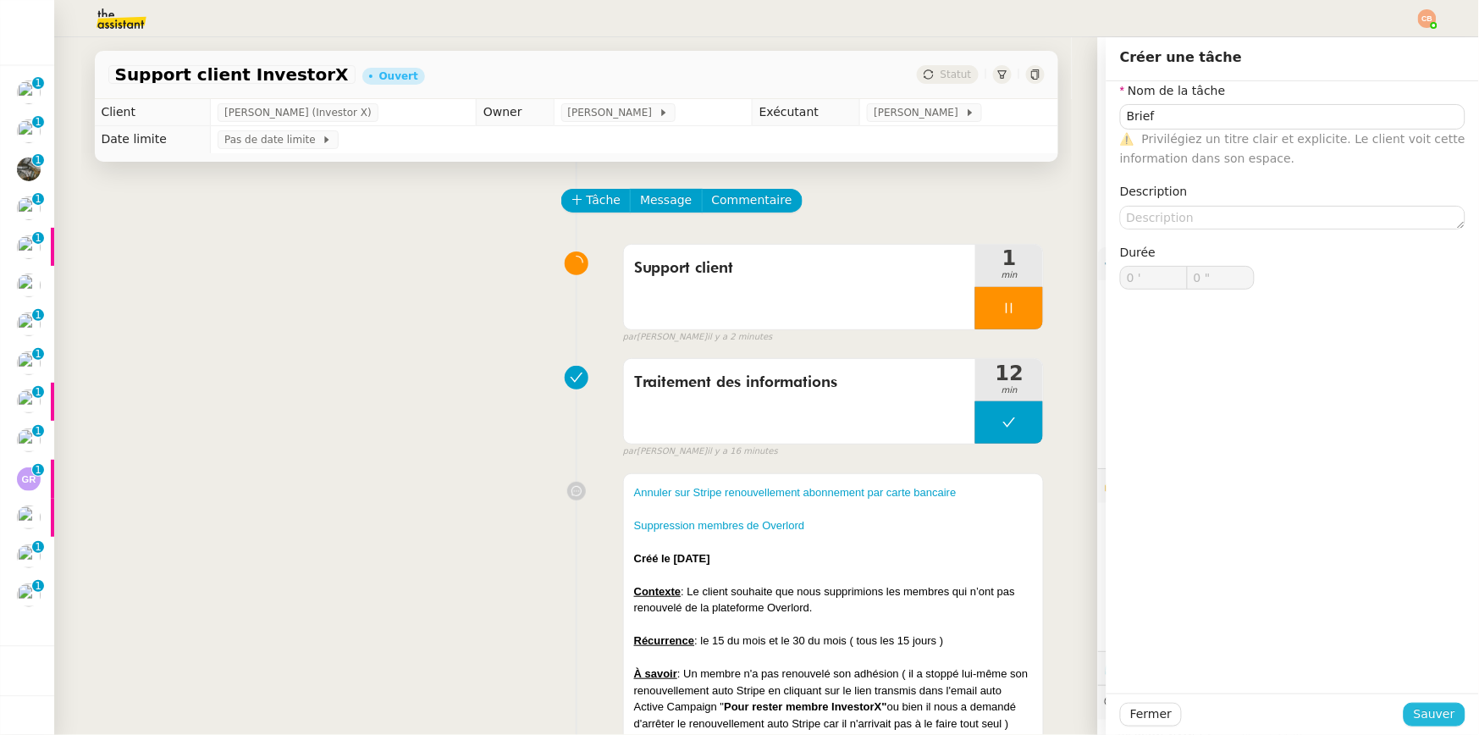
click at [1419, 705] on span "Sauver" at bounding box center [1434, 714] width 41 height 19
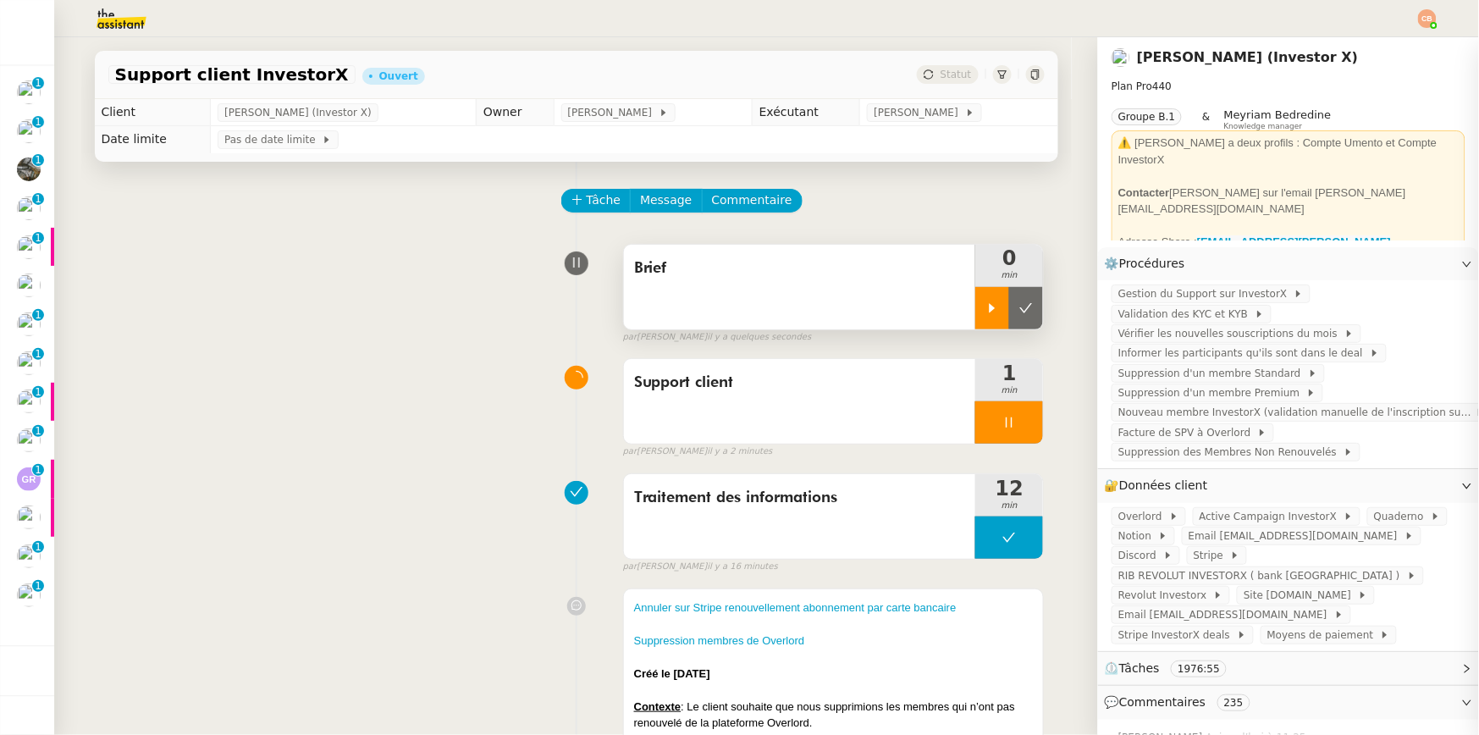
click at [986, 312] on icon at bounding box center [993, 308] width 14 height 14
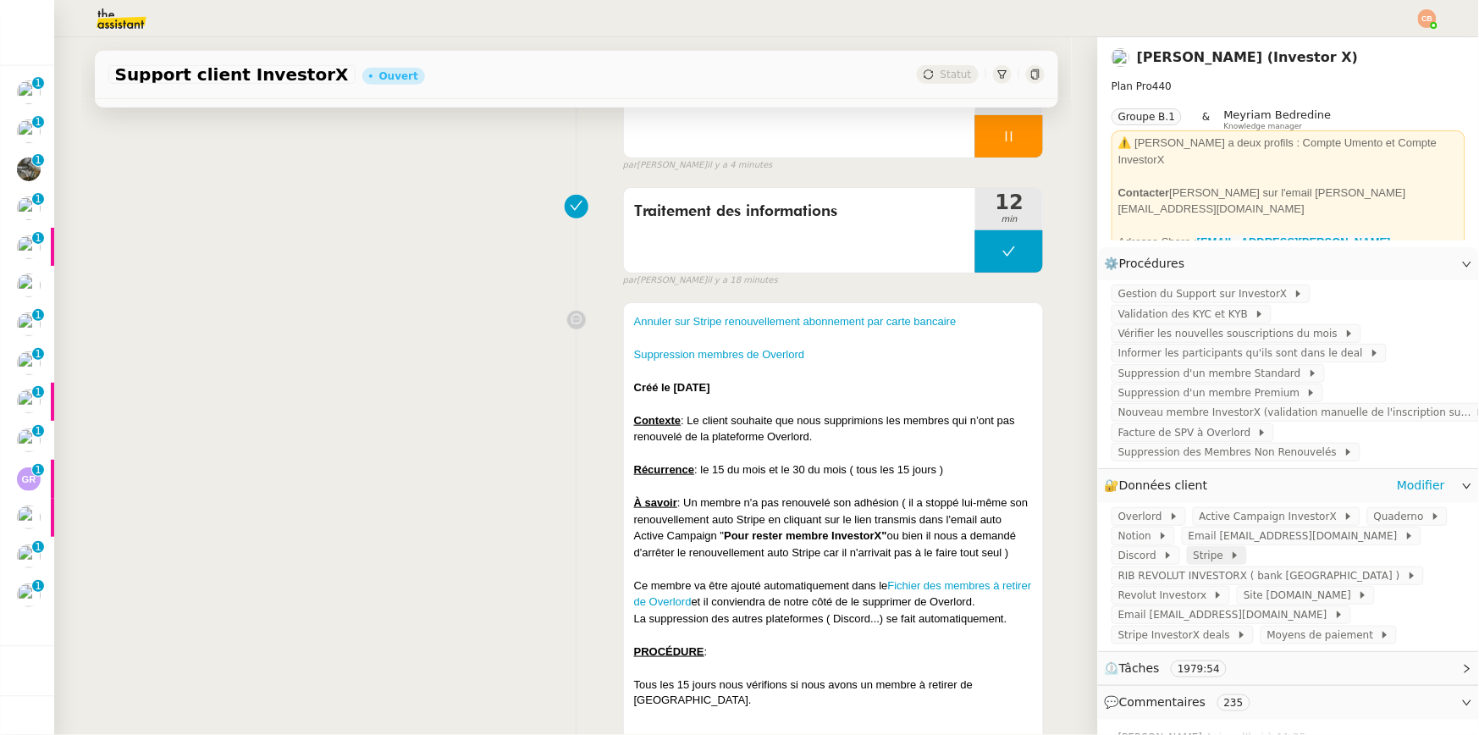
click at [1194, 555] on span "Stripe" at bounding box center [1212, 555] width 36 height 17
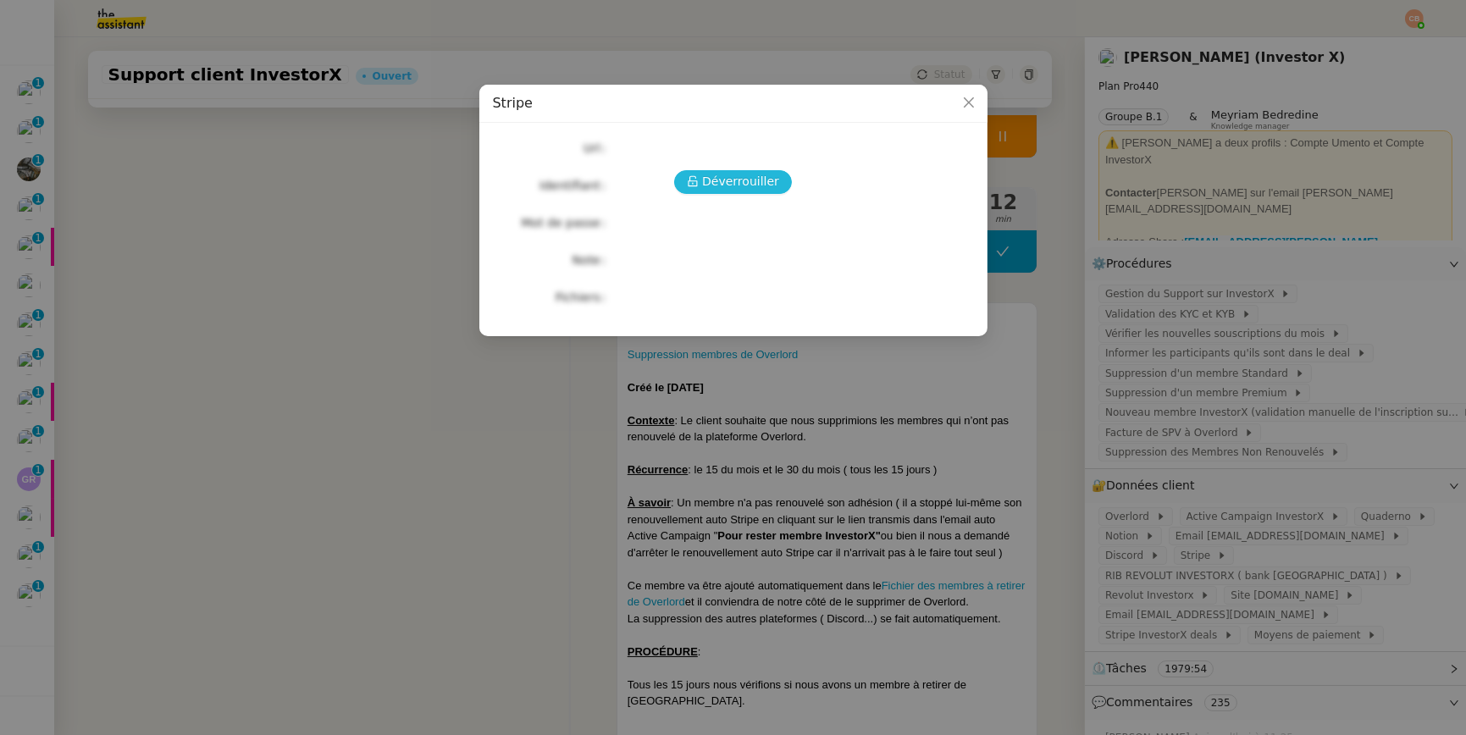
click at [711, 175] on span "Déverrouiller" at bounding box center [740, 181] width 77 height 19
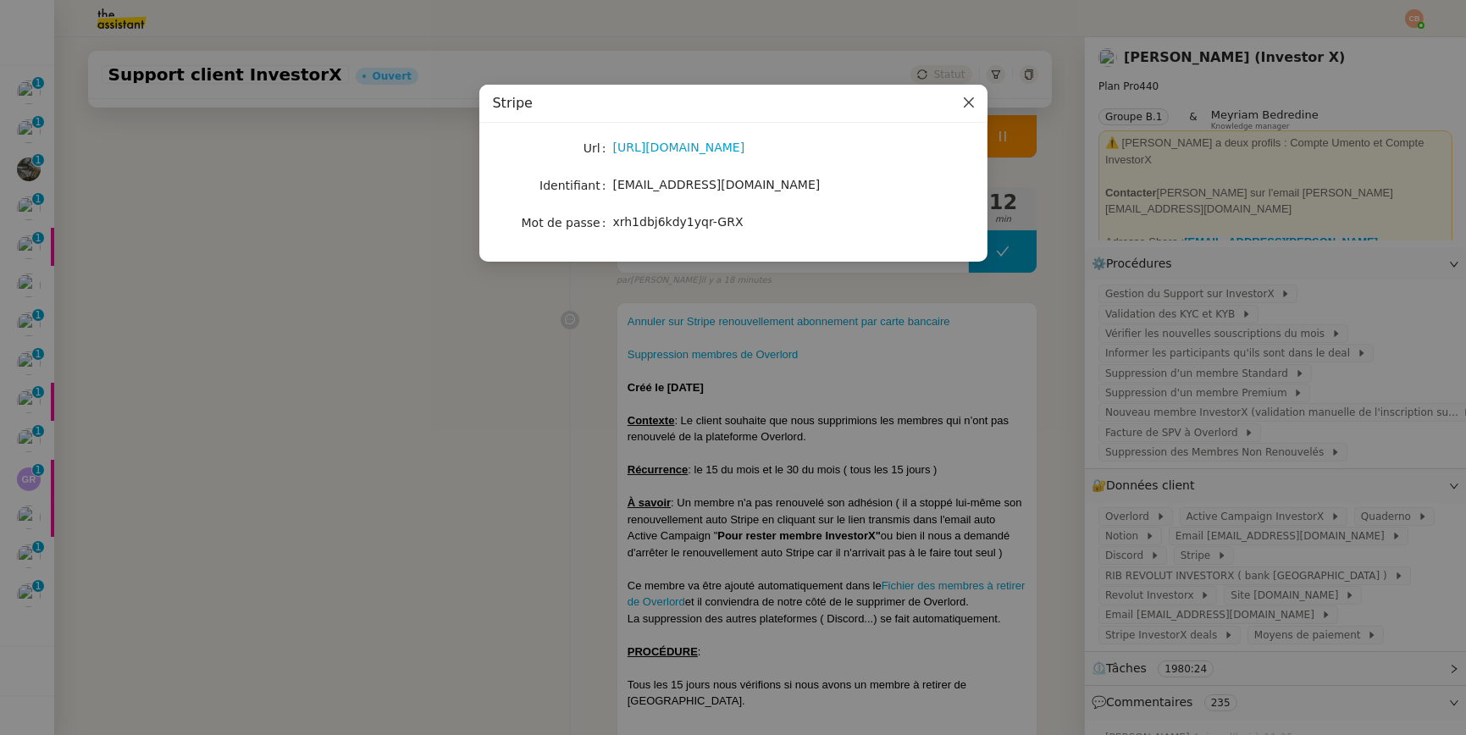
click at [964, 105] on icon "Close" at bounding box center [969, 103] width 14 height 14
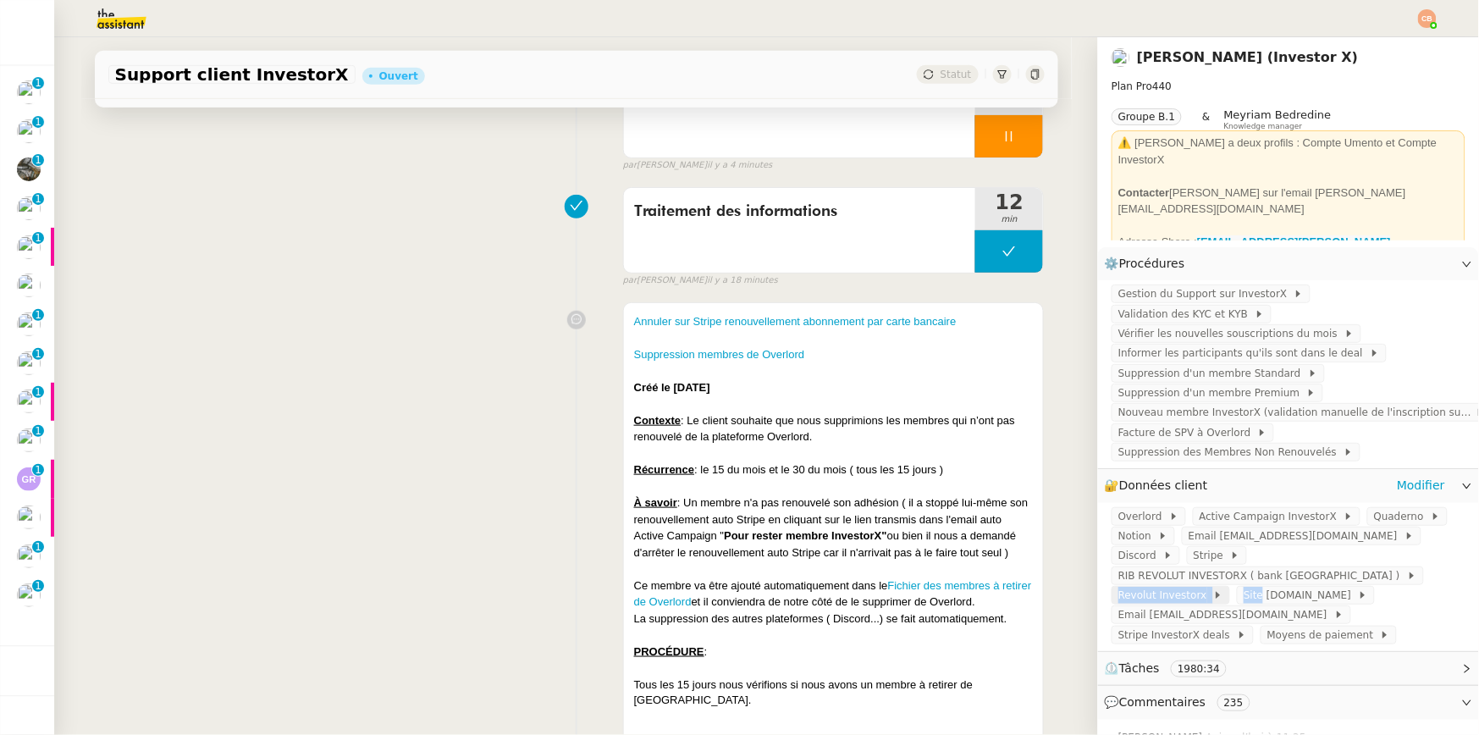
drag, startPoint x: 1243, startPoint y: 576, endPoint x: 1200, endPoint y: 566, distance: 44.4
click at [1200, 566] on div "Overlord Active Campaign InvestorX Quaderno Notion Email [EMAIL_ADDRESS][DOMAIN…" at bounding box center [1288, 577] width 381 height 148
click at [1237, 627] on span "Stripe InvestorX deals" at bounding box center [1178, 635] width 119 height 17
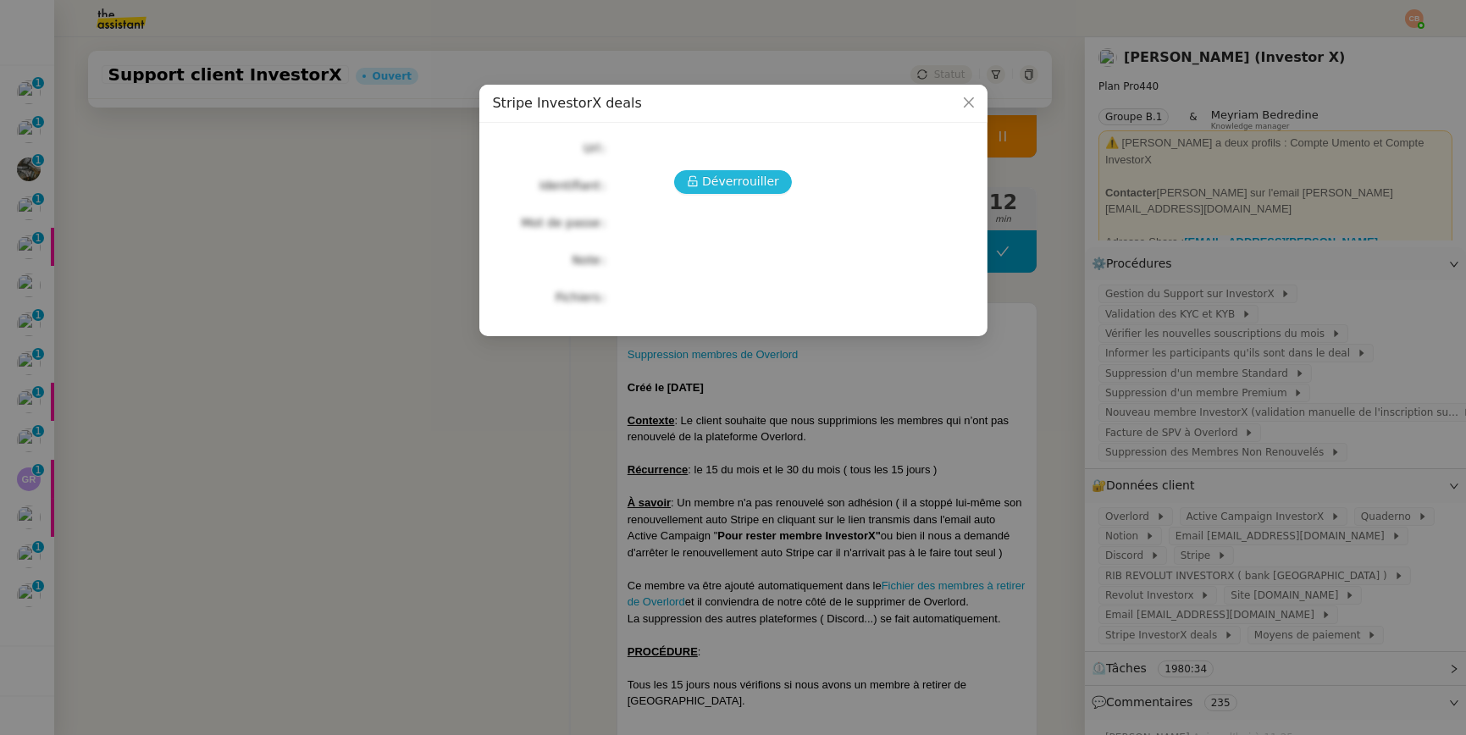
click at [743, 181] on span "Déverrouiller" at bounding box center [740, 181] width 77 height 19
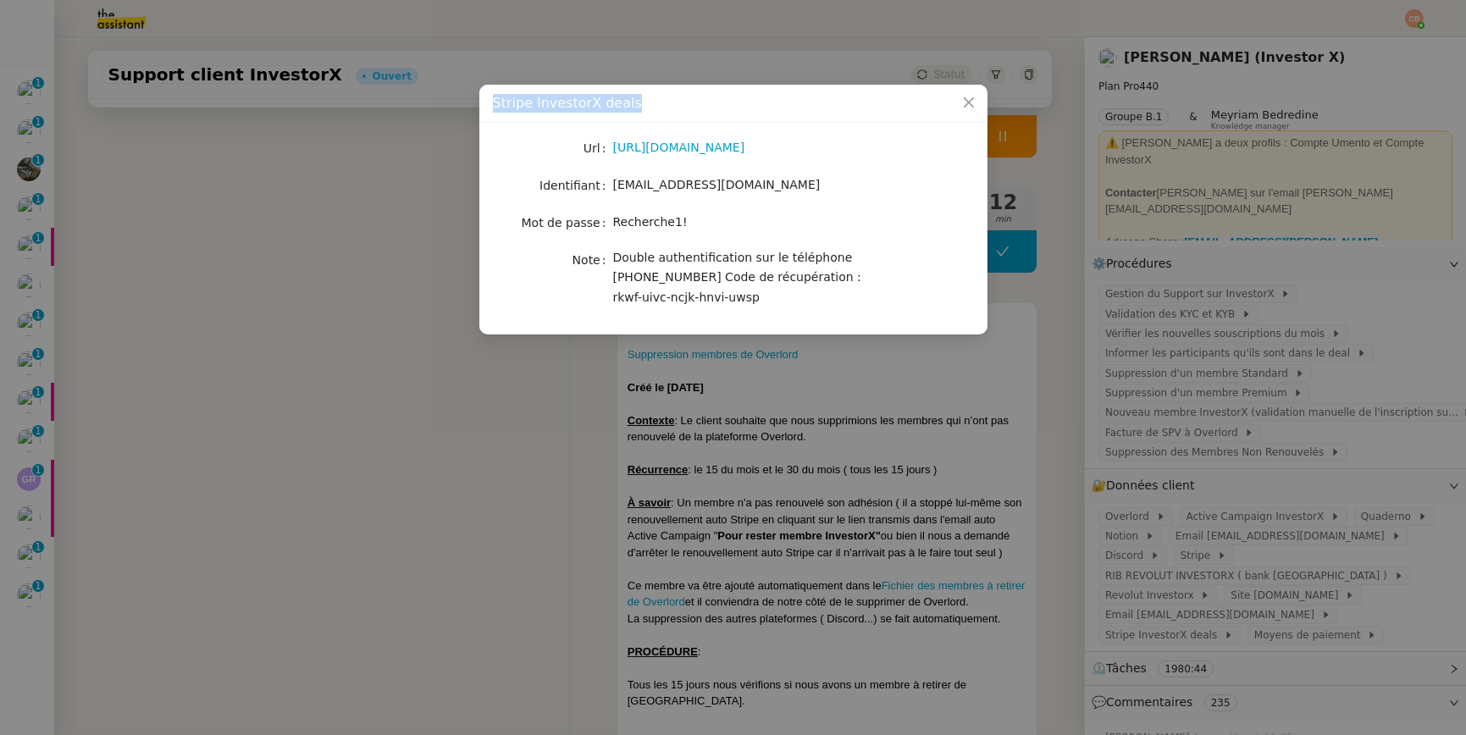
drag, startPoint x: 495, startPoint y: 106, endPoint x: 644, endPoint y: 102, distance: 149.9
click at [644, 102] on div "Stripe InvestorX deals" at bounding box center [733, 103] width 481 height 19
copy span "Stripe InvestorX deals"
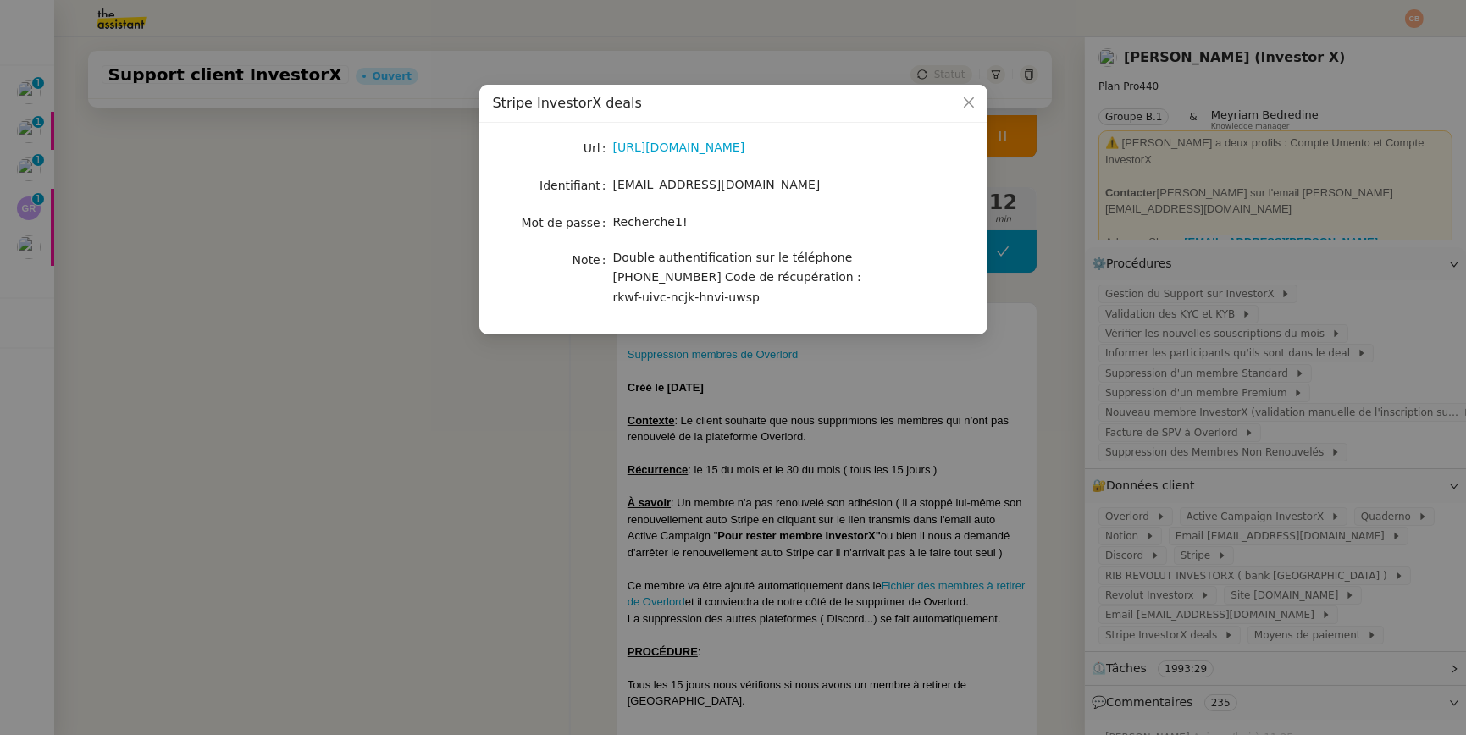
click at [379, 276] on nz-modal-container "Stripe InvestorX deals Url [URL][DOMAIN_NAME] Identifiant [EMAIL_ADDRESS][DOMAI…" at bounding box center [733, 367] width 1466 height 735
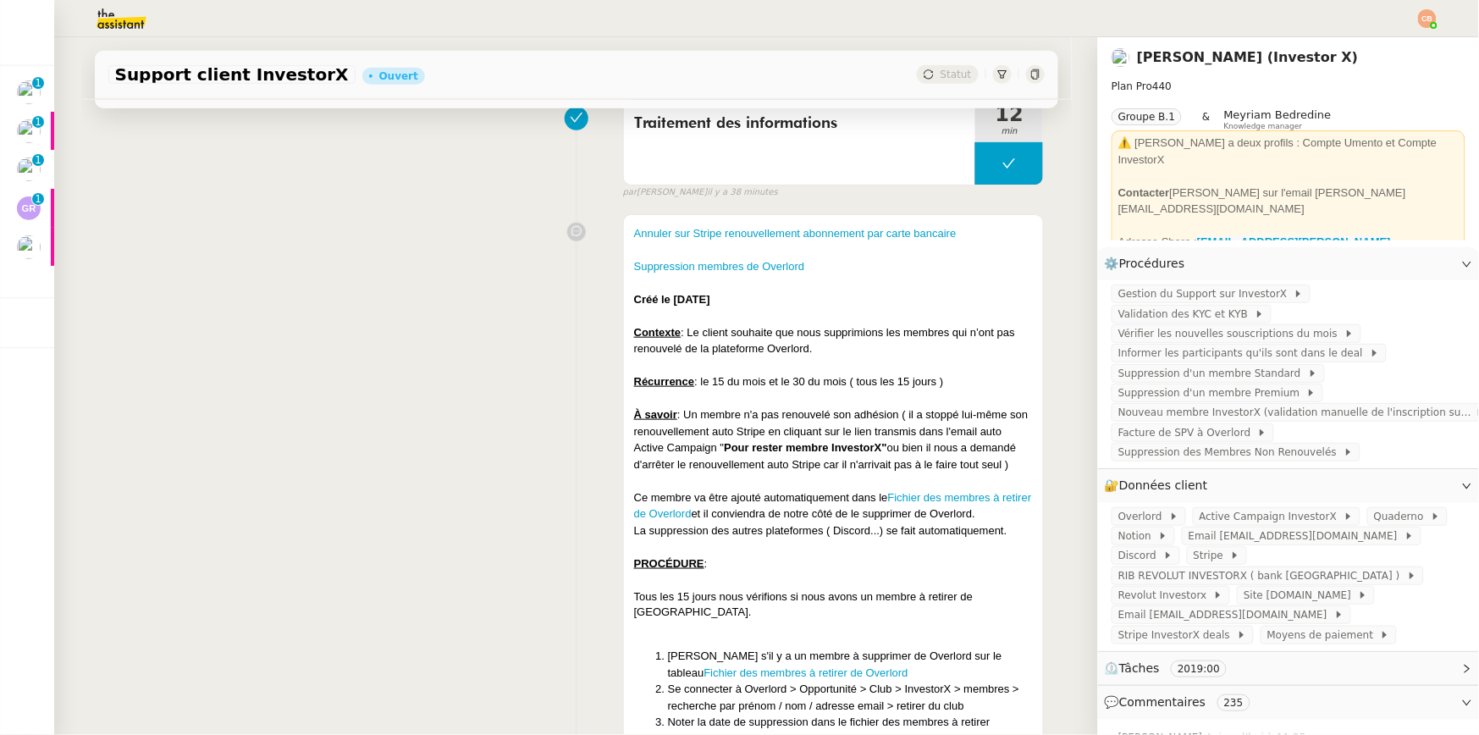
scroll to position [0, 0]
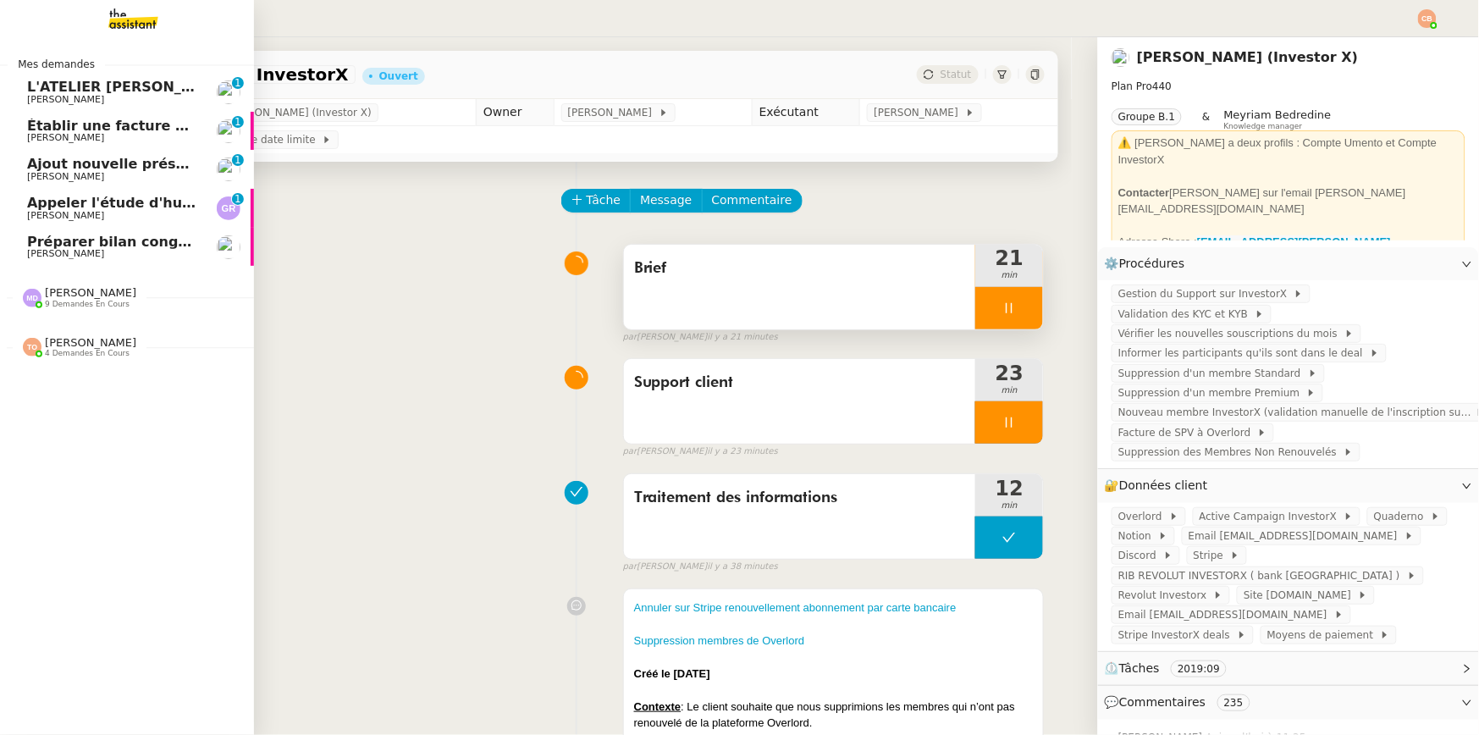
click at [90, 300] on span "9 demandes en cours" at bounding box center [87, 304] width 85 height 9
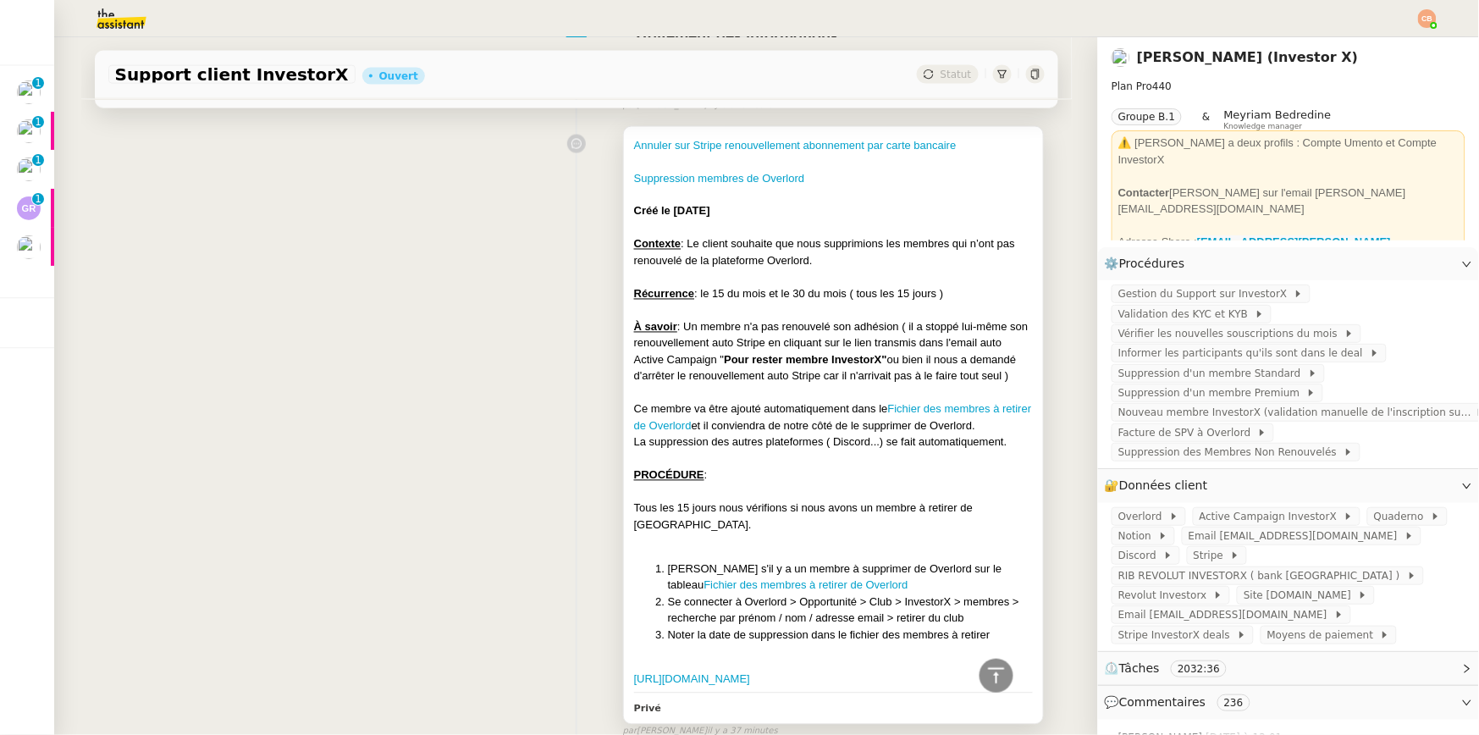
scroll to position [790, 0]
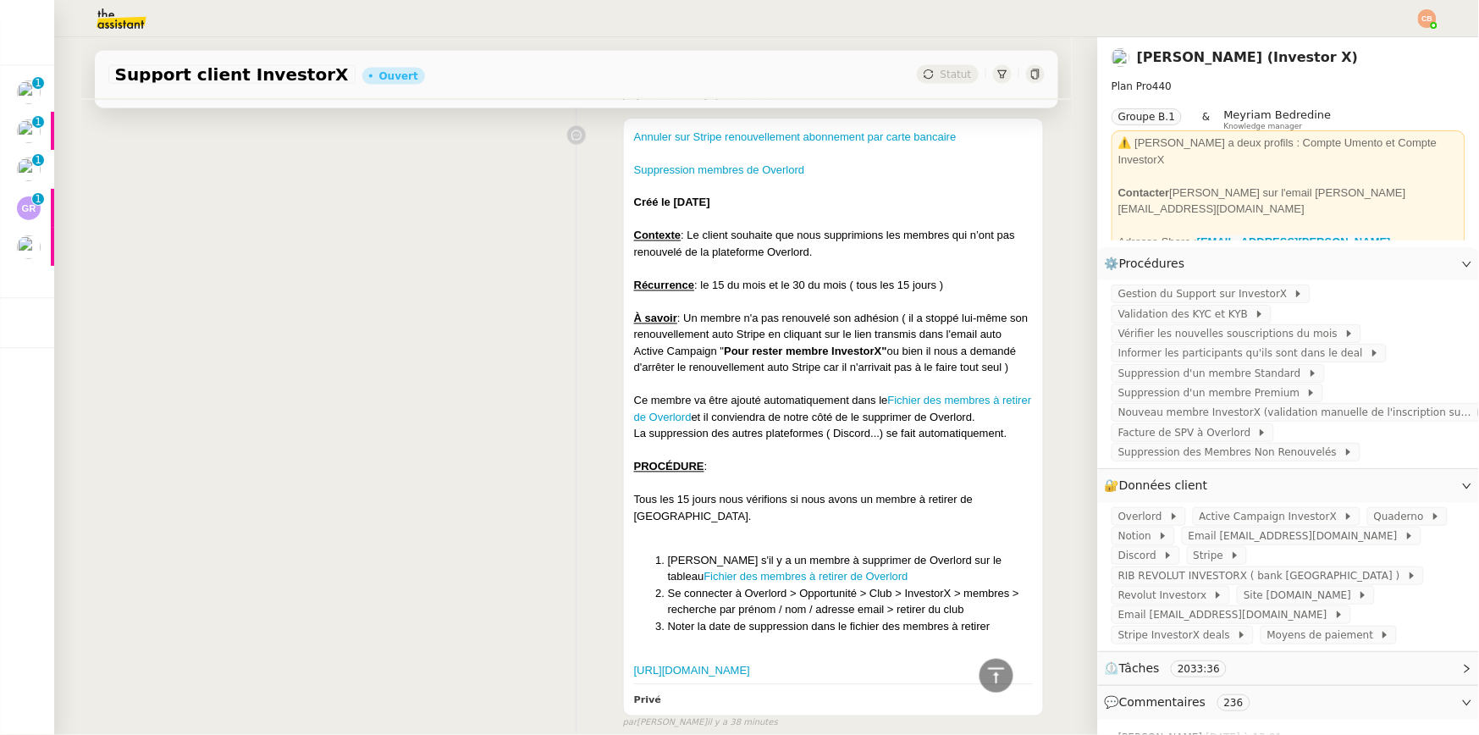
scroll to position [824, 0]
click at [892, 400] on link "Fichier des membres à retirer de Overlord" at bounding box center [833, 409] width 398 height 30
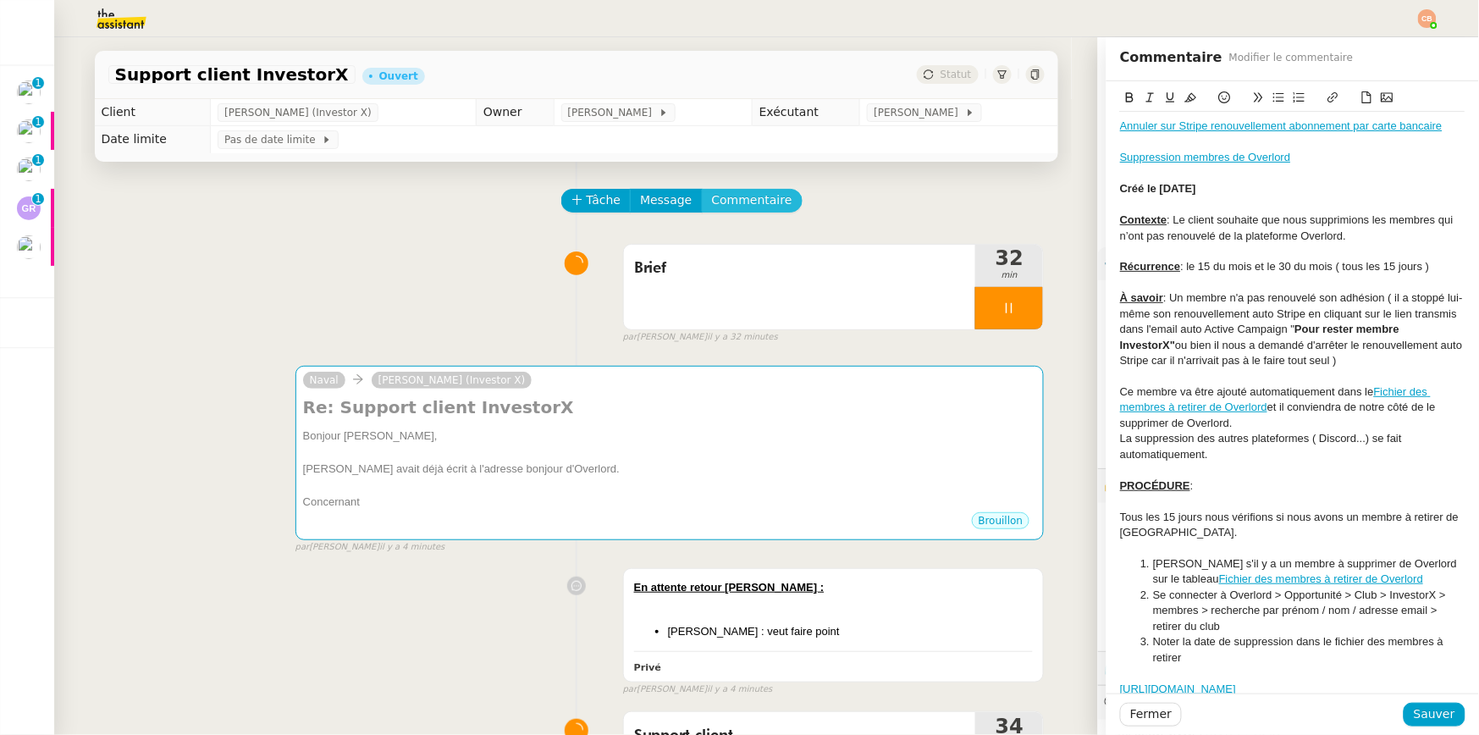
click at [749, 196] on span "Commentaire" at bounding box center [752, 200] width 80 height 19
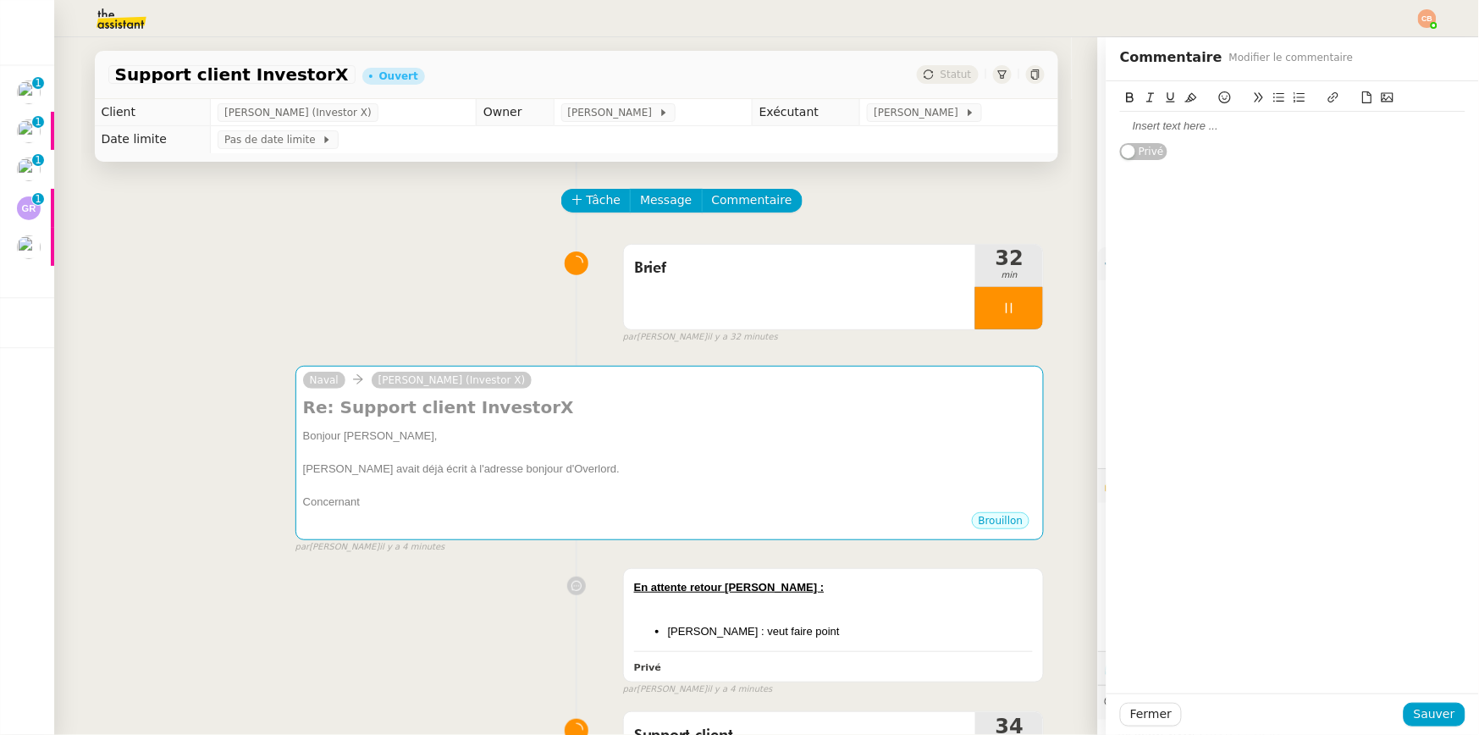
click at [1245, 124] on div at bounding box center [1292, 126] width 345 height 15
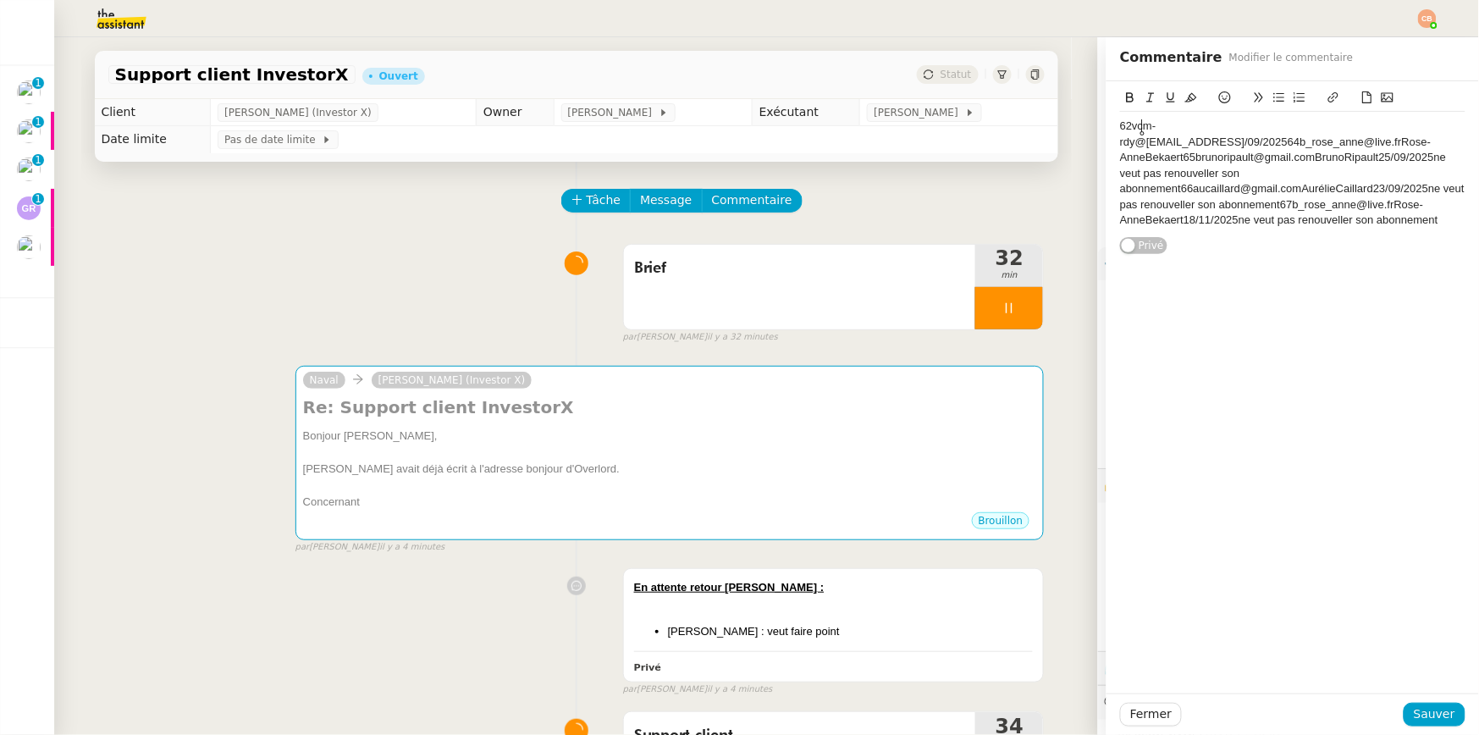
click at [1237, 129] on div "62vcm-rdy@protonmail.comVincentReverdy26/09/202563jnamly@gmail.comJawadNamly27/…" at bounding box center [1292, 173] width 345 height 109
drag, startPoint x: 1108, startPoint y: 129, endPoint x: 1202, endPoint y: 252, distance: 155.3
click at [1202, 252] on div "62vcm-rdy@protonmail.comVincentReverdy26/09/202563jnamly@gmail.comJawadNamly27/…" at bounding box center [1292, 168] width 345 height 174
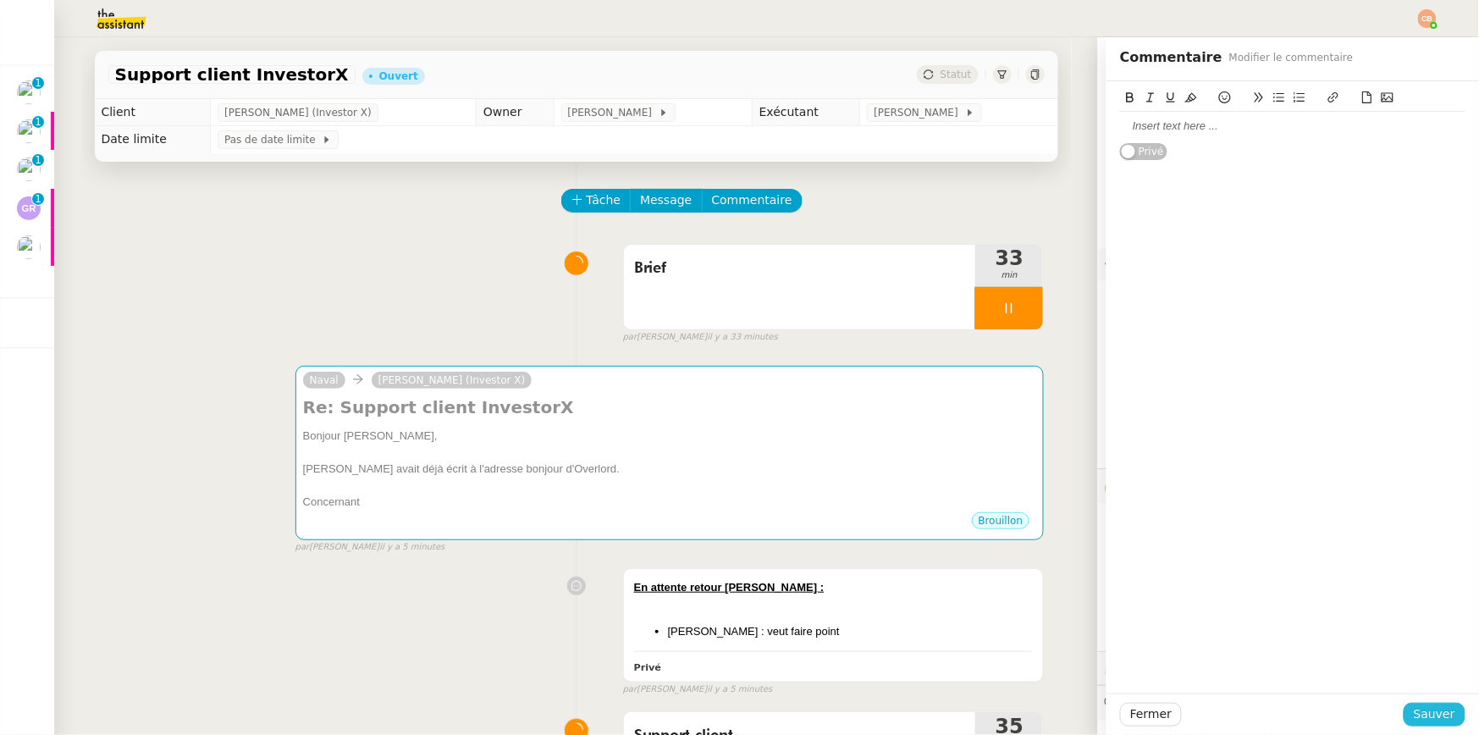
click at [1417, 713] on span "Sauver" at bounding box center [1434, 714] width 41 height 19
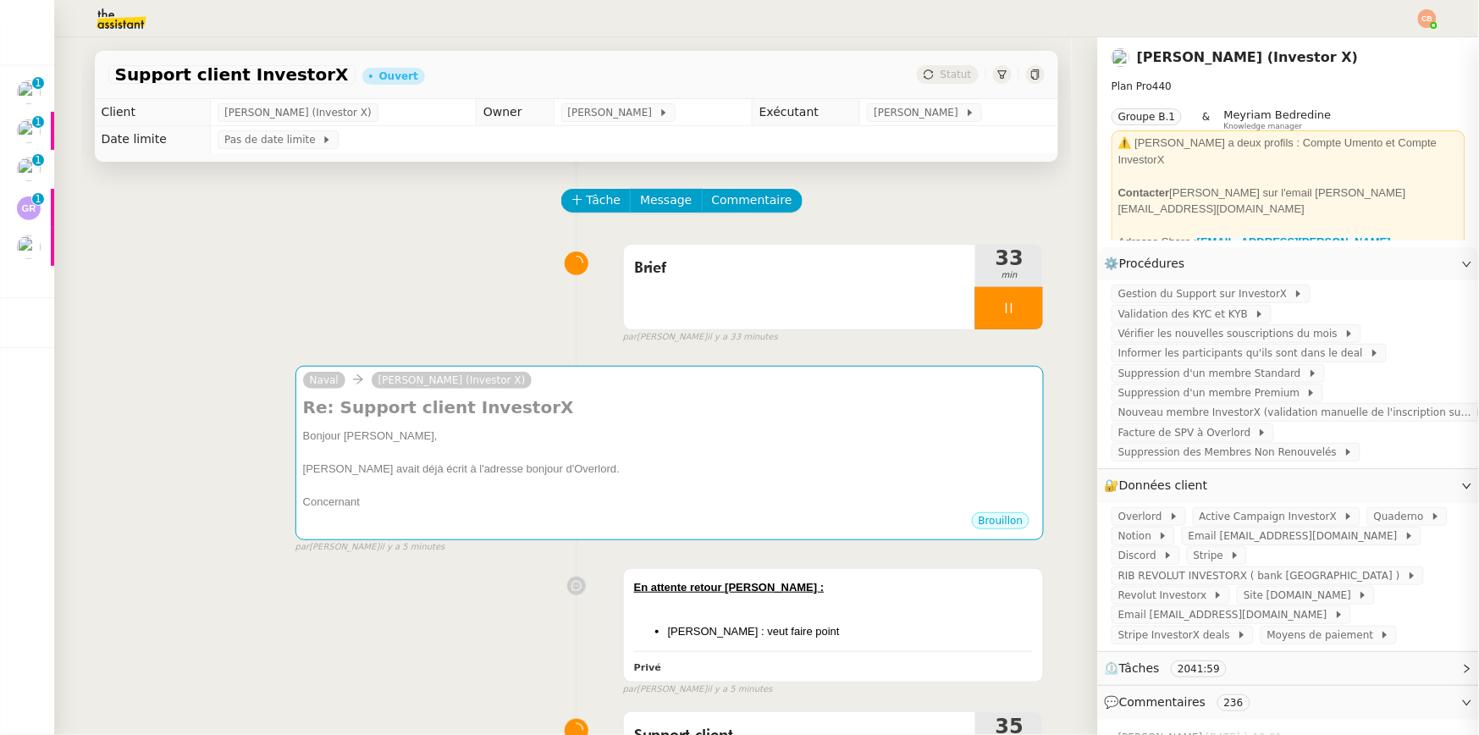
click at [226, 257] on div "Brief 33 min false par Coralie B. il y a 33 minutes" at bounding box center [576, 290] width 937 height 108
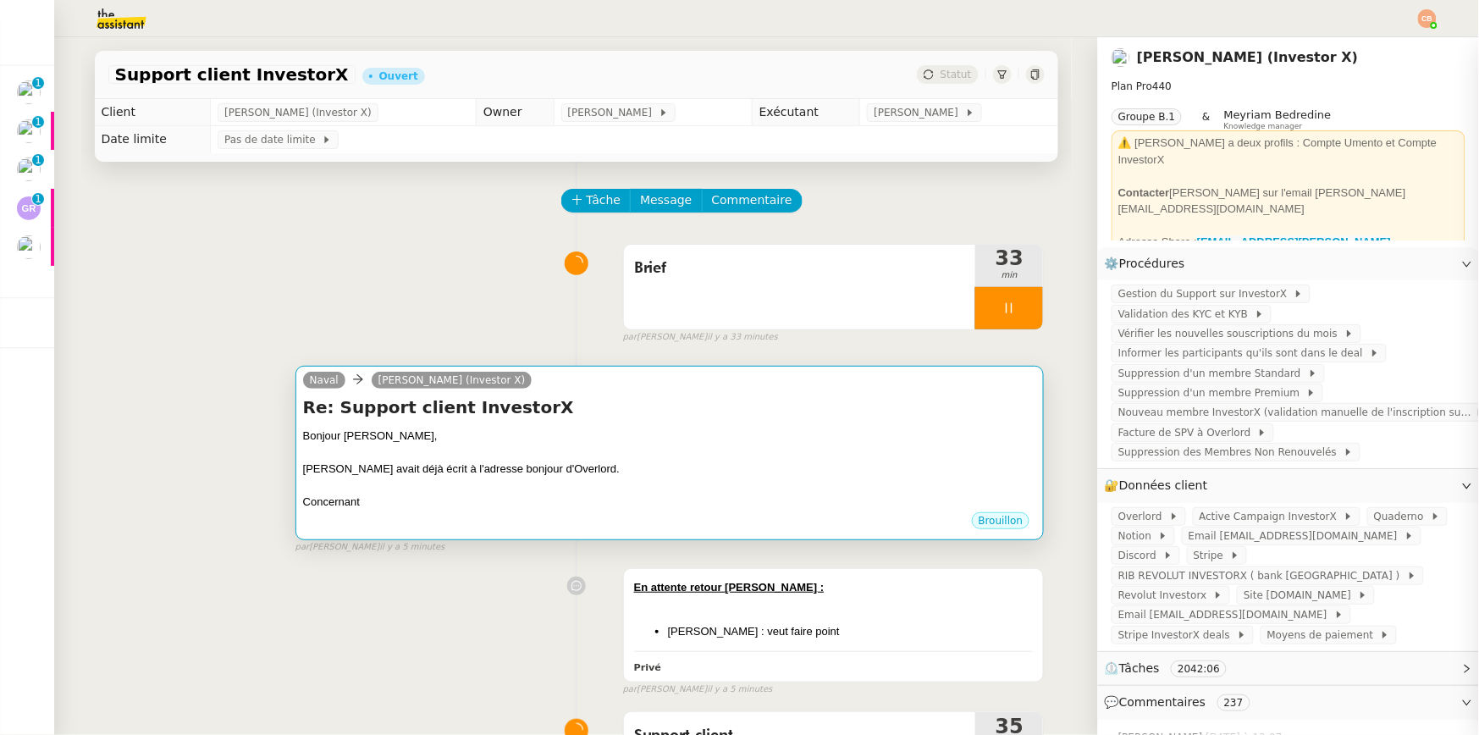
click at [71, 188] on div "Support client InvestorX Ouvert Statut Client Cédric Tempestini (Investor X) Ow…" at bounding box center [576, 386] width 1044 height 698
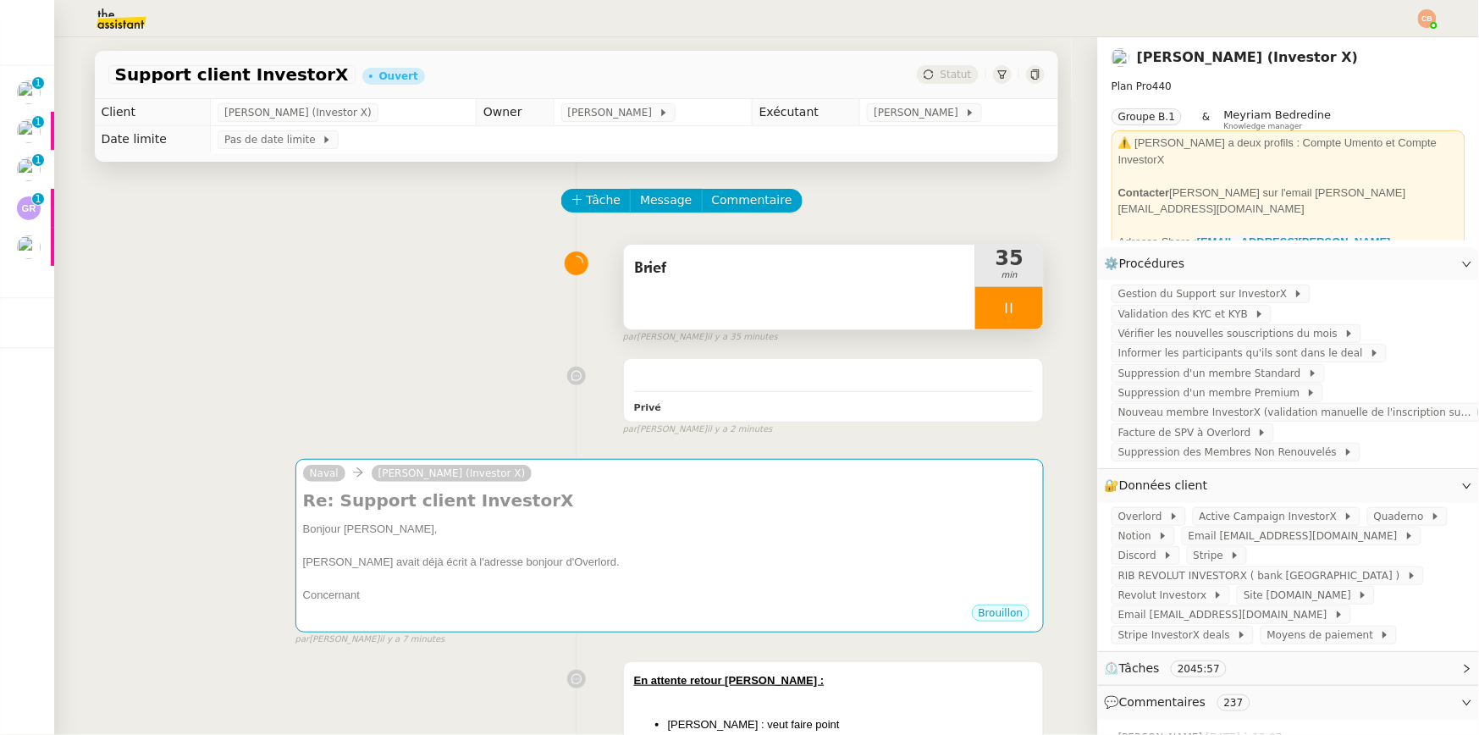
click at [992, 324] on div at bounding box center [1009, 308] width 68 height 42
click at [1007, 309] on div at bounding box center [1009, 308] width 68 height 42
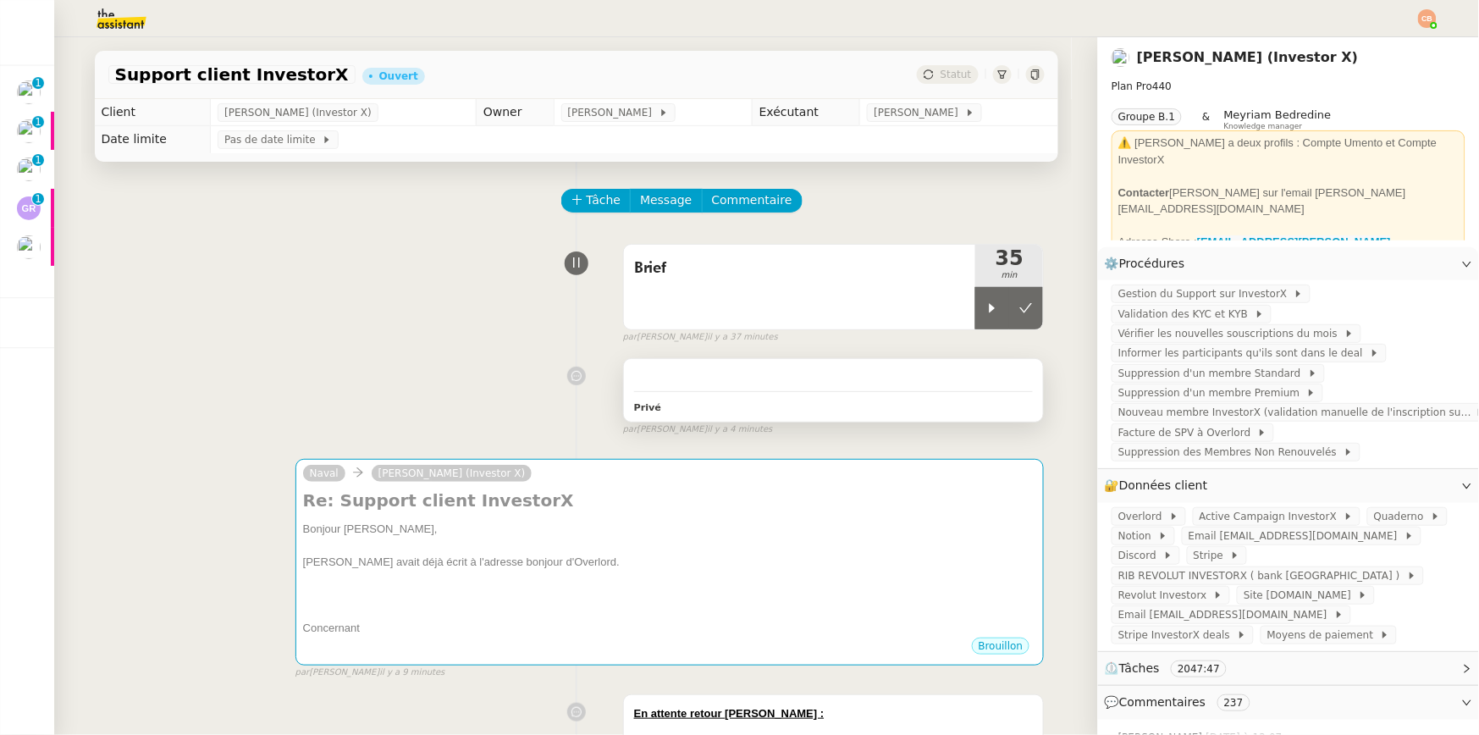
click at [691, 387] on div "Privé" at bounding box center [834, 390] width 420 height 63
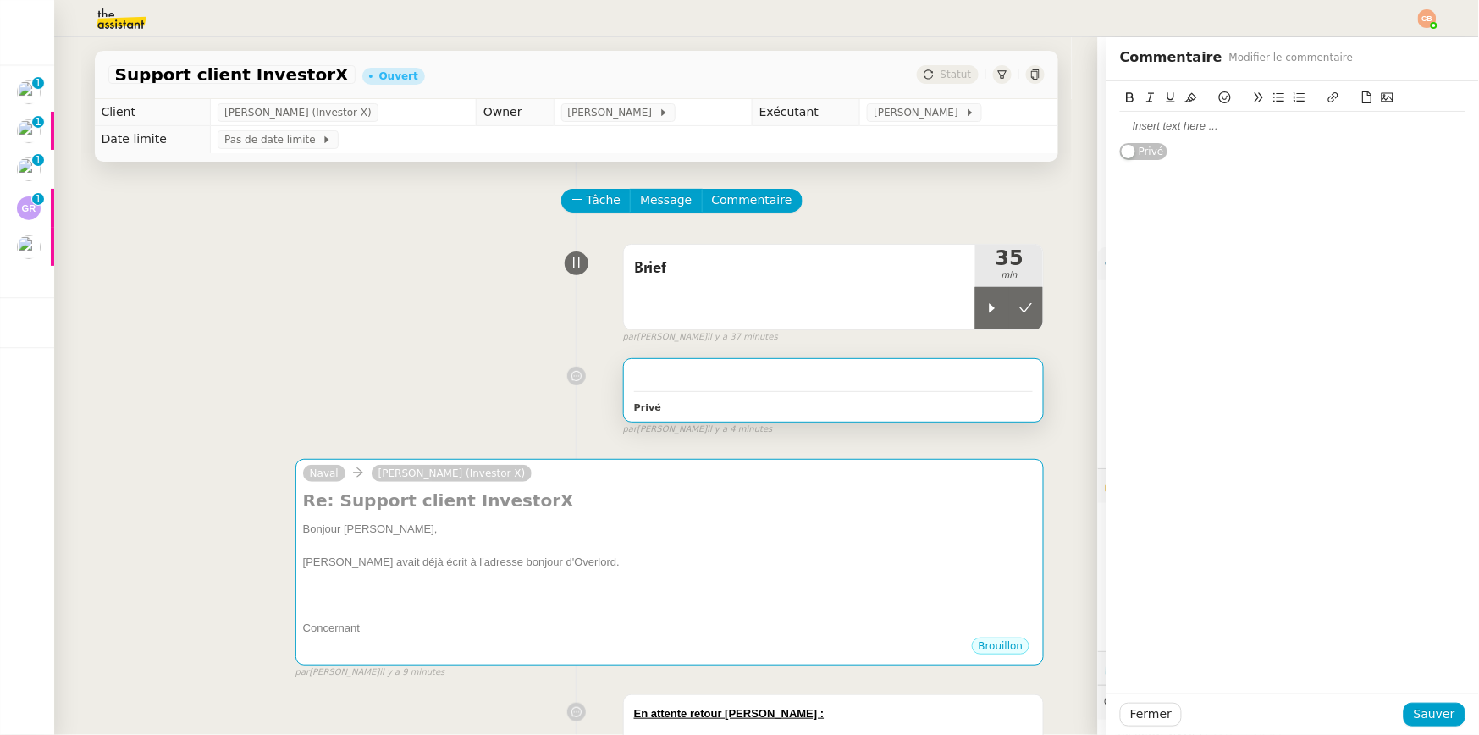
click at [1130, 126] on div at bounding box center [1292, 126] width 345 height 15
click at [1404, 714] on button "Sauver" at bounding box center [1435, 715] width 62 height 24
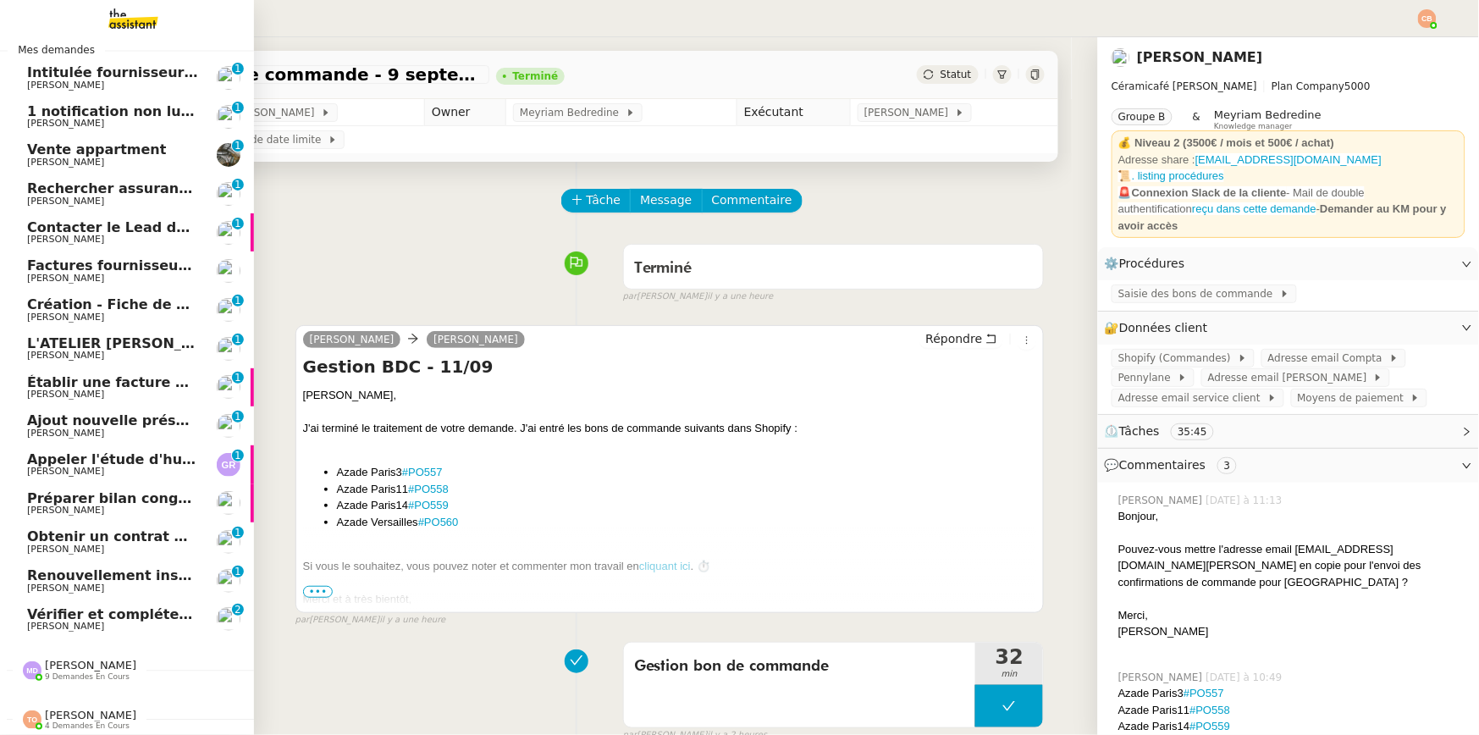
scroll to position [26, 0]
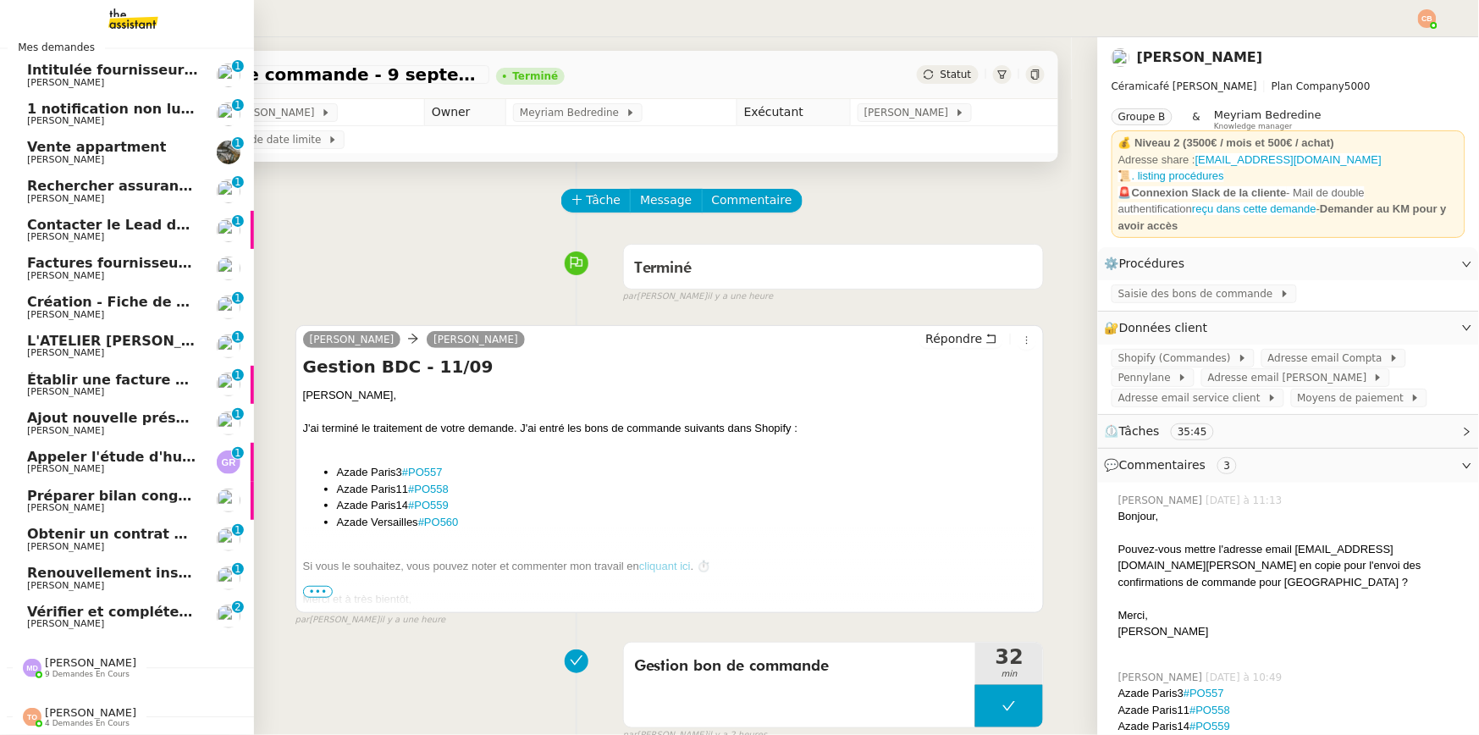
click at [42, 618] on span "[PERSON_NAME]" at bounding box center [65, 623] width 77 height 11
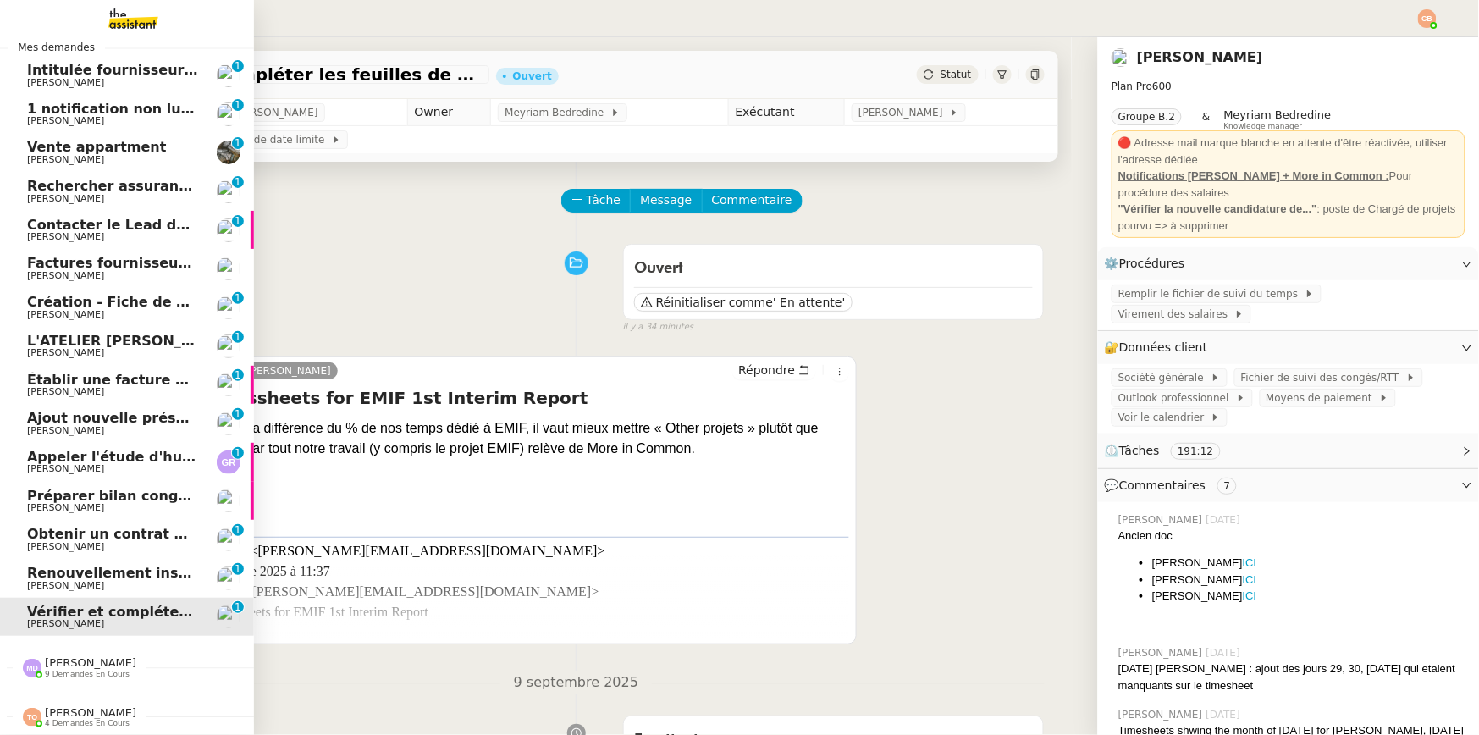
click at [51, 566] on span "Renouvellement inscriptions - septembre 2025" at bounding box center [206, 573] width 358 height 16
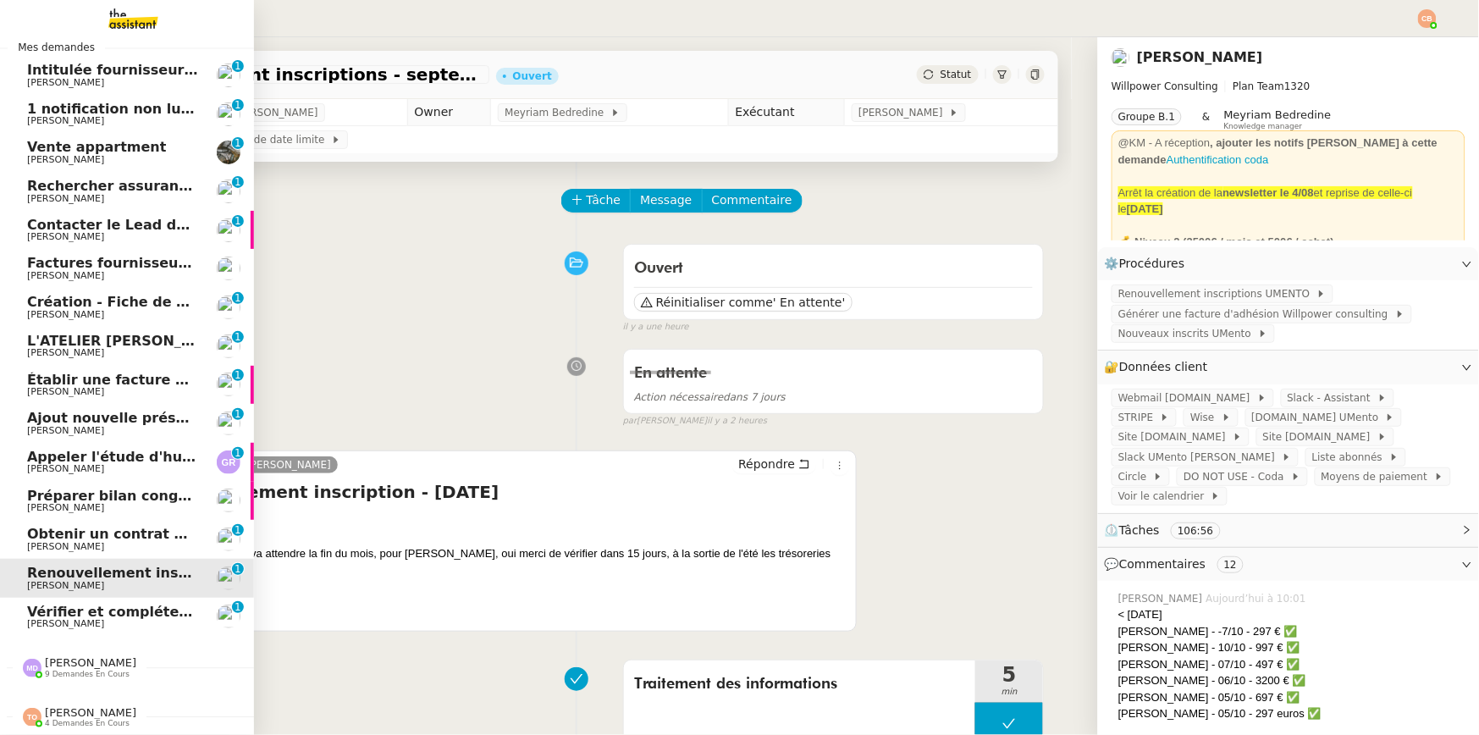
click at [52, 531] on span "Obtenir un contrat Orange" at bounding box center [128, 534] width 203 height 16
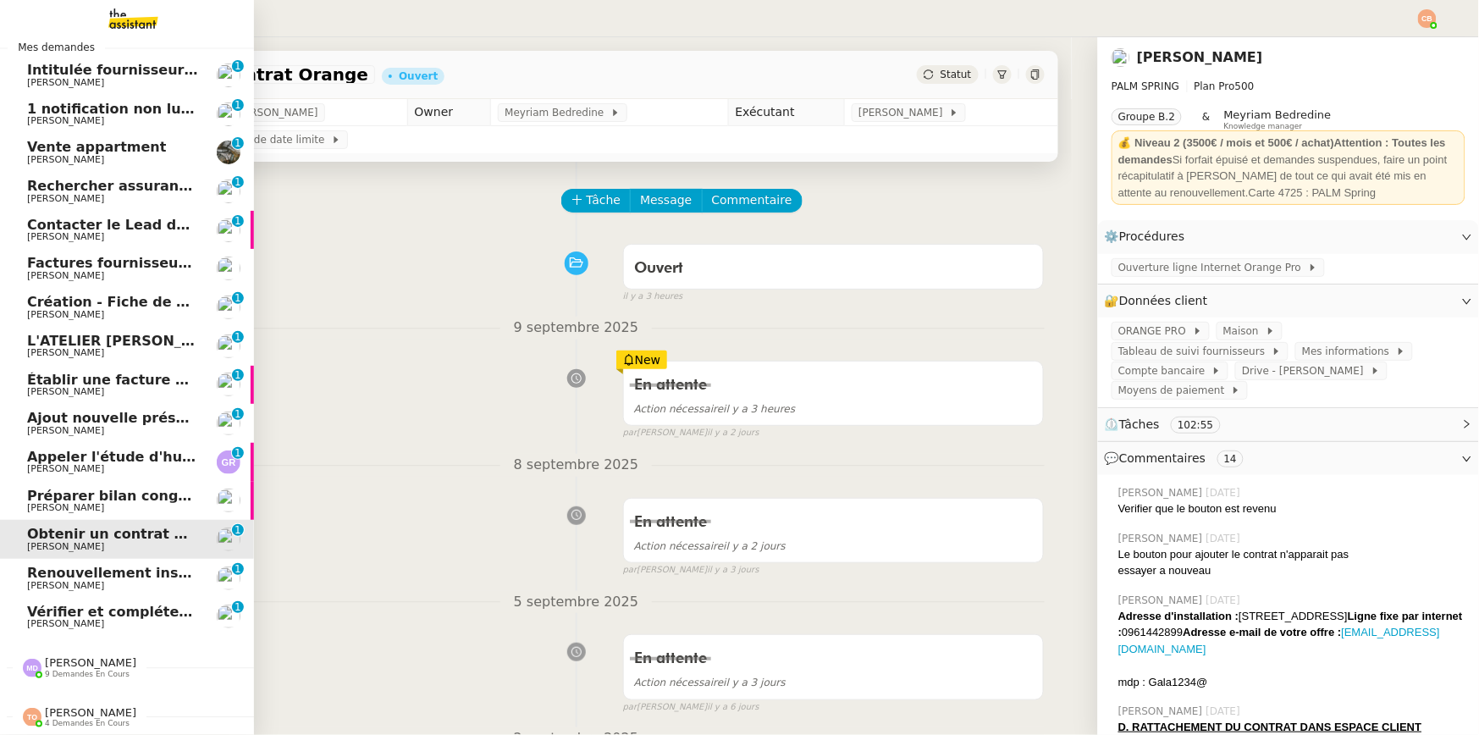
click at [76, 231] on span "[PERSON_NAME]" at bounding box center [65, 236] width 77 height 11
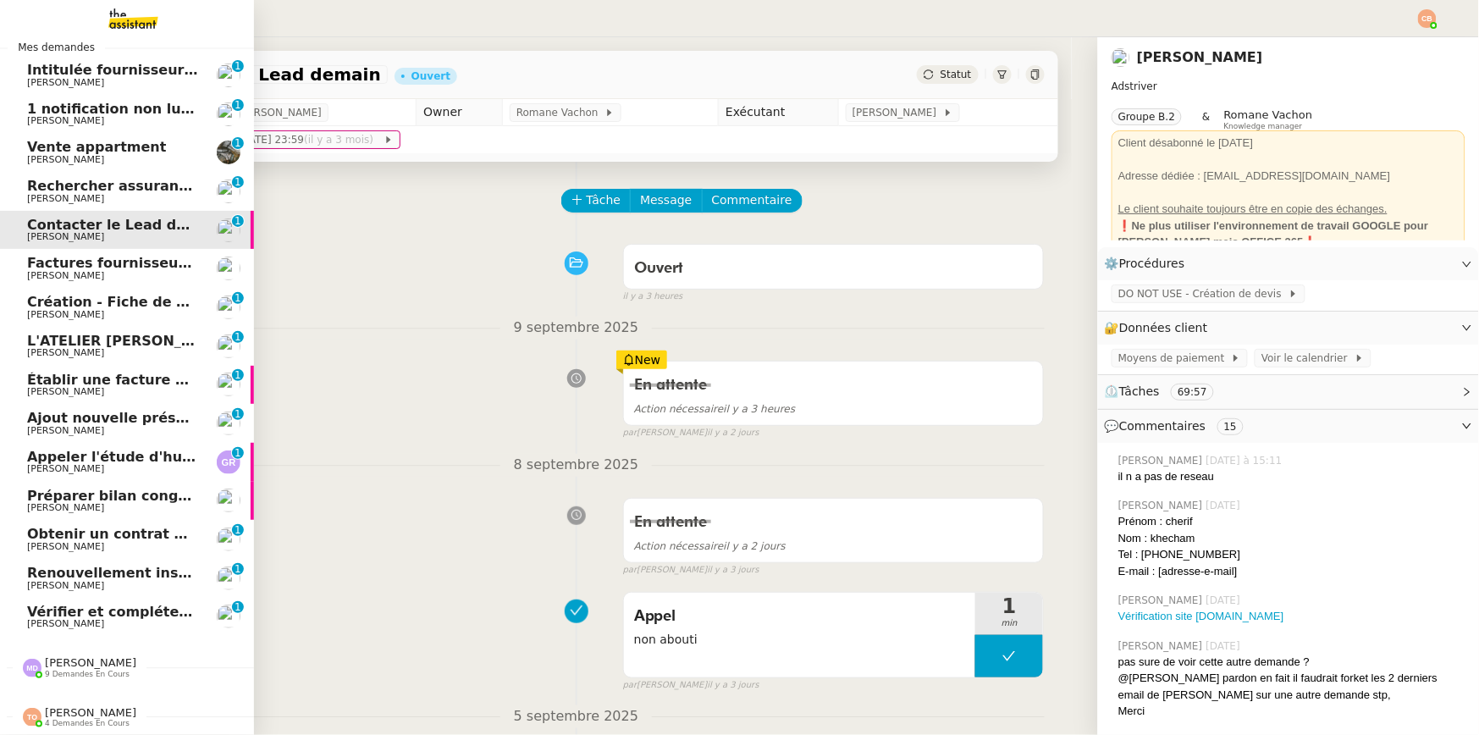
click at [86, 178] on span "Rechercher assurance habitation pour INVESTFR" at bounding box center [213, 186] width 373 height 16
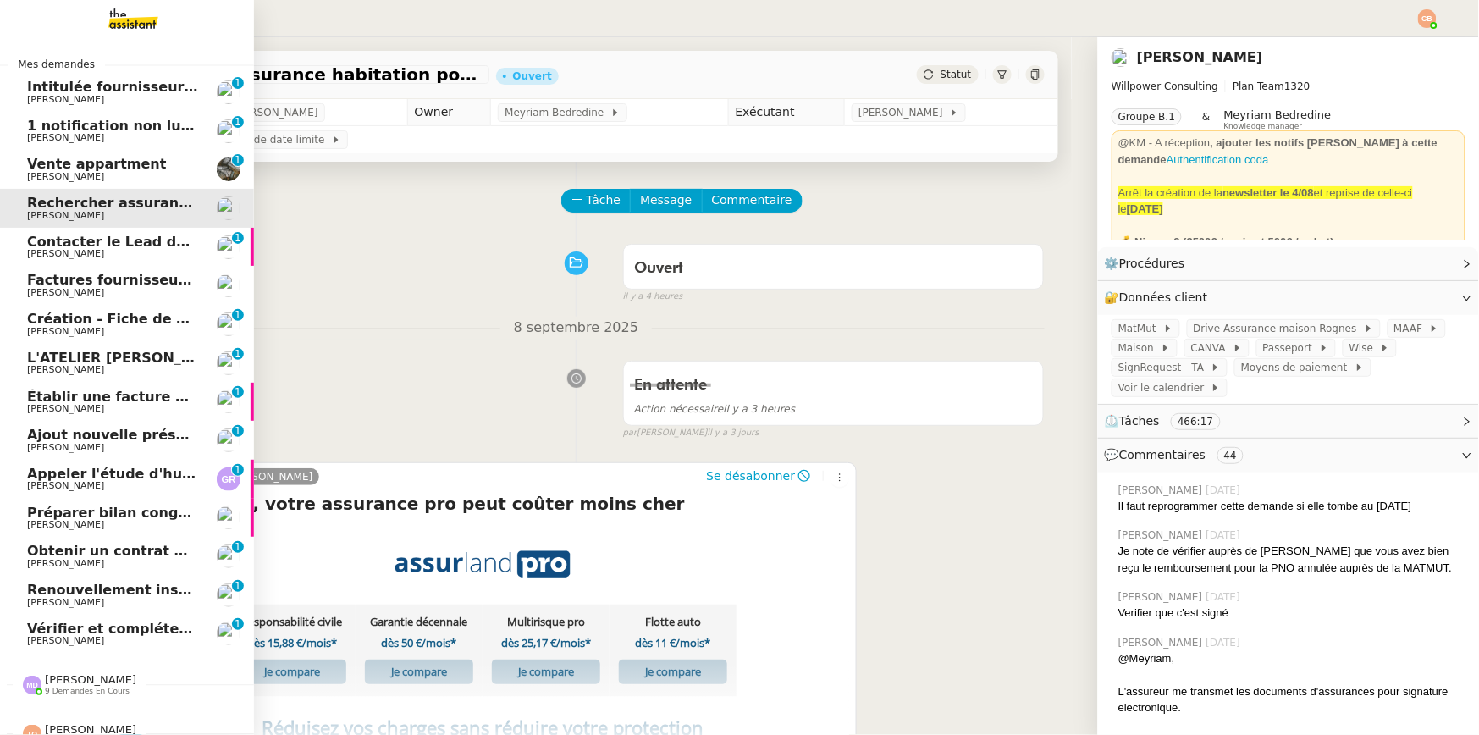
click at [62, 291] on span "[PERSON_NAME]" at bounding box center [65, 292] width 77 height 11
